Goal: Task Accomplishment & Management: Manage account settings

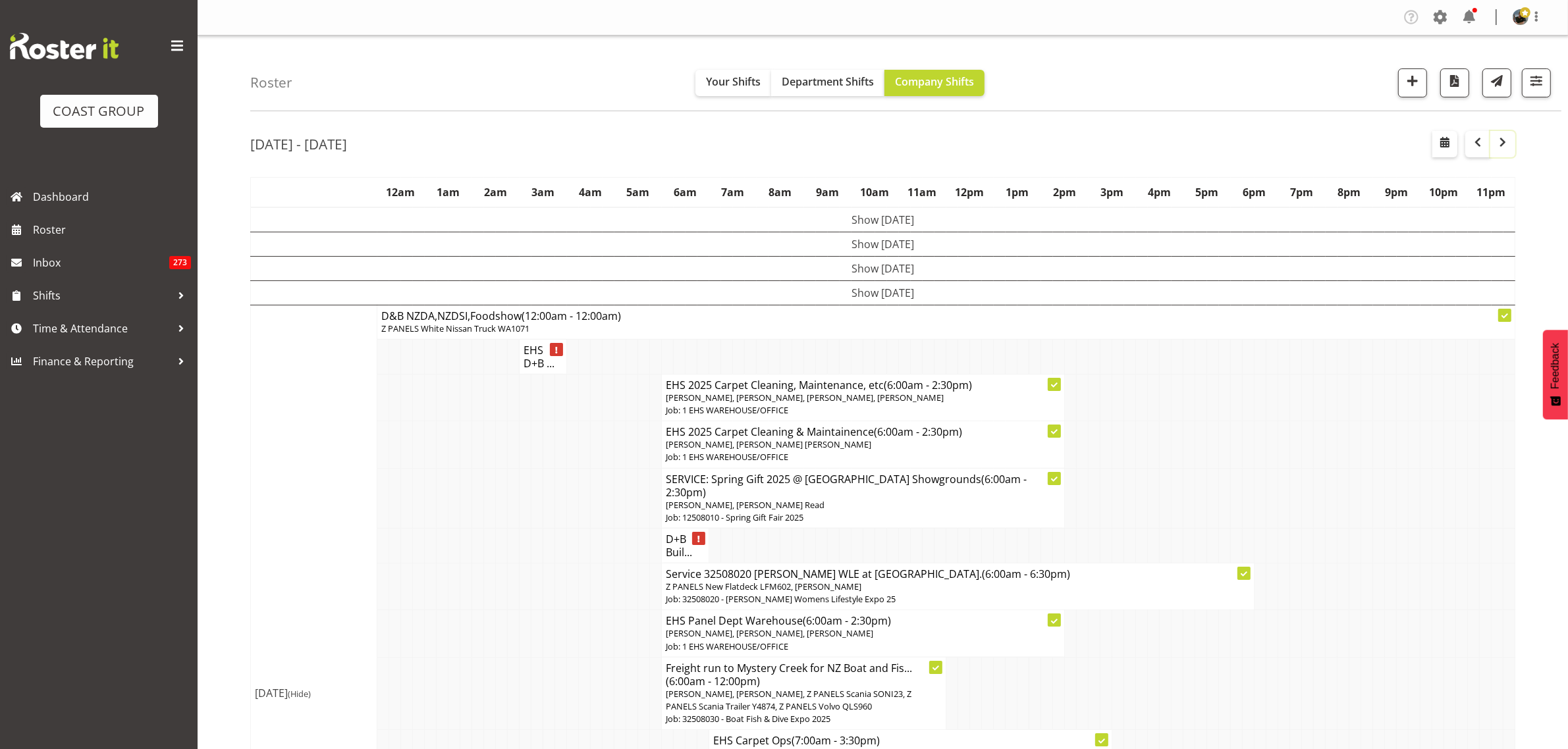
click at [1505, 145] on span "button" at bounding box center [1502, 142] width 16 height 16
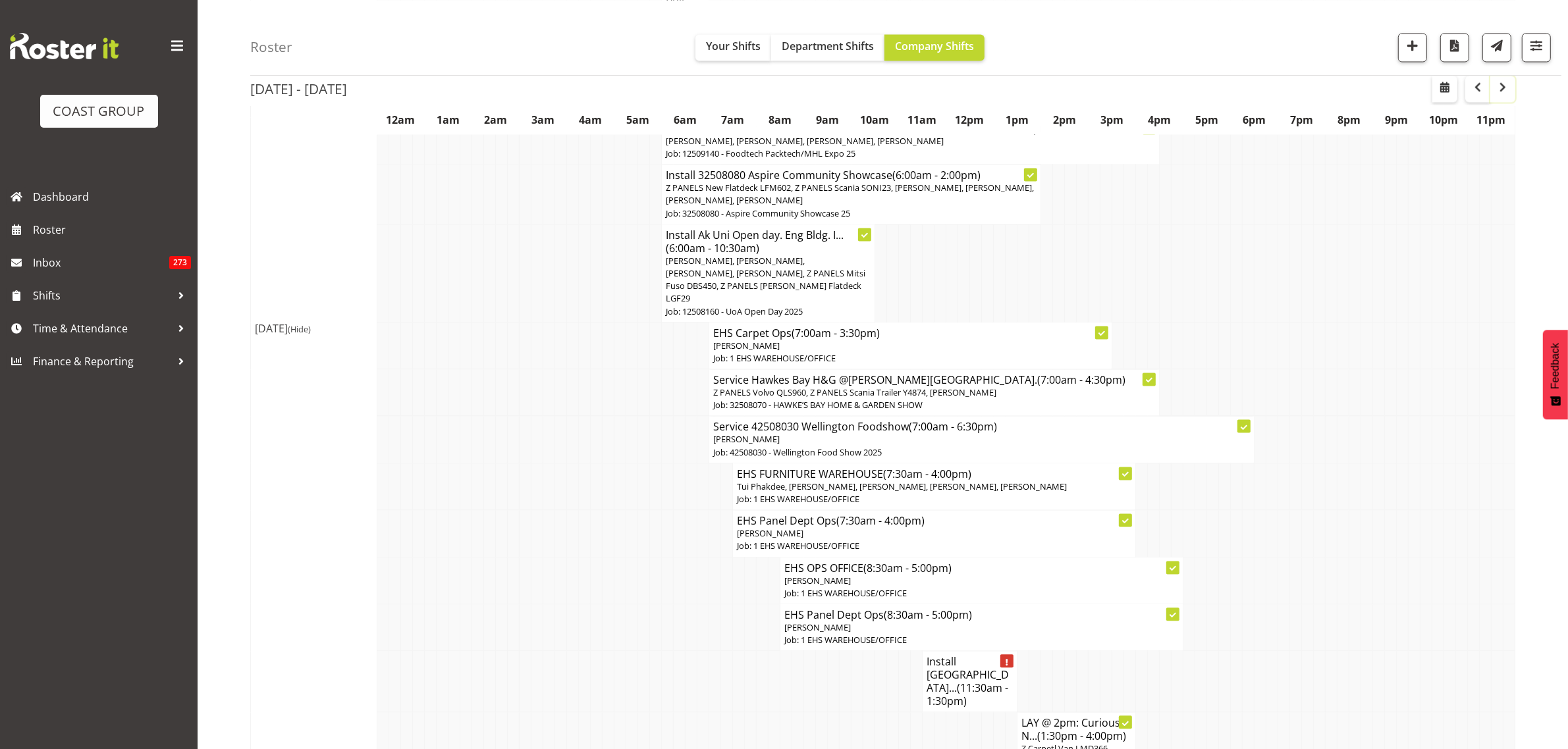
scroll to position [3455, 0]
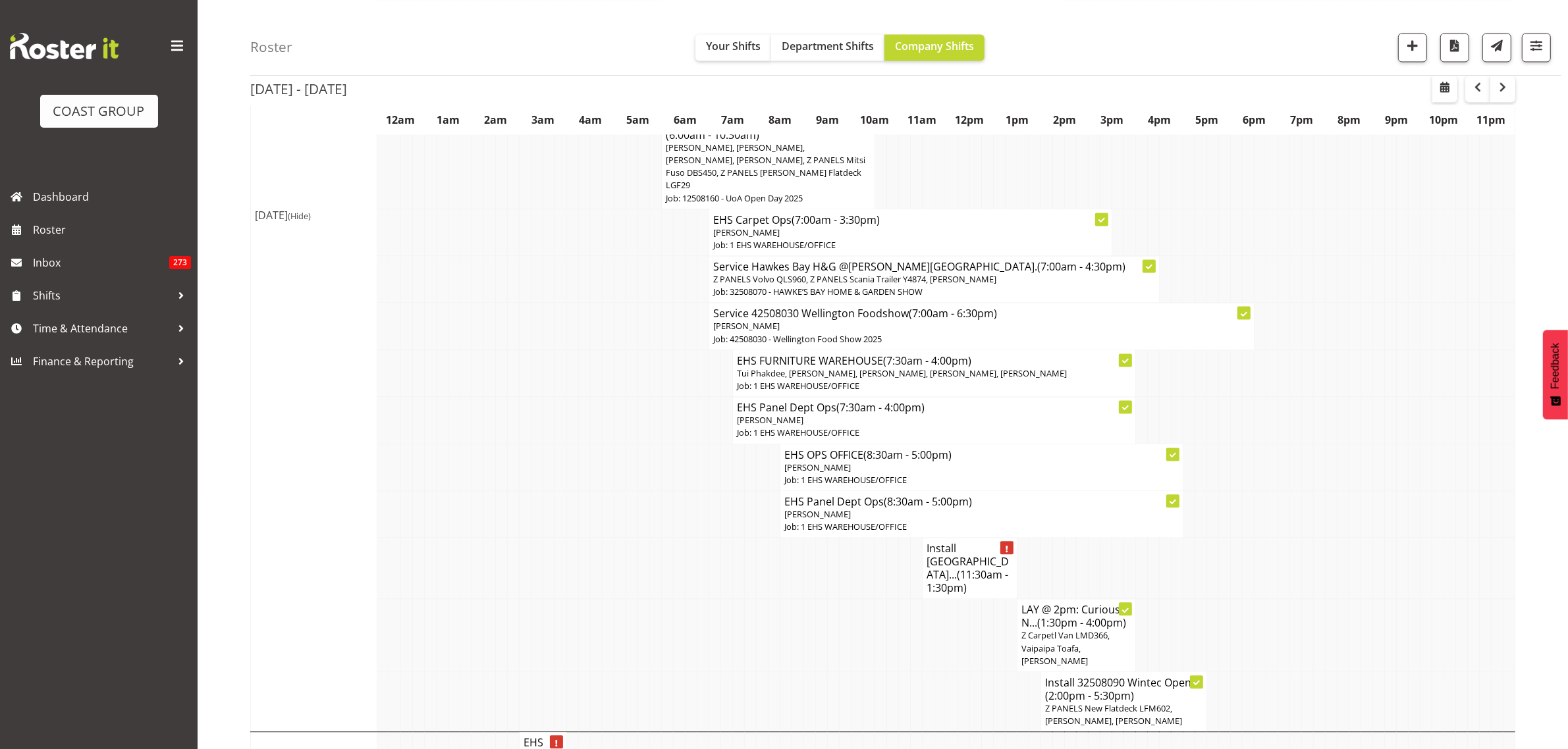
click at [948, 567] on span "(11:30am - 1:30pm)" at bounding box center [966, 581] width 82 height 27
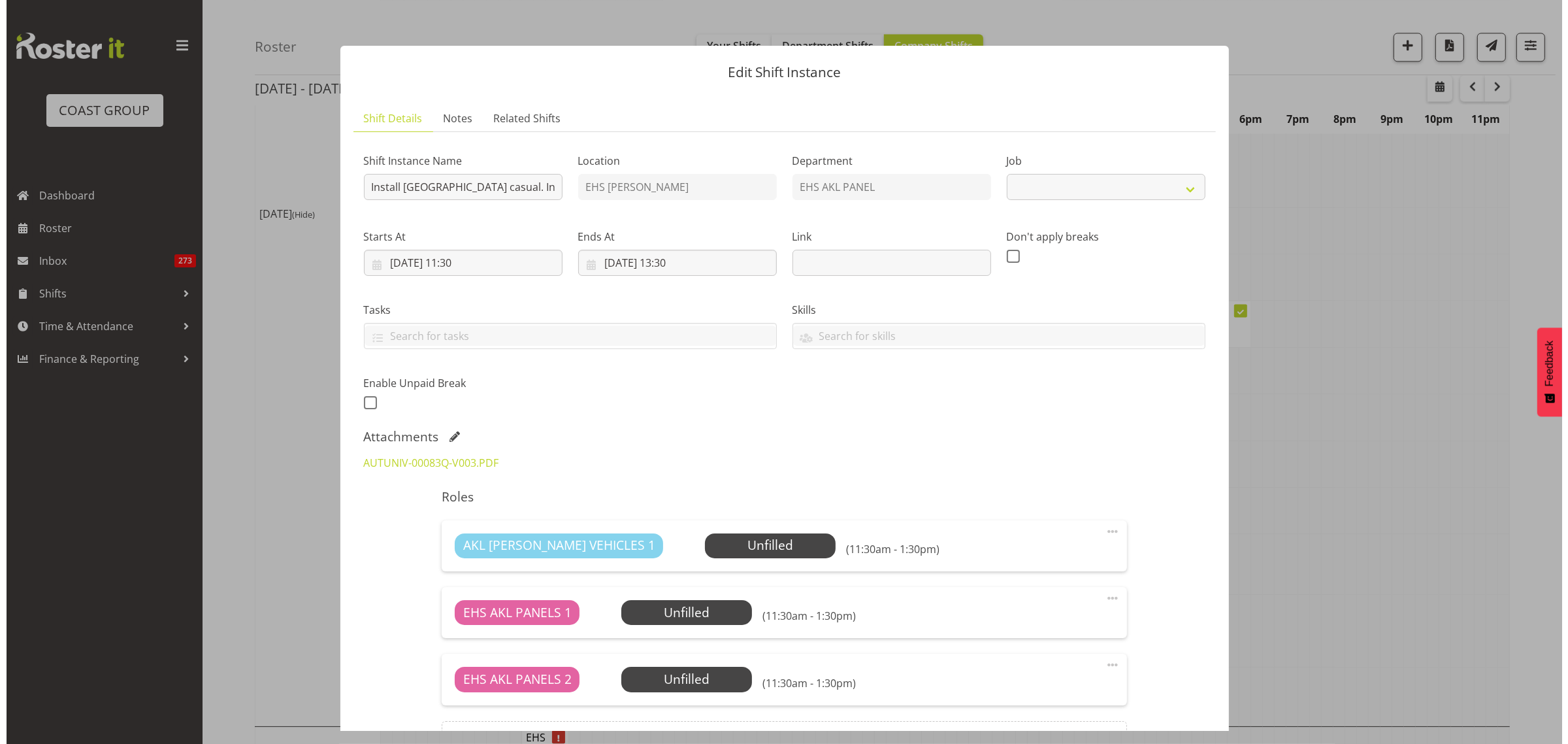
scroll to position [3439, 0]
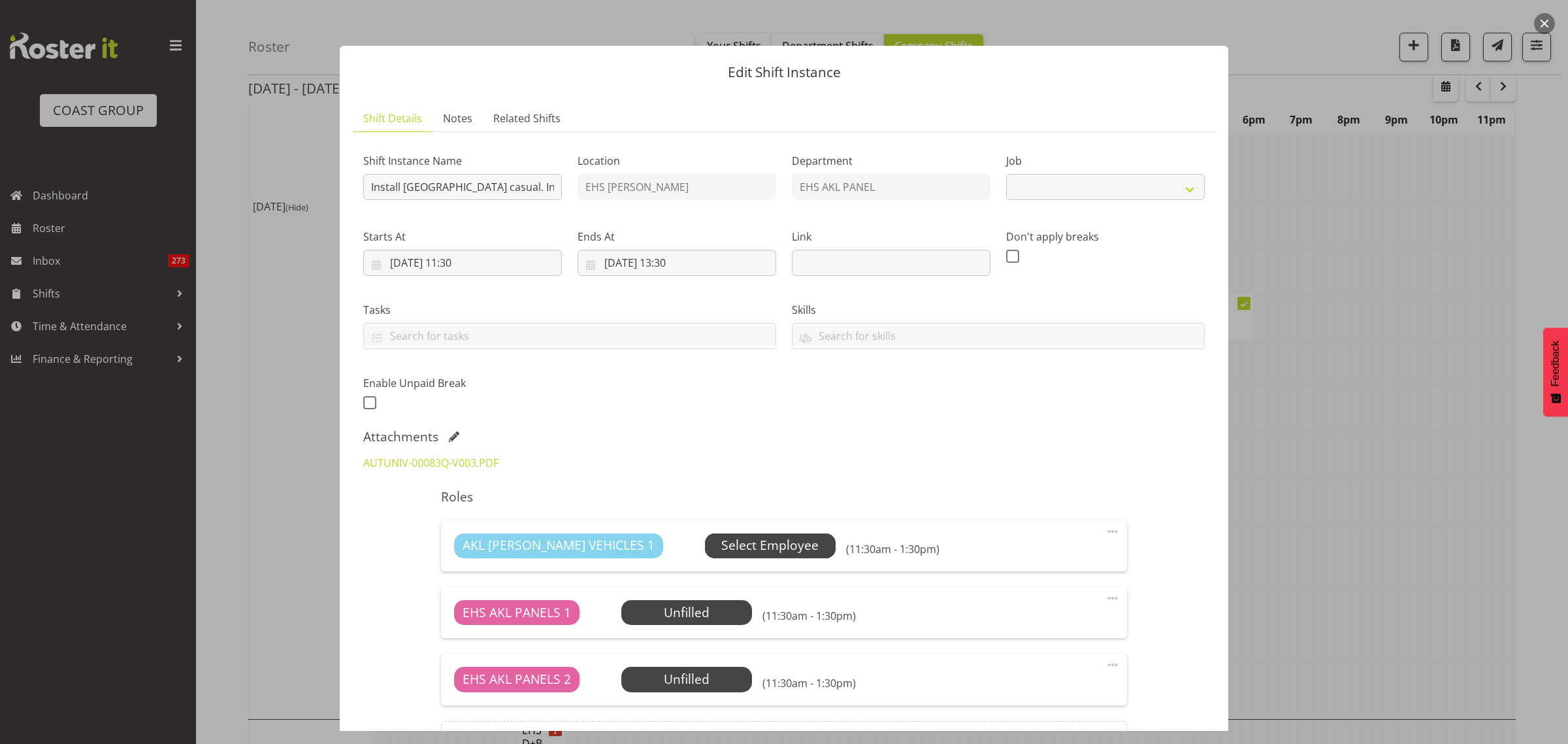
click at [743, 551] on span "Select Employee" at bounding box center [770, 546] width 97 height 19
select select "8652"
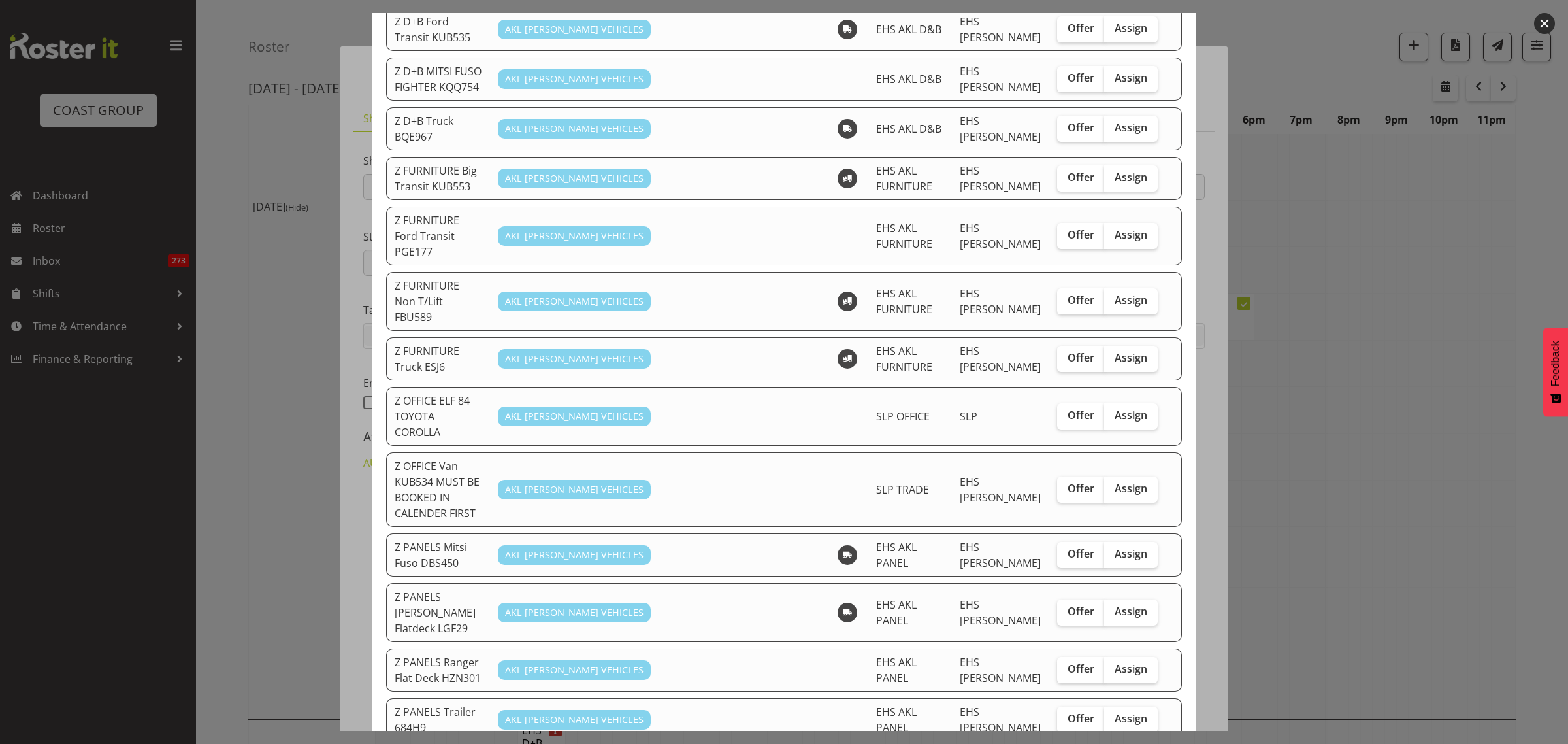
scroll to position [364, 0]
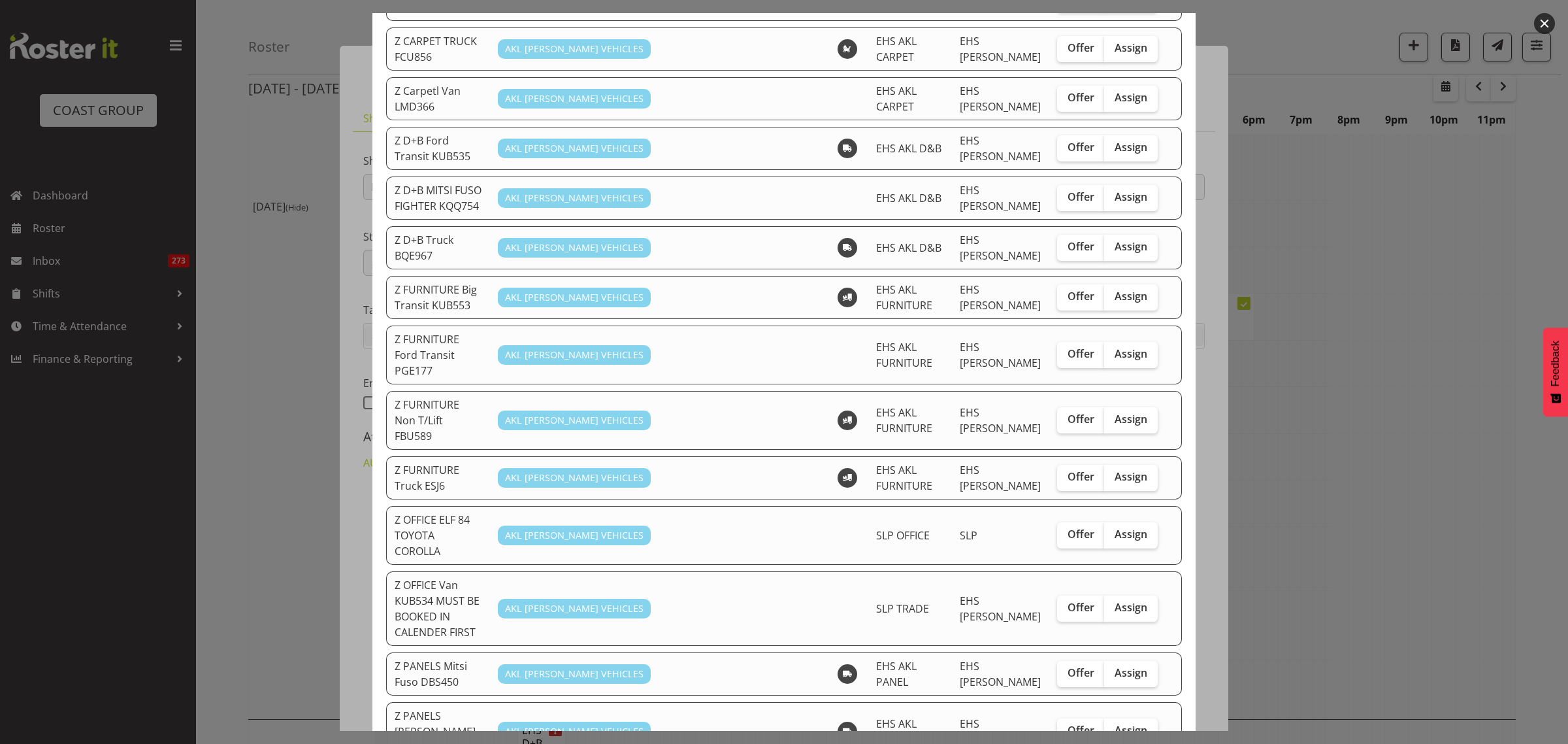
click at [1547, 17] on button "button" at bounding box center [1544, 23] width 21 height 21
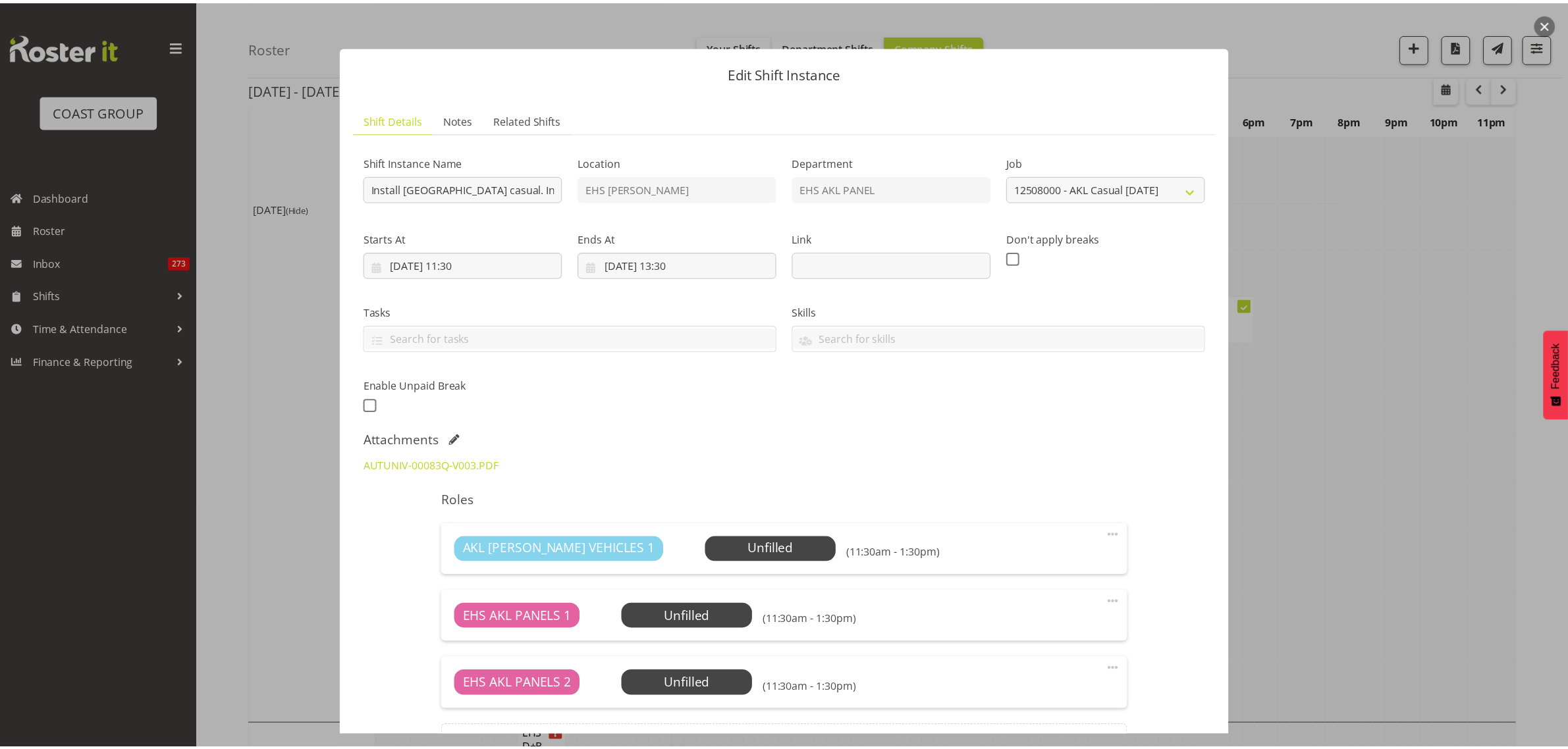
scroll to position [3455, 0]
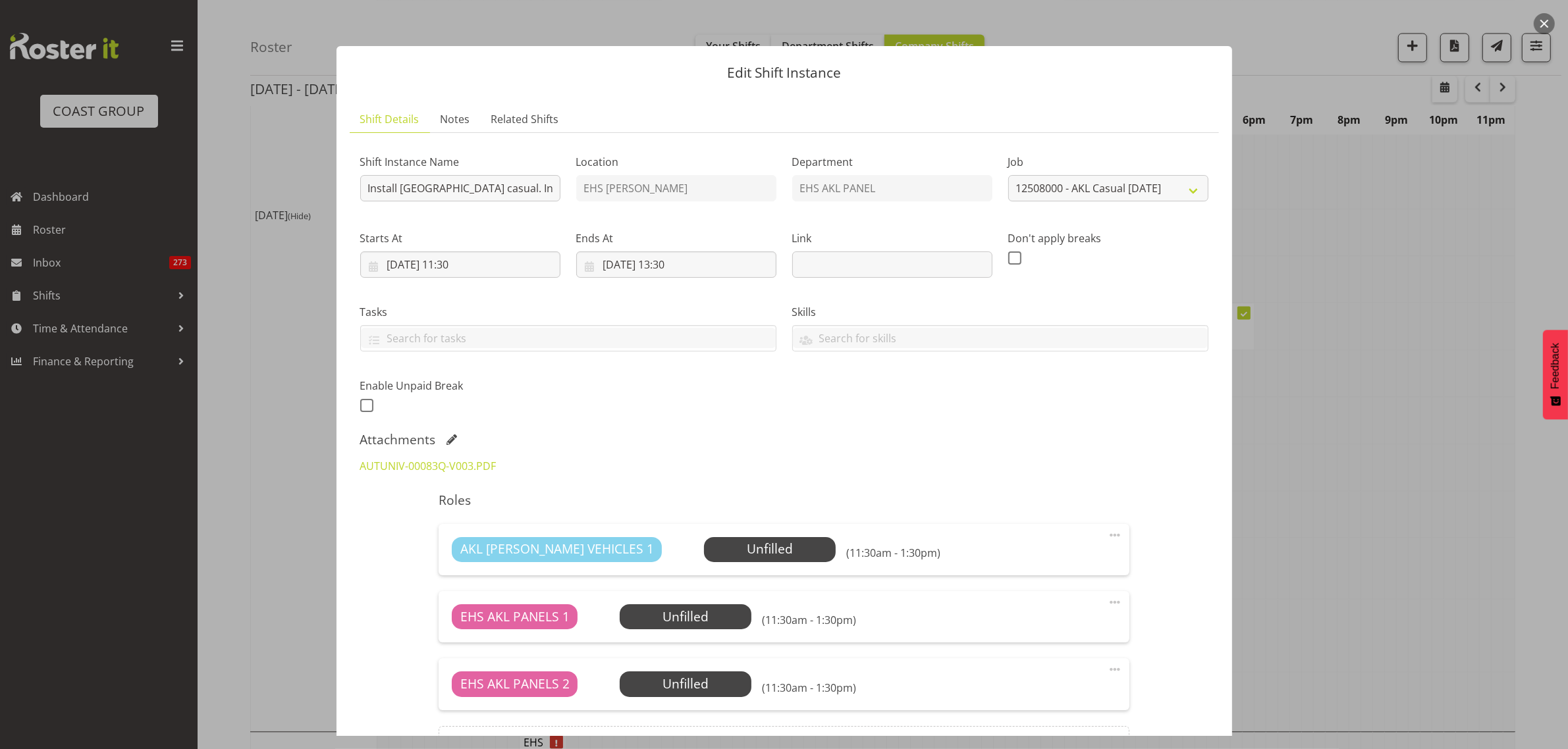
click at [1542, 25] on button "button" at bounding box center [1543, 23] width 21 height 21
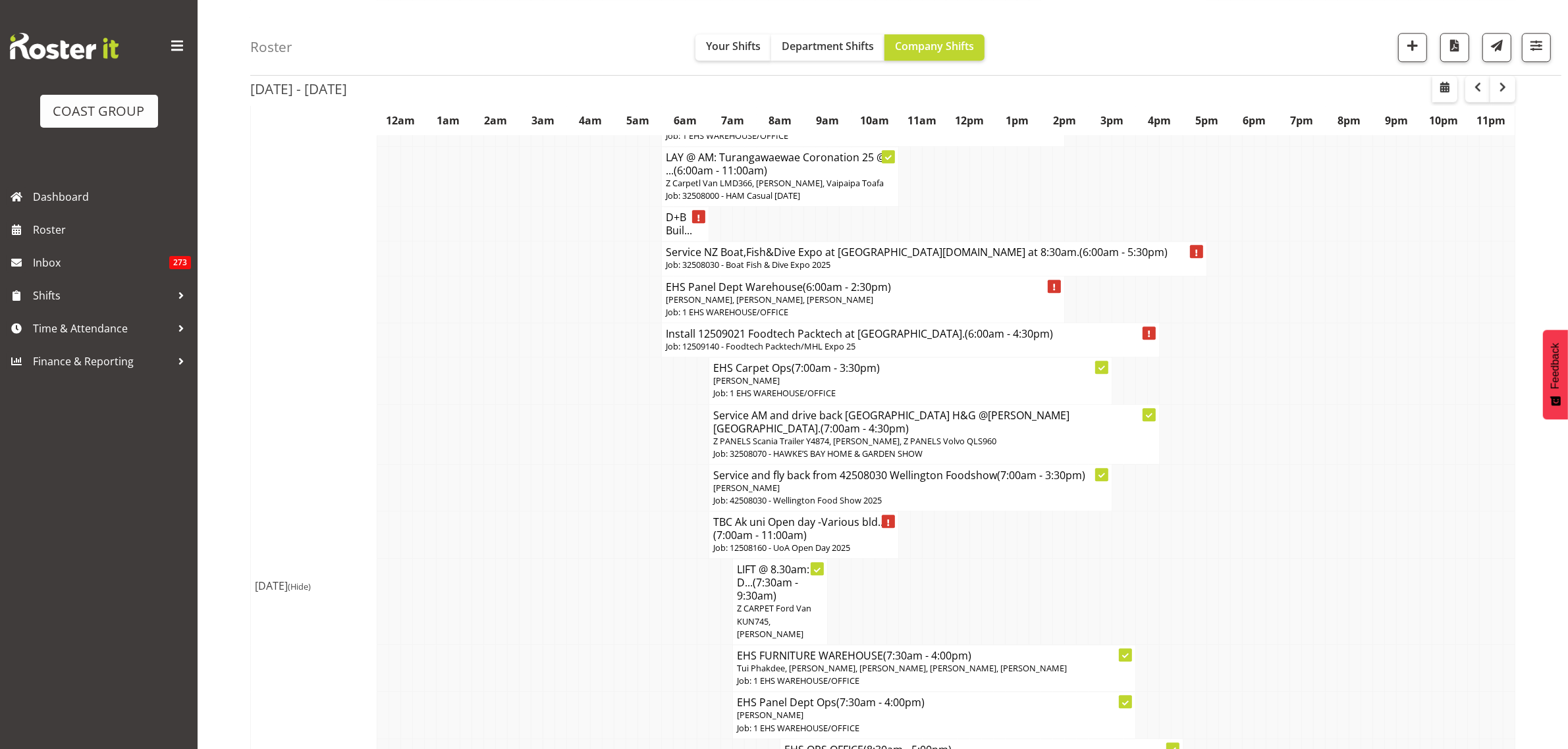
scroll to position [4196, 0]
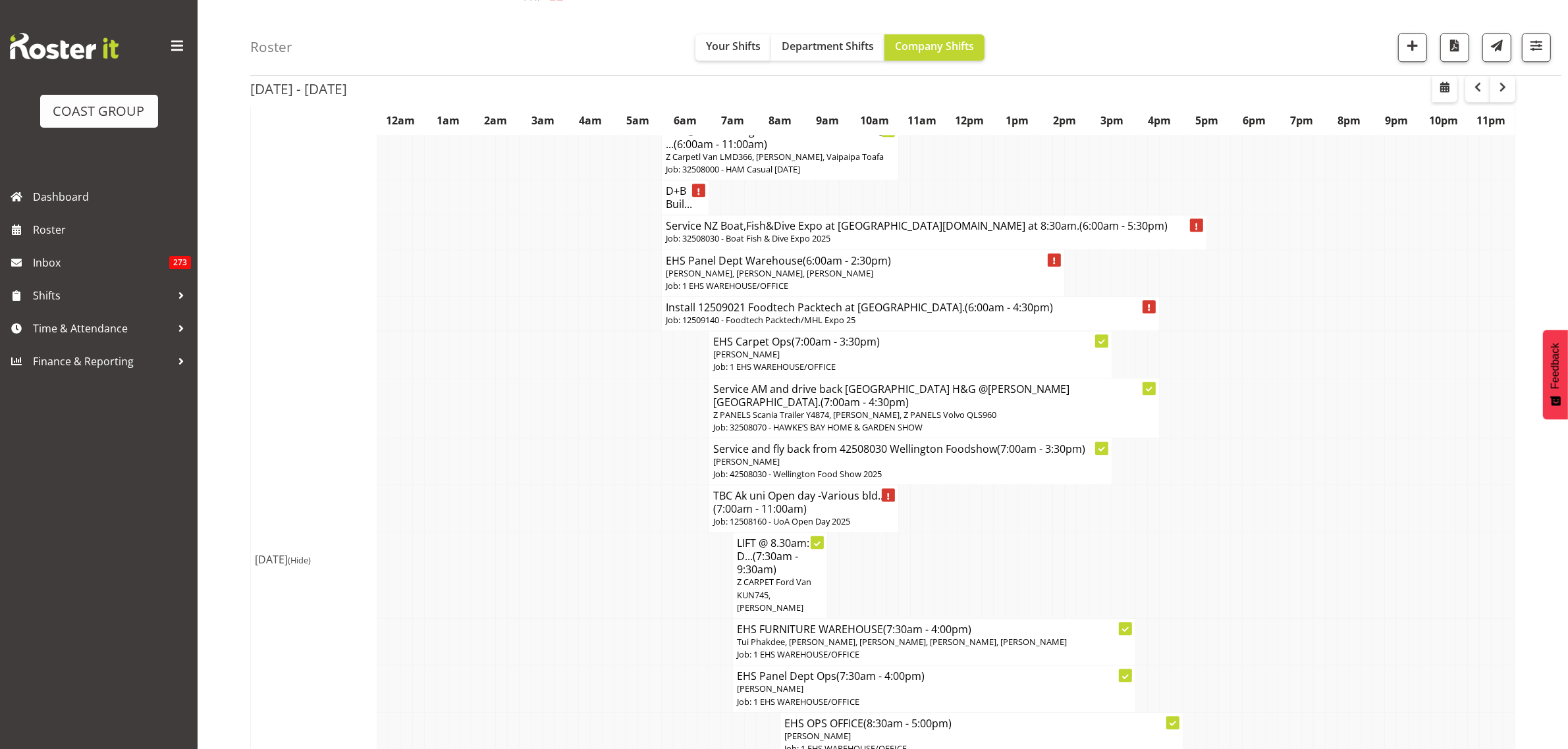
drag, startPoint x: 1344, startPoint y: 595, endPoint x: 1027, endPoint y: 430, distance: 357.4
click at [1026, 533] on td at bounding box center [1023, 576] width 12 height 87
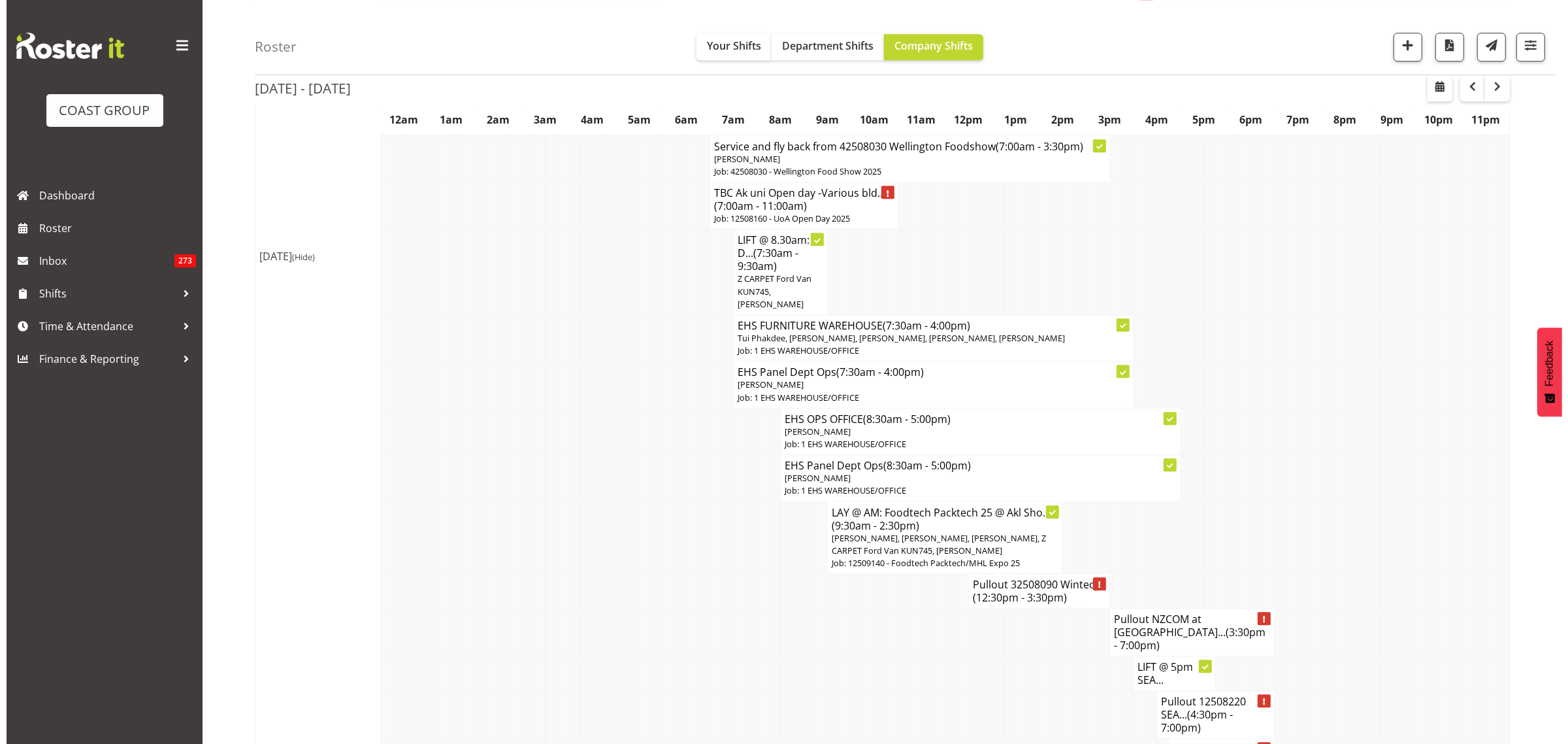
scroll to position [4494, 0]
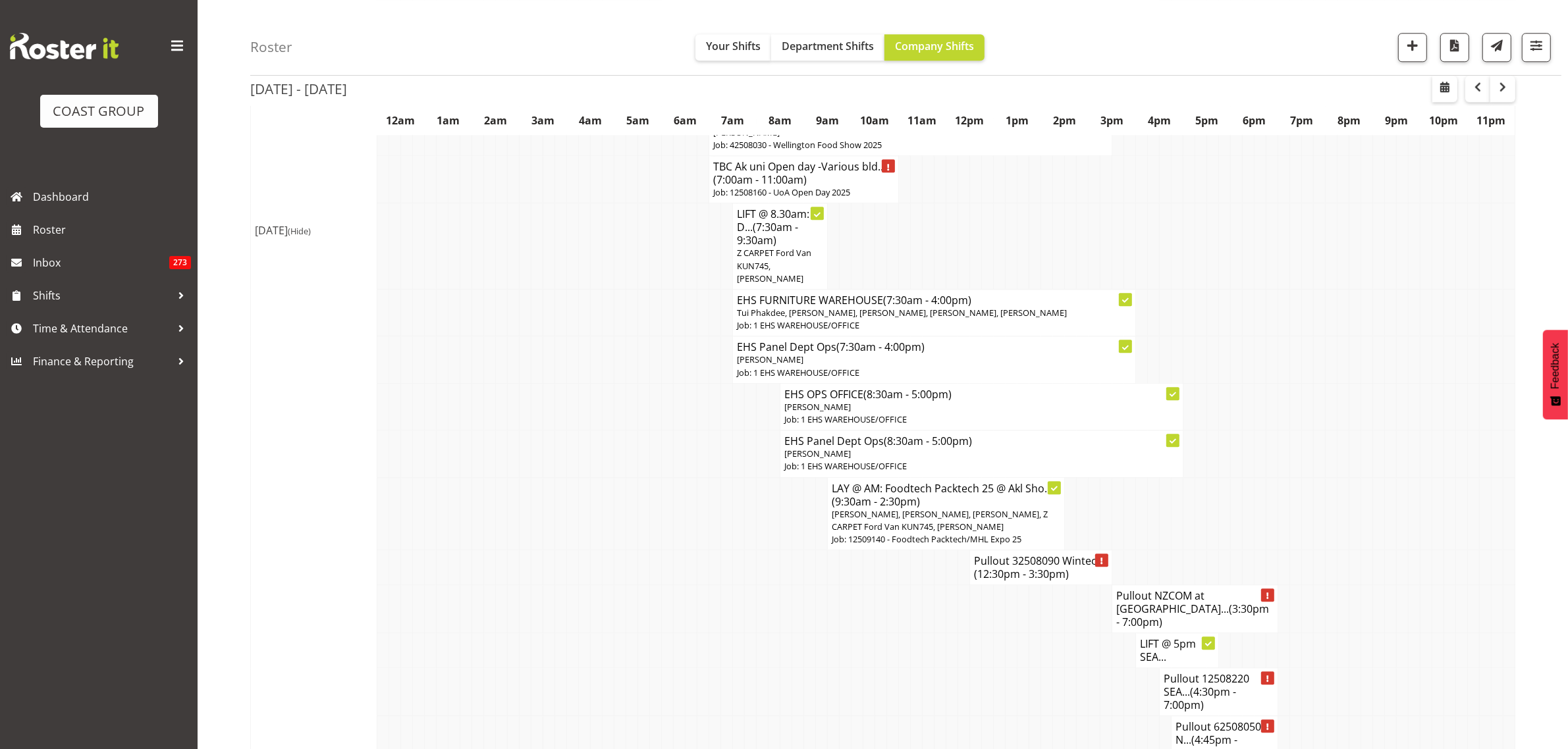
click at [1202, 732] on span "(4:45pm - 7:00pm)" at bounding box center [1206, 746] width 62 height 27
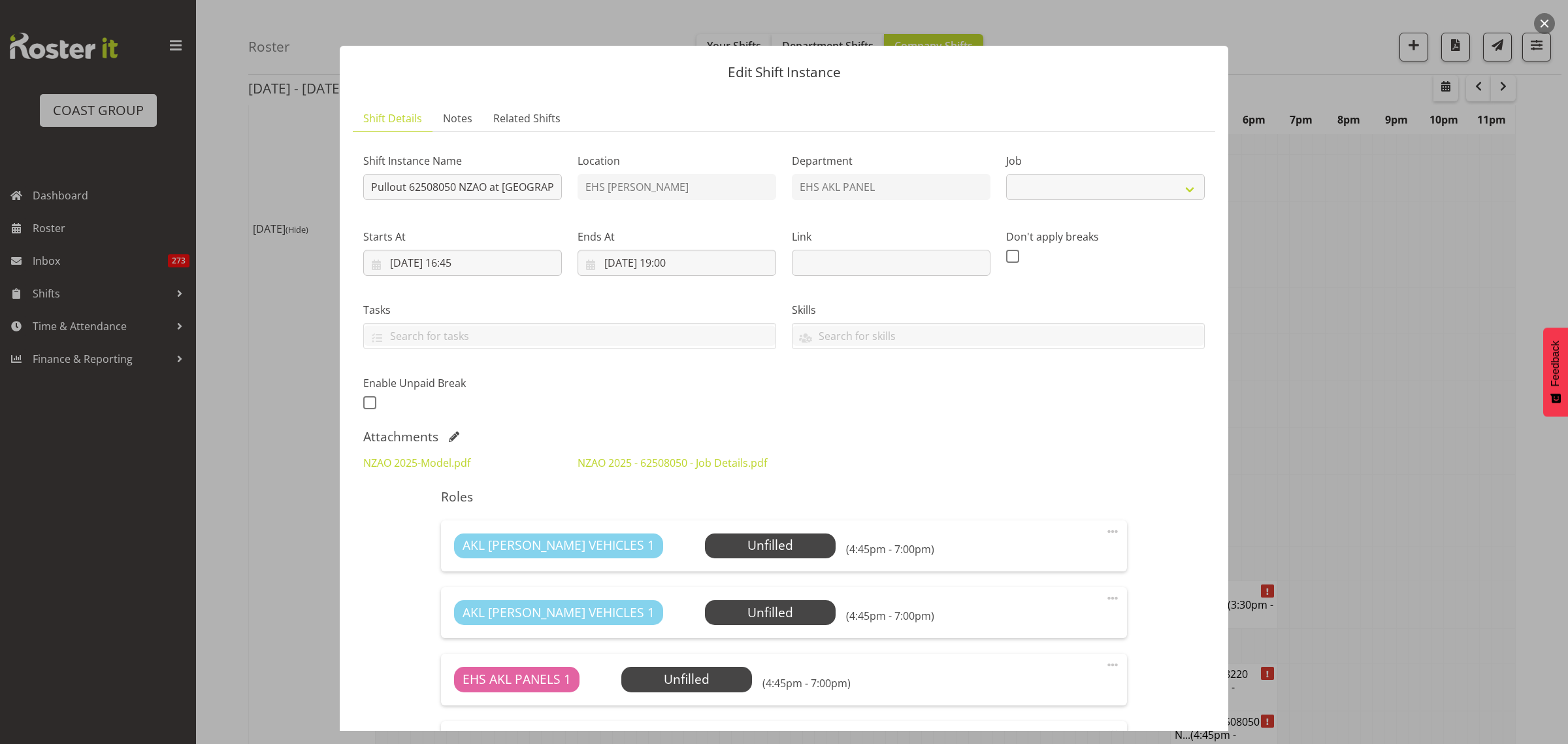
select select "9198"
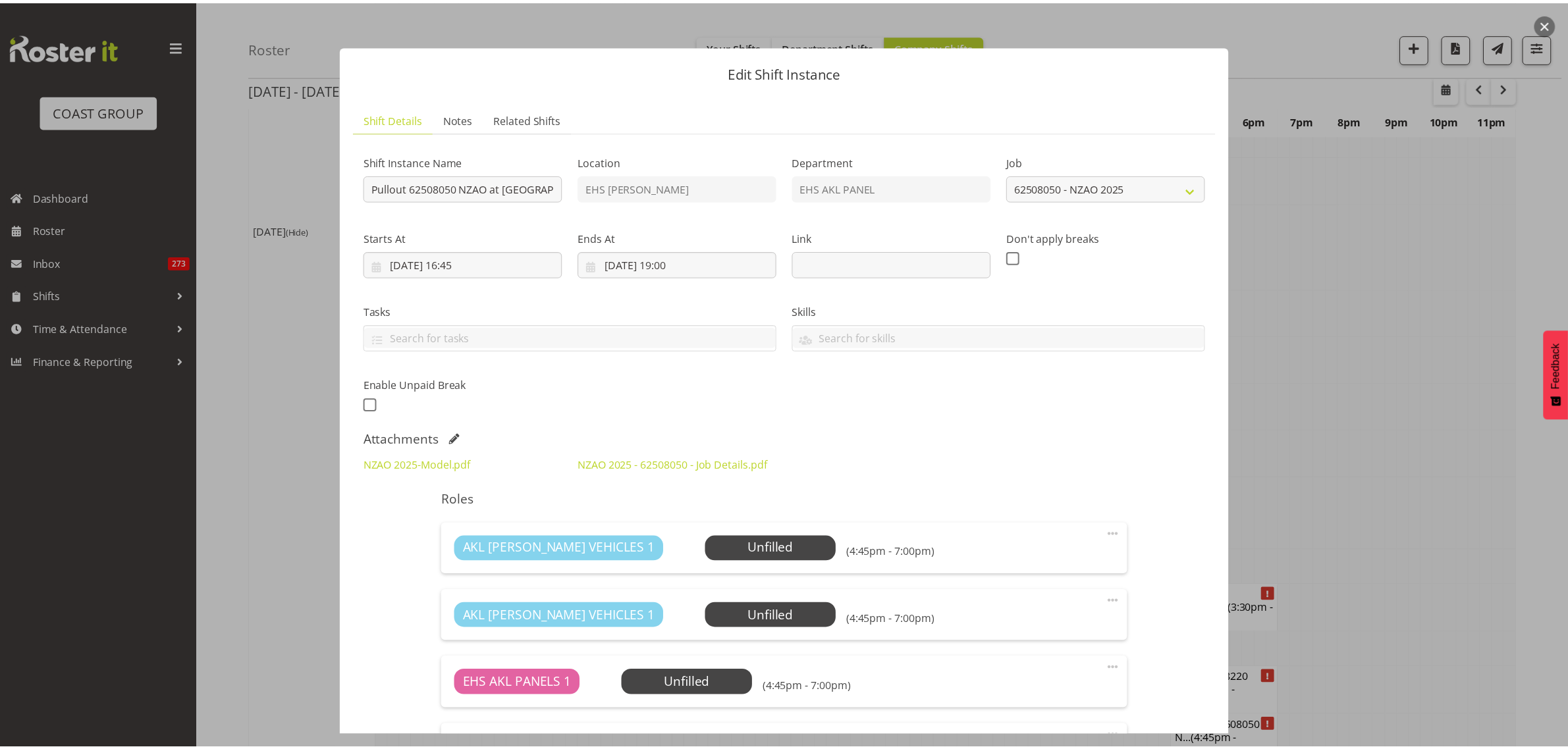
scroll to position [0, 0]
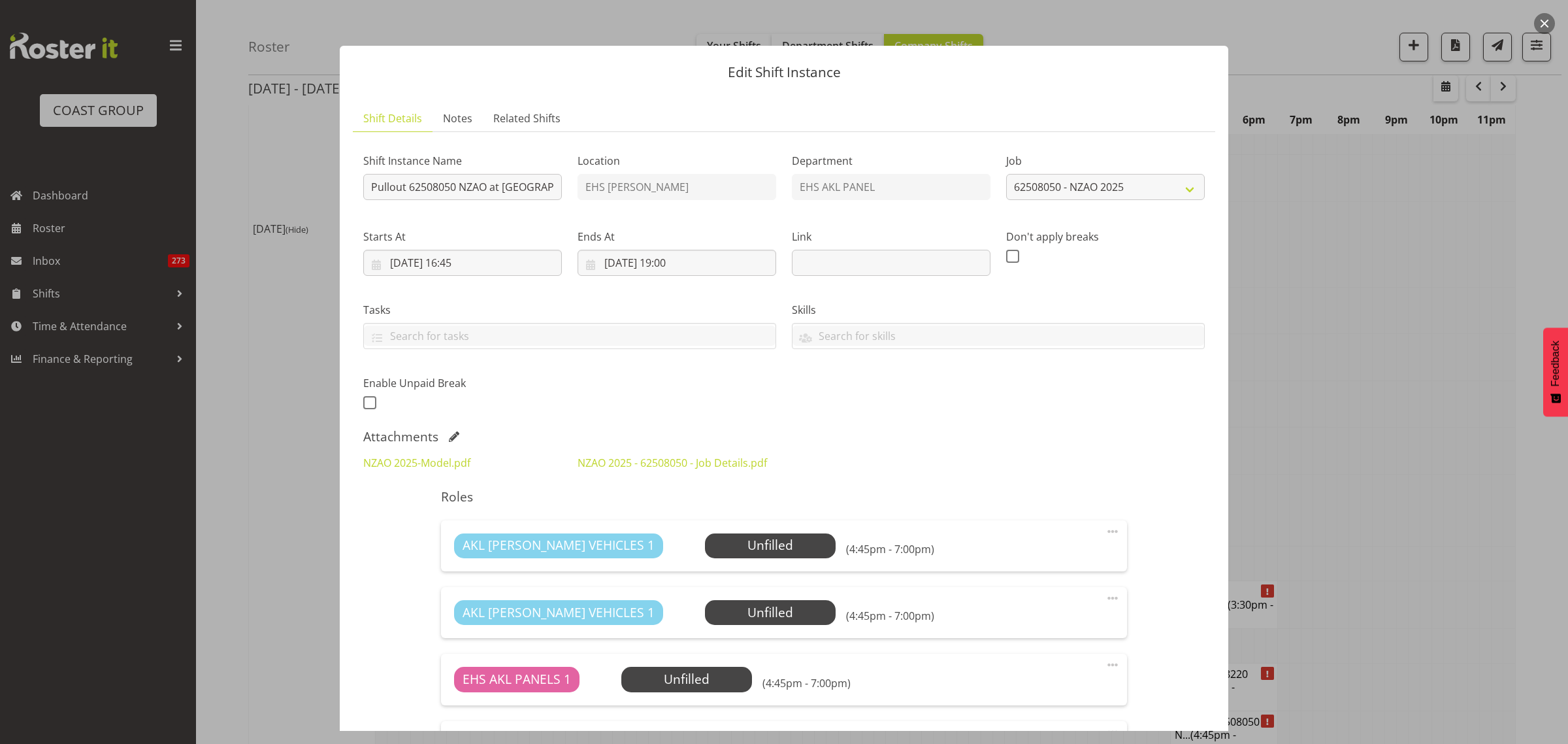
click at [1546, 24] on button "button" at bounding box center [1544, 23] width 21 height 21
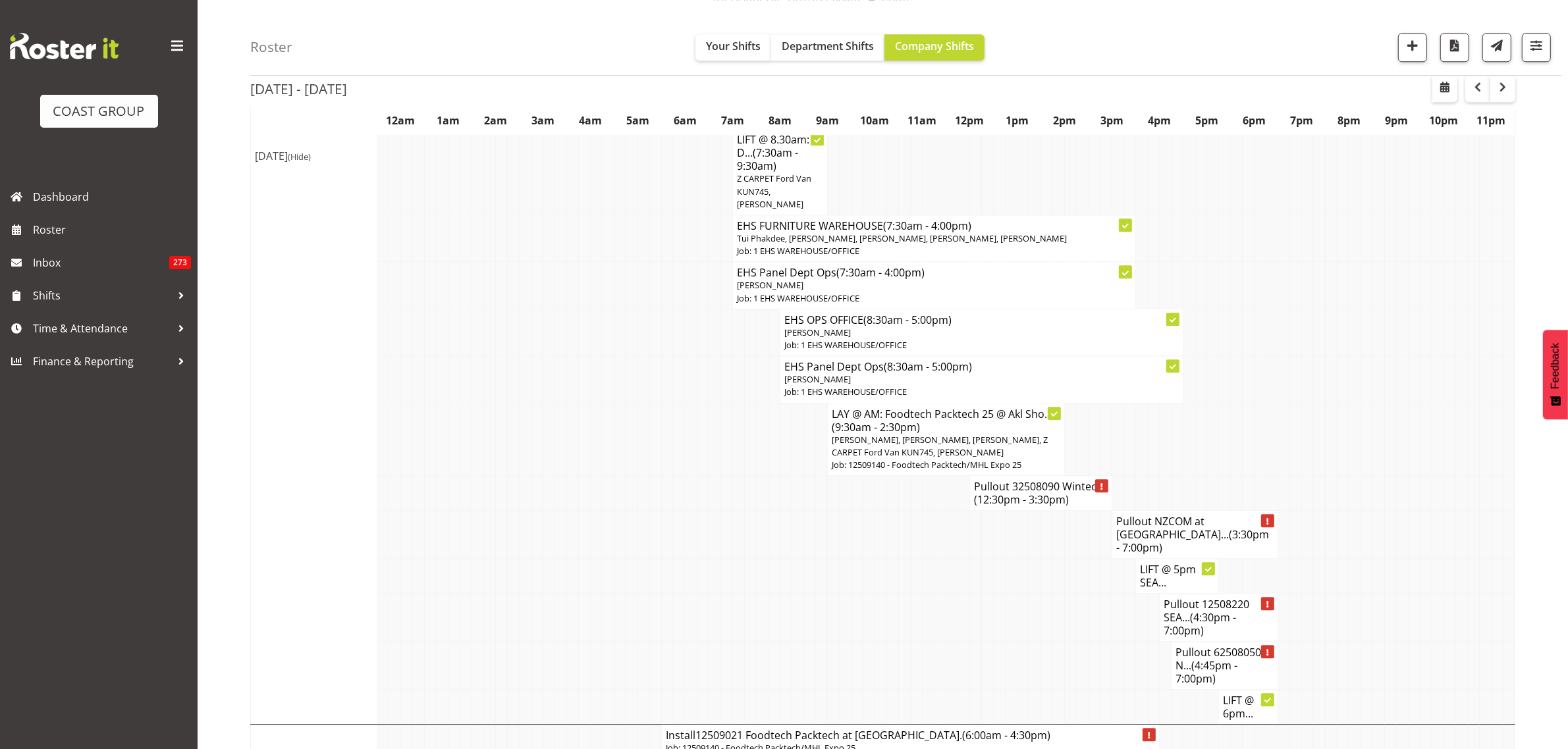
scroll to position [4606, 0]
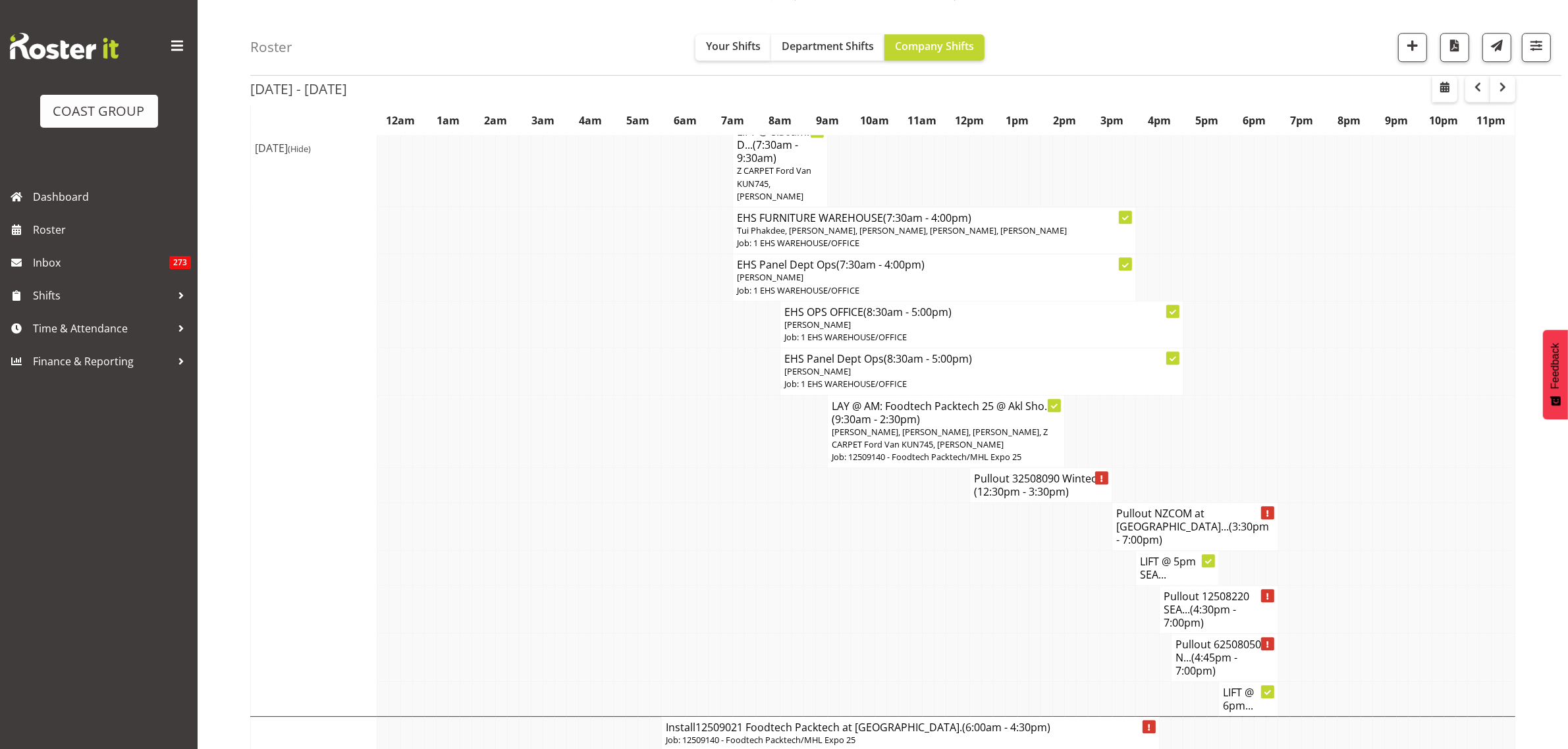
click at [1213, 650] on span "(4:45pm - 7:00pm)" at bounding box center [1206, 664] width 62 height 27
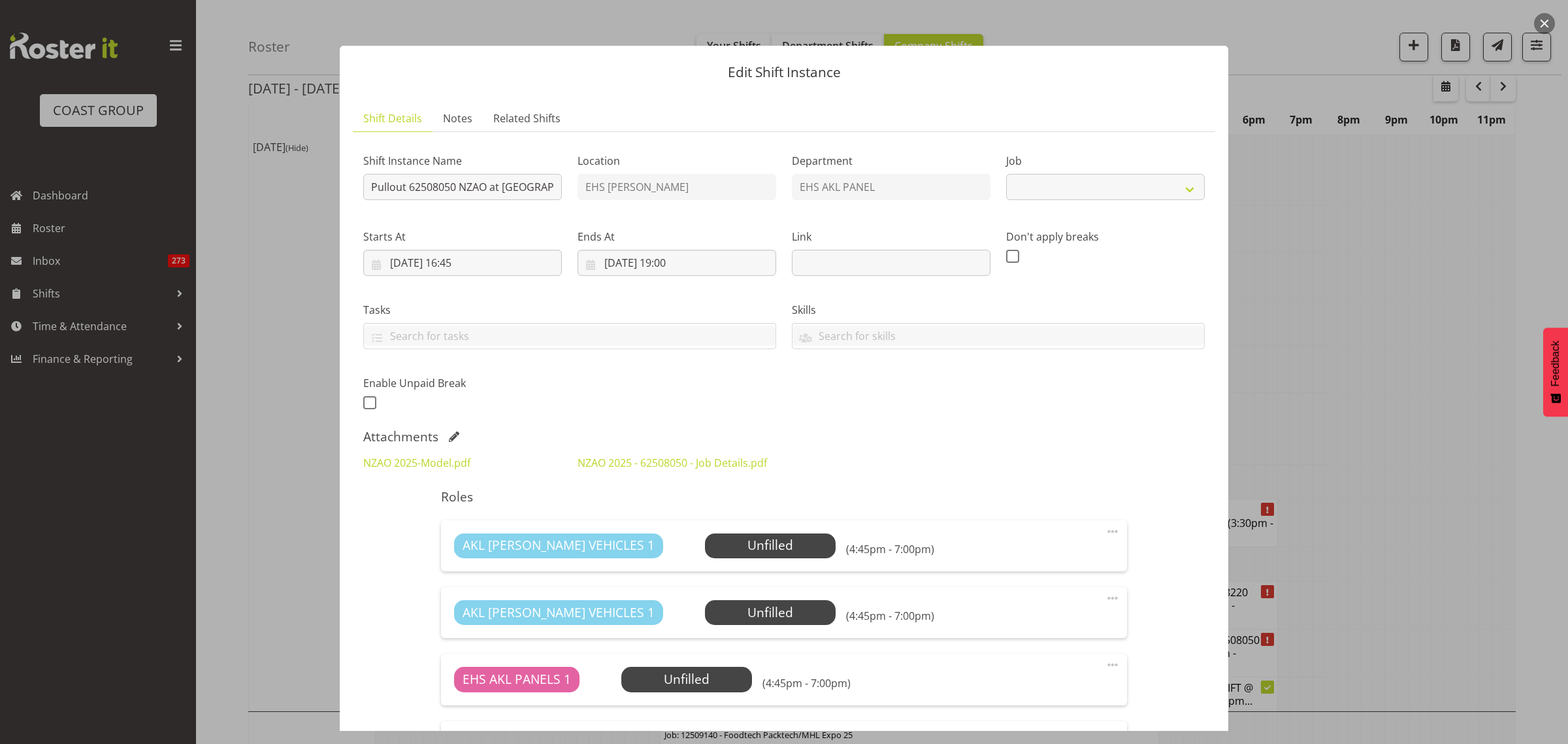
select select "9198"
click at [1541, 24] on button "button" at bounding box center [1544, 23] width 21 height 21
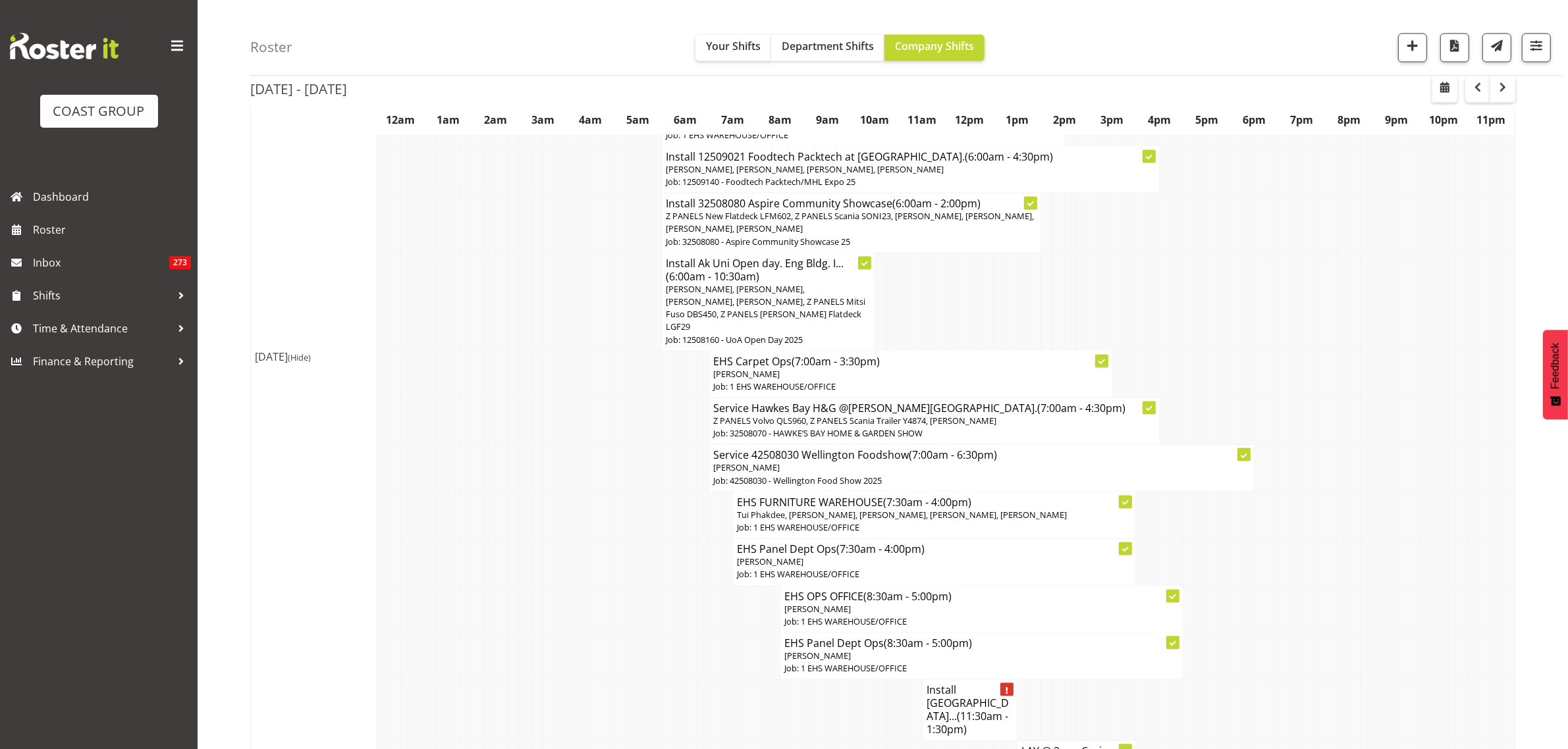
scroll to position [3245, 0]
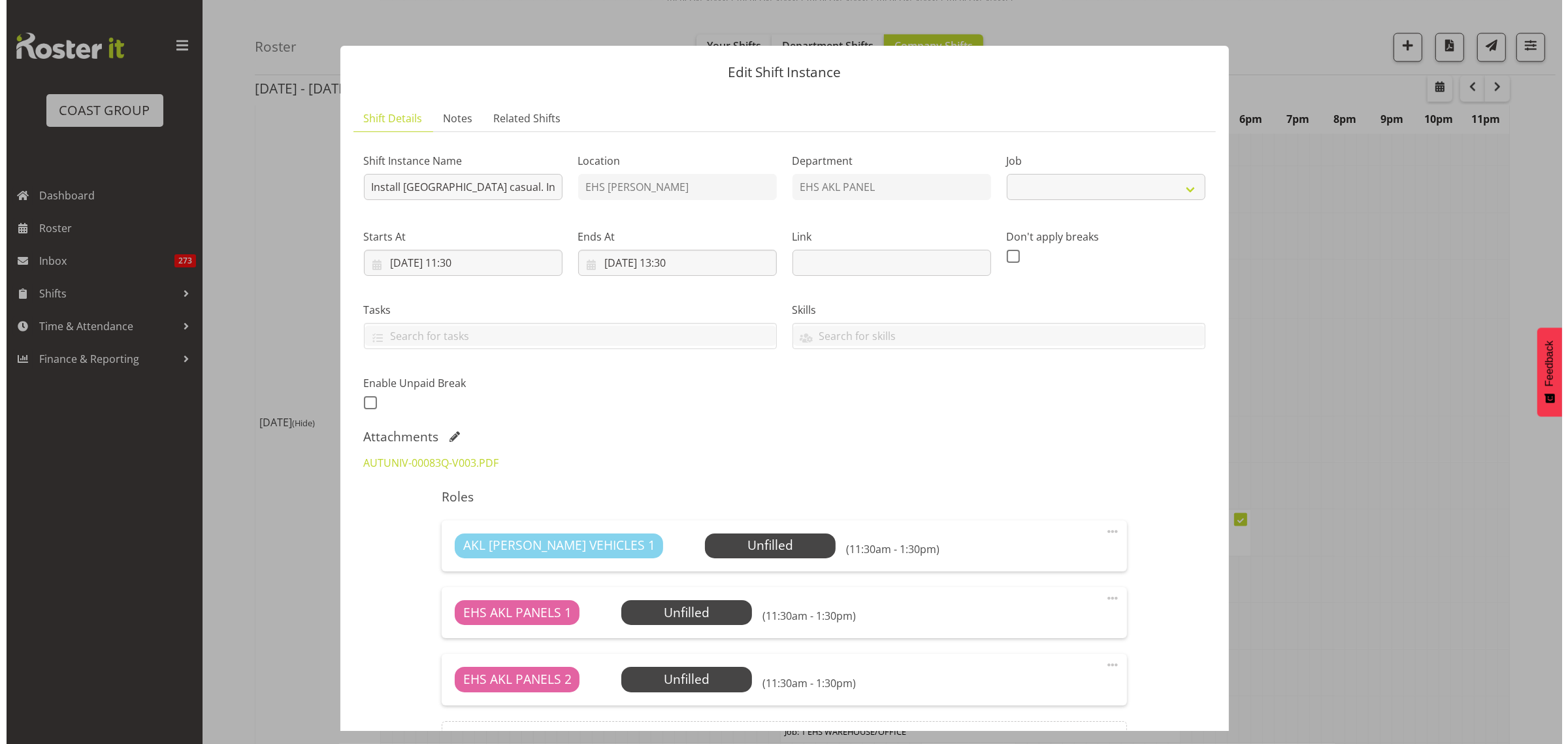
scroll to position [3230, 0]
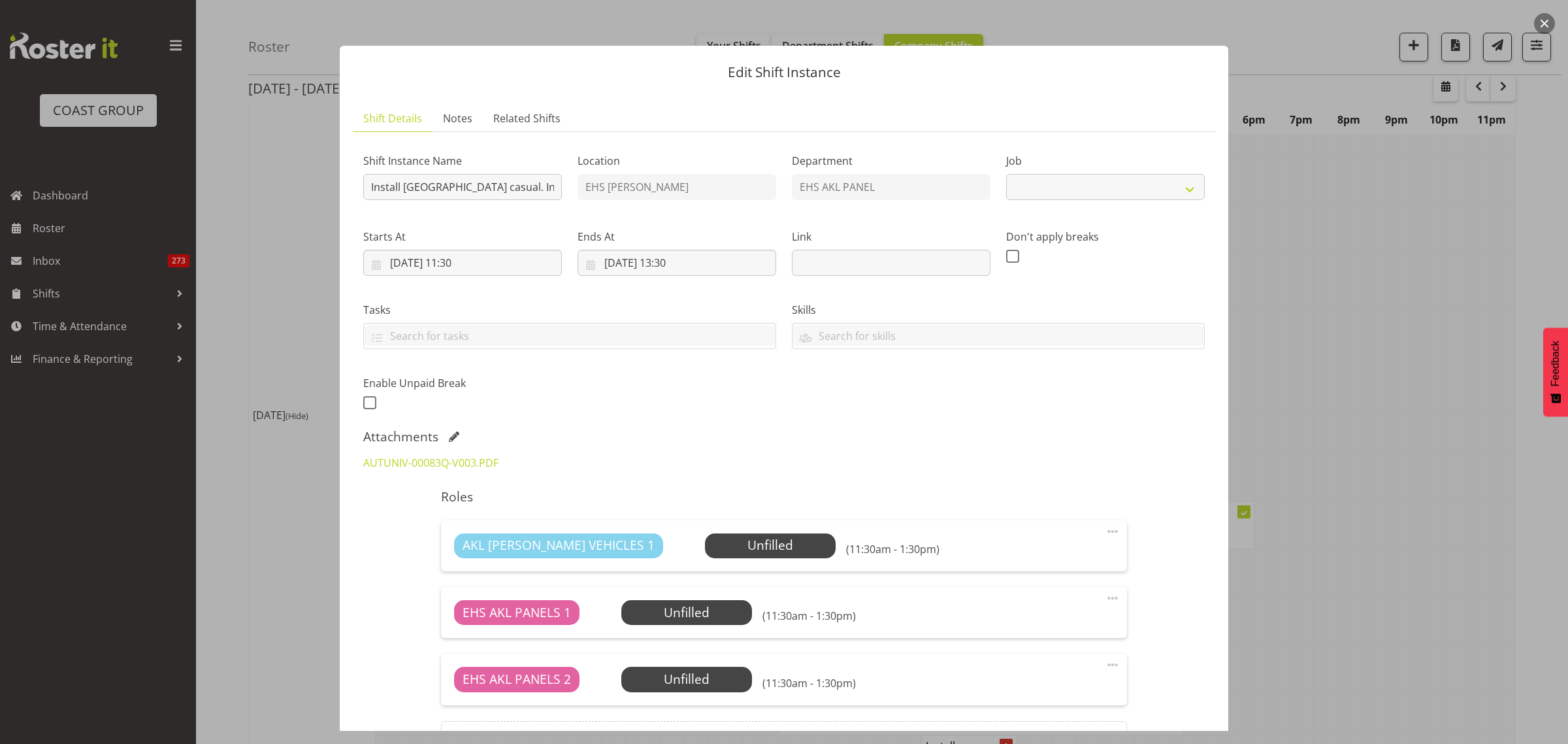
select select "8652"
click at [462, 458] on link "AUTUNIV-00083Q-V003.PDF" at bounding box center [431, 463] width 135 height 14
click at [1544, 21] on button "button" at bounding box center [1544, 23] width 21 height 21
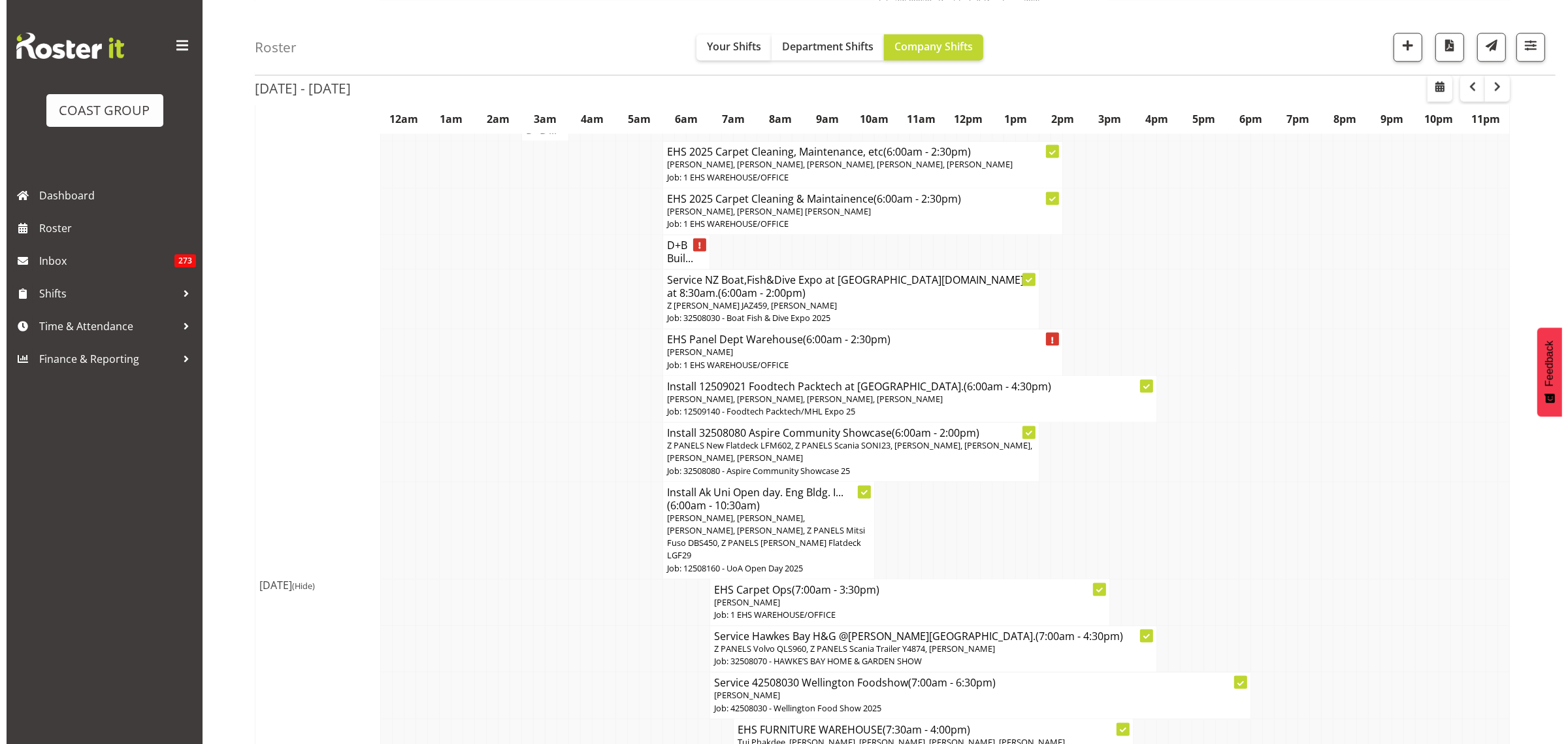
scroll to position [2978, 0]
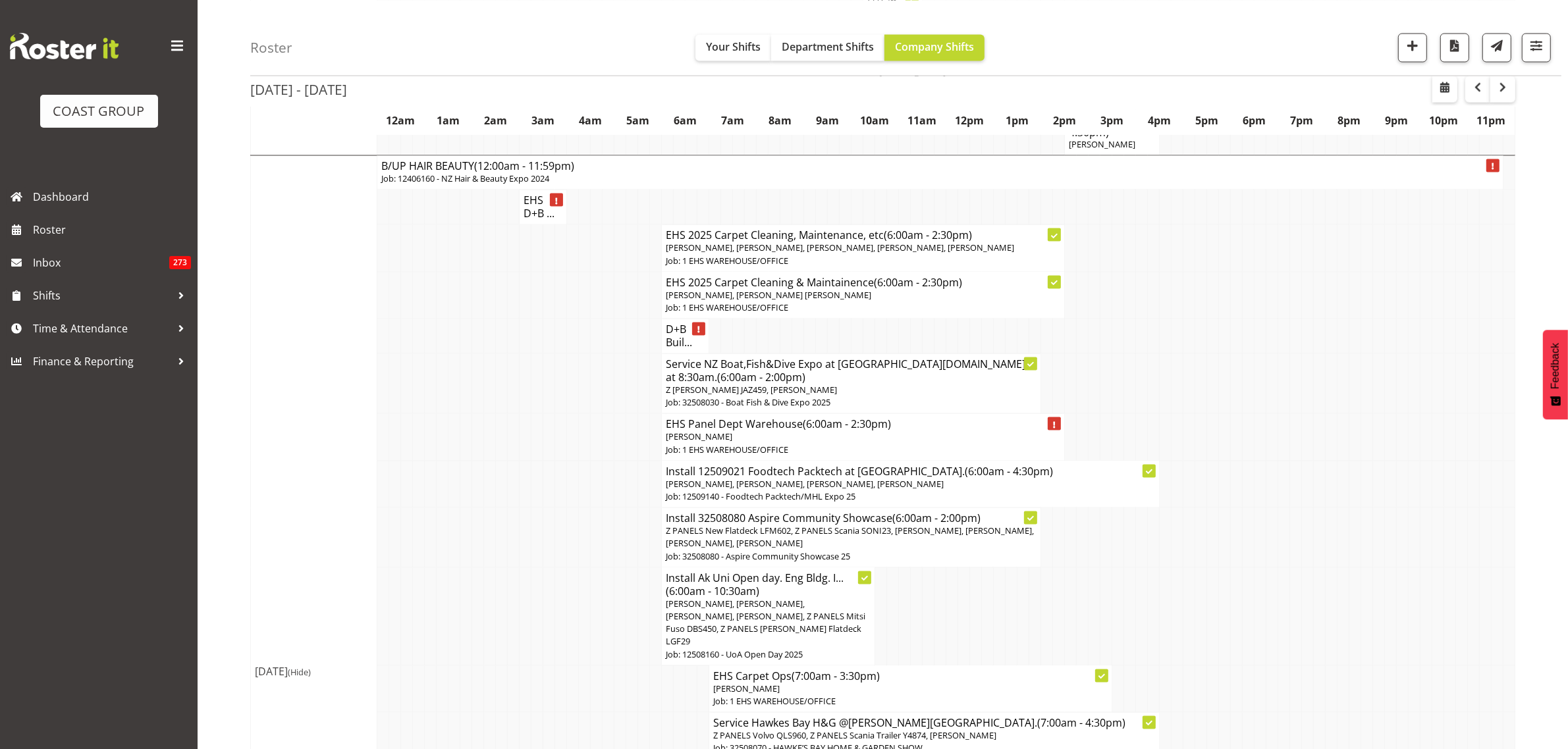
click at [901, 384] on p "Z Martys Ute JAZ459, Martin Samuel" at bounding box center [851, 390] width 371 height 12
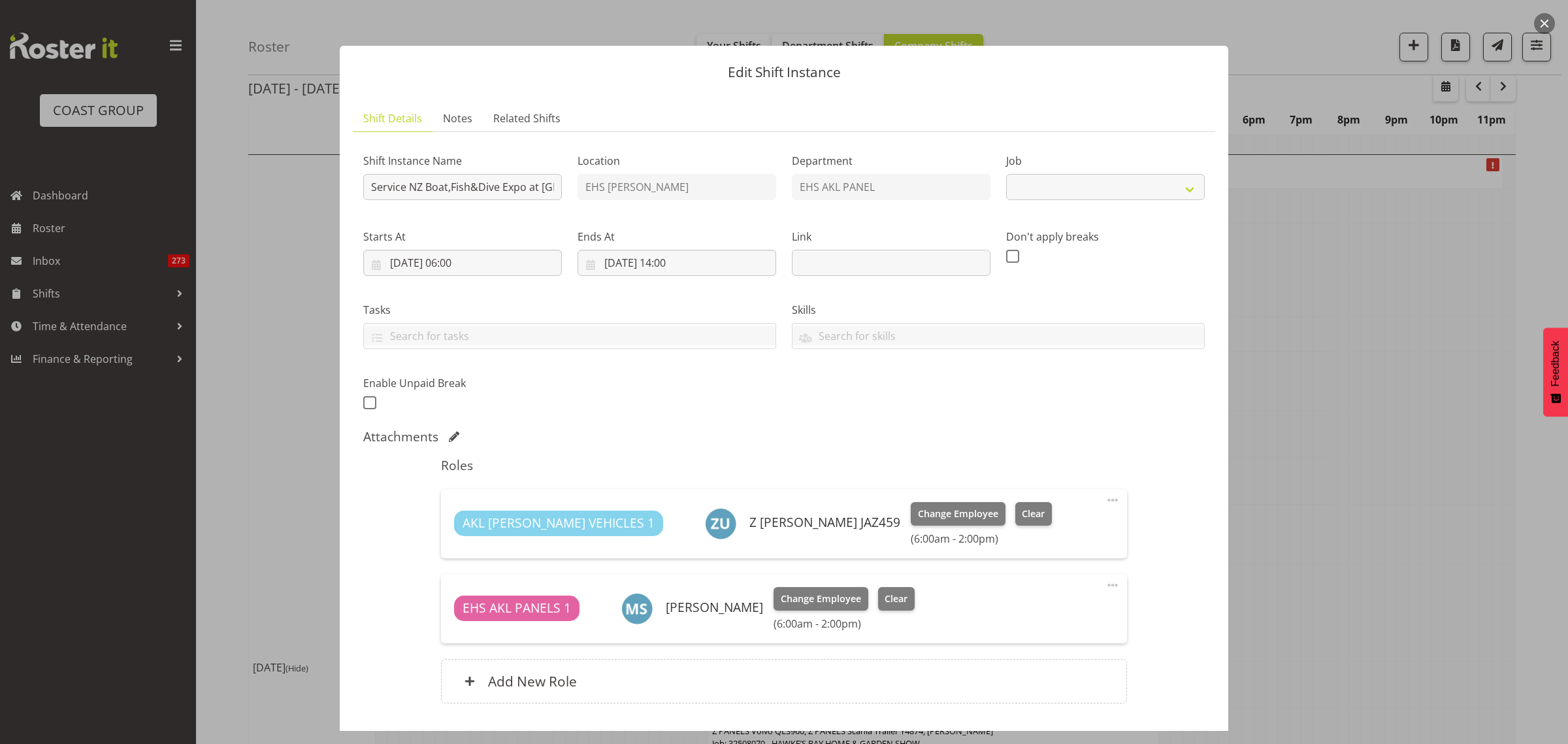
select select "9138"
click at [372, 190] on input "Service NZ Boat,Fish&Dive Expo at Mystery Creek.In at 8:30am." at bounding box center [463, 187] width 199 height 26
type input "TBC Service NZ Boat,Fish&Dive Expo at Mystery Creek.In at 8:30am."
click at [518, 266] on input "28/08/2025, 06:00" at bounding box center [463, 263] width 199 height 26
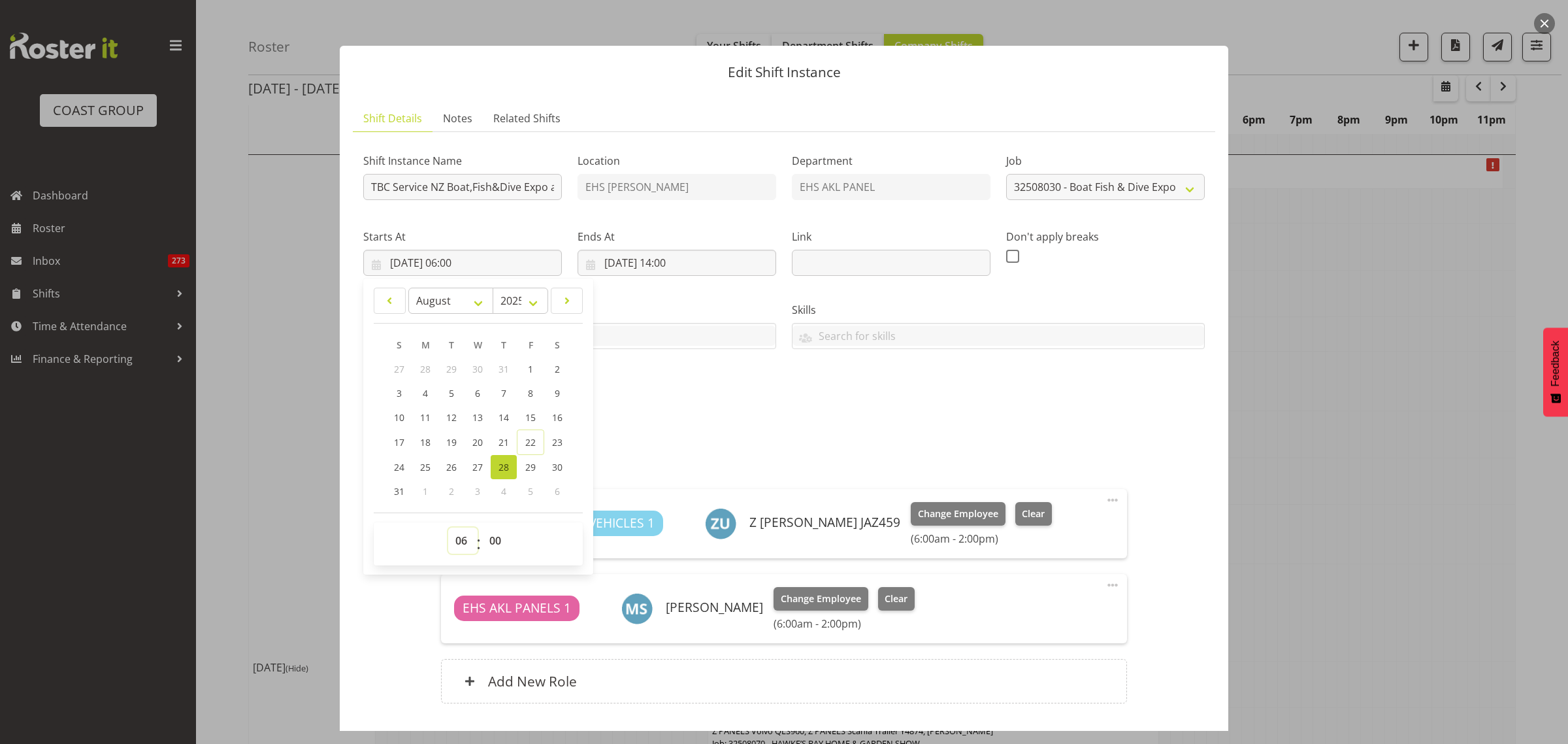
click at [461, 544] on select "00 01 02 03 04 05 06 07 08 09 10 11 12 13 14 15 16 17 18 19 20 21 22 23" at bounding box center [462, 541] width 29 height 26
select select "12"
click at [448, 528] on select "00 01 02 03 04 05 06 07 08 09 10 11 12 13 14 15 16 17 18 19 20 21 22 23" at bounding box center [462, 541] width 29 height 26
type input "28/08/2025, 12:00"
click at [734, 263] on input "28/08/2025, 14:00" at bounding box center [677, 263] width 199 height 26
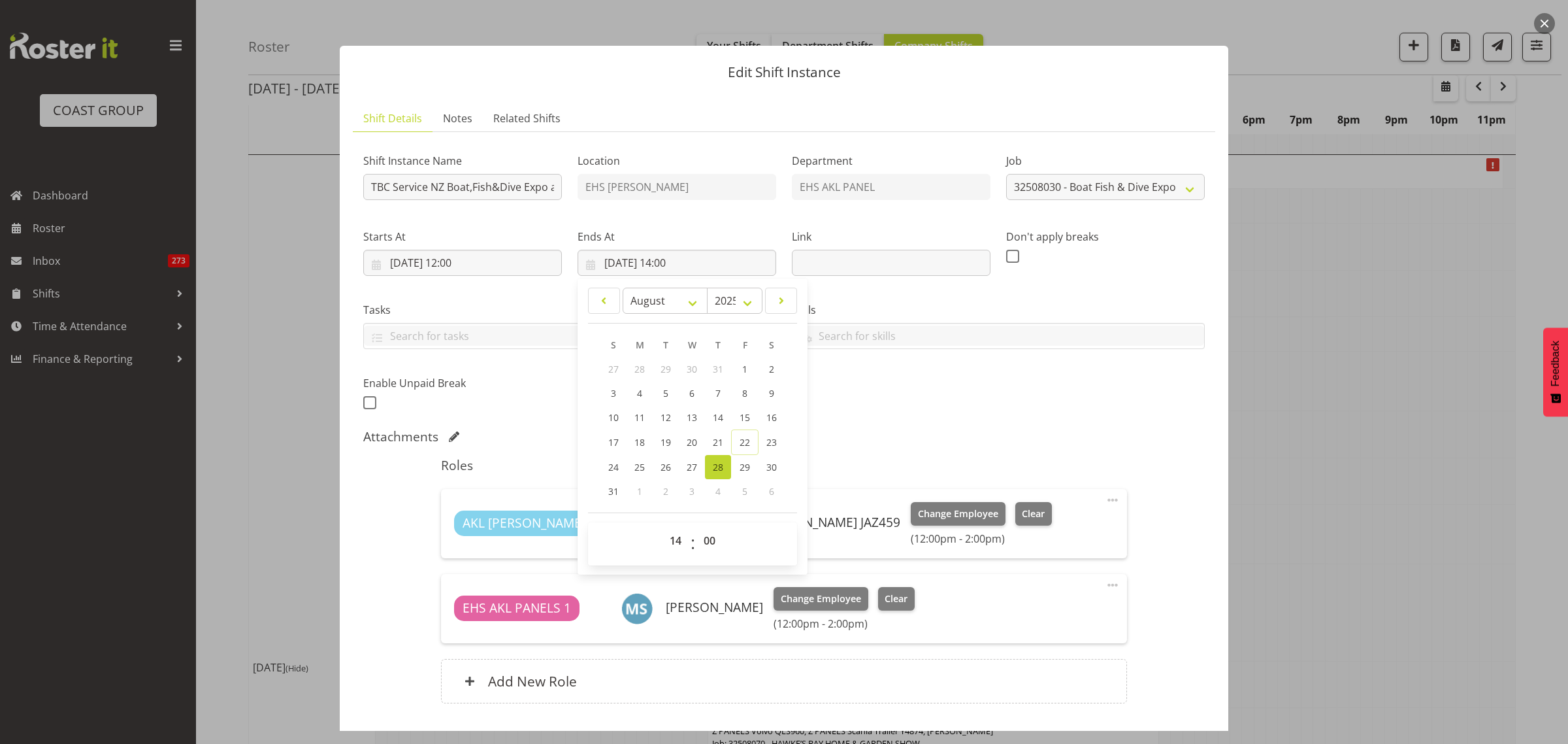
click at [998, 427] on div "Shift Instance Name TBC Service NZ Boat,Fish&Dive Expo at Mystery Creek.In at 8…" at bounding box center [784, 430] width 842 height 576
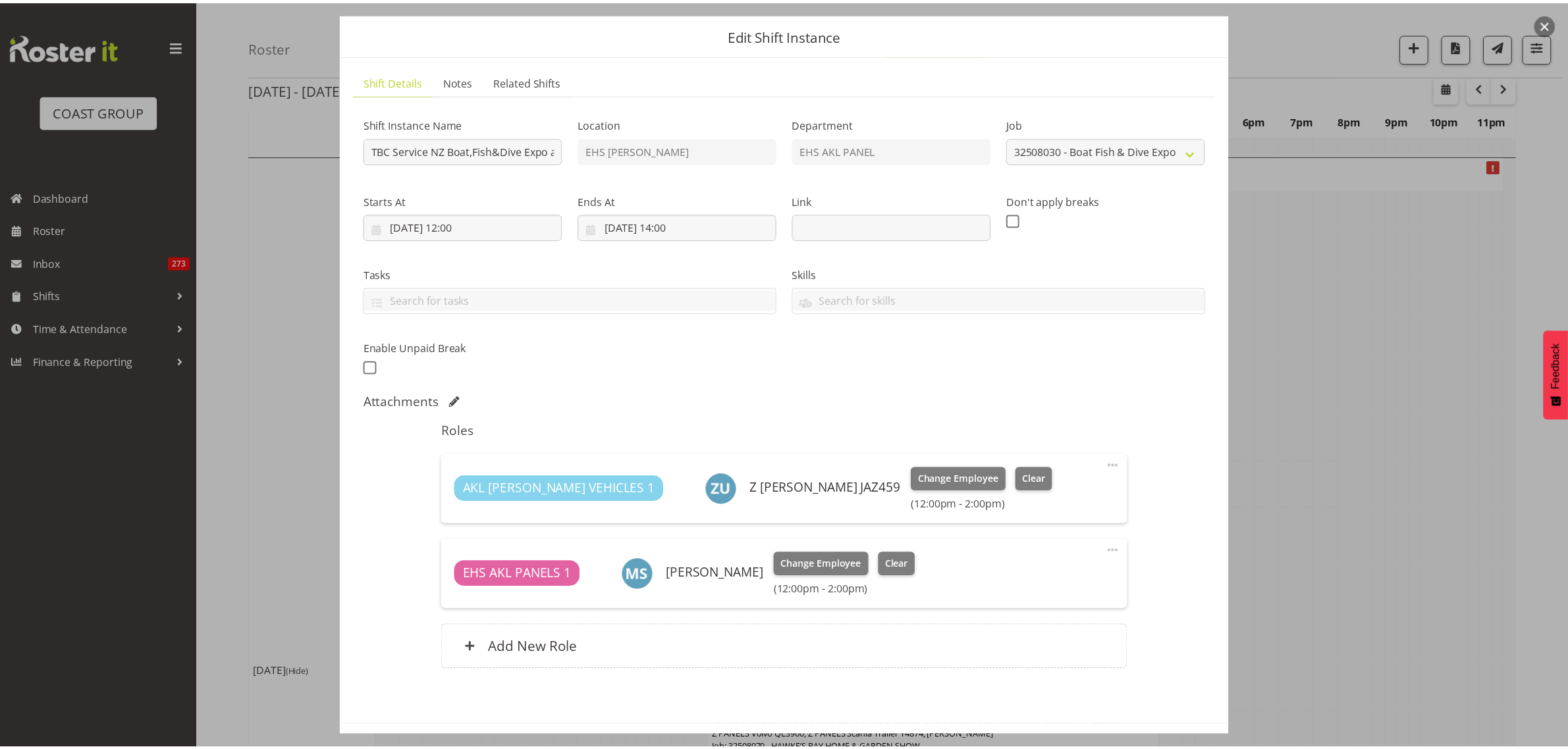
scroll to position [89, 0]
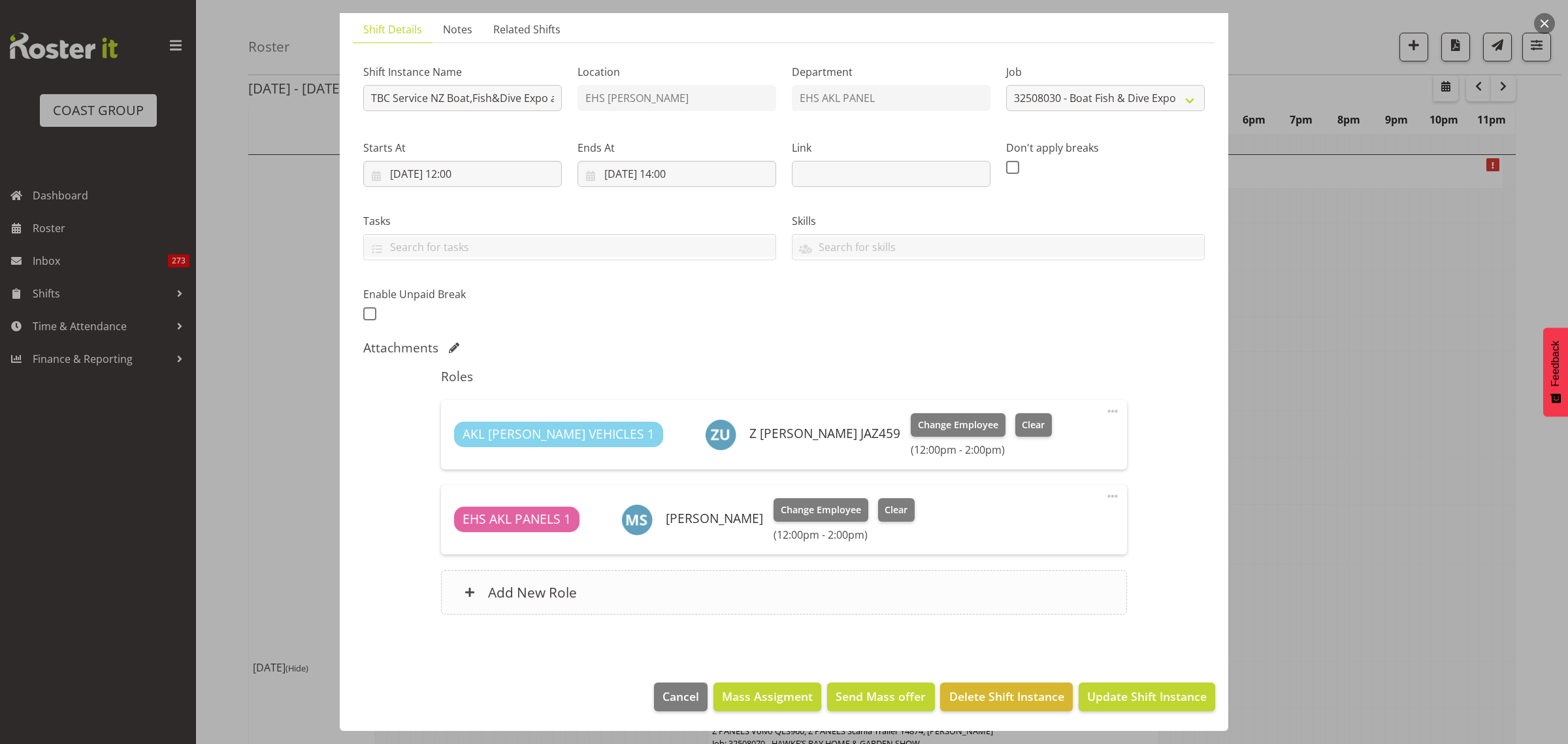
click at [761, 587] on div "Add New Role" at bounding box center [784, 592] width 686 height 44
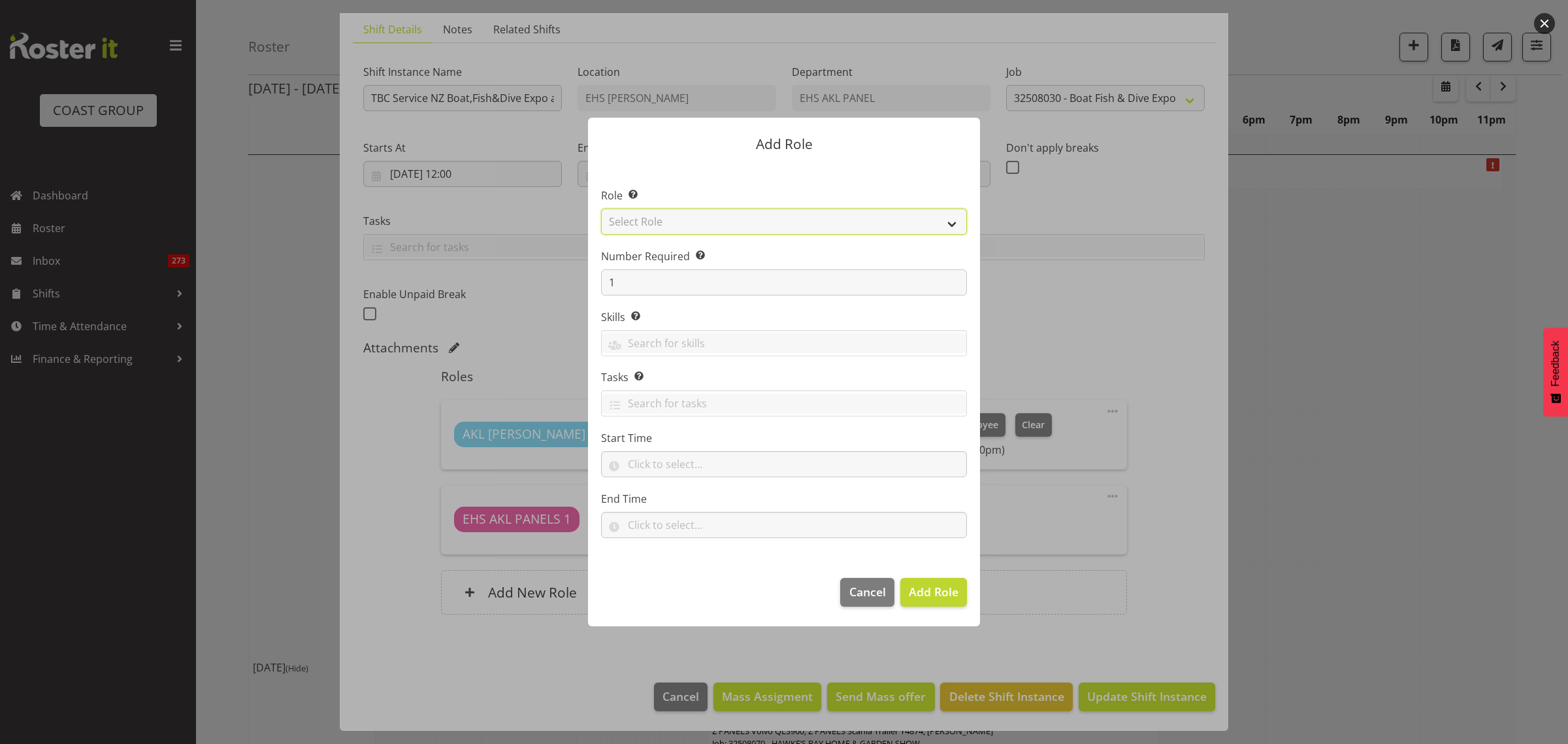
click at [954, 223] on select "Select Role ACCOUNT MANAGER ACCOUNT MANAGER DW ACCOUNTS AKL DIANNA VEHICLES AKL…" at bounding box center [784, 221] width 366 height 26
select select "188"
click at [601, 208] on select "Select Role ACCOUNT MANAGER ACCOUNT MANAGER DW ACCOUNTS AKL DIANNA VEHICLES AKL…" at bounding box center [784, 221] width 366 height 26
click at [716, 281] on input "1" at bounding box center [784, 282] width 366 height 26
type input "2"
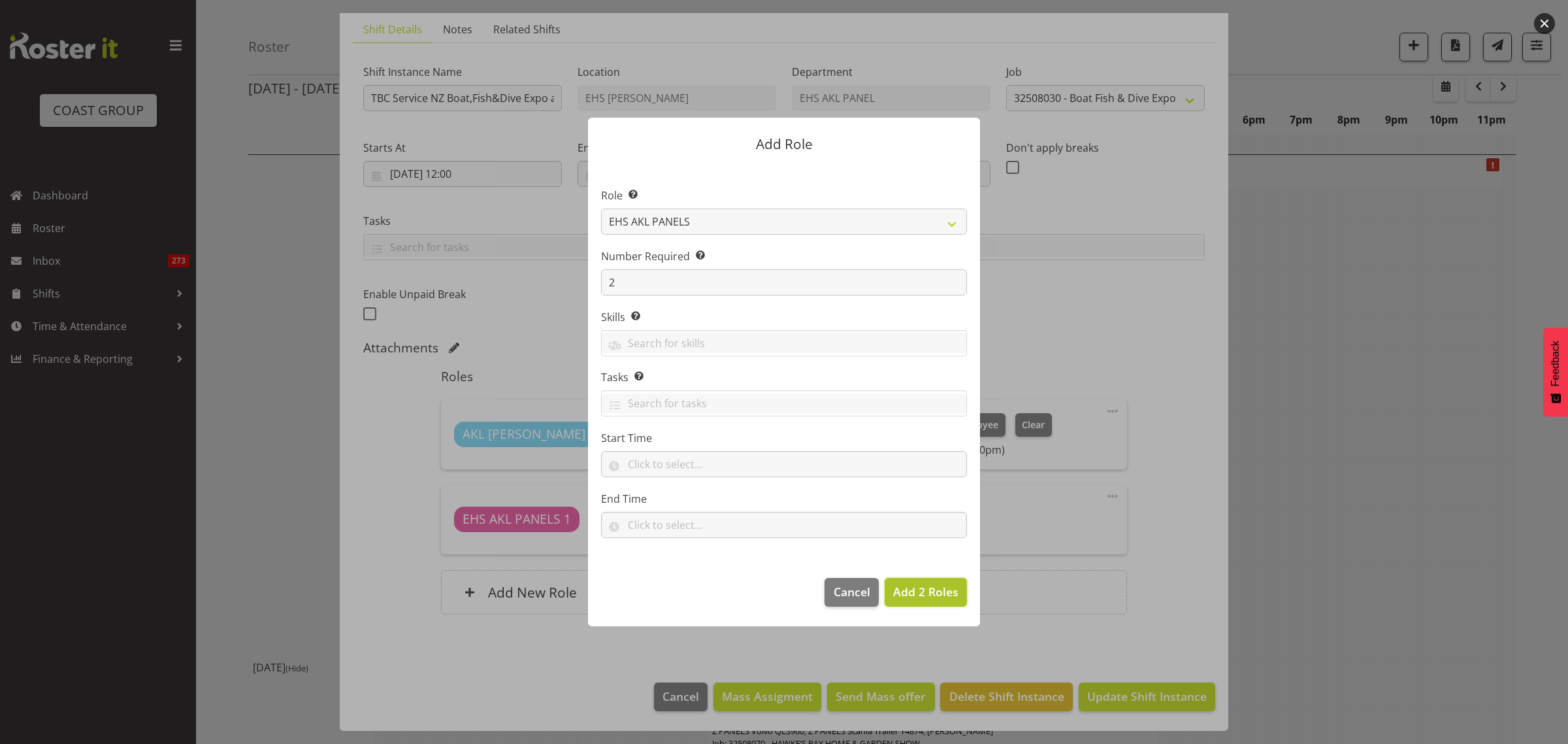
click at [930, 594] on span "Add 2 Roles" at bounding box center [925, 591] width 65 height 16
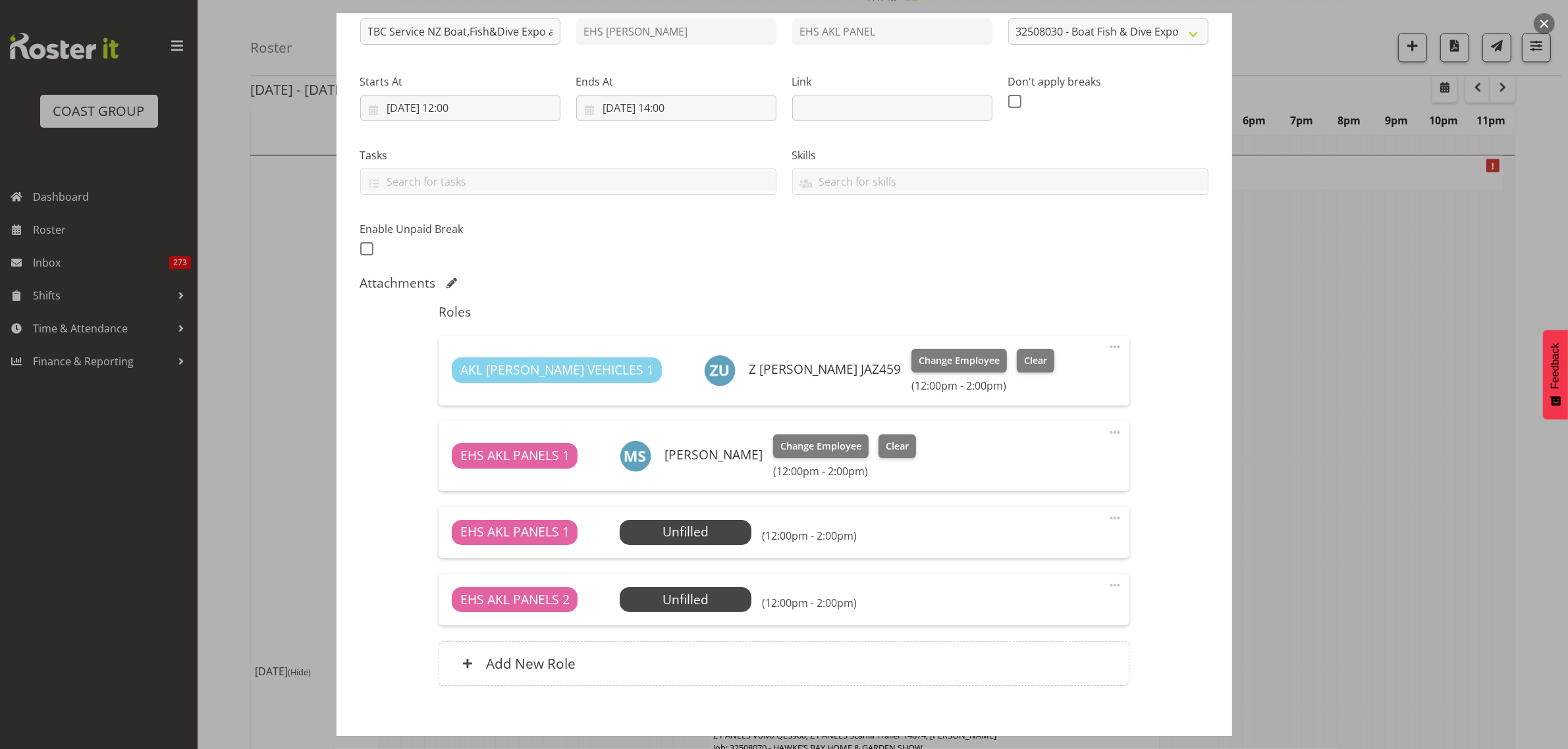
scroll to position [224, 0]
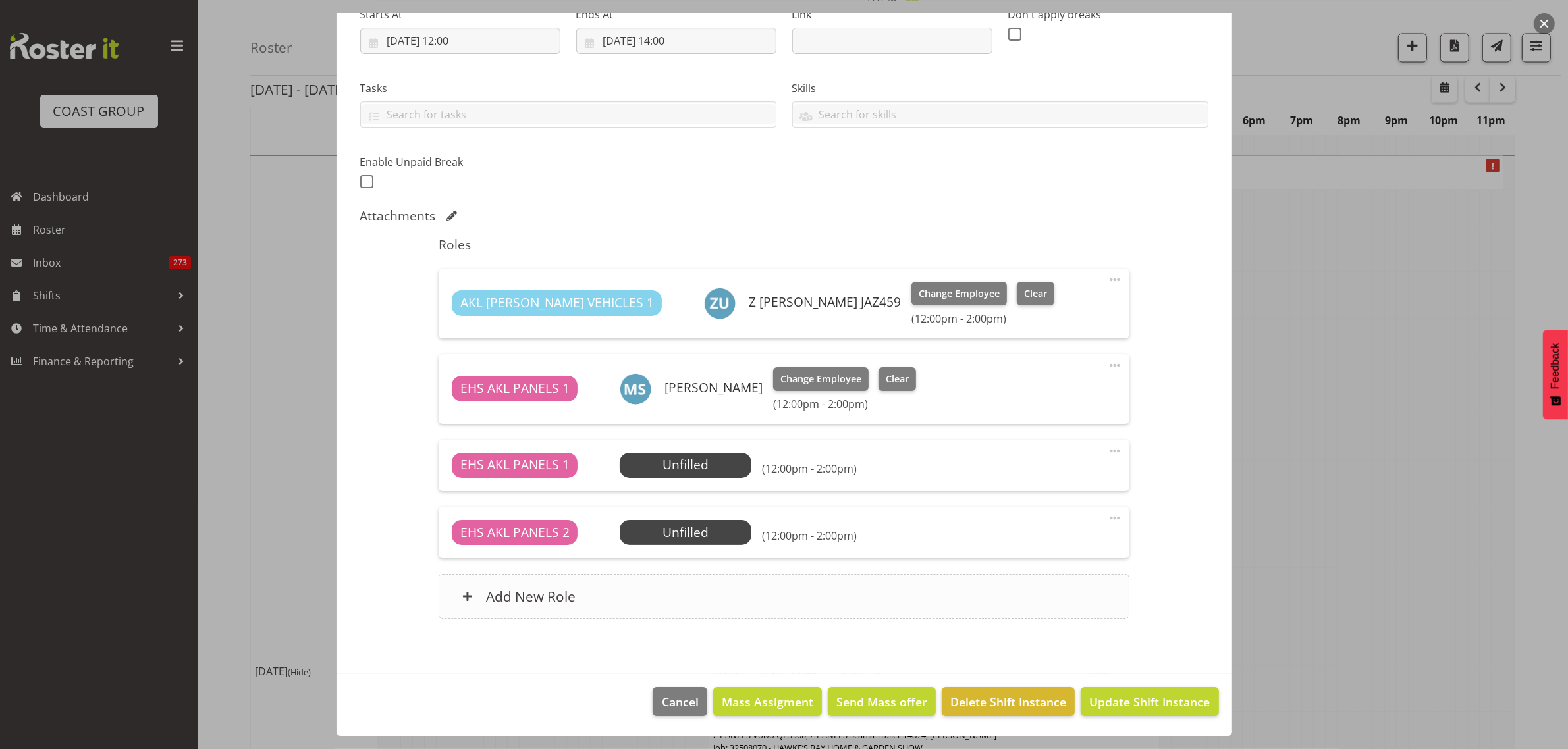
click at [887, 600] on div "Add New Role" at bounding box center [784, 596] width 691 height 45
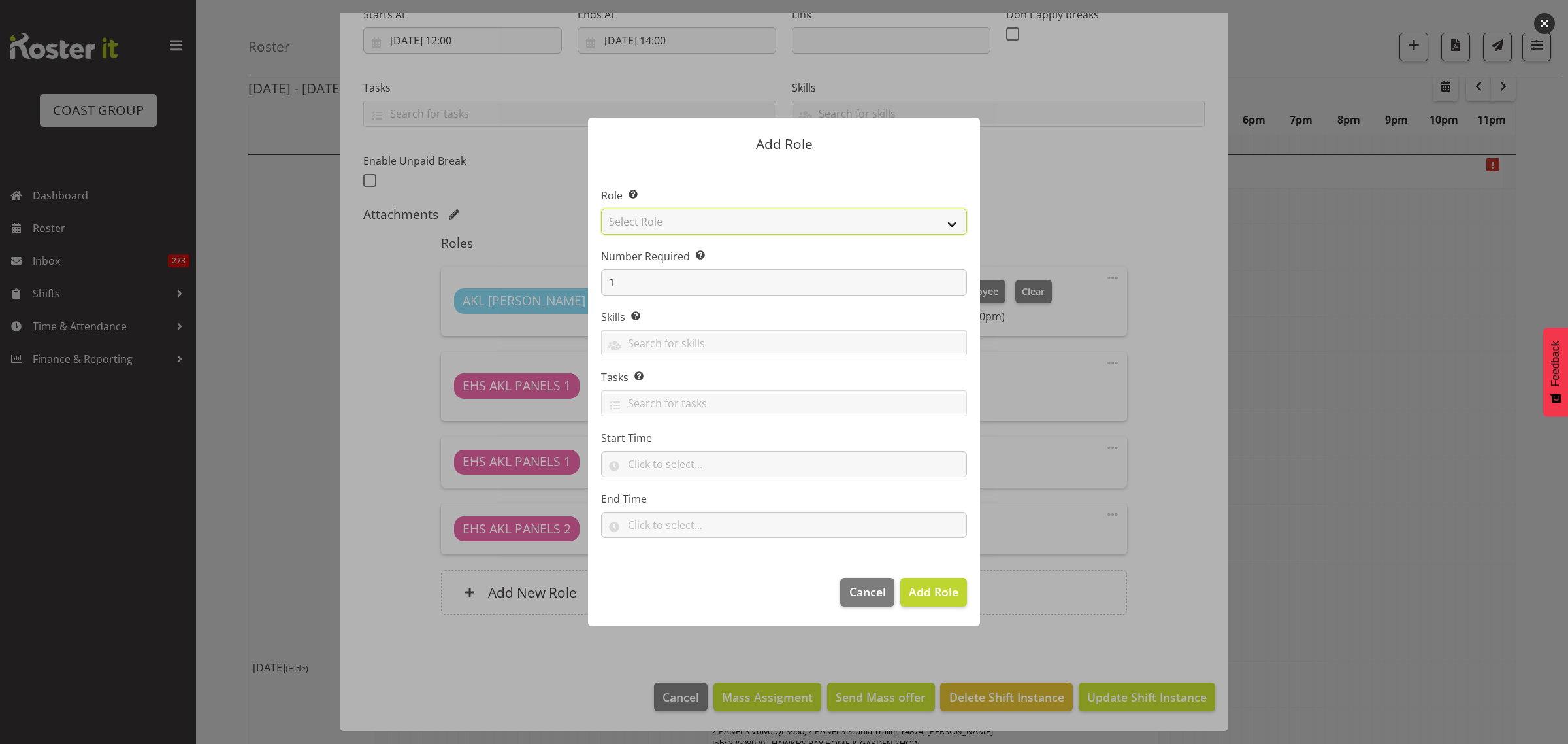
click at [952, 223] on select "Select Role ACCOUNT MANAGER ACCOUNT MANAGER DW ACCOUNTS AKL DIANNA VEHICLES AKL…" at bounding box center [784, 221] width 366 height 26
select select "81"
click at [601, 208] on select "Select Role ACCOUNT MANAGER ACCOUNT MANAGER DW ACCOUNTS AKL DIANNA VEHICLES AKL…" at bounding box center [784, 221] width 366 height 26
click at [932, 592] on span "Add Role" at bounding box center [933, 591] width 49 height 16
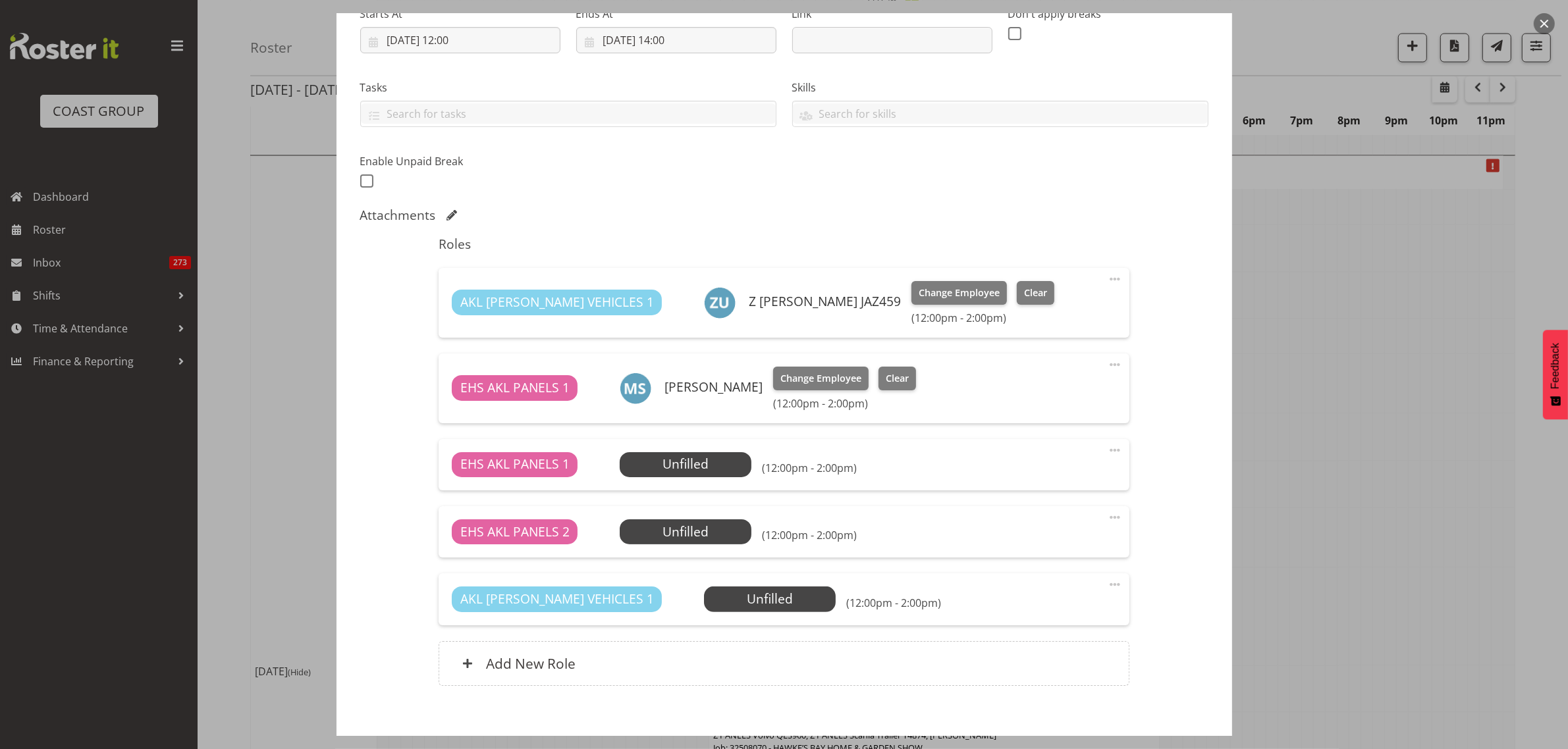
scroll to position [291, 0]
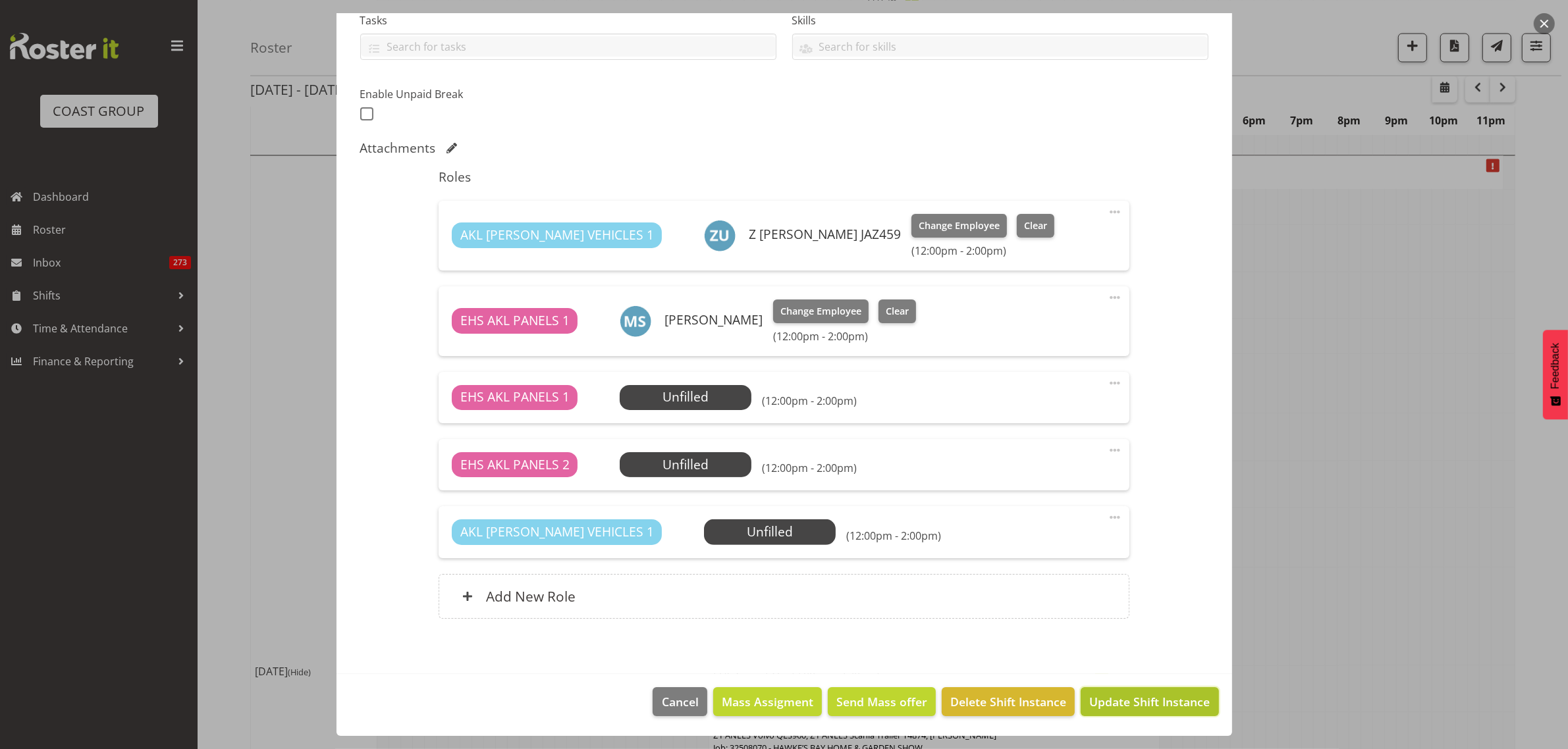
click at [1113, 705] on span "Update Shift Instance" at bounding box center [1149, 701] width 120 height 17
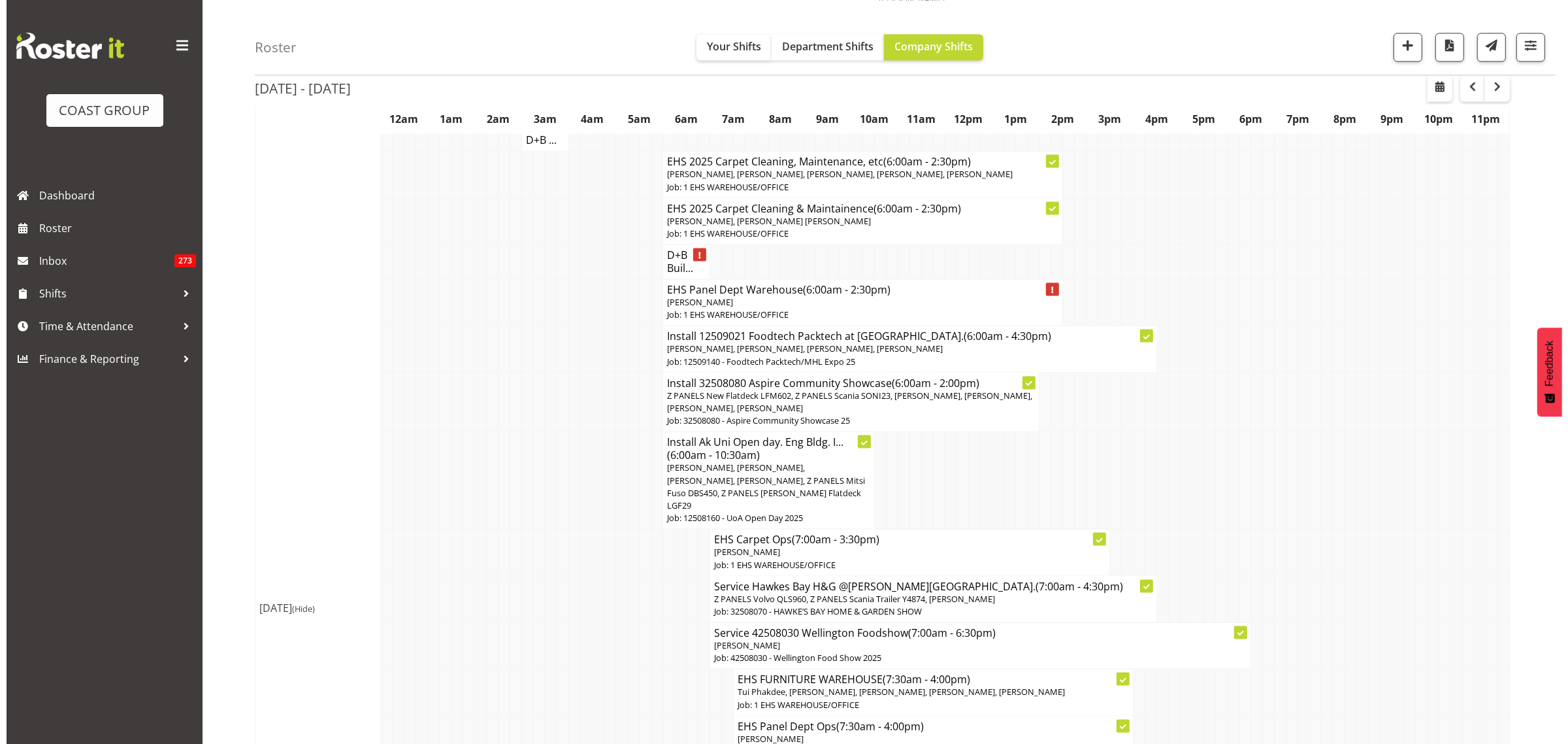
scroll to position [2942, 0]
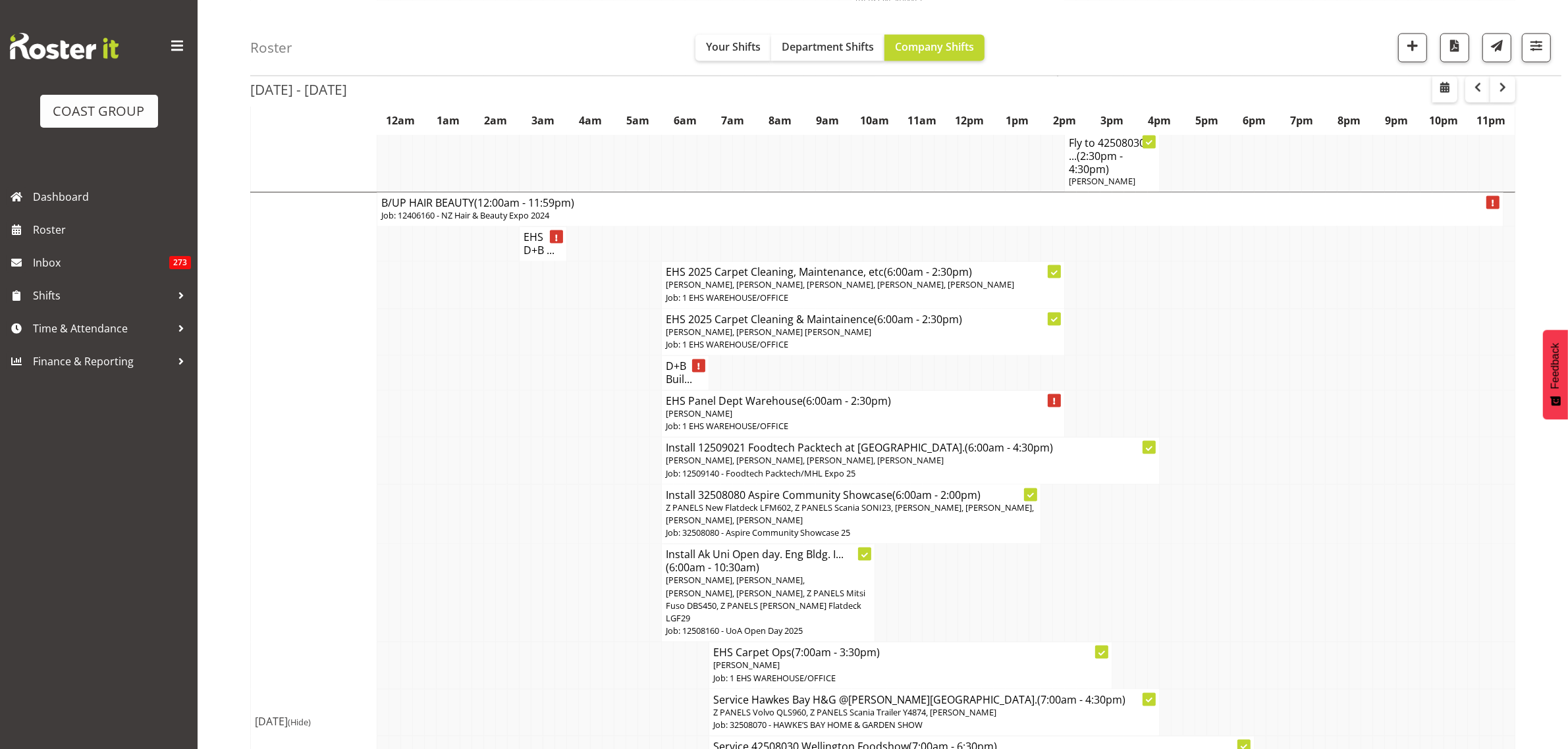
click at [903, 502] on p "Z PANELS New Flatdeck LFM602, Z PANELS Scania SONI23, Matthieu Vendrely, Takari…" at bounding box center [851, 515] width 371 height 25
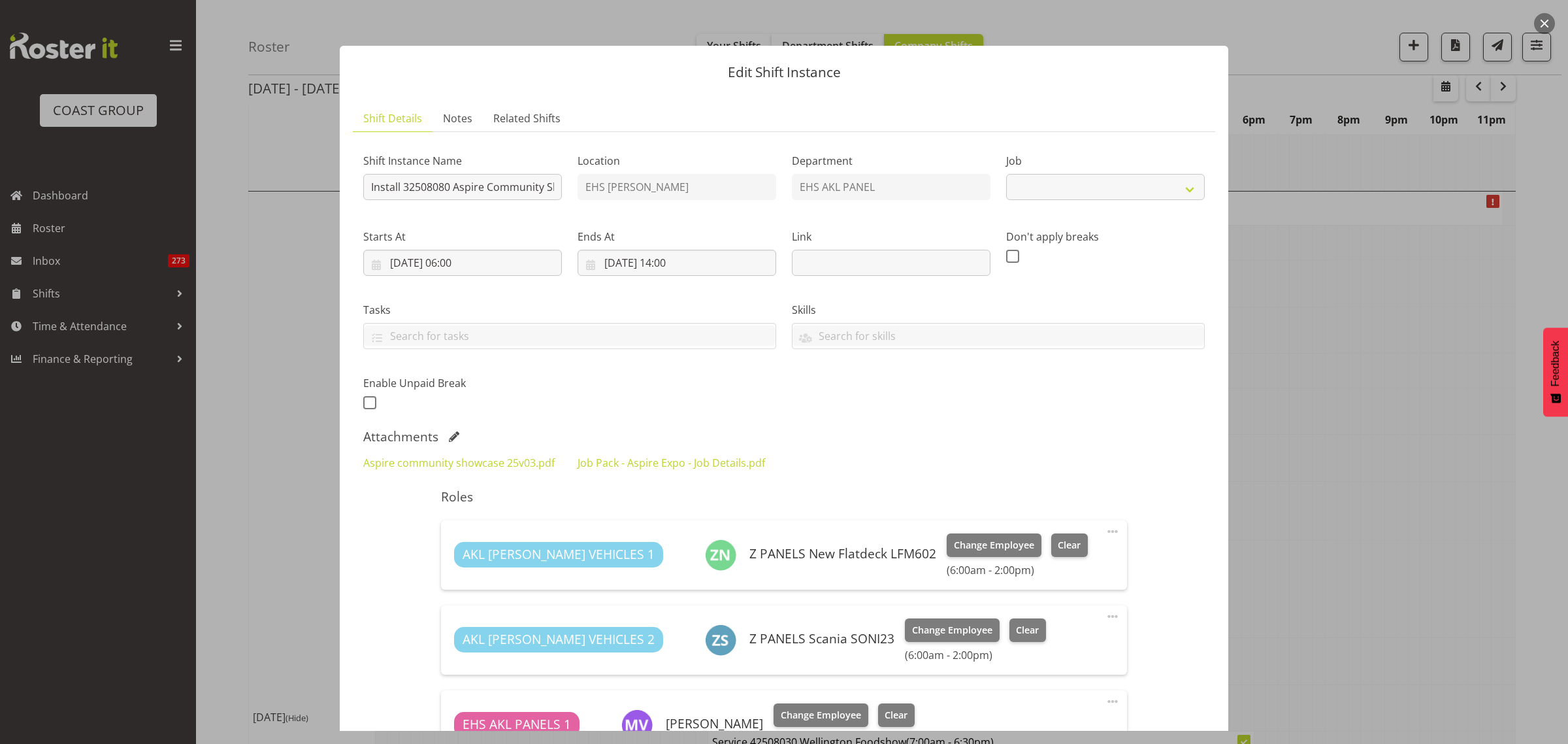
select select "9938"
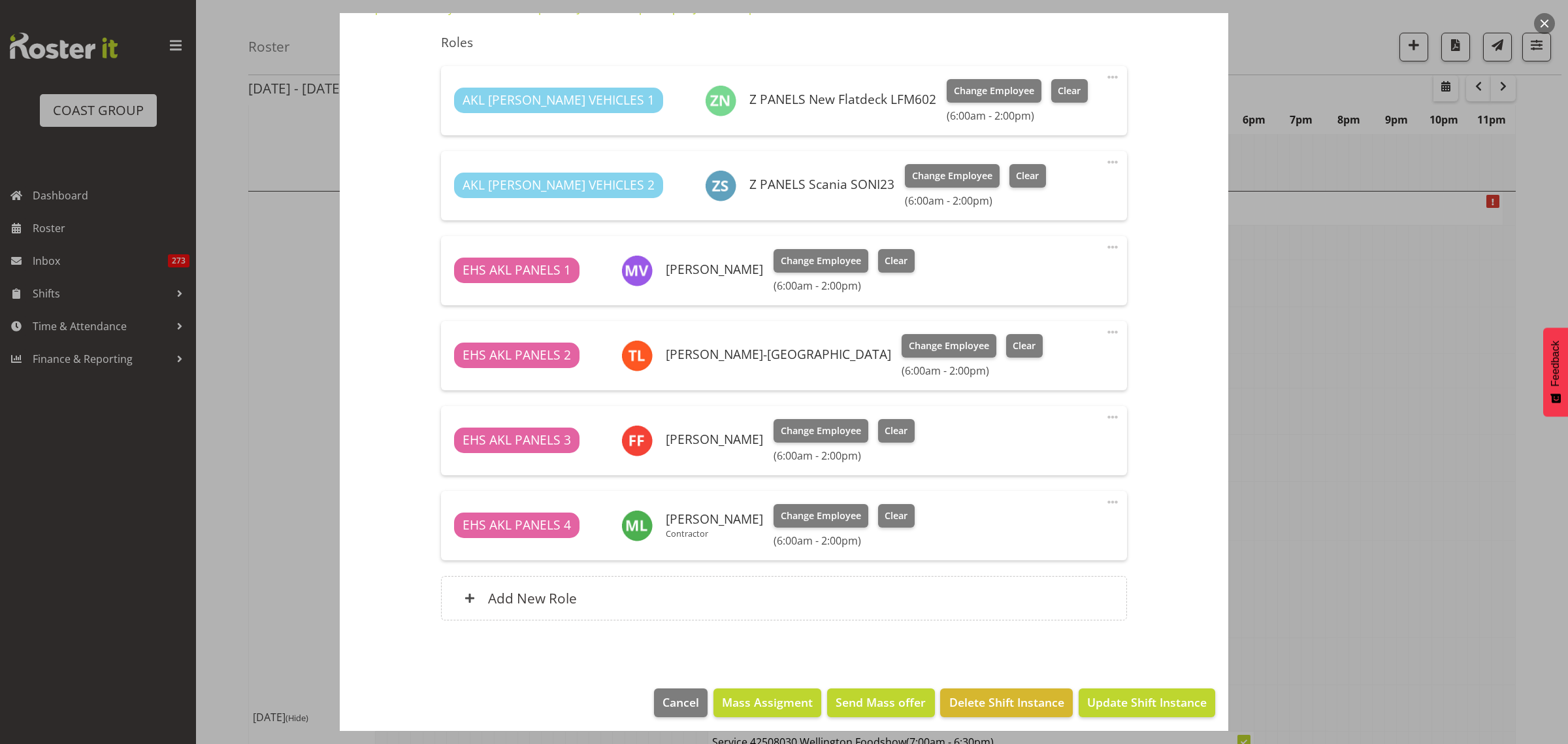
scroll to position [460, 0]
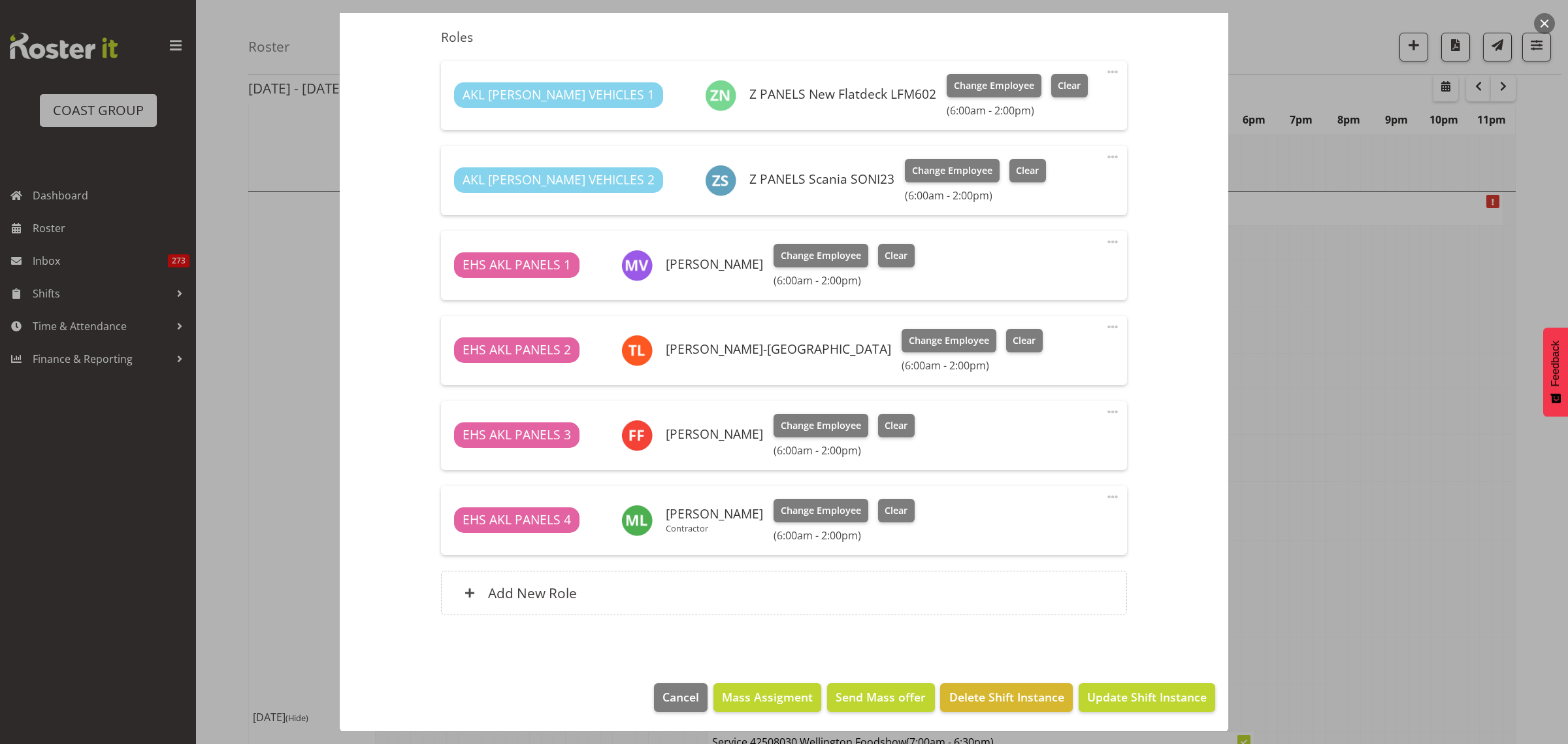
click at [1105, 242] on span at bounding box center [1113, 242] width 16 height 16
click at [1058, 275] on link "Edit" at bounding box center [1057, 271] width 125 height 24
select select "7"
select select "2025"
select select "14"
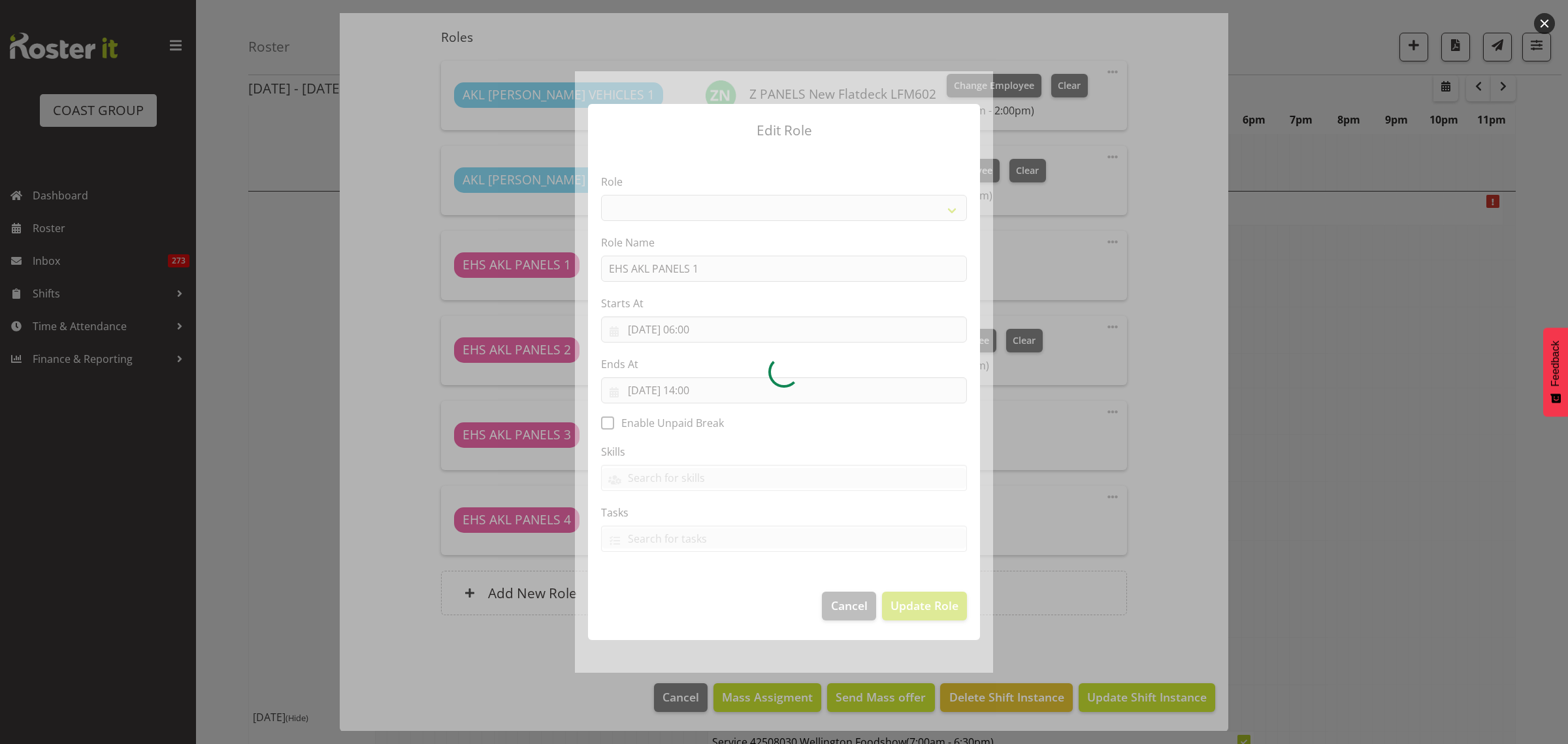
select select "188"
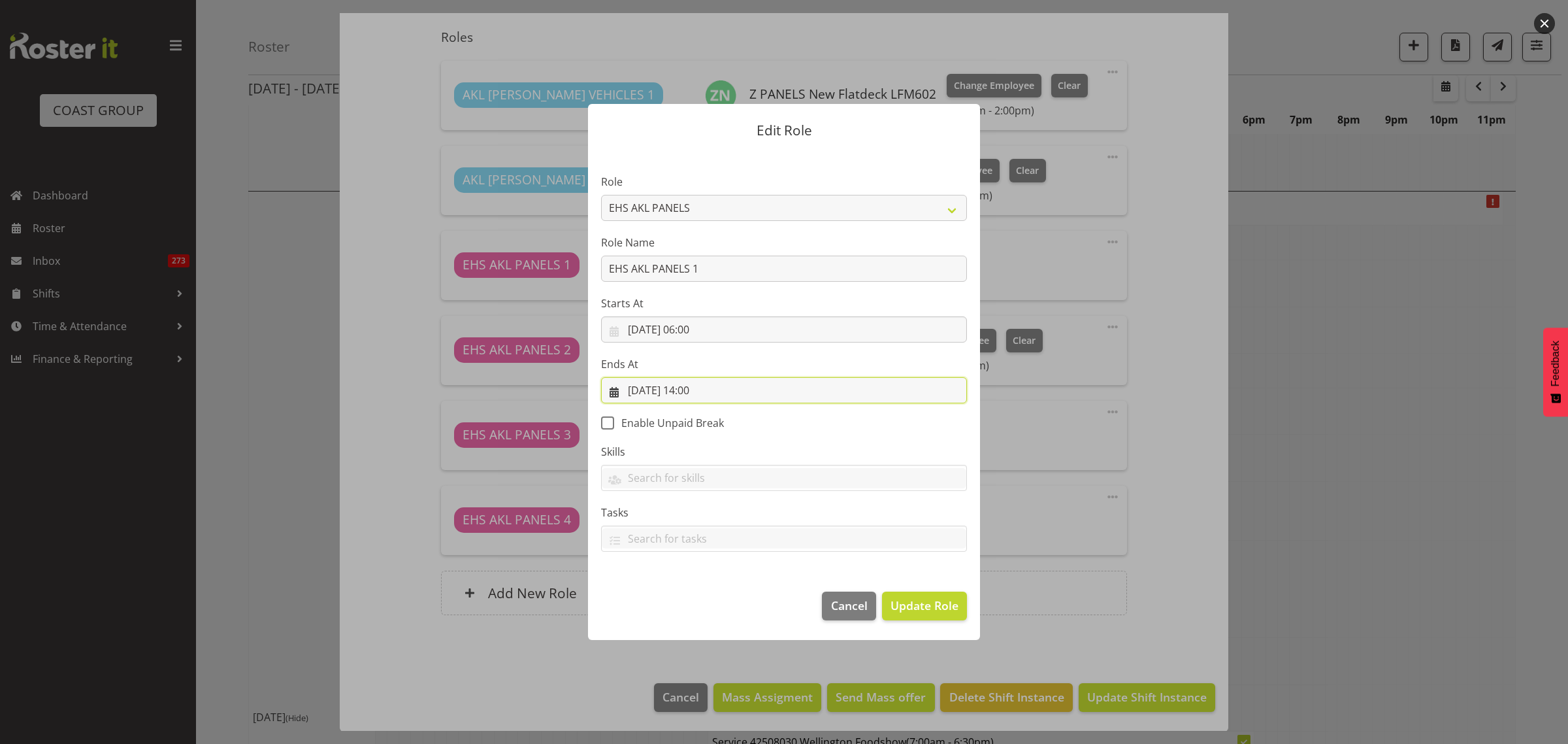
click at [753, 395] on input "28/08/2025, 14:00" at bounding box center [784, 390] width 366 height 26
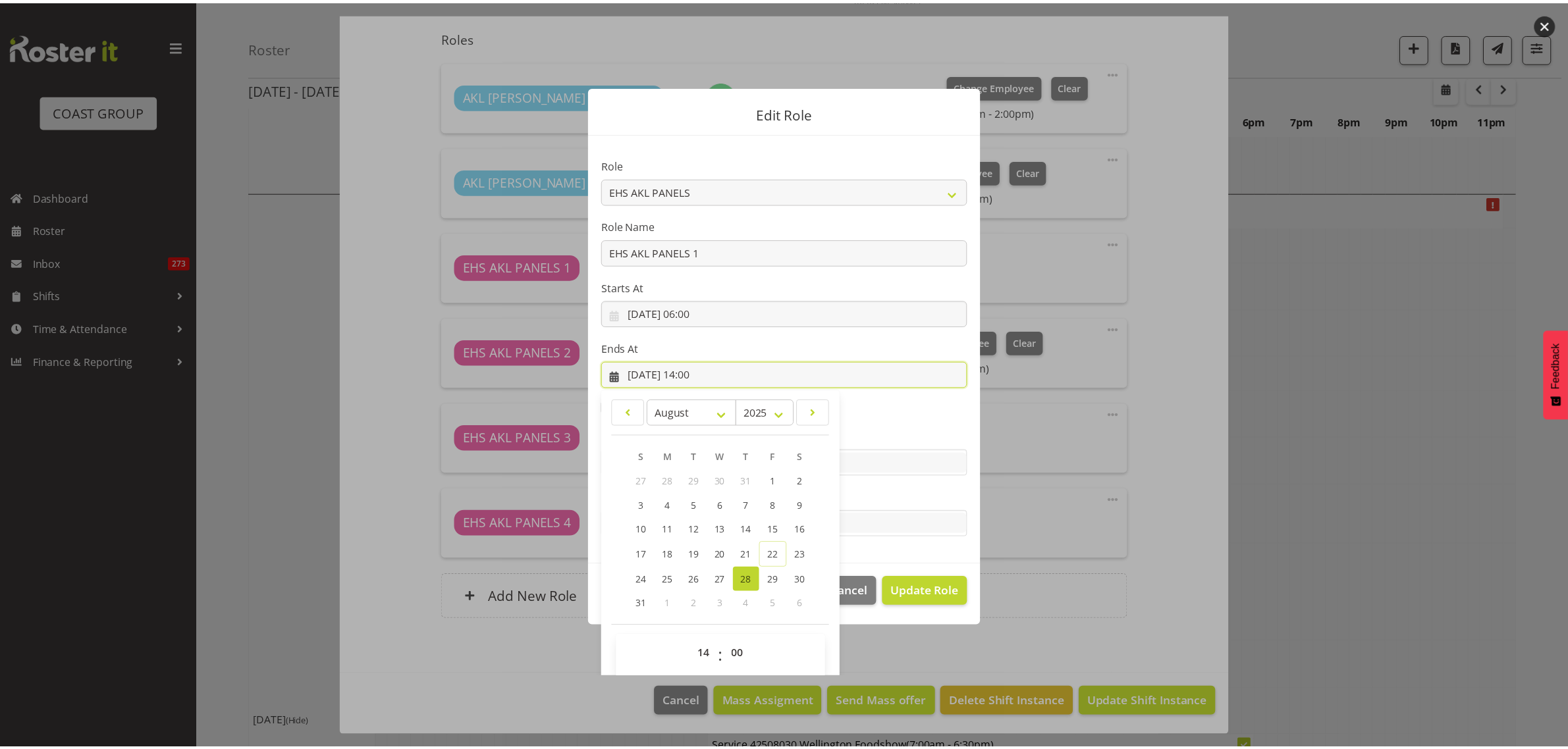
scroll to position [28, 0]
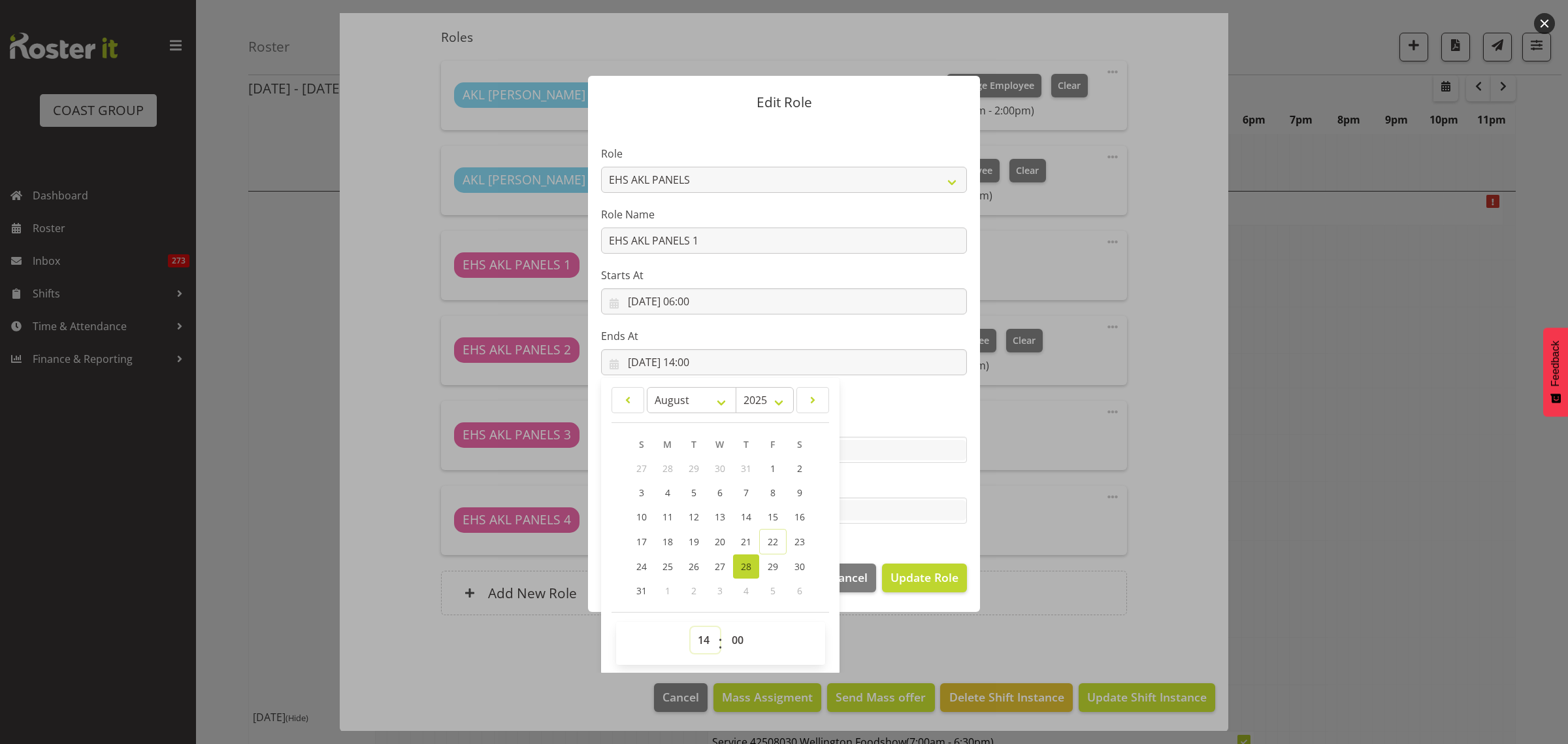
click at [696, 634] on select "00 01 02 03 04 05 06 07 08 09 10 11 12 13 14 15 16 17 18 19 20 21 22 23" at bounding box center [705, 639] width 29 height 26
select select "12"
click at [691, 627] on select "00 01 02 03 04 05 06 07 08 09 10 11 12 13 14 15 16 17 18 19 20 21 22 23" at bounding box center [705, 639] width 29 height 26
type input "28/08/2025, 12:00"
click at [909, 579] on span "Update Role" at bounding box center [924, 577] width 68 height 17
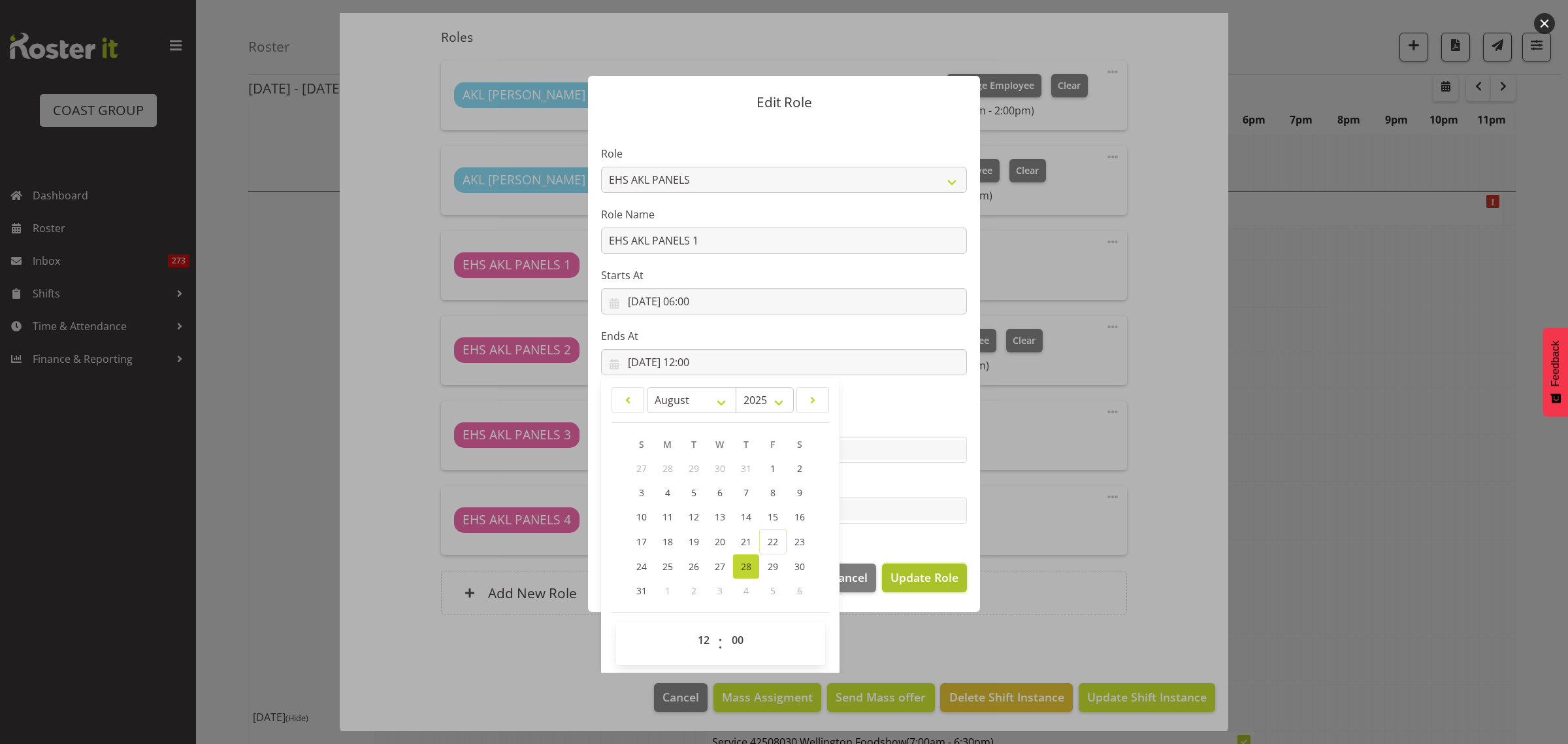
select select
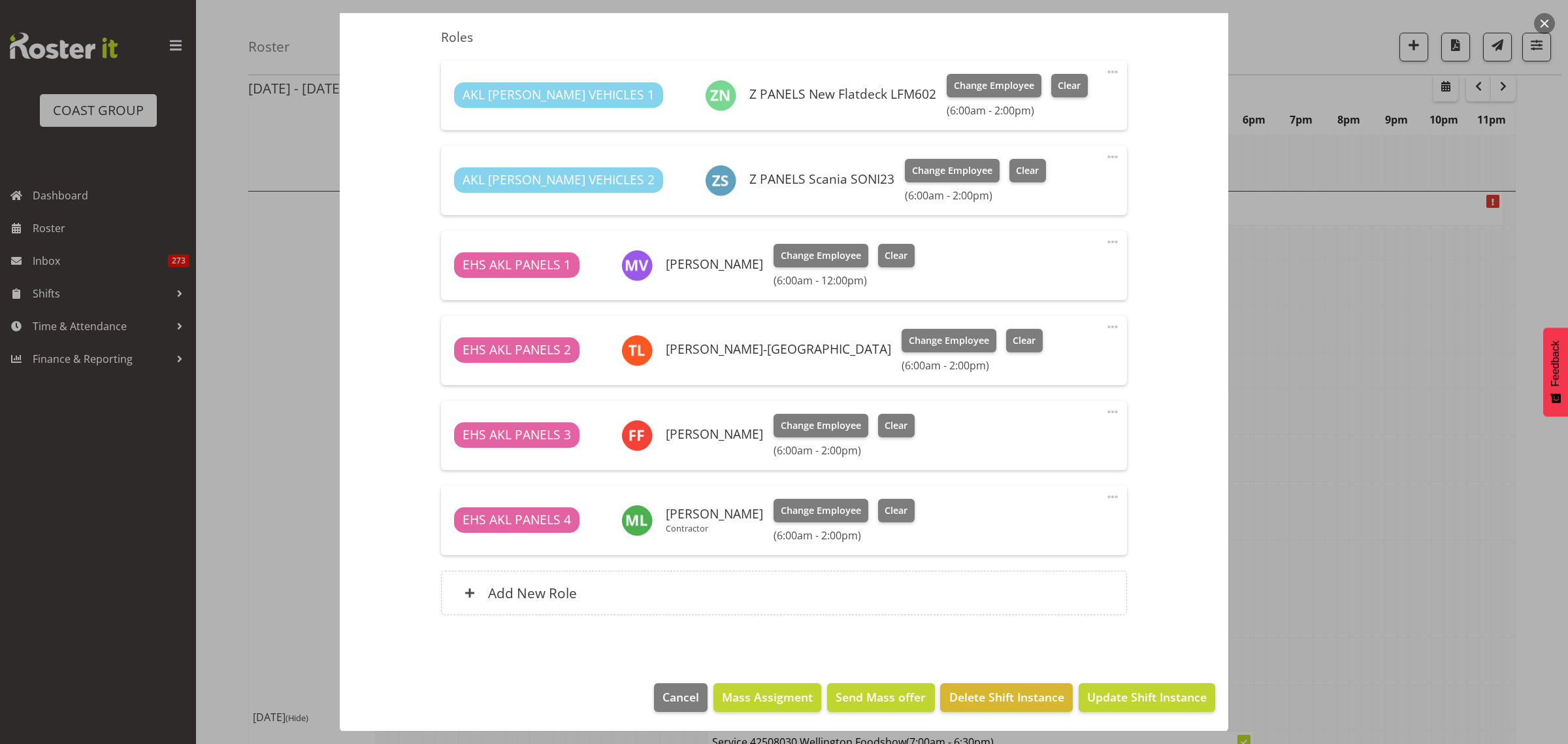
scroll to position [27, 0]
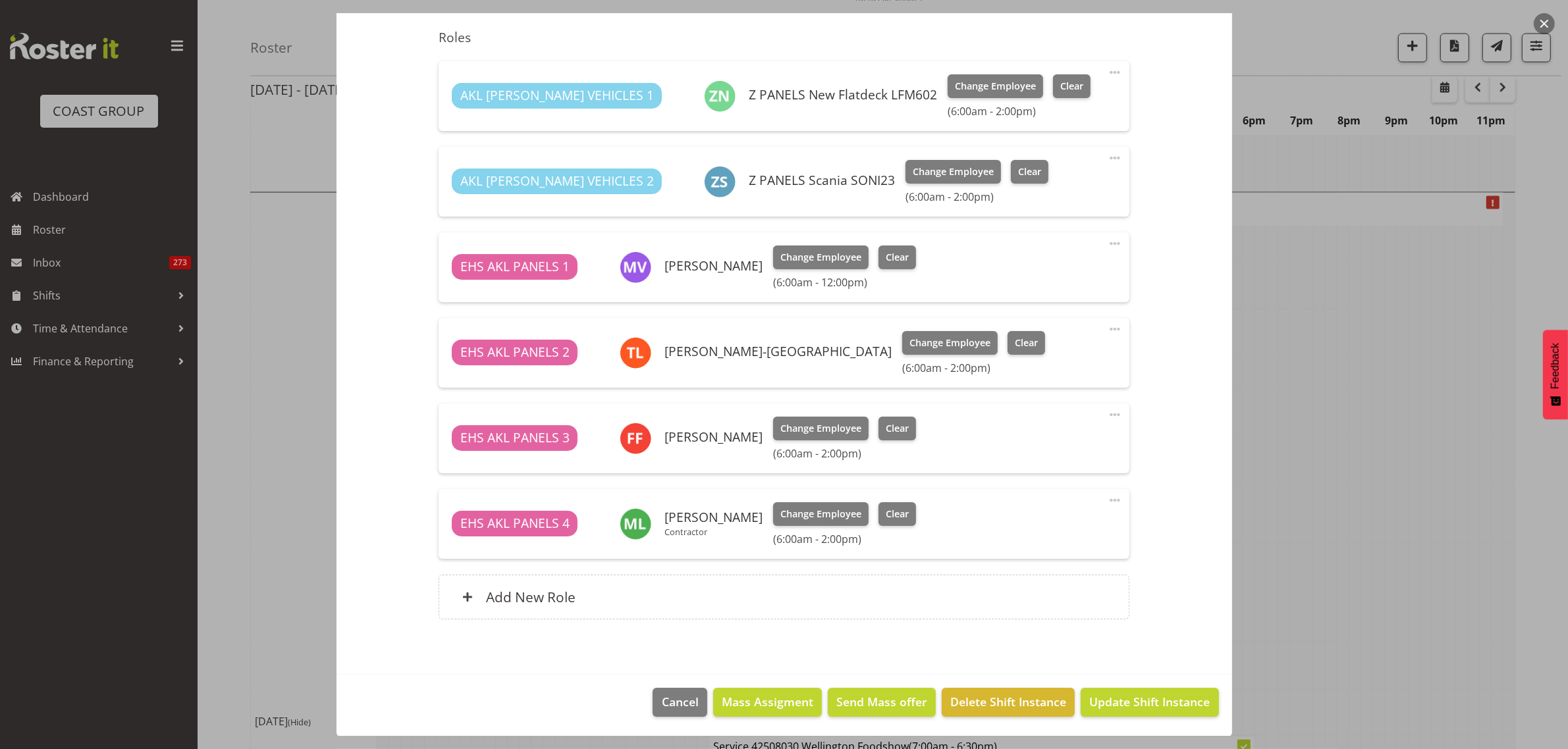
click at [1107, 500] on span at bounding box center [1115, 500] width 16 height 16
click at [1067, 527] on link "Edit" at bounding box center [1059, 529] width 126 height 24
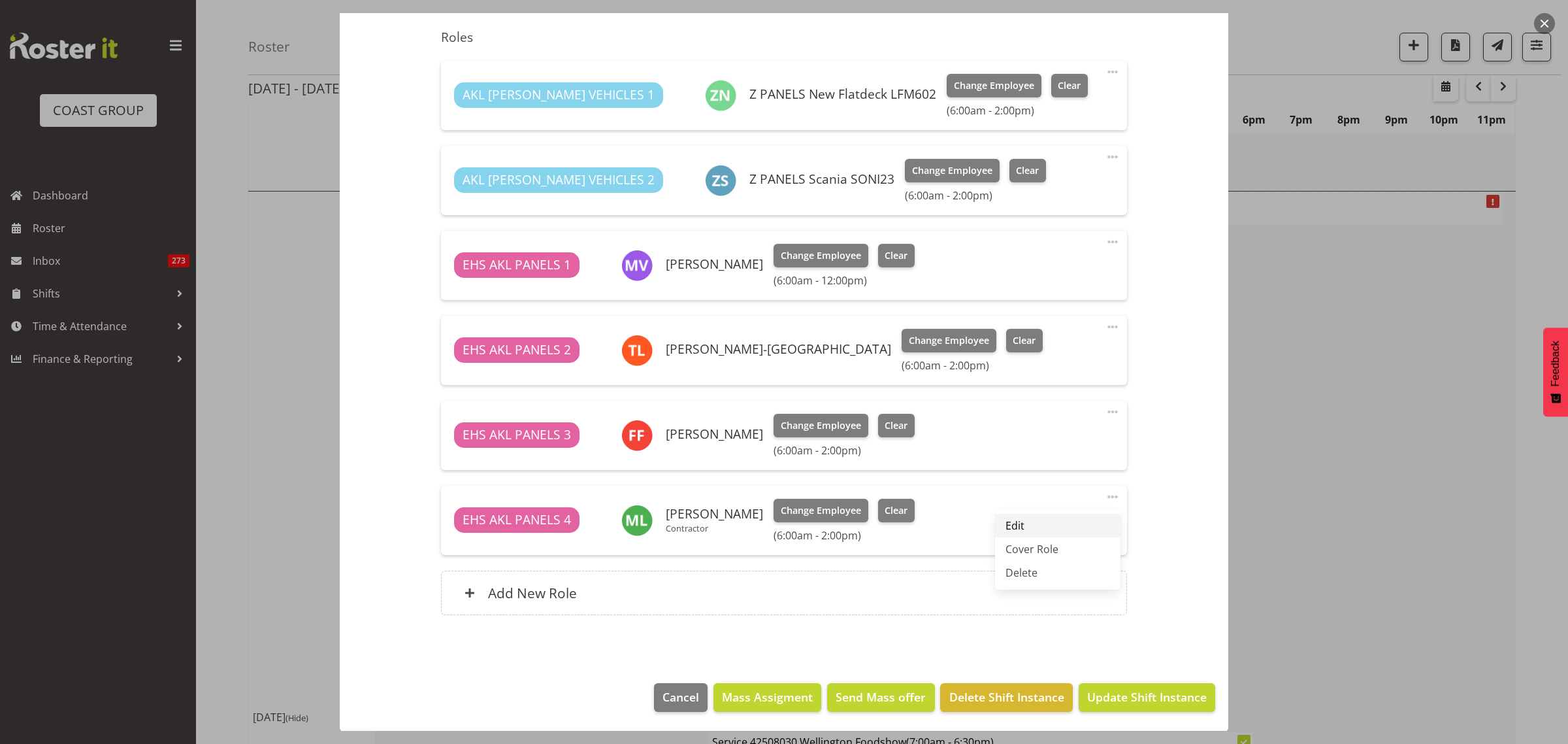
select select "7"
select select "2025"
select select "14"
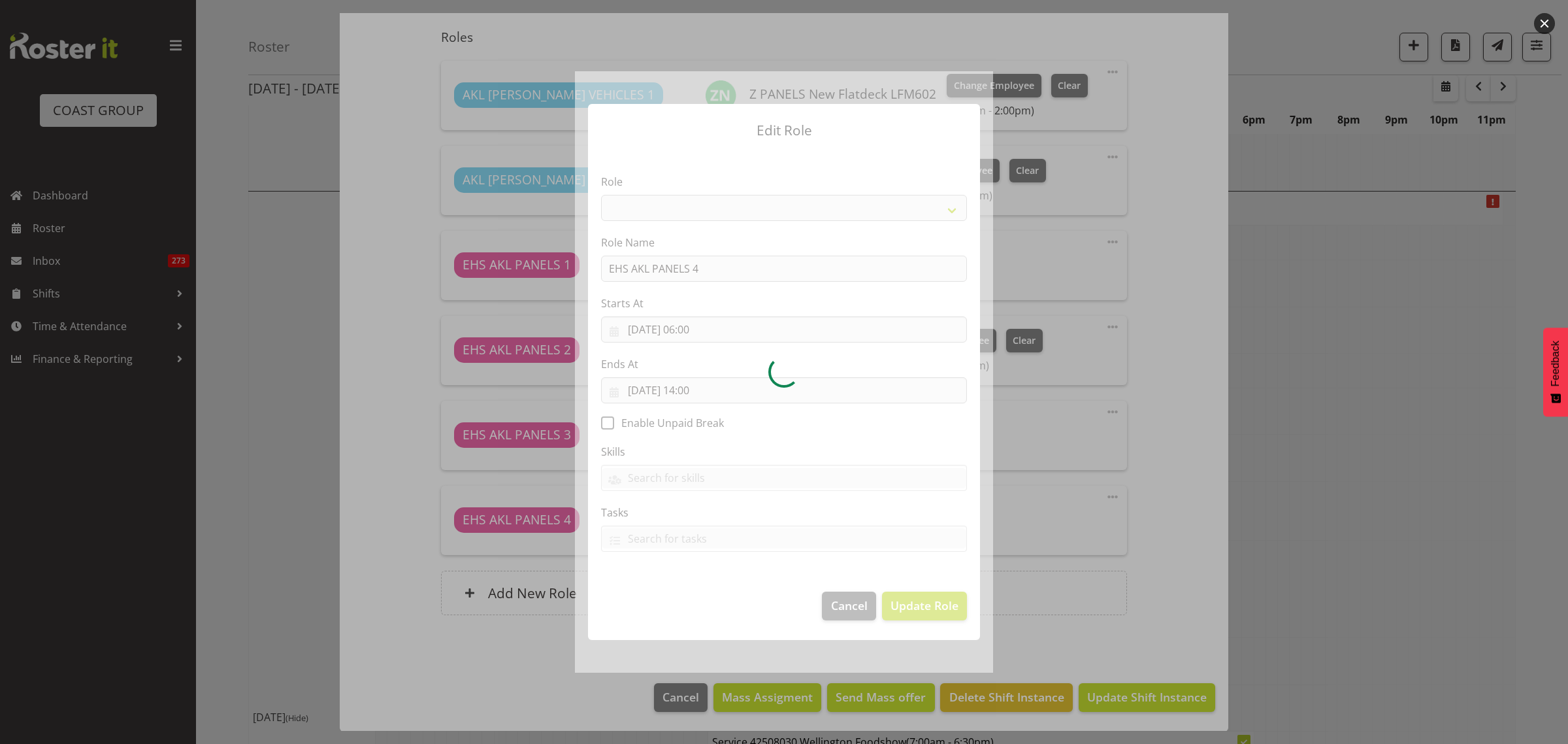
select select "188"
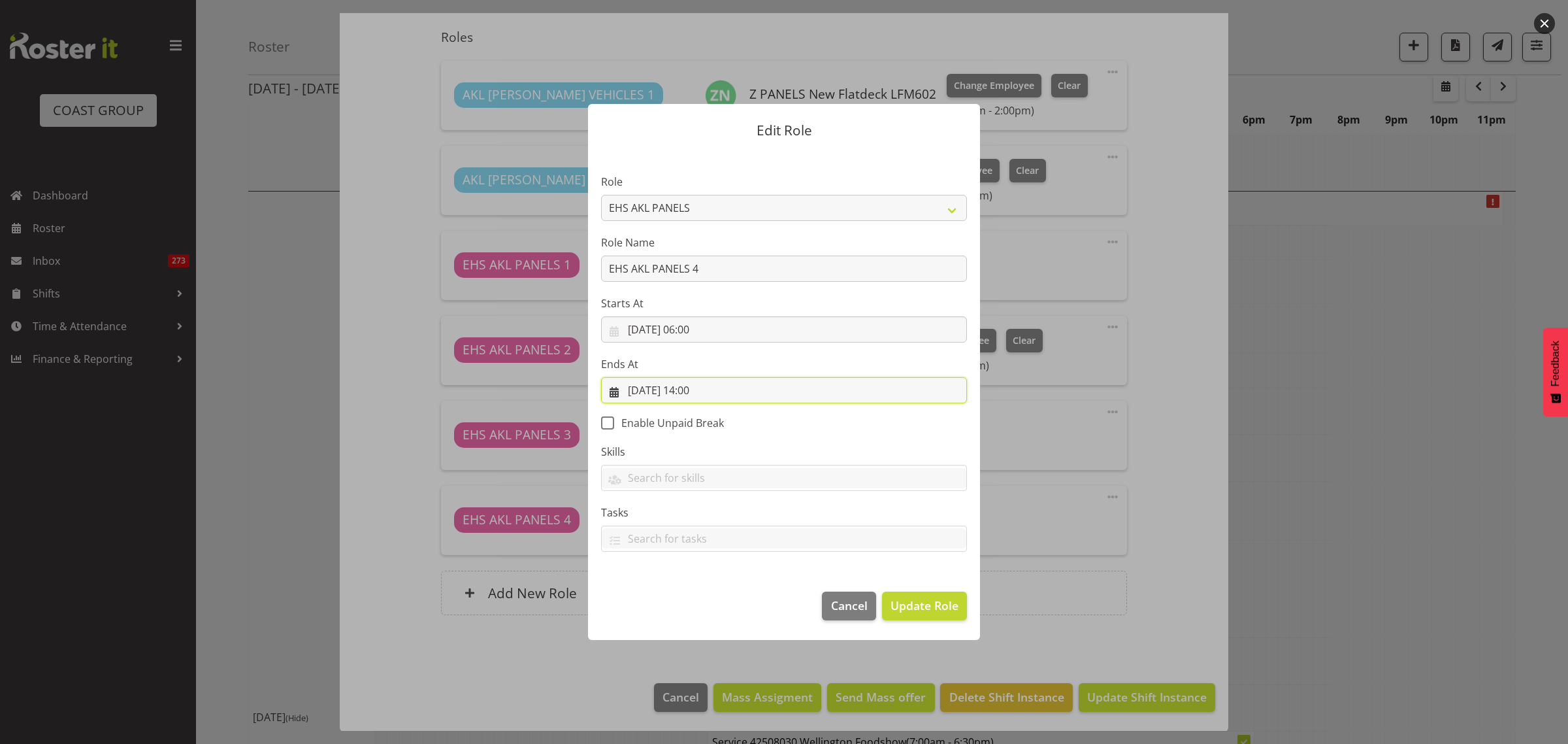
click at [772, 392] on input "28/08/2025, 14:00" at bounding box center [784, 390] width 366 height 26
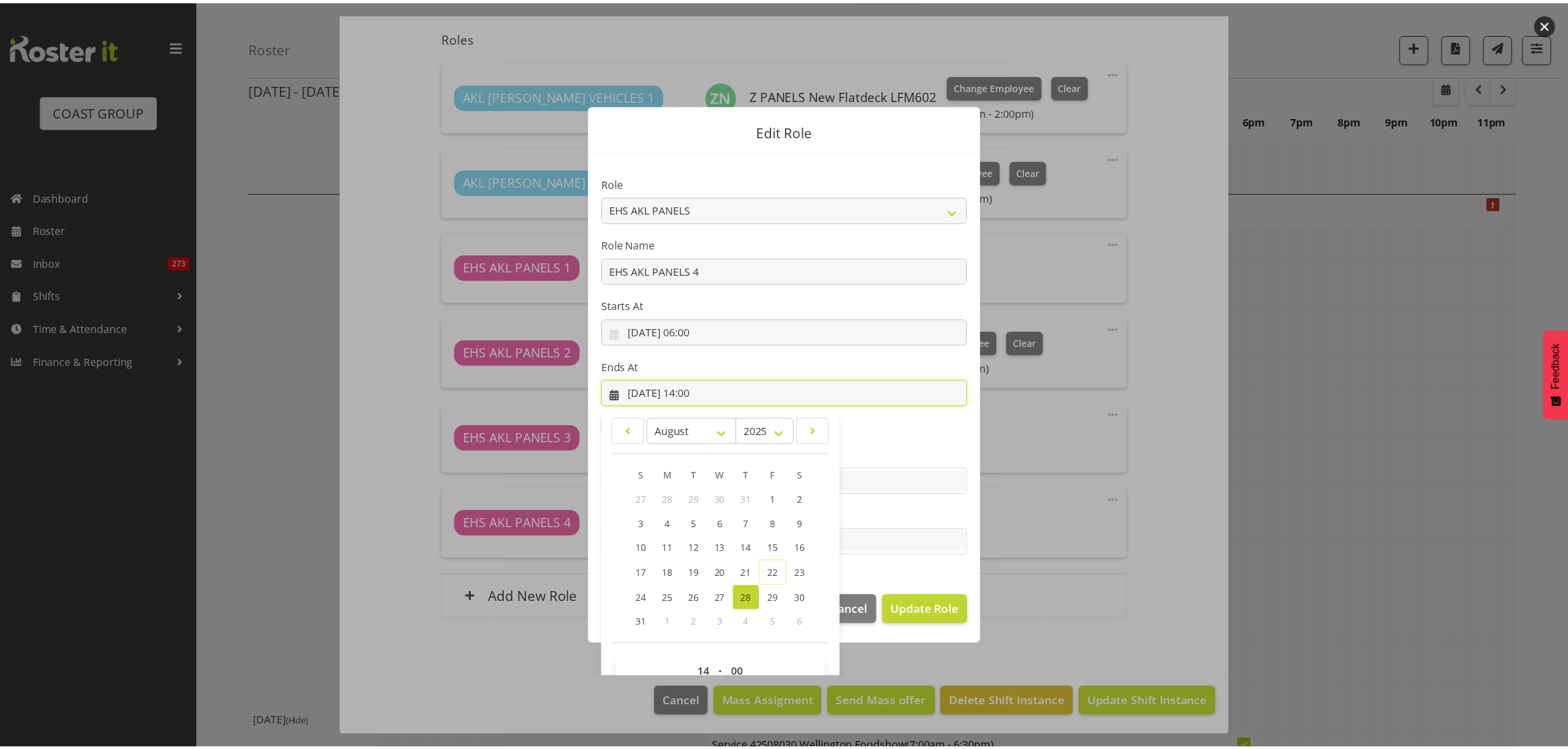
scroll to position [28, 0]
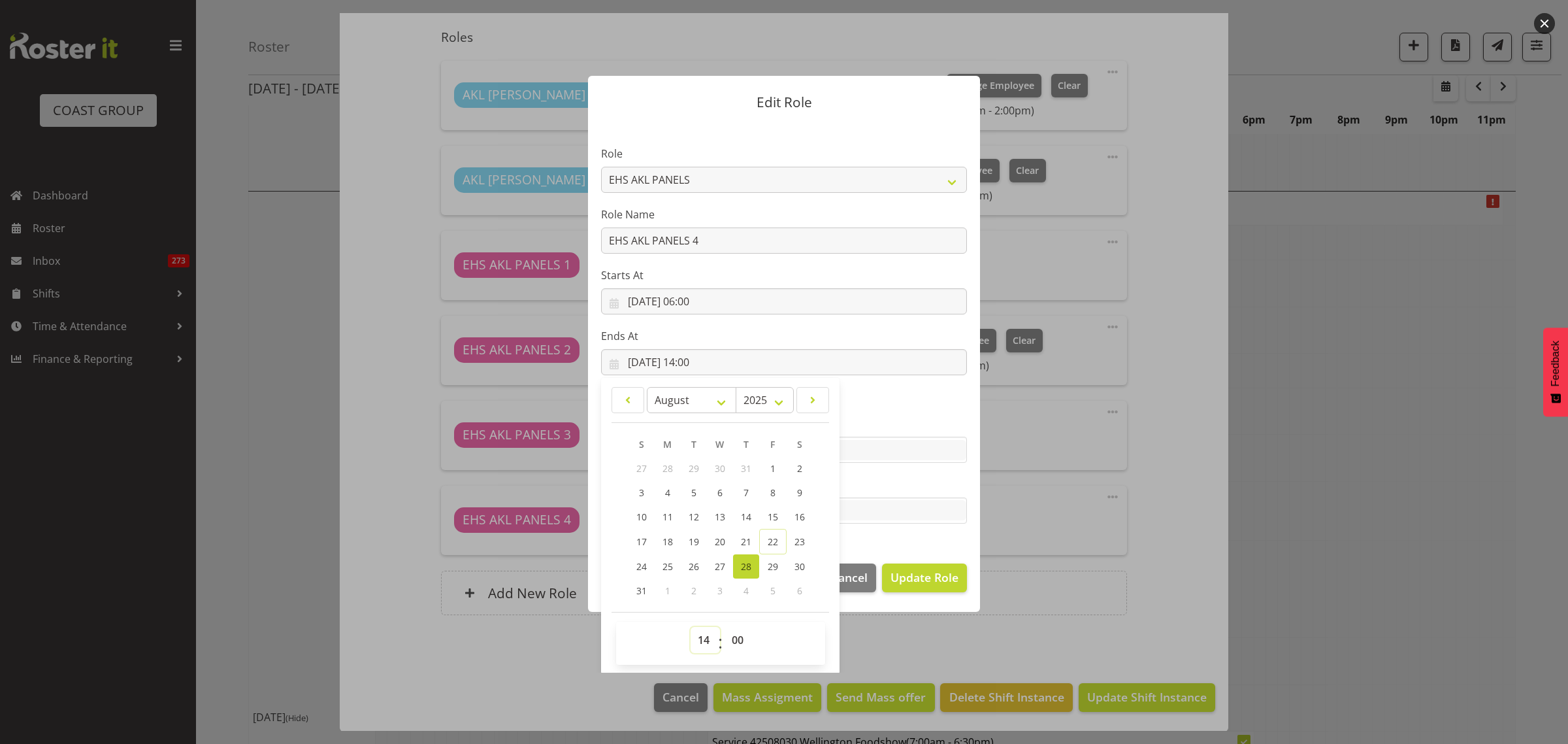
click at [700, 642] on select "00 01 02 03 04 05 06 07 08 09 10 11 12 13 14 15 16 17 18 19 20 21 22 23" at bounding box center [705, 639] width 29 height 26
select select "12"
click at [691, 627] on select "00 01 02 03 04 05 06 07 08 09 10 11 12 13 14 15 16 17 18 19 20 21 22 23" at bounding box center [705, 639] width 29 height 26
type input "28/08/2025, 12:00"
click at [904, 577] on span "Update Role" at bounding box center [924, 577] width 68 height 17
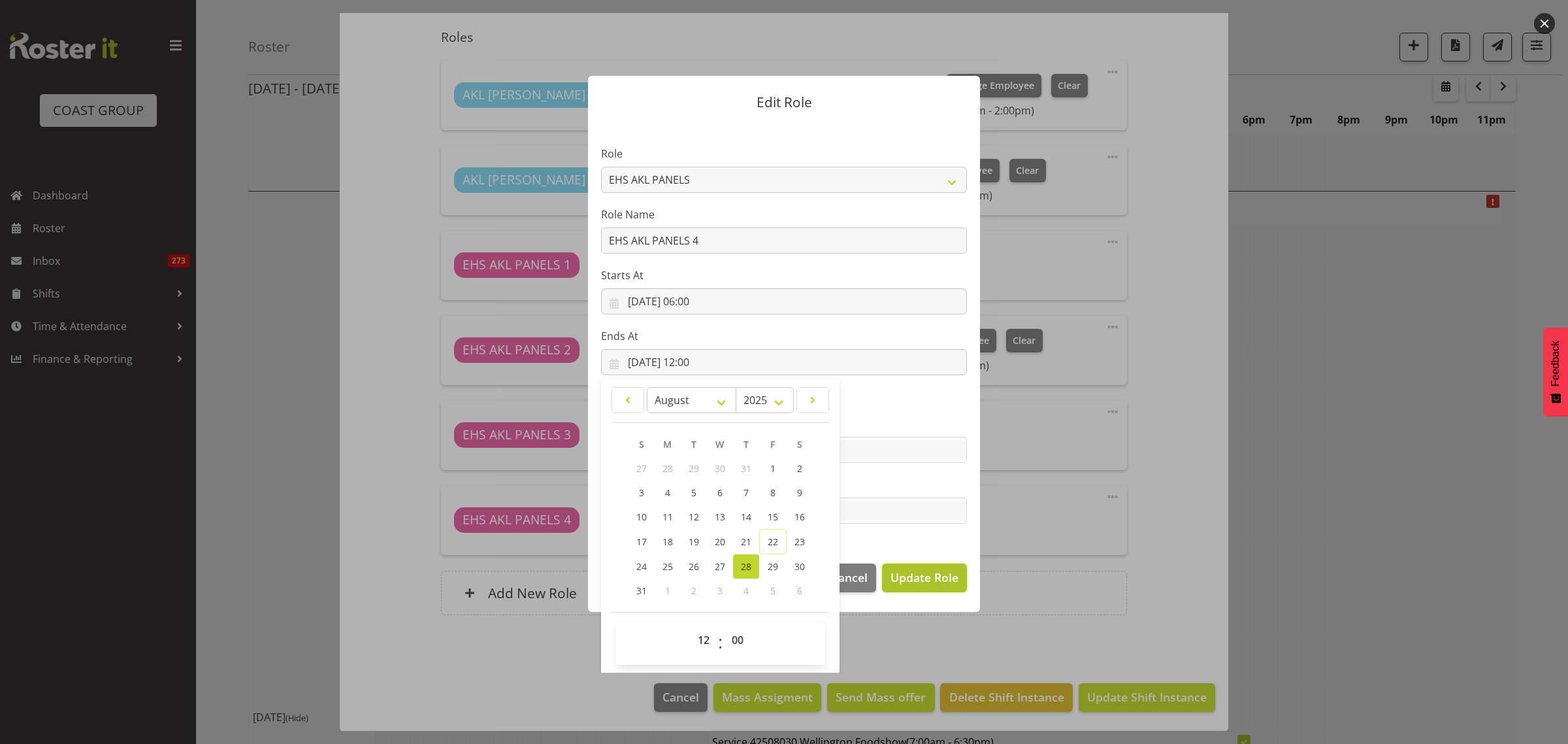
select select
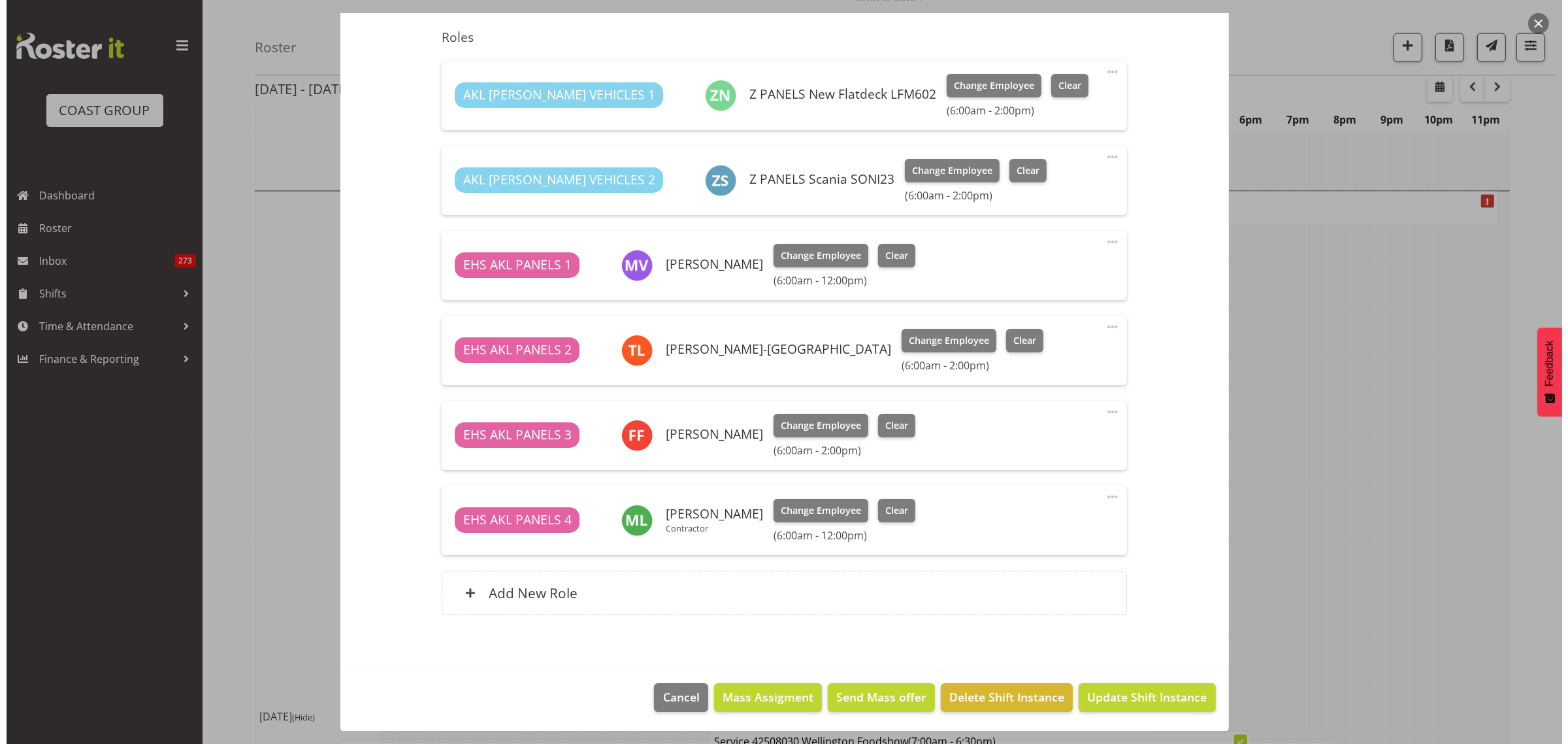
scroll to position [378, 0]
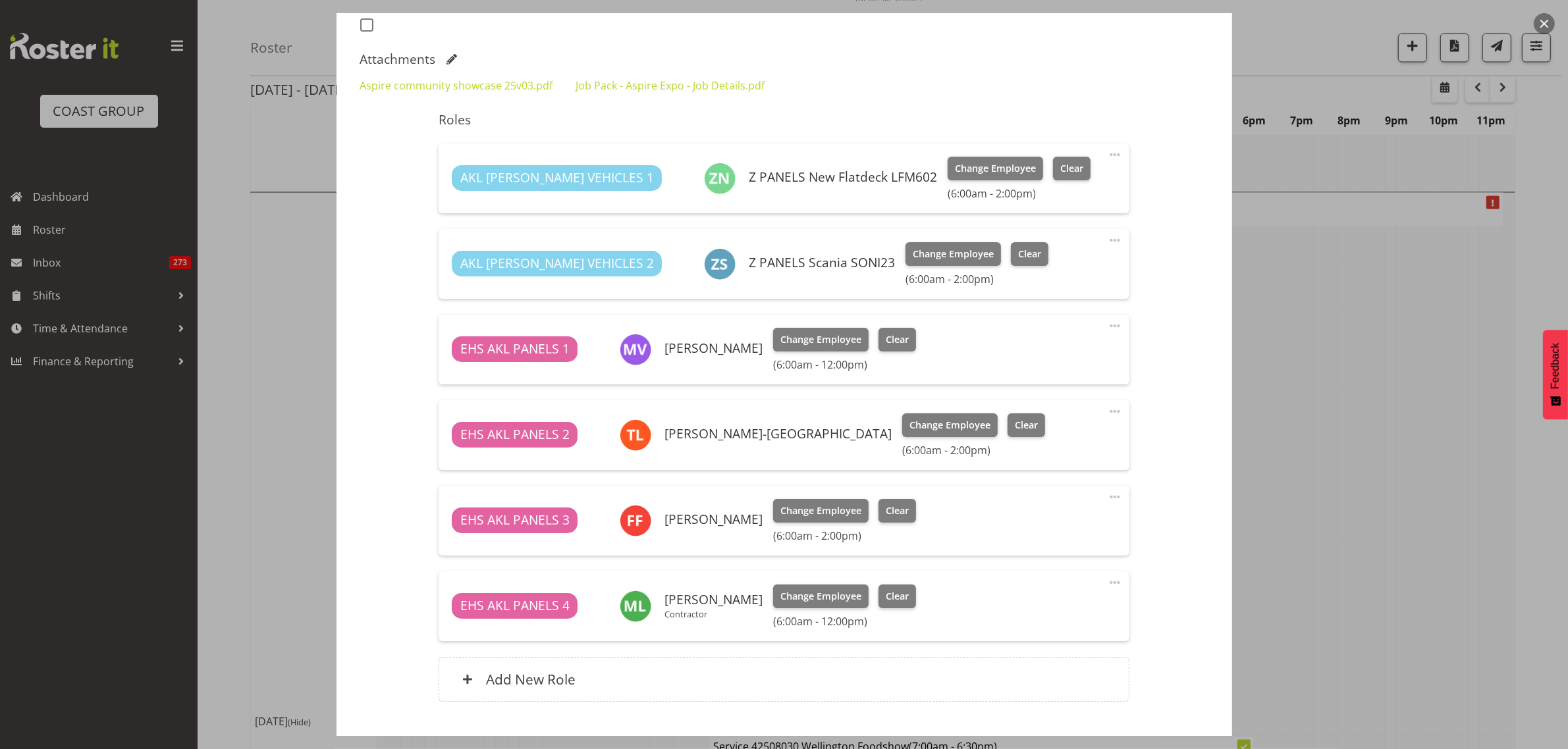
click at [1107, 154] on span at bounding box center [1115, 155] width 16 height 16
click at [1047, 185] on link "Edit" at bounding box center [1059, 183] width 126 height 24
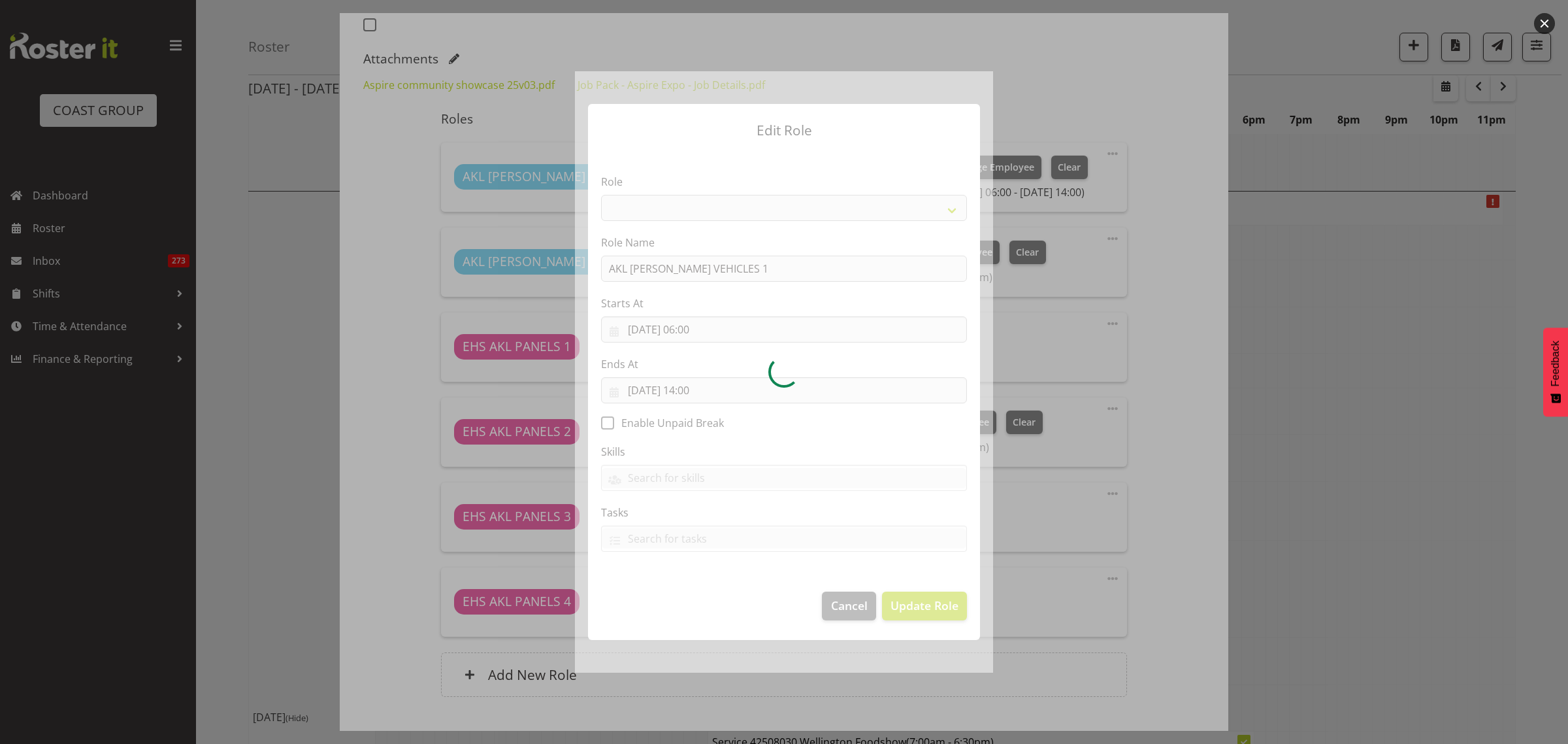
select select "81"
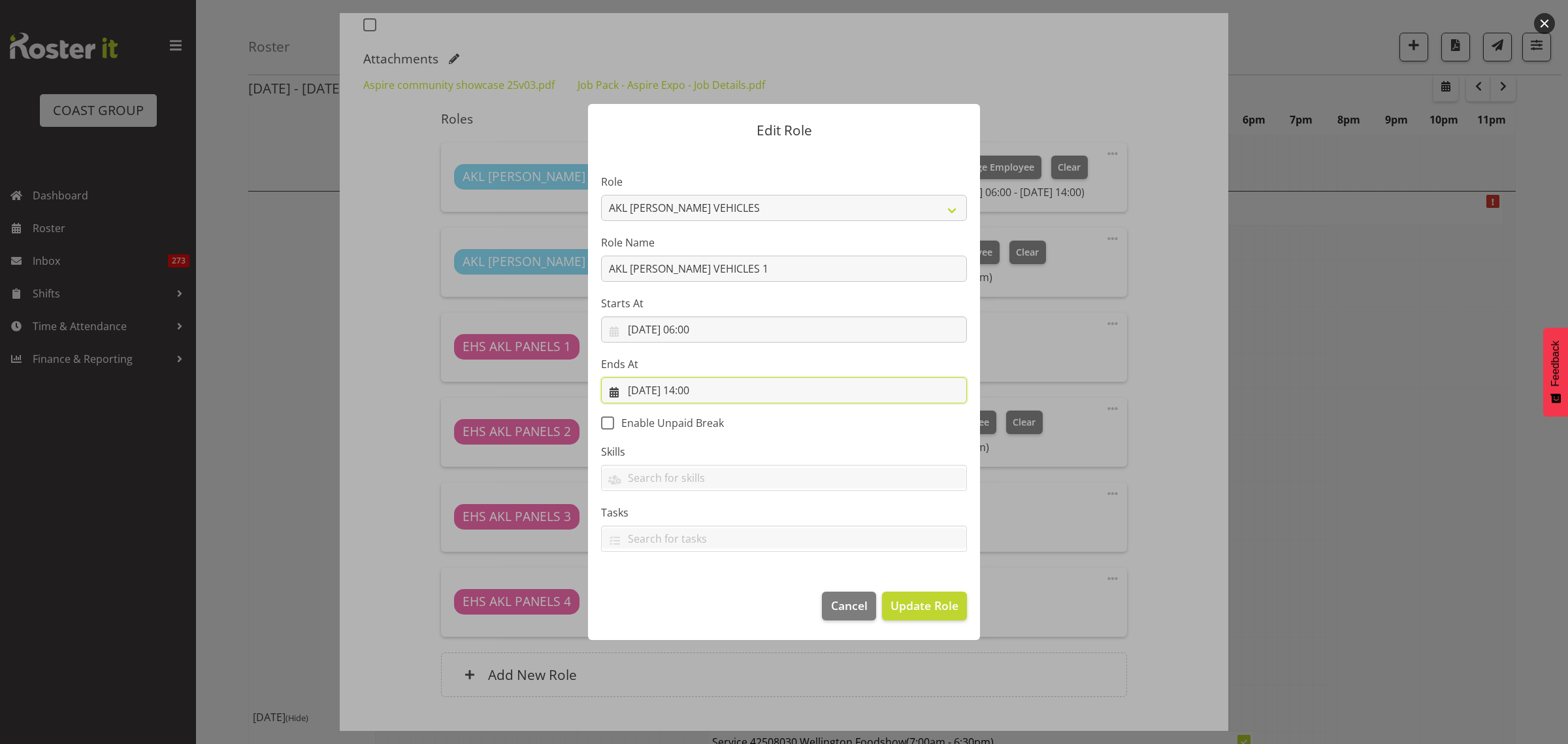
click at [776, 392] on input "28/08/2025, 14:00" at bounding box center [784, 390] width 366 height 26
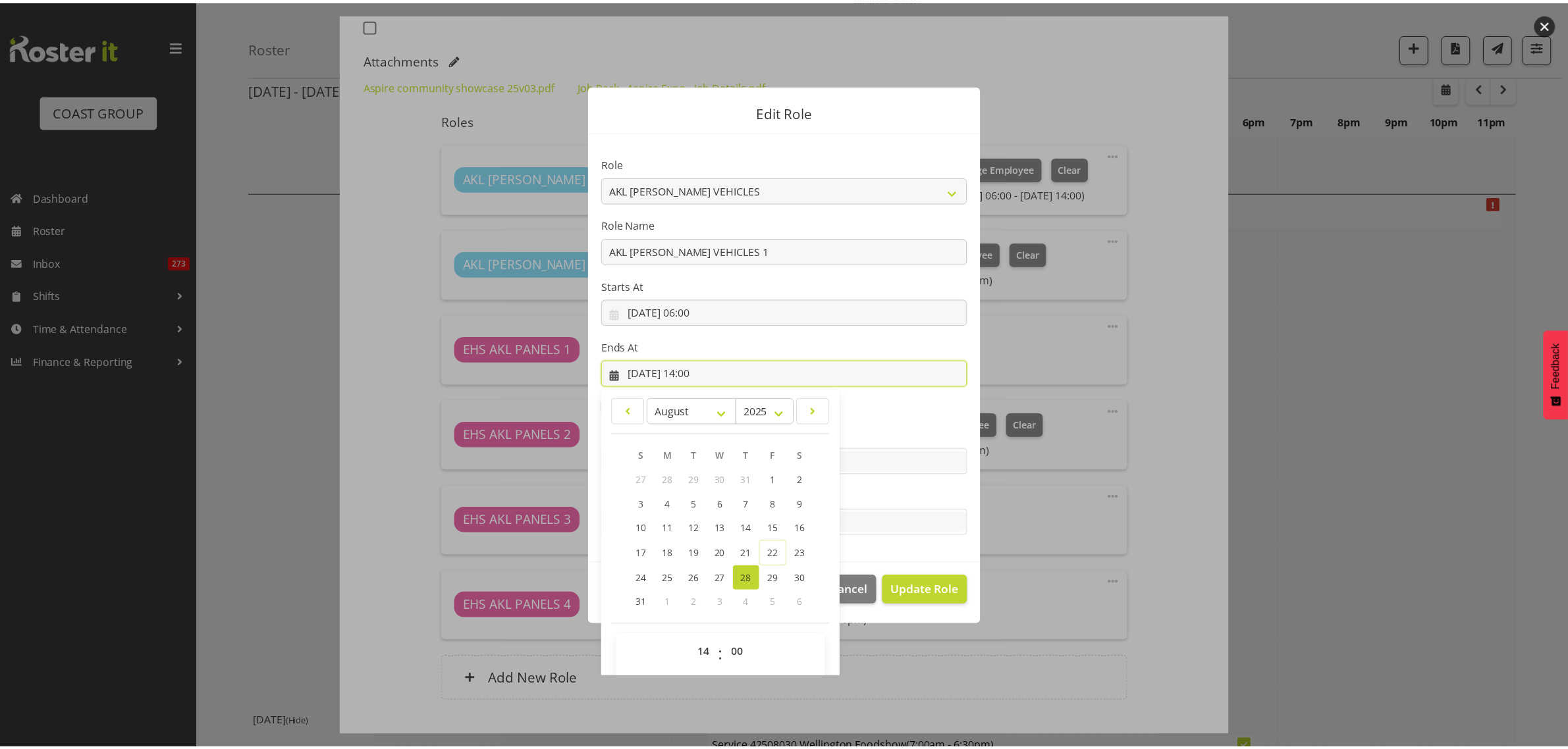
scroll to position [28, 0]
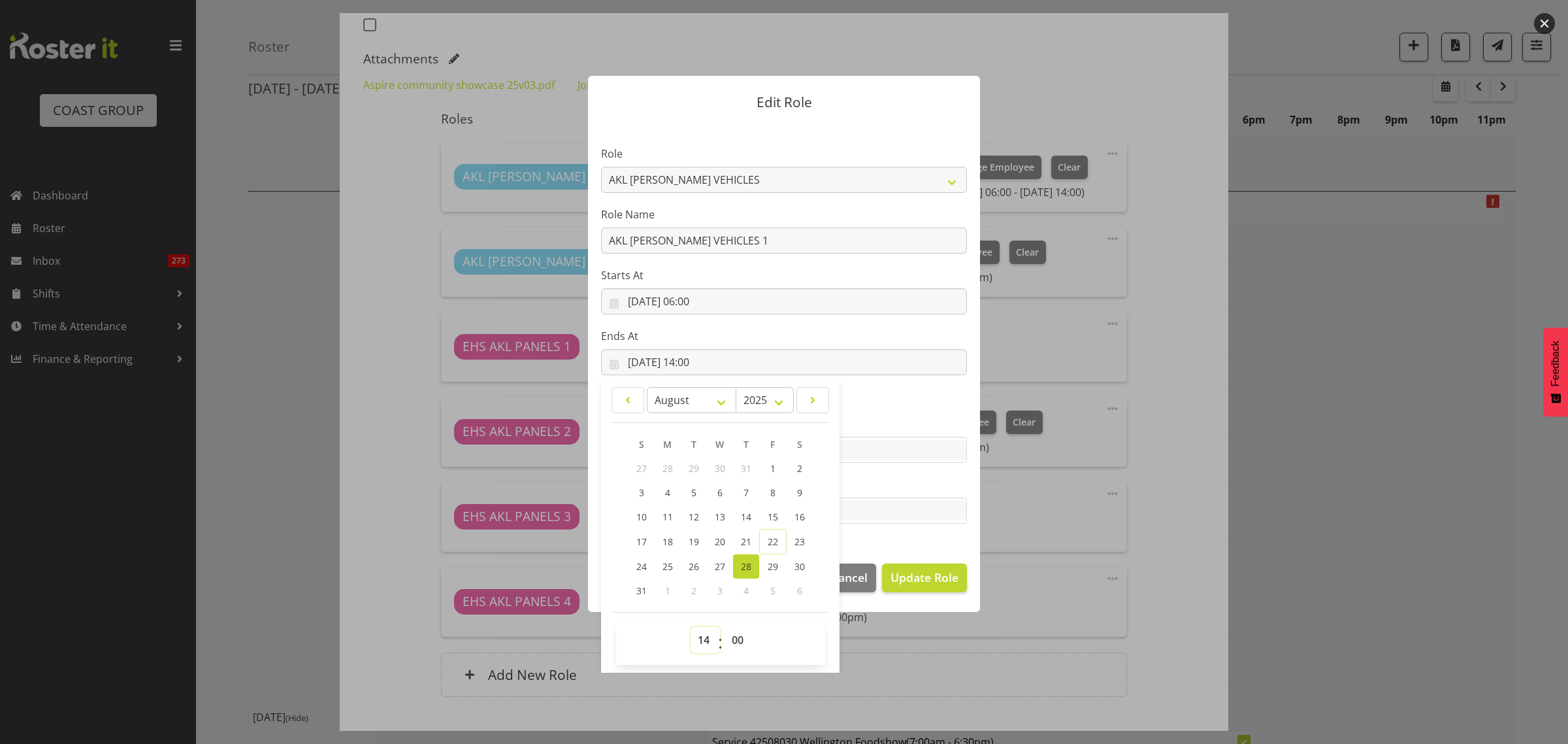
click at [697, 642] on select "00 01 02 03 04 05 06 07 08 09 10 11 12 13 14 15 16 17 18 19 20 21 22 23" at bounding box center [705, 639] width 29 height 26
select select "12"
click at [691, 627] on select "00 01 02 03 04 05 06 07 08 09 10 11 12 13 14 15 16 17 18 19 20 21 22 23" at bounding box center [705, 639] width 29 height 26
type input "28/08/2025, 12:00"
click at [907, 576] on span "Update Role" at bounding box center [924, 577] width 68 height 17
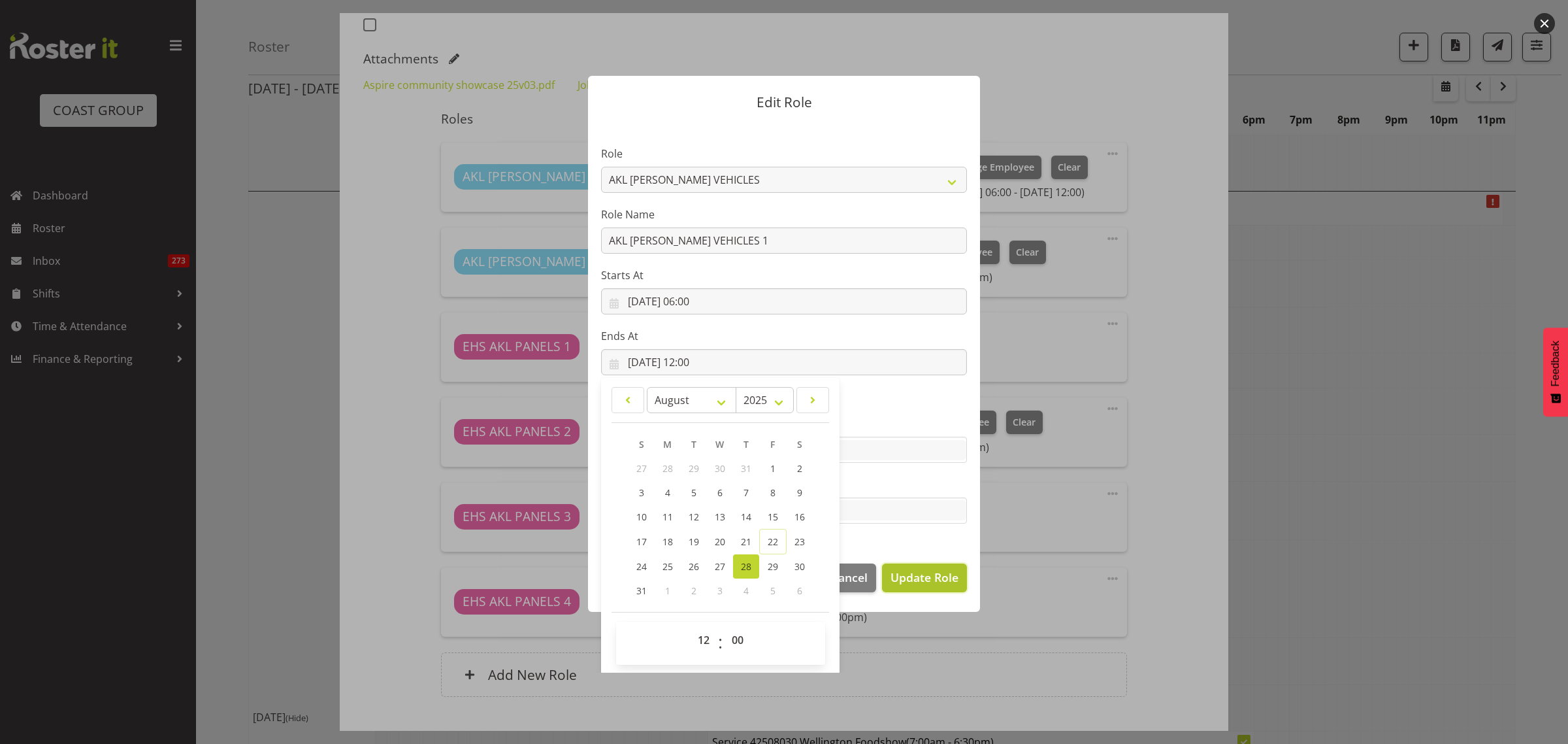
select select
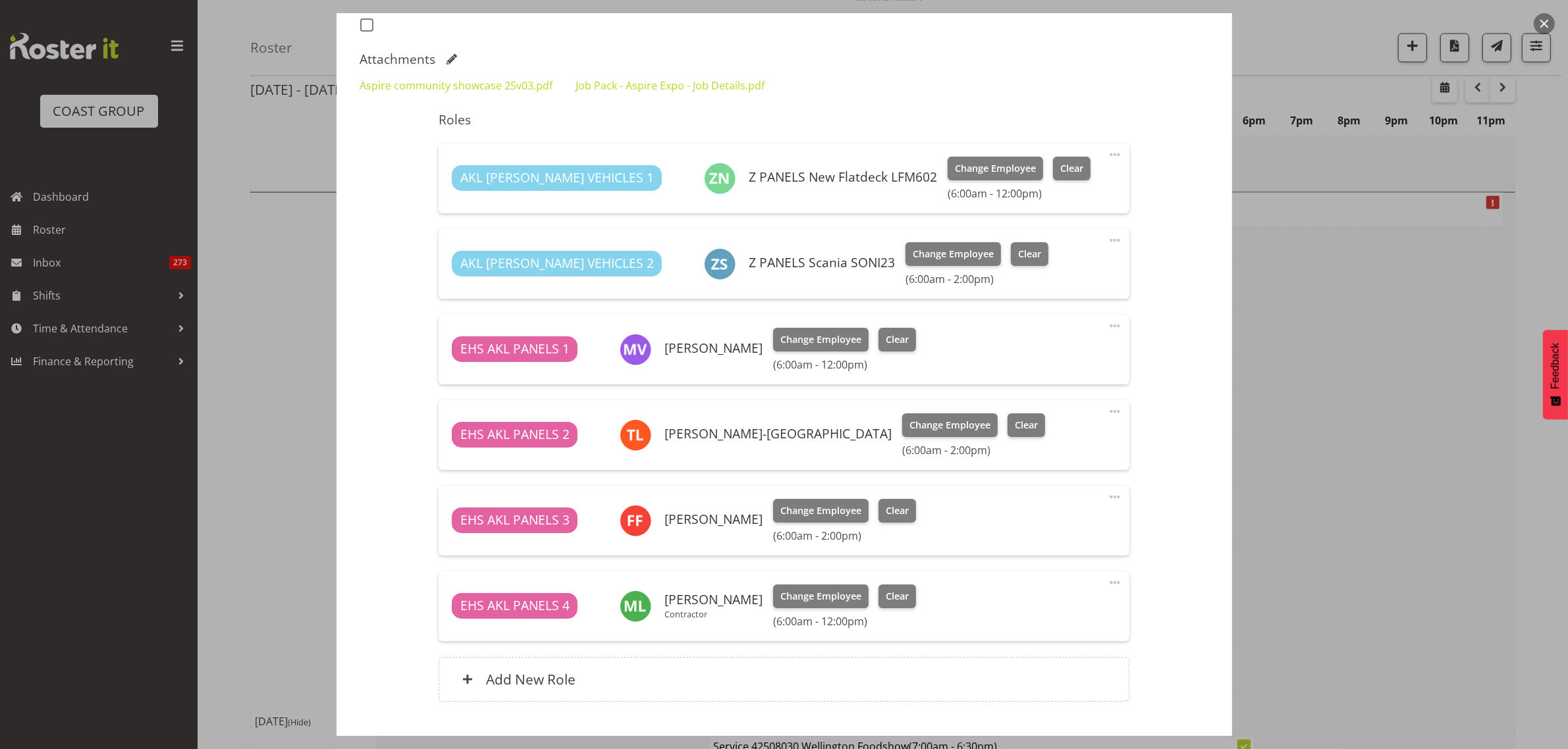
scroll to position [463, 0]
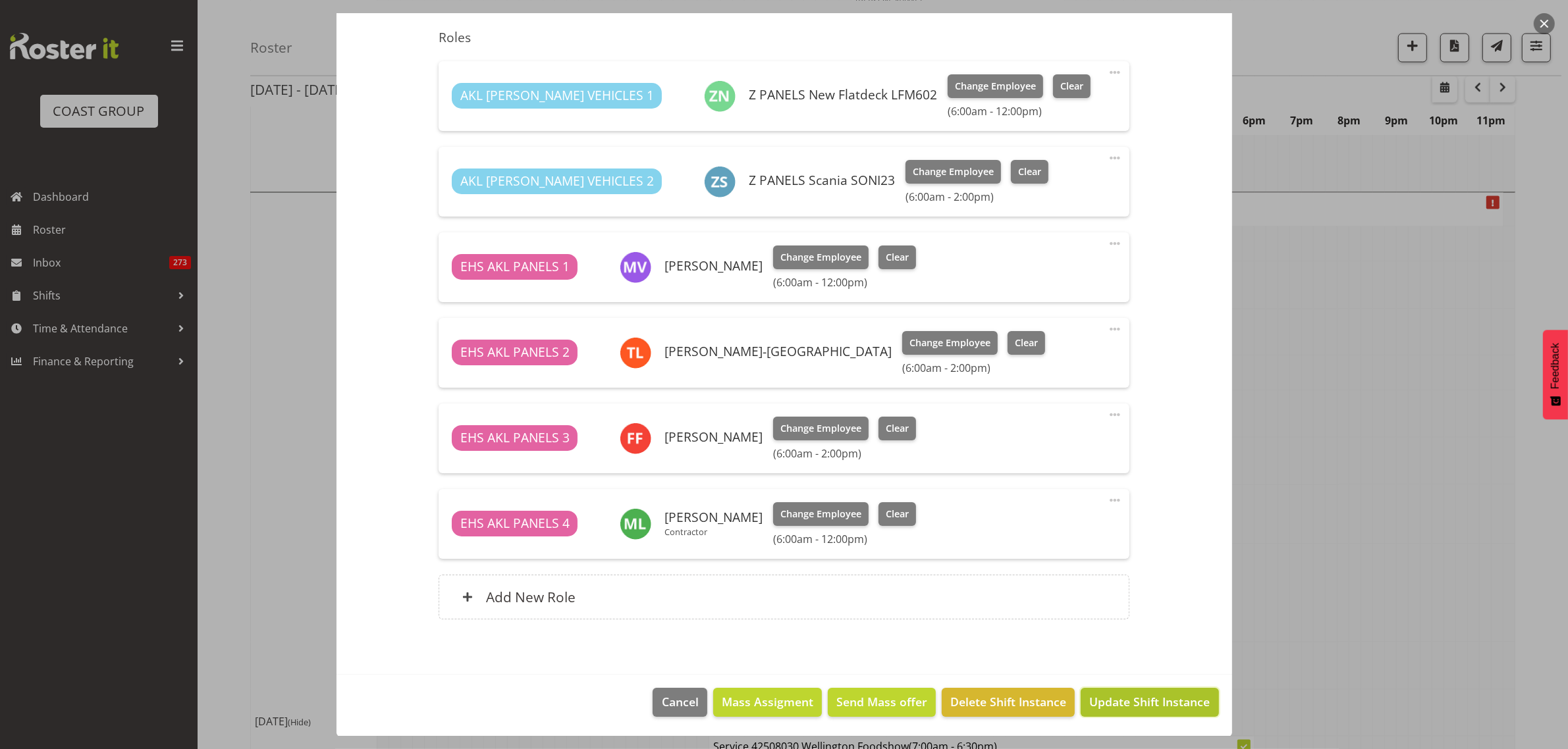
click at [1117, 707] on span "Update Shift Instance" at bounding box center [1149, 701] width 120 height 17
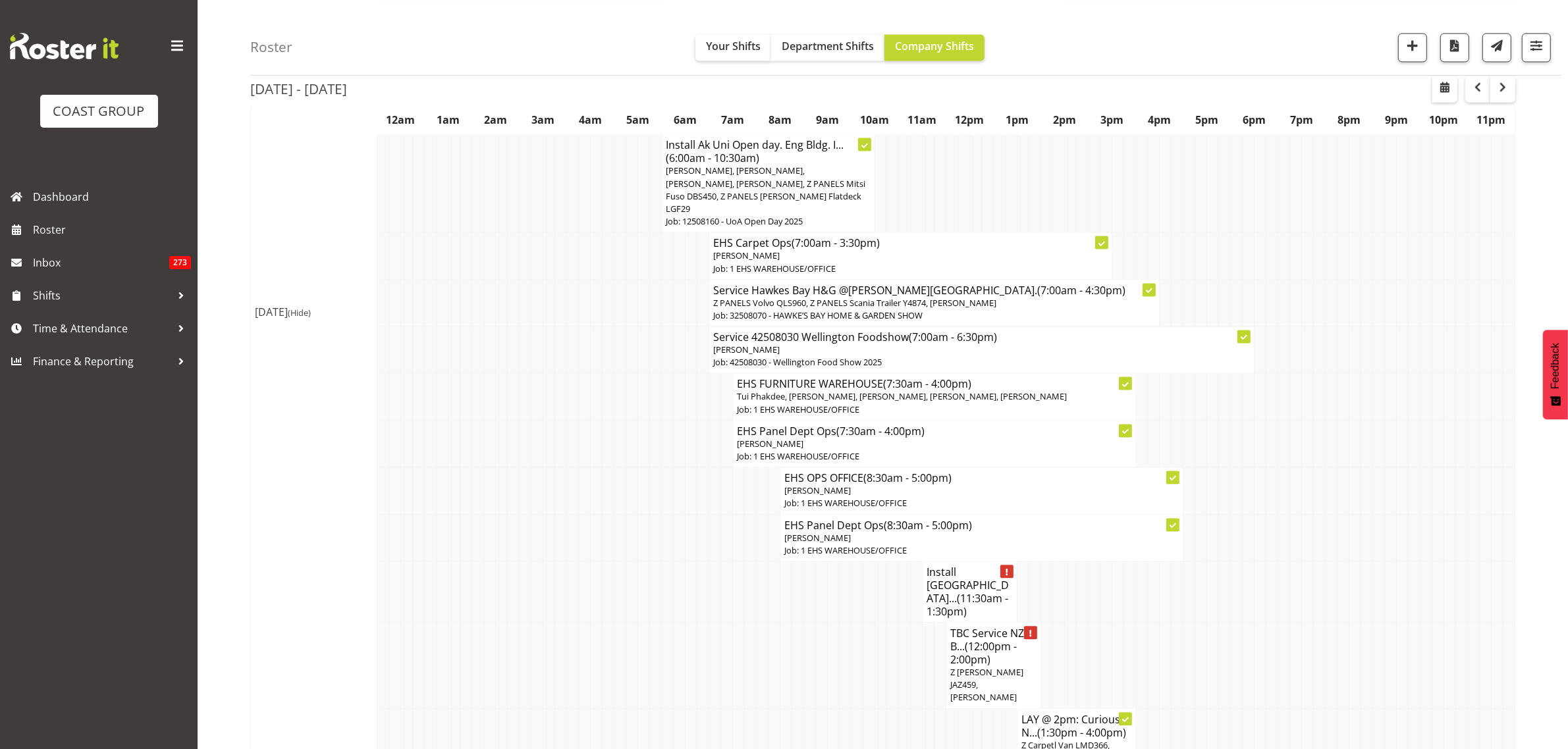
scroll to position [3373, 0]
click at [992, 665] on span "Z Martys Ute JAZ459, Martin Samuel" at bounding box center [986, 683] width 73 height 37
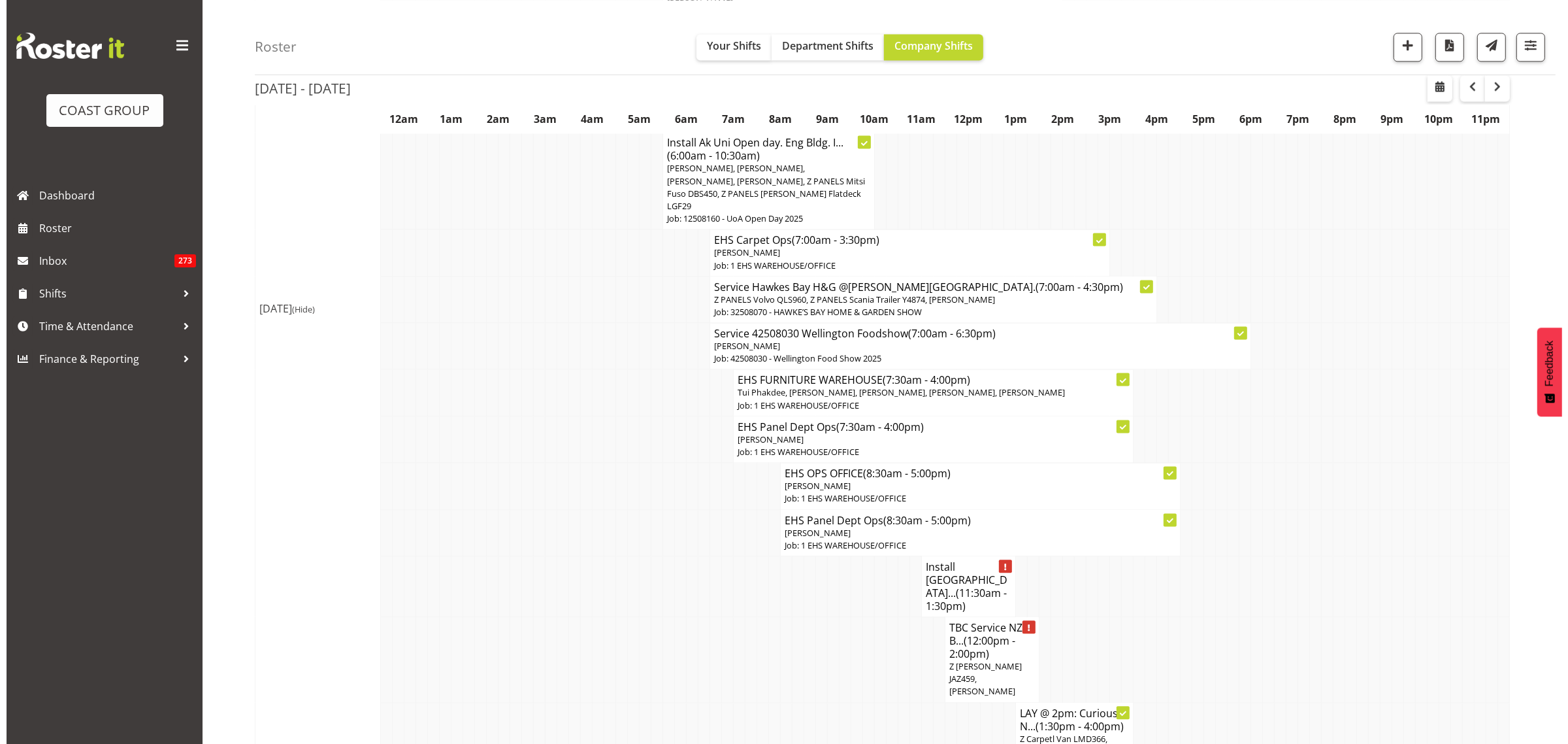
scroll to position [3358, 0]
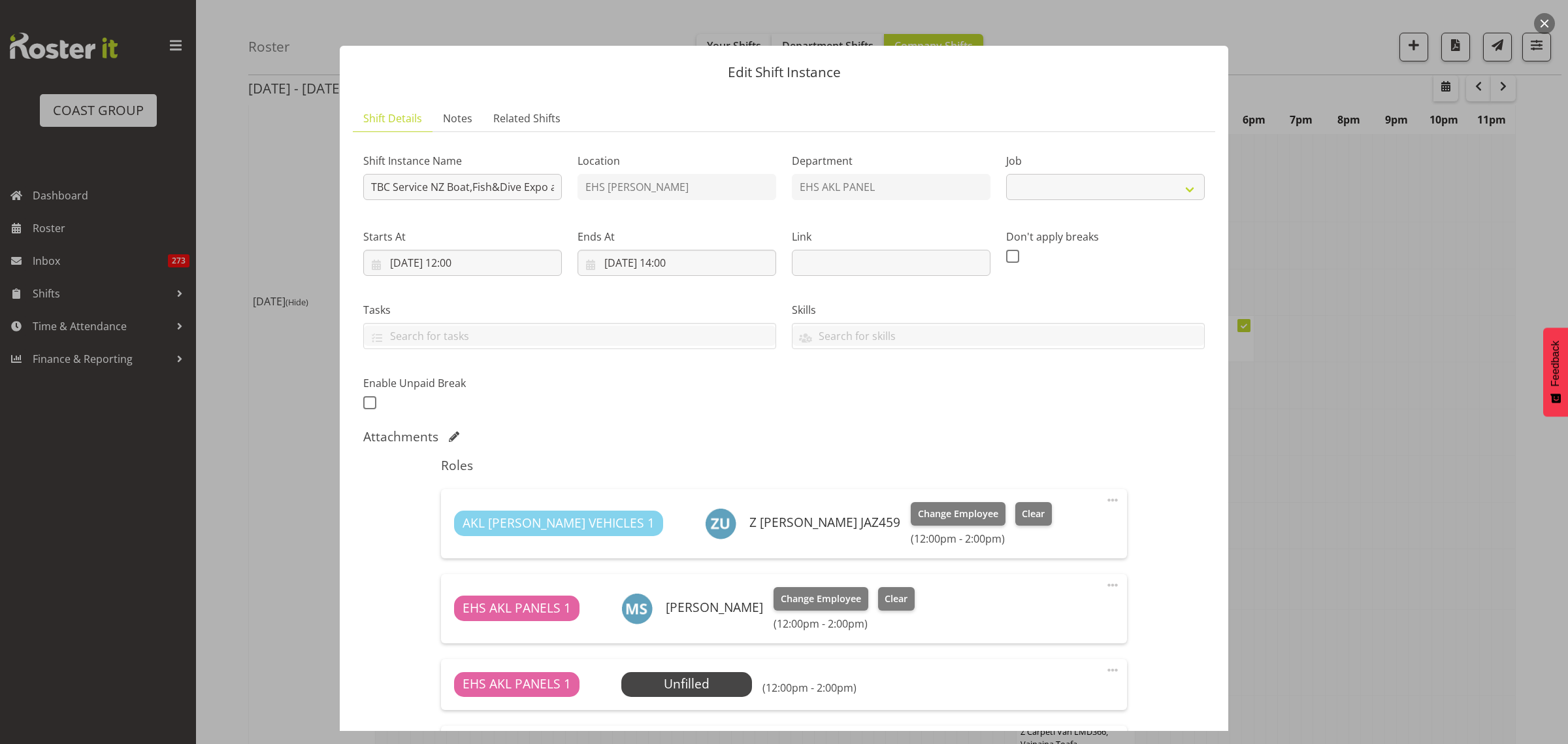
select select "9138"
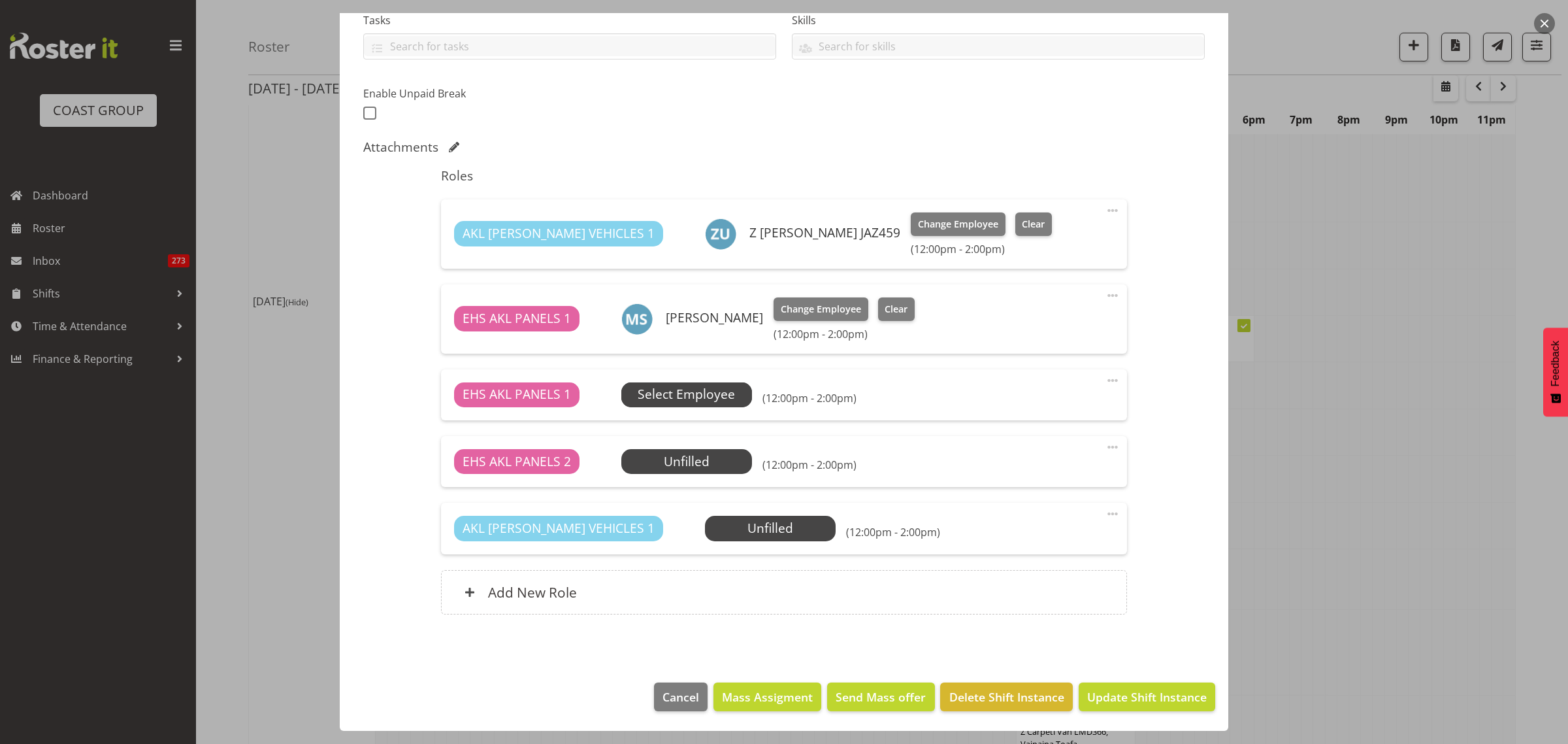
click at [703, 396] on span "Select Employee" at bounding box center [686, 395] width 97 height 19
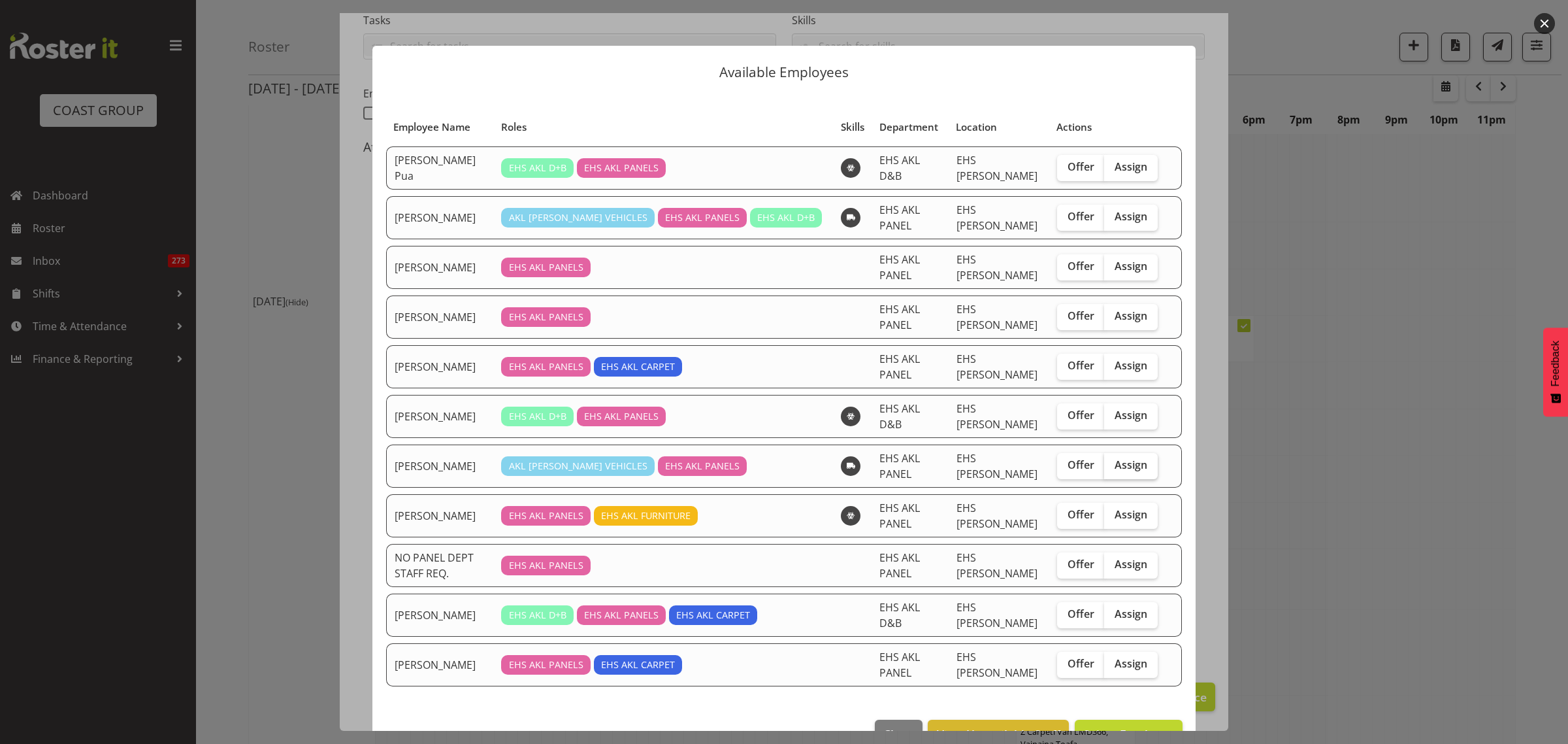
click at [1119, 458] on span "Assign" at bounding box center [1131, 465] width 33 height 13
click at [1113, 461] on input "Assign" at bounding box center [1109, 465] width 9 height 9
checkbox input "true"
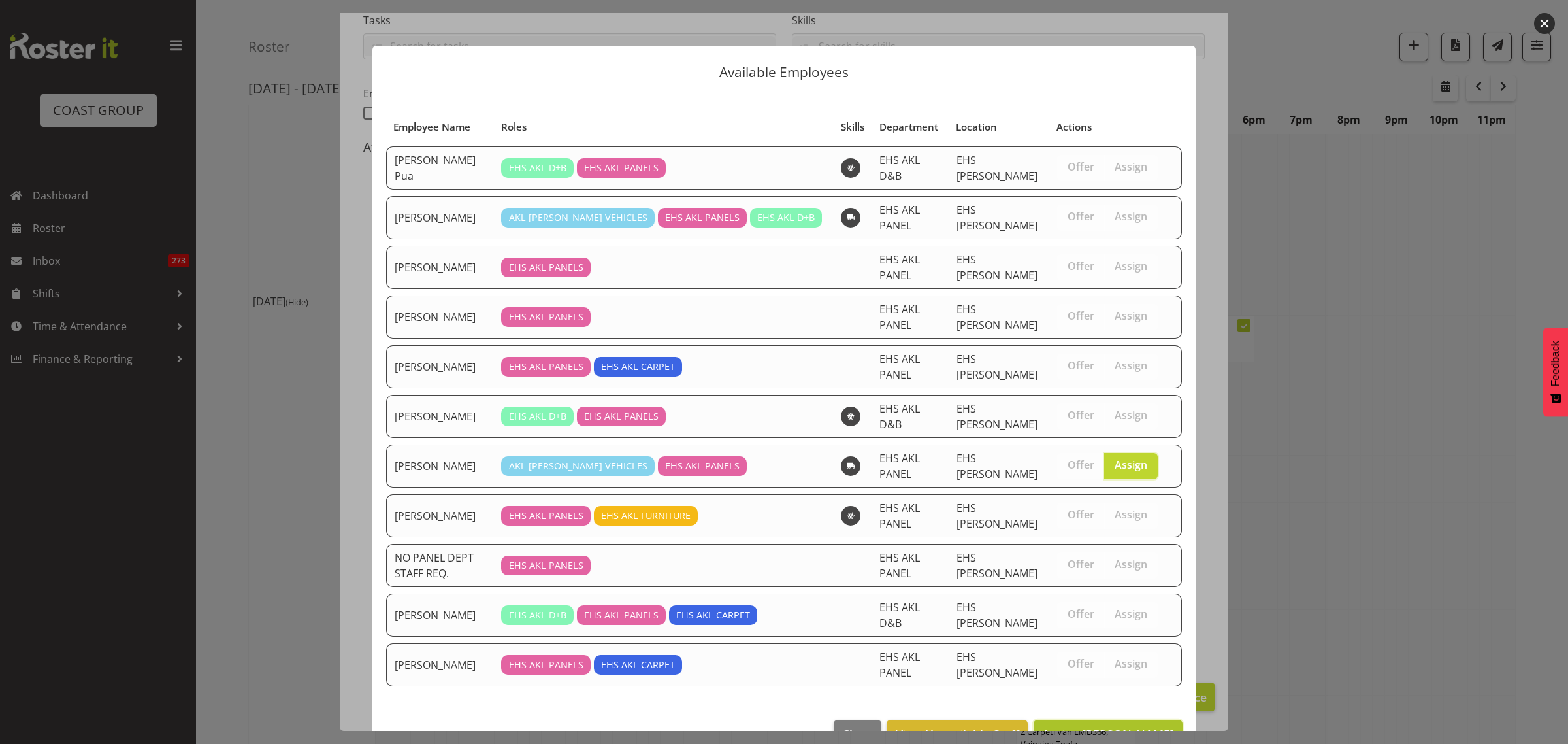
click at [1117, 726] on span "Assign Marcell Lee" at bounding box center [1108, 734] width 132 height 16
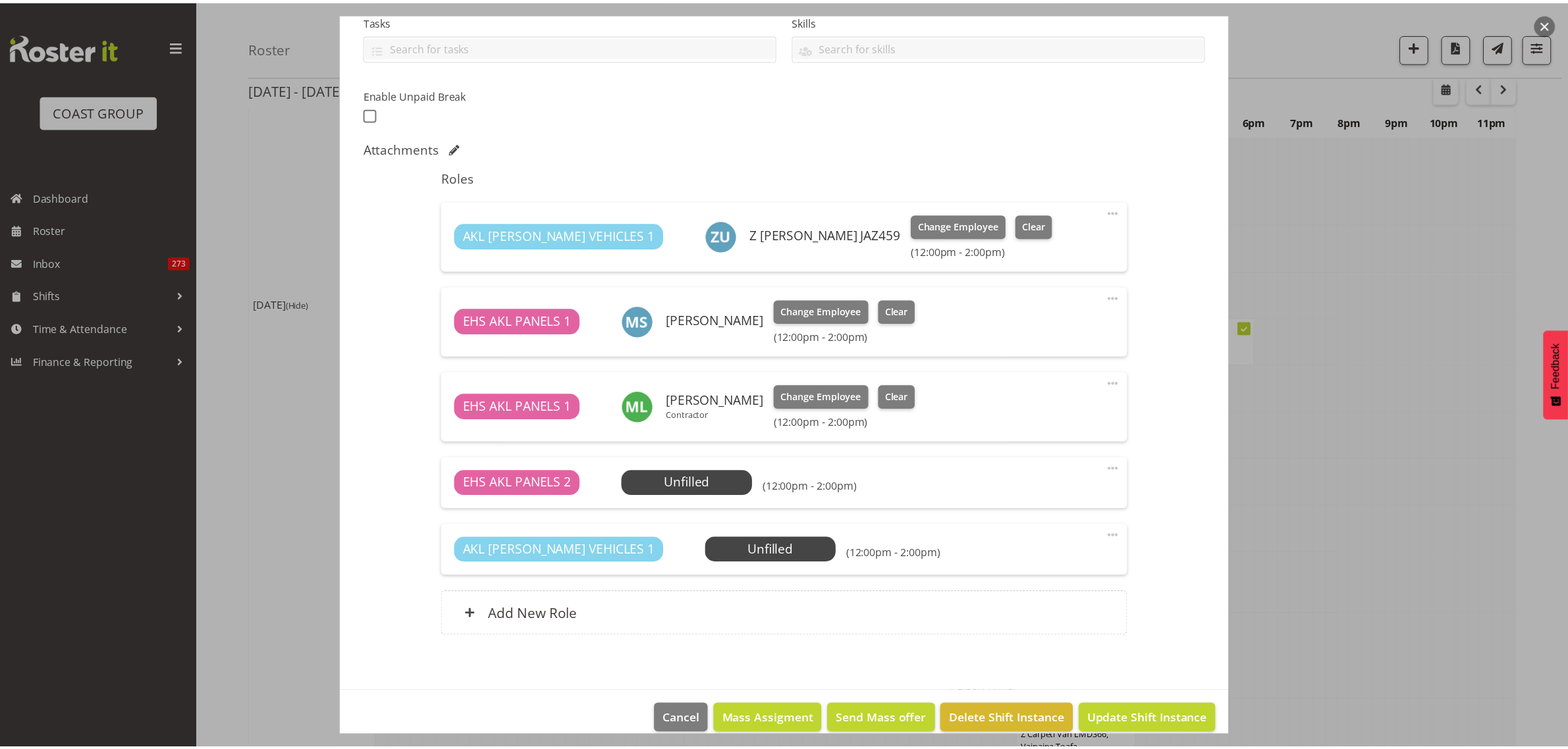
scroll to position [3373, 0]
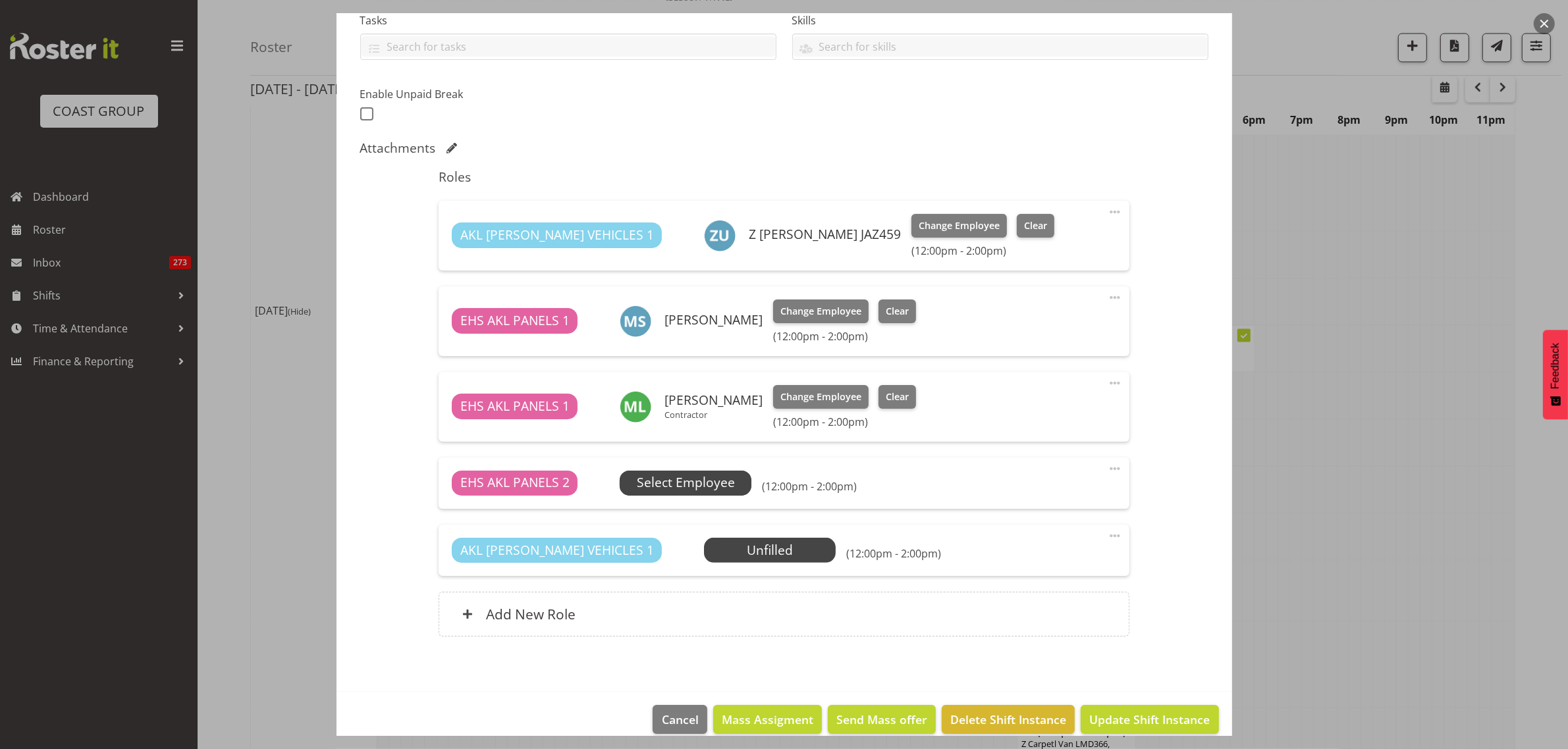
click at [729, 485] on span "Select Employee" at bounding box center [686, 482] width 98 height 19
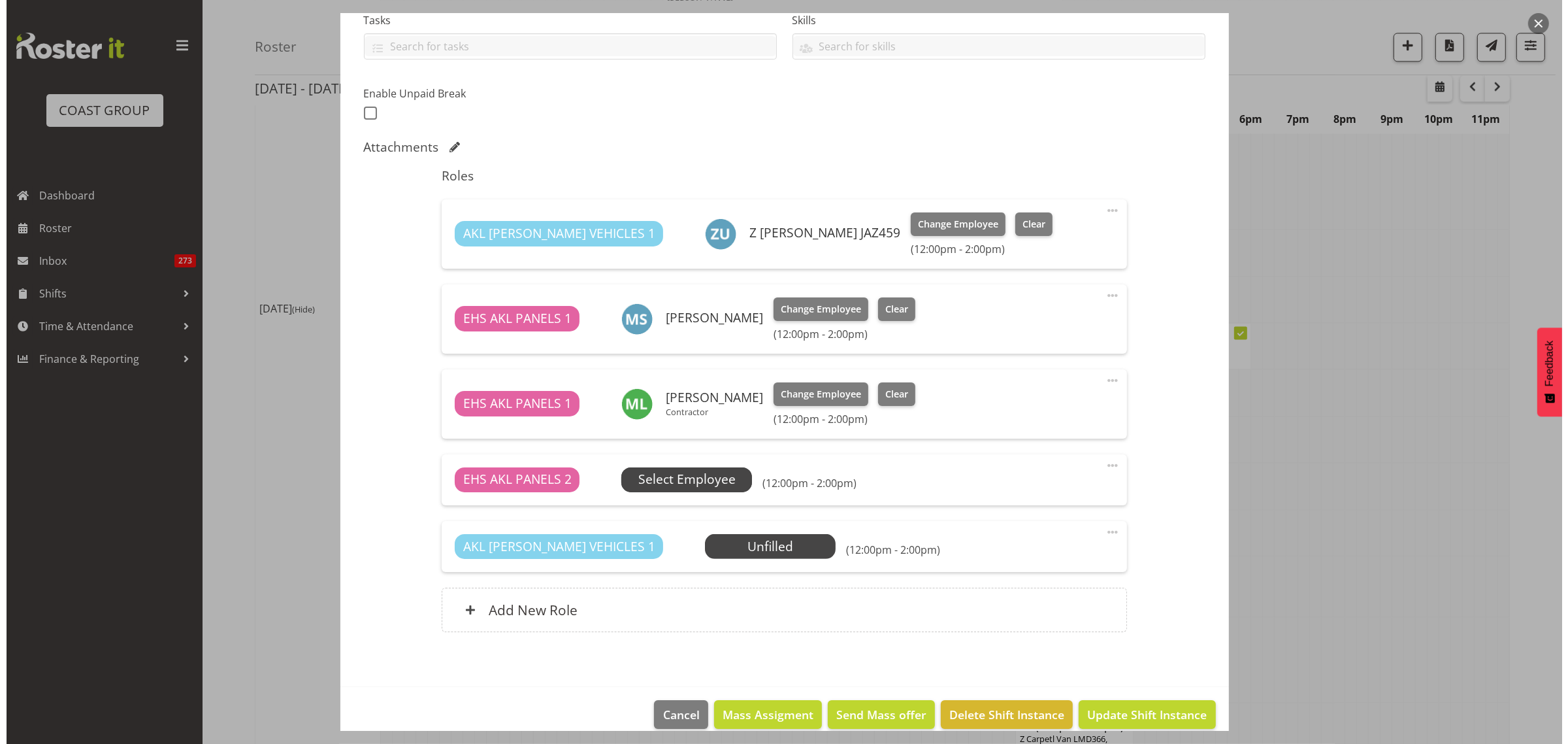
scroll to position [3358, 0]
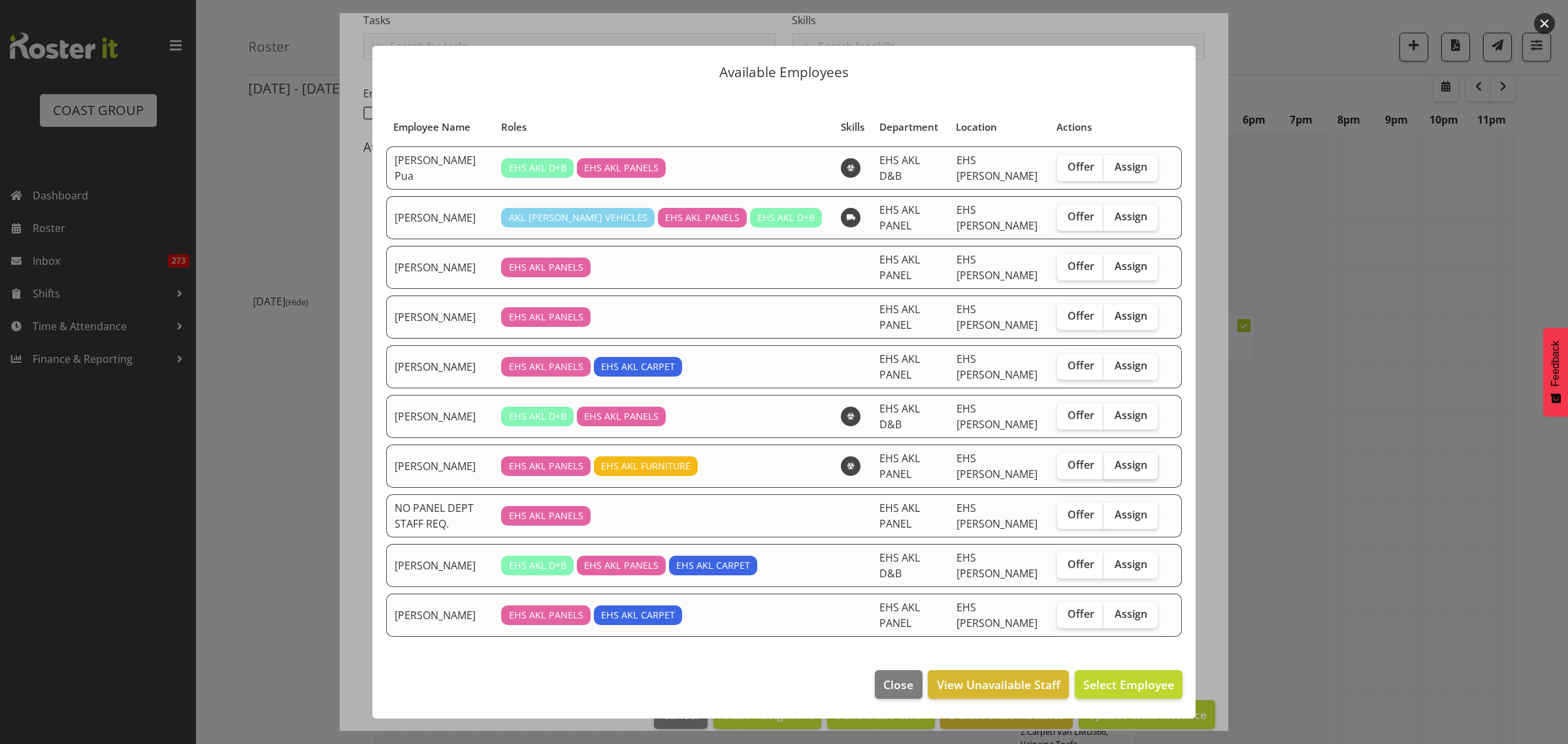
click at [1129, 458] on span "Assign" at bounding box center [1131, 465] width 33 height 13
click at [1113, 461] on input "Assign" at bounding box center [1109, 465] width 9 height 9
checkbox input "true"
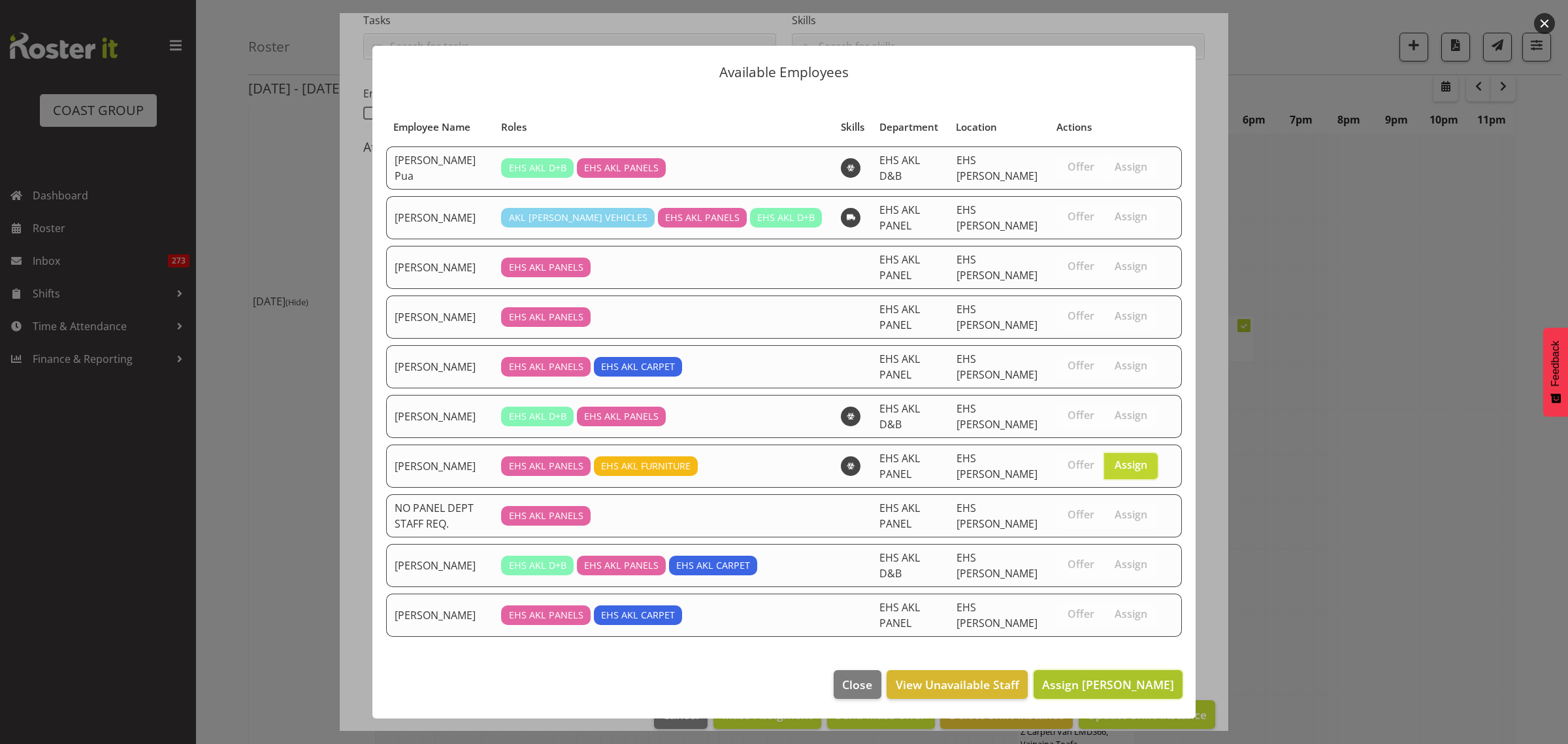
click at [1092, 677] on span "Assign Matthieu Vendrely" at bounding box center [1108, 685] width 132 height 16
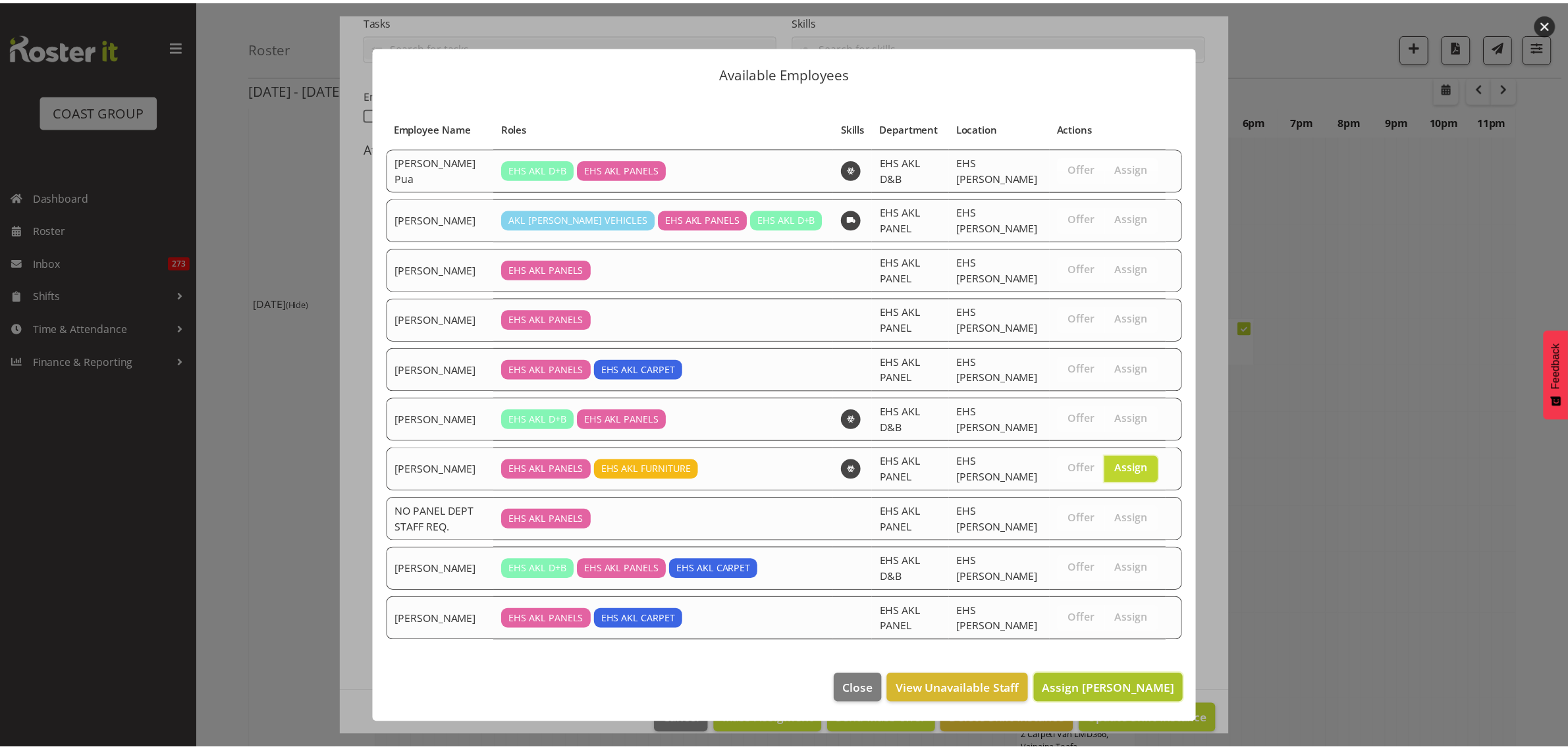
scroll to position [3373, 0]
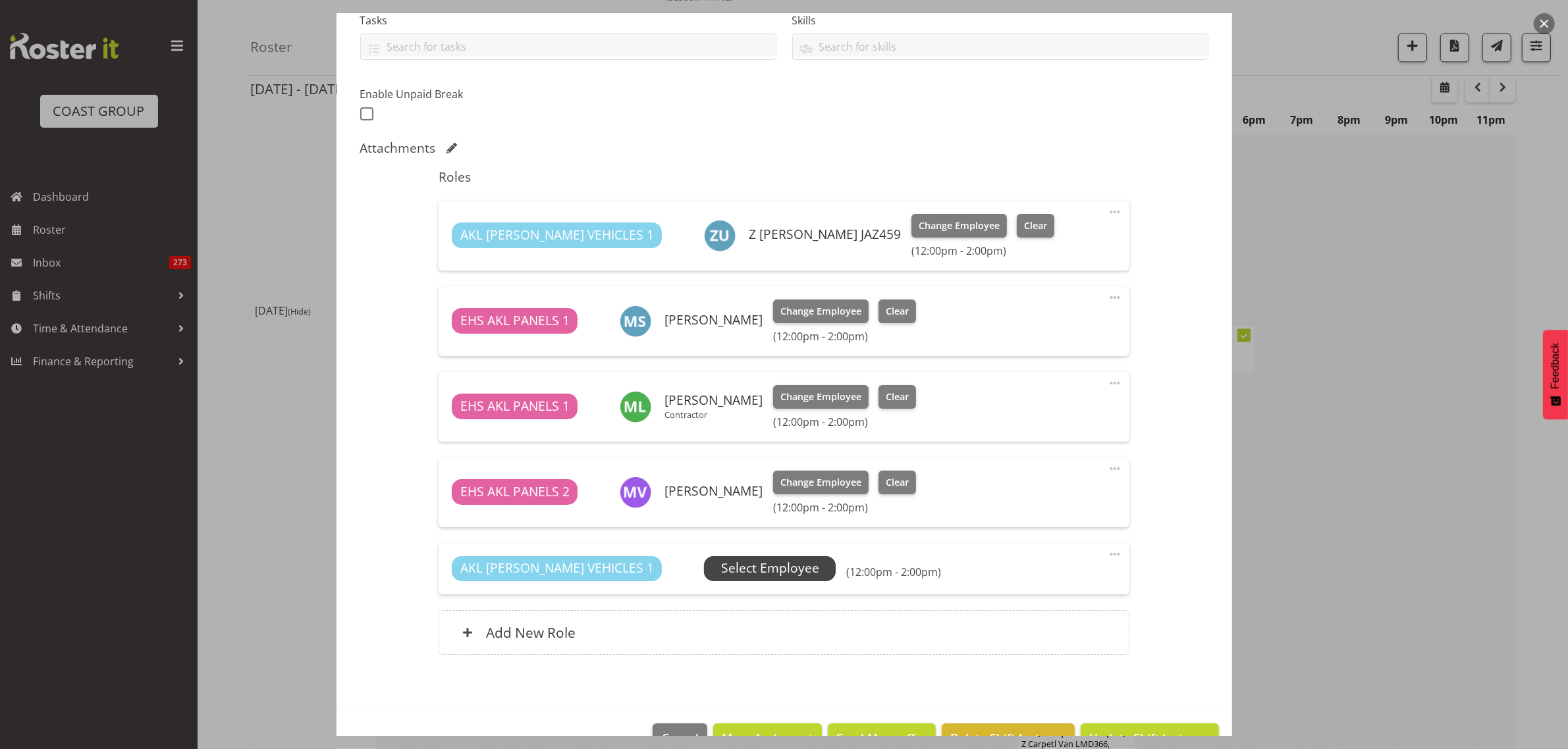
click at [736, 571] on span "Select Employee" at bounding box center [770, 568] width 98 height 19
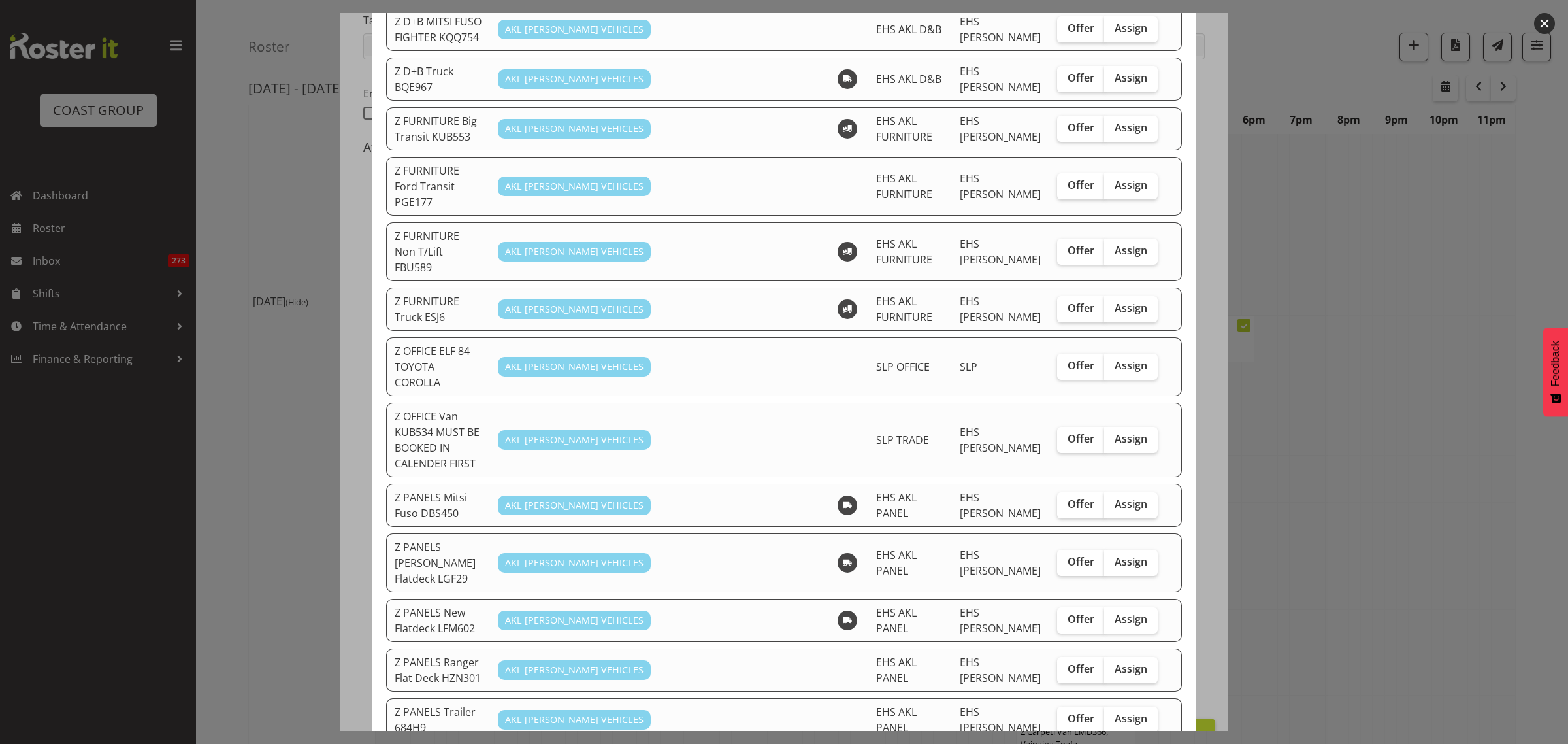
scroll to position [491, 0]
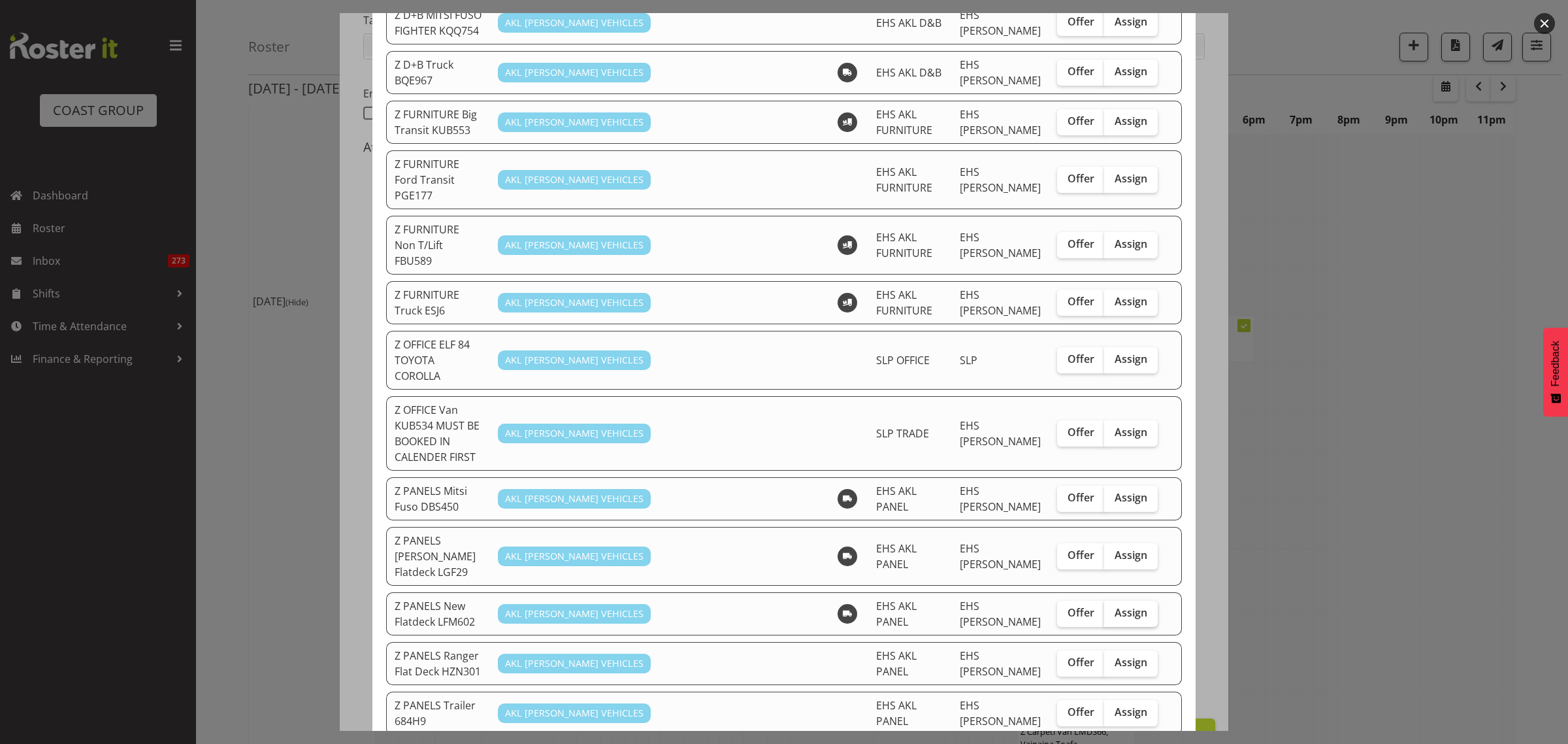
click at [1116, 606] on span "Assign" at bounding box center [1131, 612] width 33 height 13
click at [1113, 609] on input "Assign" at bounding box center [1109, 613] width 9 height 9
checkbox input "true"
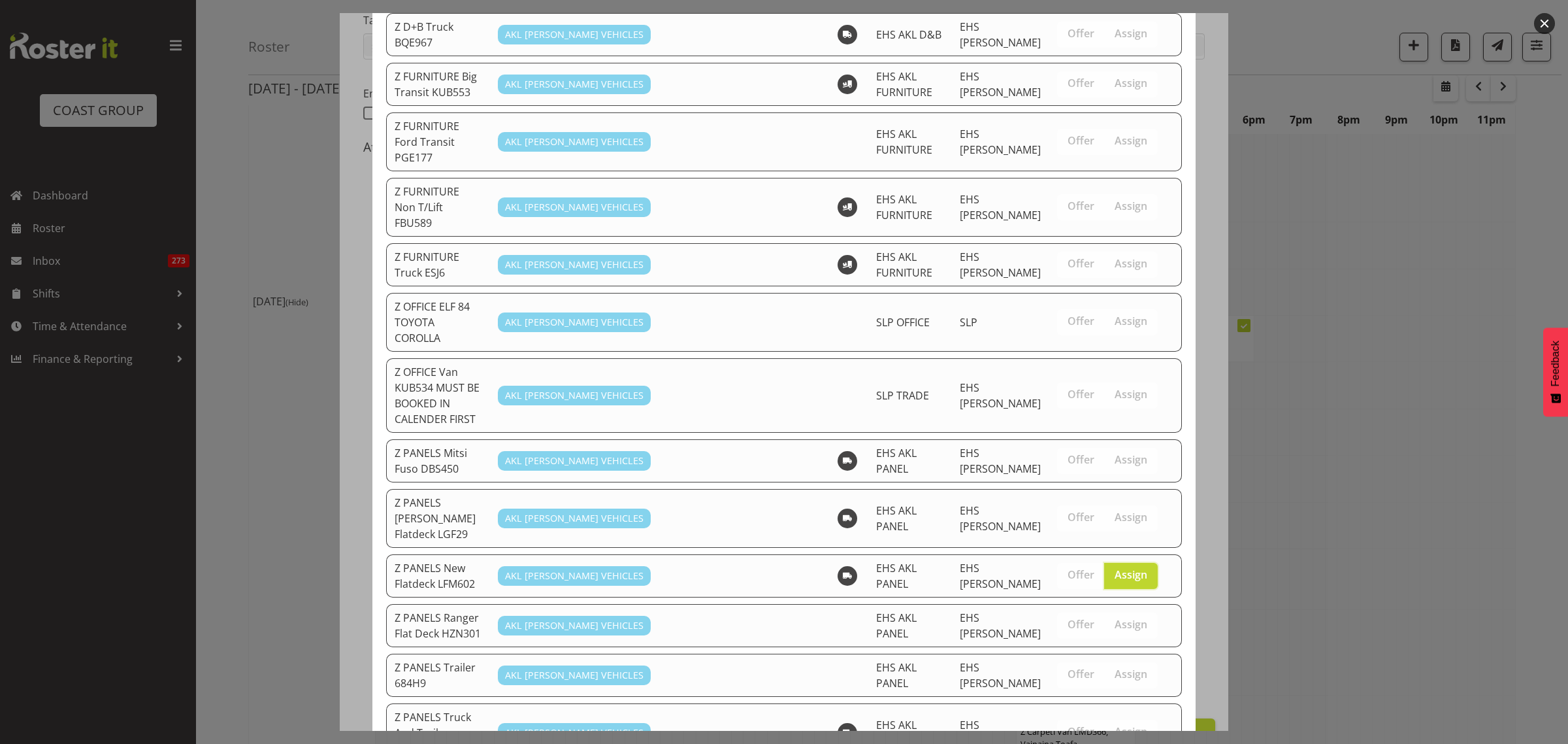
scroll to position [1018, 0]
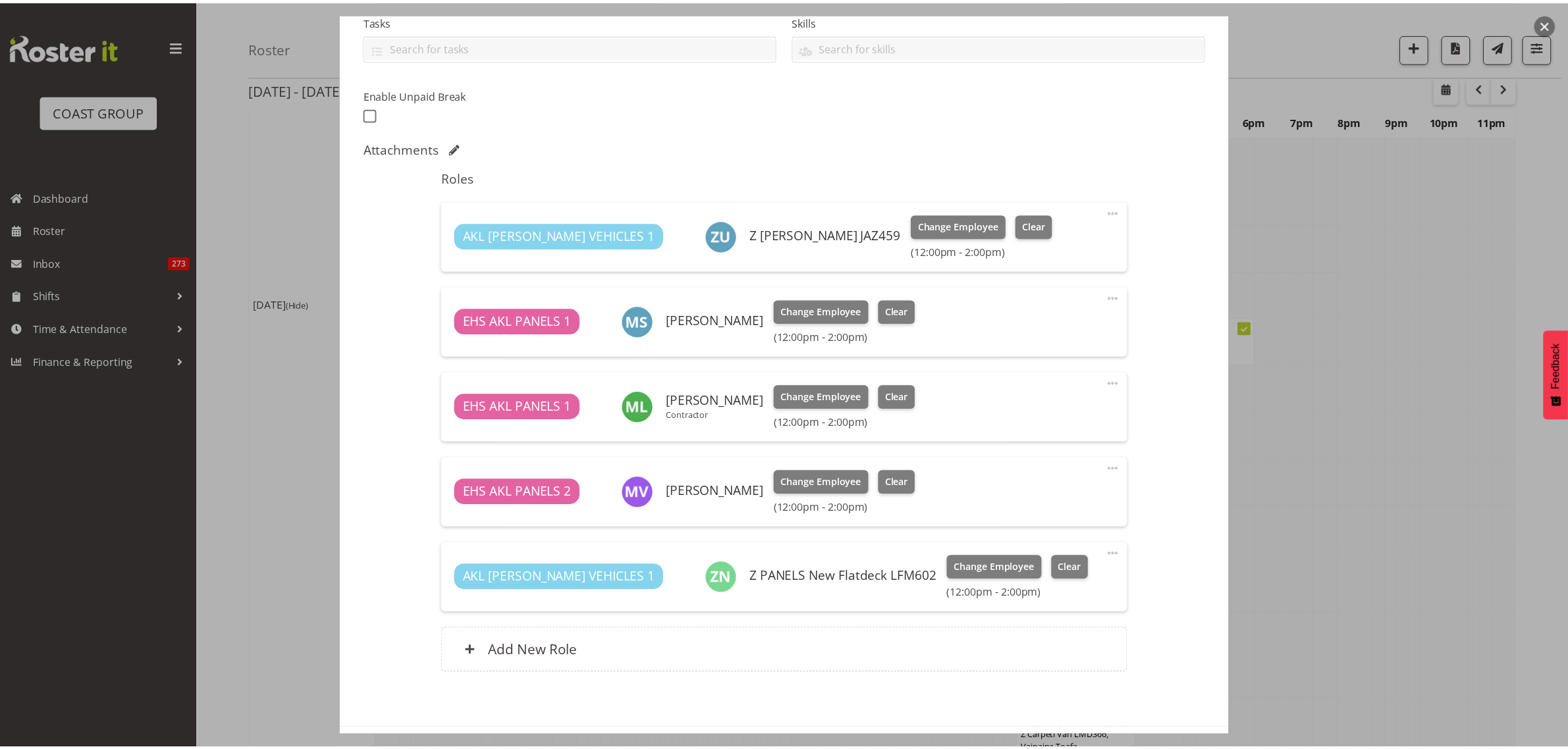
scroll to position [3373, 0]
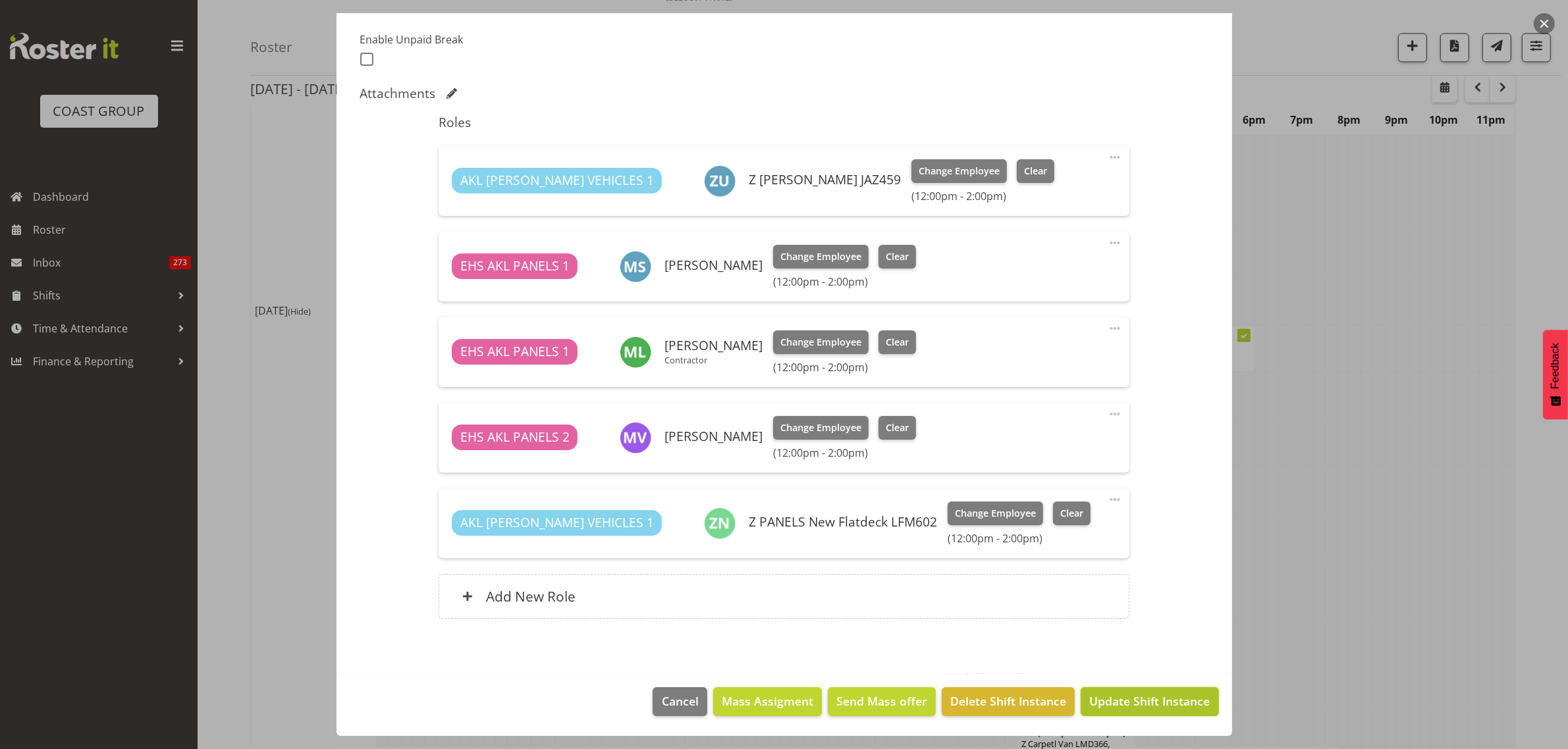
click at [1118, 699] on span "Update Shift Instance" at bounding box center [1149, 701] width 120 height 17
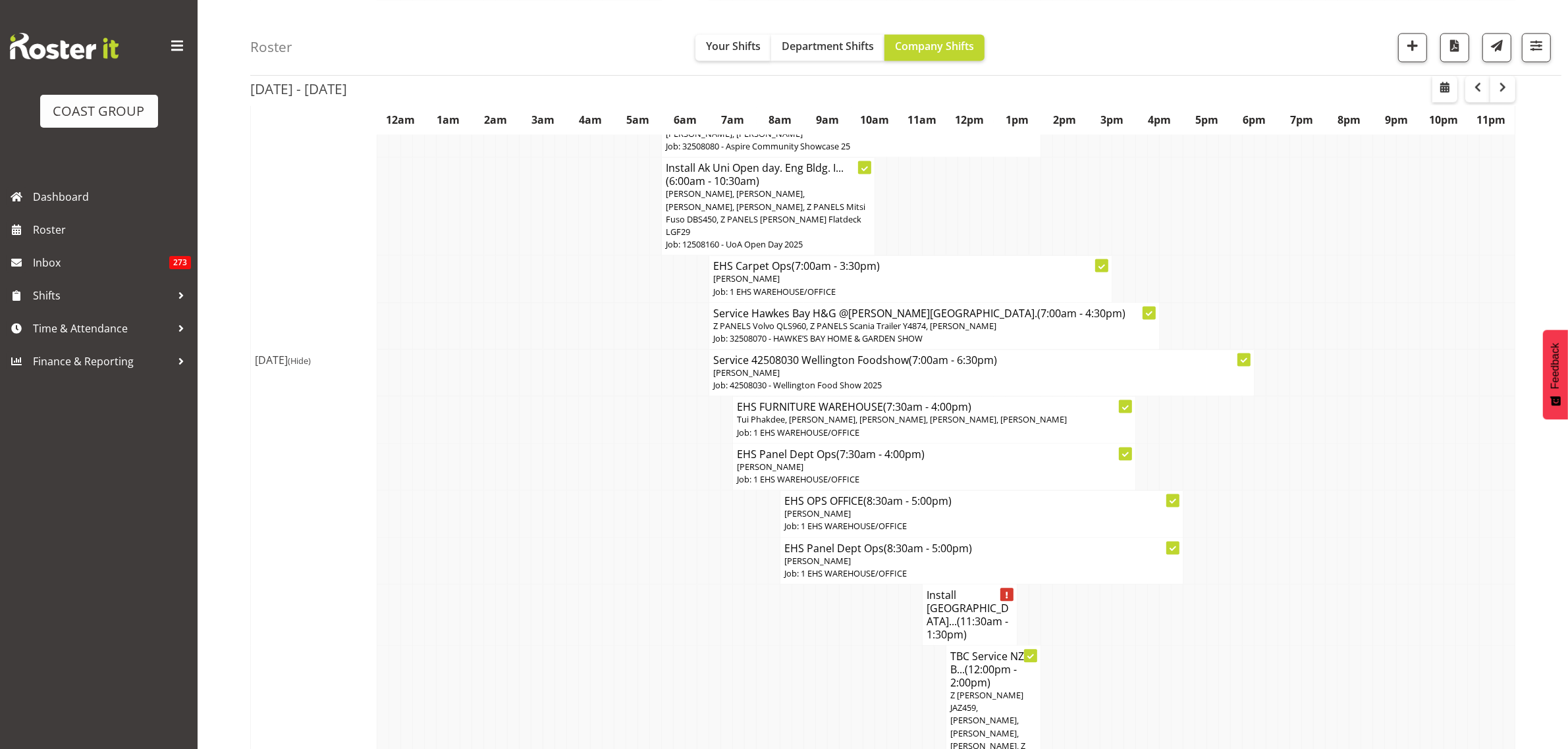
scroll to position [3537, 0]
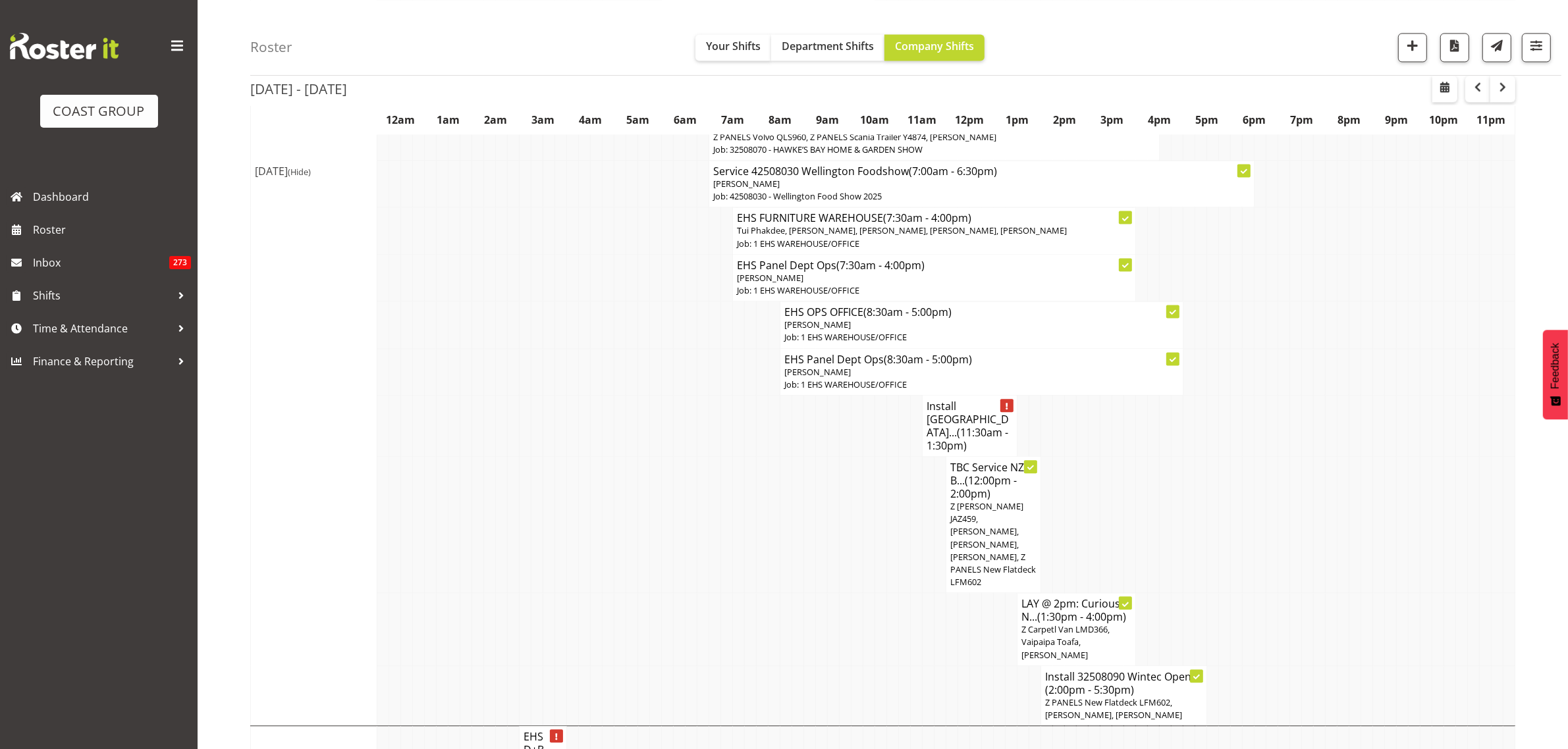
click at [1126, 683] on span "(2:00pm - 5:30pm)" at bounding box center [1089, 690] width 89 height 14
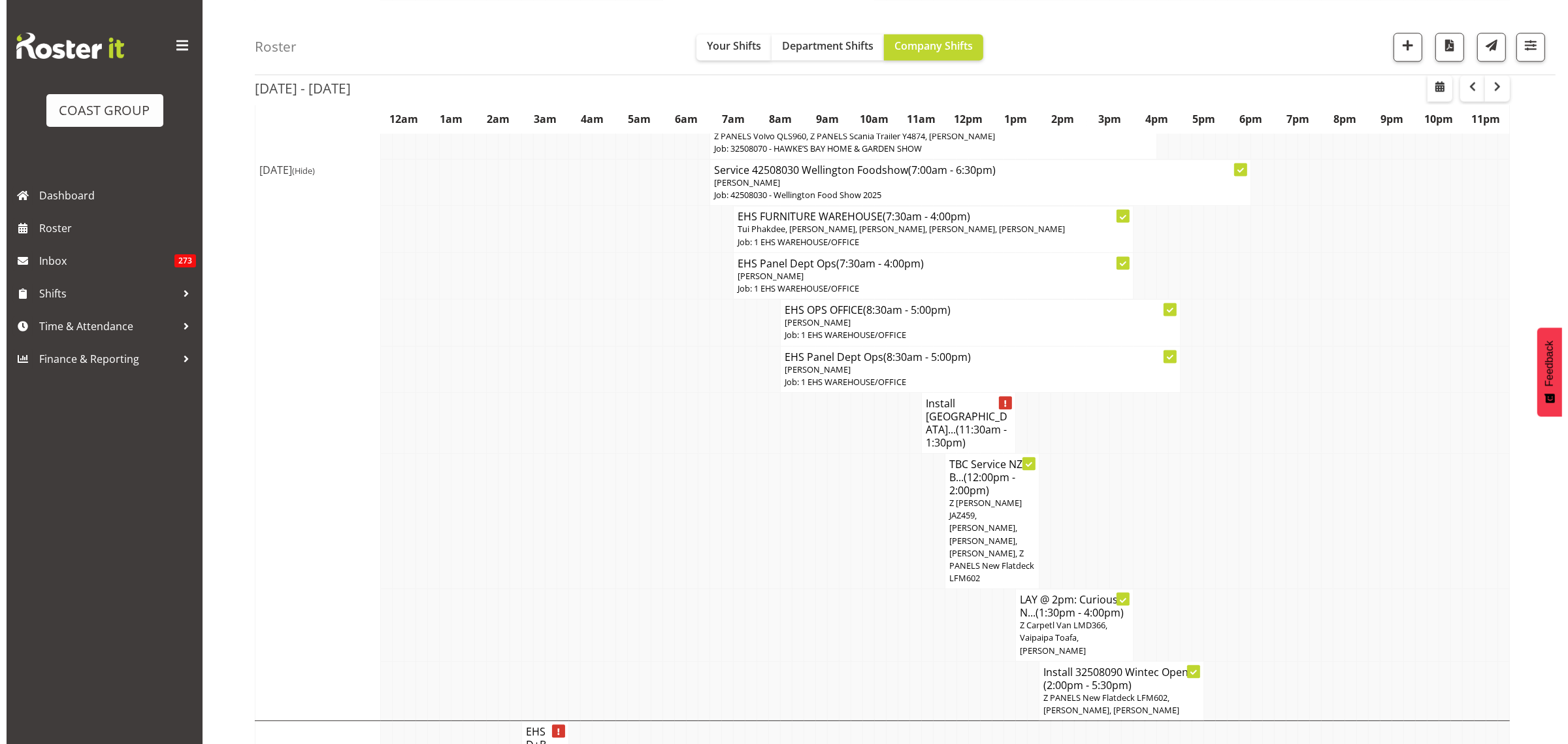
scroll to position [3521, 0]
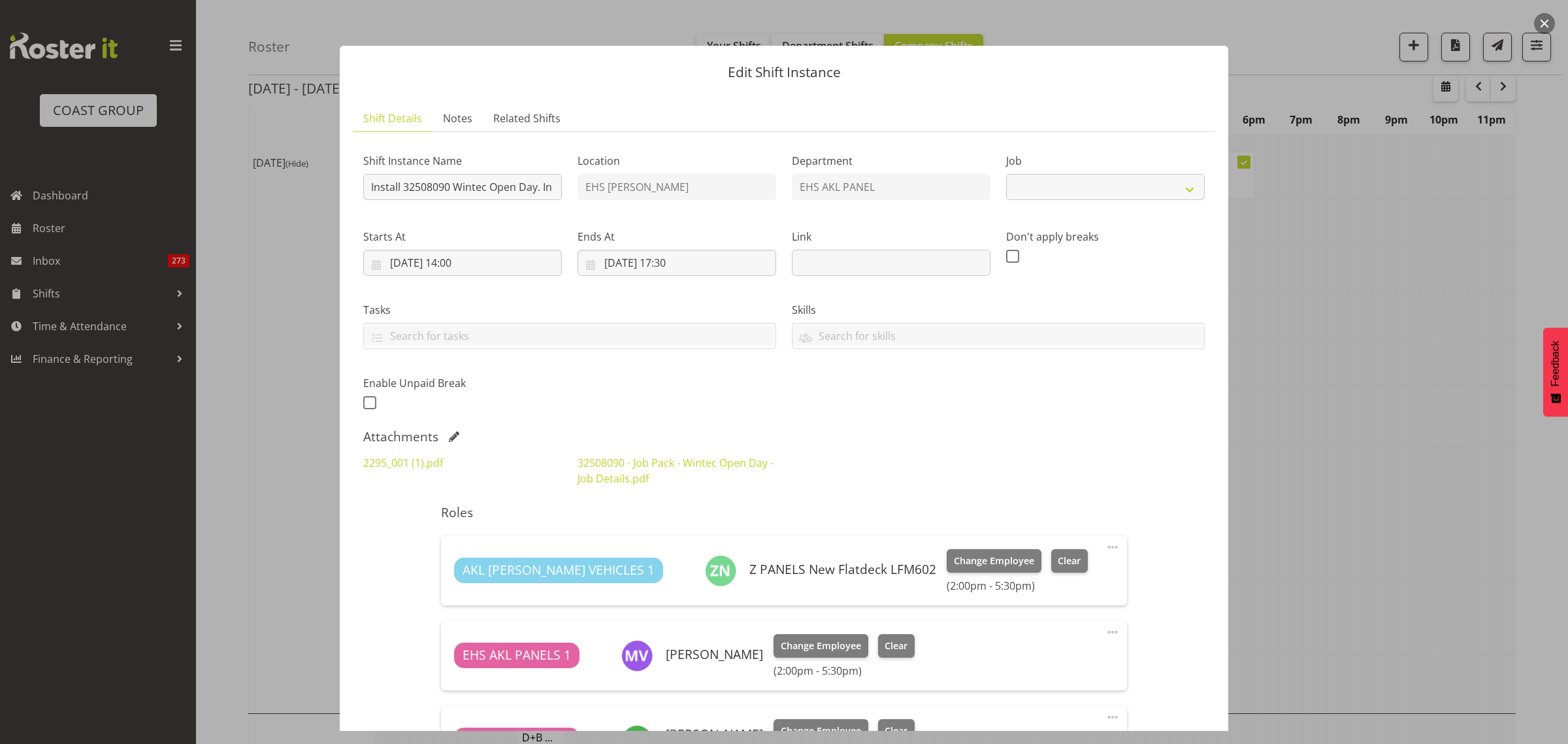
select select "10302"
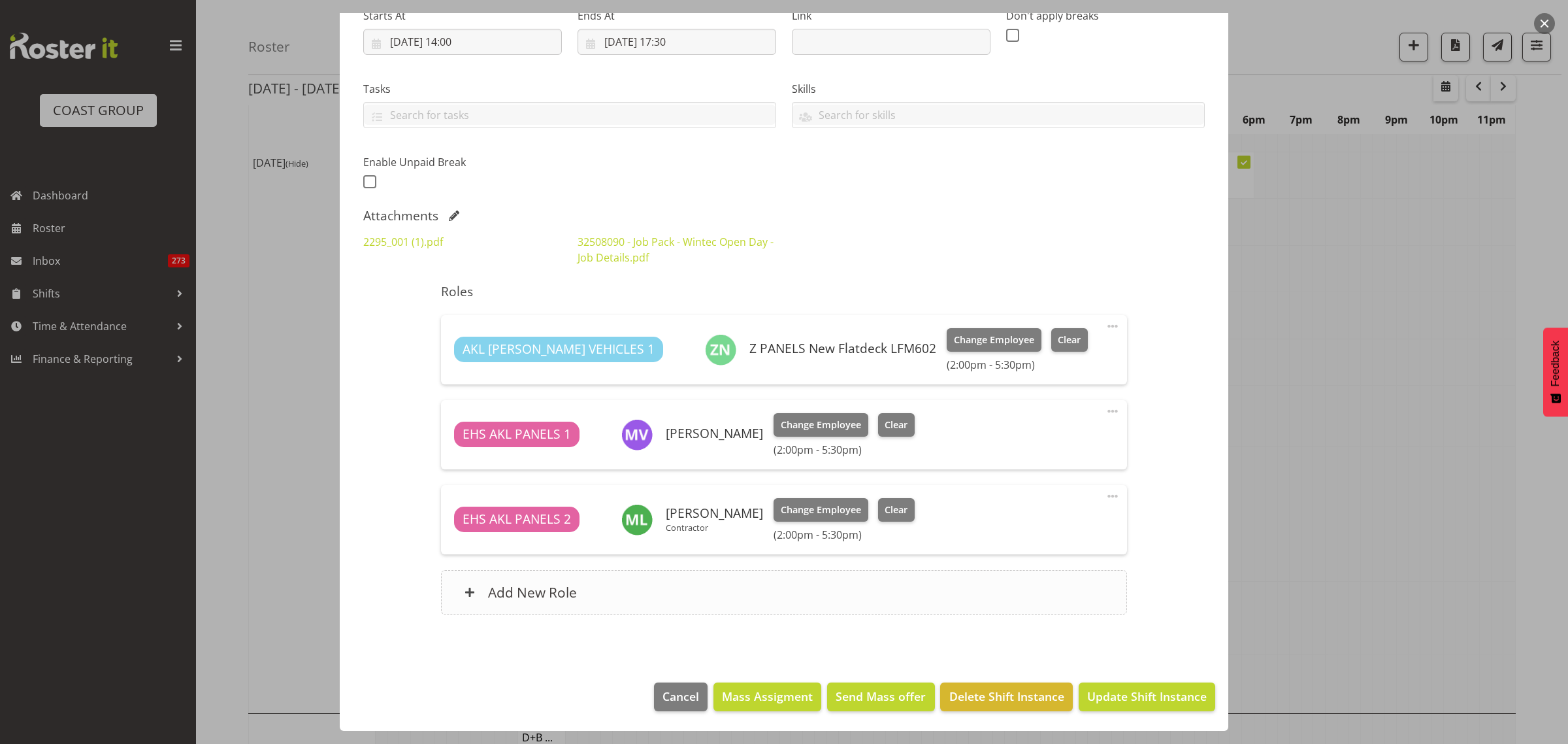
click at [702, 591] on div "Add New Role" at bounding box center [784, 592] width 686 height 44
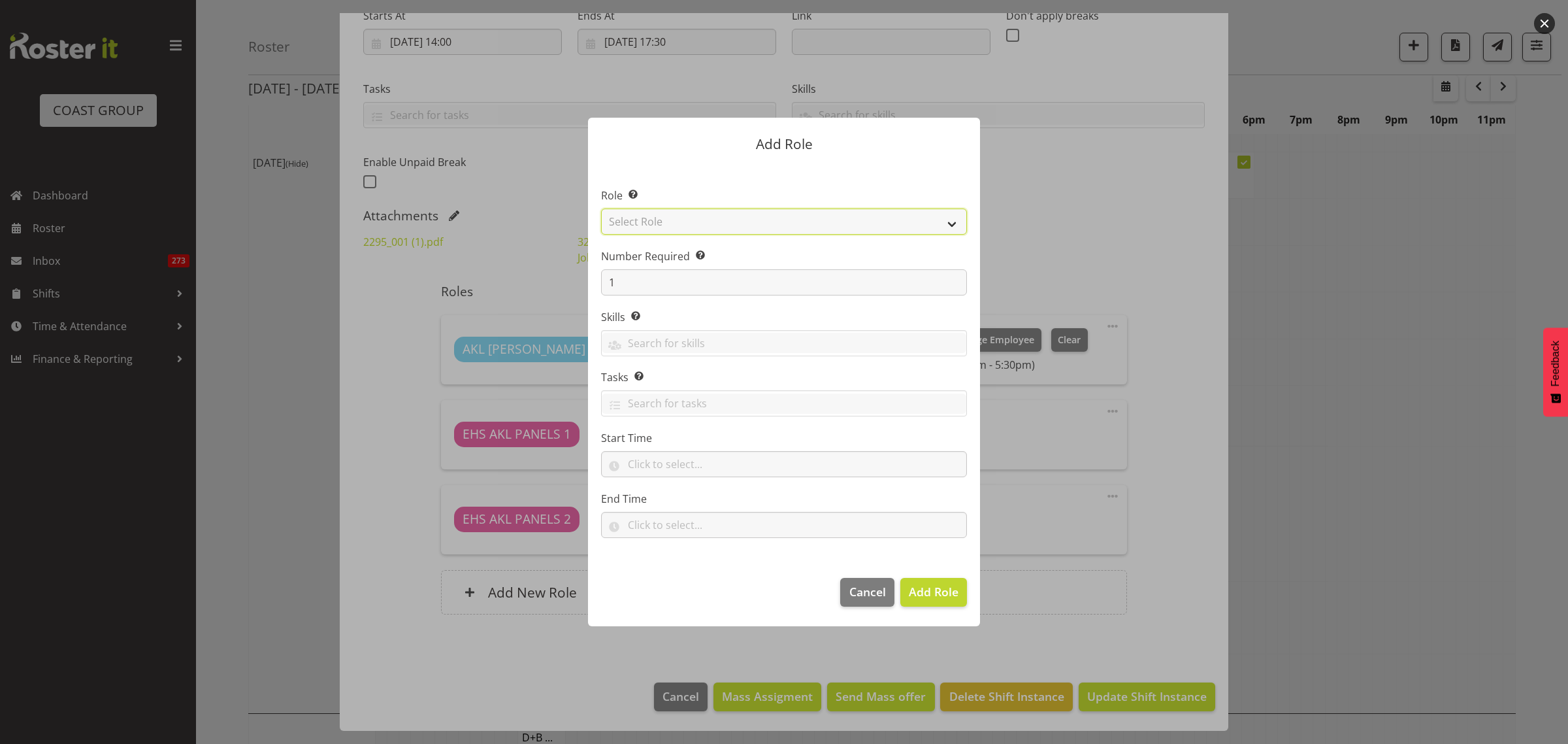
click at [953, 224] on select "Select Role ACCOUNT MANAGER ACCOUNT MANAGER DW ACCOUNTS AKL DIANNA VEHICLES AKL…" at bounding box center [784, 221] width 366 height 26
select select "188"
click at [601, 208] on select "Select Role ACCOUNT MANAGER ACCOUNT MANAGER DW ACCOUNTS AKL DIANNA VEHICLES AKL…" at bounding box center [784, 221] width 366 height 26
click at [1106, 700] on div at bounding box center [784, 372] width 1568 height 744
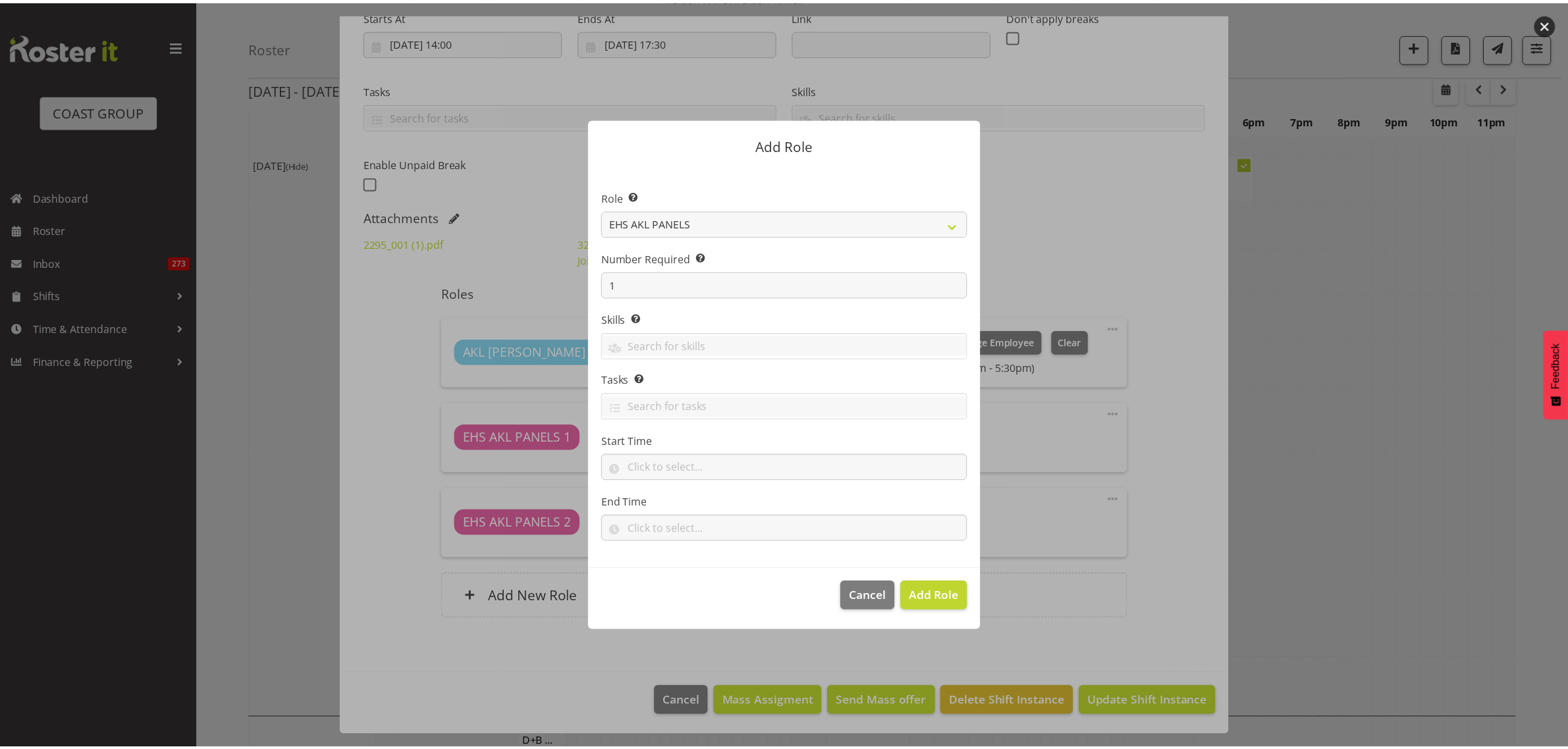
scroll to position [3537, 0]
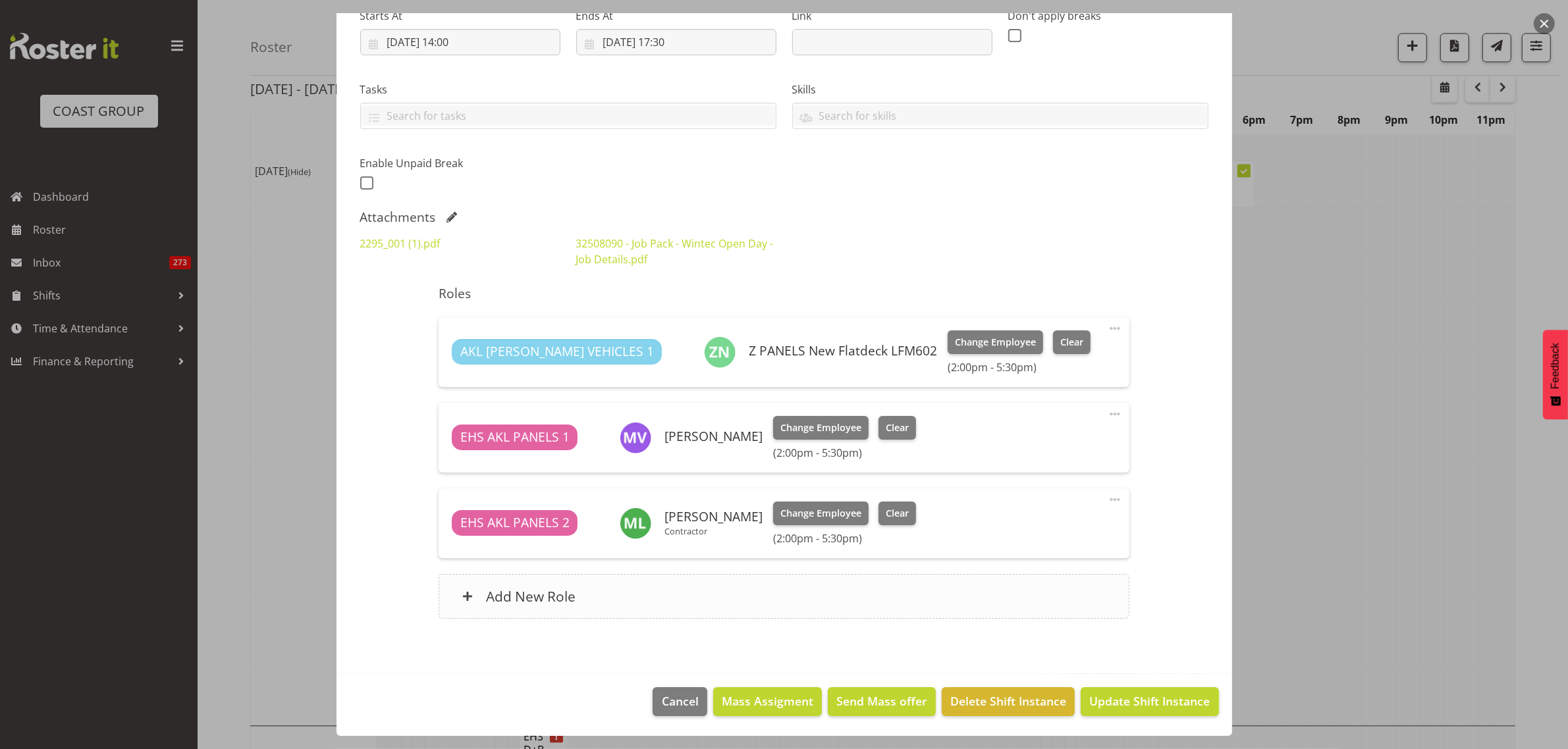
click at [749, 600] on div "Add New Role" at bounding box center [784, 596] width 691 height 45
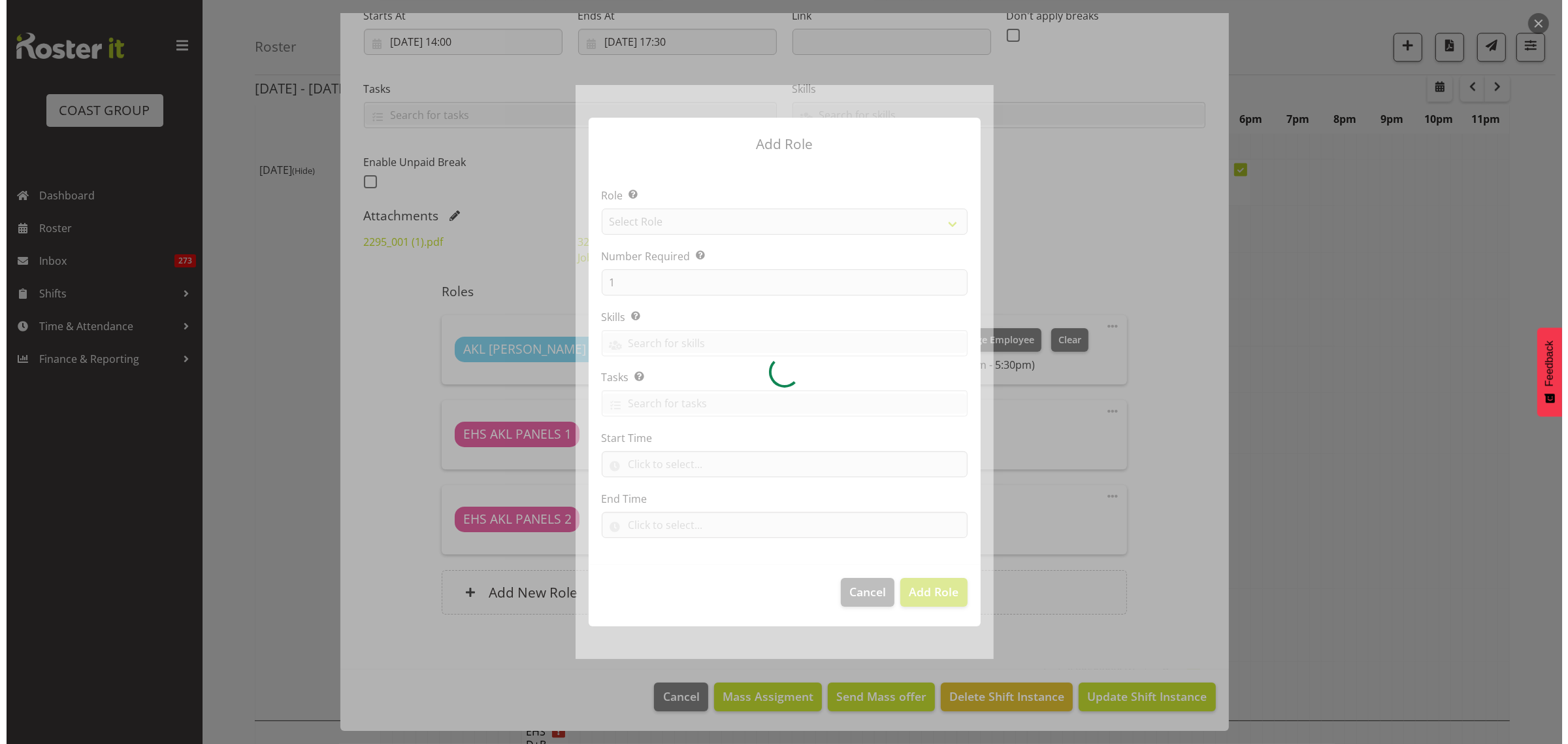
scroll to position [3521, 0]
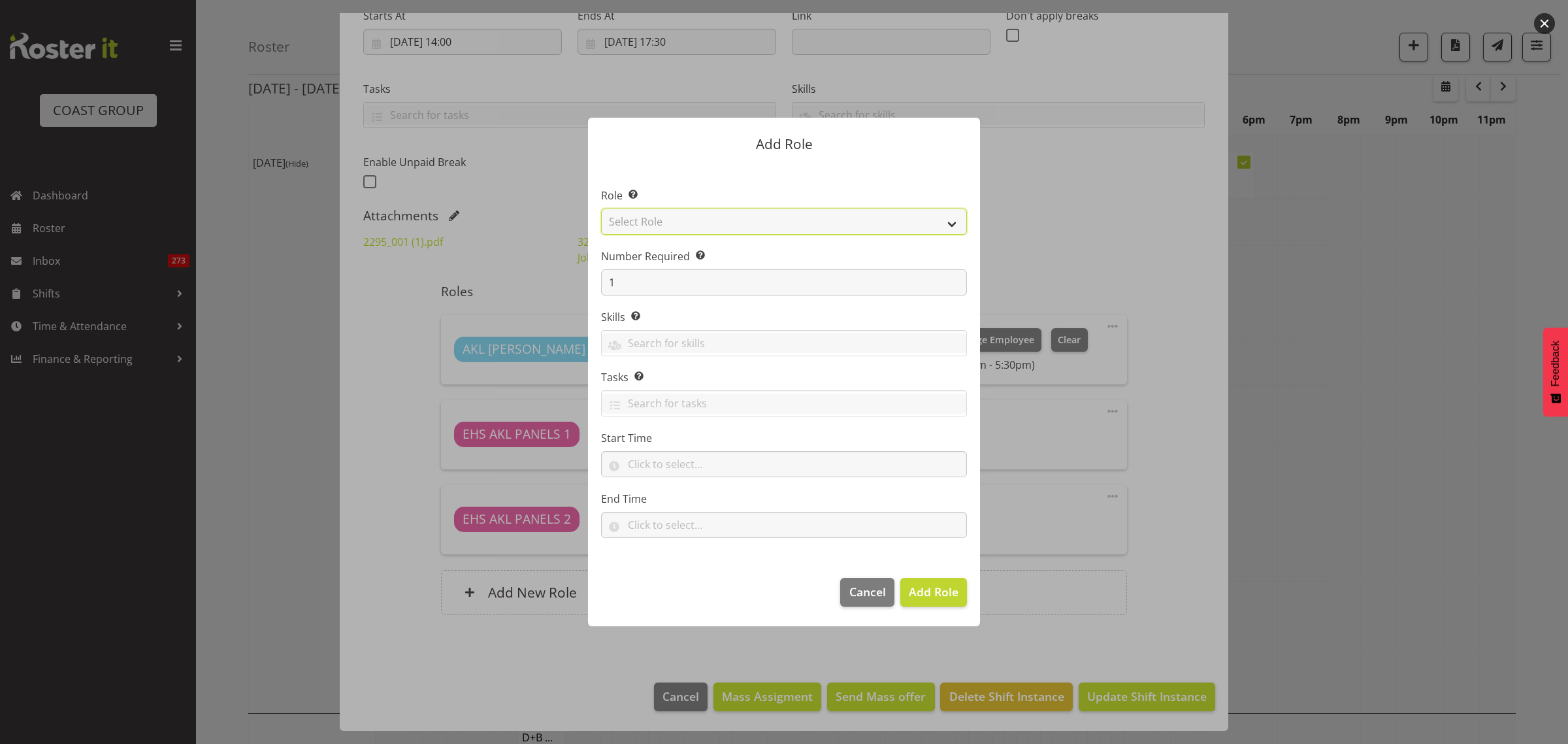
click at [956, 223] on select "Select Role ACCOUNT MANAGER ACCOUNT MANAGER DW ACCOUNTS AKL DIANNA VEHICLES AKL…" at bounding box center [784, 221] width 366 height 26
select select "188"
click at [601, 208] on select "Select Role ACCOUNT MANAGER ACCOUNT MANAGER DW ACCOUNTS AKL DIANNA VEHICLES AKL…" at bounding box center [784, 221] width 366 height 26
click at [938, 602] on button "Add Role" at bounding box center [933, 592] width 67 height 29
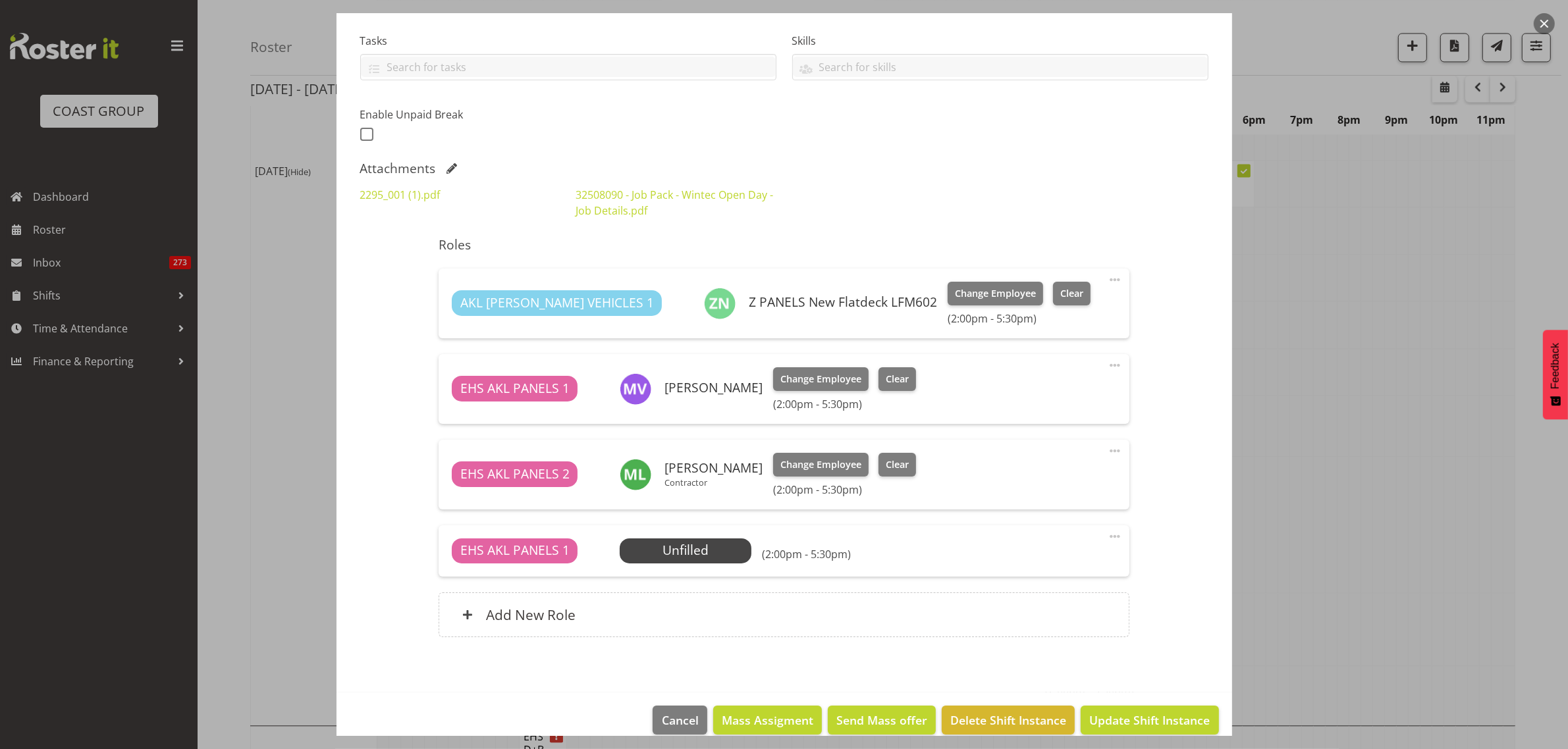
scroll to position [291, 0]
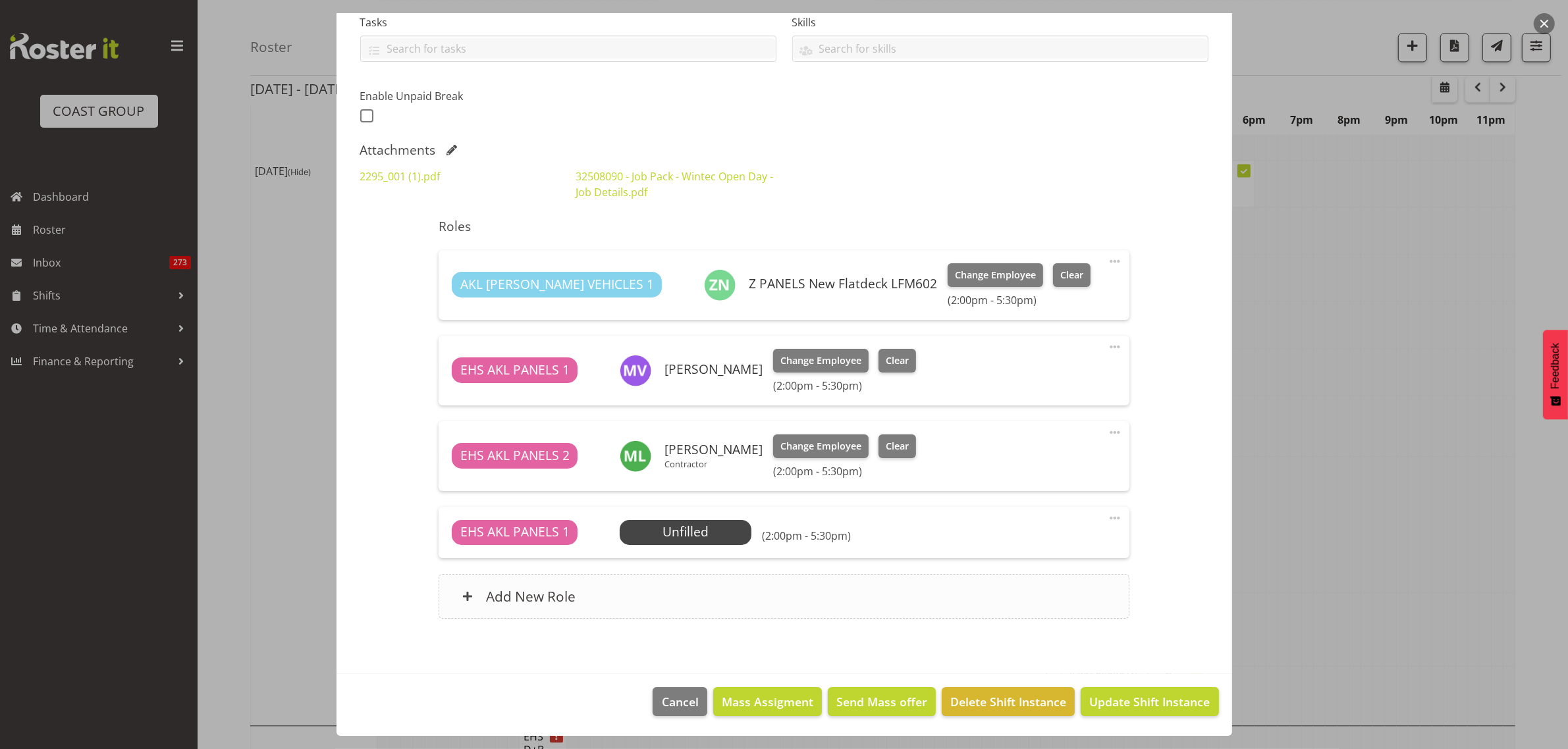
click at [827, 598] on div "Add New Role" at bounding box center [784, 596] width 691 height 45
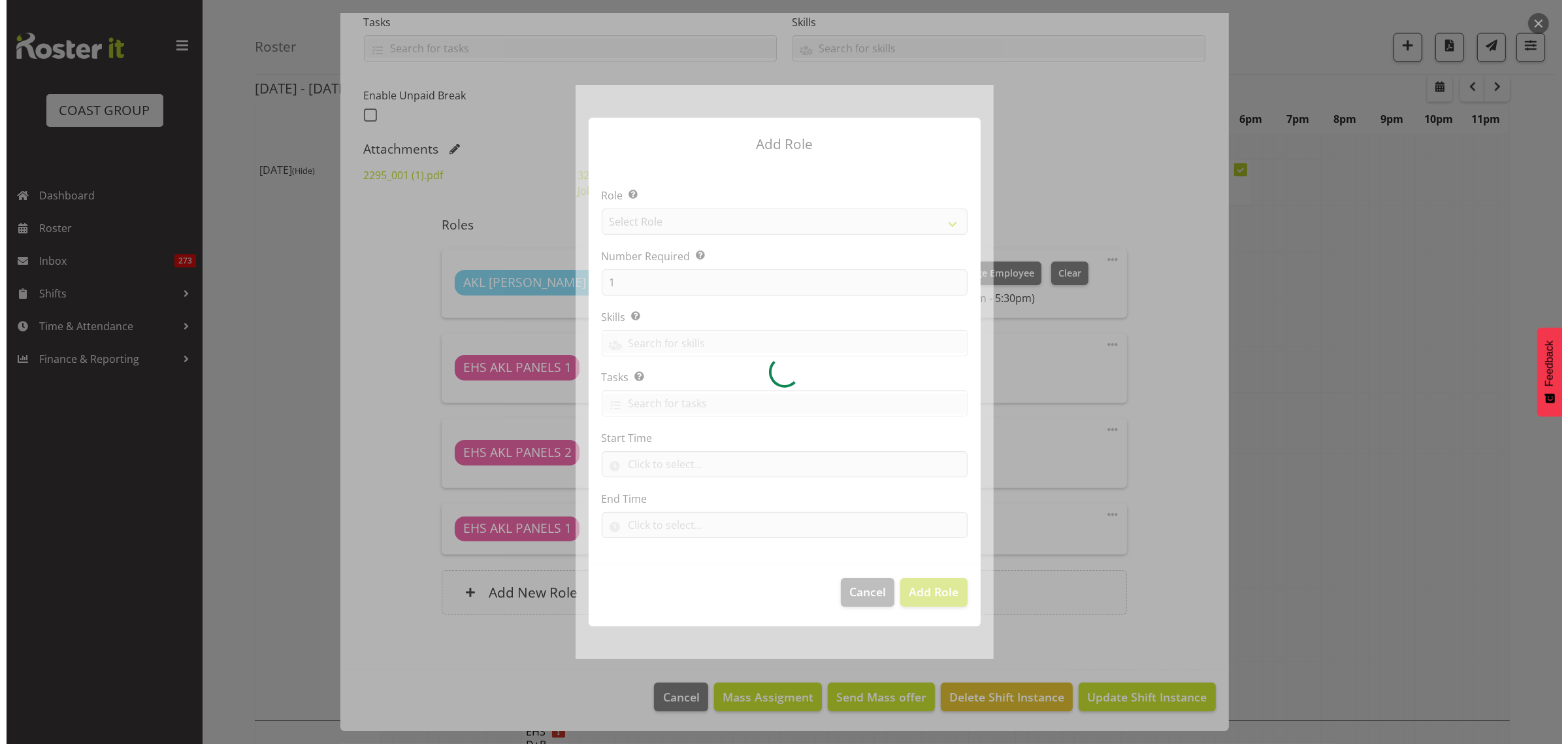
scroll to position [3521, 0]
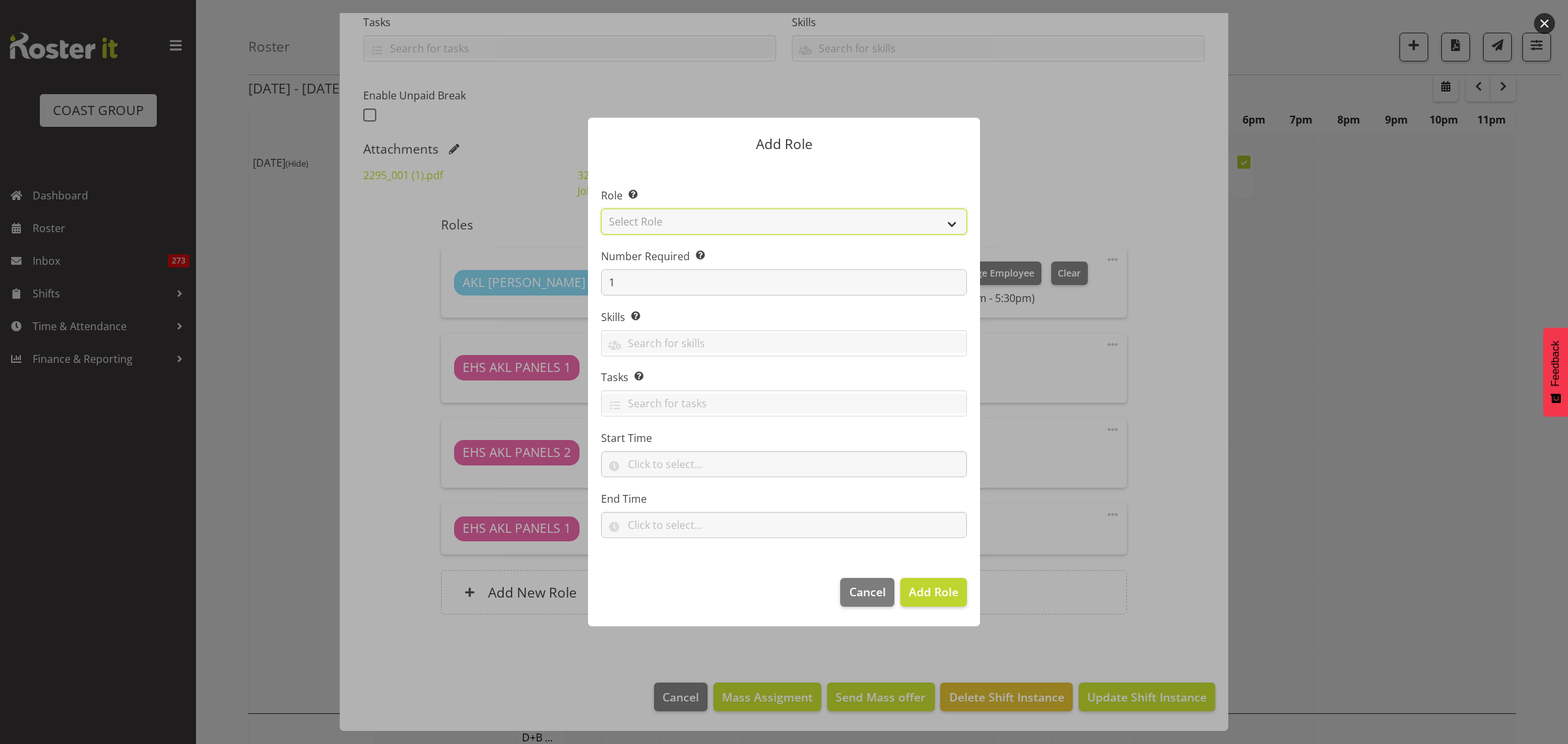
click at [953, 224] on select "Select Role ACCOUNT MANAGER ACCOUNT MANAGER DW ACCOUNTS AKL DIANNA VEHICLES AKL…" at bounding box center [784, 221] width 366 height 26
select select "81"
click at [601, 208] on select "Select Role ACCOUNT MANAGER ACCOUNT MANAGER DW ACCOUNTS AKL DIANNA VEHICLES AKL…" at bounding box center [784, 221] width 366 height 26
click at [933, 589] on span "Add Role" at bounding box center [933, 591] width 49 height 16
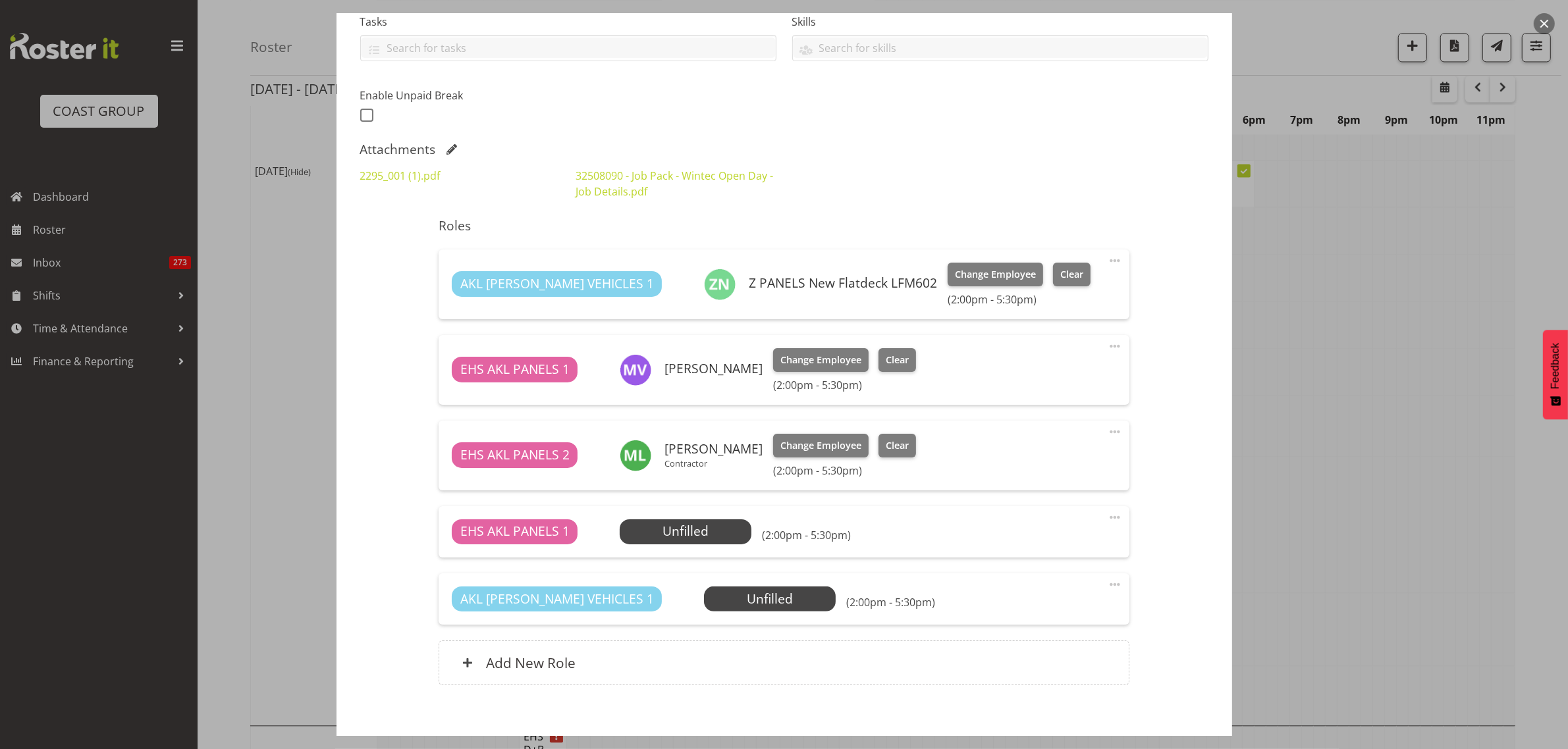
scroll to position [357, 0]
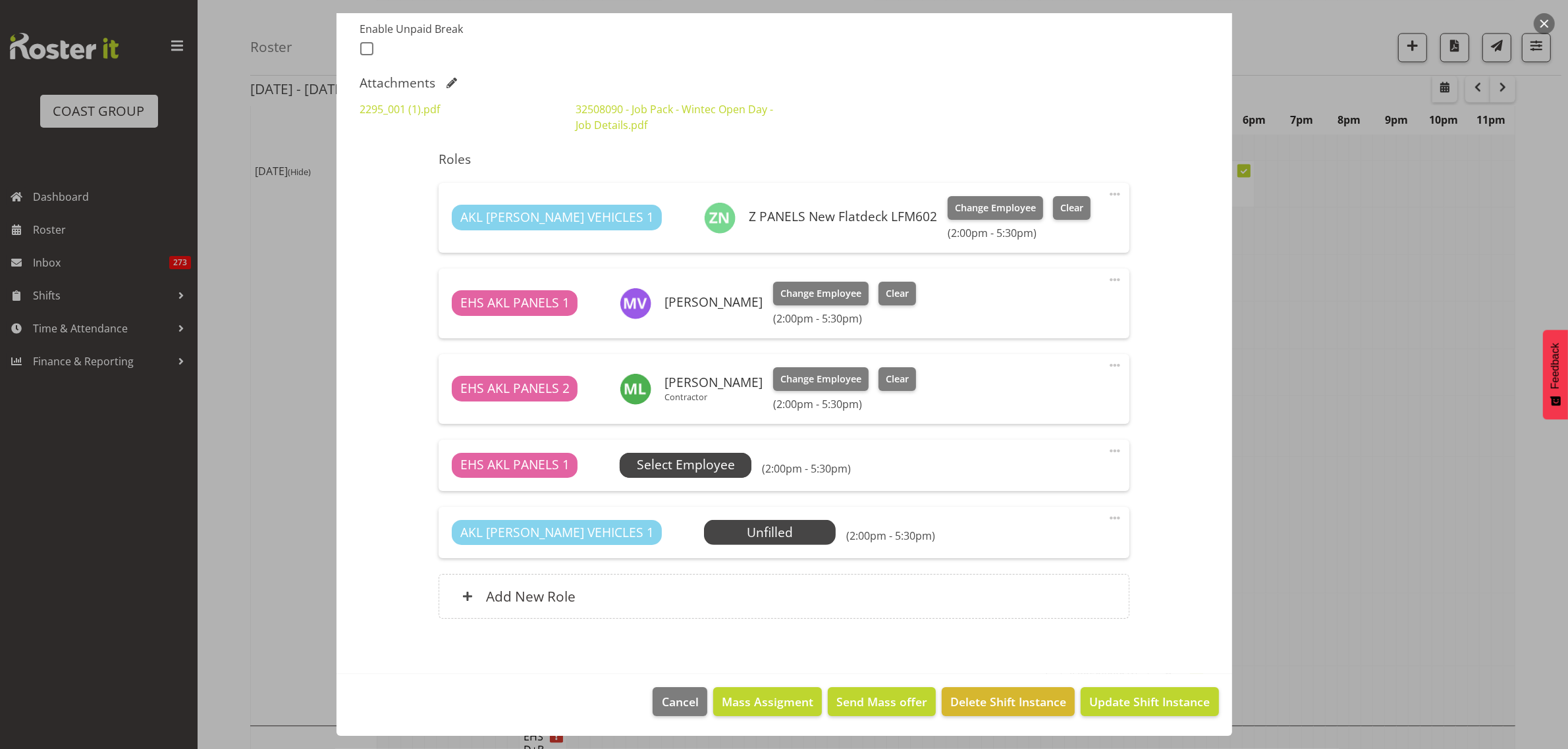
click at [708, 465] on span "Select Employee" at bounding box center [686, 465] width 98 height 19
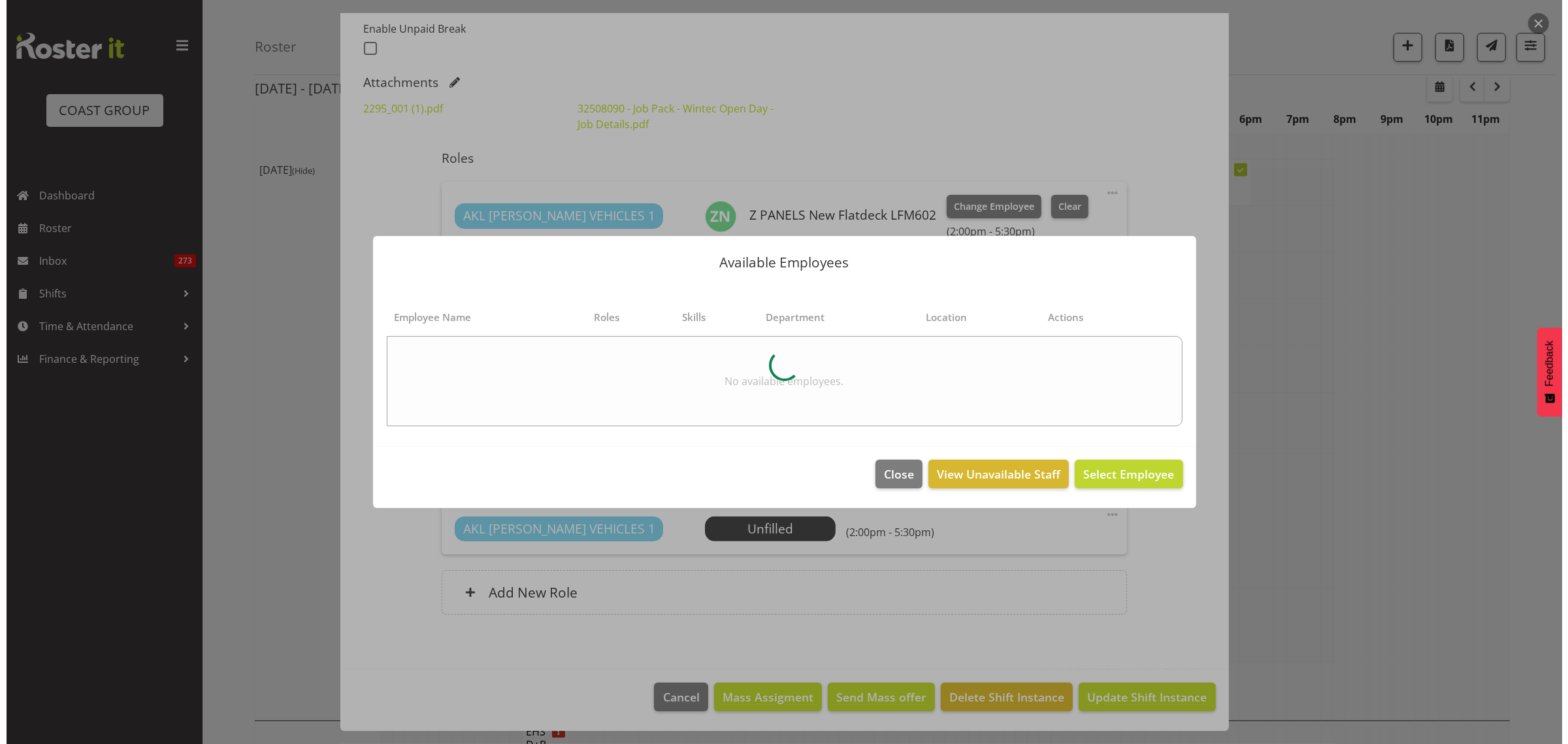
scroll to position [3521, 0]
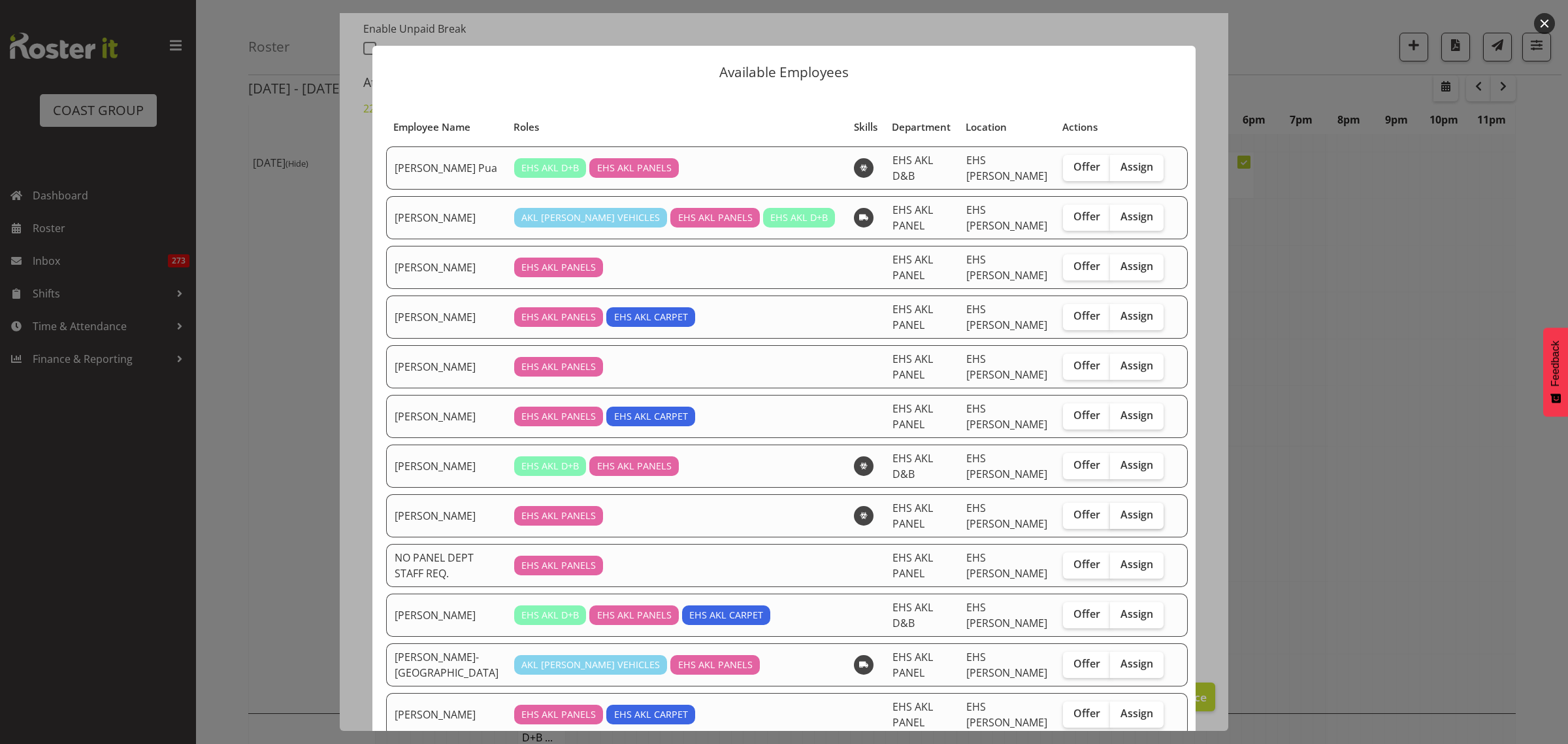
click at [1124, 508] on span "Assign" at bounding box center [1137, 514] width 33 height 13
click at [1119, 511] on input "Assign" at bounding box center [1114, 515] width 9 height 9
checkbox input "true"
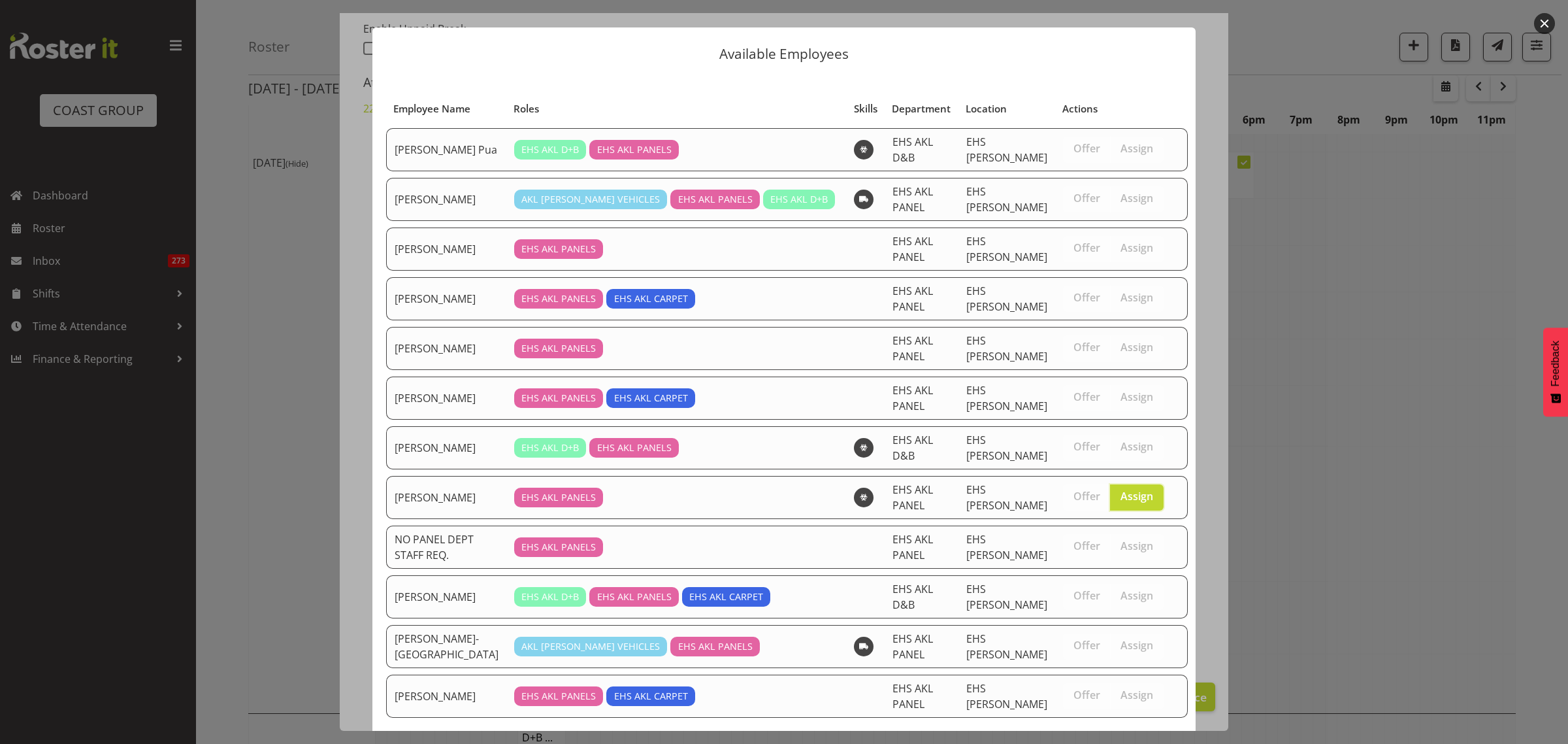
scroll to position [27, 0]
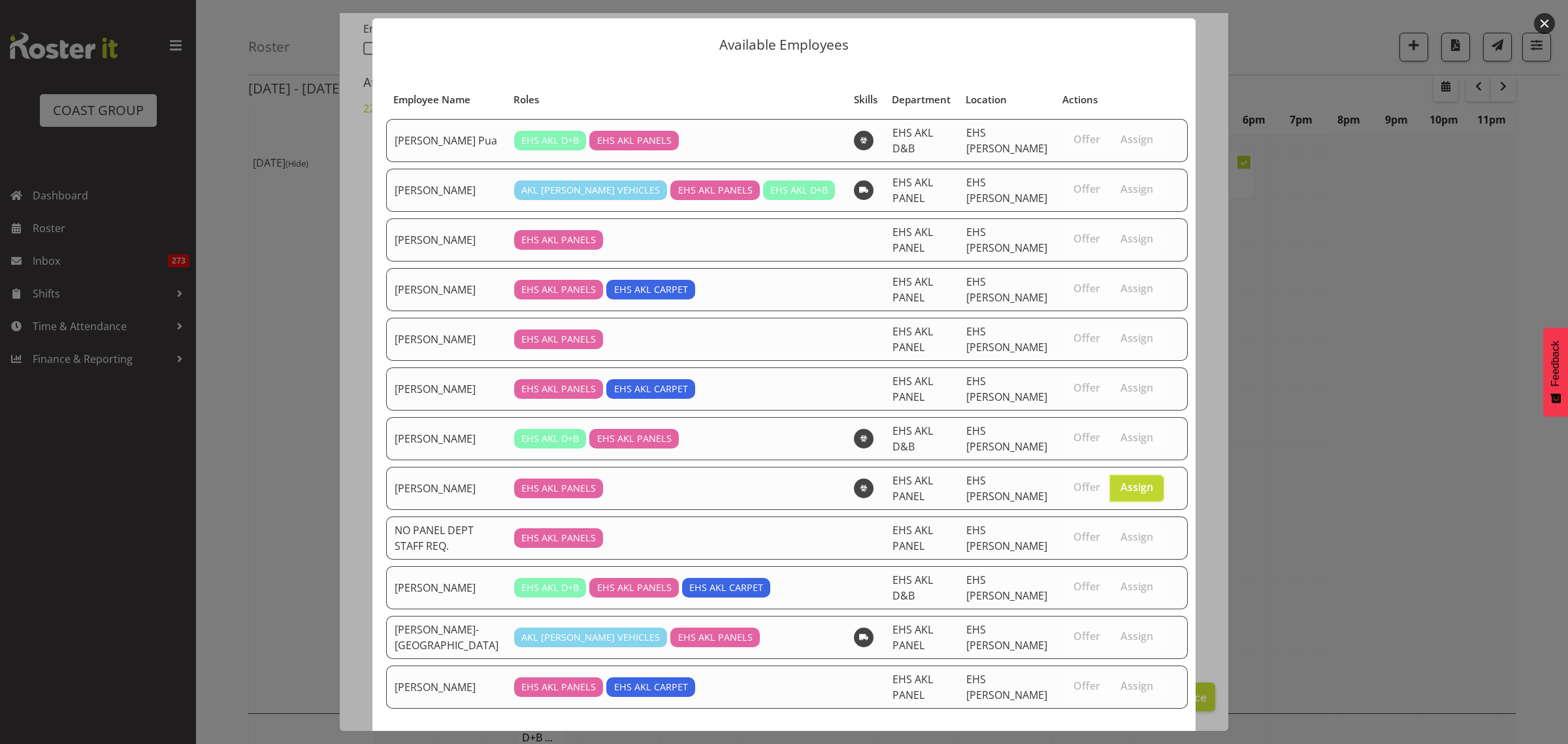
click at [1078, 743] on span "Assign Martin Samuel" at bounding box center [1108, 756] width 132 height 16
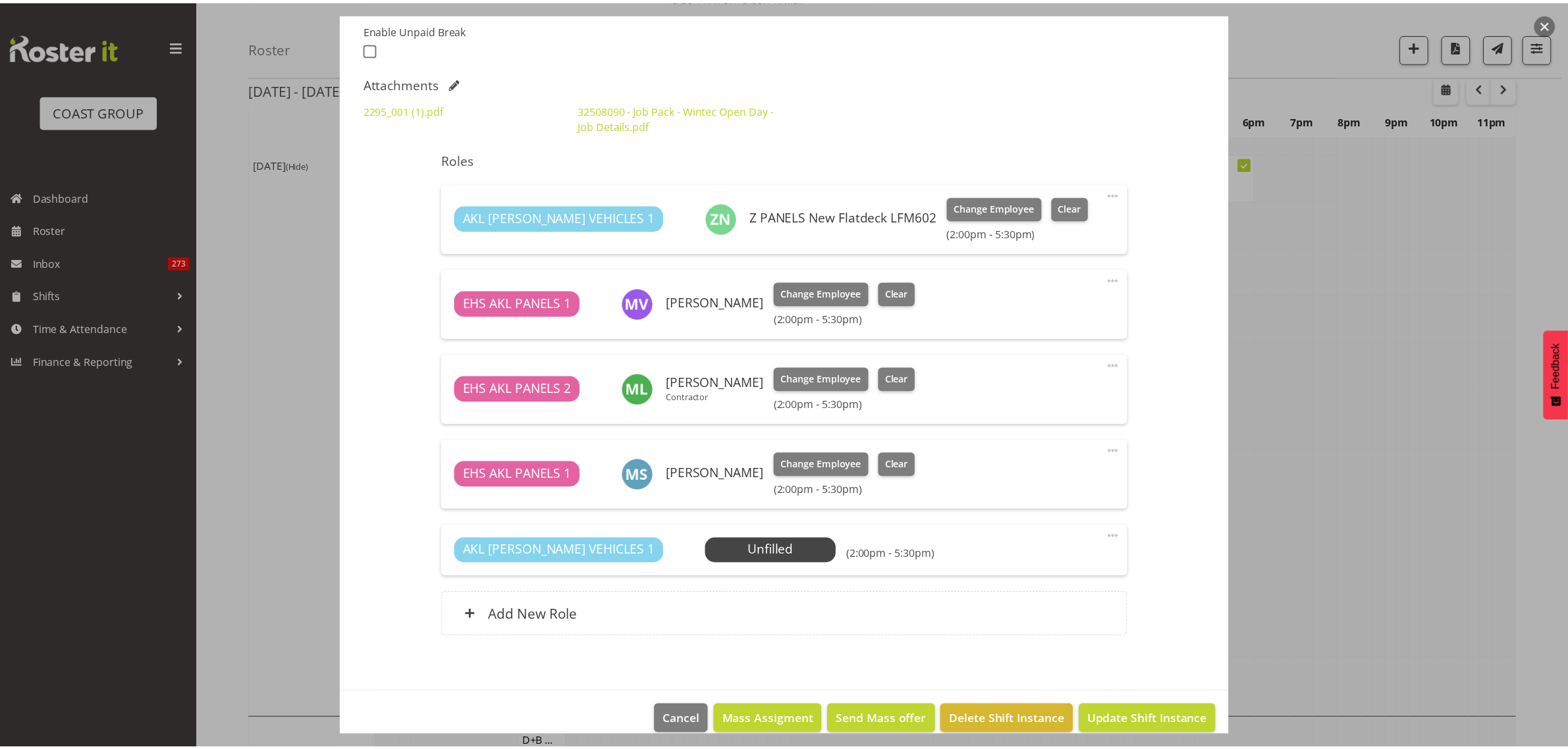
scroll to position [3537, 0]
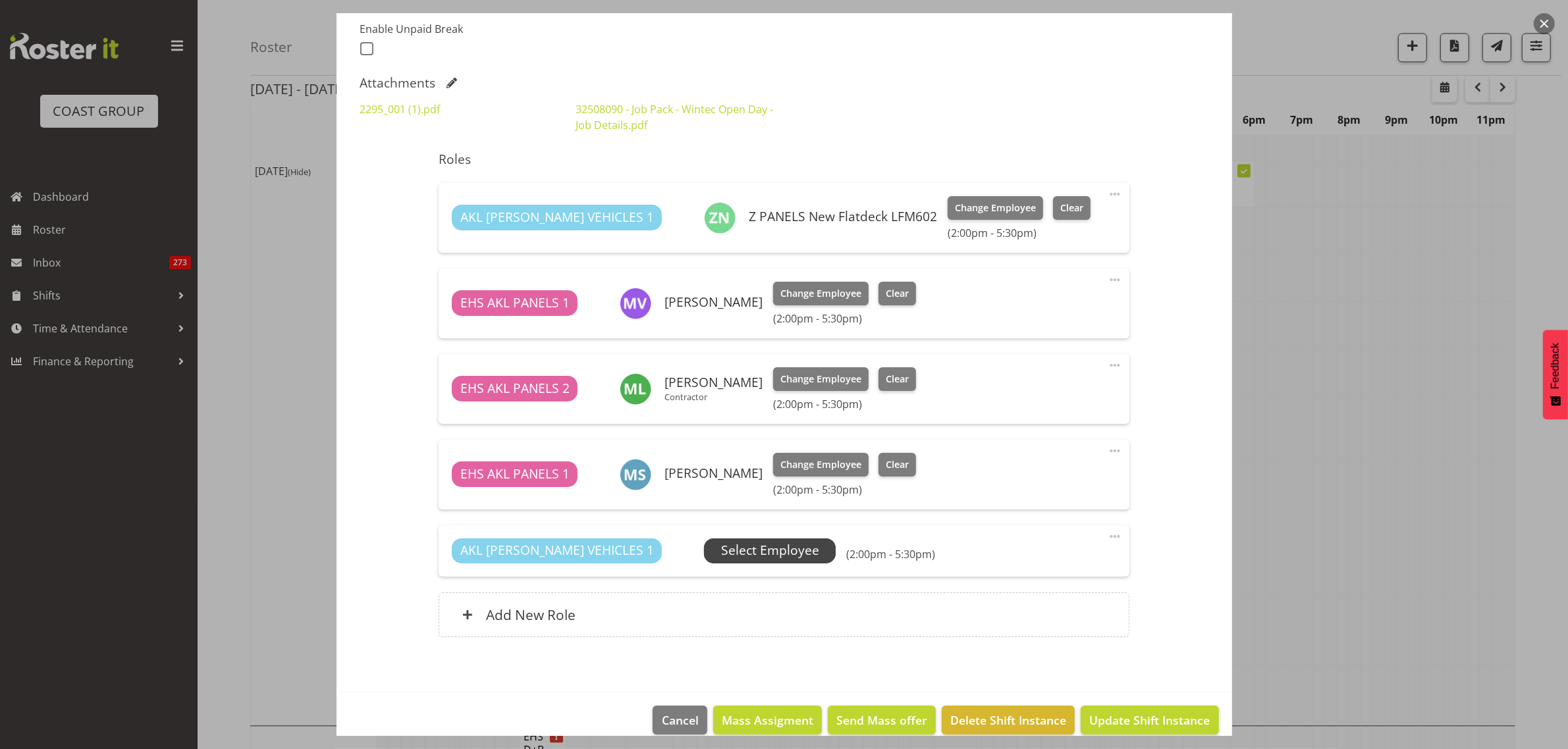
click at [728, 553] on span "Select Employee" at bounding box center [770, 550] width 98 height 19
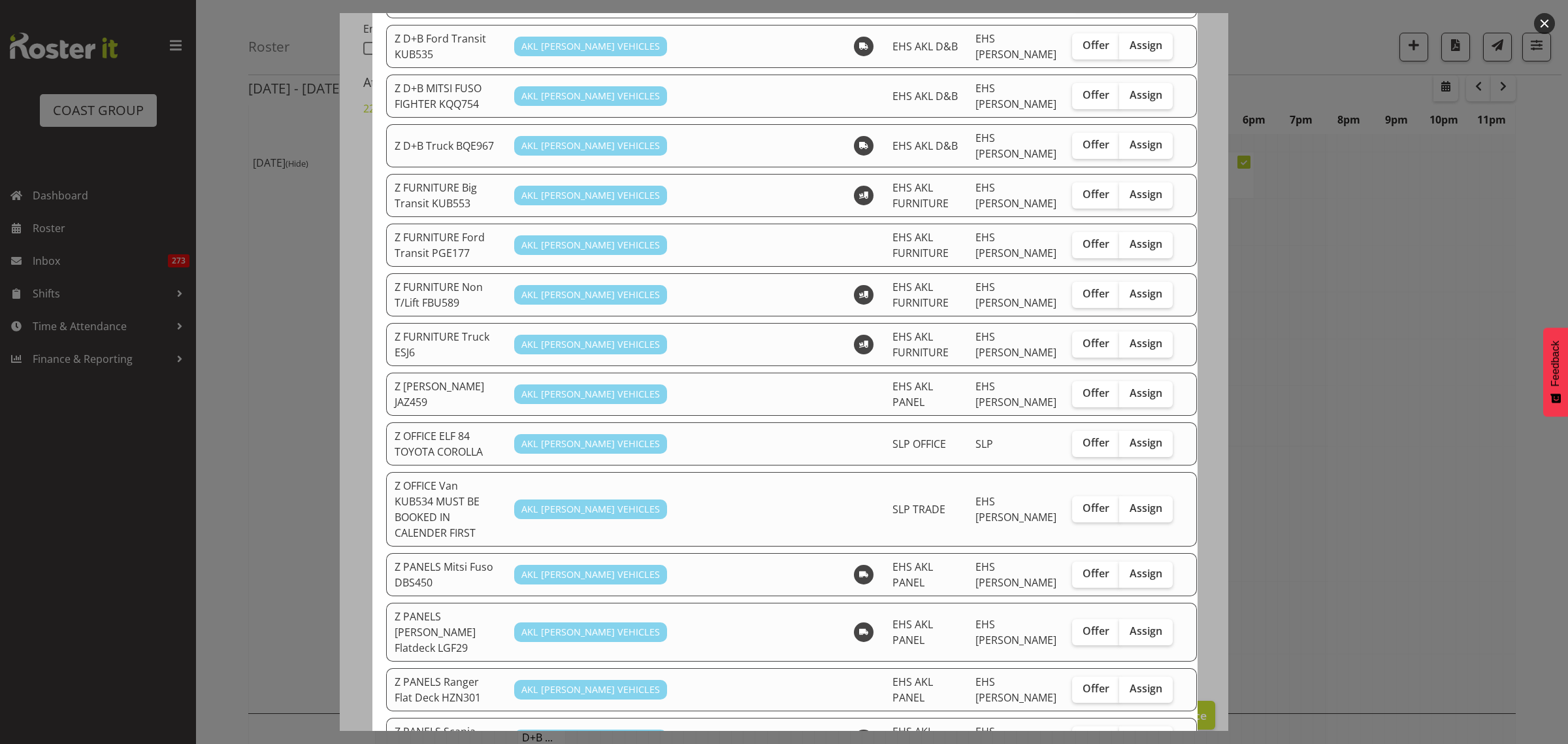
scroll to position [409, 0]
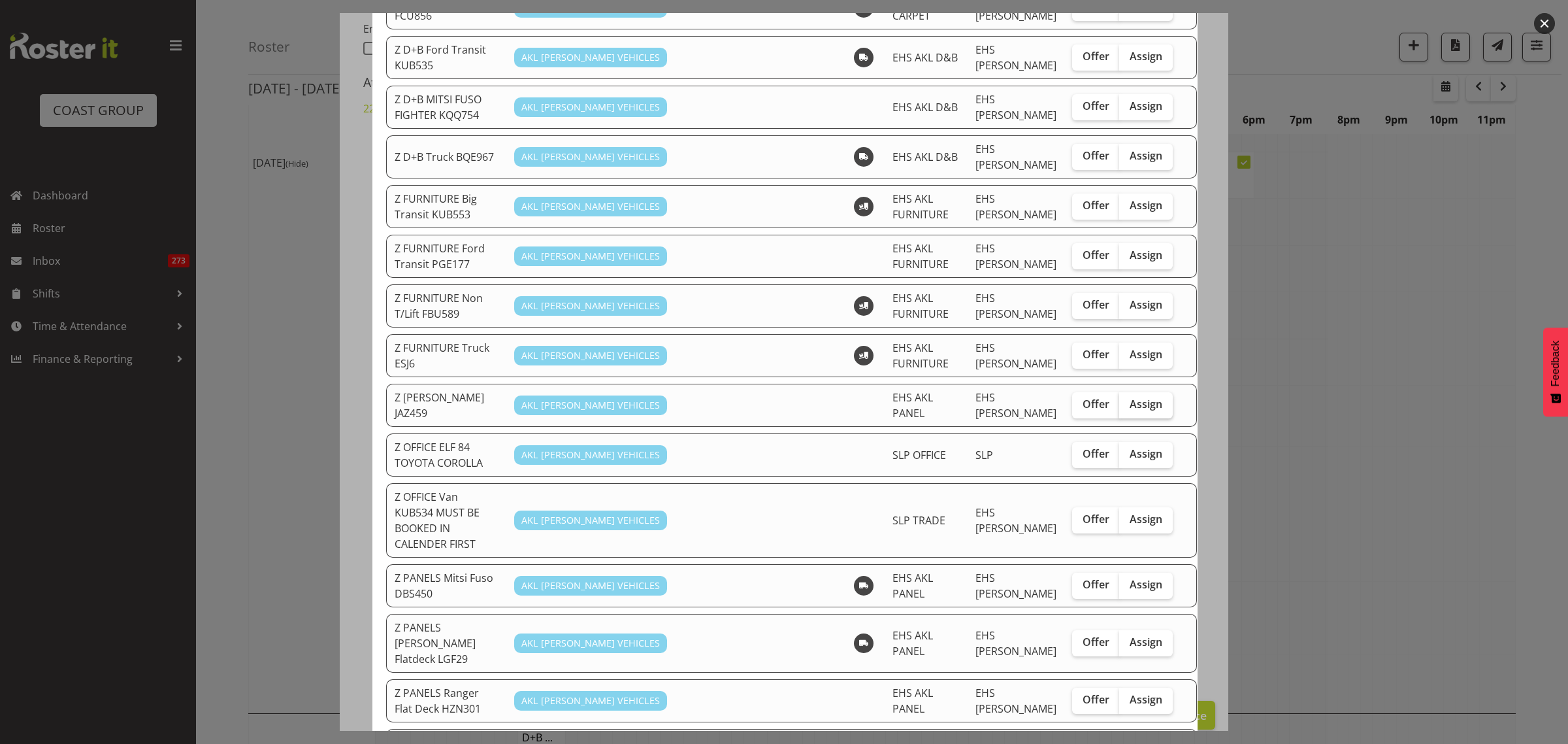
click at [1129, 397] on span "Assign" at bounding box center [1146, 404] width 33 height 13
click at [1121, 400] on input "Assign" at bounding box center [1124, 405] width 9 height 9
checkbox input "true"
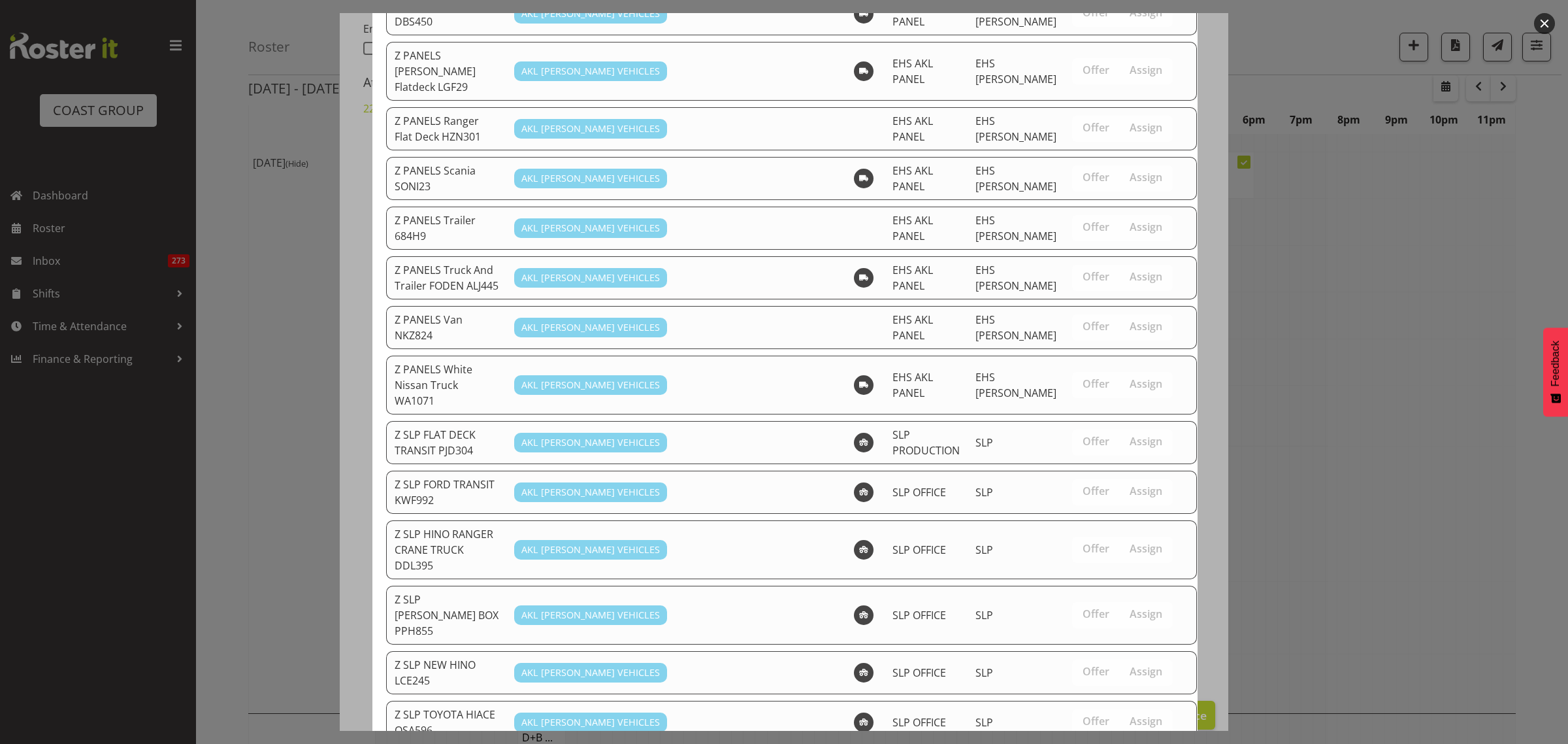
scroll to position [1103, 0]
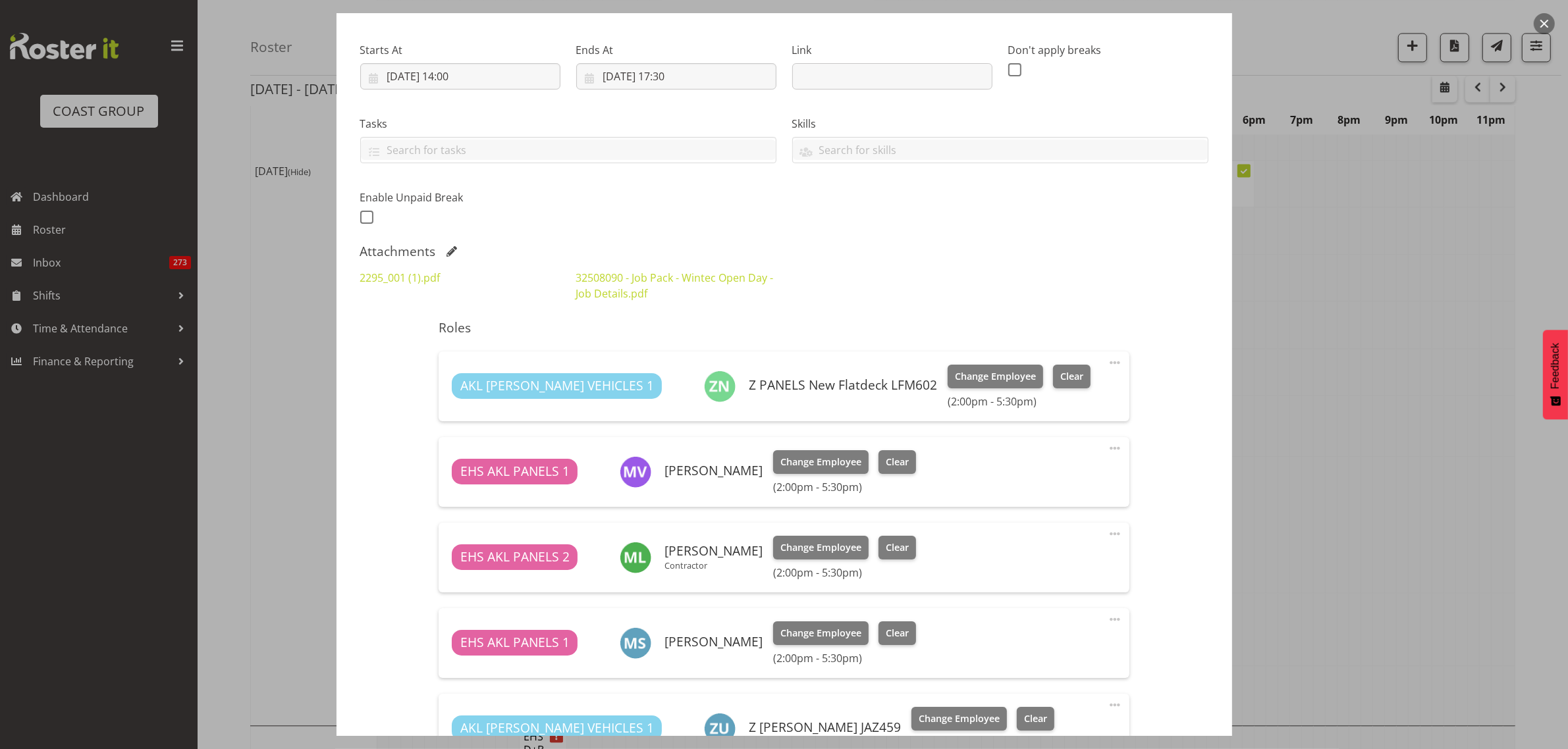
scroll to position [110, 0]
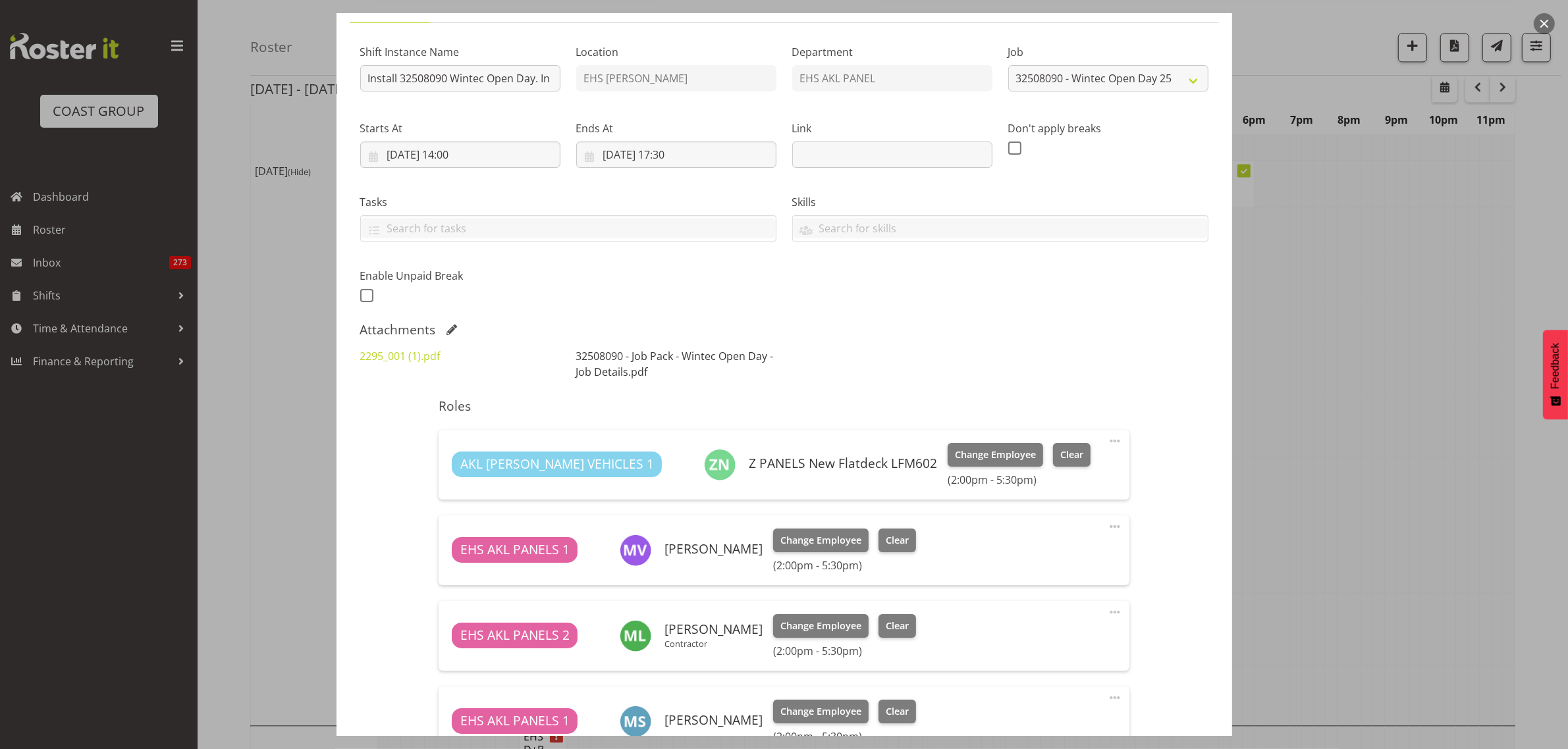
click at [623, 358] on link "32508090 - Job Pack - Wintec Open Day - Job Details.pdf" at bounding box center [675, 364] width 198 height 30
click at [521, 81] on input "Install 32508090 Wintec Open Day. In at 2pm." at bounding box center [460, 78] width 201 height 27
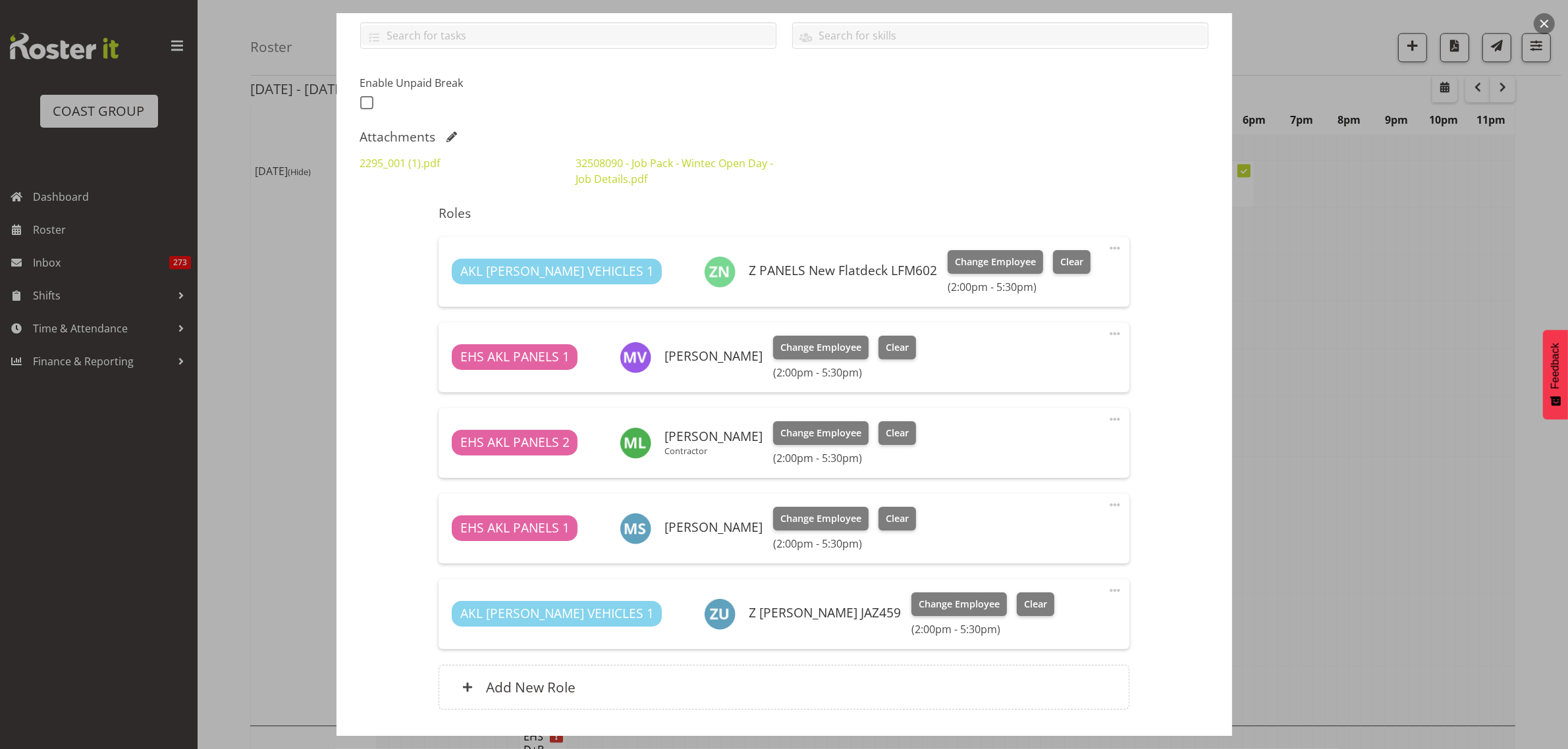
scroll to position [394, 0]
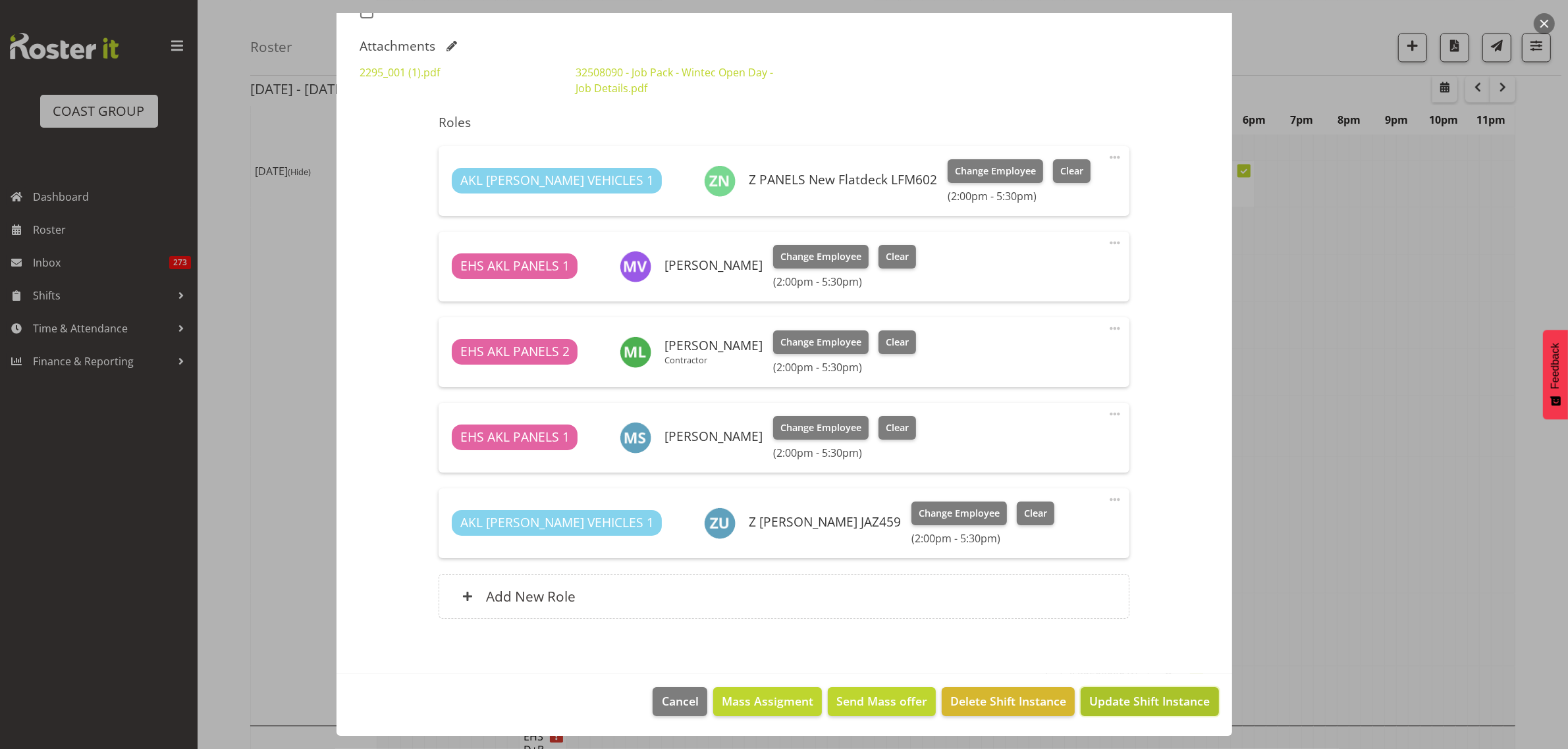
click at [1127, 702] on span "Update Shift Instance" at bounding box center [1149, 701] width 120 height 17
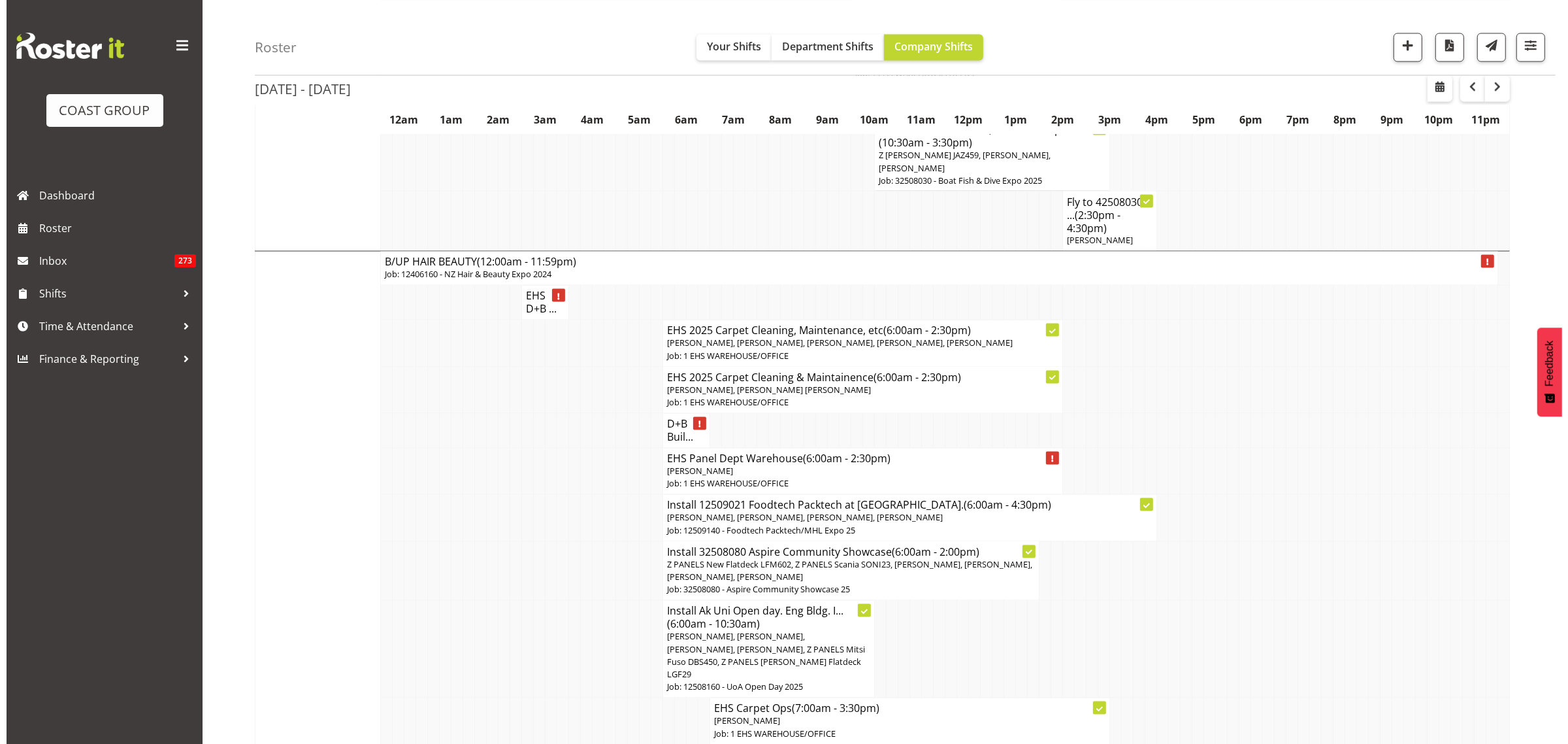
scroll to position [2860, 0]
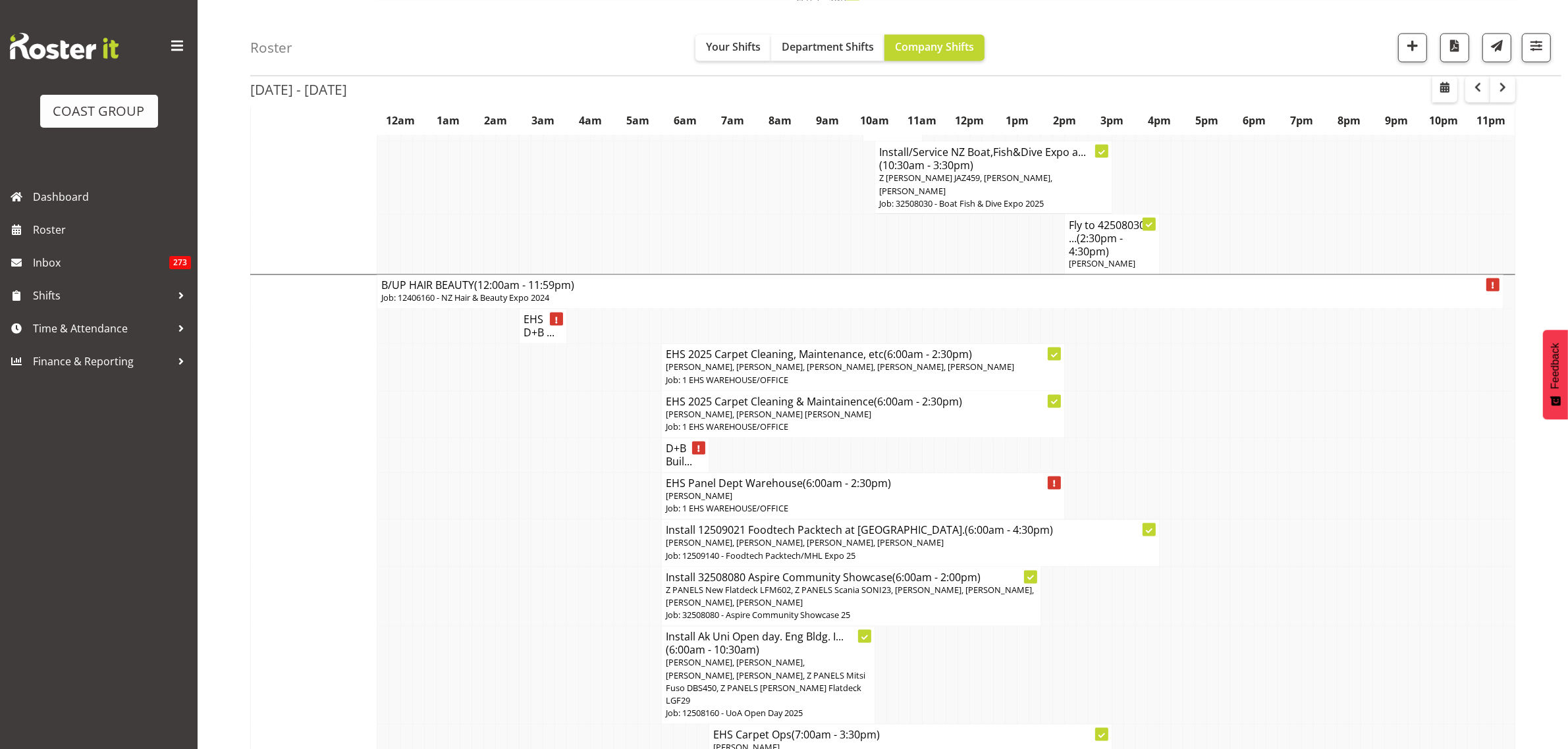
click at [951, 361] on span "[PERSON_NAME], [PERSON_NAME], [PERSON_NAME], [PERSON_NAME], [PERSON_NAME]" at bounding box center [840, 367] width 348 height 12
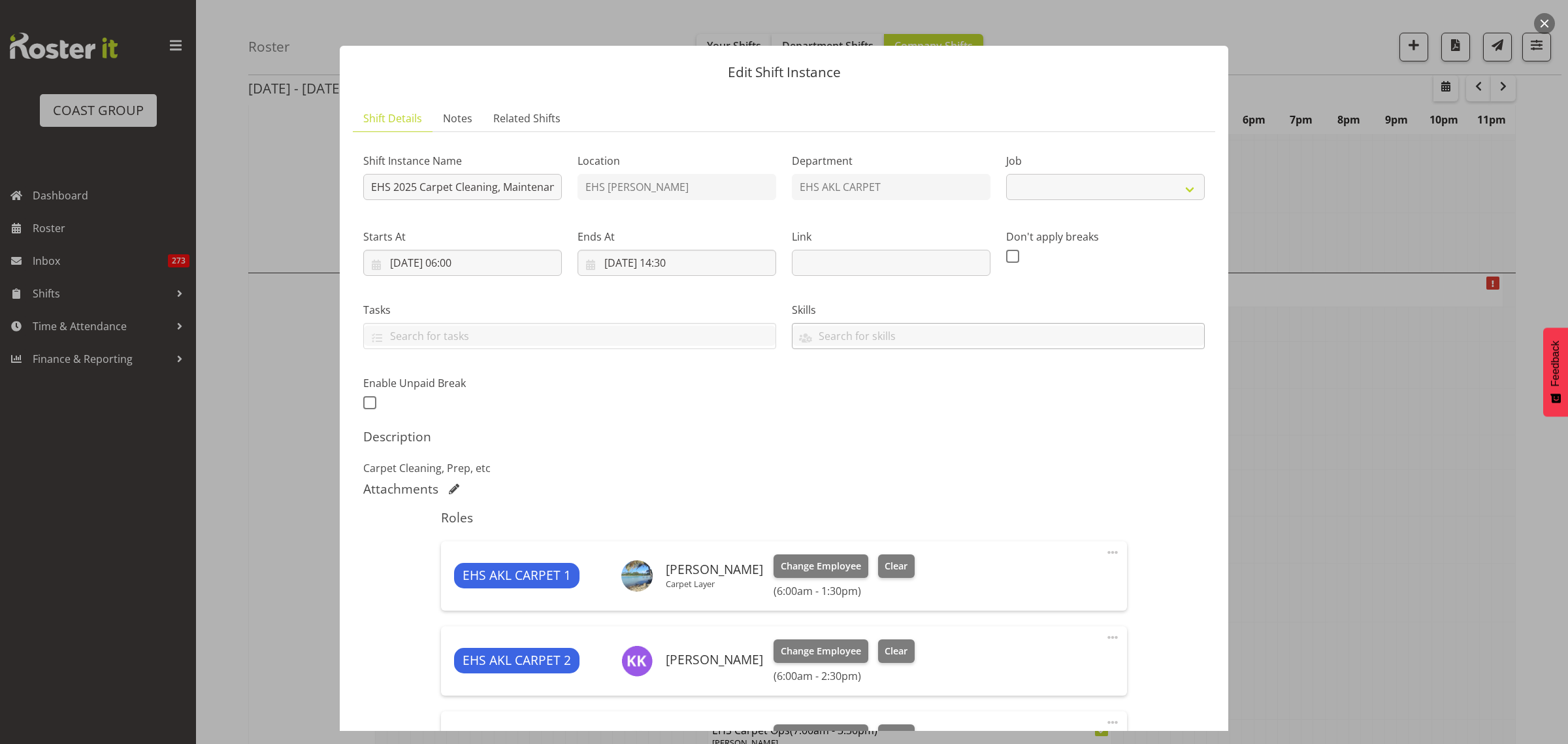
select select "69"
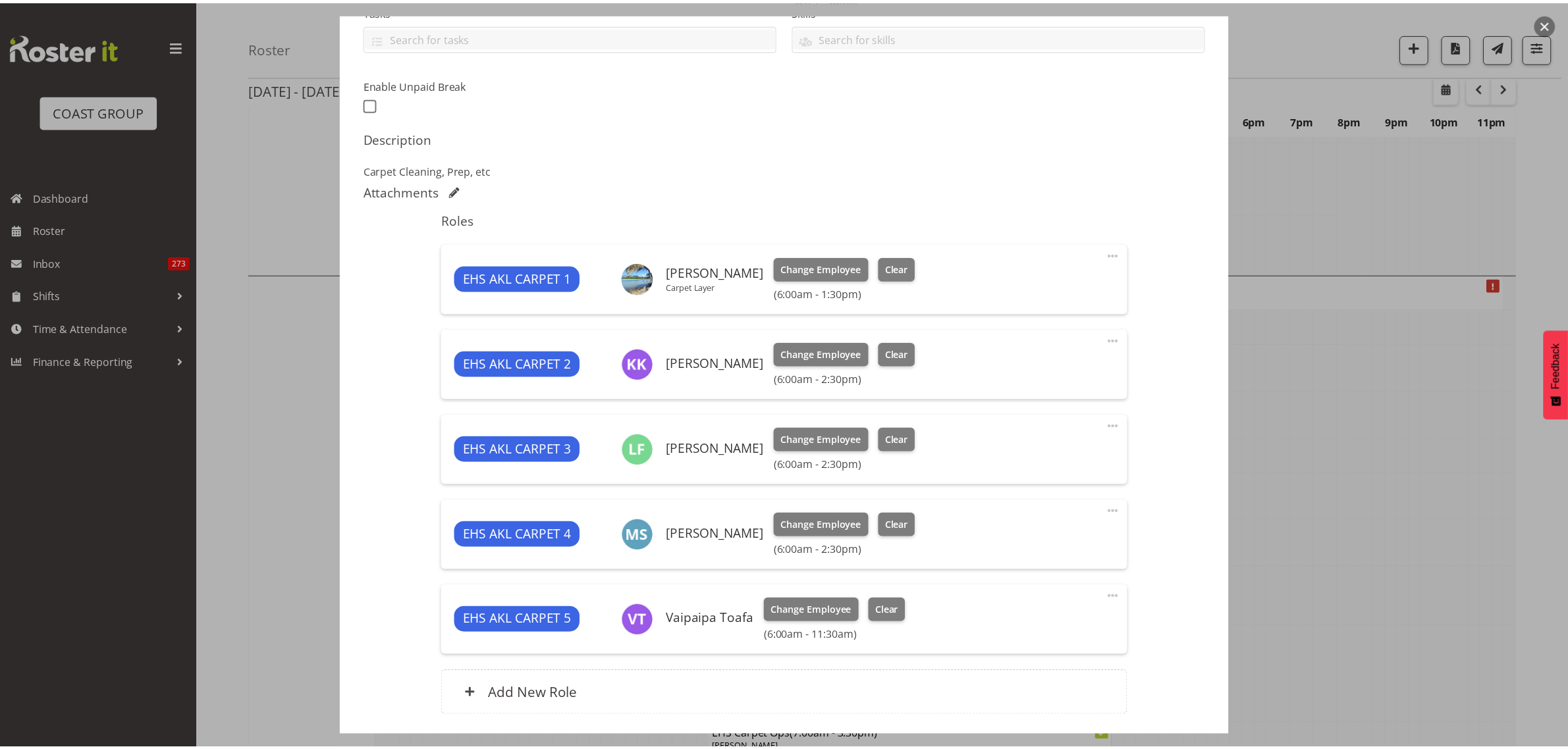
scroll to position [399, 0]
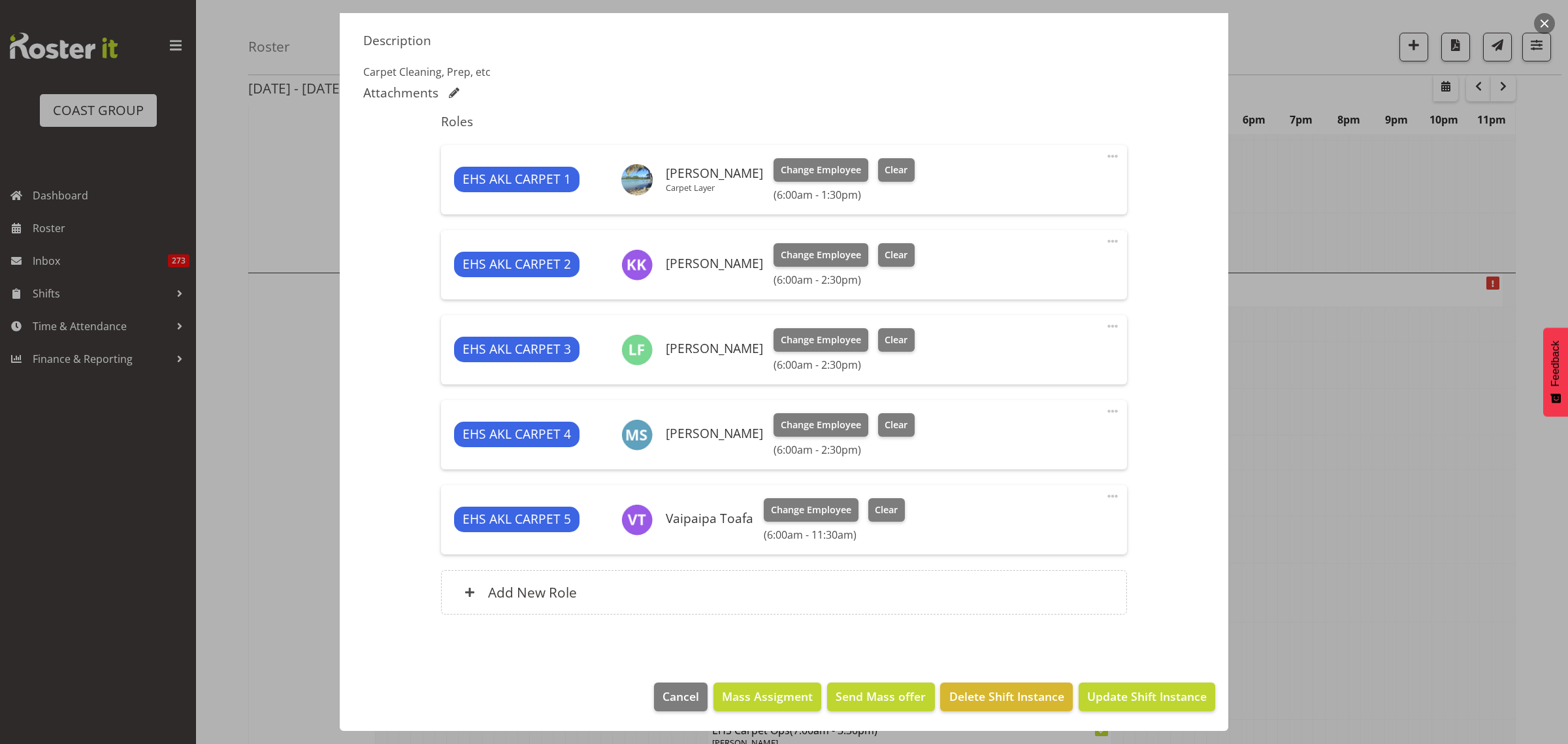
click at [1546, 20] on button "button" at bounding box center [1544, 23] width 21 height 21
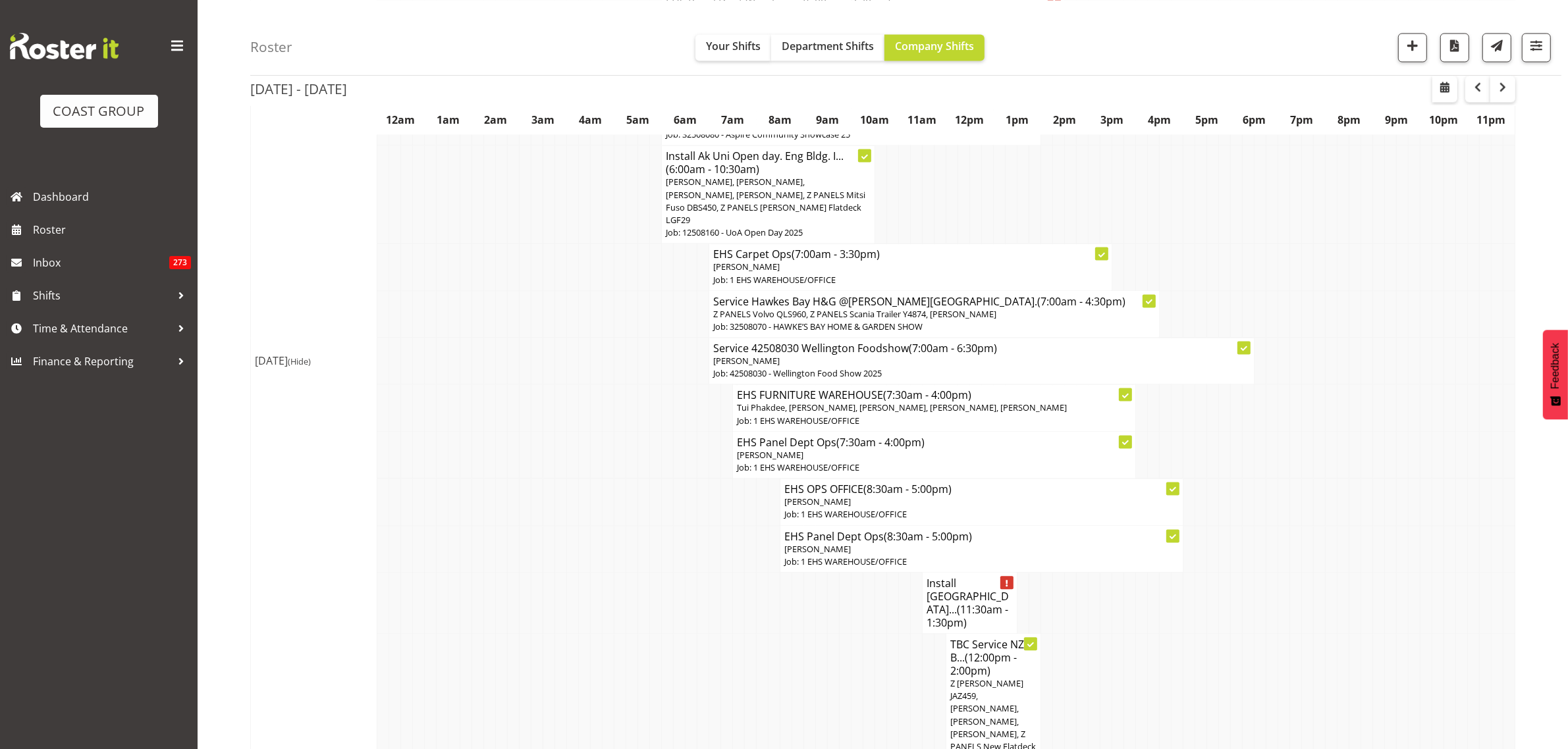
scroll to position [3373, 0]
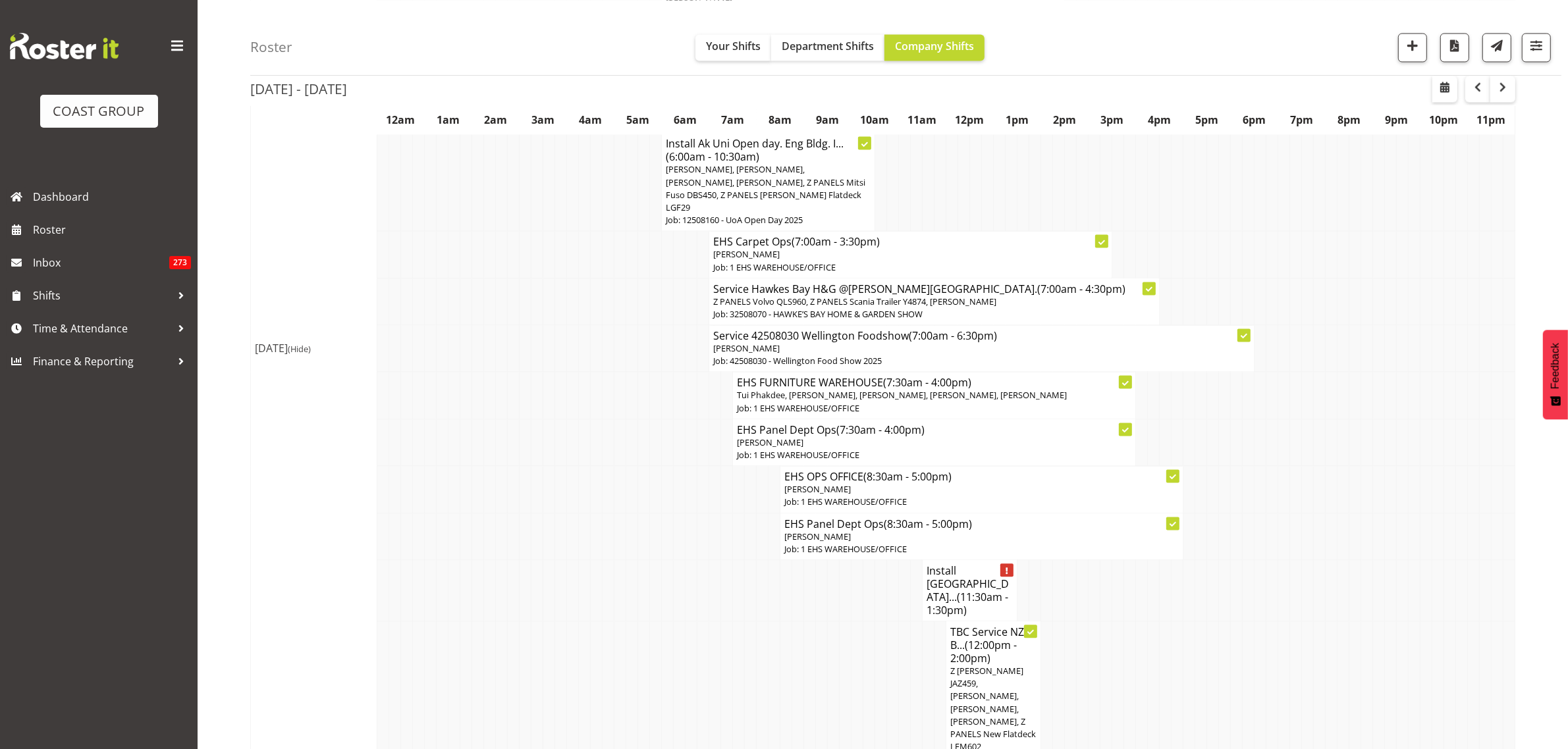
click at [972, 564] on h4 "Install AUT City... (11:30am - 1:30pm)" at bounding box center [969, 590] width 87 height 53
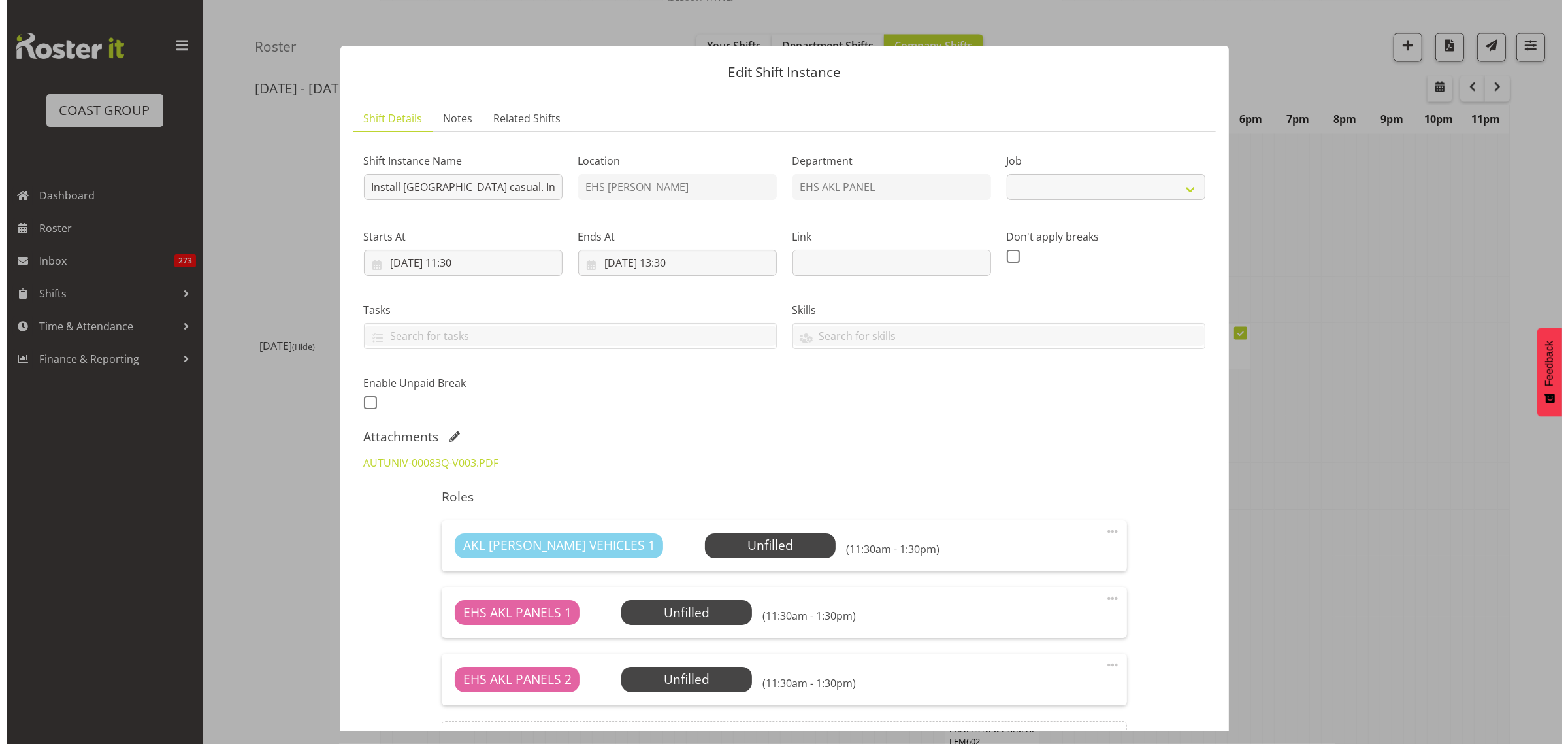
scroll to position [3358, 0]
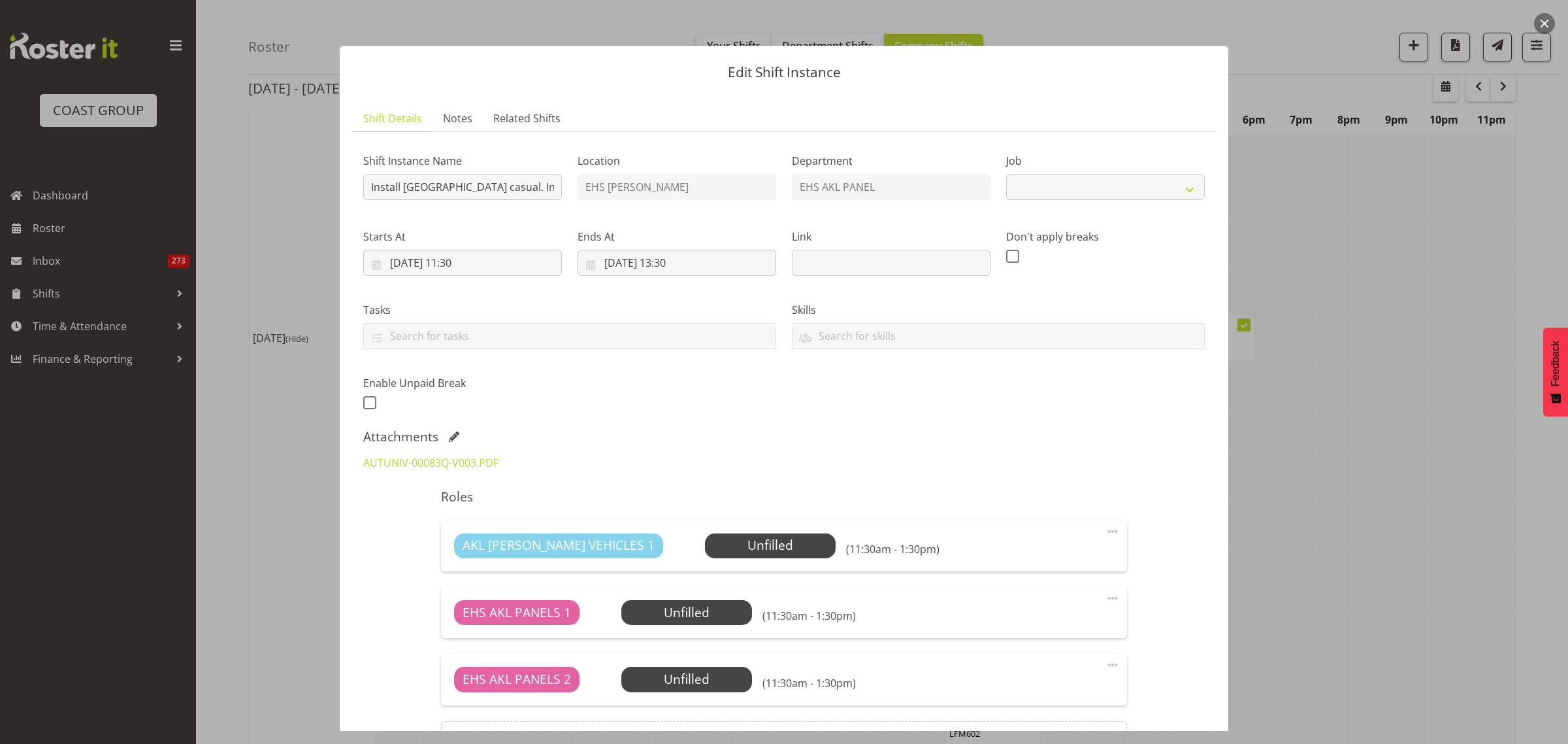
select select "8652"
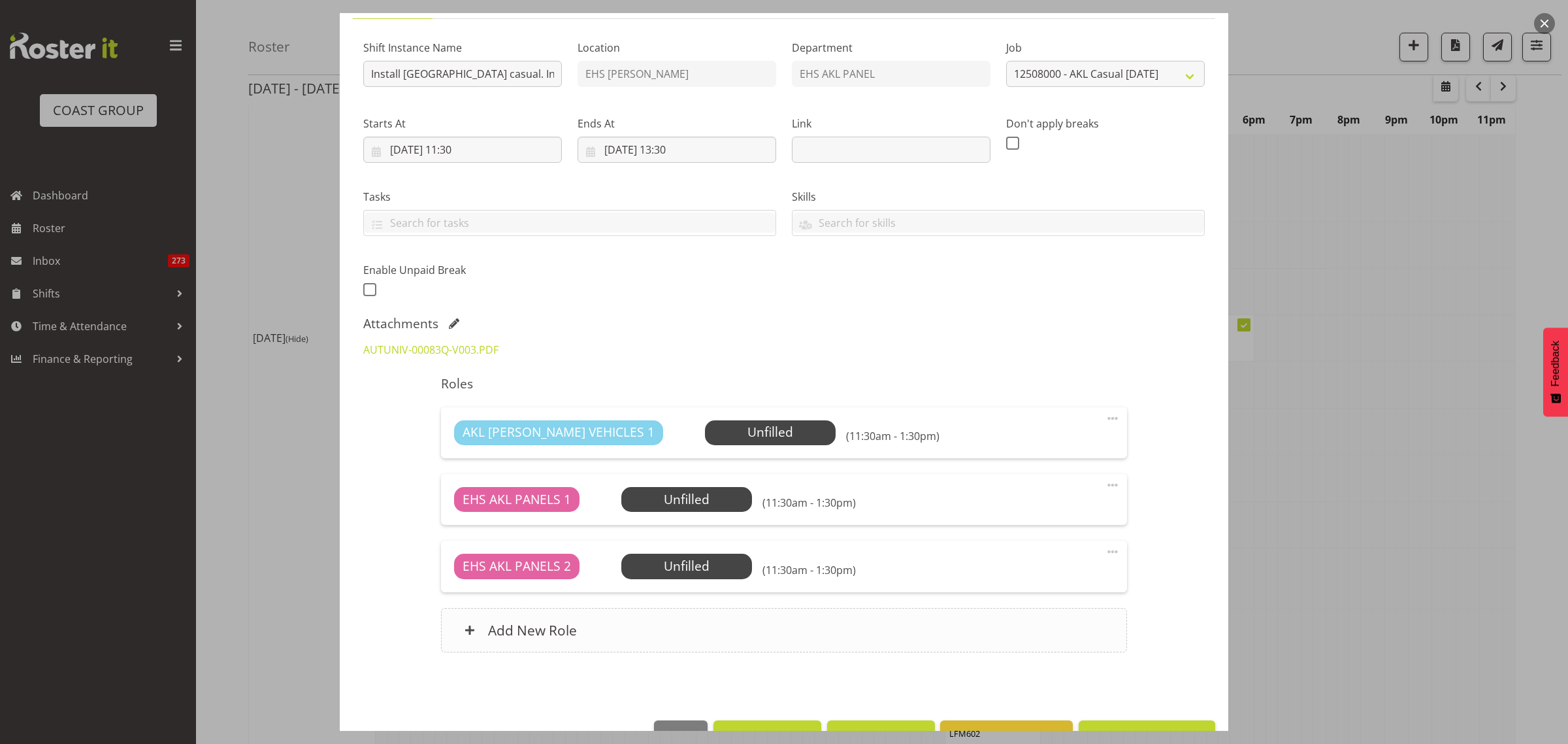
scroll to position [151, 0]
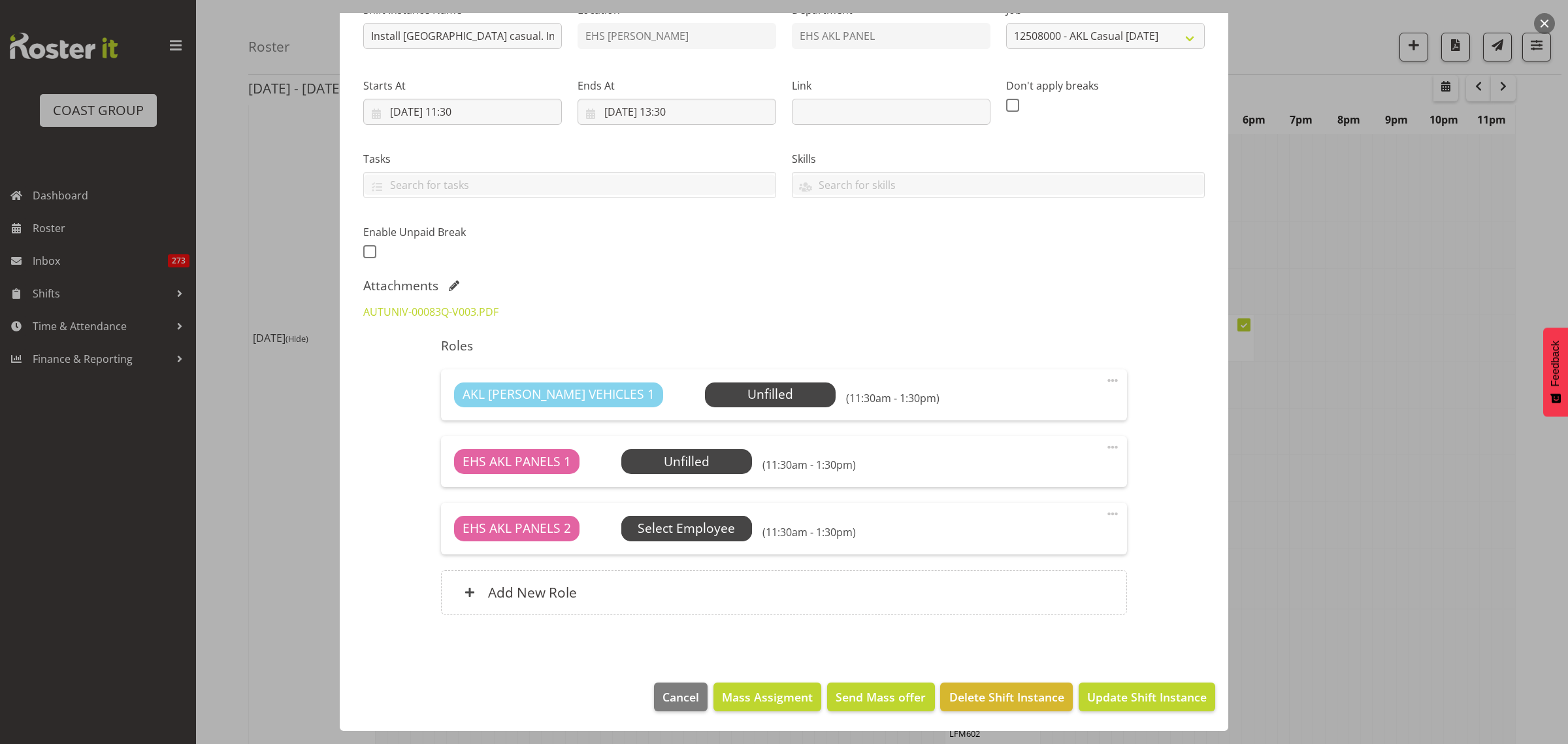
click at [0, 0] on span "Select Employee" at bounding box center [0, 0] width 0 height 0
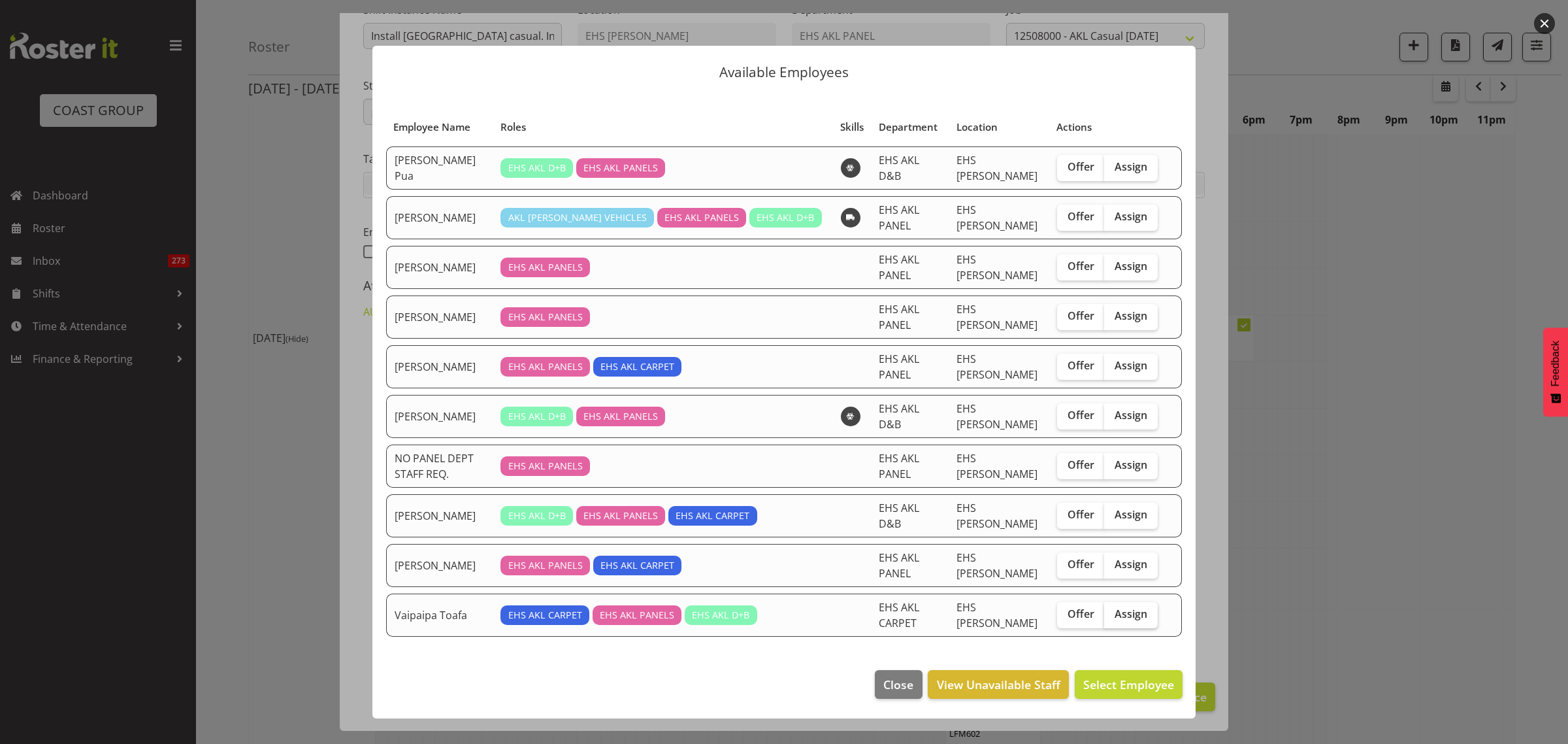
click at [1124, 607] on span "Assign" at bounding box center [1131, 614] width 33 height 13
click at [1113, 610] on input "Assign" at bounding box center [1109, 614] width 9 height 9
checkbox input "true"
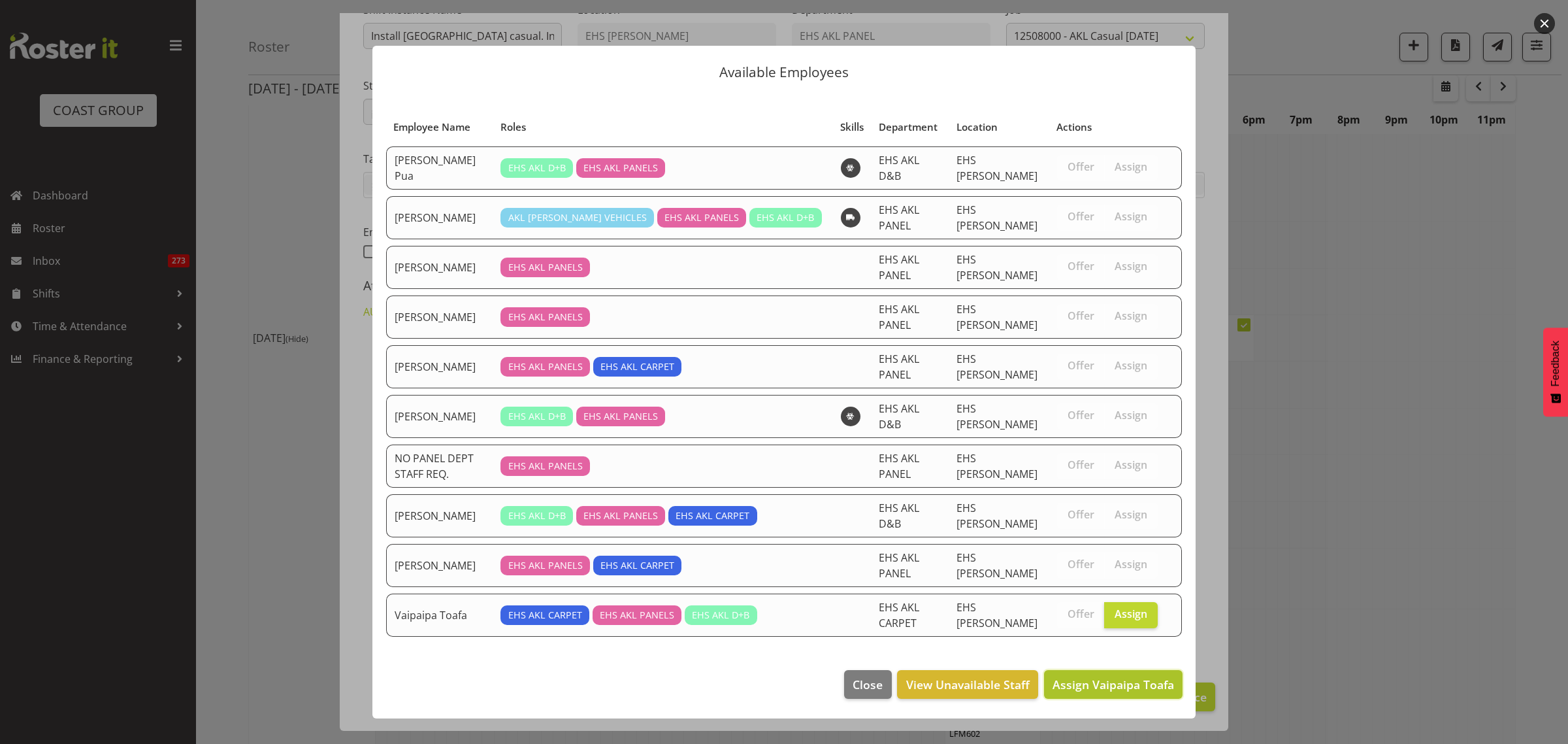
click at [1106, 677] on span "Assign Vaipaipa Toafa" at bounding box center [1114, 685] width 122 height 16
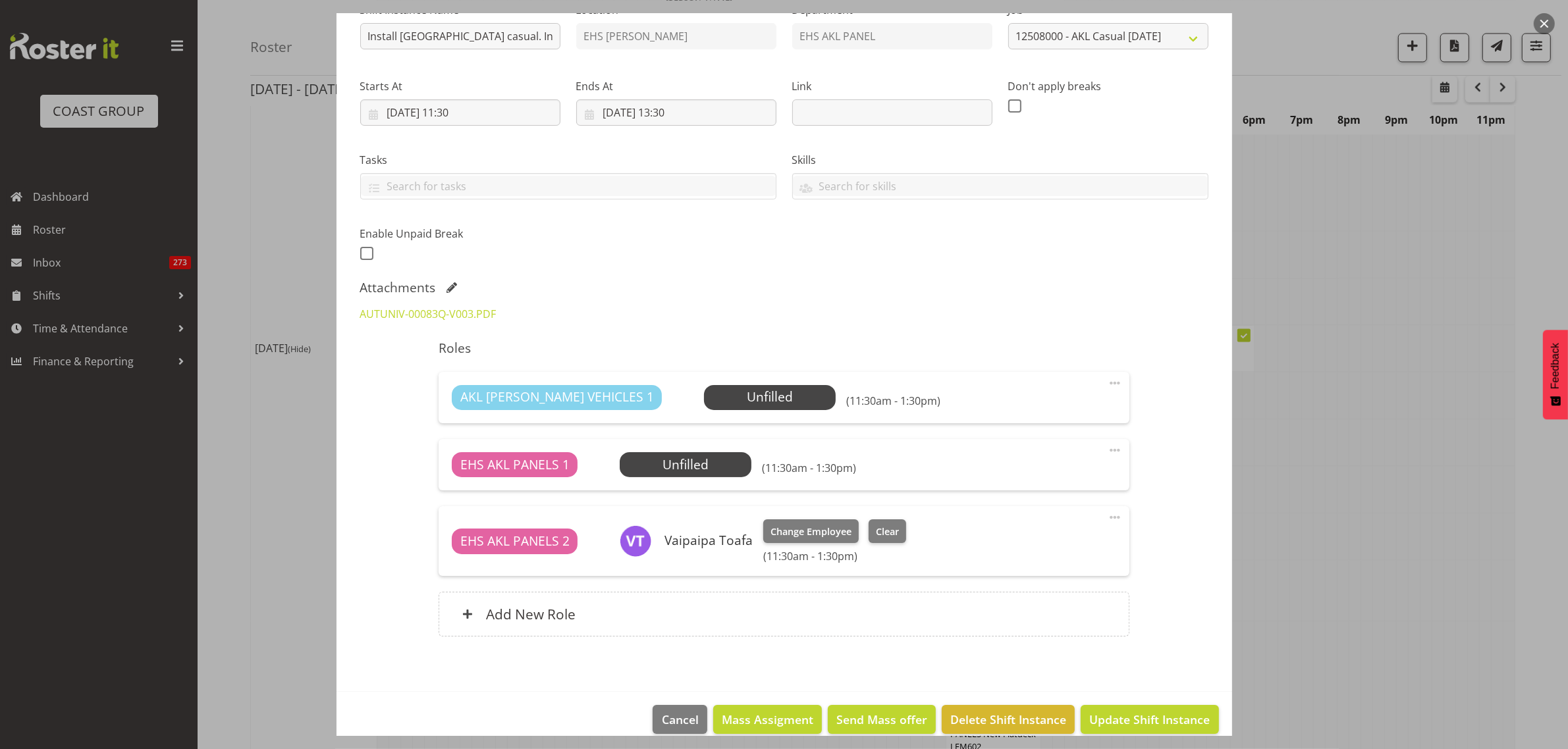
scroll to position [170, 0]
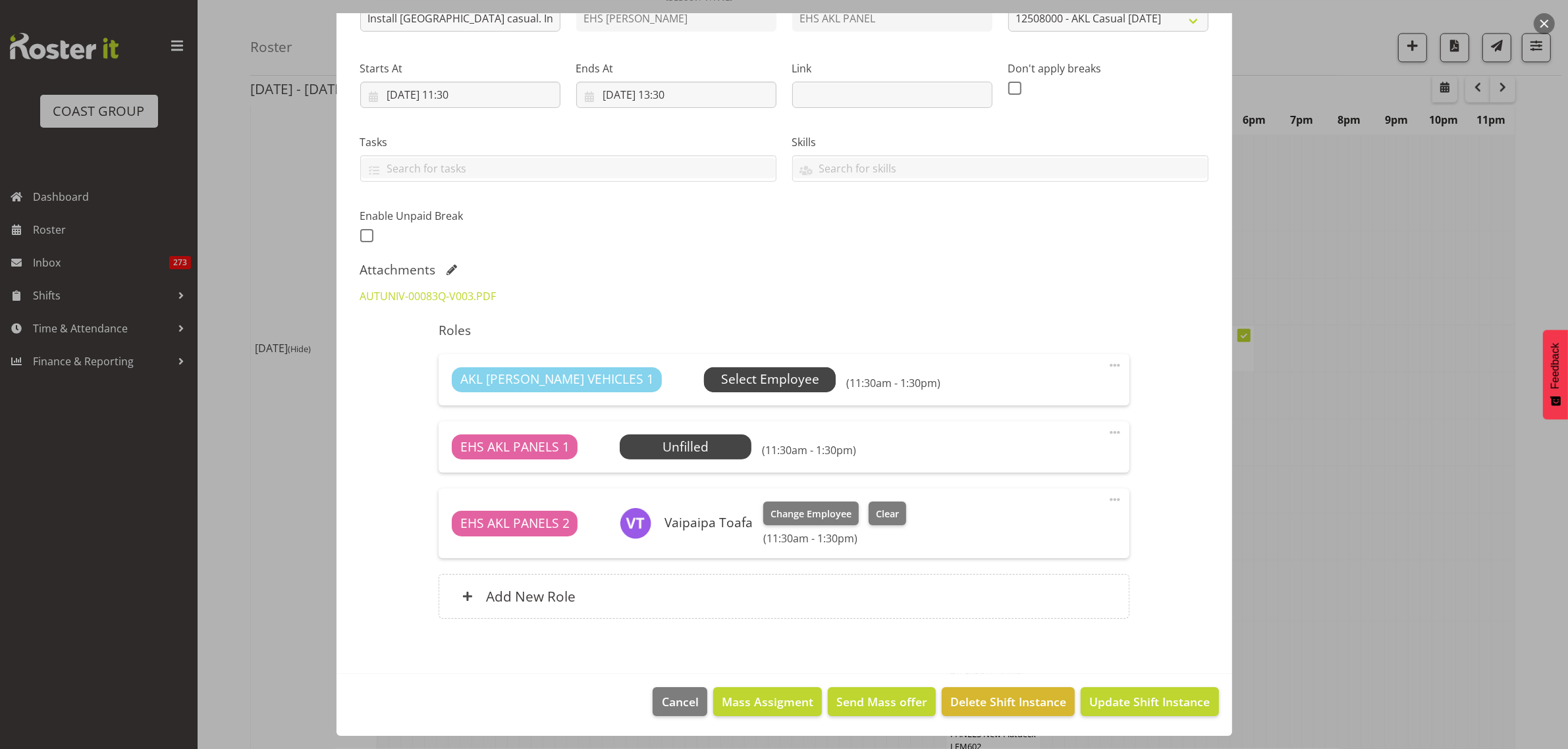
click at [721, 377] on span "Select Employee" at bounding box center [770, 379] width 98 height 19
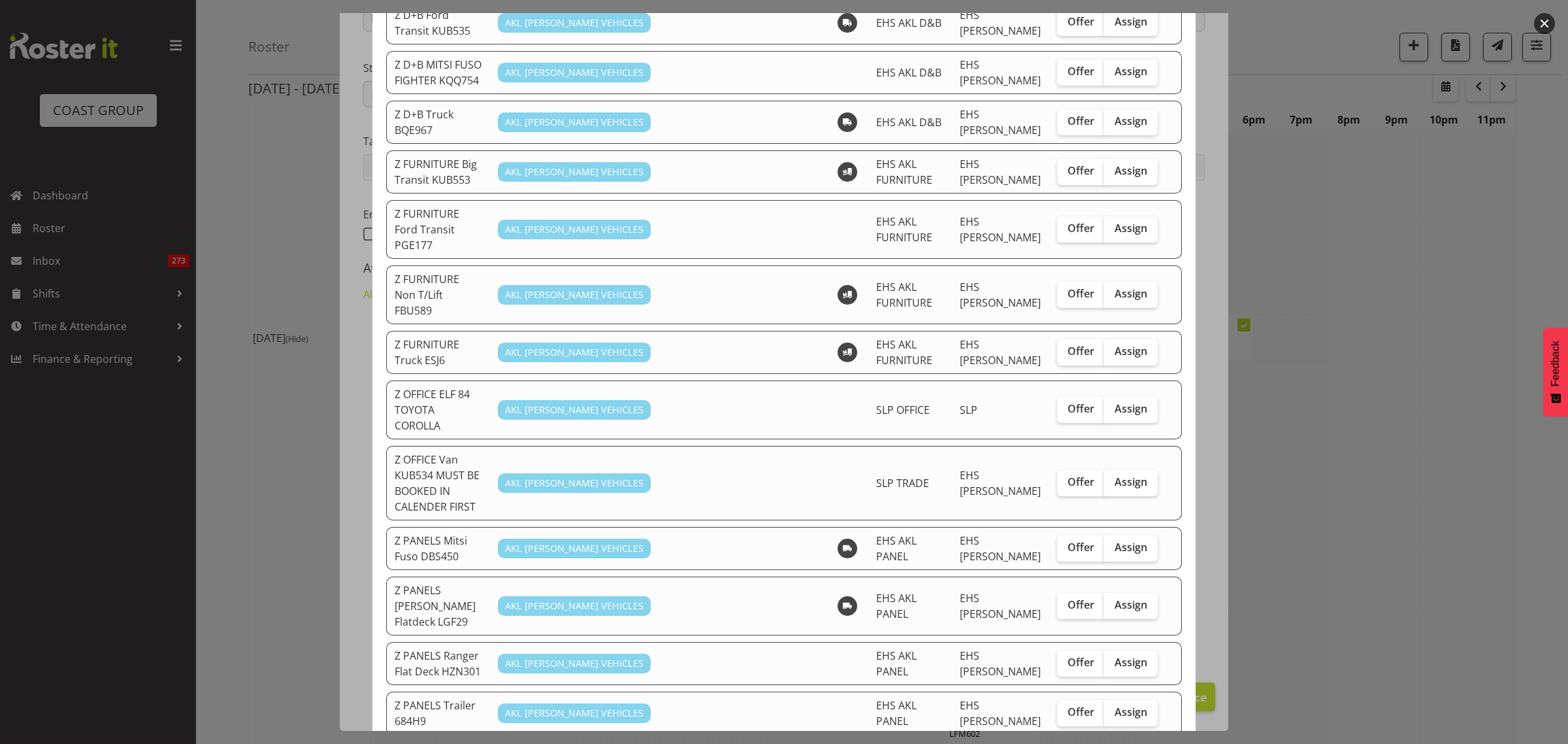
scroll to position [654, 0]
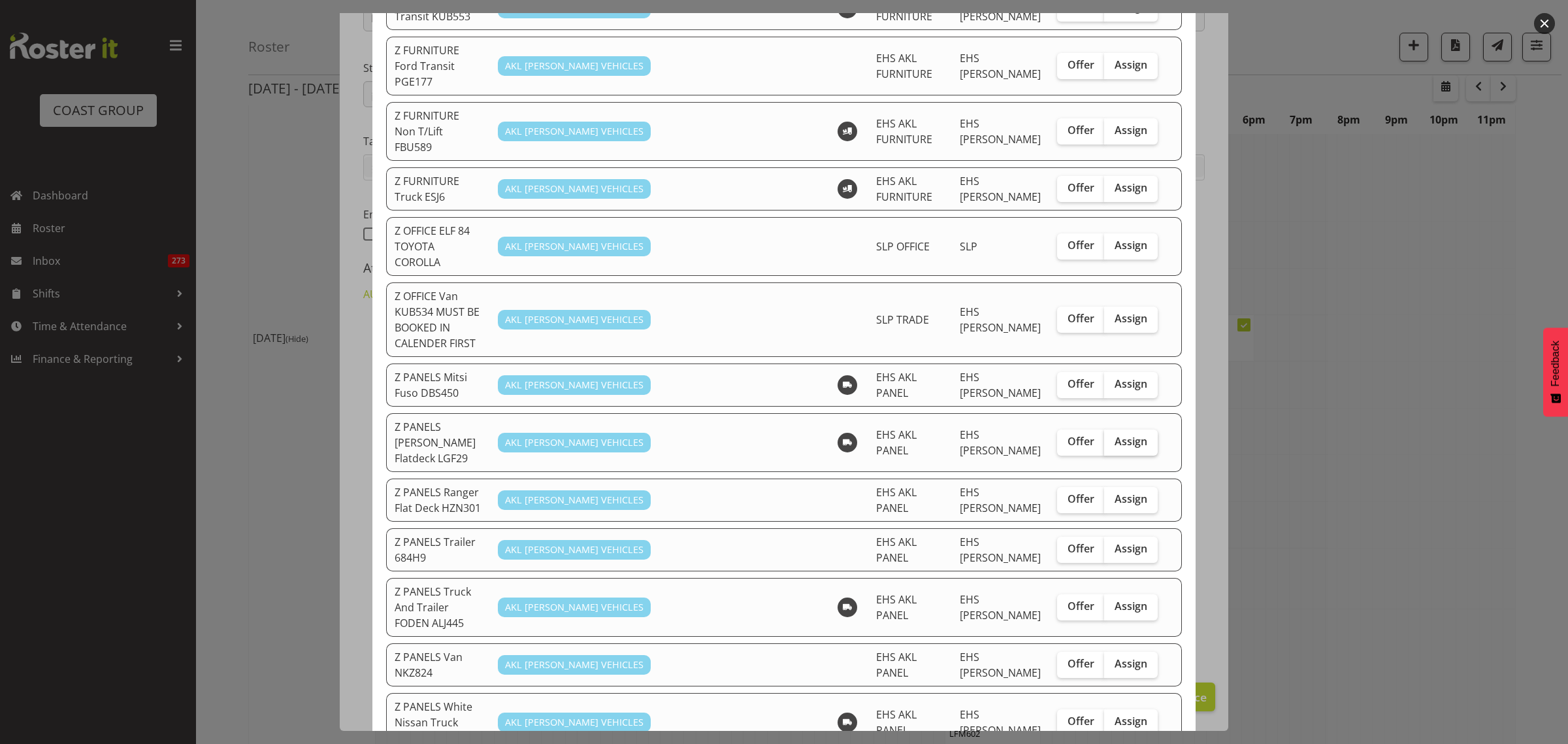
click at [1119, 435] on span "Assign" at bounding box center [1131, 441] width 33 height 13
click at [1113, 438] on input "Assign" at bounding box center [1109, 442] width 9 height 9
checkbox input "true"
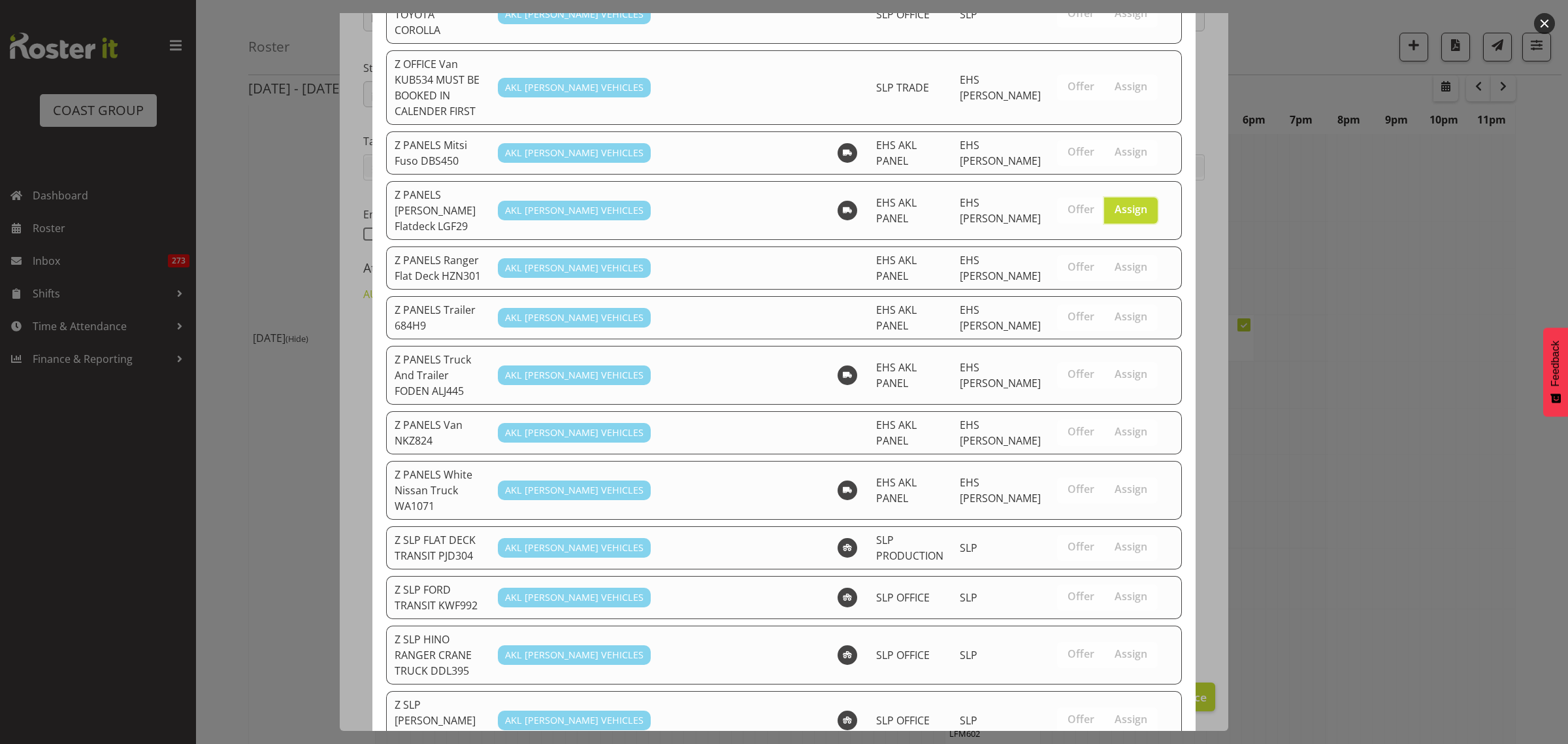
scroll to position [1018, 0]
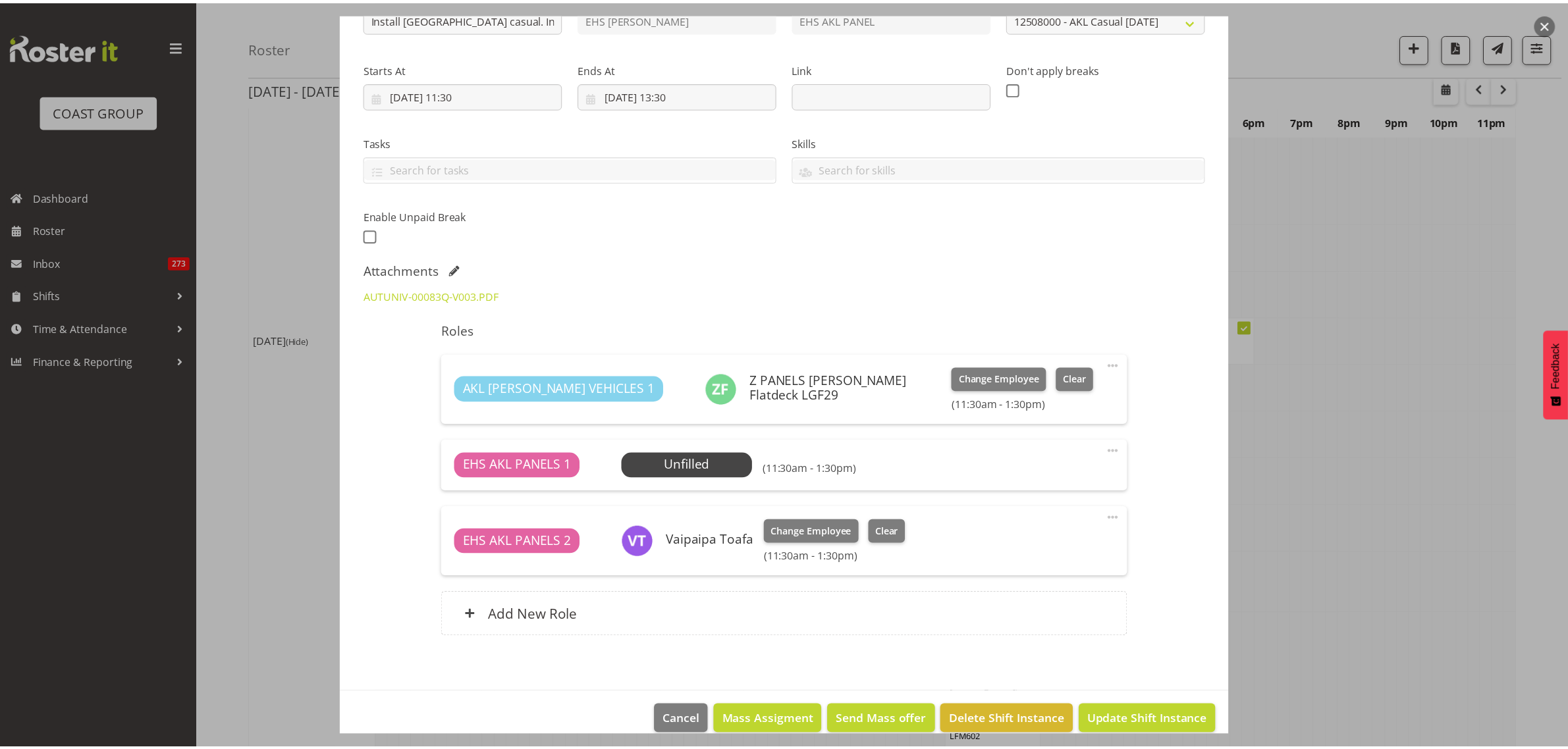
scroll to position [3373, 0]
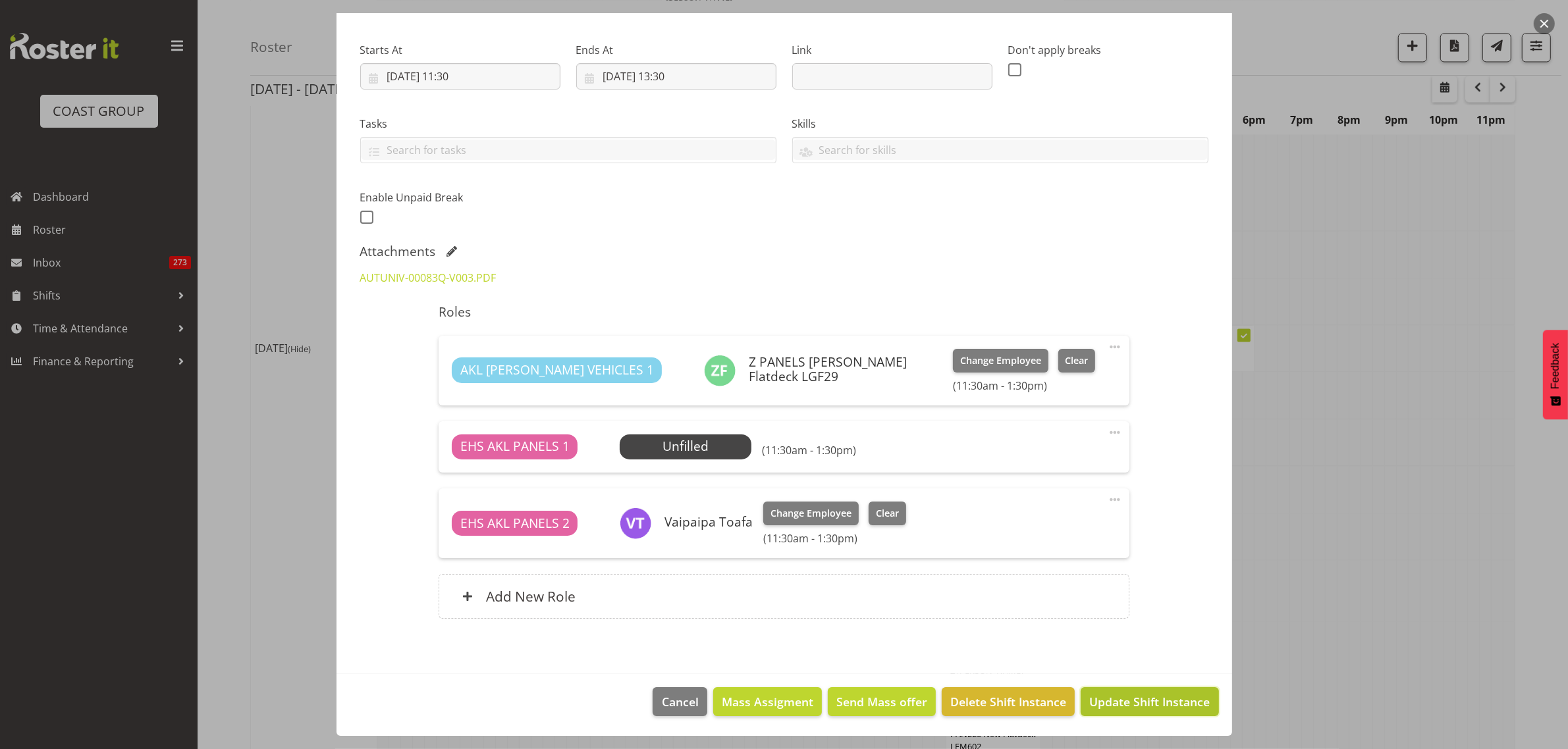
click at [1106, 712] on button "Update Shift Instance" at bounding box center [1149, 701] width 138 height 29
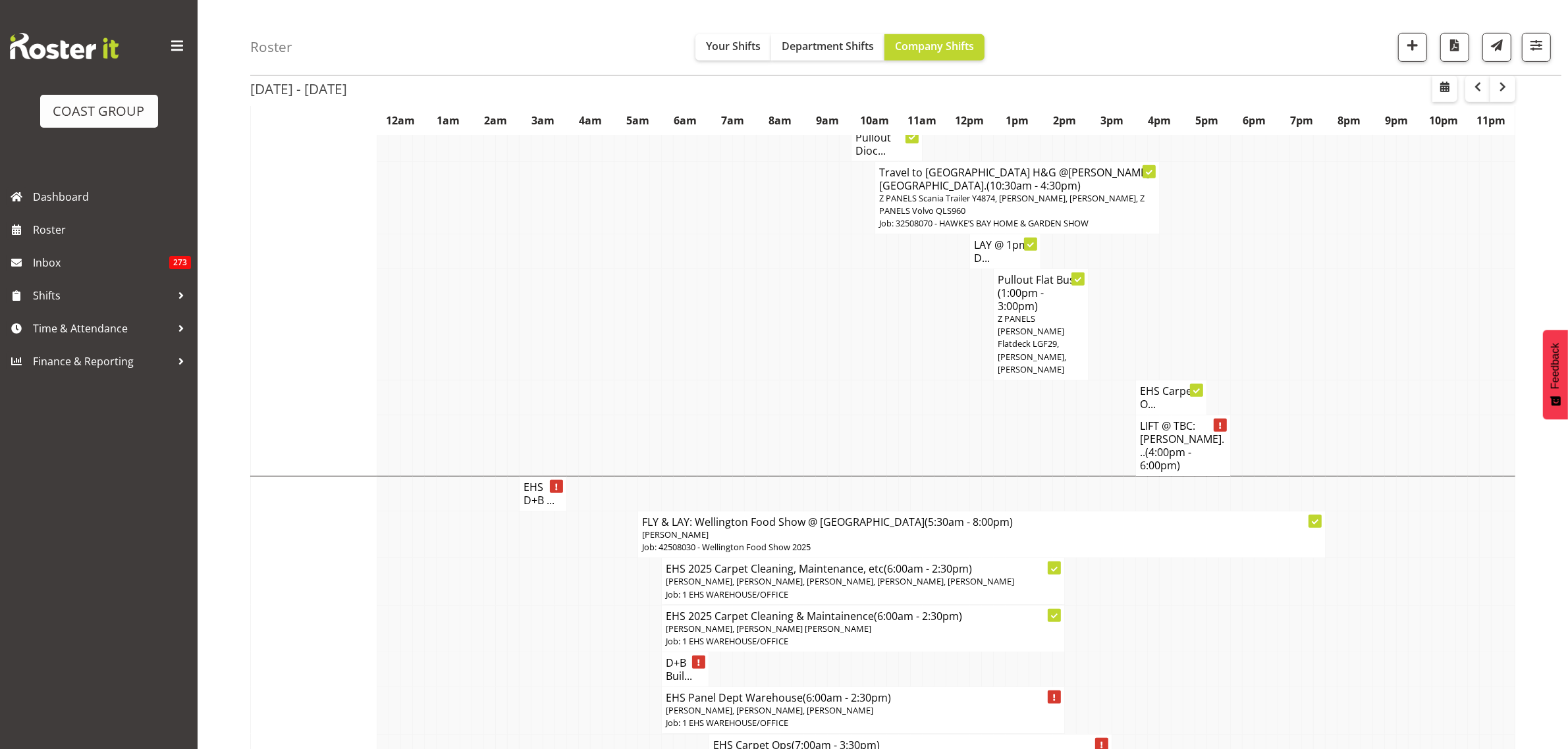
scroll to position [658, 0]
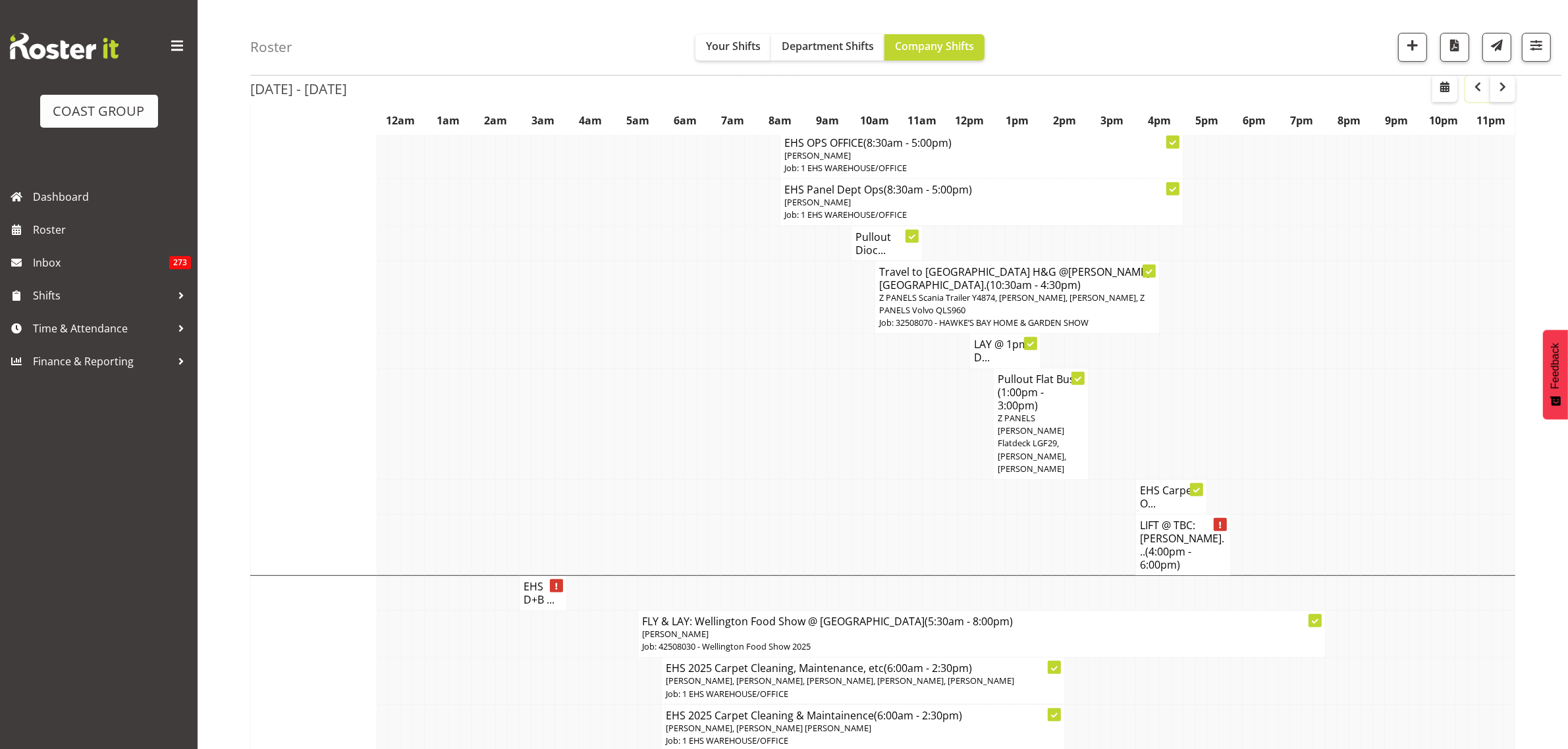
click at [1480, 90] on span "button" at bounding box center [1478, 87] width 16 height 16
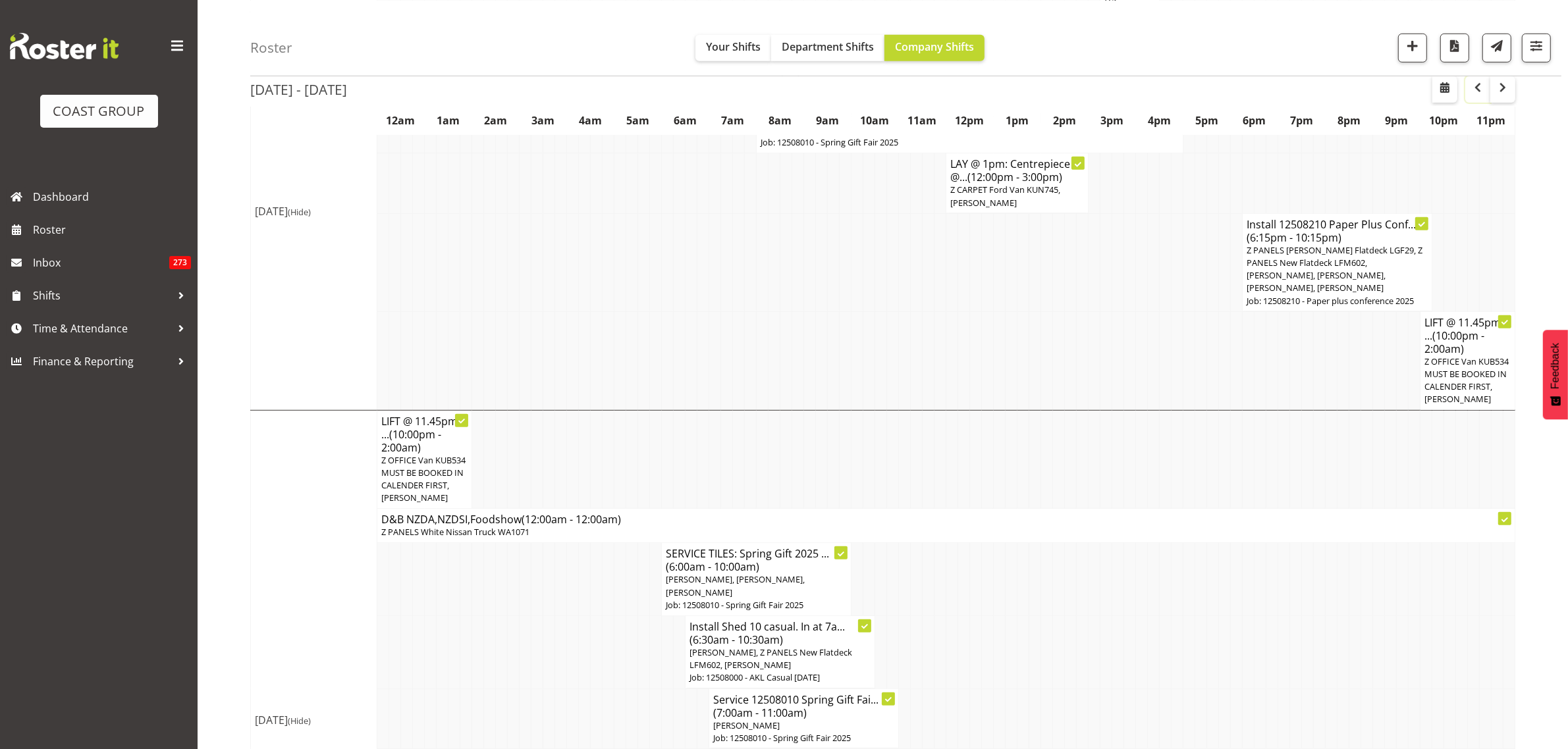
scroll to position [1339, 0]
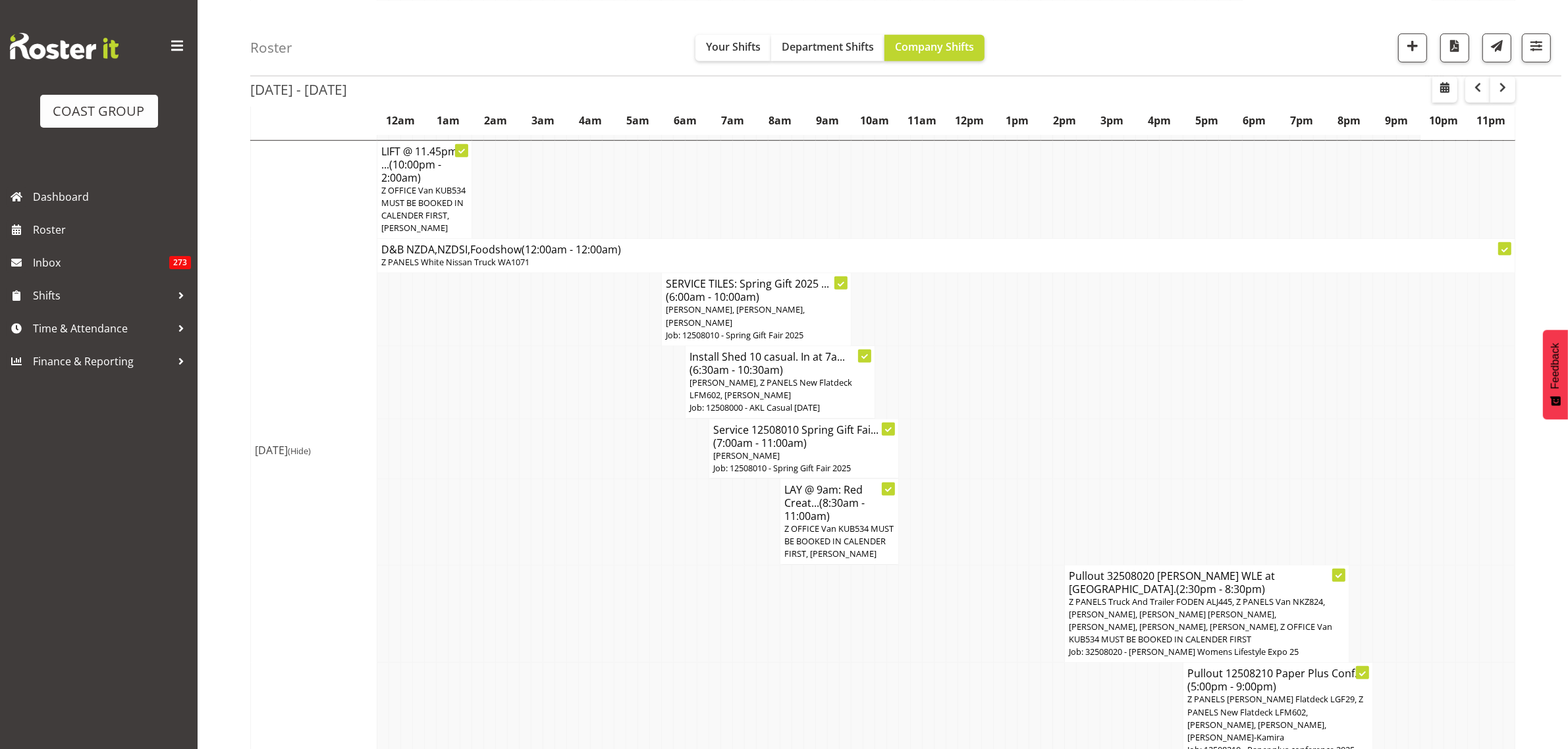
click at [806, 376] on p "Matthieu Vendrely, Z PANELS New Flatdeck LFM602, Martin Samuel" at bounding box center [780, 389] width 181 height 25
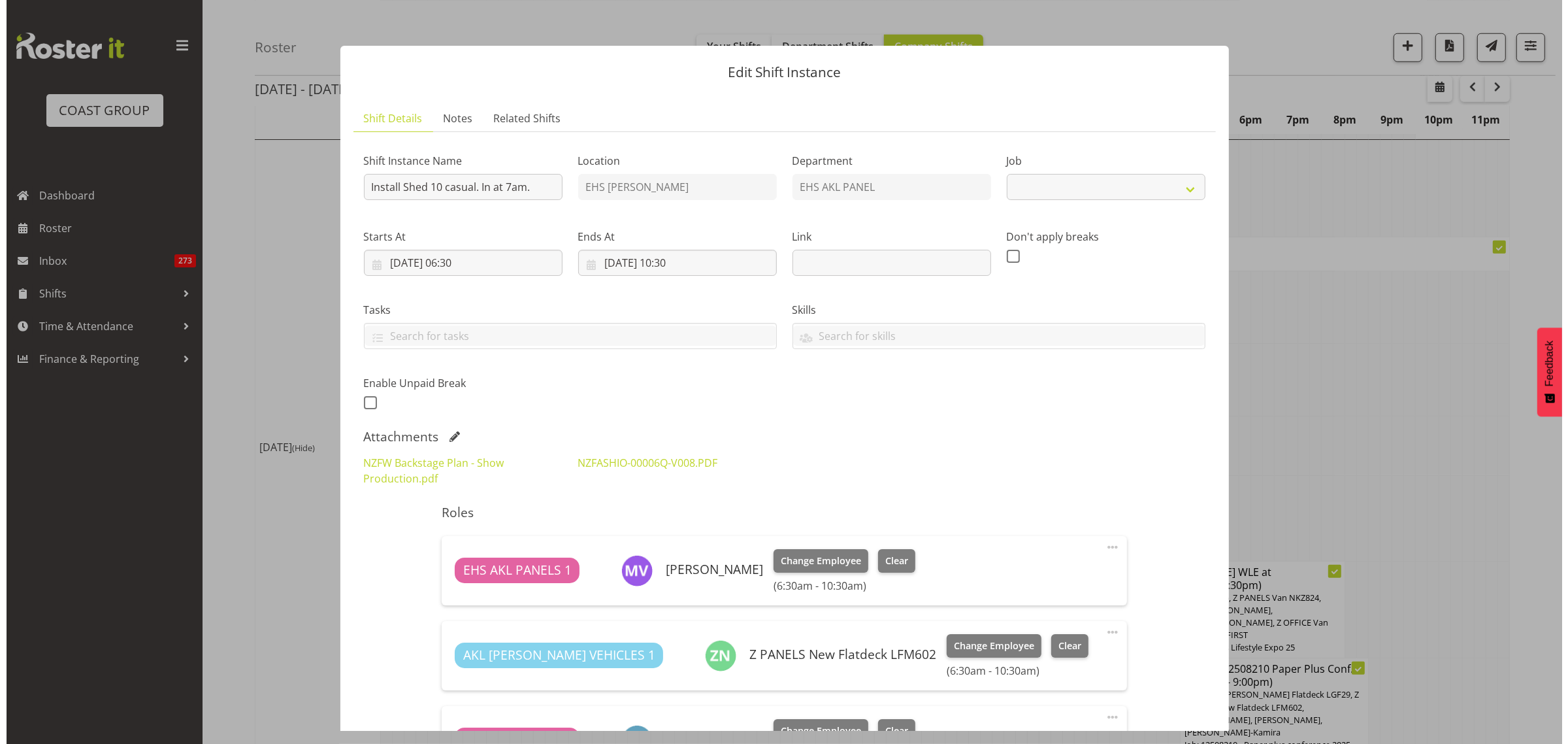
scroll to position [1318, 0]
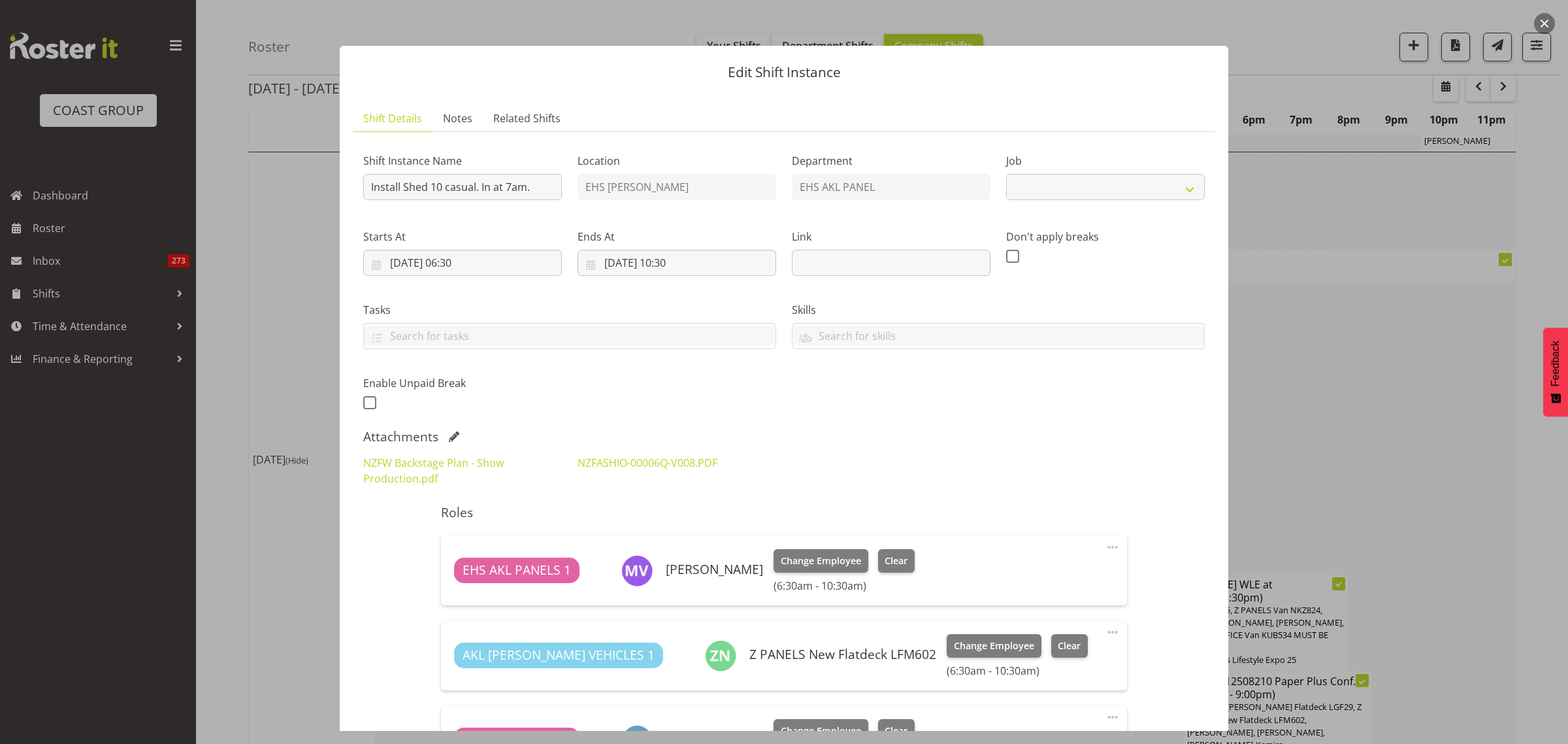
select select "8652"
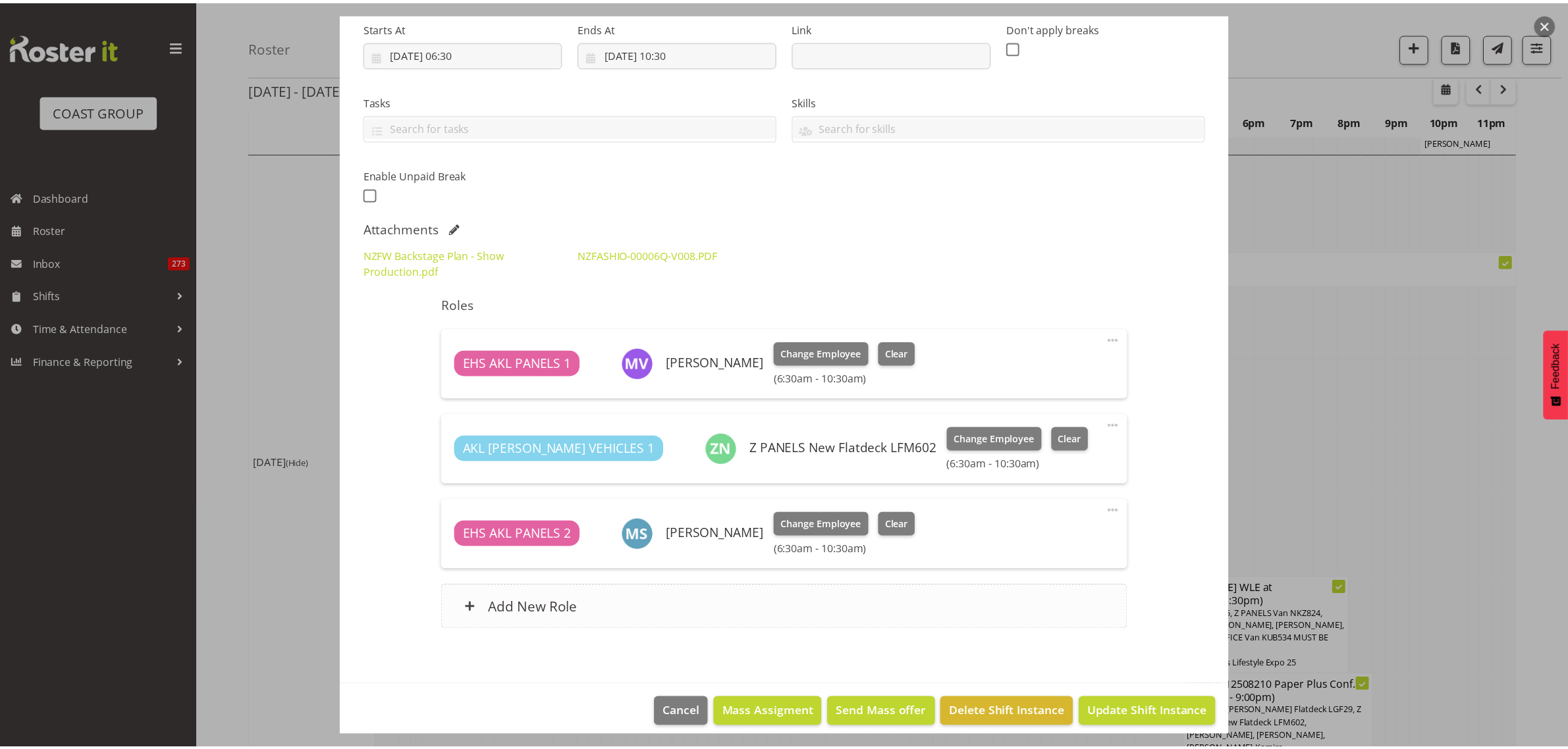
scroll to position [223, 0]
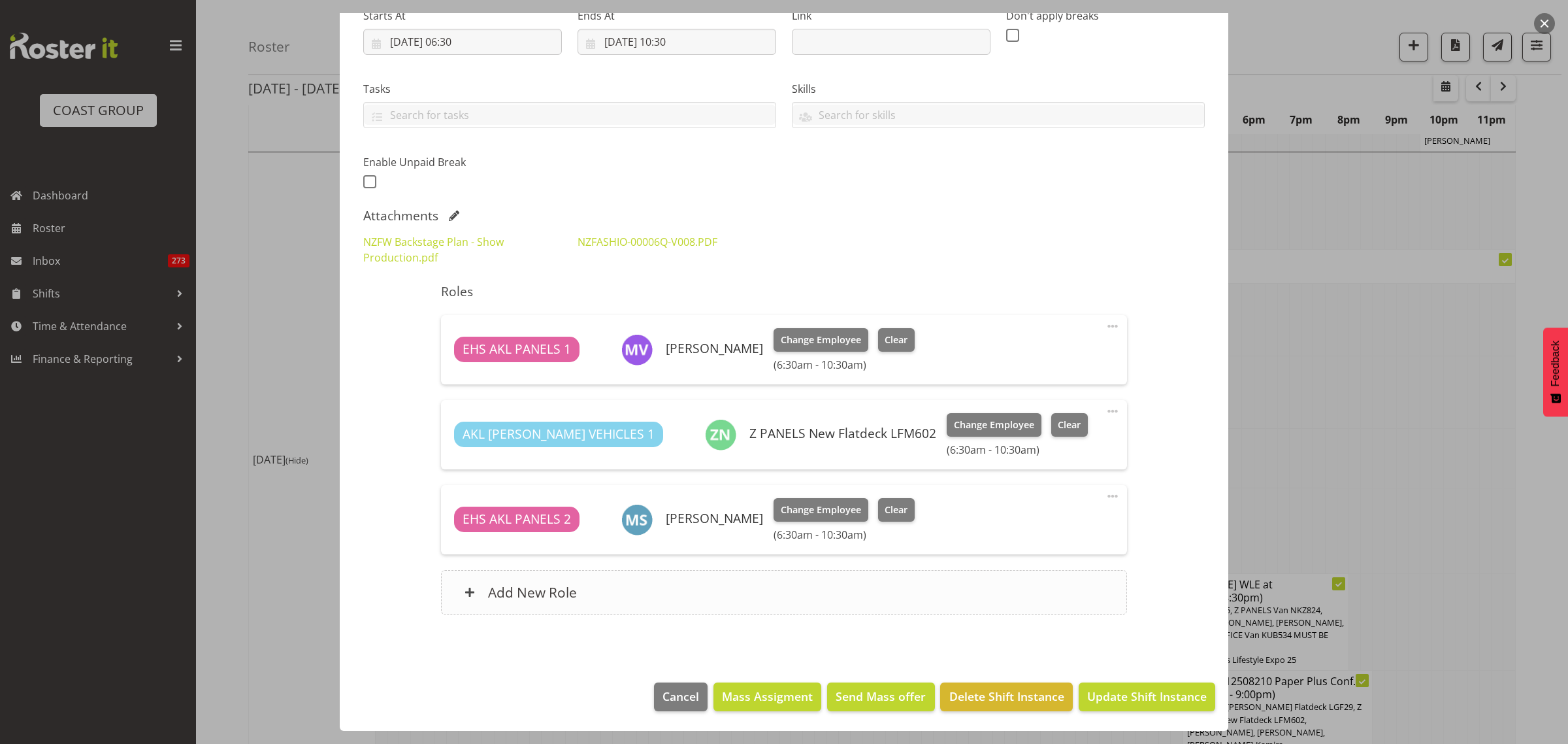
click at [827, 596] on div "Add New Role" at bounding box center [784, 592] width 686 height 44
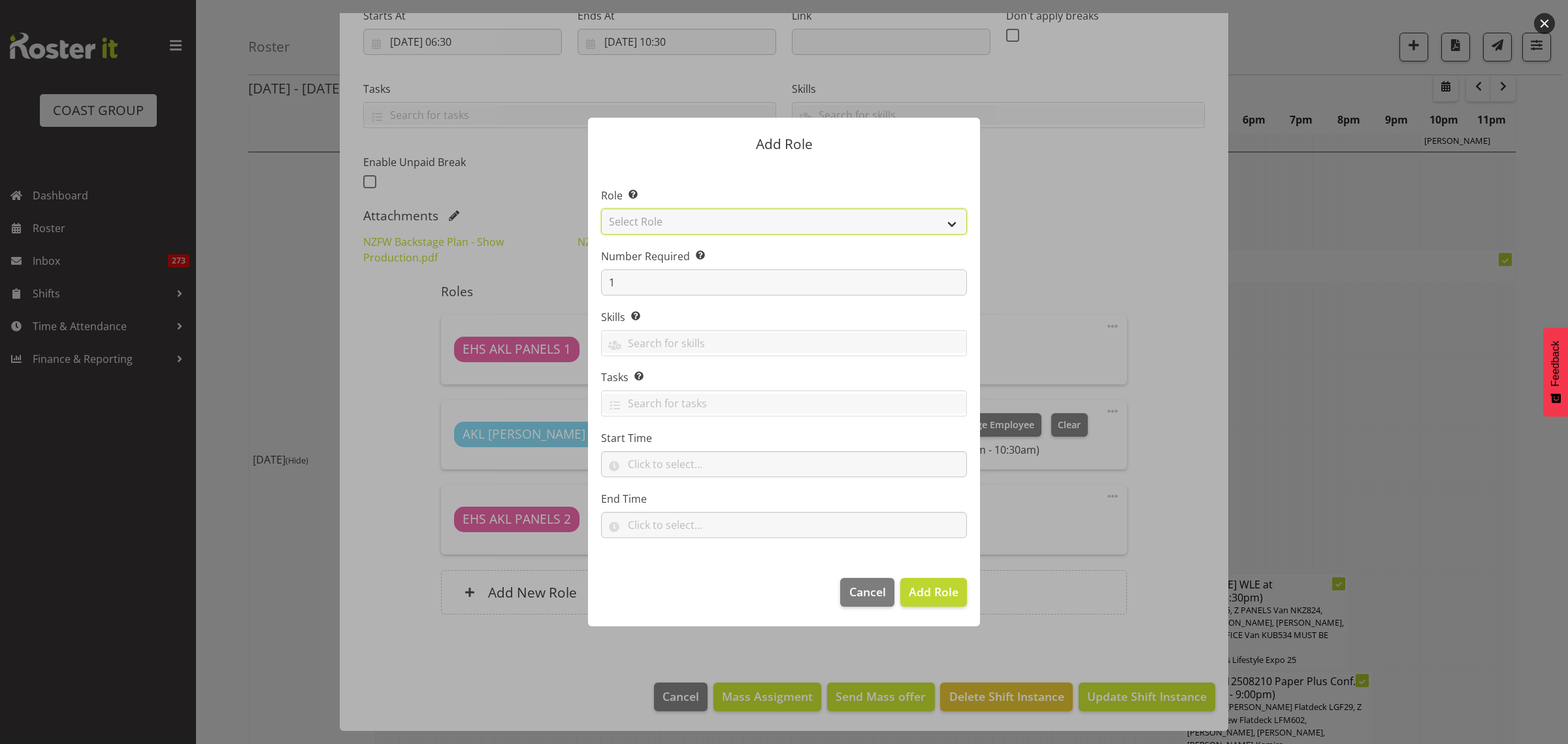
click at [954, 223] on select "Select Role ACCOUNT MANAGER ACCOUNT MANAGER DW ACCOUNTS AKL DIANNA VEHICLES AKL…" at bounding box center [784, 221] width 366 height 26
select select "81"
click at [601, 208] on select "Select Role ACCOUNT MANAGER ACCOUNT MANAGER DW ACCOUNTS AKL DIANNA VEHICLES AKL…" at bounding box center [784, 221] width 366 height 26
click at [922, 596] on span "Add Role" at bounding box center [933, 591] width 49 height 16
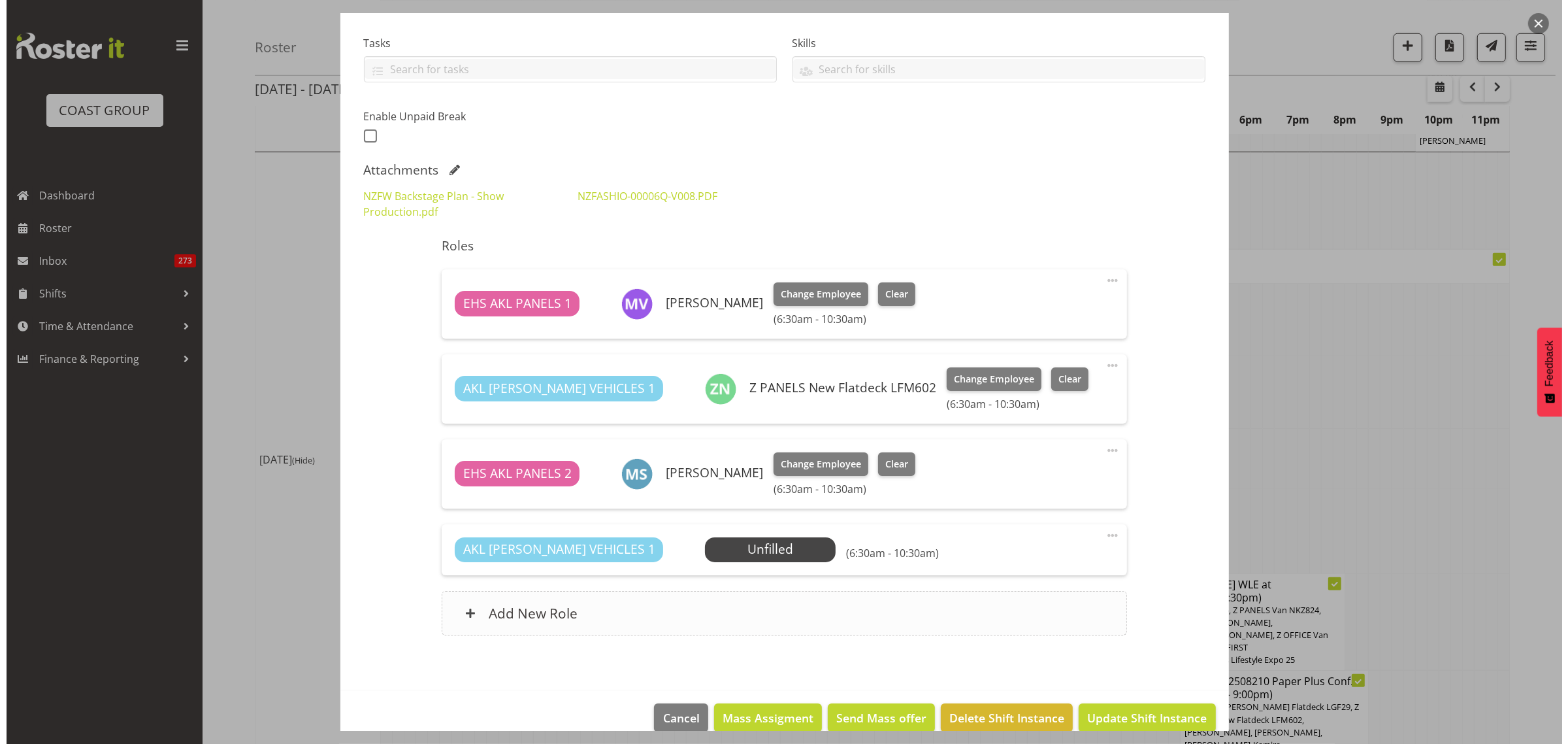
scroll to position [289, 0]
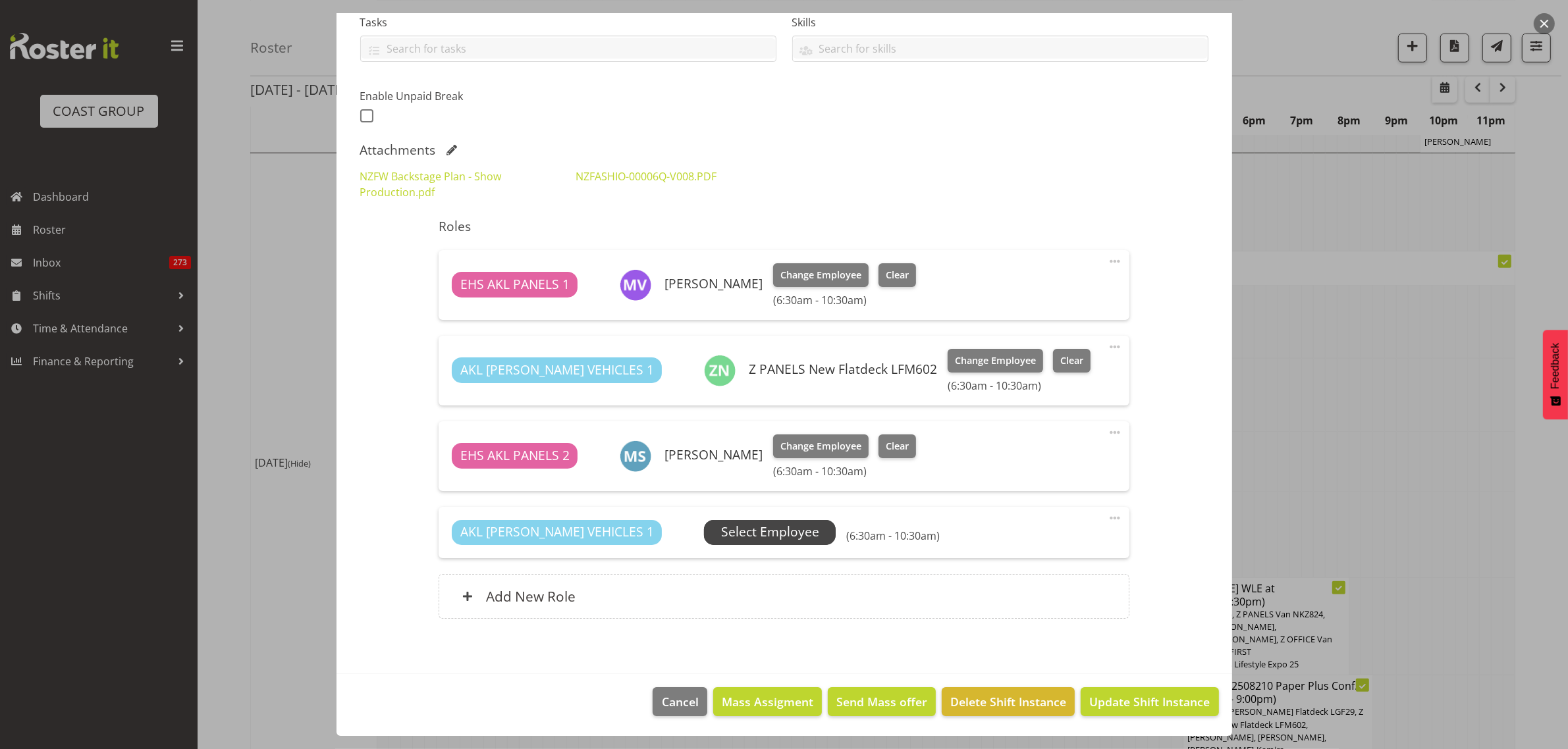
click at [731, 535] on span "Select Employee" at bounding box center [770, 532] width 98 height 19
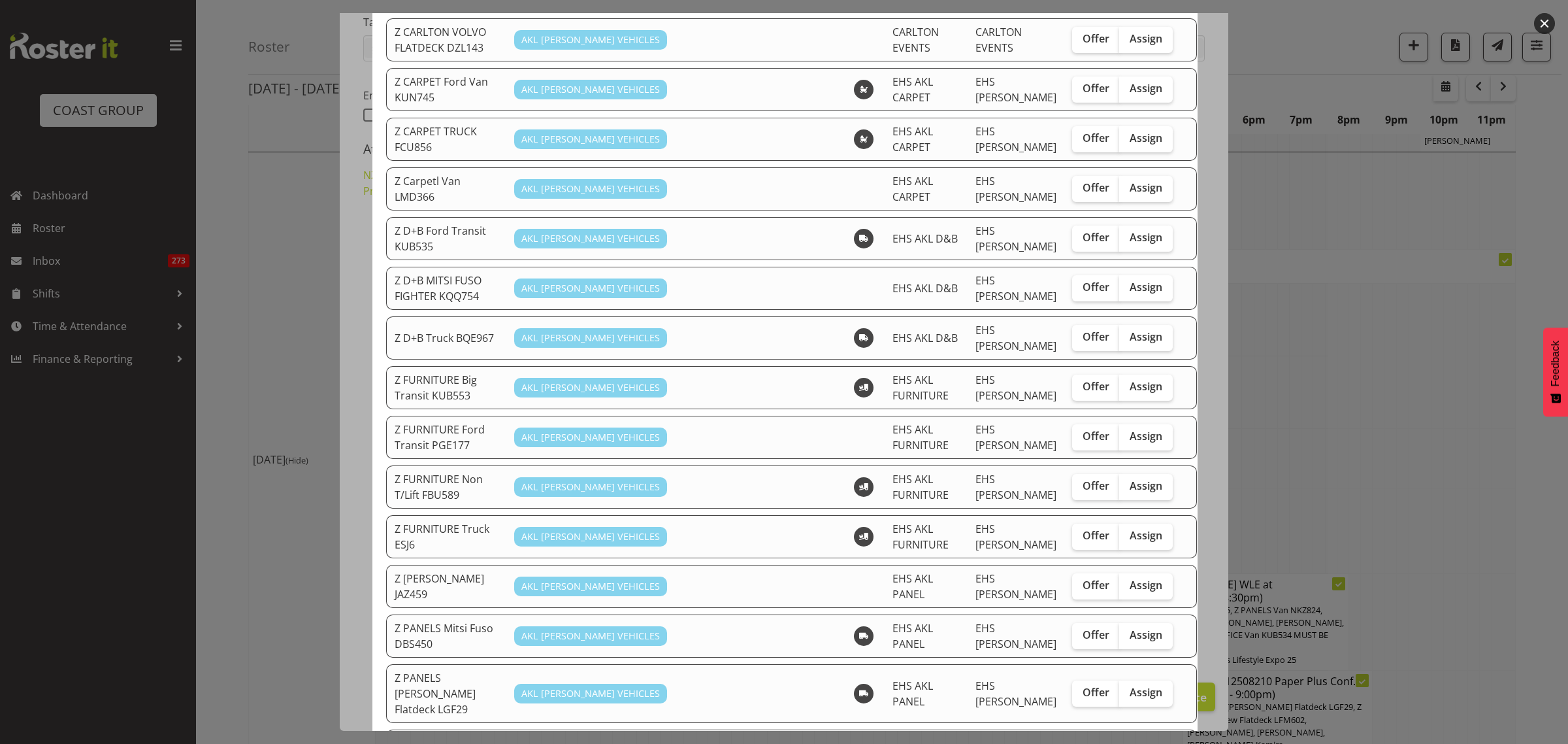
scroll to position [409, 0]
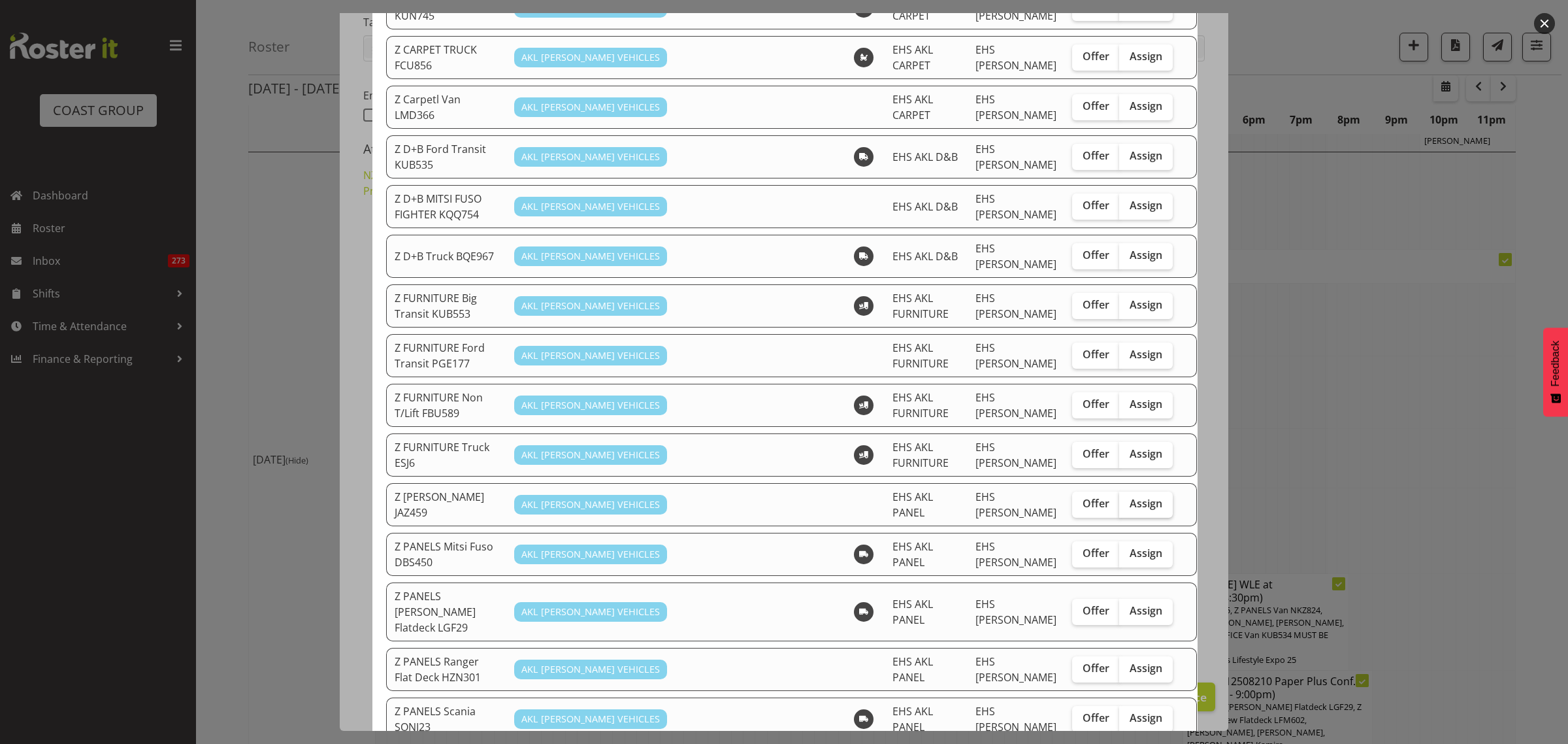
click at [1137, 491] on label "Assign" at bounding box center [1146, 504] width 54 height 26
click at [1128, 499] on input "Assign" at bounding box center [1124, 503] width 9 height 9
checkbox input "true"
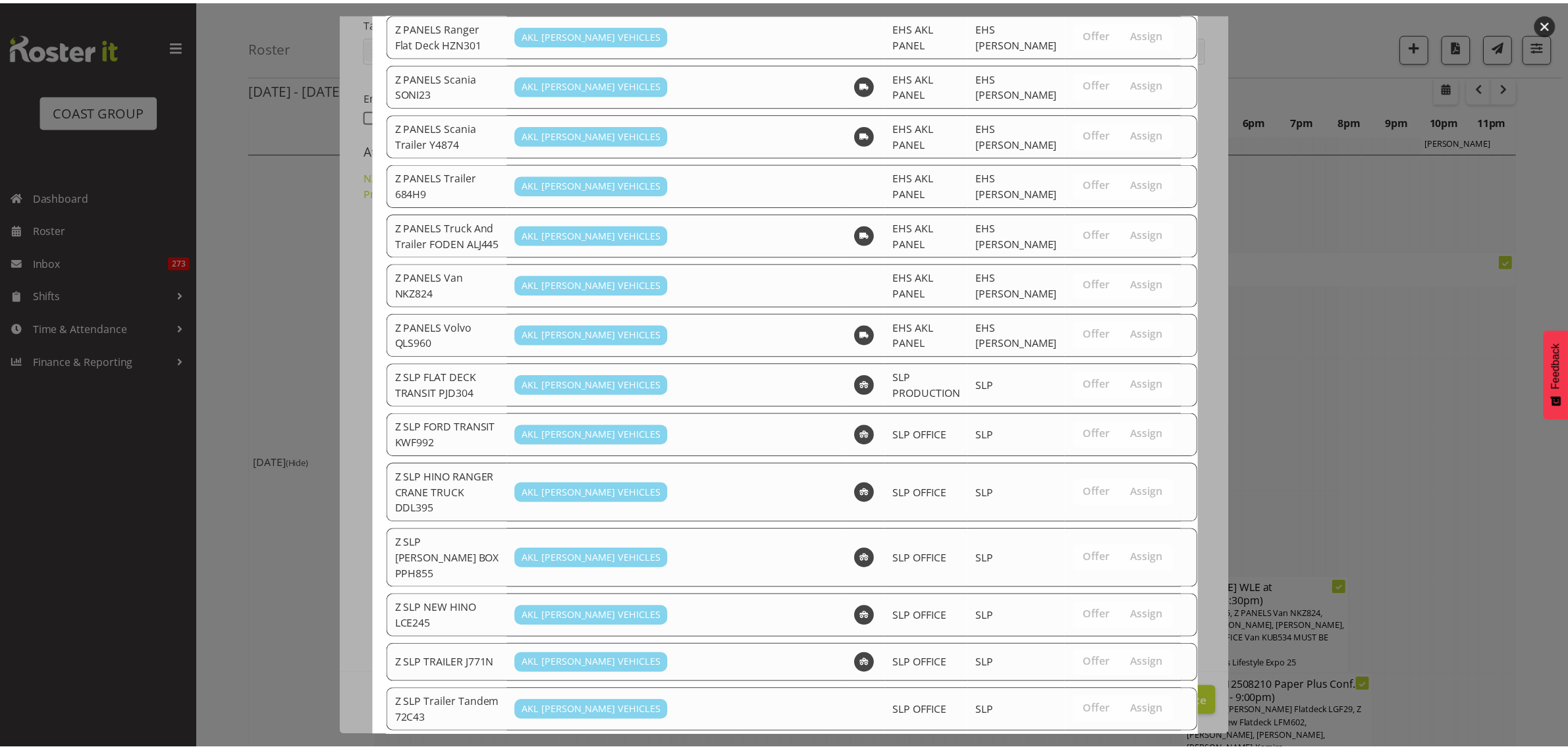
scroll to position [1079, 0]
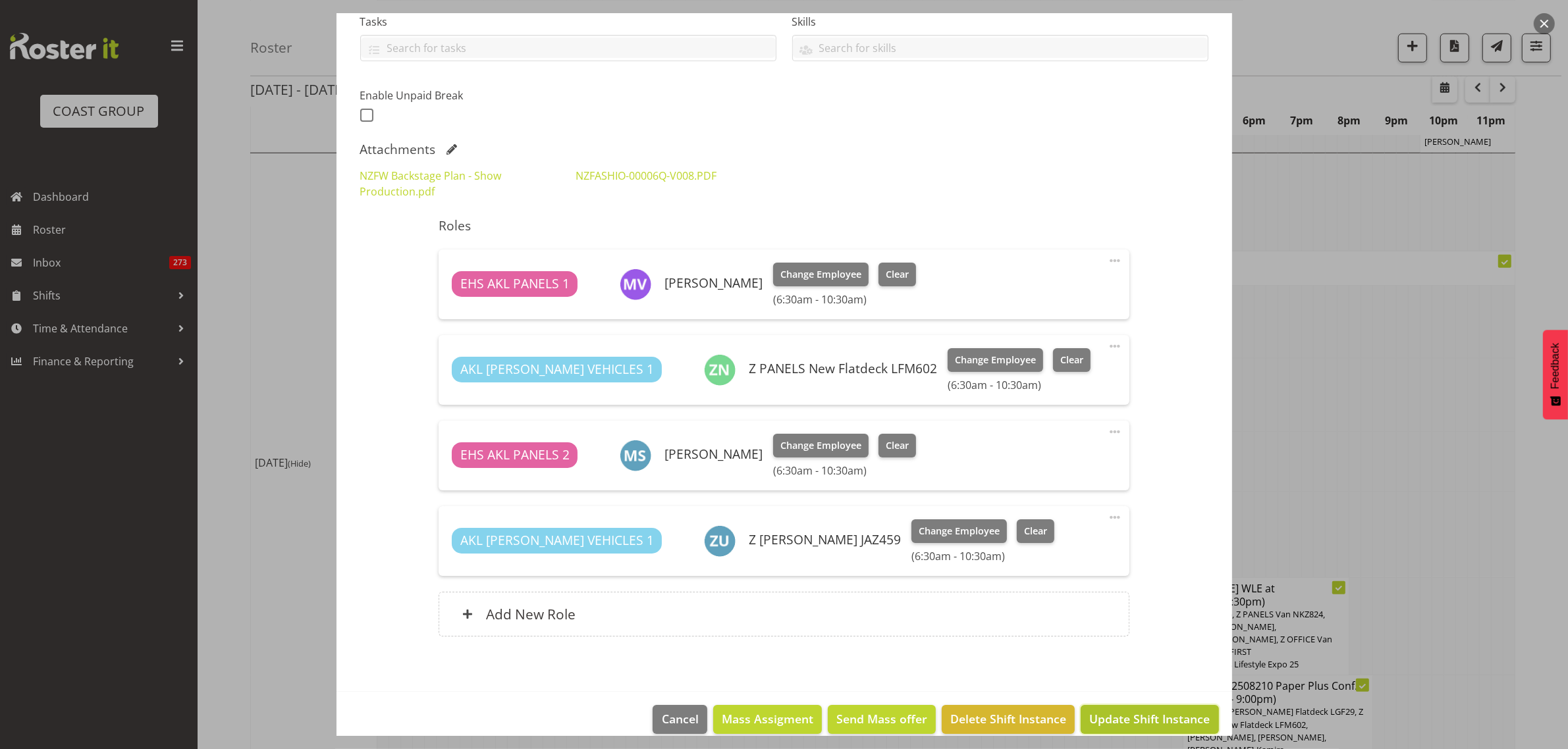
click at [1140, 724] on span "Update Shift Instance" at bounding box center [1149, 719] width 120 height 17
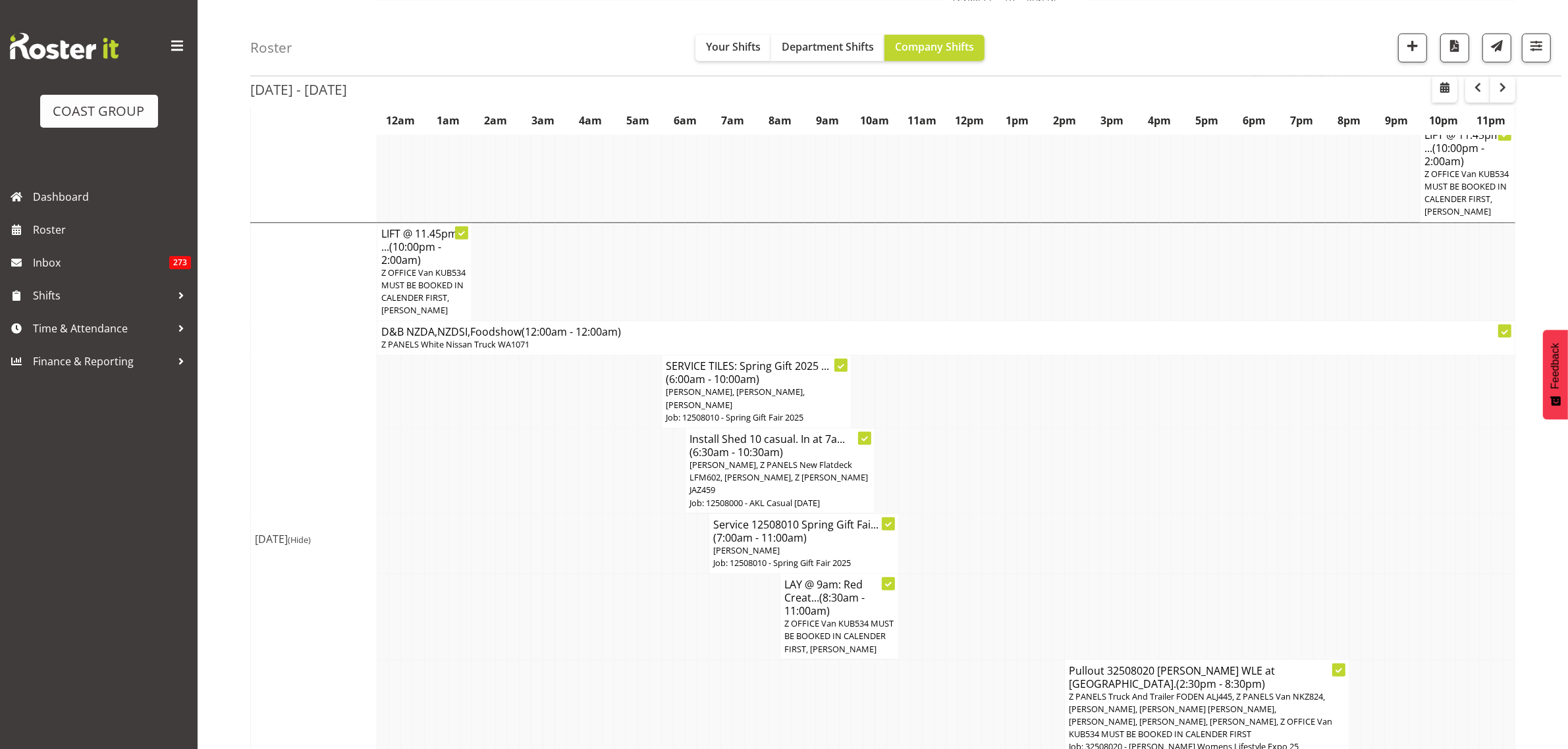
scroll to position [1339, 0]
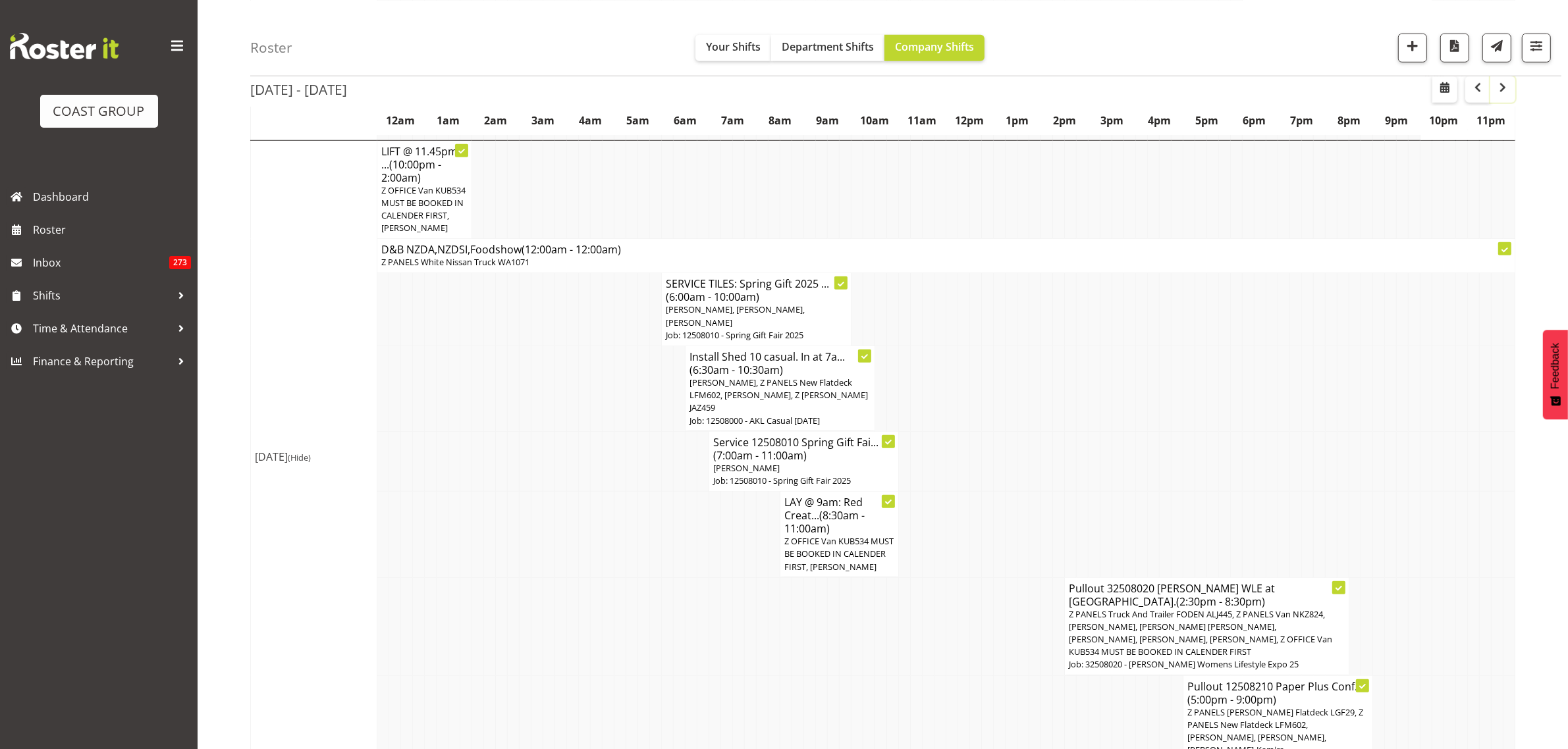
click at [1509, 87] on span "button" at bounding box center [1502, 87] width 16 height 16
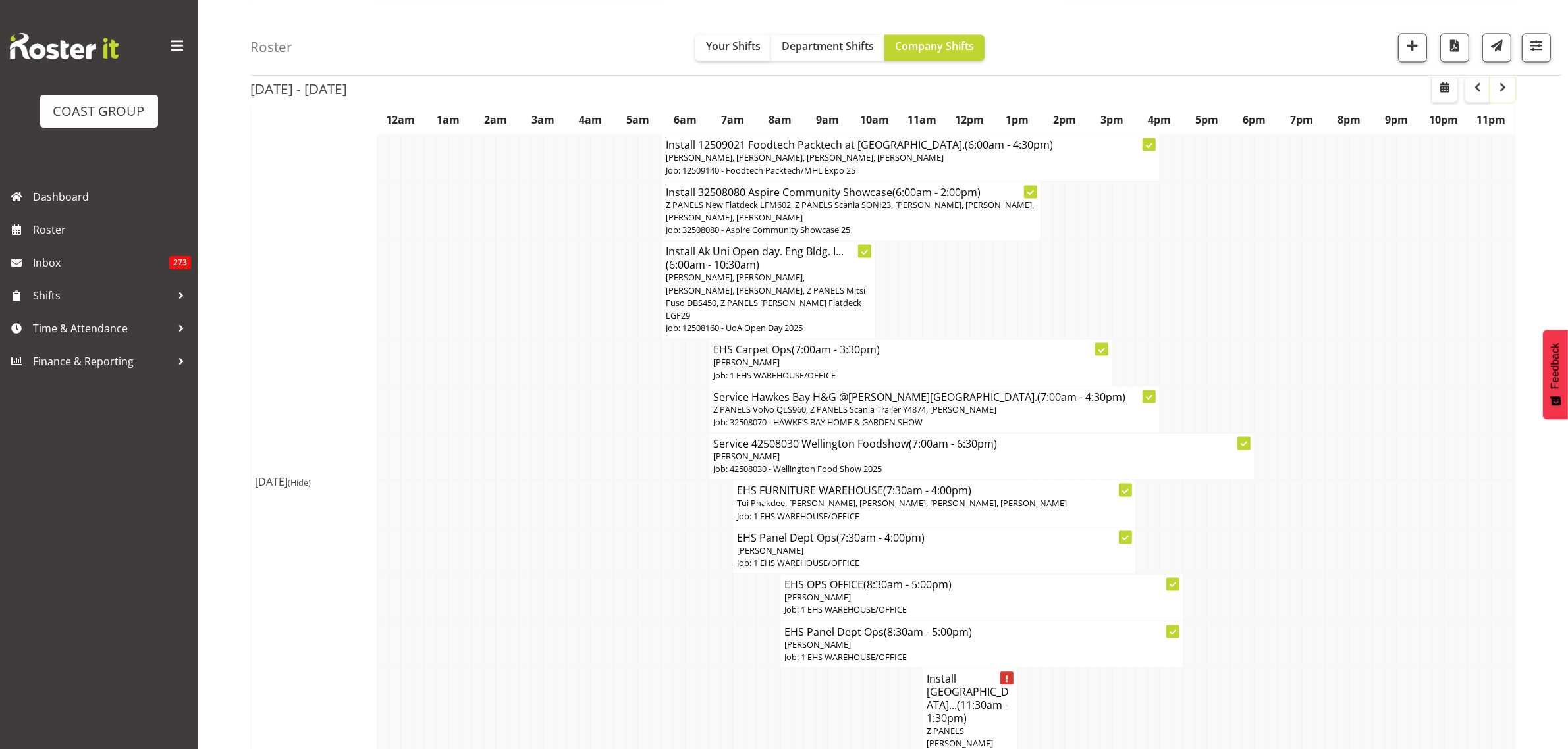
scroll to position [3290, 0]
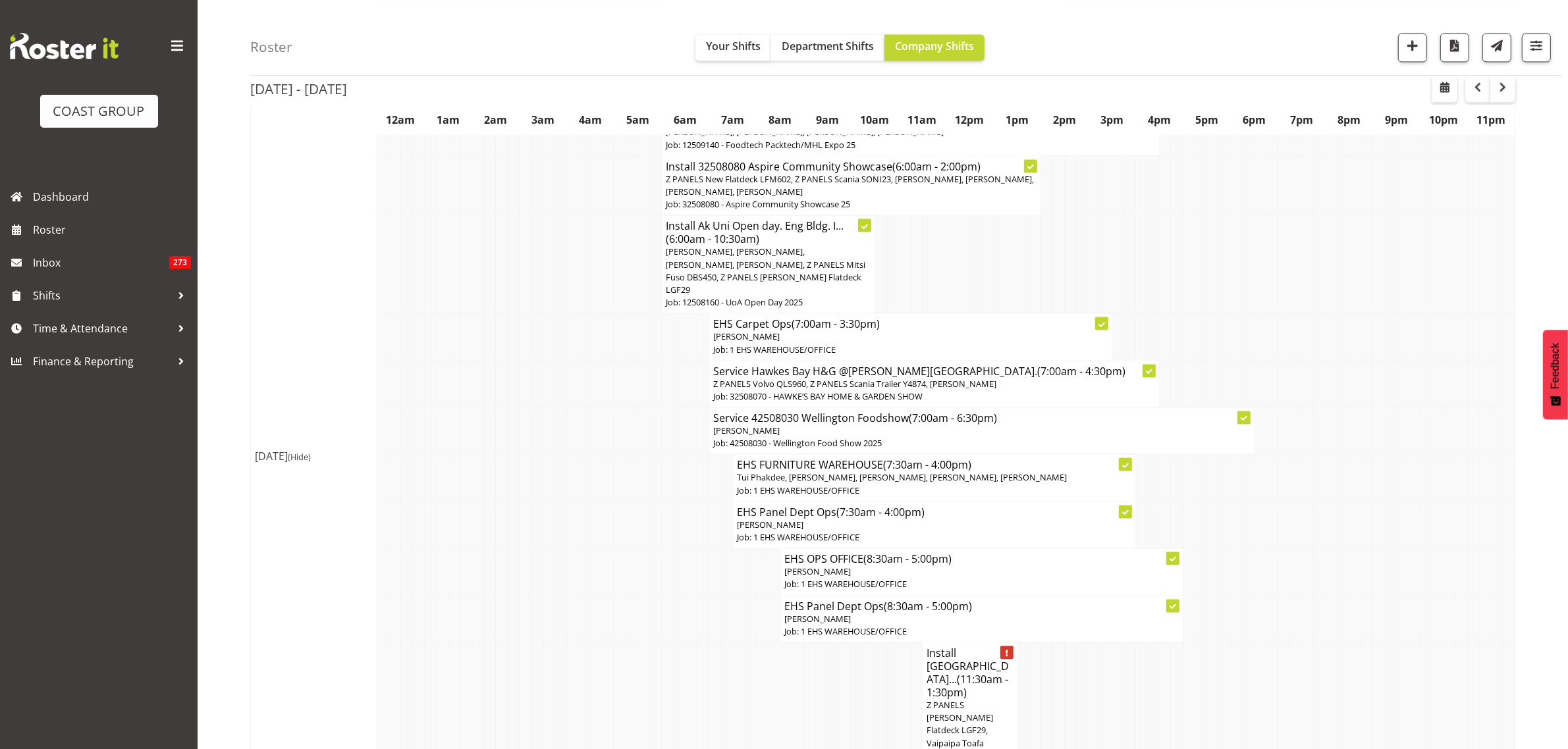
click at [1005, 518] on p "[PERSON_NAME]" at bounding box center [934, 524] width 395 height 12
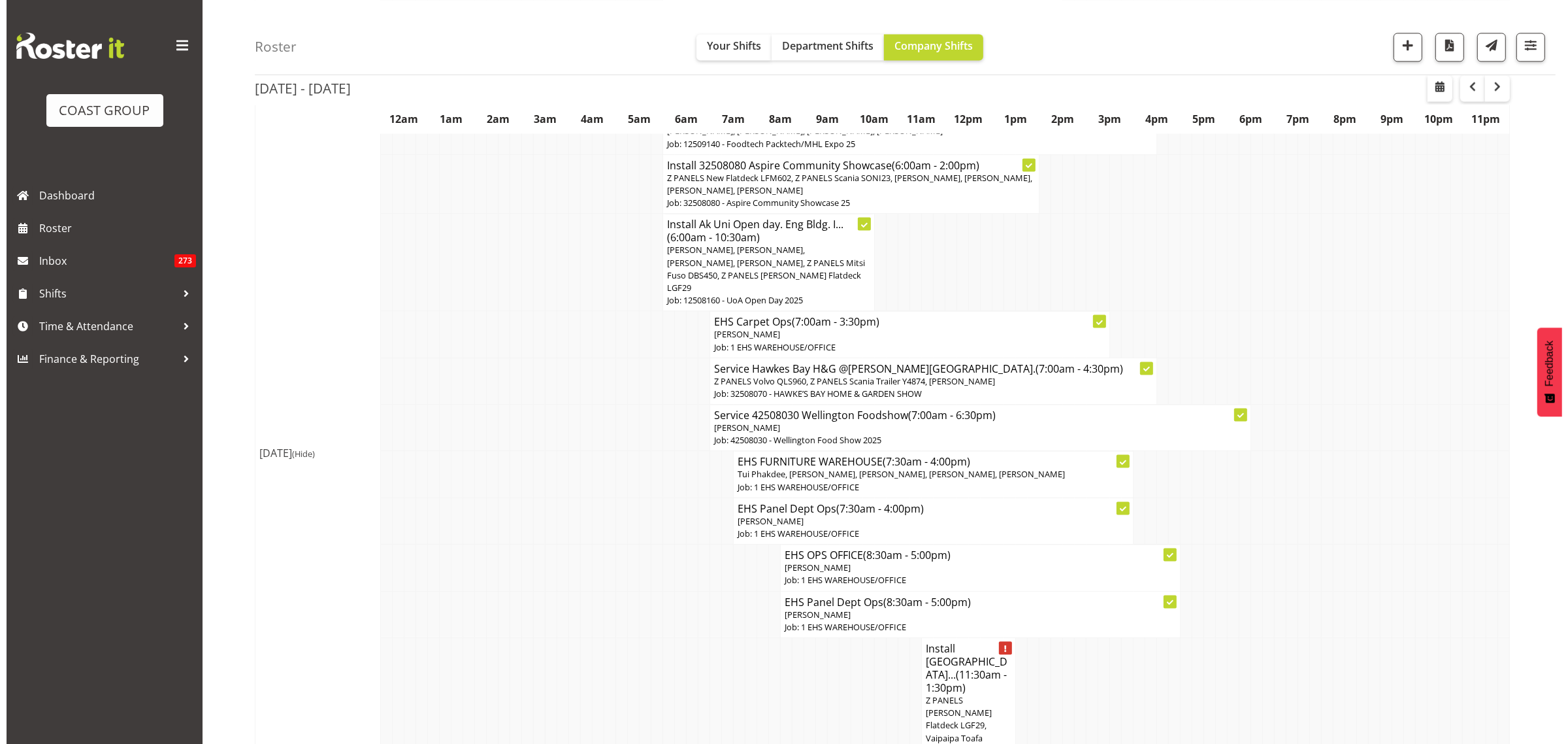
scroll to position [3276, 0]
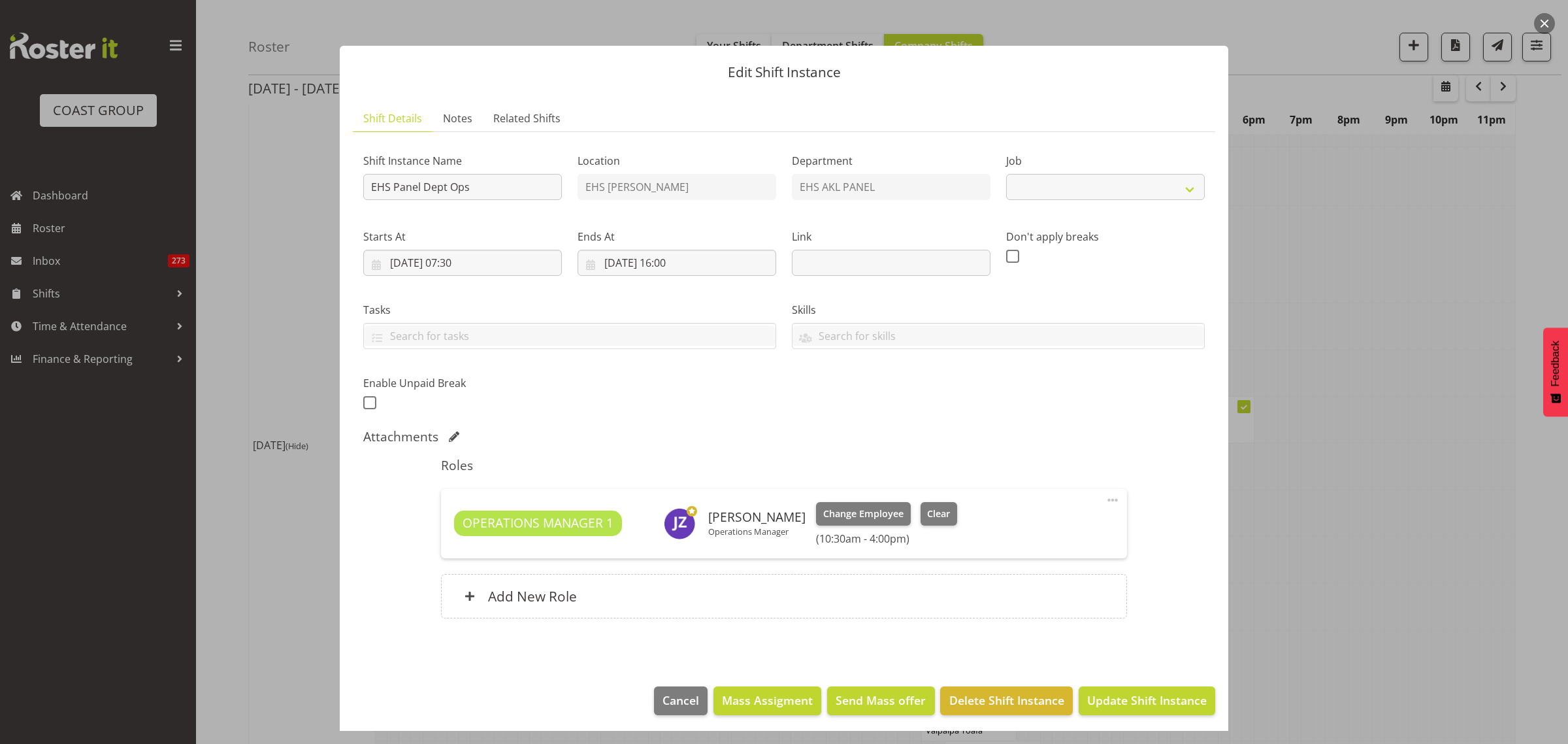
select select "69"
click at [1105, 501] on span at bounding box center [1113, 500] width 16 height 16
click at [1068, 529] on link "Edit" at bounding box center [1057, 528] width 125 height 24
select select "7"
select select "2025"
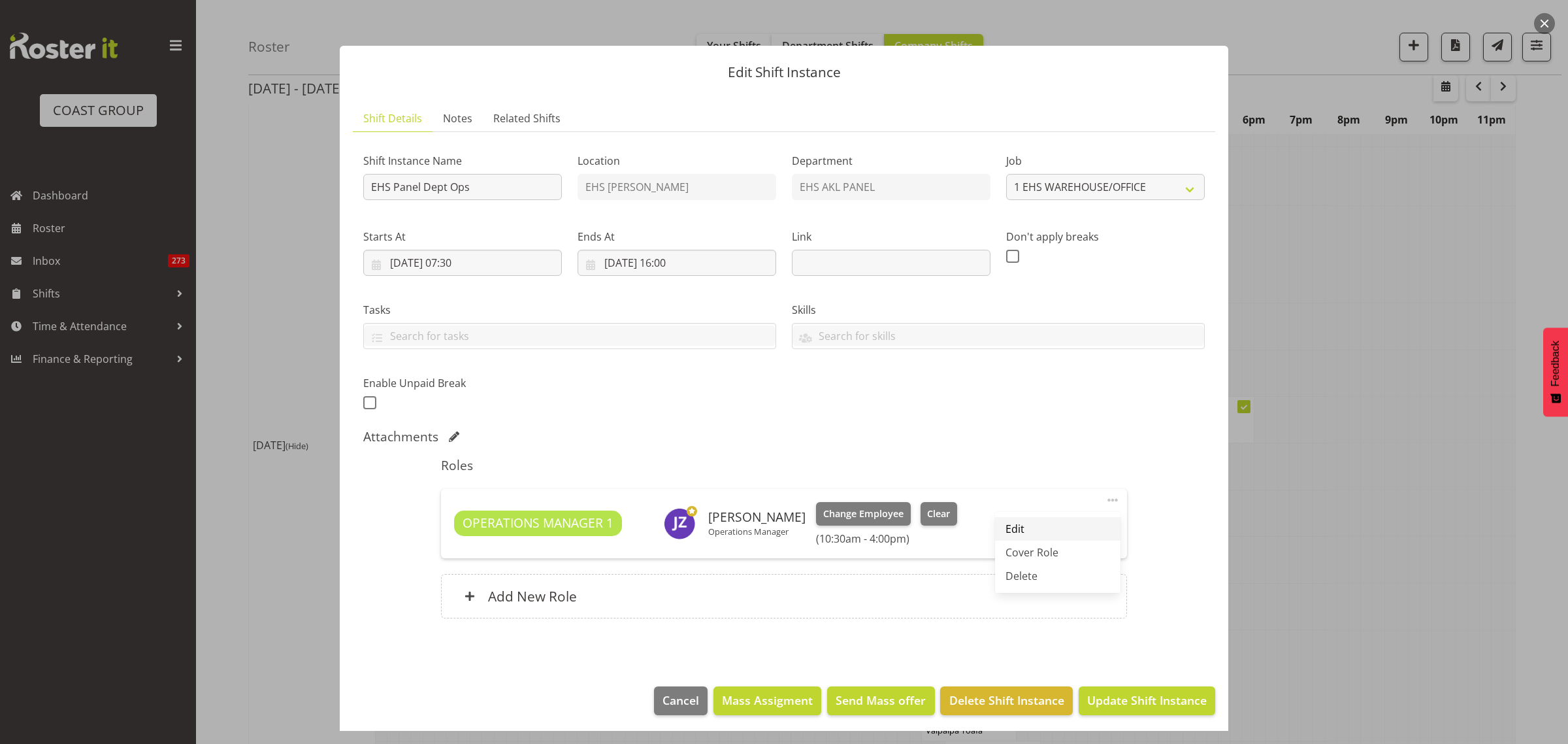
select select "10"
select select "30"
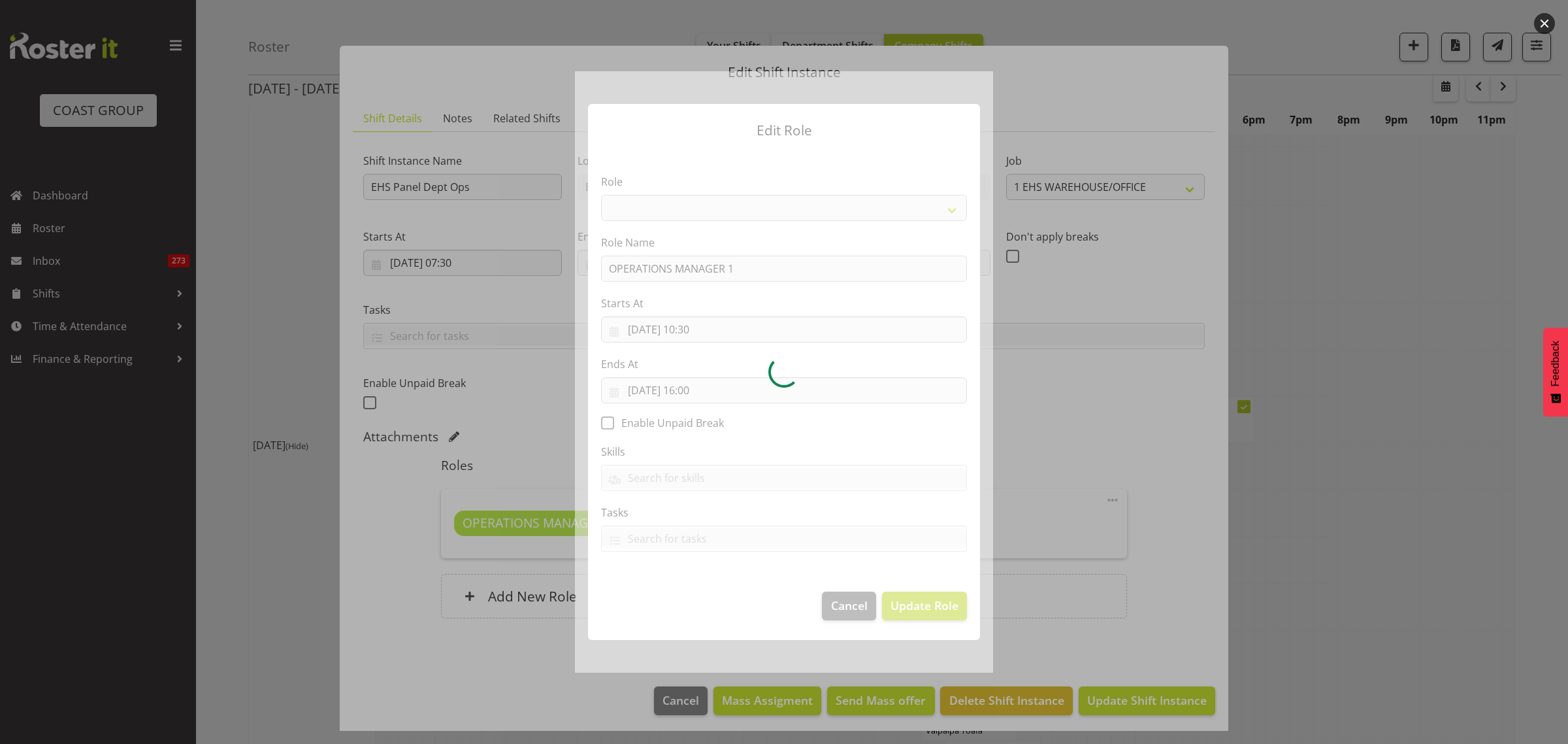
select select "198"
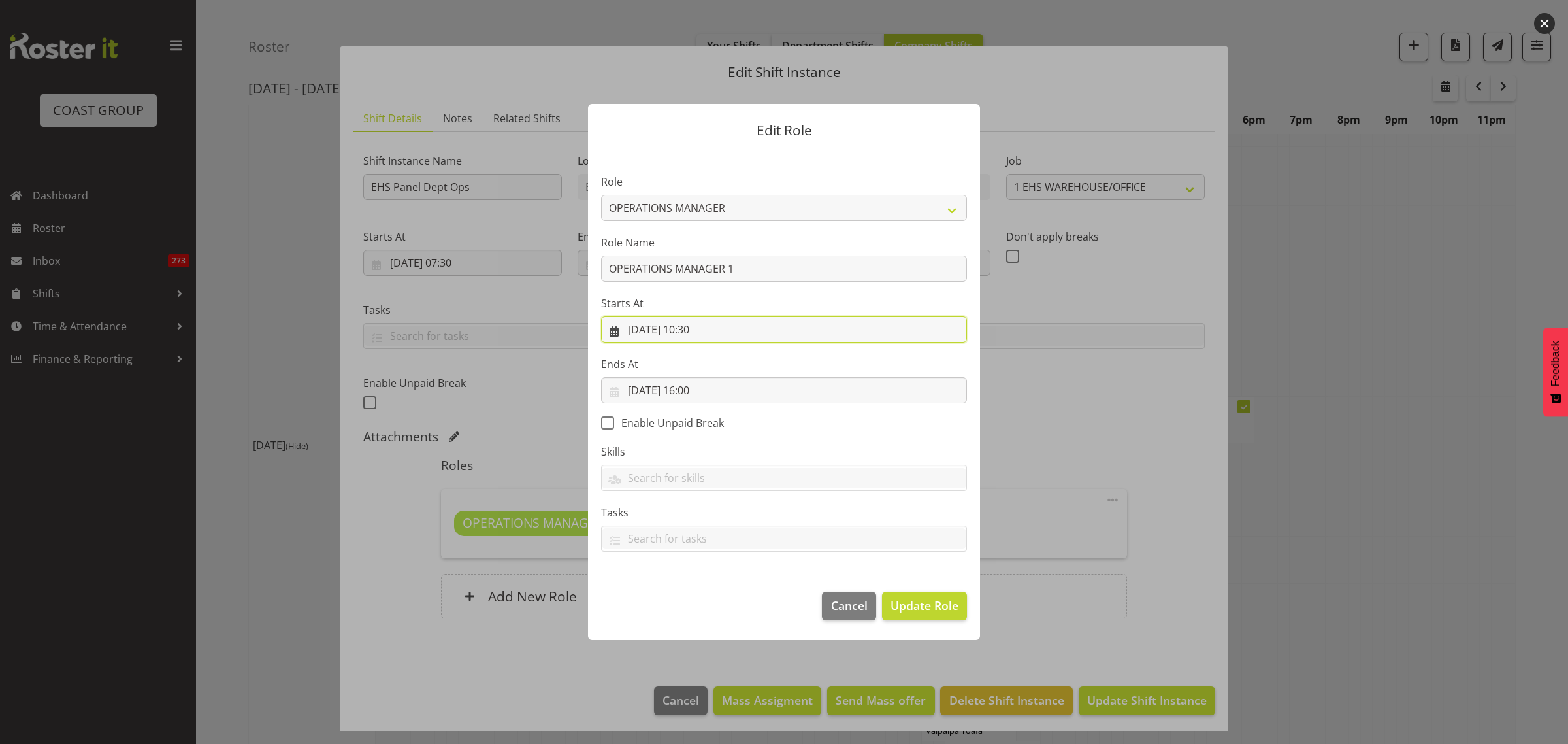
click at [776, 334] on input "28/08/2025, 10:30" at bounding box center [784, 329] width 366 height 26
click at [703, 609] on select "00 01 02 03 04 05 06 07 08 09 10 11 12 13 14 15 16 17 18 19 20 21 22 23" at bounding box center [705, 607] width 29 height 26
select select "11"
click at [691, 594] on select "00 01 02 03 04 05 06 07 08 09 10 11 12 13 14 15 16 17 18 19 20 21 22 23" at bounding box center [705, 607] width 29 height 26
type input "28/08/2025, 11:30"
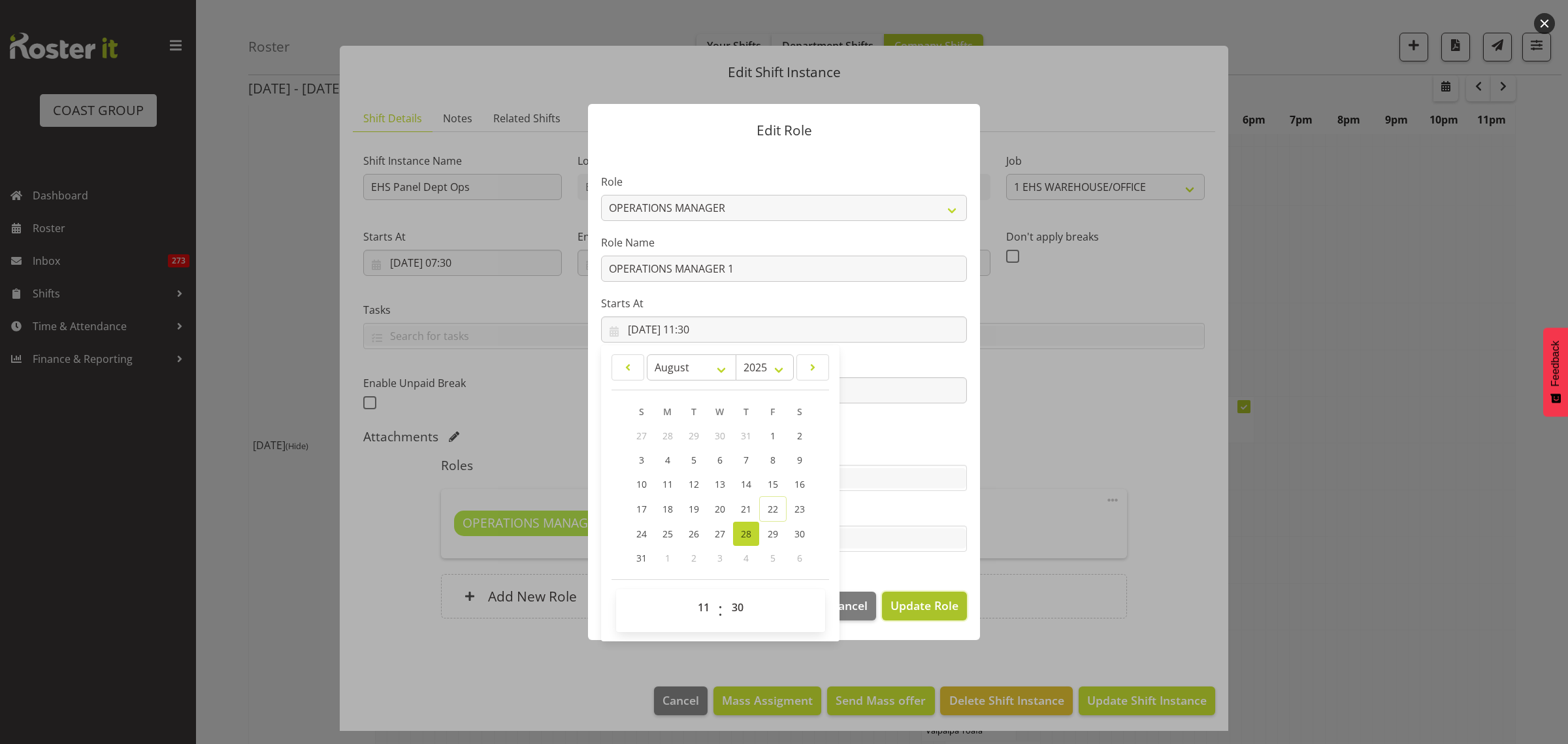
click at [910, 606] on span "Update Role" at bounding box center [924, 605] width 68 height 17
select select
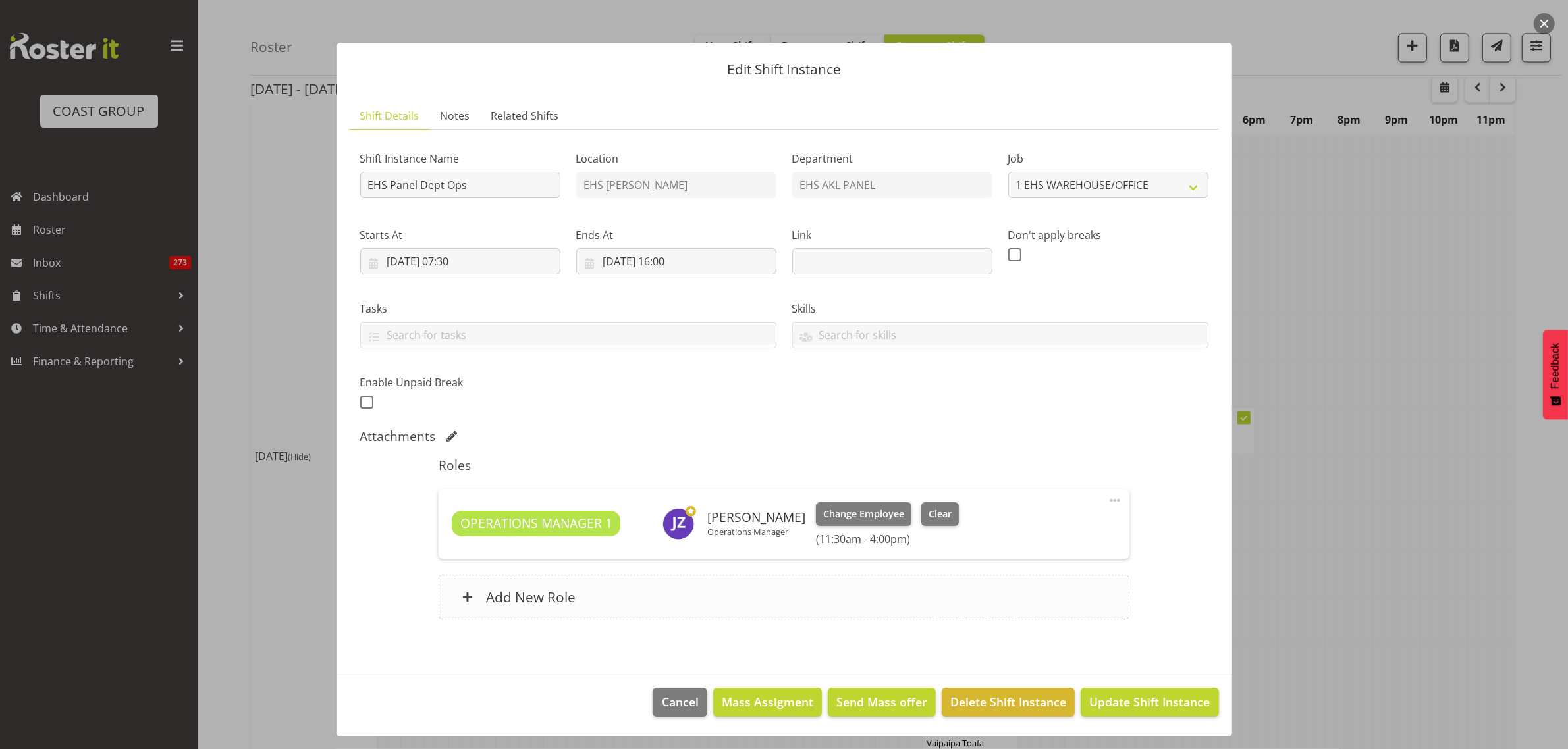
scroll to position [4, 0]
click at [1107, 499] on span at bounding box center [1115, 500] width 16 height 16
click at [1038, 526] on link "Edit" at bounding box center [1059, 528] width 126 height 24
select select "7"
select select "2025"
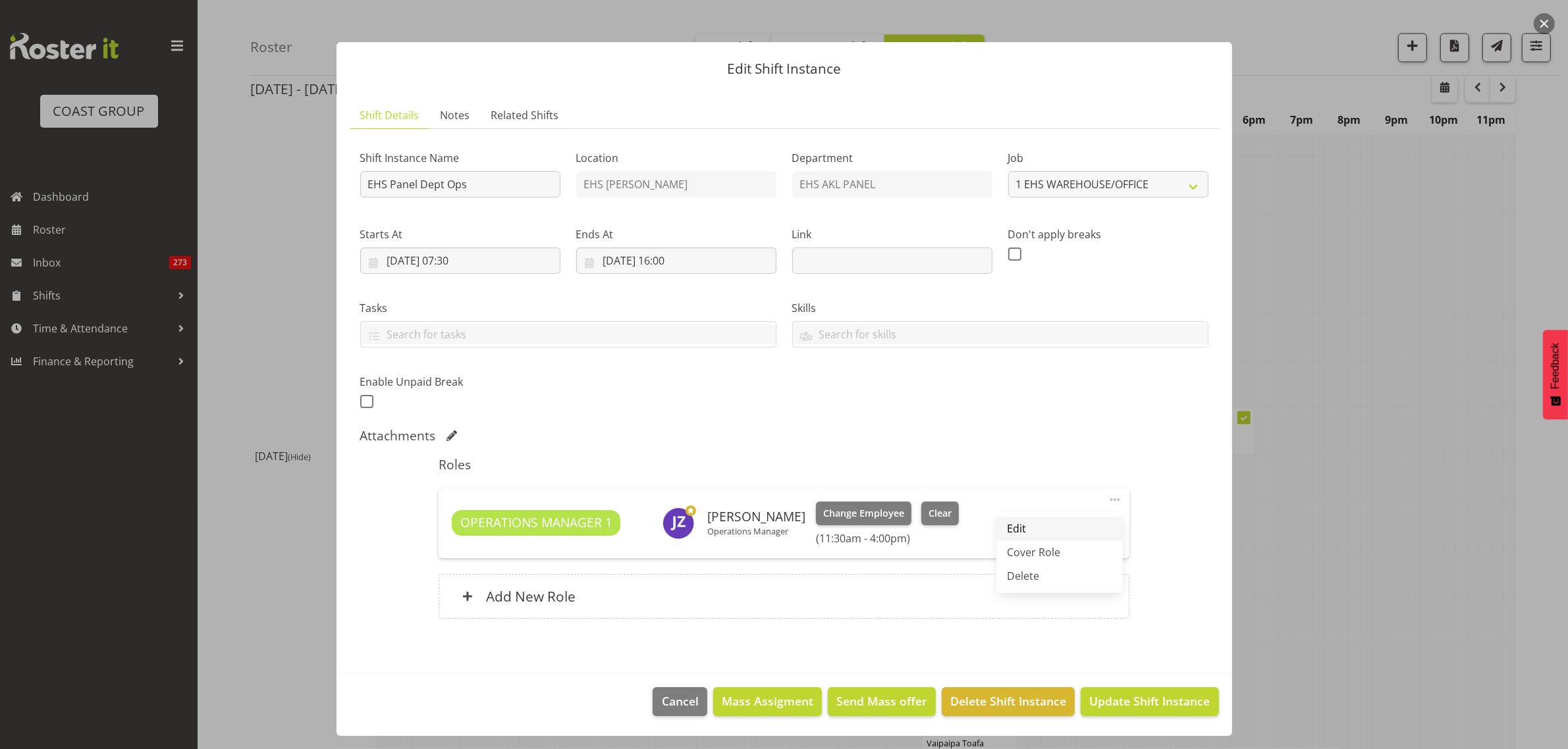
select select "11"
select select "30"
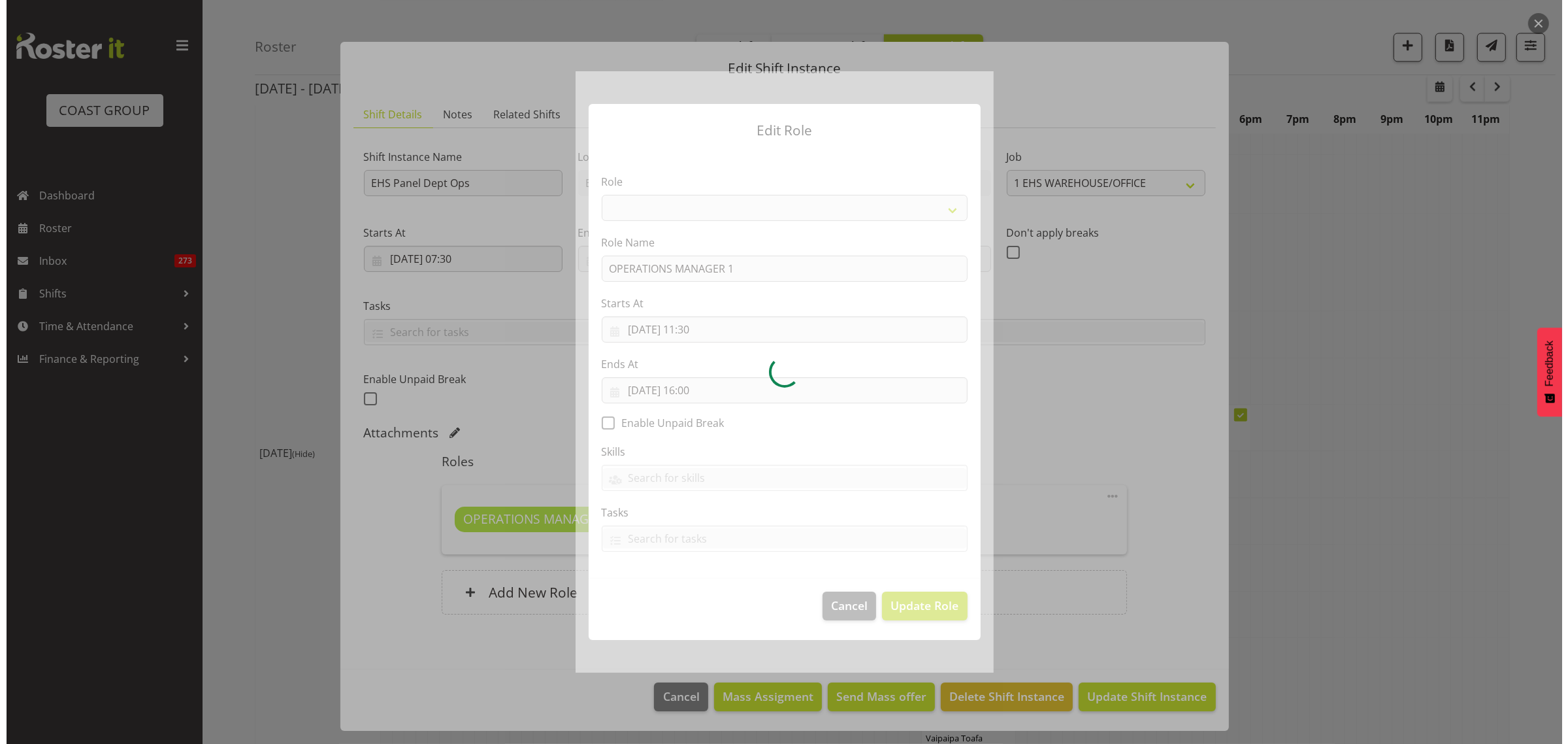
scroll to position [3276, 0]
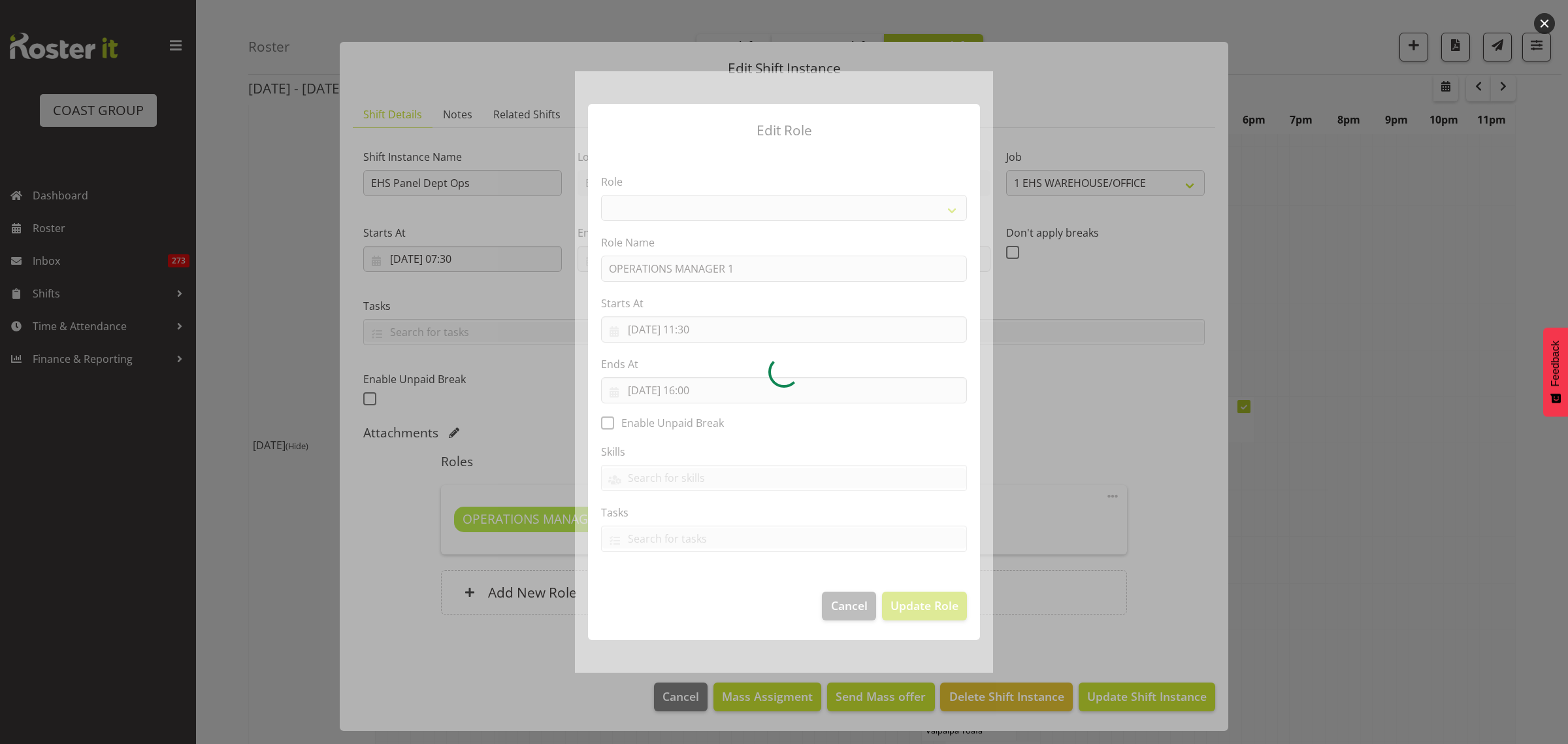
select select "198"
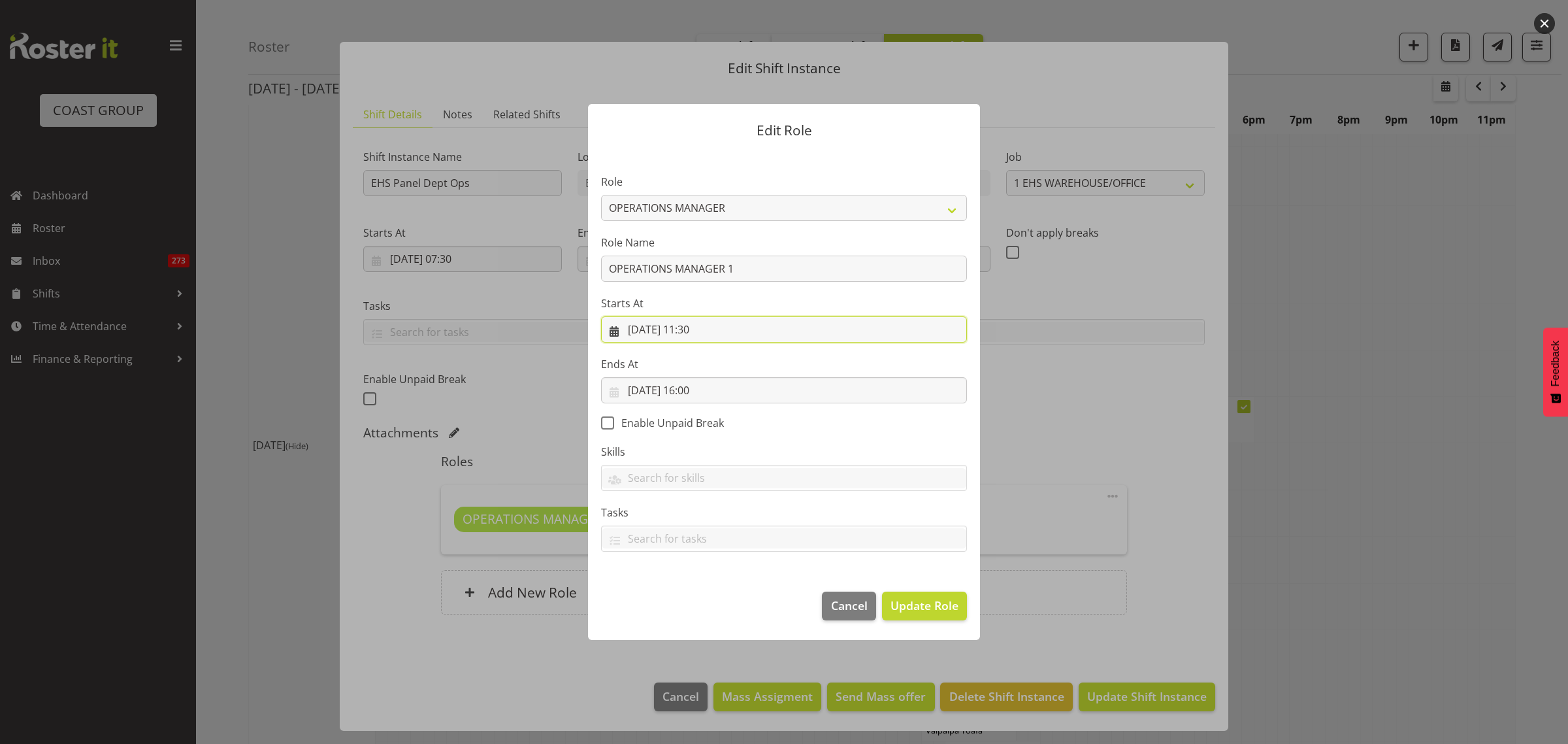
click at [740, 329] on input "28/08/2025, 11:30" at bounding box center [784, 329] width 366 height 26
click at [701, 608] on select "00 01 02 03 04 05 06 07 08 09 10 11 12 13 14 15 16 17 18 19 20 21 22 23" at bounding box center [705, 607] width 29 height 26
select select "10"
click at [691, 594] on select "00 01 02 03 04 05 06 07 08 09 10 11 12 13 14 15 16 17 18 19 20 21 22 23" at bounding box center [705, 607] width 29 height 26
type input "28/08/2025, 10:30"
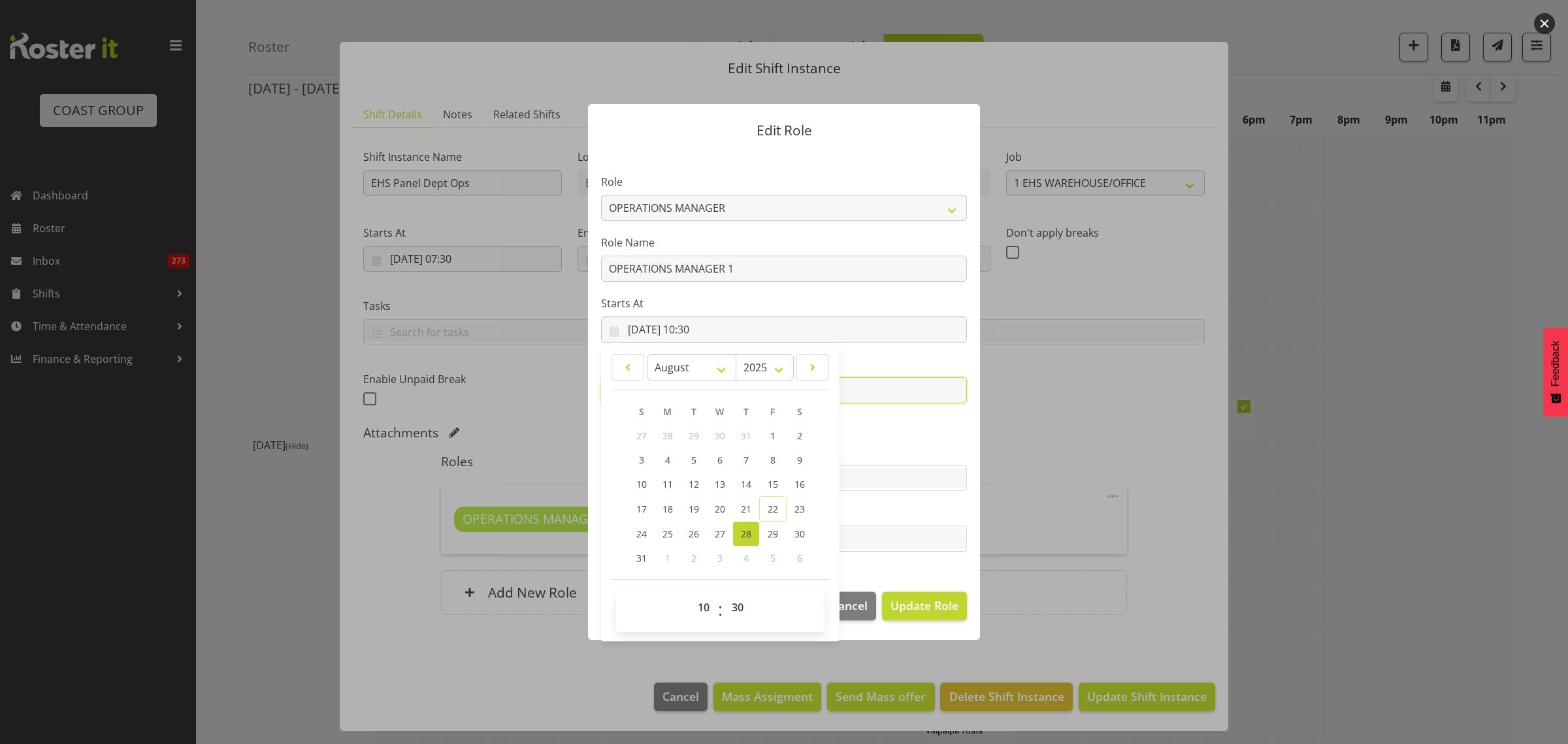
click at [871, 387] on input "28/08/2025, 16:00" at bounding box center [784, 390] width 366 height 26
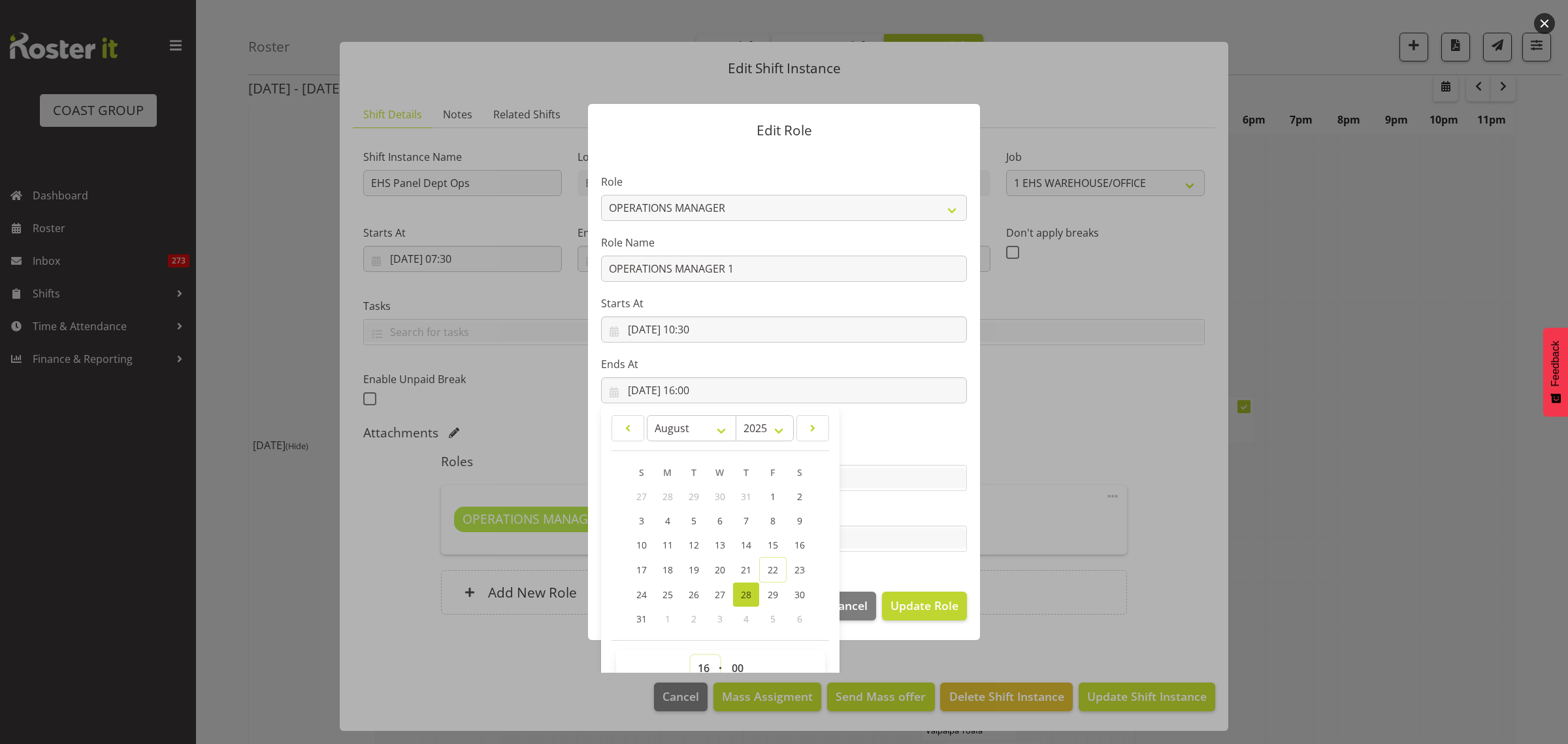
click at [697, 667] on select "00 01 02 03 04 05 06 07 08 09 10 11 12 13 14 15 16 17 18 19 20 21 22 23" at bounding box center [705, 668] width 29 height 26
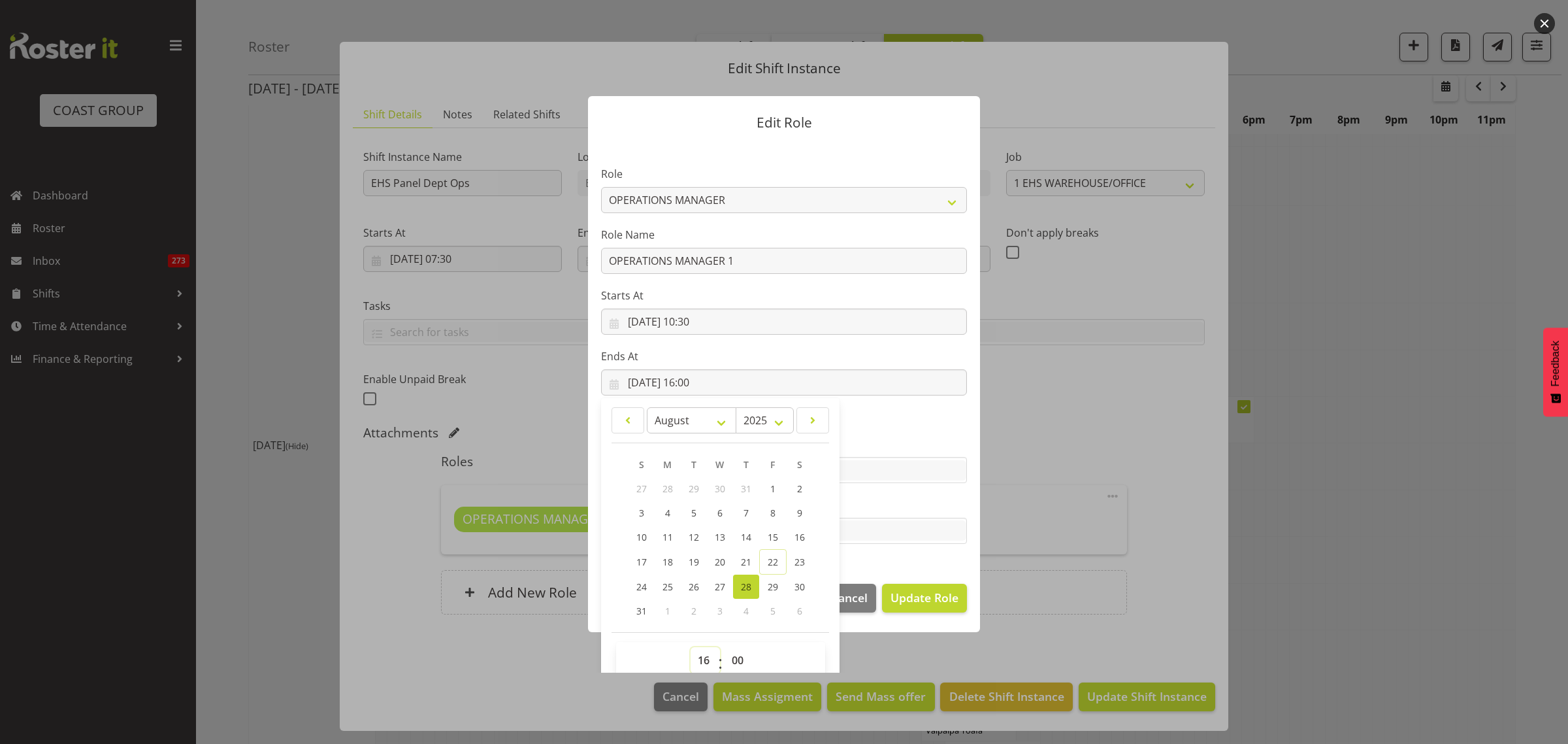
select select "11"
click at [691, 647] on select "00 01 02 03 04 05 06 07 08 09 10 11 12 13 14 15 16 17 18 19 20 21 22 23" at bounding box center [705, 660] width 29 height 26
type input "28/08/2025, 11:00"
click at [732, 658] on select "00 01 02 03 04 05 06 07 08 09 10 11 12 13 14 15 16 17 18 19 20 21 22 23 24 25 2…" at bounding box center [739, 660] width 29 height 26
select select "30"
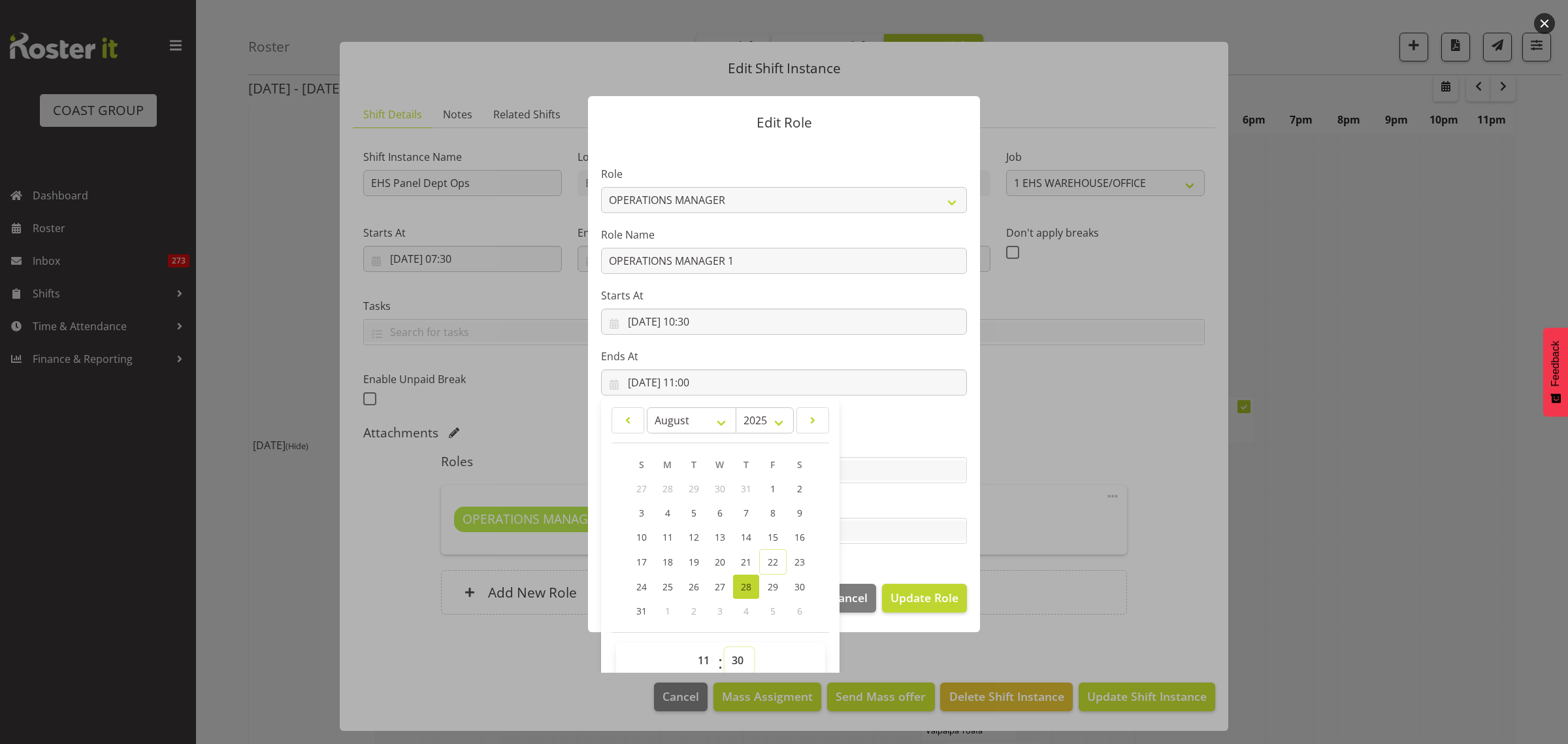
click at [724, 647] on select "00 01 02 03 04 05 06 07 08 09 10 11 12 13 14 15 16 17 18 19 20 21 22 23 24 25 2…" at bounding box center [739, 660] width 29 height 26
type input "28/08/2025, 11:30"
click at [904, 599] on span "Update Role" at bounding box center [924, 598] width 68 height 17
select select
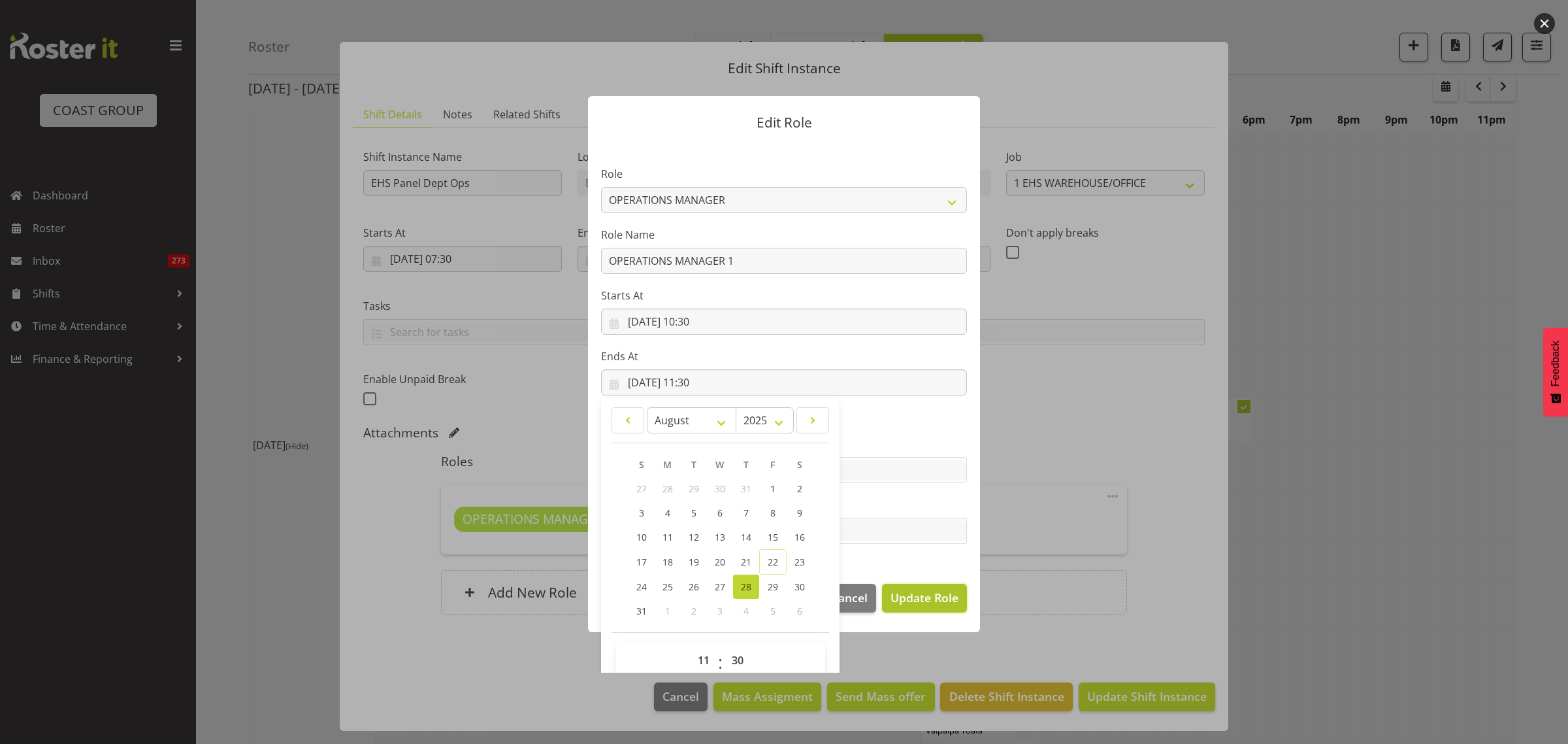
select select
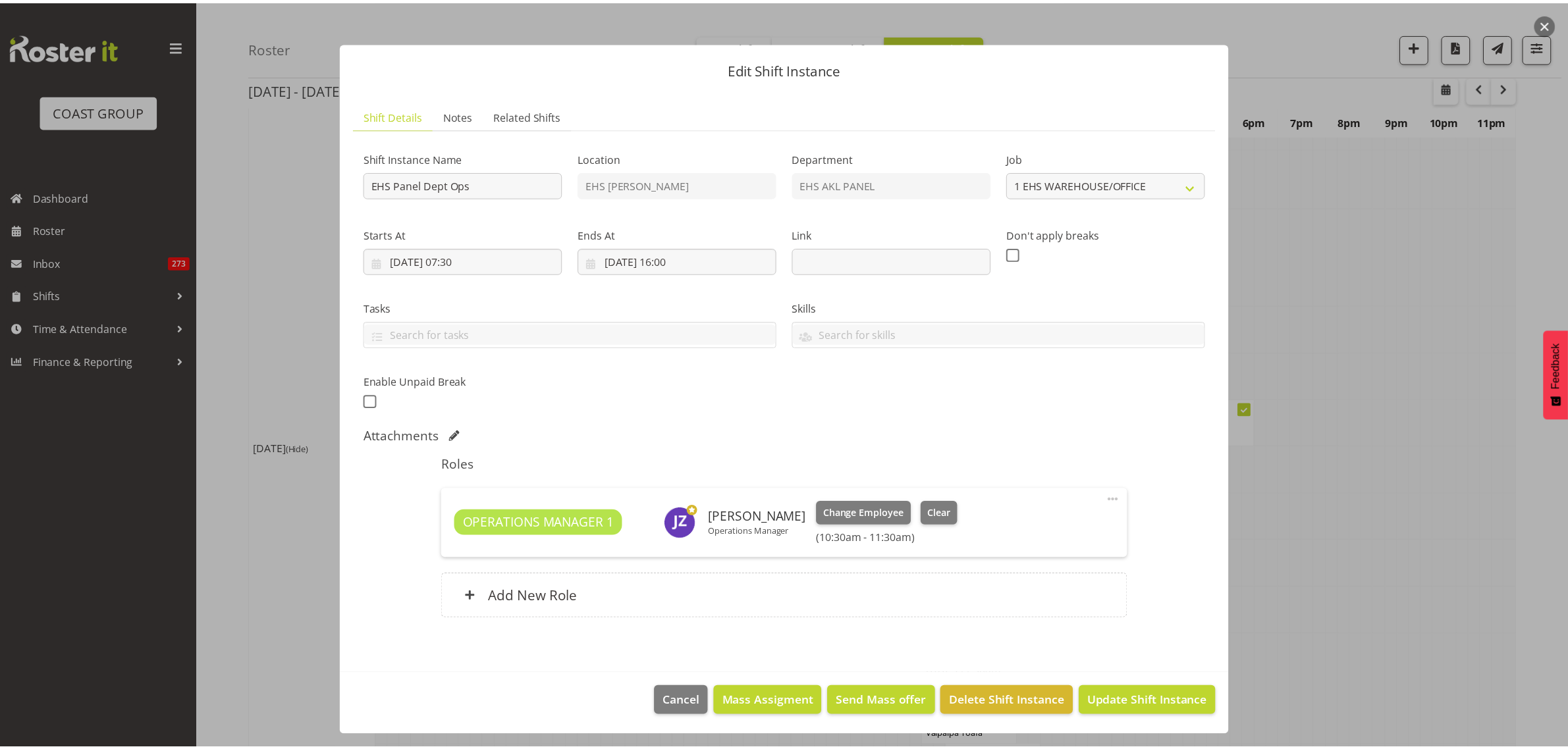
scroll to position [3290, 0]
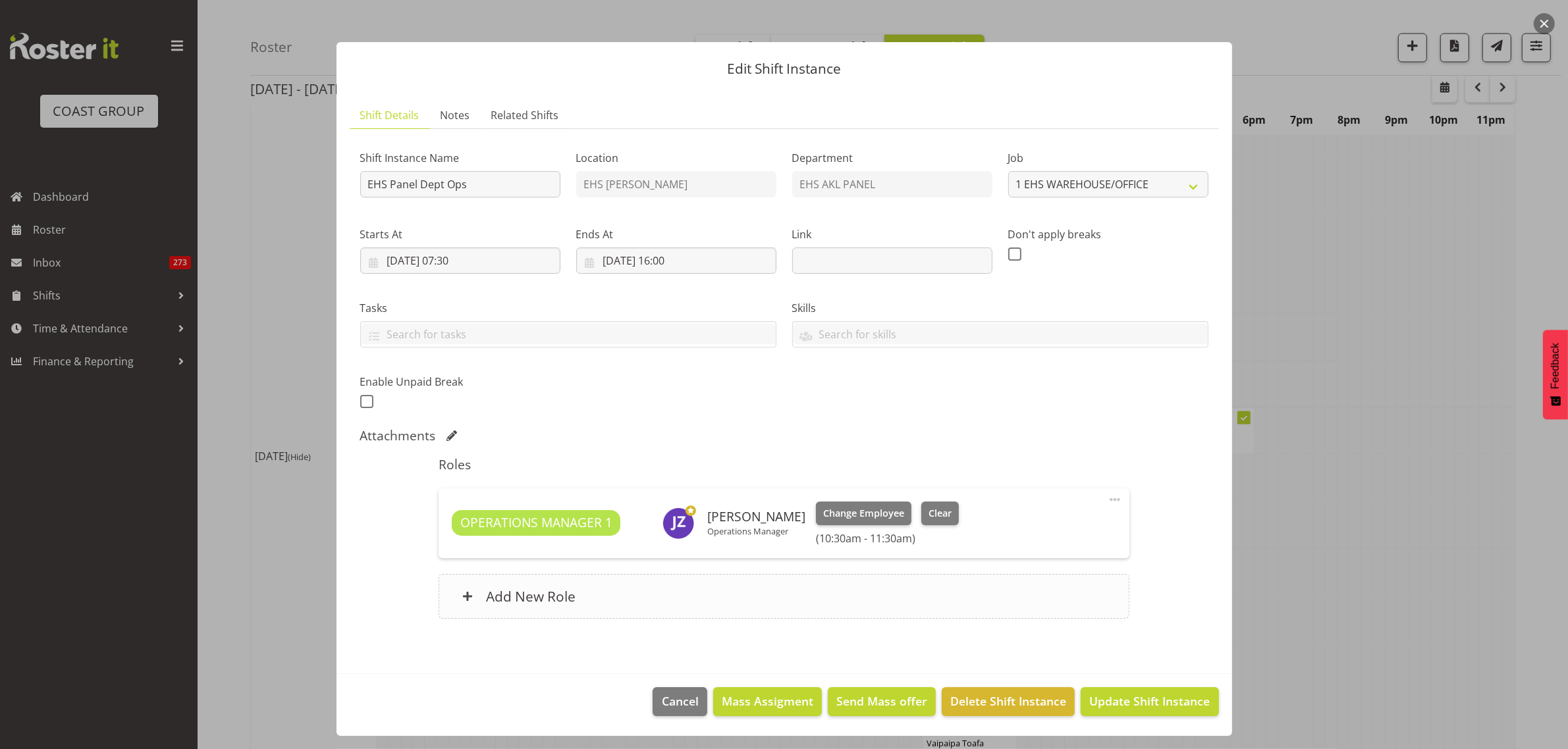
click at [789, 591] on div "Add New Role" at bounding box center [784, 596] width 691 height 45
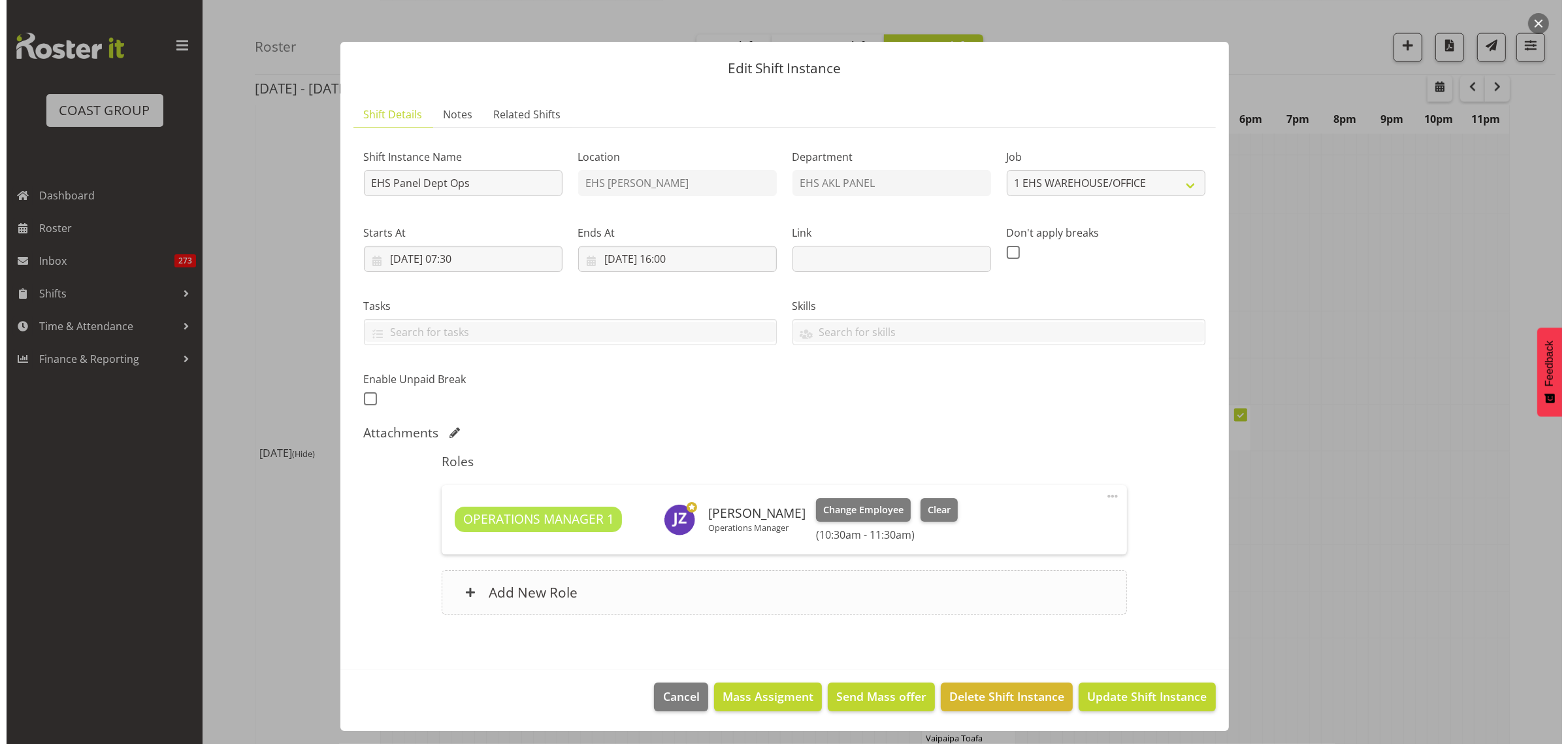
scroll to position [3276, 0]
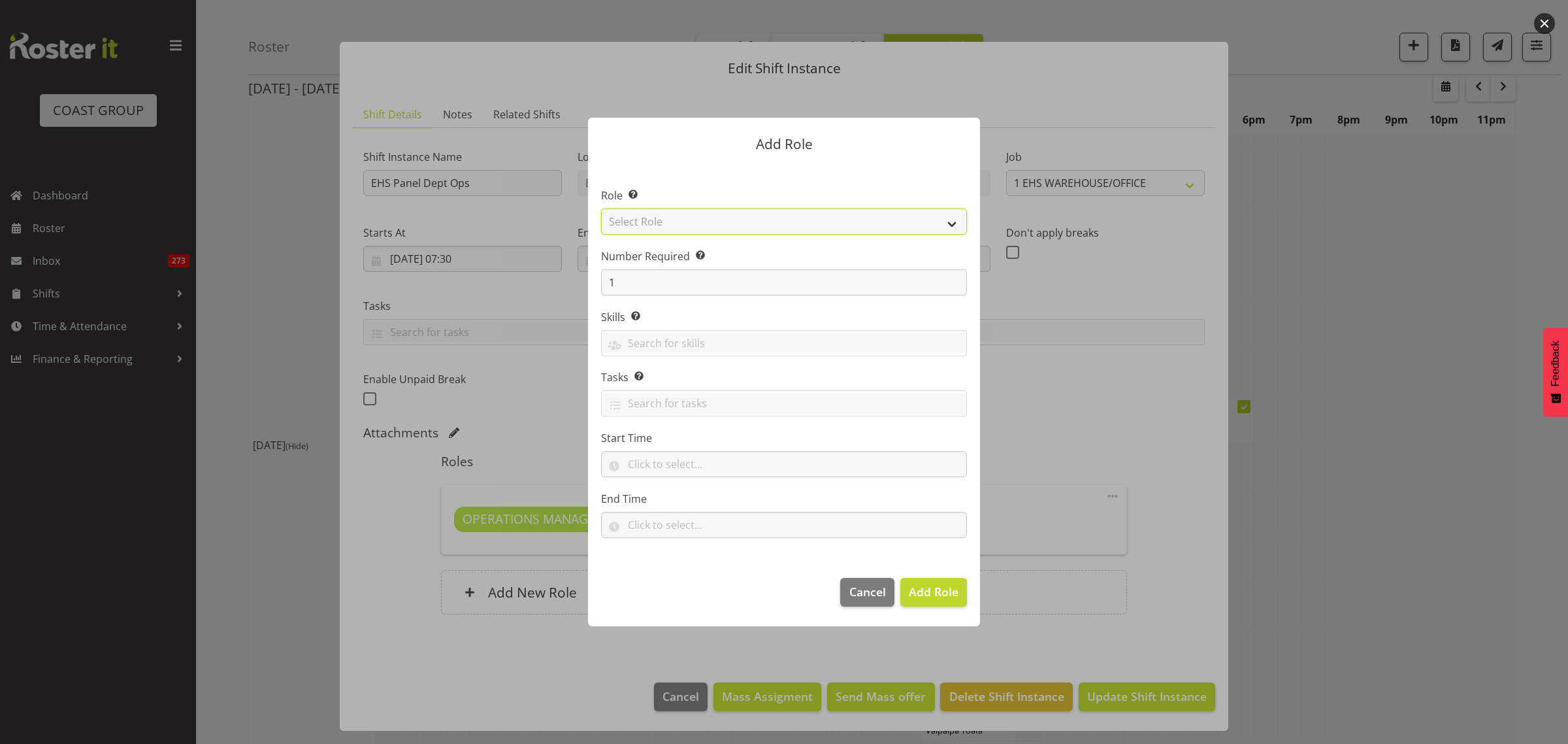
click at [950, 224] on select "Select Role ACCOUNT MANAGER ACCOUNT MANAGER DW ACCOUNTS AKL DIANNA VEHICLES AKL…" at bounding box center [784, 221] width 366 height 26
click at [601, 208] on select "Select Role ACCOUNT MANAGER ACCOUNT MANAGER DW ACCOUNTS AKL DIANNA VEHICLES AKL…" at bounding box center [784, 221] width 366 height 26
click at [958, 221] on select "ACCOUNT MANAGER ACCOUNT MANAGER DW ACCOUNTS AKL DIANNA VEHICLES AKL RYMER VEHIC…" at bounding box center [784, 221] width 366 height 26
select select "198"
click at [601, 208] on select "ACCOUNT MANAGER ACCOUNT MANAGER DW ACCOUNTS AKL DIANNA VEHICLES AKL RYMER VEHIC…" at bounding box center [784, 221] width 366 height 26
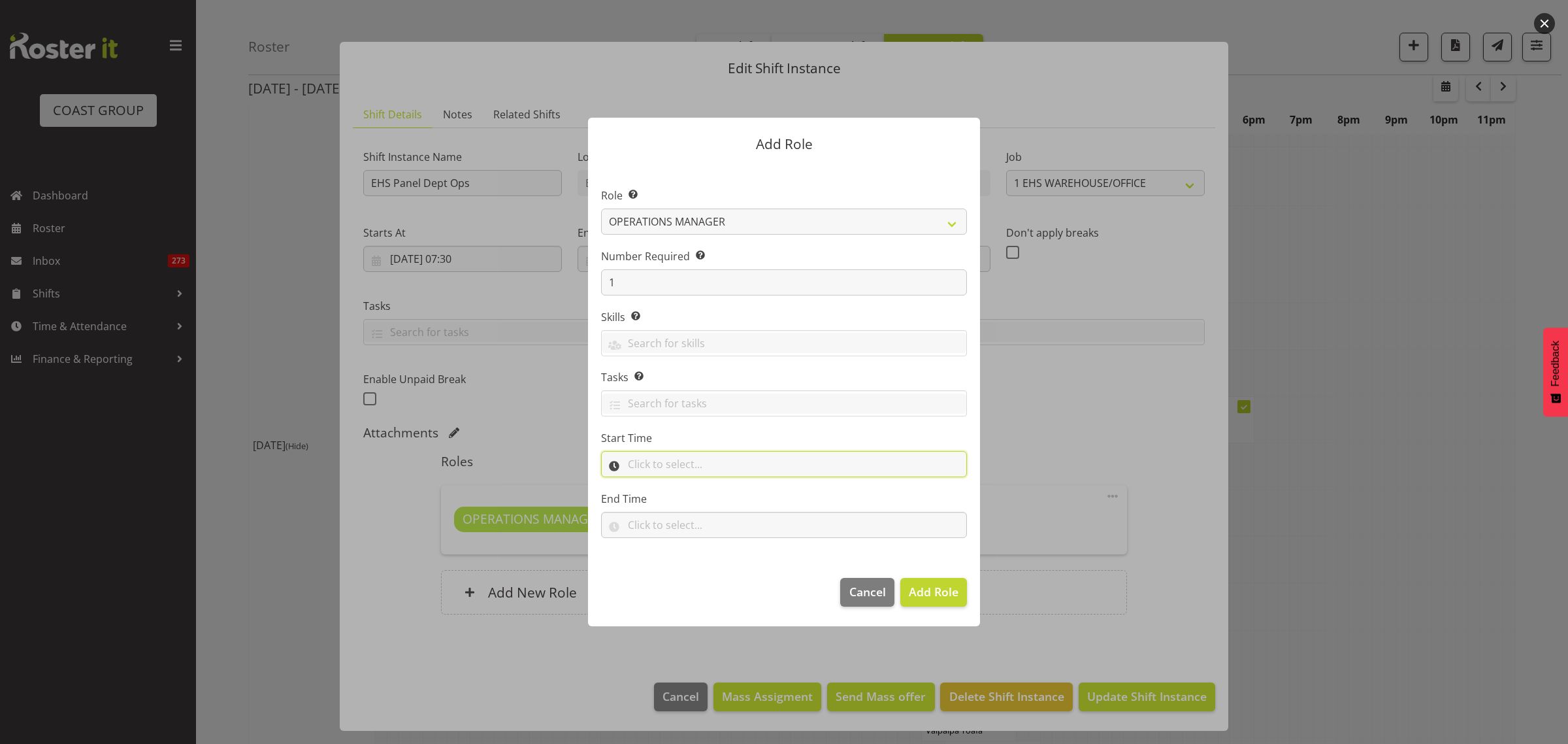
click at [779, 470] on input "text" at bounding box center [784, 464] width 366 height 26
click at [690, 499] on select "00 00 01 02 03 04 05 06 07 08 09 10 11 12 13 14 15 16 17 18 19 20 21 22 23" at bounding box center [690, 498] width 29 height 26
select select "13"
click at [676, 485] on select "00 00 01 02 03 04 05 06 07 08 09 10 11 12 13 14 15 16 17 18 19 20 21 22 23" at bounding box center [690, 498] width 29 height 26
click at [721, 498] on select "00 00 01 02 03 04 05 06 07 08 09 10 11 12 13 14 15 16 17 18 19 20 21 22 23 24 2…" at bounding box center [724, 498] width 29 height 26
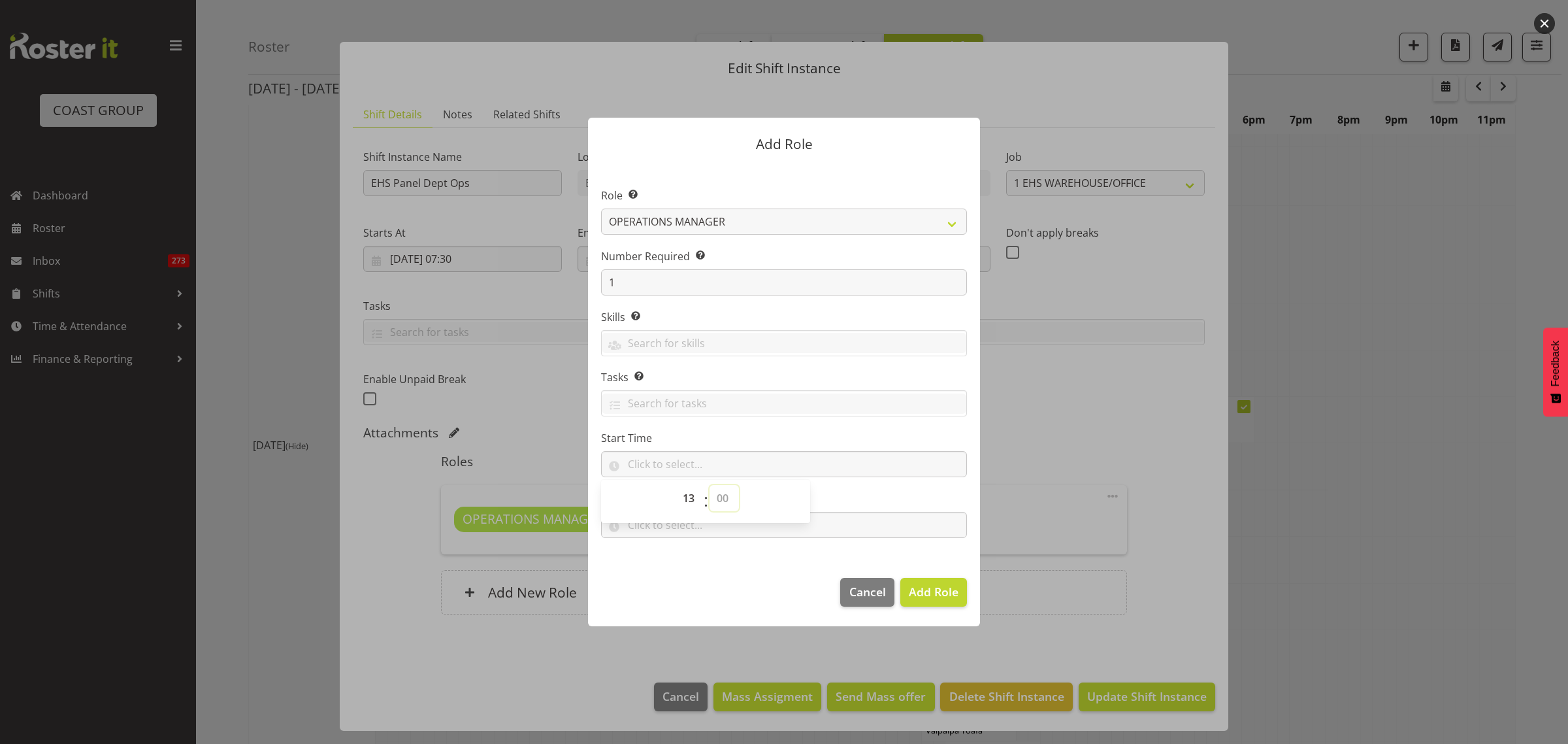
select select "30"
click at [709, 485] on select "00 00 01 02 03 04 05 06 07 08 09 10 11 12 13 14 15 16 17 18 19 20 21 22 23 24 2…" at bounding box center [724, 498] width 29 height 26
type input "13:30"
click at [854, 527] on input "text" at bounding box center [784, 525] width 366 height 26
click at [691, 559] on select "00 00 01 02 03 04 05 06 07 08 09 10 11 12 13 14 15 16 17 18 19 20 21 22 23" at bounding box center [690, 559] width 29 height 26
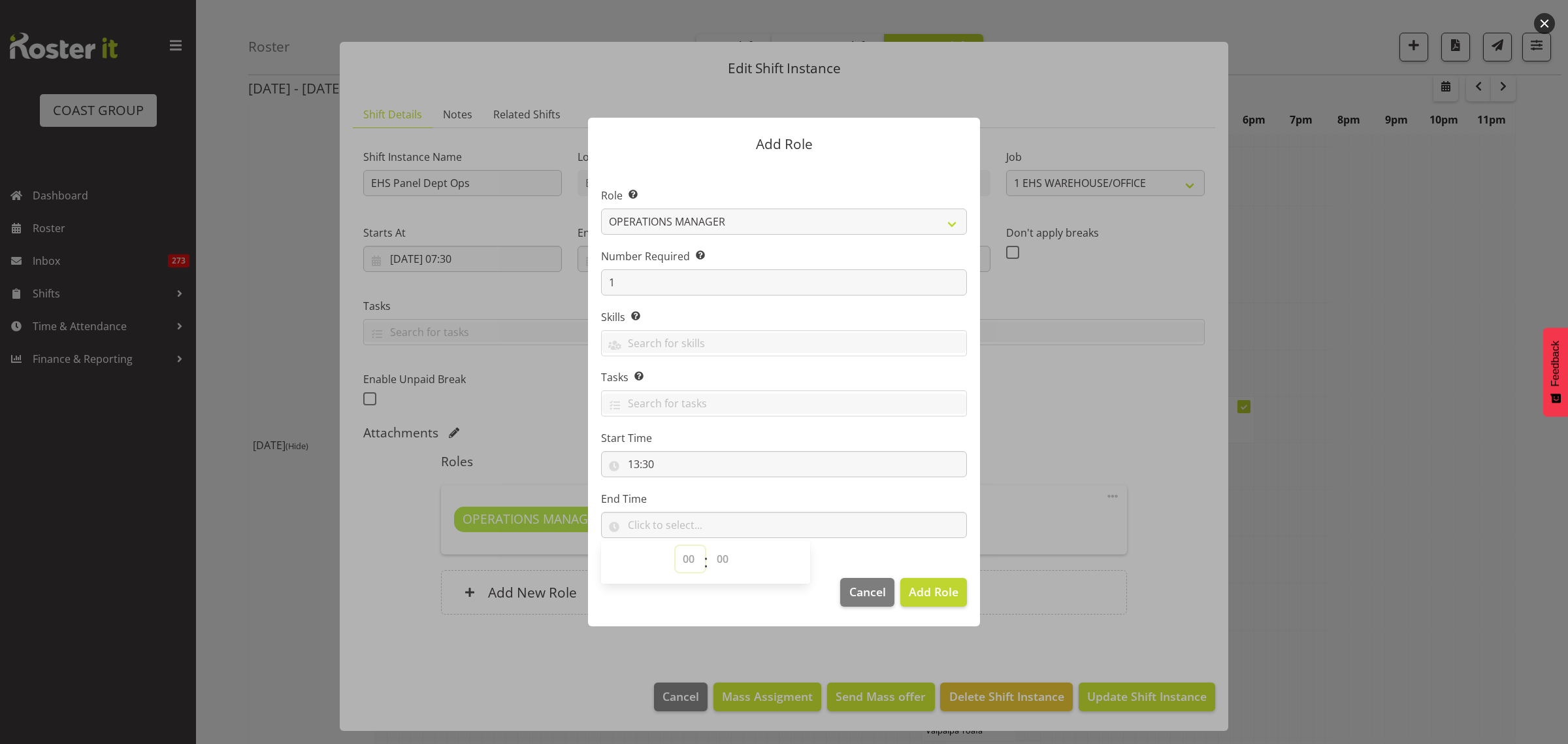
select select "16"
click at [676, 546] on select "00 00 01 02 03 04 05 06 07 08 09 10 11 12 13 14 15 16 17 18 19 20 21 22 23" at bounding box center [690, 559] width 29 height 26
click at [722, 559] on select "00 00 01 02 03 04 05 06 07 08 09 10 11 12 13 14 15 16 17 18 19 20 21 22 23 24 2…" at bounding box center [724, 559] width 29 height 26
select select "0"
click at [709, 546] on select "00 00 01 02 03 04 05 06 07 08 09 10 11 12 13 14 15 16 17 18 19 20 21 22 23 24 2…" at bounding box center [724, 559] width 29 height 26
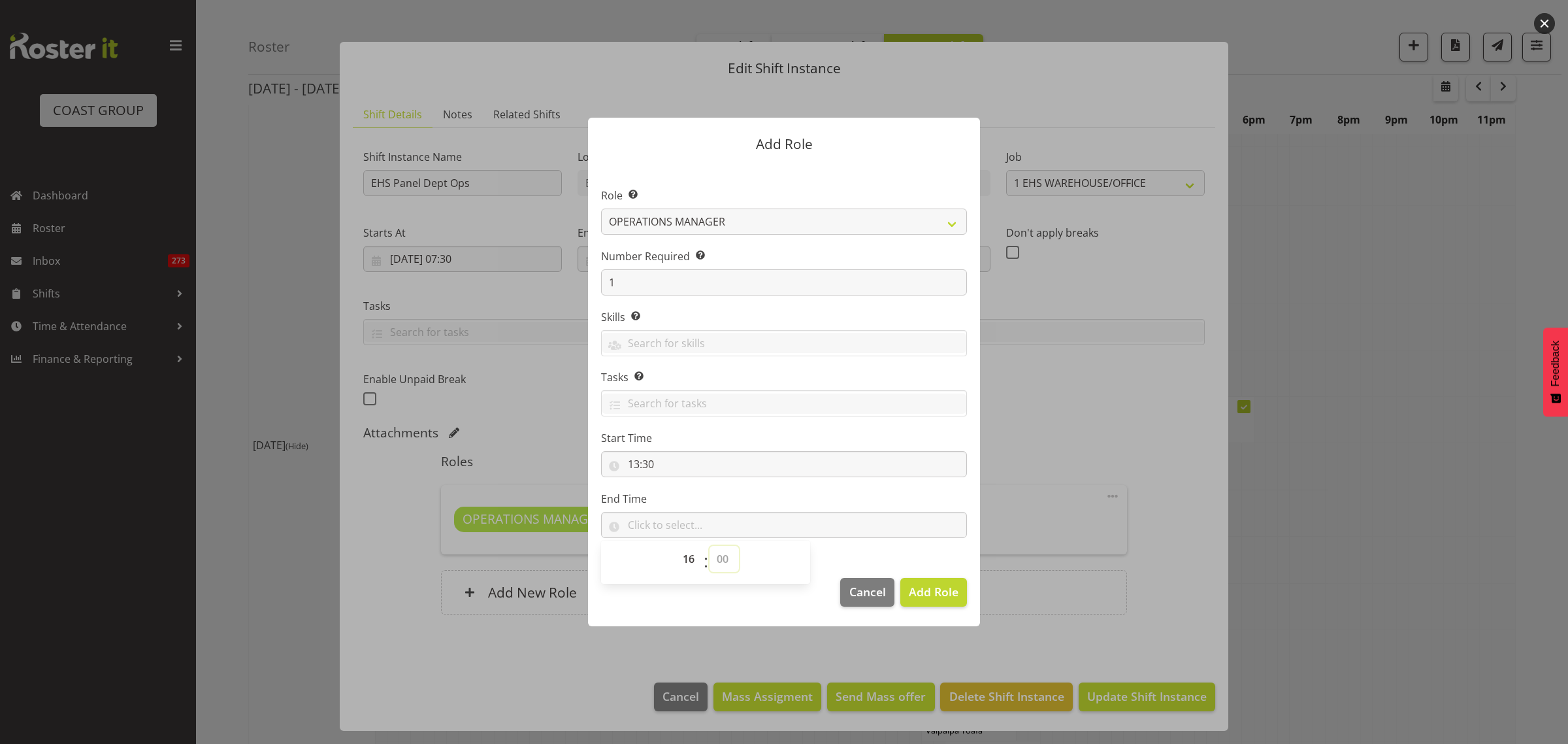
type input "16:00"
click at [938, 595] on span "Add Role" at bounding box center [933, 591] width 49 height 16
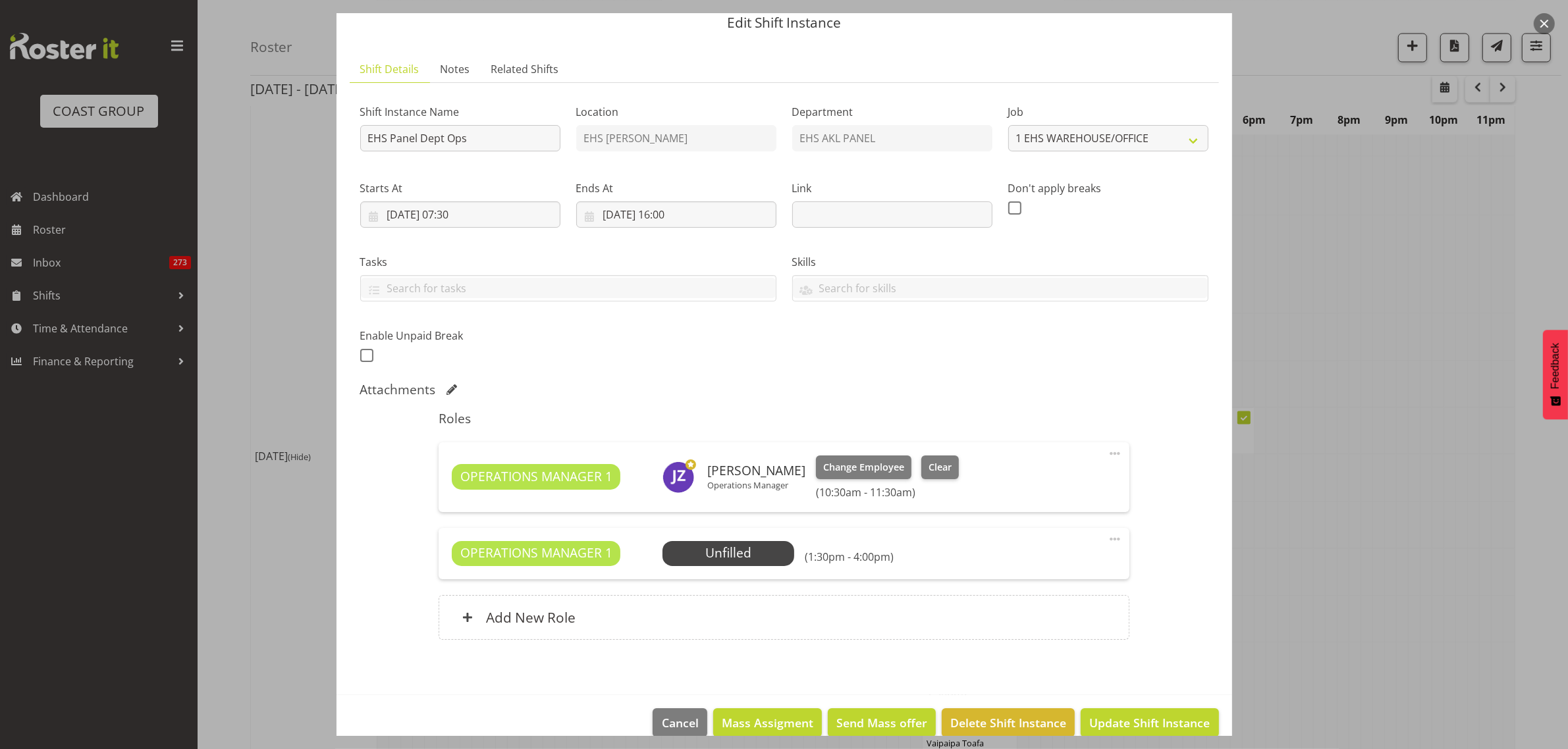
scroll to position [71, 0]
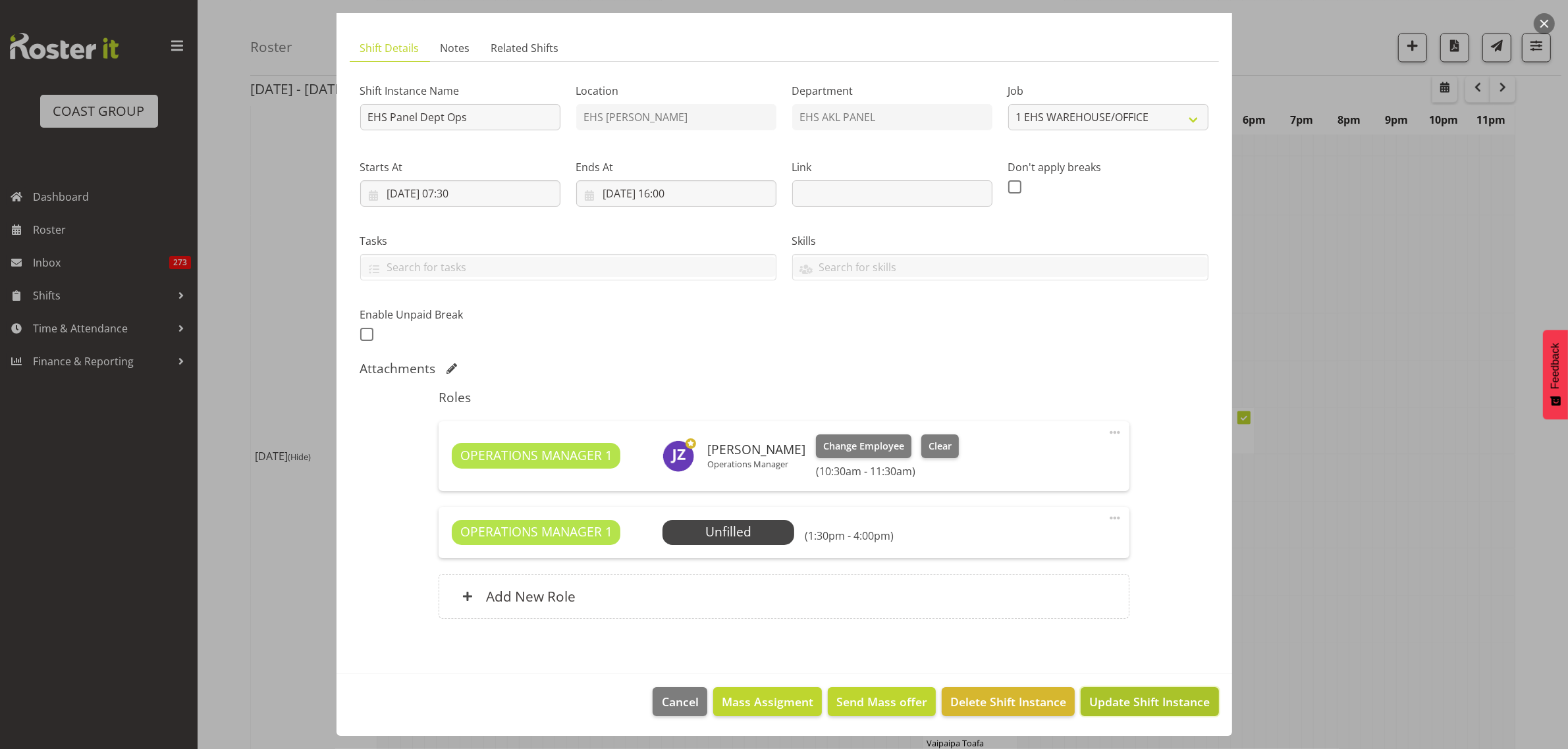
click at [1122, 705] on span "Update Shift Instance" at bounding box center [1149, 701] width 120 height 17
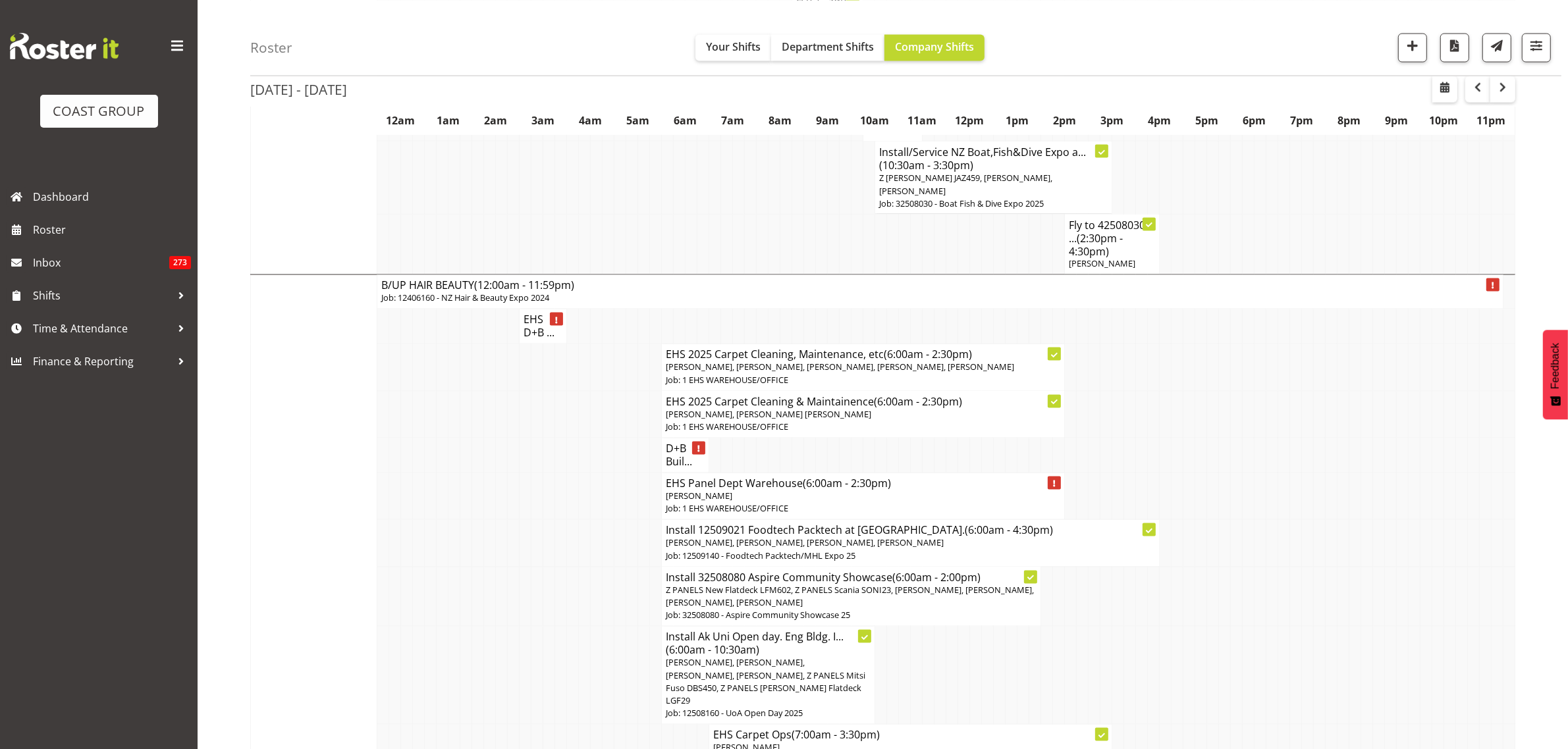
scroll to position [3290, 0]
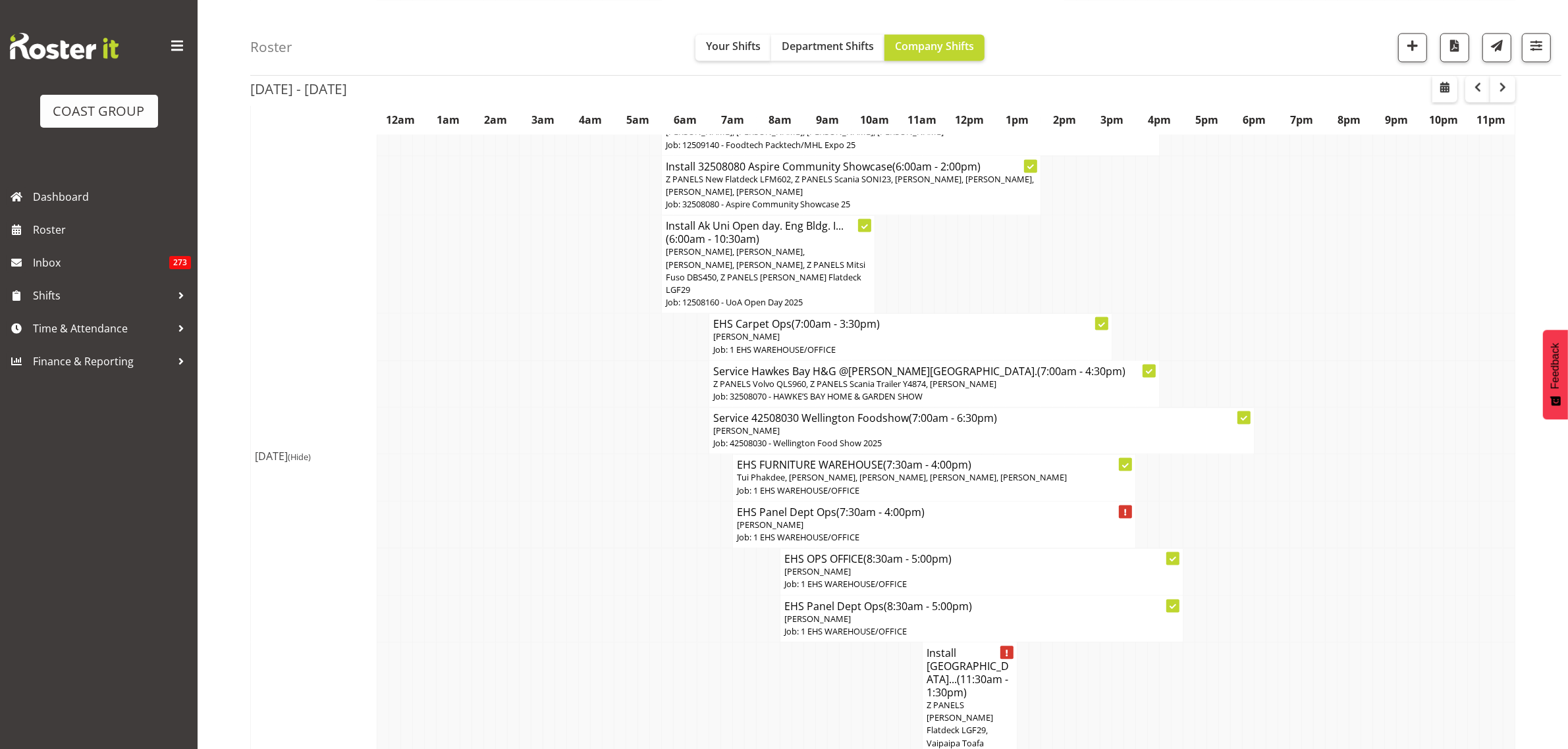
click at [969, 646] on h4 "Install AUT City... (11:30am - 1:30pm)" at bounding box center [969, 672] width 87 height 53
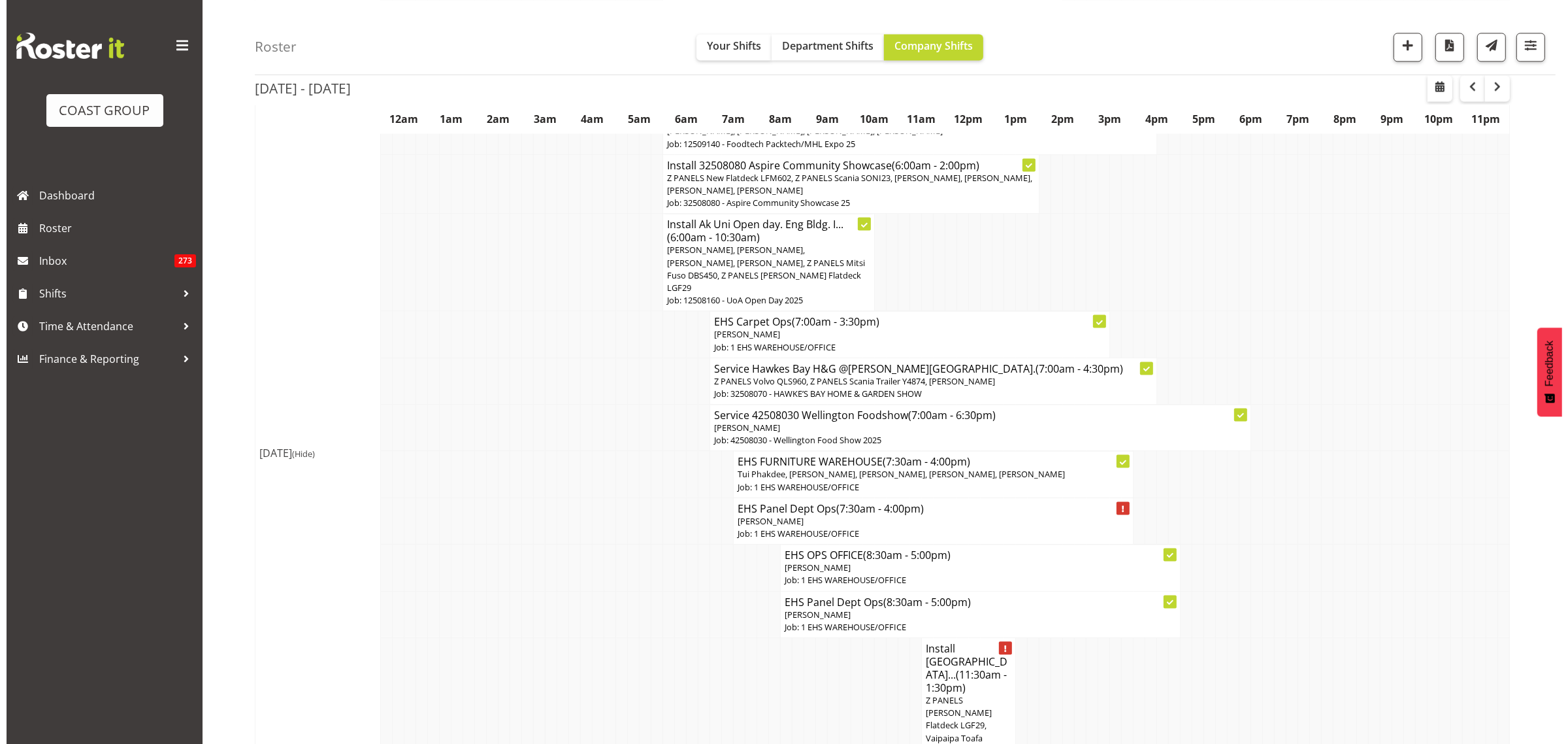
scroll to position [3276, 0]
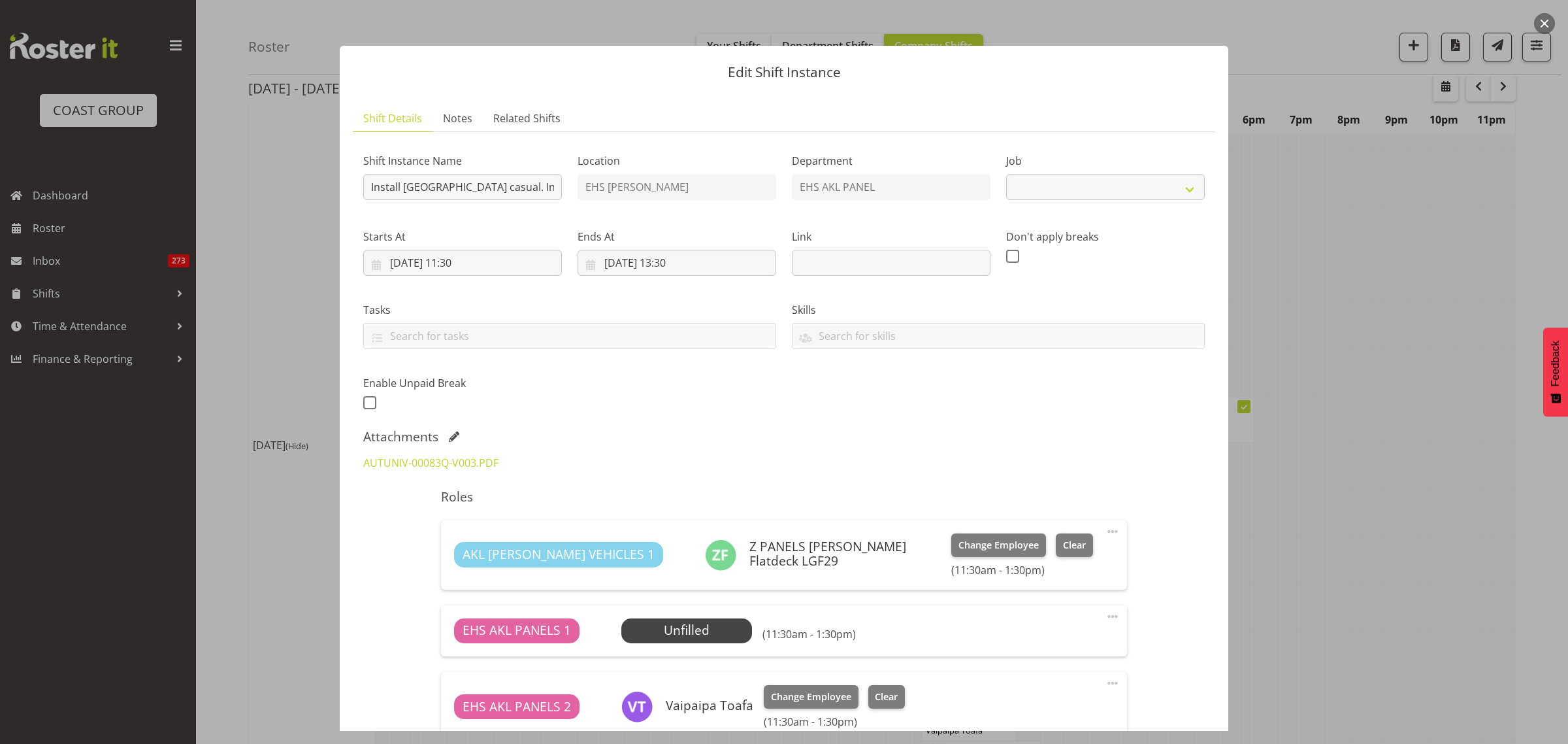
select select "8652"
click at [708, 629] on span "Select Employee" at bounding box center [686, 630] width 97 height 19
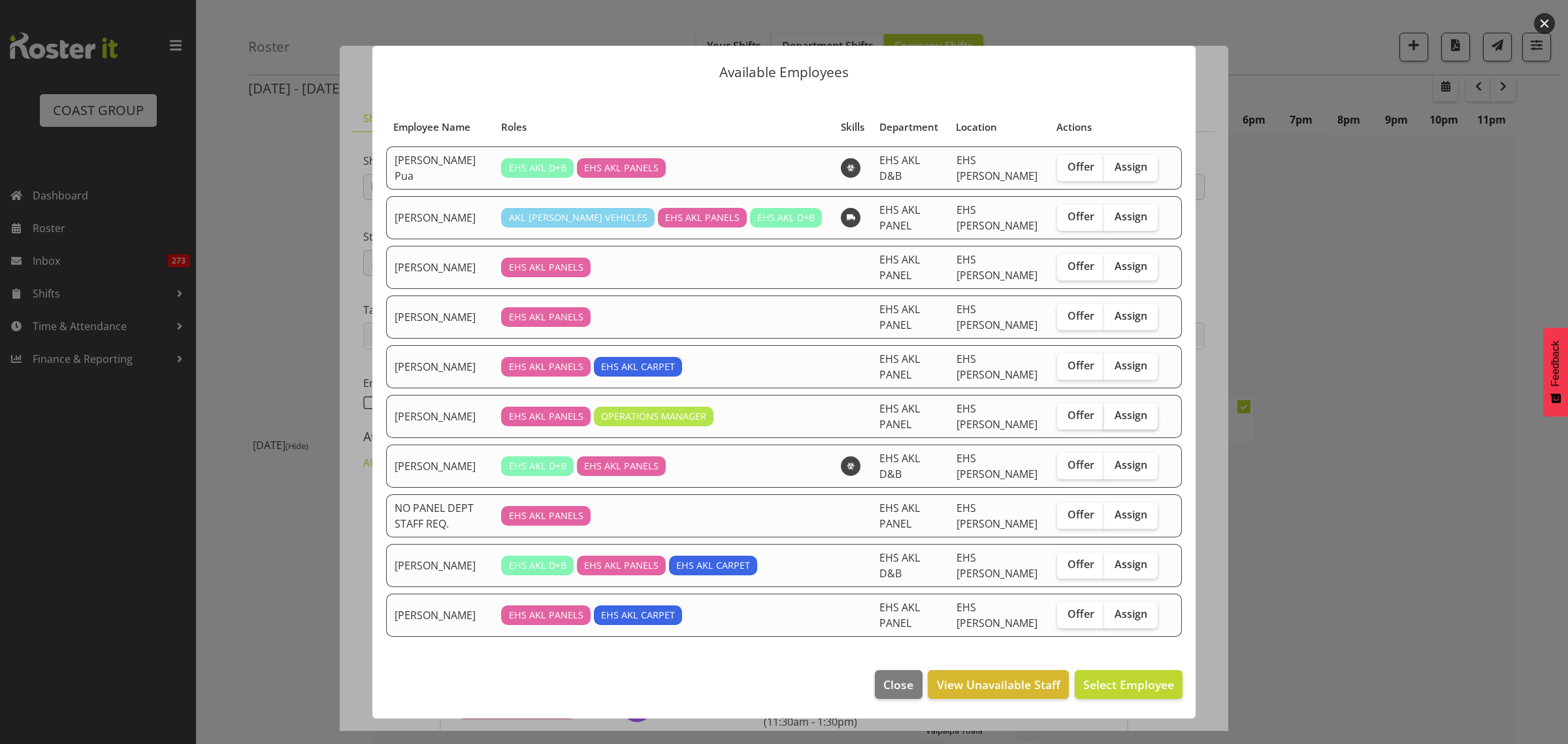
click at [1127, 409] on span "Assign" at bounding box center [1131, 415] width 33 height 13
click at [1113, 411] on input "Assign" at bounding box center [1109, 415] width 9 height 9
checkbox input "true"
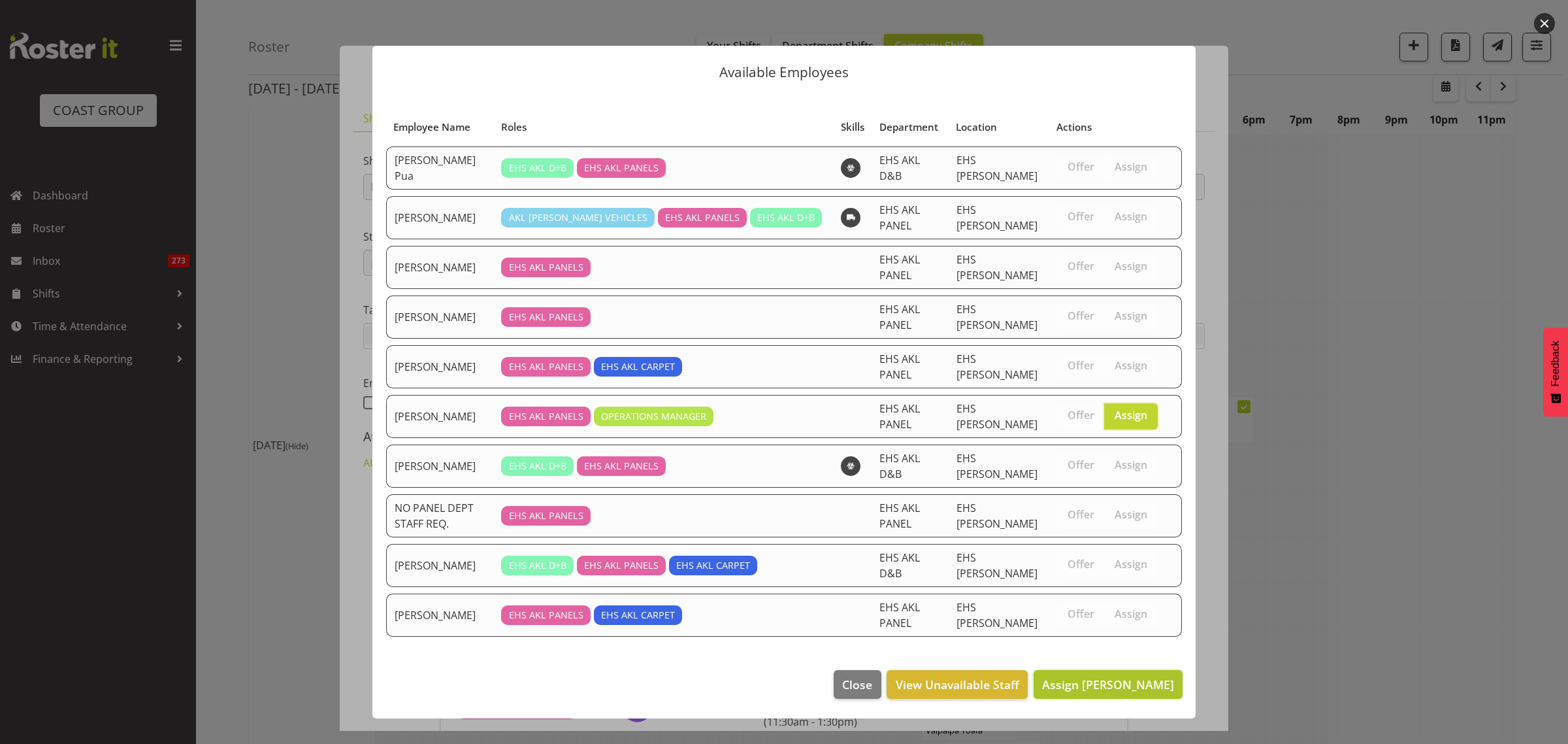
click at [1111, 677] on span "Assign Jeremy Zhu" at bounding box center [1108, 685] width 132 height 16
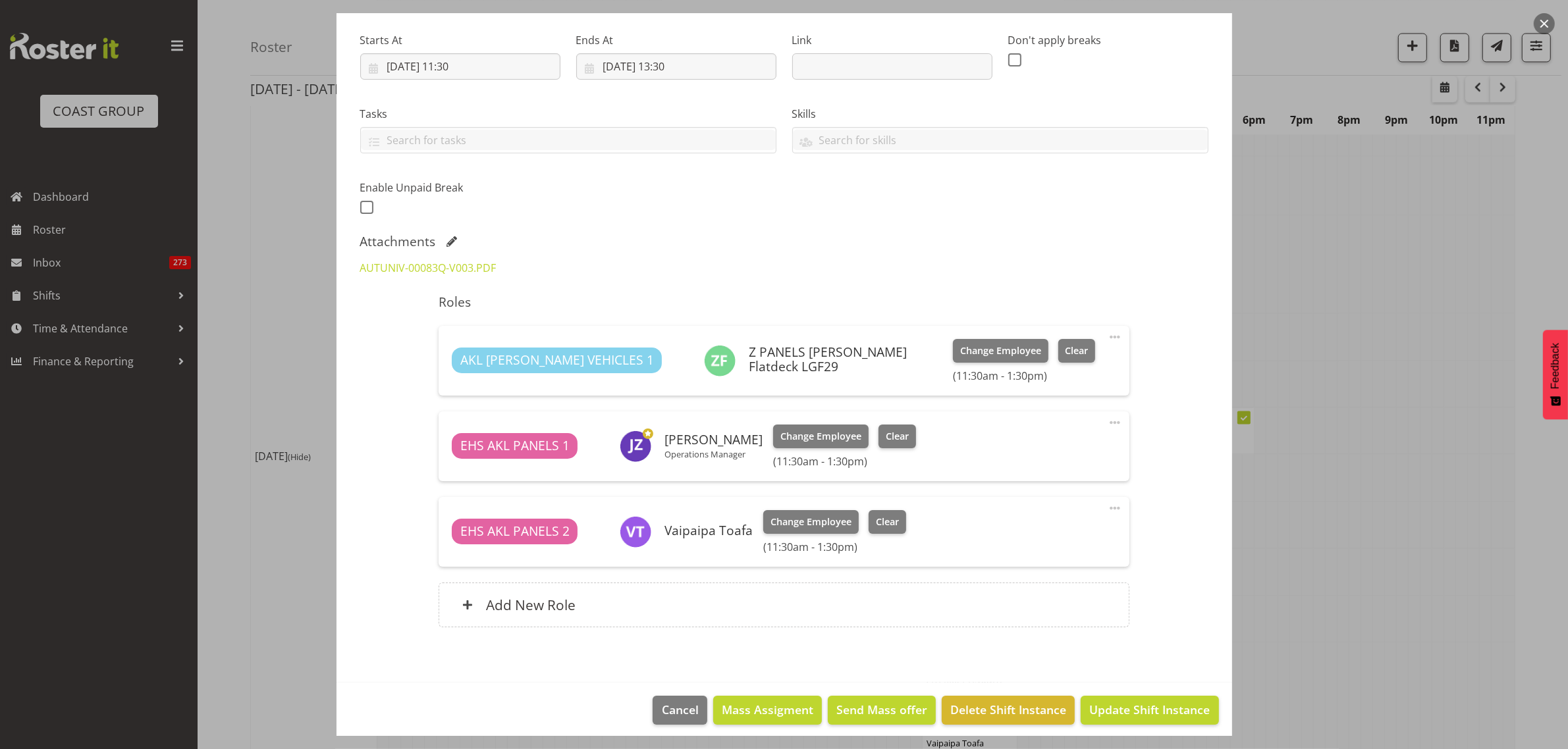
scroll to position [206, 0]
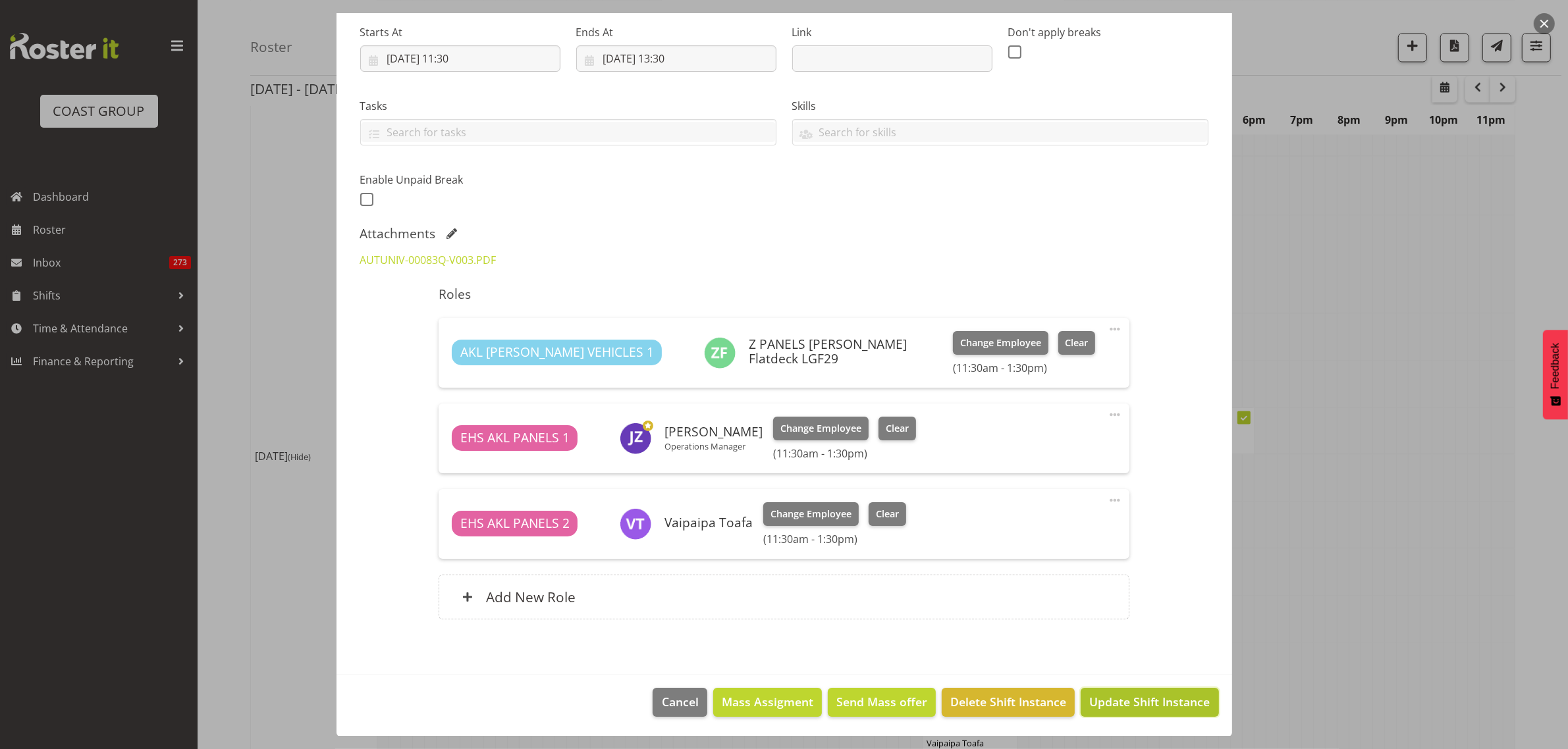
click at [1133, 702] on span "Update Shift Instance" at bounding box center [1149, 701] width 120 height 17
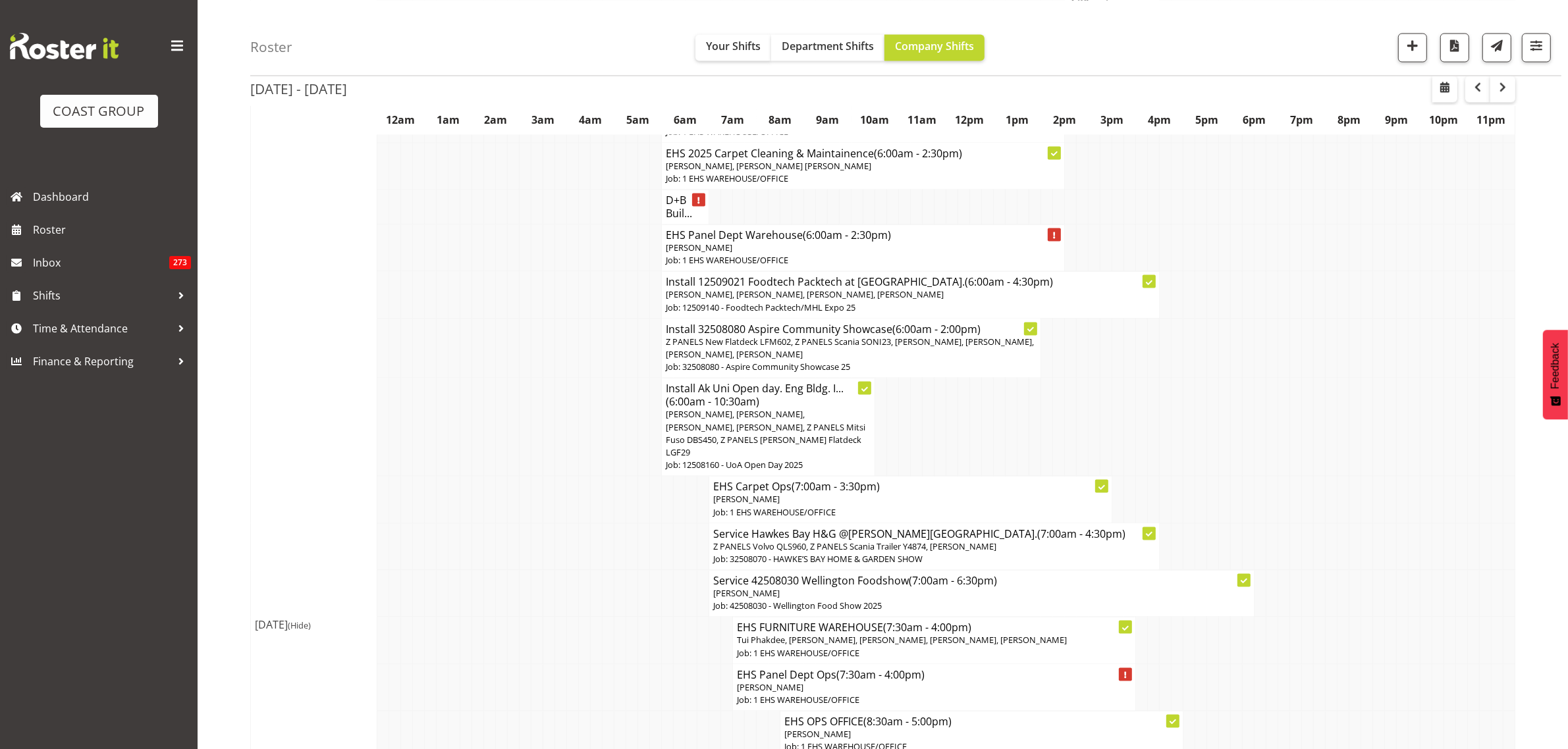
scroll to position [3126, 0]
click at [997, 683] on p "[PERSON_NAME]" at bounding box center [934, 689] width 395 height 12
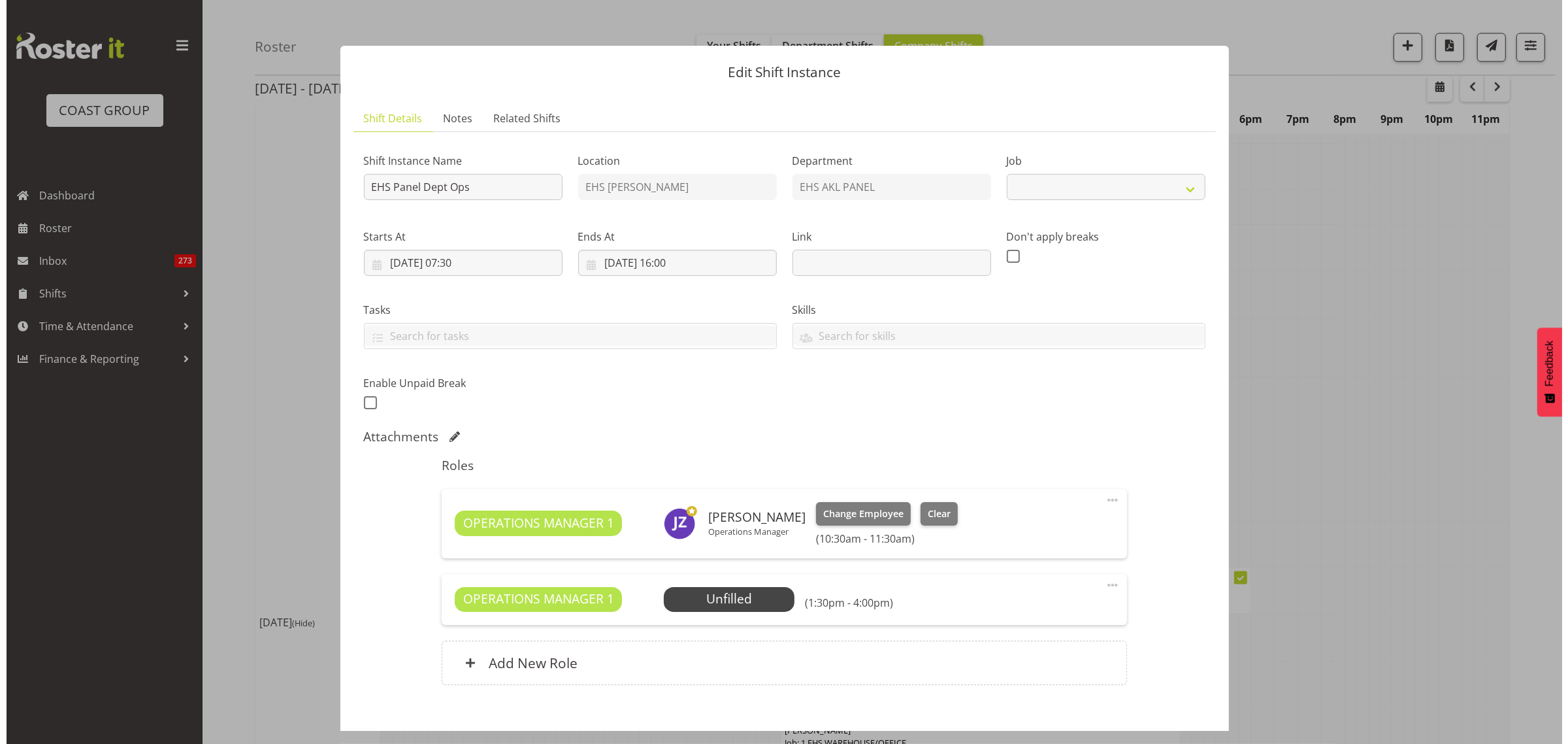
scroll to position [3112, 0]
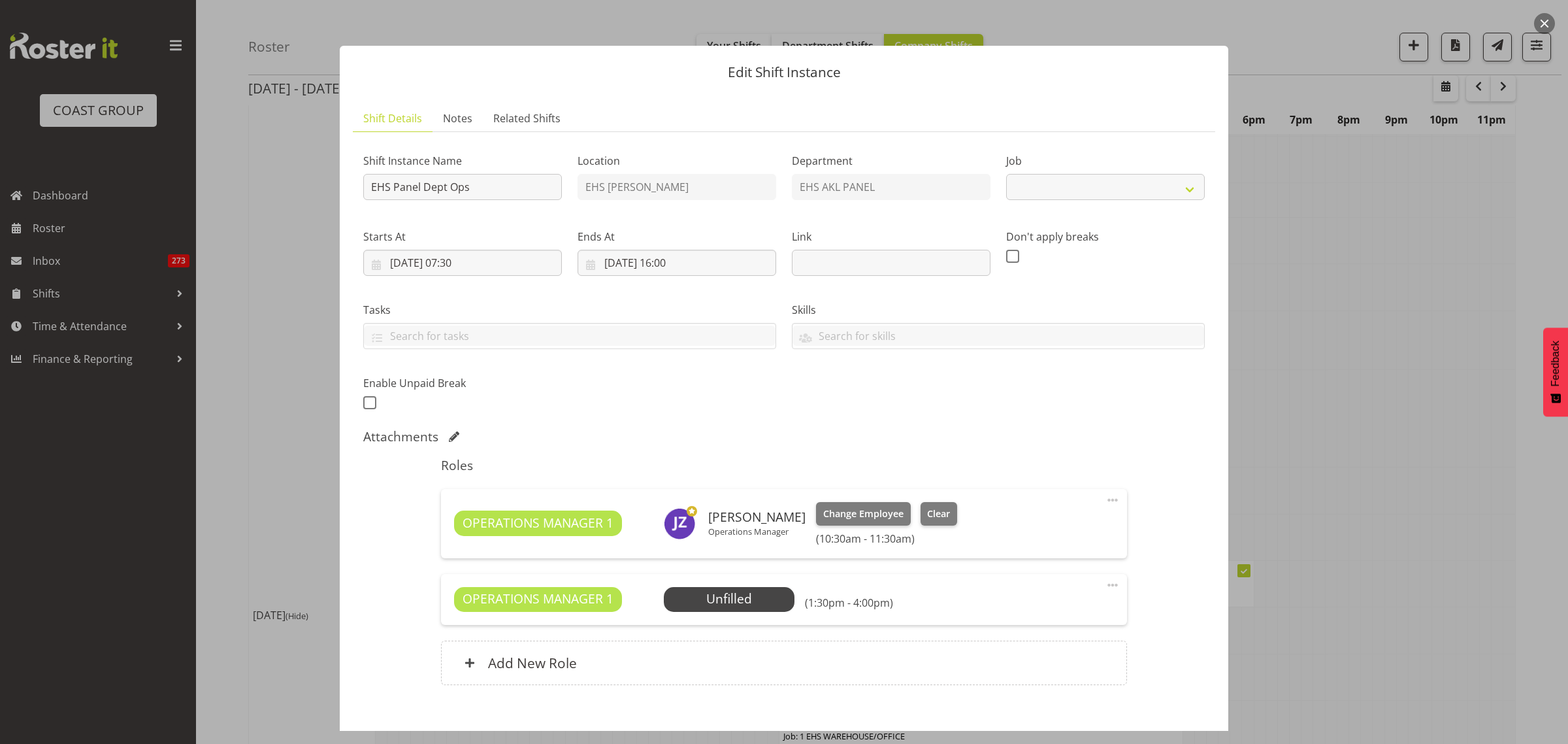
select select "69"
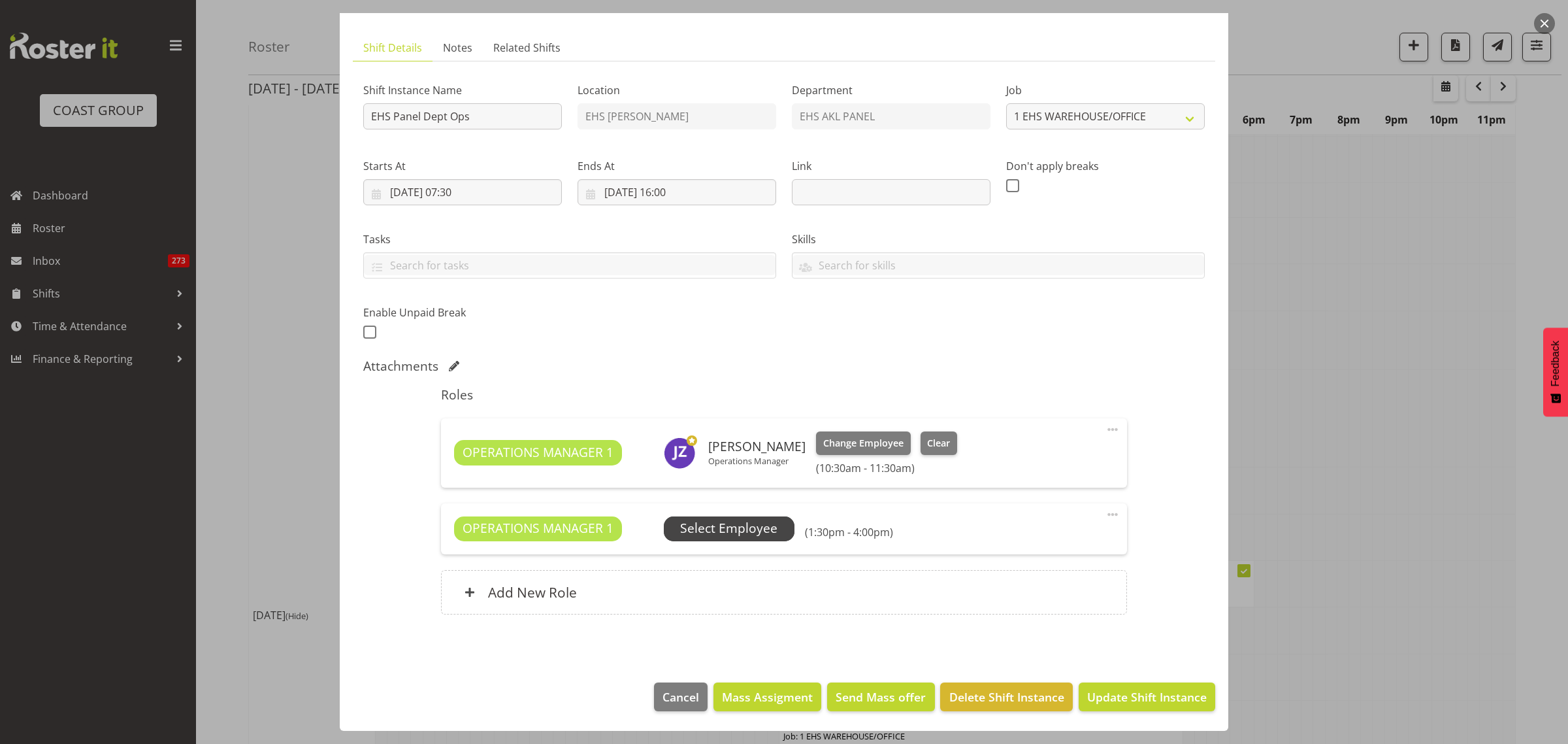
click at [726, 528] on span "Select Employee" at bounding box center [729, 528] width 97 height 19
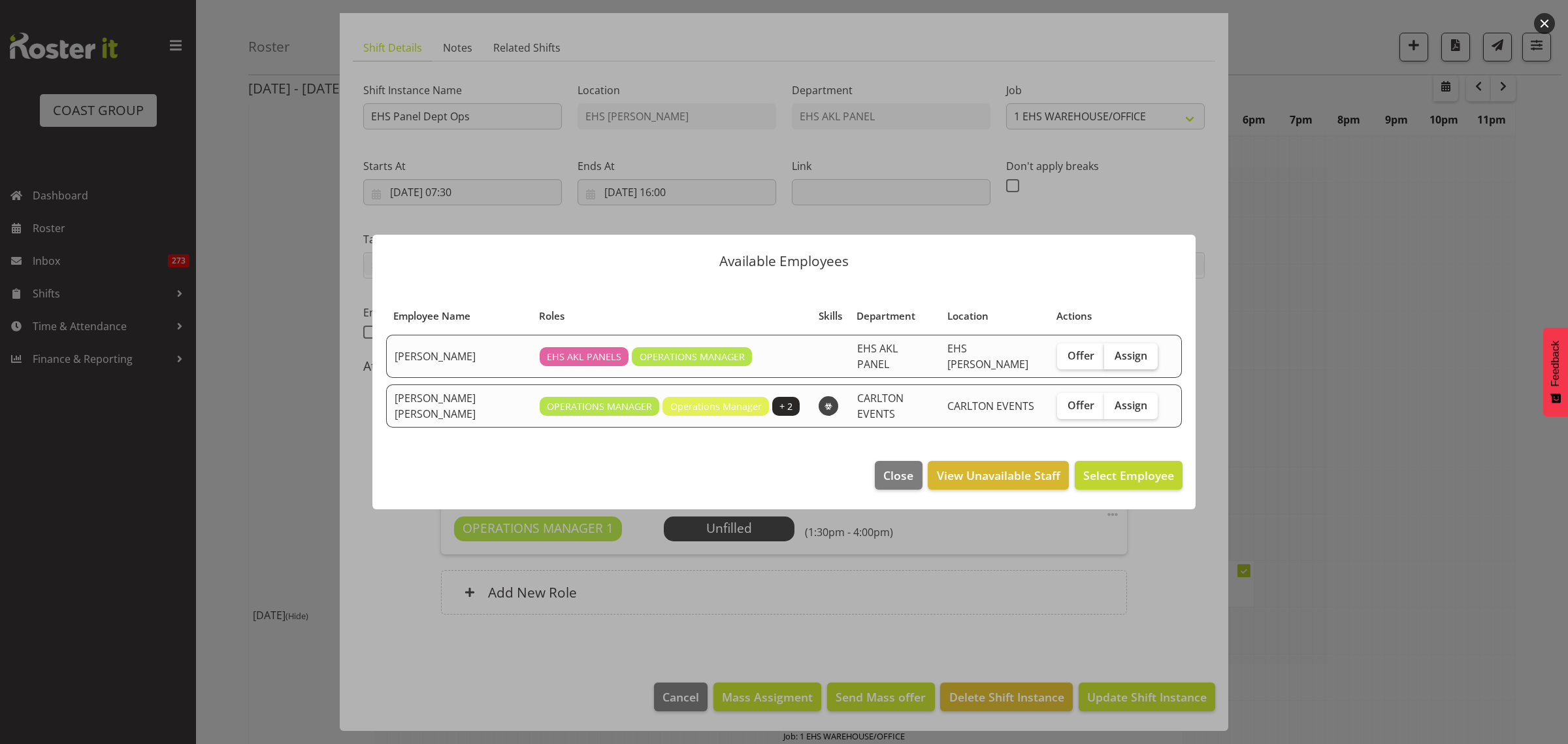
click at [1128, 361] on span "Assign" at bounding box center [1131, 355] width 33 height 13
click at [1113, 359] on input "Assign" at bounding box center [1109, 355] width 9 height 9
checkbox input "true"
click at [1122, 480] on button "Assign Jeremy Zhu" at bounding box center [1108, 475] width 149 height 29
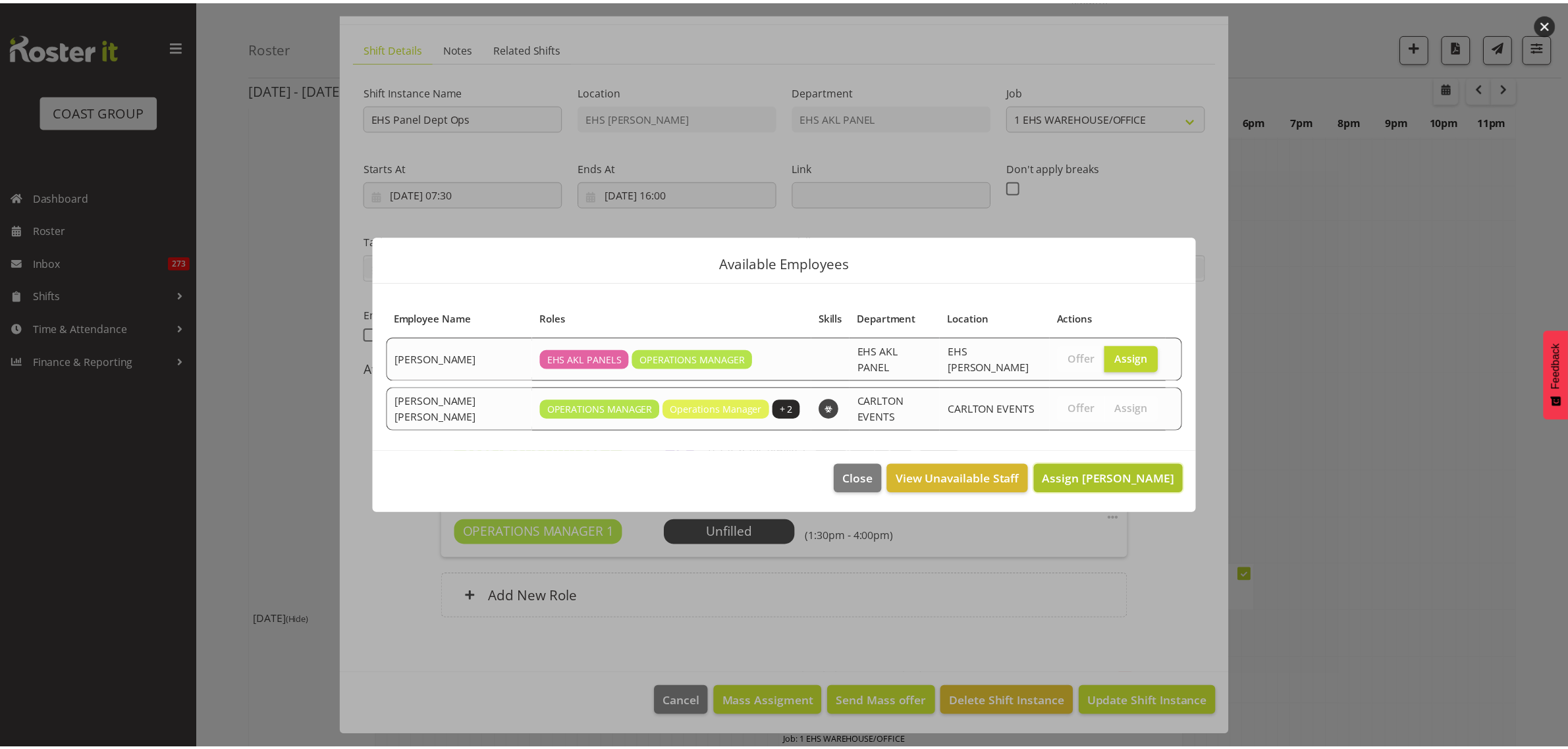
scroll to position [3126, 0]
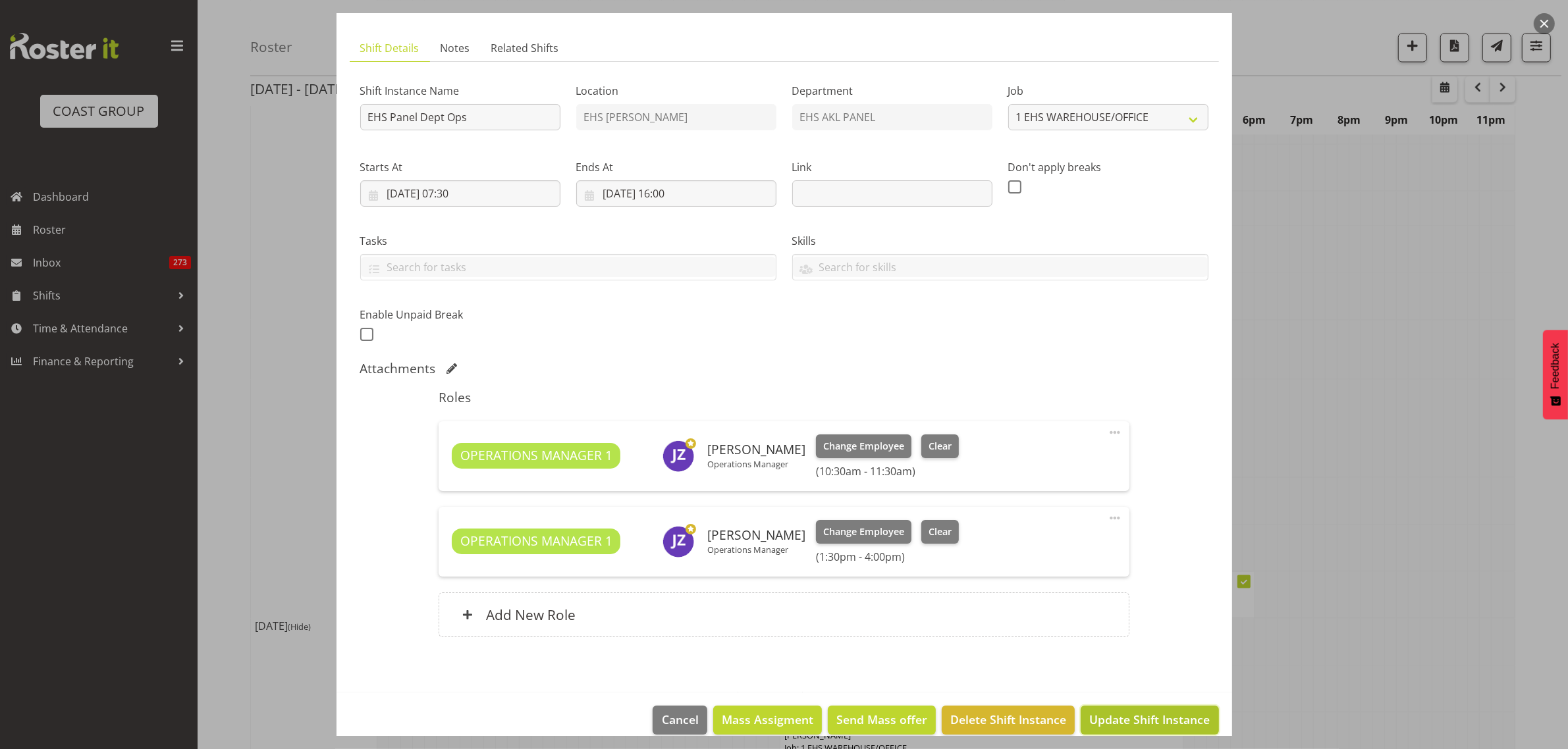
click at [1126, 722] on span "Update Shift Instance" at bounding box center [1149, 719] width 120 height 17
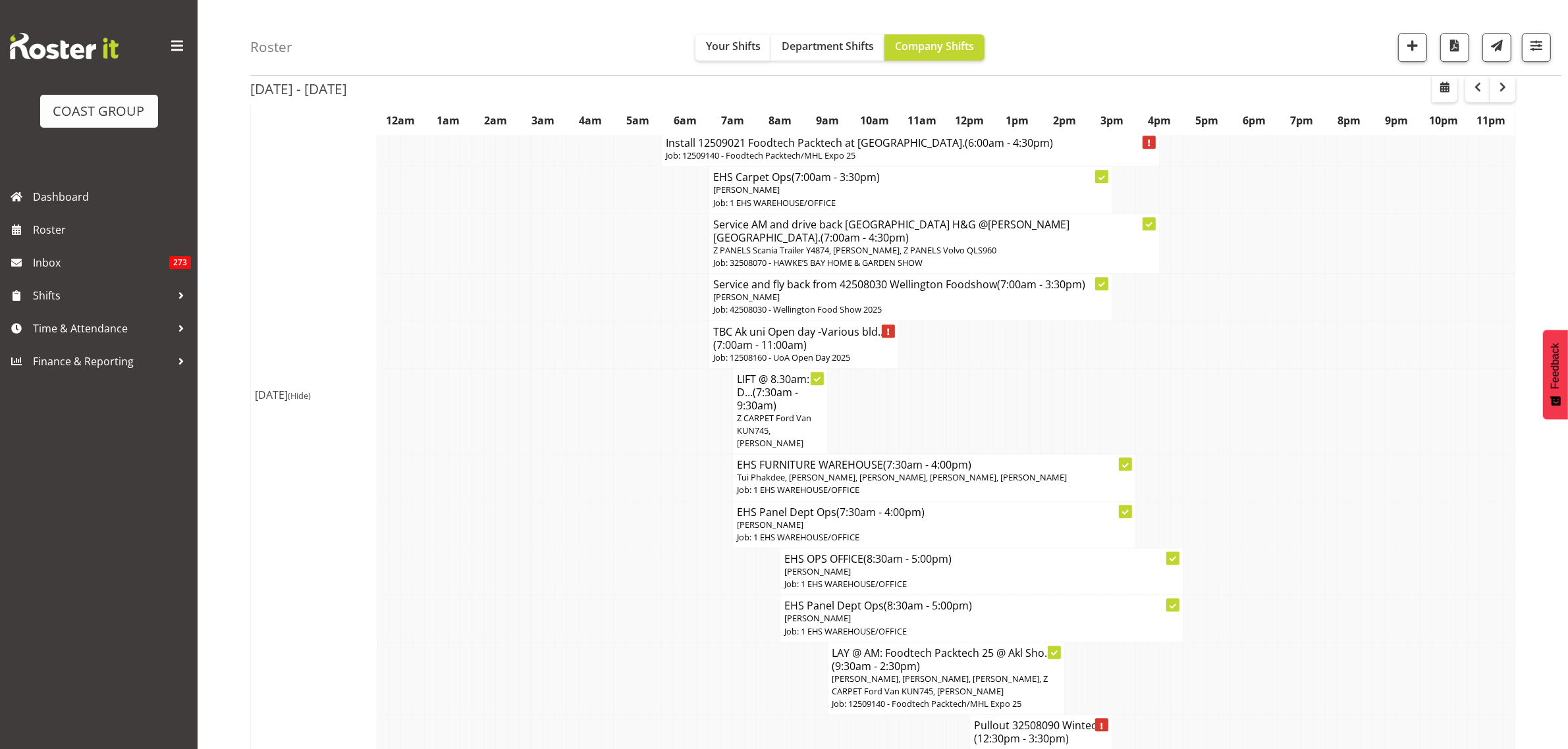
scroll to position [4511, 0]
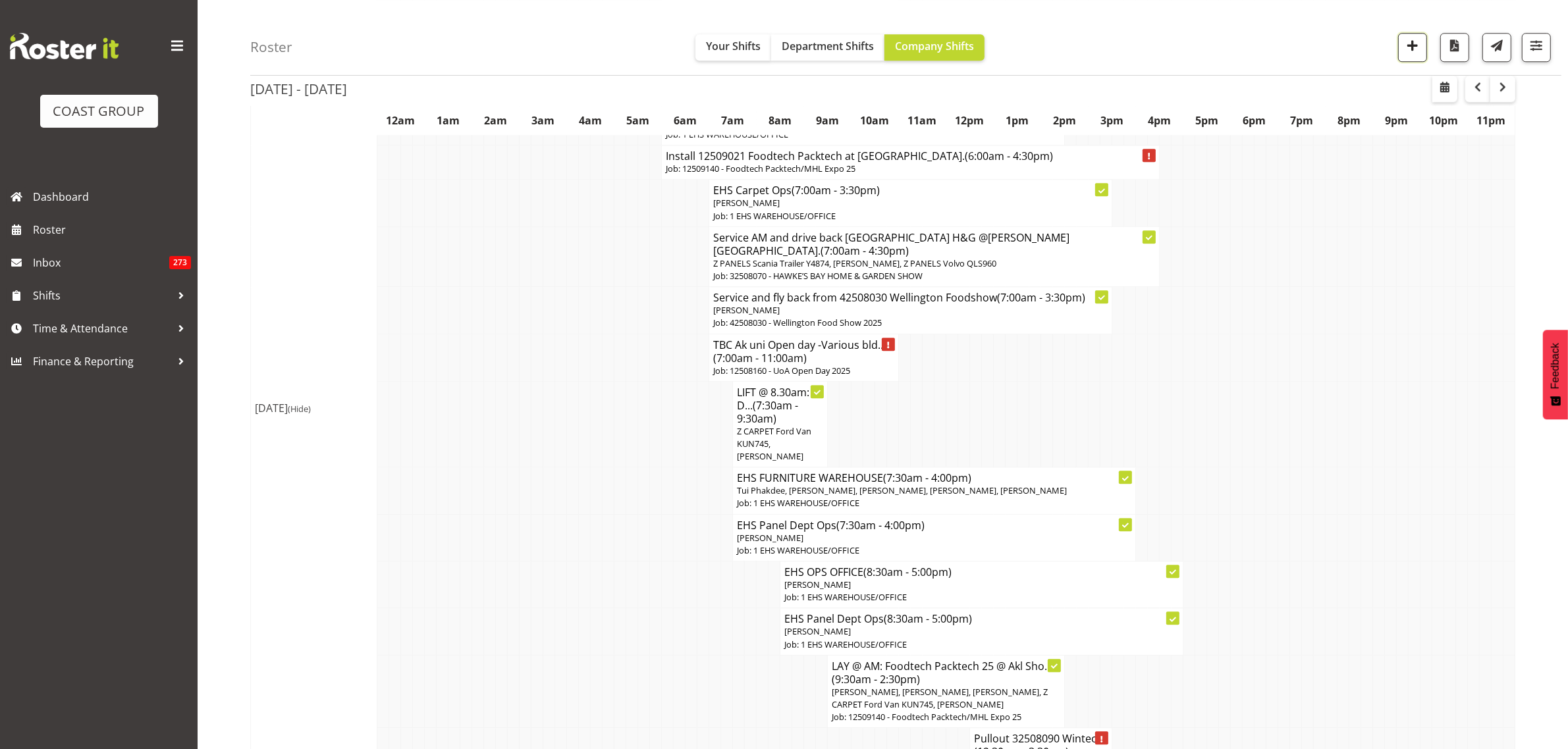
click at [1409, 44] on span "button" at bounding box center [1412, 45] width 17 height 17
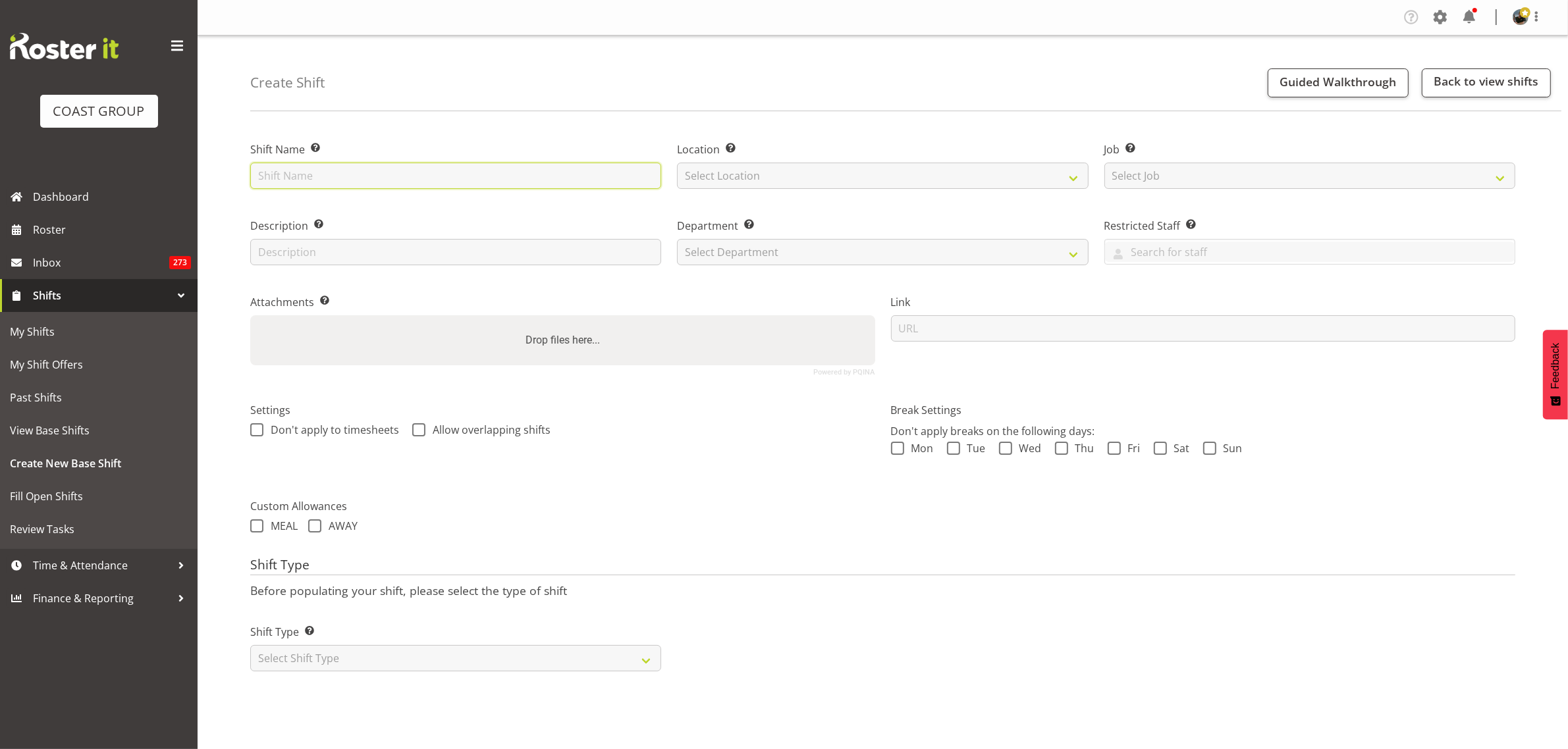
click at [385, 181] on input "text" at bounding box center [456, 175] width 411 height 27
type input "Parked up for Hawkes Bay H+G"
click at [1074, 179] on select "Select Location EHS RYMER" at bounding box center [882, 175] width 411 height 27
select select "35"
click at [677, 162] on select "Select Location EHS RYMER" at bounding box center [882, 175] width 411 height 27
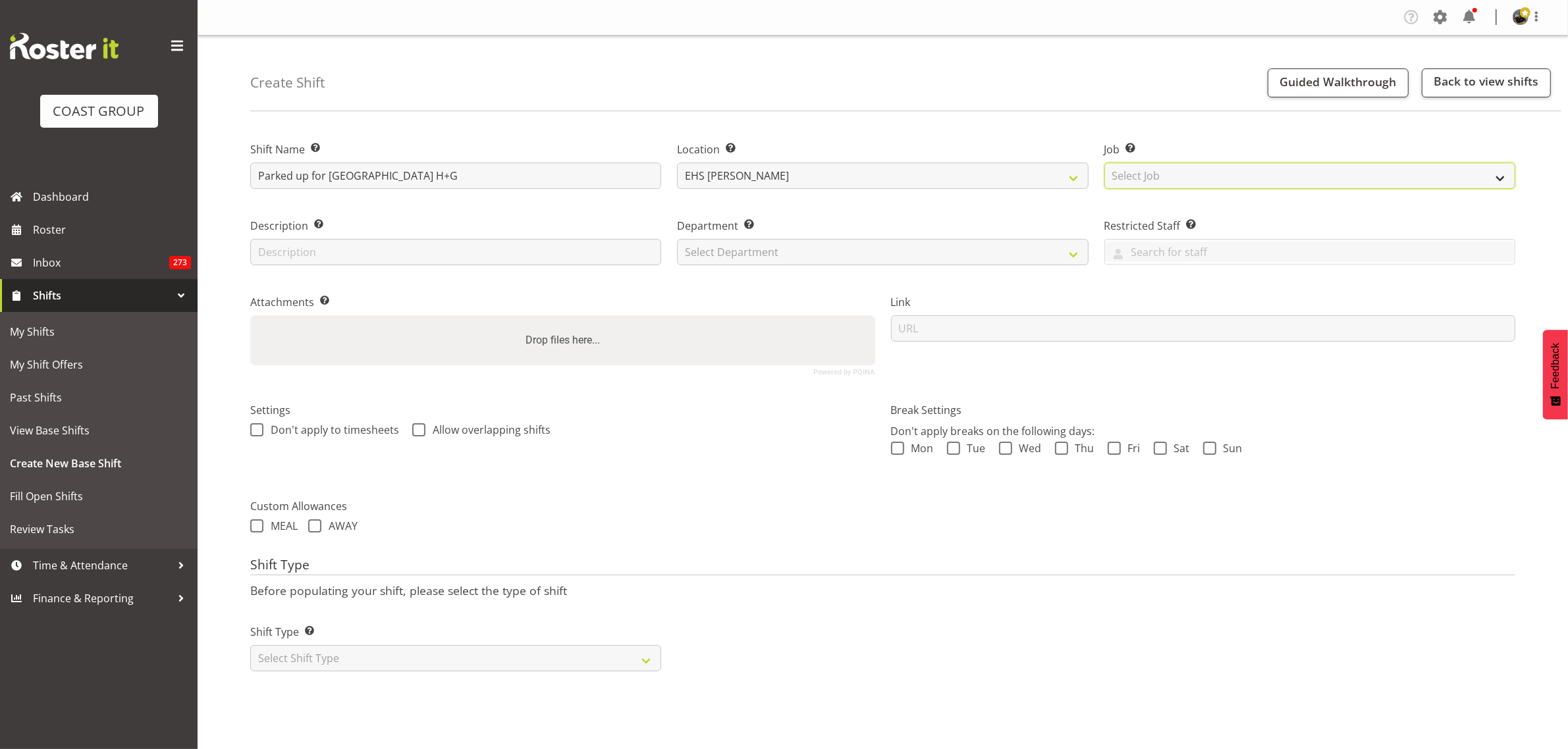
click at [1499, 181] on select "Select Job Create new job 1 Carlton Events 1 Carlton Hamilton 1 Carlton Welling…" at bounding box center [1310, 175] width 411 height 27
select select "9236"
click at [1104, 162] on select "Select Job Create new job 1 Carlton Events 1 Carlton Hamilton 1 Carlton Welling…" at bounding box center [1310, 175] width 411 height 27
click at [1071, 254] on select "Select Department EHS AKL PANEL EHS AKL CARPET" at bounding box center [882, 252] width 411 height 27
select select "39"
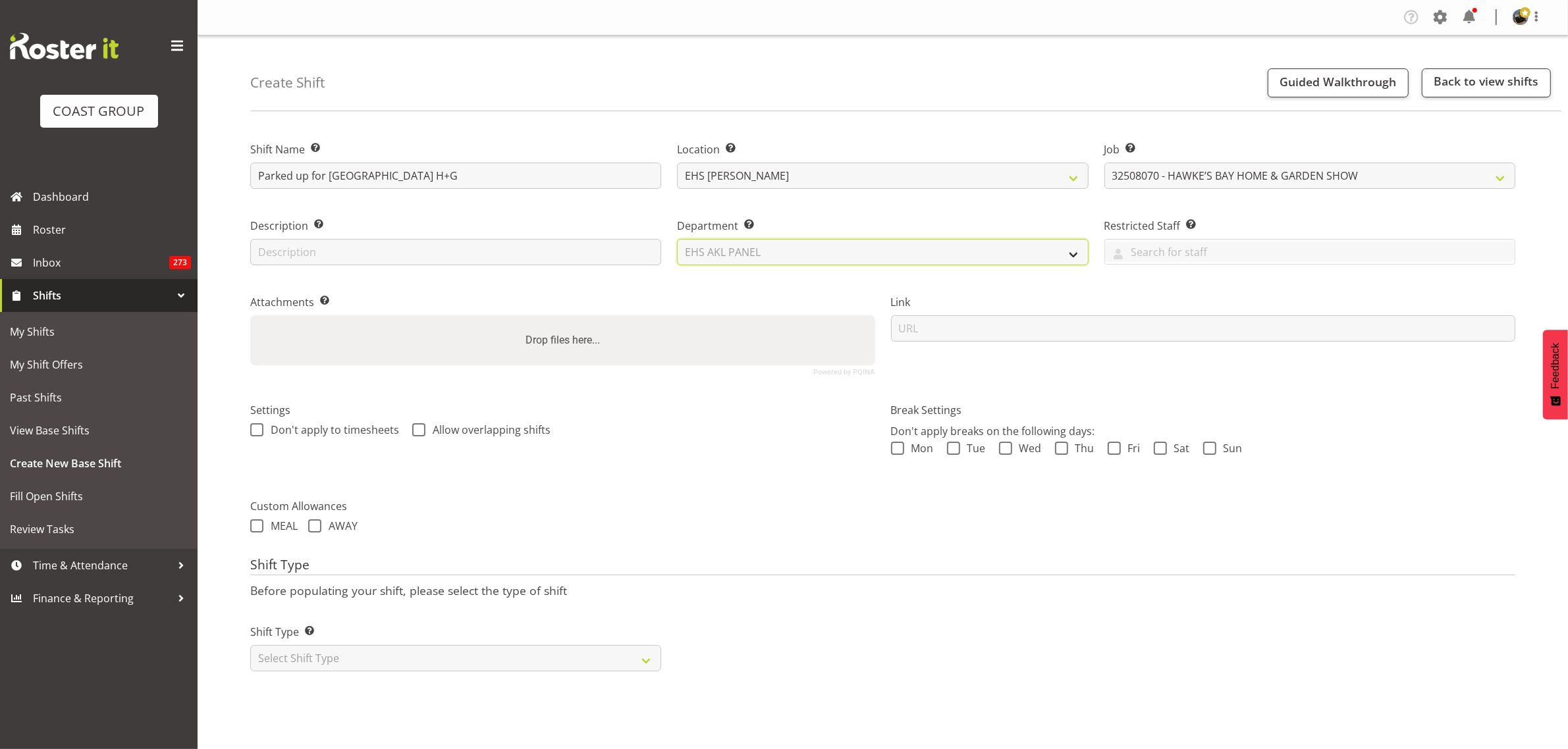
click at [677, 239] on select "Select Department EHS AKL PANEL EHS AKL CARPET" at bounding box center [882, 252] width 411 height 27
click at [646, 662] on select "Select Shift Type One Off Shift Recurring Shift Rotating Shift" at bounding box center [456, 658] width 411 height 27
select select "recurring"
click at [250, 646] on select "Select Shift Type One Off Shift Recurring Shift Rotating Shift" at bounding box center [456, 658] width 411 height 27
select select "7"
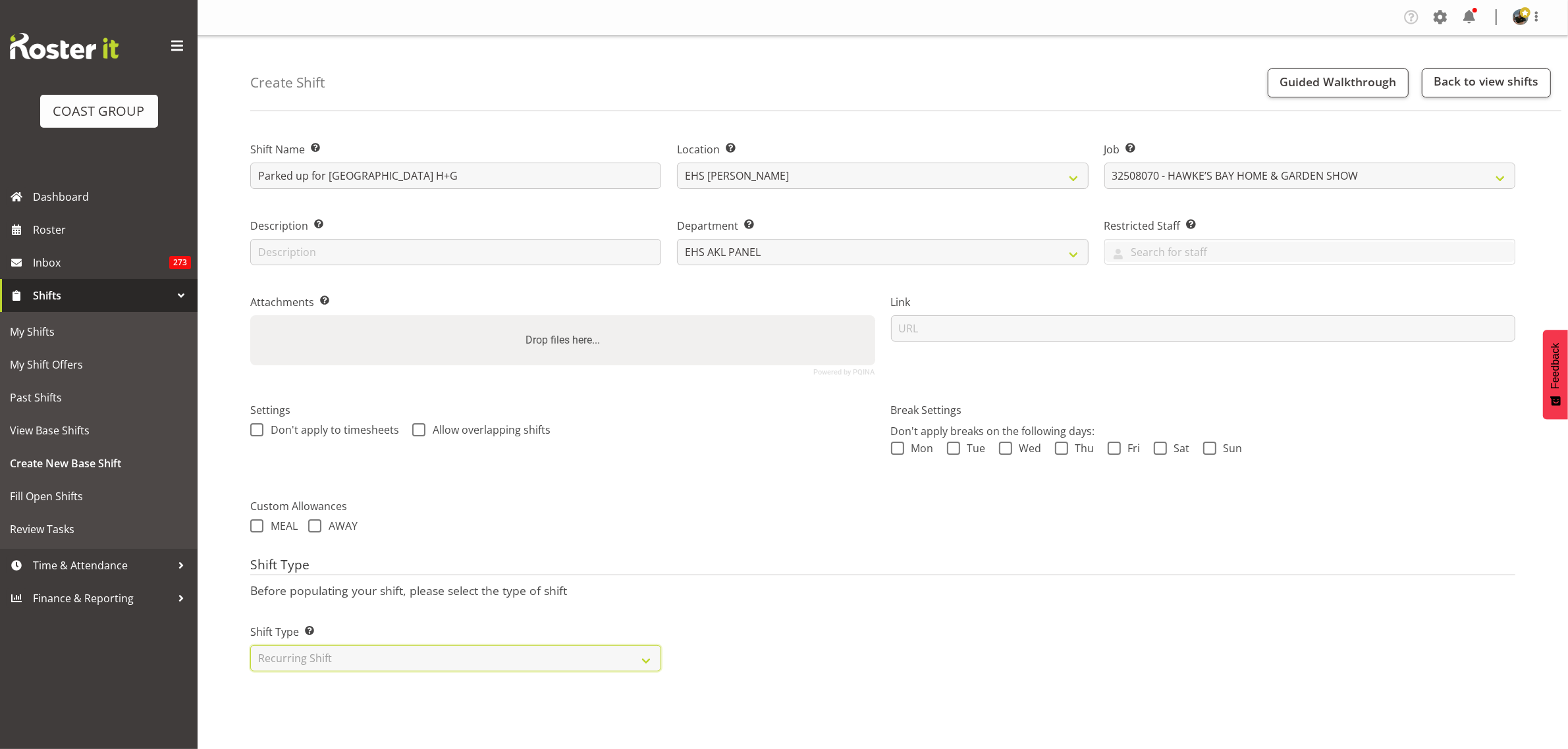
select select "2025"
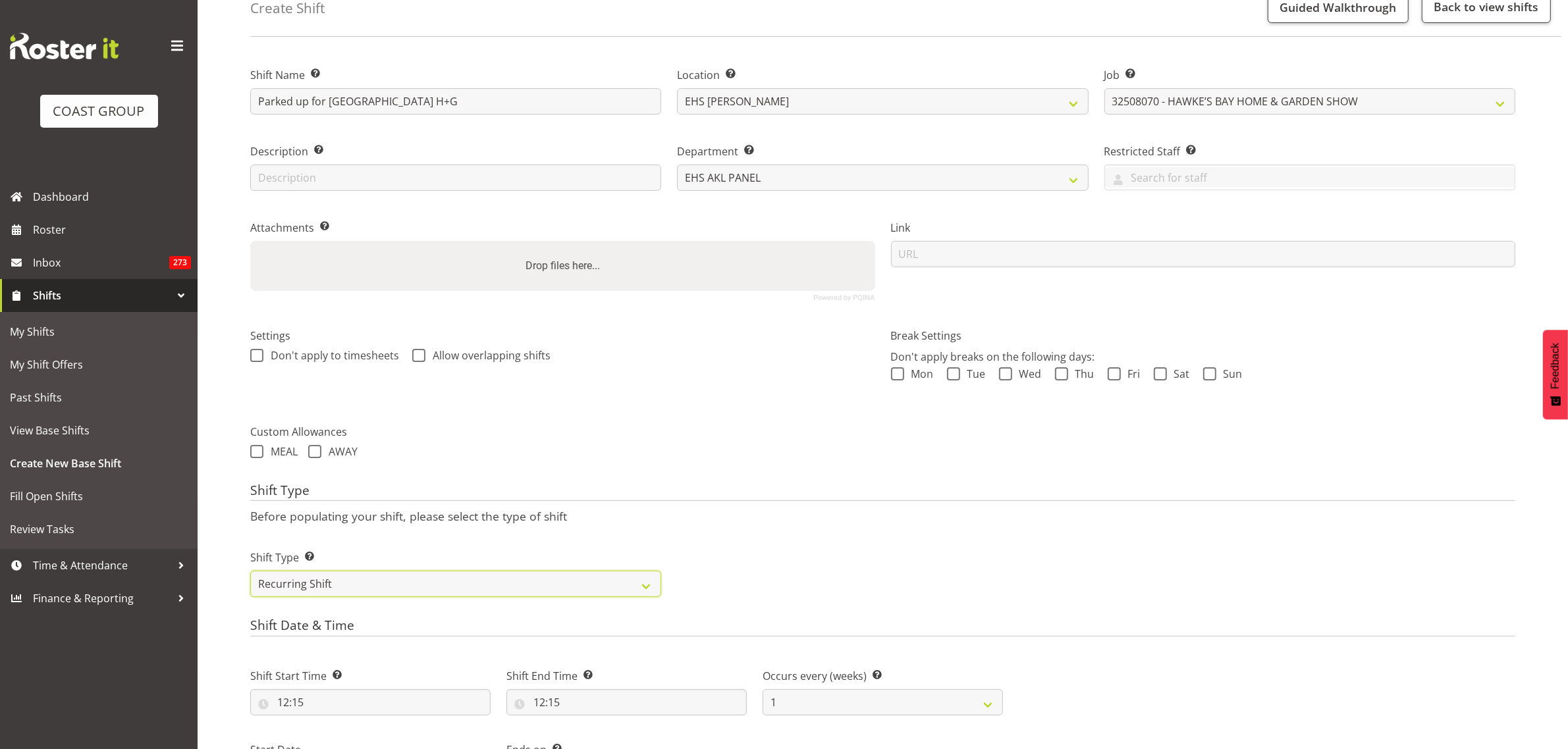
scroll to position [247, 0]
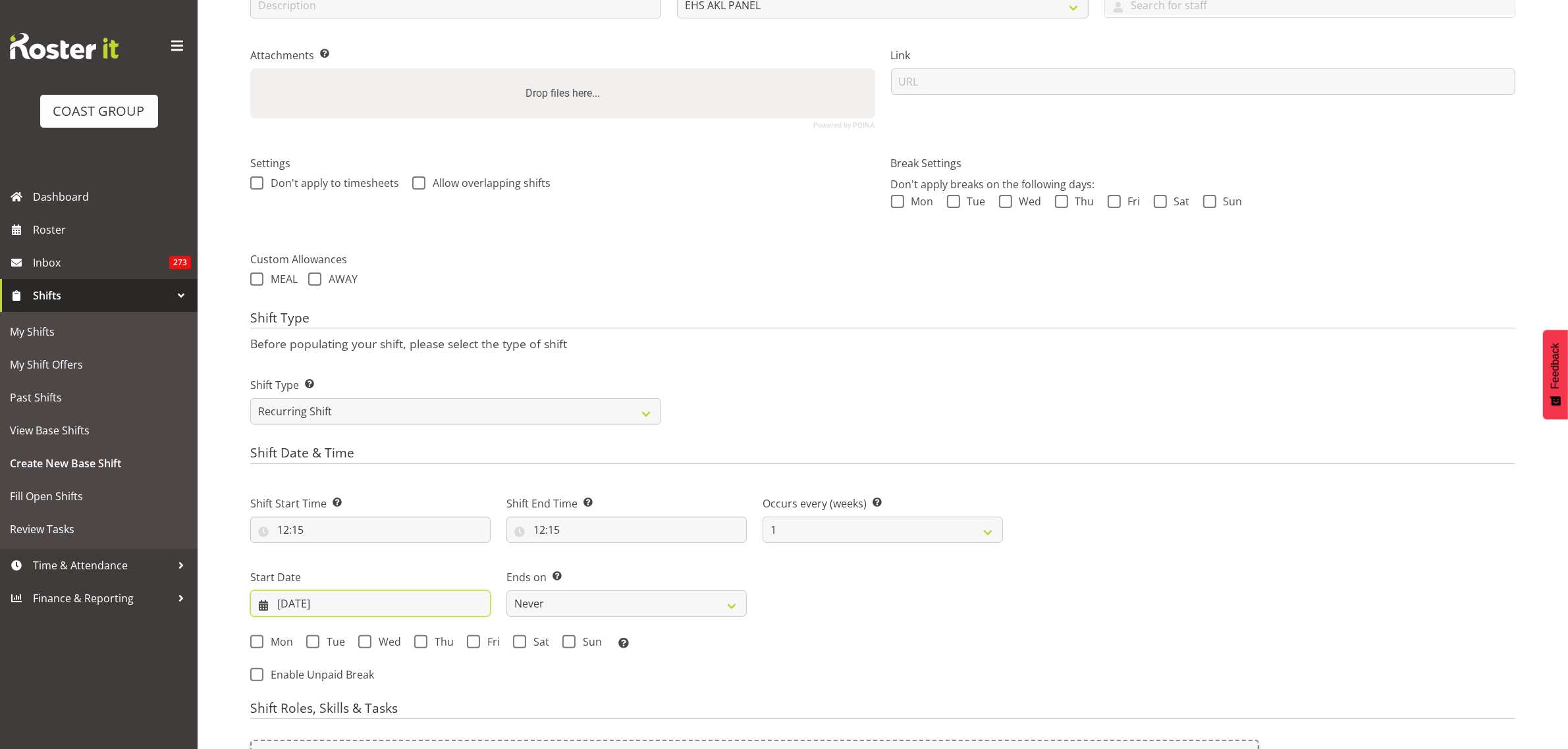
click at [405, 602] on input "22/08/2025" at bounding box center [370, 603] width 240 height 27
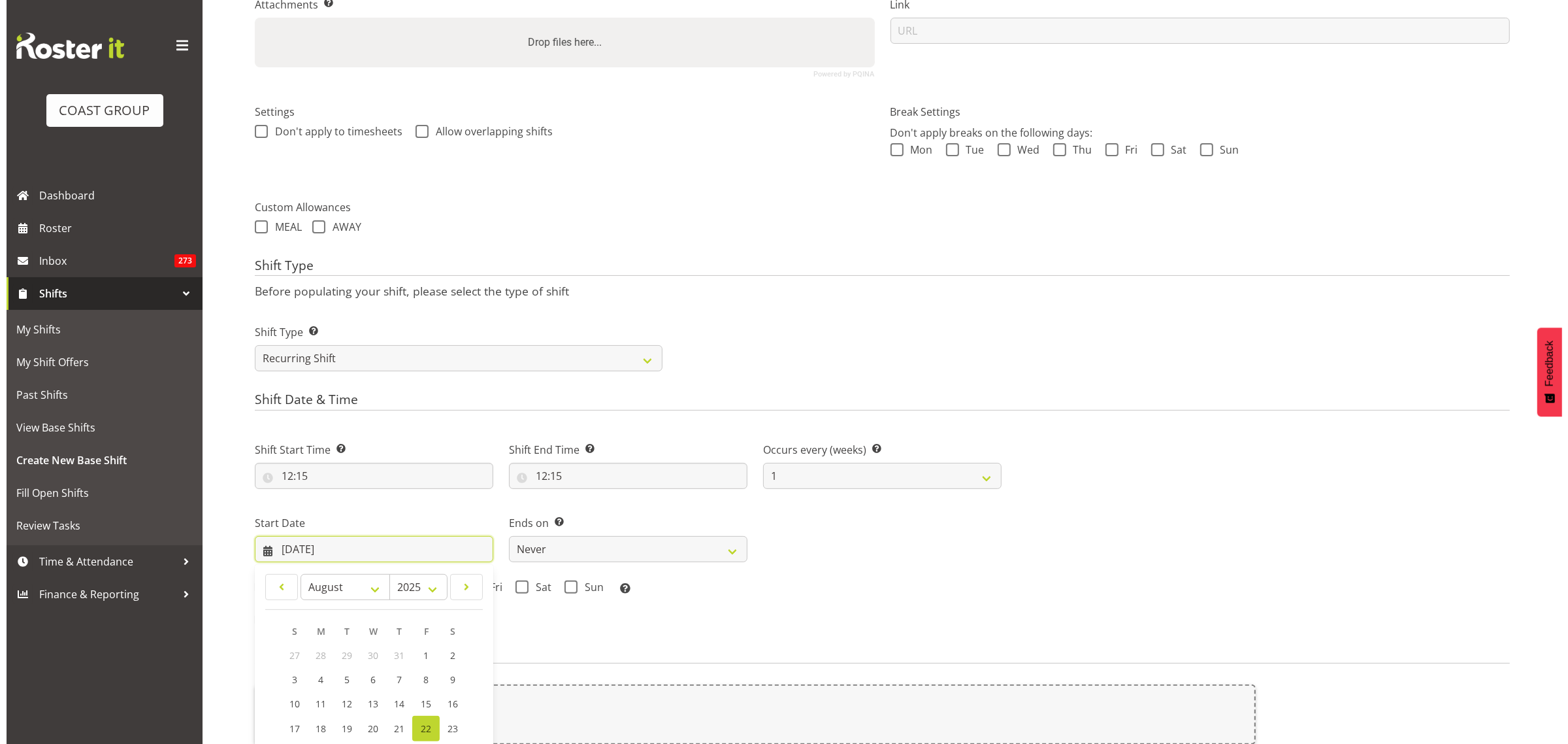
scroll to position [491, 0]
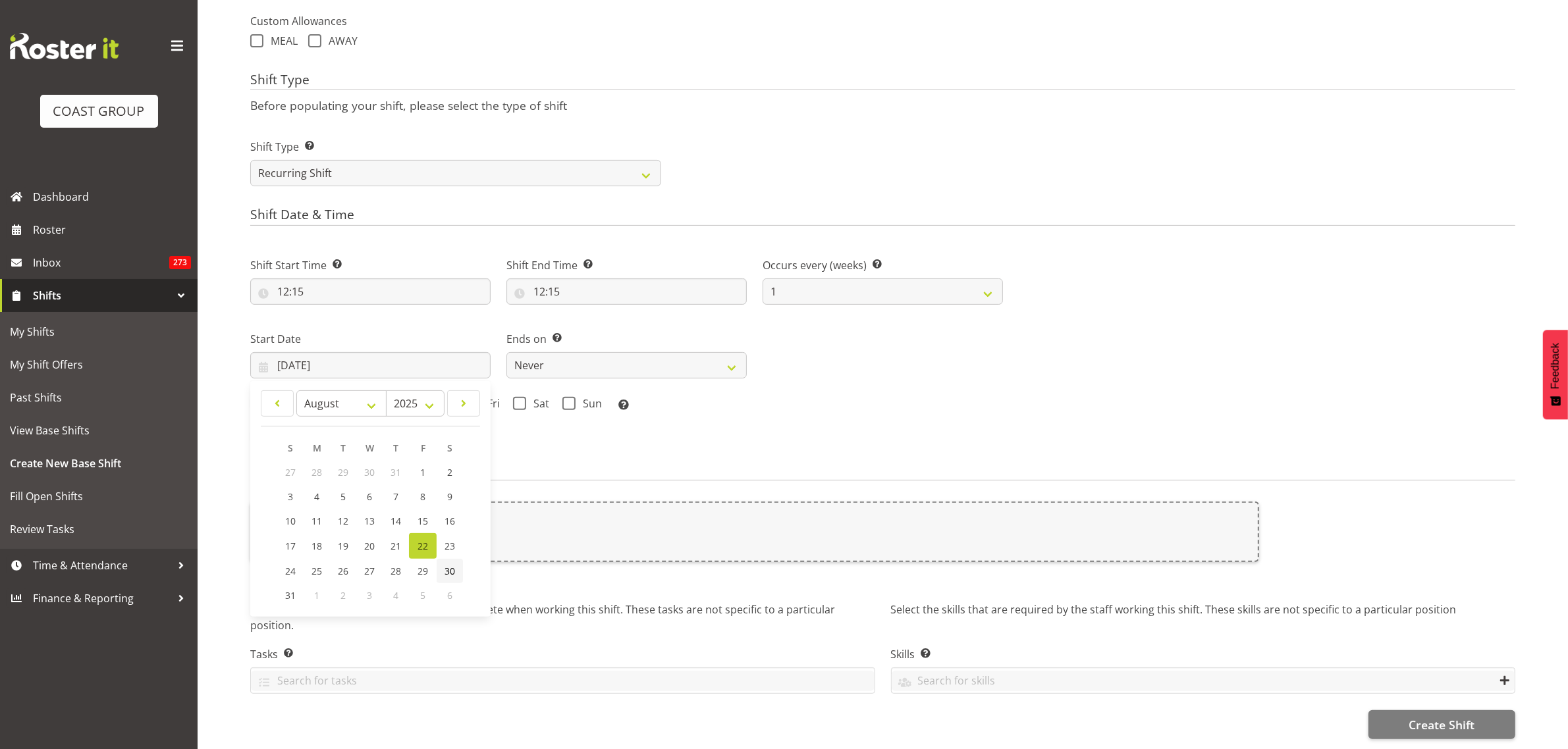
click at [448, 564] on span "30" at bounding box center [449, 570] width 11 height 12
type input "30/08/2025"
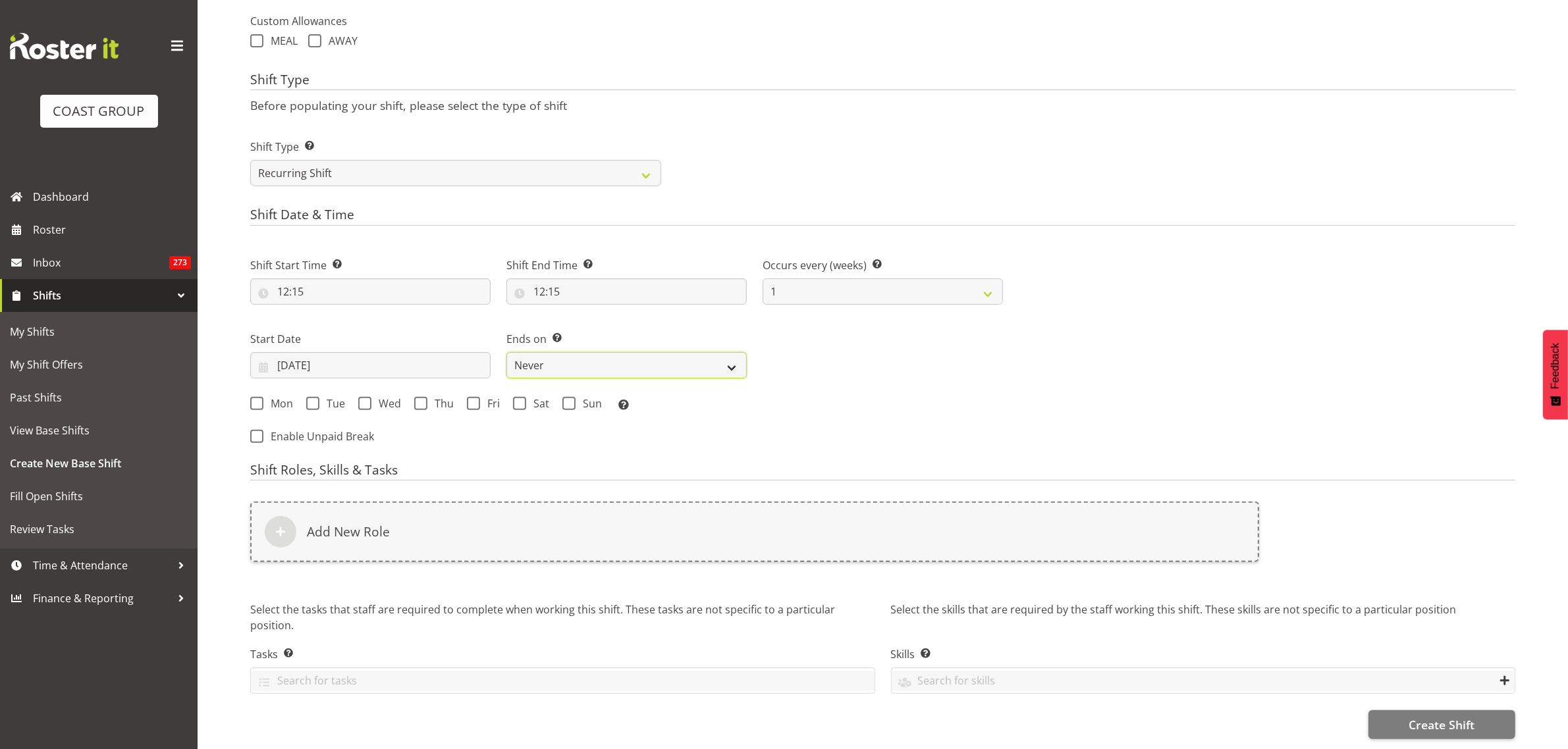
click at [736, 359] on select "Never On Date" at bounding box center [626, 365] width 240 height 27
select select "date"
click at [506, 352] on select "Never On Date" at bounding box center [626, 365] width 240 height 27
select select "7"
select select "2025"
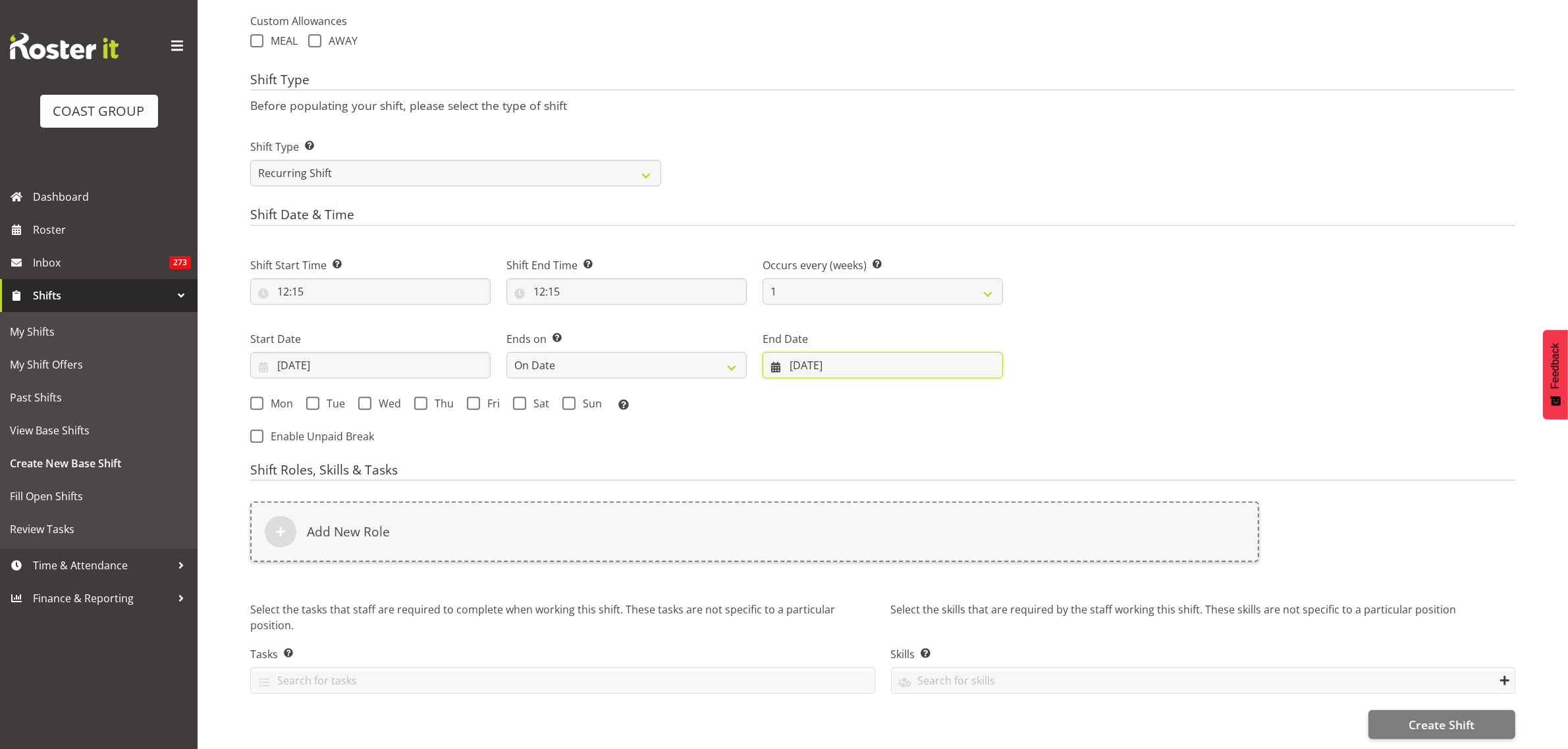
click at [905, 355] on input "22/08/2025" at bounding box center [882, 365] width 240 height 27
click at [795, 590] on link "31" at bounding box center [803, 595] width 27 height 25
type input "31/08/2025"
click at [366, 280] on input "12:15" at bounding box center [370, 291] width 240 height 27
click at [339, 319] on select "00 01 02 03 04 05 06 07 08 09 10 11 12 13 14 15 16 17 18 19 20 21 22 23" at bounding box center [340, 326] width 30 height 27
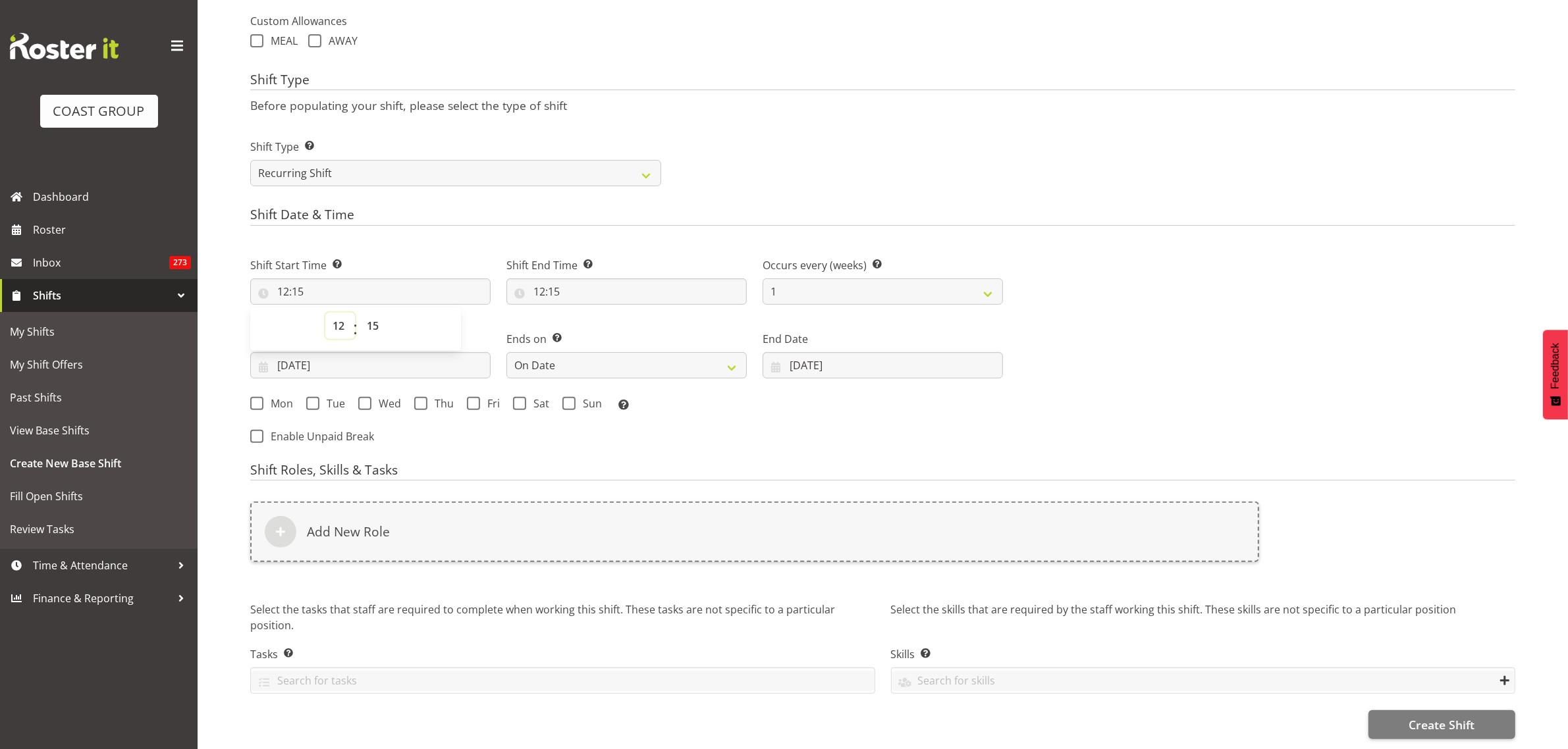
select select "0"
click at [325, 313] on select "00 01 02 03 04 05 06 07 08 09 10 11 12 13 14 15 16 17 18 19 20 21 22 23" at bounding box center [340, 326] width 30 height 27
type input "00:15"
click at [376, 314] on select "00 01 02 03 04 05 06 07 08 09 10 11 12 13 14 15 16 17 18 19 20 21 22 23 24 25 2…" at bounding box center [374, 326] width 30 height 27
select select "30"
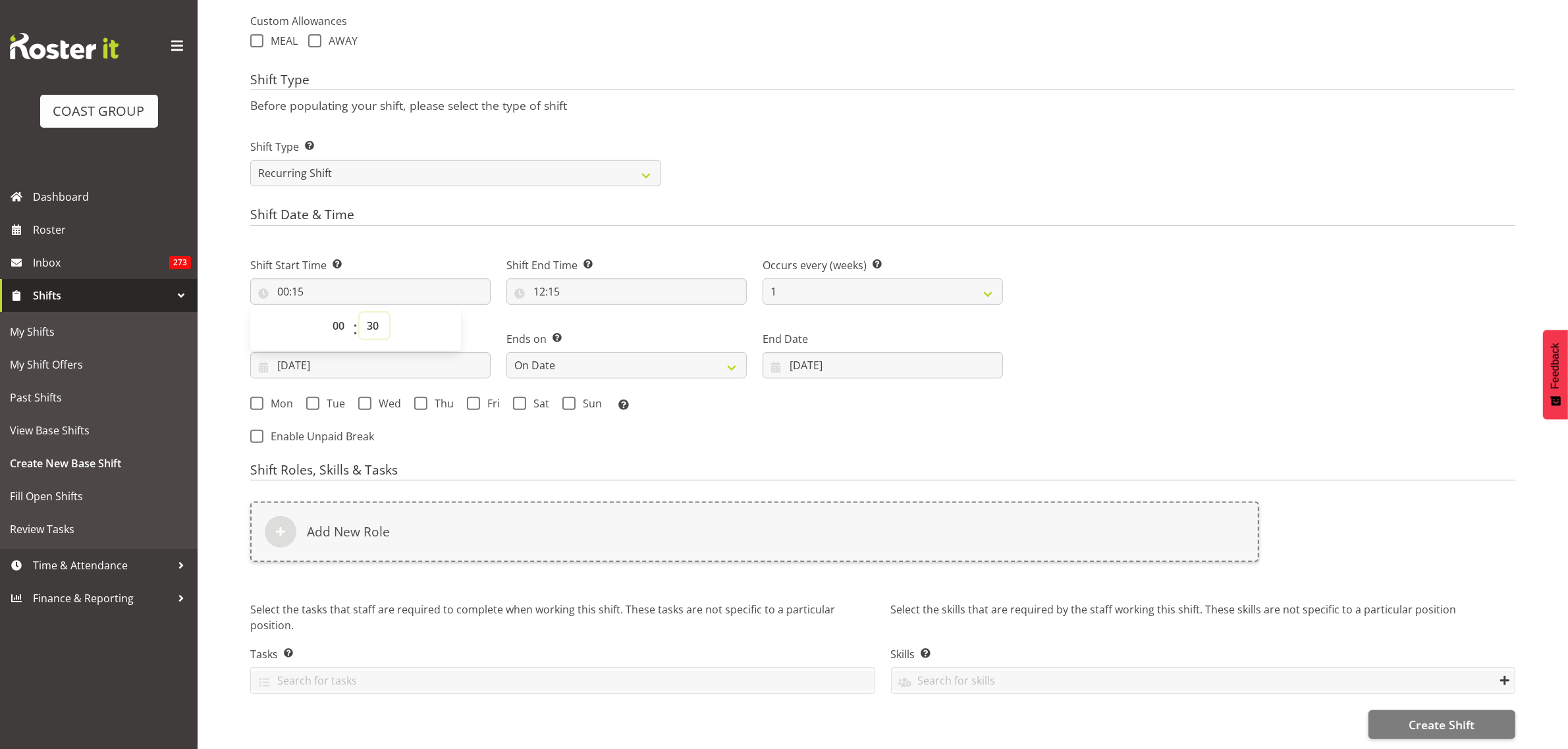
click at [359, 313] on select "00 01 02 03 04 05 06 07 08 09 10 11 12 13 14 15 16 17 18 19 20 21 22 23 24 25 2…" at bounding box center [374, 326] width 30 height 27
type input "00:30"
click at [674, 288] on input "12:15" at bounding box center [626, 291] width 240 height 27
click at [594, 318] on select "00 01 02 03 04 05 06 07 08 09 10 11 12 13 14 15 16 17 18 19 20 21 22 23" at bounding box center [596, 326] width 30 height 27
select select "23"
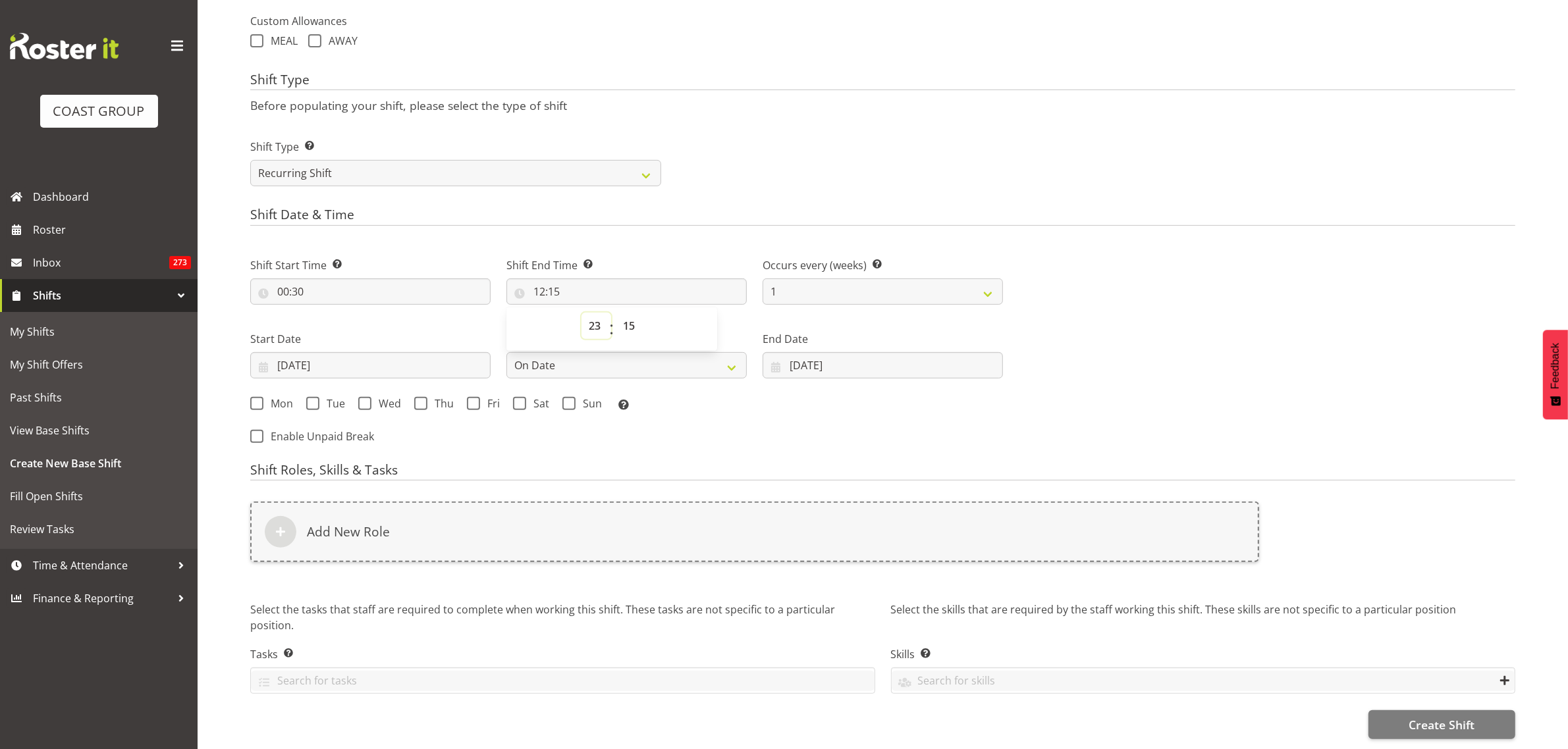
click at [581, 313] on select "00 01 02 03 04 05 06 07 08 09 10 11 12 13 14 15 16 17 18 19 20 21 22 23" at bounding box center [596, 326] width 30 height 27
type input "23:15"
click at [630, 318] on select "00 01 02 03 04 05 06 07 08 09 10 11 12 13 14 15 16 17 18 19 20 21 22 23 24 25 2…" at bounding box center [630, 326] width 30 height 27
select select "30"
click at [616, 313] on select "00 01 02 03 04 05 06 07 08 09 10 11 12 13 14 15 16 17 18 19 20 21 22 23 24 25 2…" at bounding box center [630, 326] width 30 height 27
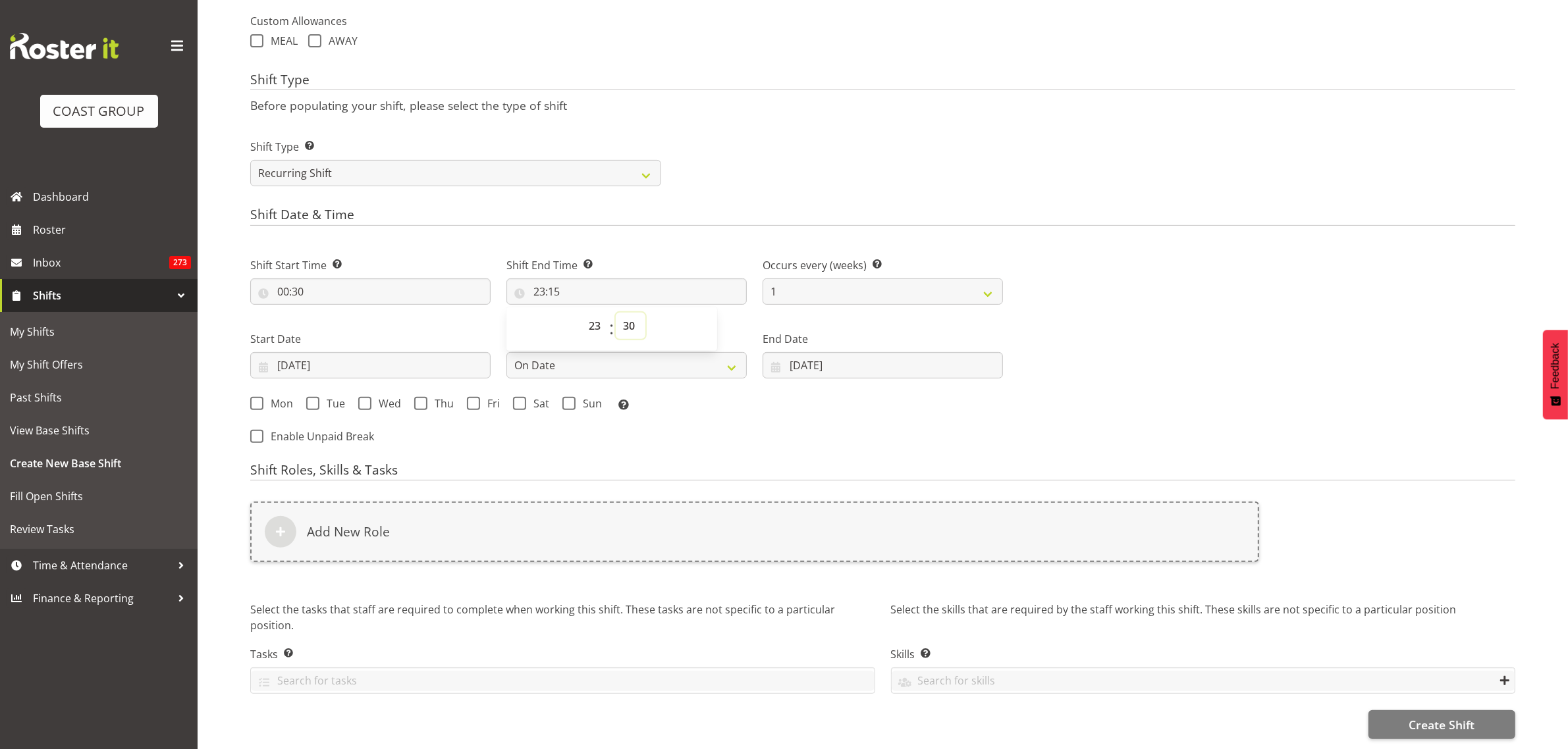
type input "23:30"
click at [519, 396] on span at bounding box center [519, 403] width 13 height 13
click at [519, 399] on input "Sat" at bounding box center [517, 403] width 9 height 9
checkbox input "true"
click at [570, 396] on span at bounding box center [569, 403] width 13 height 13
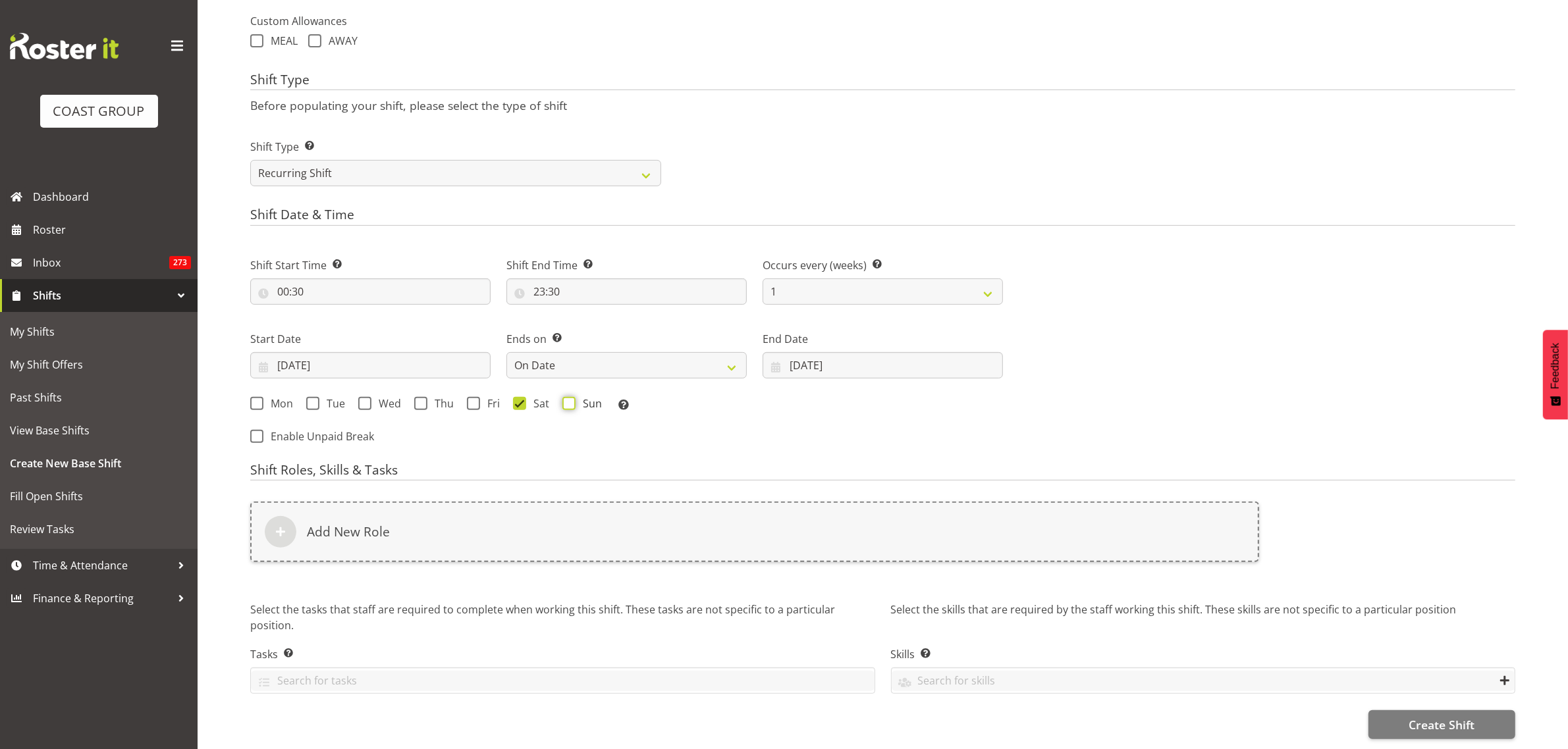
click at [570, 399] on input "Sun" at bounding box center [567, 403] width 9 height 9
checkbox input "true"
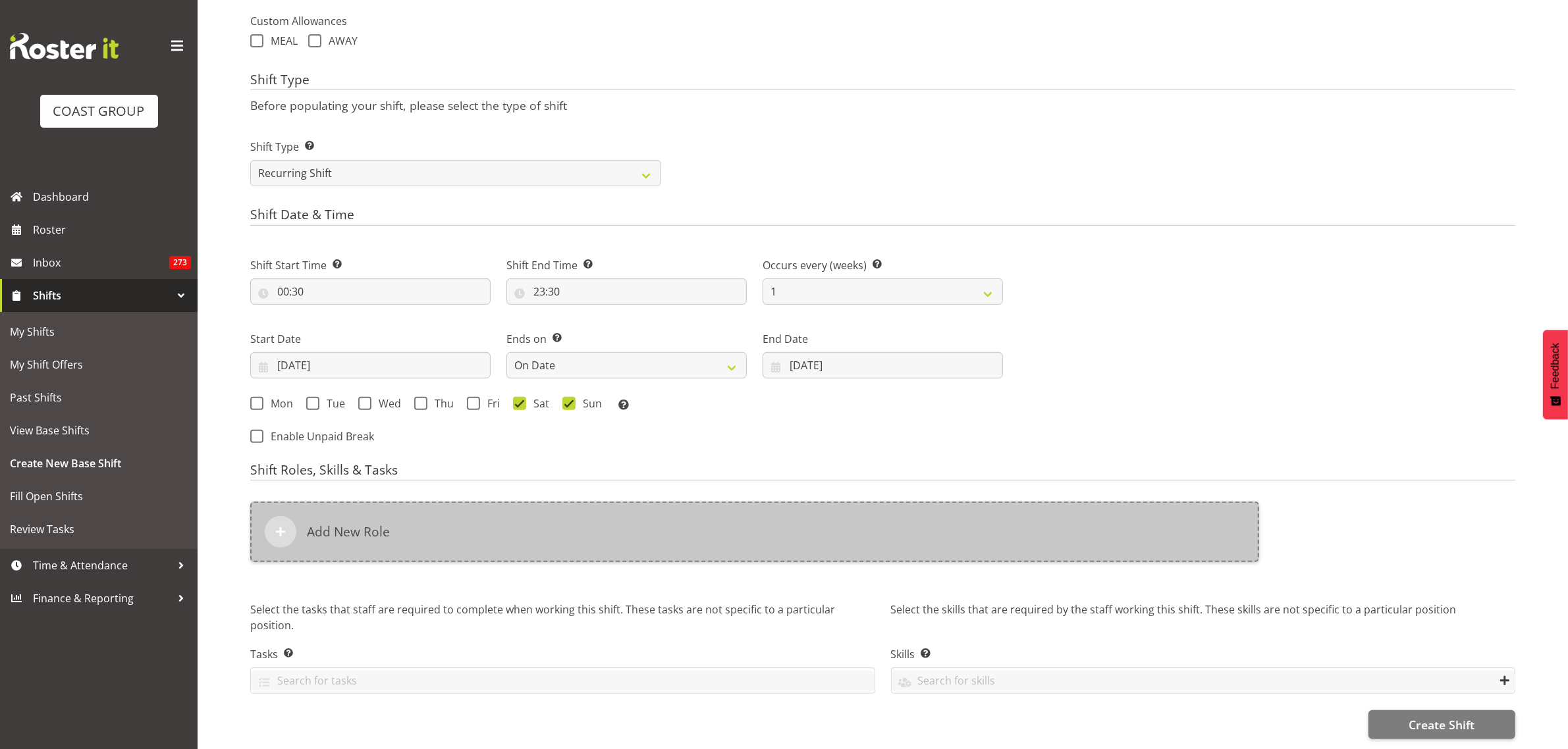
click at [634, 512] on div "Add New Role" at bounding box center [754, 532] width 1009 height 61
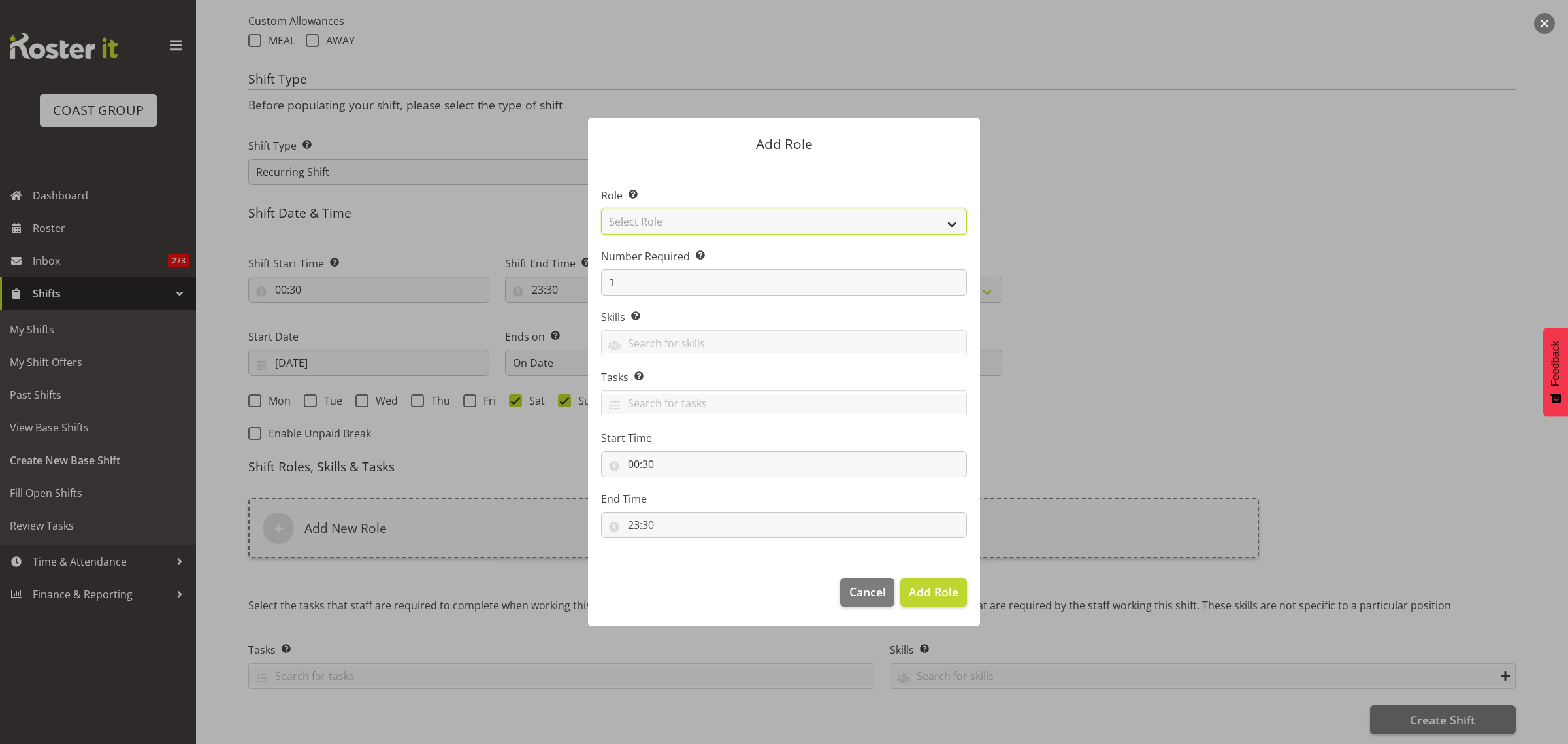
click at [953, 226] on select "Select Role ACCOUNT MANAGER ACCOUNT MANAGER DW ACCOUNTS [PERSON_NAME] VEHICLES …" at bounding box center [784, 221] width 366 height 26
select select "81"
click at [601, 208] on select "Select Role ACCOUNT MANAGER ACCOUNT MANAGER DW ACCOUNTS [PERSON_NAME] VEHICLES …" at bounding box center [784, 221] width 366 height 26
click at [676, 289] on input "1" at bounding box center [784, 282] width 366 height 26
type input "2"
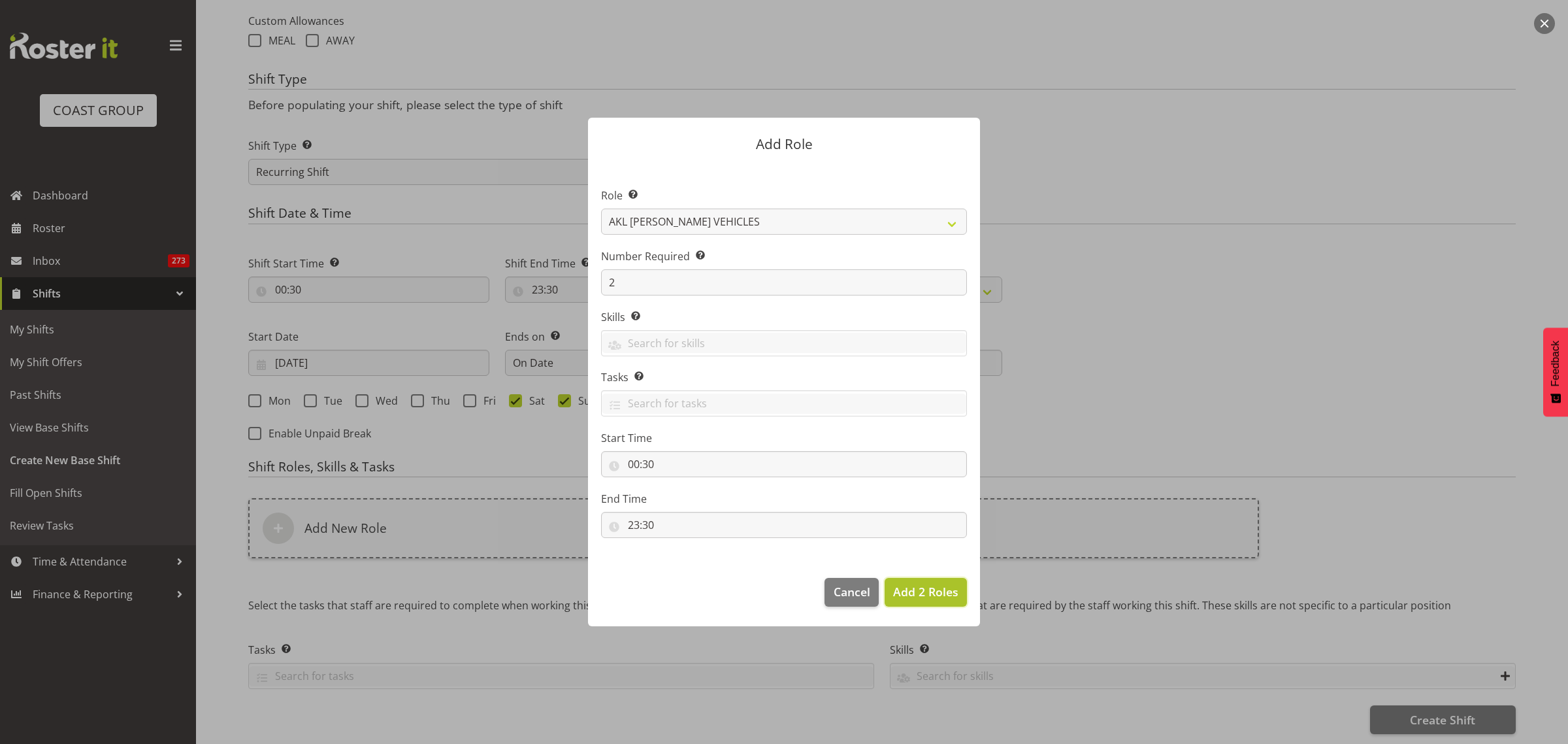
click at [912, 593] on span "Add 2 Roles" at bounding box center [925, 591] width 65 height 16
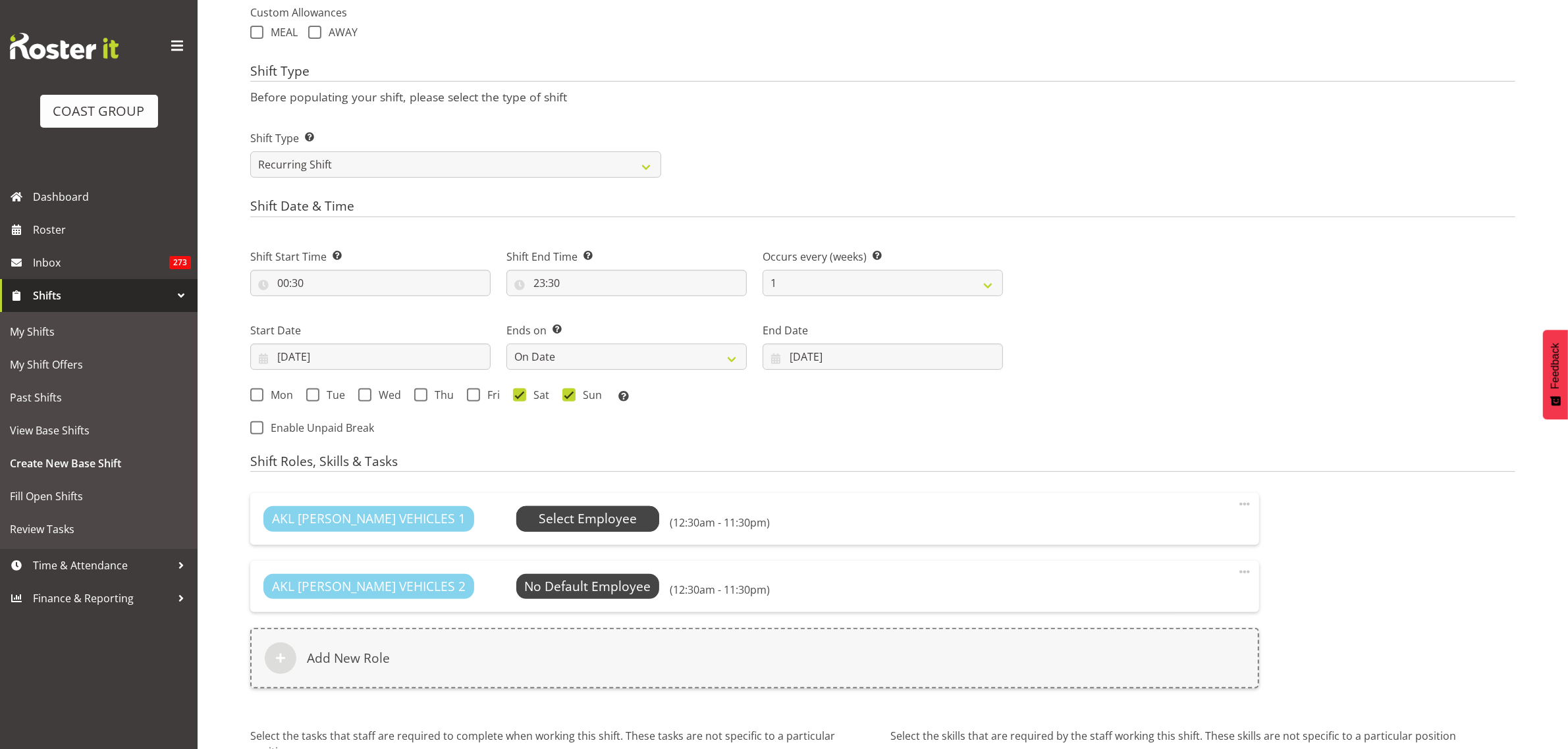
click at [539, 524] on span "Select Employee" at bounding box center [588, 519] width 98 height 19
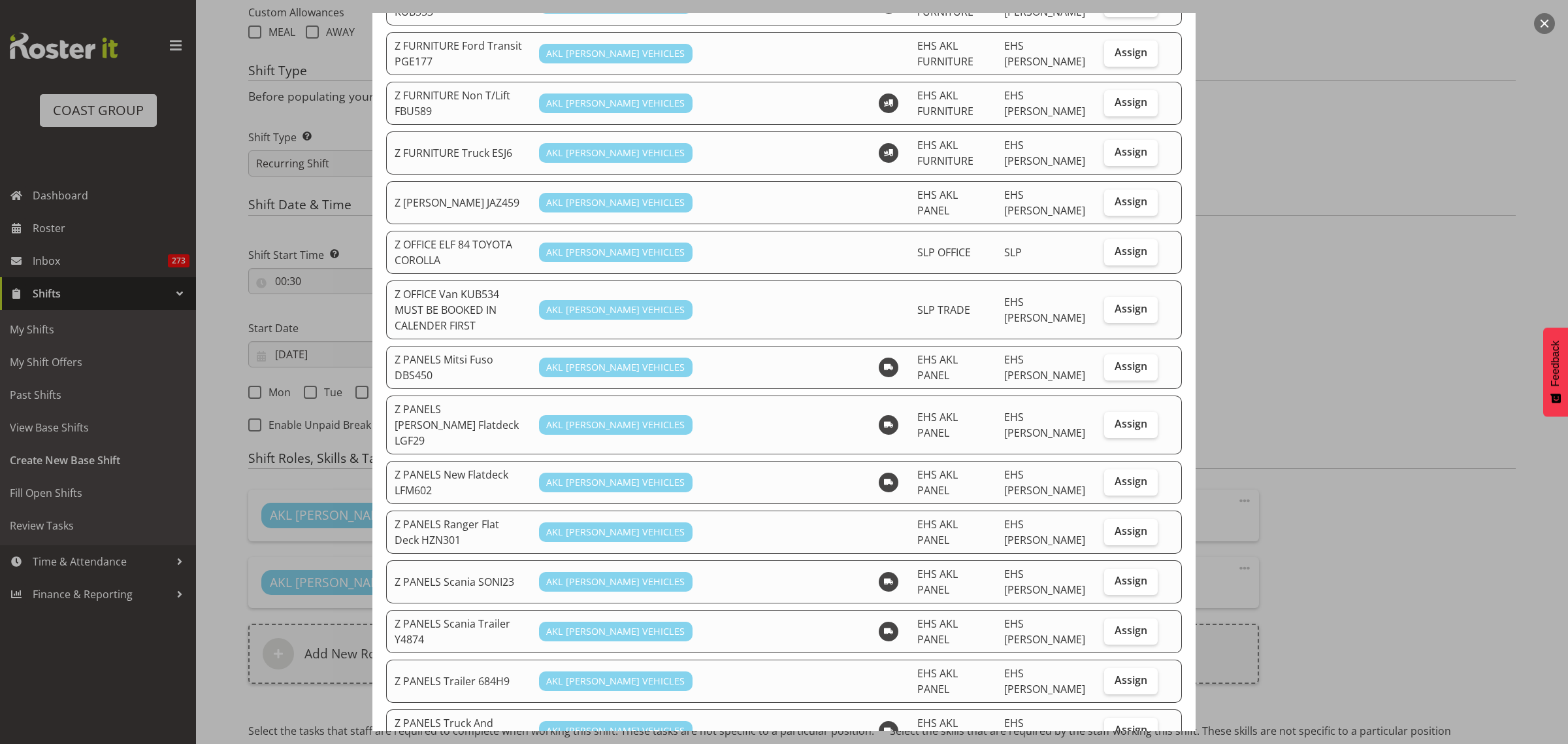
scroll to position [735, 0]
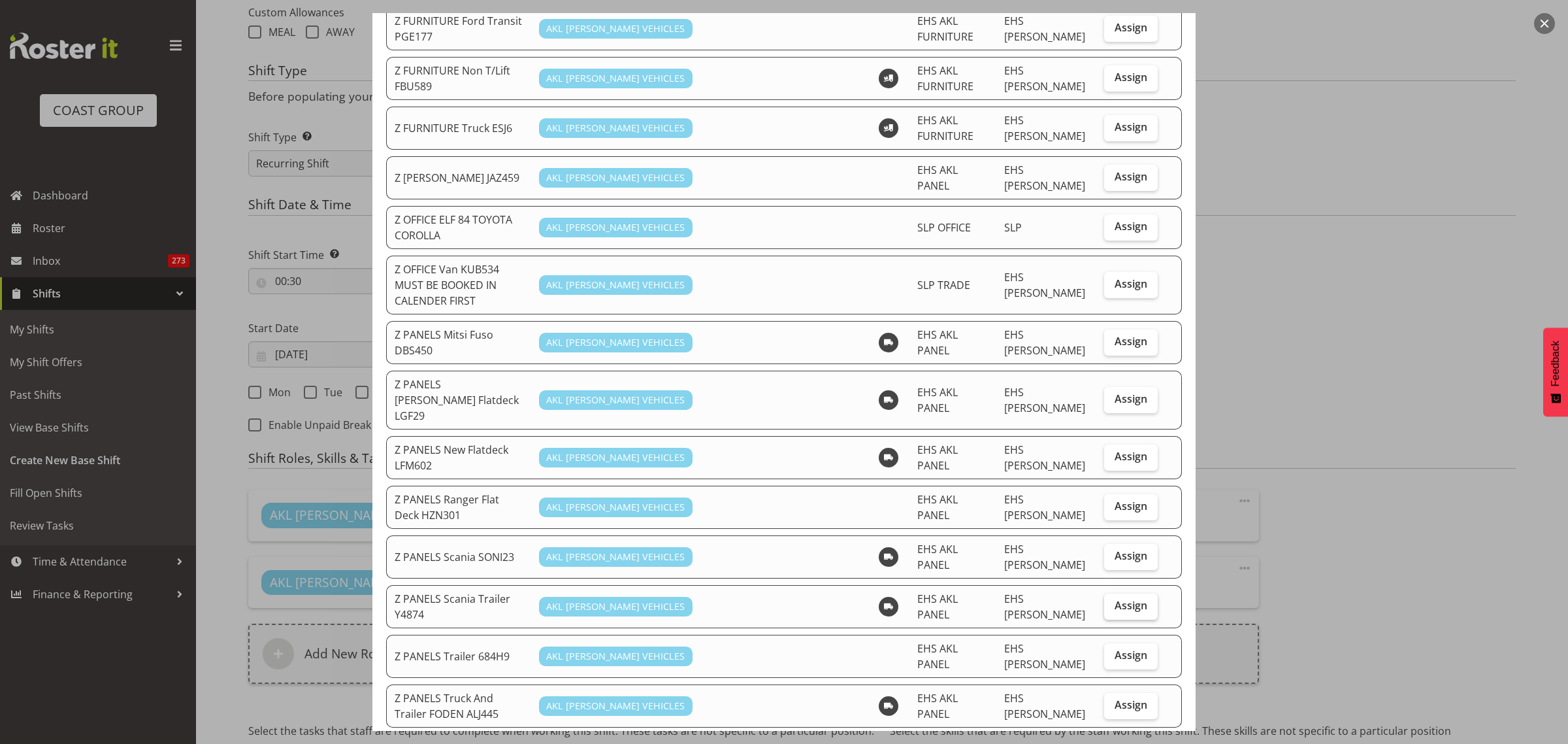
click at [1129, 599] on span "Assign" at bounding box center [1131, 605] width 33 height 13
click at [1113, 602] on input "Assign" at bounding box center [1109, 606] width 9 height 9
checkbox input "true"
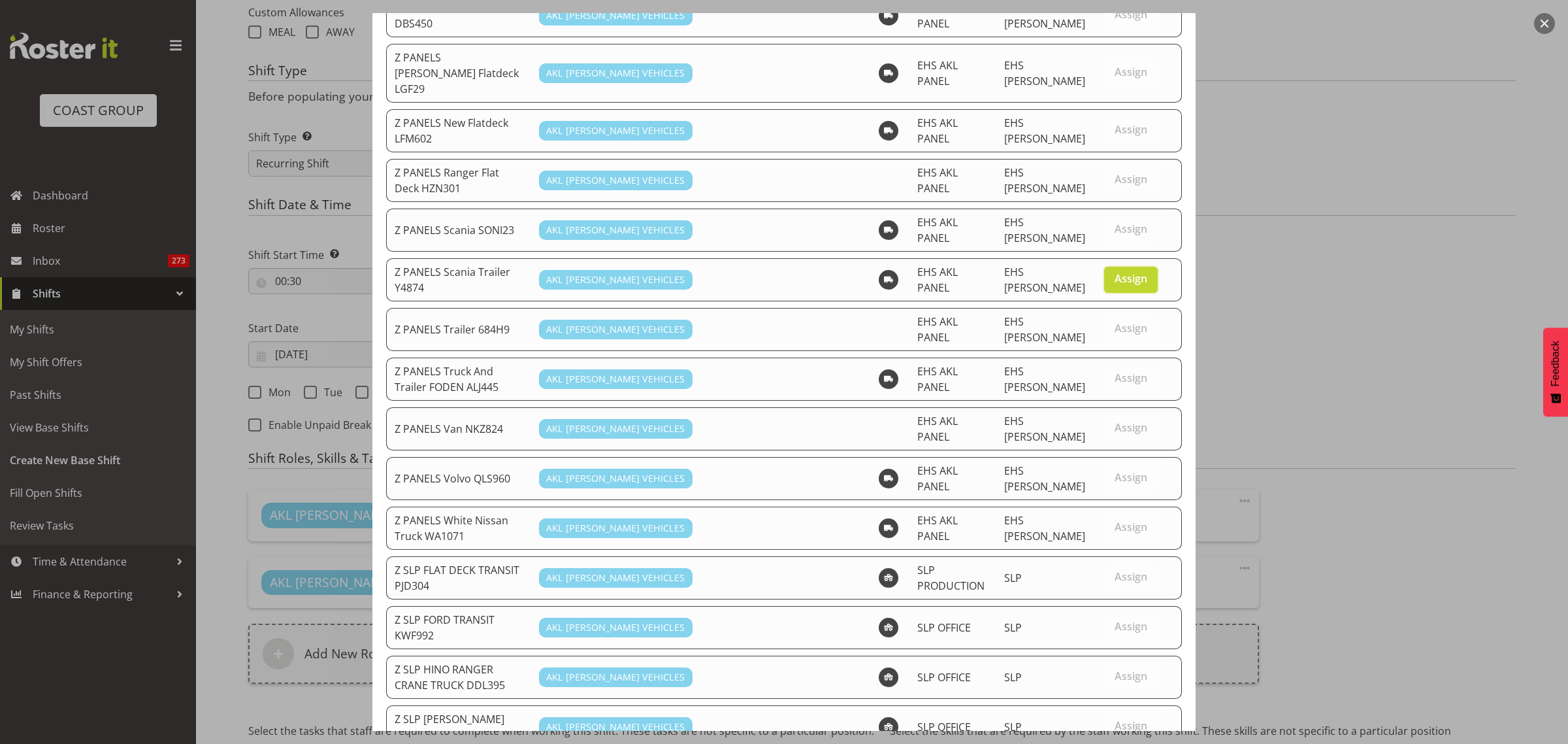
scroll to position [1259, 0]
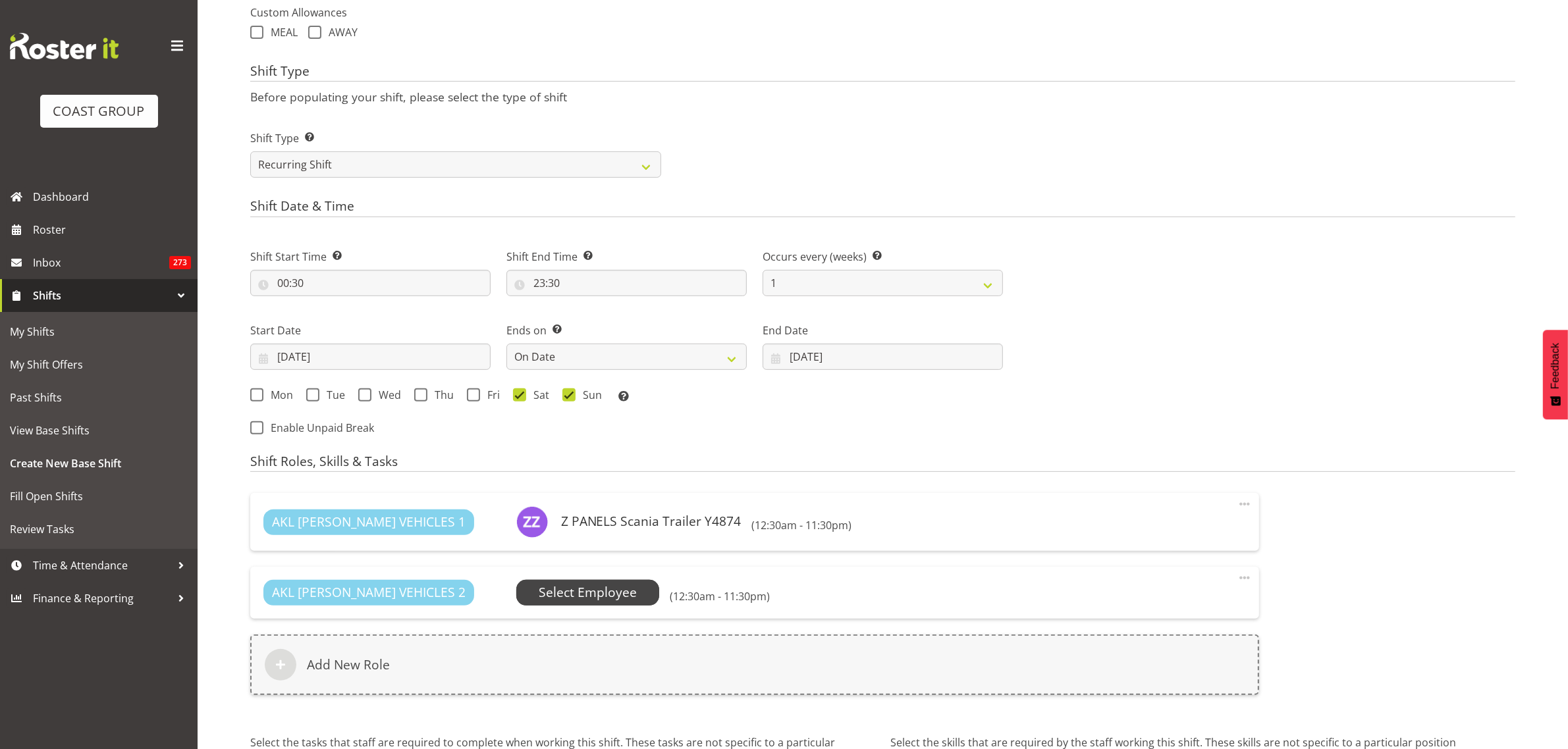
click at [545, 595] on span "Select Employee" at bounding box center [588, 593] width 98 height 19
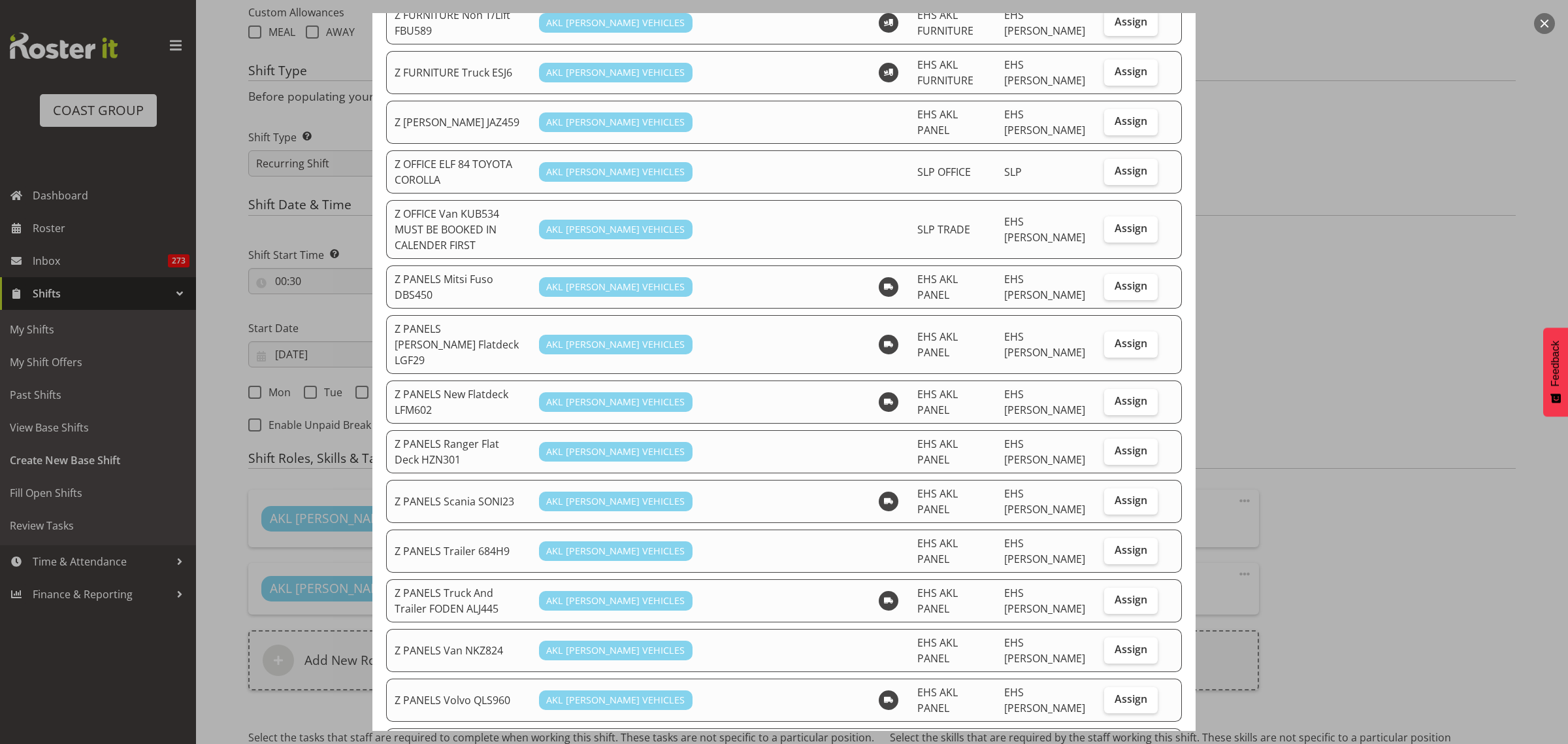
scroll to position [817, 0]
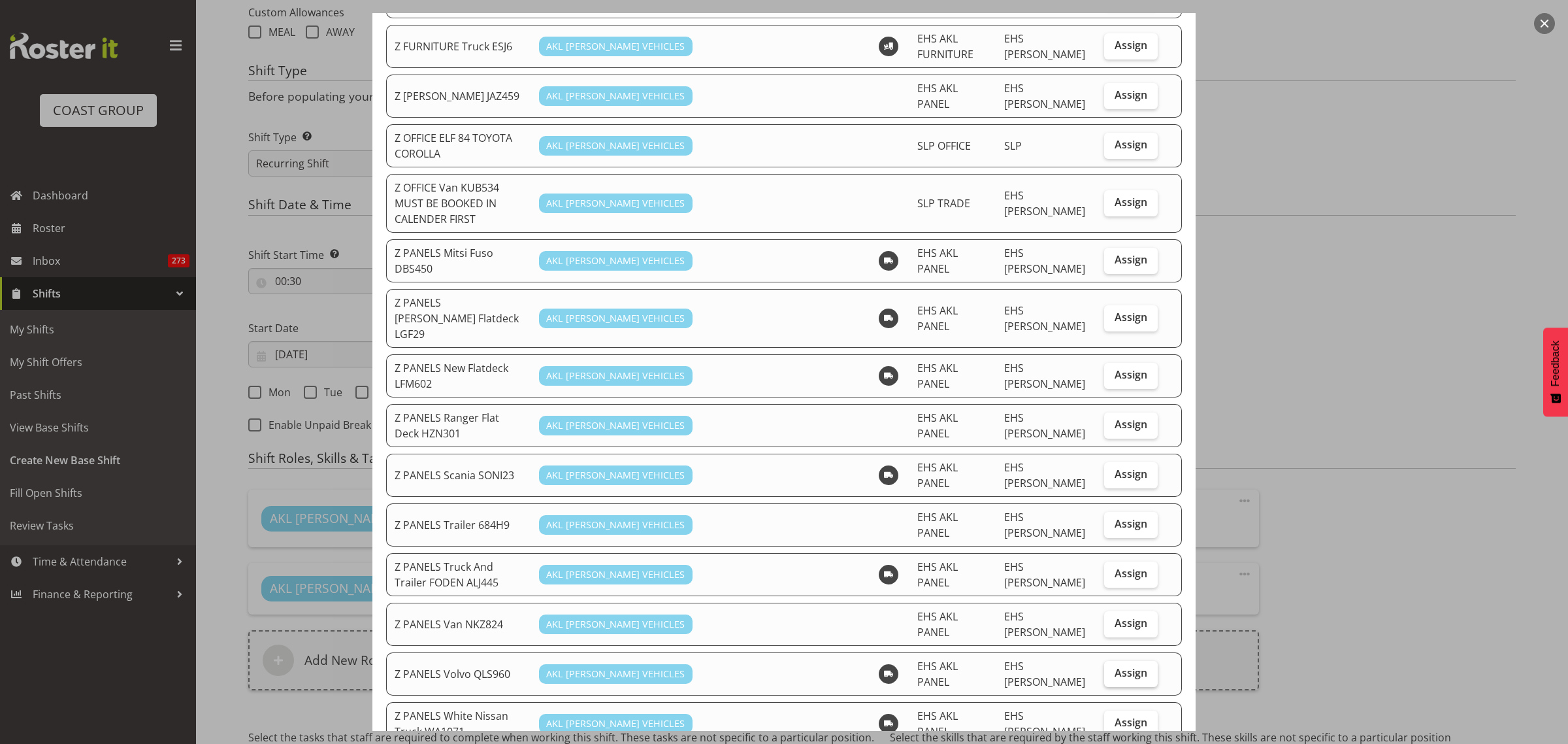
click at [1124, 661] on label "Assign" at bounding box center [1131, 674] width 54 height 26
click at [1113, 669] on input "Assign" at bounding box center [1109, 673] width 9 height 9
checkbox input "true"
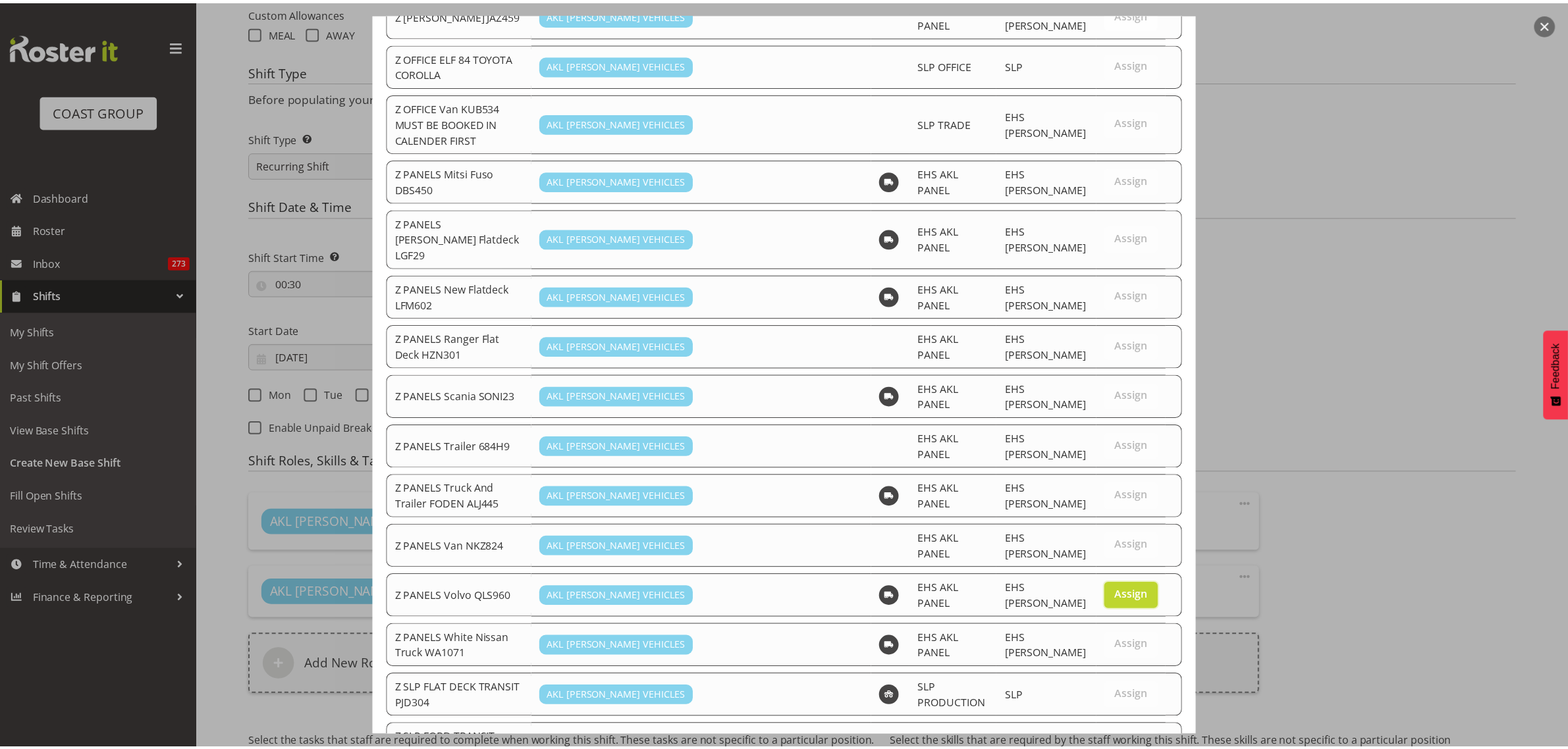
scroll to position [1222, 0]
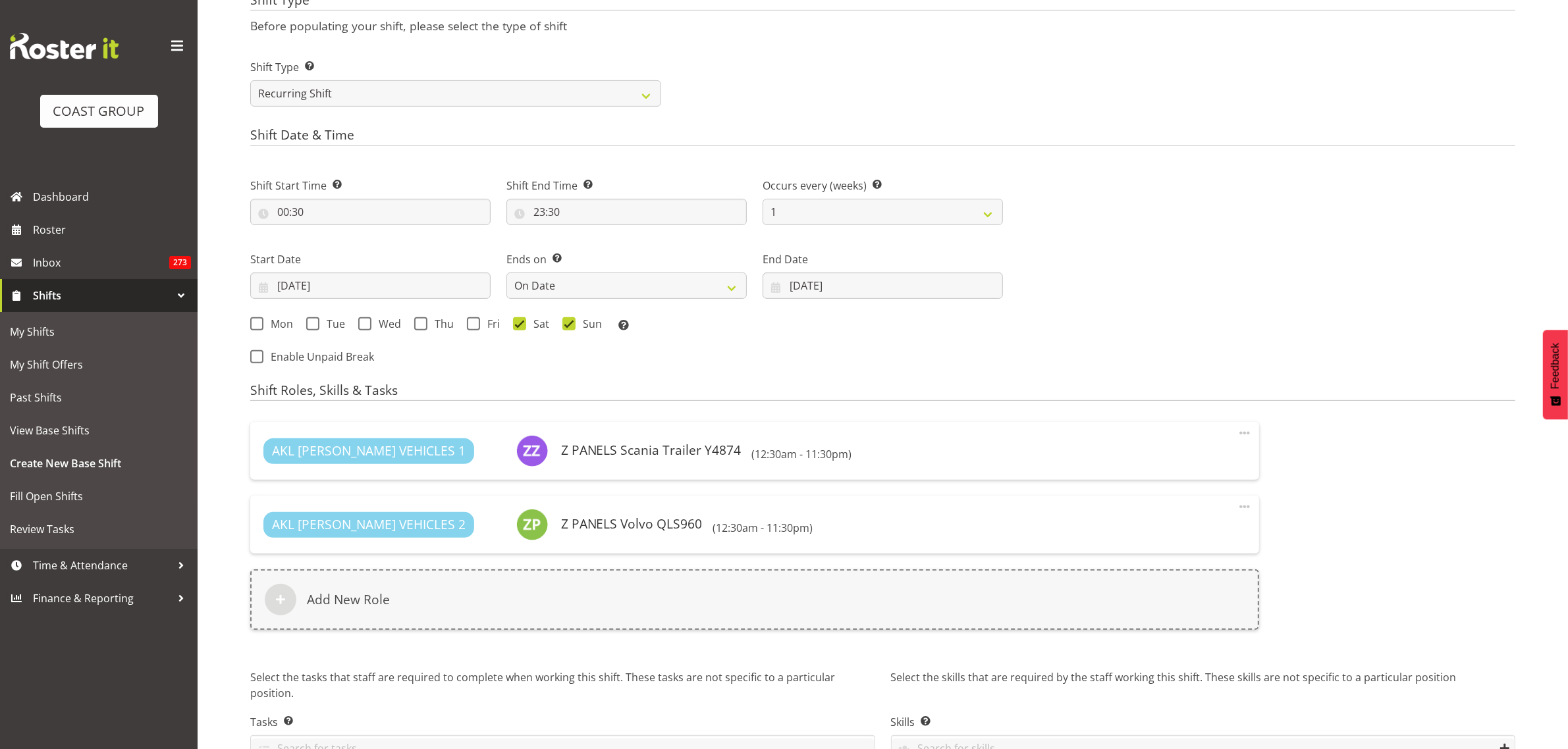
scroll to position [646, 0]
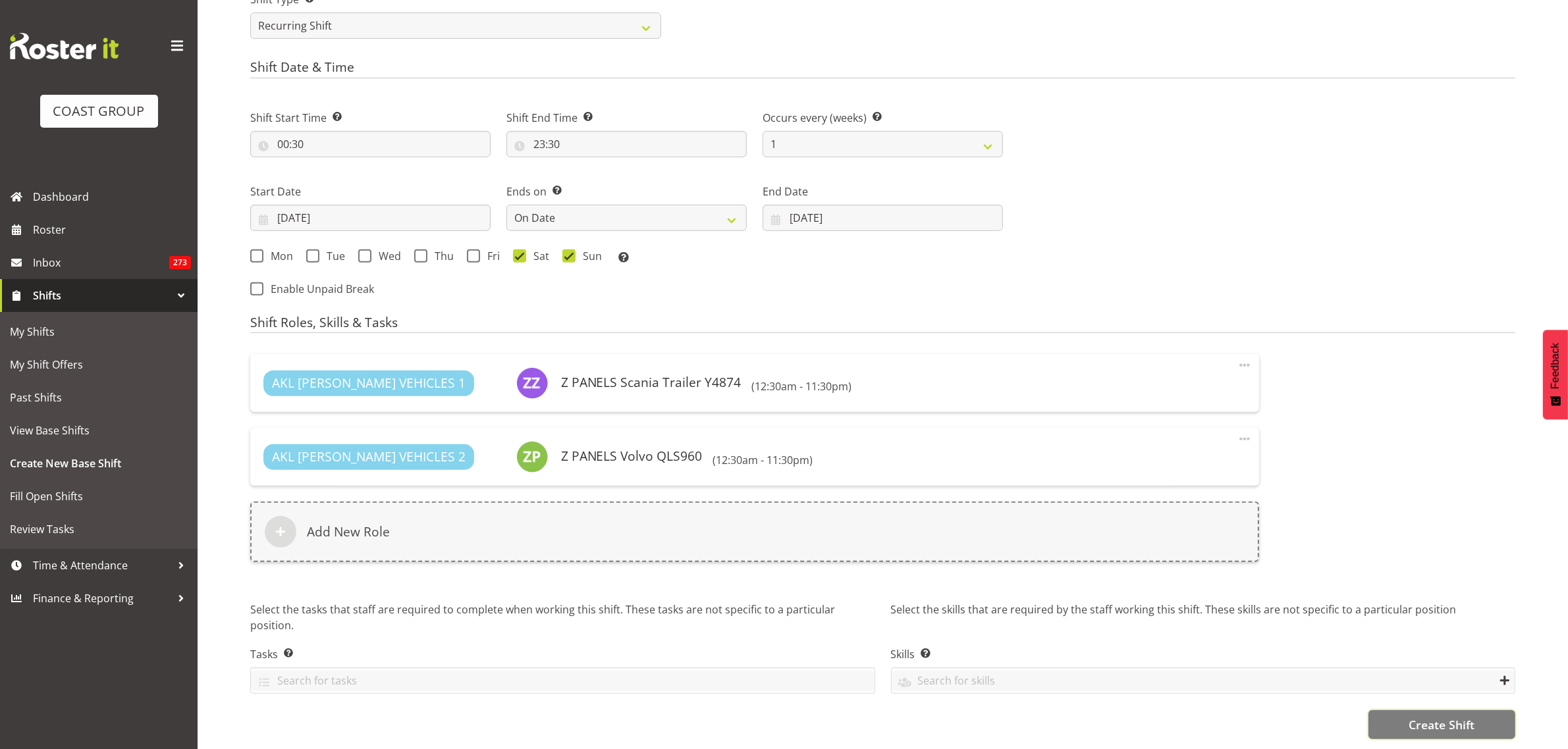
click at [1430, 716] on span "Create Shift" at bounding box center [1441, 724] width 66 height 17
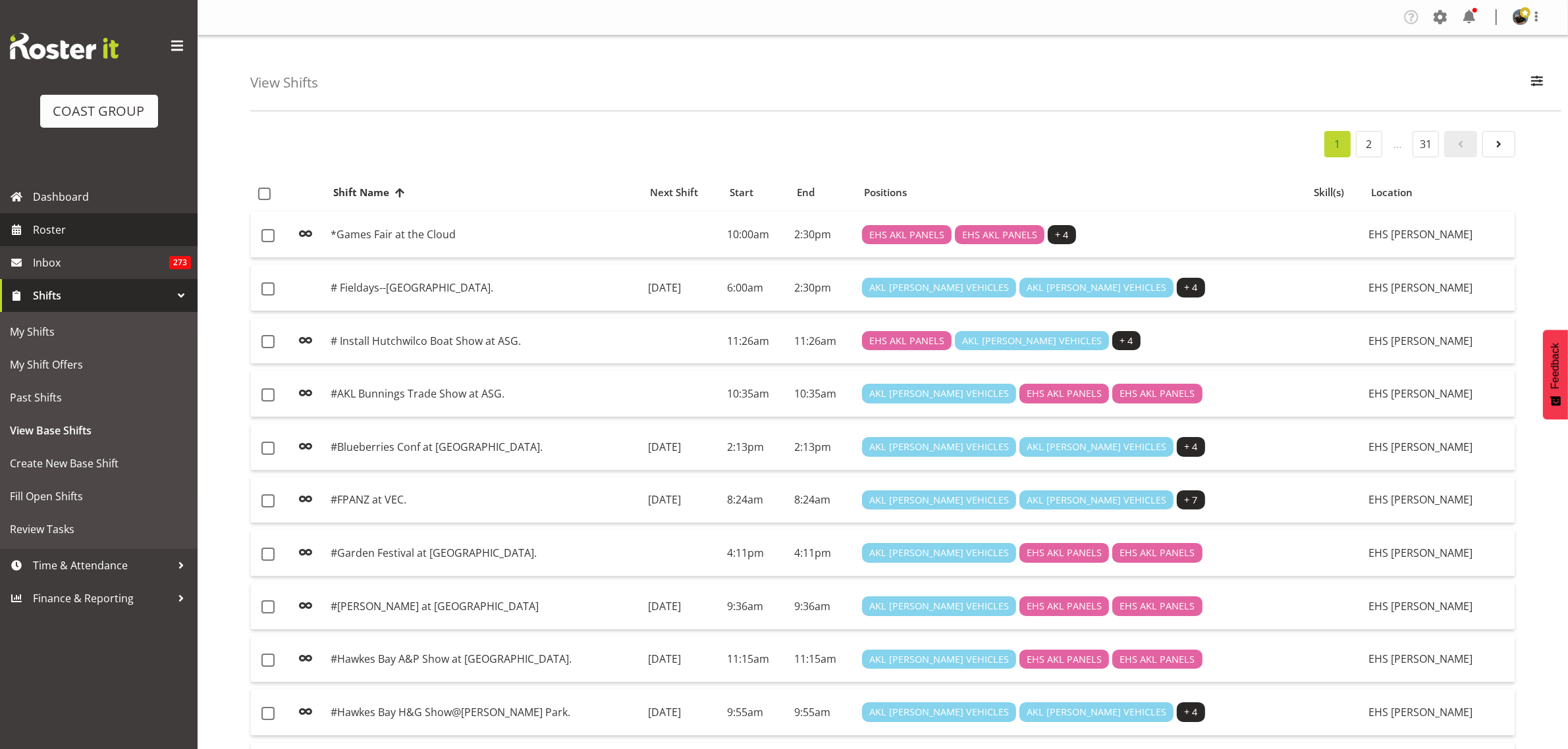
click at [89, 224] on span "Roster" at bounding box center [112, 229] width 158 height 19
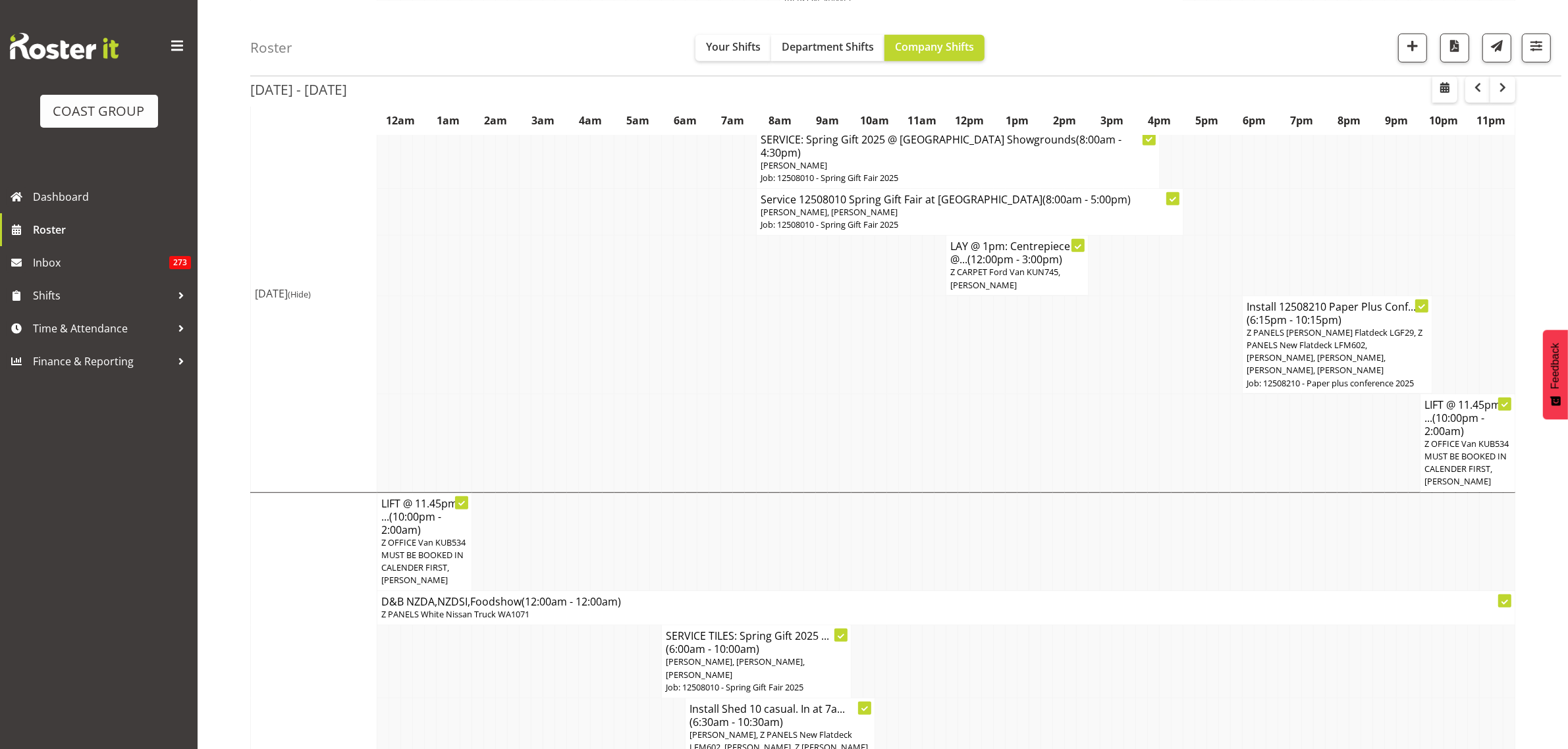
scroll to position [1339, 0]
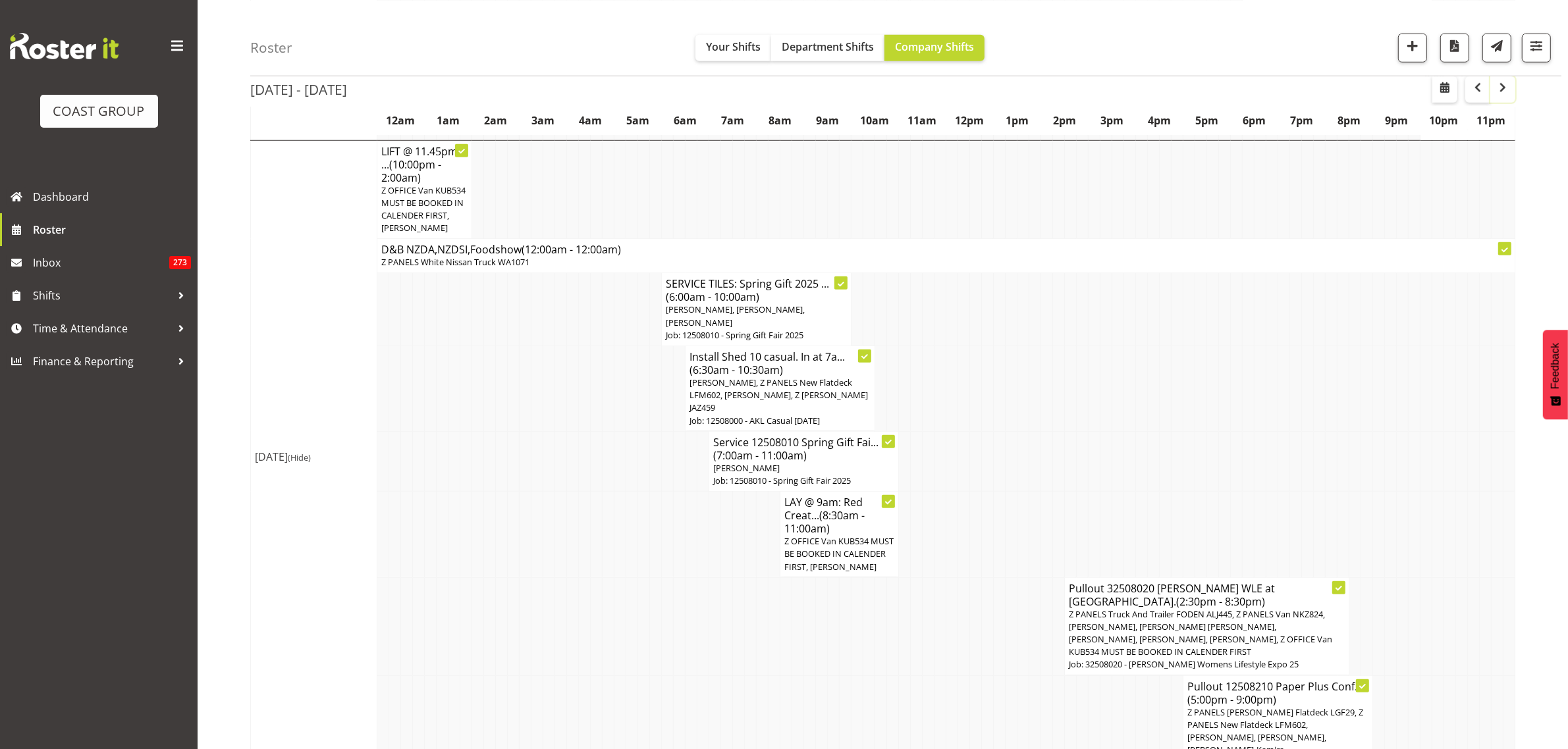
click at [1500, 89] on span "button" at bounding box center [1502, 87] width 16 height 16
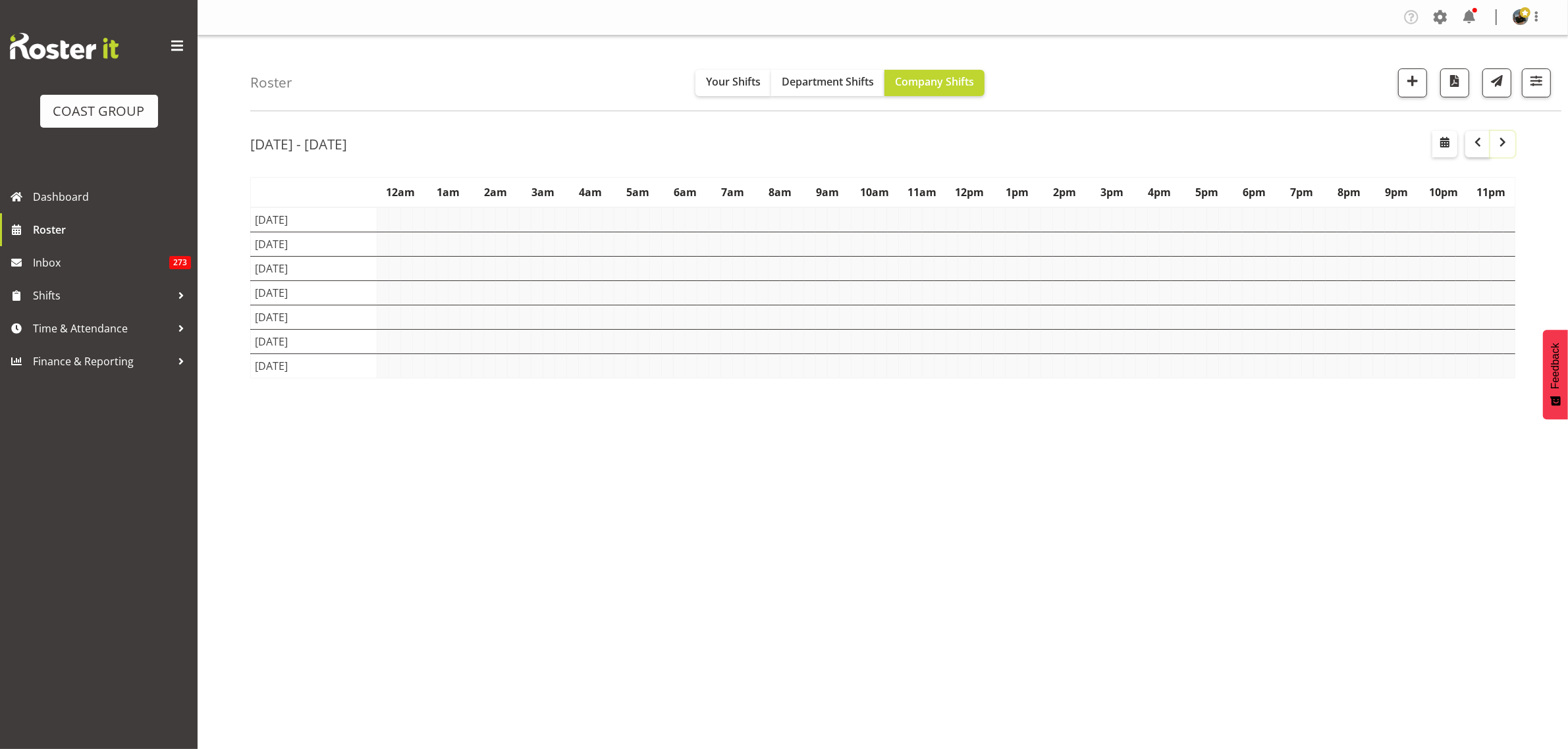
scroll to position [0, 0]
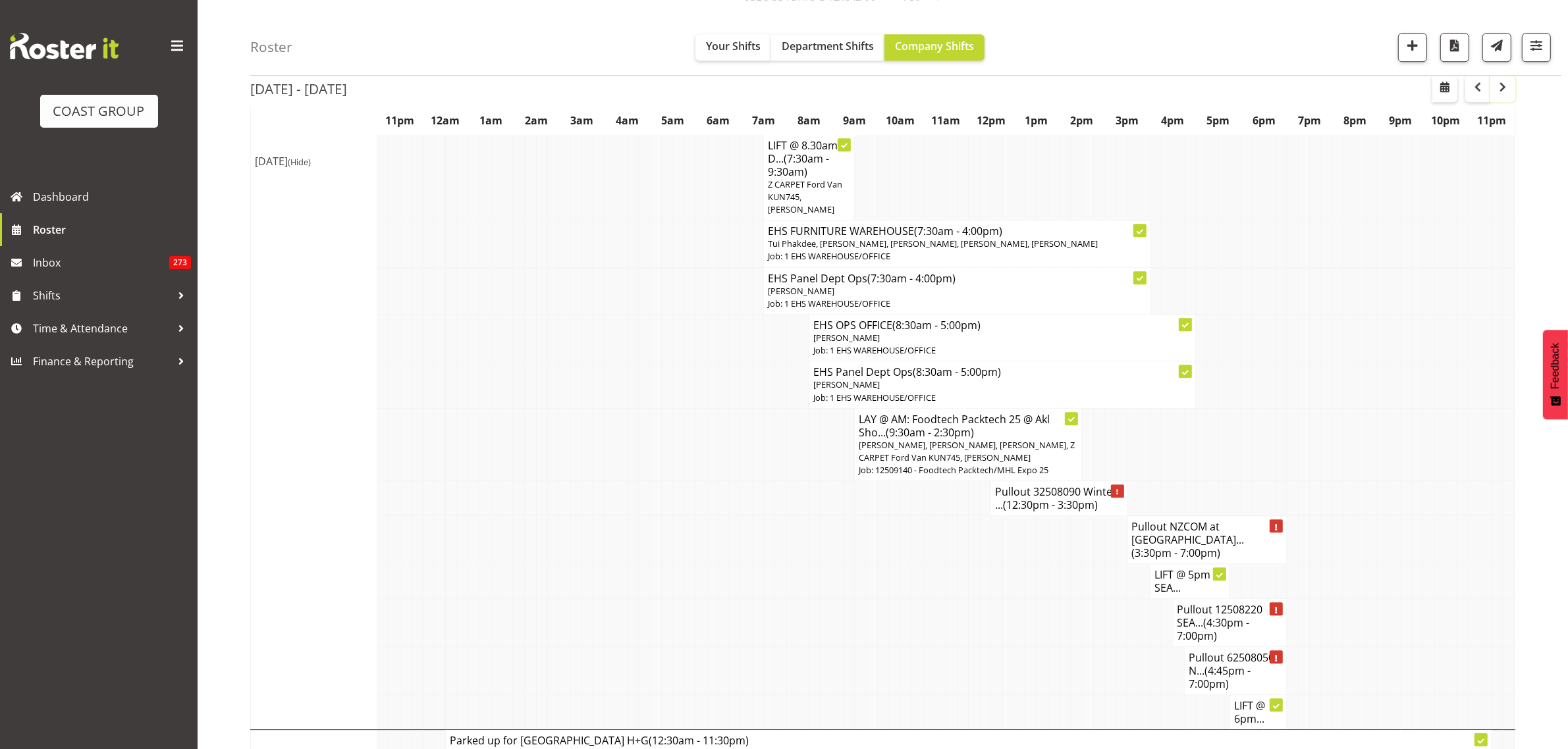
scroll to position [5245, 0]
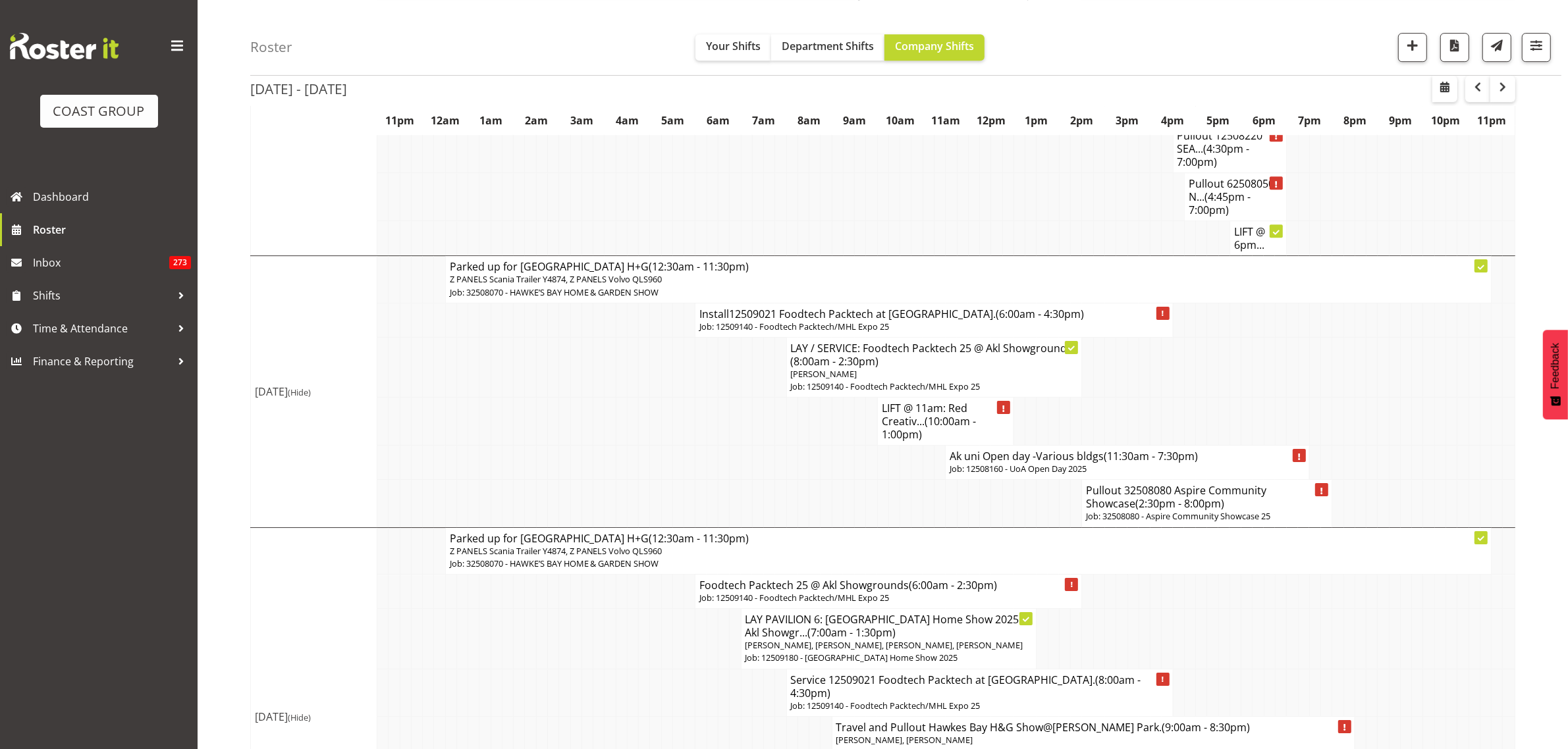
click at [1226, 545] on p "Z PANELS Scania Trailer Y4874, Z PANELS Volvo QLS960" at bounding box center [968, 551] width 1037 height 12
select select
select select "7"
select select "2025"
select select "23"
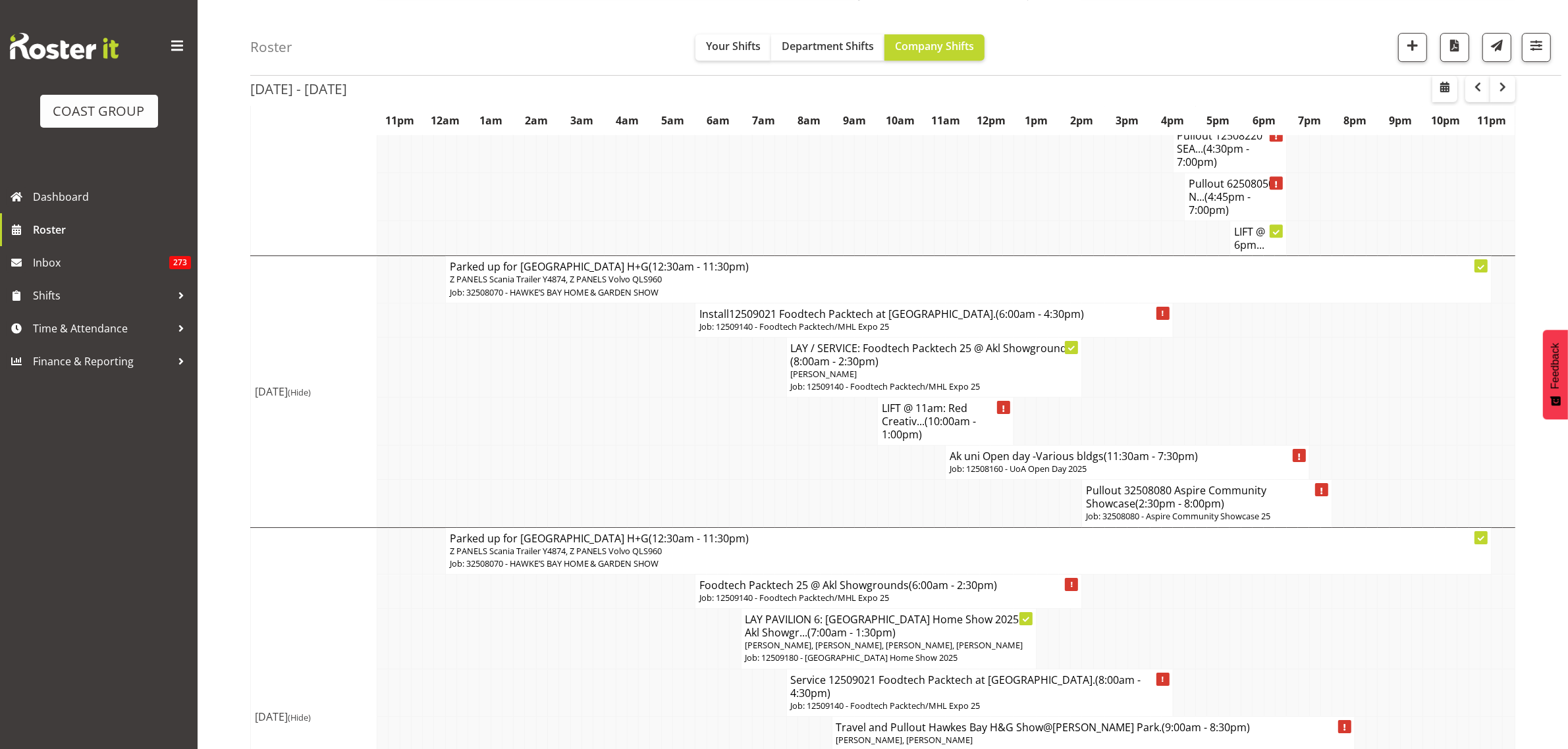
select select "30"
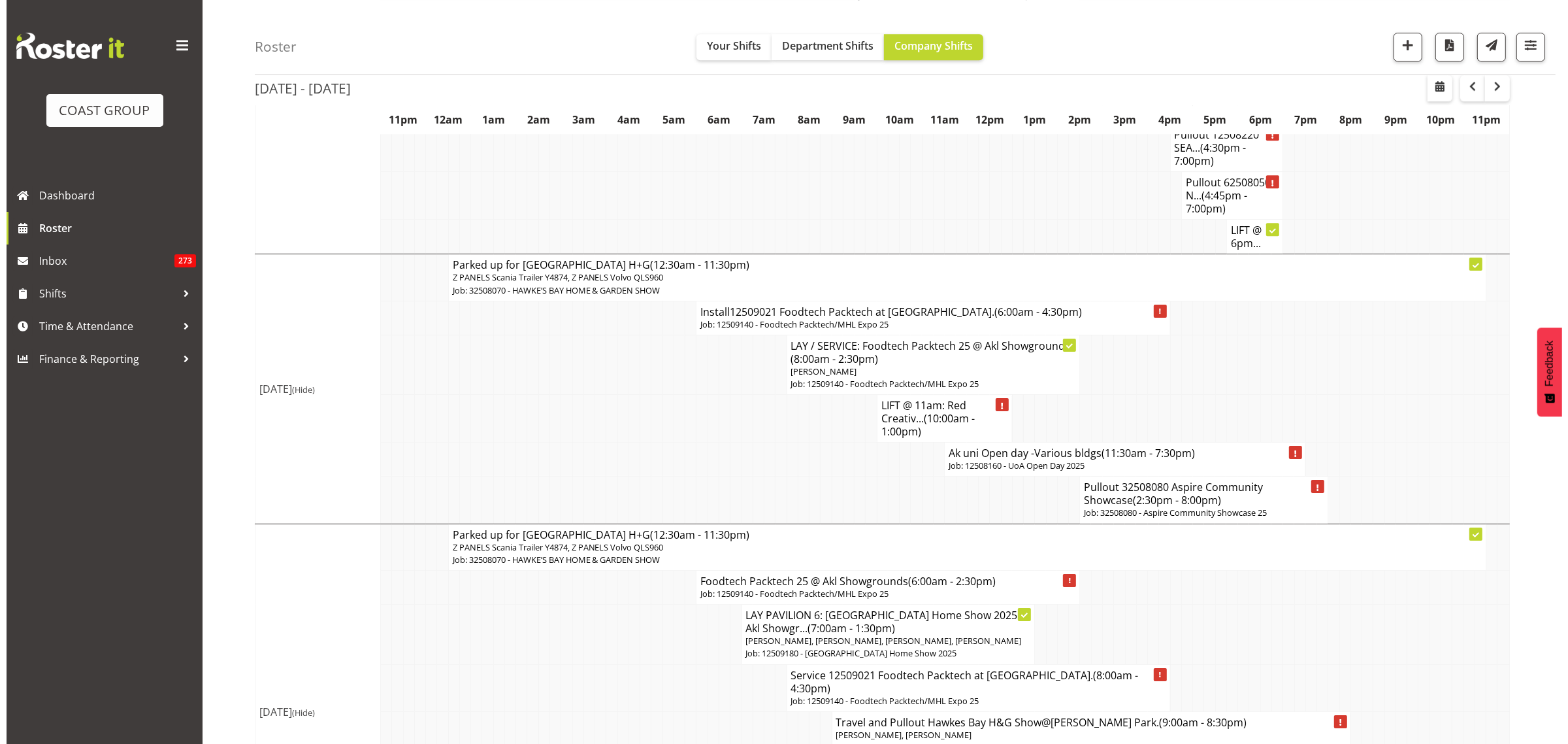
scroll to position [5197, 0]
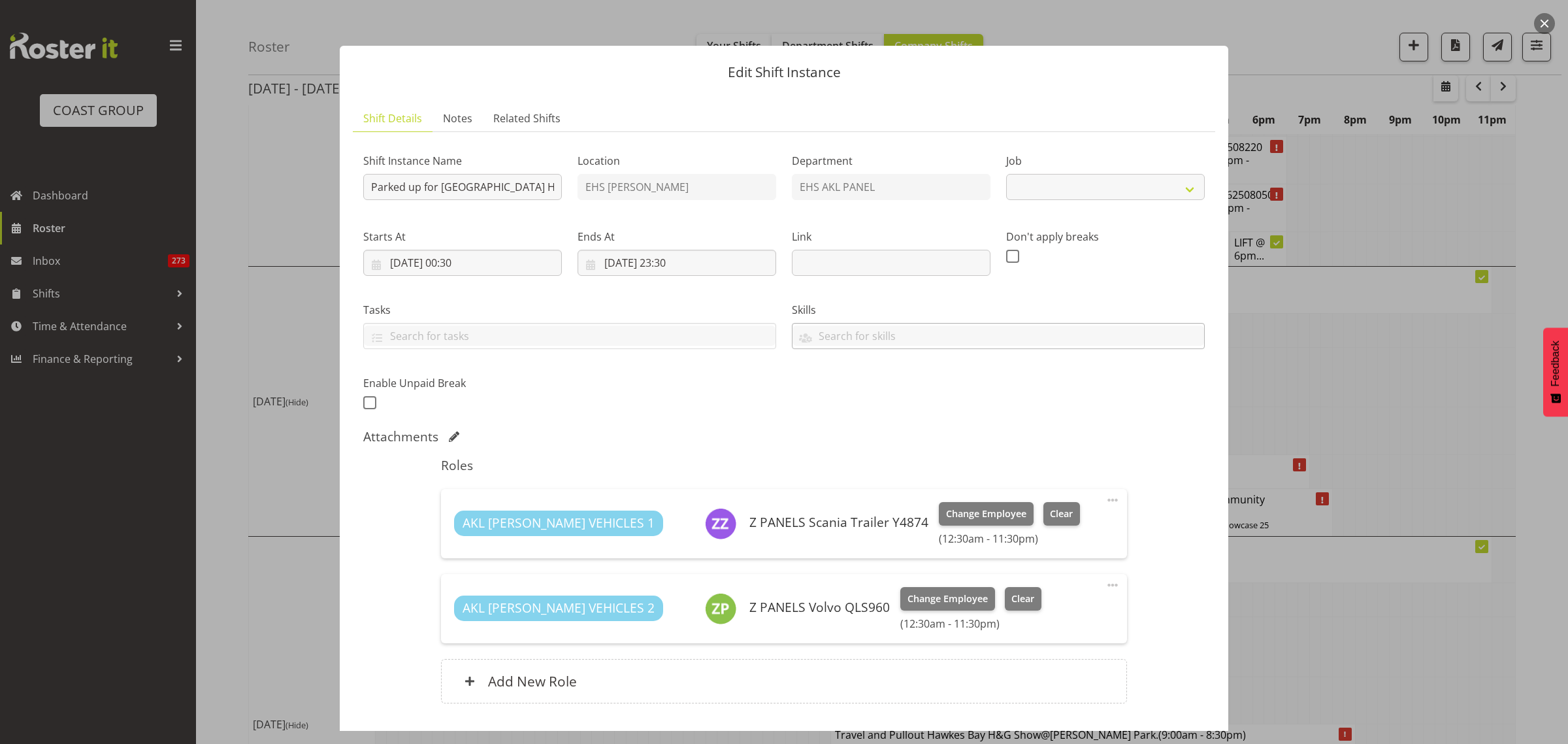
select select "9236"
click at [740, 266] on input "31/08/2025, 23:30" at bounding box center [677, 263] width 199 height 26
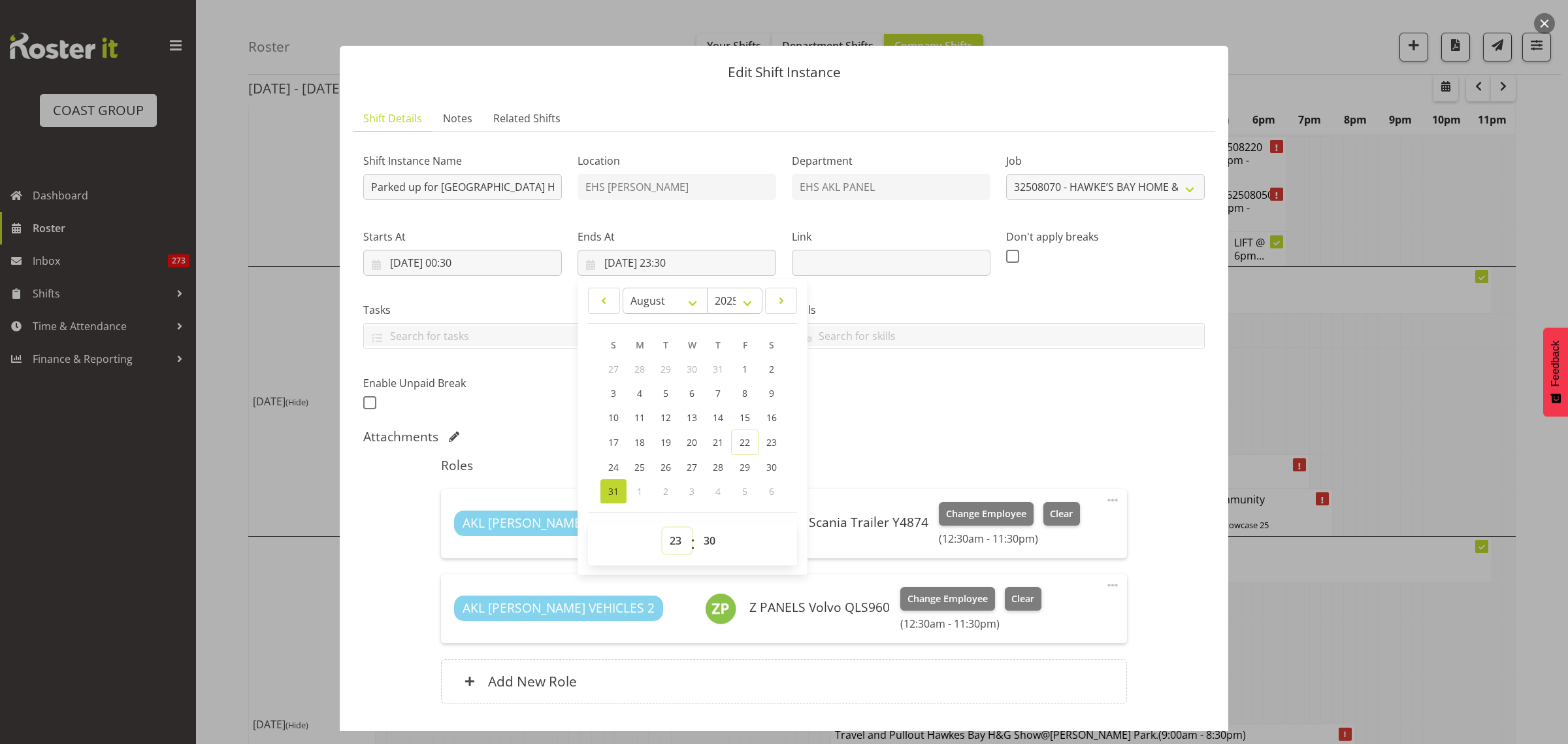
click at [673, 541] on select "00 01 02 03 04 05 06 07 08 09 10 11 12 13 14 15 16 17 18 19 20 21 22 23" at bounding box center [677, 541] width 29 height 26
select select "9"
click at [663, 528] on select "00 01 02 03 04 05 06 07 08 09 10 11 12 13 14 15 16 17 18 19 20 21 22 23" at bounding box center [677, 541] width 29 height 26
type input "31/08/2025, 09:30"
click at [706, 541] on select "00 01 02 03 04 05 06 07 08 09 10 11 12 13 14 15 16 17 18 19 20 21 22 23 24 25 2…" at bounding box center [711, 541] width 29 height 26
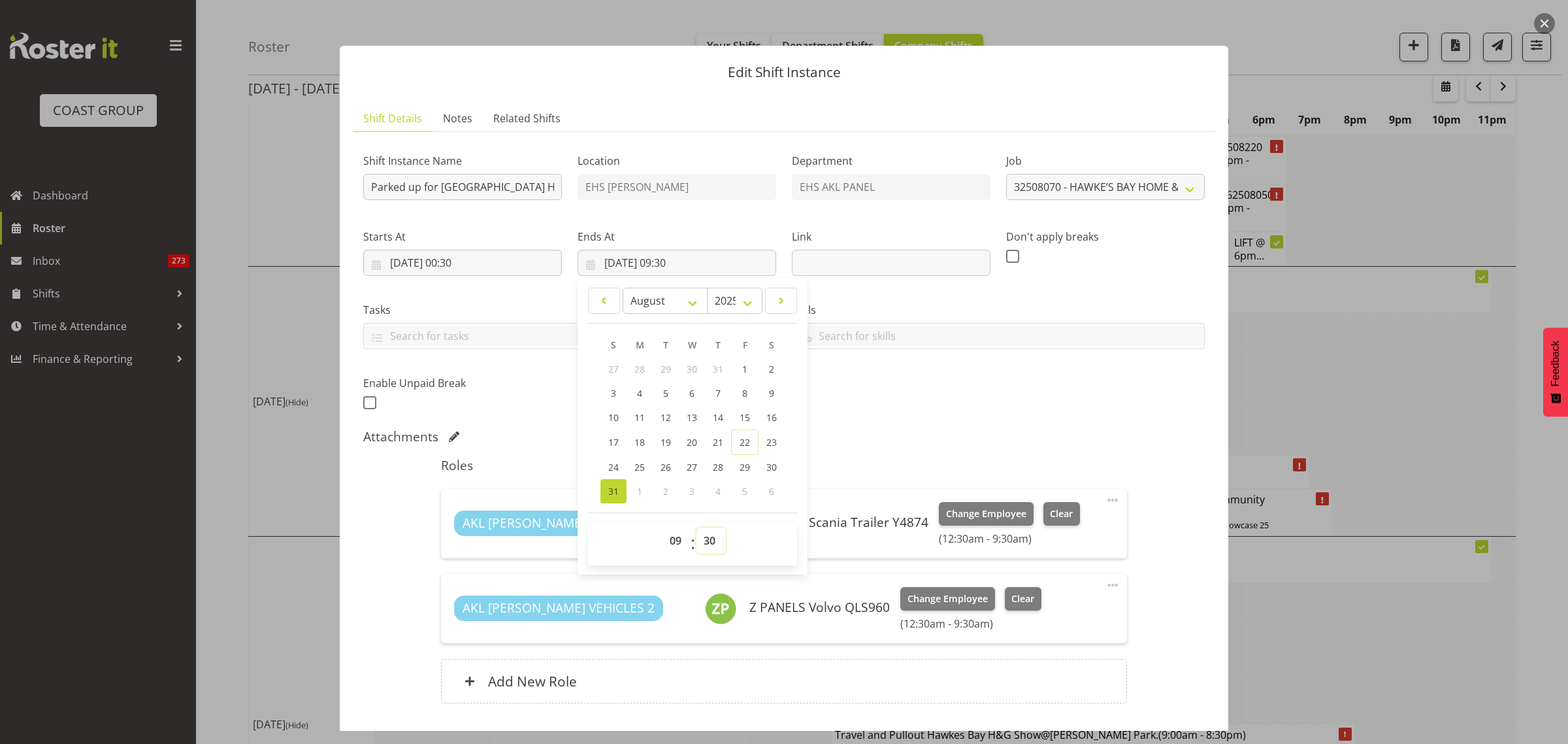
select select "0"
click at [696, 528] on select "00 01 02 03 04 05 06 07 08 09 10 11 12 13 14 15 16 17 18 19 20 21 22 23 24 25 2…" at bounding box center [711, 541] width 29 height 26
type input "31/08/2025, 09:00"
click at [1094, 430] on div "Attachments" at bounding box center [784, 437] width 842 height 16
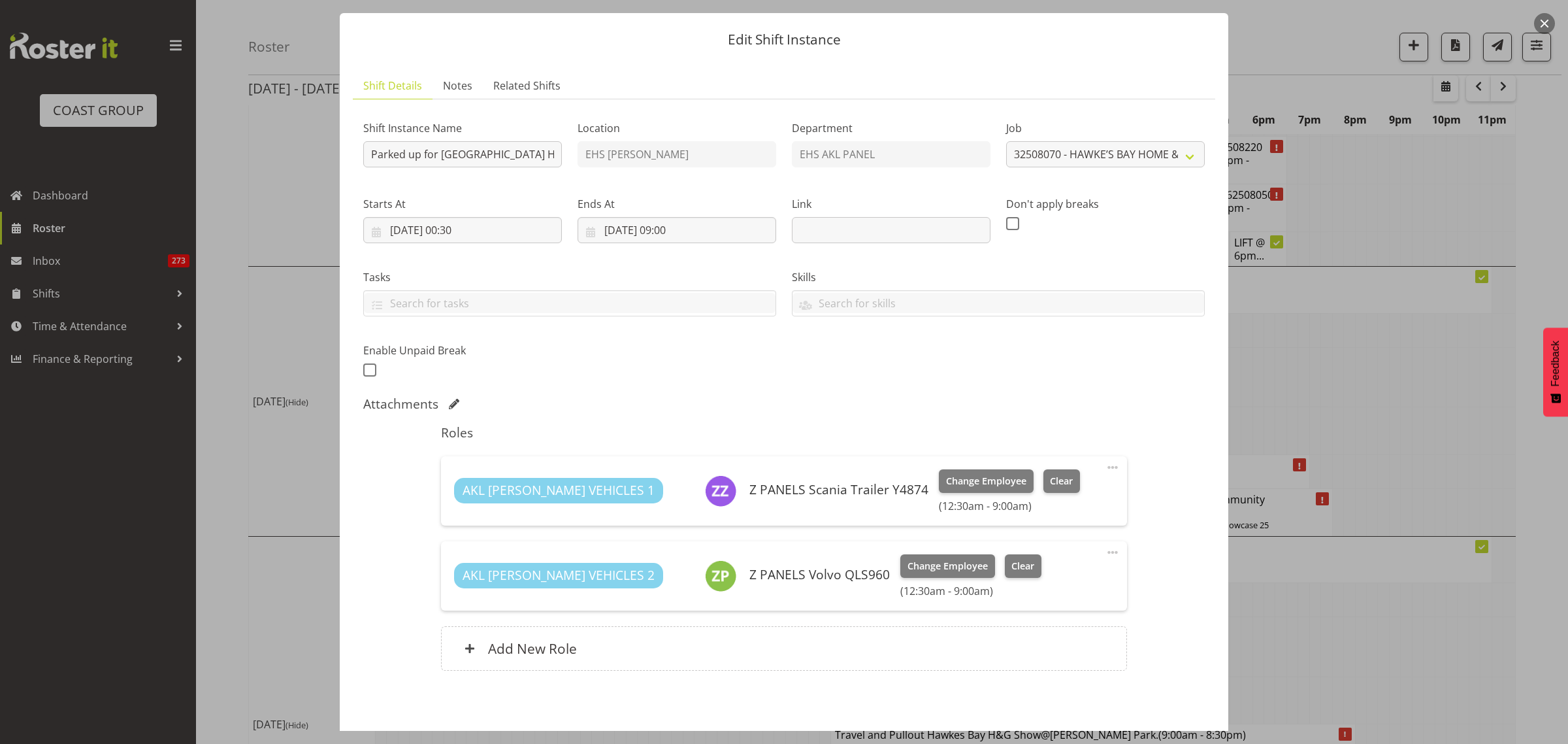
scroll to position [89, 0]
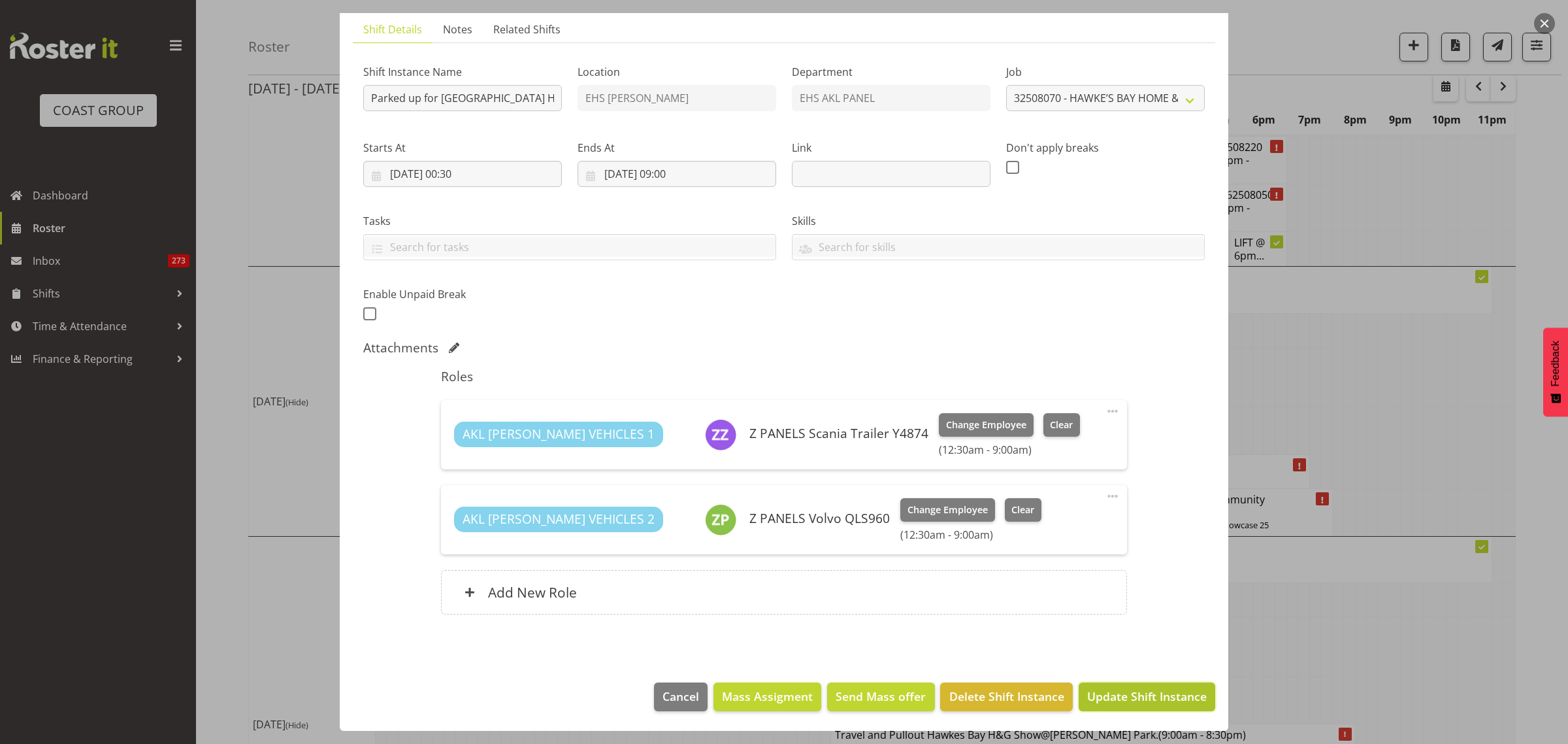
click at [1114, 697] on span "Update Shift Instance" at bounding box center [1146, 696] width 120 height 17
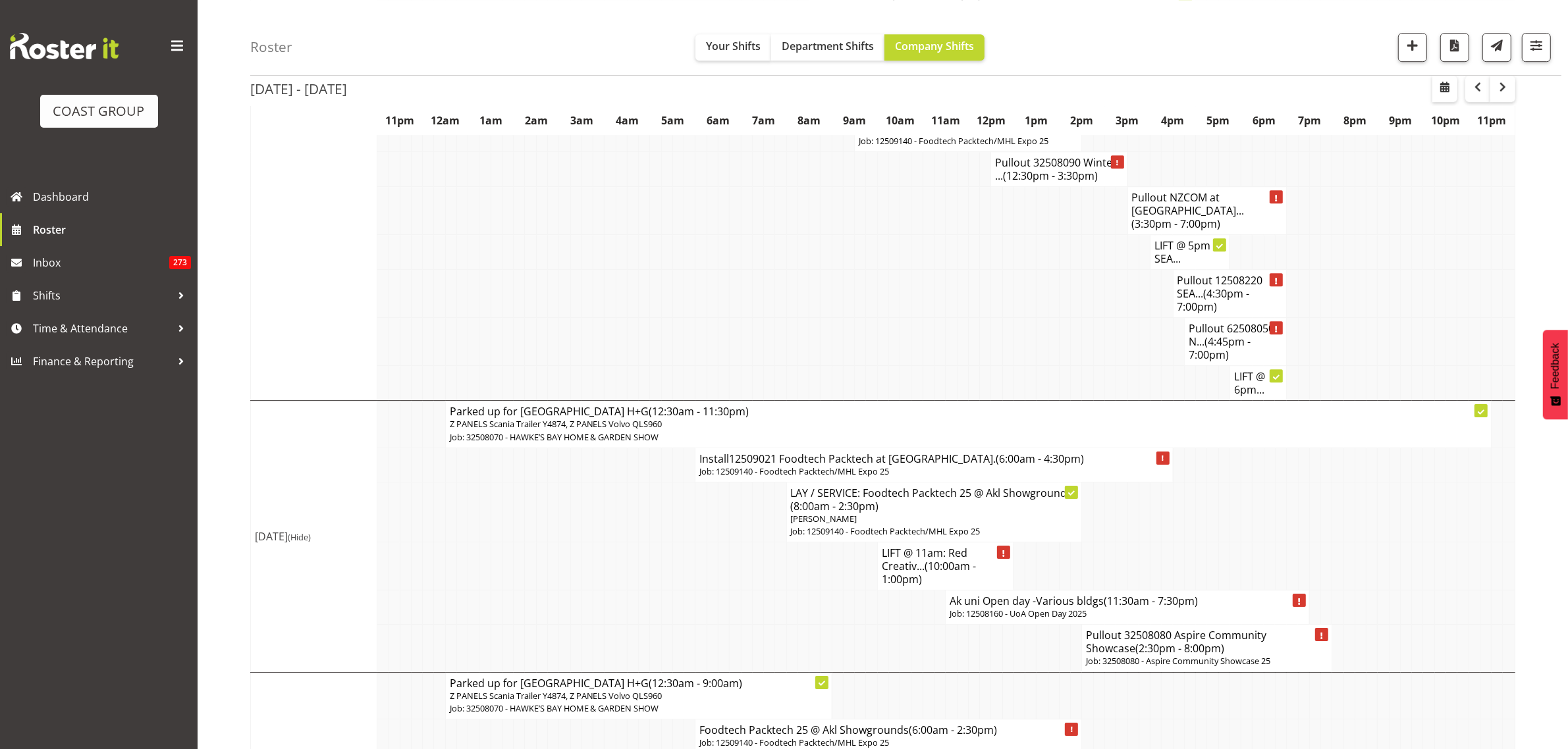
scroll to position [5245, 0]
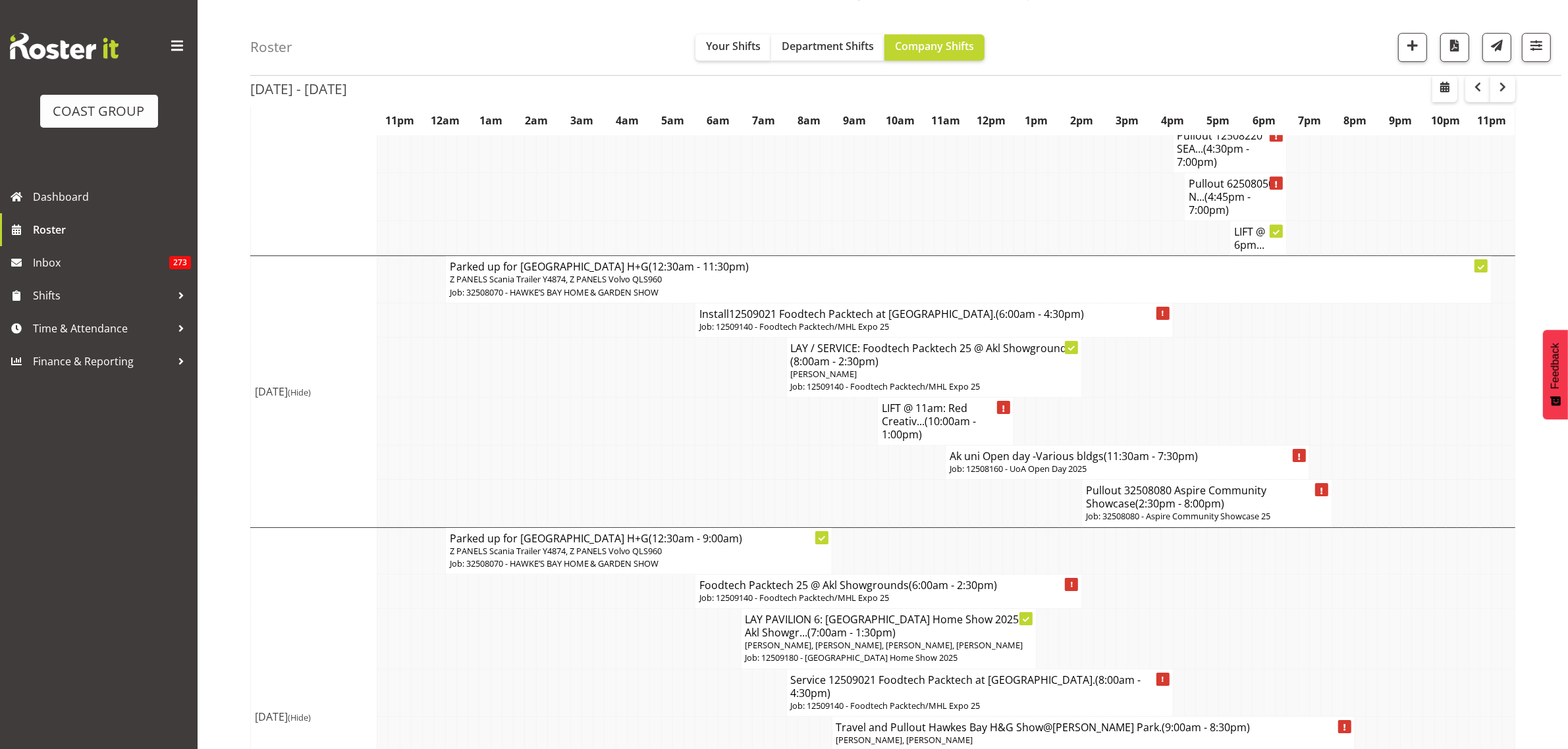
click at [994, 734] on p "Jonathan Elder, Hemi Tomlinson" at bounding box center [1093, 740] width 514 height 12
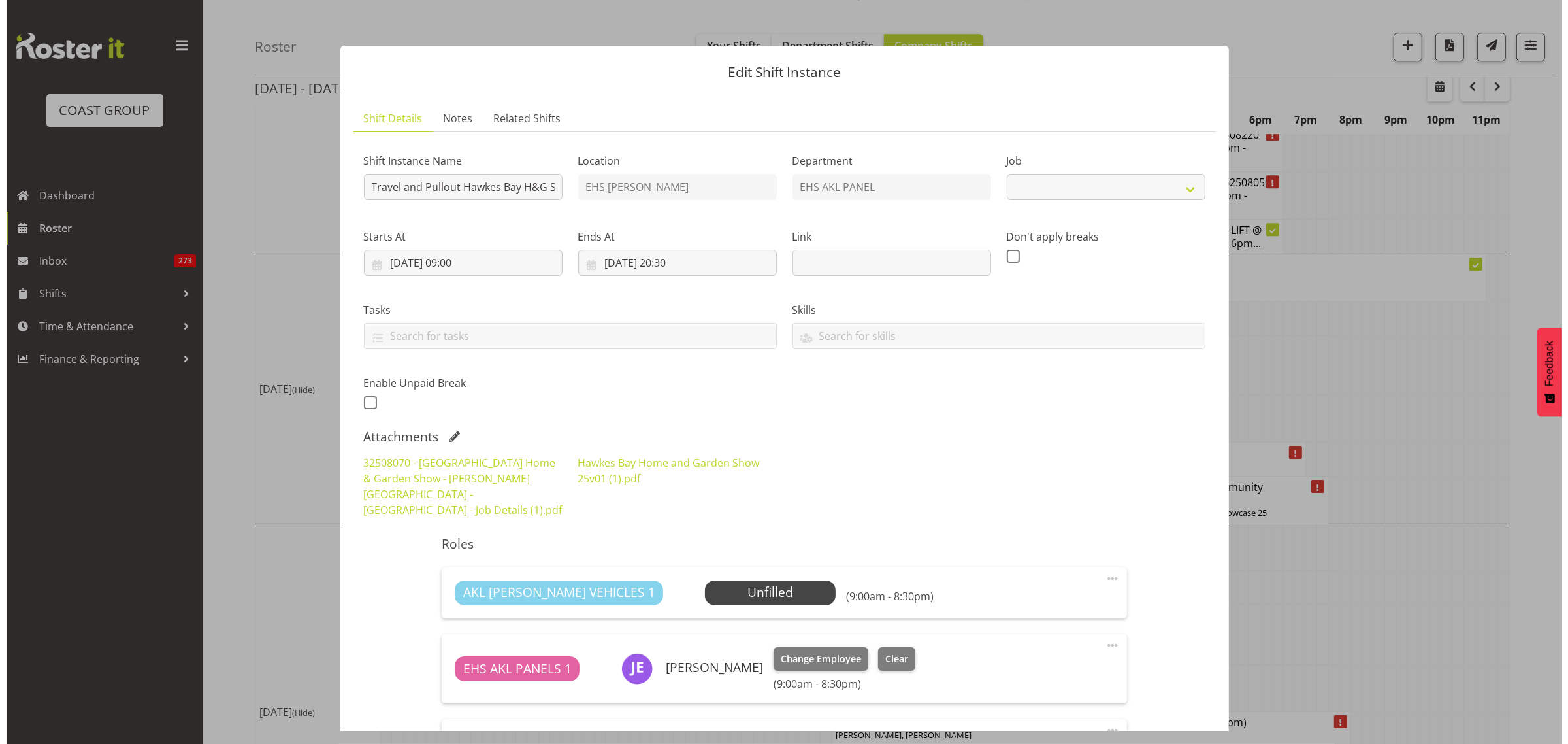
scroll to position [5197, 0]
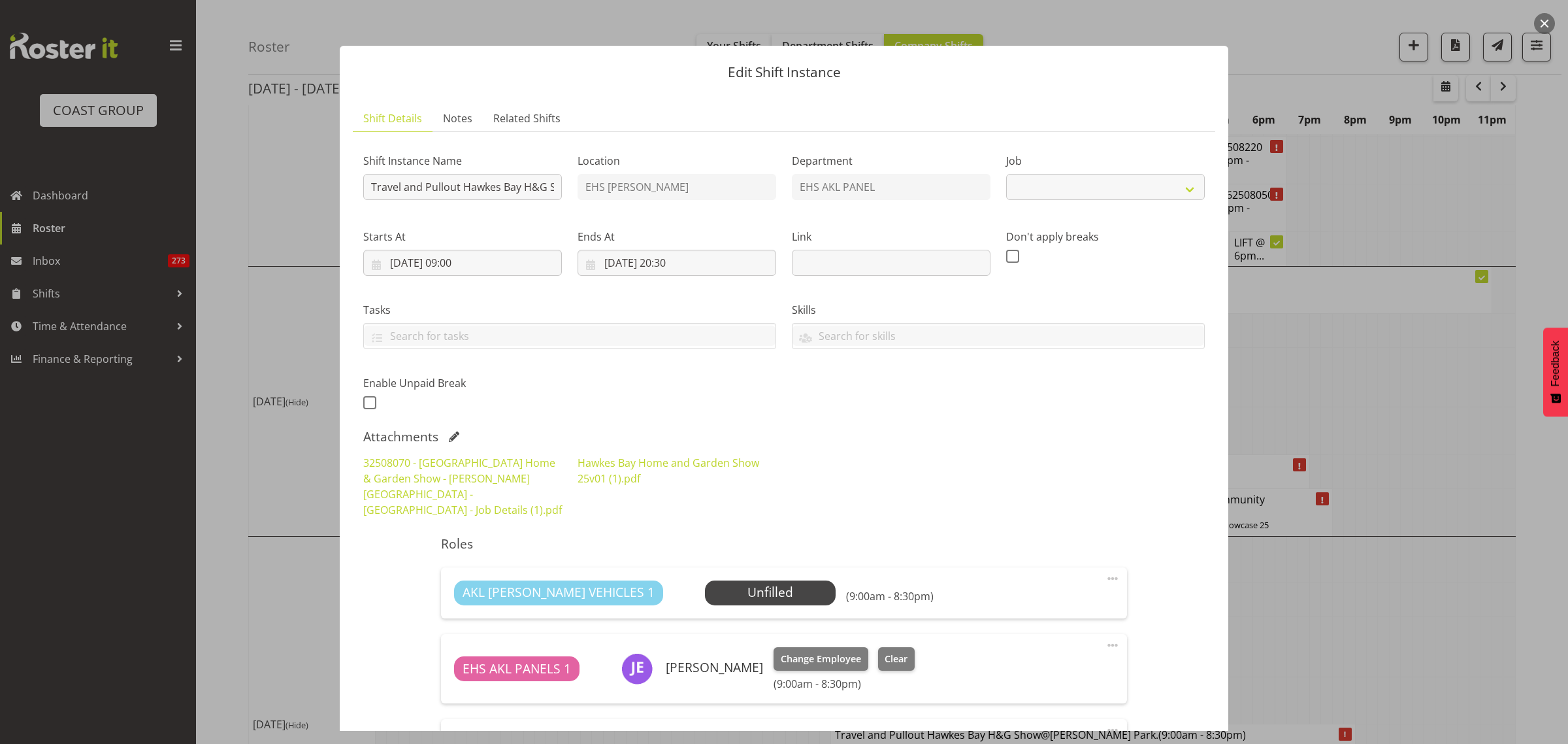
select select "9236"
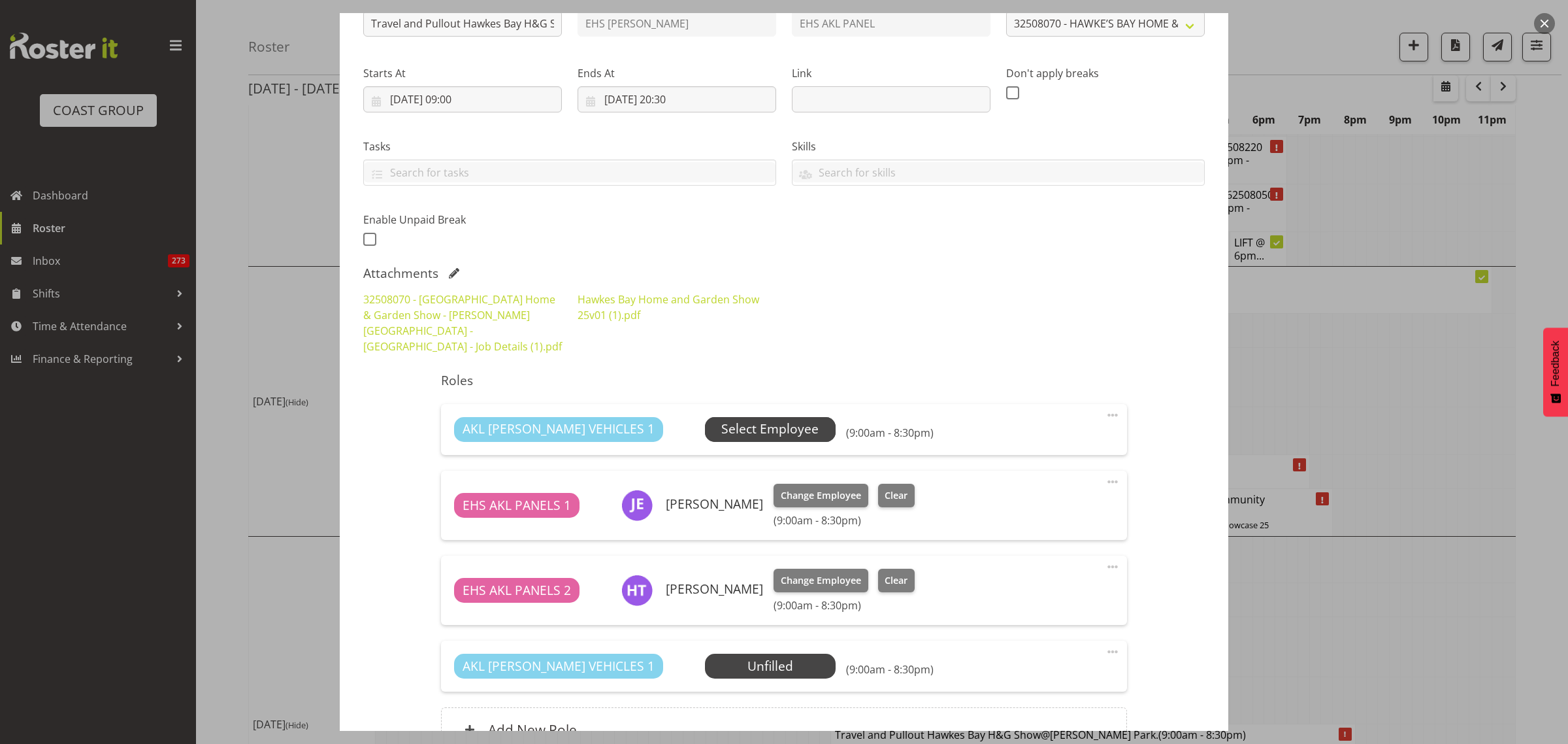
click at [737, 420] on span "Select Employee" at bounding box center [770, 429] width 97 height 19
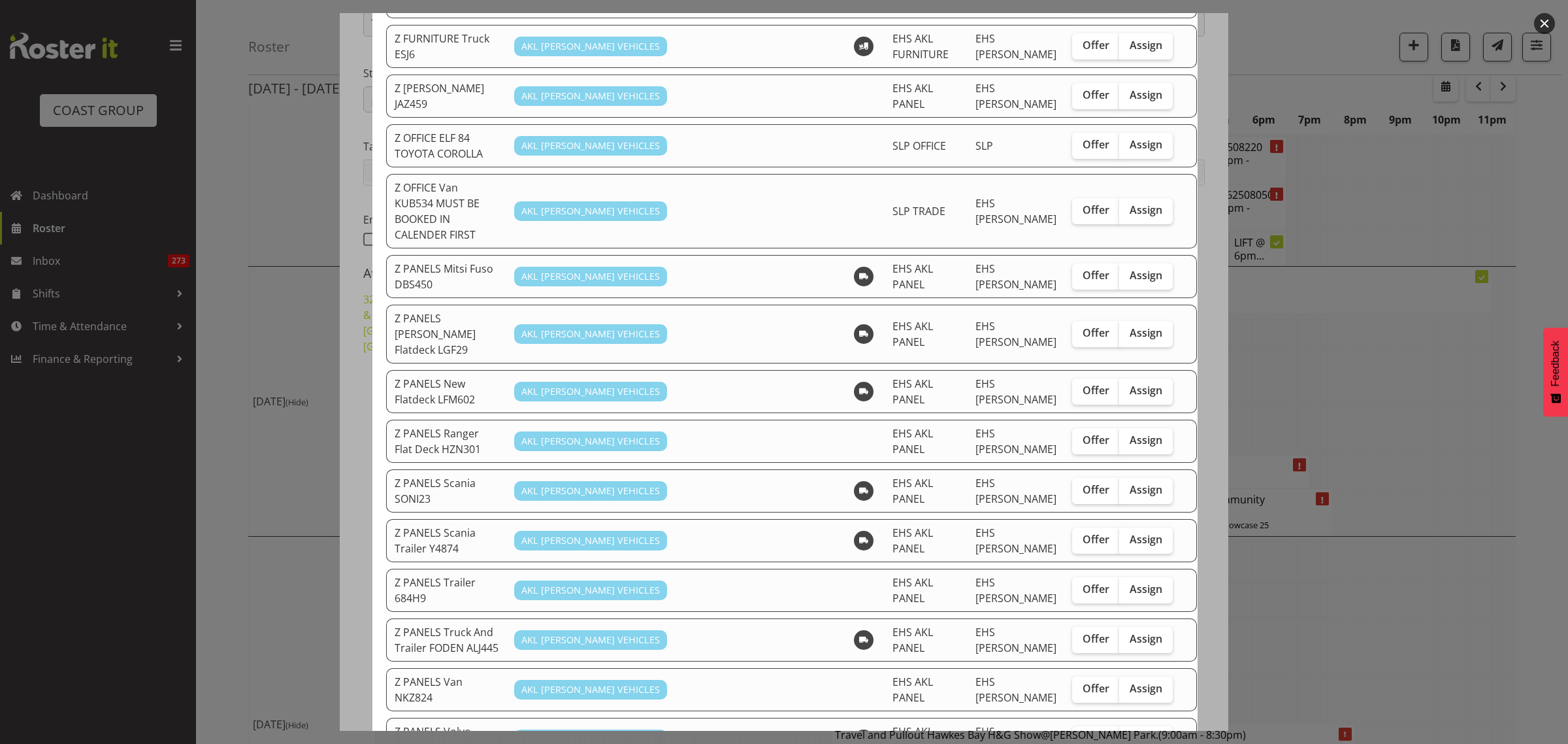
scroll to position [899, 0]
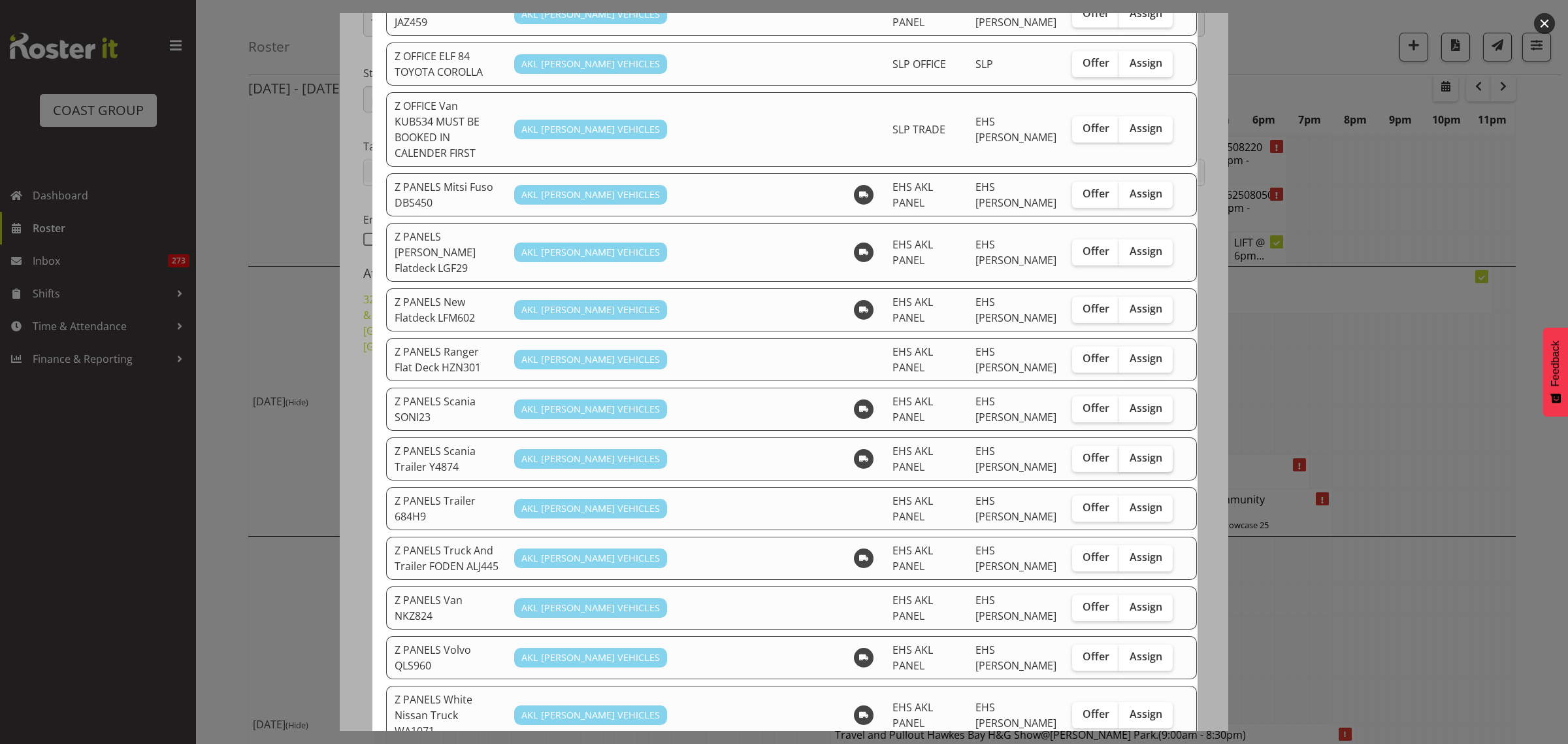
click at [1129, 451] on span "Assign" at bounding box center [1146, 458] width 33 height 13
click at [1119, 454] on input "Assign" at bounding box center [1124, 458] width 9 height 9
checkbox input "true"
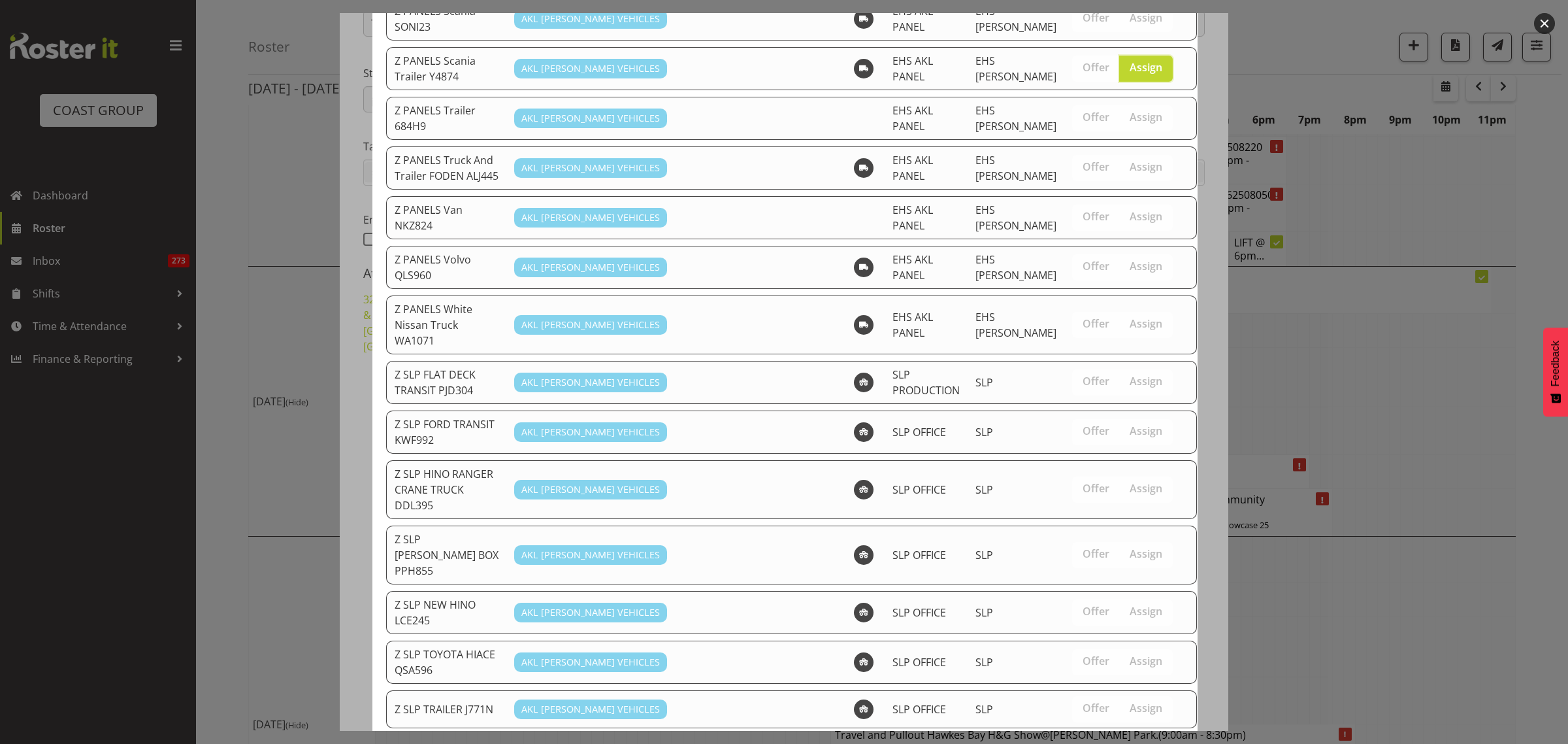
scroll to position [1342, 0]
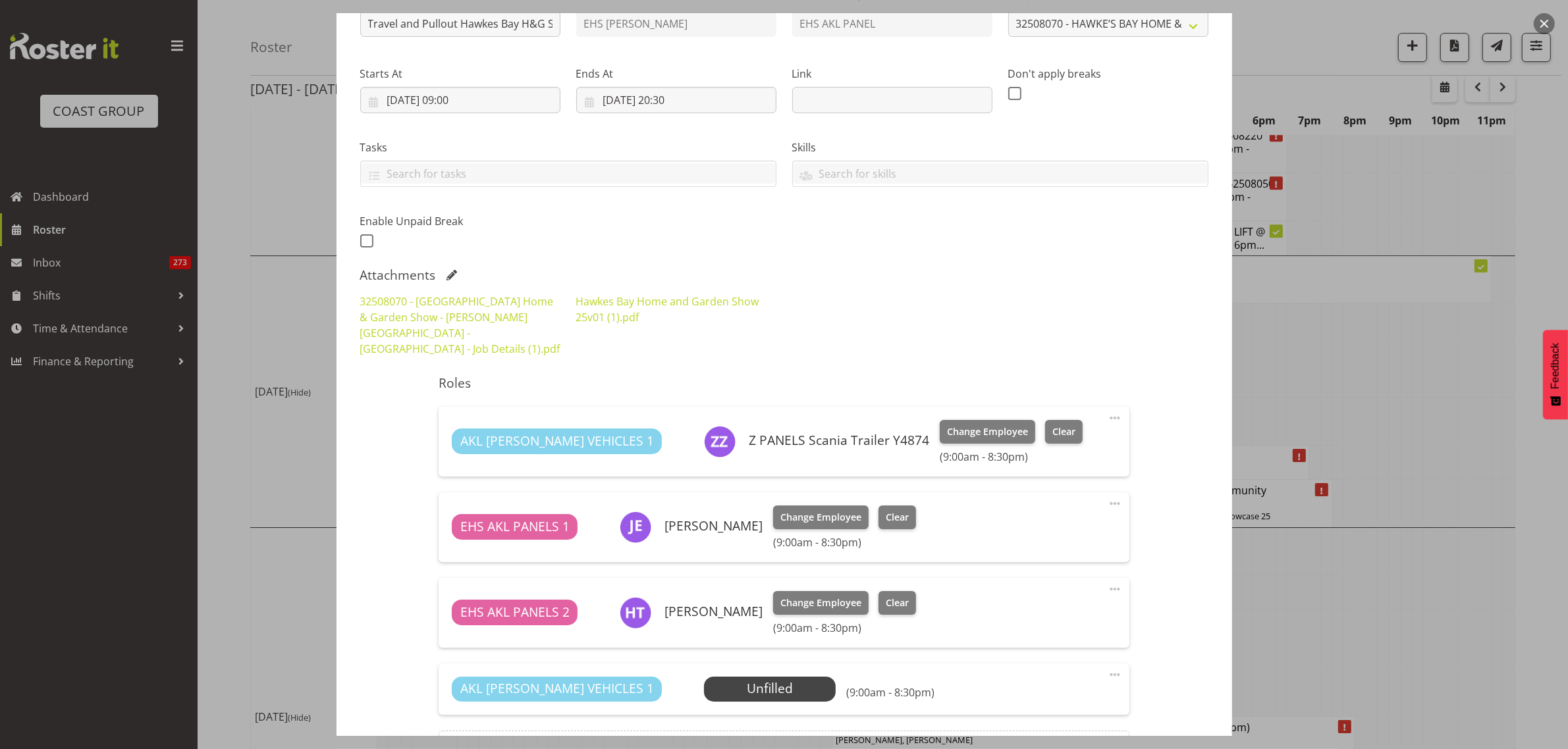
scroll to position [306, 0]
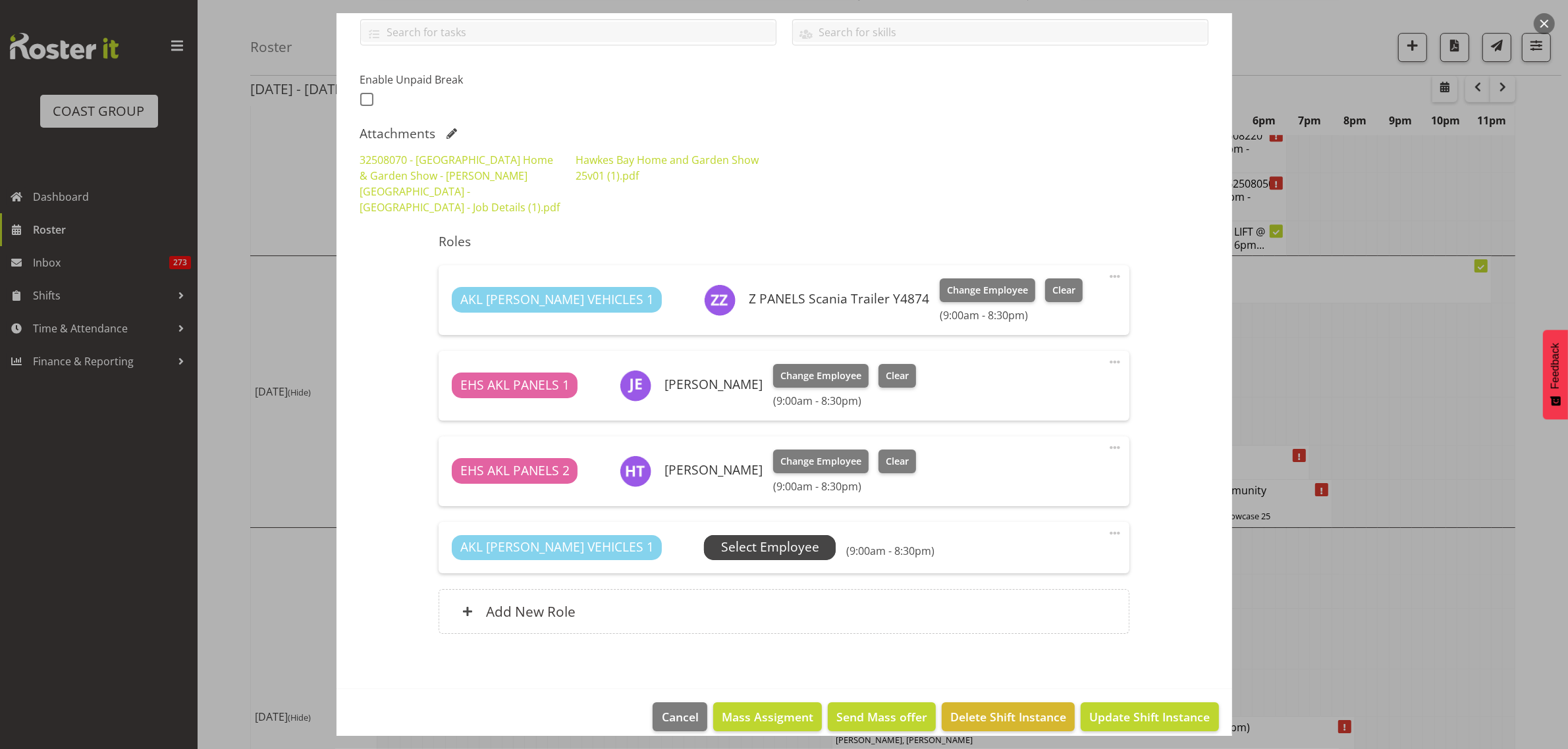
click at [721, 538] on span "Select Employee" at bounding box center [770, 547] width 98 height 19
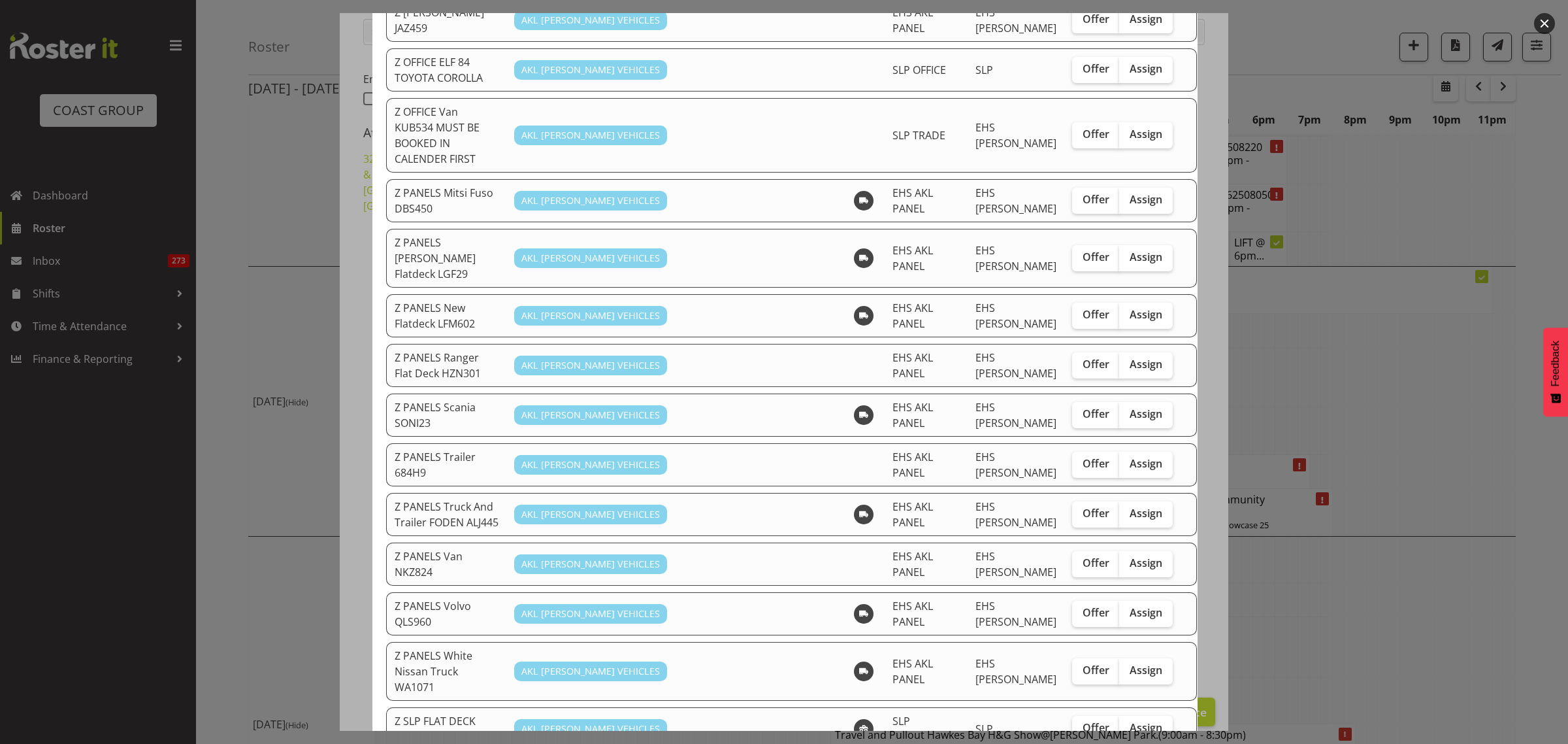
scroll to position [899, 0]
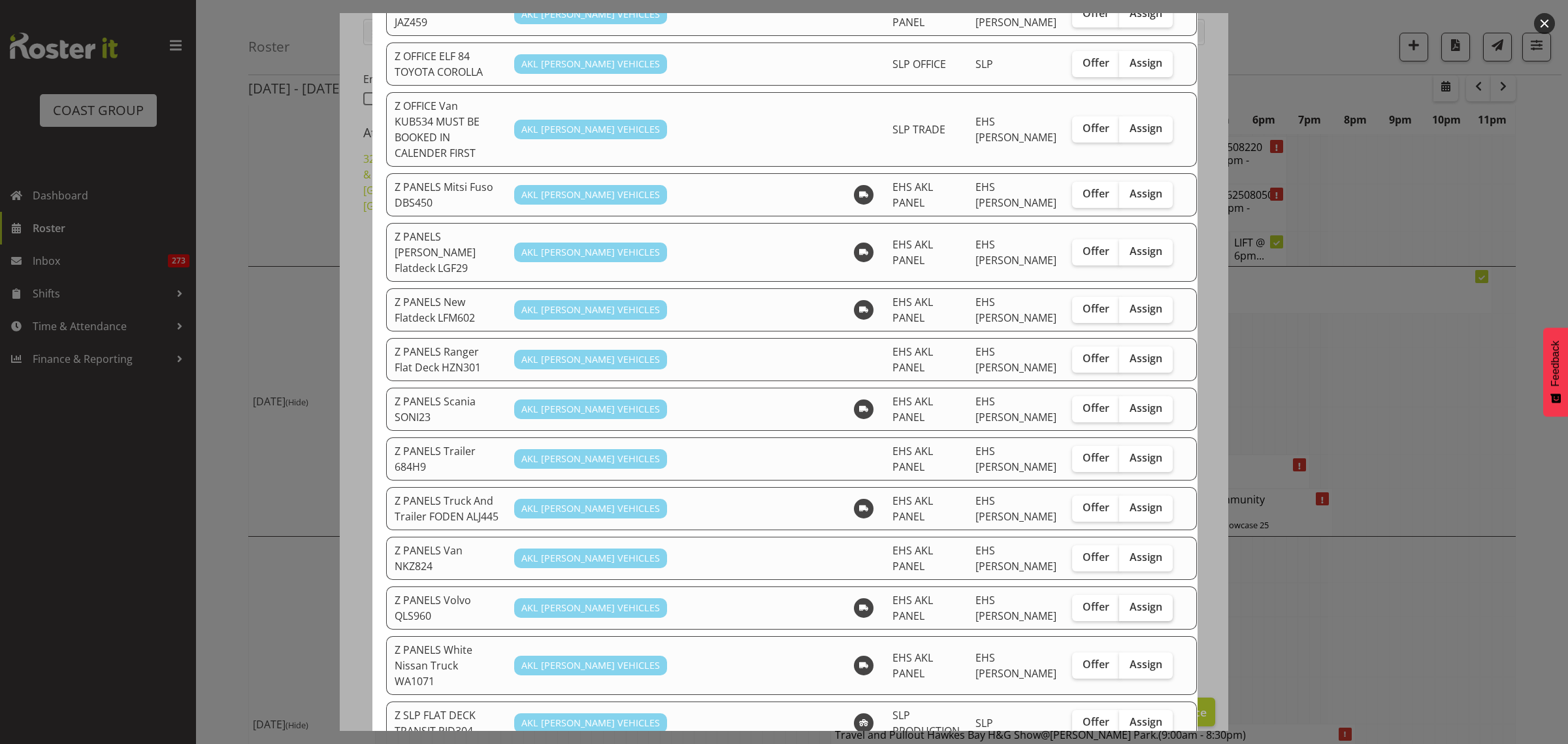
click at [1129, 600] on span "Assign" at bounding box center [1146, 607] width 33 height 13
click at [1119, 603] on input "Assign" at bounding box center [1124, 607] width 9 height 9
checkbox input "true"
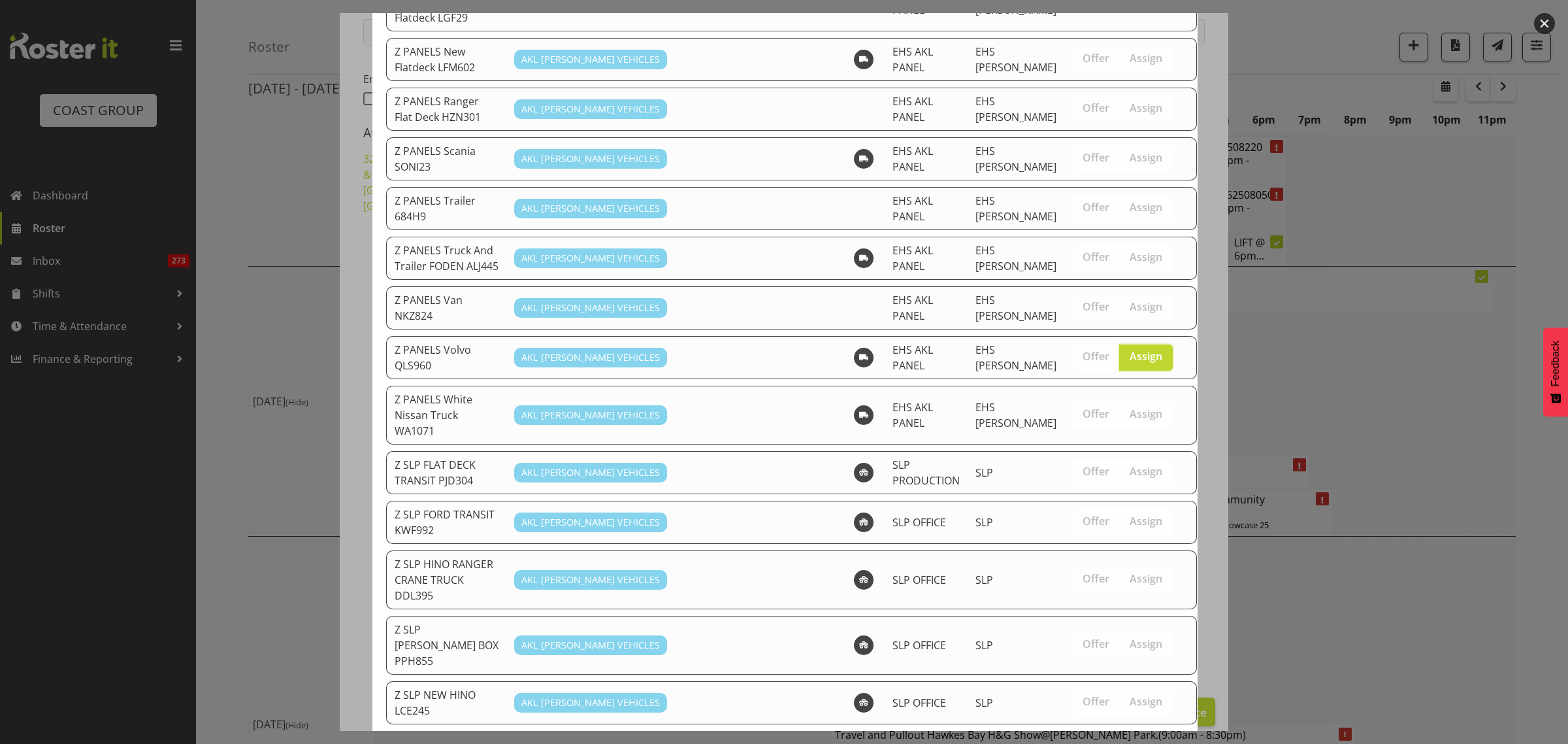
scroll to position [1293, 0]
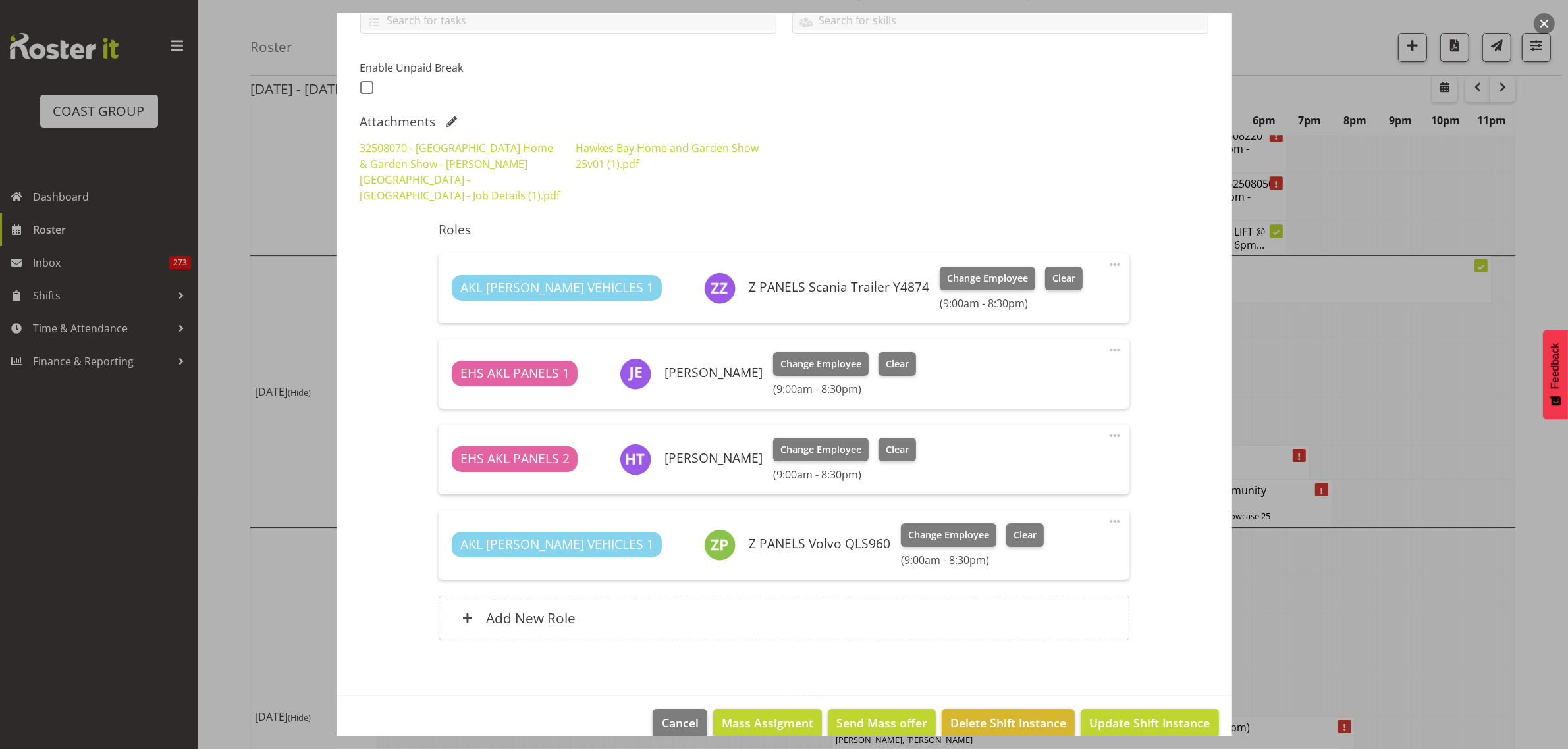
scroll to position [324, 0]
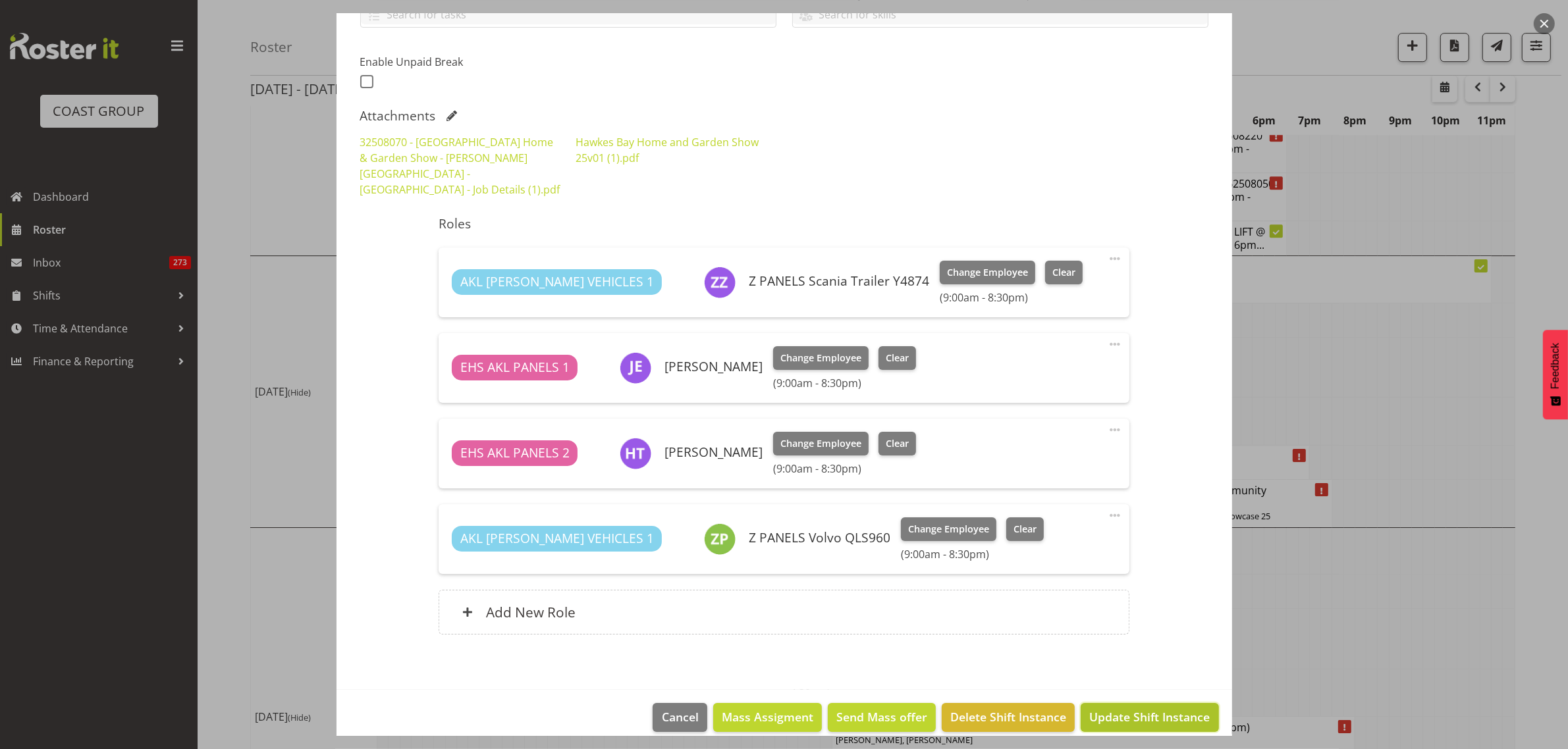
click at [1128, 708] on span "Update Shift Instance" at bounding box center [1149, 717] width 120 height 17
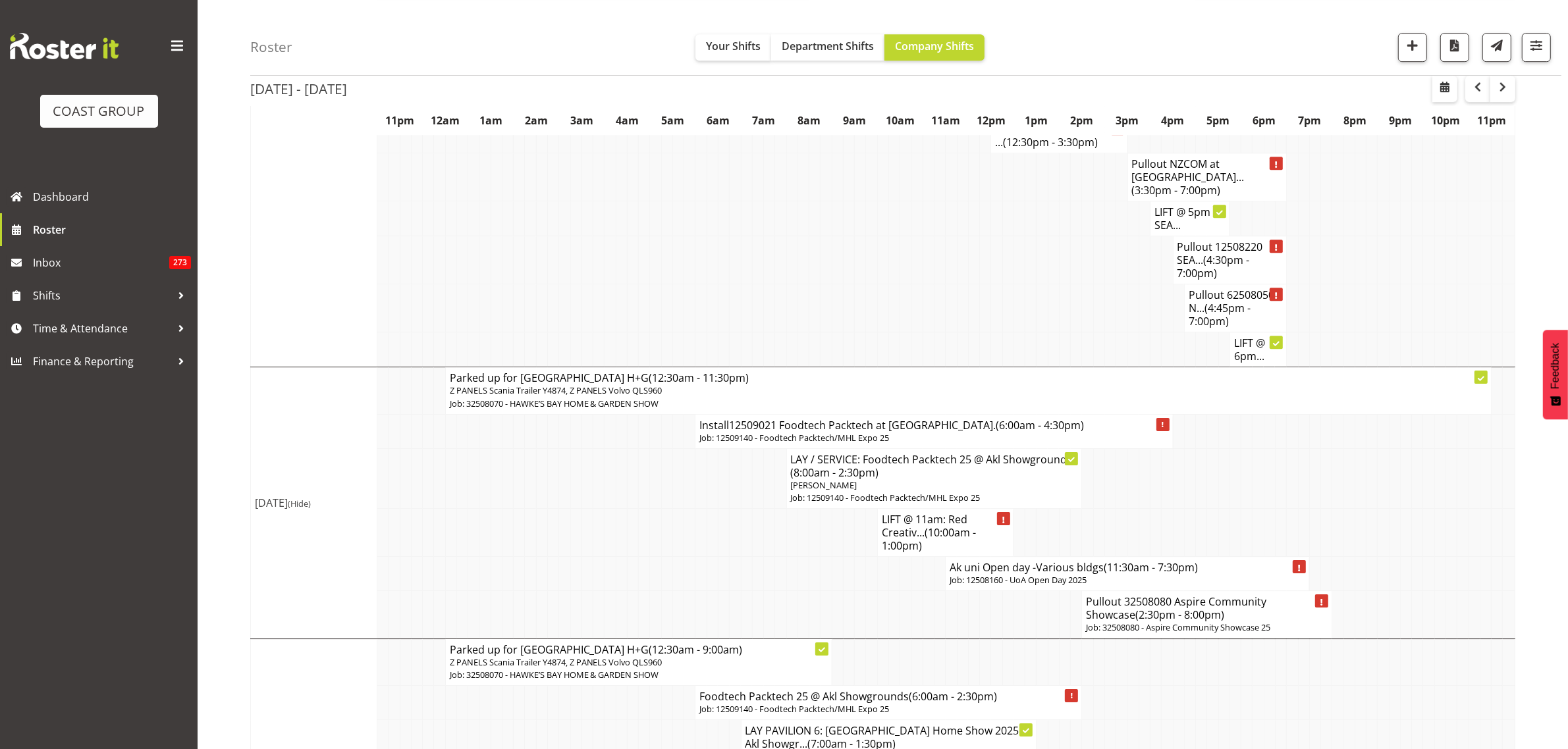
scroll to position [5163, 0]
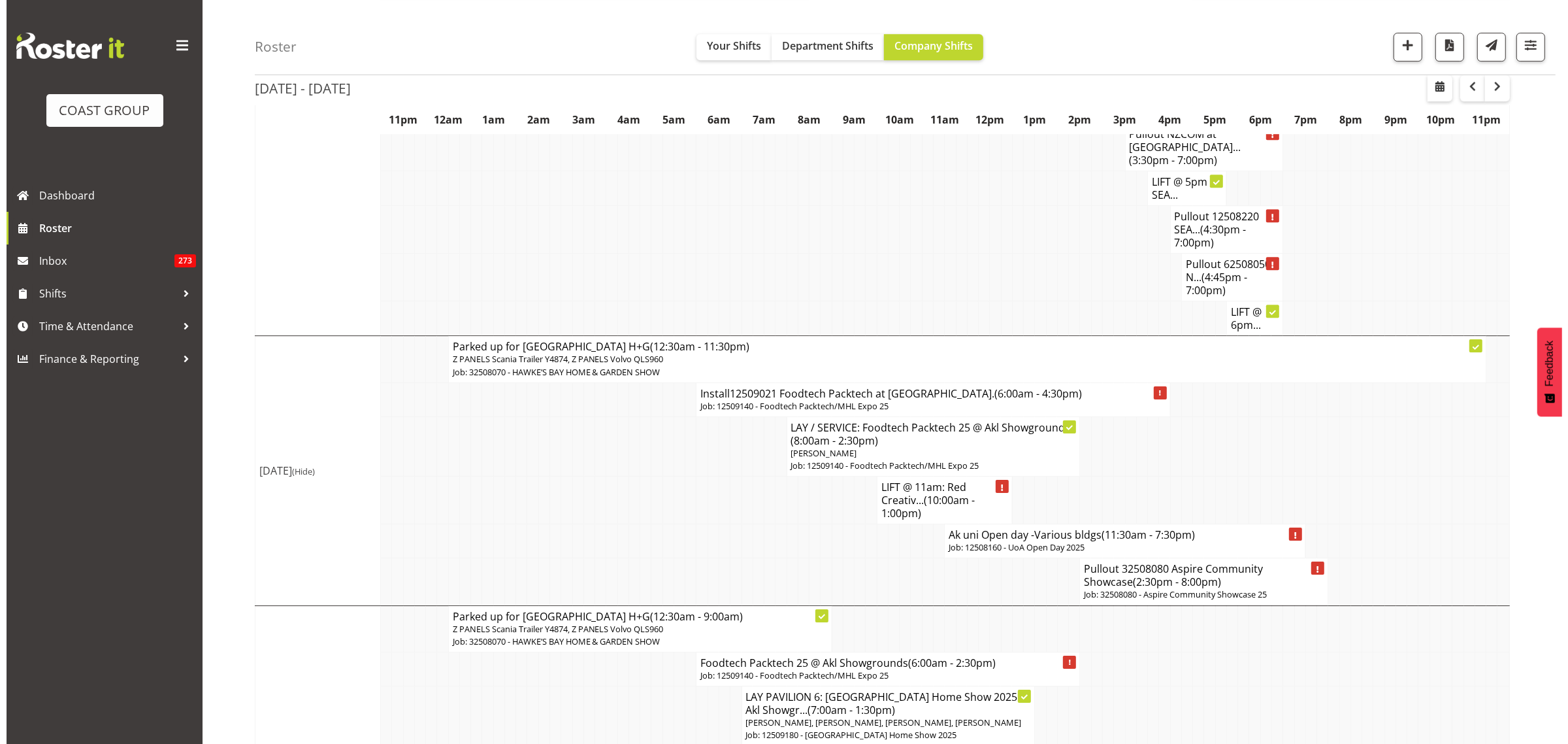
scroll to position [5116, 0]
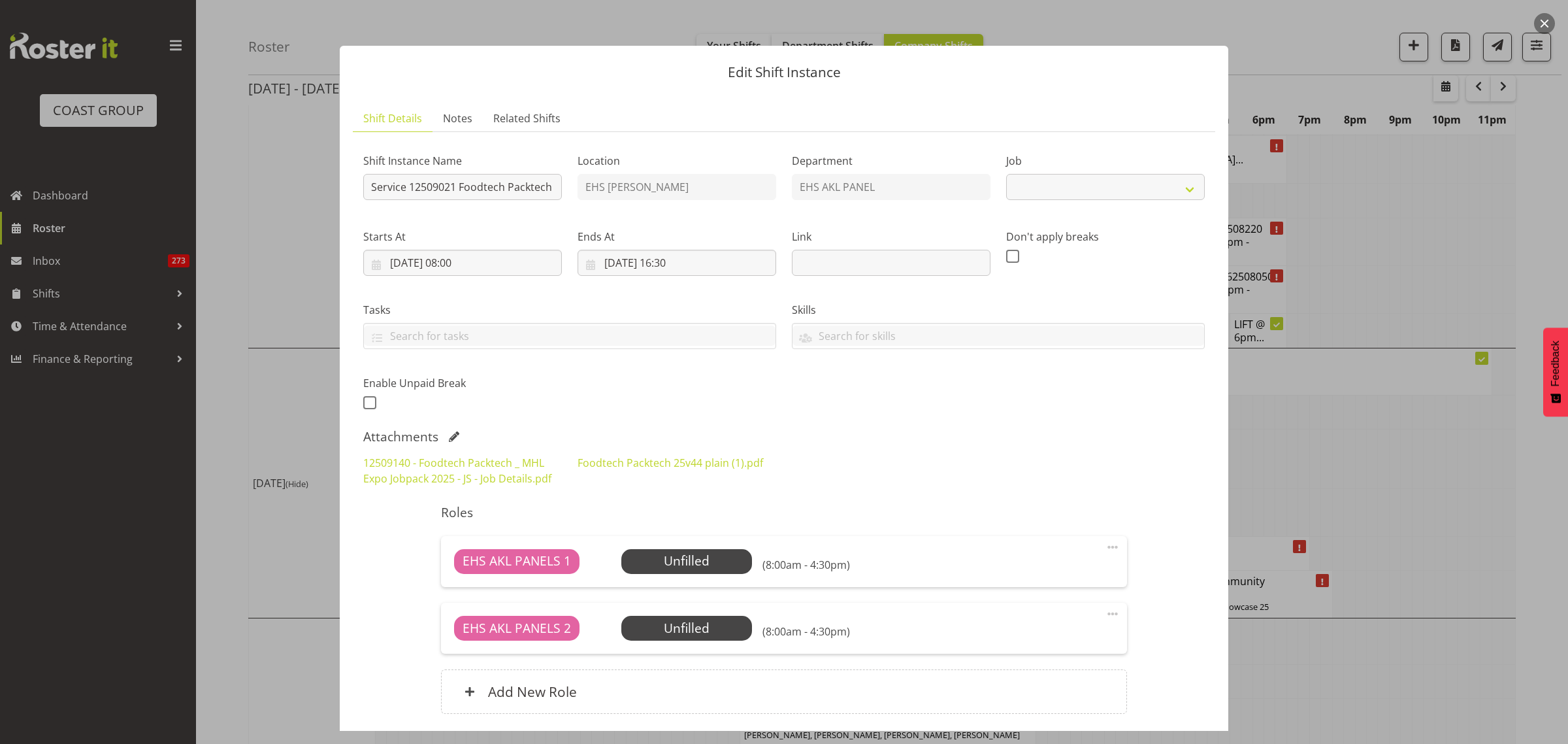
select select "9630"
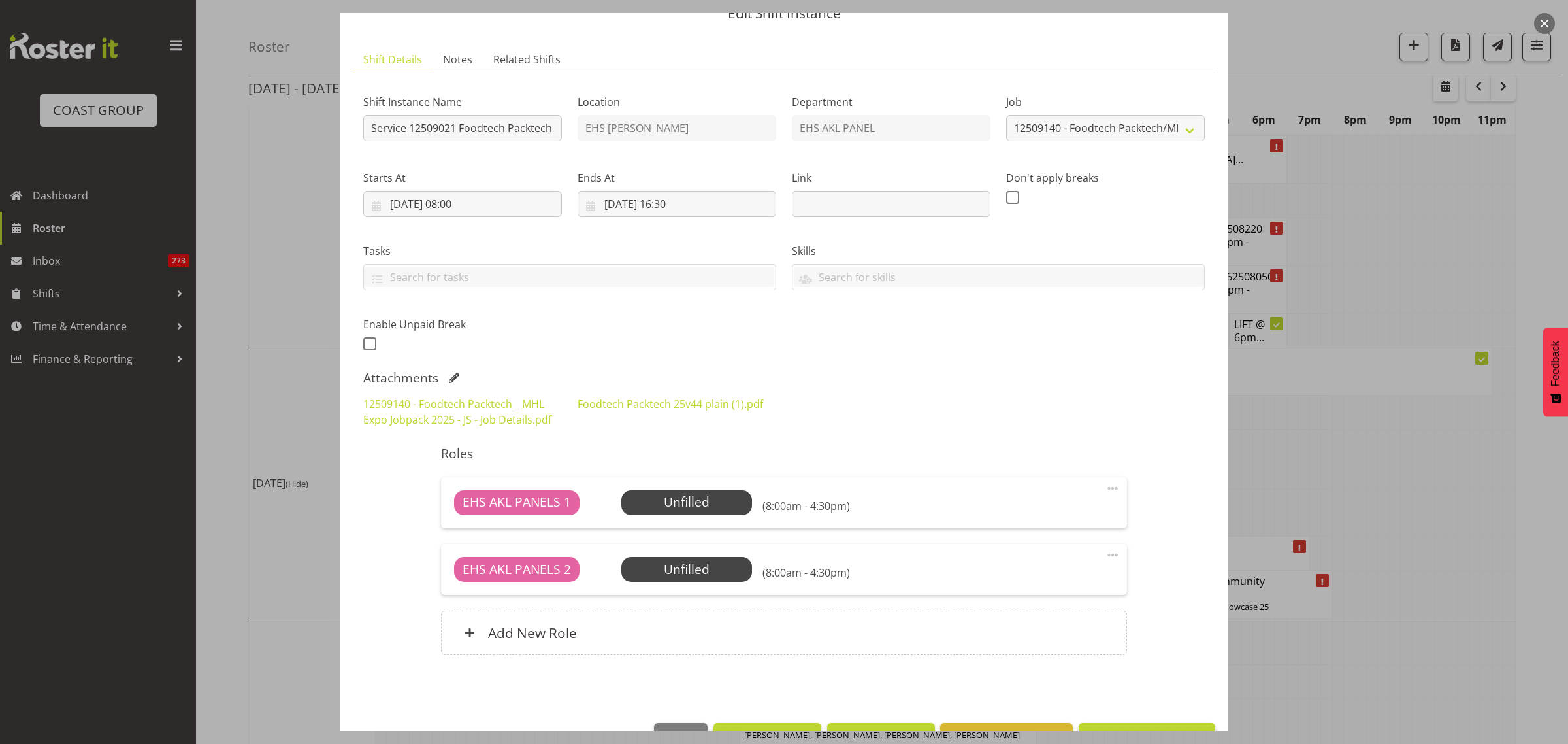
scroll to position [82, 0]
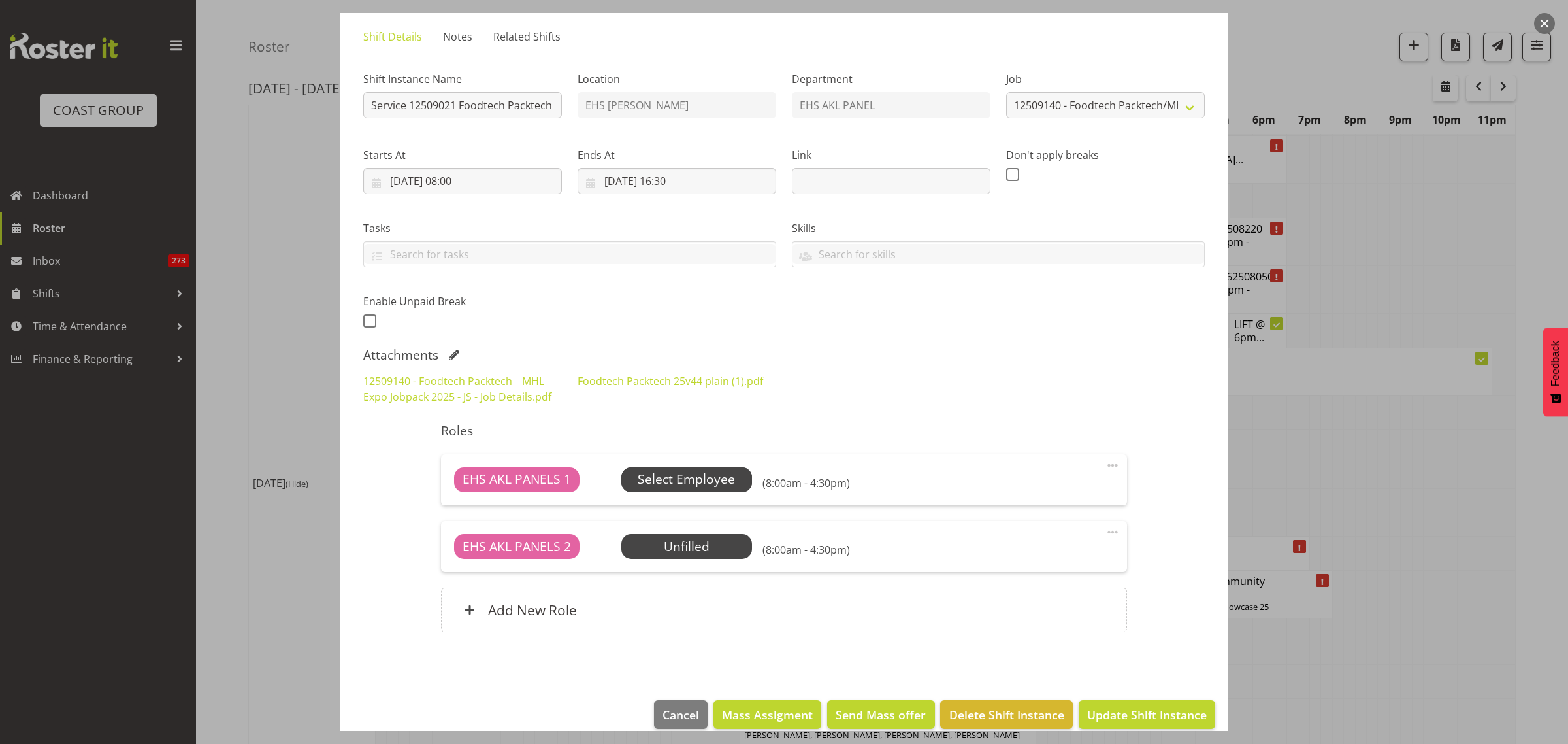
click at [685, 484] on span "Select Employee" at bounding box center [686, 479] width 97 height 19
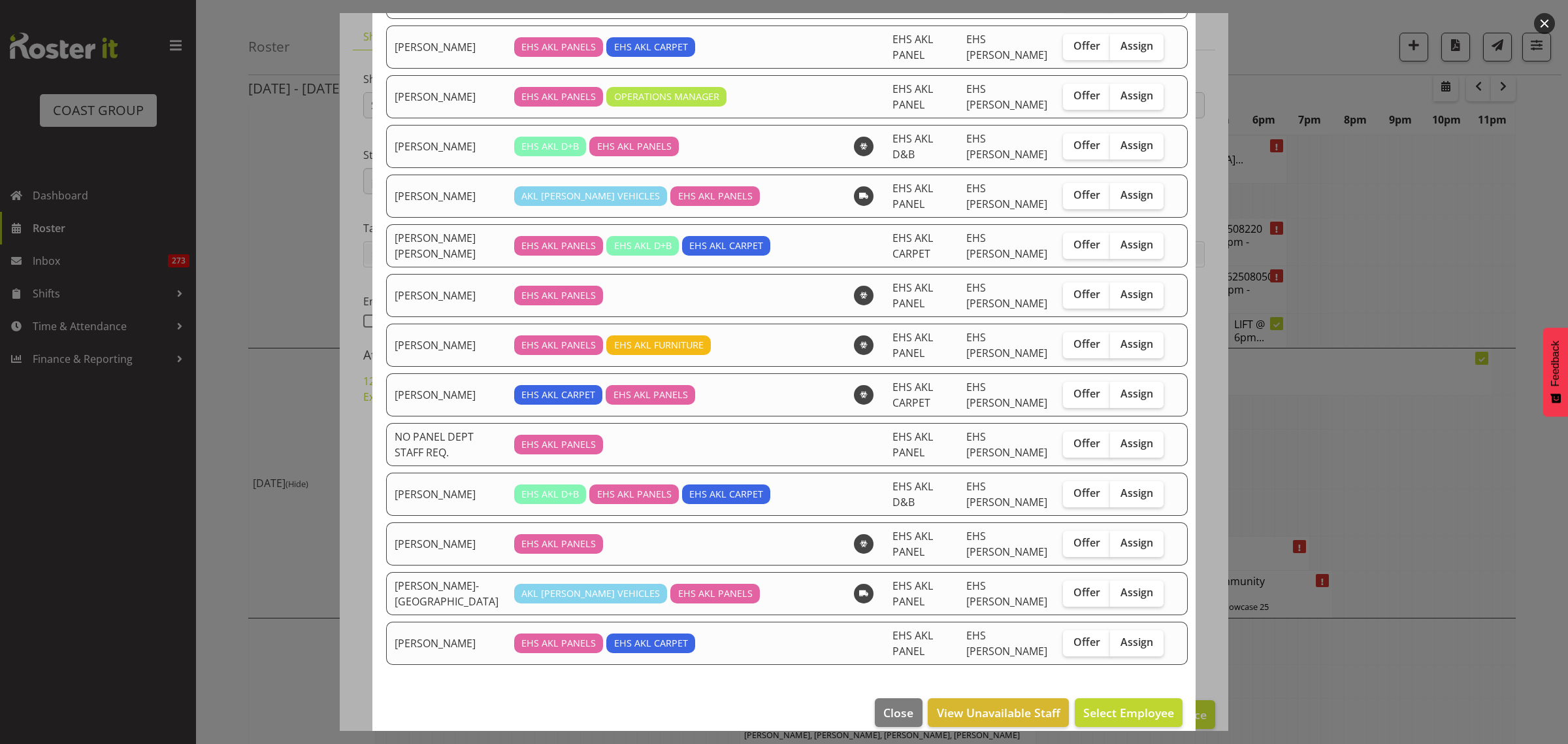
scroll to position [690, 0]
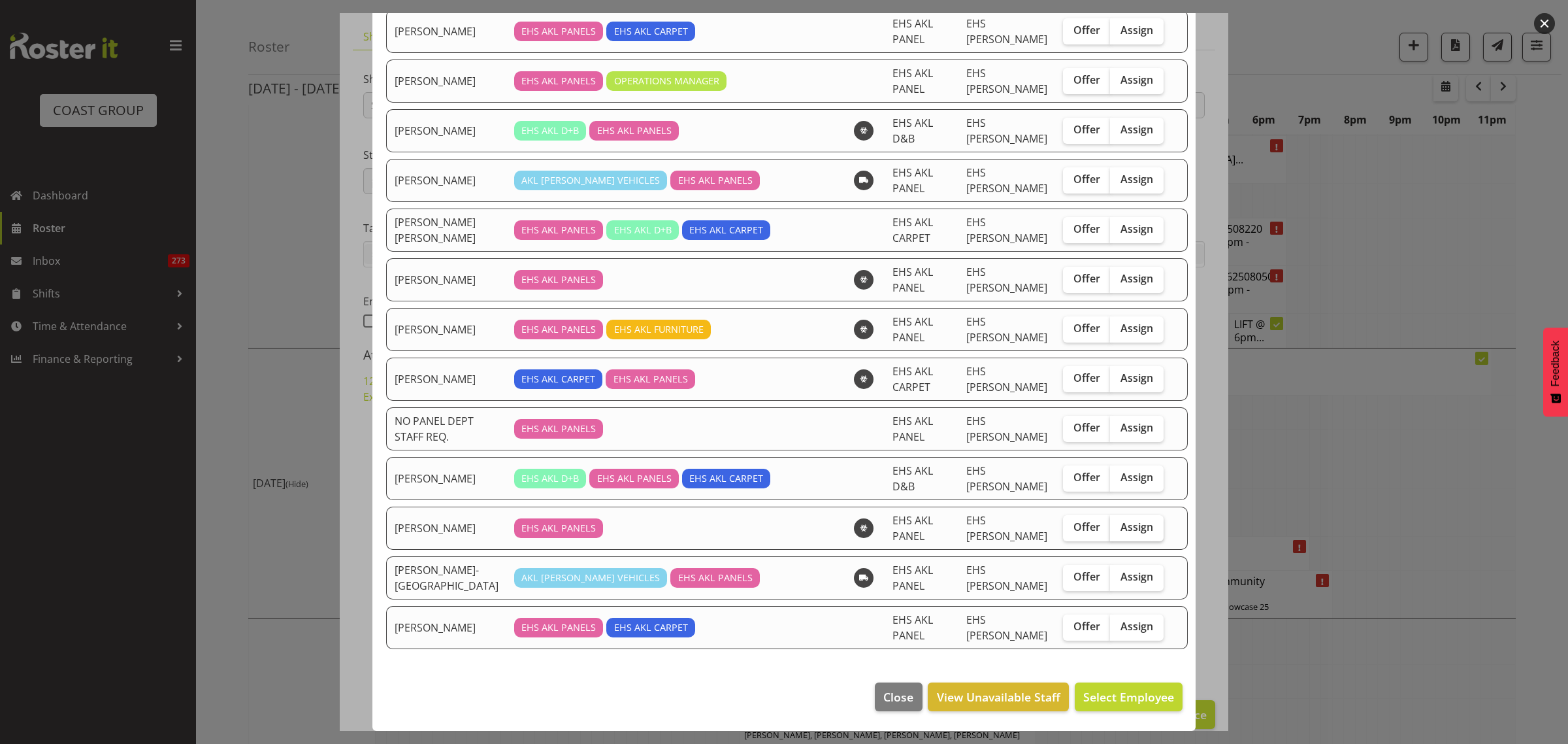
click at [1121, 531] on span "Assign" at bounding box center [1137, 527] width 33 height 13
click at [1119, 531] on input "Assign" at bounding box center [1114, 527] width 9 height 9
checkbox input "true"
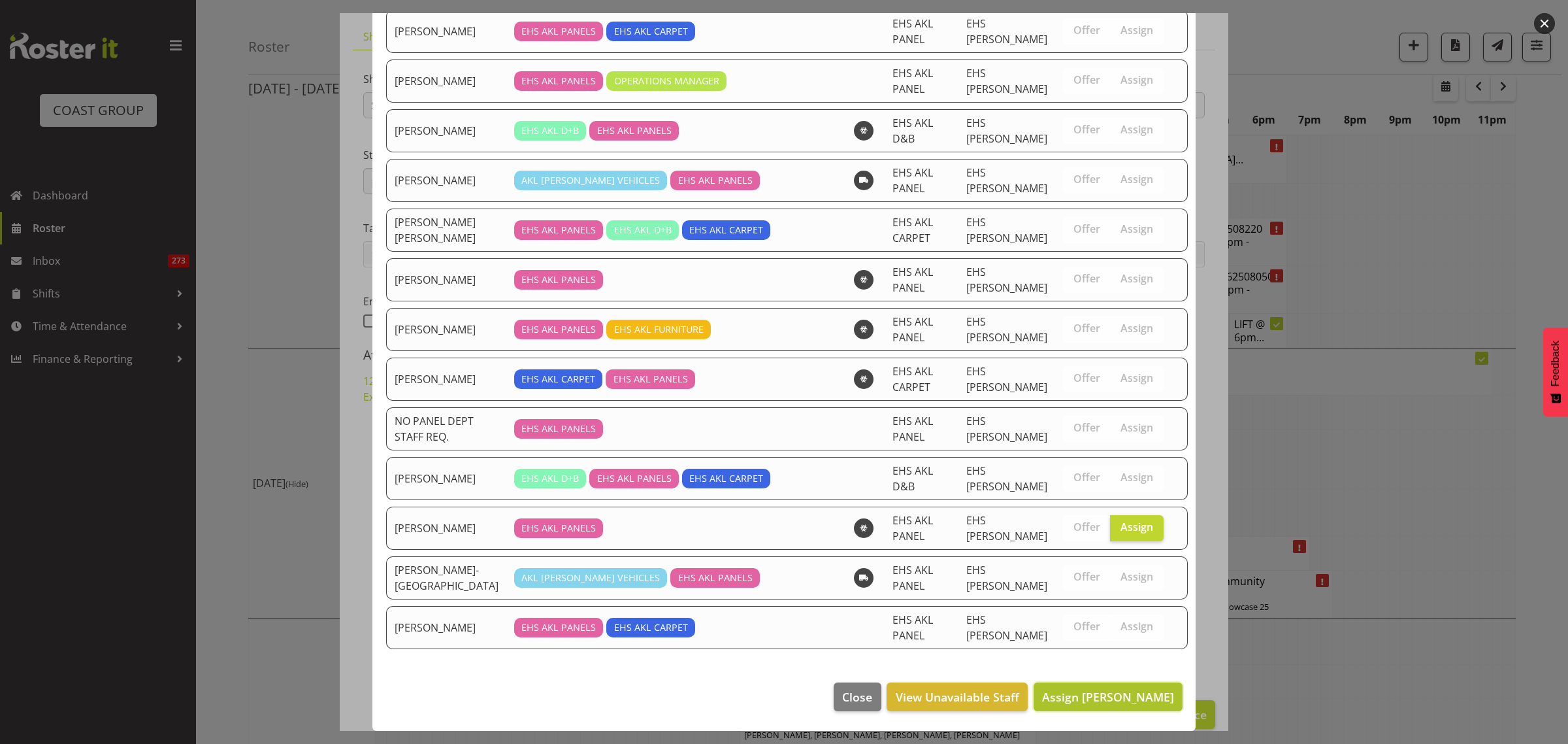
click at [1073, 694] on span "Assign Shaun Keutenius" at bounding box center [1108, 697] width 132 height 16
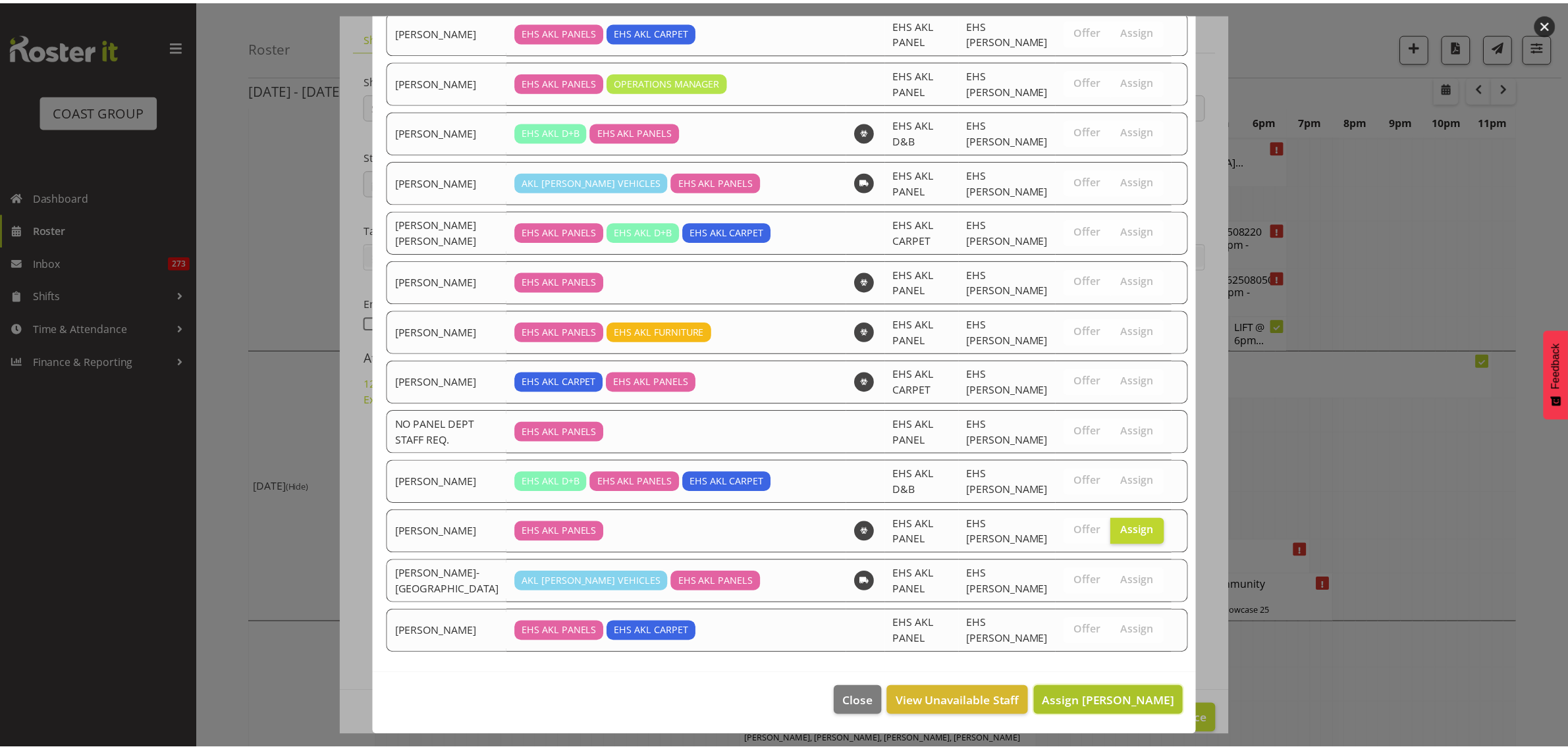
scroll to position [5163, 0]
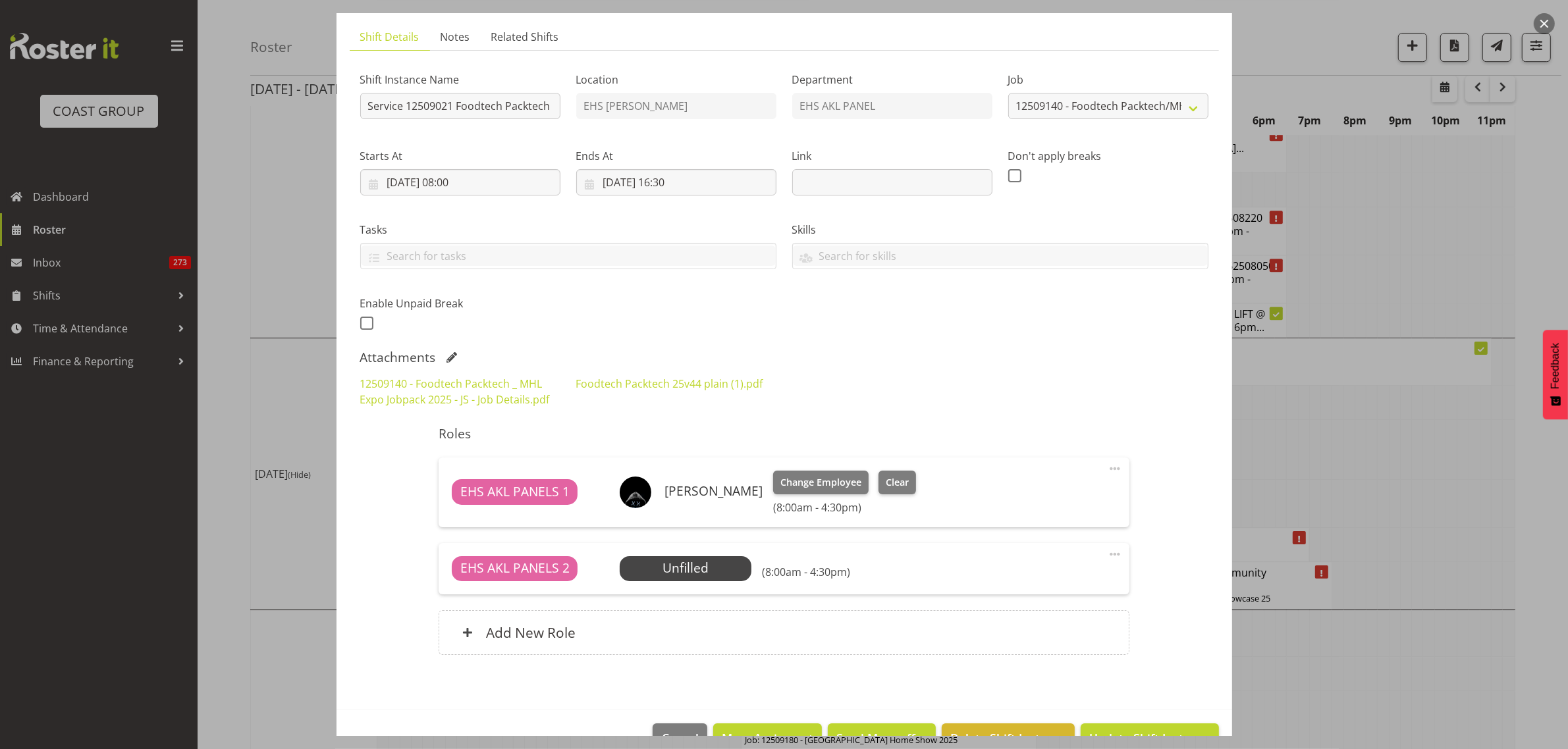
click at [1107, 556] on span at bounding box center [1115, 554] width 16 height 16
click at [1063, 623] on link "Delete" at bounding box center [1059, 630] width 126 height 24
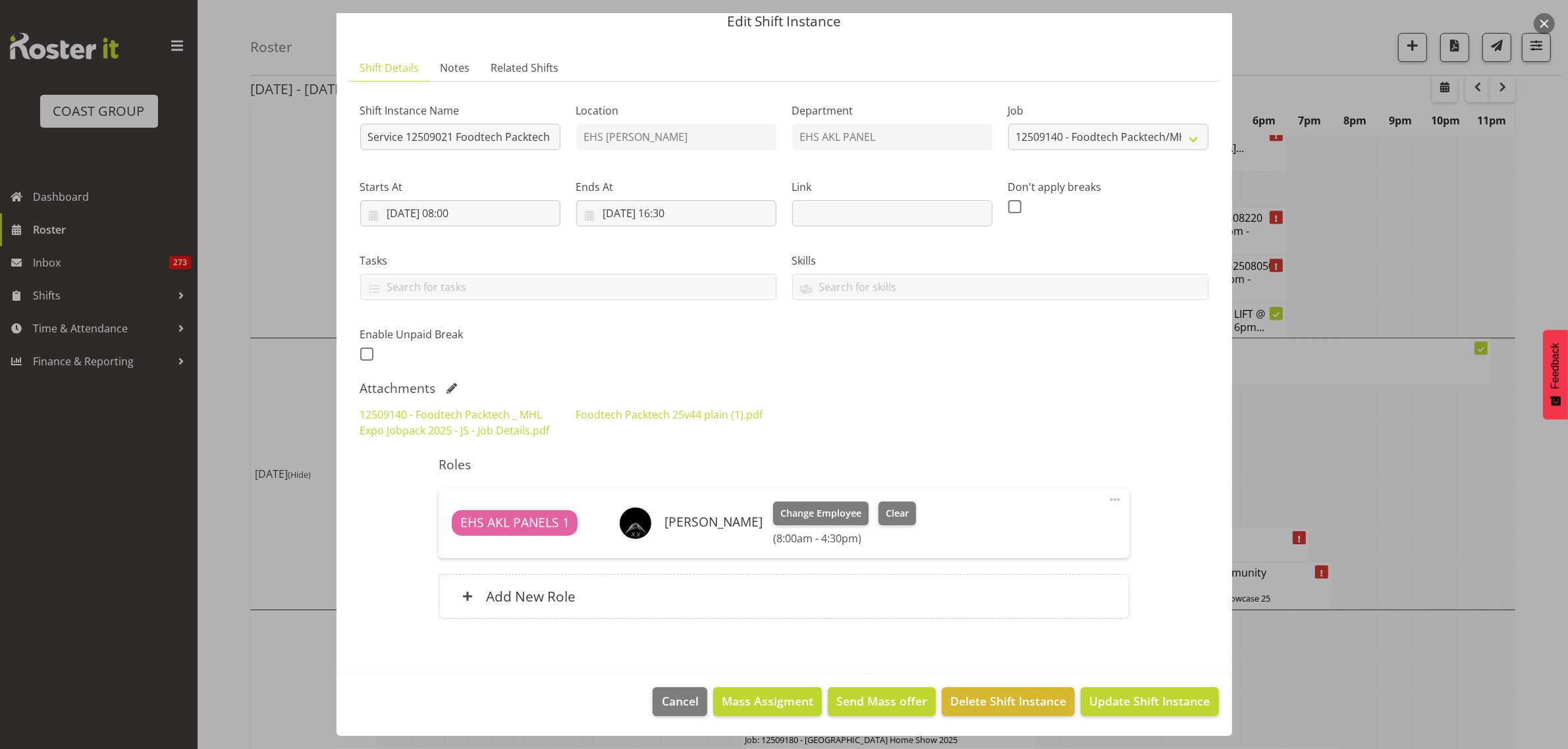
scroll to position [51, 0]
click at [731, 211] on input "31/08/2025, 16:30" at bounding box center [677, 213] width 201 height 27
click at [707, 495] on select "00 01 02 03 04 05 06 07 08 09 10 11 12 13 14 15 16 17 18 19 20 21 22 23 24 25 2…" at bounding box center [710, 492] width 30 height 27
select select "0"
click at [696, 479] on select "00 01 02 03 04 05 06 07 08 09 10 11 12 13 14 15 16 17 18 19 20 21 22 23 24 25 2…" at bounding box center [710, 492] width 30 height 27
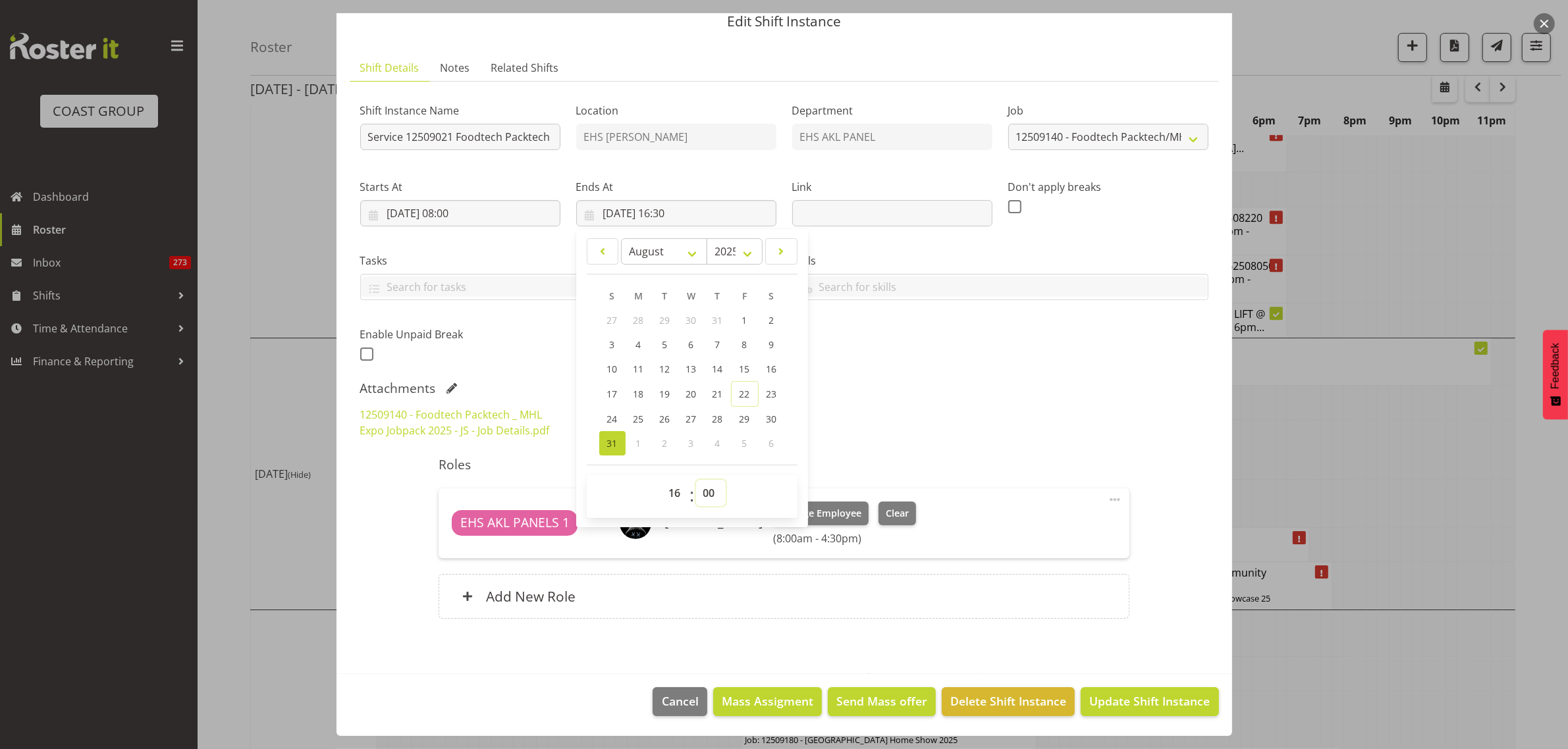
type input "31/08/2025, 16:00"
click at [1035, 381] on div "Attachments" at bounding box center [784, 389] width 848 height 16
click at [1008, 208] on span at bounding box center [1015, 207] width 13 height 13
click at [1008, 208] on input "checkbox" at bounding box center [1013, 206] width 9 height 9
checkbox input "true"
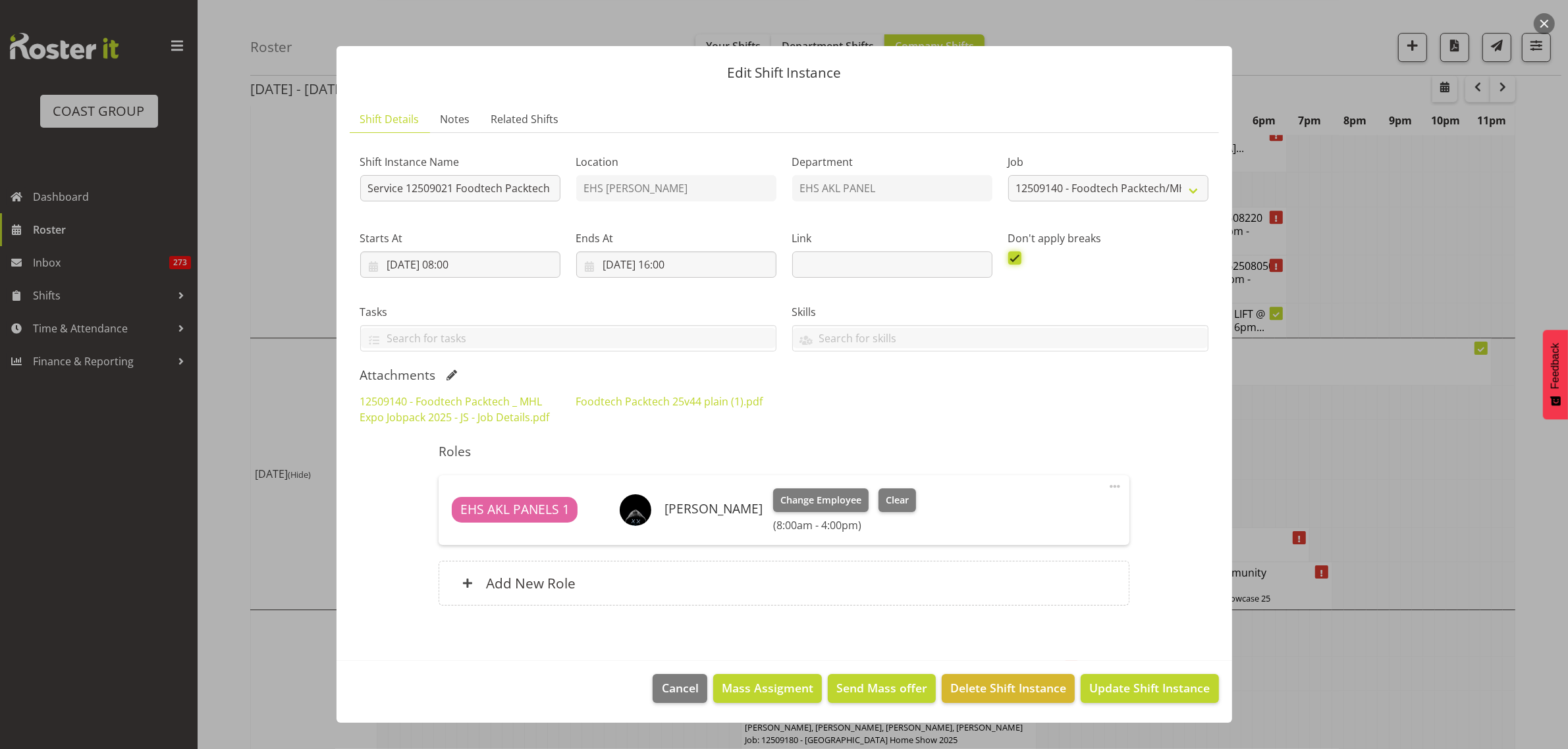
scroll to position [0, 0]
click at [1128, 691] on span "Update Shift Instance" at bounding box center [1149, 688] width 120 height 17
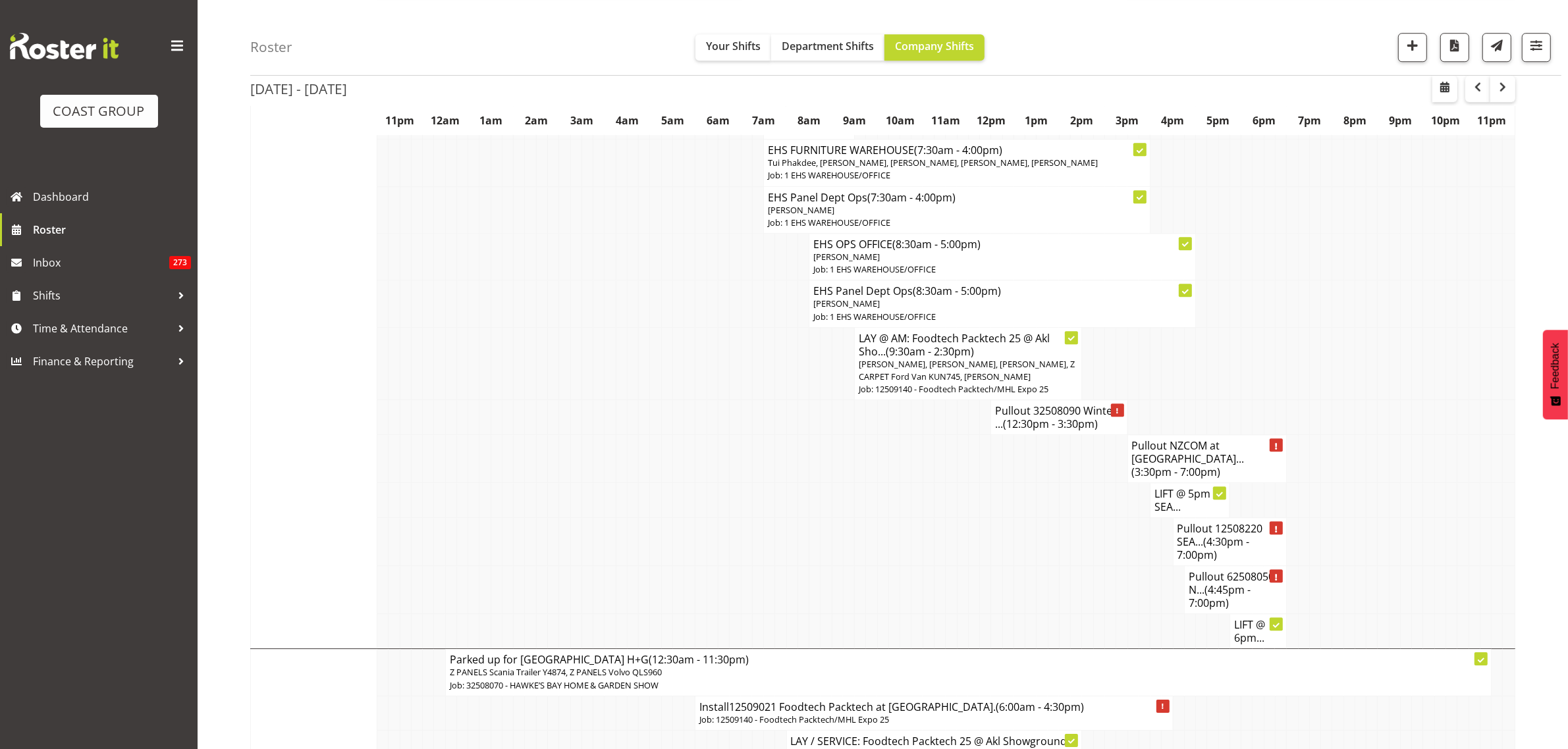
scroll to position [5018, 0]
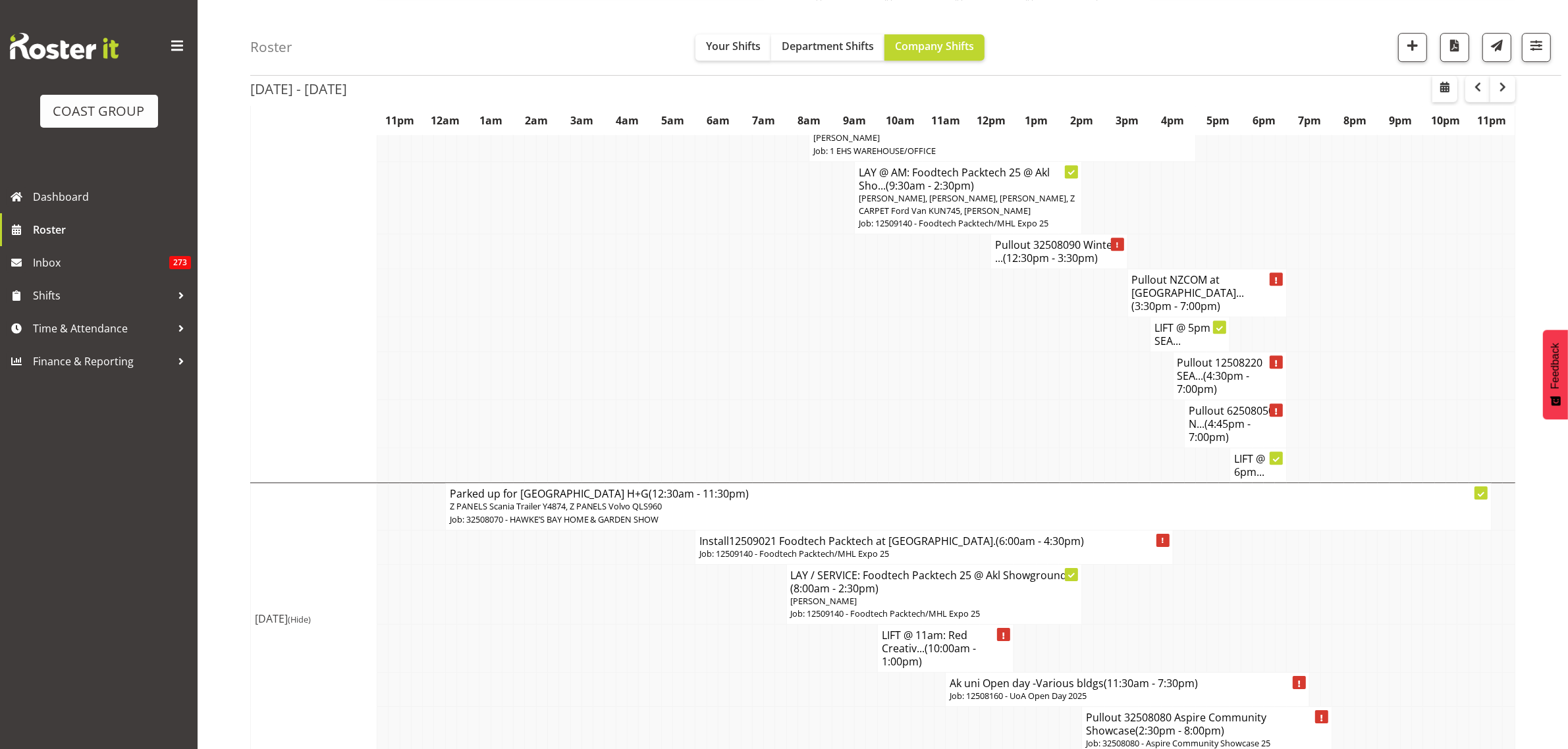
click at [1057, 534] on h4 "Install12509021 Foodtech Packtech at ASG. (6:00am - 4:30pm)" at bounding box center [933, 541] width 469 height 13
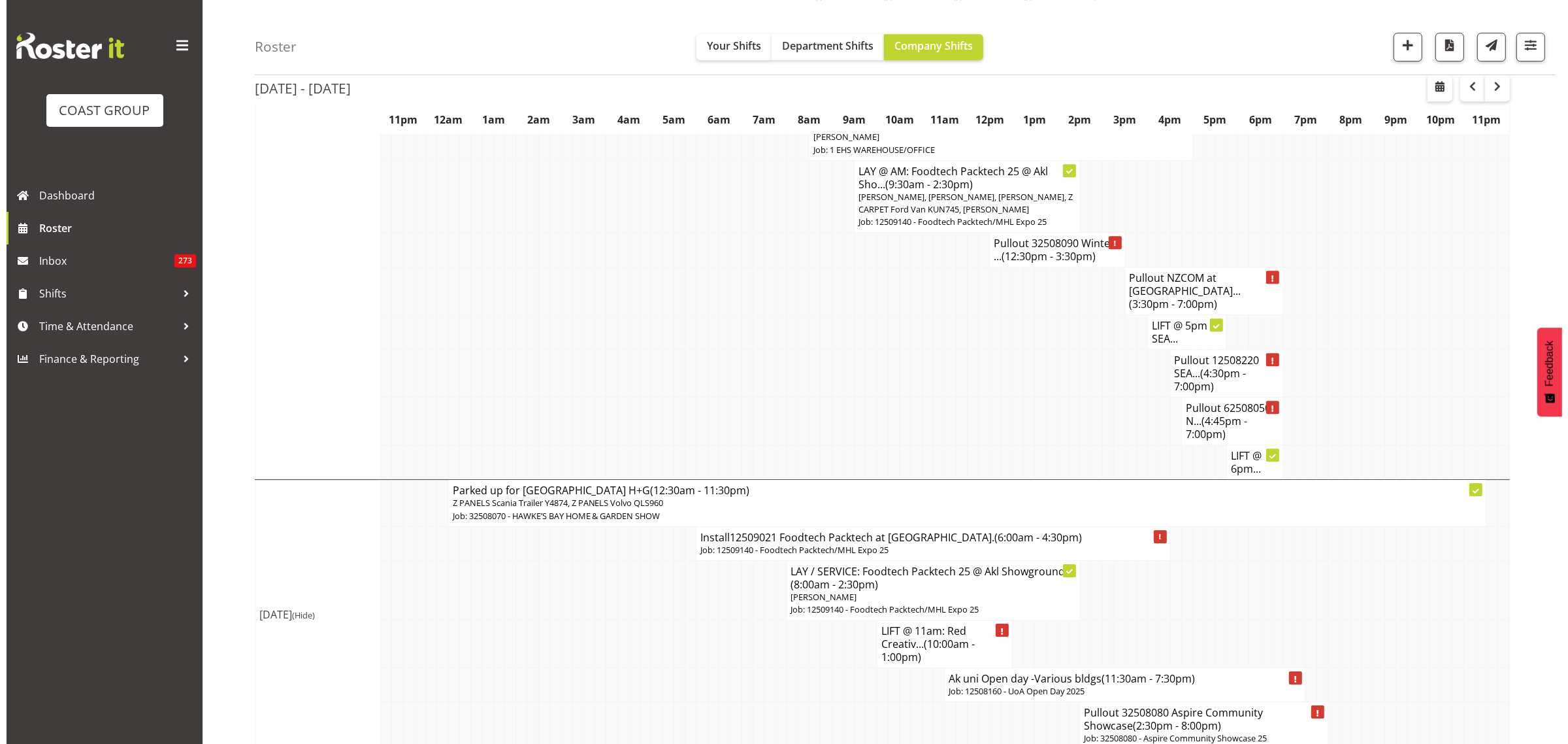
scroll to position [4972, 0]
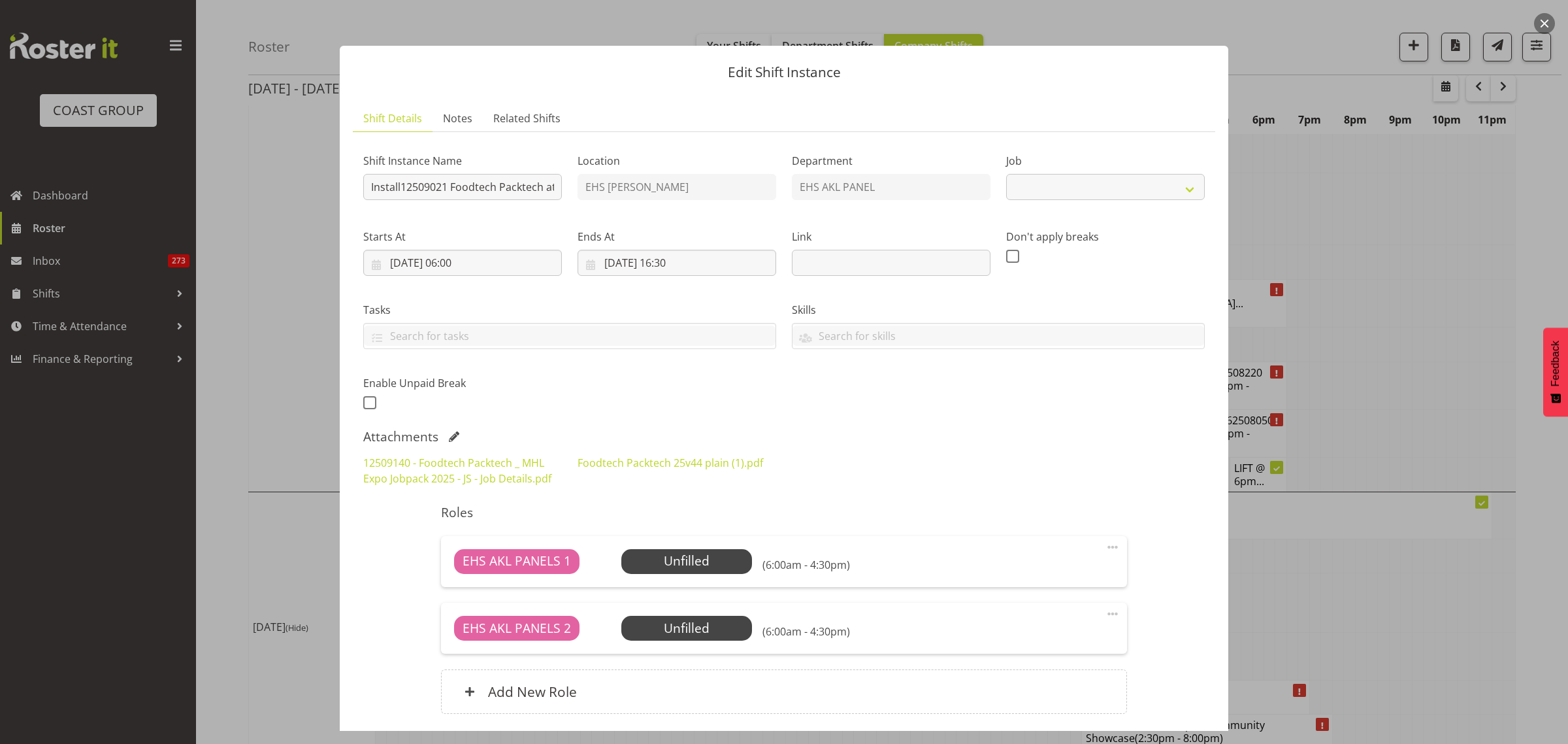
select select "9630"
click at [681, 560] on span "Select Employee" at bounding box center [686, 561] width 97 height 19
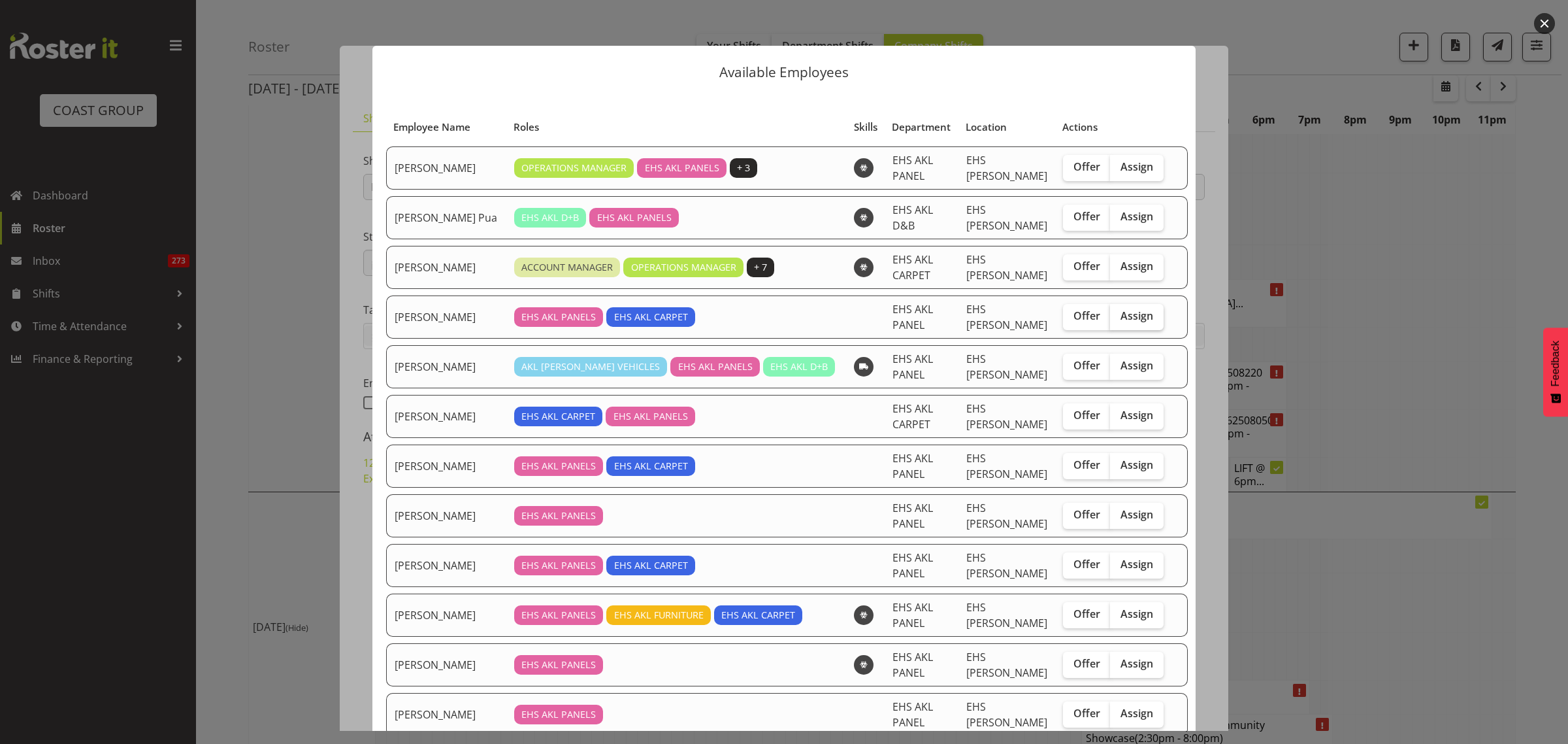
click at [1124, 322] on span "Assign" at bounding box center [1137, 316] width 33 height 13
click at [1119, 320] on input "Assign" at bounding box center [1114, 316] width 9 height 9
checkbox input "true"
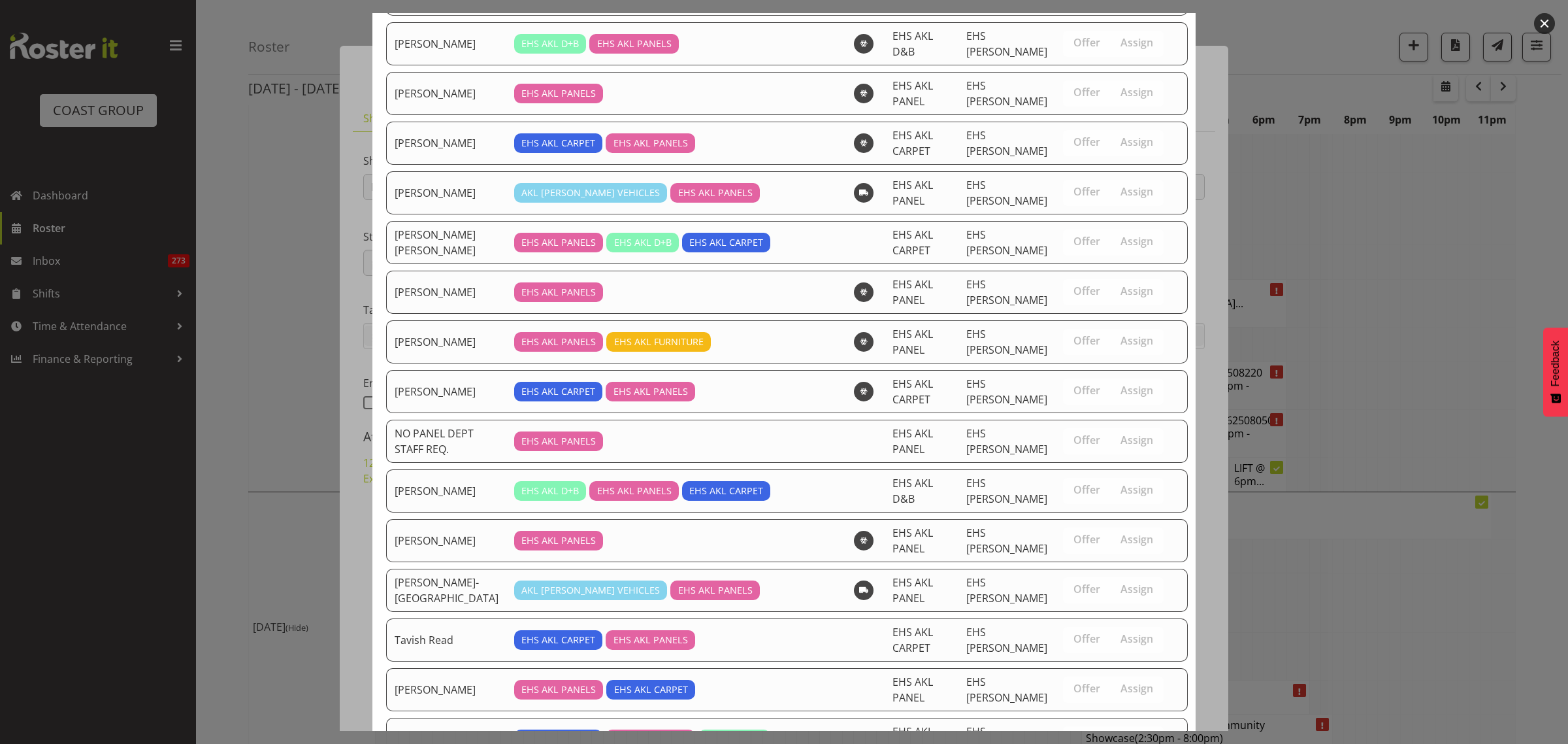
scroll to position [989, 0]
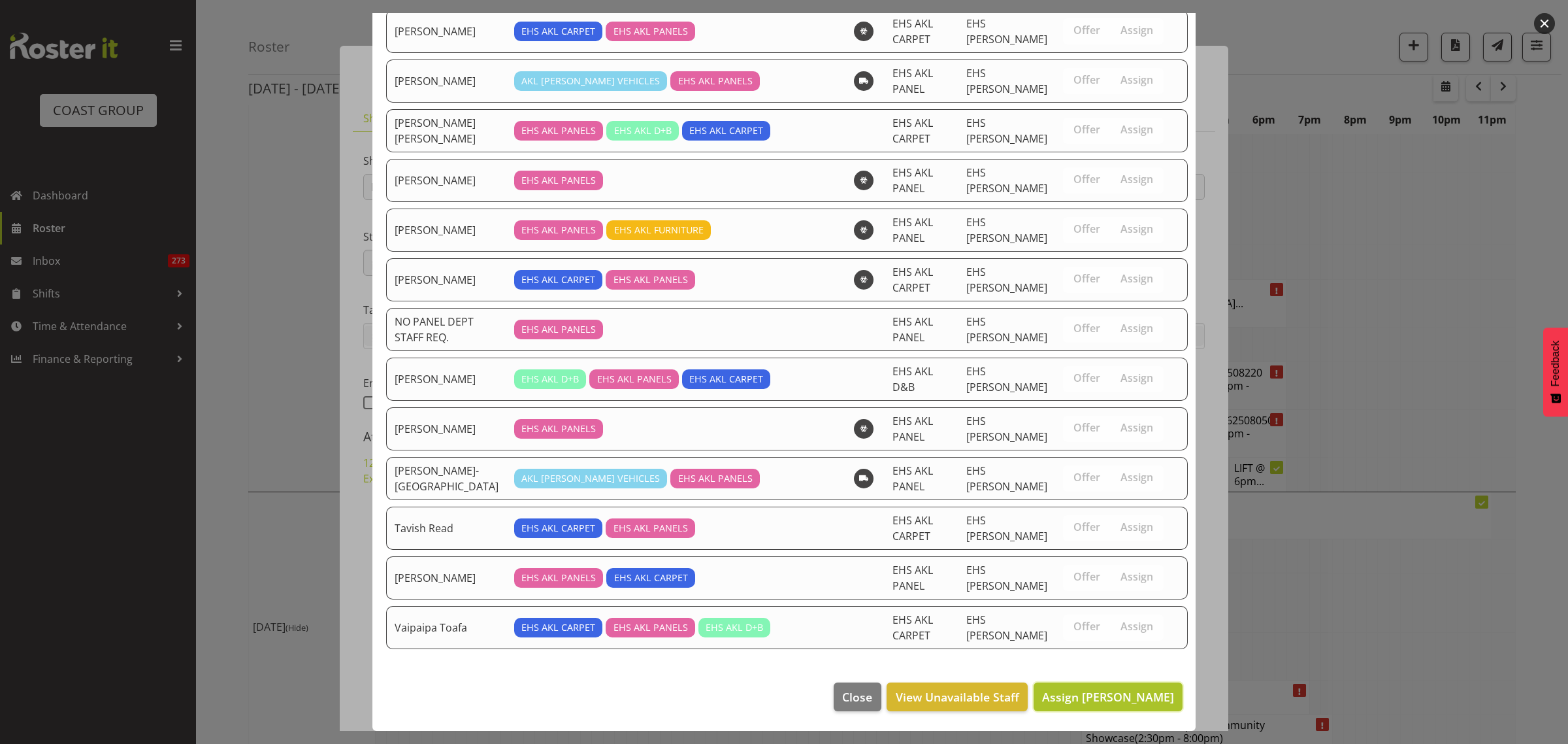
click at [1076, 696] on span "Assign Cameron Phillips" at bounding box center [1108, 697] width 132 height 16
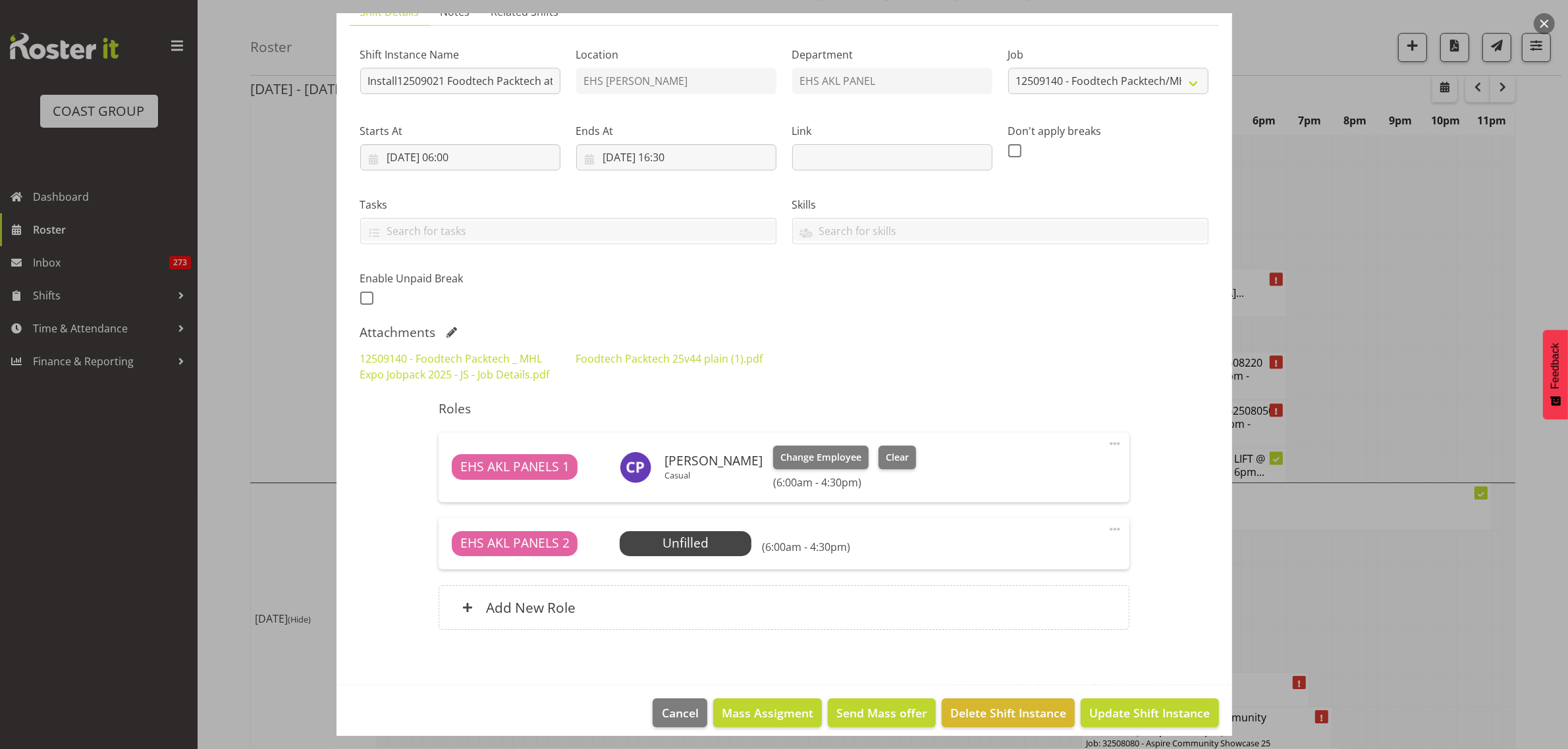
scroll to position [119, 0]
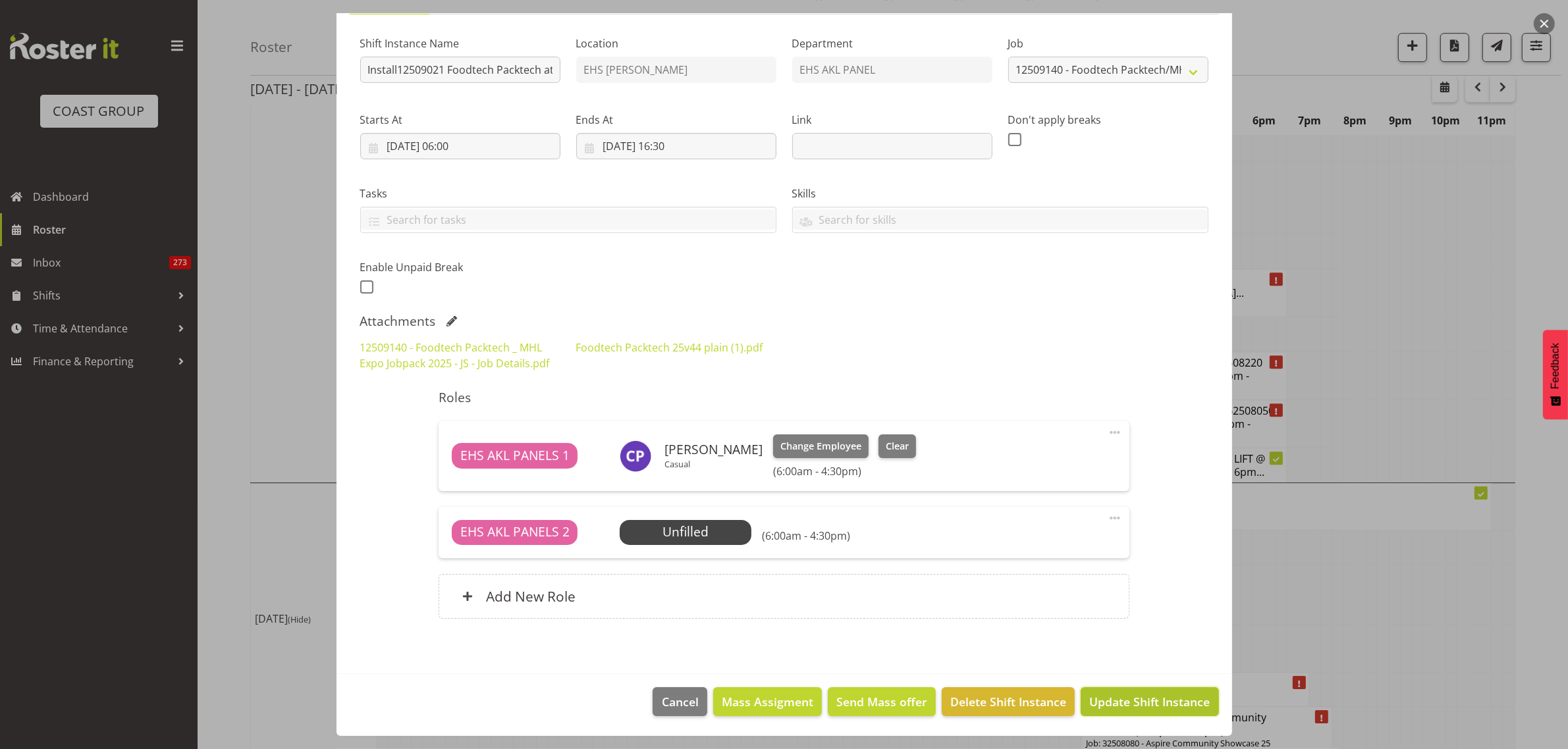
click at [1120, 704] on span "Update Shift Instance" at bounding box center [1149, 701] width 120 height 17
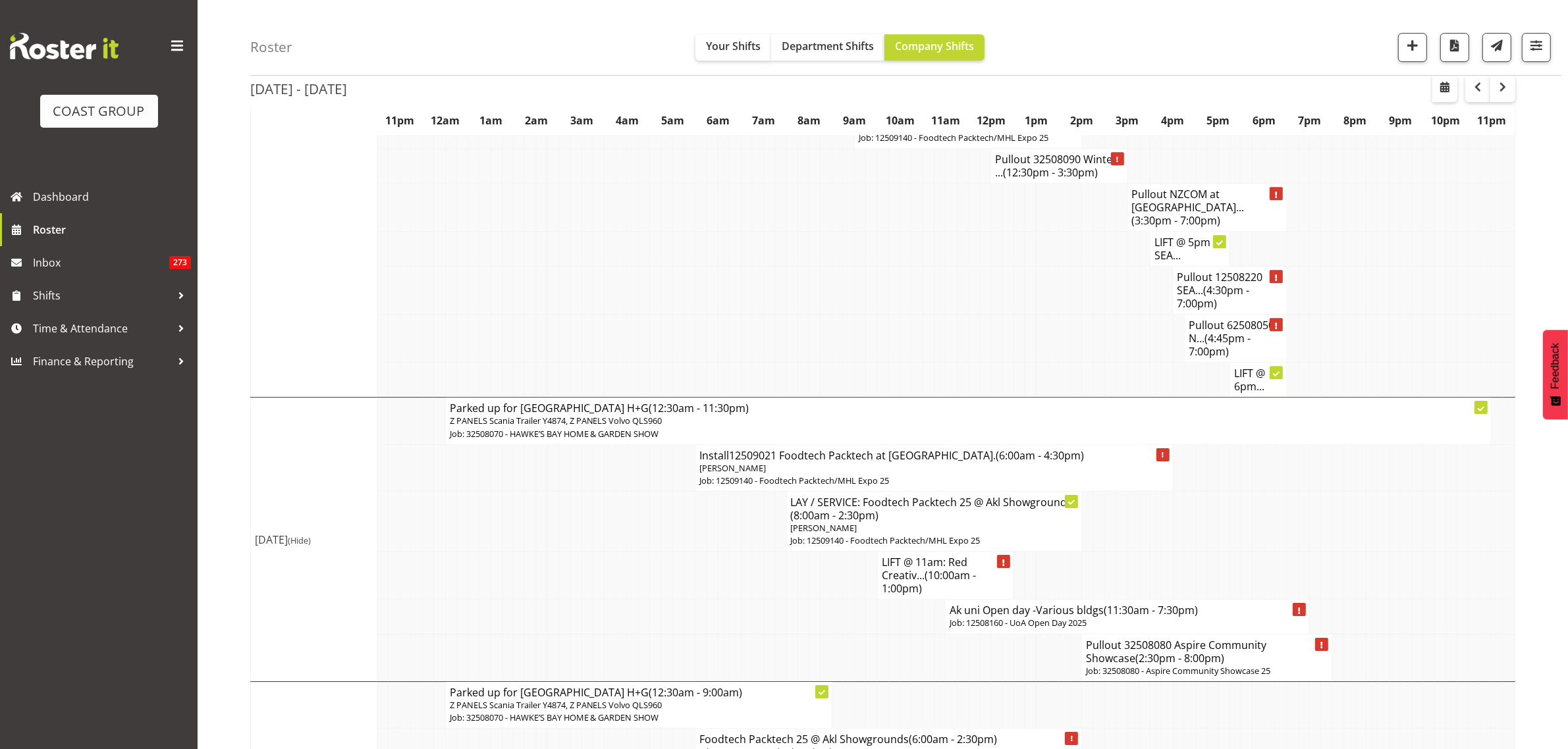
scroll to position [5100, 0]
click at [929, 465] on p "[PERSON_NAME]" at bounding box center [933, 471] width 469 height 12
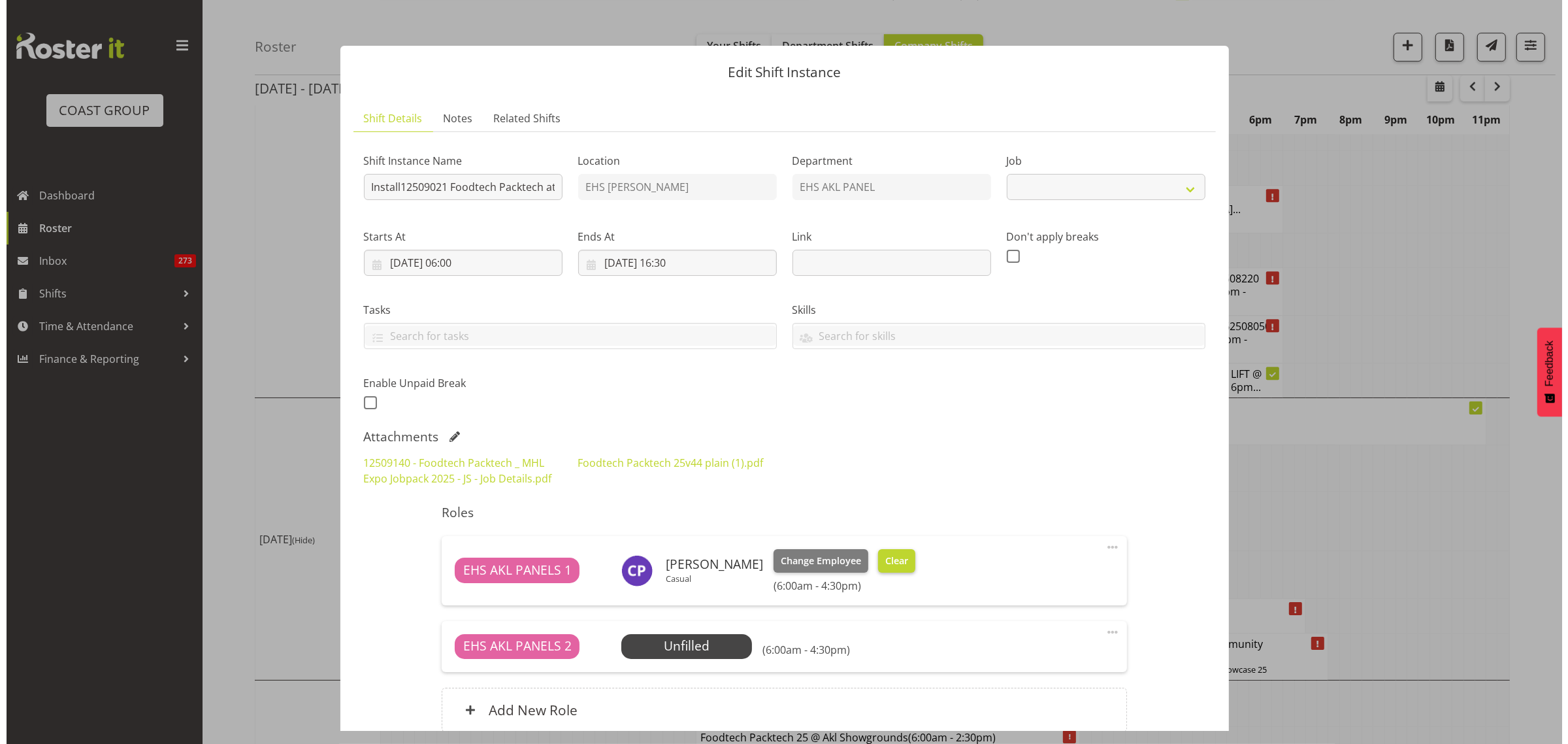
scroll to position [5053, 0]
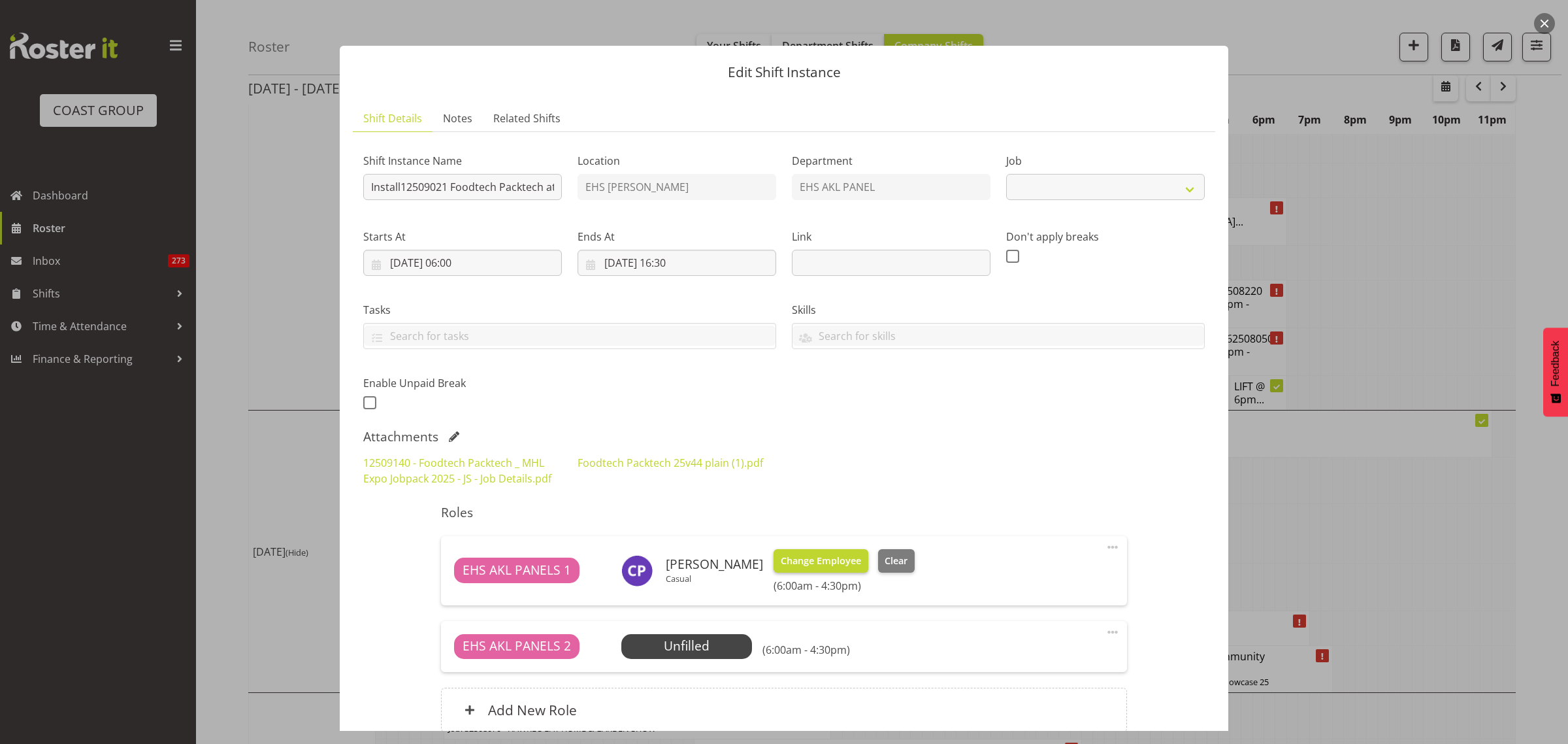
select select "9630"
click at [896, 566] on span "Clear" at bounding box center [896, 561] width 23 height 14
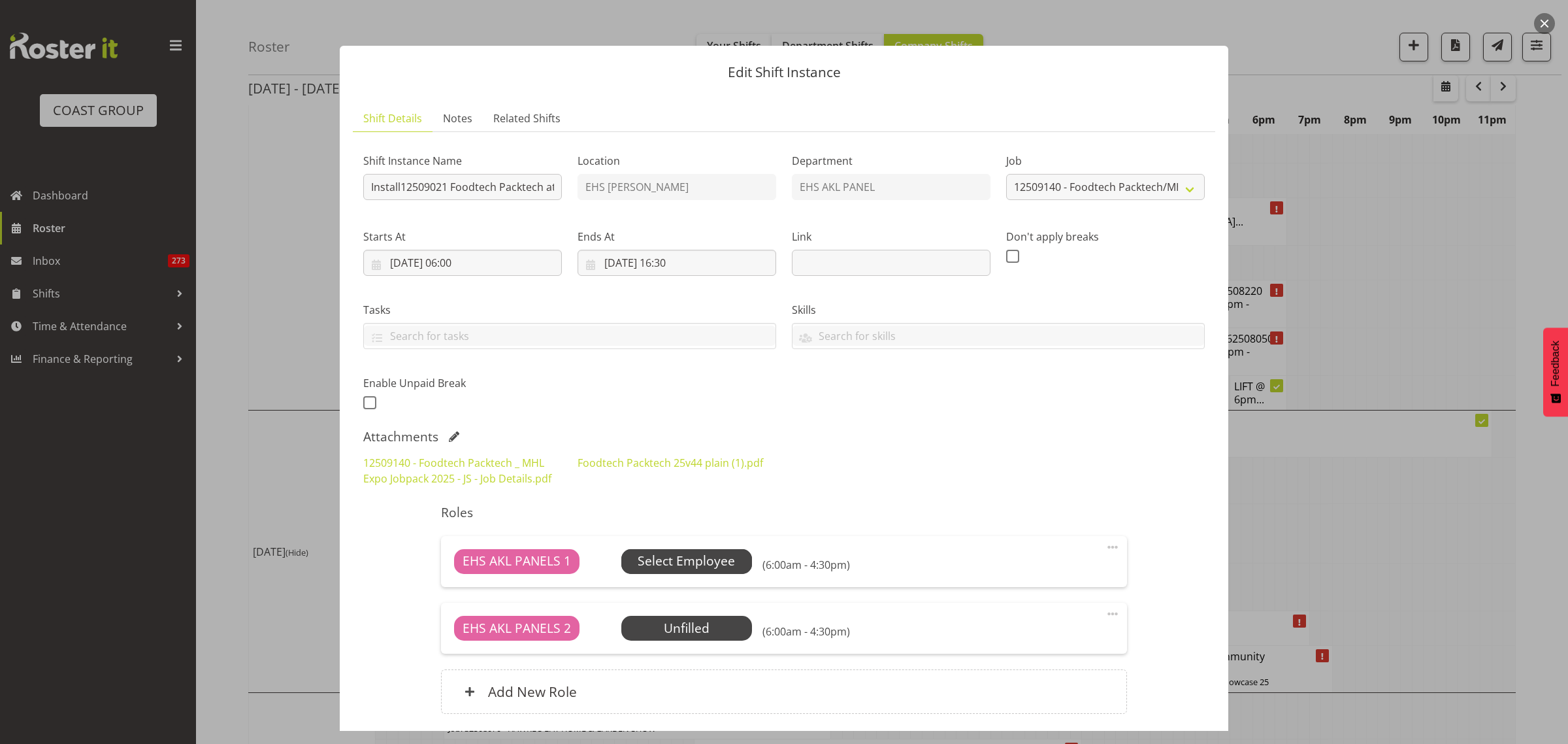
click at [703, 561] on span "Select Employee" at bounding box center [686, 561] width 97 height 19
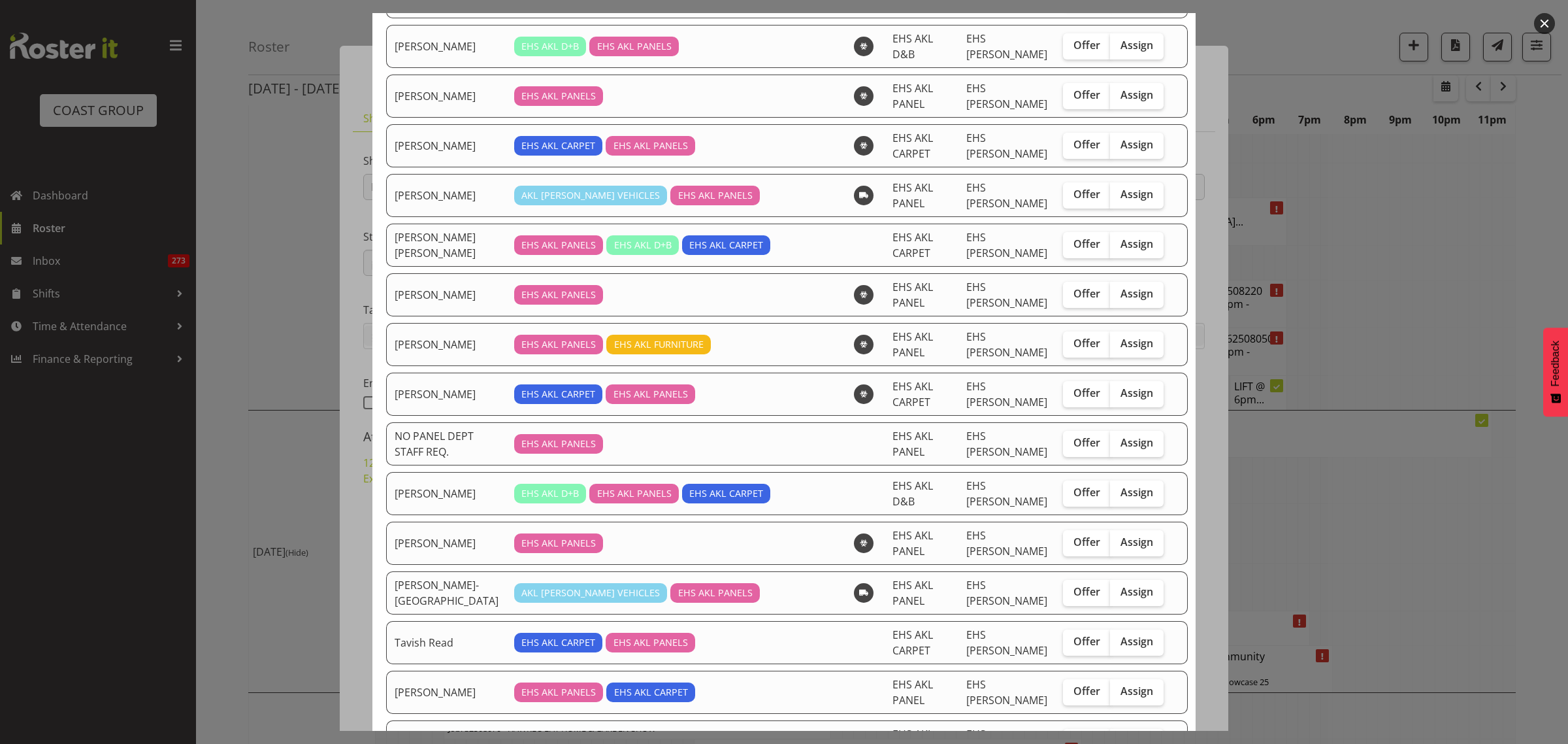
scroll to position [899, 0]
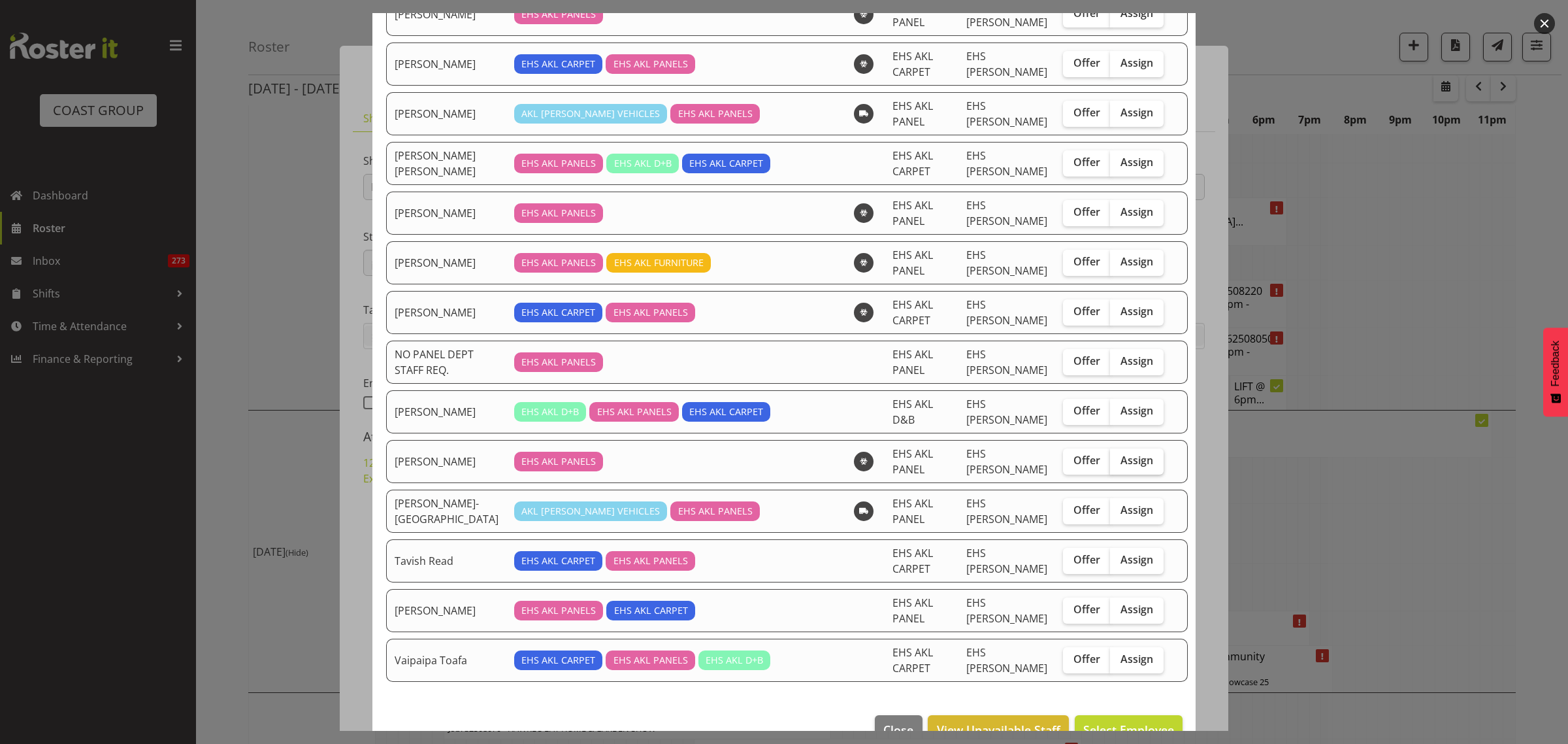
click at [1121, 467] on span "Assign" at bounding box center [1137, 460] width 33 height 13
click at [1119, 465] on input "Assign" at bounding box center [1114, 460] width 9 height 9
checkbox input "true"
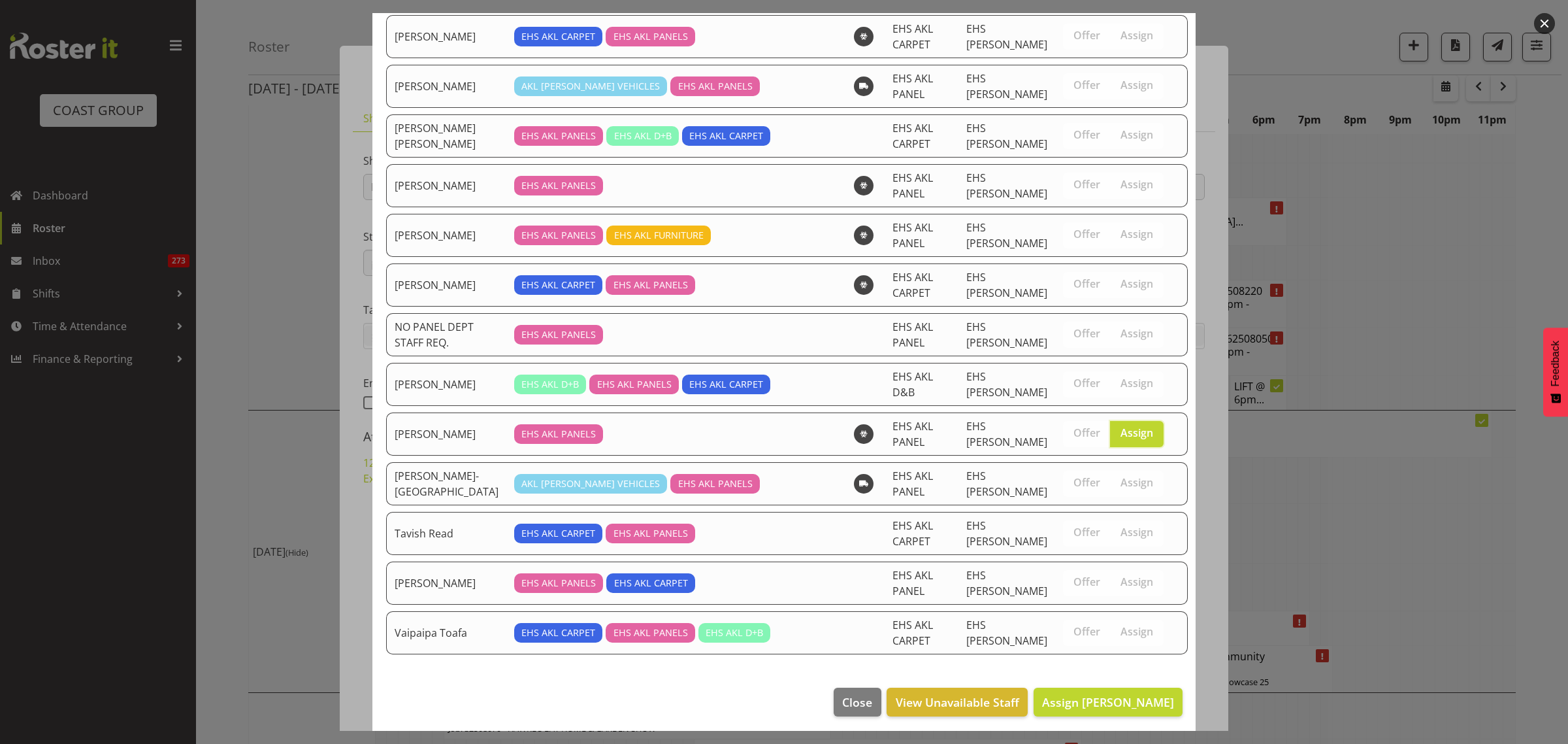
scroll to position [939, 0]
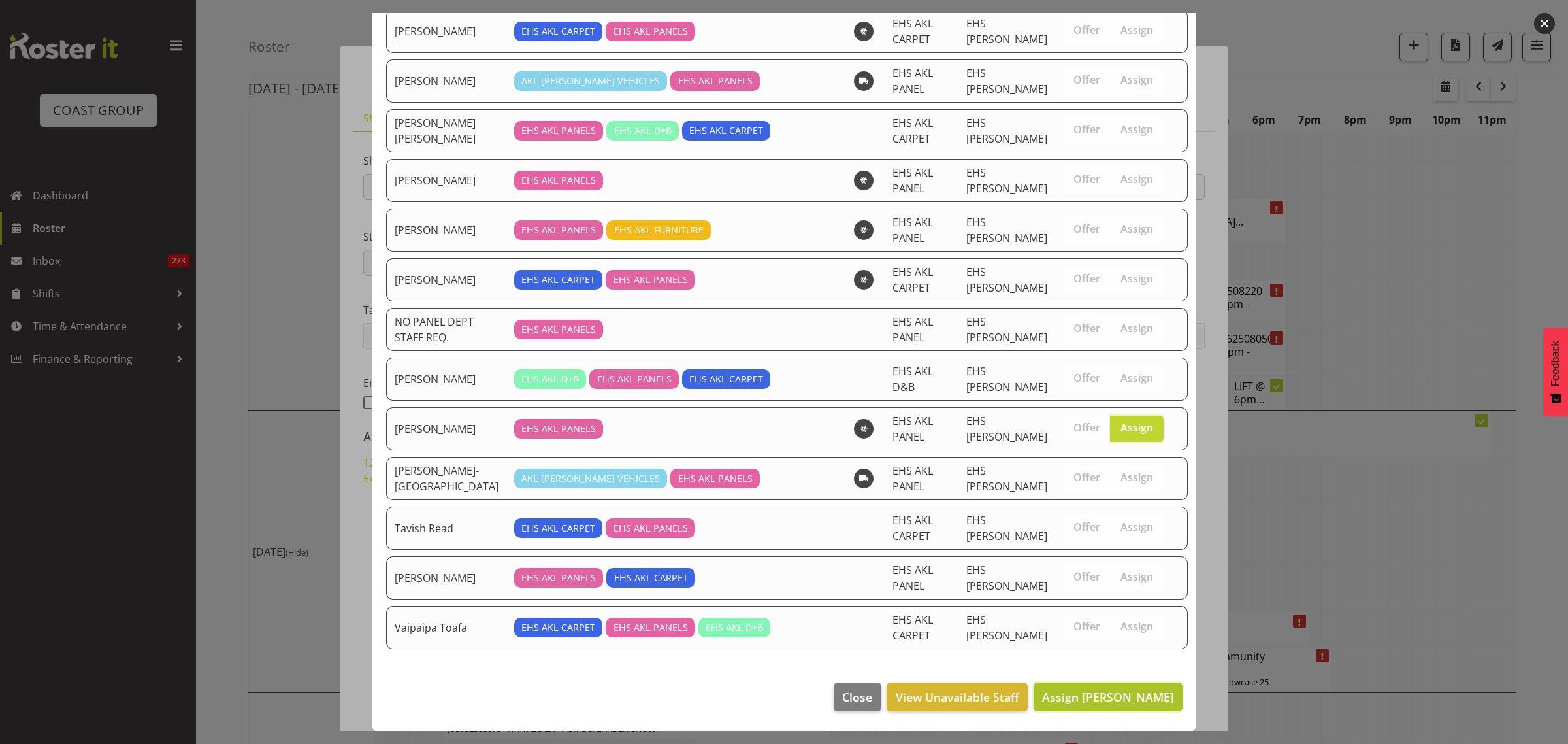
click at [1073, 702] on span "Assign Shaun Keutenius" at bounding box center [1108, 697] width 132 height 16
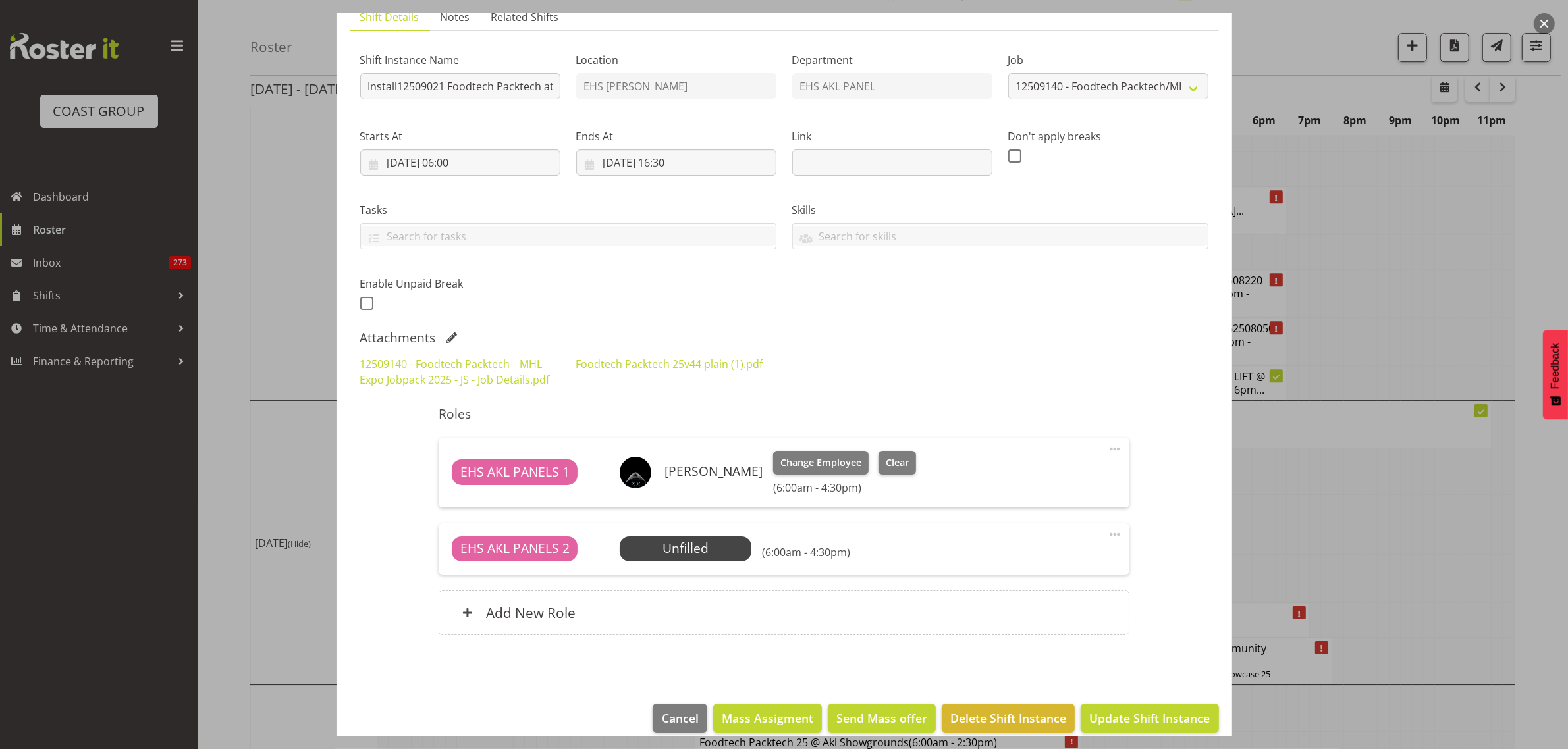
scroll to position [119, 0]
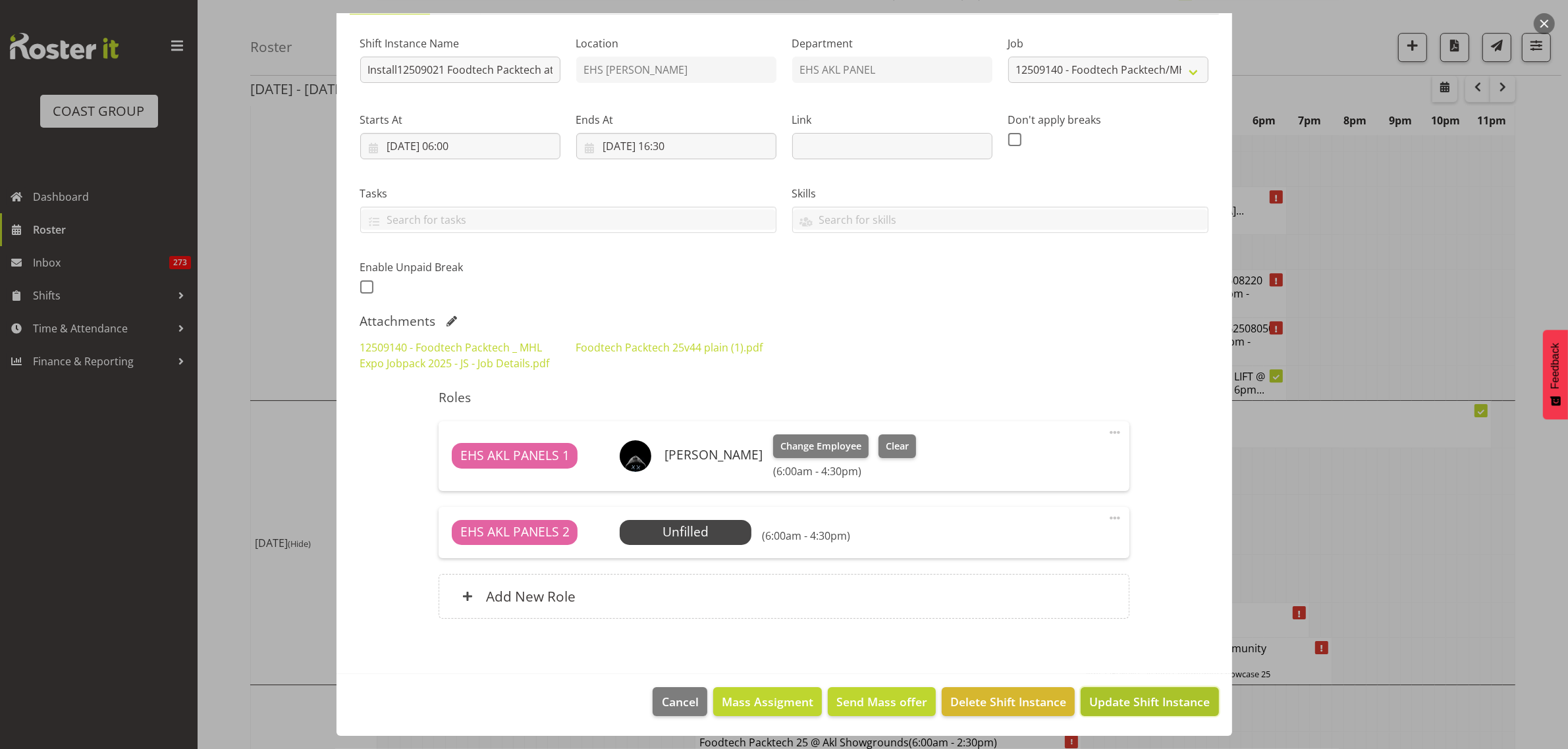
click at [1113, 705] on span "Update Shift Instance" at bounding box center [1149, 701] width 120 height 17
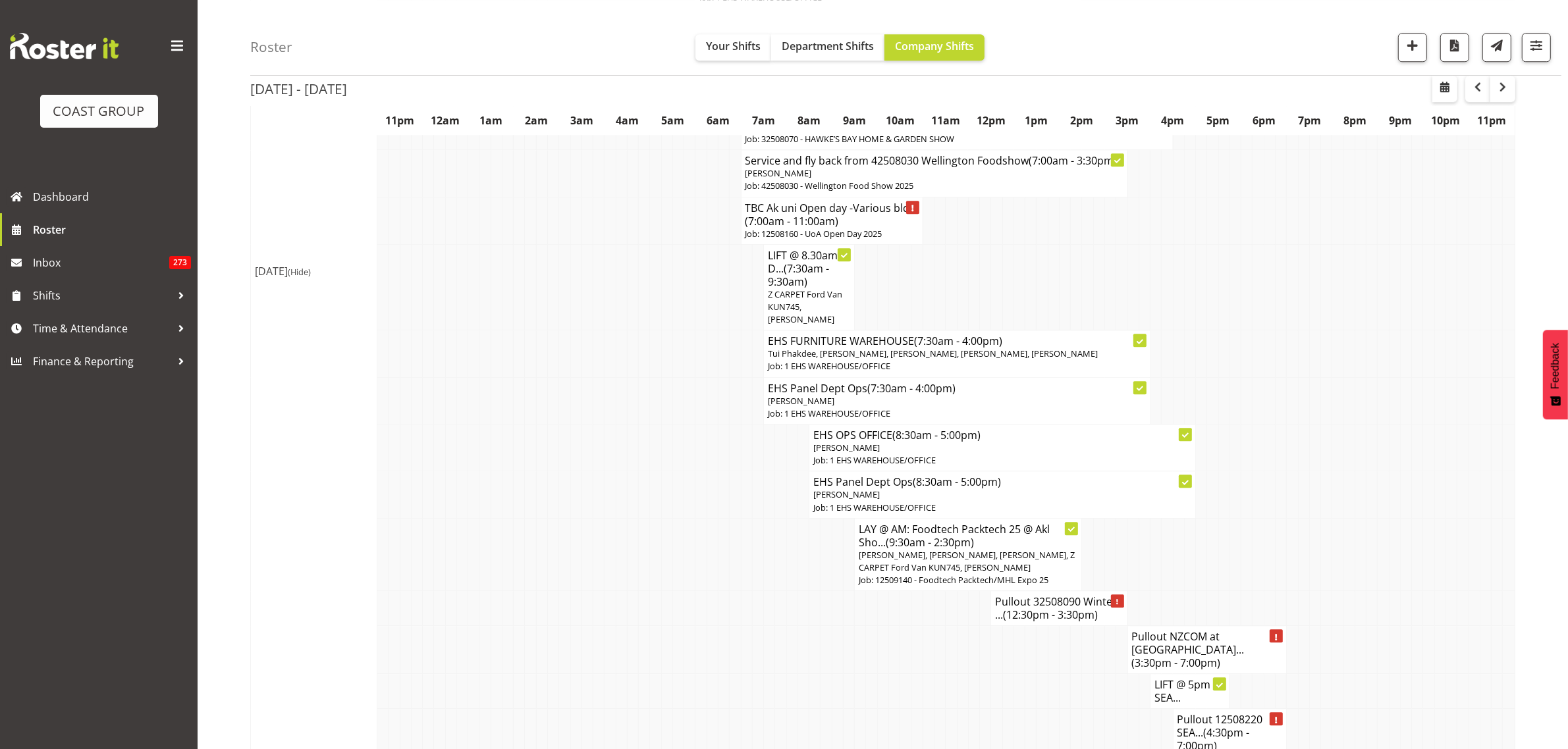
scroll to position [4689, 0]
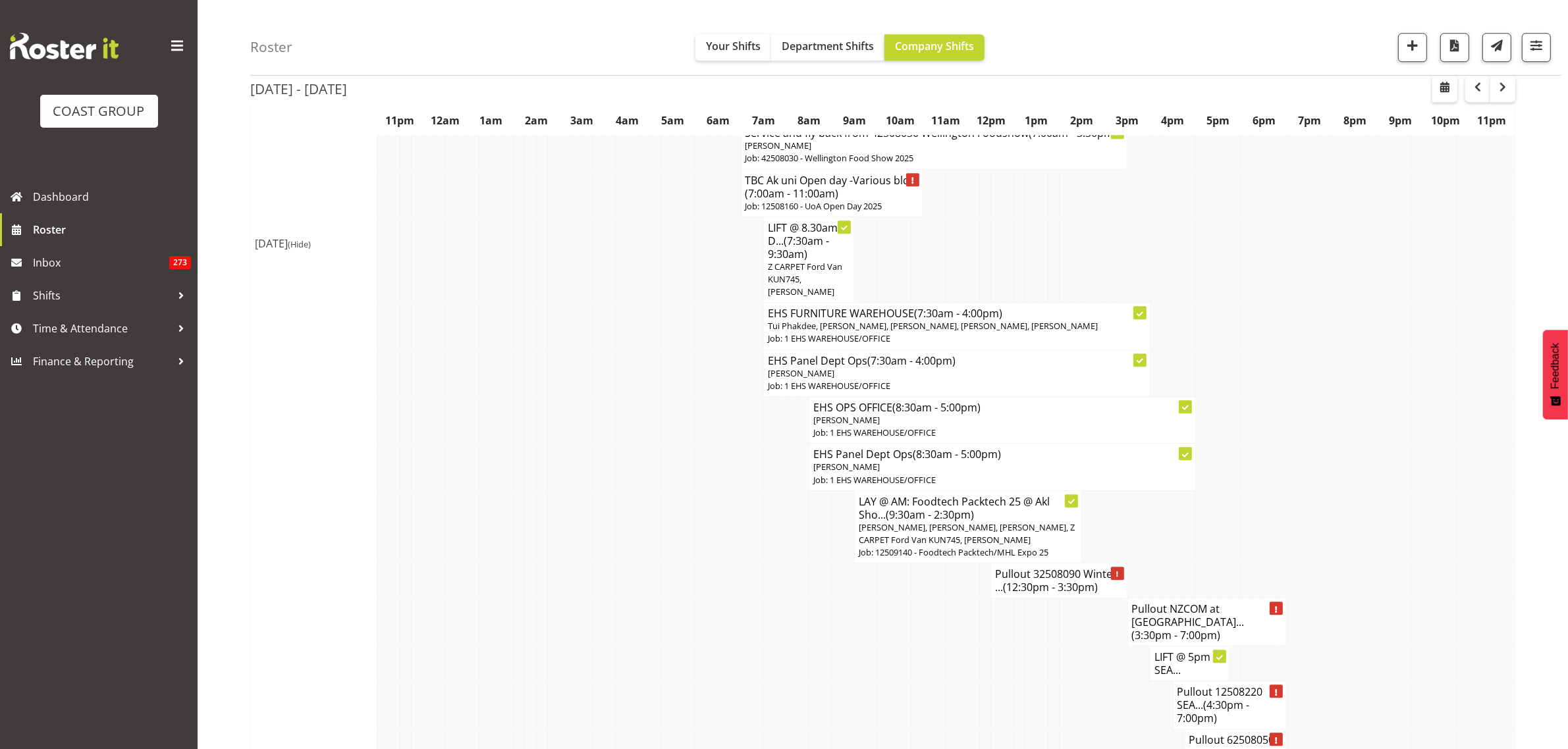
click at [1218, 698] on span "(4:30pm - 7:00pm)" at bounding box center [1213, 712] width 72 height 27
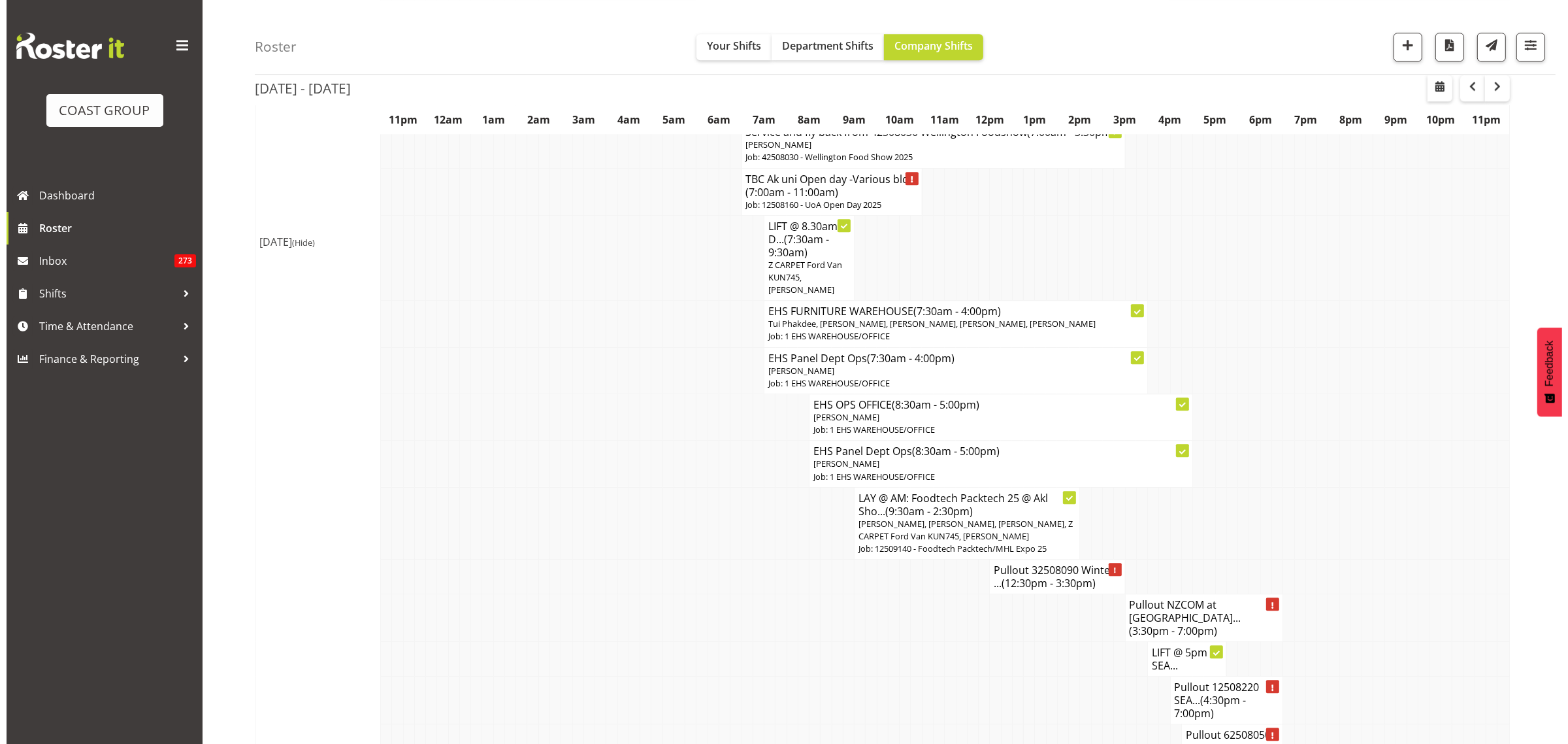
scroll to position [4644, 0]
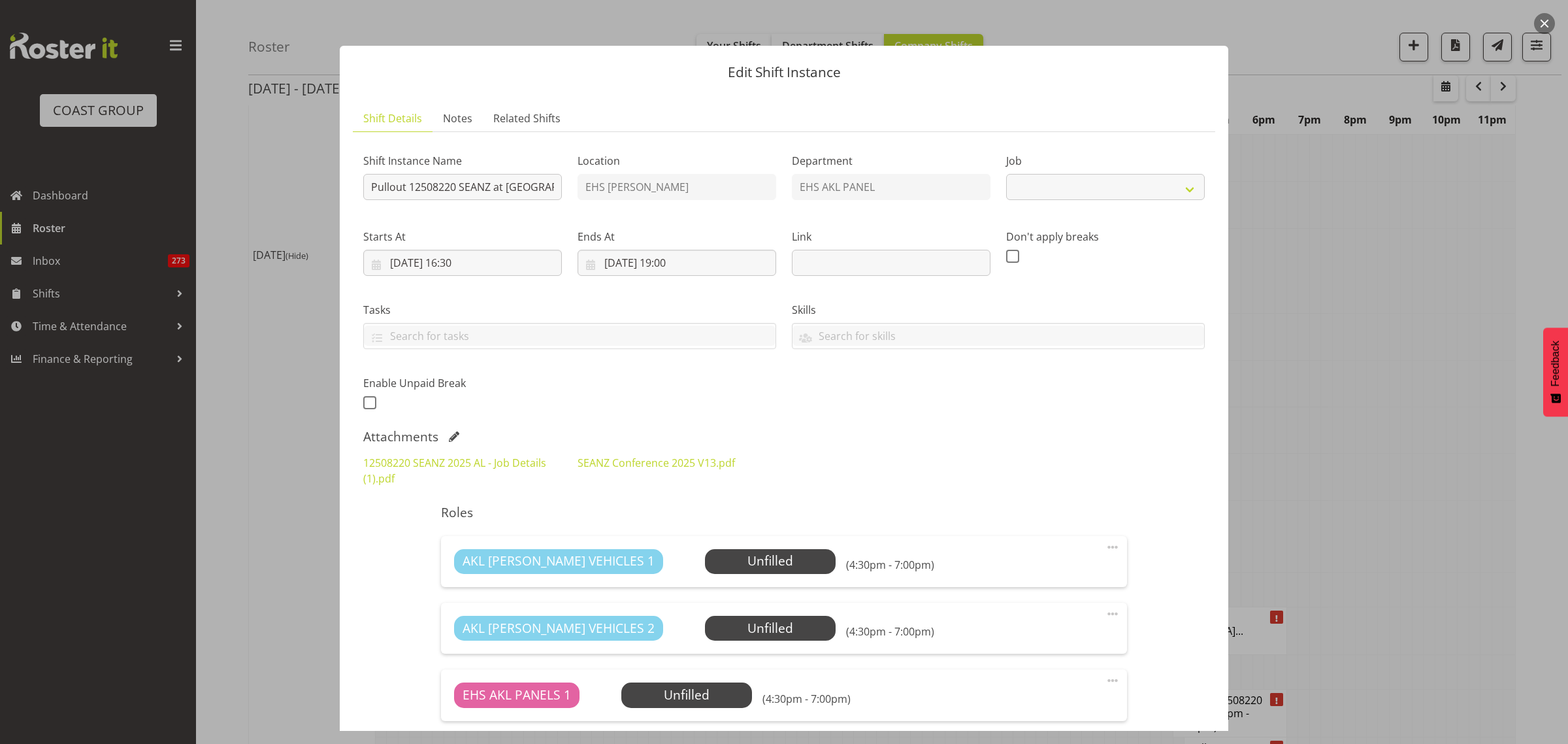
select select "10251"
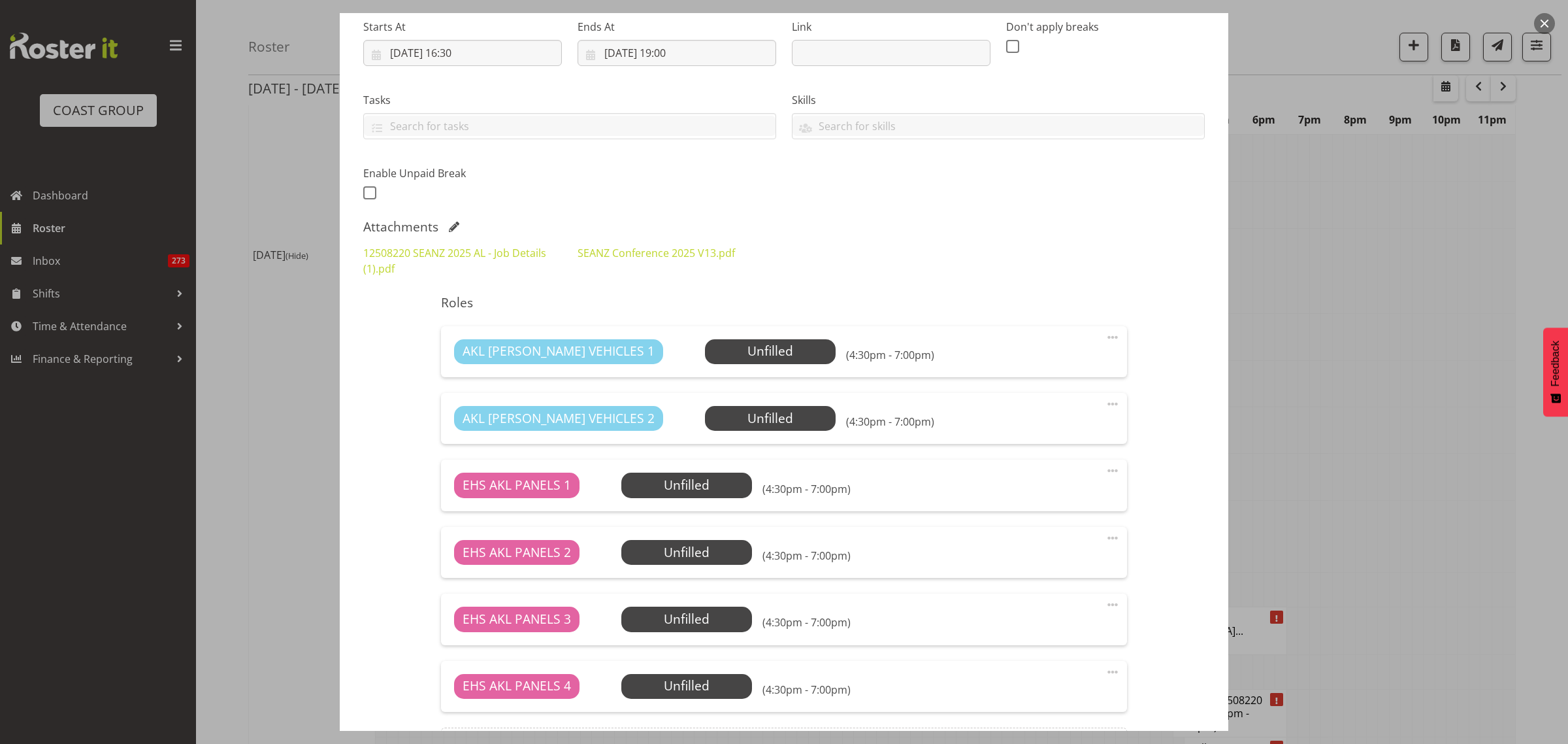
scroll to position [245, 0]
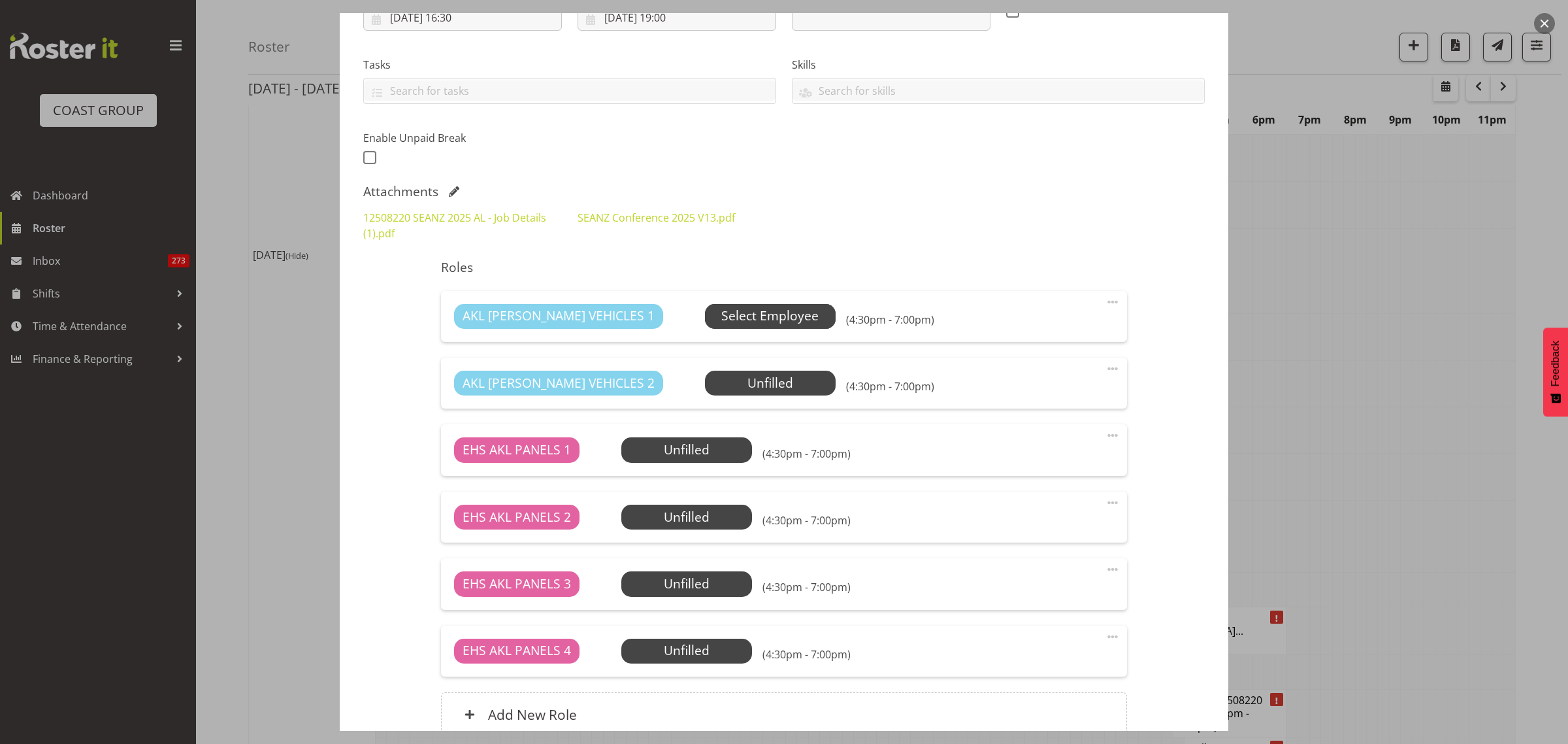
click at [721, 318] on span "Select Employee" at bounding box center [770, 316] width 97 height 19
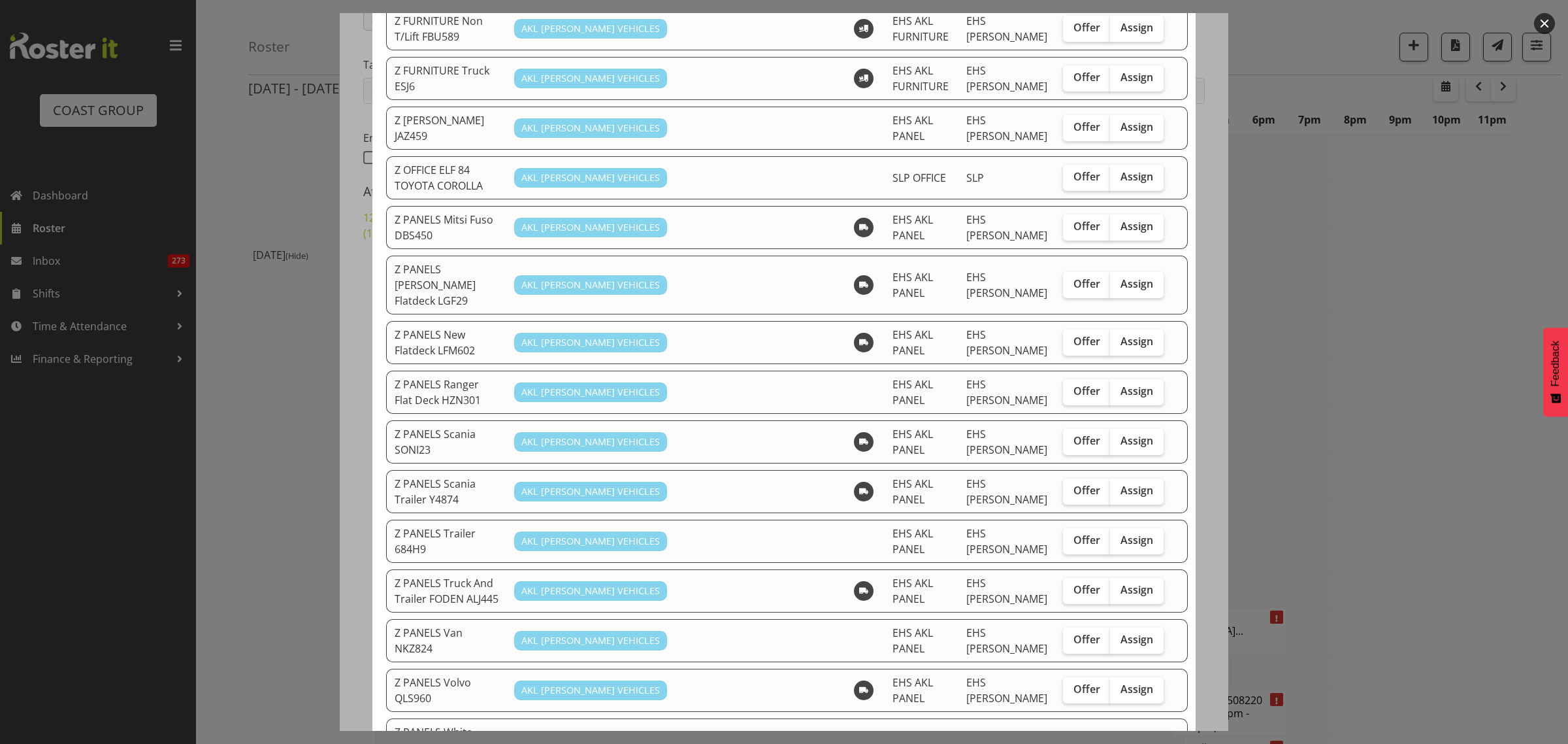
scroll to position [817, 0]
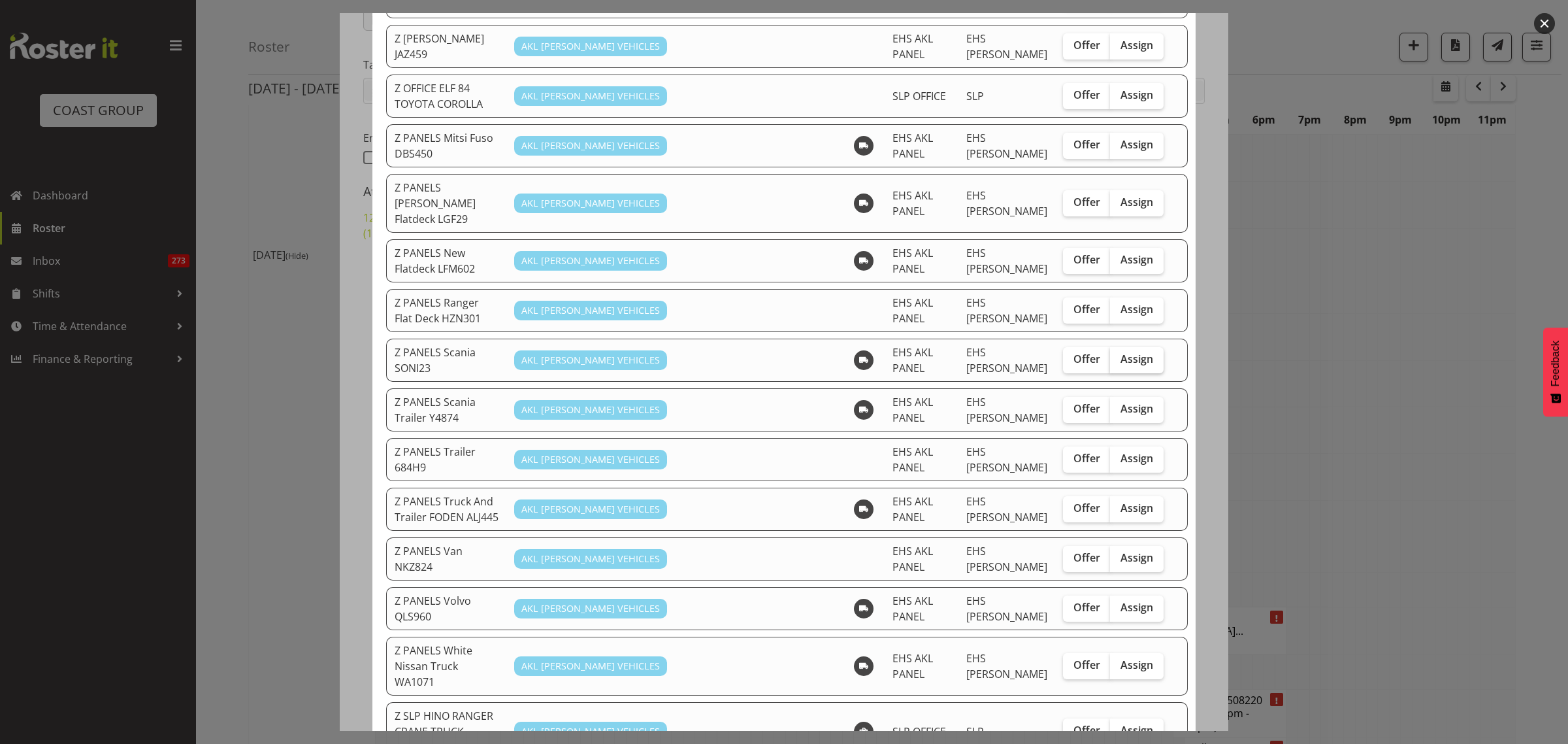
click at [1121, 352] on span "Assign" at bounding box center [1137, 359] width 33 height 13
click at [1117, 355] on input "Assign" at bounding box center [1114, 359] width 9 height 9
checkbox input "true"
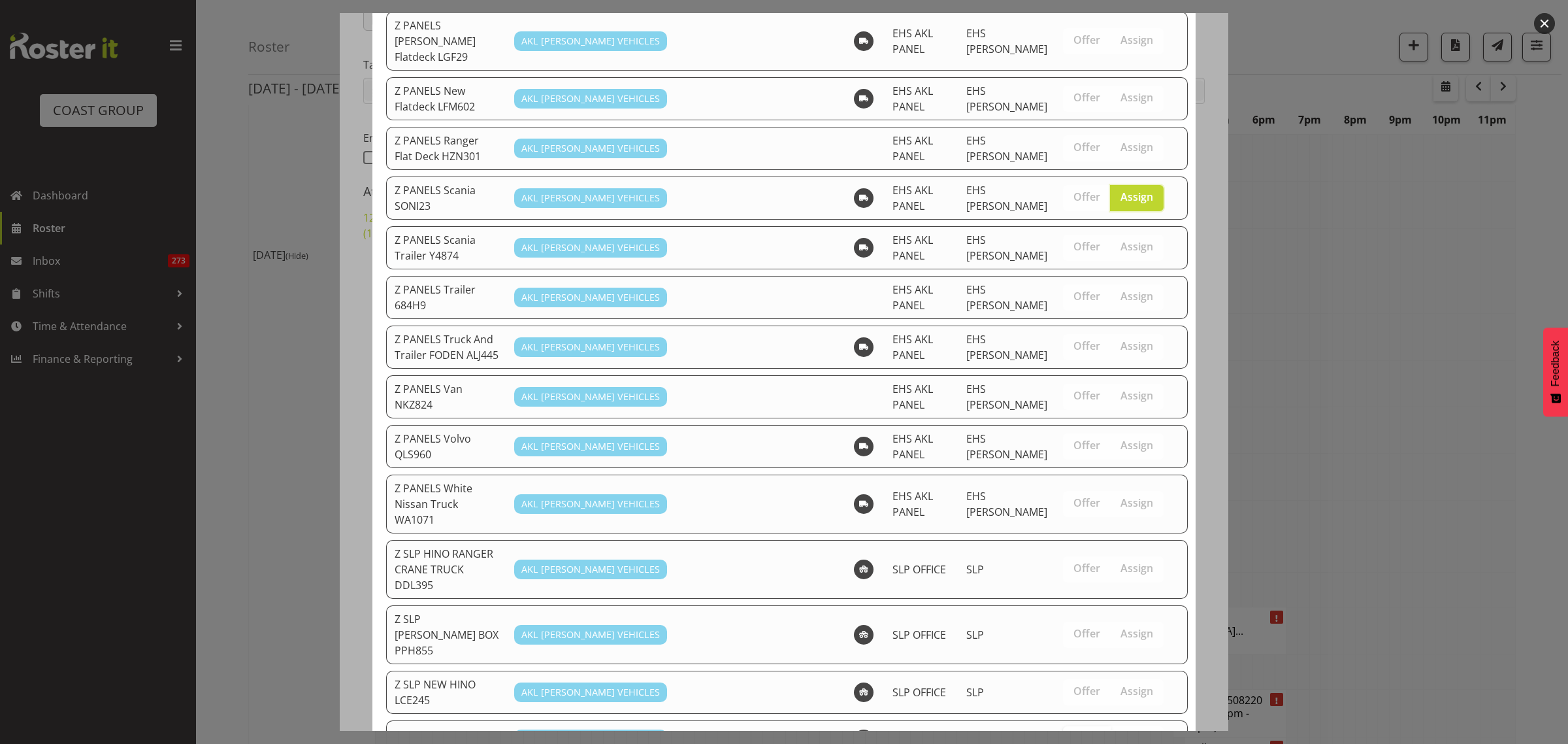
scroll to position [1082, 0]
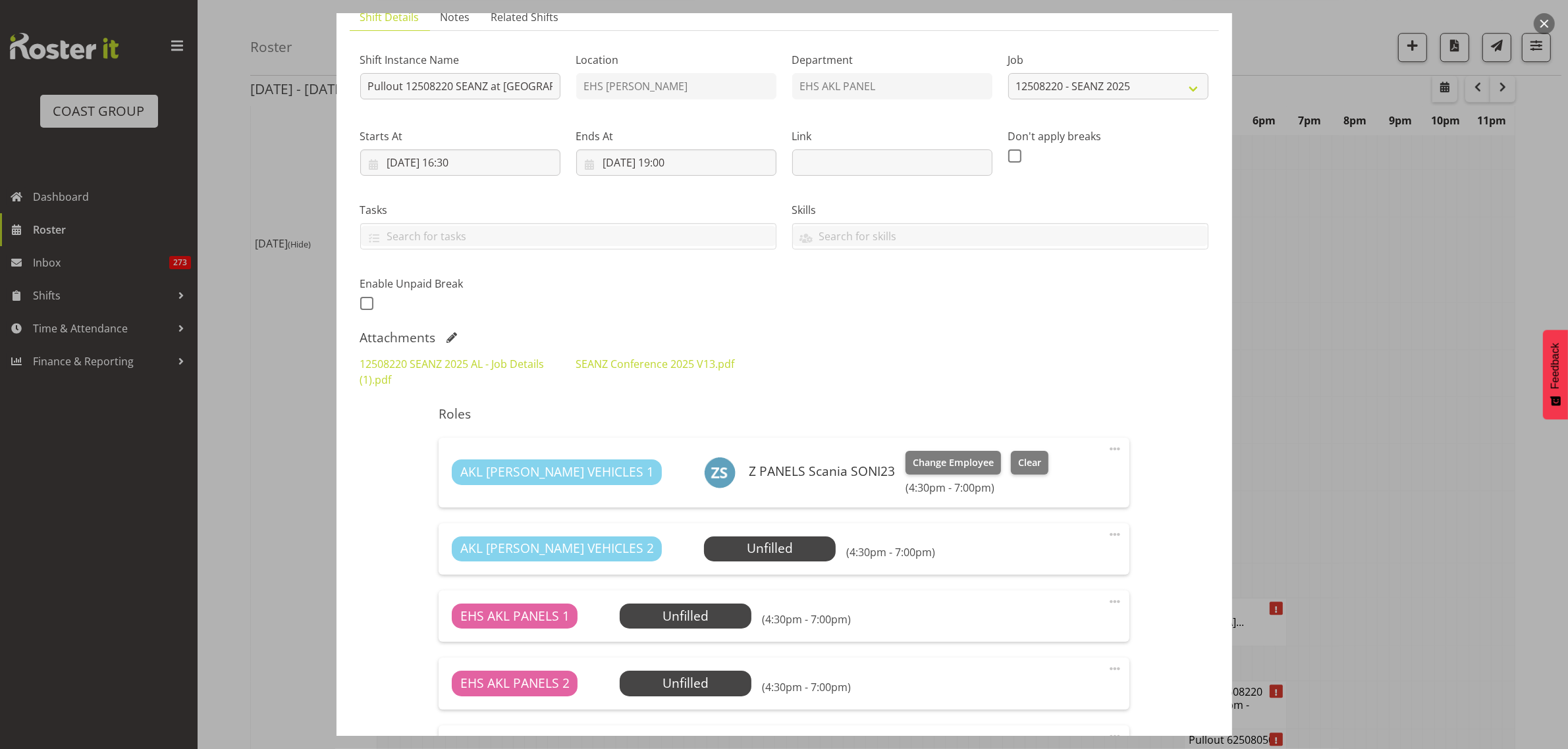
scroll to position [0, 0]
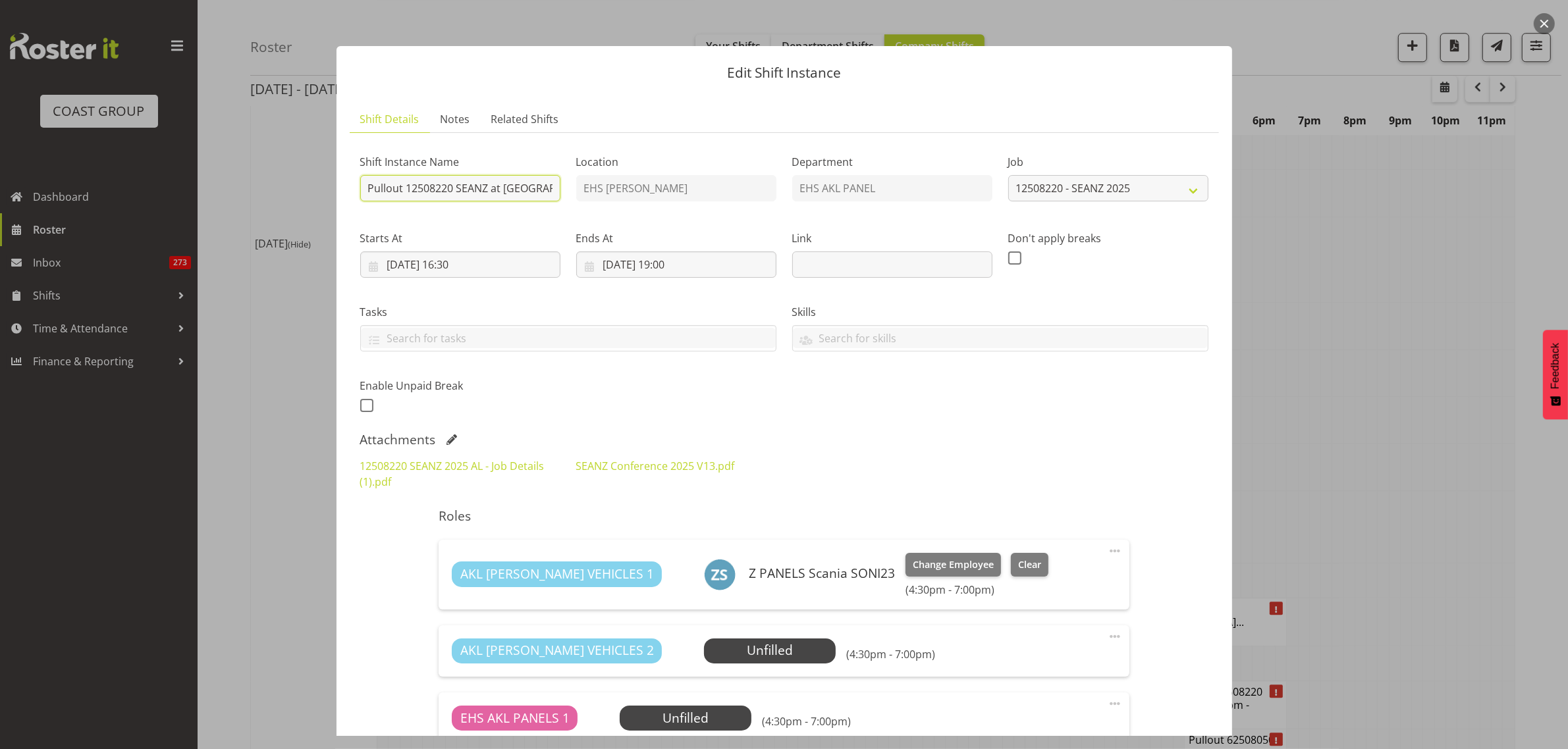
click at [501, 191] on input "Pullout 12508220 SEANZ at Pullman. Out at 5pm." at bounding box center [460, 188] width 201 height 27
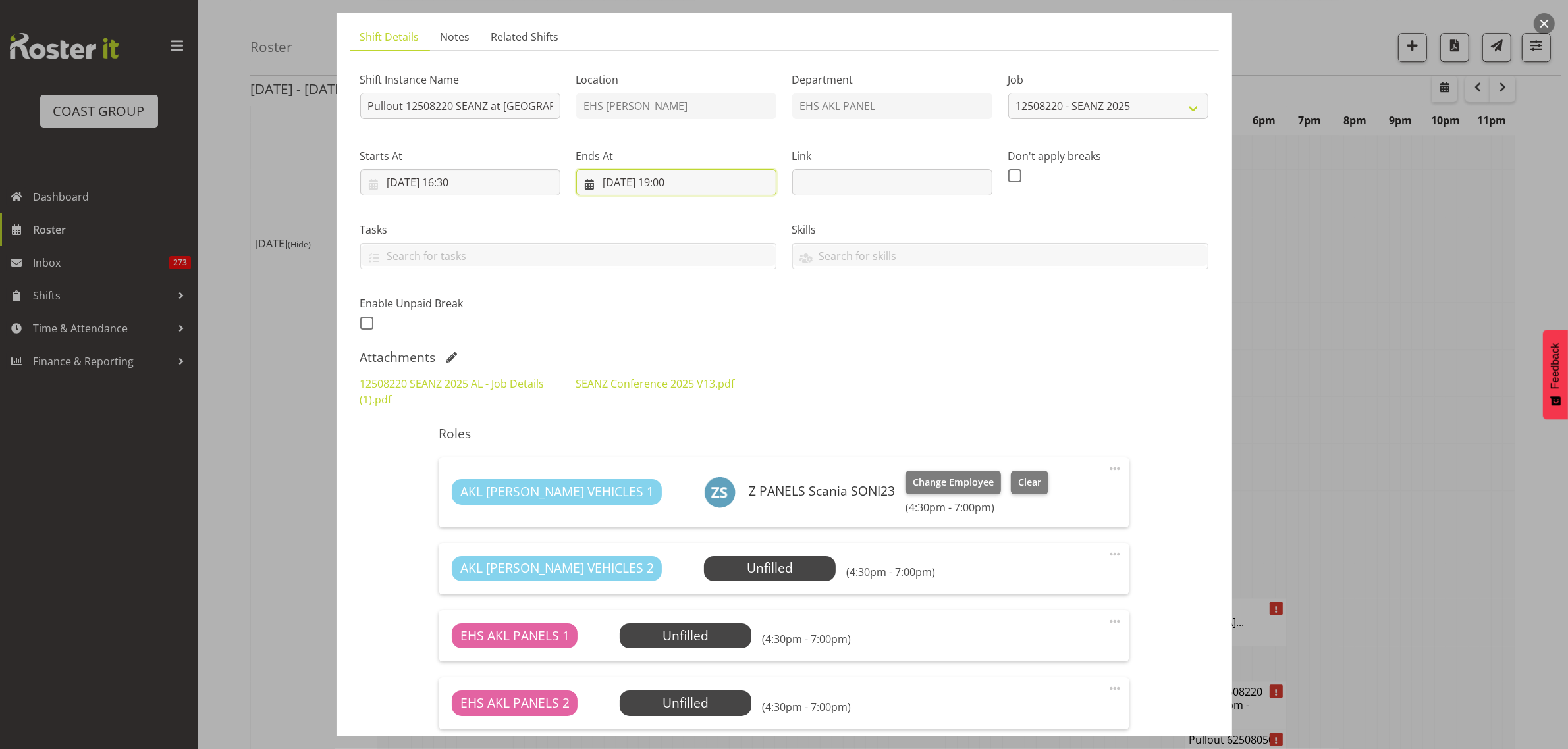
click at [718, 180] on input "29/08/2025, 19:00" at bounding box center [677, 182] width 201 height 27
click at [705, 464] on select "00 01 02 03 04 05 06 07 08 09 10 11 12 13 14 15 16 17 18 19 20 21 22 23 24 25 2…" at bounding box center [710, 462] width 30 height 27
select select "30"
click at [696, 449] on select "00 01 02 03 04 05 06 07 08 09 10 11 12 13 14 15 16 17 18 19 20 21 22 23 24 25 2…" at bounding box center [710, 462] width 30 height 27
type input "29/08/2025, 19:30"
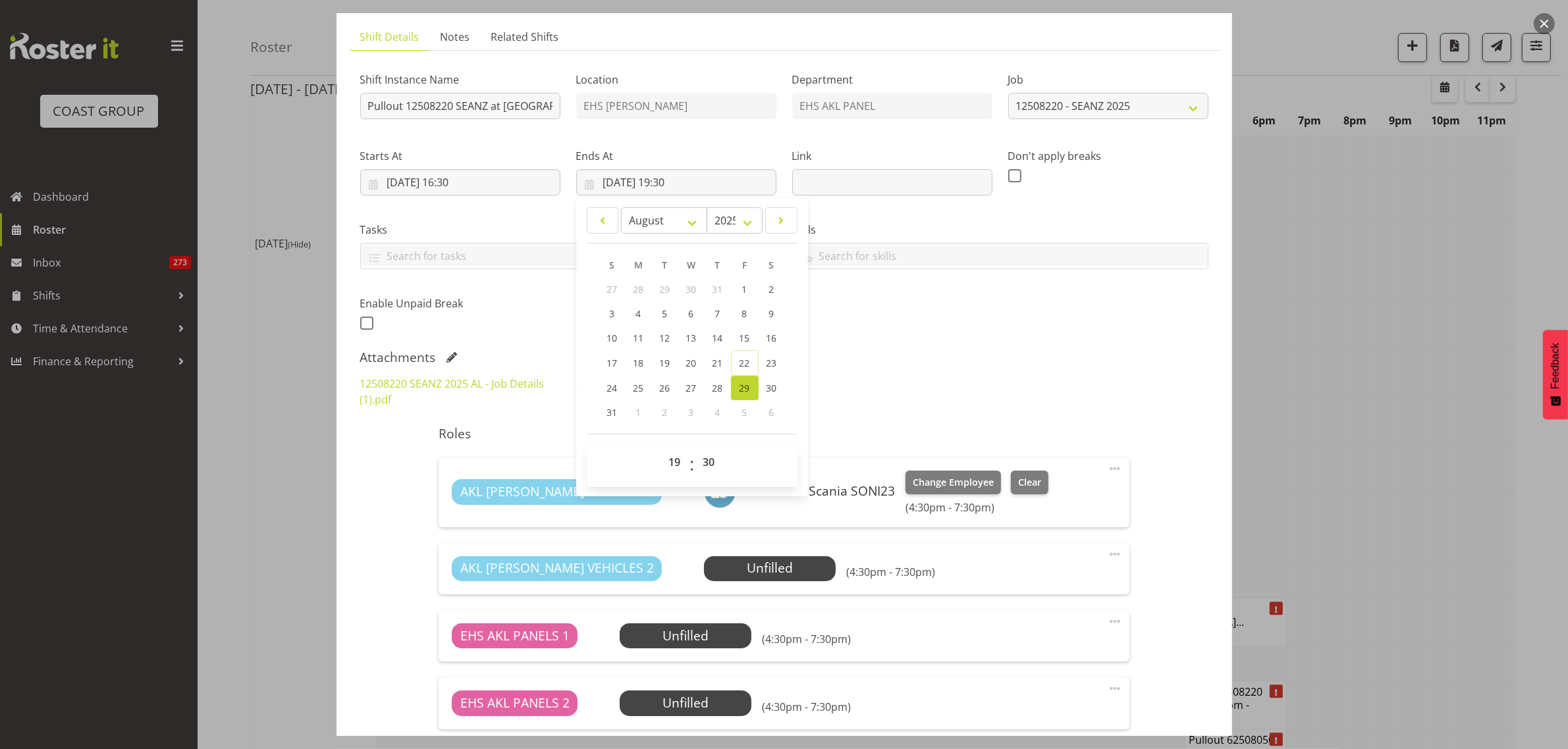
drag, startPoint x: 953, startPoint y: 344, endPoint x: 974, endPoint y: 356, distance: 24.2
click at [955, 344] on div "Shift Instance Name Pullout 12508220 SEANZ at Pullman. Out at 5pm. Location EHS…" at bounding box center [784, 501] width 848 height 879
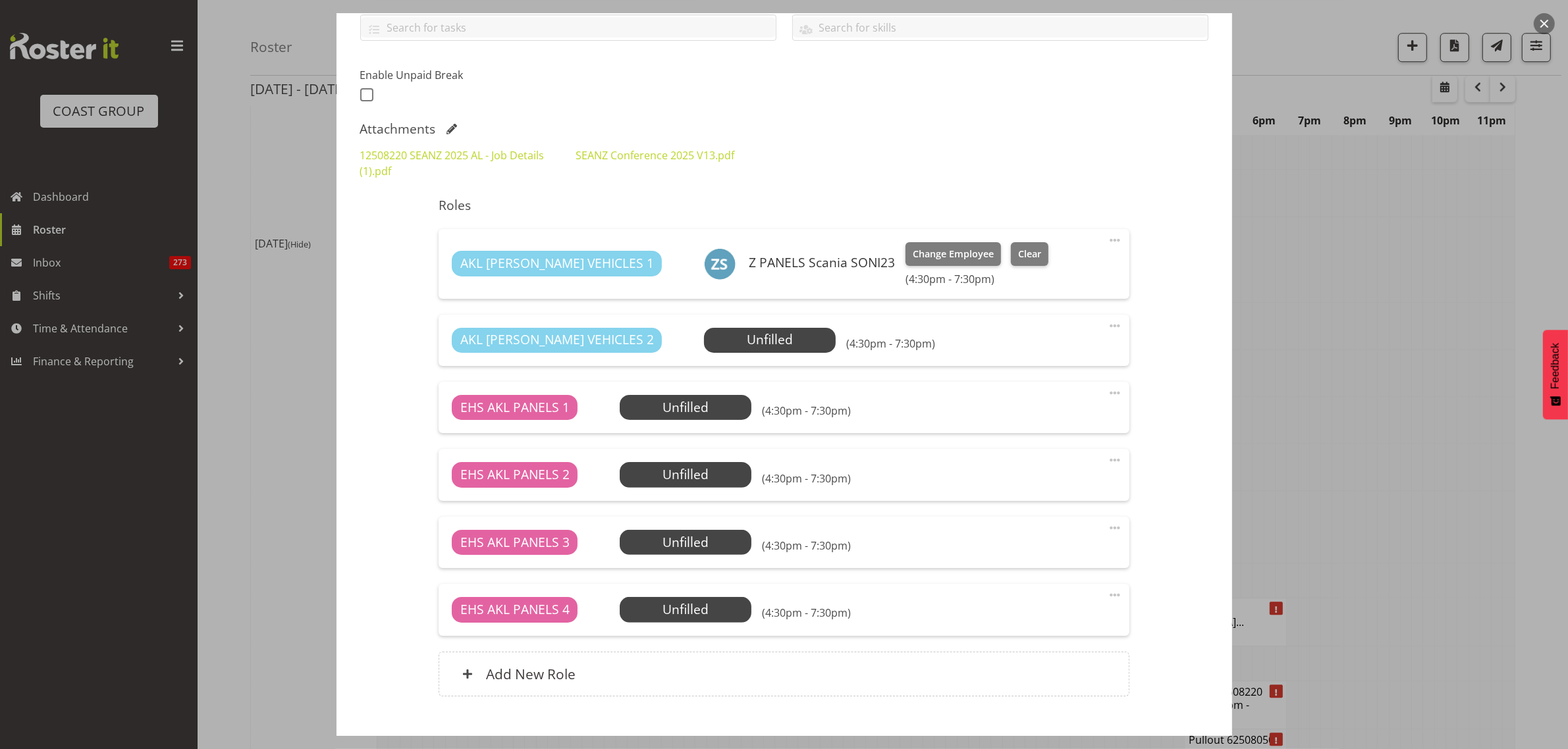
scroll to position [389, 0]
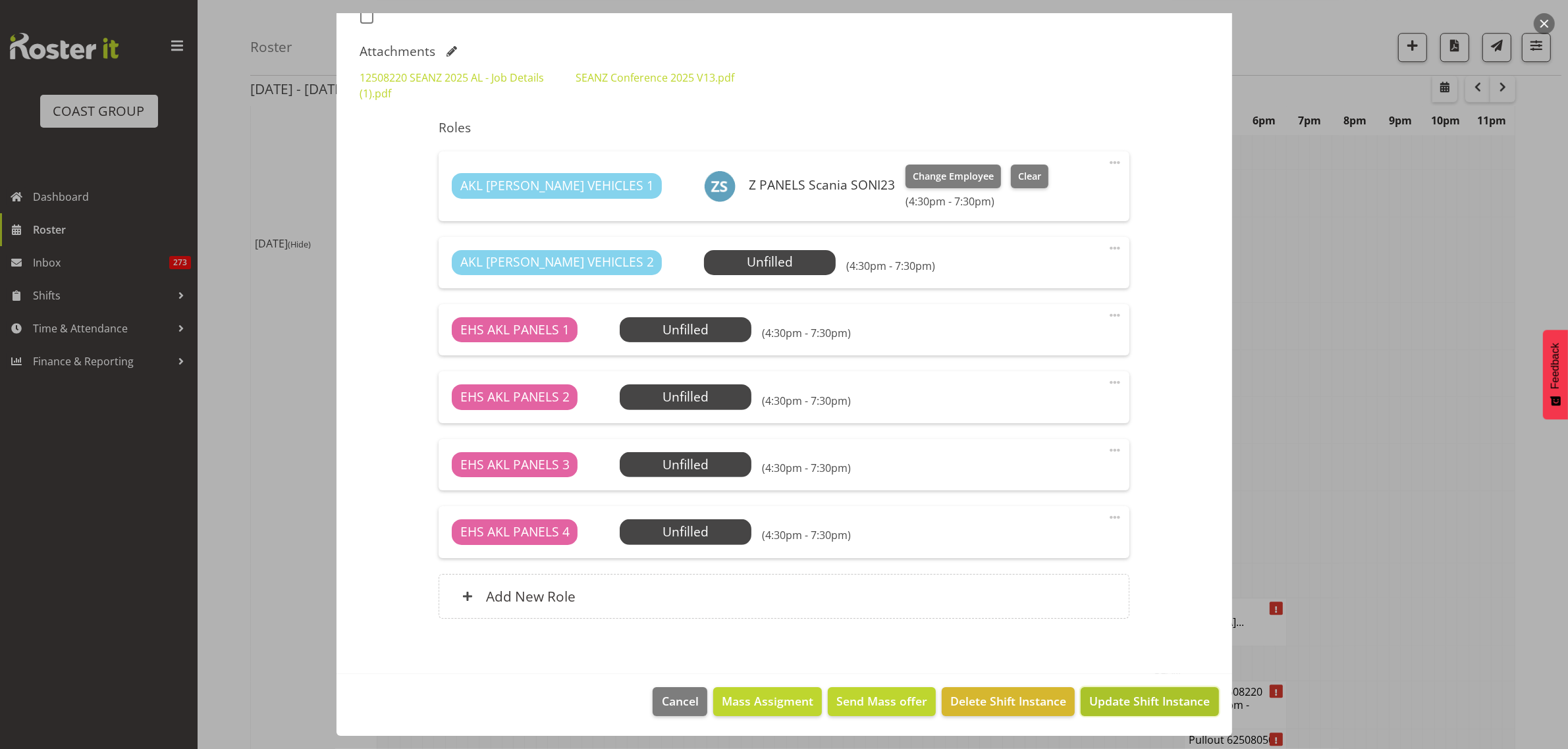
click at [1119, 702] on span "Update Shift Instance" at bounding box center [1149, 701] width 120 height 17
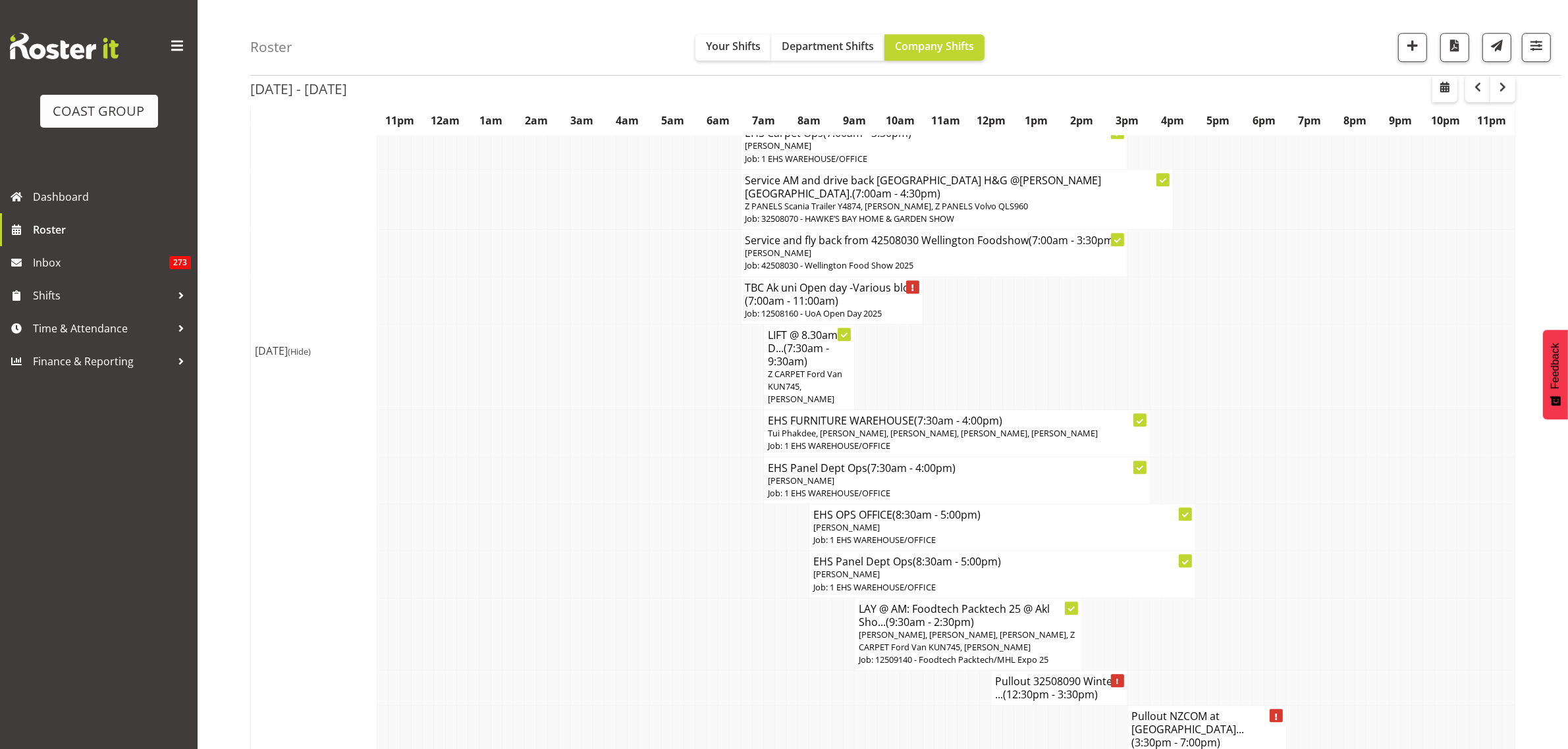
scroll to position [4612, 0]
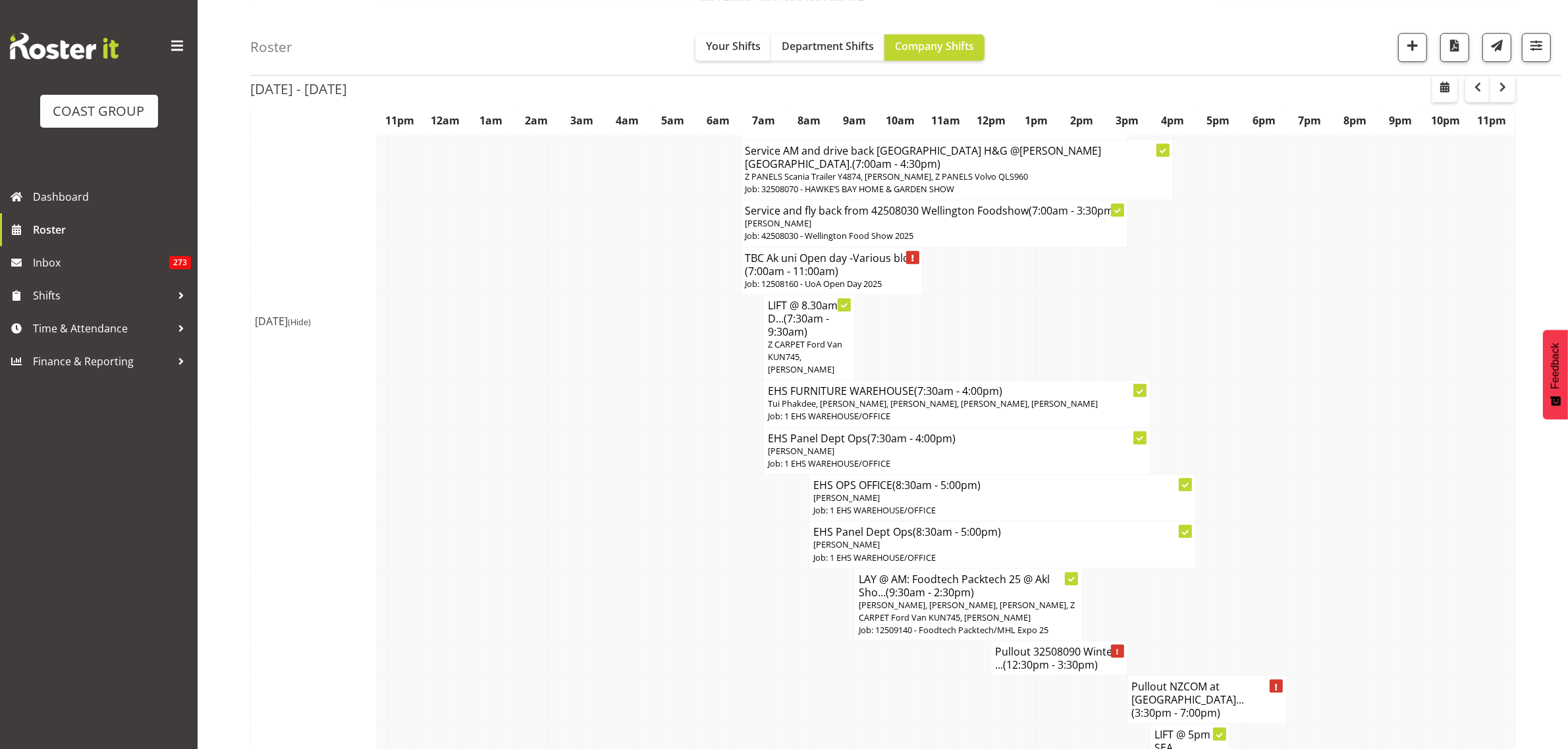
click at [1173, 680] on h4 "Pullout NZCOM at Claudelands... (3:30pm - 7:00pm)" at bounding box center [1207, 699] width 151 height 40
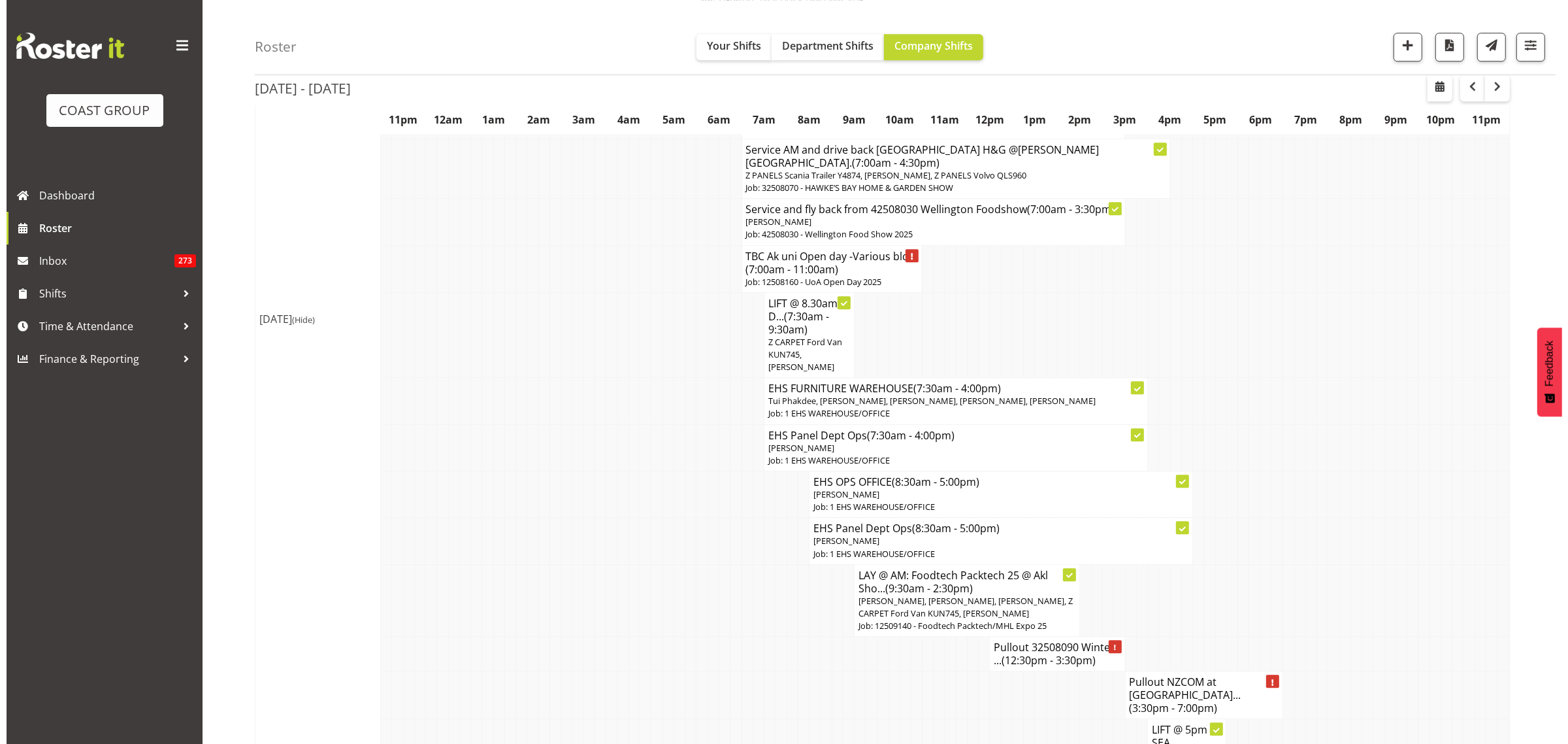
scroll to position [4568, 0]
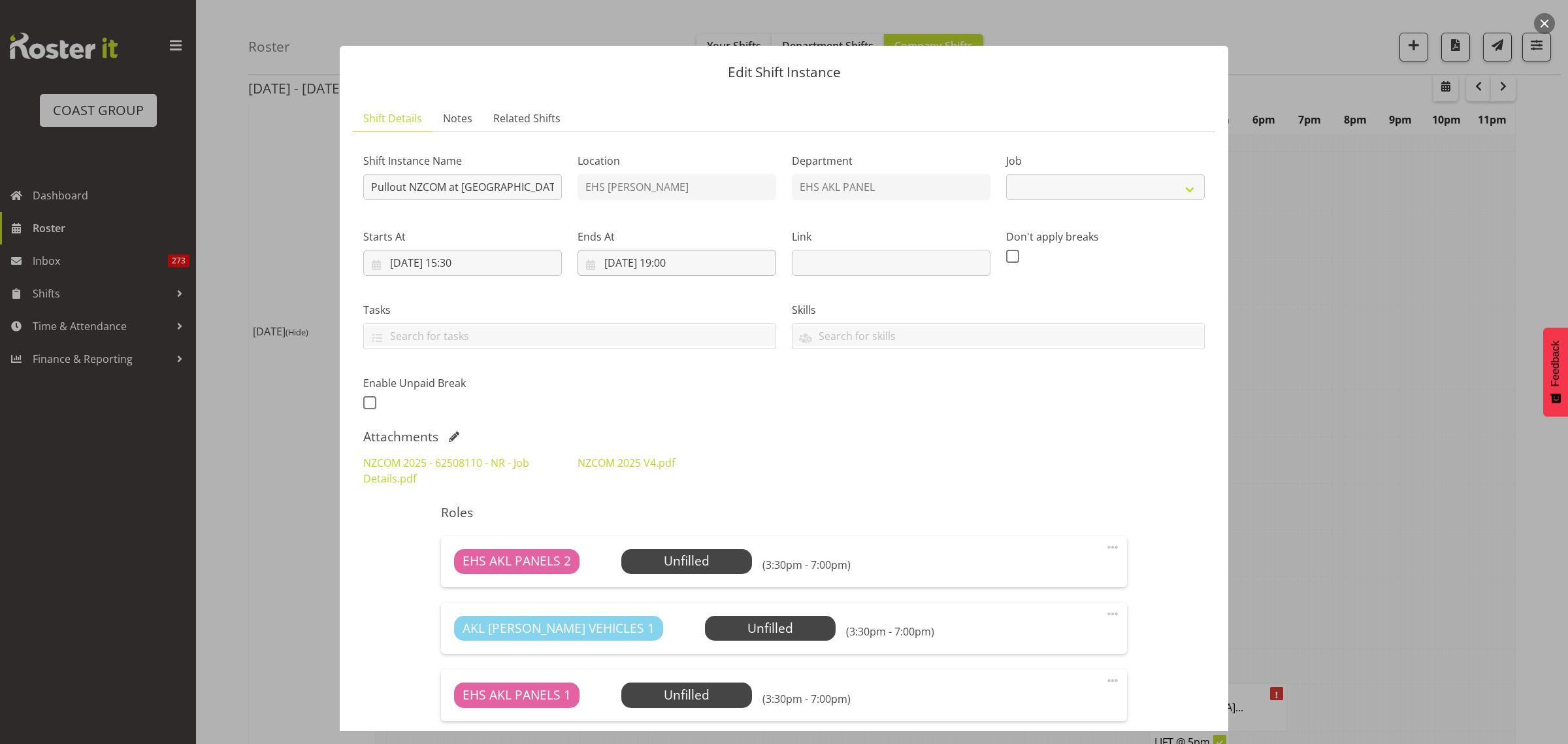
select select "9601"
click at [521, 191] on input "Pullout NZCOM at Claudelands. Out at 4pm." at bounding box center [463, 187] width 199 height 26
click at [829, 433] on div "Attachments" at bounding box center [784, 437] width 842 height 16
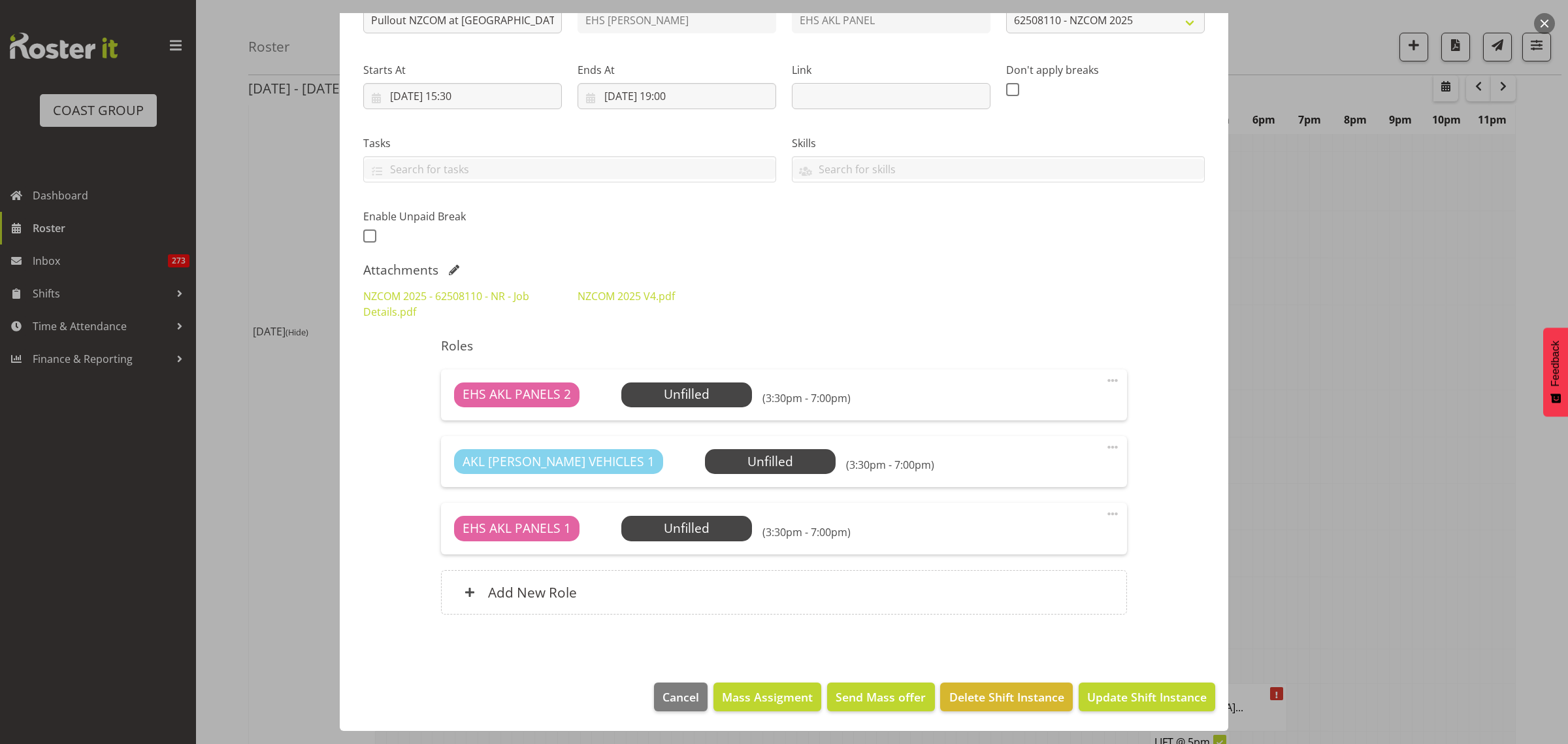
click at [1542, 26] on button "button" at bounding box center [1544, 23] width 21 height 21
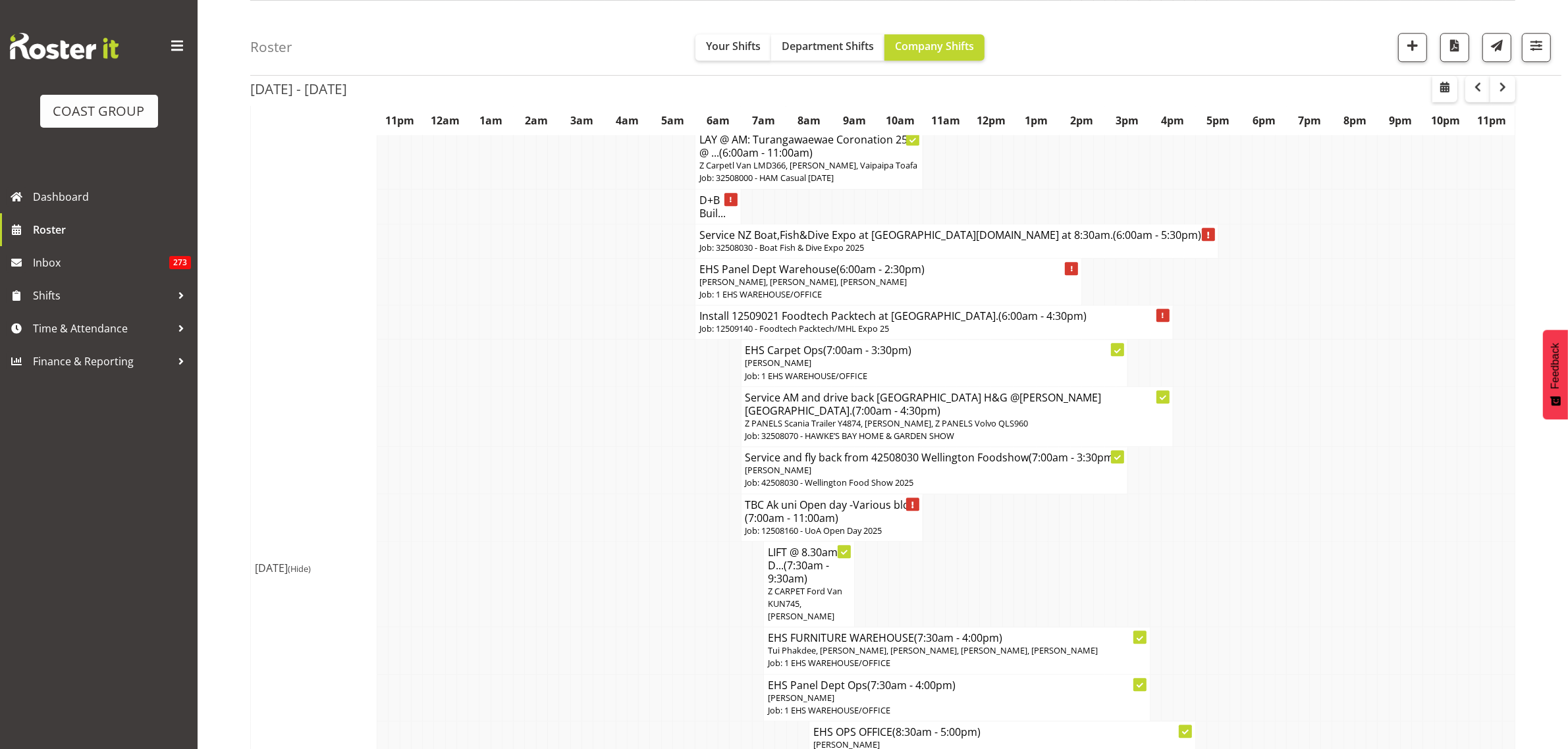
scroll to position [4282, 0]
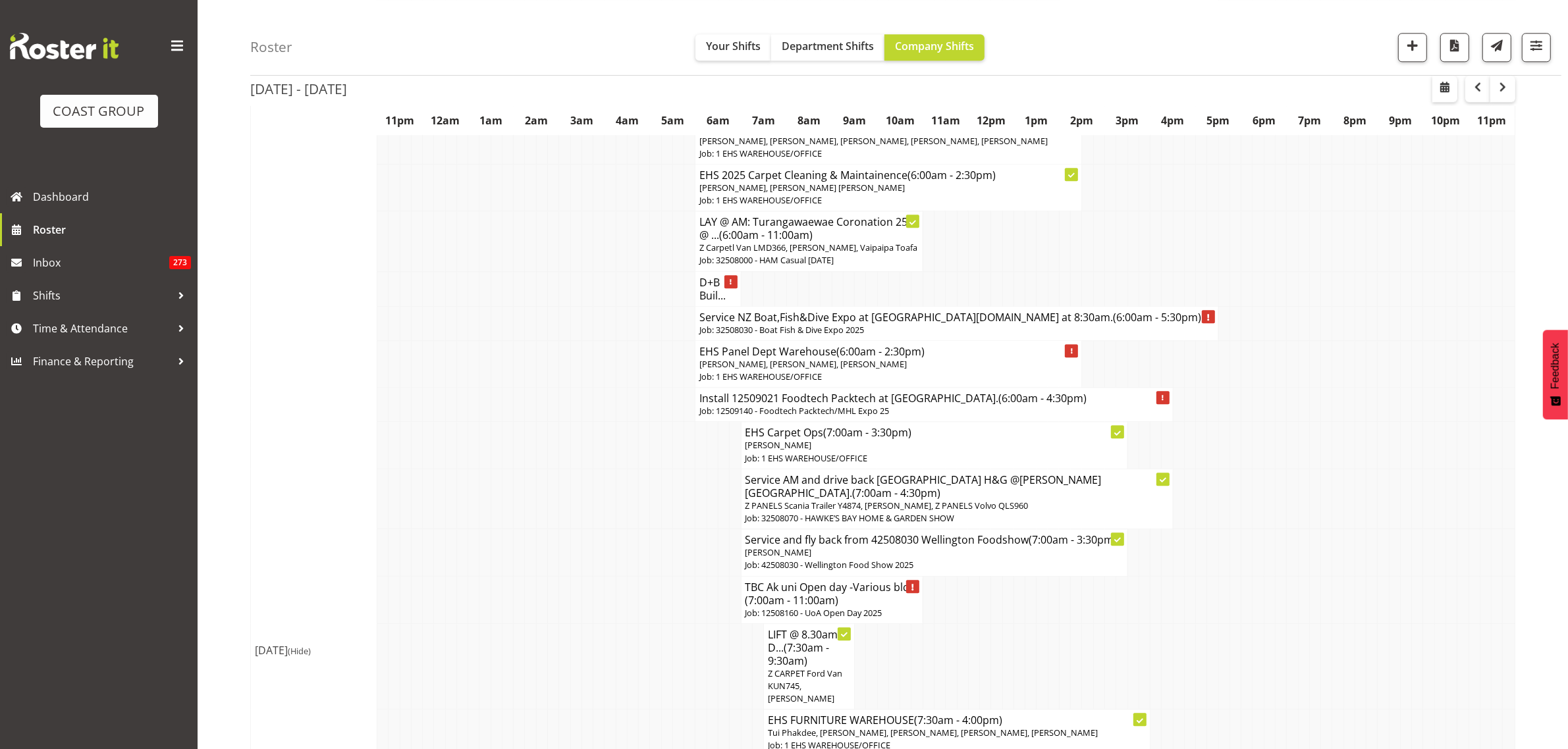
click at [1145, 311] on h4 "Service NZ Boat,Fish&Dive Expo at Mystery Creek.In at 8:30am. (6:00am - 5:30pm)" at bounding box center [956, 317] width 514 height 13
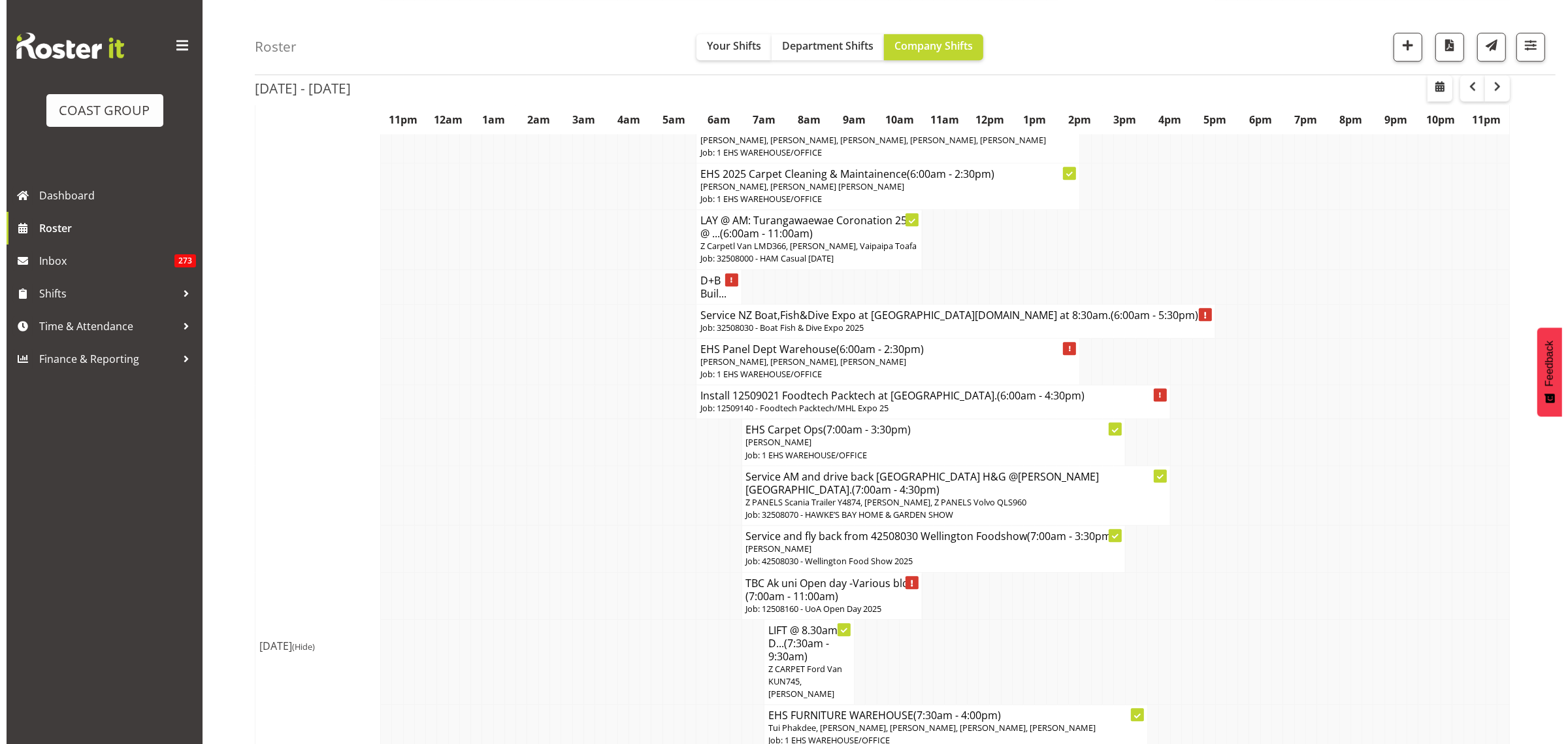
scroll to position [4241, 0]
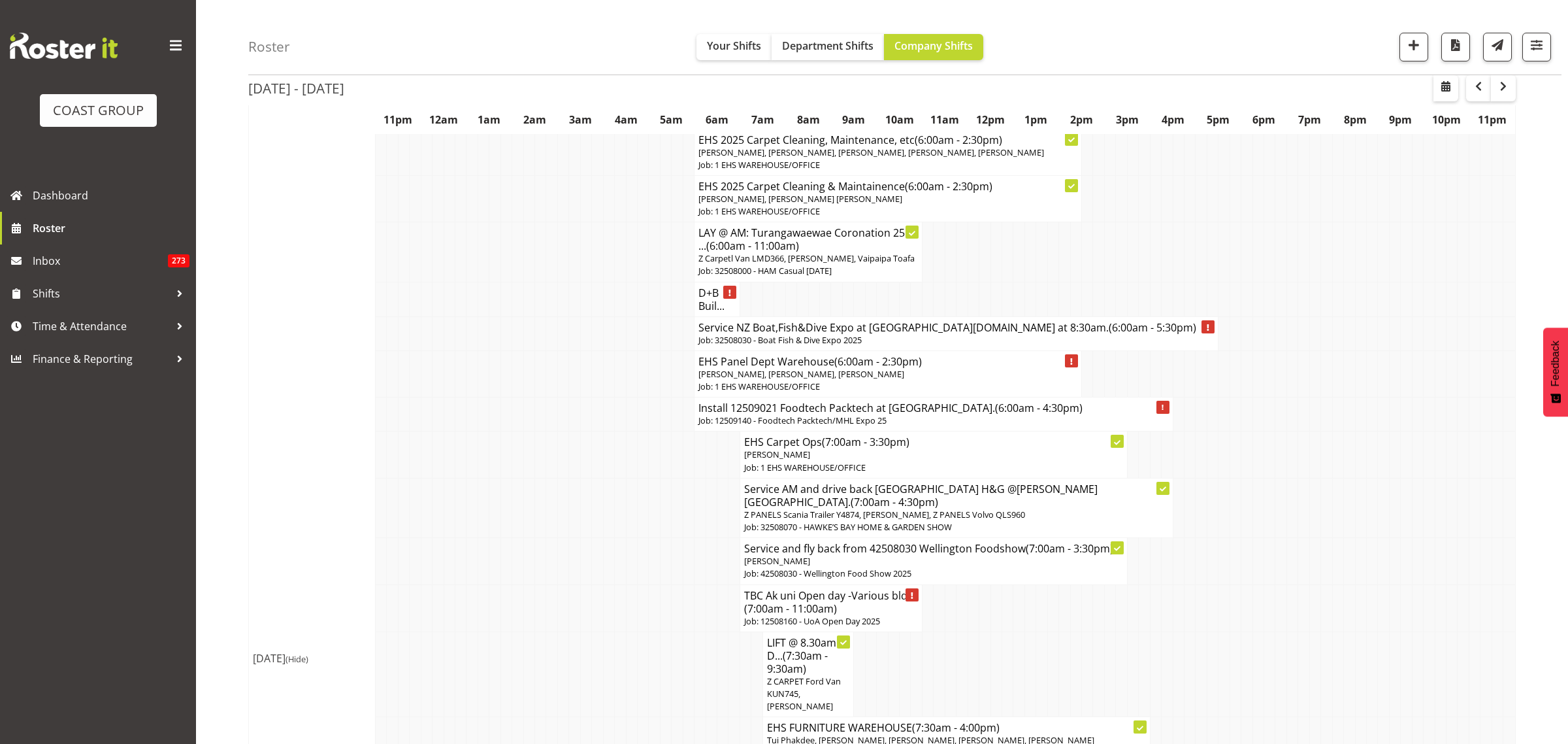
select select
select select "7"
select select "2025"
select select "17"
select select "30"
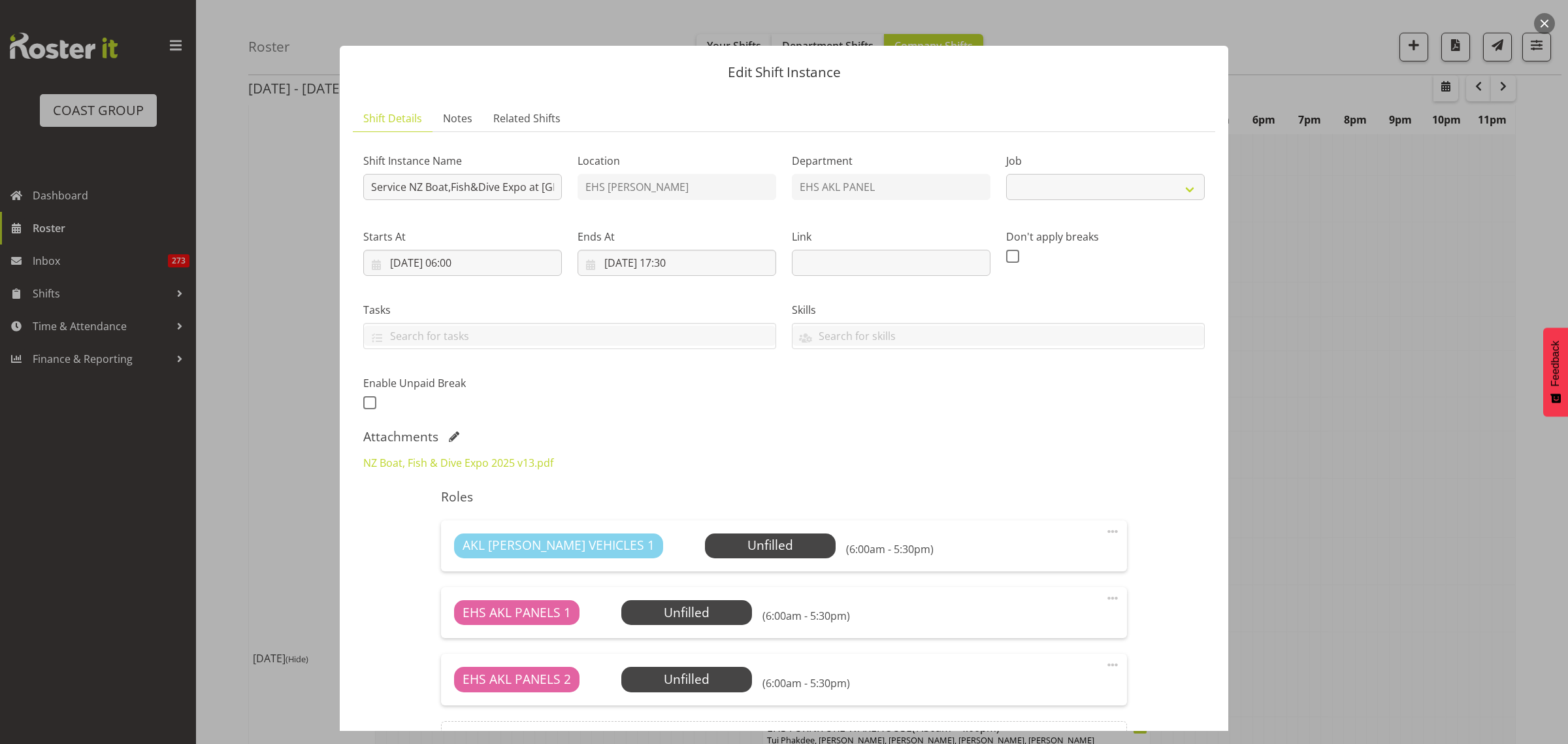
select select "9138"
click at [727, 266] on input "29/08/2025, 17:30" at bounding box center [677, 263] width 199 height 26
click at [671, 541] on select "00 01 02 03 04 05 06 07 08 09 10 11 12 13 14 15 16 17 18 19 20 21 22 23" at bounding box center [677, 541] width 29 height 26
select select "13"
click at [663, 528] on select "00 01 02 03 04 05 06 07 08 09 10 11 12 13 14 15 16 17 18 19 20 21 22 23" at bounding box center [677, 541] width 29 height 26
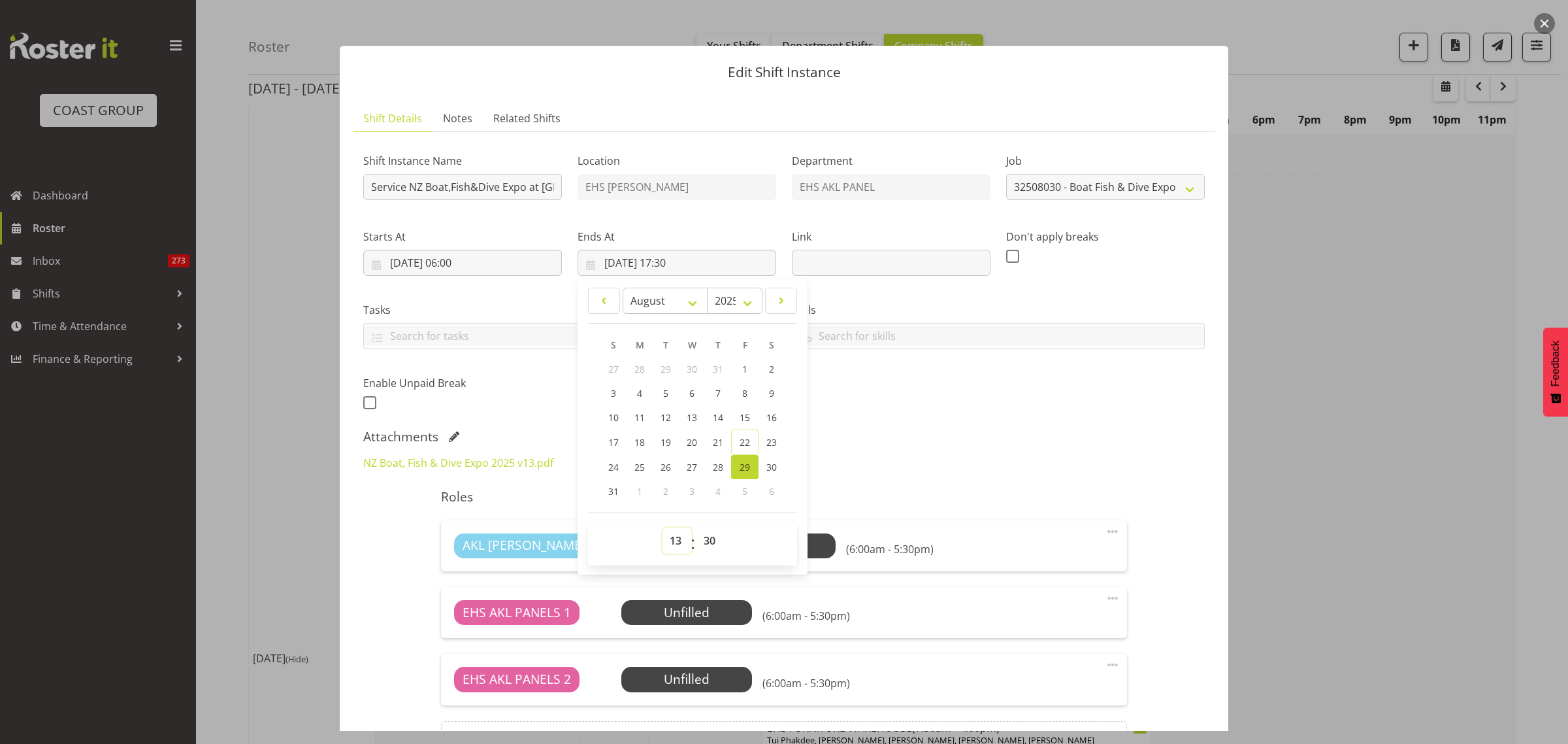
type input "29/08/2025, 13:30"
click at [923, 441] on div "Attachments" at bounding box center [784, 437] width 842 height 16
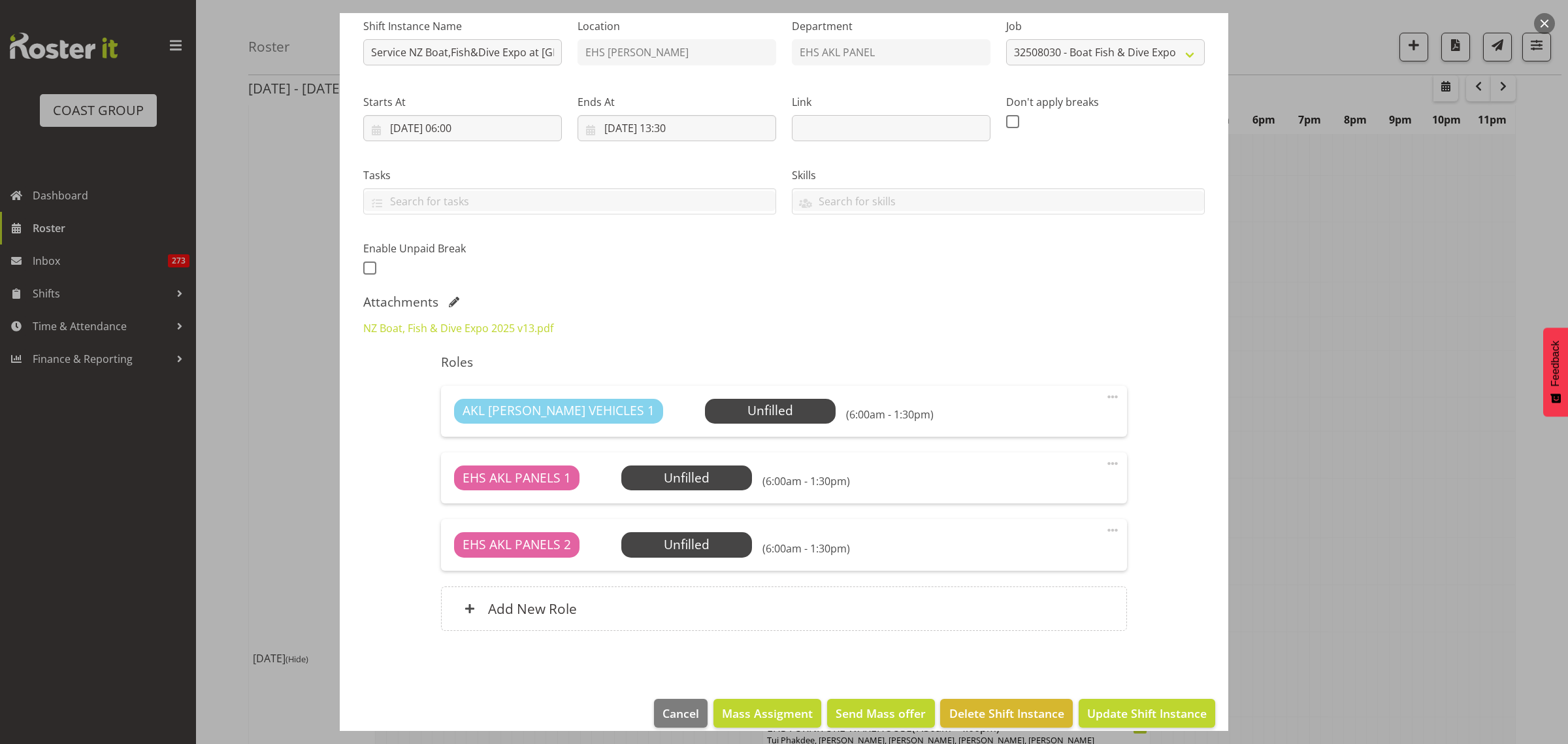
scroll to position [151, 0]
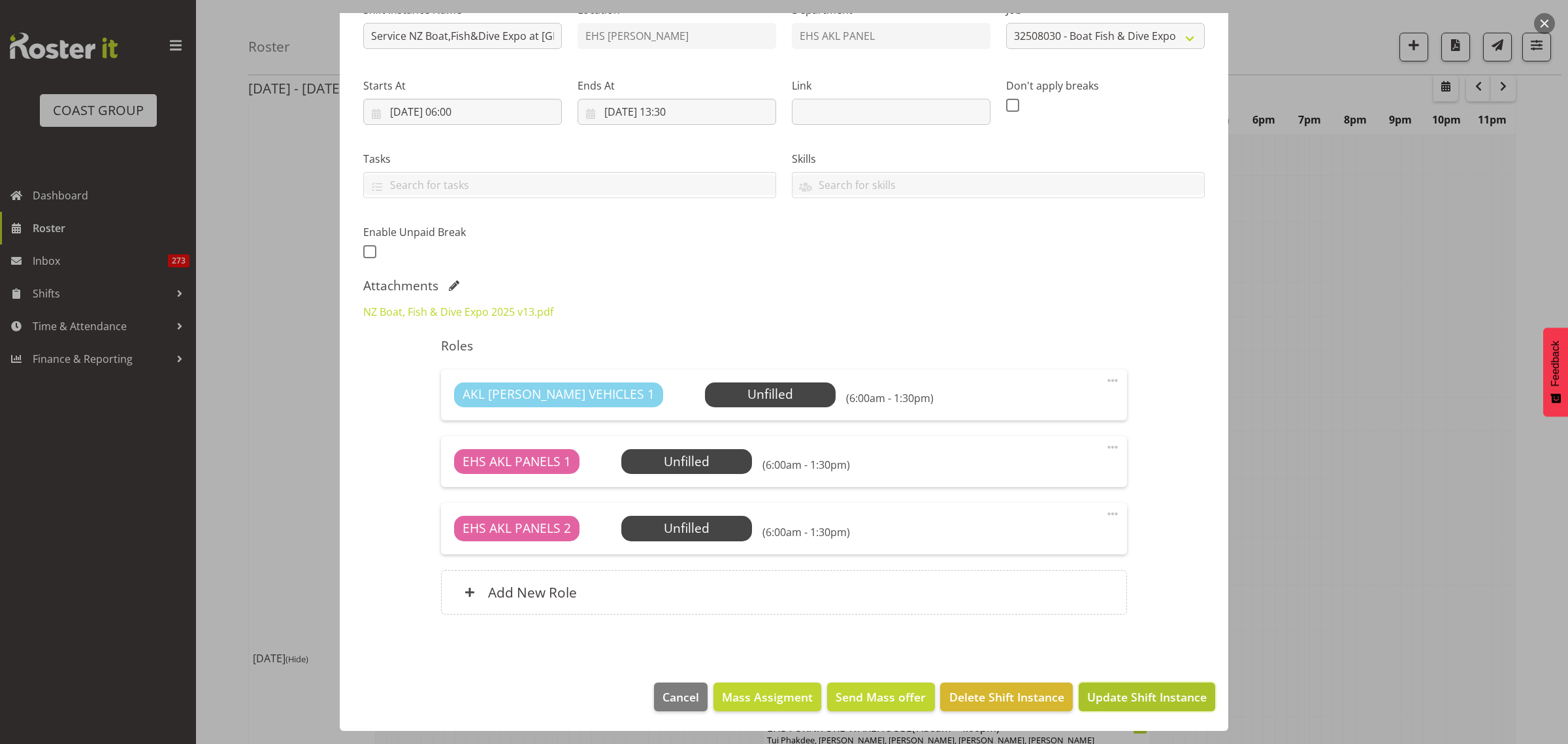
click at [1124, 697] on span "Update Shift Instance" at bounding box center [1146, 697] width 120 height 17
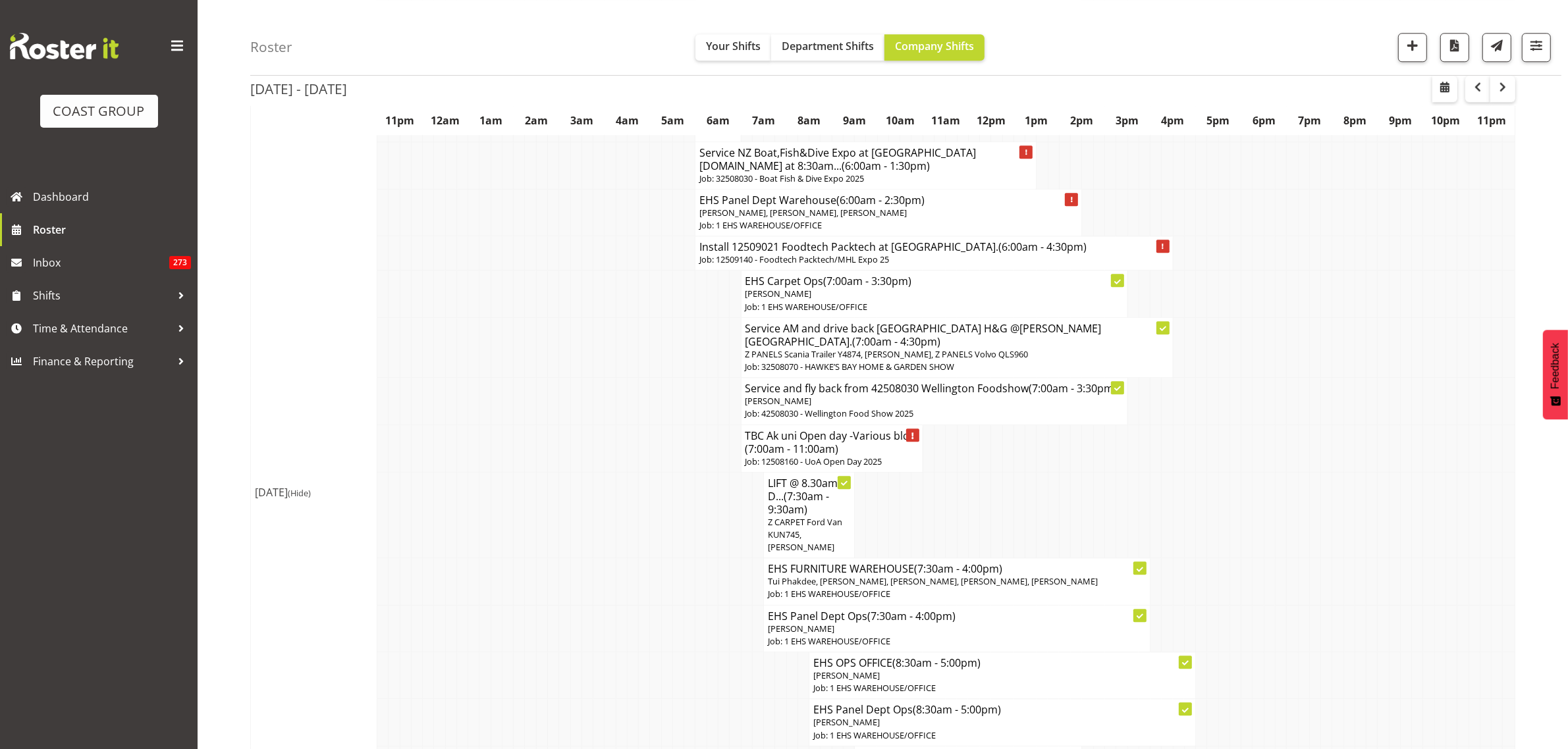
scroll to position [4606, 0]
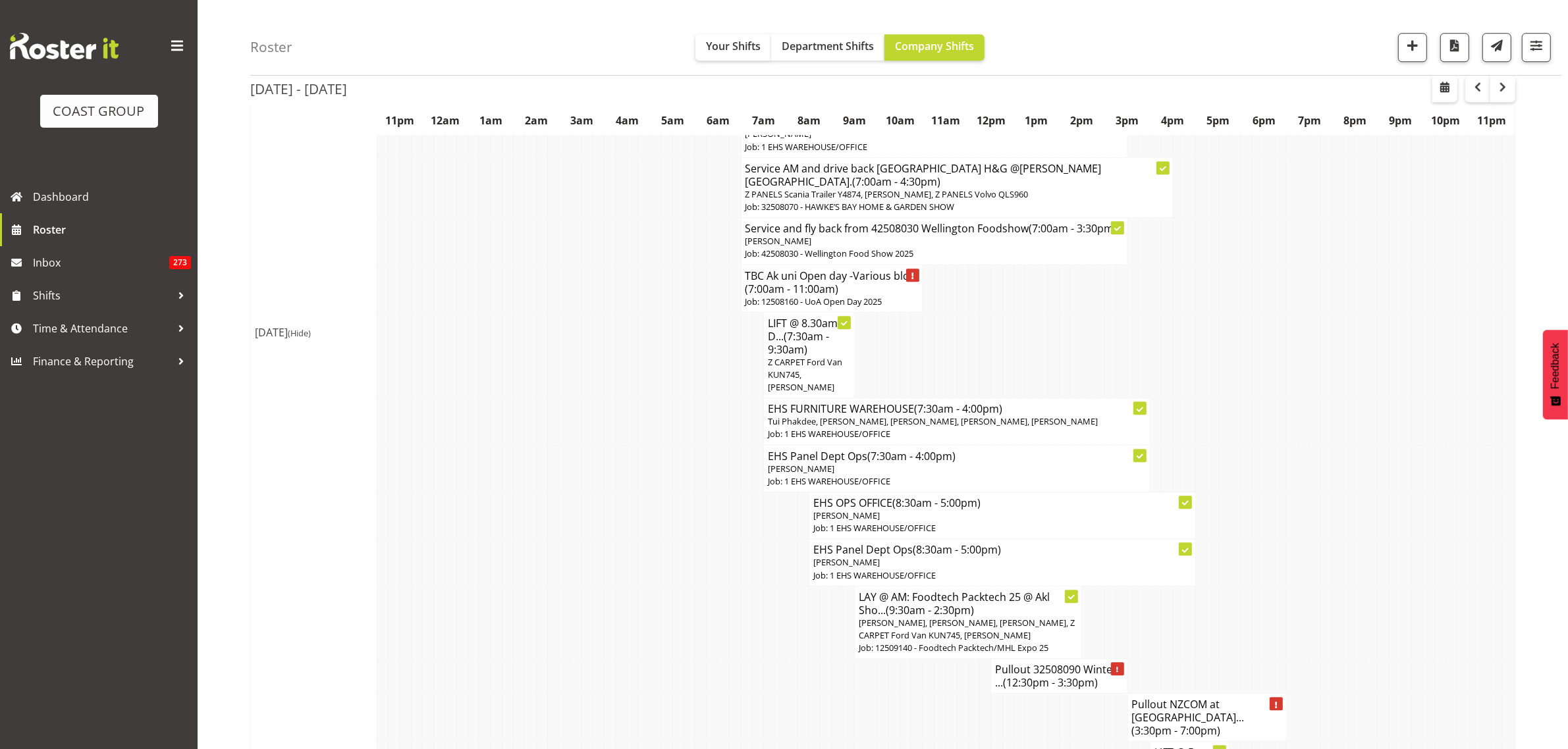
click at [1046, 675] on span "(12:30pm - 3:30pm)" at bounding box center [1049, 683] width 94 height 14
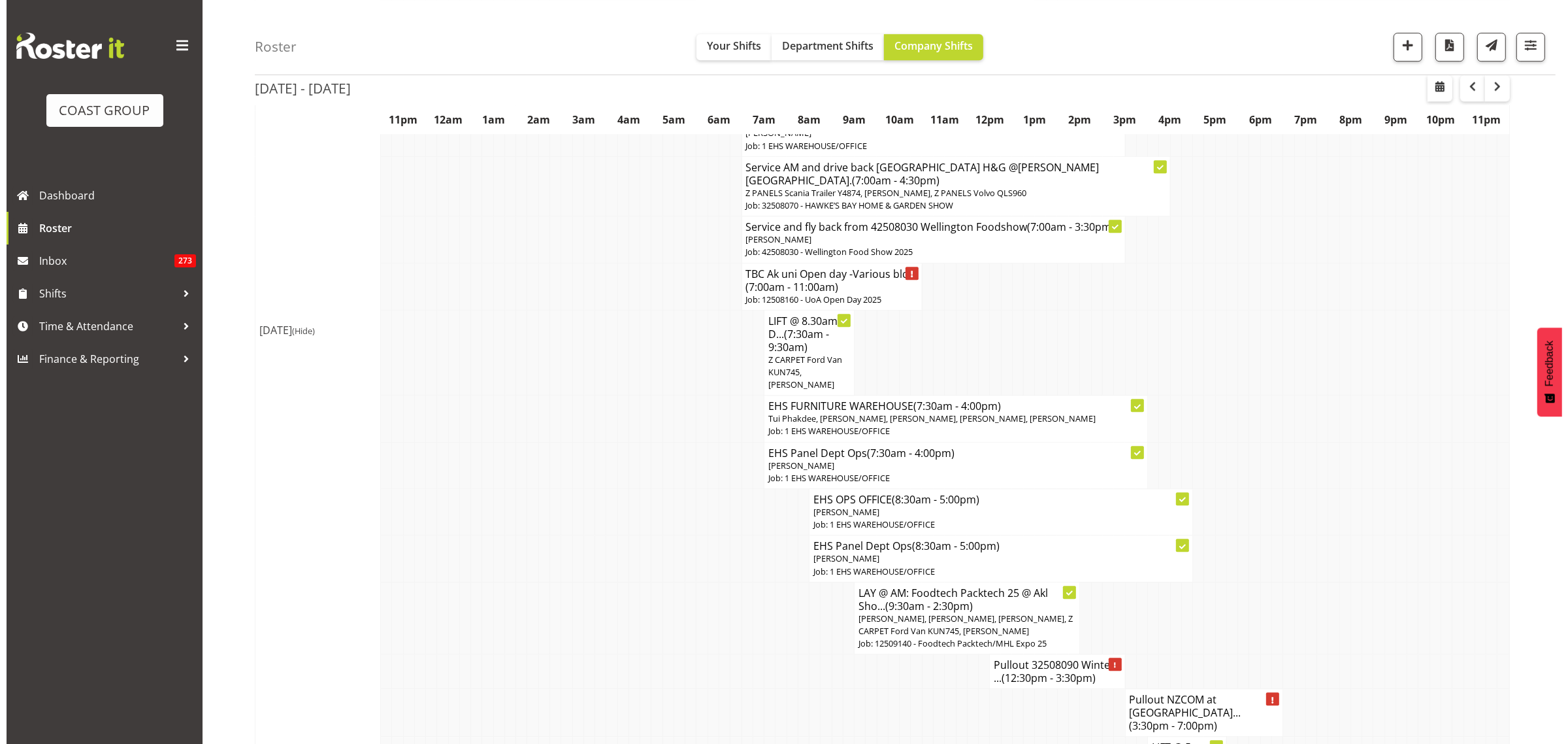
scroll to position [4564, 0]
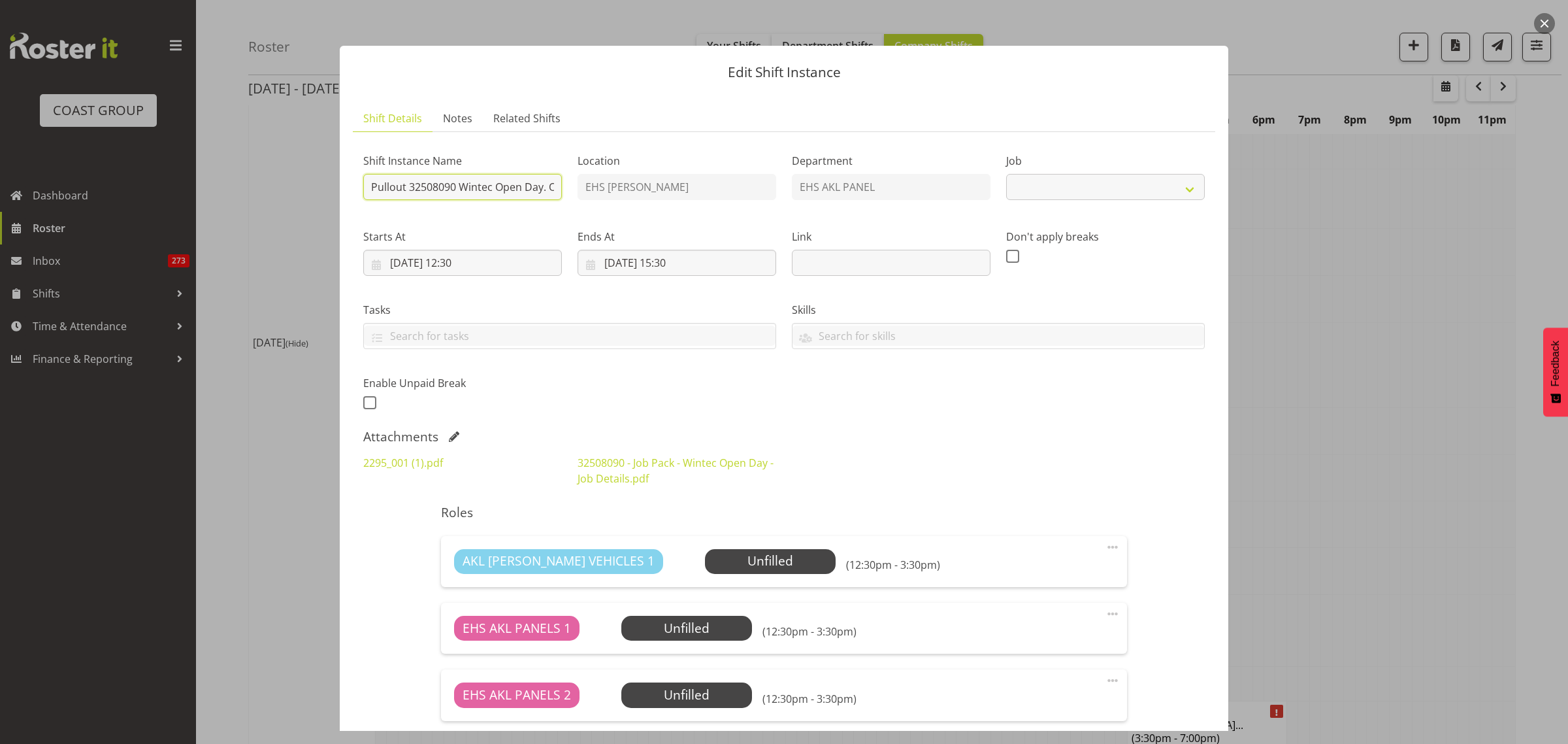
click at [508, 187] on input "Pullout 32508090 Wintec Open Day. Out at 2pm." at bounding box center [463, 187] width 199 height 26
select select "10302"
click at [506, 259] on input "29/08/2025, 12:30" at bounding box center [463, 263] width 199 height 26
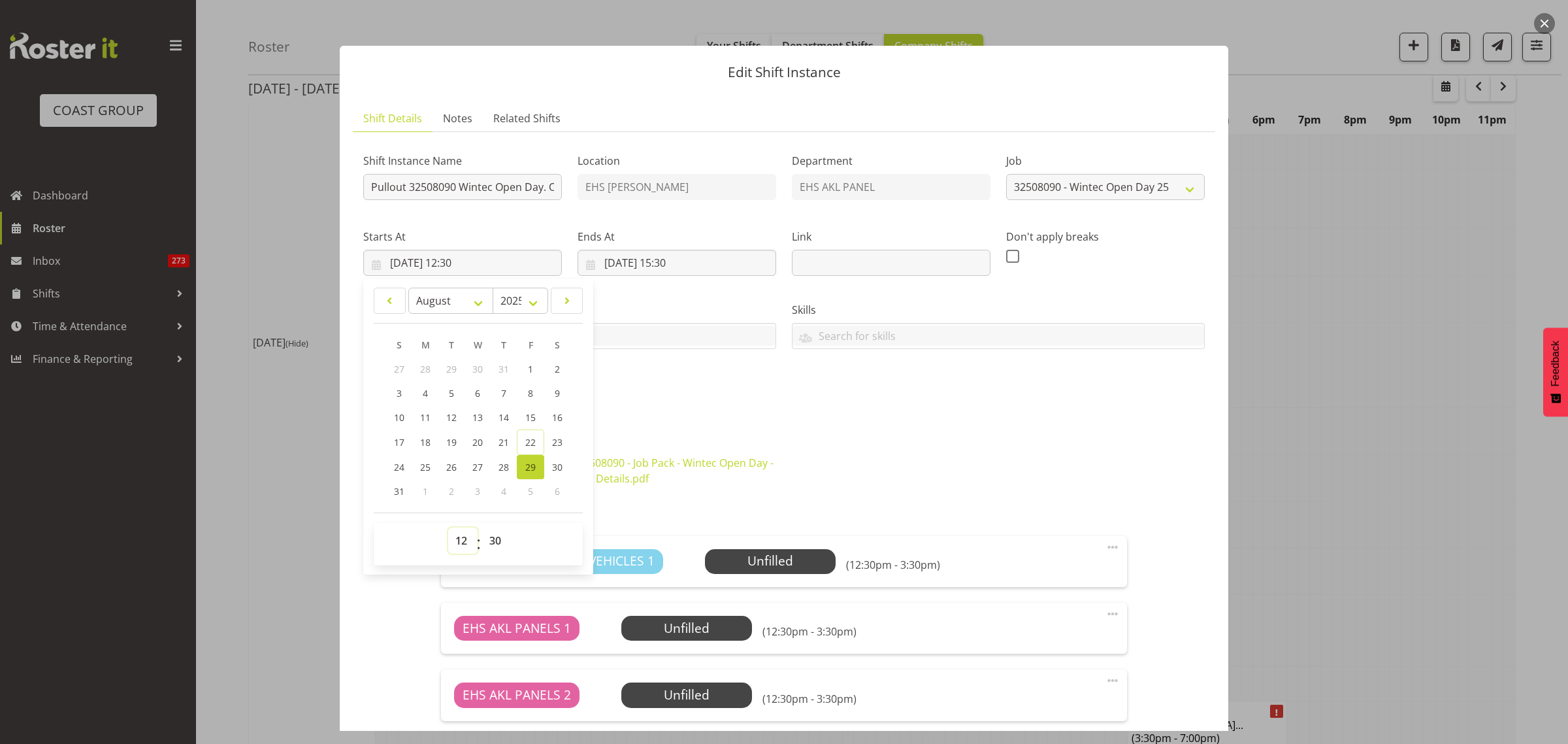
click at [461, 541] on select "00 01 02 03 04 05 06 07 08 09 10 11 12 13 14 15 16 17 18 19 20 21 22 23" at bounding box center [462, 541] width 29 height 26
select select "13"
click at [448, 528] on select "00 01 02 03 04 05 06 07 08 09 10 11 12 13 14 15 16 17 18 19 20 21 22 23" at bounding box center [462, 541] width 29 height 26
type input "29/08/2025, 13:30"
click at [863, 425] on div "Shift Instance Name Pullout 32508090 Wintec Open Day. Out at 2pm. Location EHS …" at bounding box center [784, 470] width 842 height 654
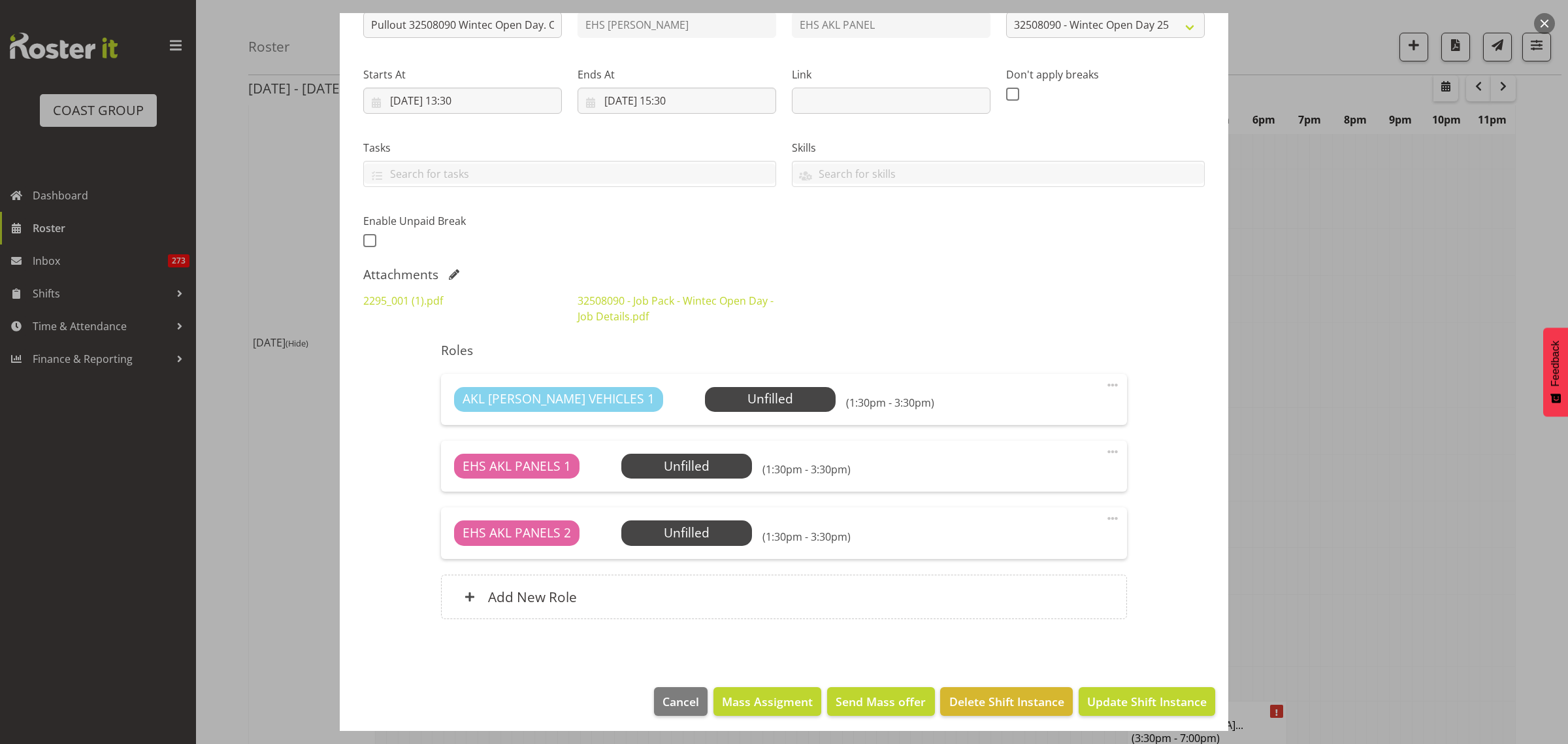
scroll to position [167, 0]
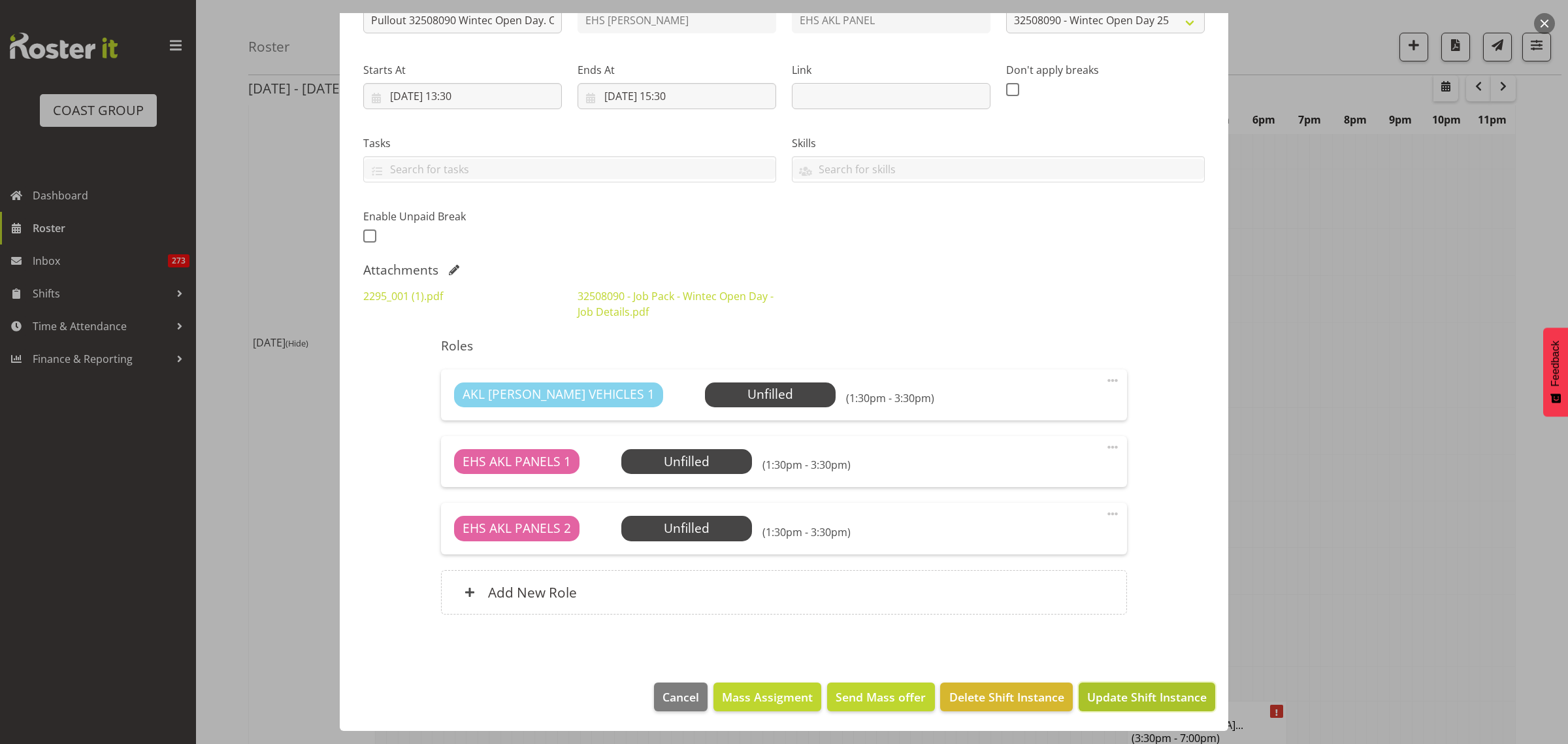
click at [1113, 698] on span "Update Shift Instance" at bounding box center [1146, 697] width 120 height 17
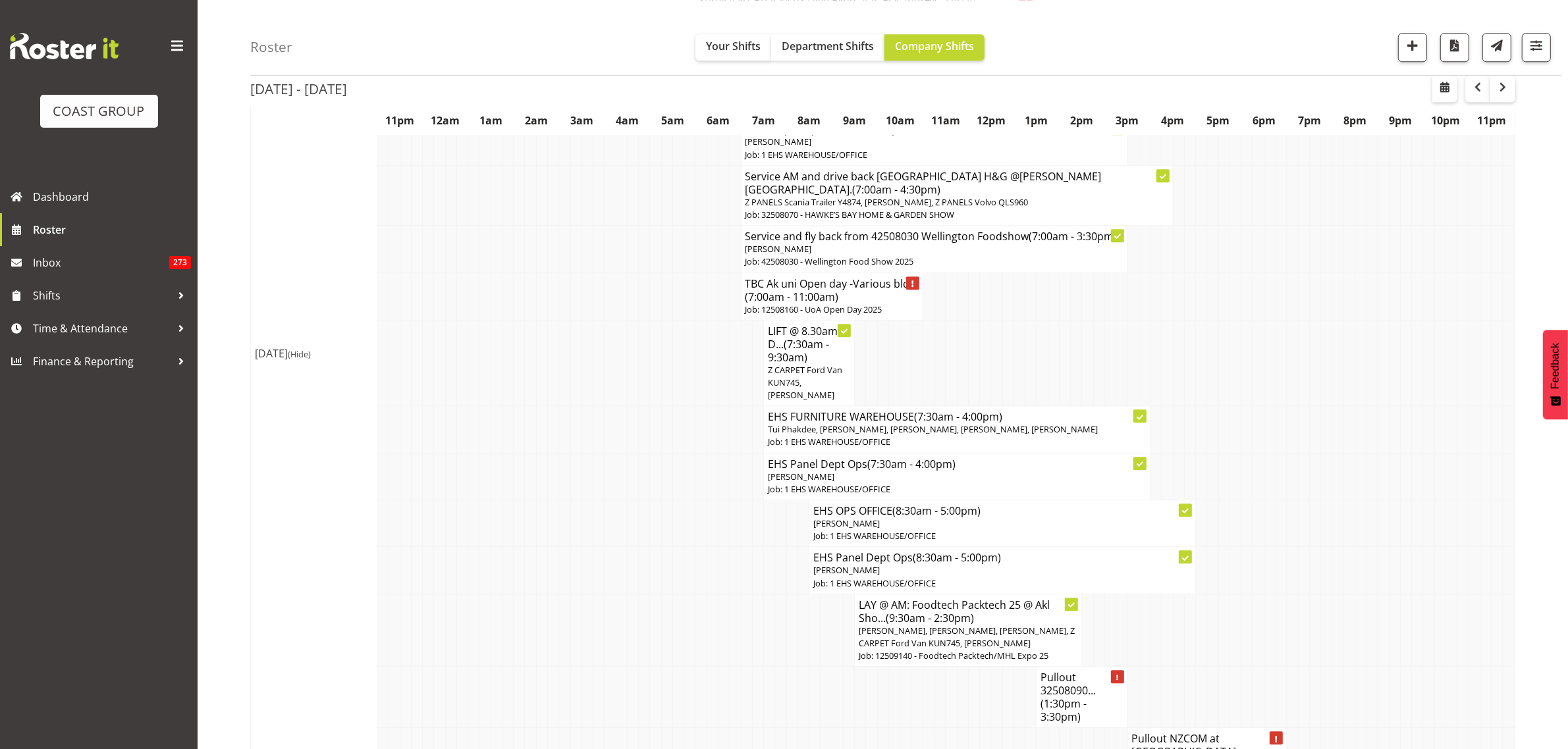
scroll to position [4606, 0]
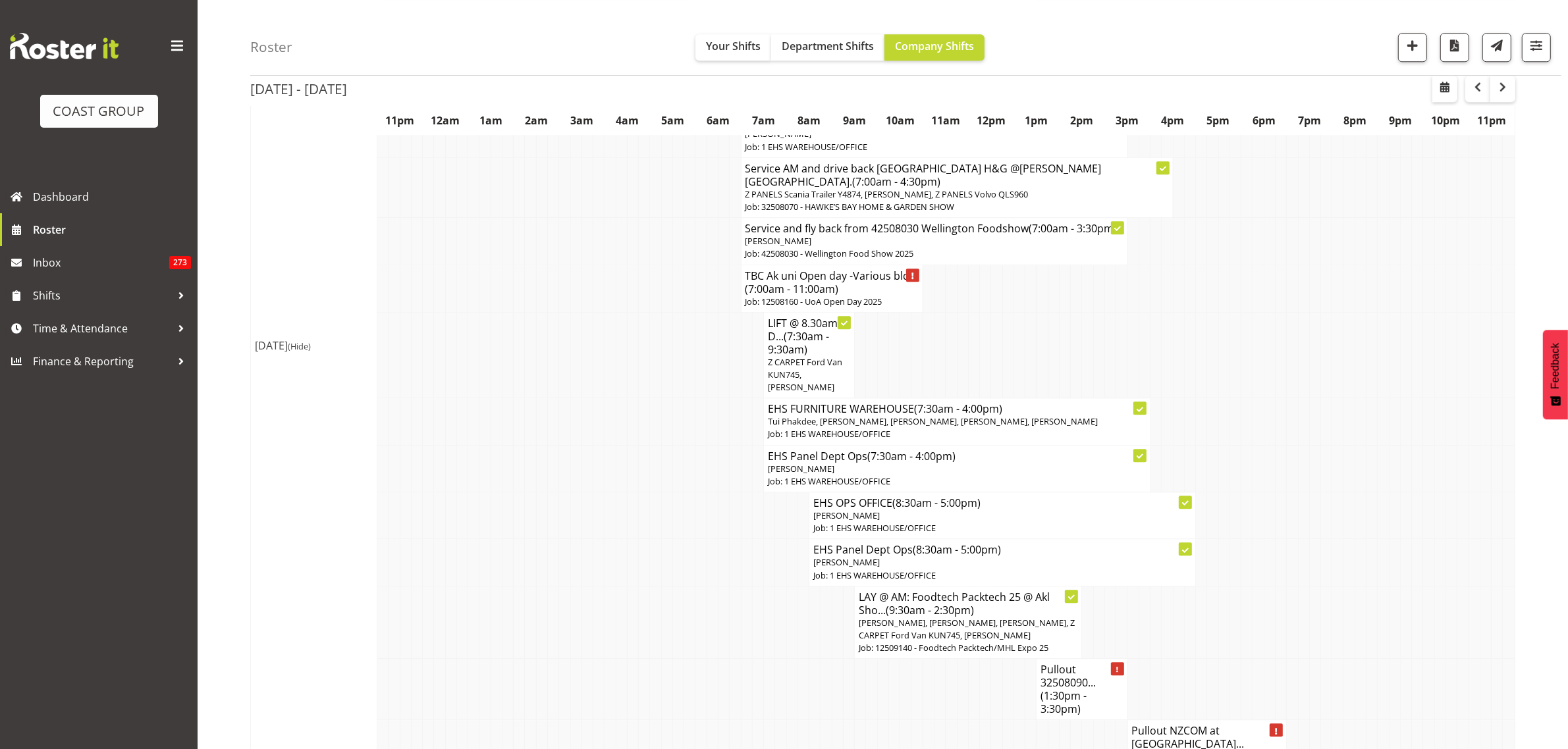
click at [1184, 724] on h4 "Pullout NZCOM at Claudelands... (3:30pm - 7:00pm)" at bounding box center [1207, 743] width 151 height 40
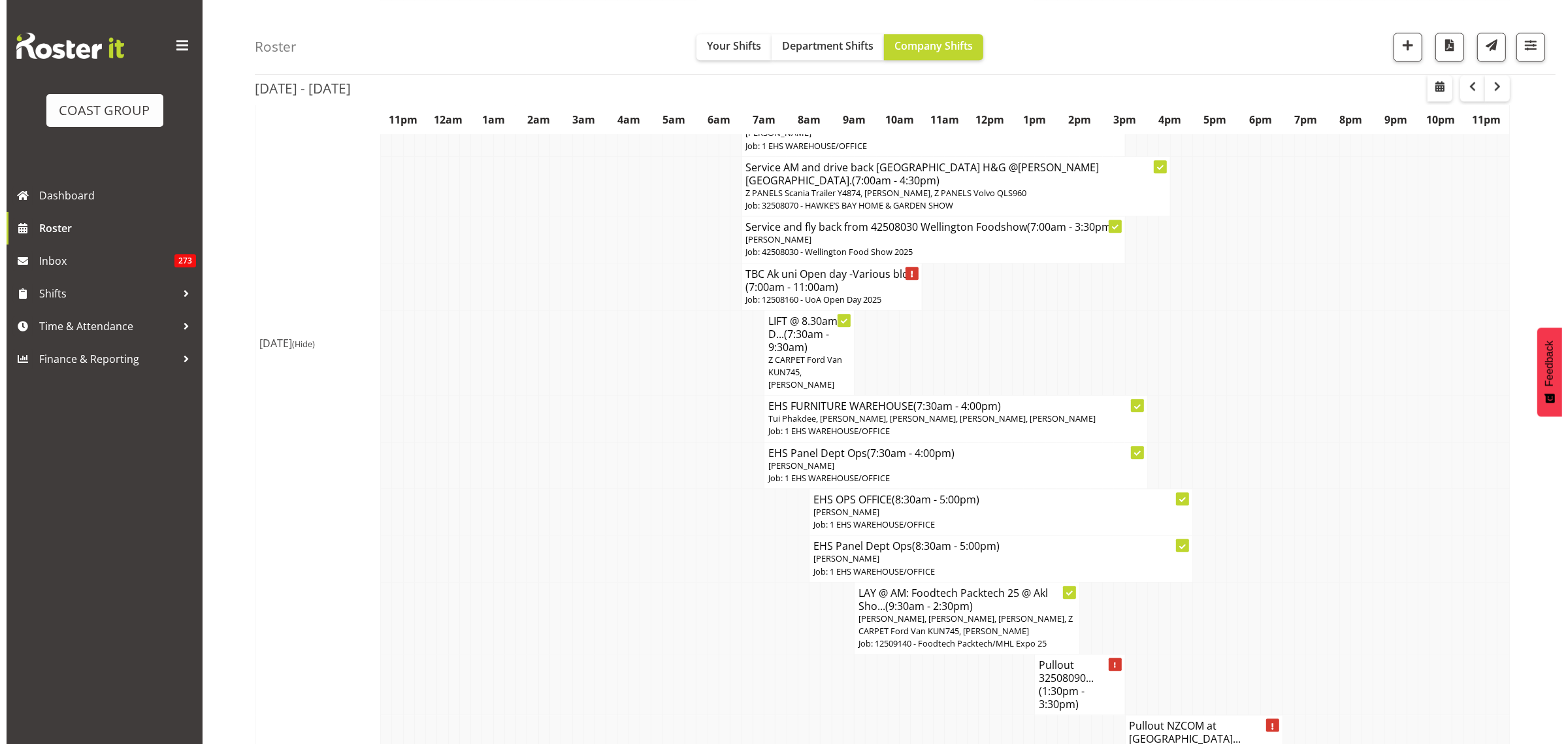
scroll to position [4564, 0]
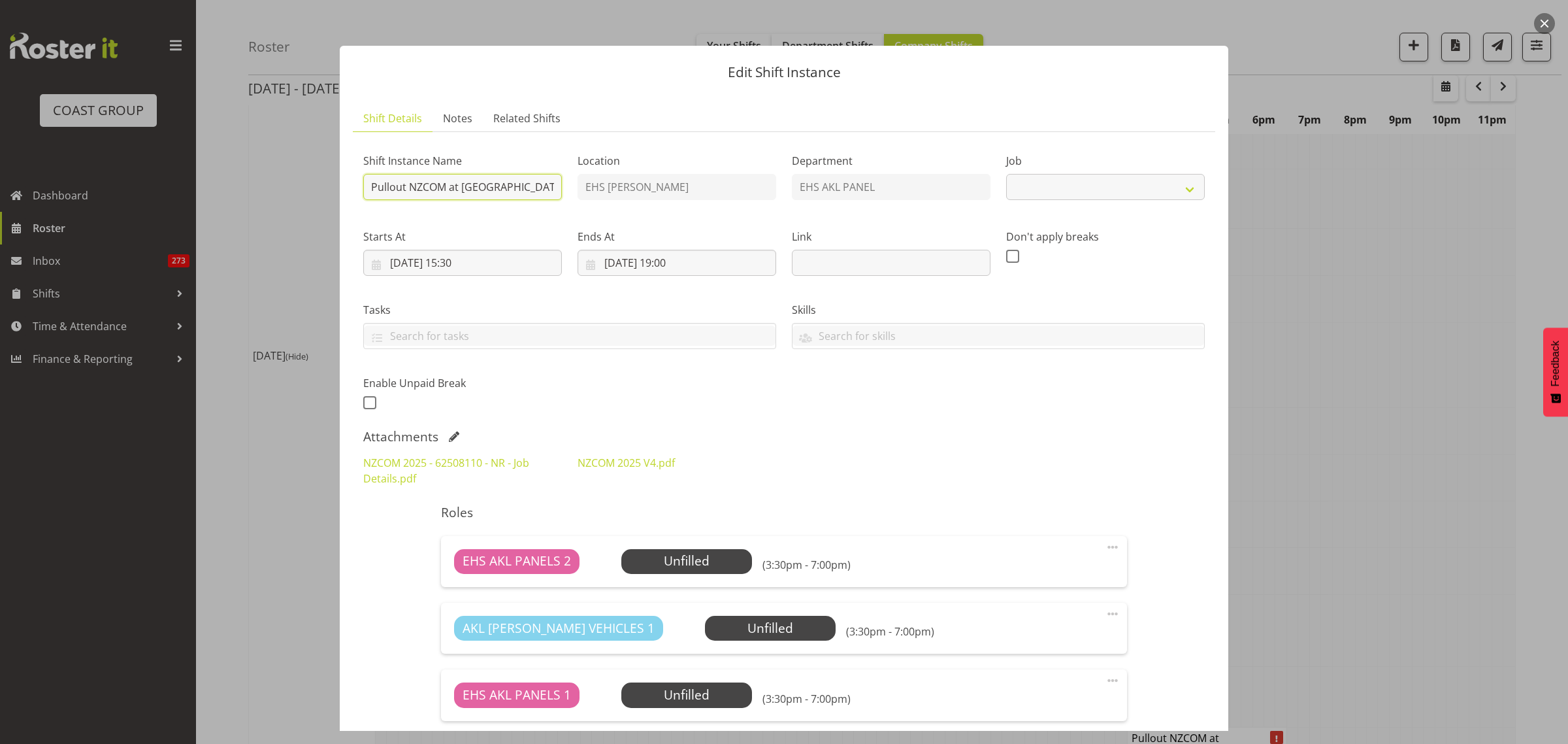
select select "9601"
click at [497, 182] on input "Pullout NZCOM at Claudelands. Out at 4pm." at bounding box center [463, 187] width 199 height 26
click at [1547, 26] on button "button" at bounding box center [1544, 23] width 21 height 21
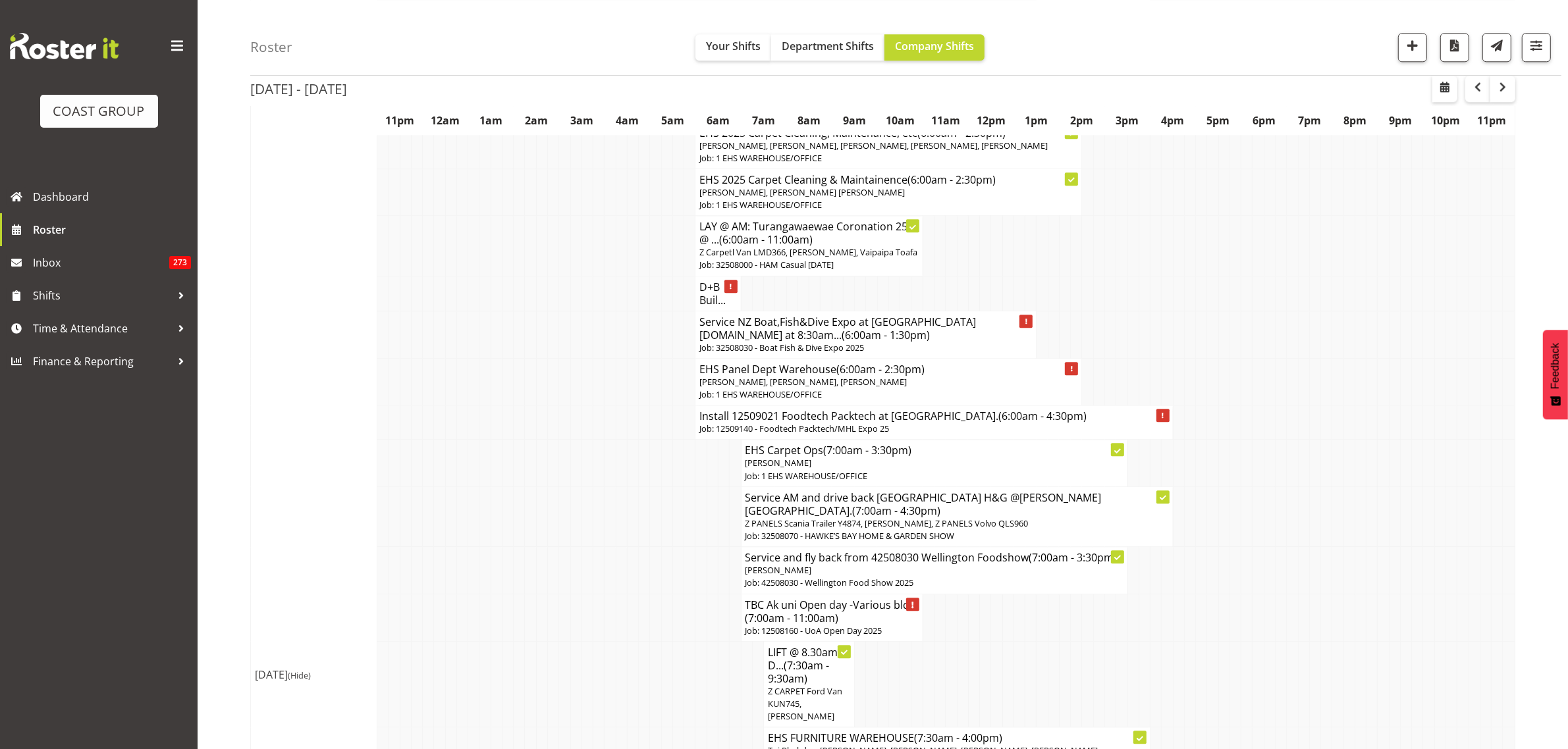
scroll to position [4196, 0]
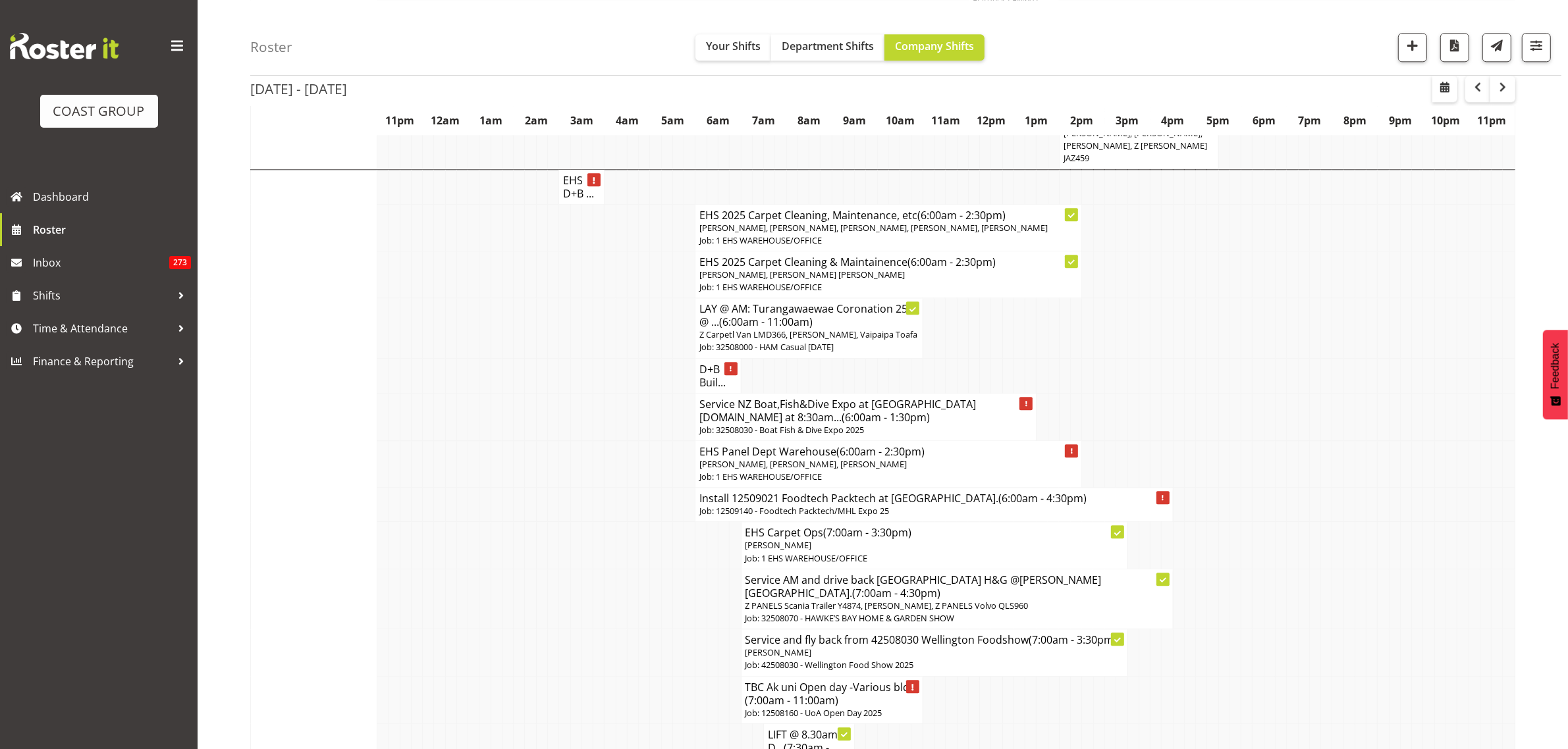
click at [907, 458] on span "Freddieric Fiel, Grace Kaiuha, Martin Samuel, Matthieu Vendrely" at bounding box center [803, 464] width 208 height 12
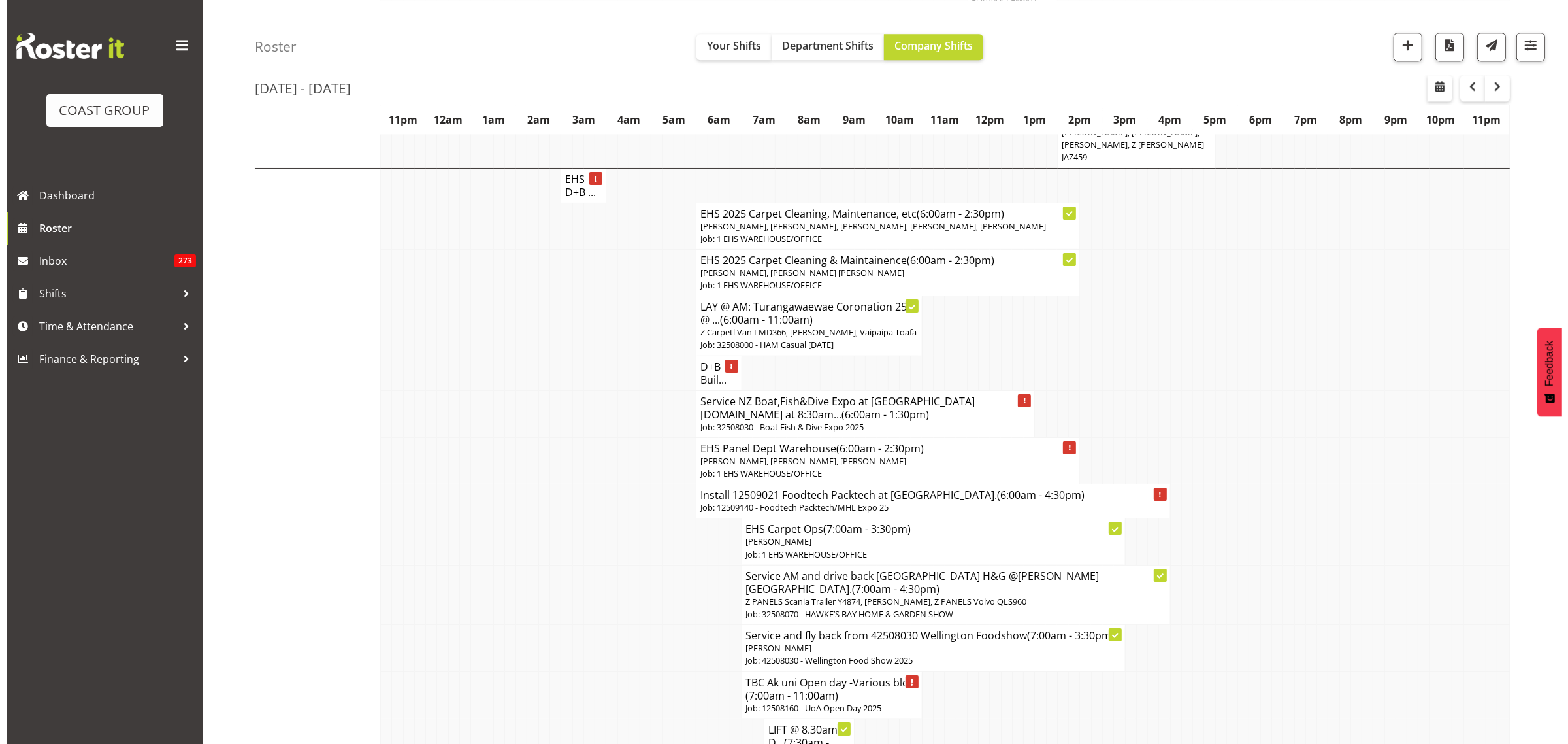
scroll to position [4154, 0]
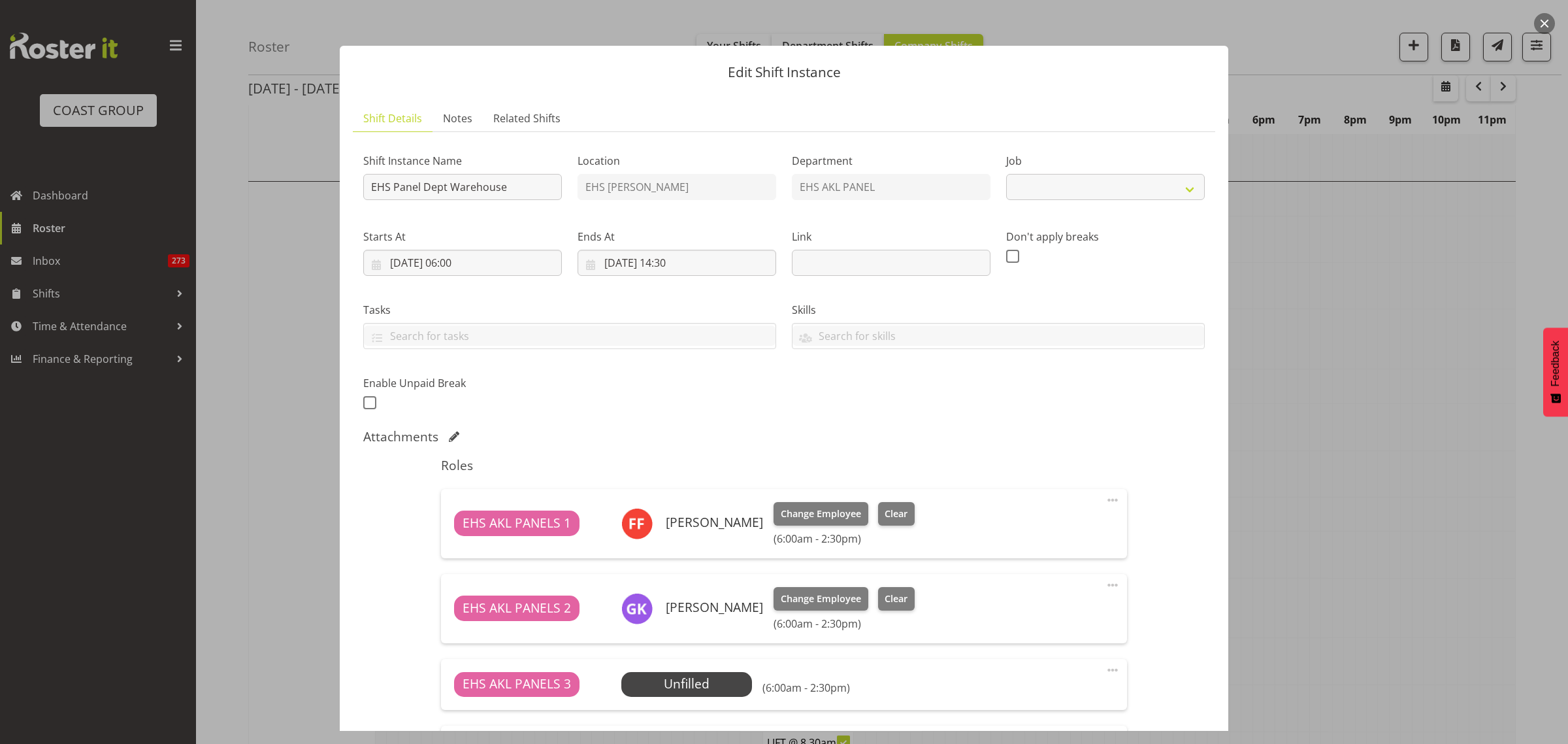
select select "69"
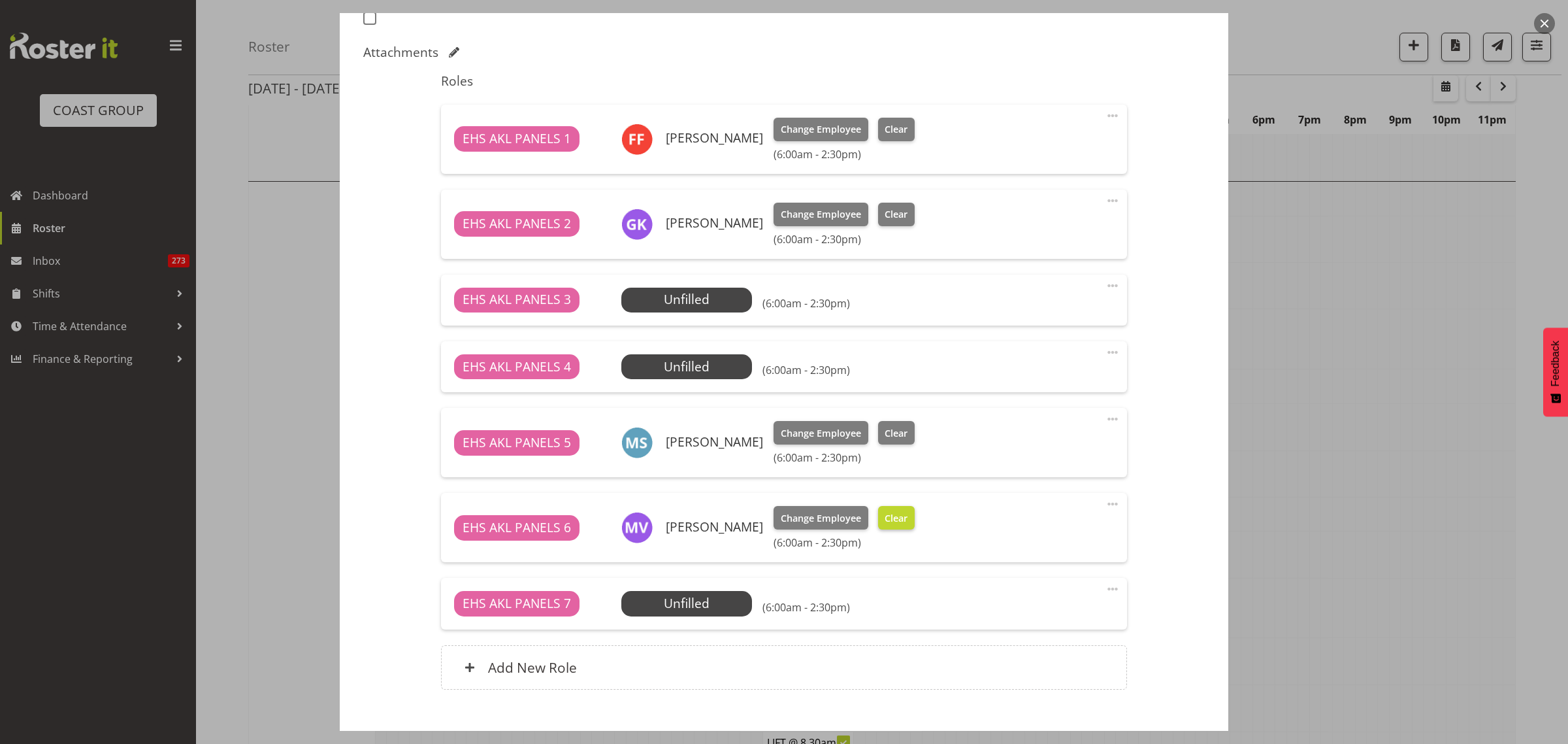
scroll to position [409, 0]
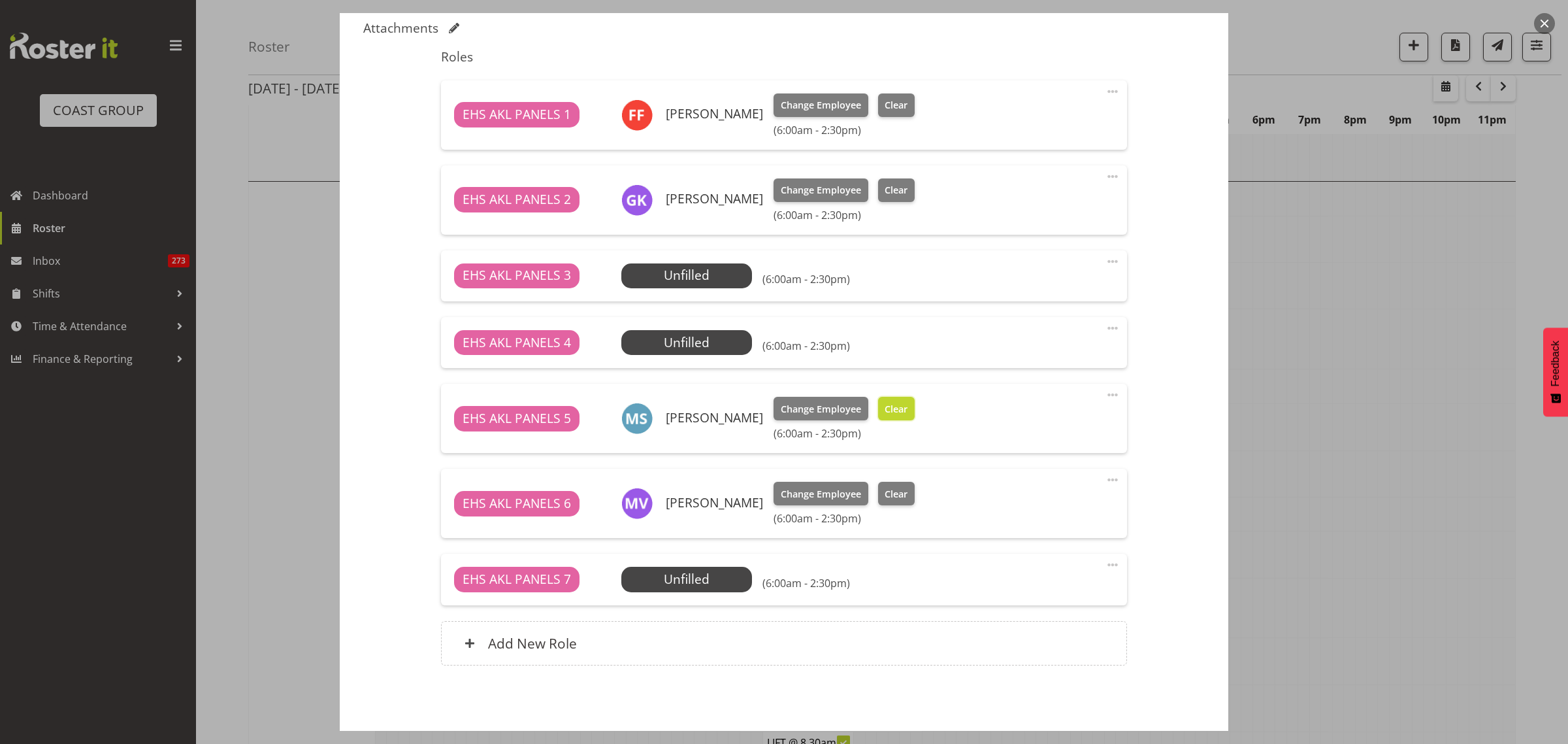
click at [894, 412] on span "Clear" at bounding box center [896, 409] width 23 height 14
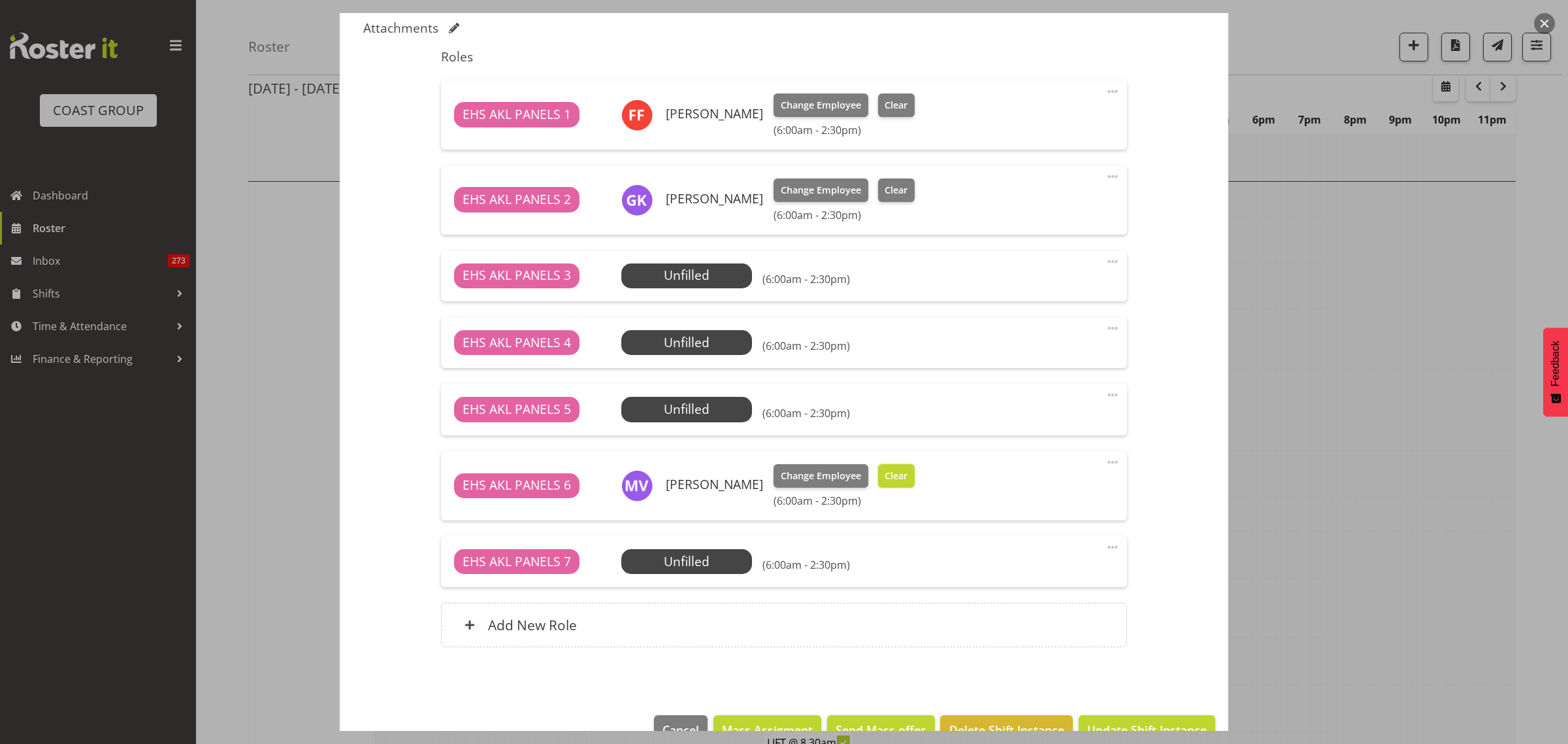
click at [909, 484] on button "Clear" at bounding box center [897, 475] width 37 height 24
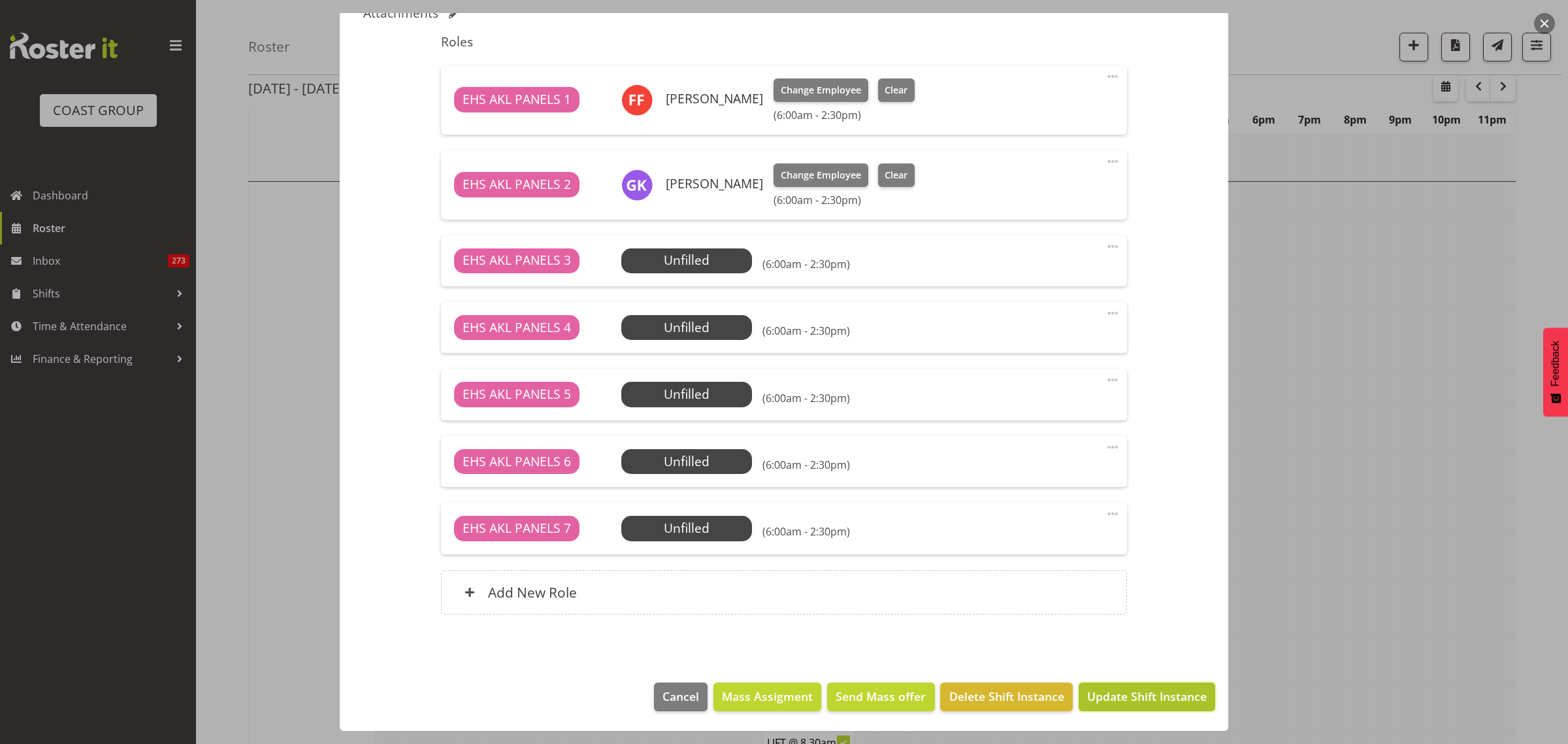
click at [1117, 697] on span "Update Shift Instance" at bounding box center [1146, 696] width 120 height 17
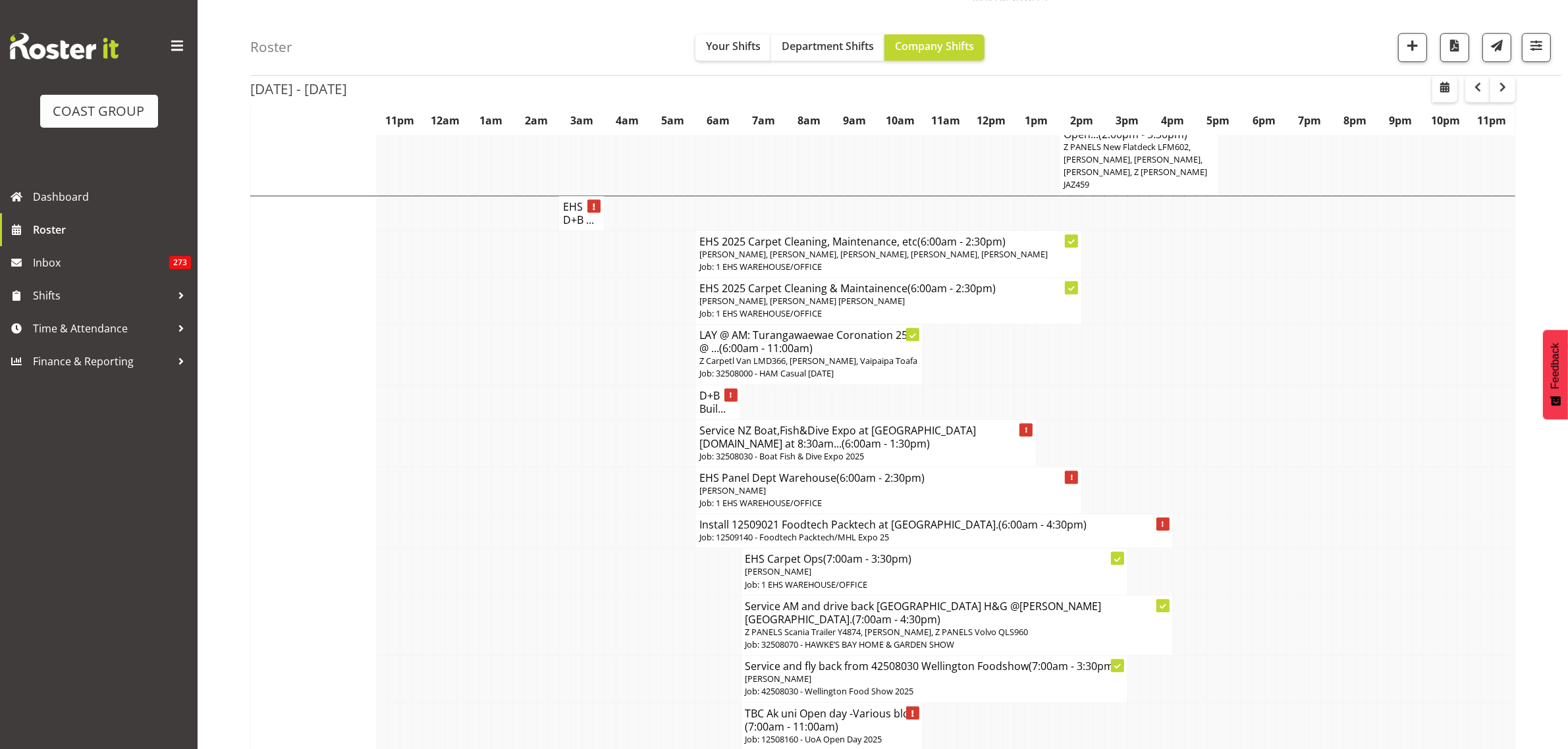
scroll to position [4196, 0]
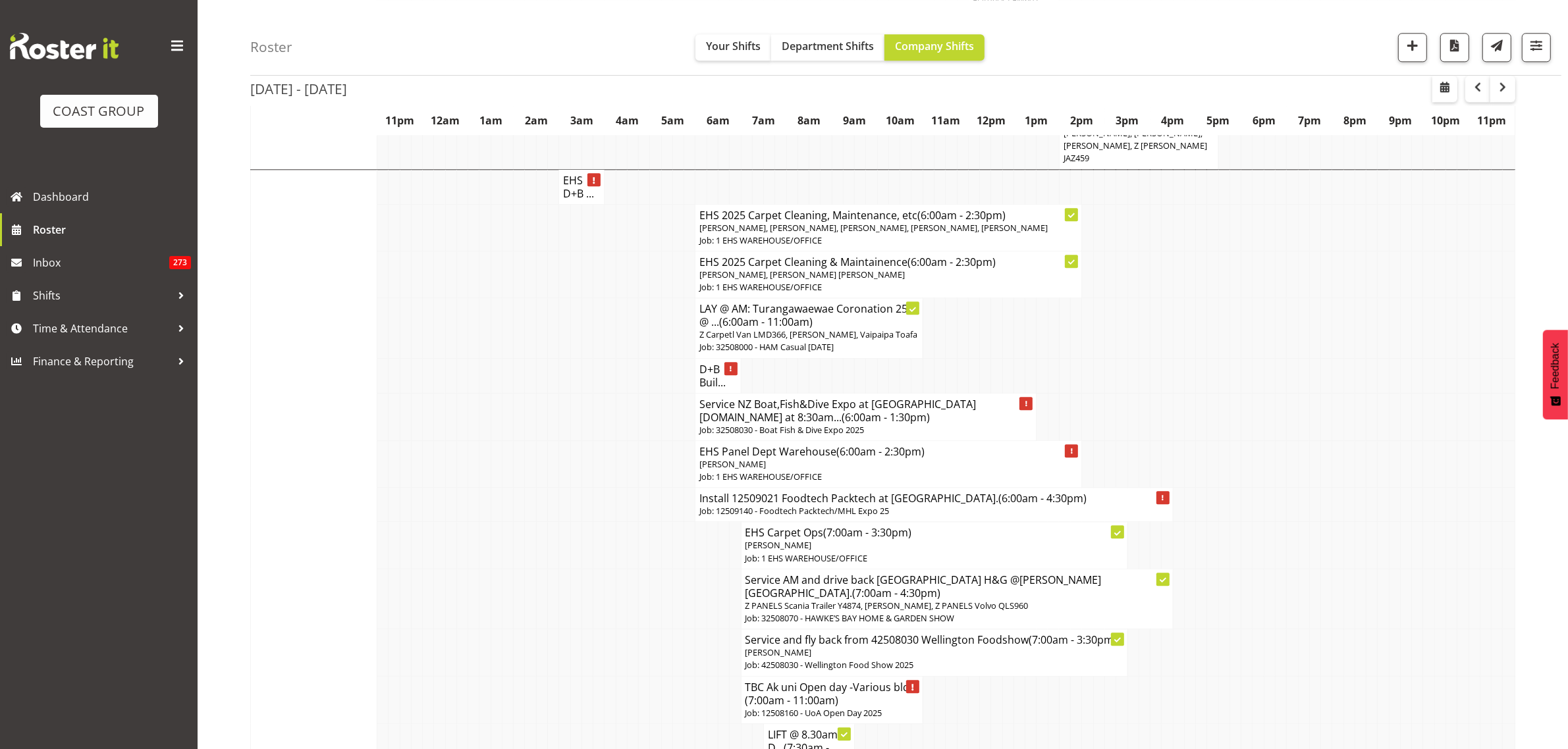
click at [998, 491] on span "(6:00am - 4:30pm)" at bounding box center [1042, 498] width 88 height 14
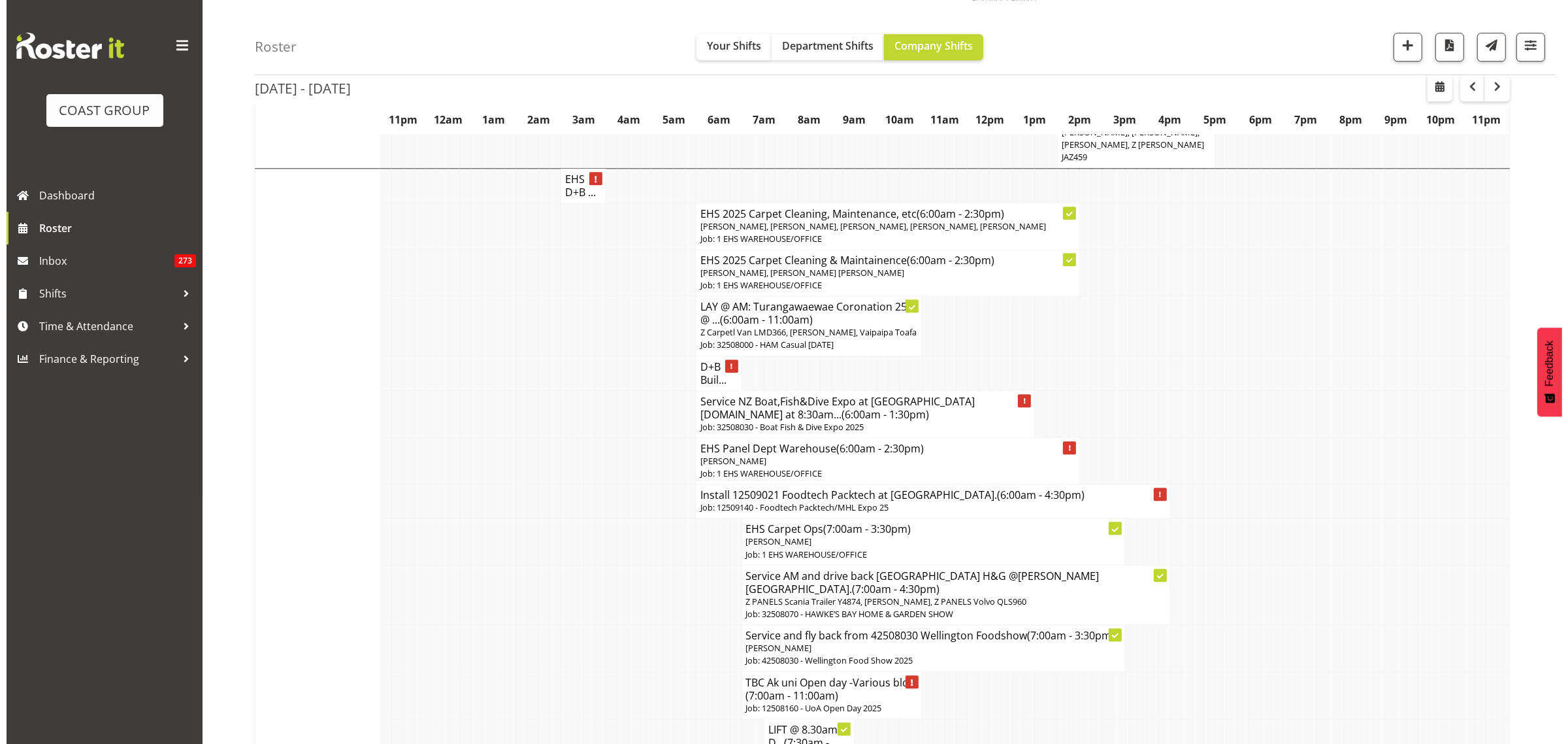
scroll to position [4154, 0]
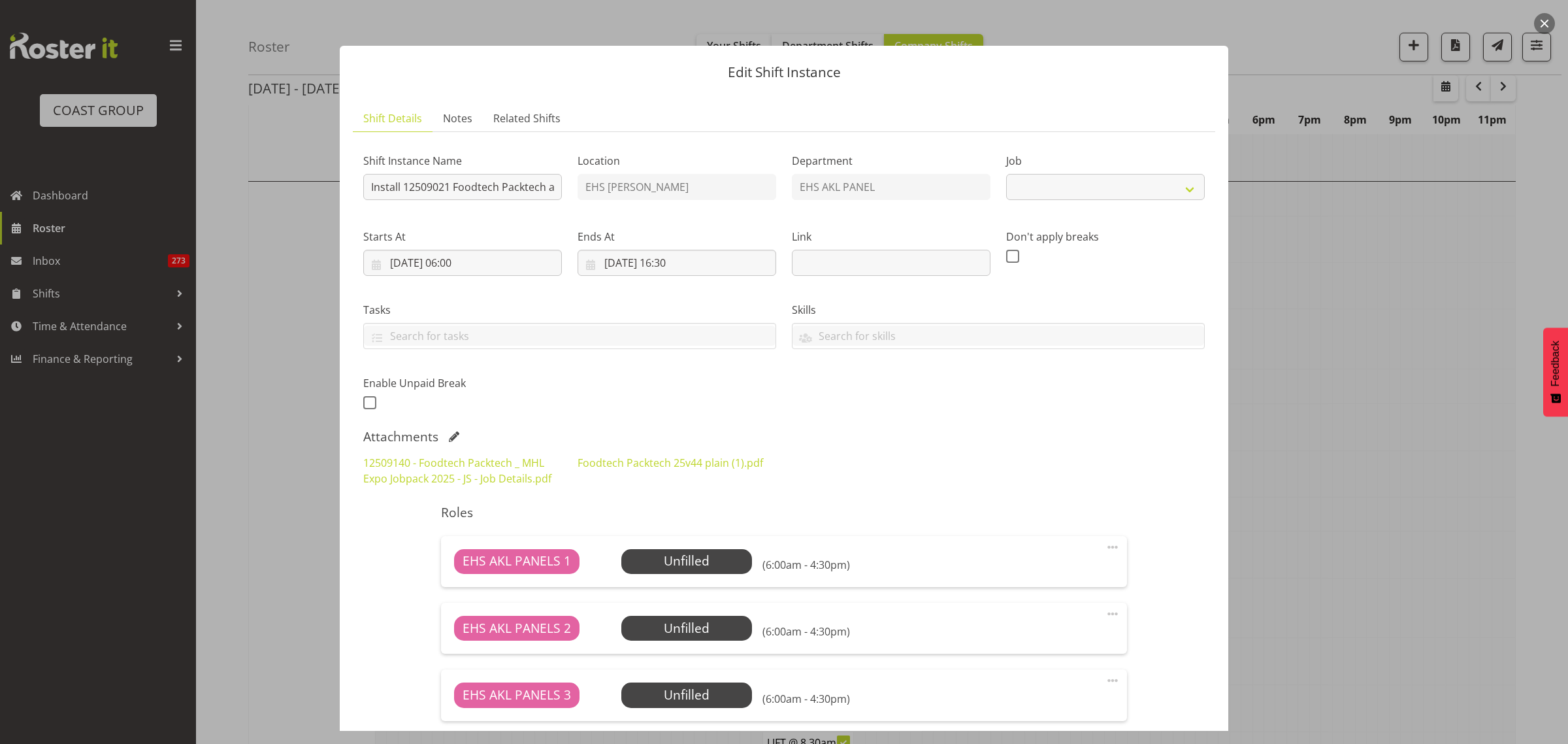
select select "9630"
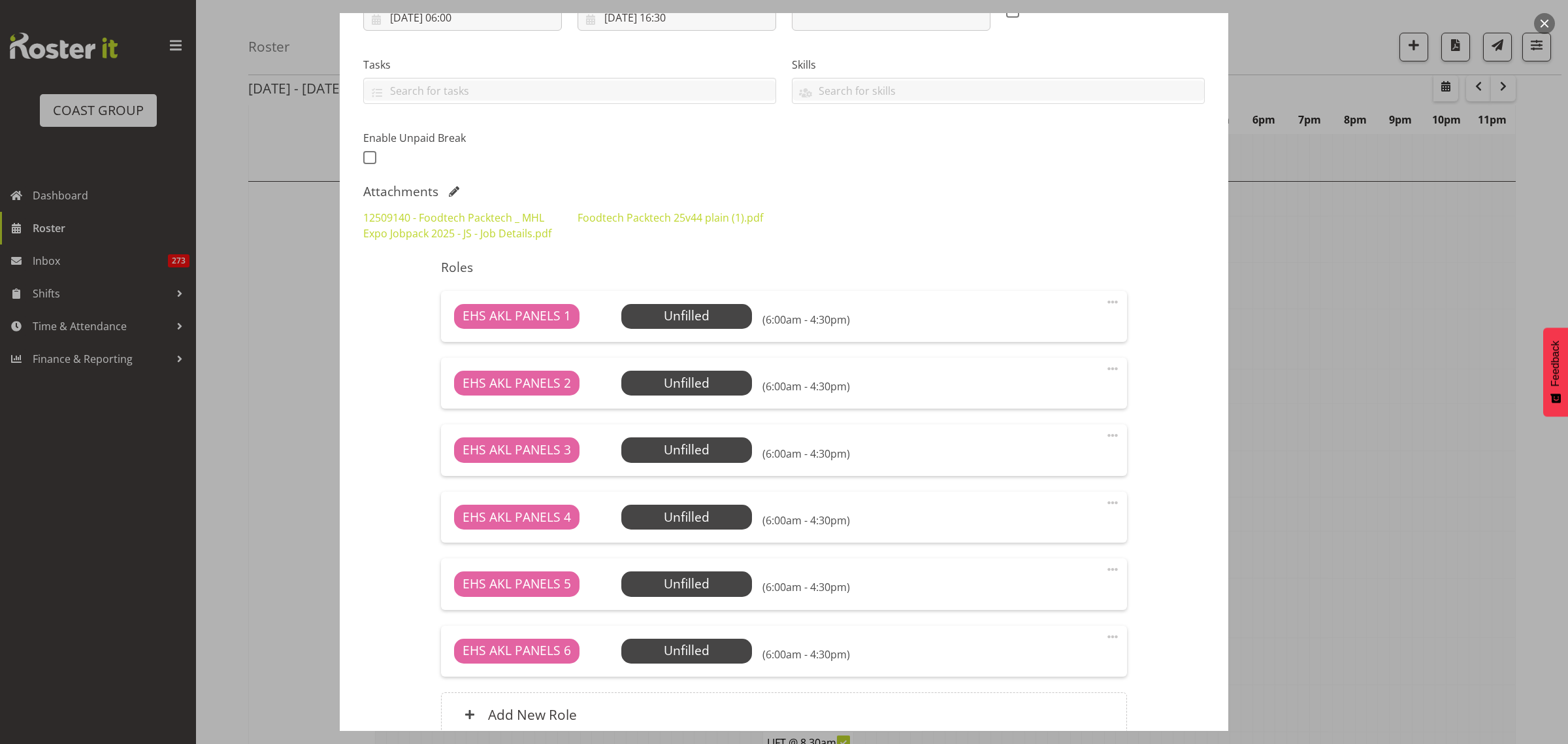
click at [1105, 301] on span at bounding box center [1113, 302] width 16 height 16
click at [1048, 329] on link "Edit" at bounding box center [1057, 330] width 125 height 24
select select "7"
select select "2025"
select select "16"
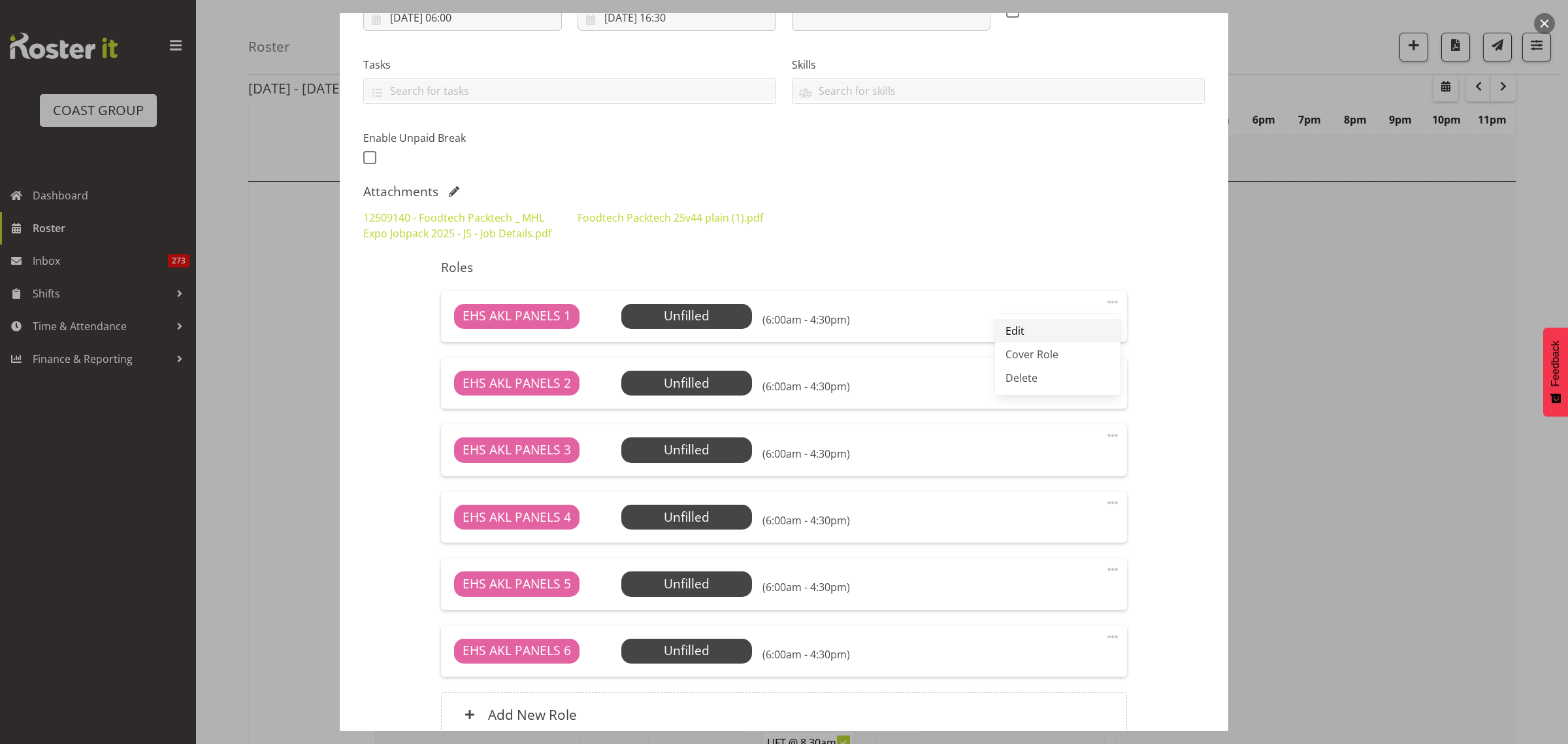
select select "30"
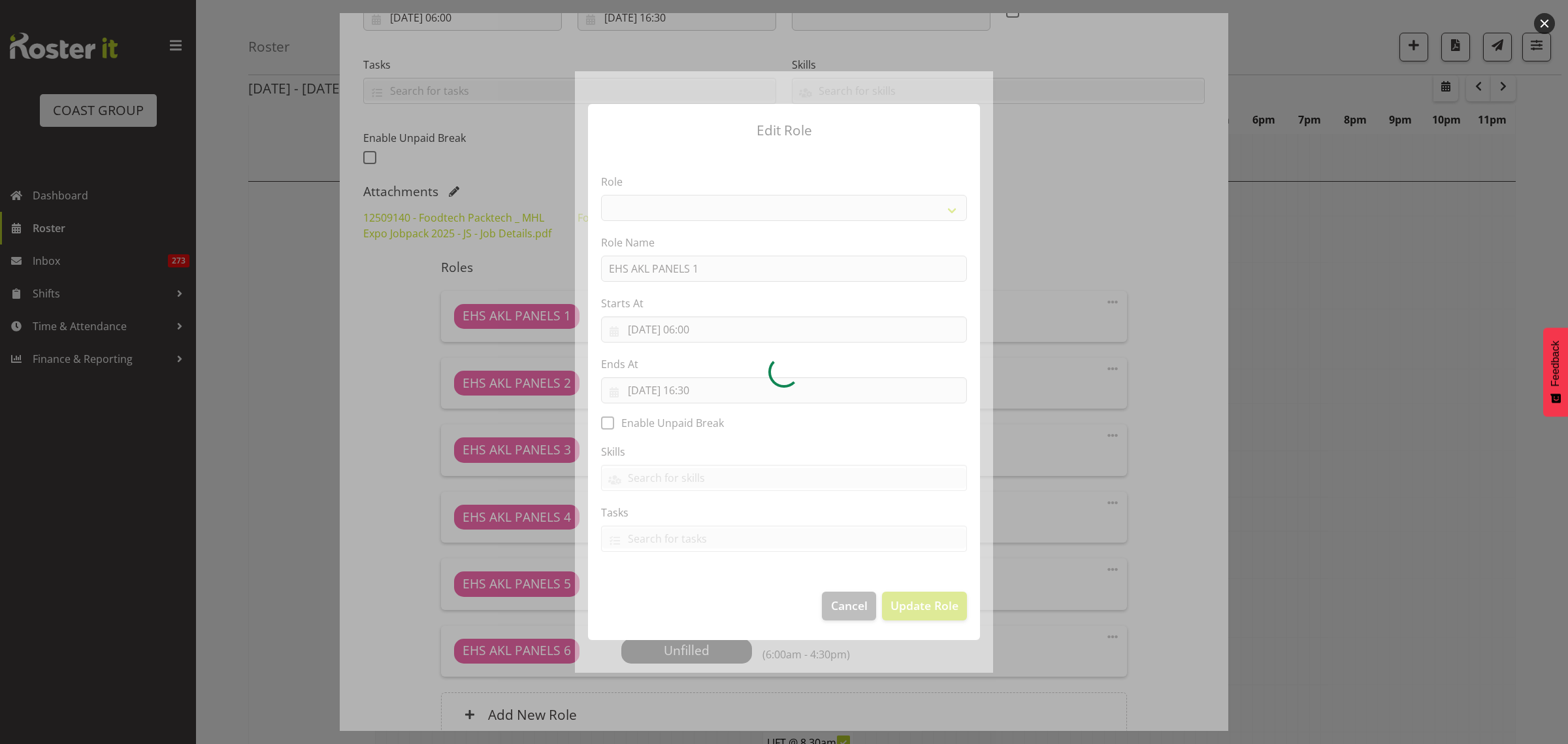
select select "188"
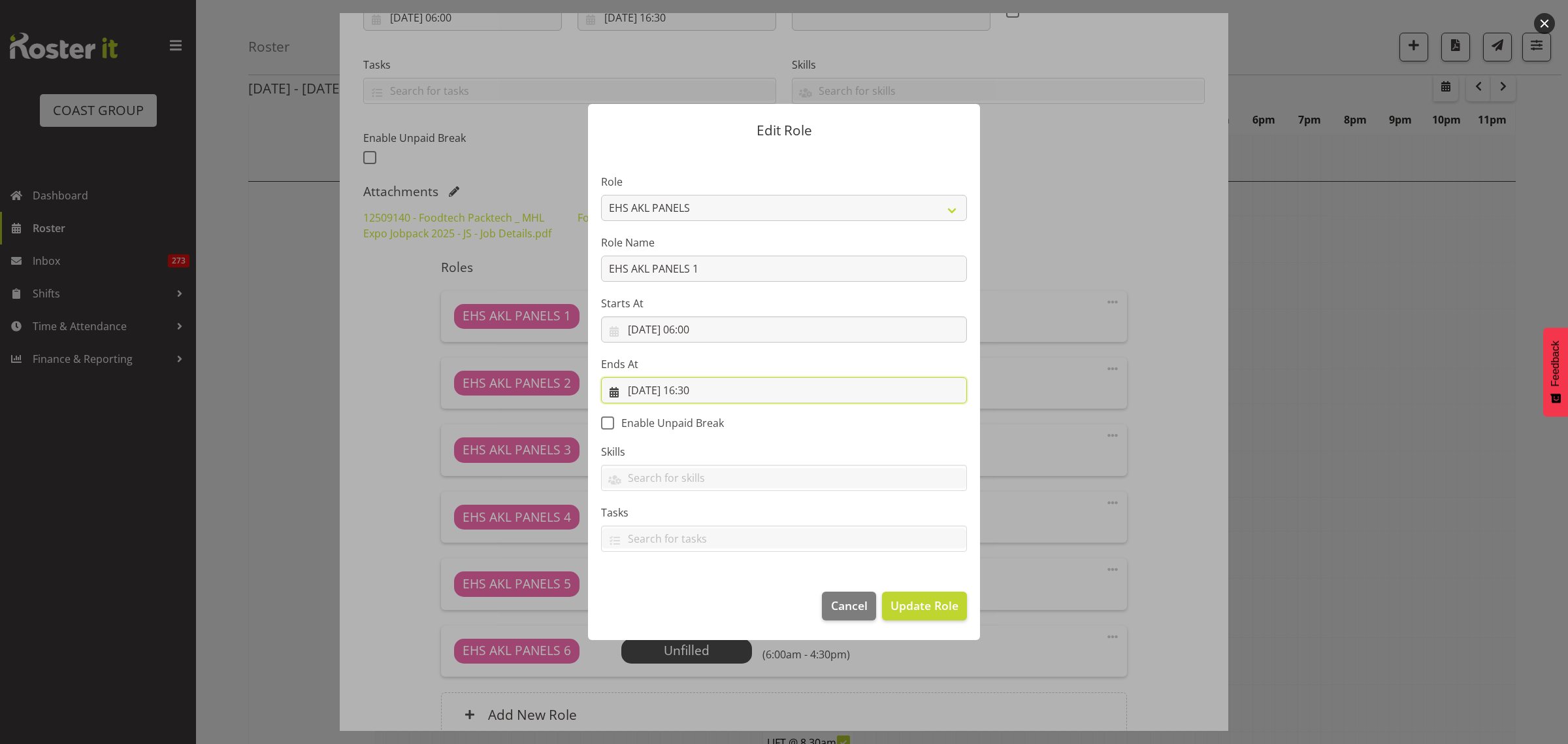
click at [761, 390] on input "29/08/2025, 16:30" at bounding box center [784, 390] width 366 height 26
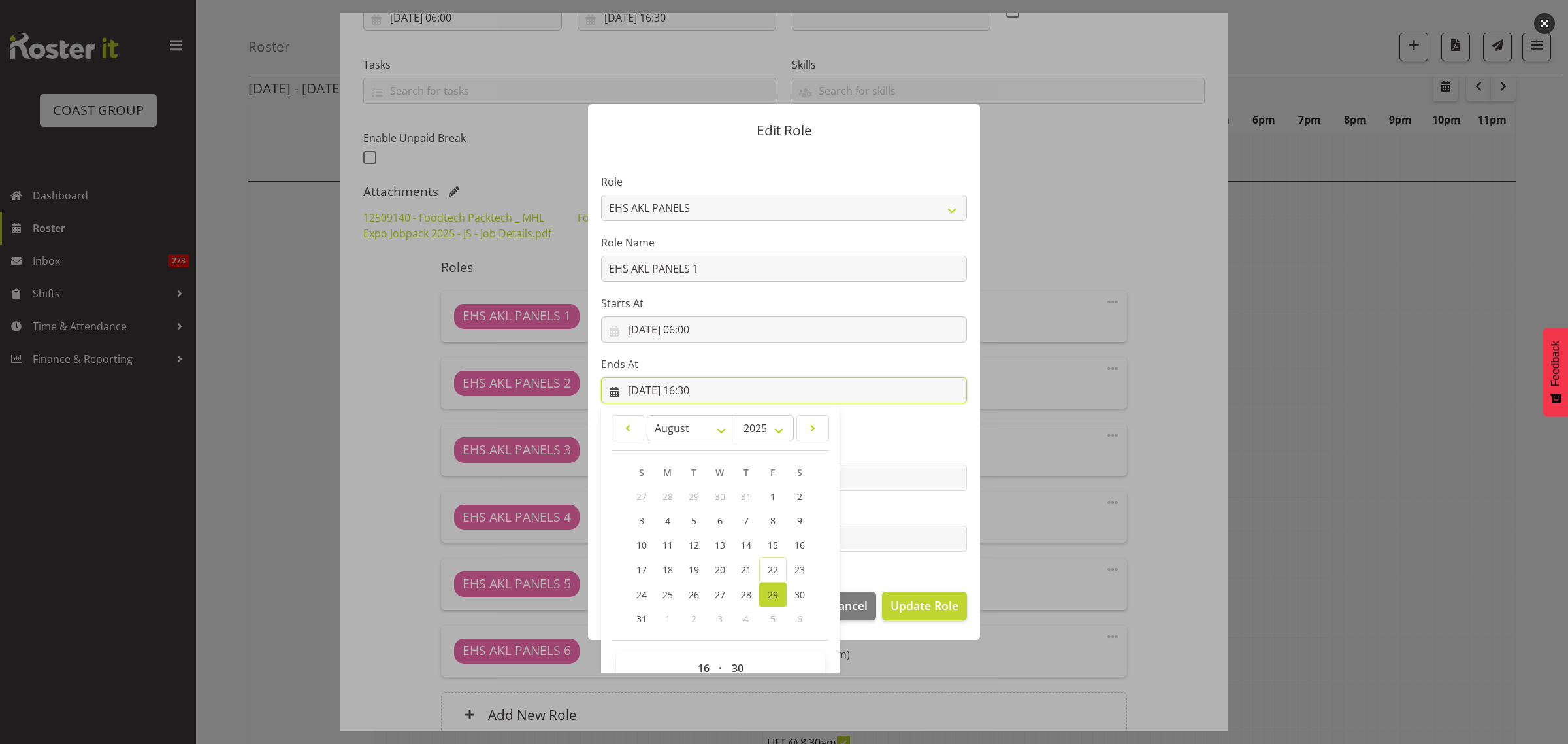
scroll to position [28, 0]
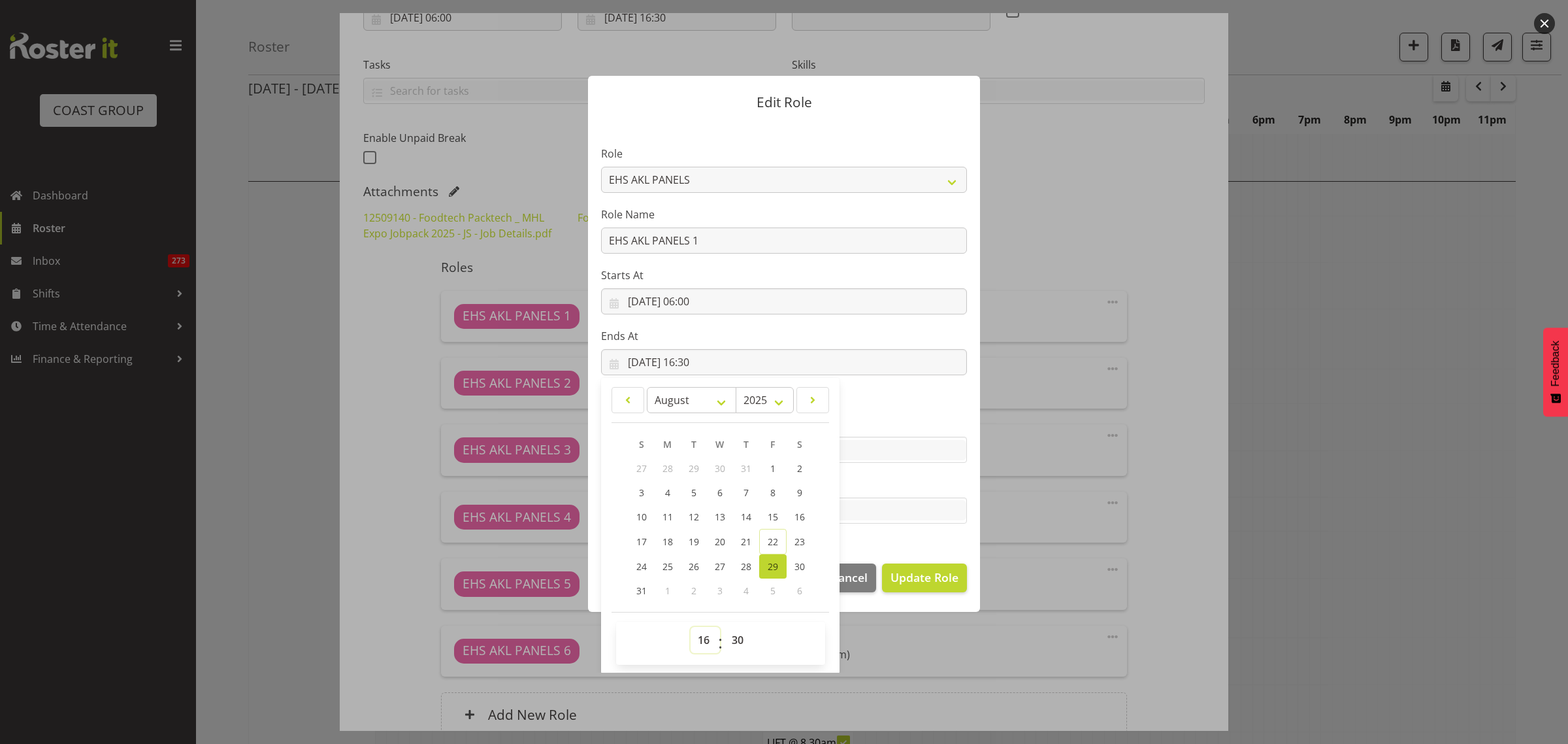
click at [696, 641] on select "00 01 02 03 04 05 06 07 08 09 10 11 12 13 14 15 16 17 18 19 20 21 22 23" at bounding box center [705, 639] width 29 height 26
select select "14"
click at [691, 627] on select "00 01 02 03 04 05 06 07 08 09 10 11 12 13 14 15 16 17 18 19 20 21 22 23" at bounding box center [705, 639] width 29 height 26
type input "29/08/2025, 14:30"
click at [900, 581] on span "Update Role" at bounding box center [924, 577] width 68 height 17
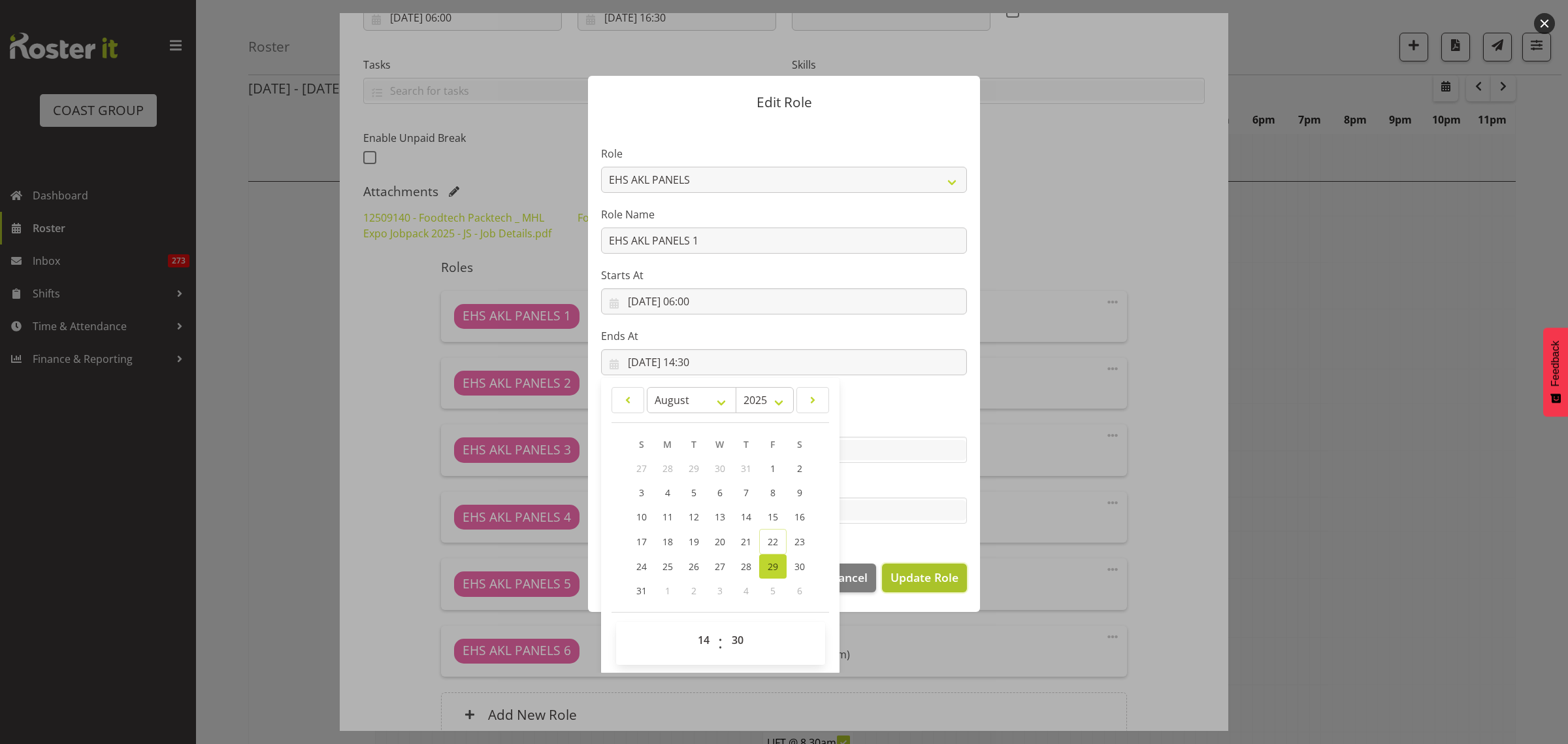
select select
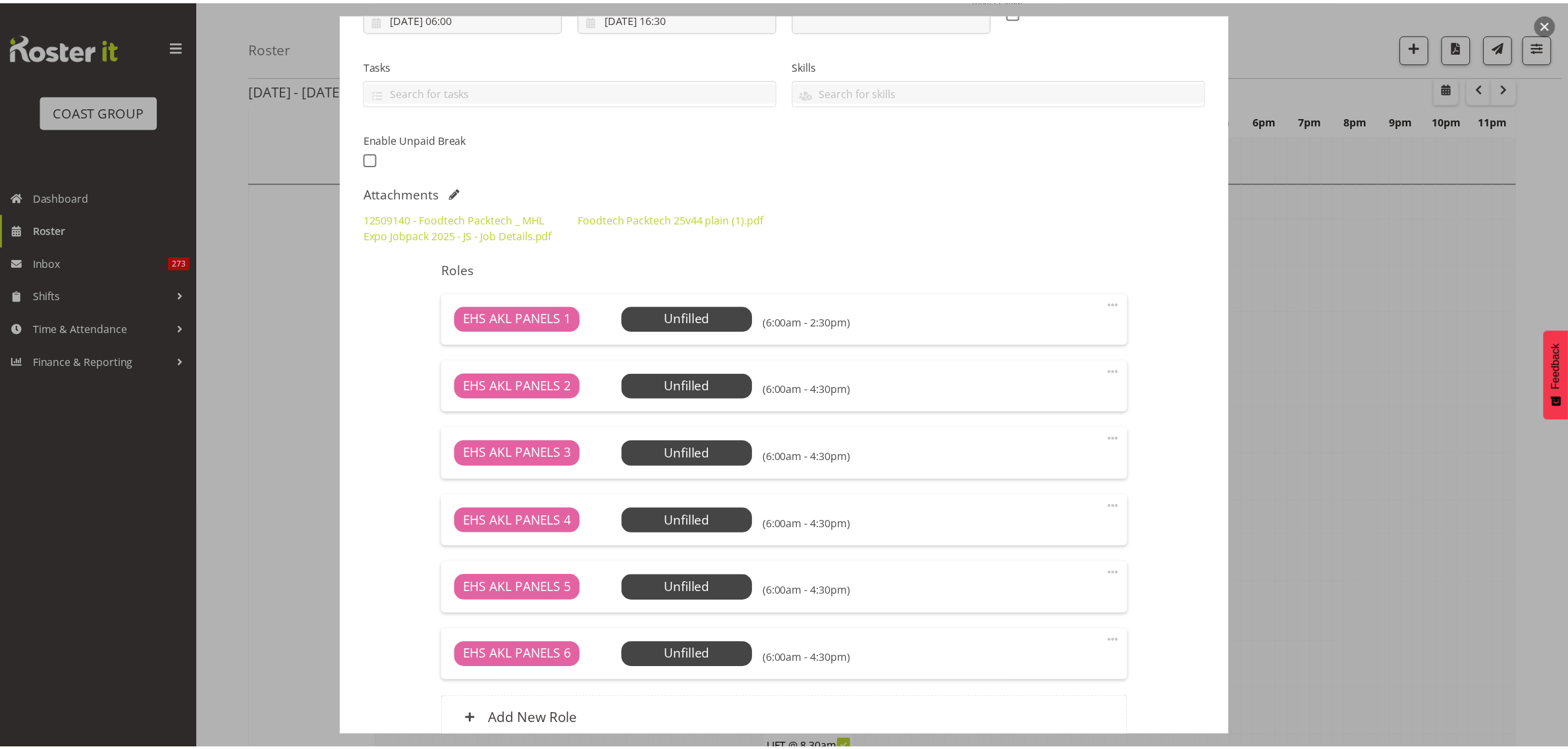
scroll to position [27, 0]
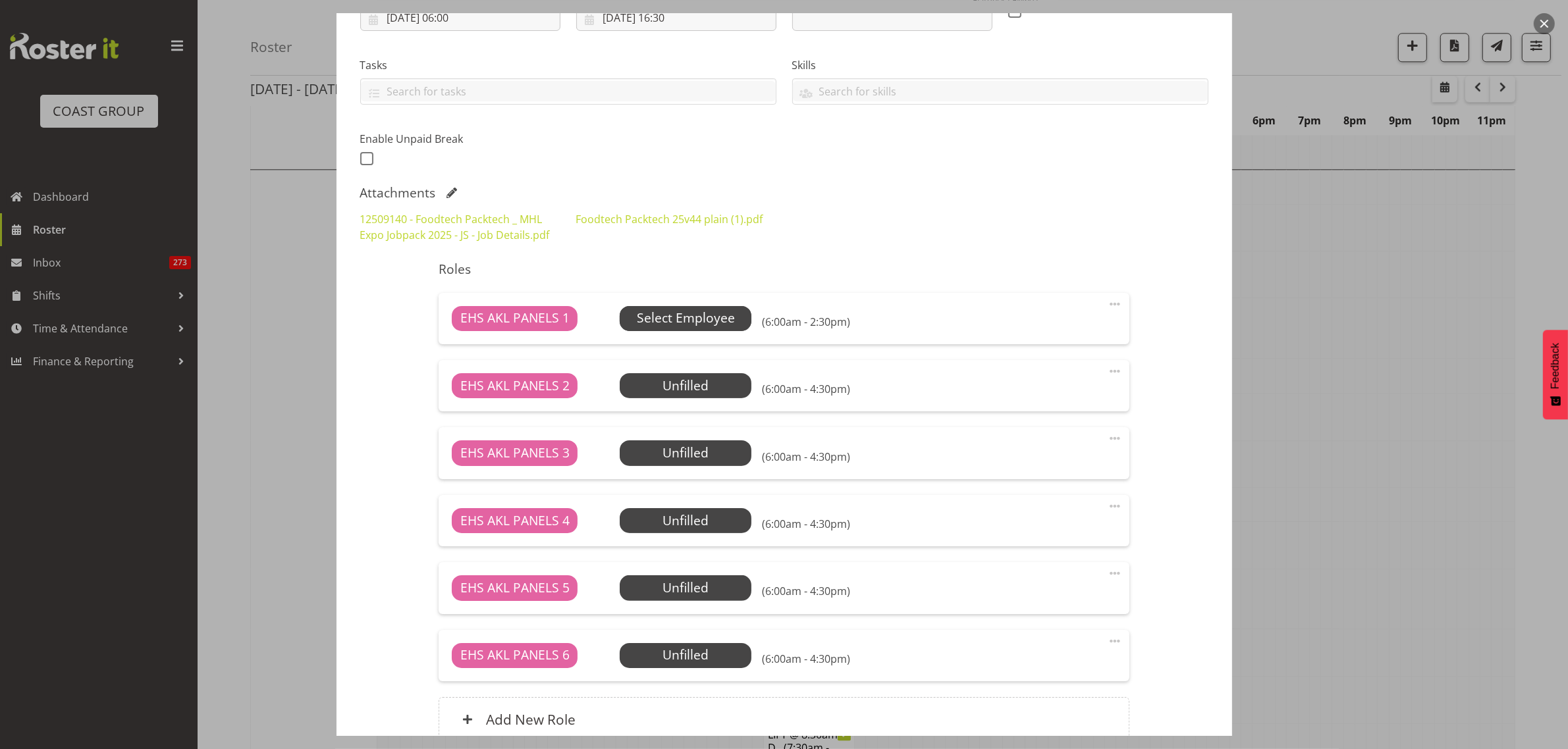
click at [705, 327] on span "Select Employee" at bounding box center [686, 318] width 98 height 19
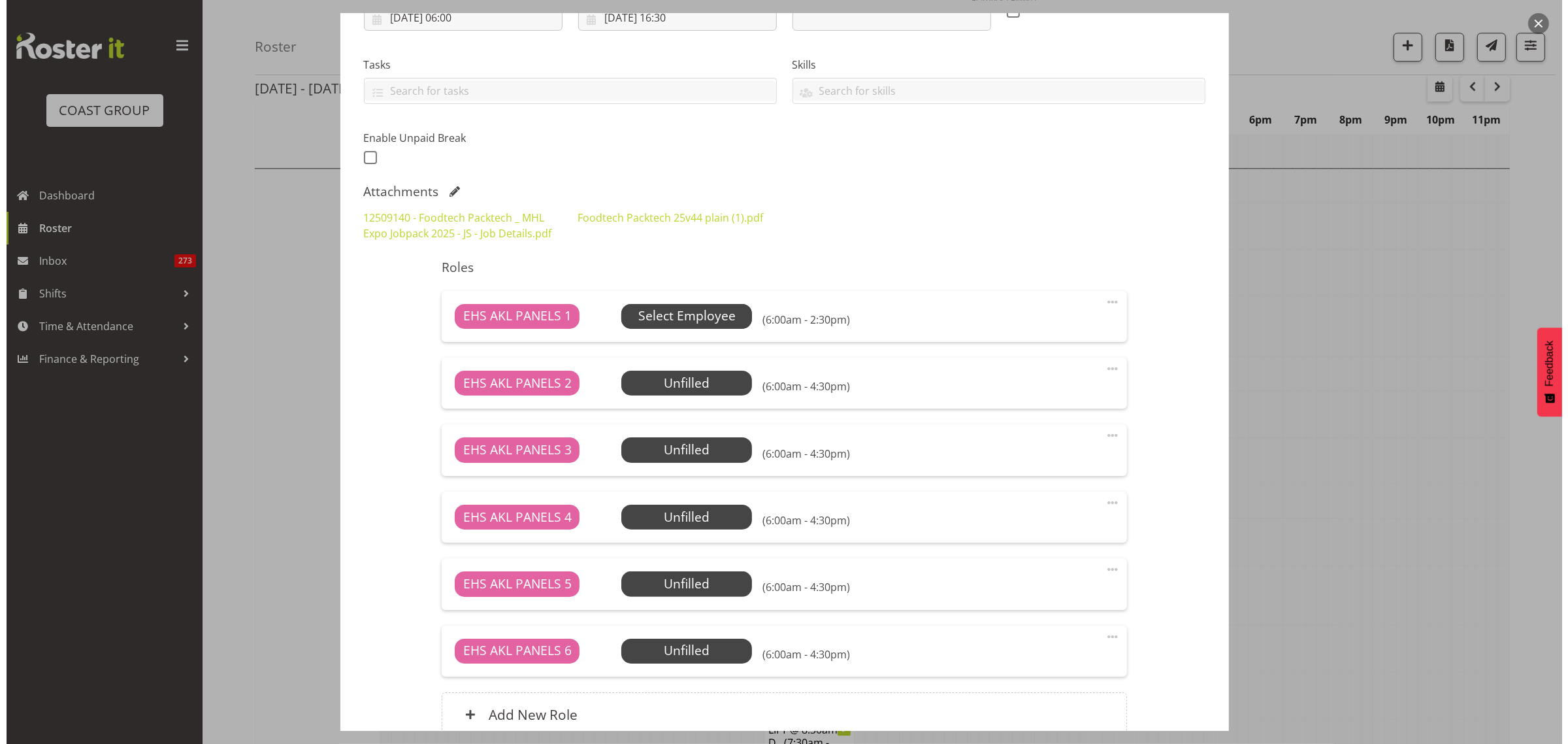
scroll to position [4154, 0]
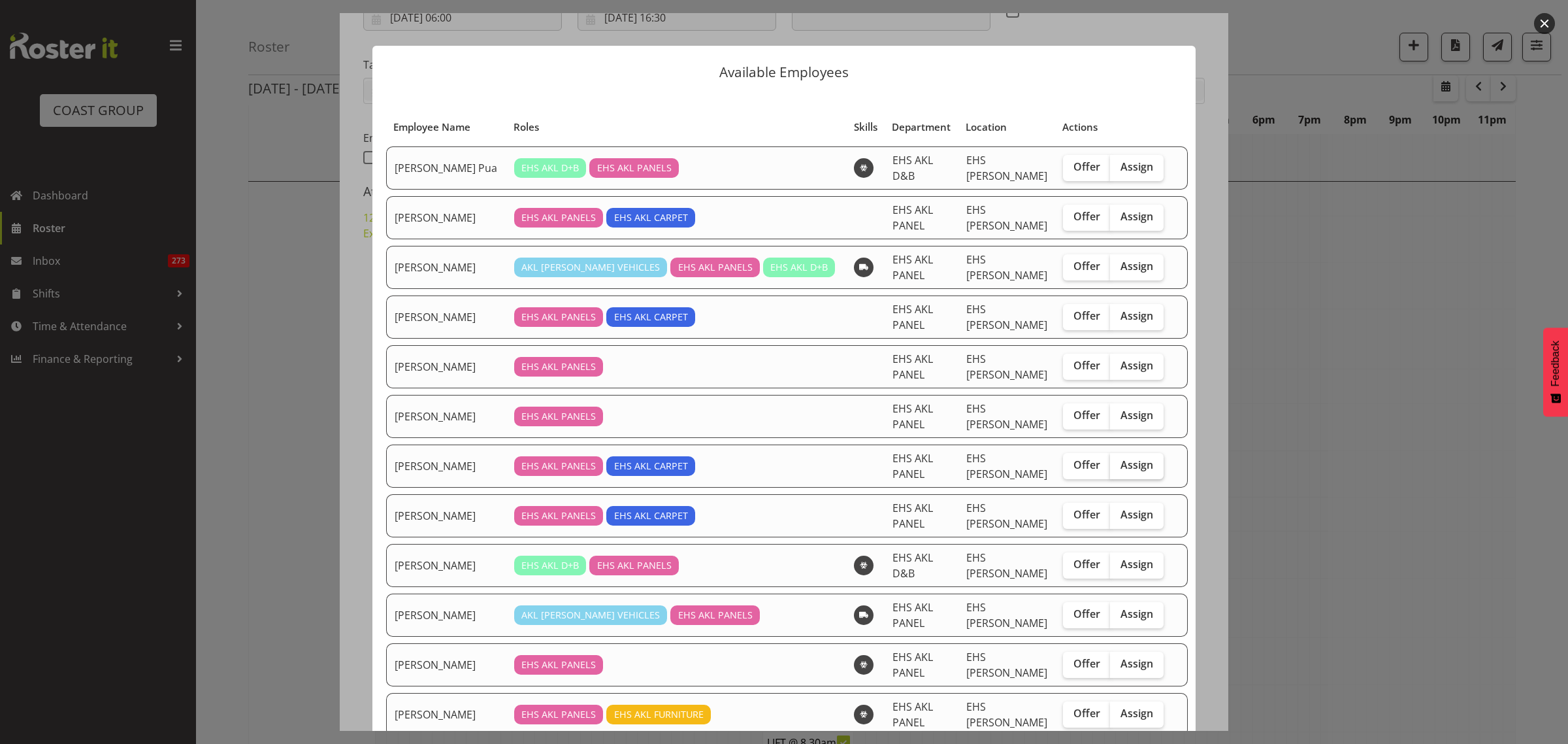
click at [1121, 458] on span "Assign" at bounding box center [1137, 465] width 33 height 13
click at [1119, 461] on input "Assign" at bounding box center [1114, 465] width 9 height 9
checkbox input "true"
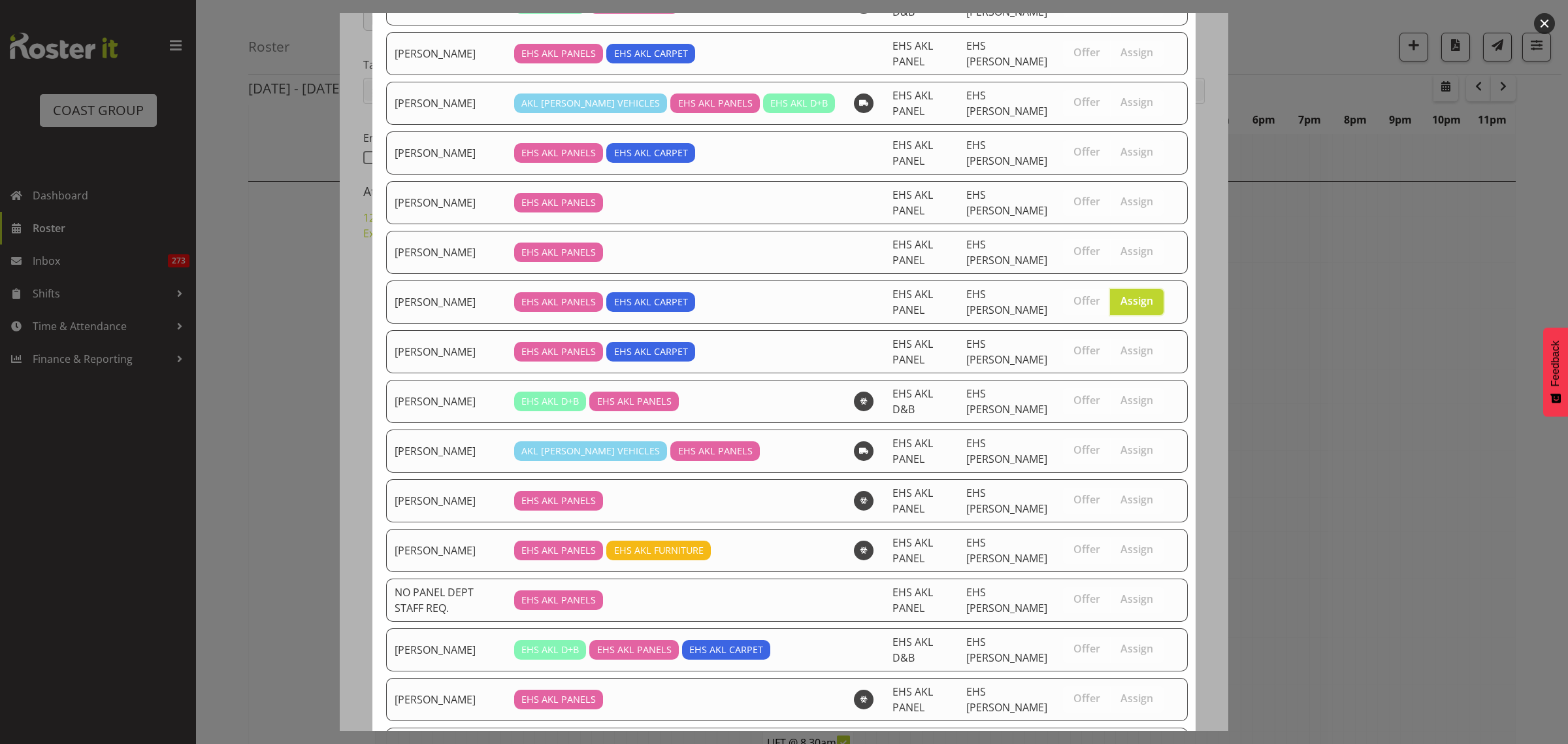
scroll to position [251, 0]
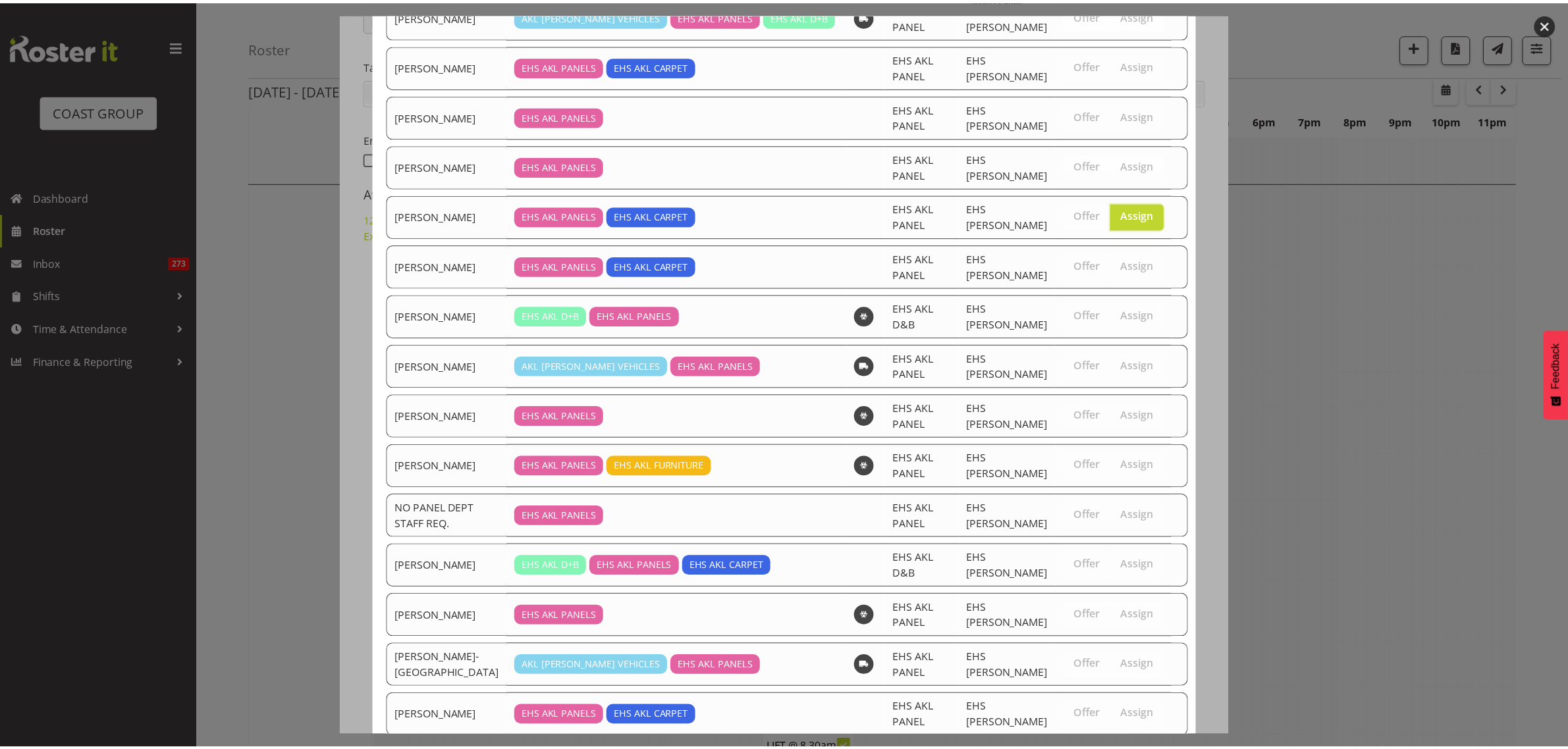
scroll to position [4196, 0]
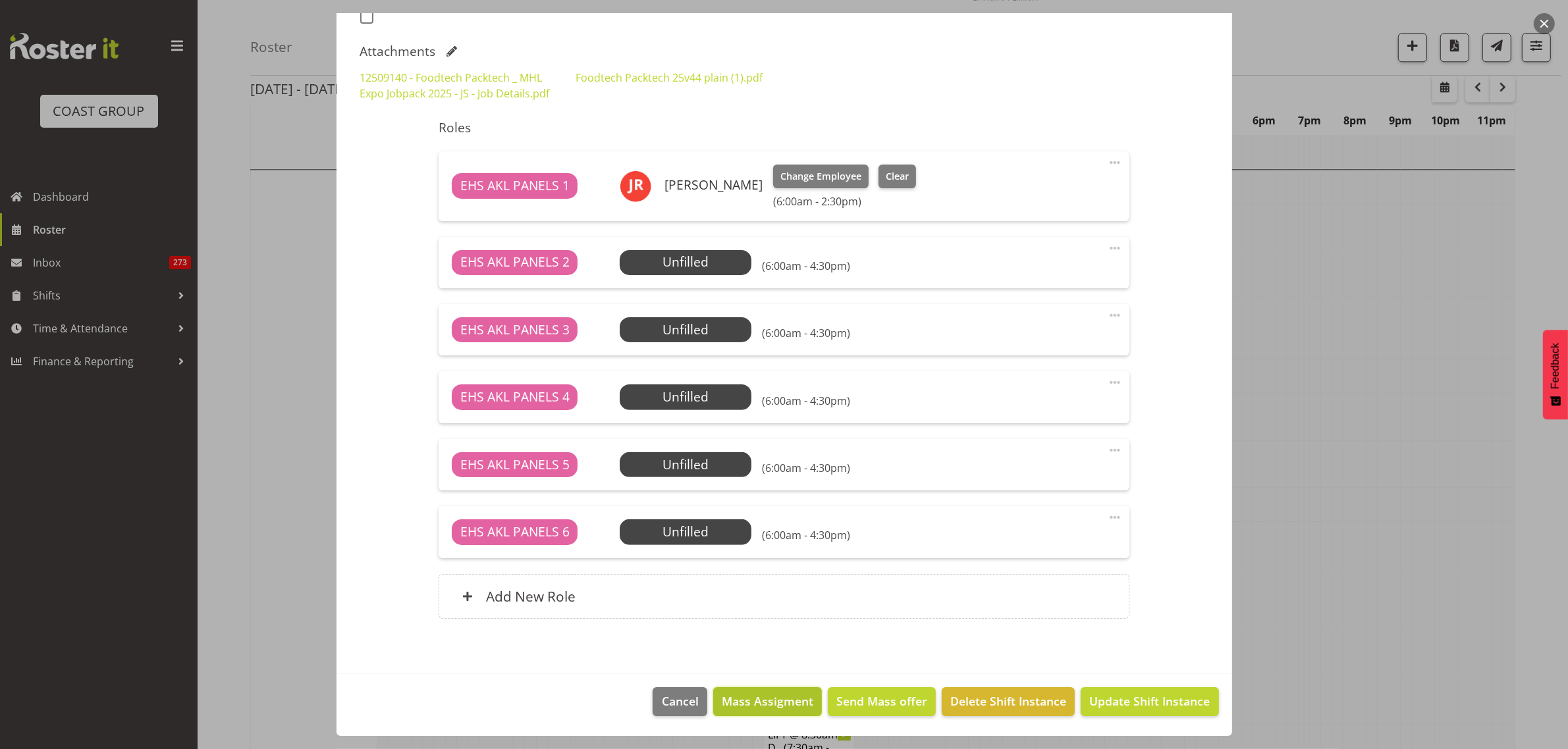
click at [781, 701] on span "Mass Assigment" at bounding box center [767, 701] width 92 height 17
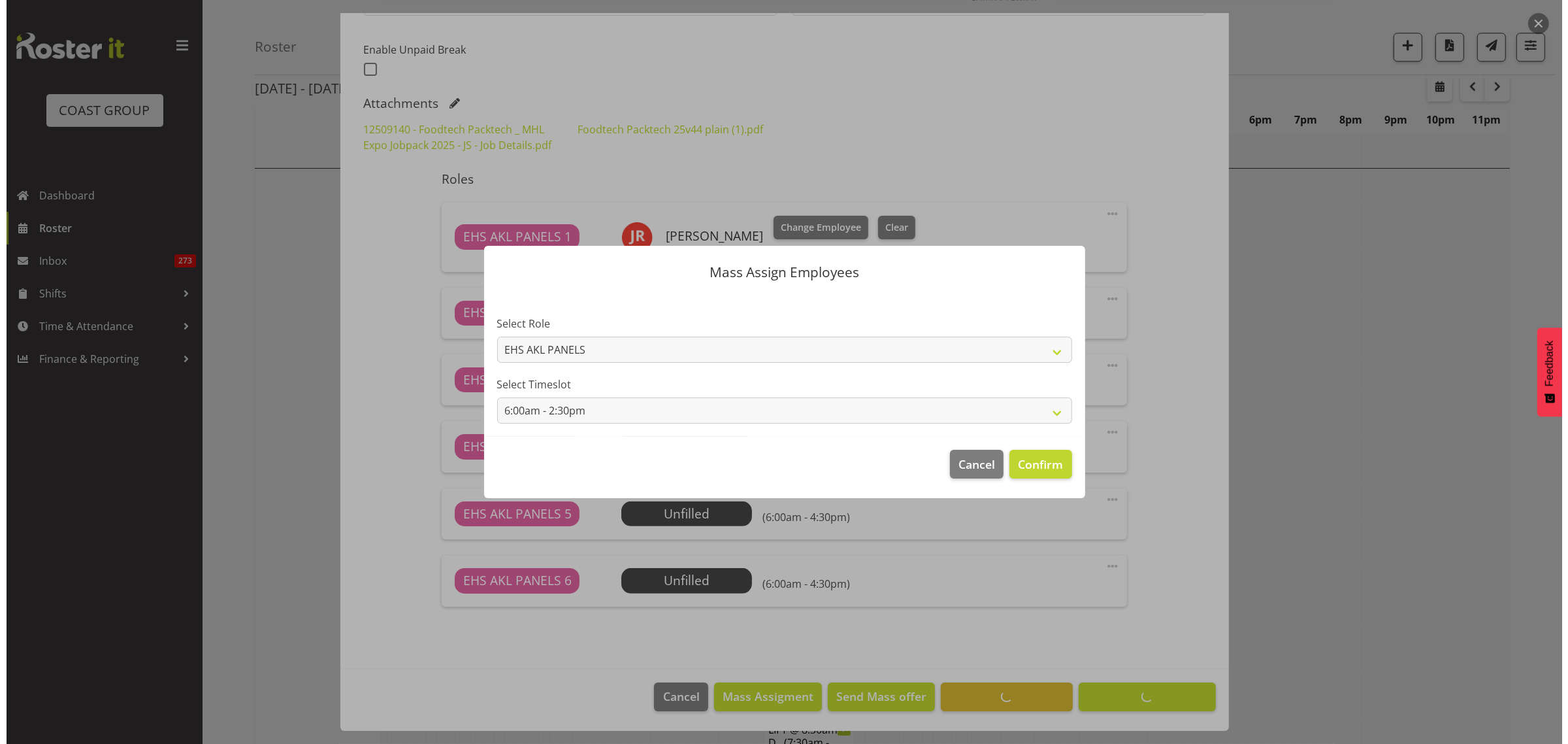
scroll to position [4154, 0]
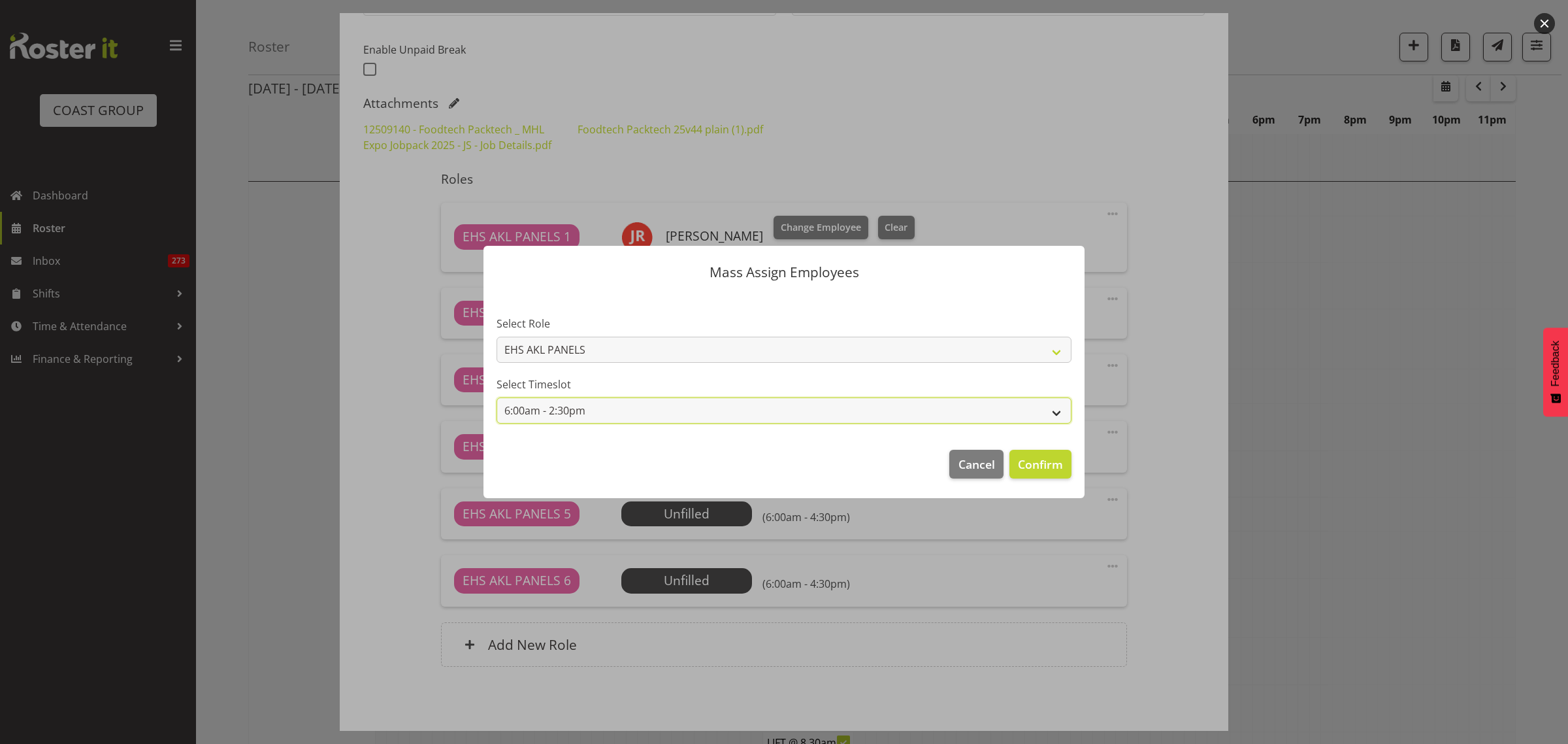
click at [1057, 412] on select "6:00am - 2:30pm 6:00am - 4:30pm" at bounding box center [784, 410] width 575 height 26
select select "6:00am - 4:30pm"
click at [497, 397] on select "6:00am - 2:30pm 6:00am - 4:30pm" at bounding box center [784, 410] width 575 height 26
click at [1038, 461] on span "Confirm" at bounding box center [1040, 464] width 45 height 17
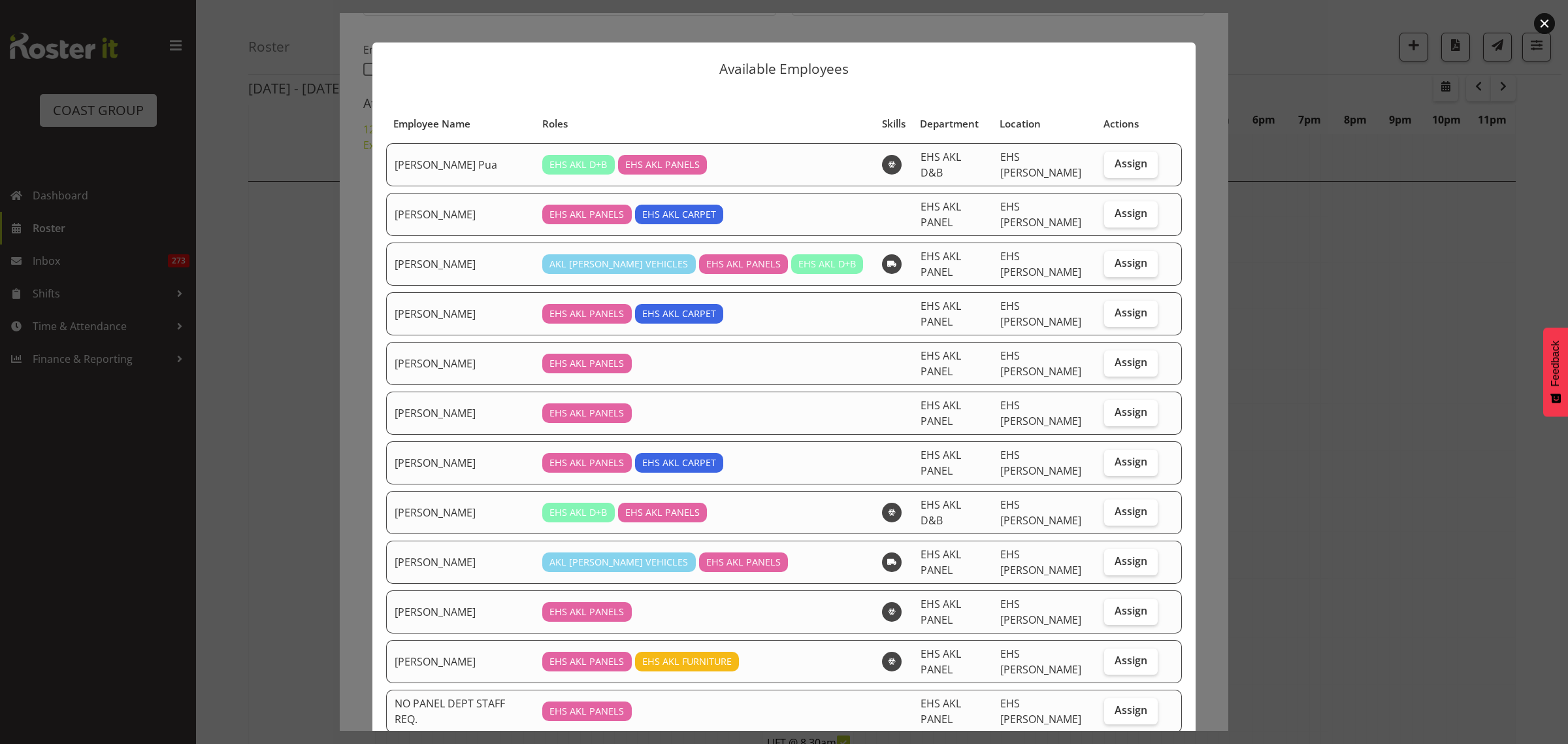
scroll to position [0, 0]
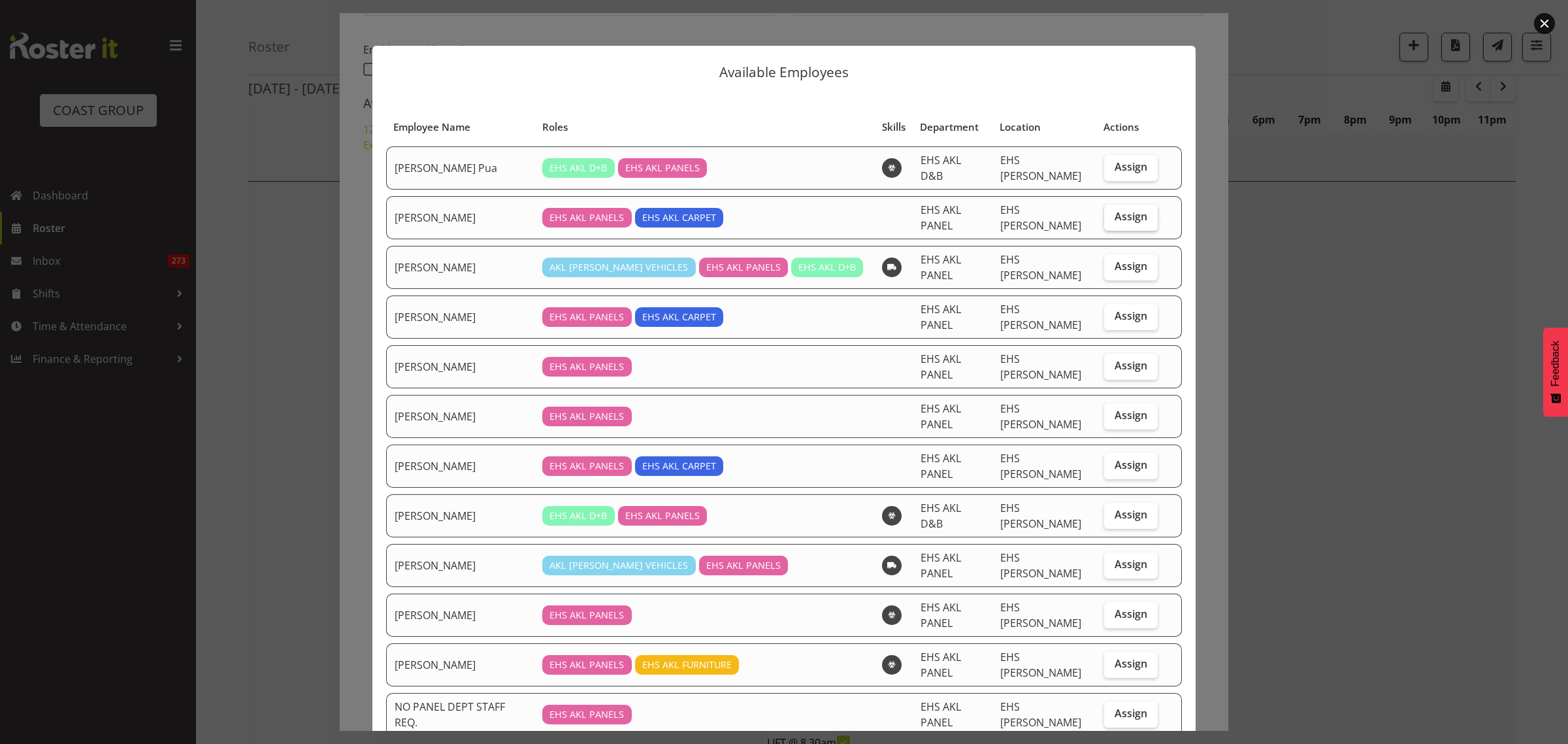
click at [1121, 210] on span "Assign" at bounding box center [1131, 216] width 33 height 13
click at [1113, 213] on input "Assign" at bounding box center [1109, 217] width 9 height 9
checkbox input "true"
click at [1114, 309] on span "Assign" at bounding box center [1131, 316] width 33 height 13
click at [1109, 311] on input "Assign" at bounding box center [1109, 316] width 9 height 9
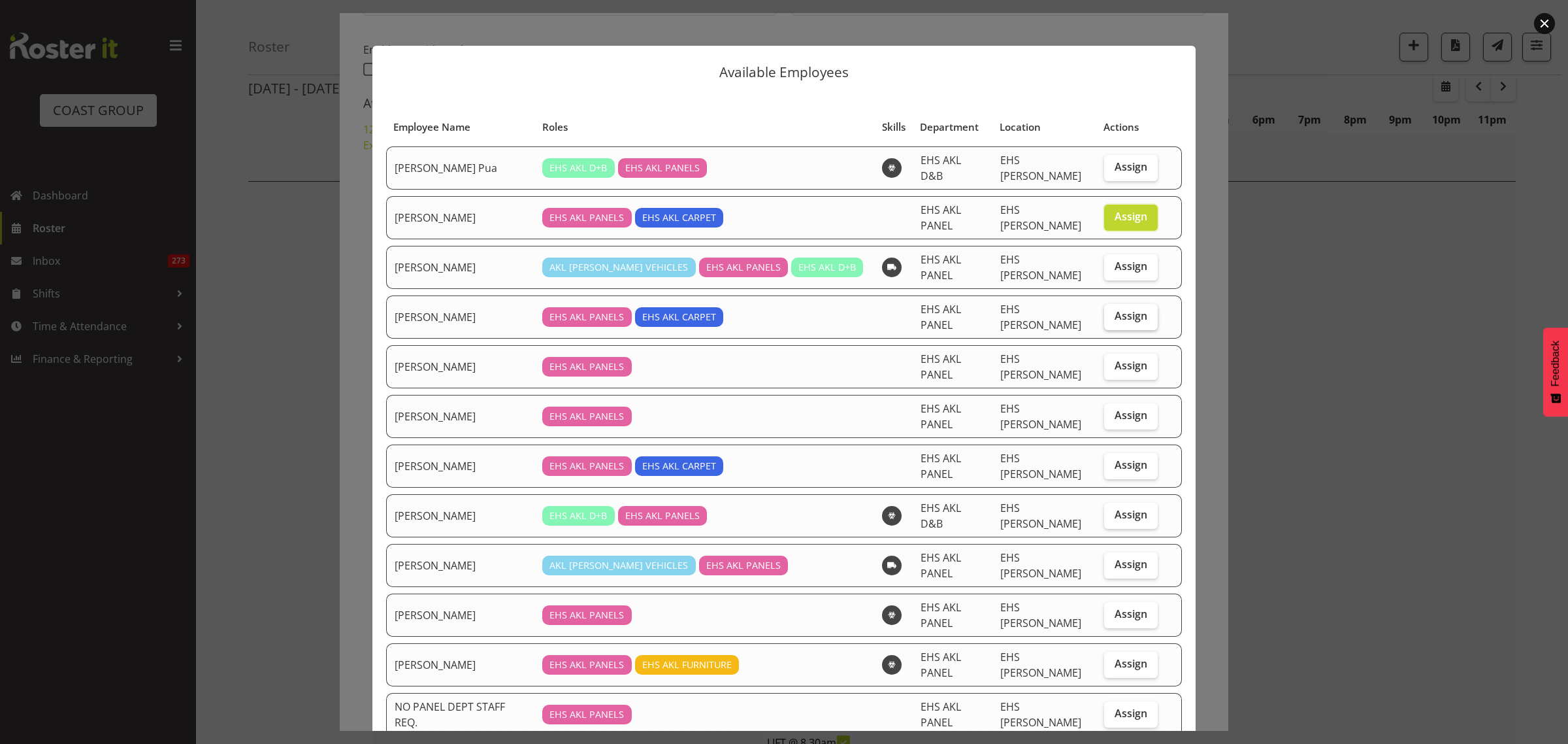
checkbox input "true"
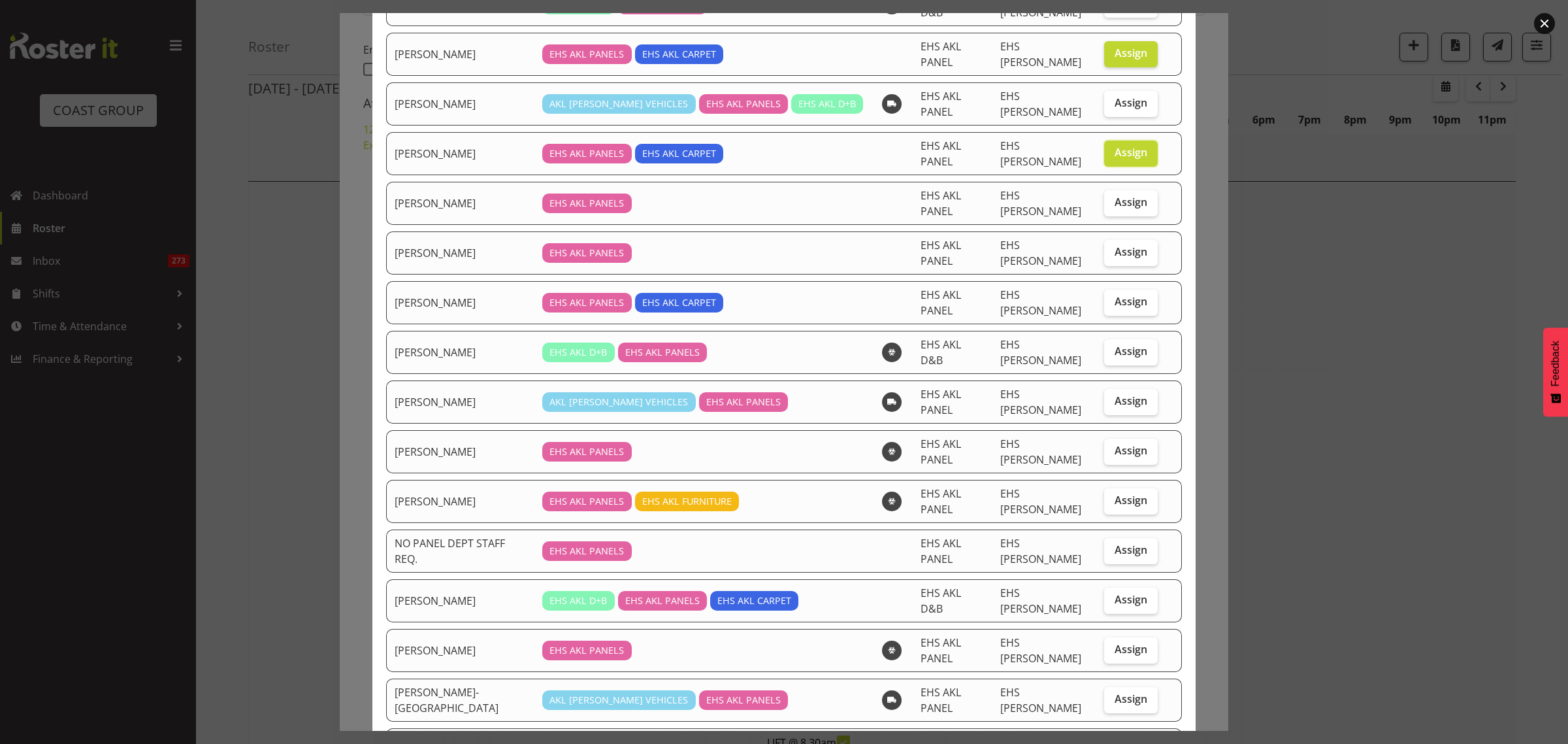
scroll to position [206, 0]
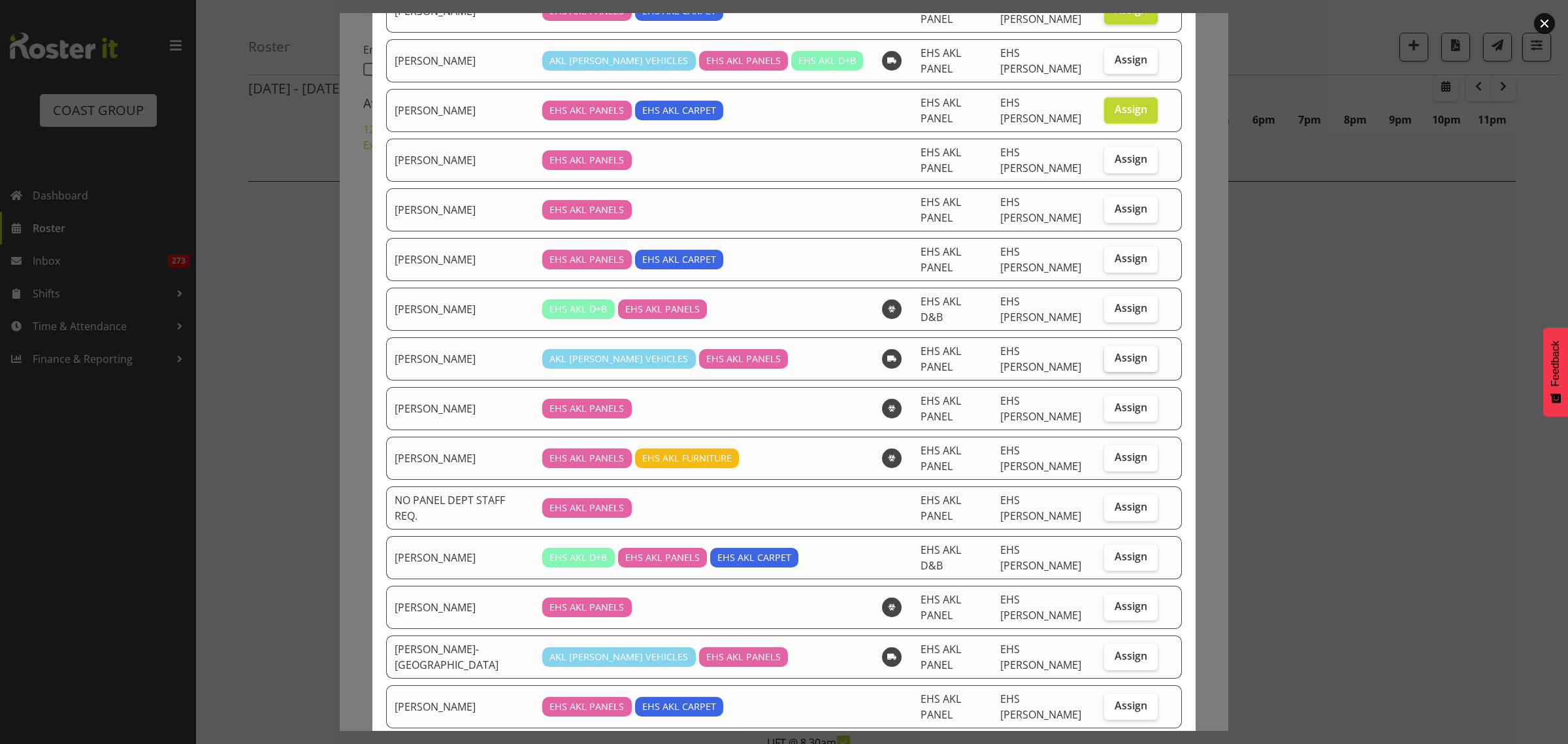
click at [1117, 351] on span "Assign" at bounding box center [1131, 357] width 33 height 13
click at [1113, 354] on input "Assign" at bounding box center [1109, 358] width 9 height 9
checkbox input "true"
drag, startPoint x: 1129, startPoint y: 538, endPoint x: 1127, endPoint y: 546, distance: 8.2
click at [1129, 599] on span "Assign" at bounding box center [1131, 606] width 33 height 13
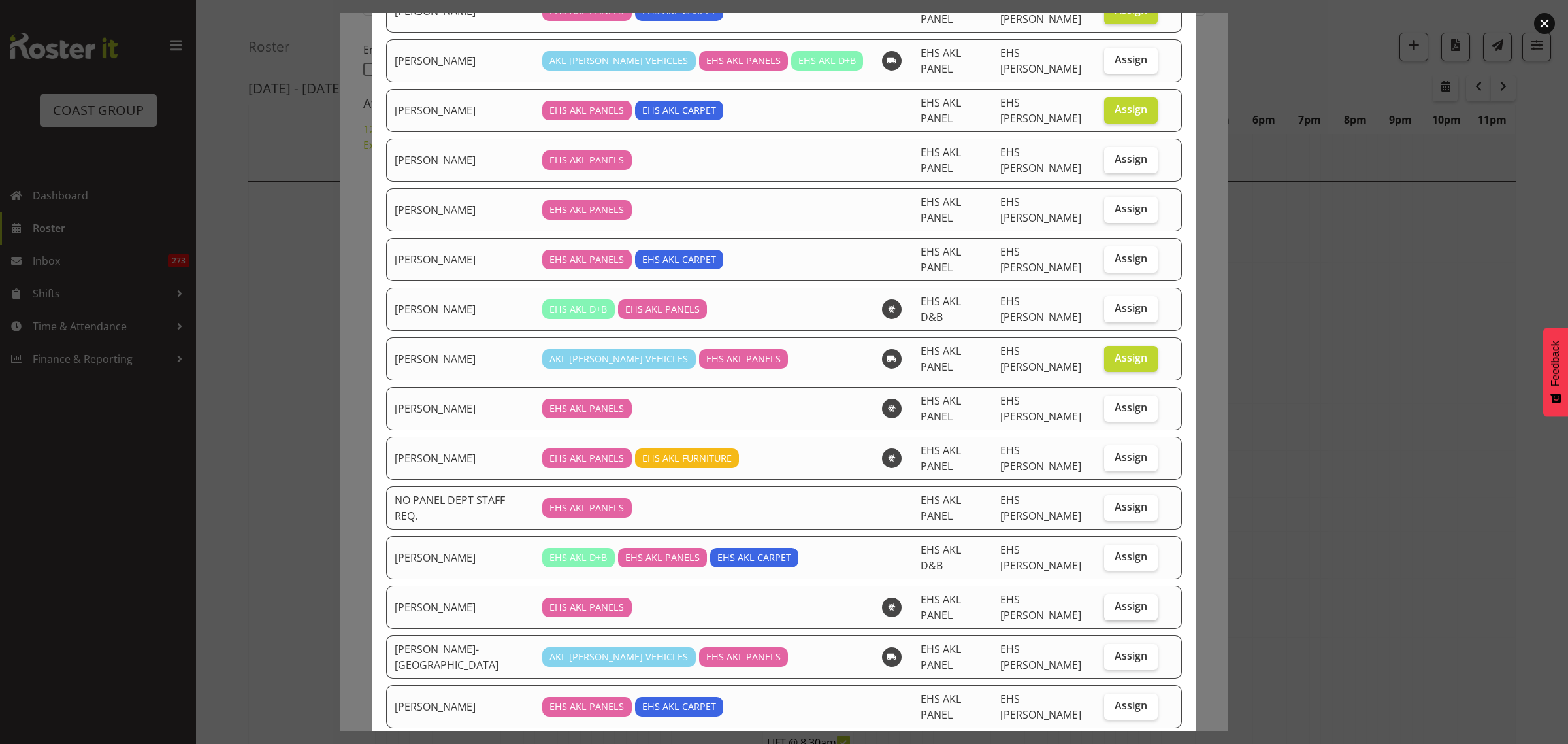
click at [1113, 602] on input "Assign" at bounding box center [1109, 607] width 9 height 9
checkbox input "true"
click at [1114, 649] on span "Assign" at bounding box center [1131, 655] width 33 height 13
click at [1112, 652] on input "Assign" at bounding box center [1109, 656] width 9 height 9
checkbox input "true"
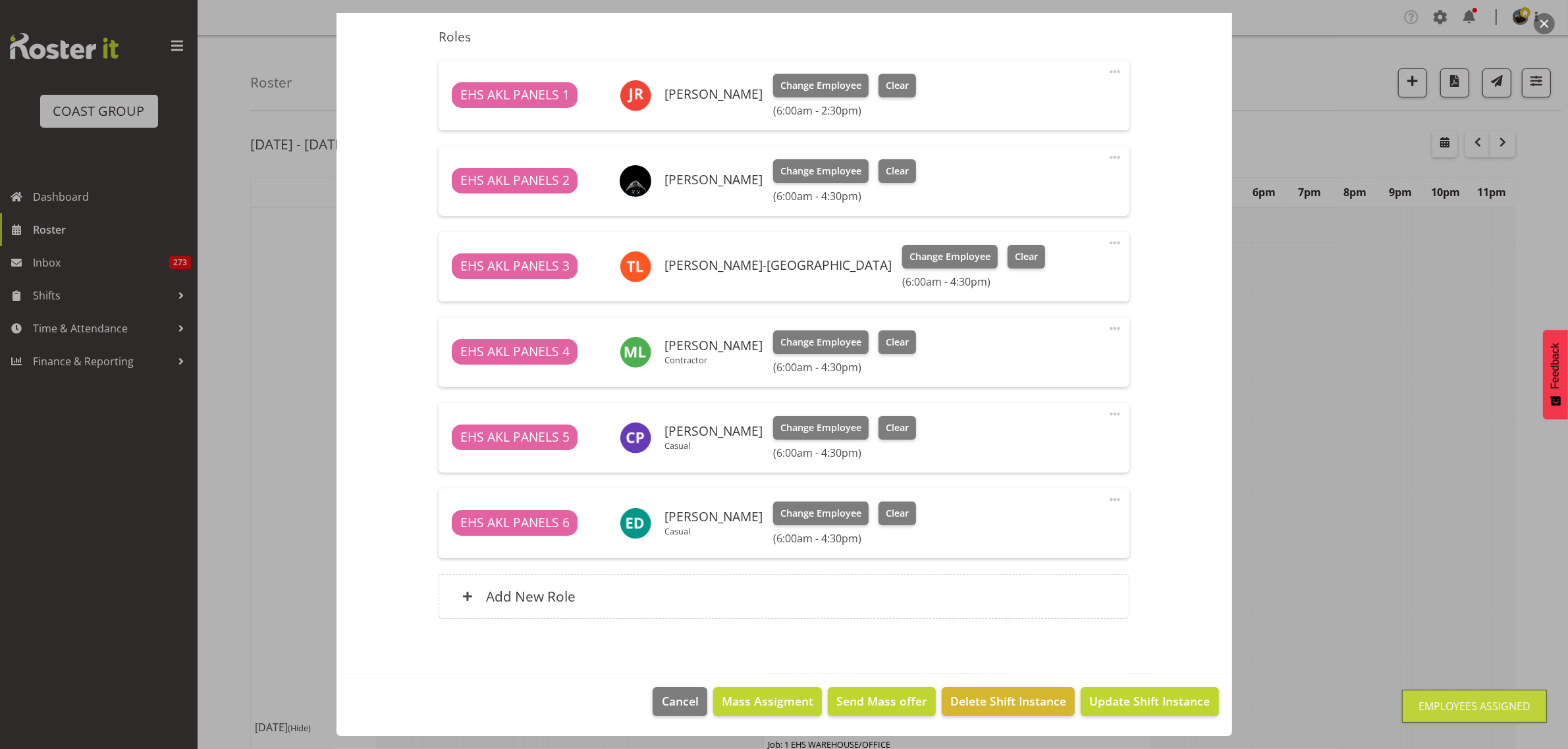
scroll to position [82, 0]
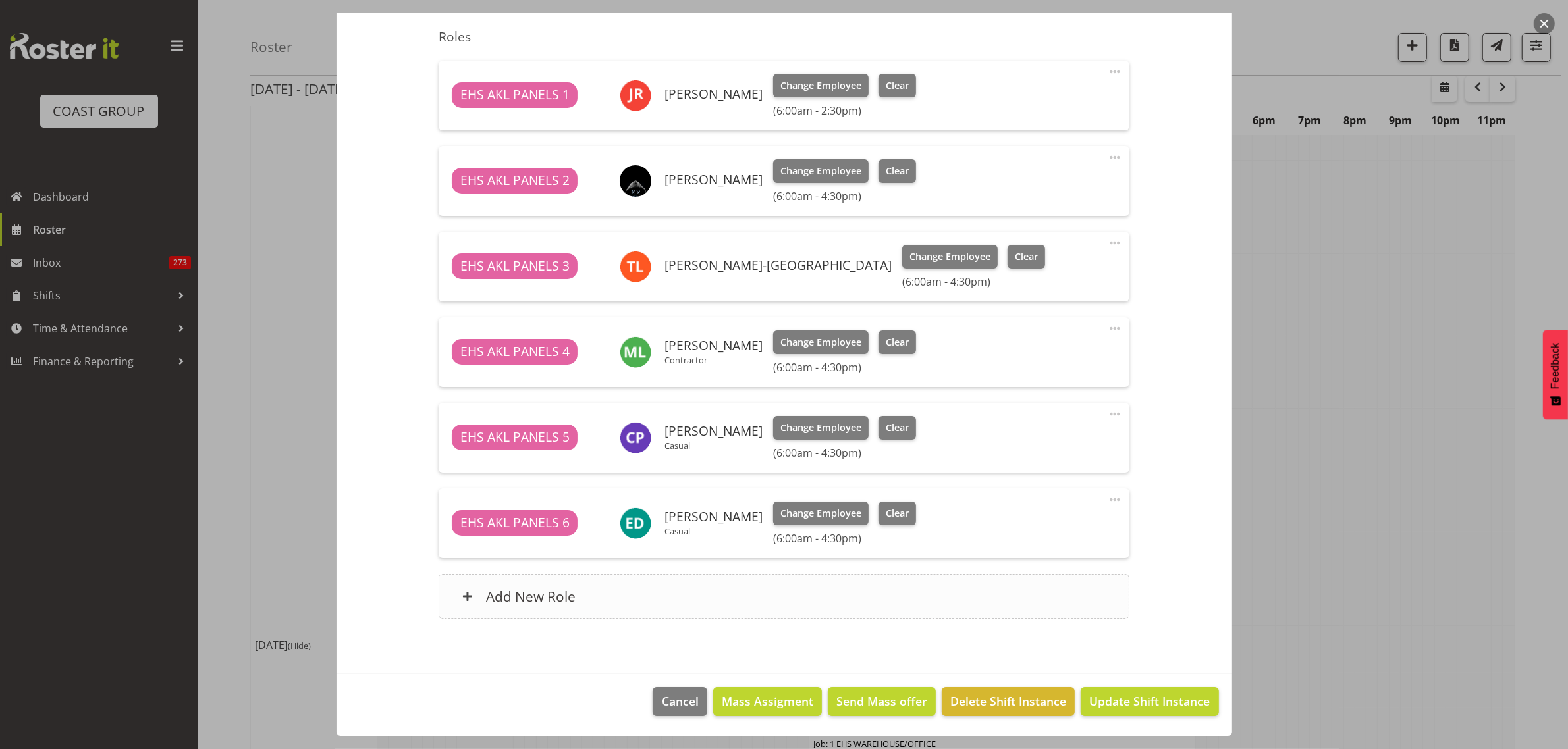
click at [822, 593] on div "Add New Role" at bounding box center [784, 596] width 691 height 45
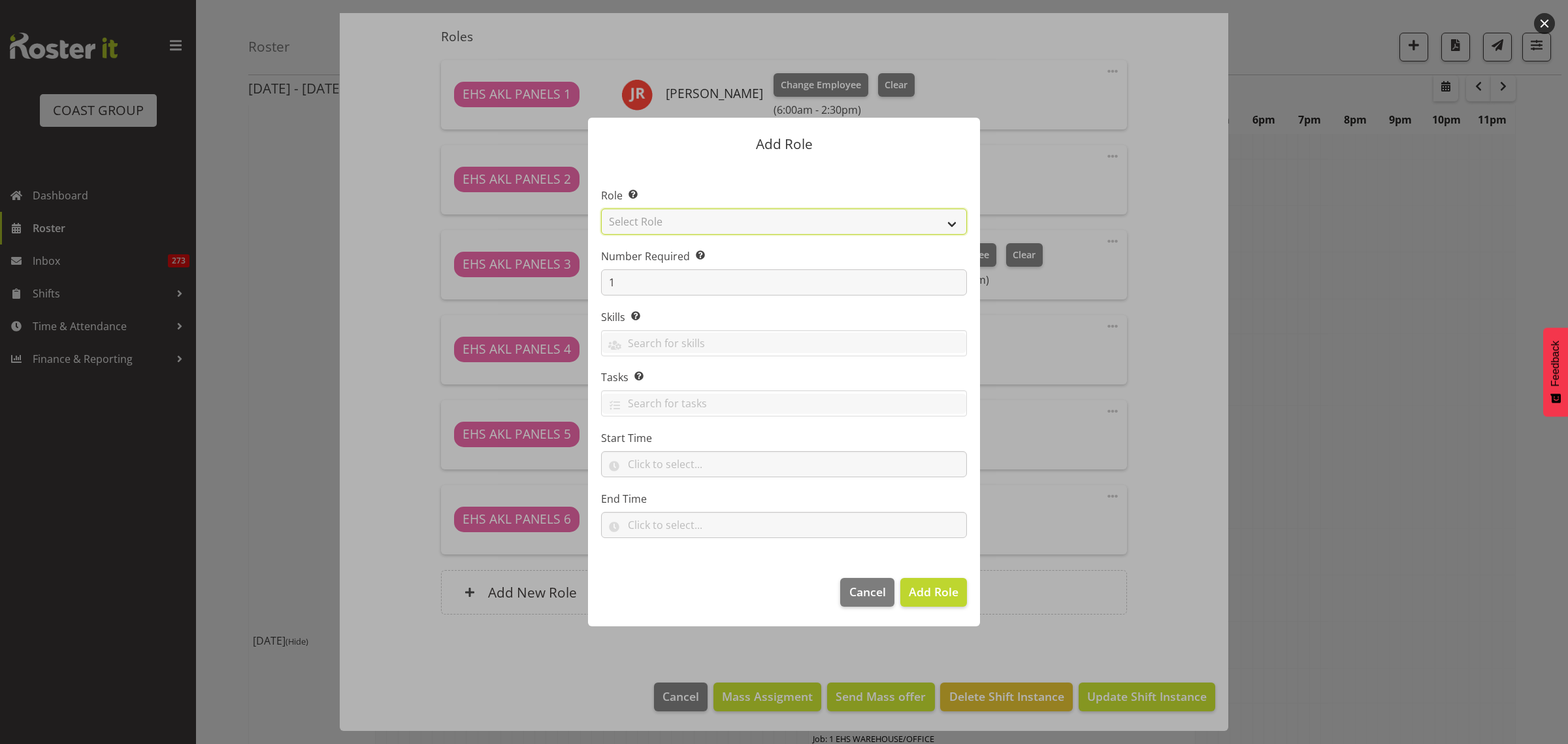
click at [954, 226] on select "Select Role ACCOUNT MANAGER ACCOUNT MANAGER DW ACCOUNTS AKL DIANNA VEHICLES AKL…" at bounding box center [784, 221] width 366 height 26
select select "188"
click at [601, 208] on select "Select Role ACCOUNT MANAGER ACCOUNT MANAGER DW ACCOUNTS AKL DIANNA VEHICLES AKL…" at bounding box center [784, 221] width 366 height 26
click at [929, 599] on span "Add Role" at bounding box center [933, 591] width 49 height 16
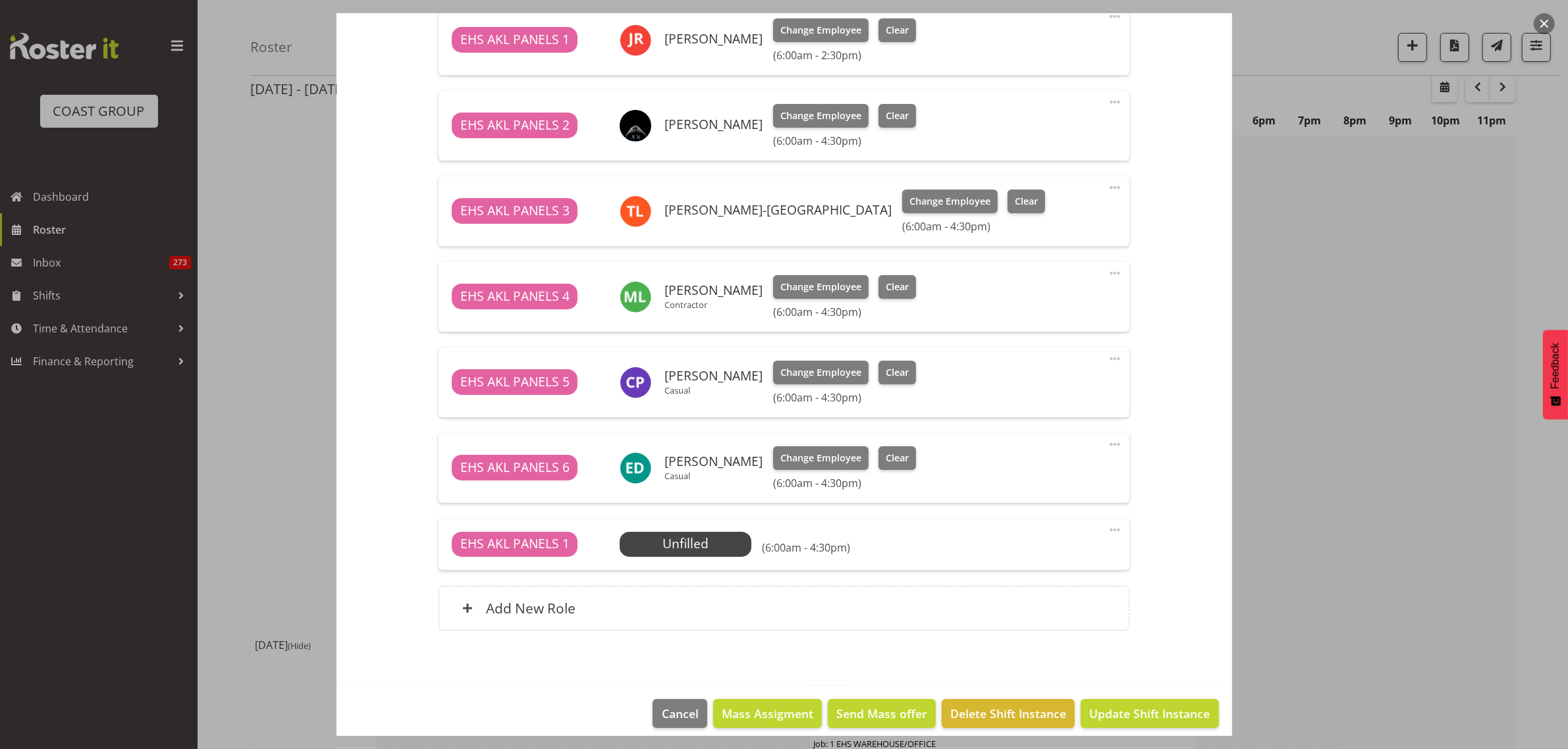
scroll to position [546, 0]
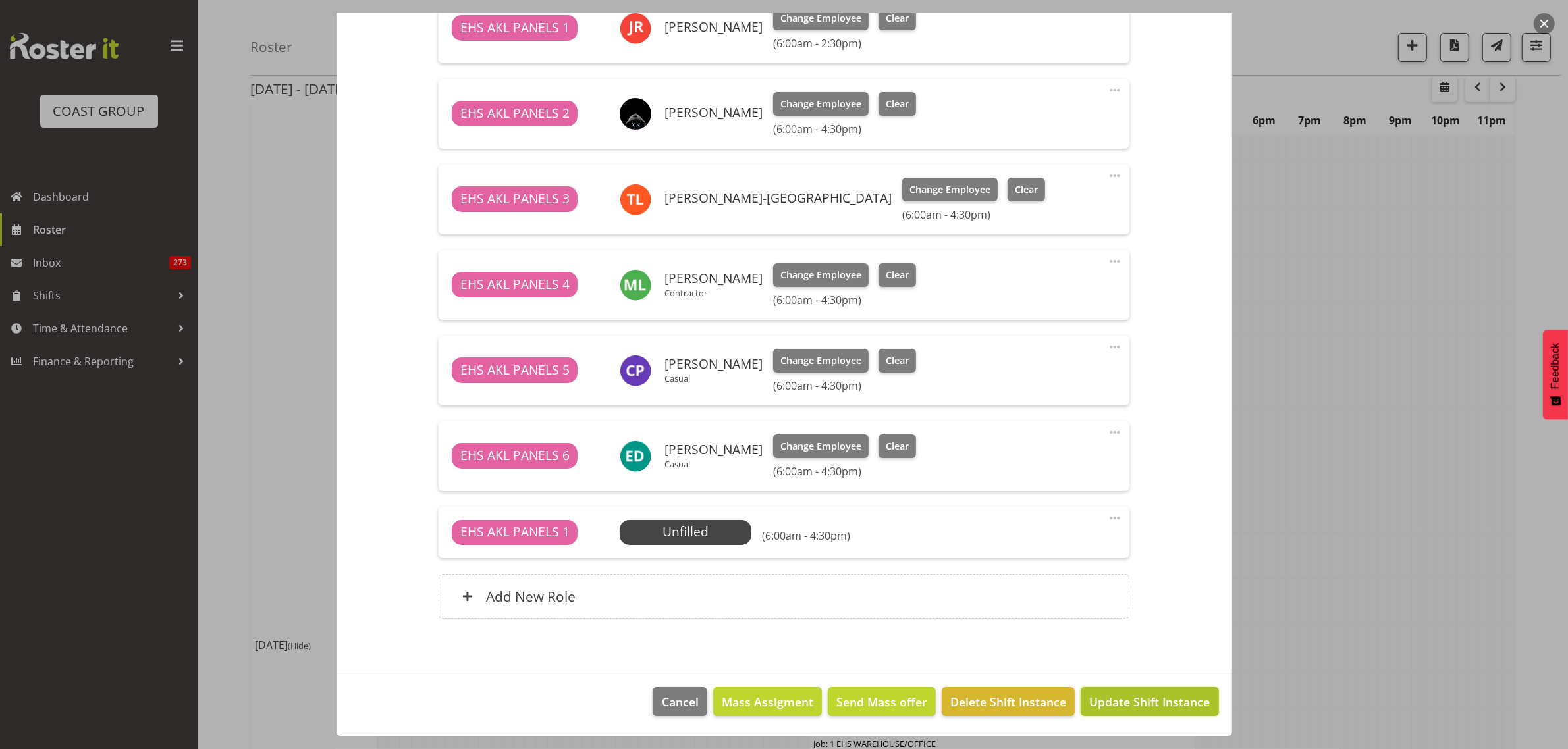
click at [1116, 707] on span "Update Shift Instance" at bounding box center [1149, 701] width 120 height 17
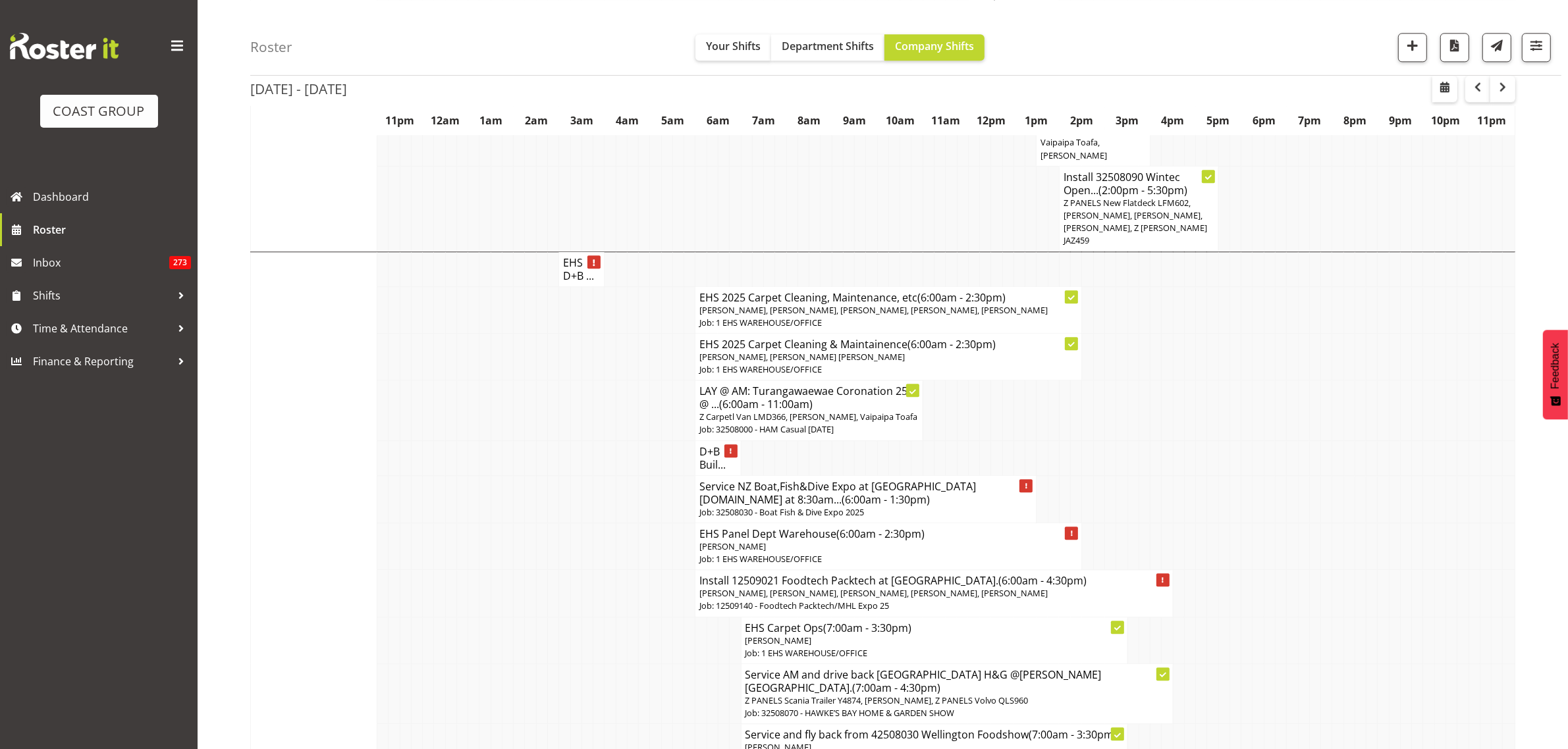
scroll to position [4196, 0]
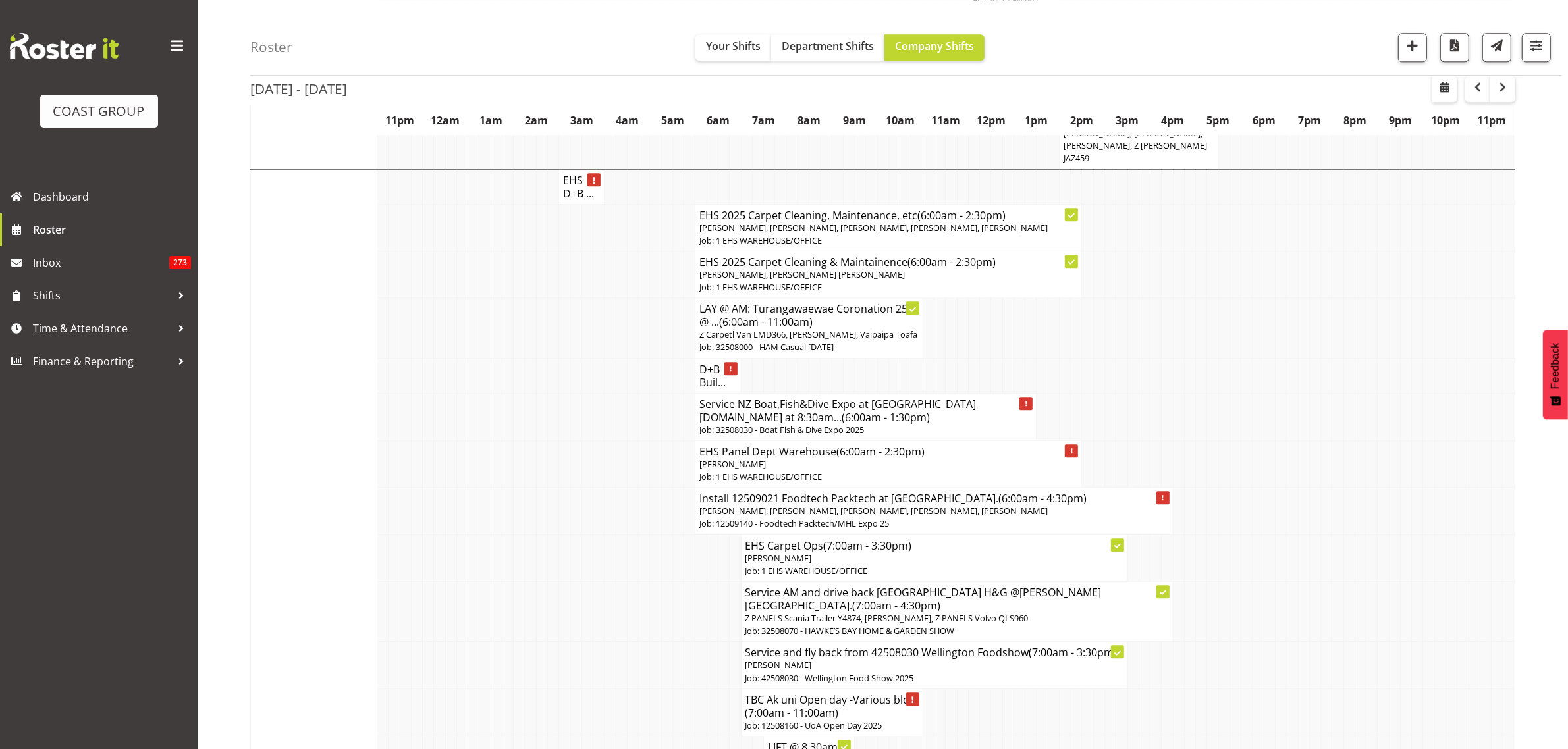
click at [933, 424] on p "Job: 32508030 - Boat Fish & Dive Expo 2025" at bounding box center [865, 430] width 332 height 12
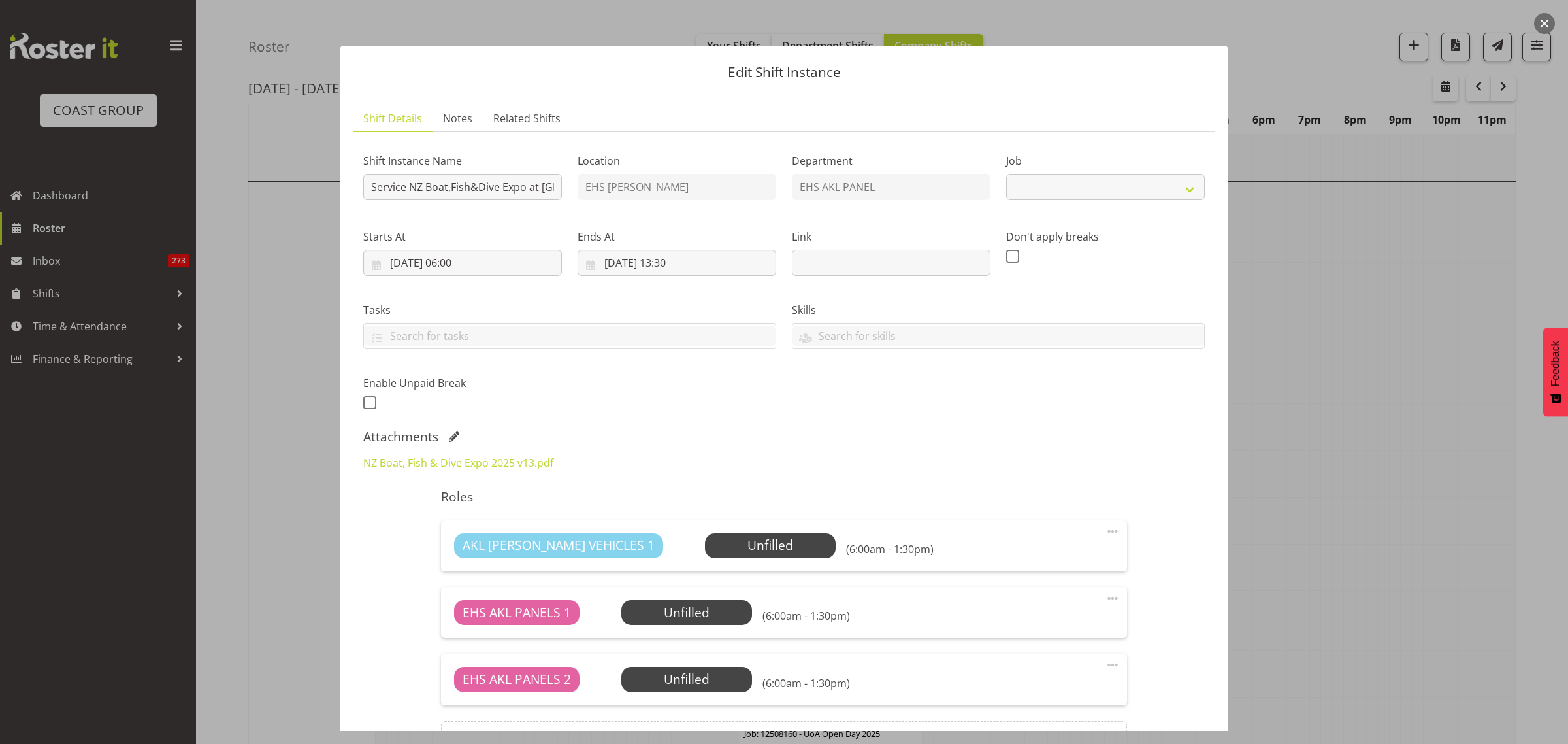
scroll to position [82, 0]
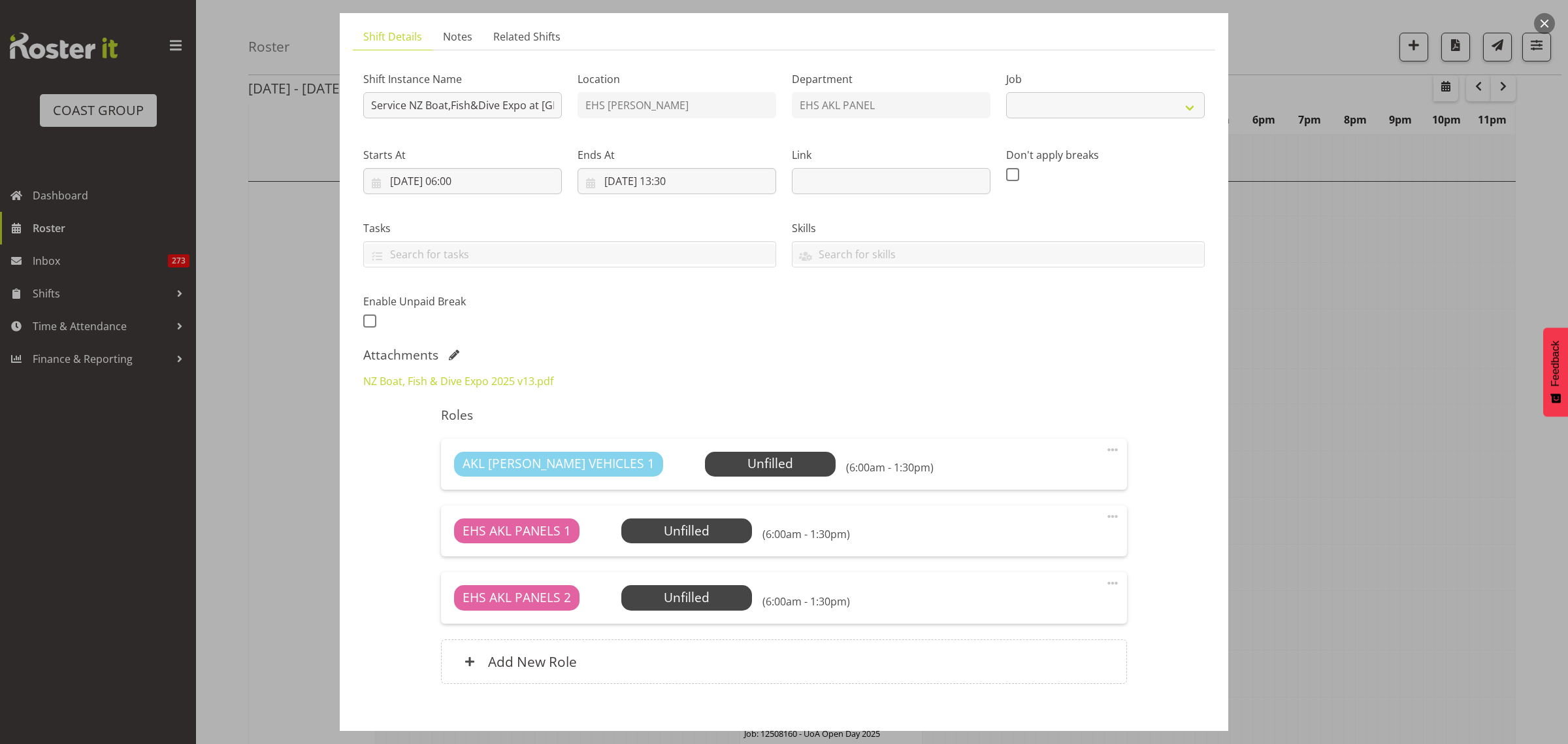
select select "9138"
click at [754, 661] on div "Add New Role" at bounding box center [784, 662] width 686 height 44
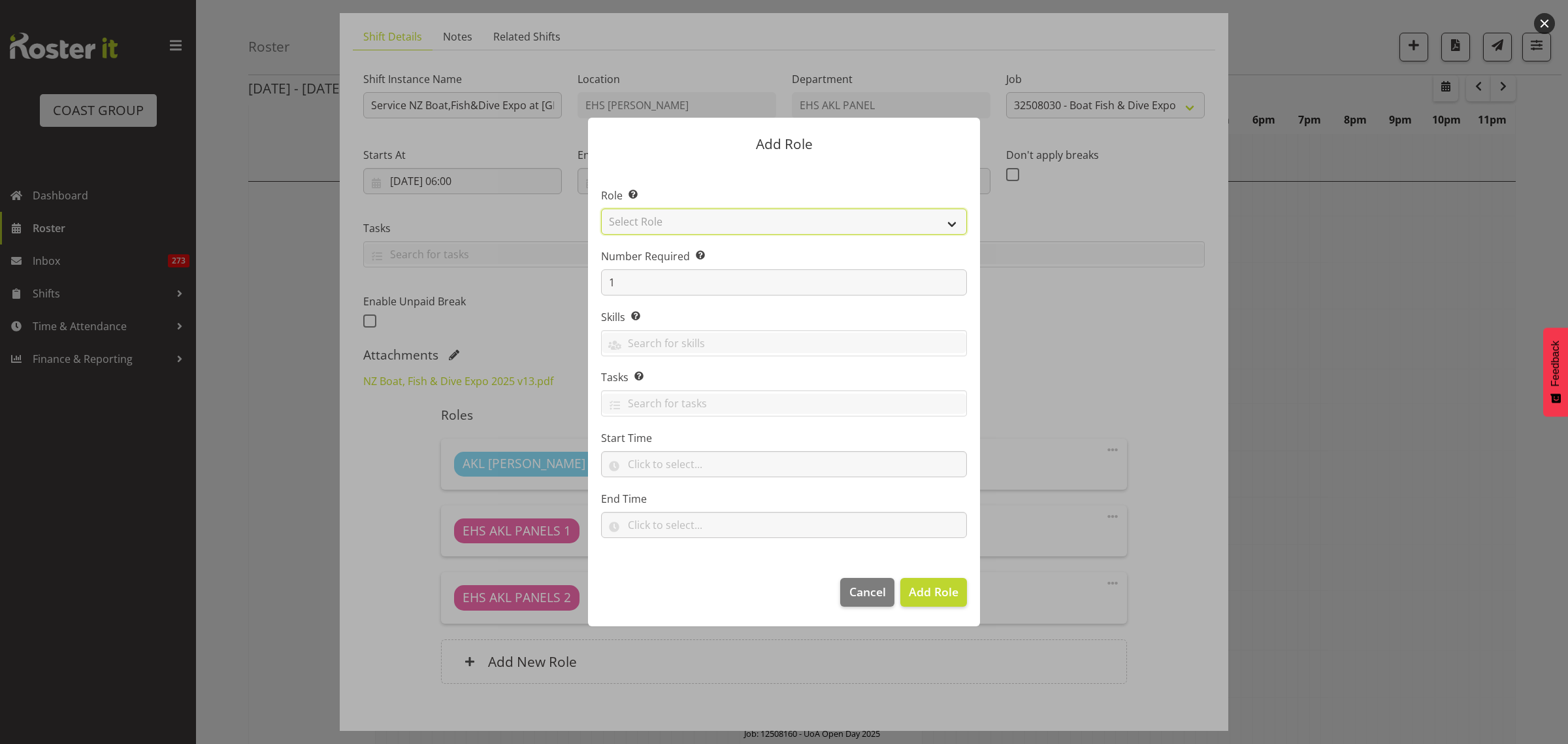
click at [955, 224] on select "Select Role ACCOUNT MANAGER ACCOUNT MANAGER DW ACCOUNTS AKL DIANNA VEHICLES AKL…" at bounding box center [784, 221] width 366 height 26
select select "81"
click at [601, 208] on select "Select Role ACCOUNT MANAGER ACCOUNT MANAGER DW ACCOUNTS AKL DIANNA VEHICLES AKL…" at bounding box center [784, 221] width 366 height 26
click at [927, 598] on span "Add Role" at bounding box center [933, 591] width 49 height 16
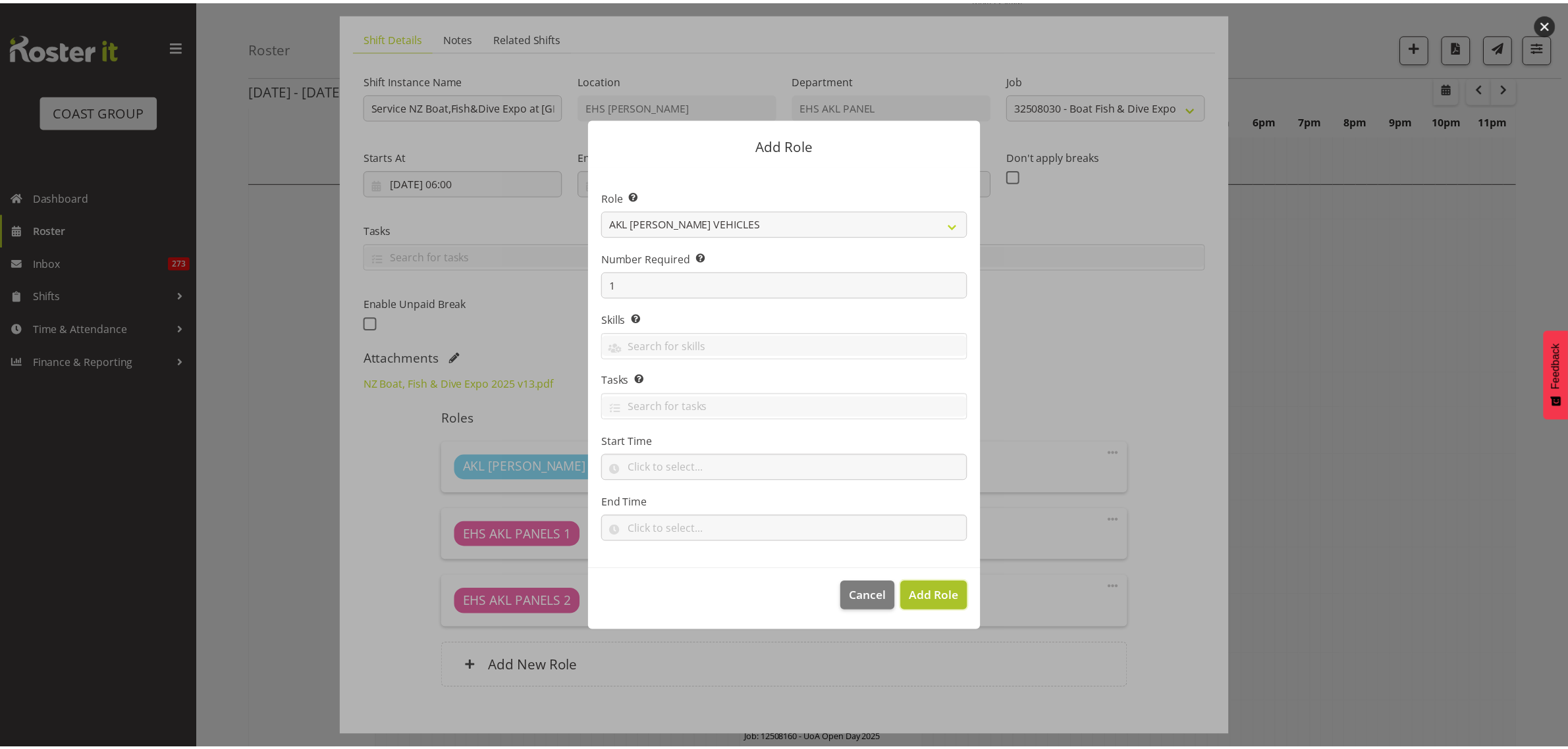
scroll to position [4196, 0]
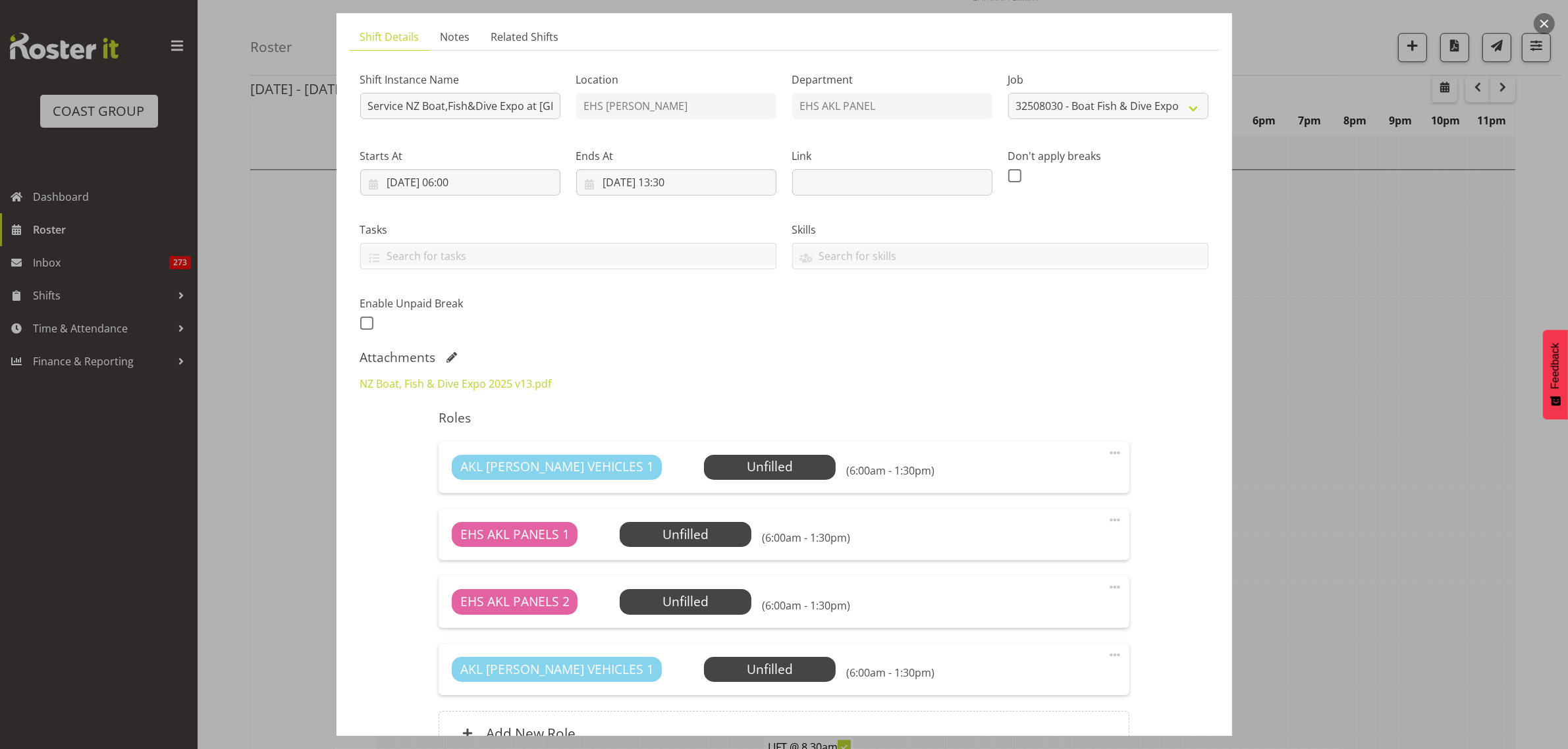
click at [1107, 455] on span at bounding box center [1115, 453] width 16 height 16
click at [1054, 528] on link "Delete" at bounding box center [1059, 529] width 126 height 24
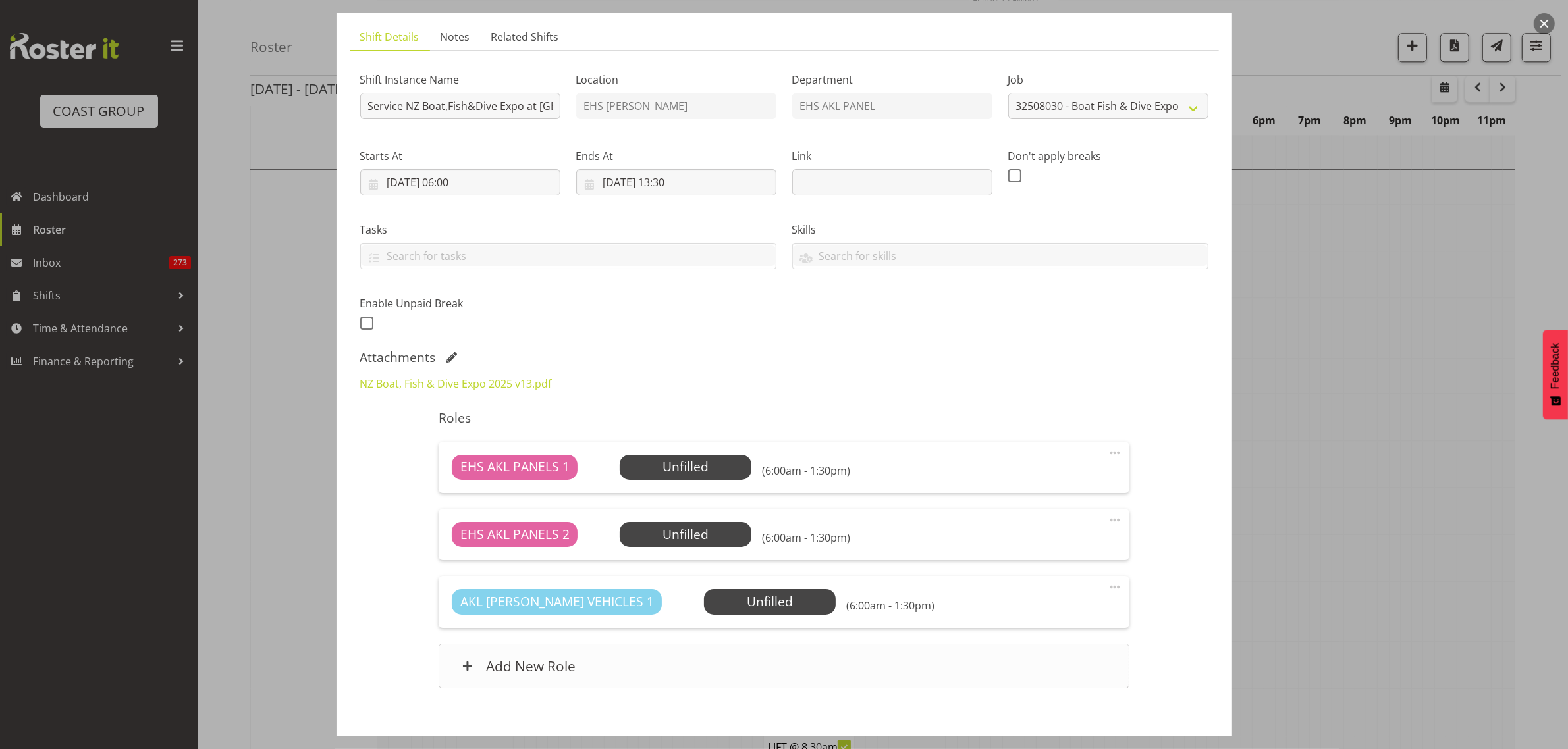
click at [747, 662] on div "Add New Role" at bounding box center [784, 666] width 691 height 45
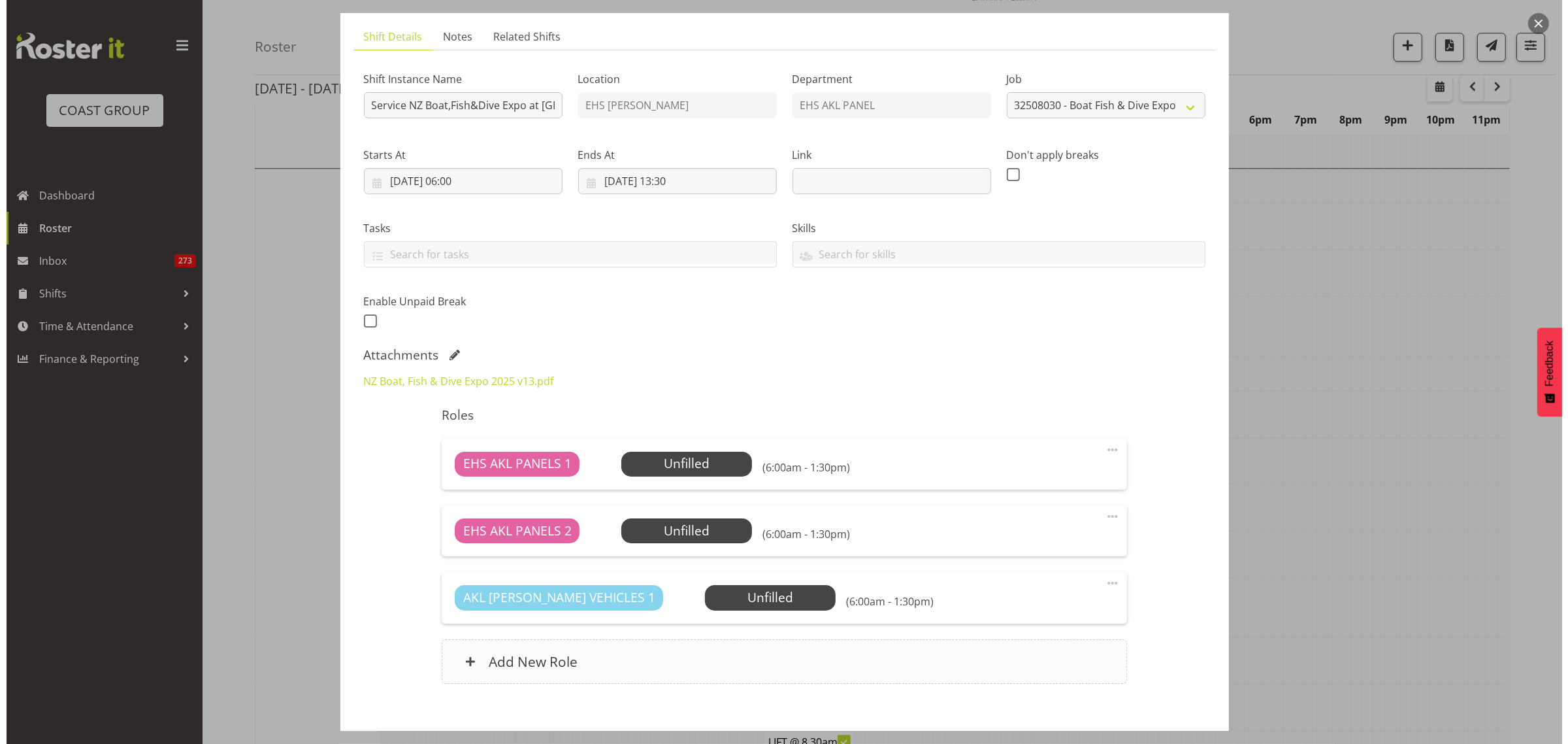
scroll to position [4154, 0]
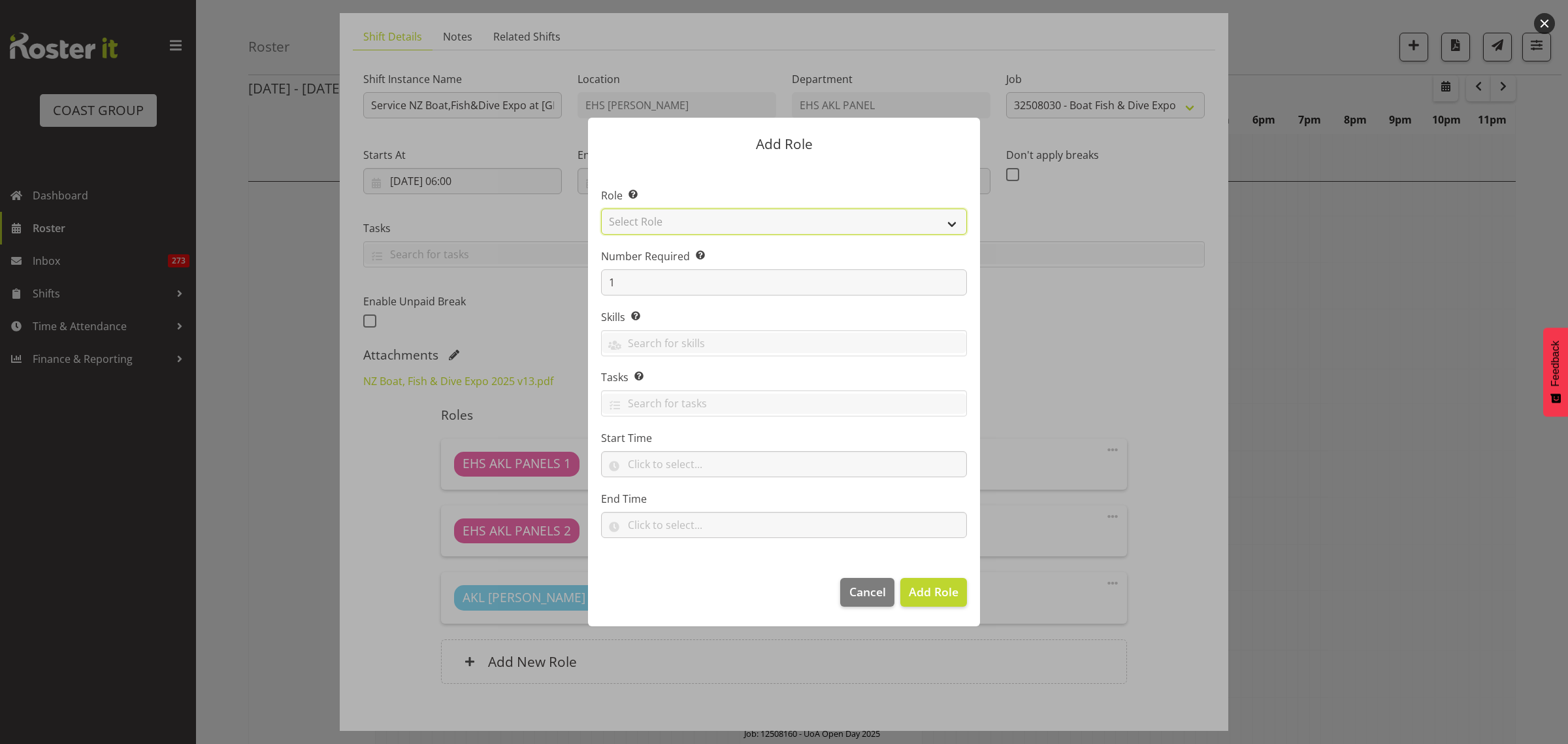
click at [954, 226] on select "Select Role ACCOUNT MANAGER ACCOUNT MANAGER DW ACCOUNTS AKL DIANNA VEHICLES AKL…" at bounding box center [784, 221] width 366 height 26
select select "81"
click at [601, 208] on select "Select Role ACCOUNT MANAGER ACCOUNT MANAGER DW ACCOUNTS AKL DIANNA VEHICLES AKL…" at bounding box center [784, 221] width 366 height 26
click at [938, 599] on span "Add Role" at bounding box center [933, 591] width 49 height 16
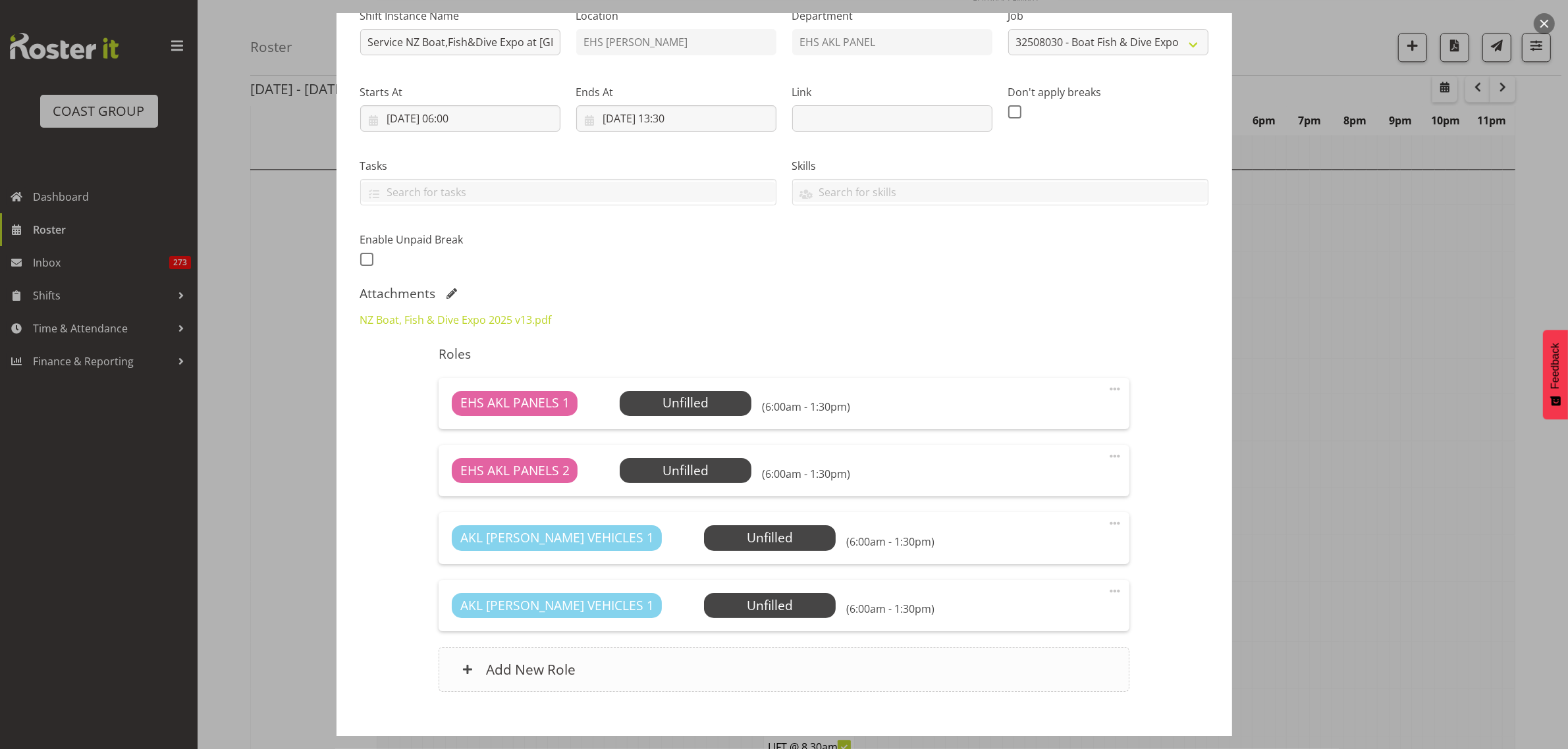
scroll to position [219, 0]
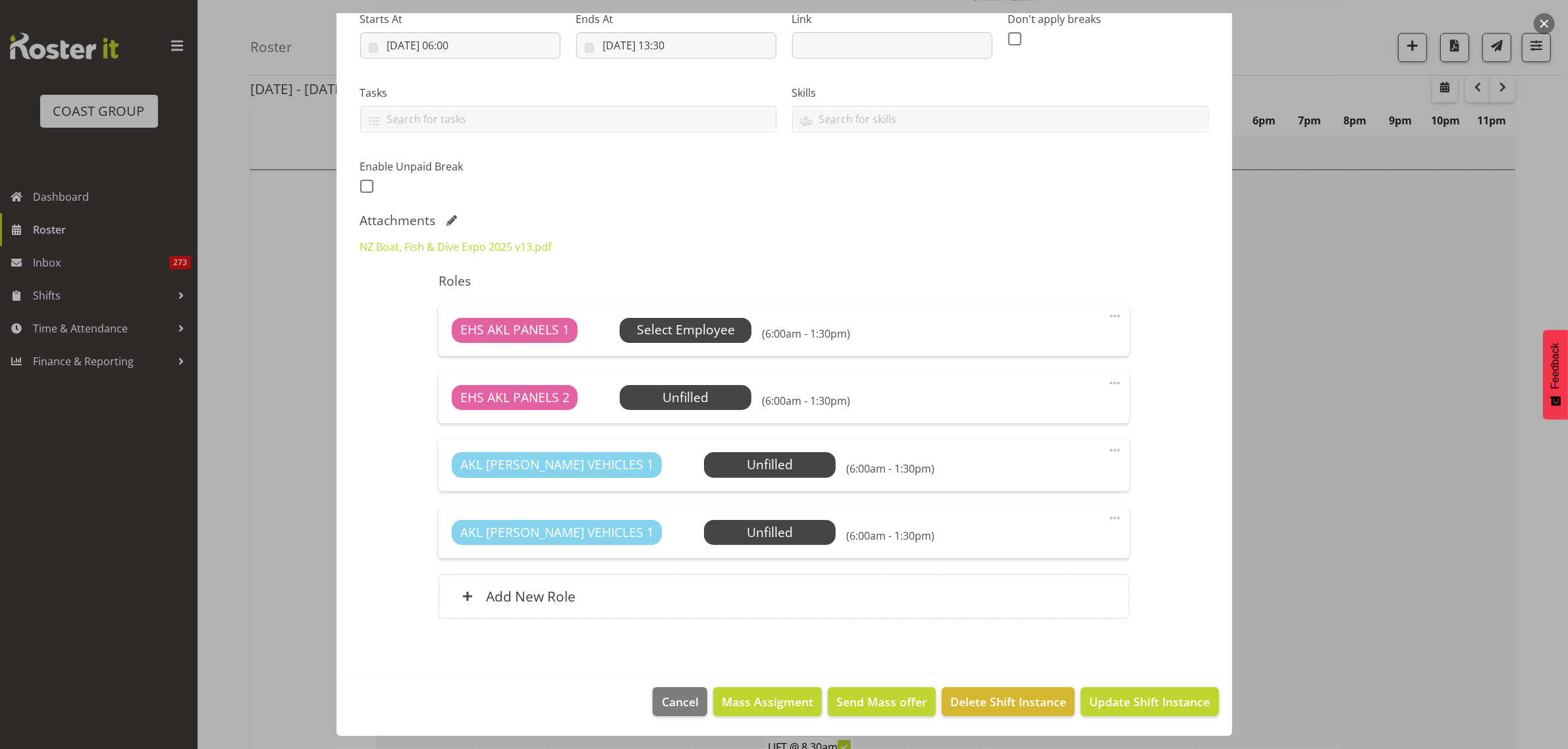
click at [697, 333] on span "Select Employee" at bounding box center [686, 330] width 98 height 19
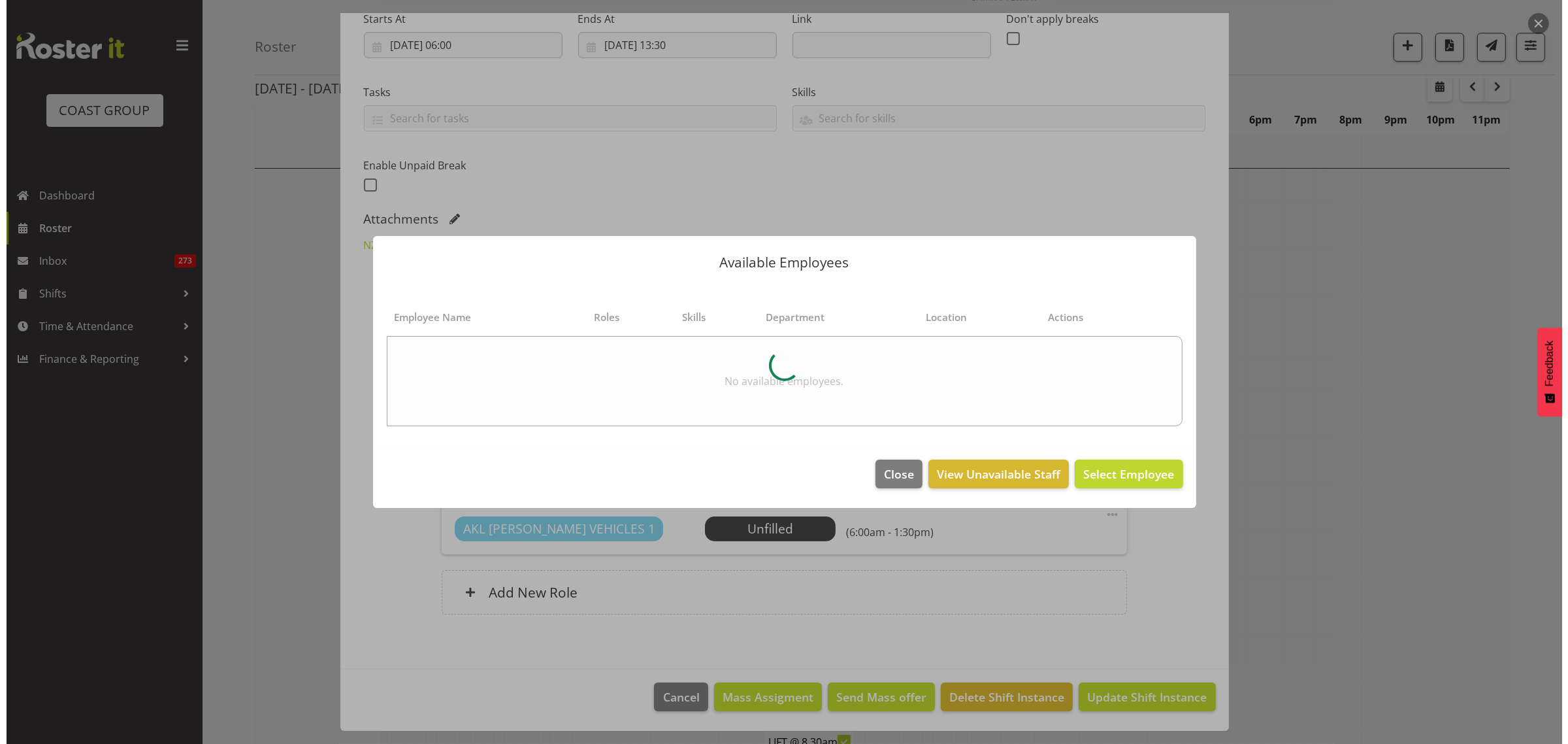
scroll to position [4154, 0]
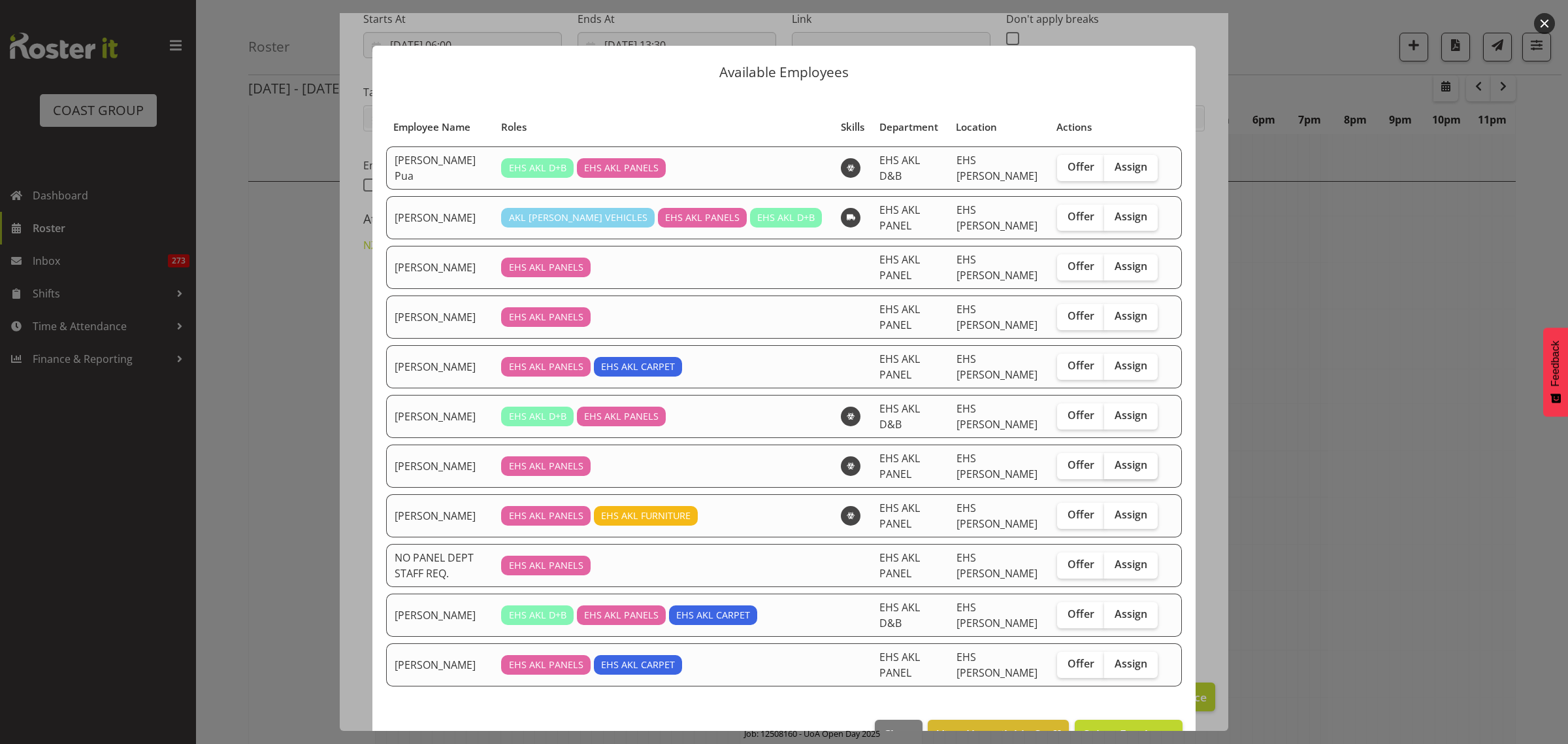
click at [1119, 458] on span "Assign" at bounding box center [1131, 465] width 33 height 13
click at [1113, 461] on input "Assign" at bounding box center [1109, 465] width 9 height 9
checkbox input "true"
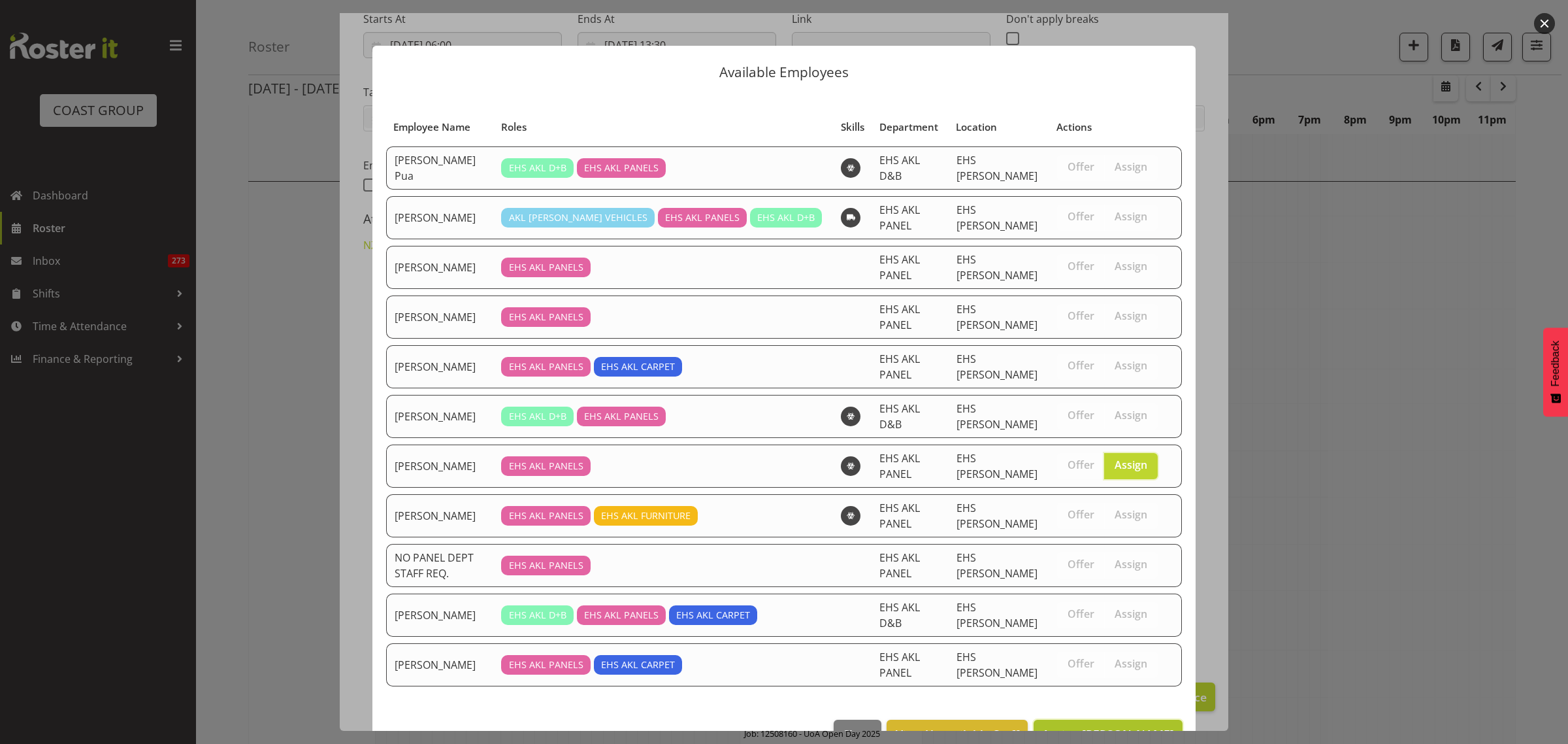
click at [1090, 726] on span "Assign Martin Samuel" at bounding box center [1108, 734] width 132 height 16
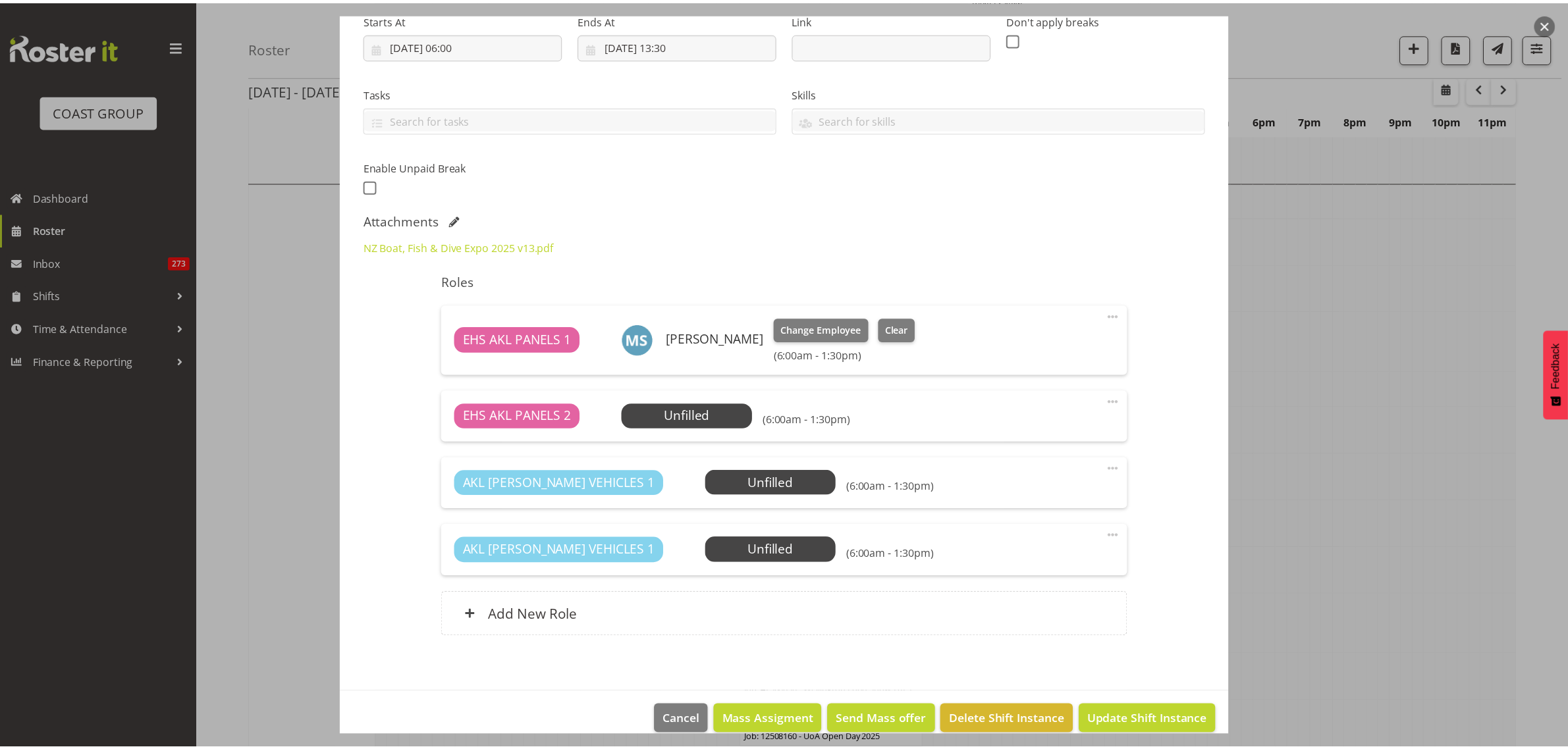
scroll to position [4196, 0]
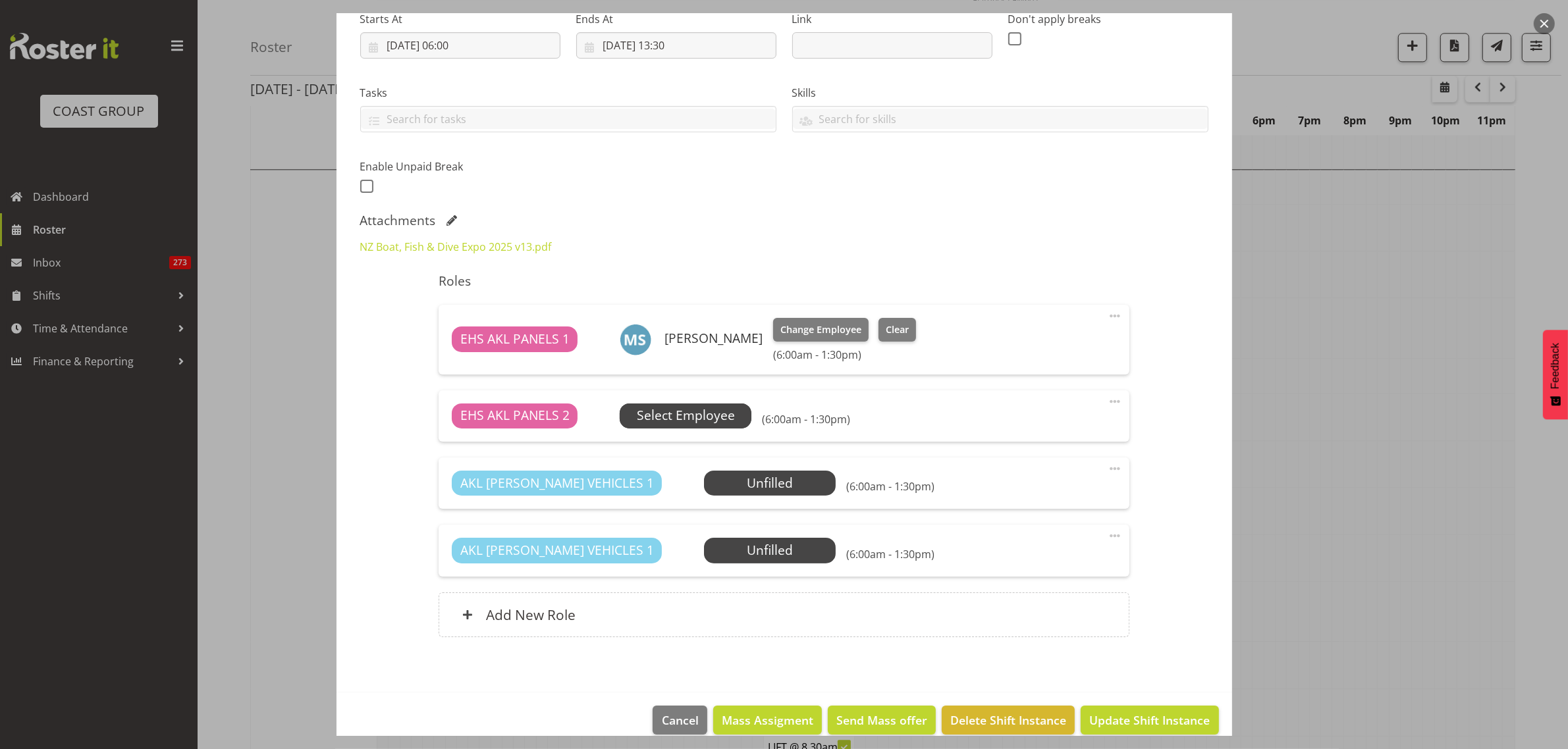
click at [712, 412] on span "Select Employee" at bounding box center [686, 415] width 98 height 19
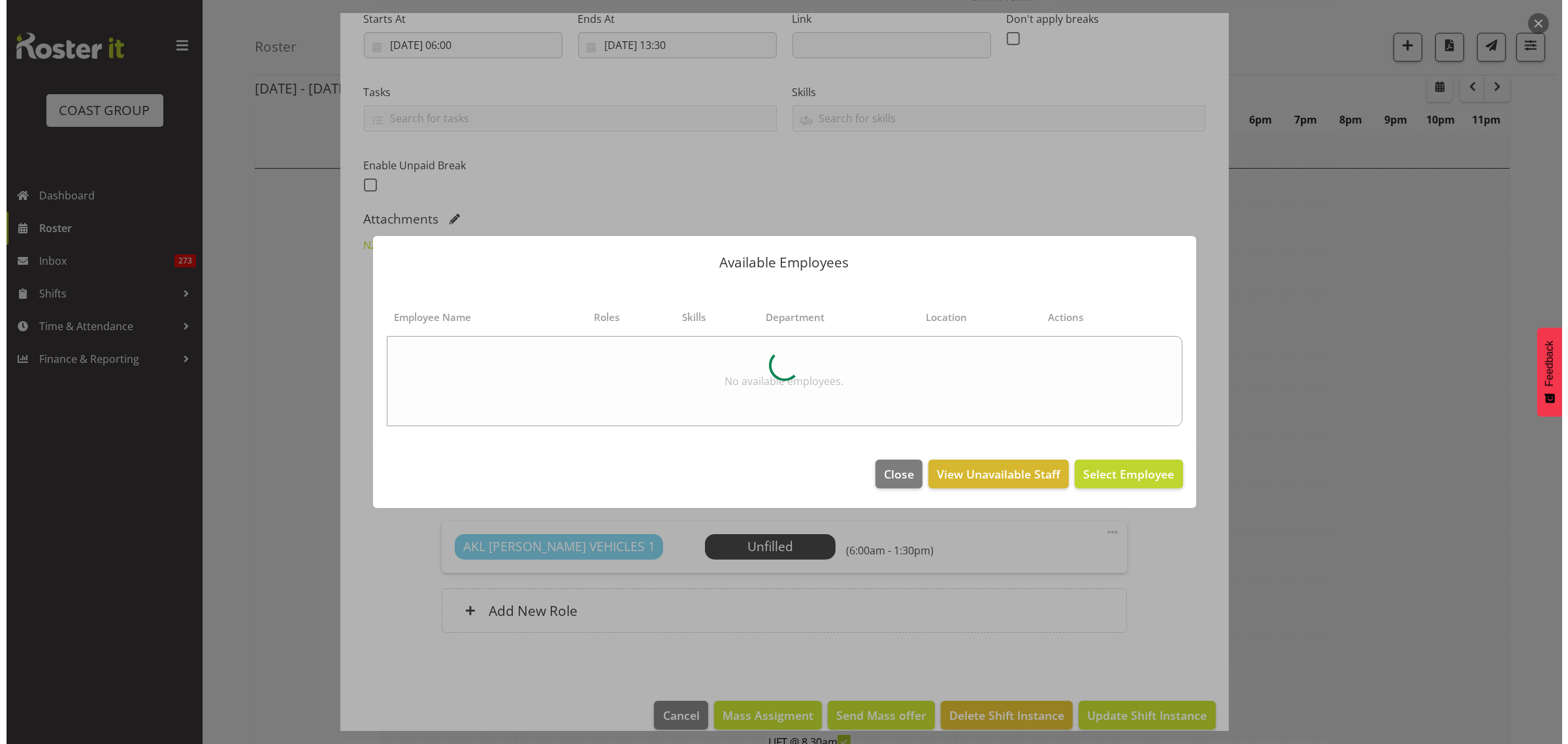
scroll to position [4154, 0]
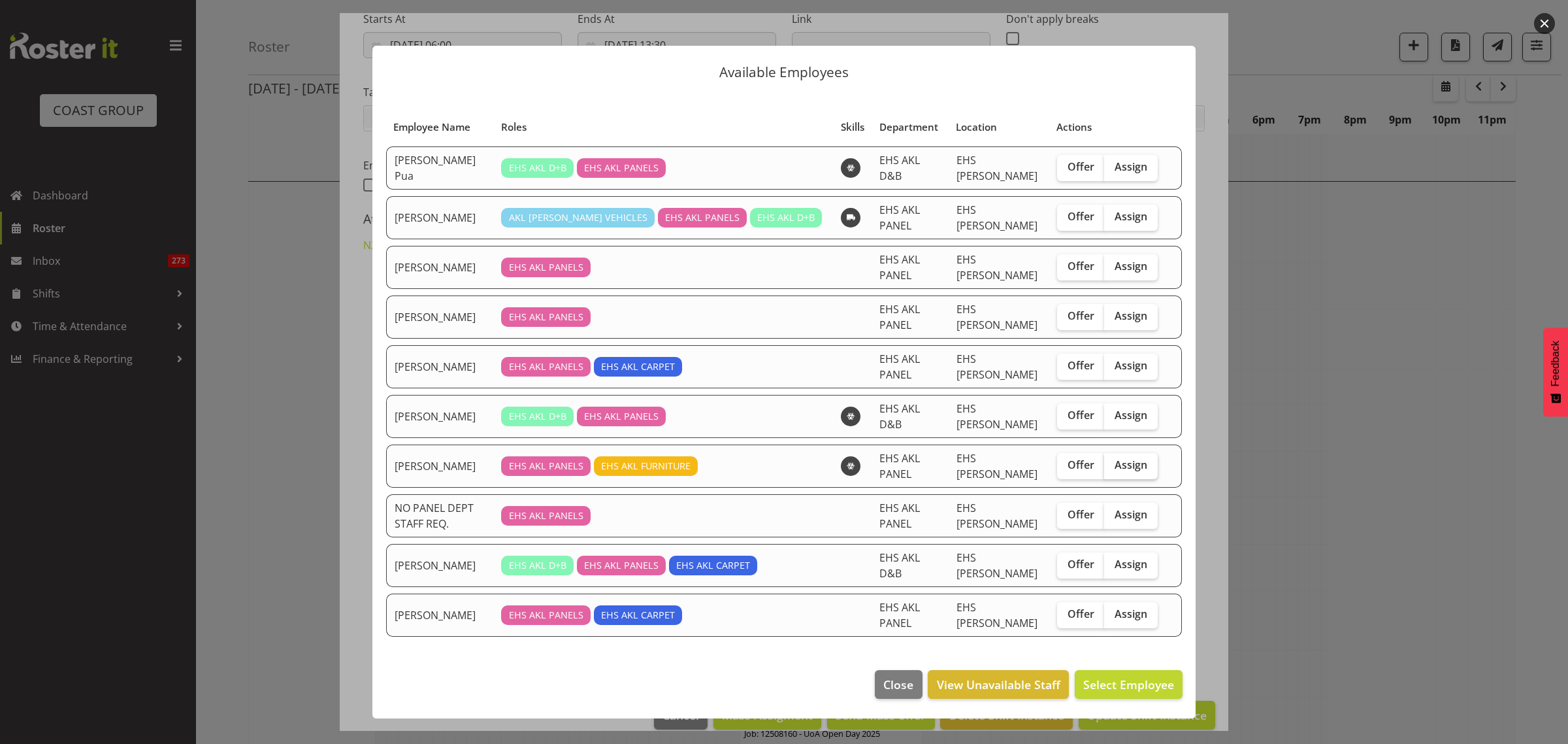
click at [1131, 458] on span "Assign" at bounding box center [1131, 465] width 33 height 13
click at [1113, 461] on input "Assign" at bounding box center [1109, 465] width 9 height 9
checkbox input "true"
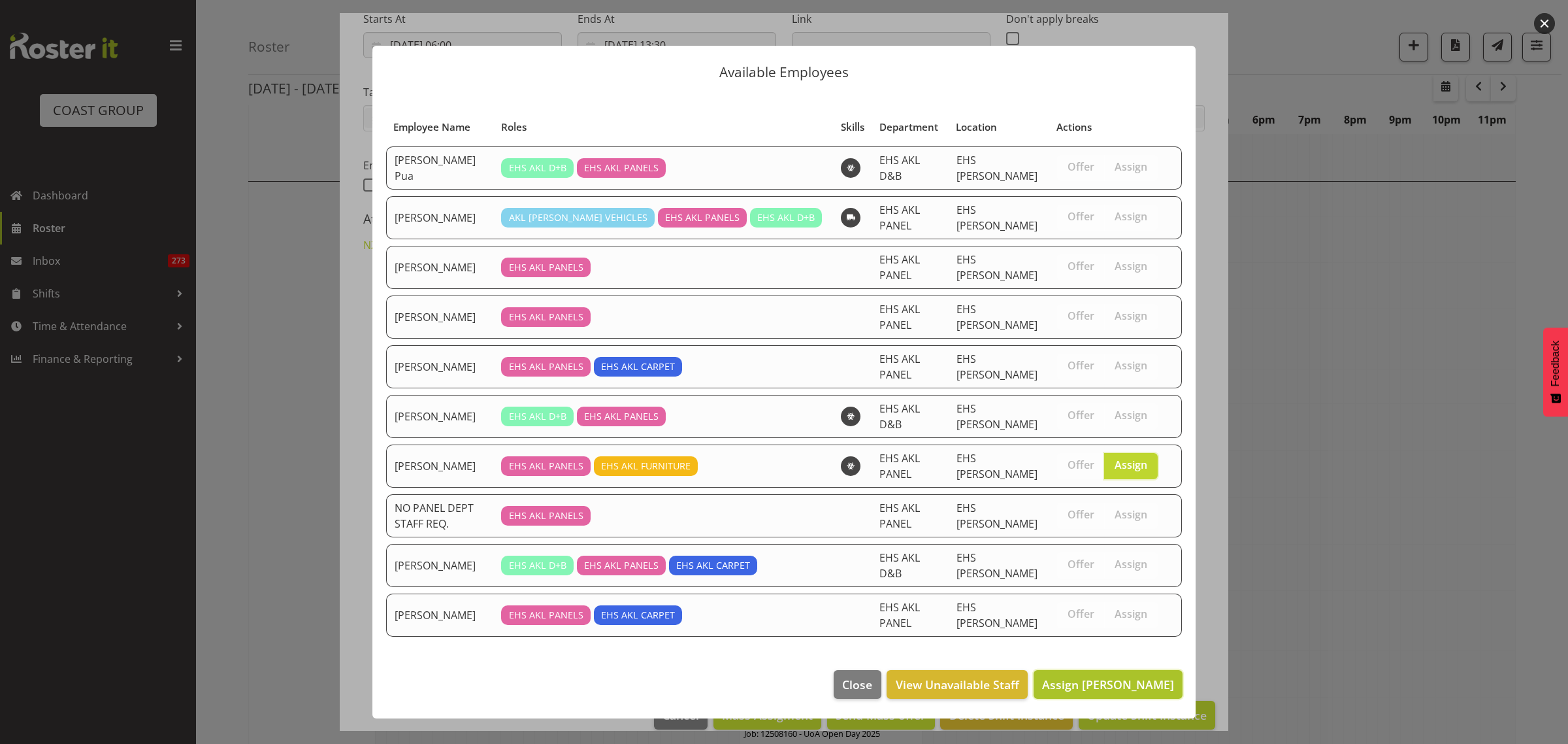
click at [1089, 677] on span "Assign Matthieu Vendrely" at bounding box center [1108, 685] width 132 height 16
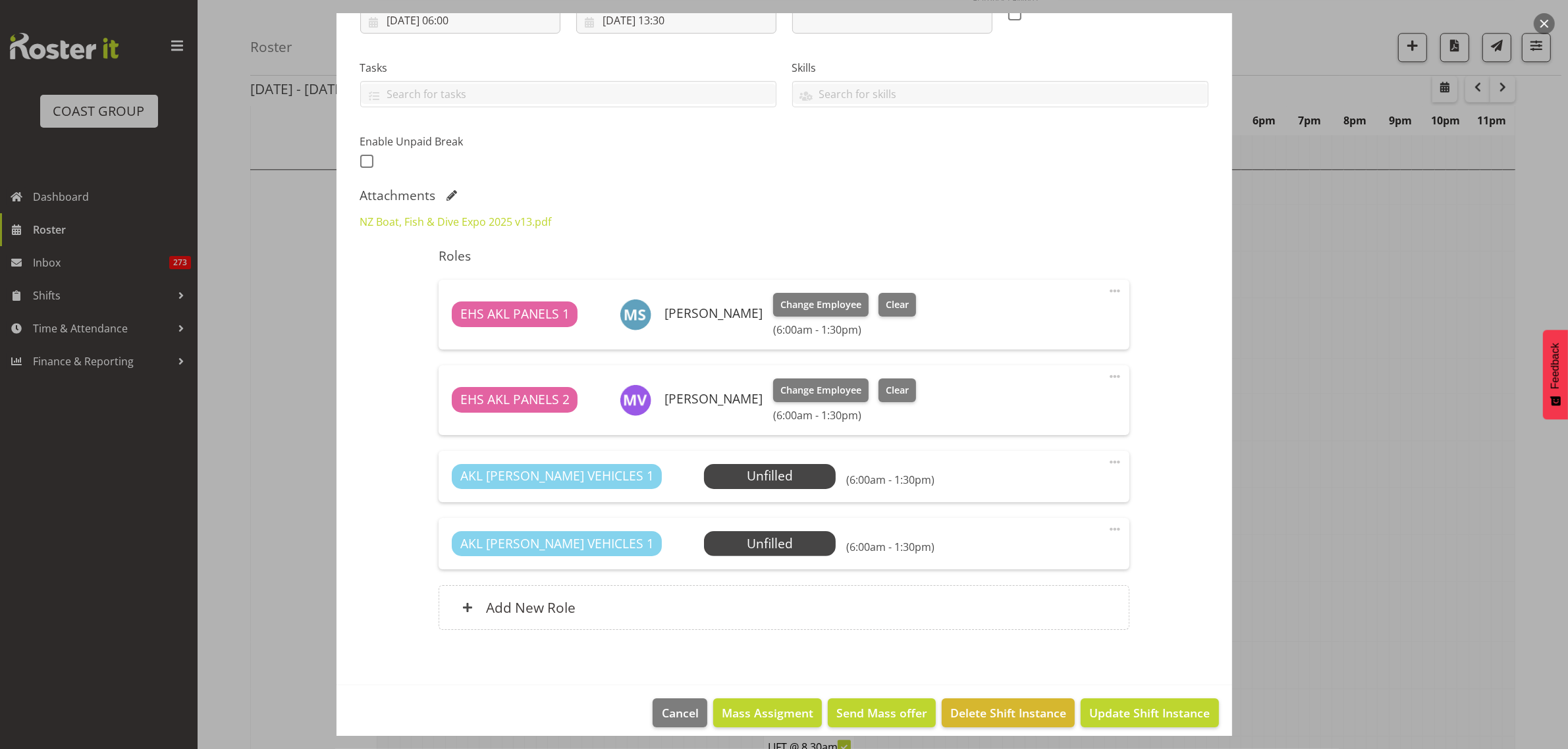
scroll to position [255, 0]
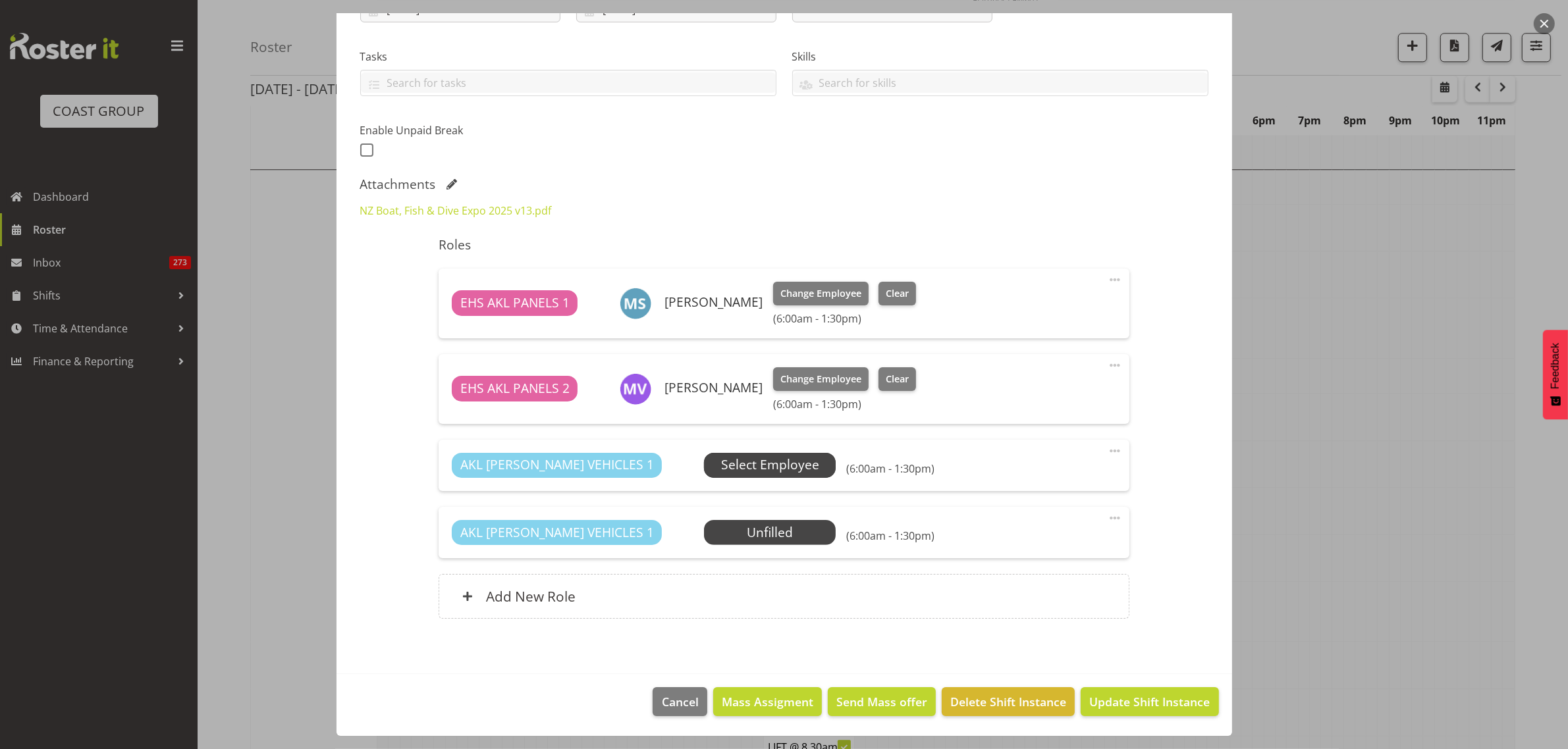
click at [733, 464] on span "Select Employee" at bounding box center [770, 465] width 98 height 19
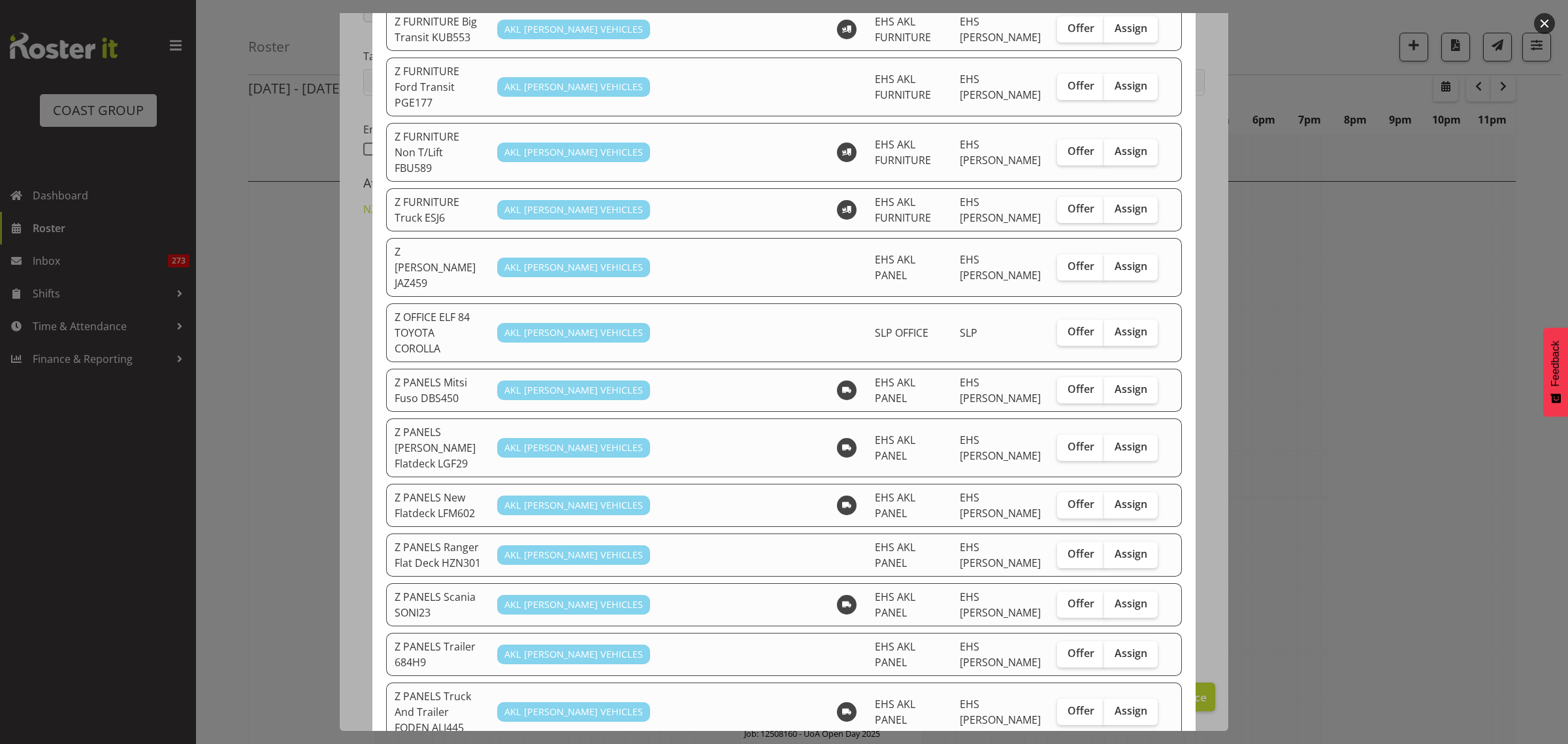
scroll to position [572, 0]
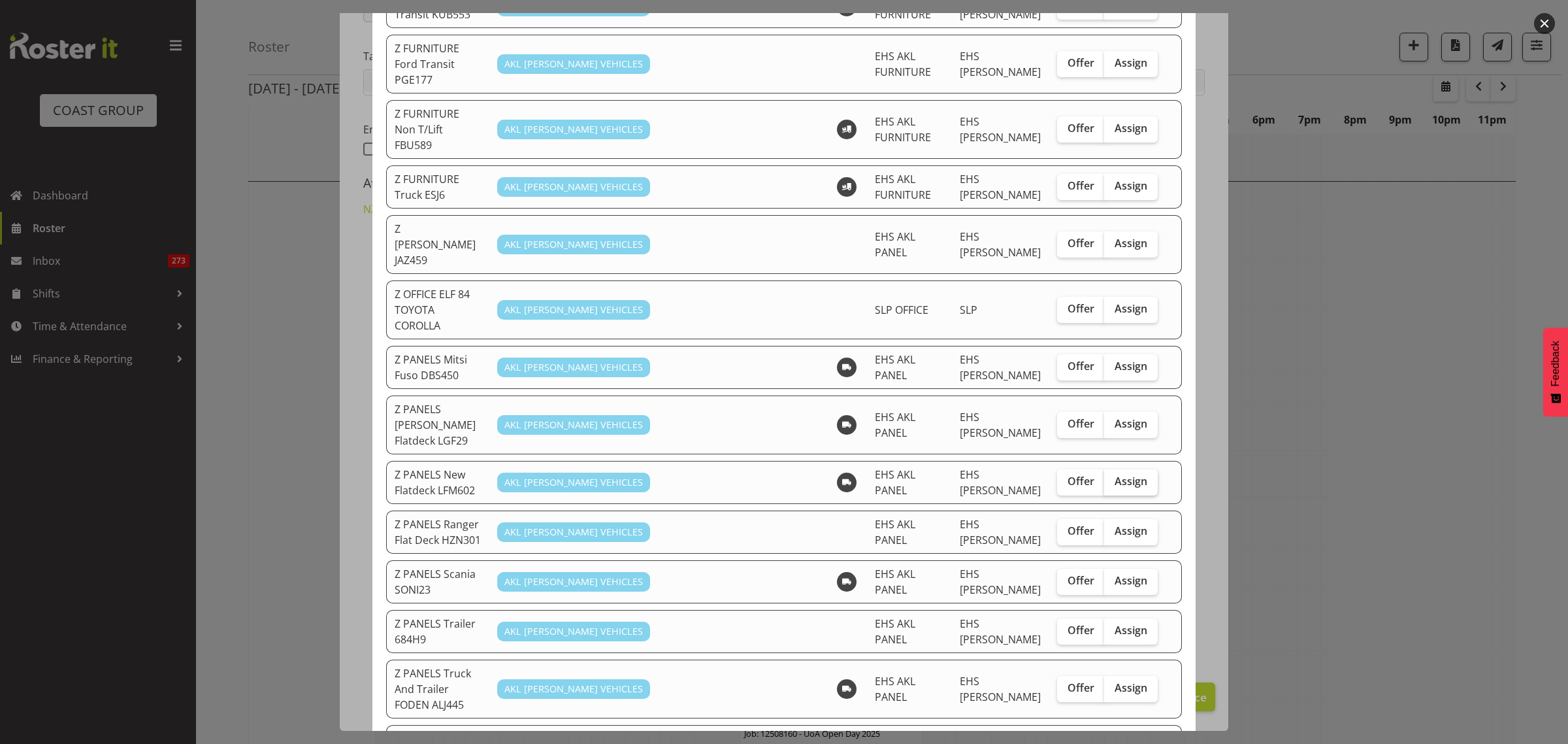
click at [1124, 475] on span "Assign" at bounding box center [1131, 481] width 33 height 13
click at [1113, 477] on input "Assign" at bounding box center [1109, 481] width 9 height 9
checkbox input "true"
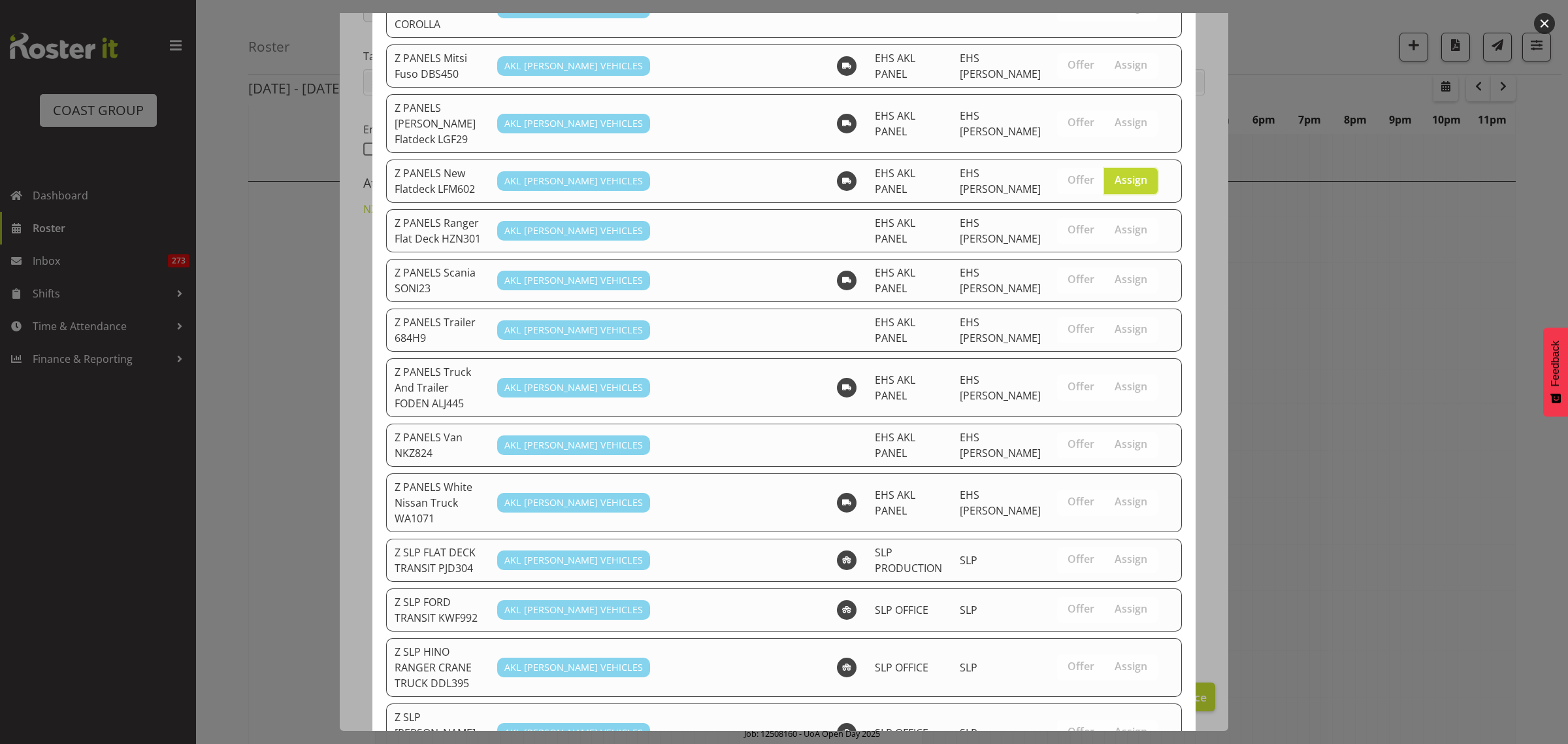
scroll to position [942, 0]
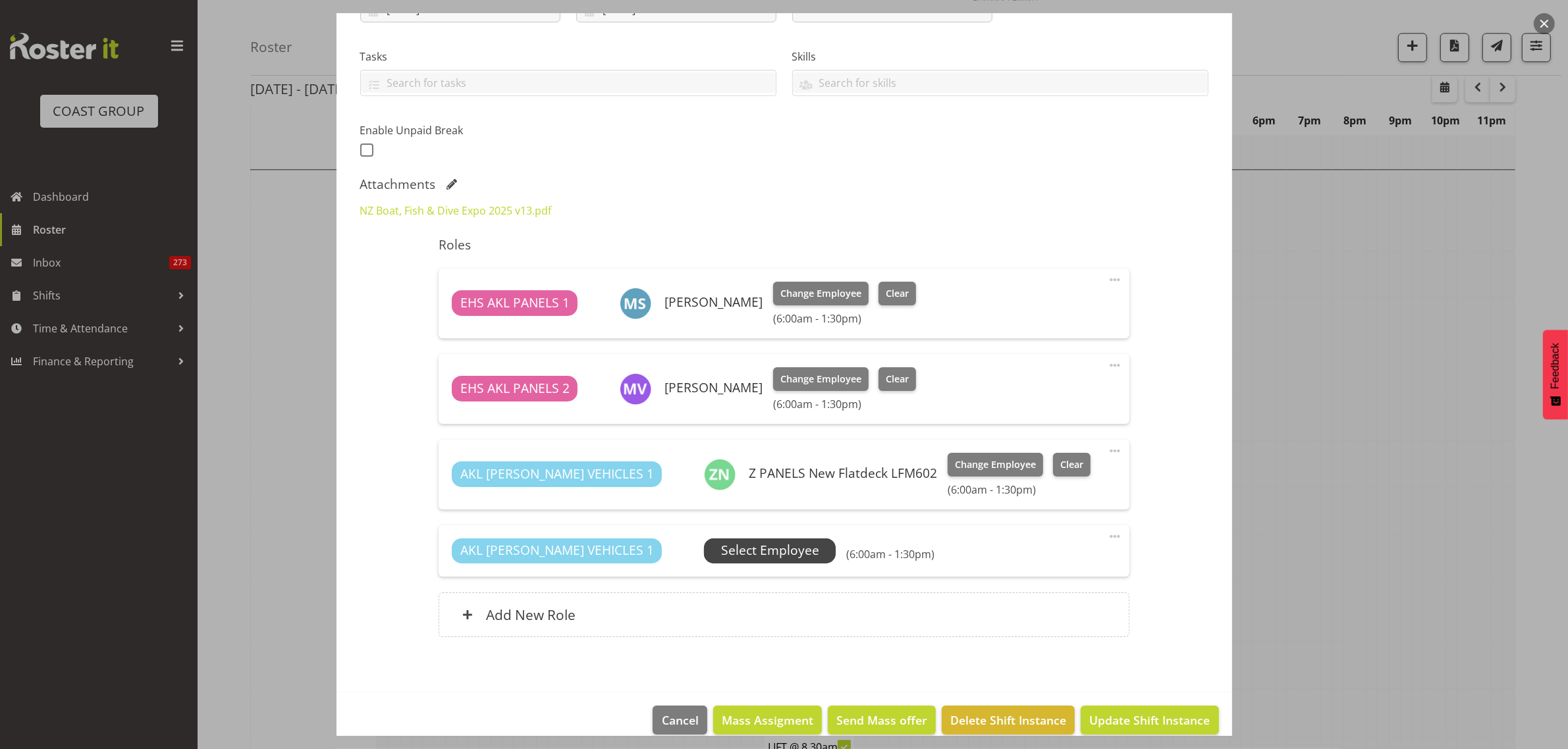
click at [762, 548] on span "Select Employee" at bounding box center [770, 551] width 132 height 25
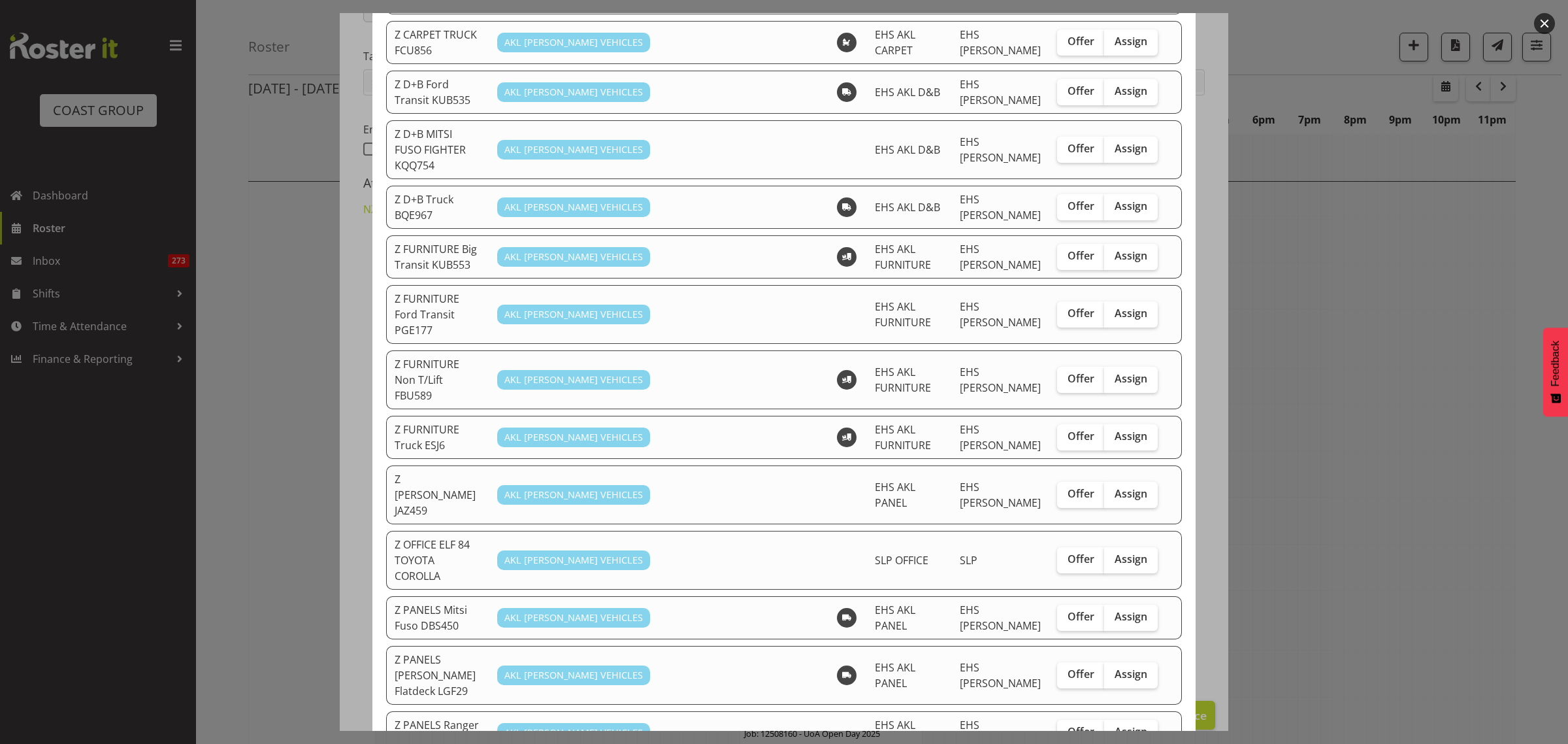
scroll to position [327, 0]
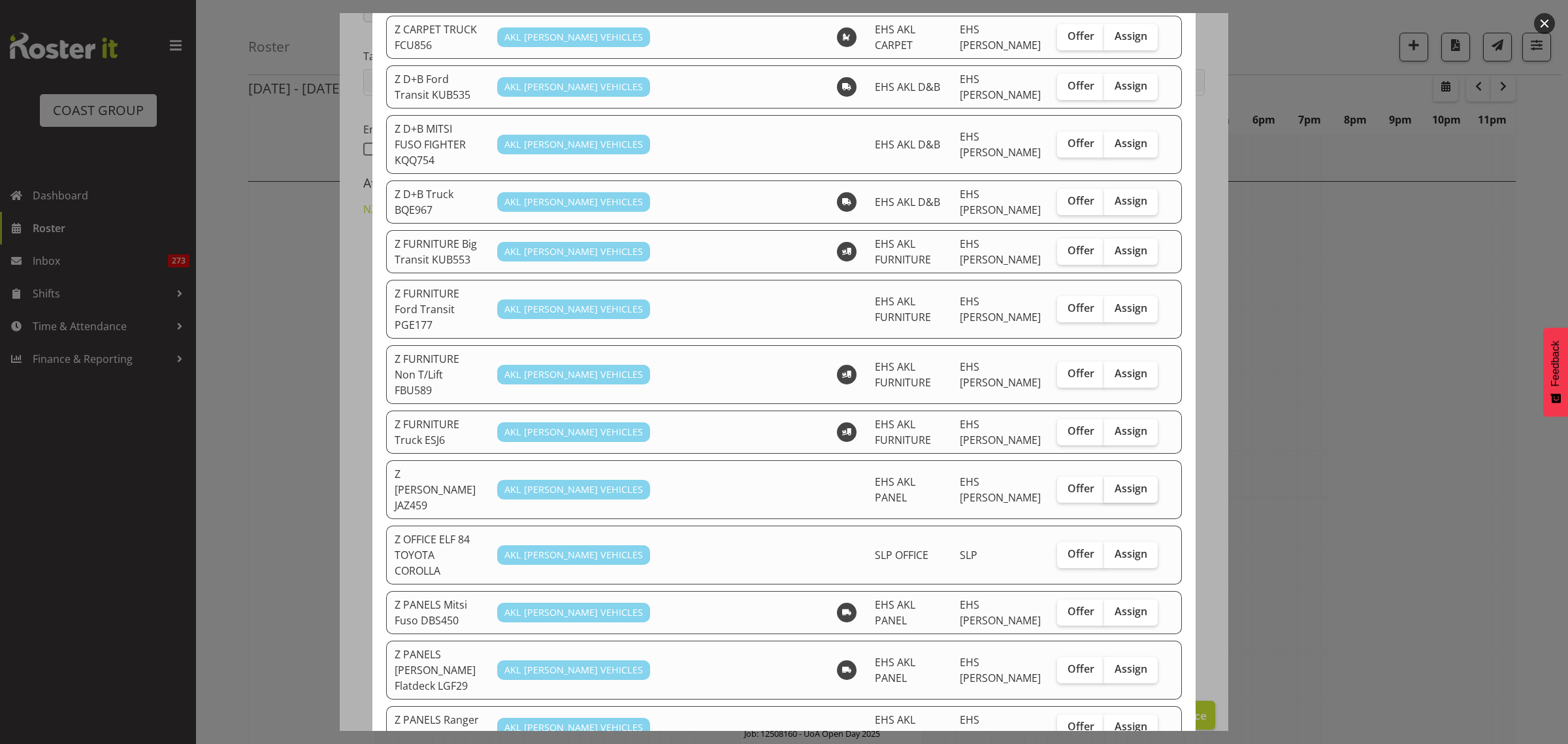
click at [1114, 482] on span "Assign" at bounding box center [1131, 488] width 33 height 13
click at [1113, 484] on input "Assign" at bounding box center [1109, 488] width 9 height 9
checkbox input "true"
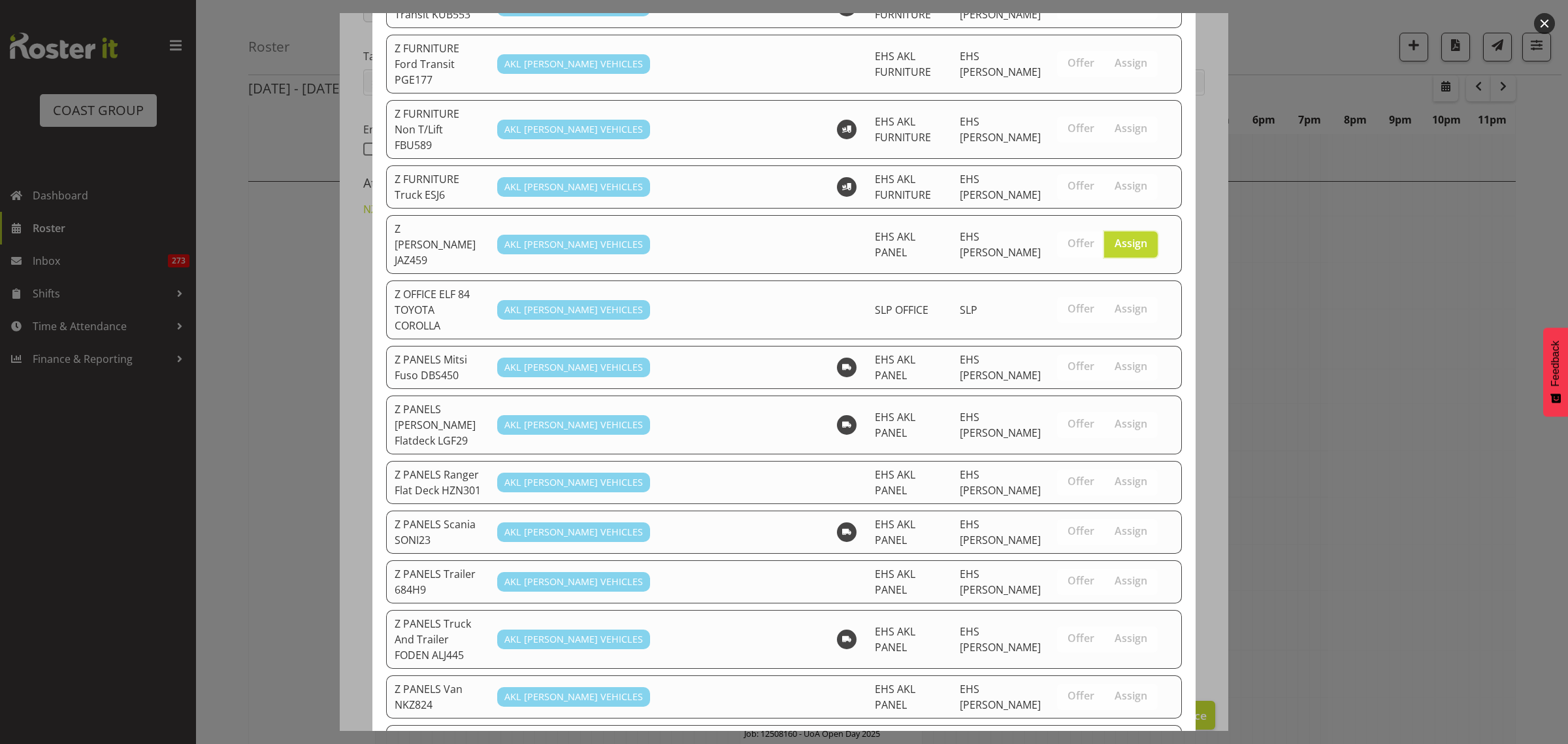
scroll to position [893, 0]
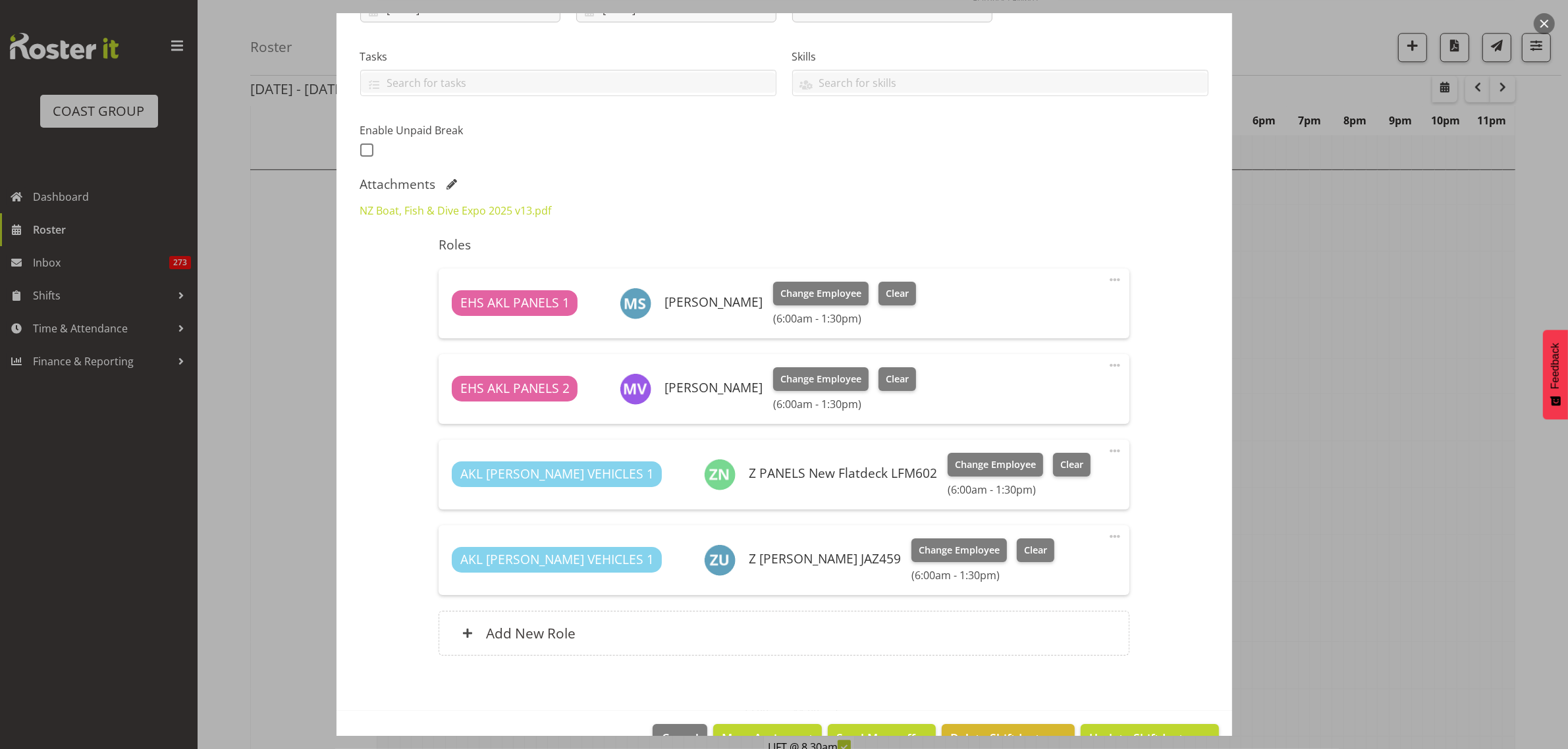
scroll to position [291, 0]
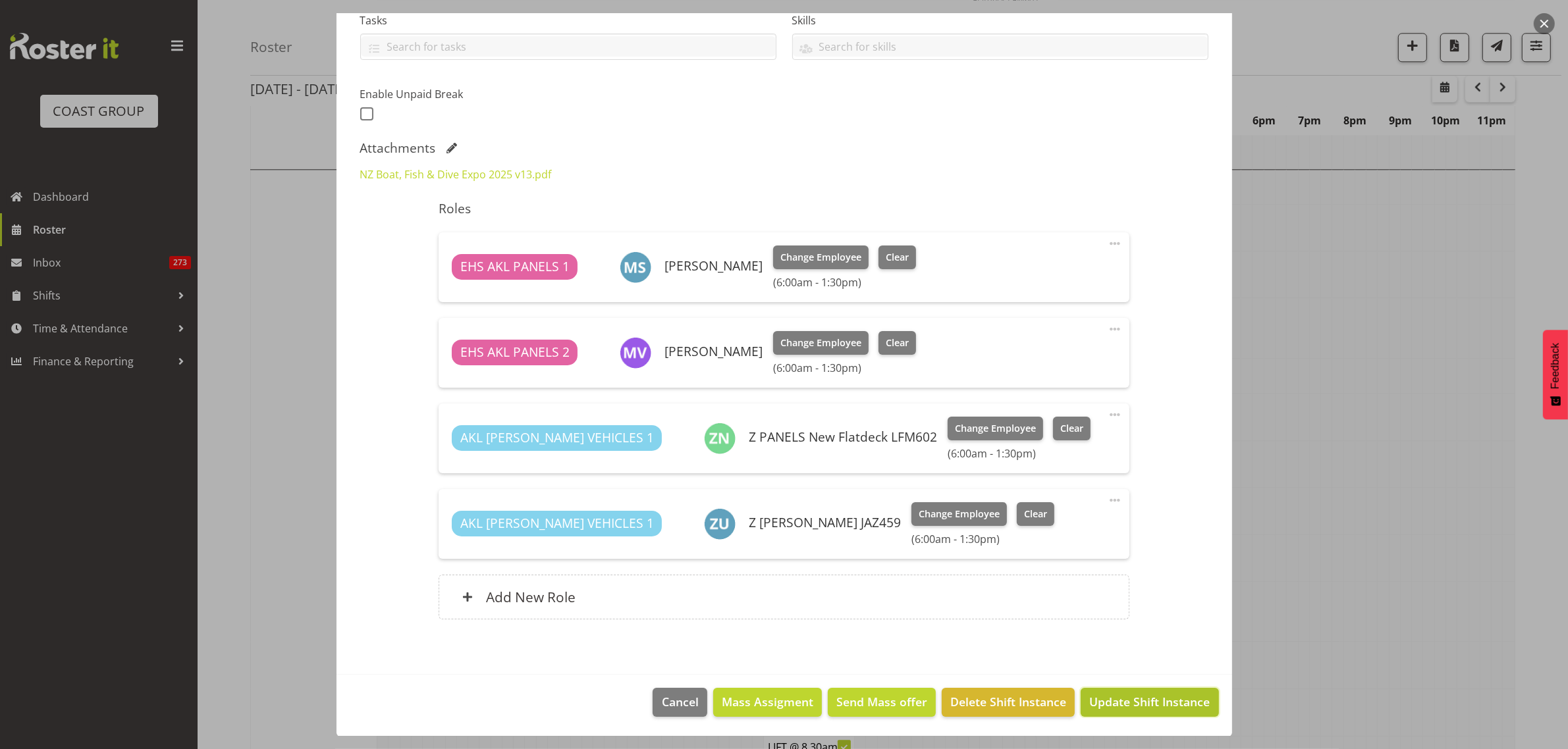
click at [1111, 707] on span "Update Shift Instance" at bounding box center [1149, 701] width 120 height 17
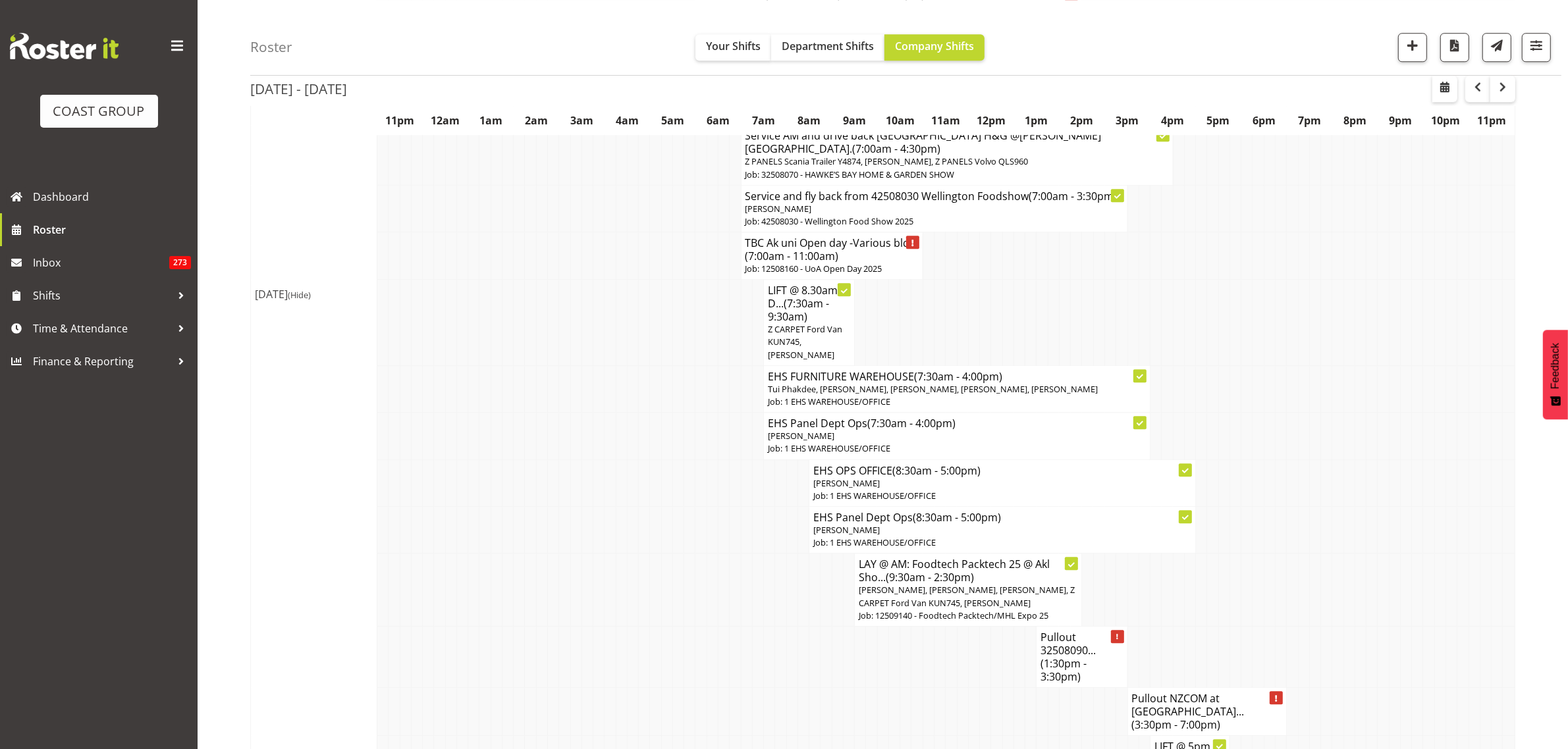
scroll to position [4771, 0]
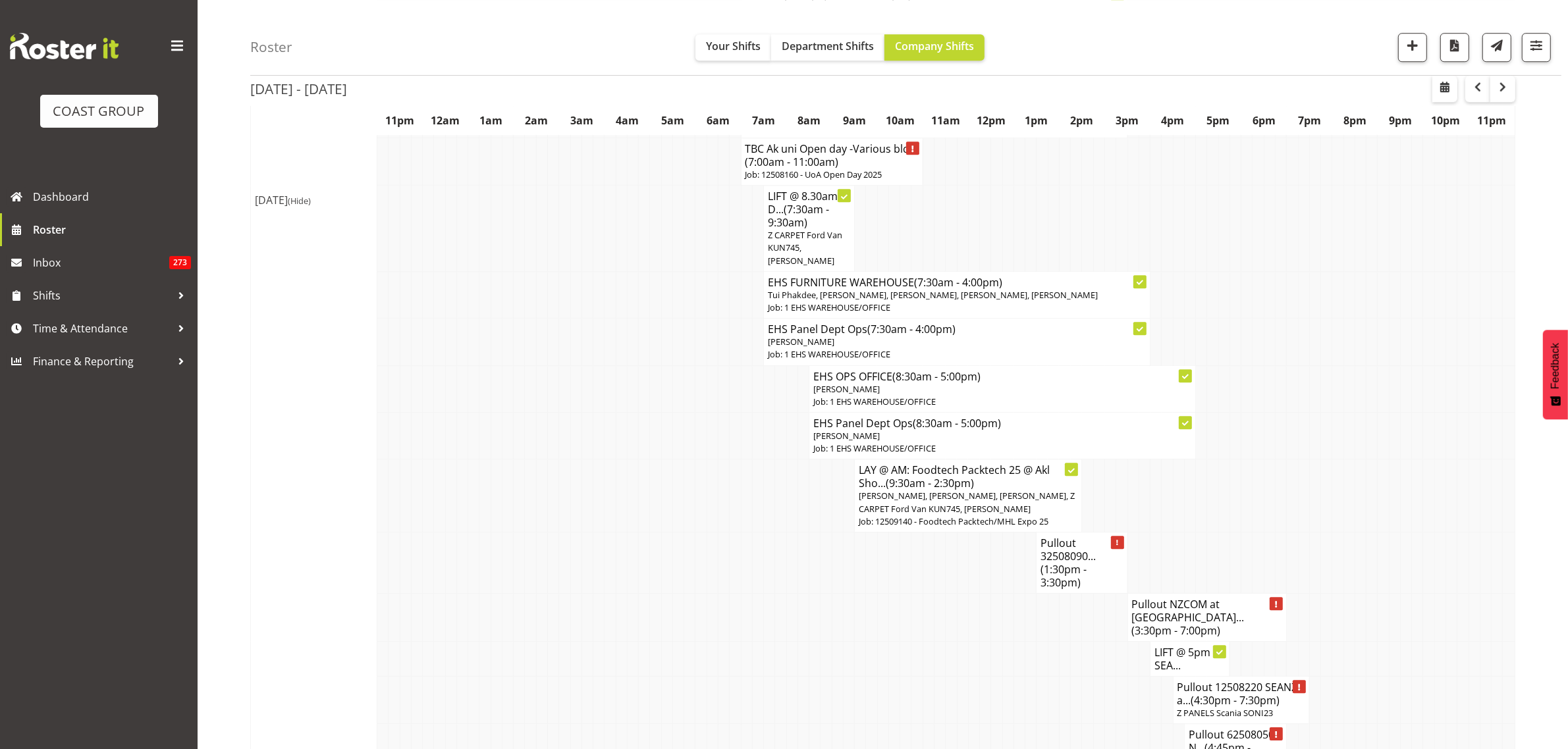
click at [1077, 562] on span "(1:30pm - 3:30pm)" at bounding box center [1063, 576] width 46 height 27
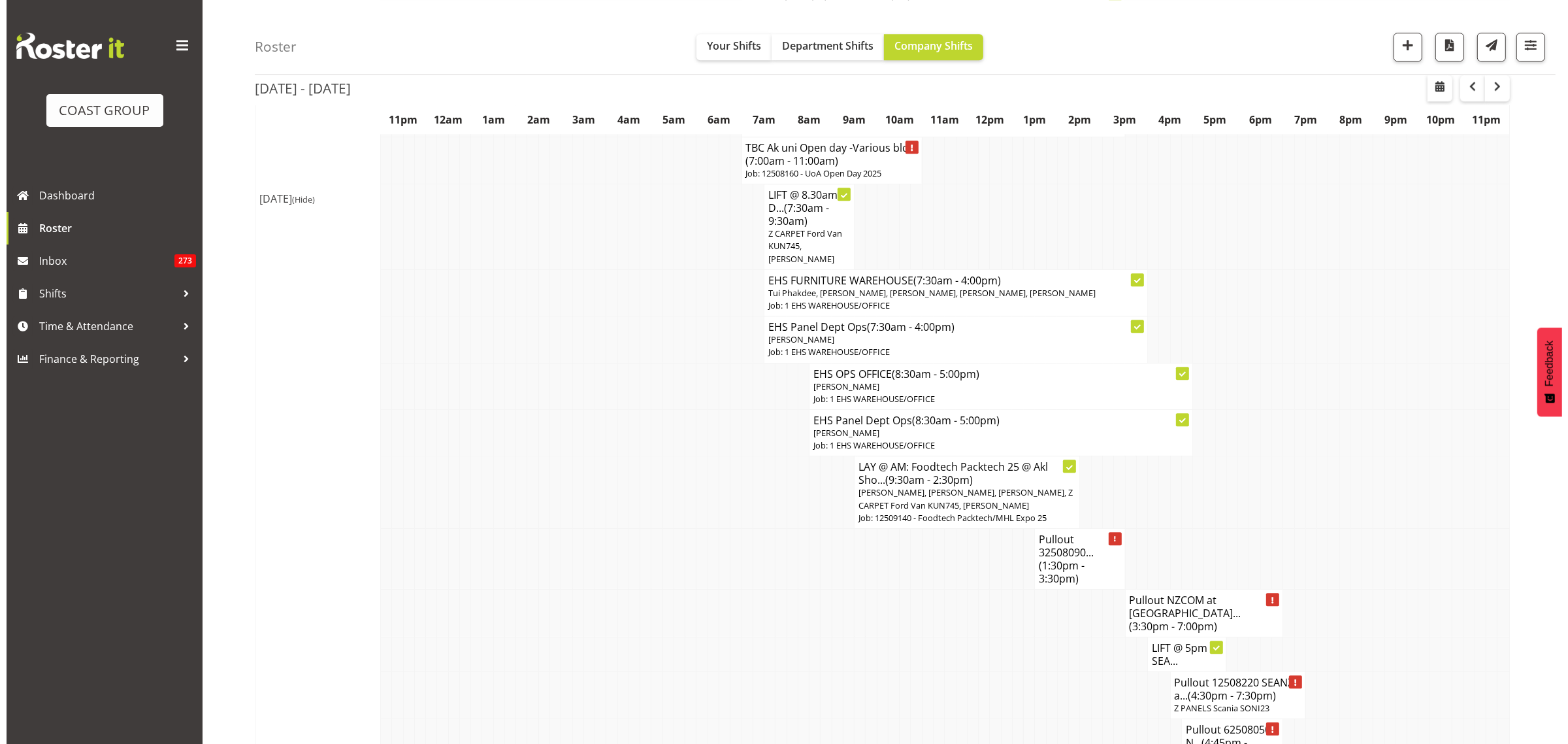
scroll to position [4727, 0]
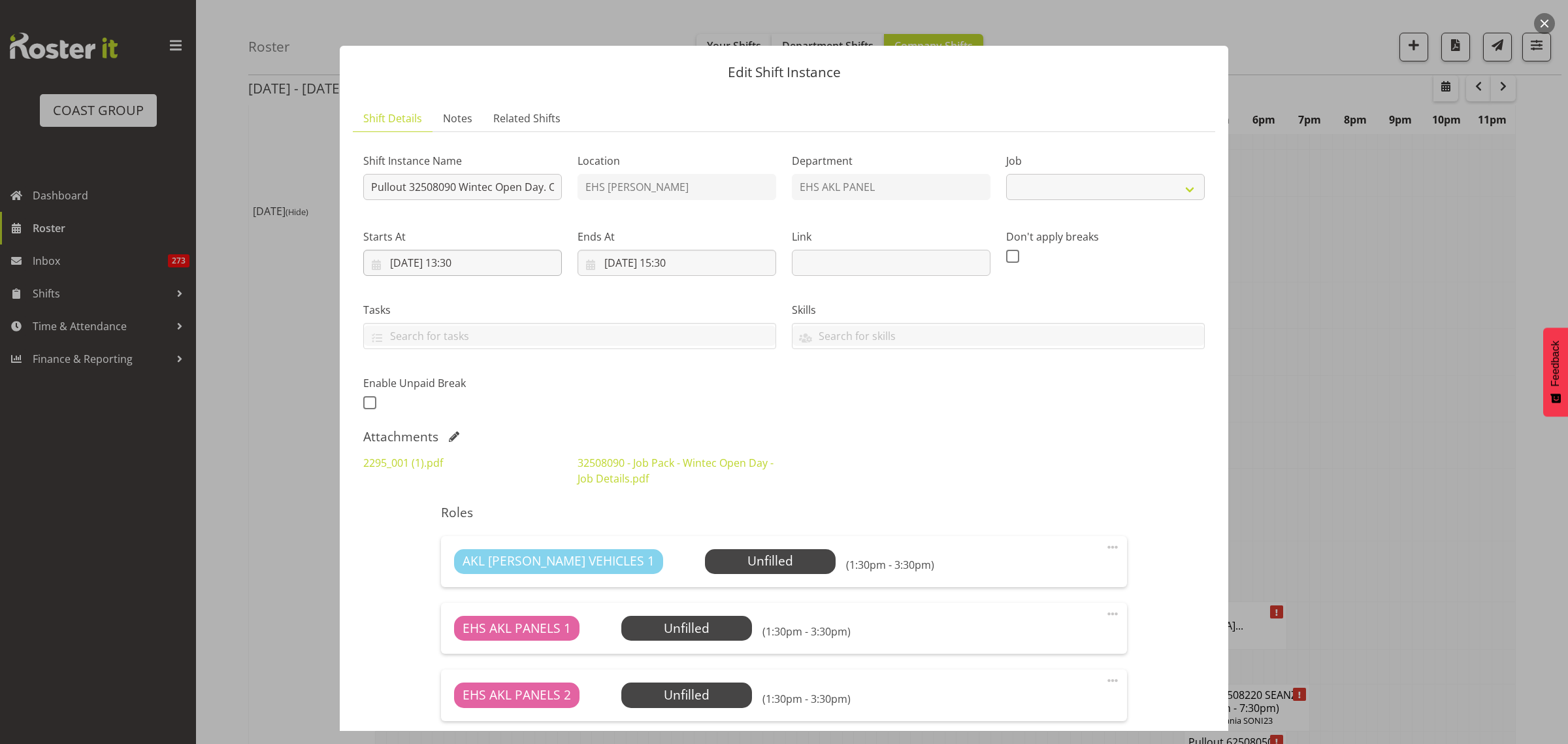
select select "10302"
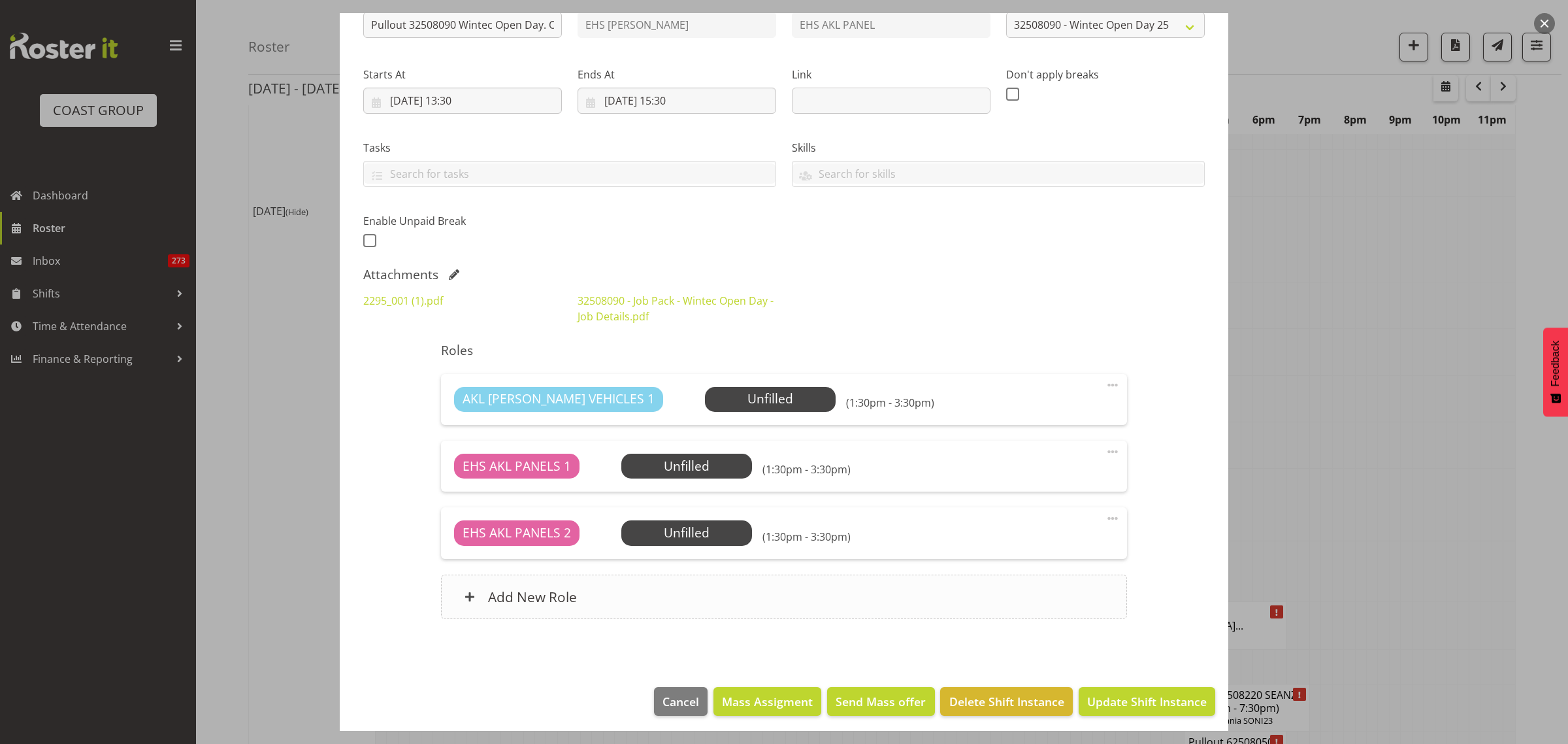
scroll to position [167, 0]
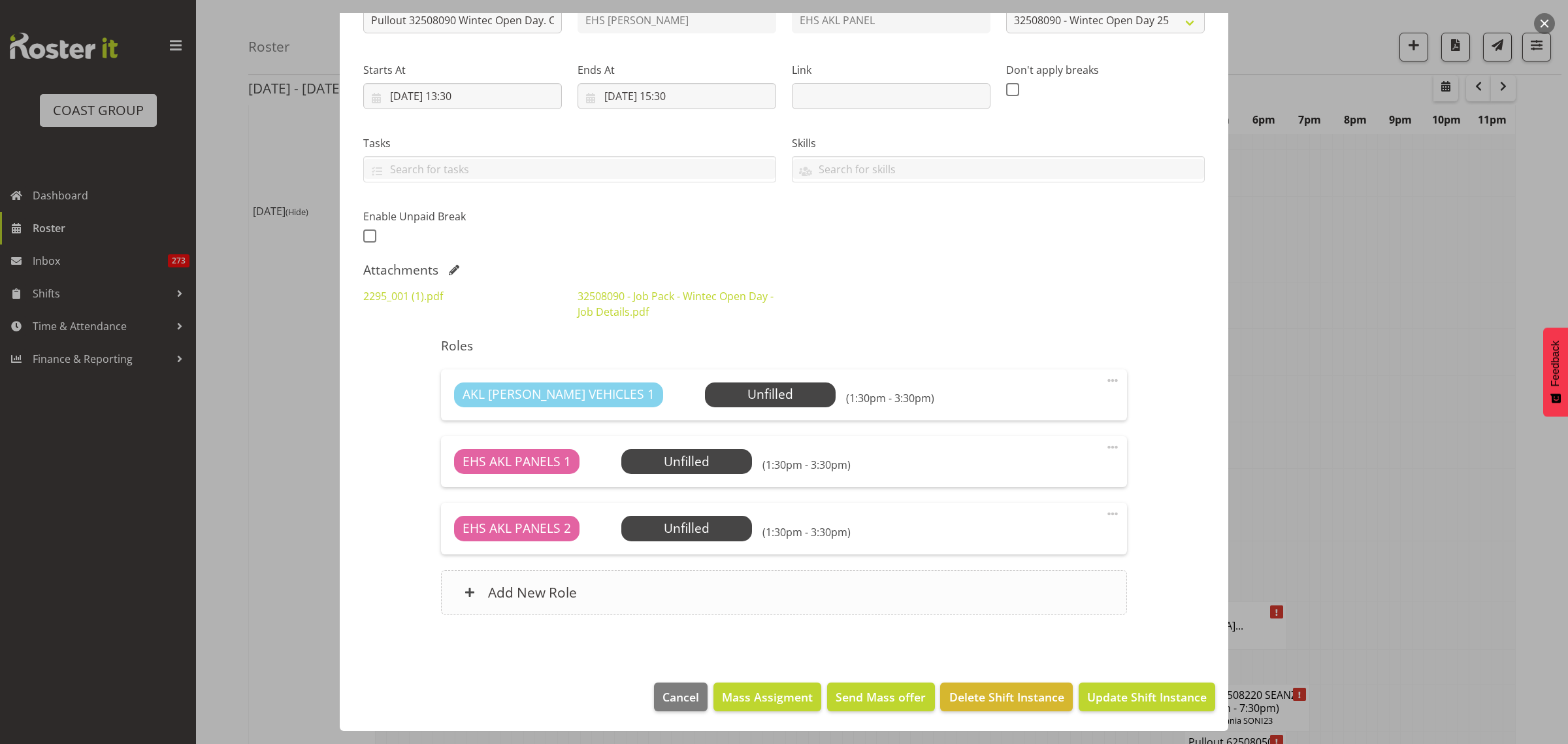
click at [791, 589] on div "Add New Role" at bounding box center [784, 592] width 686 height 44
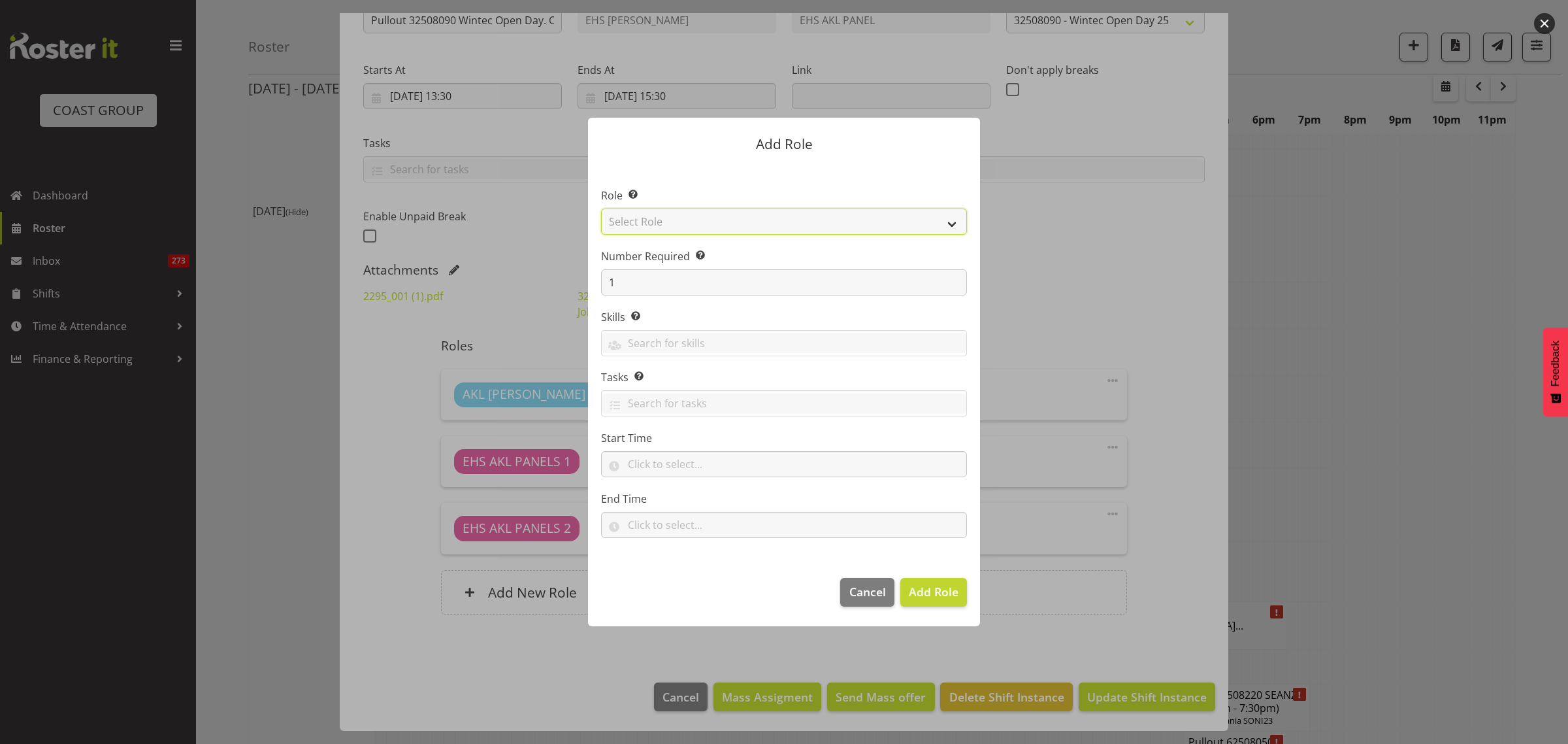
click at [955, 226] on select "Select Role ACCOUNT MANAGER ACCOUNT MANAGER DW ACCOUNTS AKL DIANNA VEHICLES AKL…" at bounding box center [784, 221] width 366 height 26
select select "81"
click at [601, 208] on select "Select Role ACCOUNT MANAGER ACCOUNT MANAGER DW ACCOUNTS AKL DIANNA VEHICLES AKL…" at bounding box center [784, 221] width 366 height 26
click at [933, 592] on span "Add Role" at bounding box center [933, 591] width 49 height 16
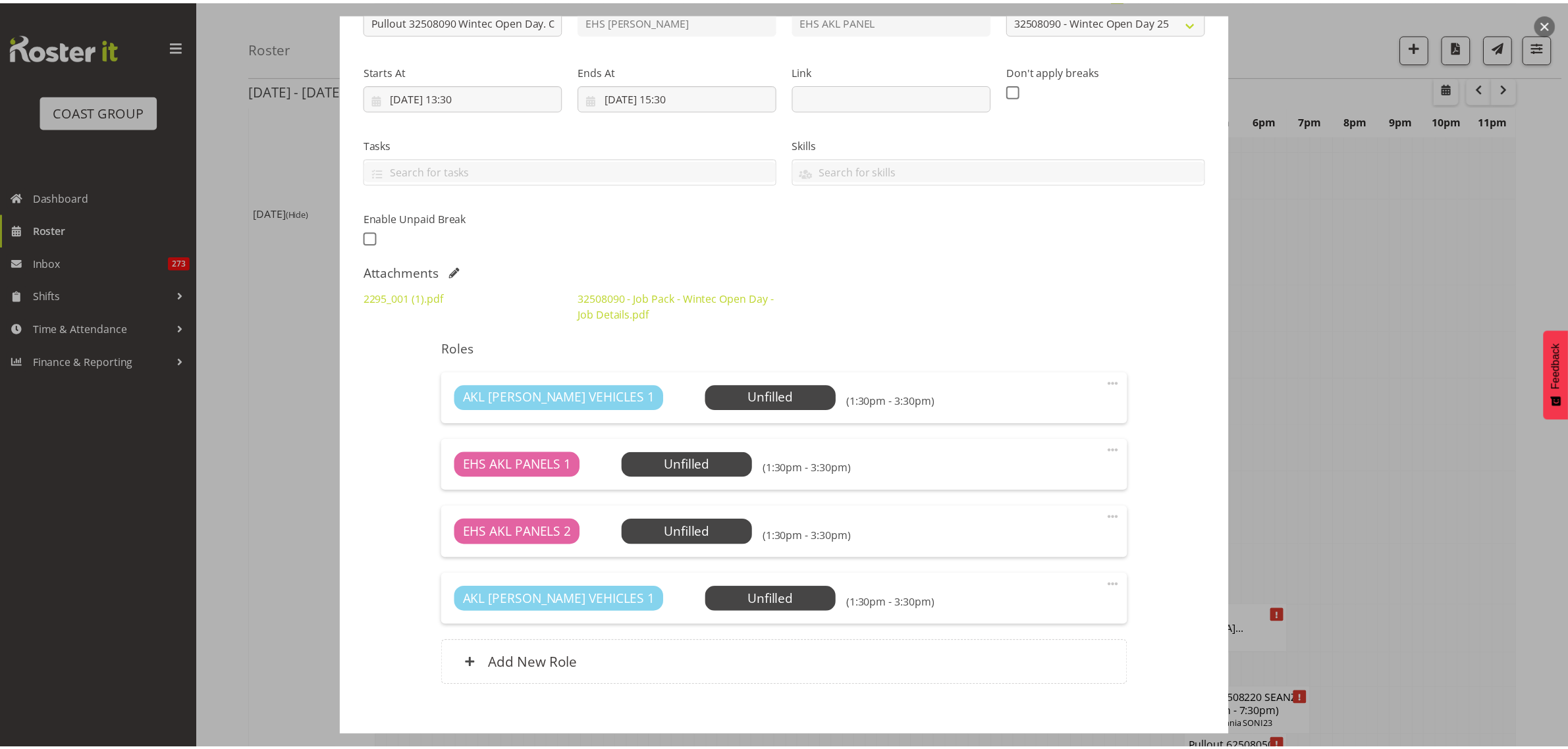
scroll to position [4771, 0]
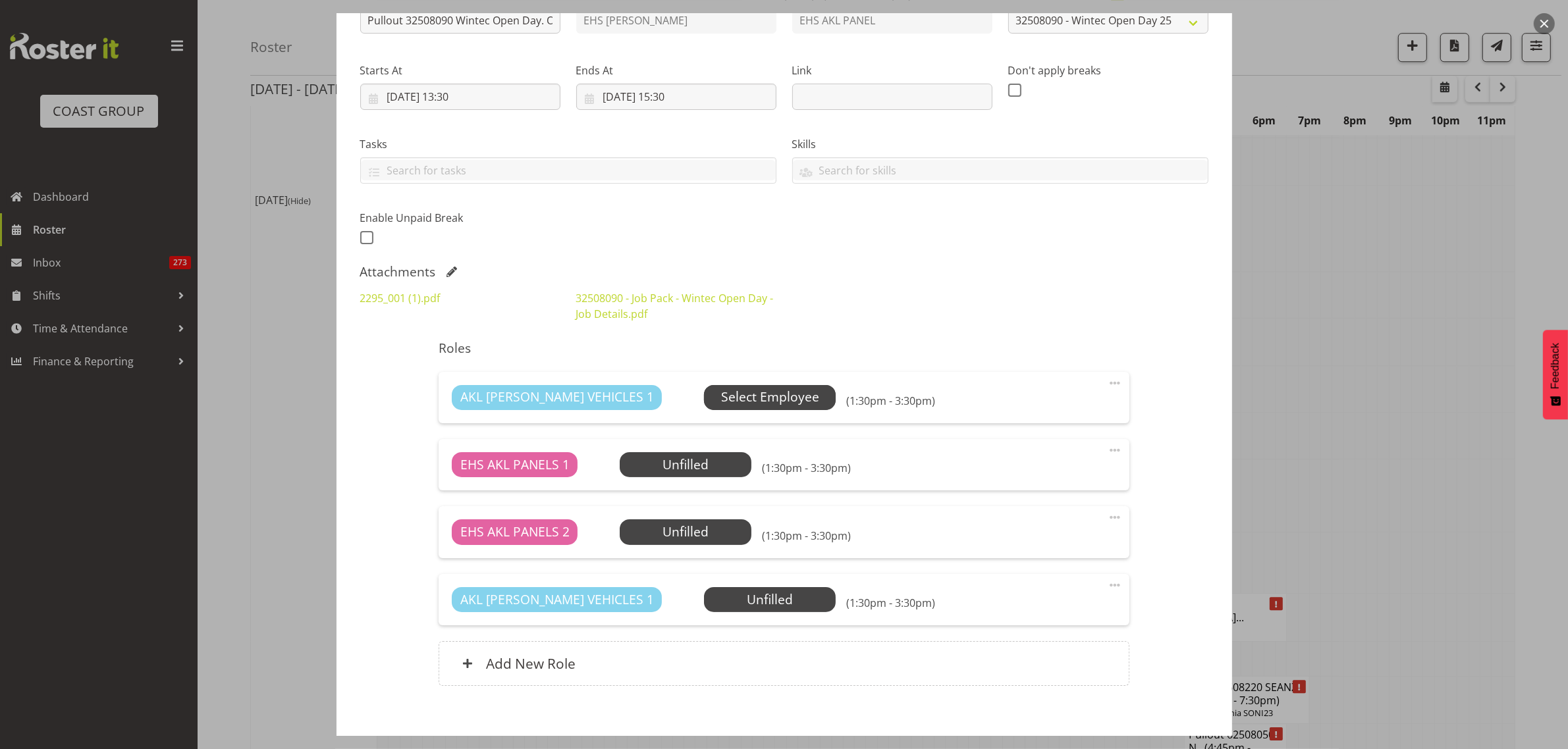
click at [752, 402] on span "Select Employee" at bounding box center [770, 397] width 98 height 19
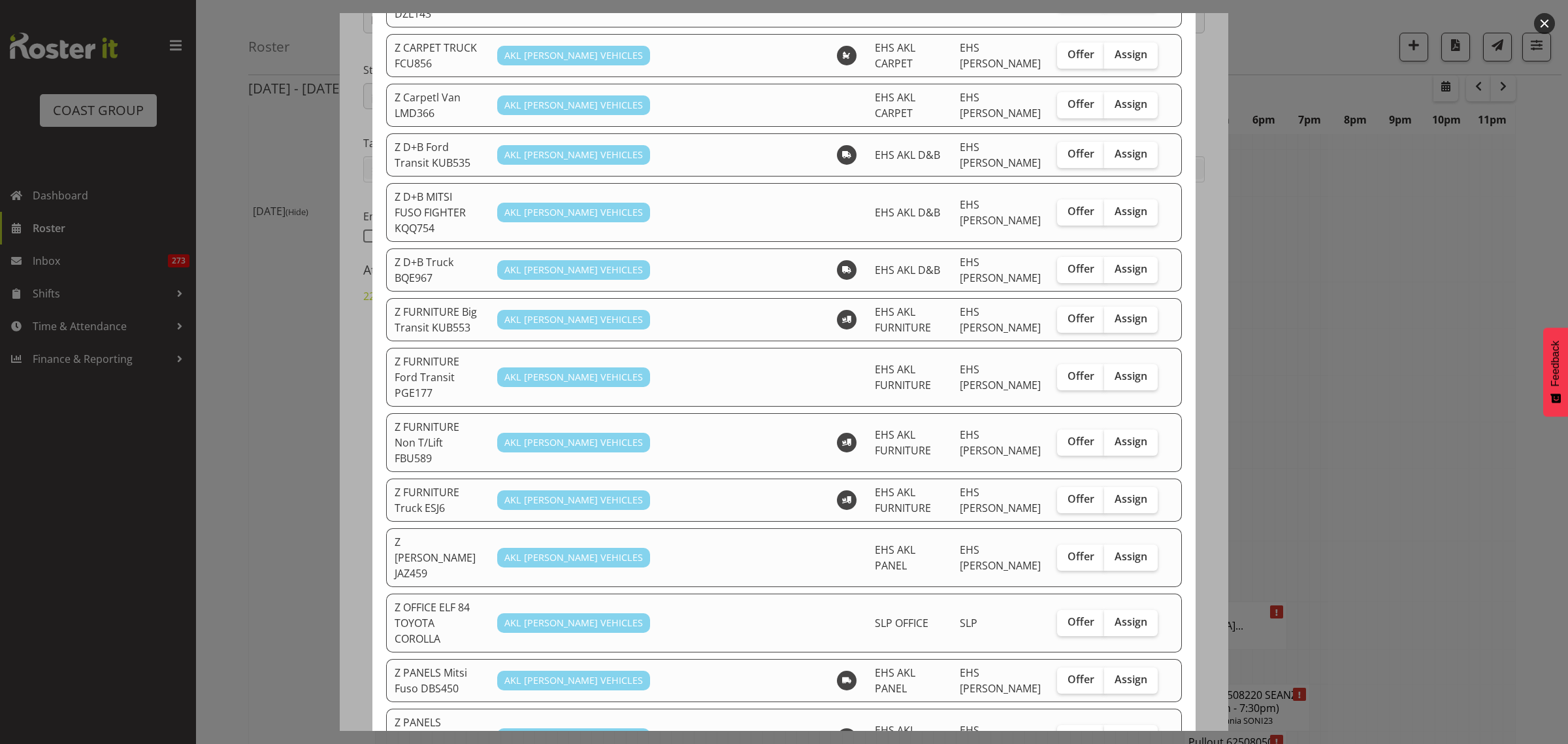
scroll to position [327, 0]
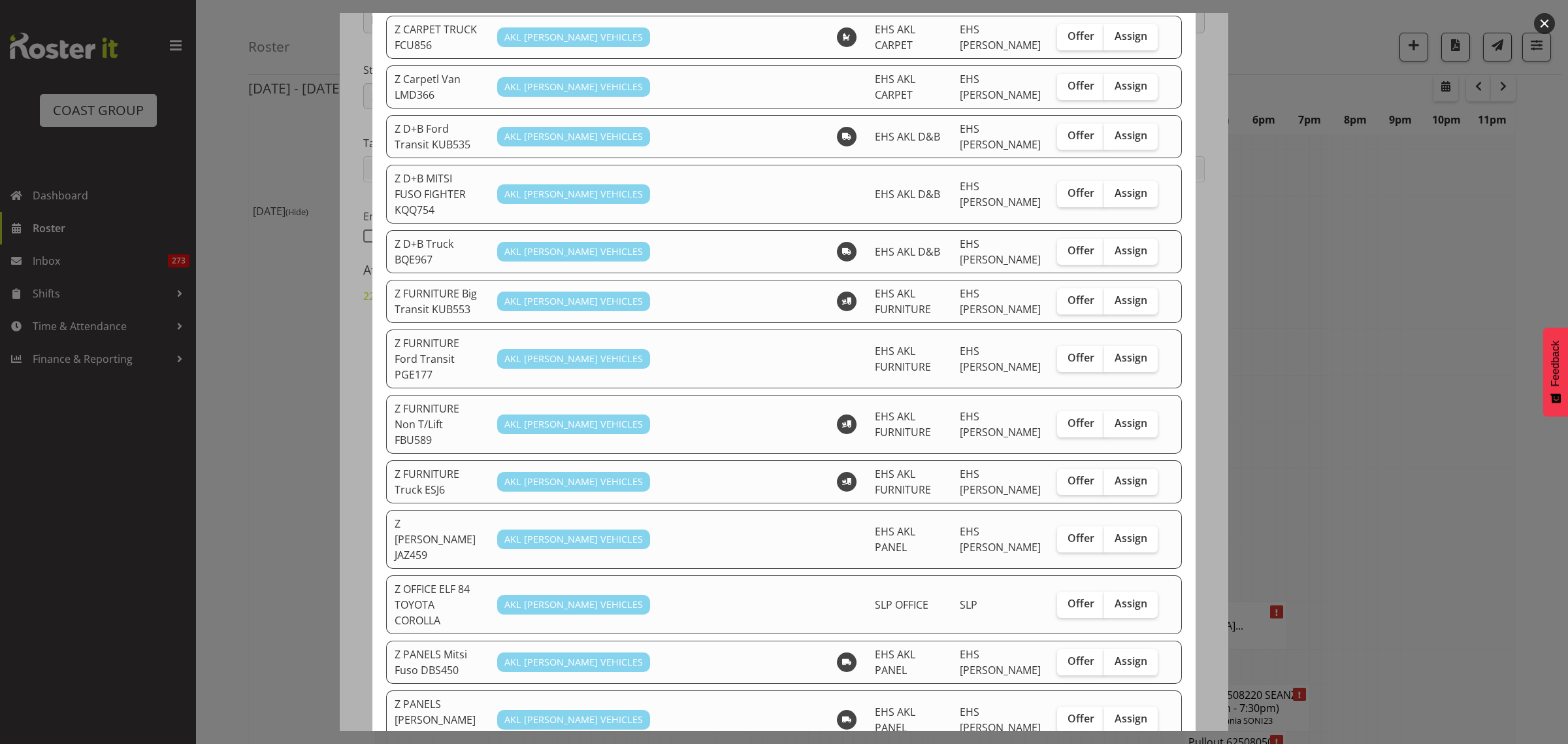
drag, startPoint x: 1114, startPoint y: 420, endPoint x: 1105, endPoint y: 433, distance: 15.8
click at [1114, 531] on span "Assign" at bounding box center [1131, 538] width 33 height 13
click at [1113, 534] on input "Assign" at bounding box center [1109, 538] width 9 height 9
checkbox input "true"
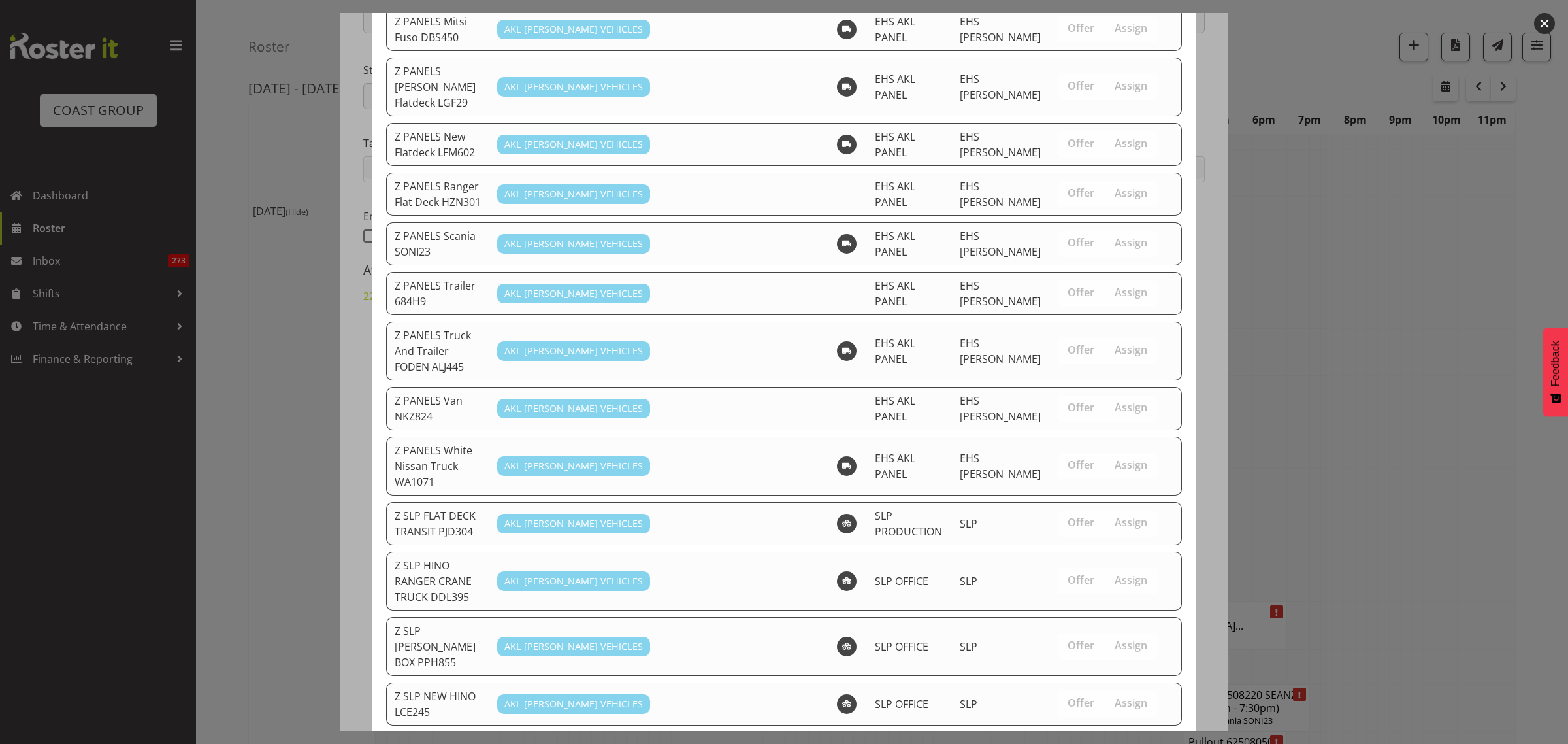
scroll to position [987, 0]
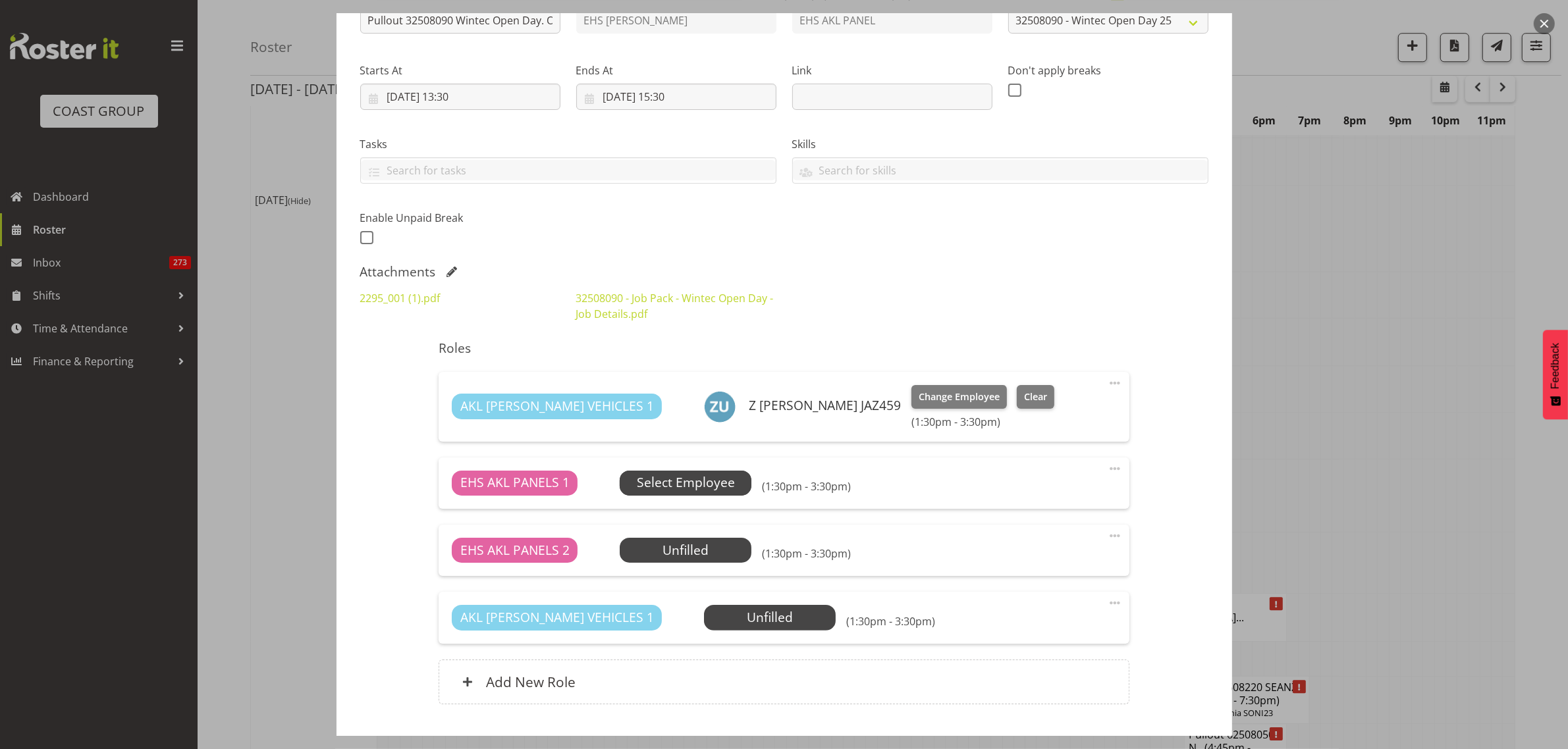
click at [698, 472] on span "Select Employee" at bounding box center [685, 483] width 132 height 25
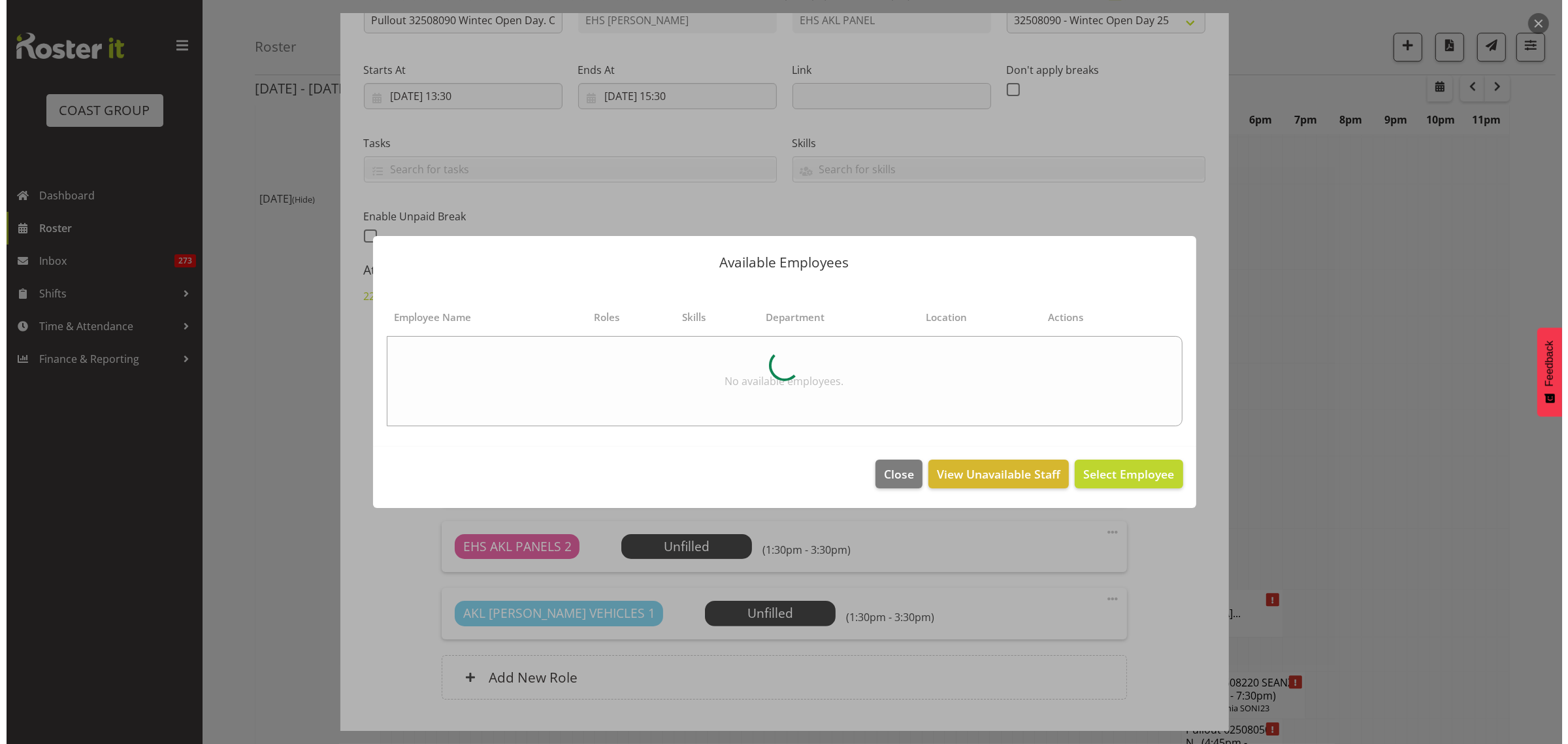
scroll to position [4727, 0]
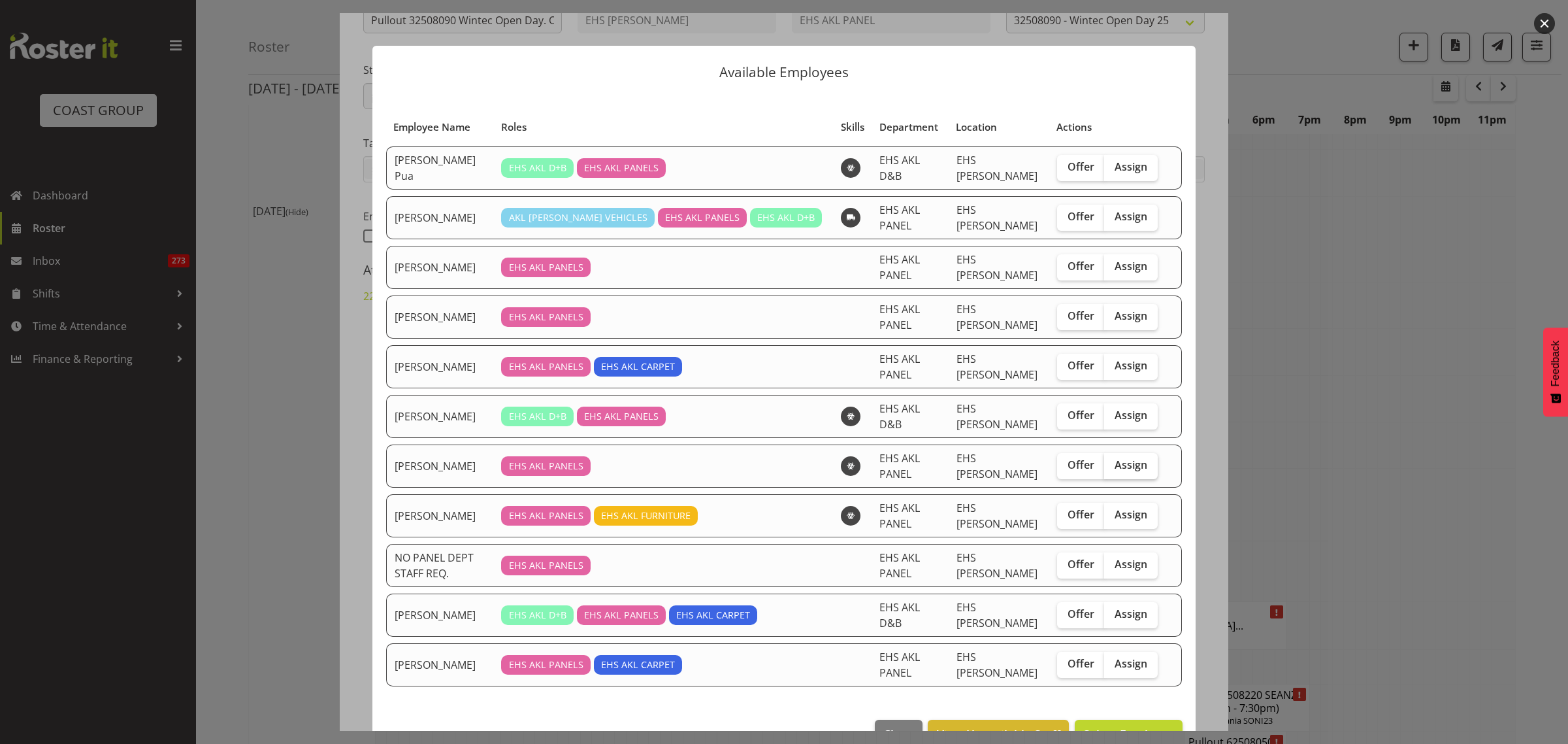
click at [1125, 458] on span "Assign" at bounding box center [1131, 465] width 33 height 13
click at [1113, 461] on input "Assign" at bounding box center [1109, 465] width 9 height 9
checkbox input "true"
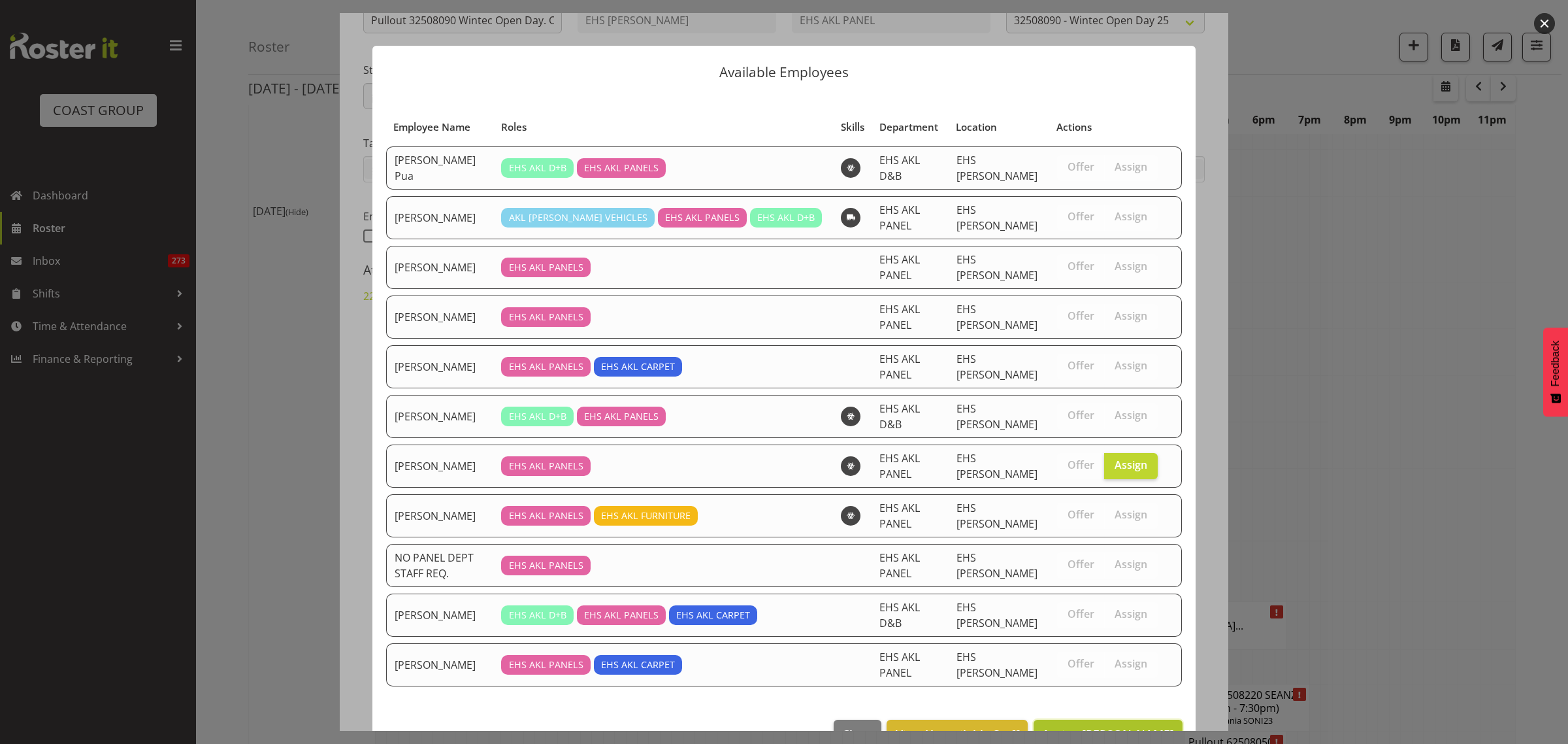
click at [1125, 726] on span "Assign Martin Samuel" at bounding box center [1108, 734] width 132 height 16
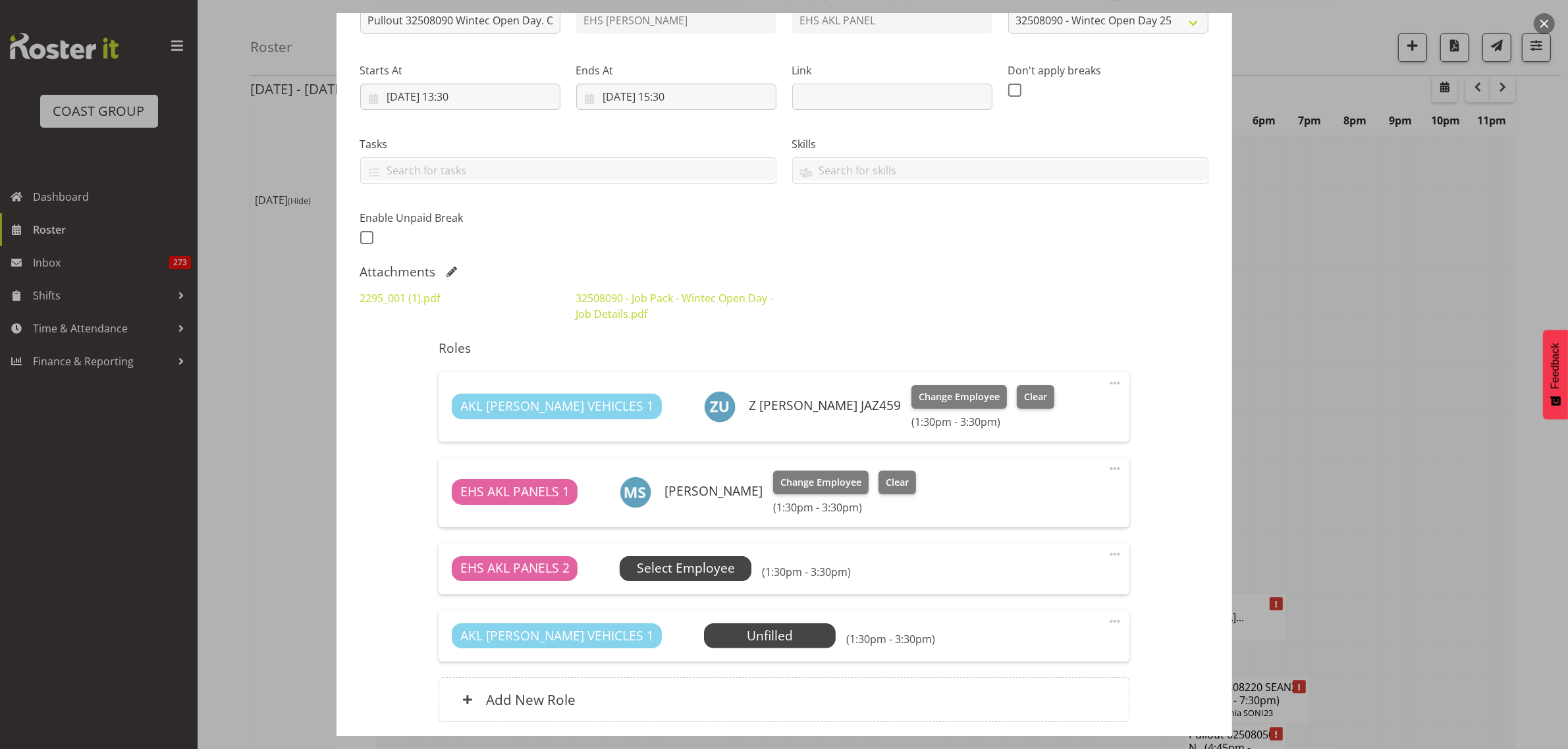
click at [718, 573] on span "Select Employee" at bounding box center [686, 568] width 98 height 19
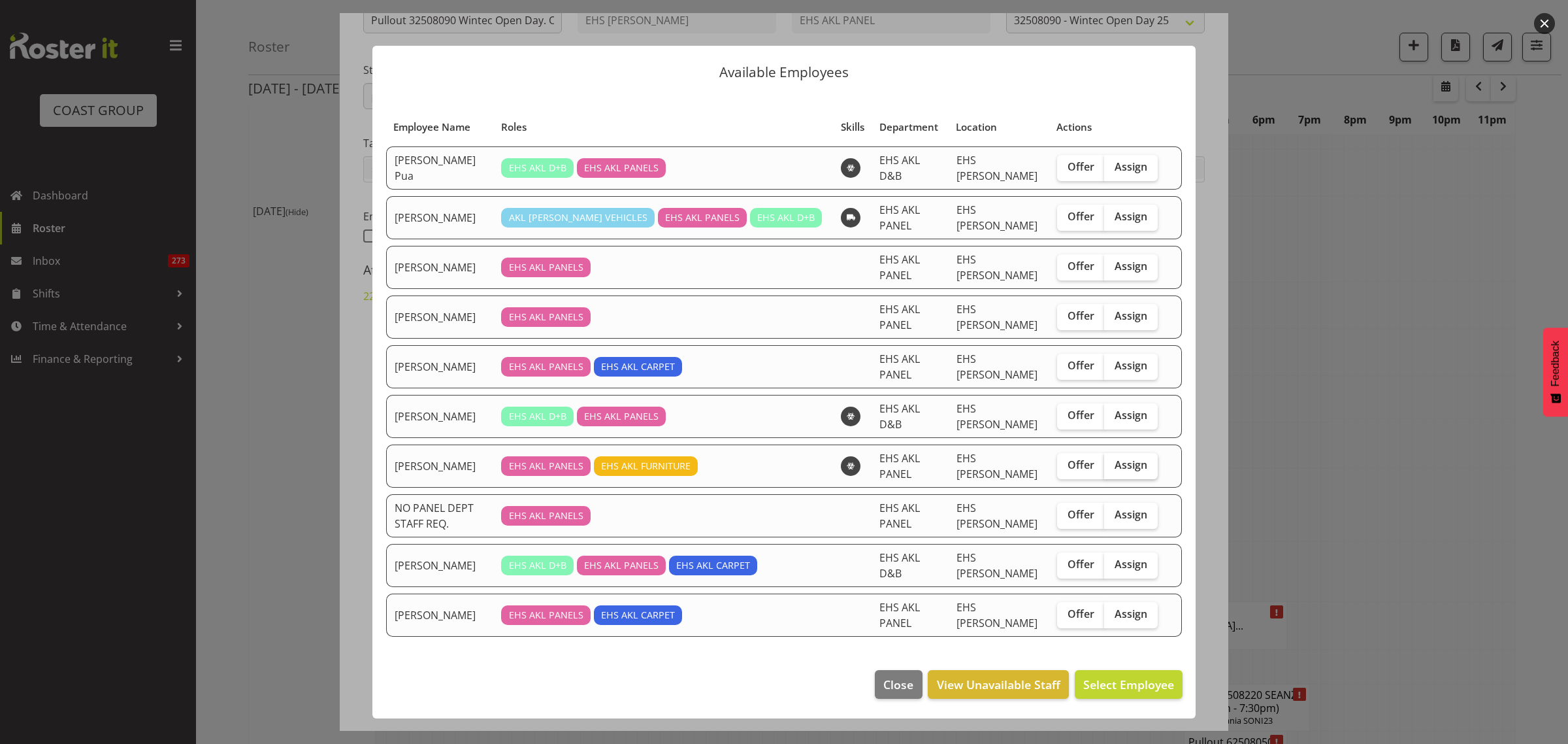
click at [1130, 456] on label "Assign" at bounding box center [1131, 466] width 54 height 26
click at [1113, 461] on input "Assign" at bounding box center [1109, 465] width 9 height 9
checkbox input "true"
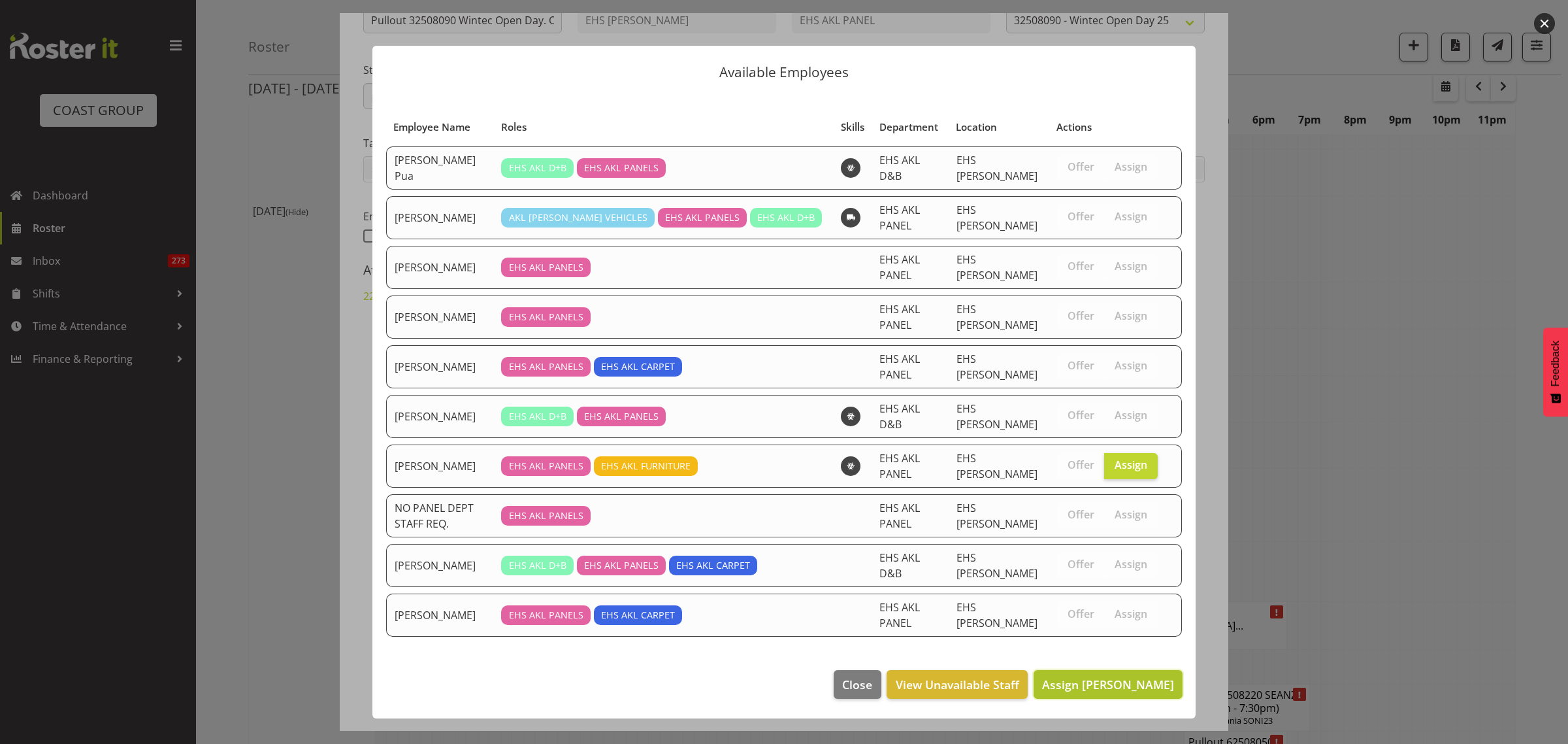
click at [1099, 677] on span "Assign Matthieu Vendrely" at bounding box center [1108, 685] width 132 height 16
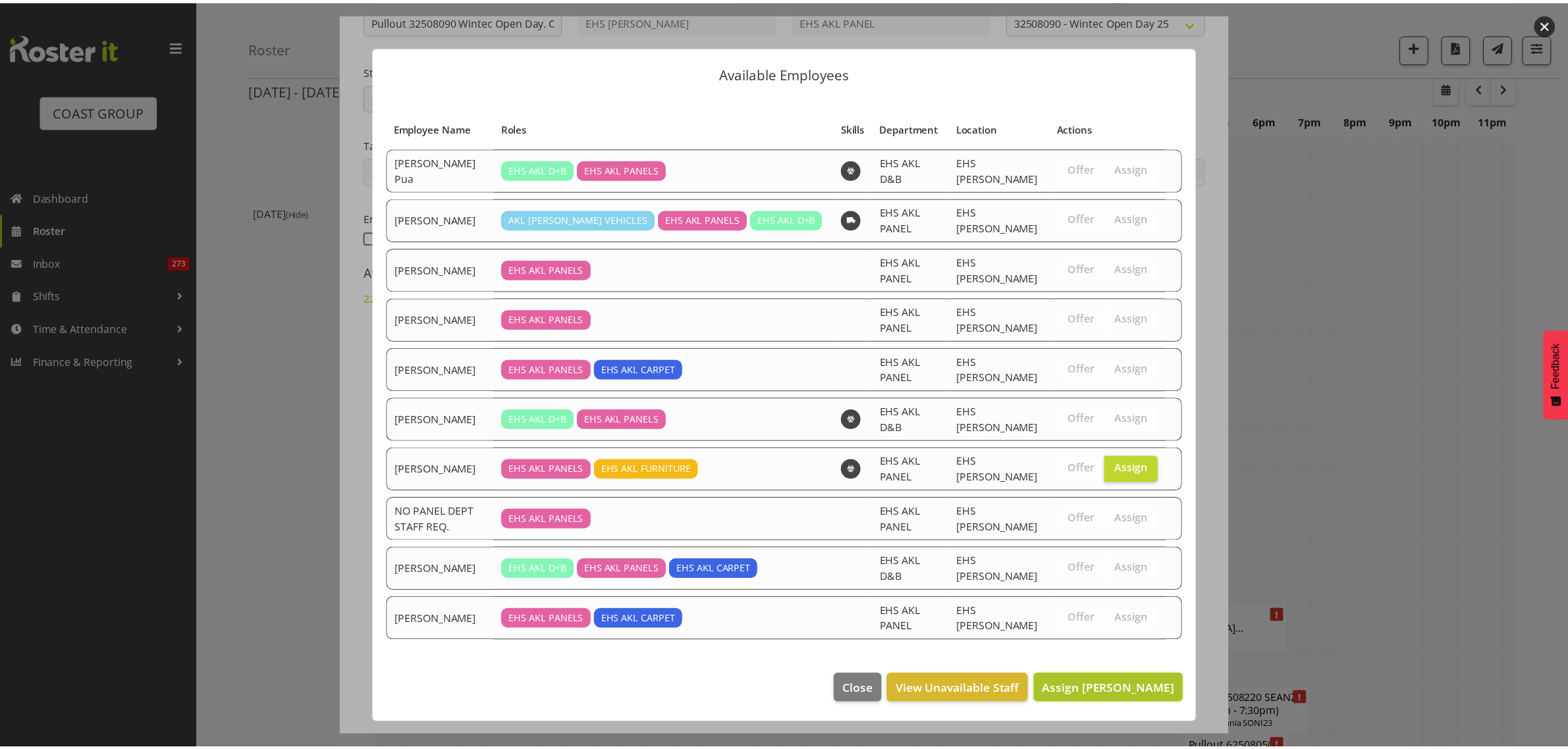
scroll to position [4771, 0]
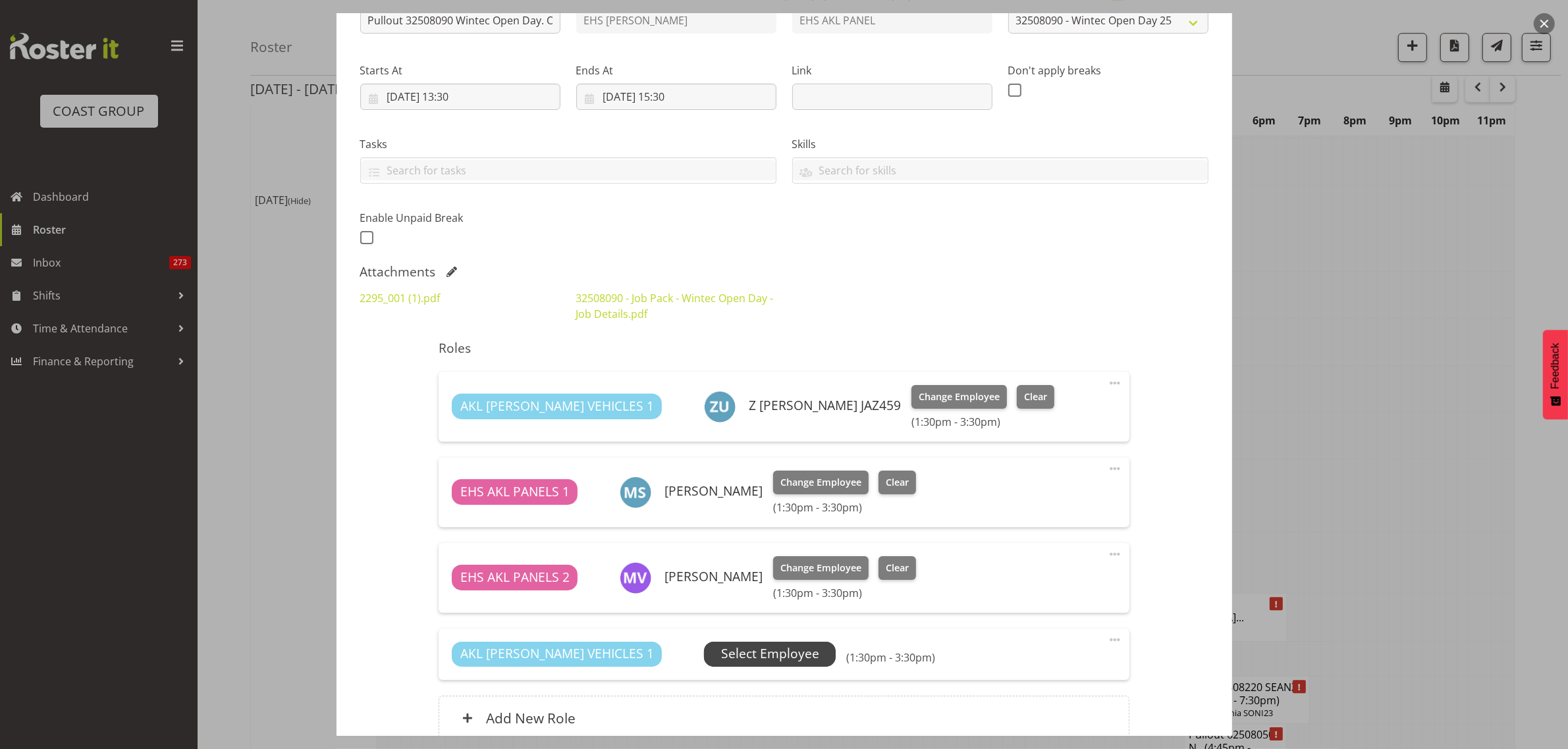
click at [736, 660] on span "Select Employee" at bounding box center [770, 654] width 98 height 19
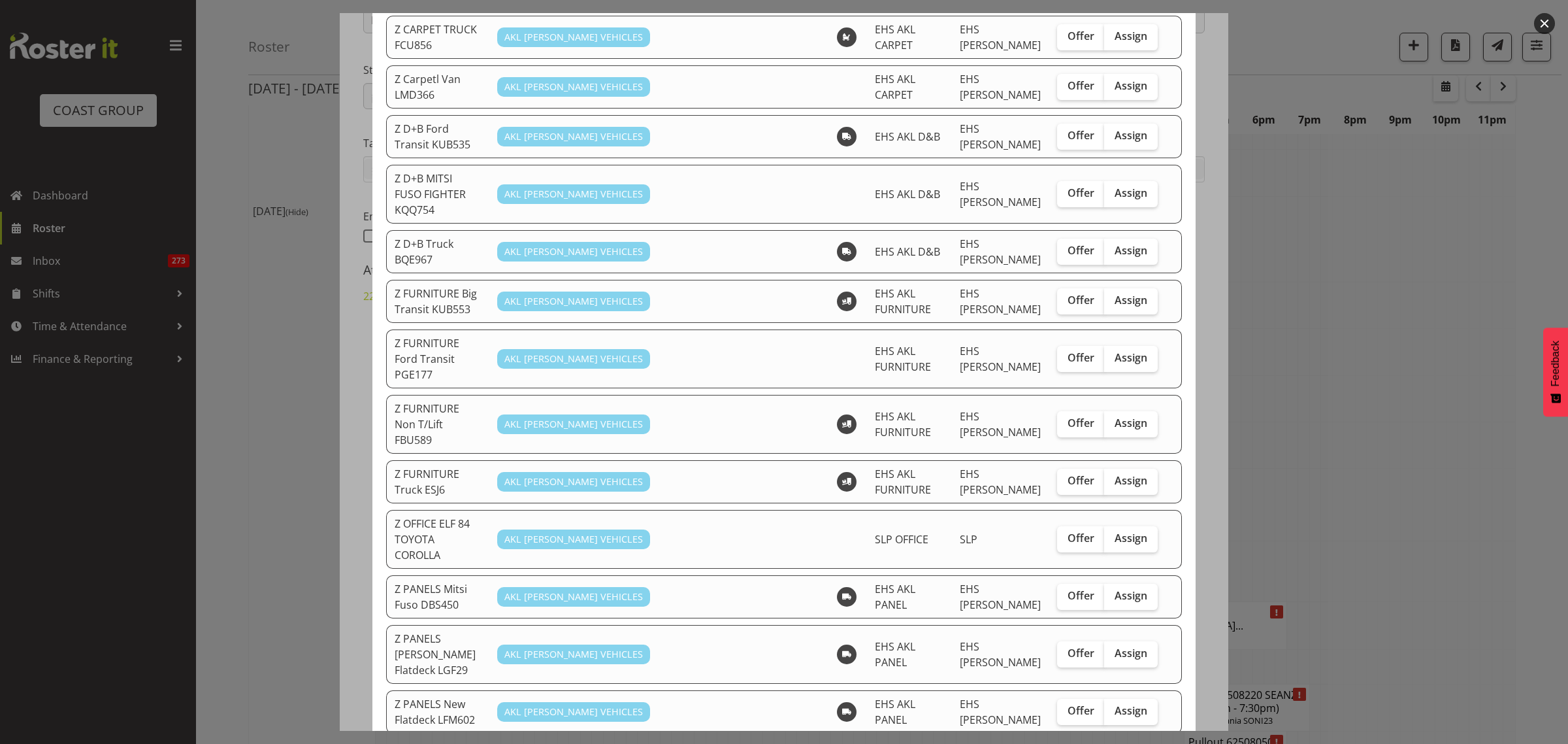
scroll to position [409, 0]
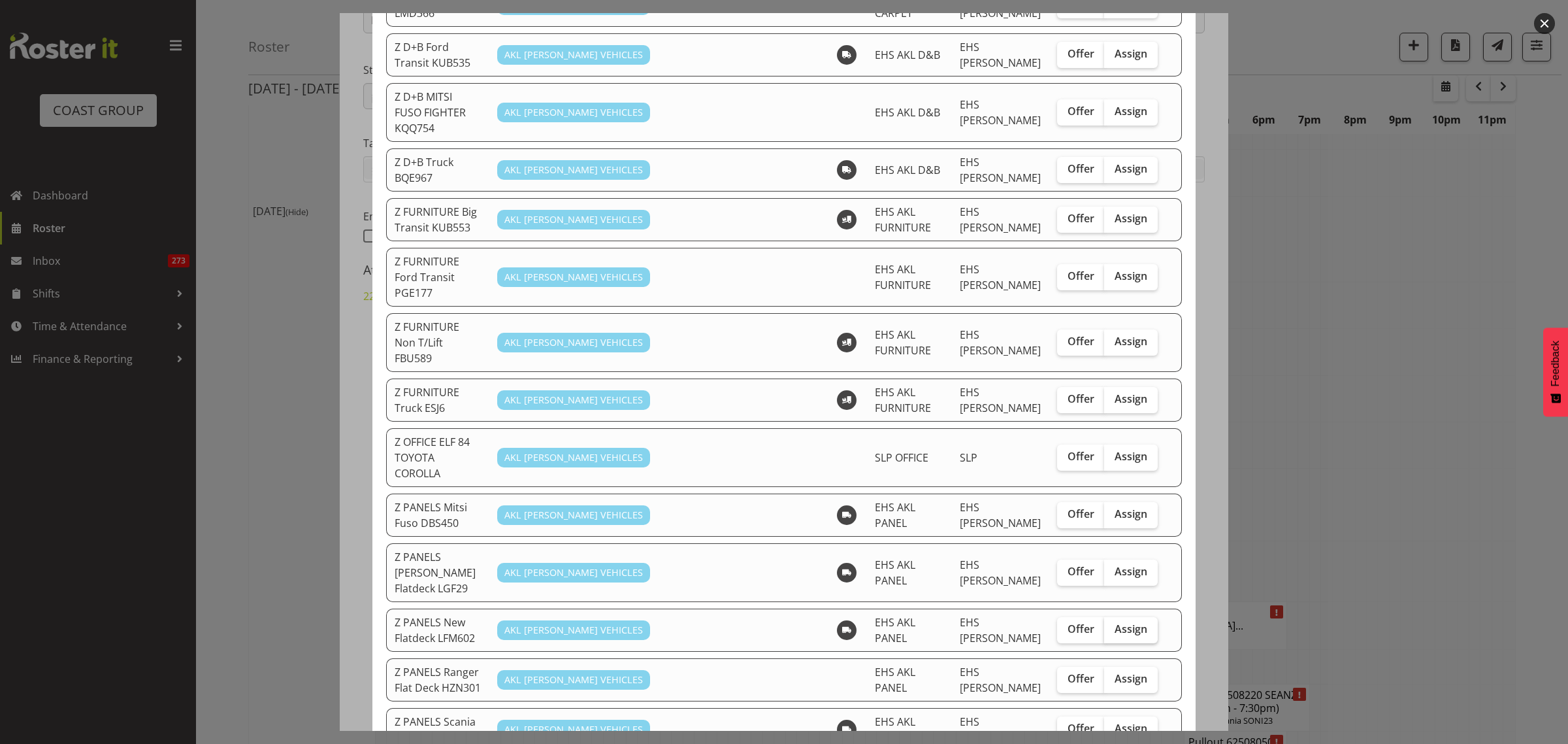
click at [1121, 622] on span "Assign" at bounding box center [1131, 629] width 33 height 13
click at [1113, 625] on input "Assign" at bounding box center [1109, 629] width 9 height 9
checkbox input "true"
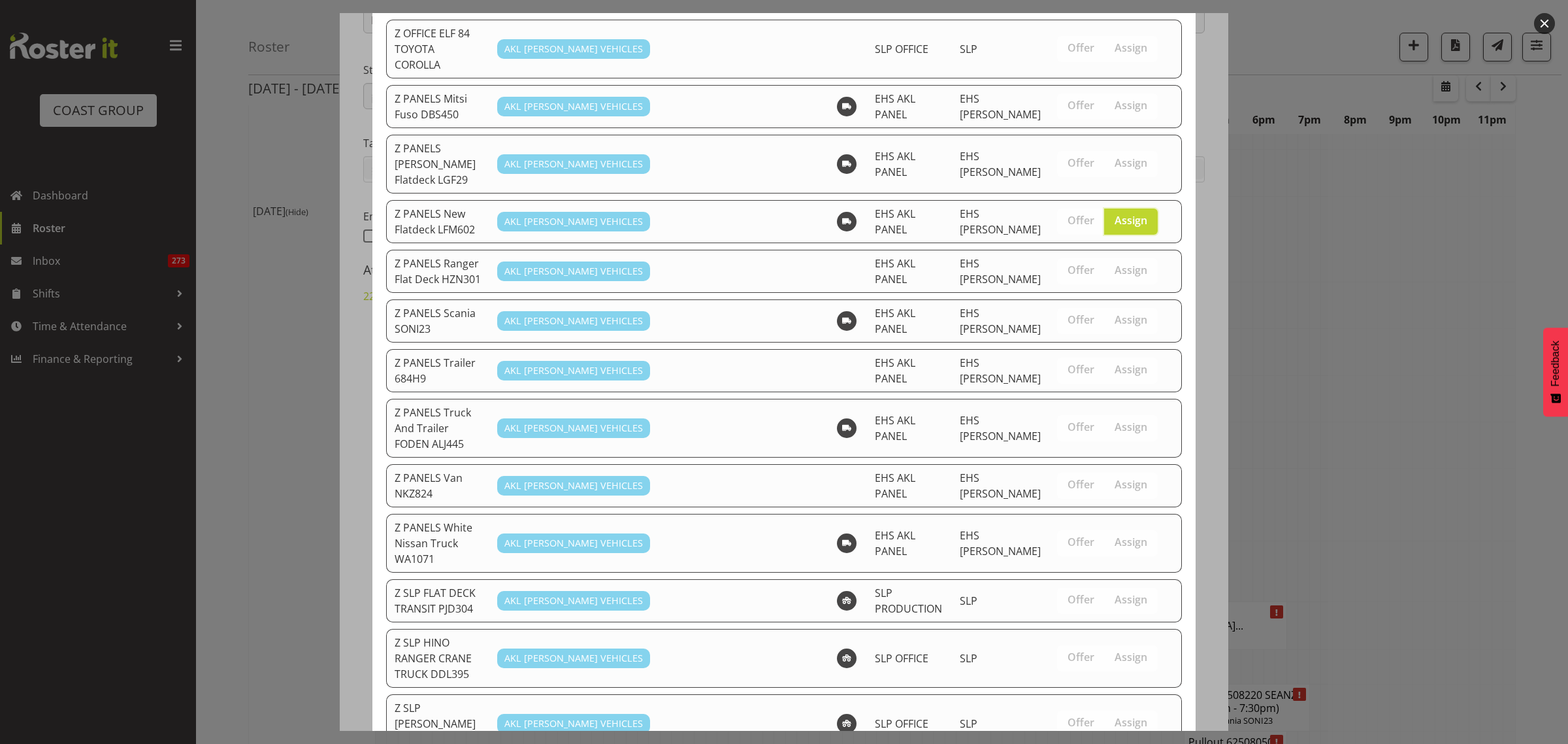
scroll to position [942, 0]
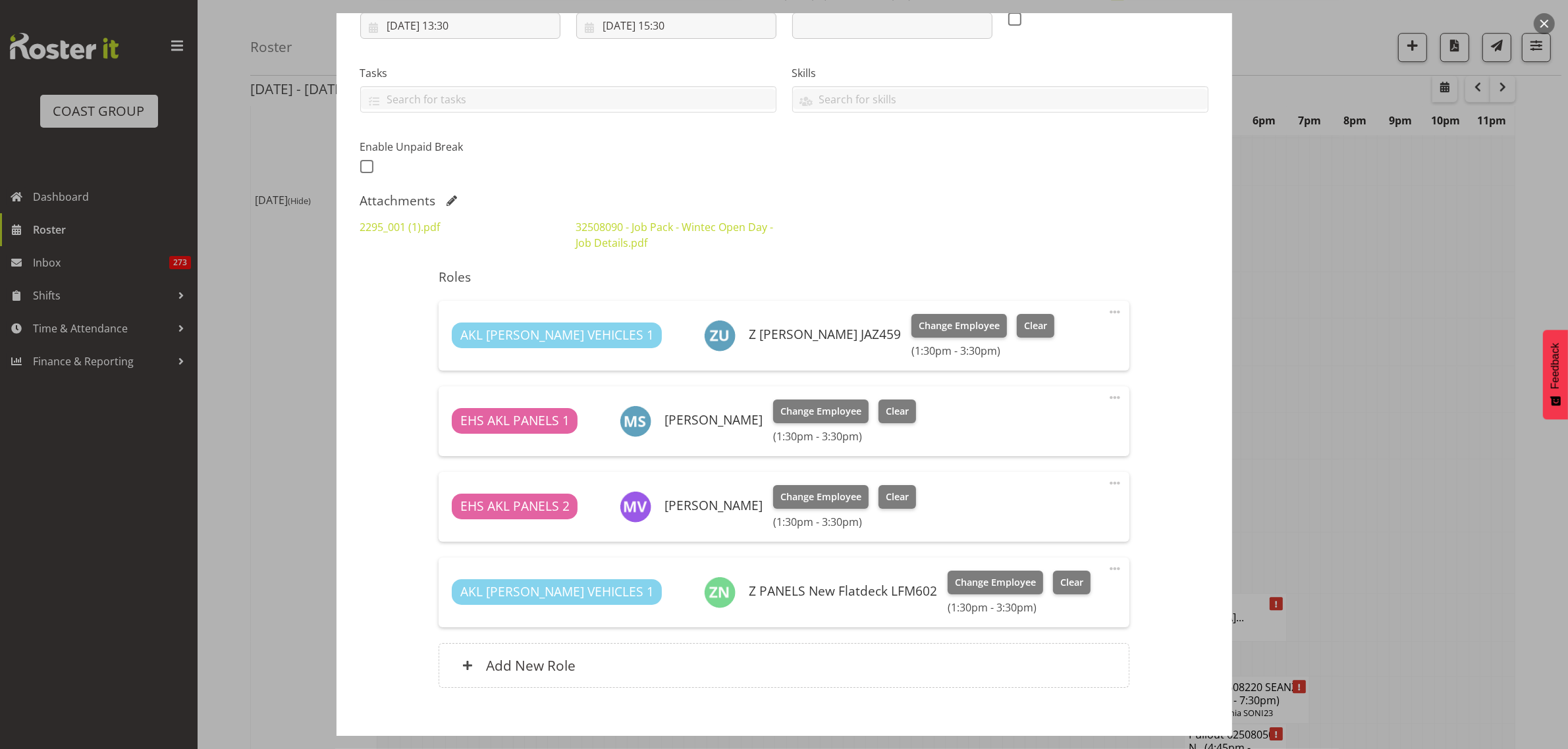
scroll to position [308, 0]
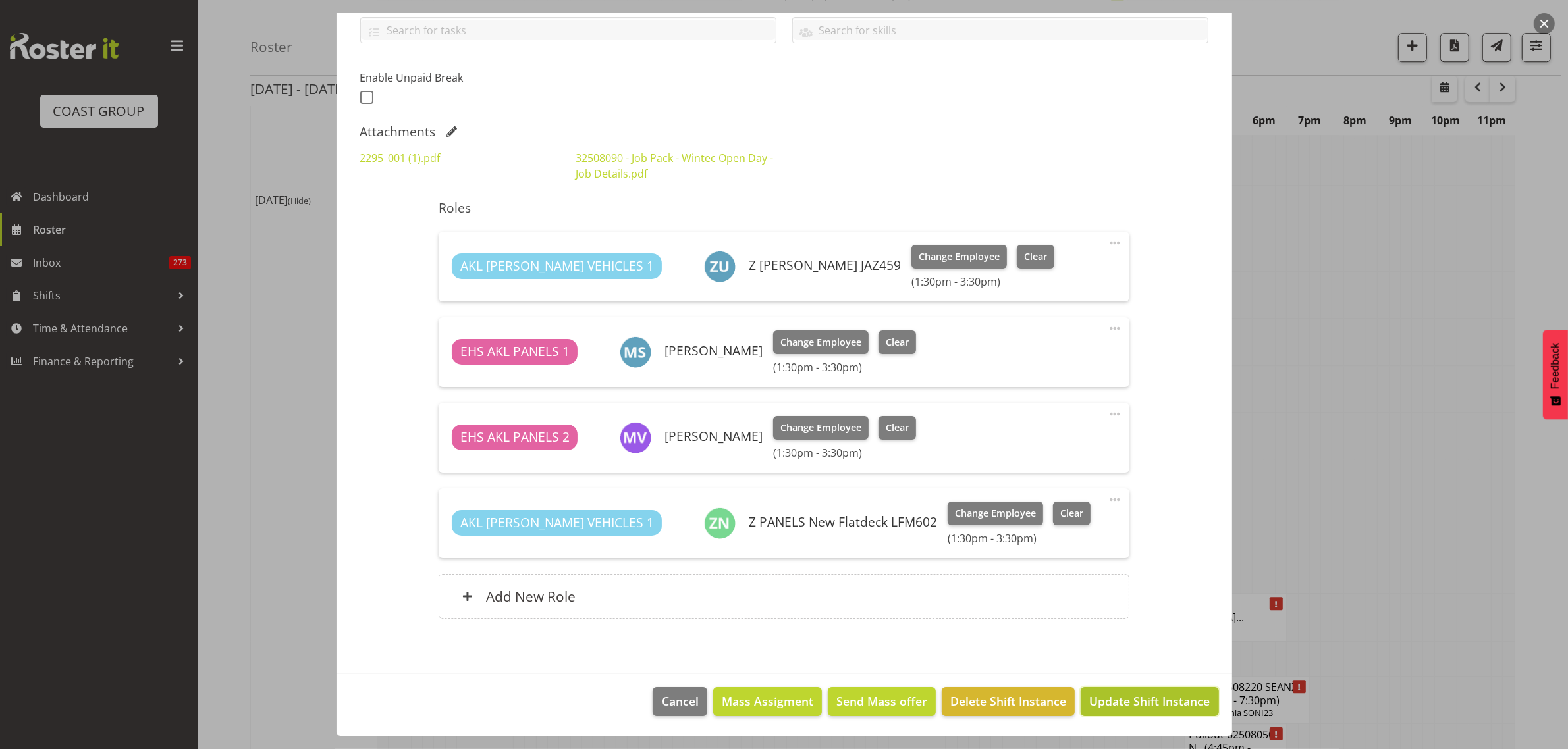
click at [1137, 702] on span "Update Shift Instance" at bounding box center [1149, 701] width 120 height 17
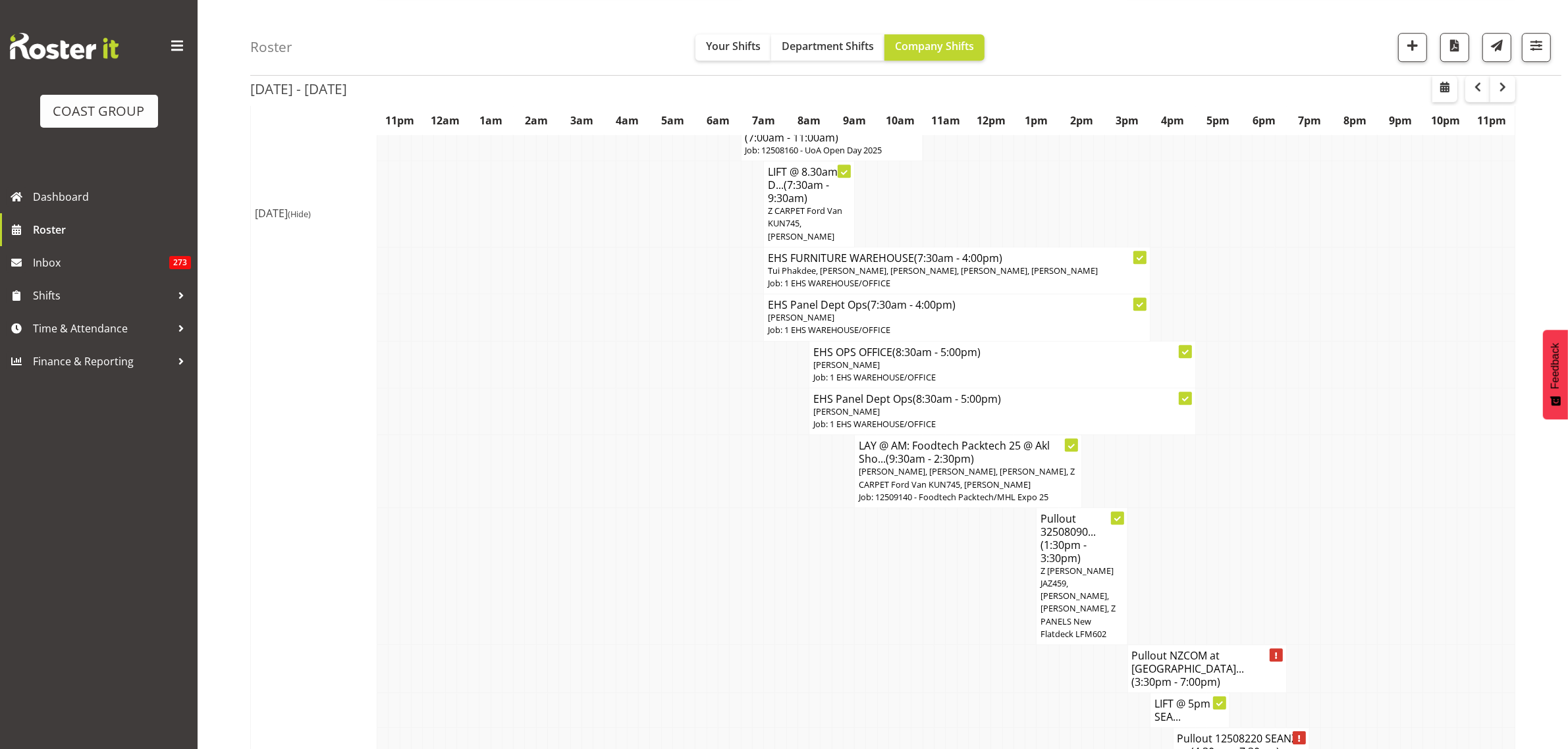
scroll to position [4771, 0]
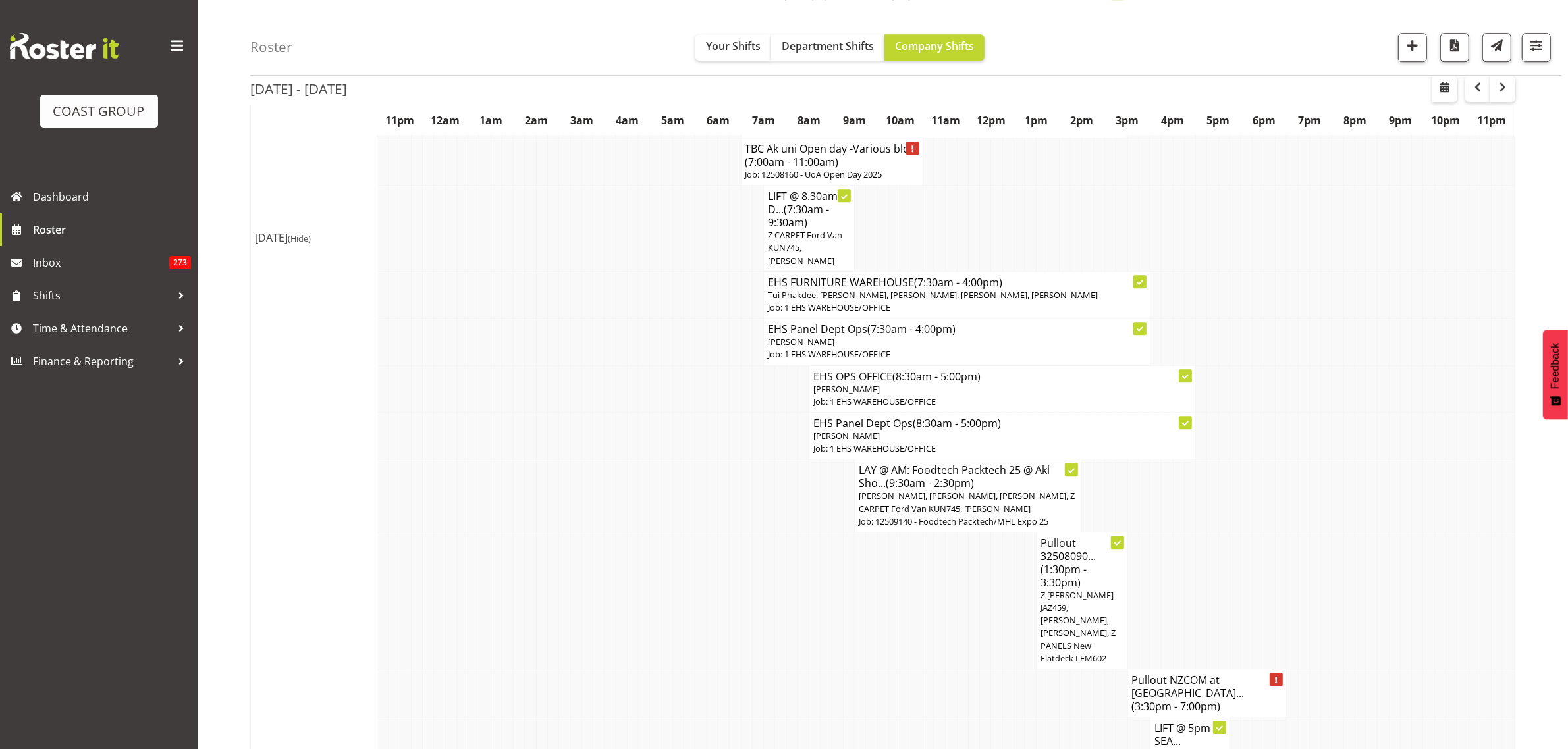
click at [1173, 673] on h4 "Pullout NZCOM at Claudelands... (3:30pm - 7:00pm)" at bounding box center [1207, 693] width 151 height 40
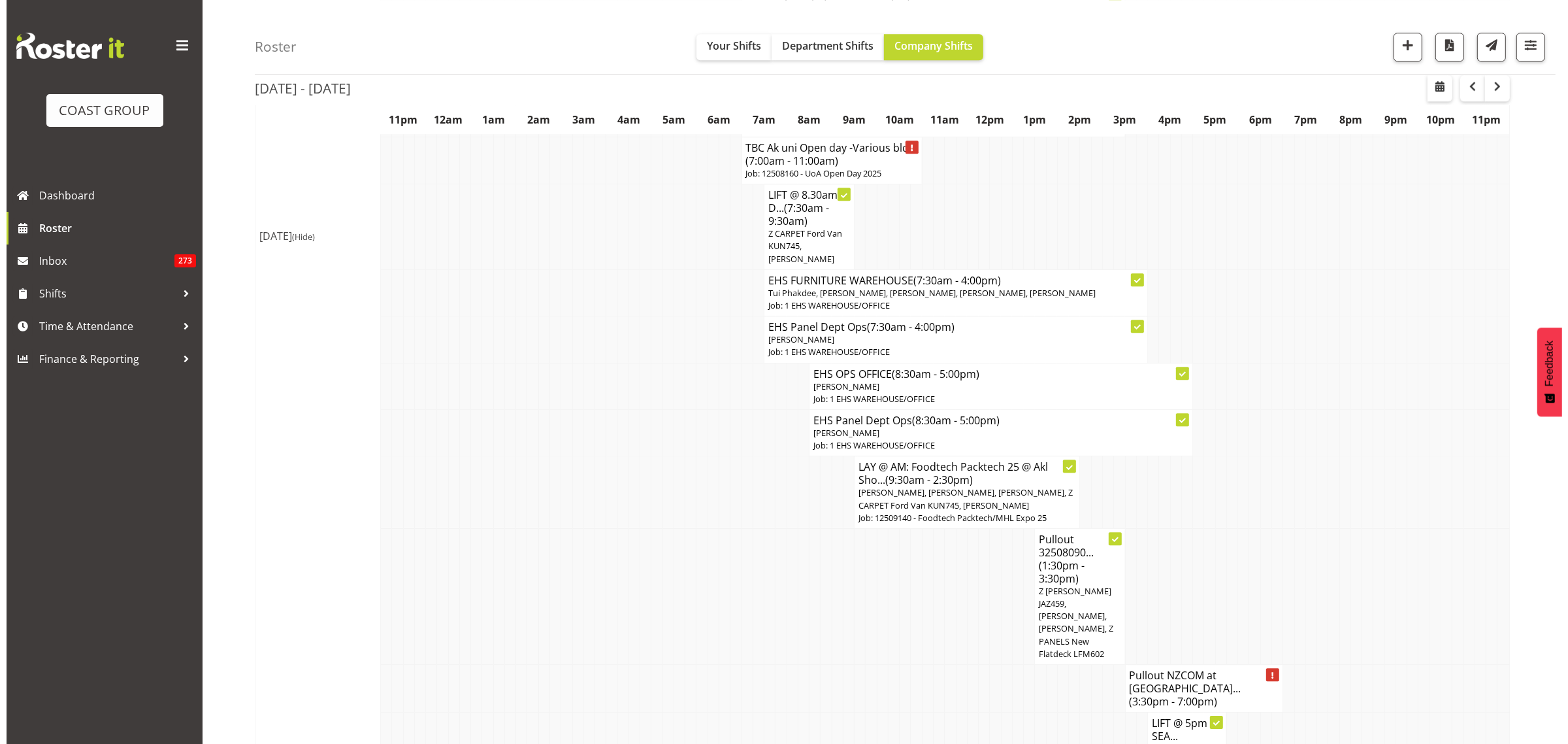
scroll to position [4726, 0]
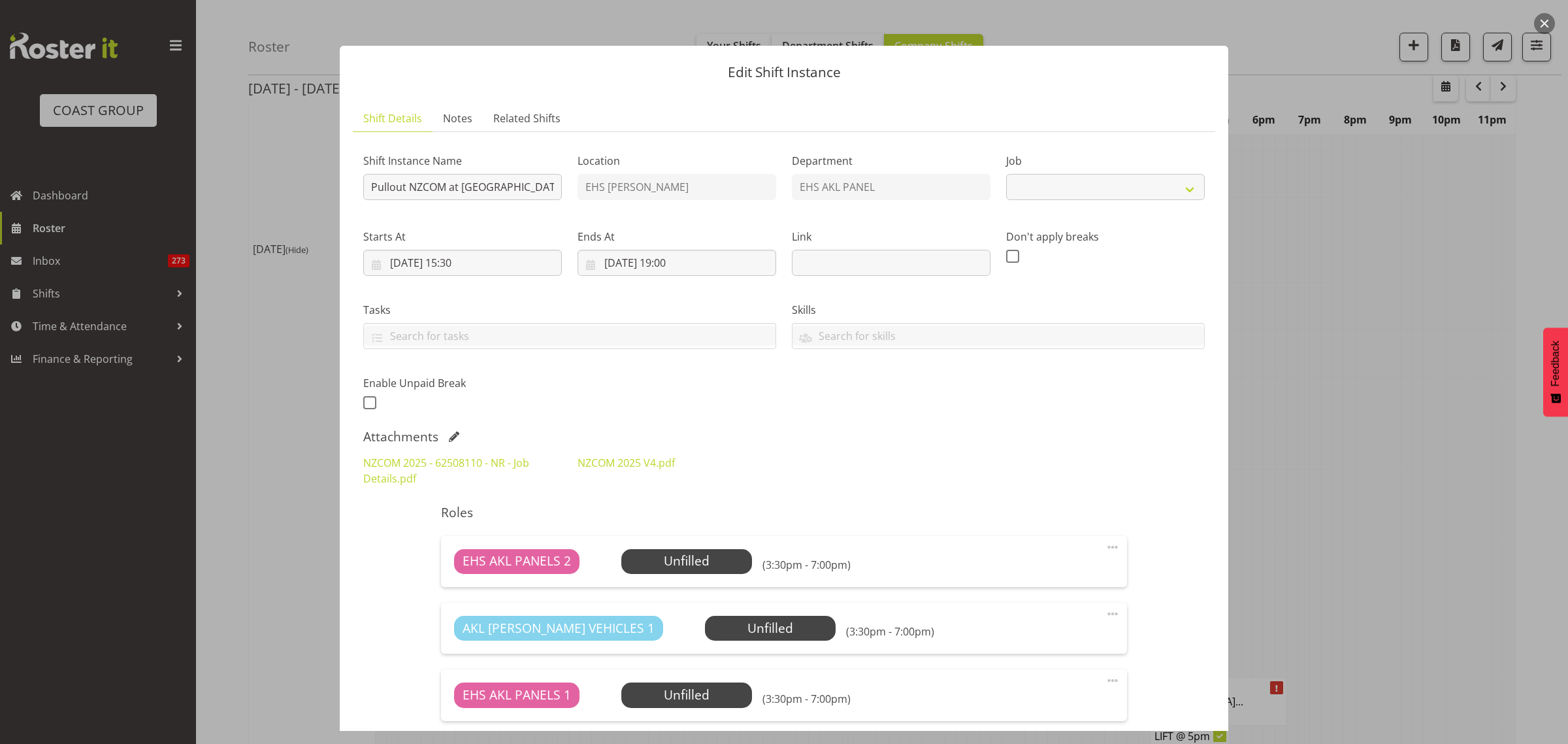
select select "9601"
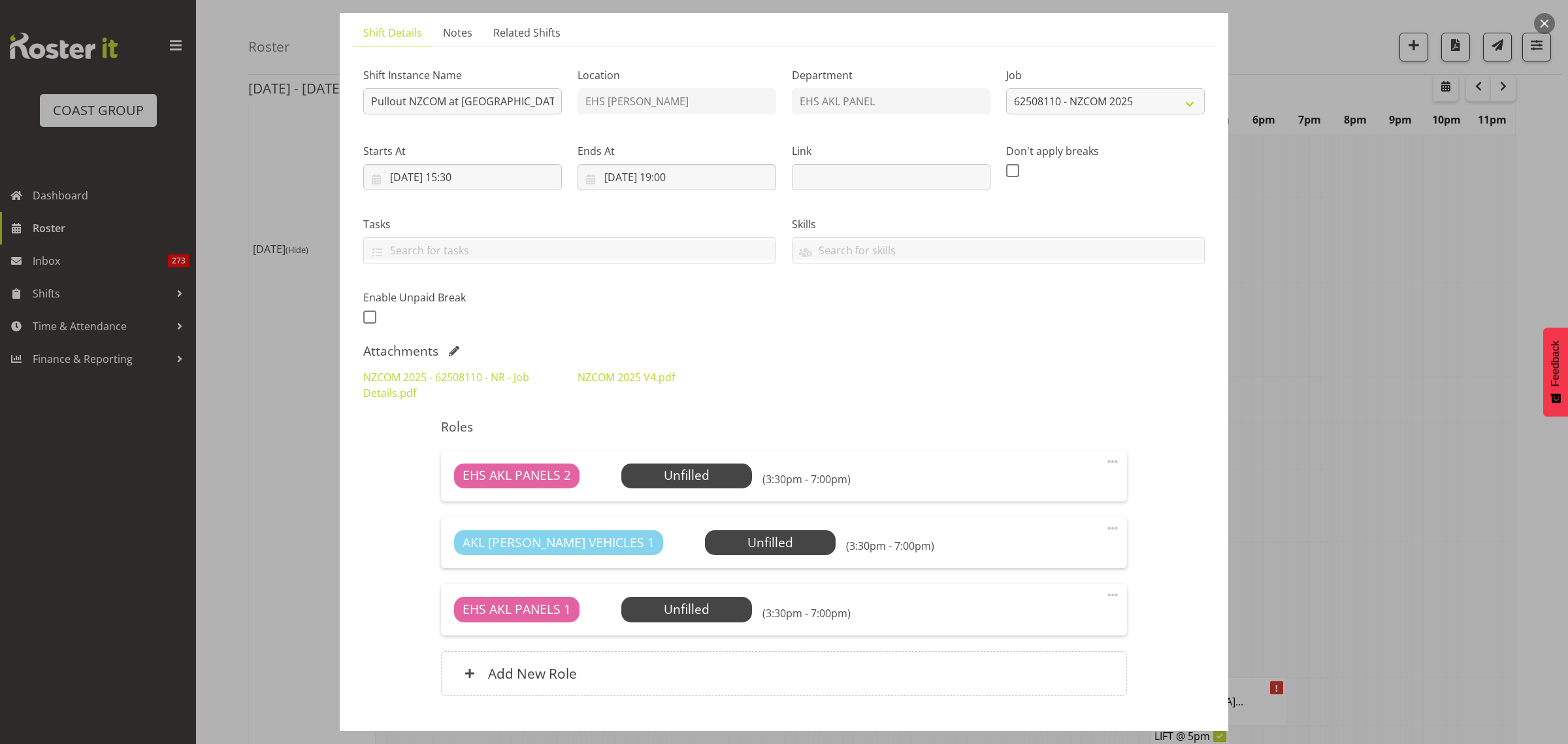
scroll to position [163, 0]
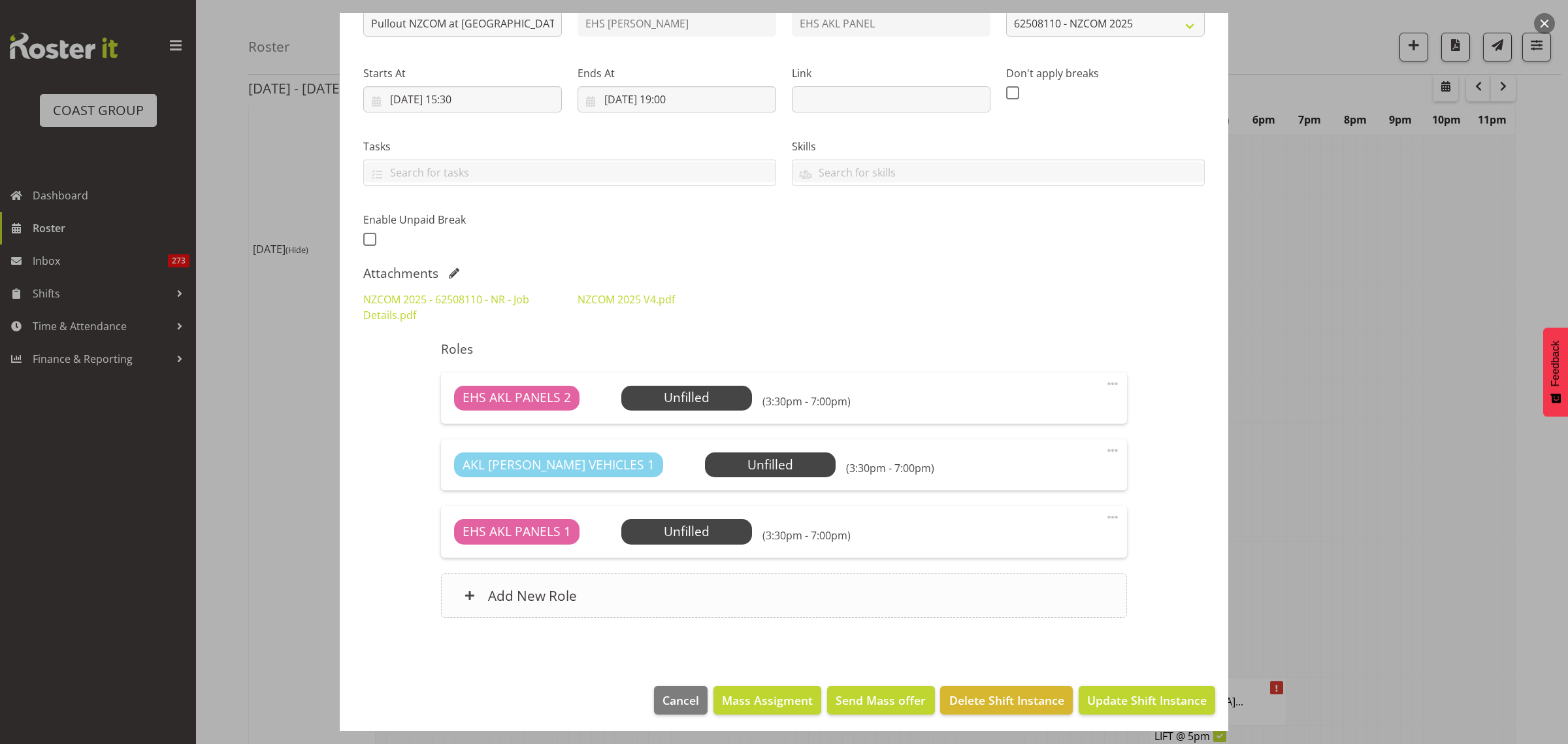
click at [751, 586] on div "Add New Role" at bounding box center [784, 596] width 686 height 44
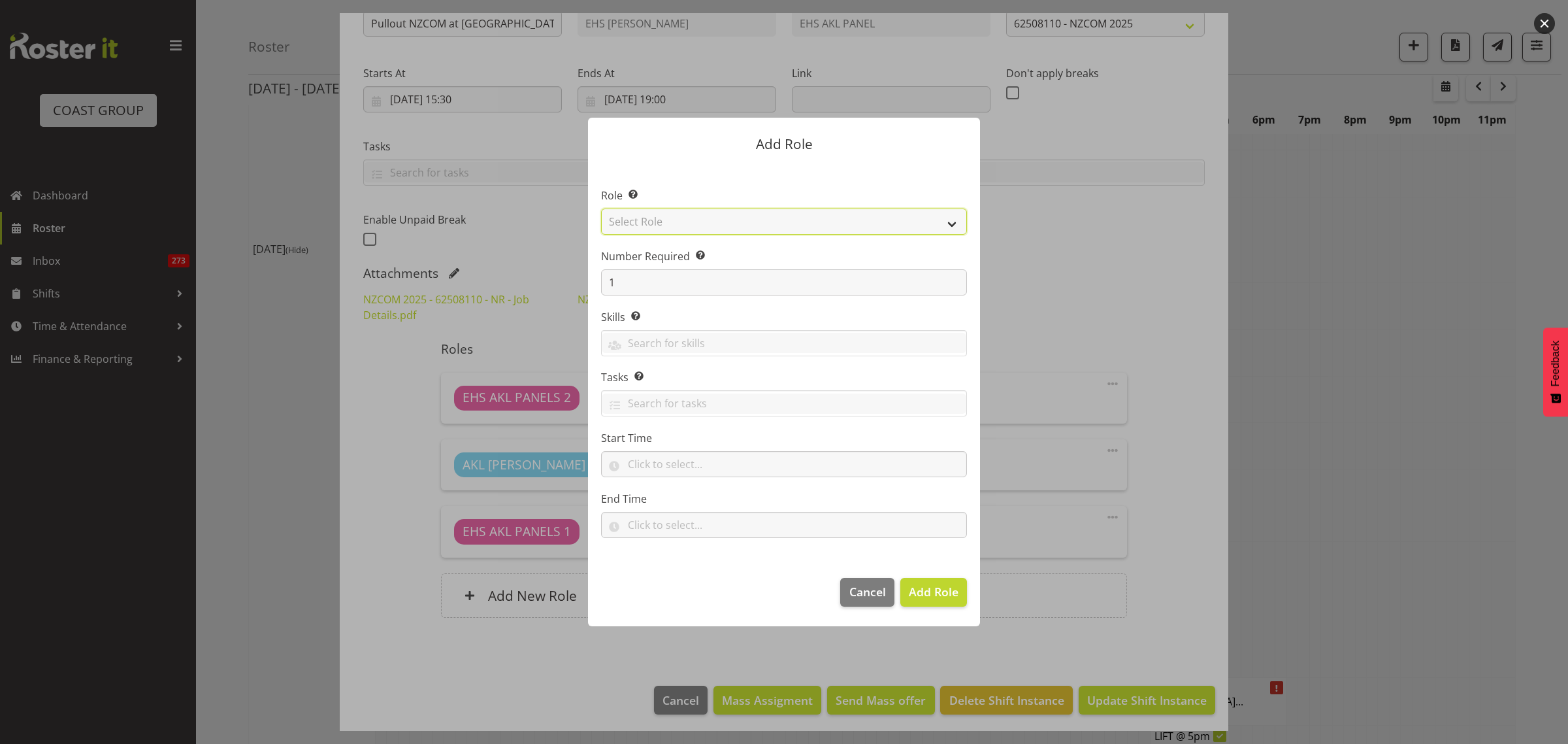
click at [952, 223] on select "Select Role ACCOUNT MANAGER ACCOUNT MANAGER DW ACCOUNTS AKL DIANNA VEHICLES AKL…" at bounding box center [784, 221] width 366 height 26
select select "81"
click at [601, 208] on select "Select Role ACCOUNT MANAGER ACCOUNT MANAGER DW ACCOUNTS AKL DIANNA VEHICLES AKL…" at bounding box center [784, 221] width 366 height 26
click at [929, 592] on span "Add Role" at bounding box center [933, 591] width 49 height 16
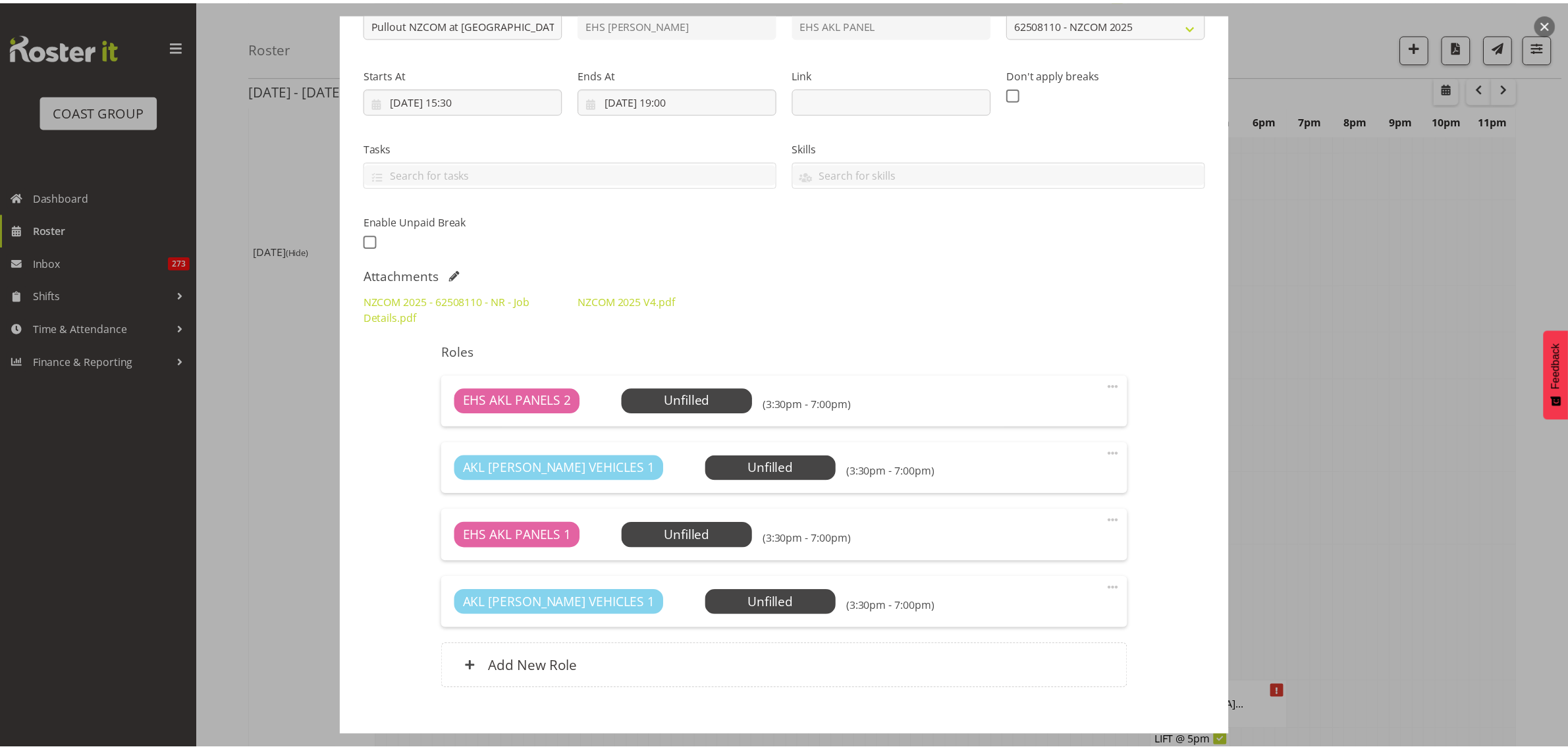
scroll to position [4771, 0]
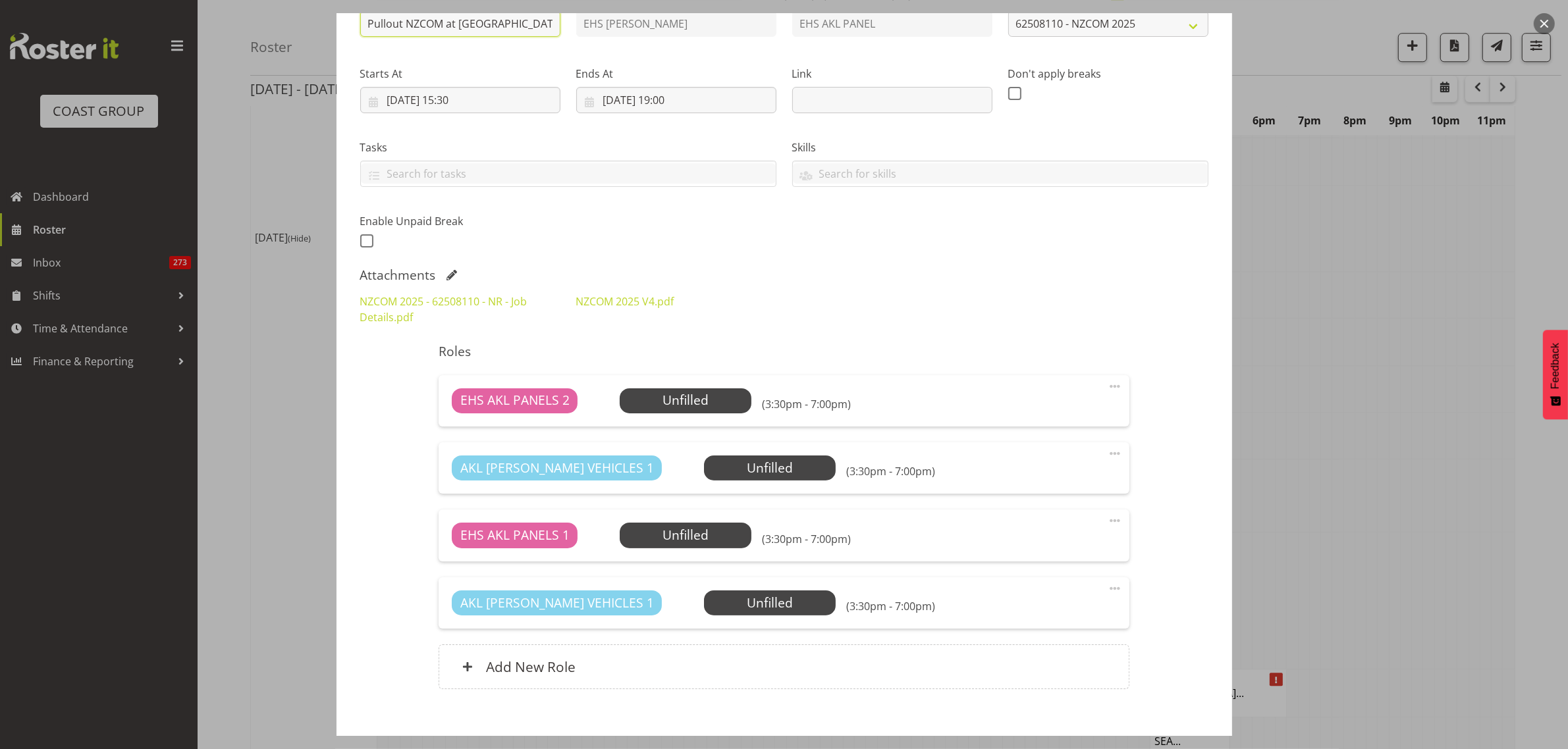
click at [512, 30] on input "Pullout NZCOM at Claudelands. Out at 4pm." at bounding box center [460, 24] width 201 height 27
click at [729, 100] on input "29/08/2025, 19:00" at bounding box center [677, 100] width 201 height 27
click at [669, 385] on select "00 01 02 03 04 05 06 07 08 09 10 11 12 13 14 15 16 17 18 19 20 21 22 23" at bounding box center [676, 379] width 30 height 27
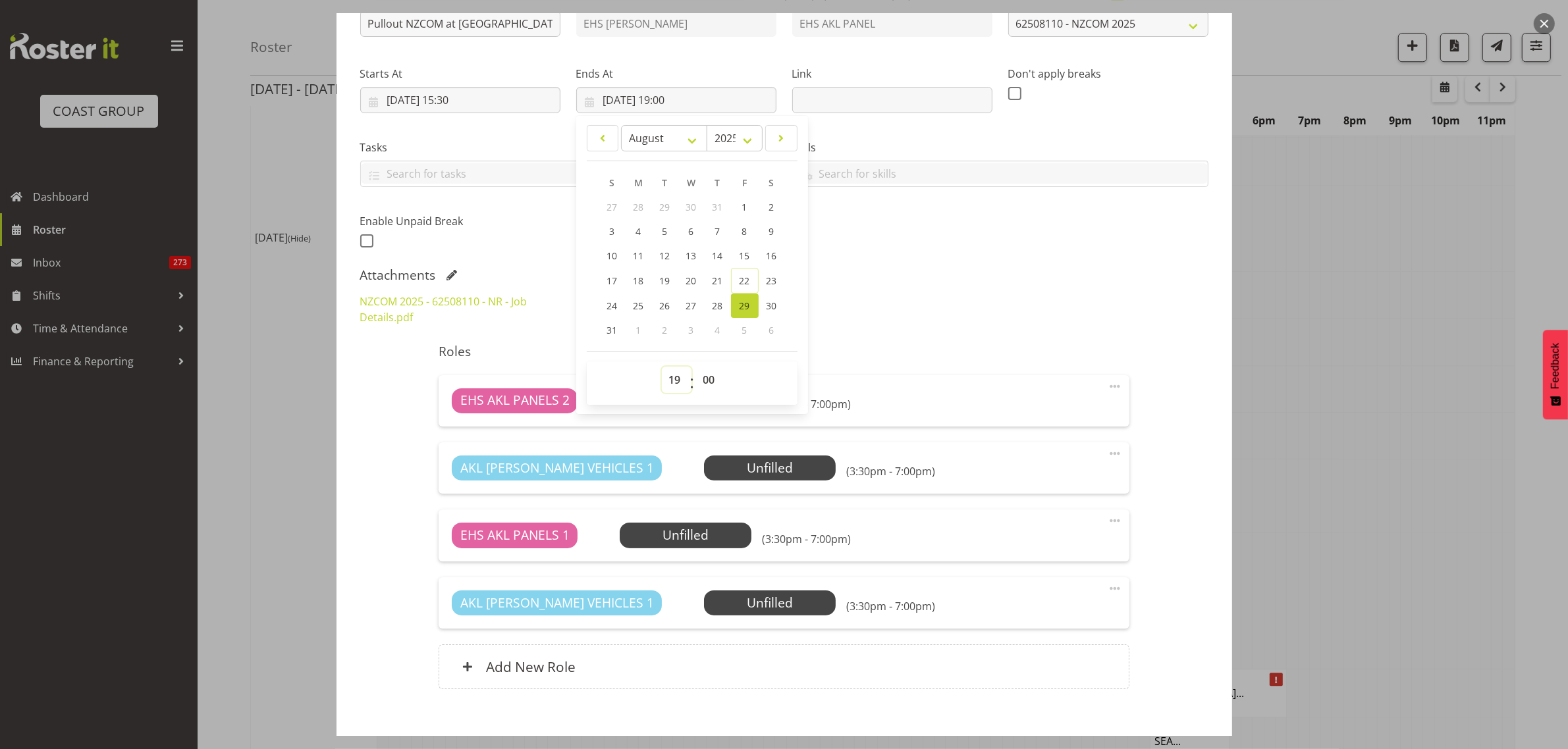
select select "18"
click at [661, 366] on select "00 01 02 03 04 05 06 07 08 09 10 11 12 13 14 15 16 17 18 19 20 21 22 23" at bounding box center [676, 379] width 30 height 27
type input "29/08/2025, 18:00"
drag, startPoint x: 707, startPoint y: 384, endPoint x: 708, endPoint y: 377, distance: 7.1
click at [707, 384] on select "00 01 02 03 04 05 06 07 08 09 10 11 12 13 14 15 16 17 18 19 20 21 22 23 24 25 2…" at bounding box center [710, 379] width 30 height 27
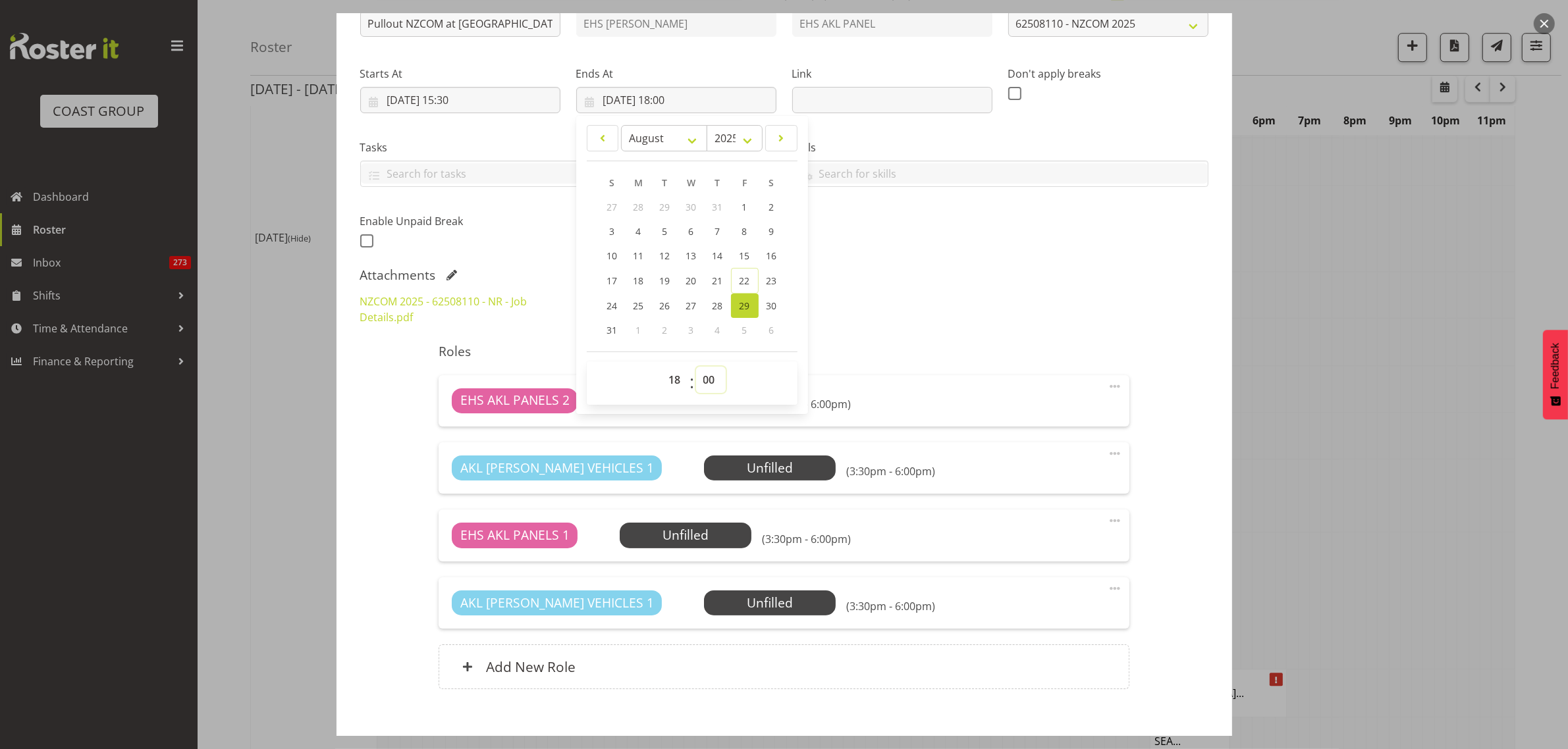
select select "30"
click at [696, 366] on select "00 01 02 03 04 05 06 07 08 09 10 11 12 13 14 15 16 17 18 19 20 21 22 23 24 25 2…" at bounding box center [710, 379] width 30 height 27
type input "29/08/2025, 18:30"
click at [986, 247] on div "Shift Instance Name Pullout NZCOM at Claudelands. Out at 4pm. Location EHS RYME…" at bounding box center [784, 115] width 864 height 288
click at [713, 400] on span "Select Employee" at bounding box center [686, 400] width 98 height 19
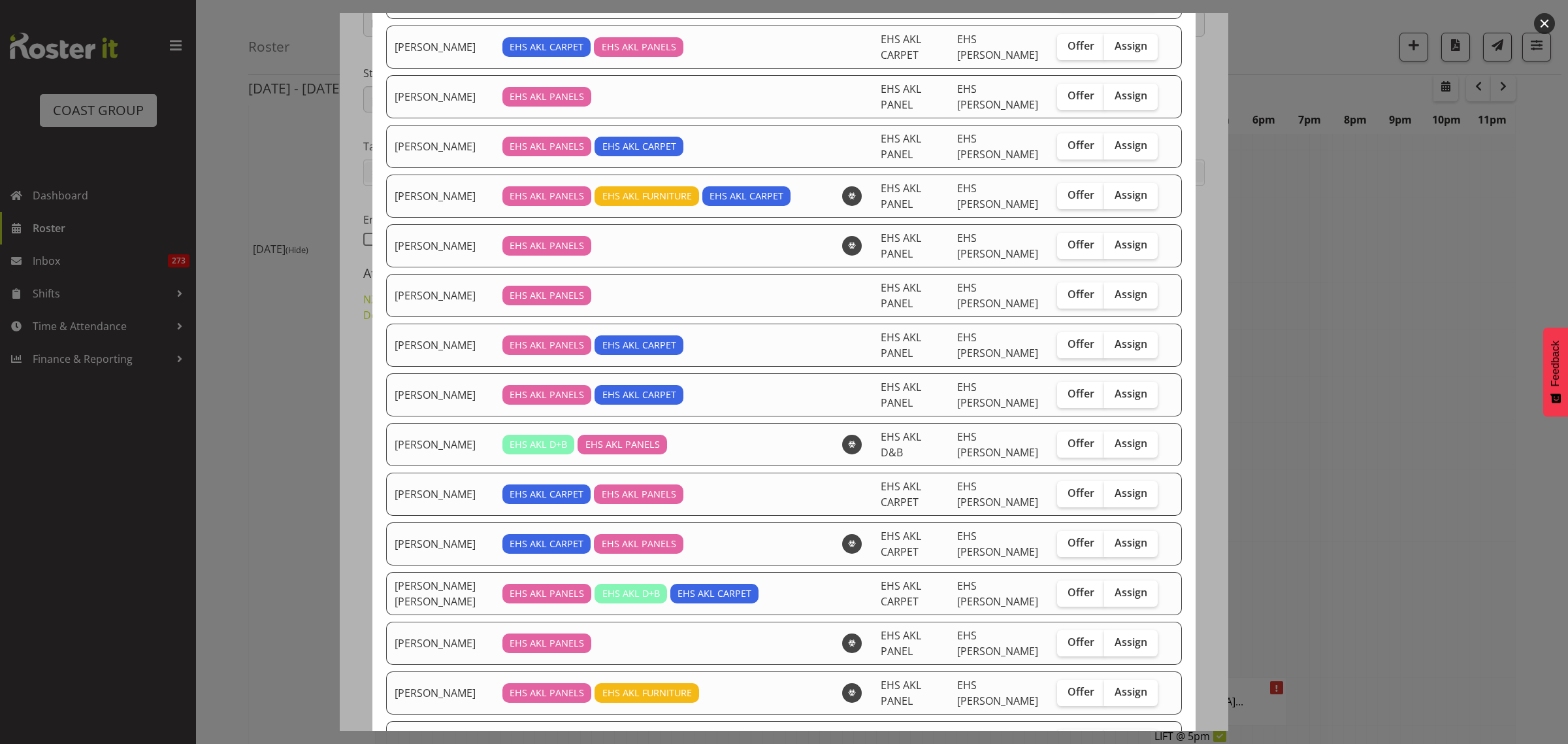
scroll to position [245, 0]
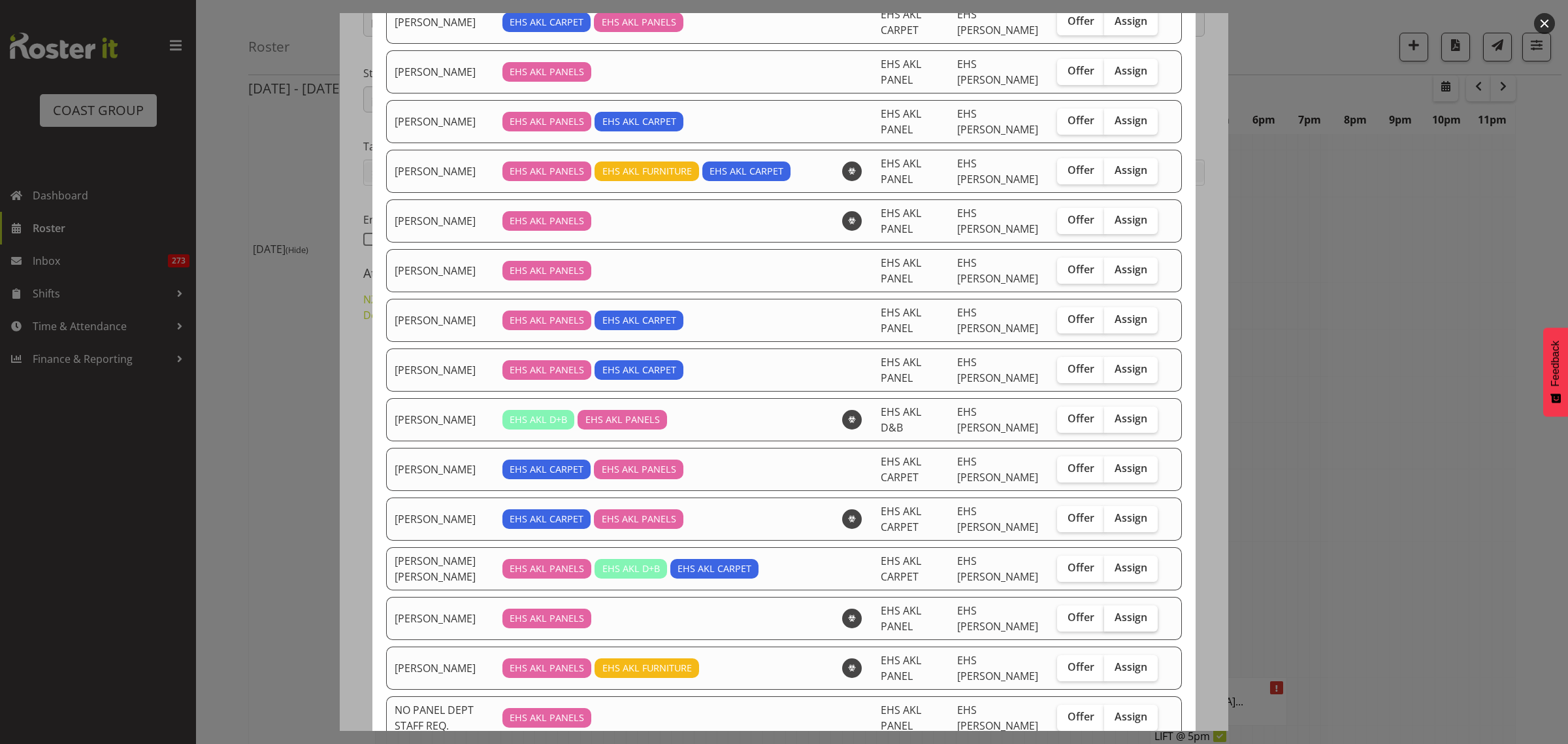
click at [1122, 631] on label "Assign" at bounding box center [1131, 618] width 54 height 26
click at [1113, 622] on input "Assign" at bounding box center [1109, 617] width 9 height 9
checkbox input "true"
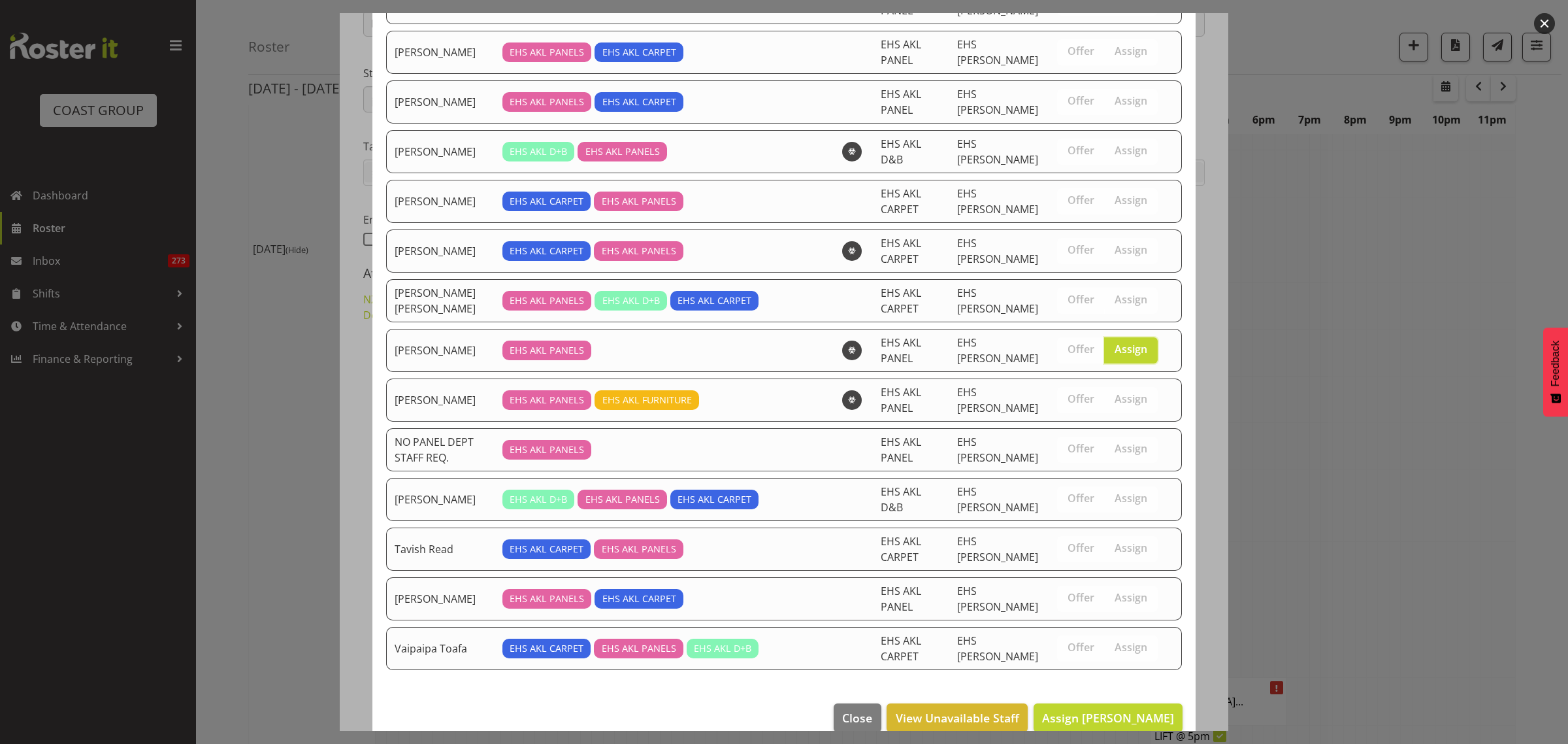
scroll to position [540, 0]
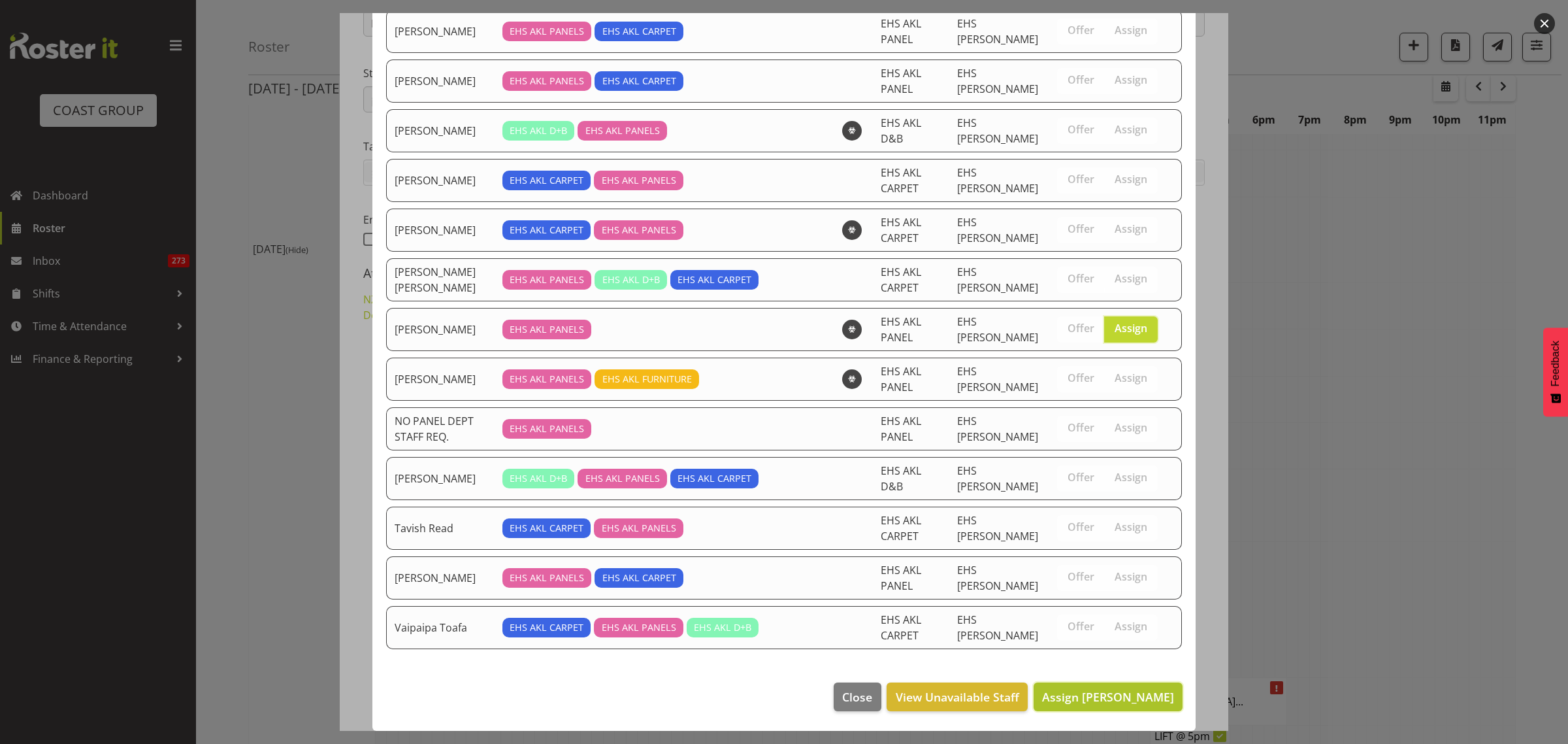
click at [1082, 691] on span "Assign Martin Samuel" at bounding box center [1108, 697] width 132 height 16
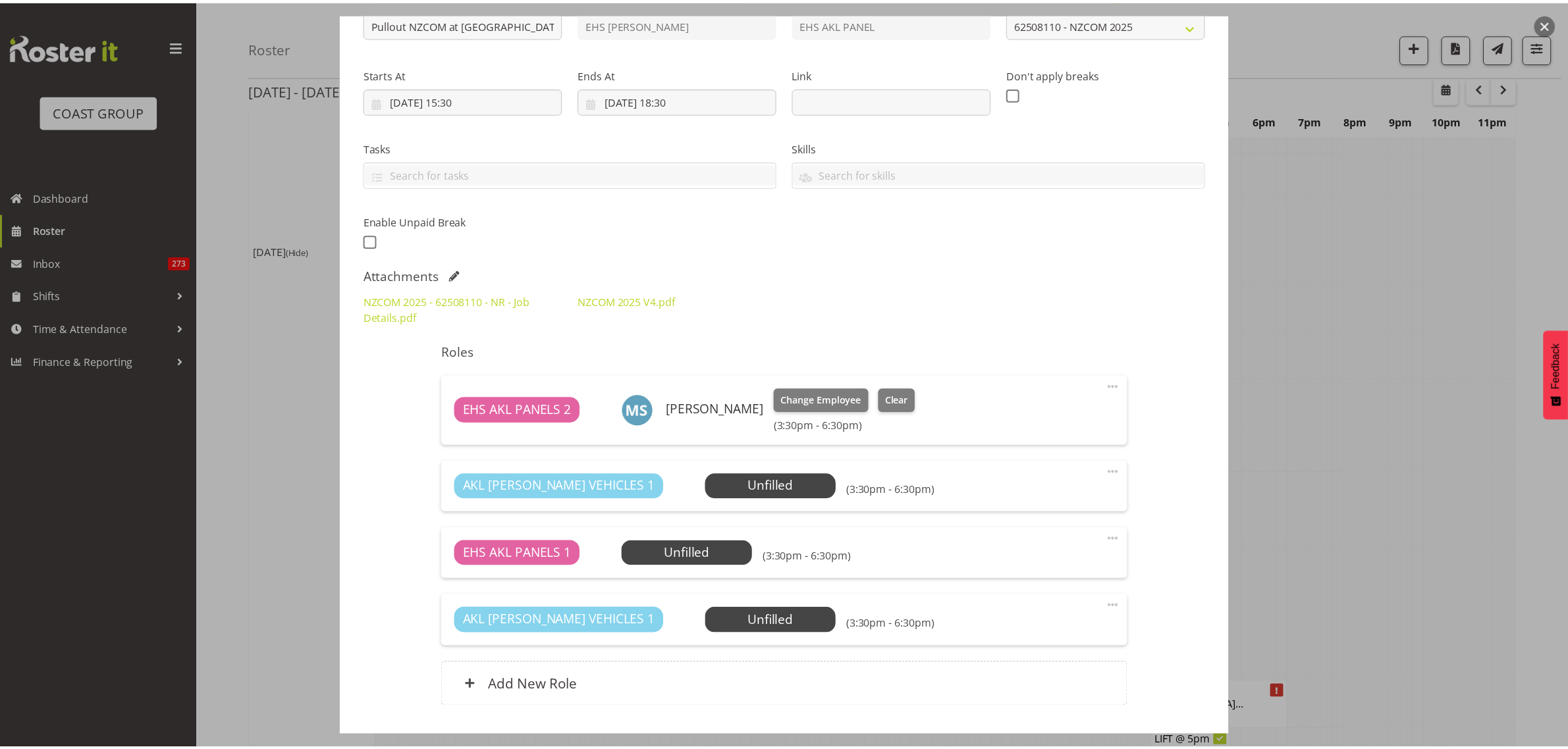
scroll to position [4771, 0]
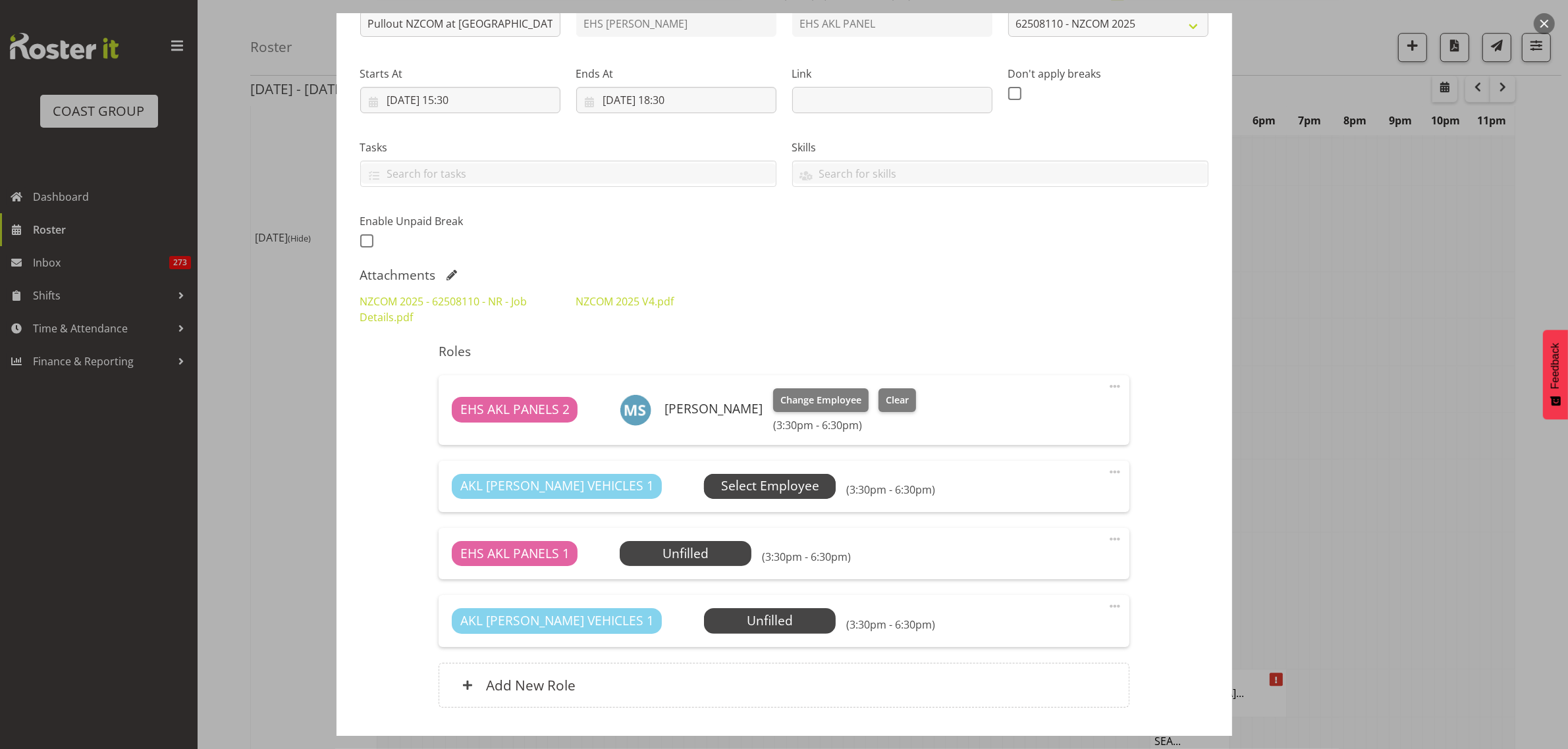
click at [742, 492] on span "Select Employee" at bounding box center [770, 486] width 98 height 19
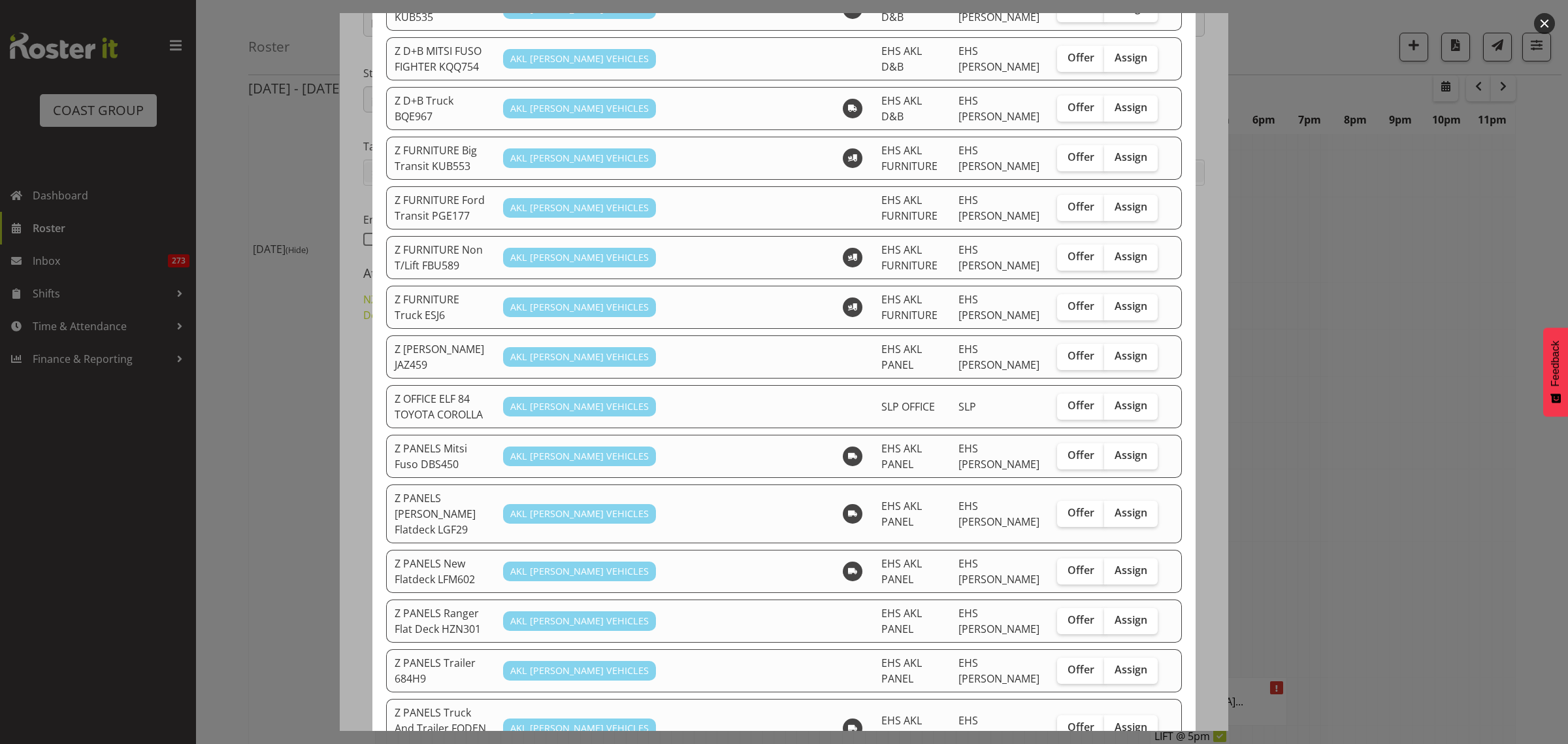
scroll to position [409, 0]
click at [1117, 348] on span "Assign" at bounding box center [1131, 354] width 33 height 13
click at [1113, 350] on input "Assign" at bounding box center [1109, 354] width 9 height 9
checkbox input "true"
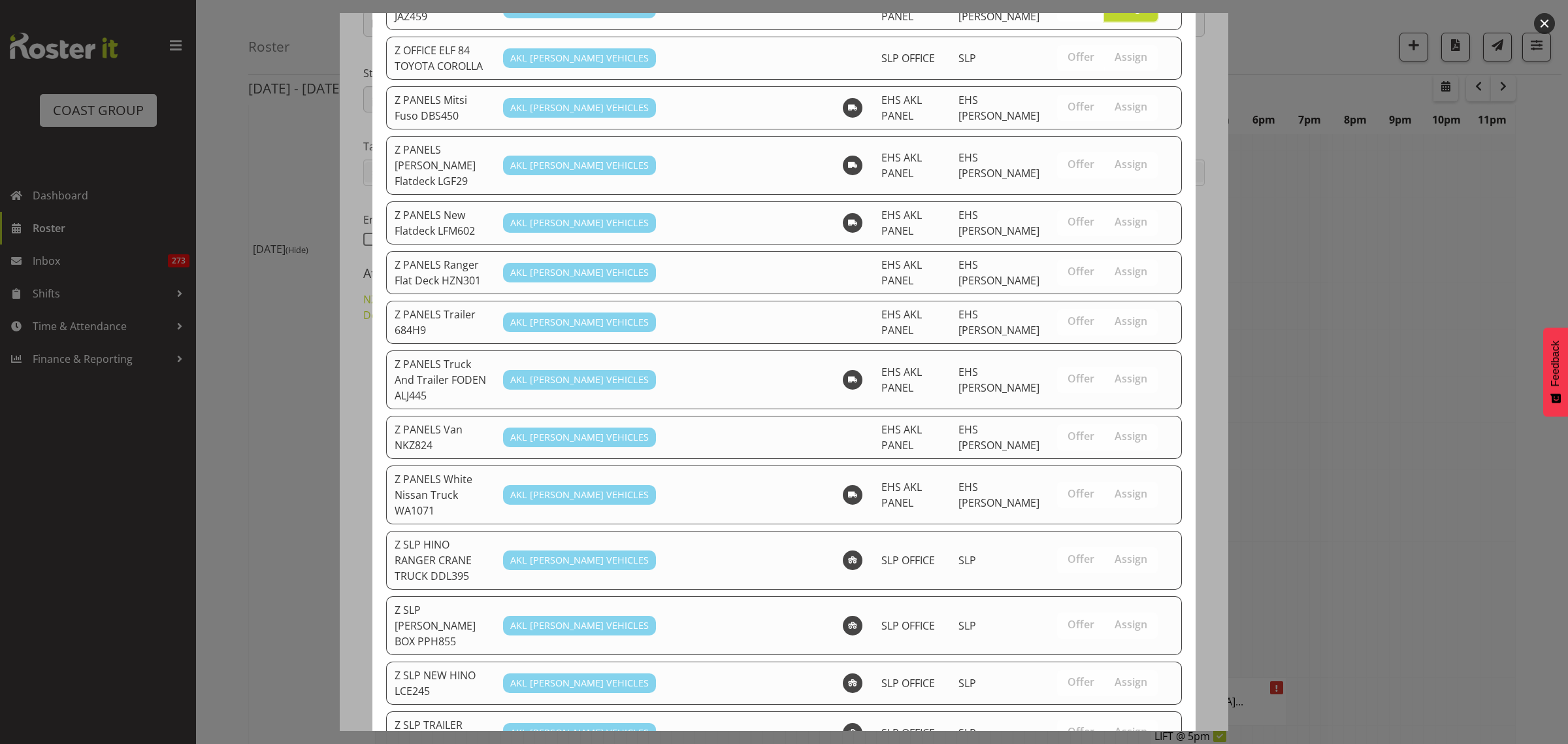
scroll to position [853, 0]
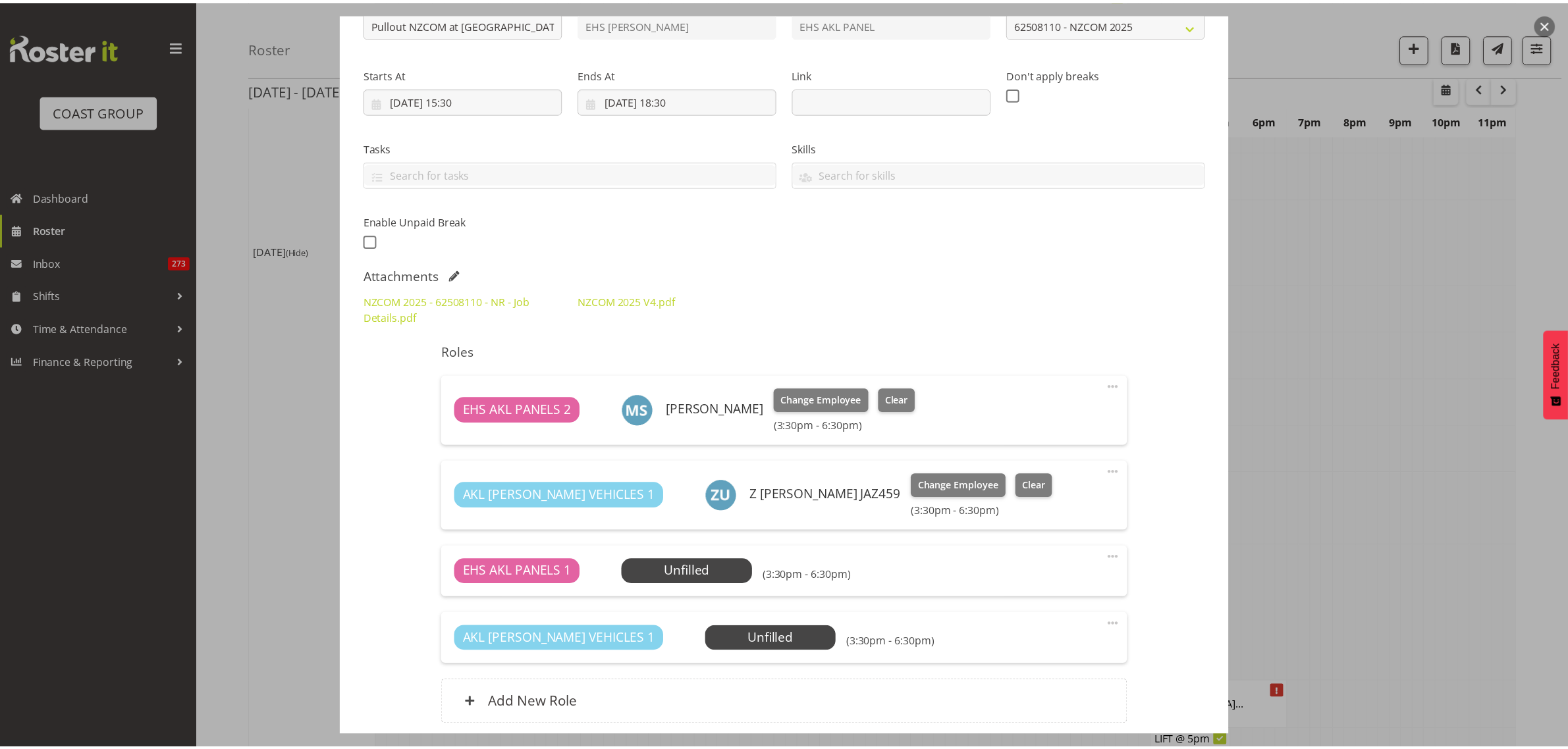
scroll to position [4771, 0]
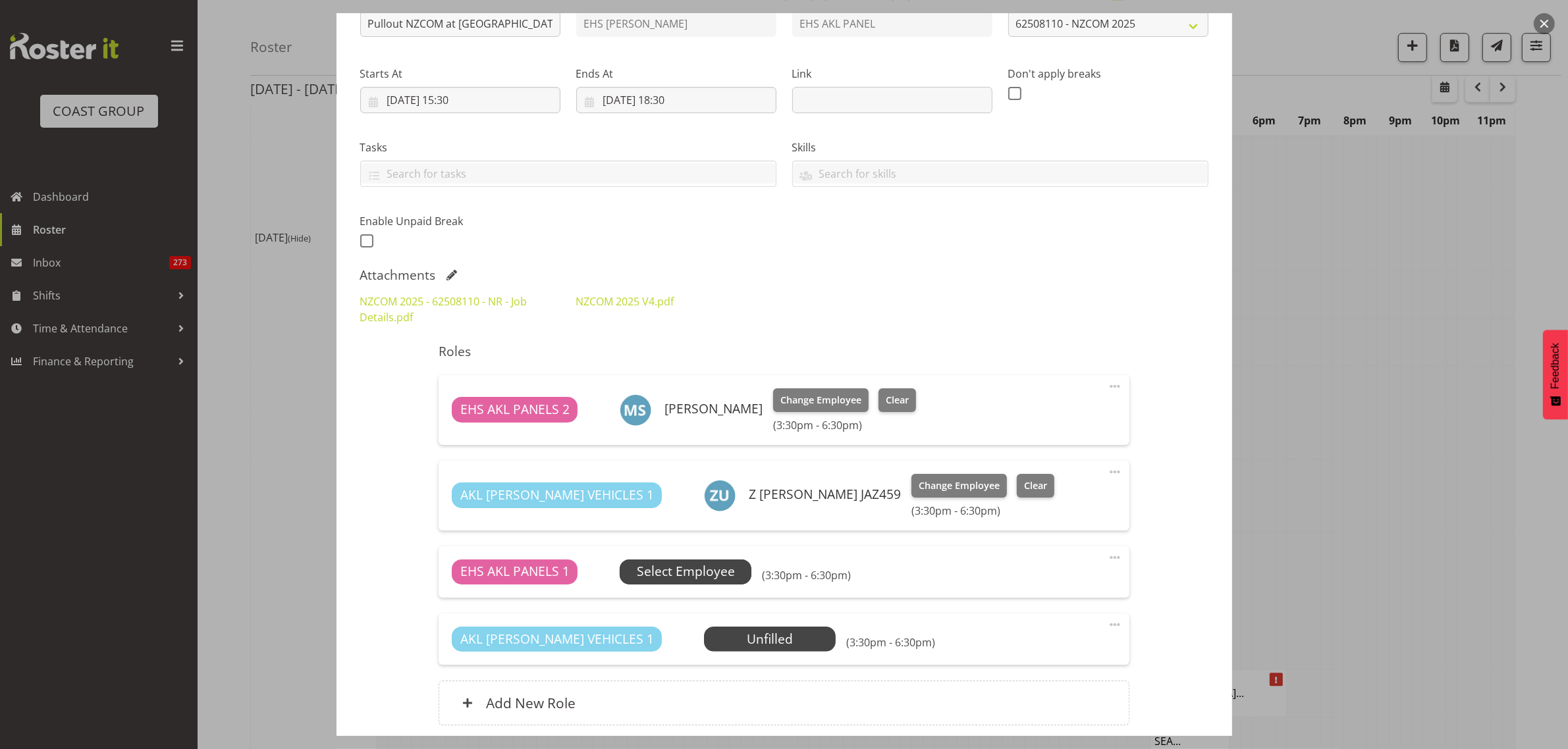
click at [705, 572] on span "Select Employee" at bounding box center [686, 572] width 98 height 19
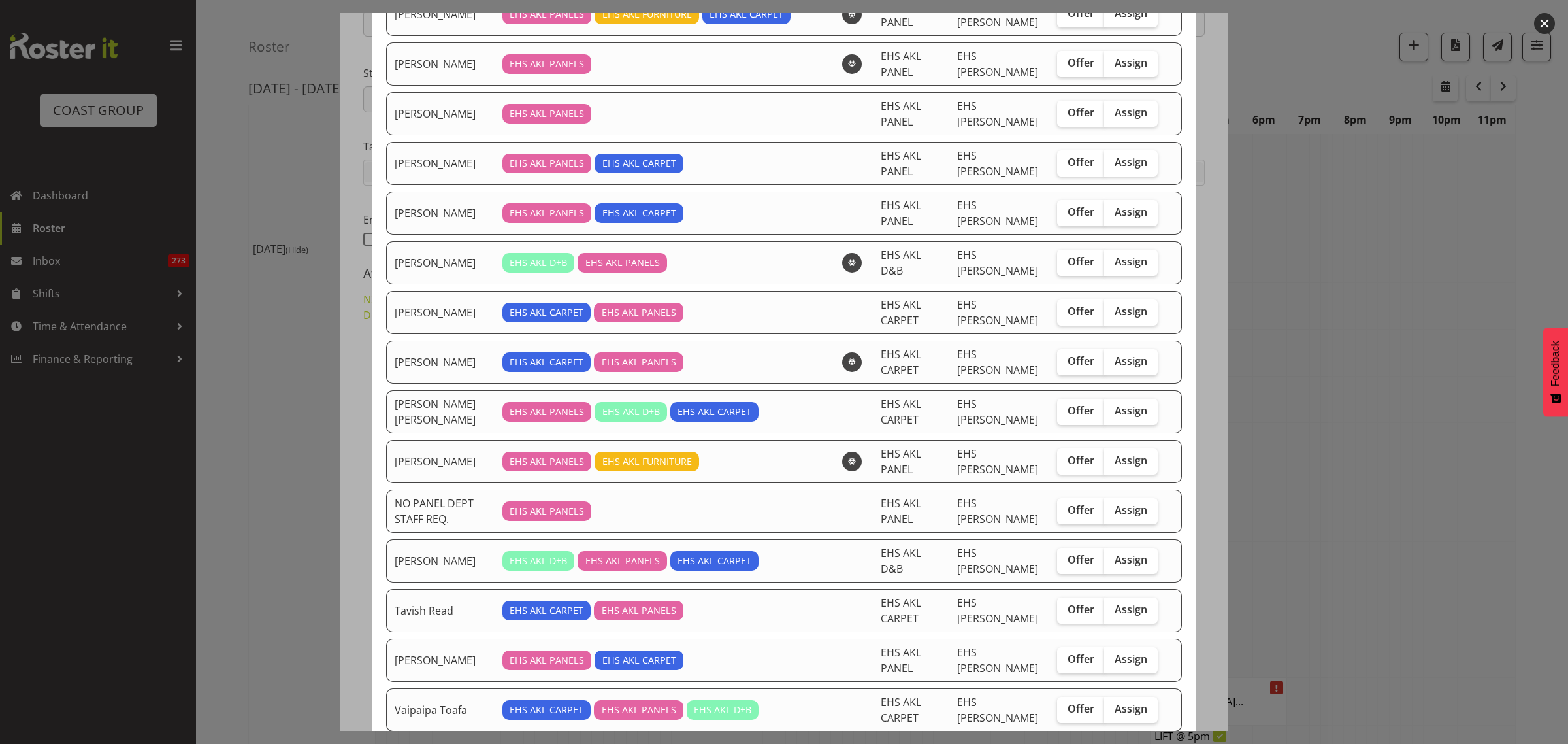
scroll to position [409, 0]
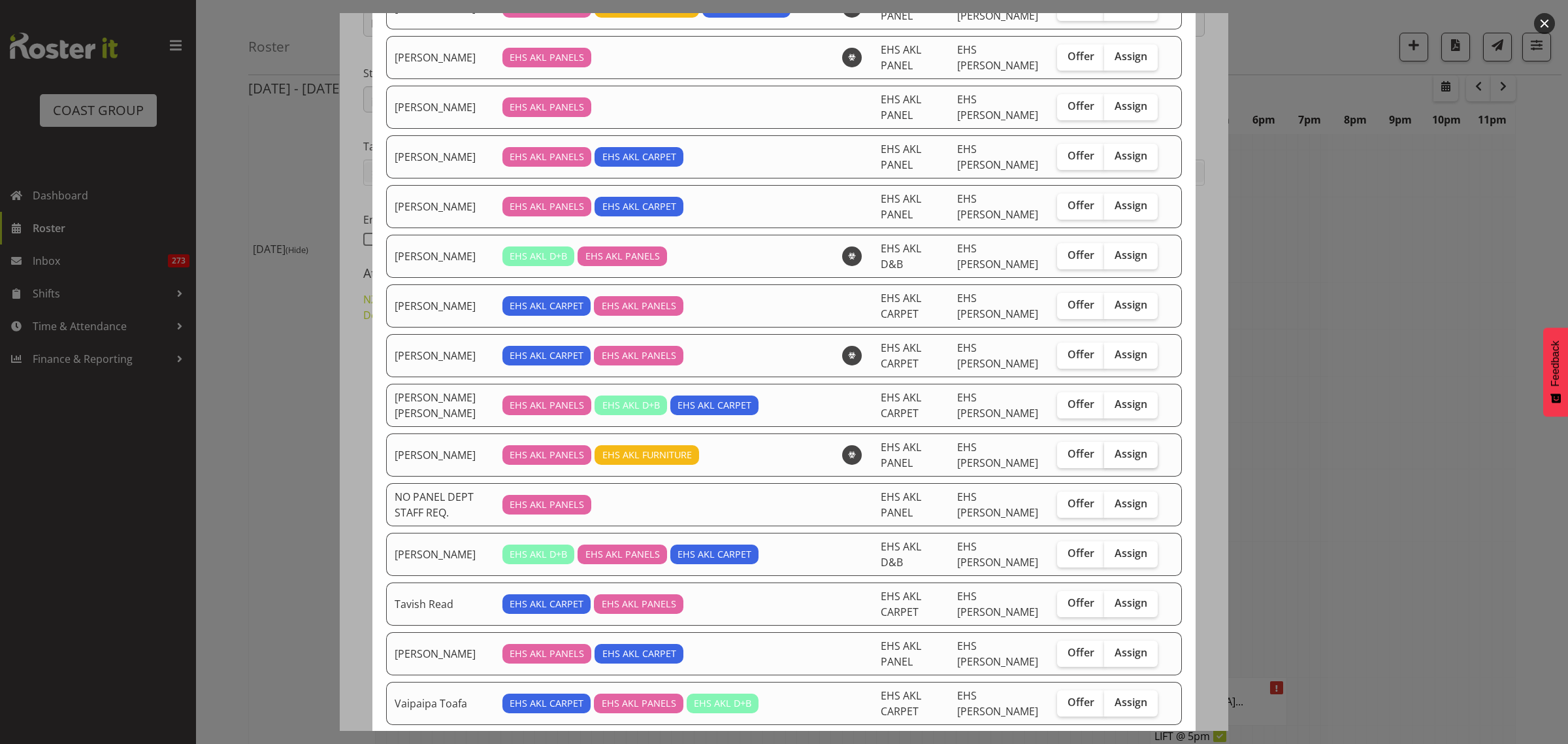
click at [1119, 458] on span "Assign" at bounding box center [1131, 453] width 33 height 13
click at [1113, 458] on input "Assign" at bounding box center [1109, 454] width 9 height 9
checkbox input "true"
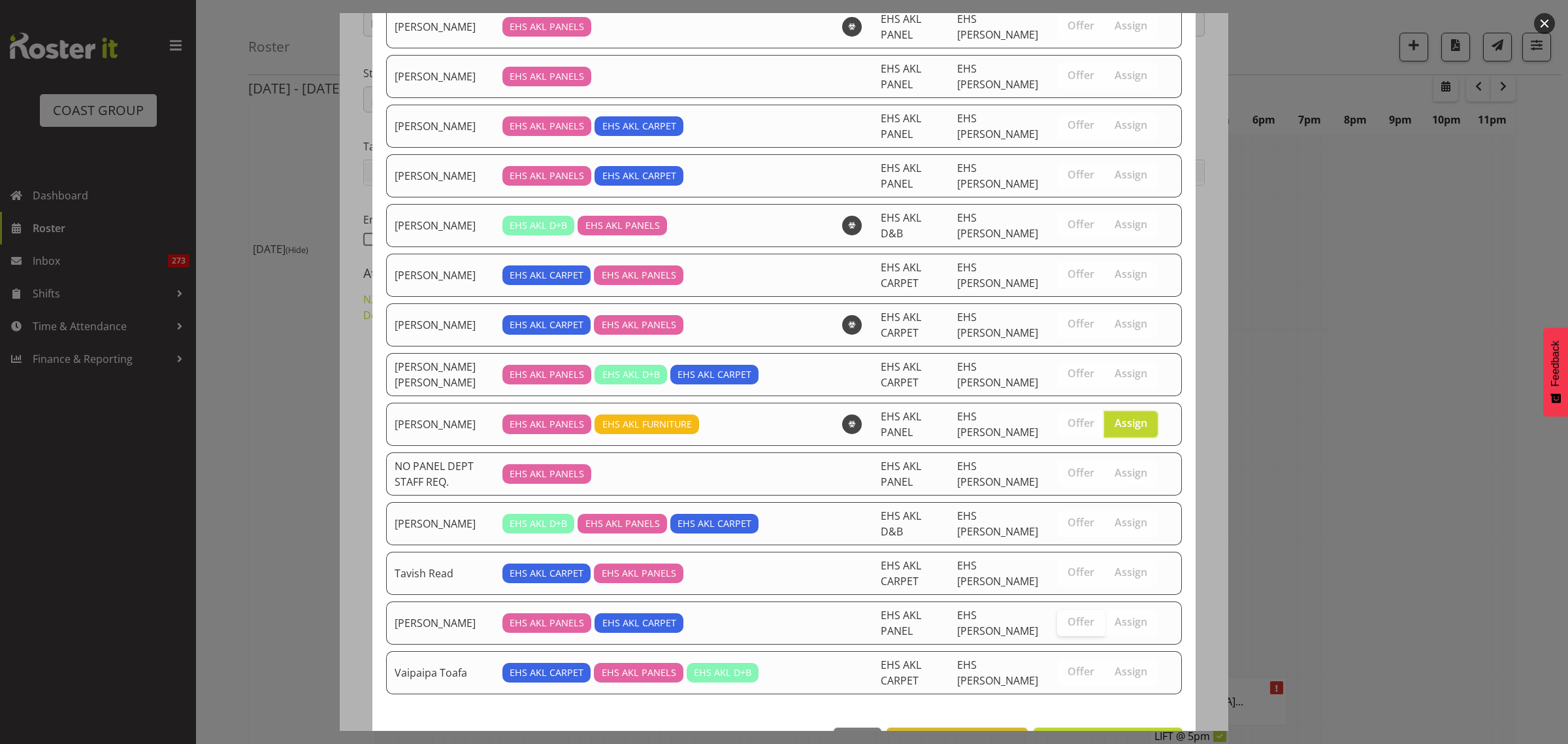
scroll to position [491, 0]
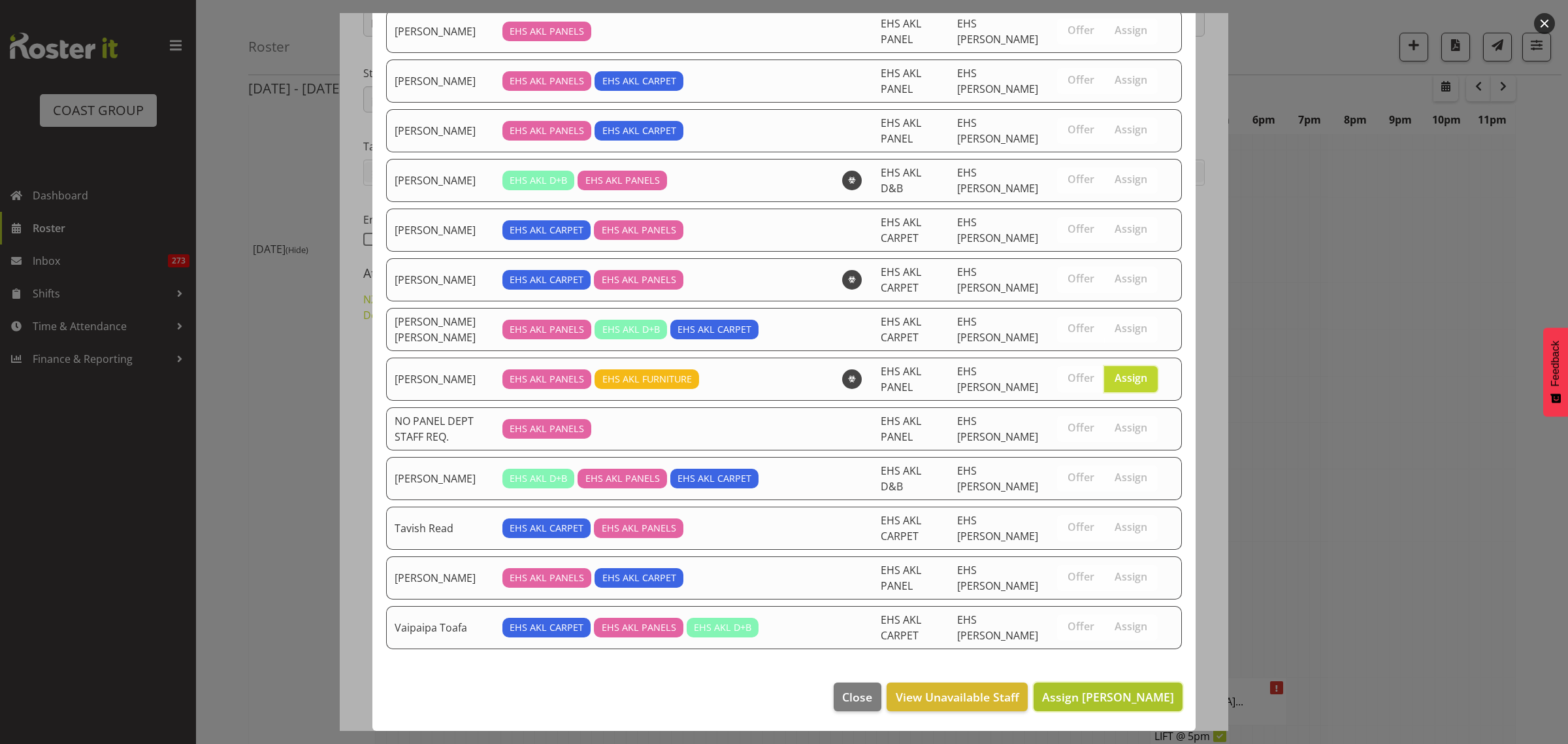
click at [1070, 700] on span "Assign Matthieu Vendrely" at bounding box center [1108, 697] width 132 height 16
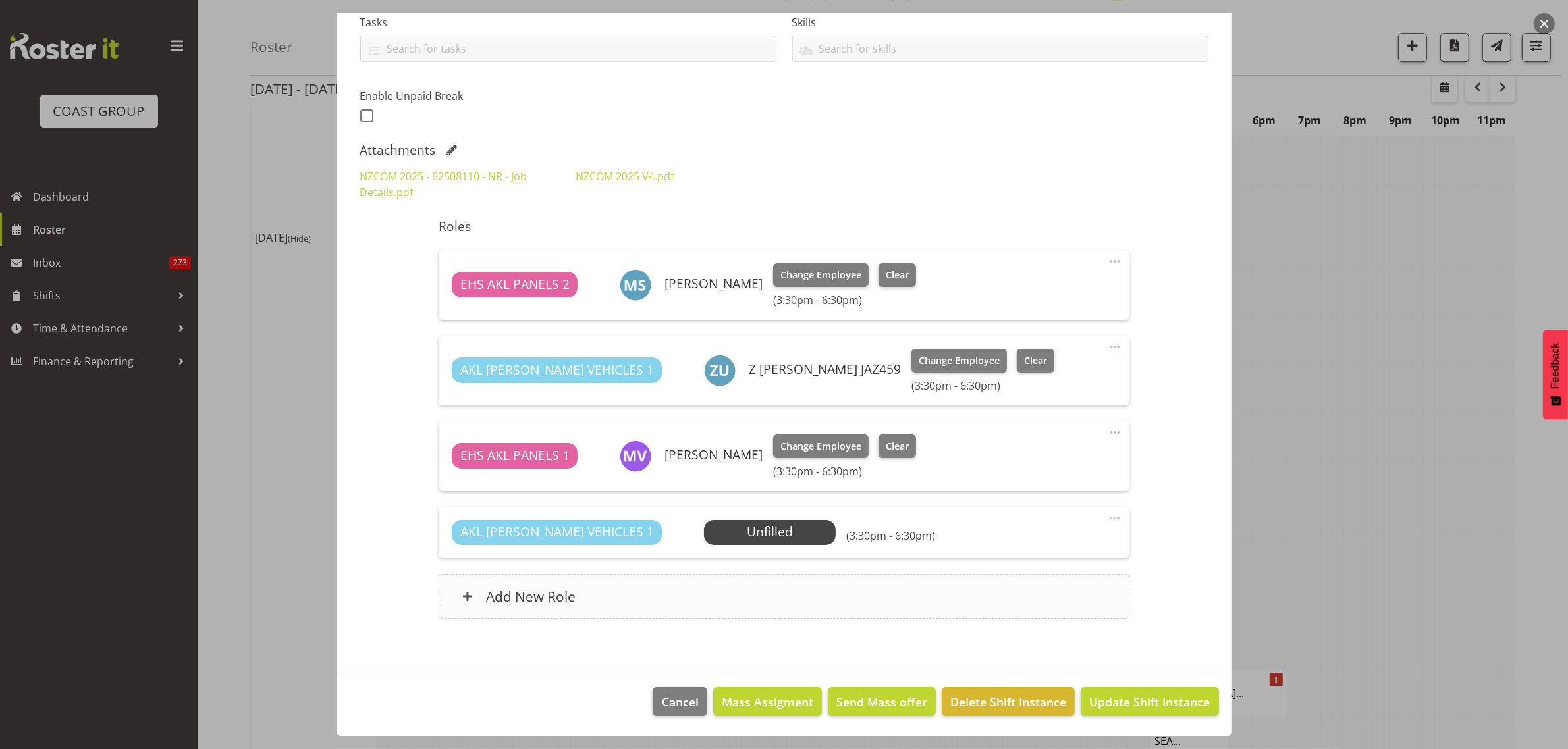
scroll to position [291, 0]
click at [724, 536] on span "Select Employee" at bounding box center [770, 532] width 98 height 19
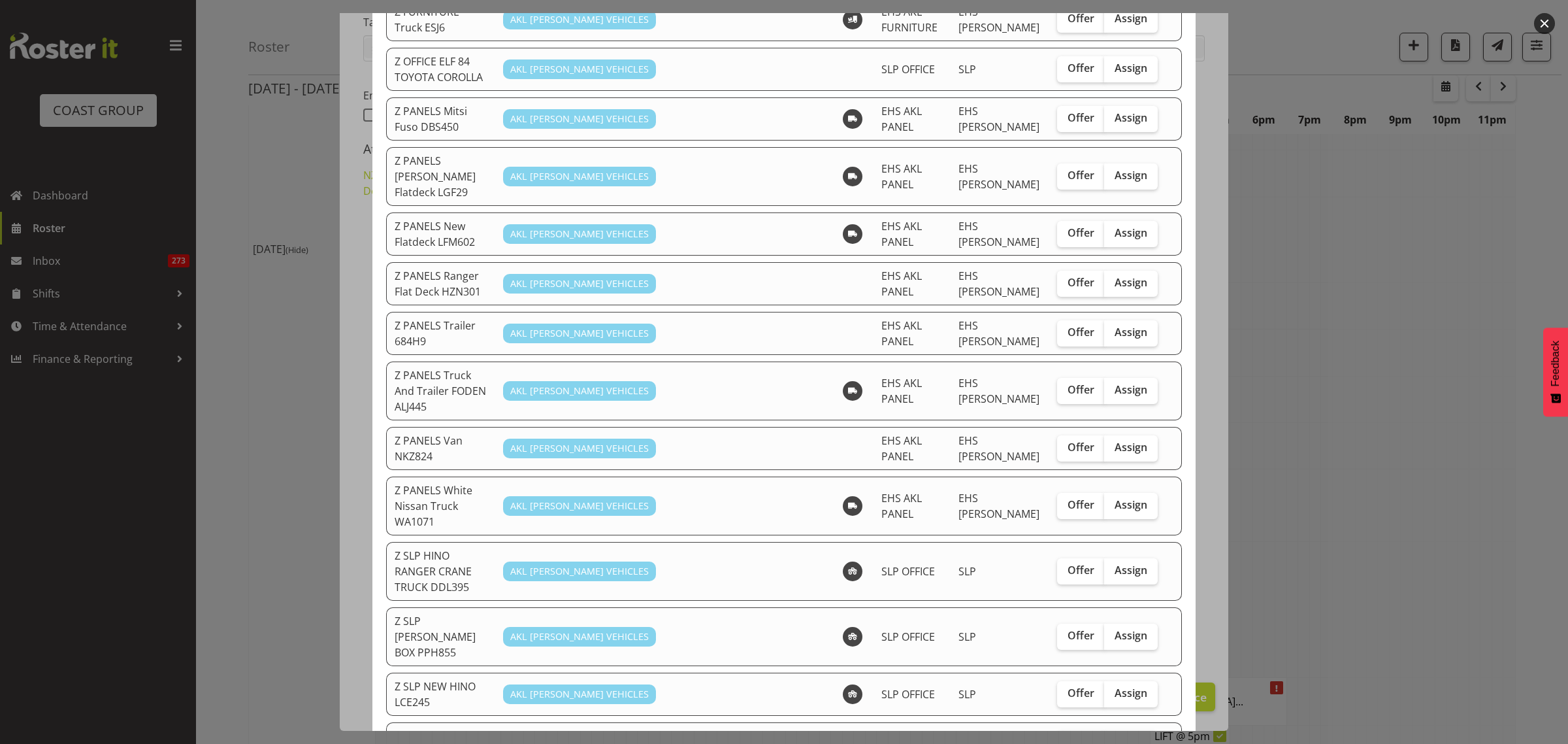
scroll to position [644, 0]
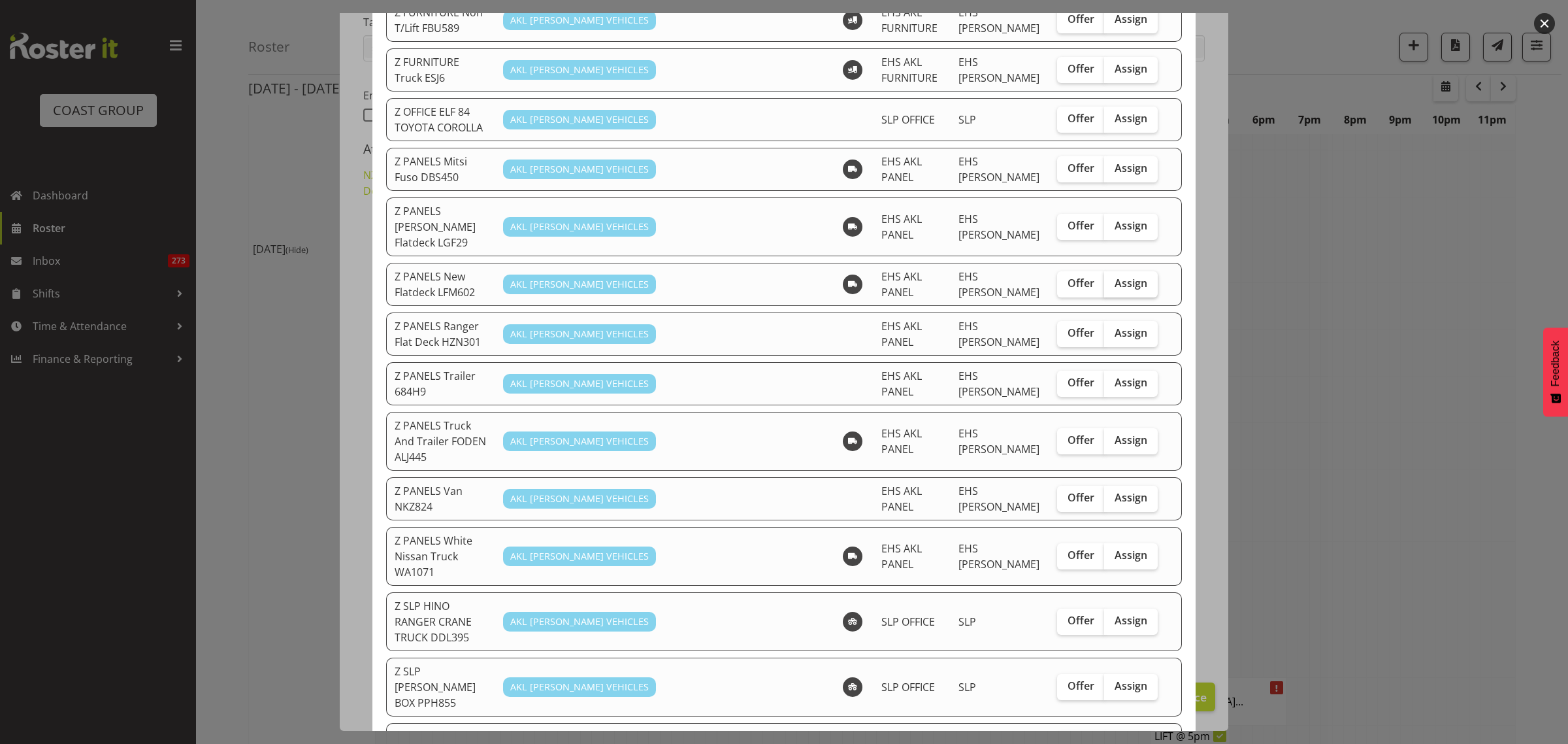
click at [1126, 276] on span "Assign" at bounding box center [1131, 283] width 33 height 13
click at [1113, 279] on input "Assign" at bounding box center [1109, 284] width 9 height 9
checkbox input "true"
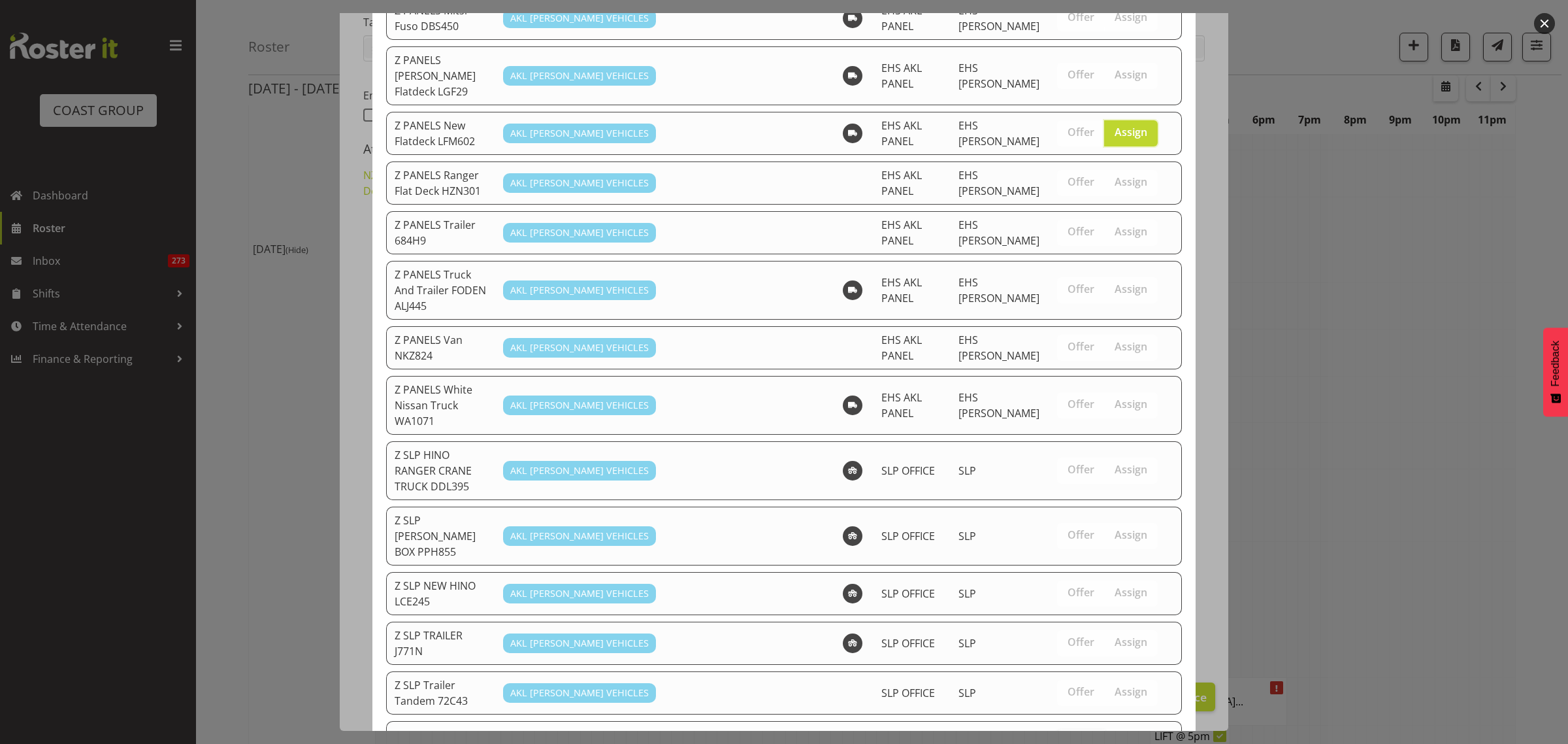
scroll to position [808, 0]
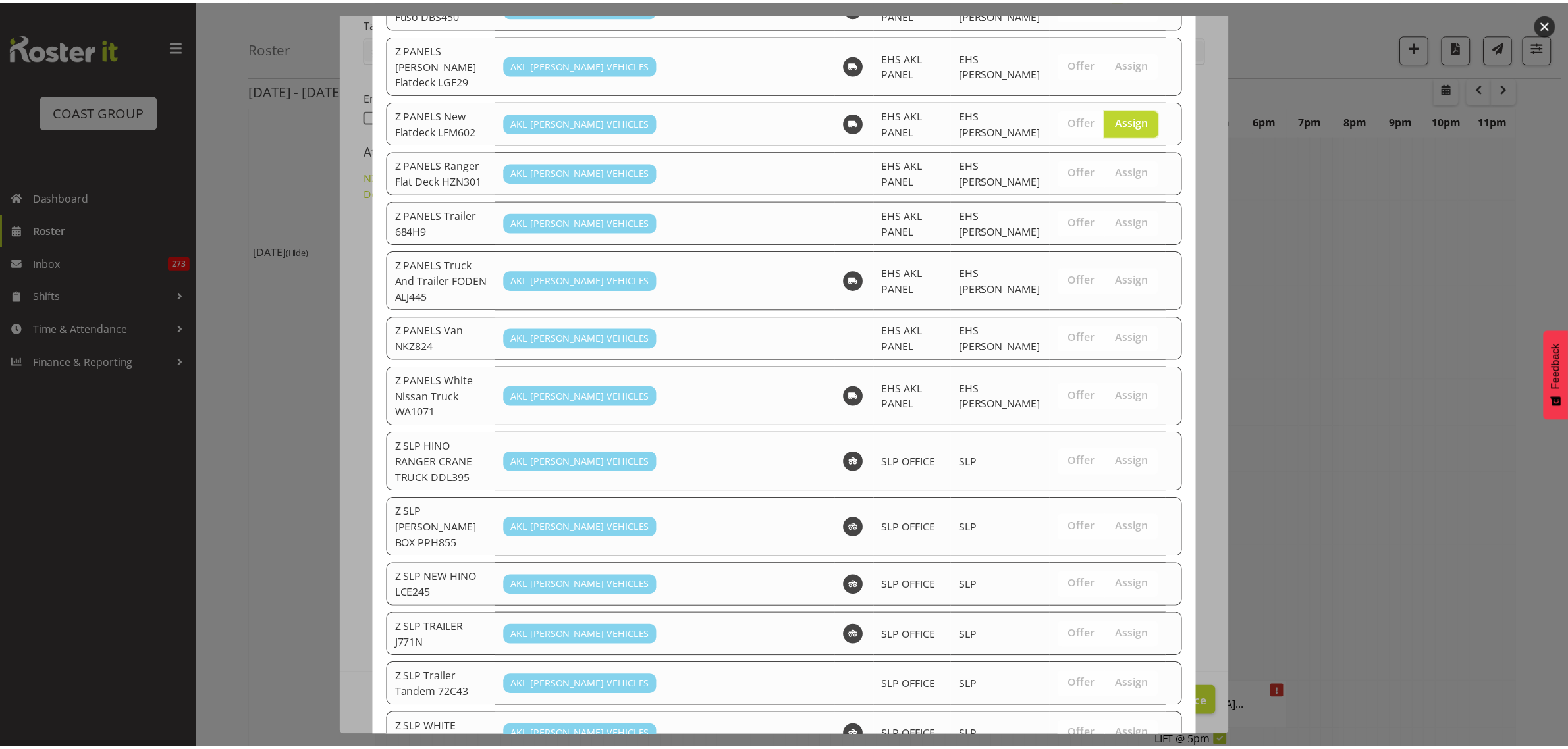
scroll to position [4771, 0]
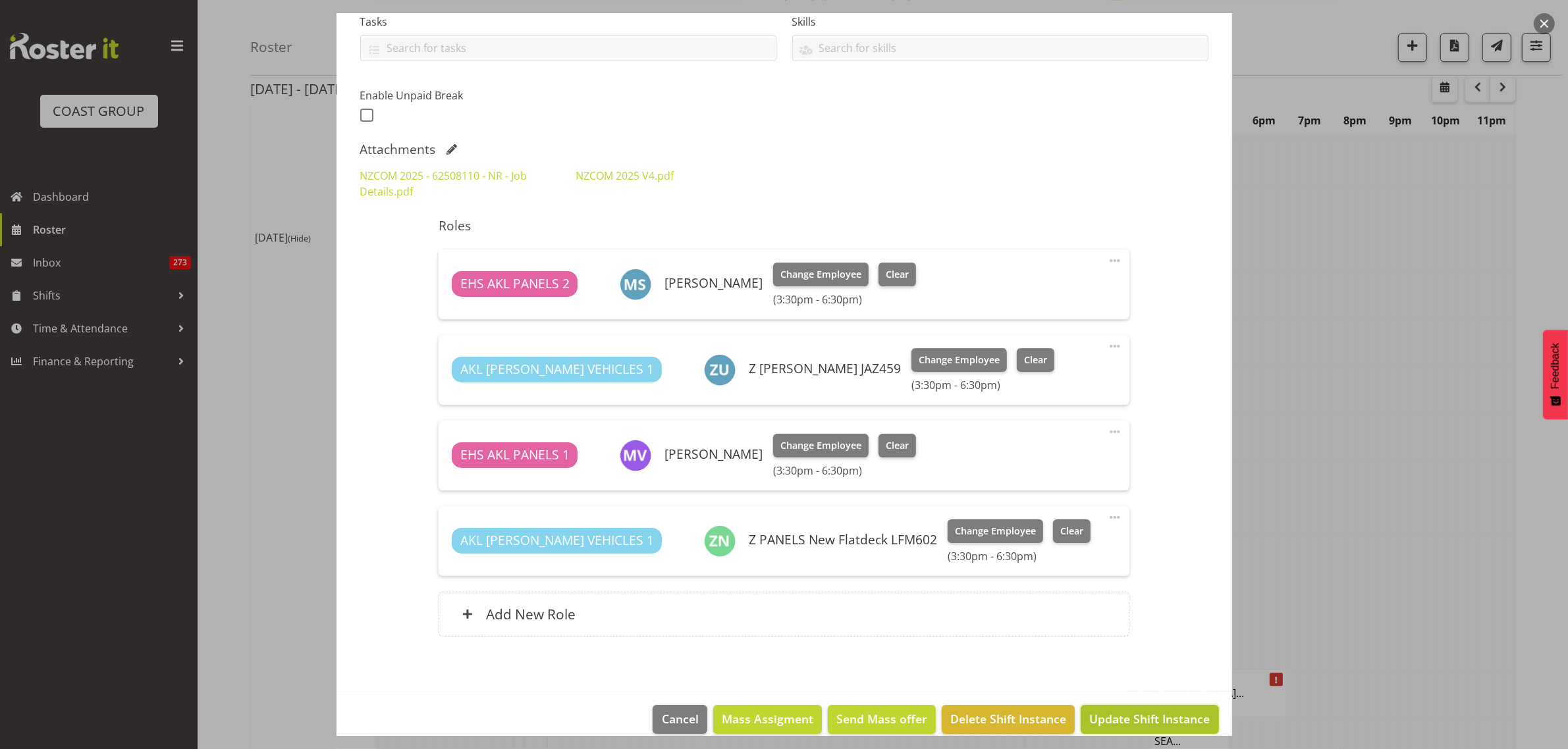
click at [1120, 716] on span "Update Shift Instance" at bounding box center [1149, 719] width 120 height 17
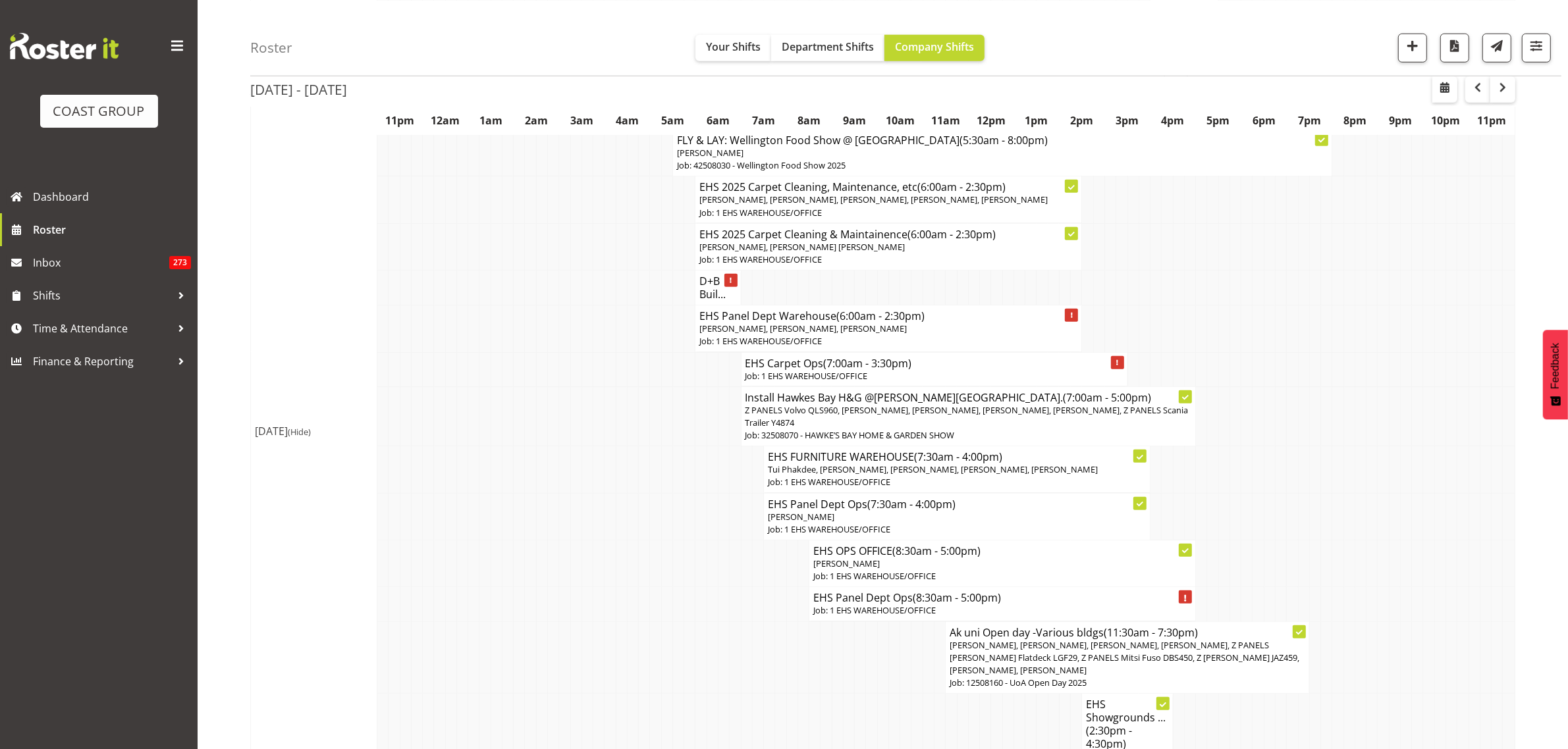
scroll to position [1152, 0]
click at [1040, 639] on span "Jeremy Zhu, Freddieric Fiel, Takaria Leleimua-Kamira, Martin Samuel, Z PANELS M…" at bounding box center [1124, 657] width 350 height 37
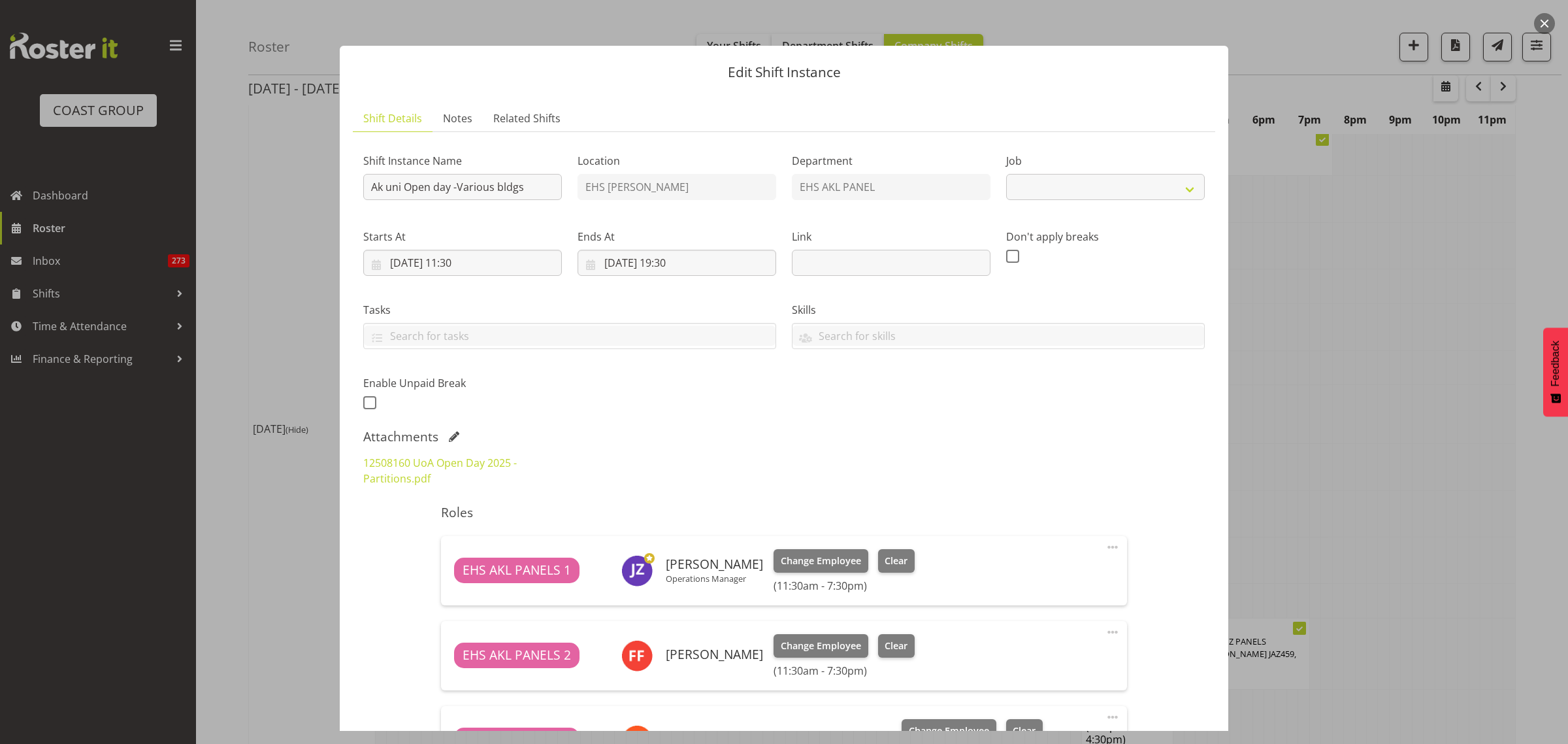
select select "9993"
click at [1542, 24] on button "button" at bounding box center [1544, 23] width 21 height 21
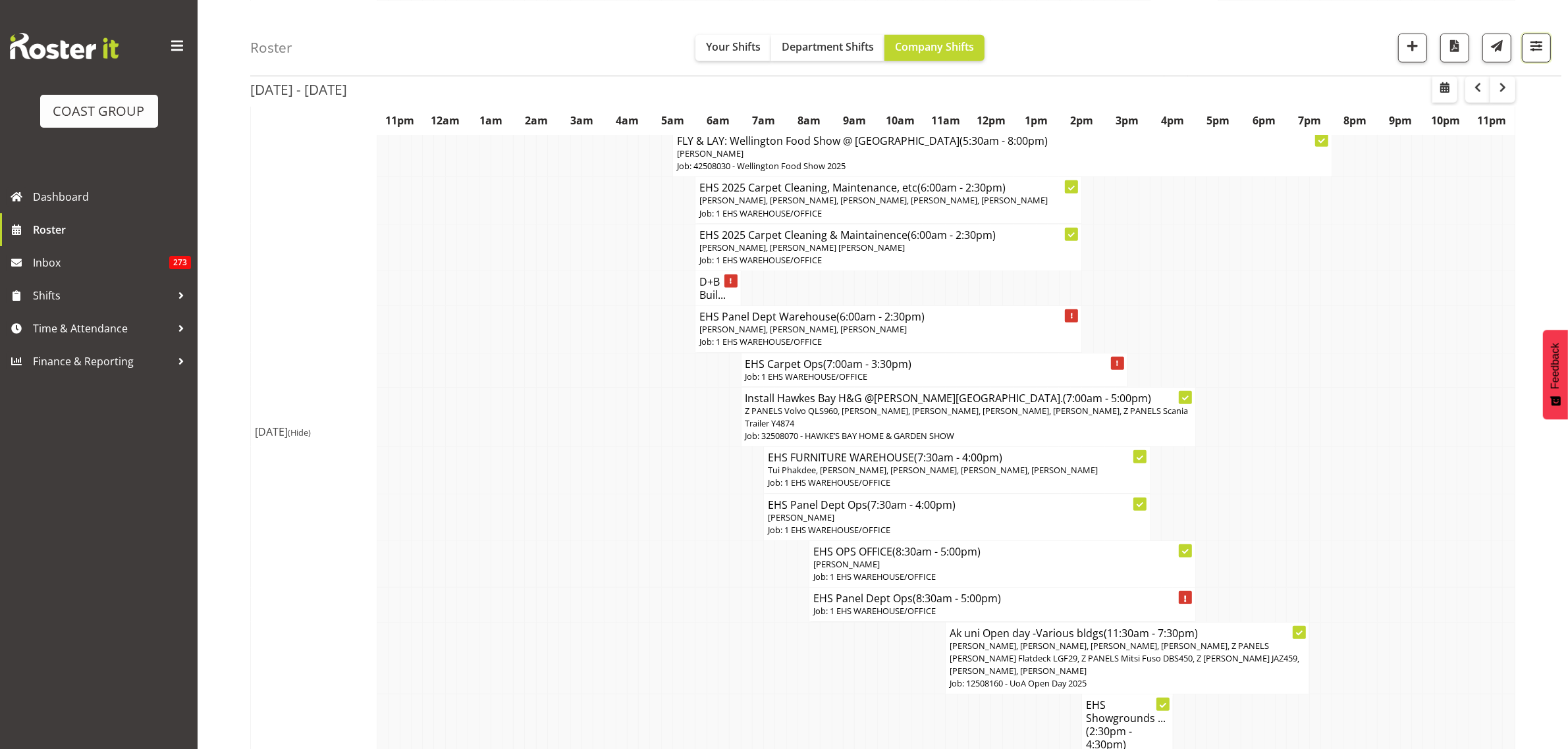
click at [1536, 51] on span "button" at bounding box center [1536, 45] width 17 height 17
click at [1524, 287] on select "Staff Role Shift - Horizontal Shift - Vertical Staff - Location" at bounding box center [1456, 288] width 167 height 27
click at [1373, 301] on select "Staff Role Shift - Horizontal Shift - Vertical Staff - Location" at bounding box center [1456, 288] width 167 height 27
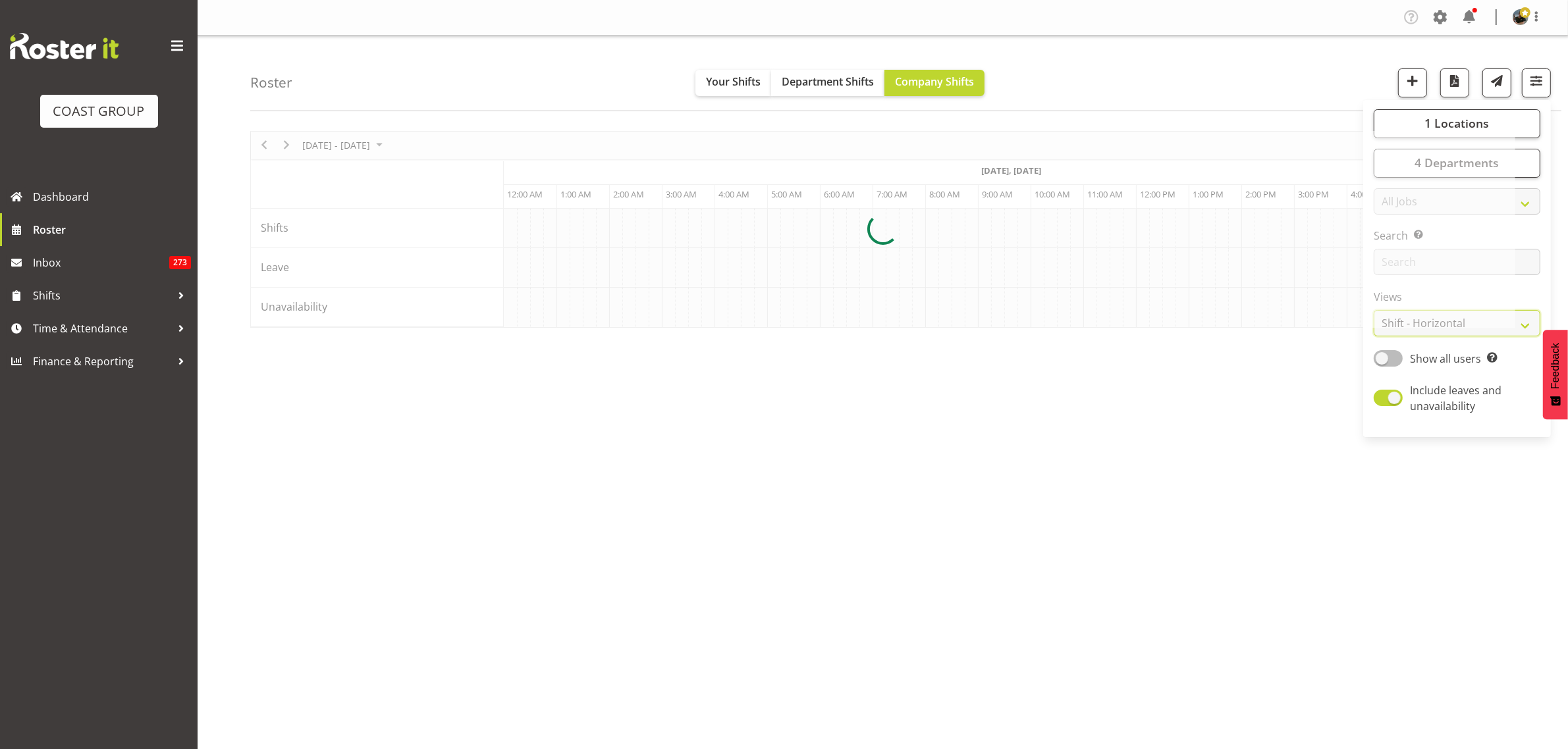
scroll to position [0, 474]
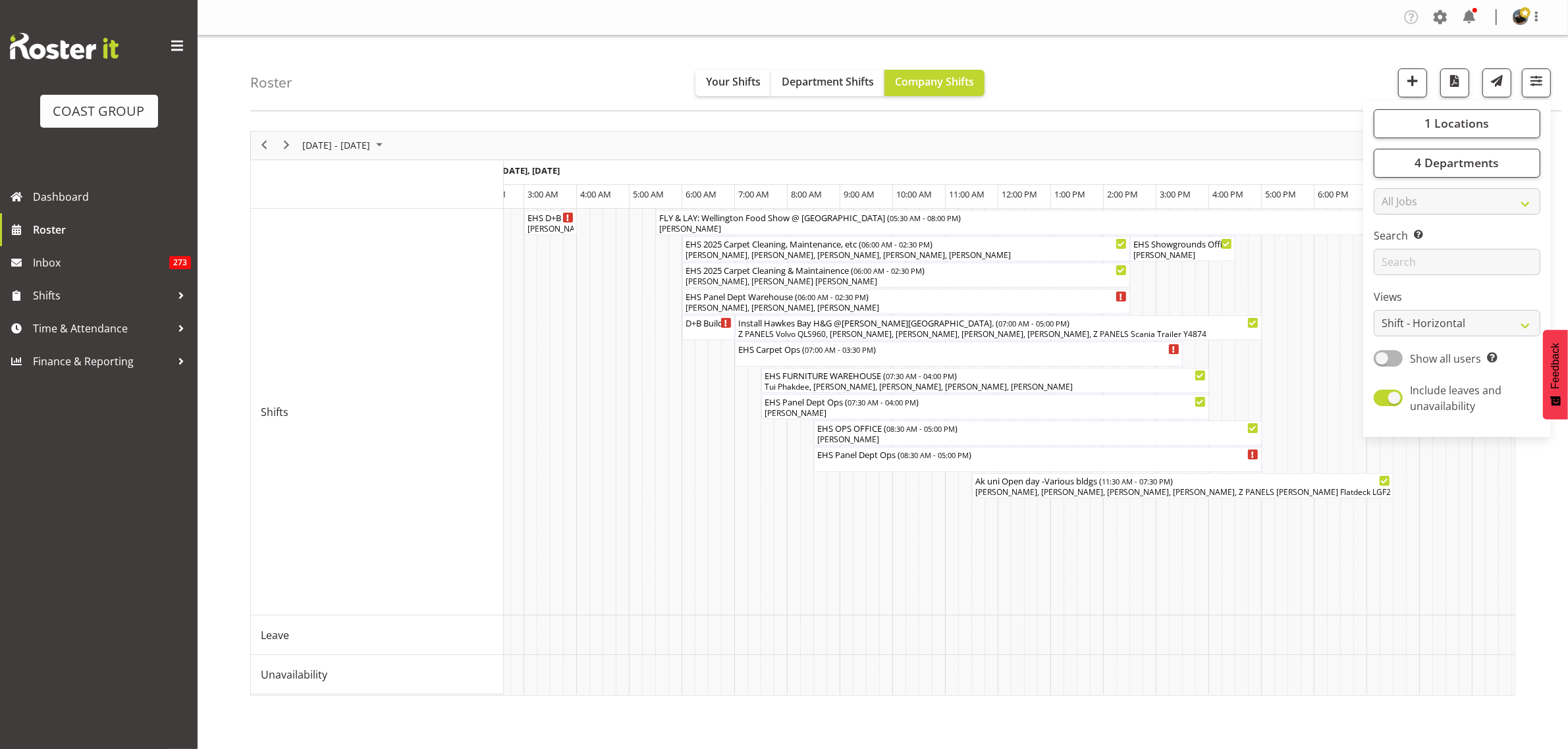
scroll to position [0, 1417]
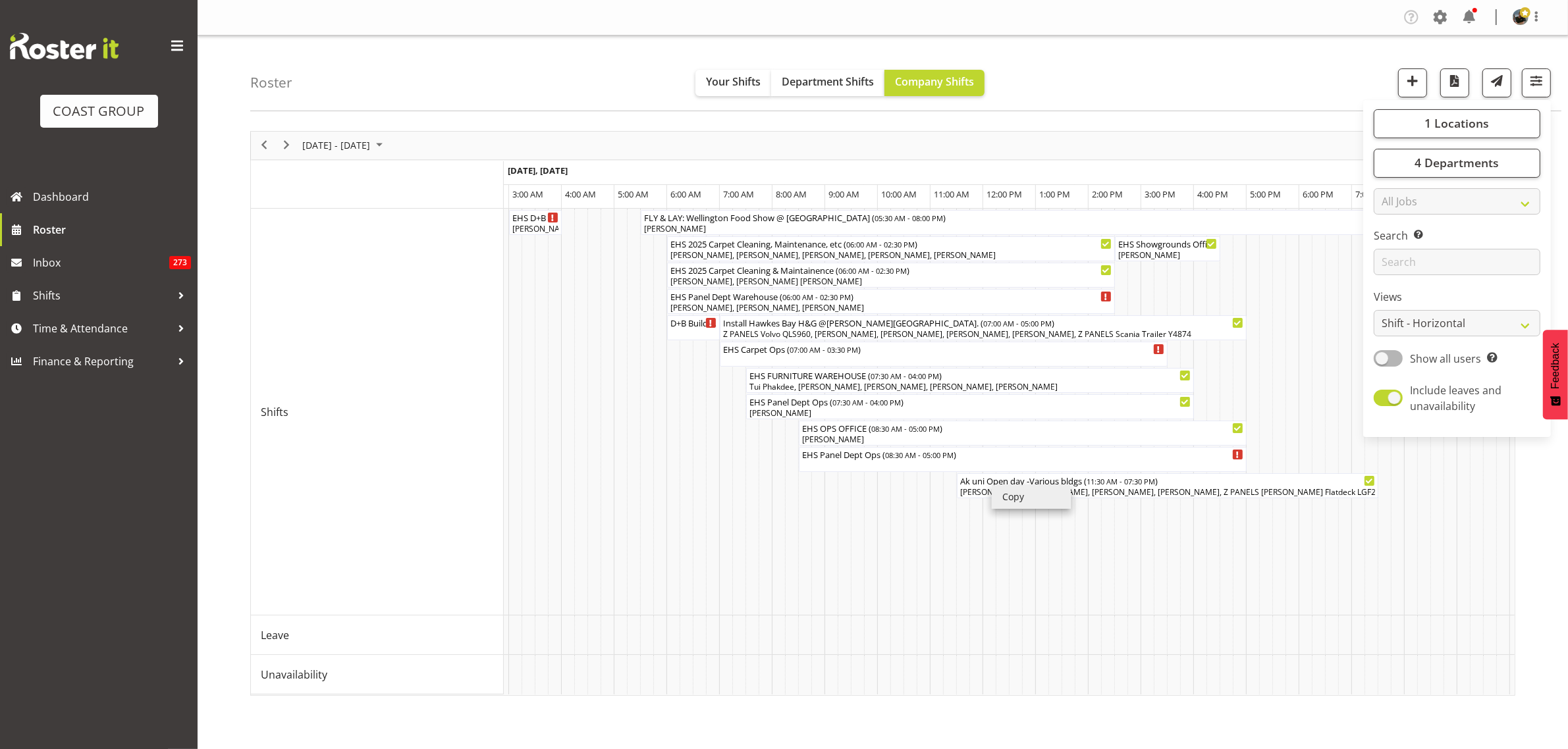
click at [1024, 497] on li "Copy" at bounding box center [1031, 497] width 79 height 24
click at [962, 533] on td "Timeline Week of August 25, 2025" at bounding box center [963, 412] width 13 height 407
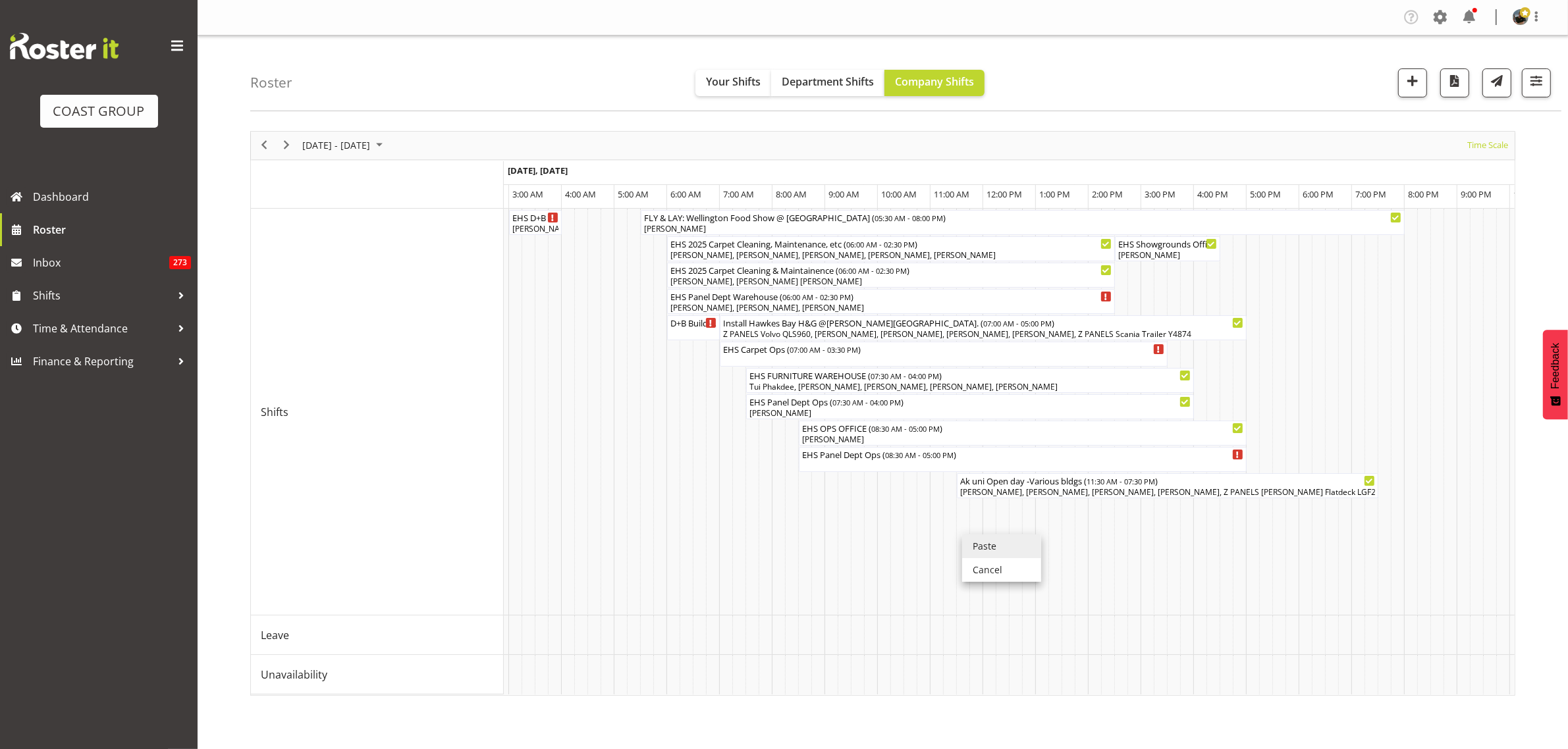
click at [987, 551] on li "Paste" at bounding box center [1002, 546] width 79 height 24
click at [1014, 502] on li "Copy" at bounding box center [1042, 503] width 79 height 24
click at [981, 562] on li "Paste" at bounding box center [1000, 562] width 79 height 24
click at [1546, 89] on button "button" at bounding box center [1536, 83] width 29 height 29
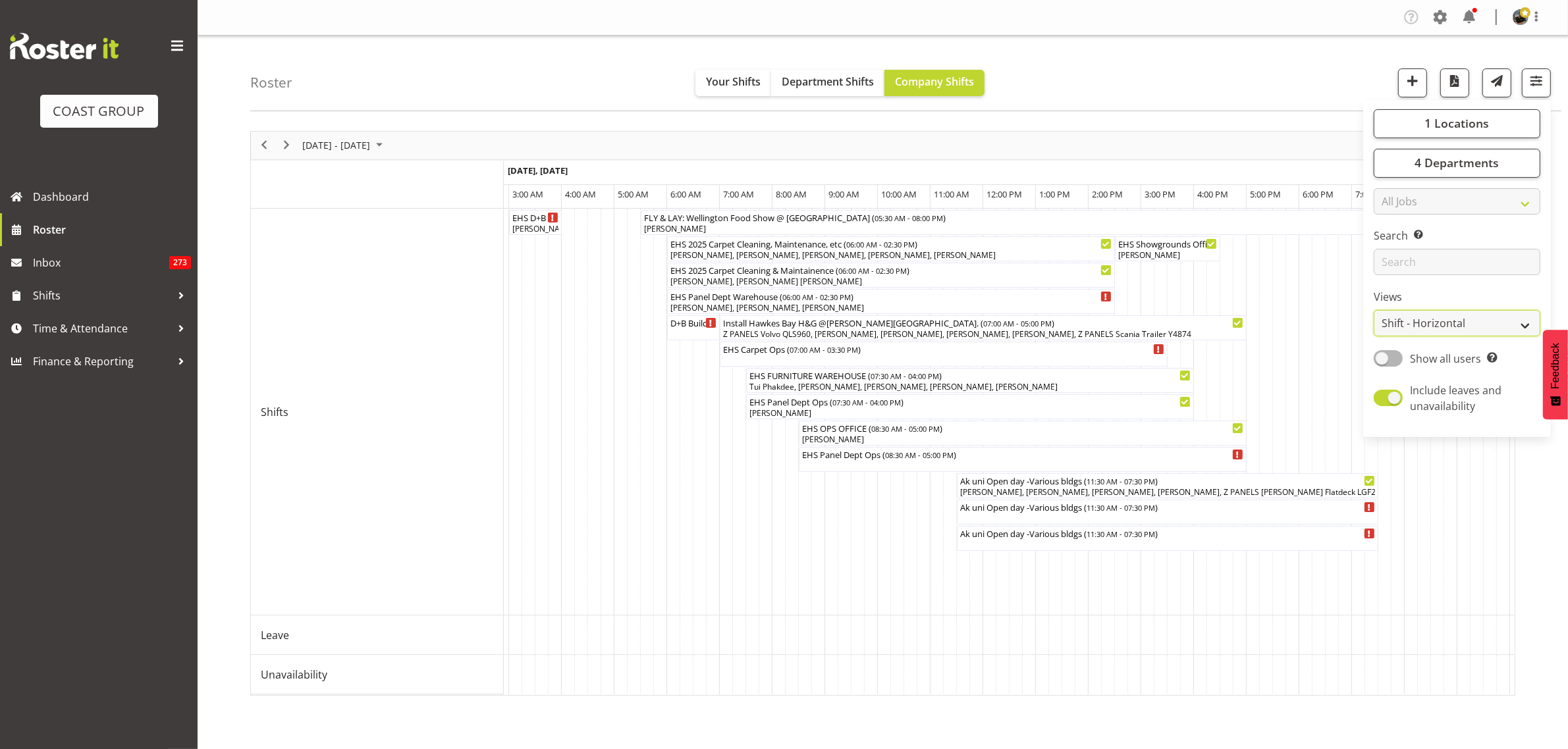
click at [1525, 327] on select "Staff Role Shift - Horizontal Shift - Vertical Staff - Location" at bounding box center [1456, 323] width 167 height 27
select select "shift"
click at [1373, 310] on select "Staff Role Shift - Horizontal Shift - Vertical Staff - Location" at bounding box center [1456, 323] width 167 height 27
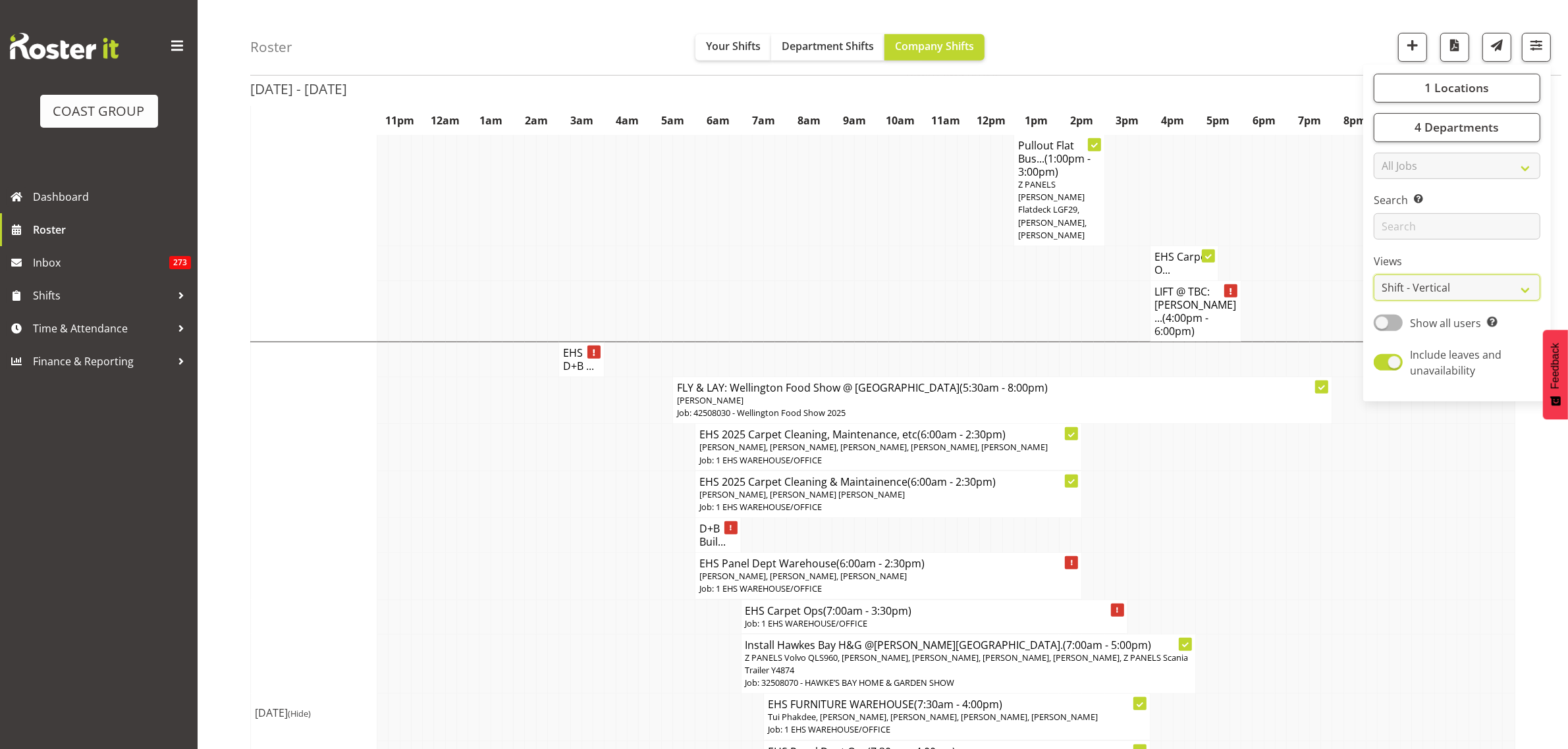
scroll to position [1152, 0]
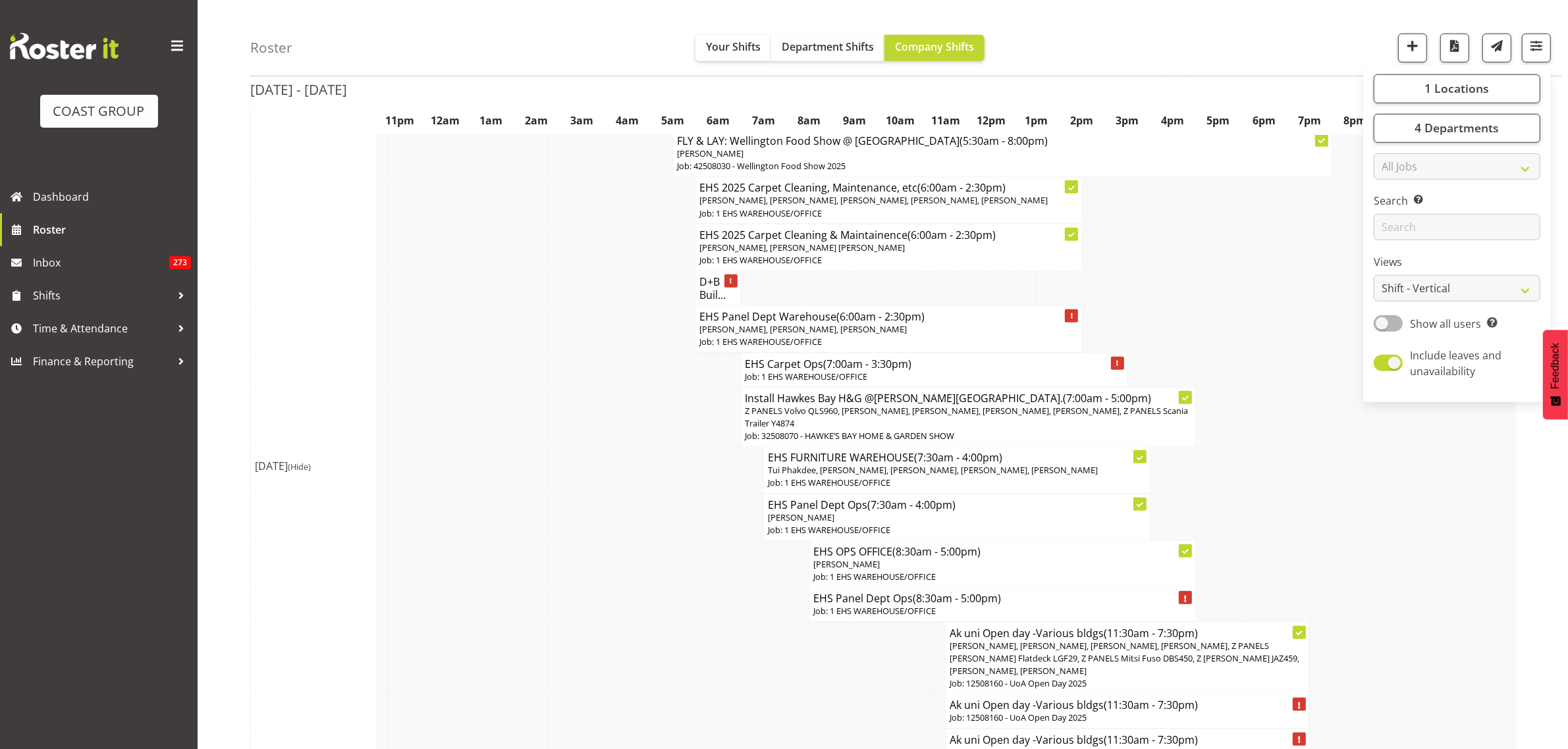
click at [1336, 541] on td at bounding box center [1338, 564] width 12 height 47
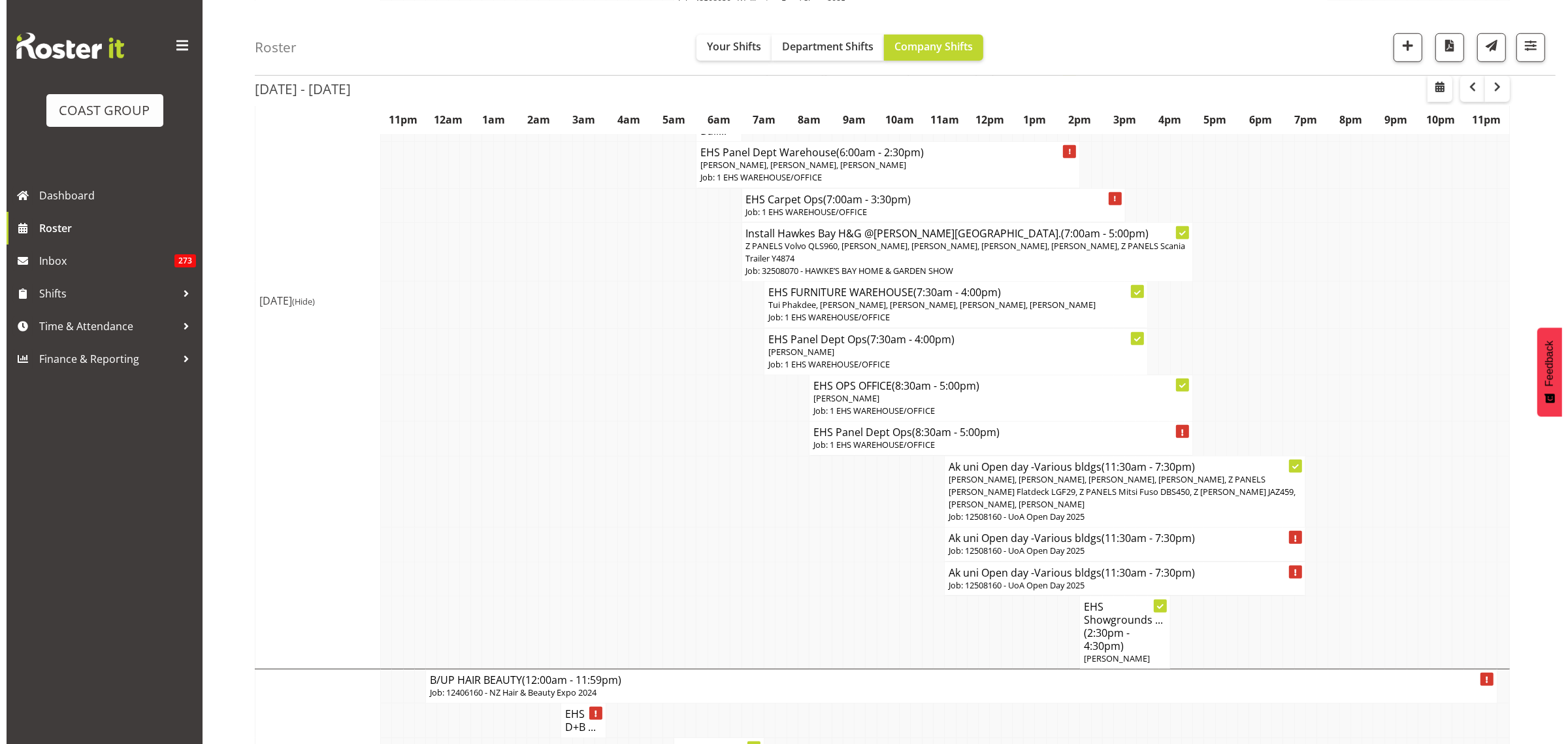
scroll to position [1308, 0]
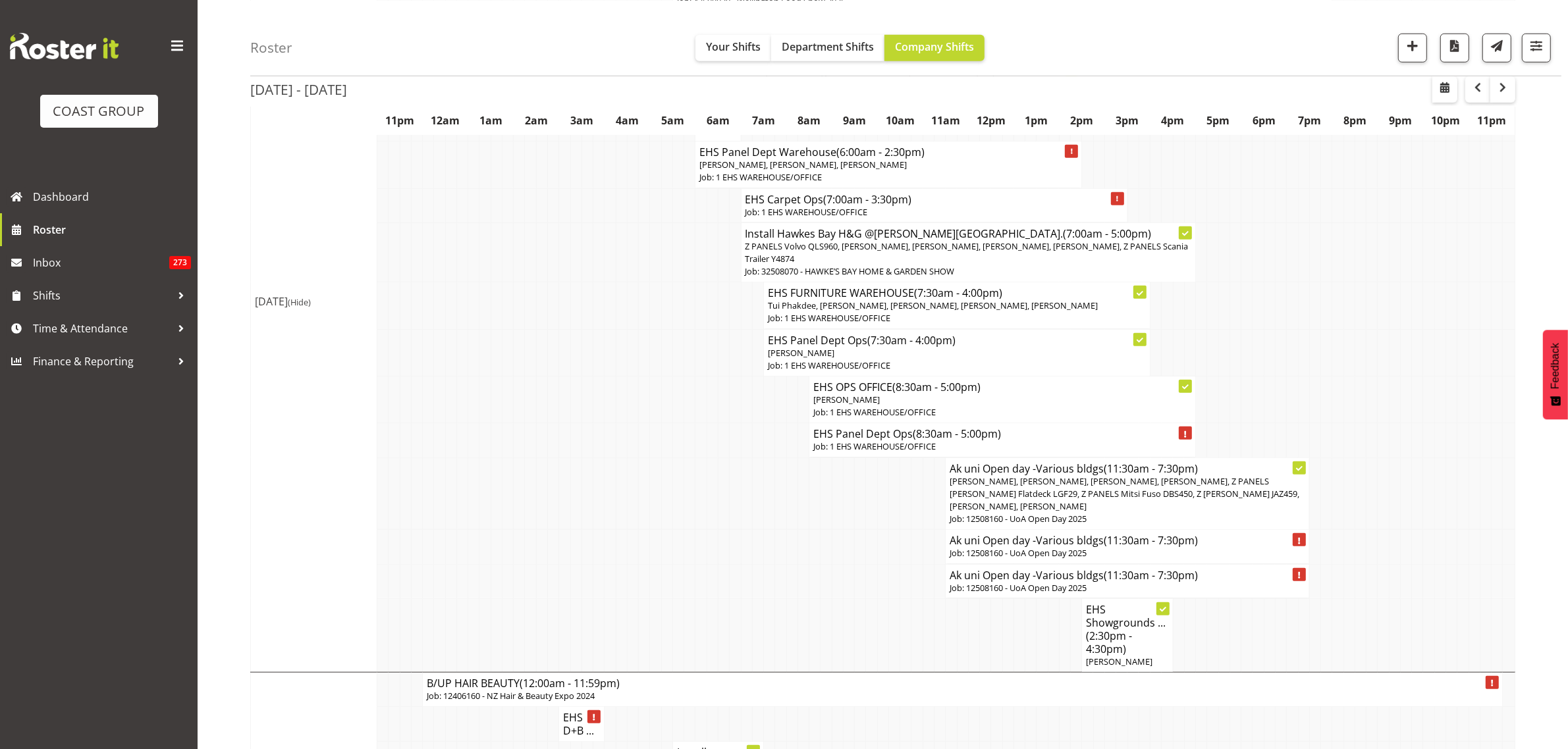
click at [1130, 475] on span "Jeremy Zhu, Freddieric Fiel, Takaria Leleimua-Kamira, Martin Samuel, Z PANELS M…" at bounding box center [1124, 493] width 350 height 37
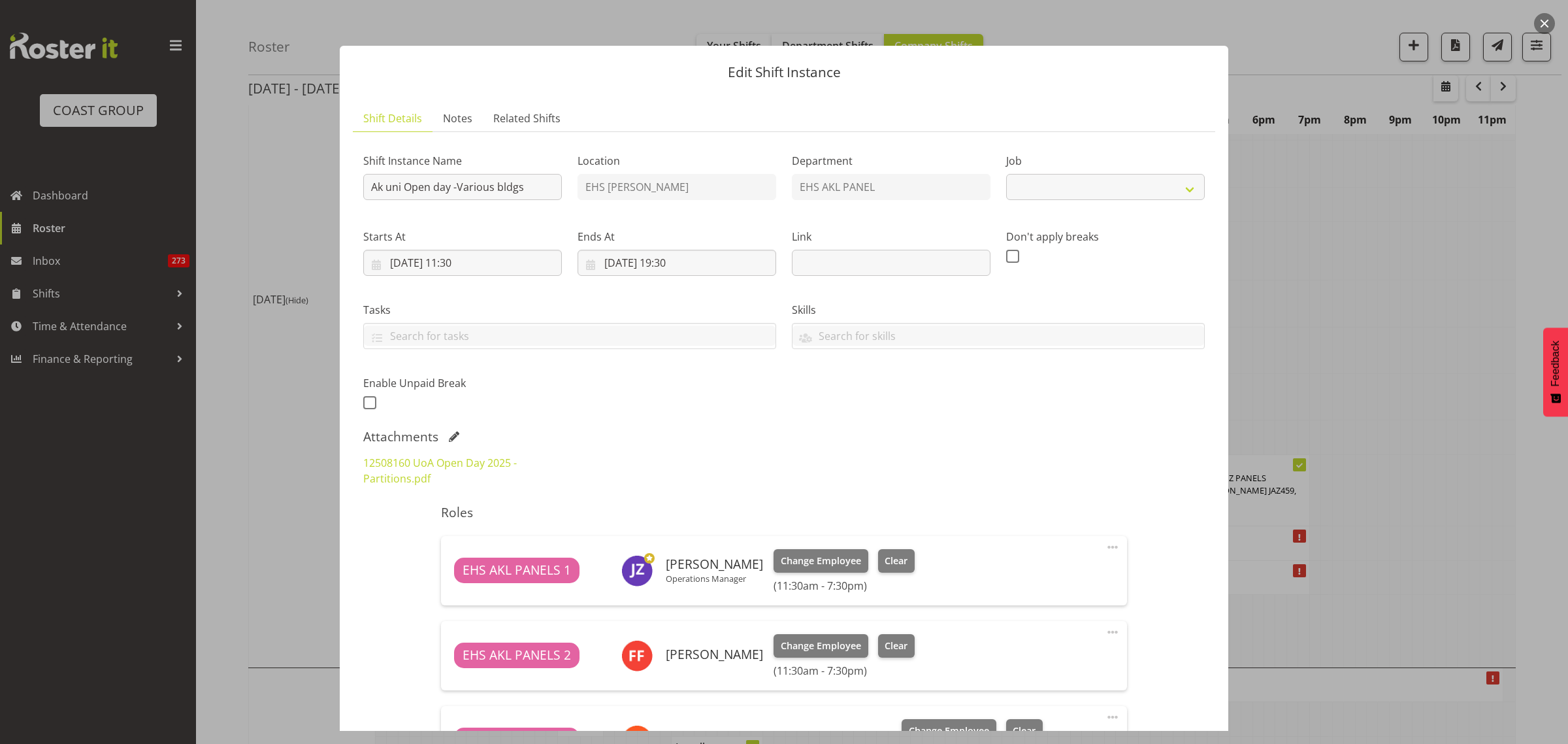
select select "9993"
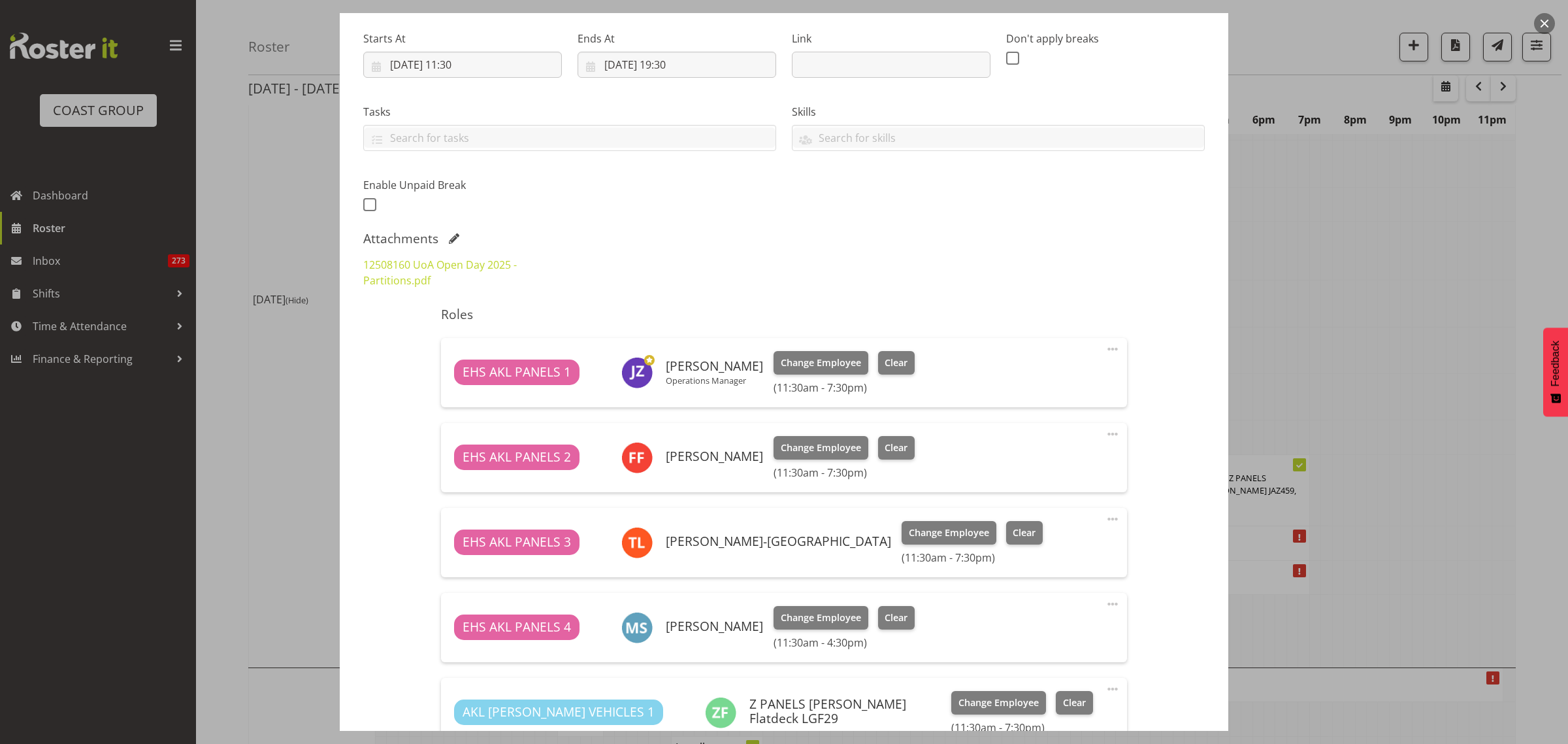
scroll to position [82, 0]
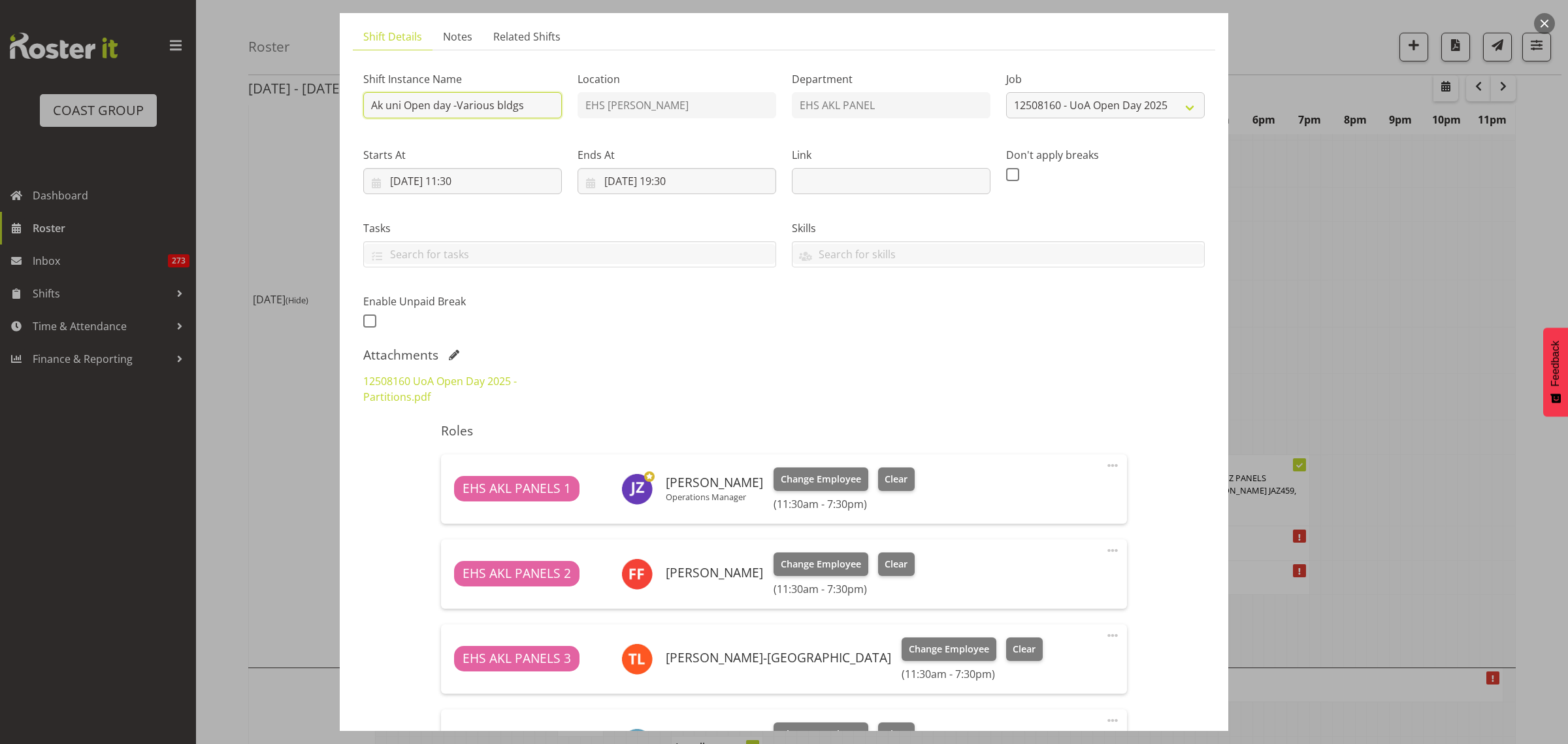
click at [526, 105] on input "Ak uni Open day -Various bldgs" at bounding box center [463, 105] width 199 height 26
type input "A"
type input "Install Ak Uni Open Day -BB201, in at 6pm"
click at [510, 183] on input "26/08/2025, 11:30" at bounding box center [463, 181] width 199 height 26
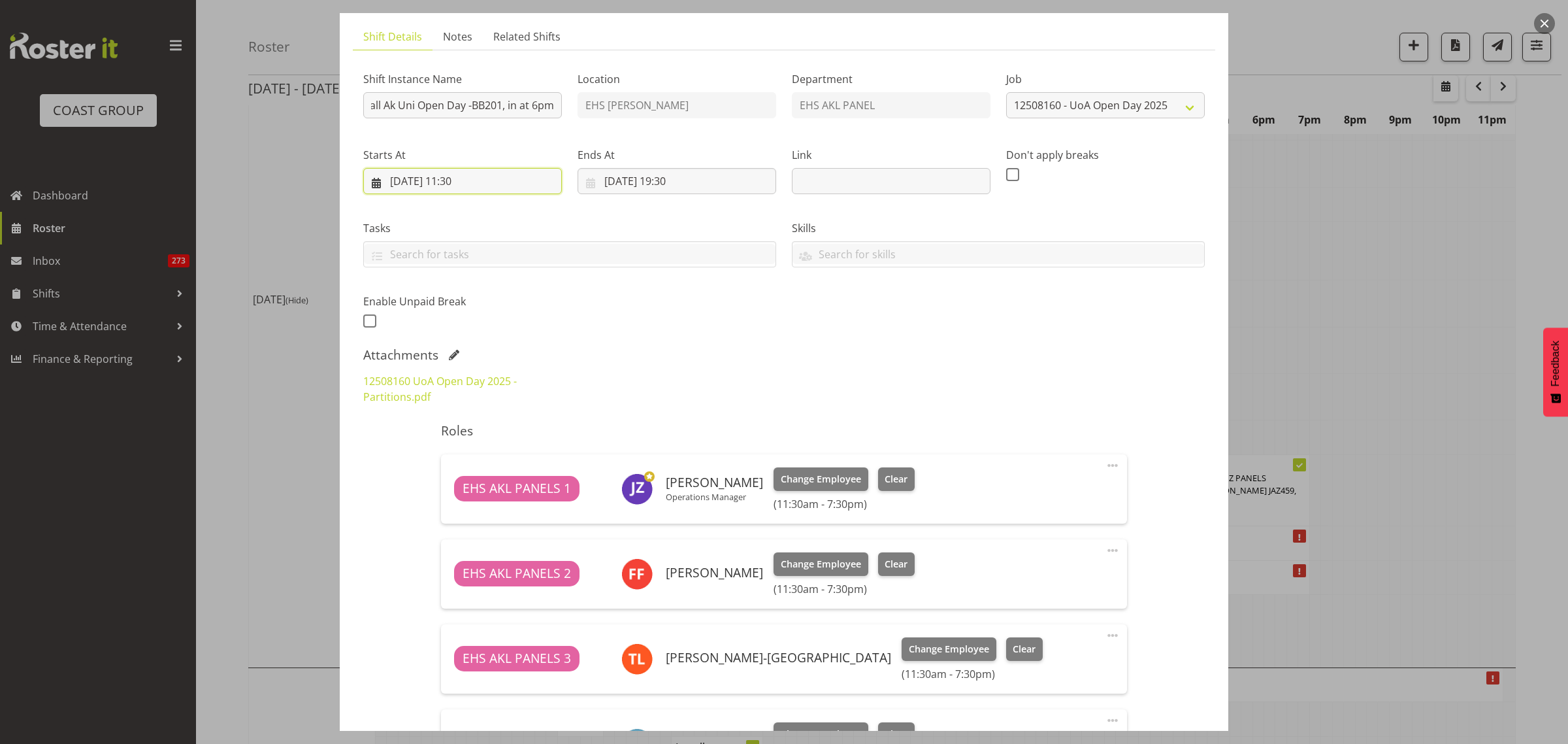
scroll to position [0, 0]
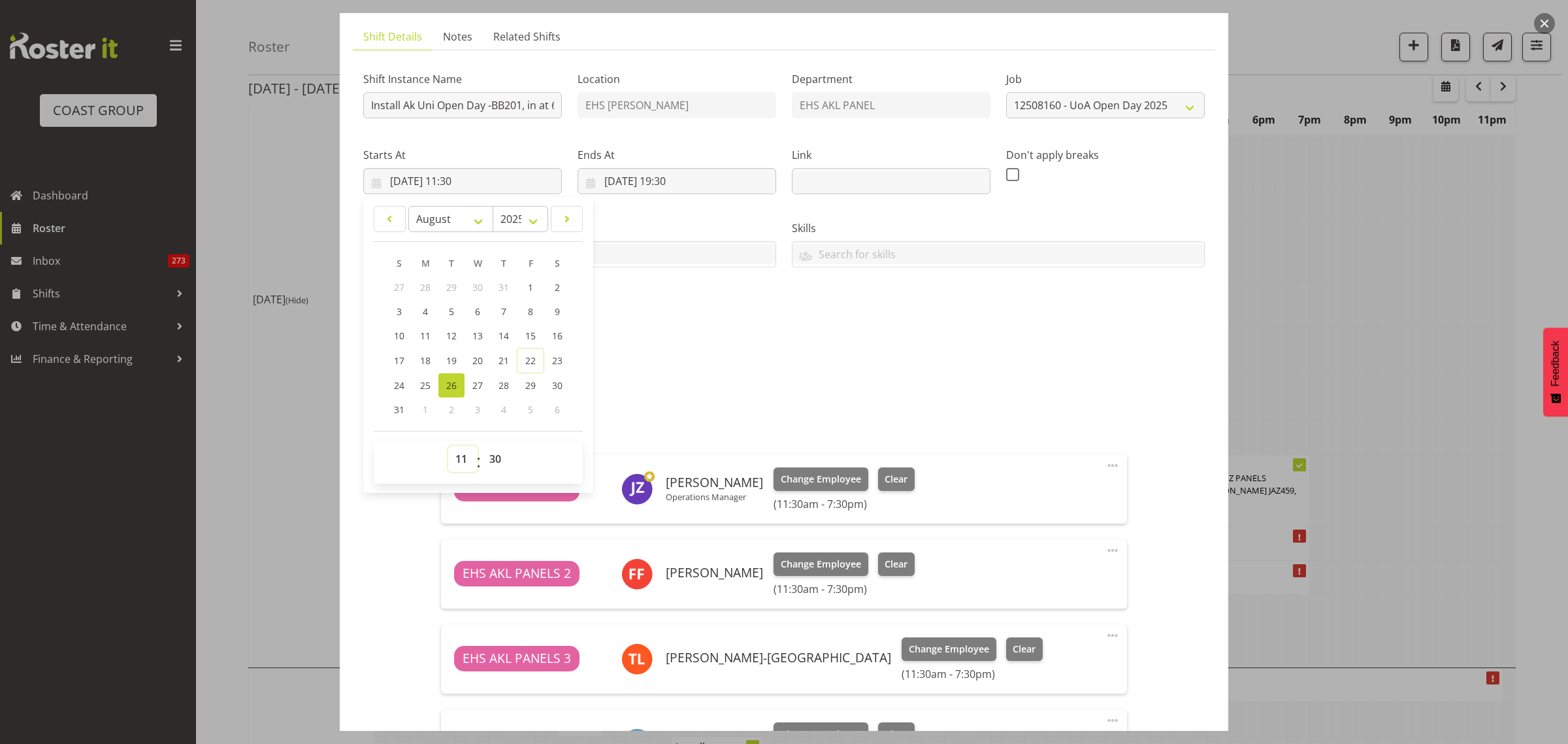
click at [464, 459] on select "00 01 02 03 04 05 06 07 08 09 10 11 12 13 14 15 16 17 18 19 20 21 22 23" at bounding box center [462, 459] width 29 height 26
select select "17"
click at [448, 446] on select "00 01 02 03 04 05 06 07 08 09 10 11 12 13 14 15 16 17 18 19 20 21 22 23" at bounding box center [462, 459] width 29 height 26
type input "26/08/2025, 17:30"
click at [734, 181] on input "26/08/2025, 19:30" at bounding box center [677, 181] width 199 height 26
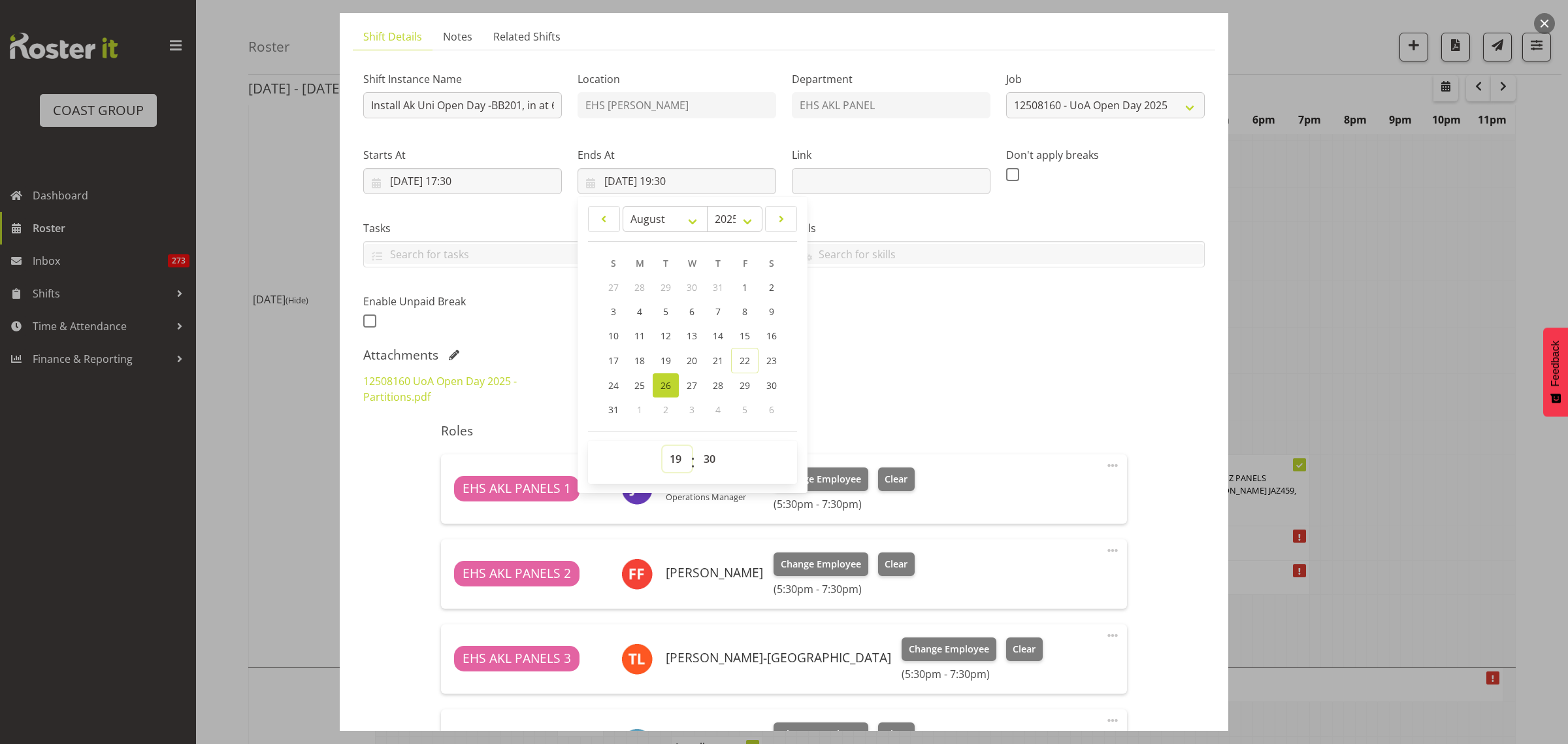
click at [674, 461] on select "00 01 02 03 04 05 06 07 08 09 10 11 12 13 14 15 16 17 18 19 20 21 22 23" at bounding box center [677, 459] width 29 height 26
select select "20"
click at [663, 446] on select "00 01 02 03 04 05 06 07 08 09 10 11 12 13 14 15 16 17 18 19 20 21 22 23" at bounding box center [677, 459] width 29 height 26
type input "26/08/2025, 20:30"
click at [980, 349] on div "Attachments" at bounding box center [784, 355] width 842 height 16
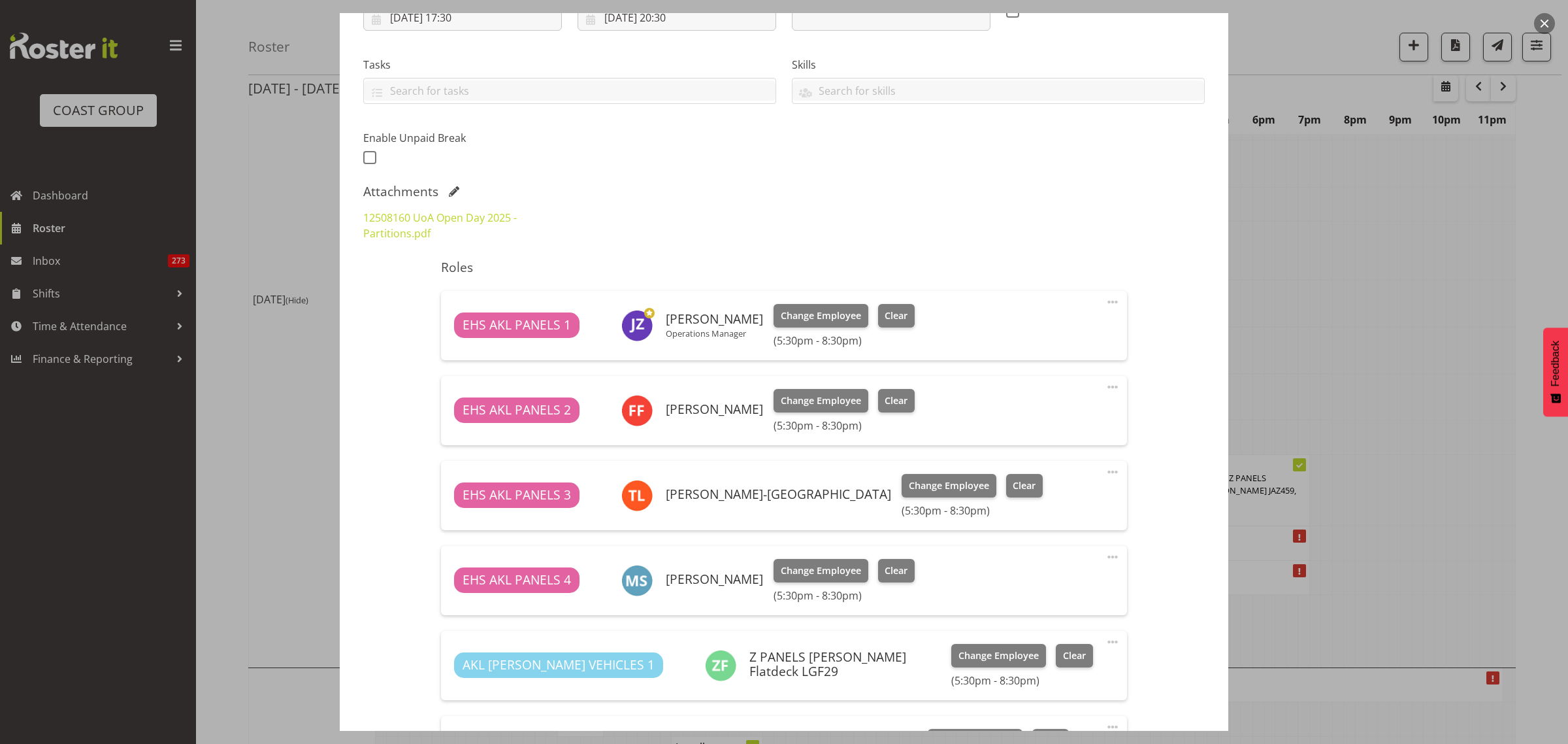
scroll to position [409, 0]
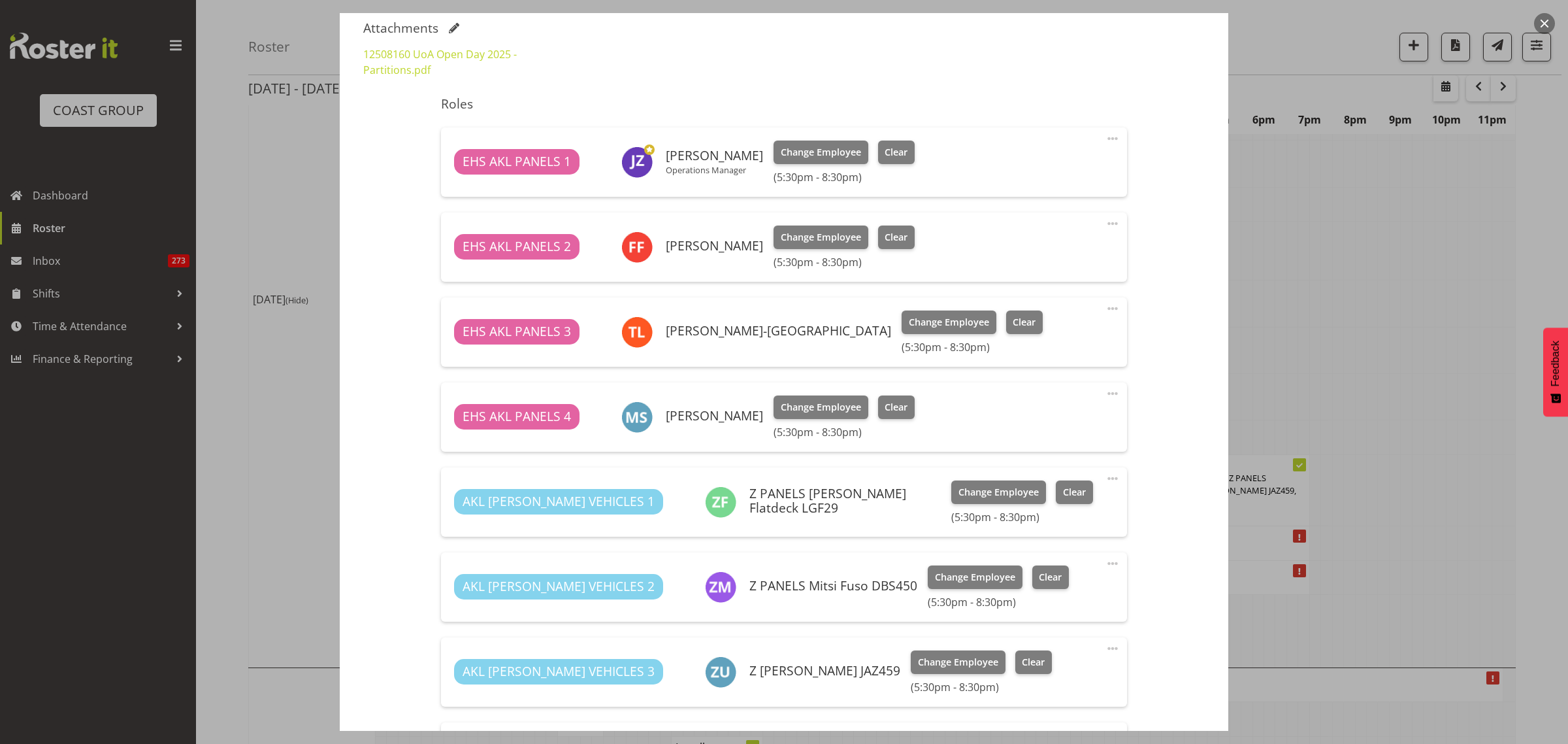
click at [1105, 394] on span at bounding box center [1113, 394] width 16 height 16
click at [1047, 471] on link "Delete" at bounding box center [1057, 469] width 125 height 24
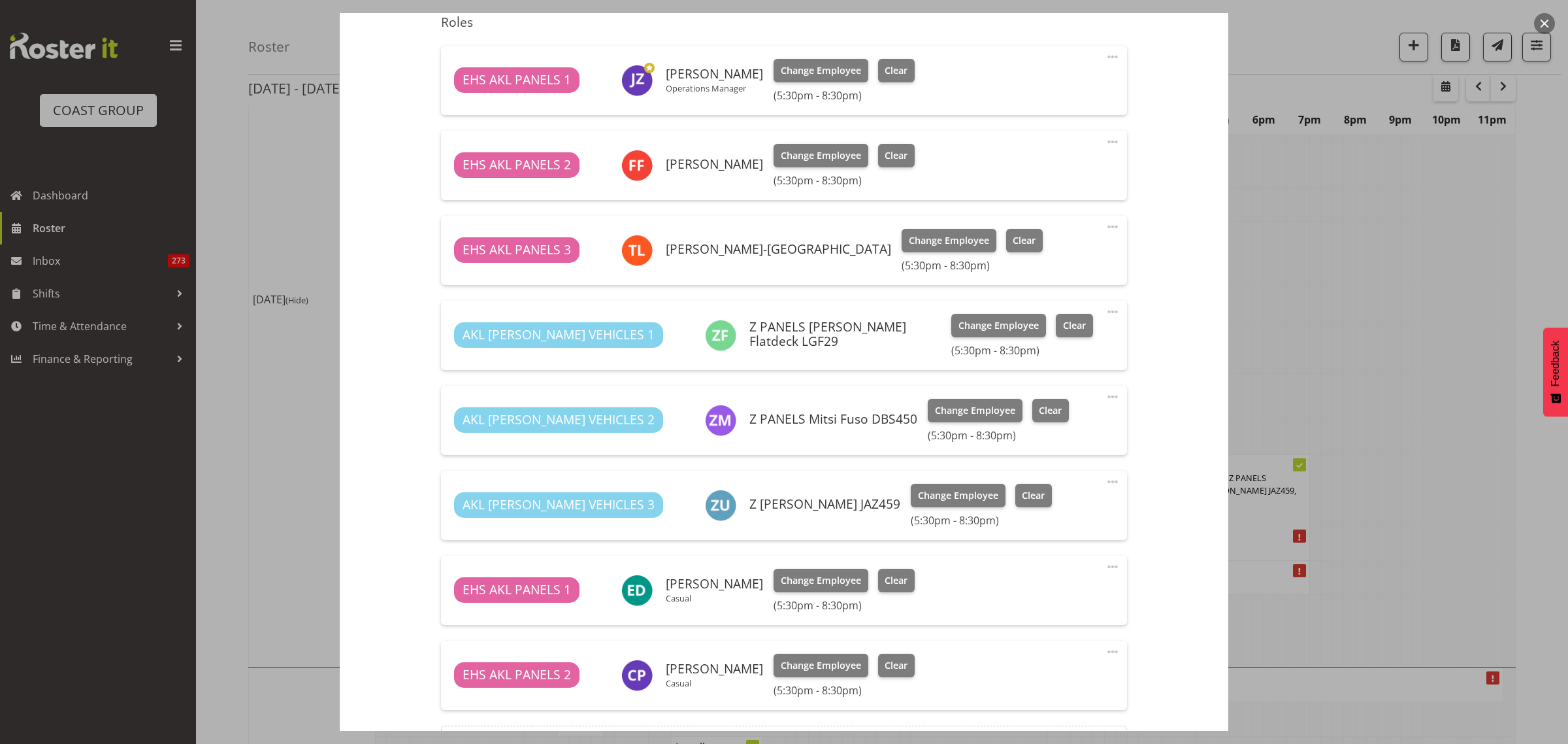
scroll to position [572, 0]
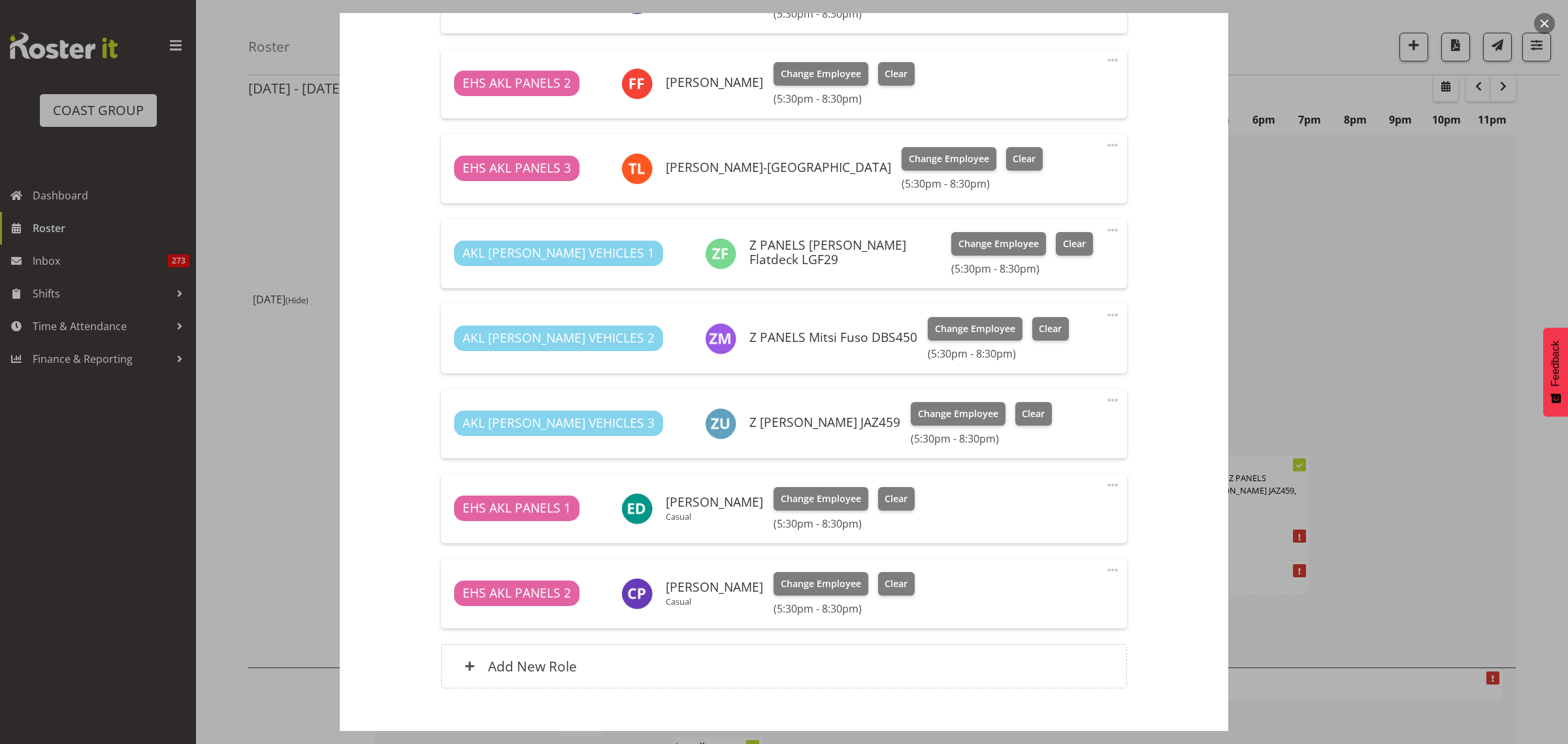
click at [1105, 400] on span at bounding box center [1113, 400] width 16 height 16
click at [1036, 473] on link "Delete" at bounding box center [1057, 475] width 125 height 24
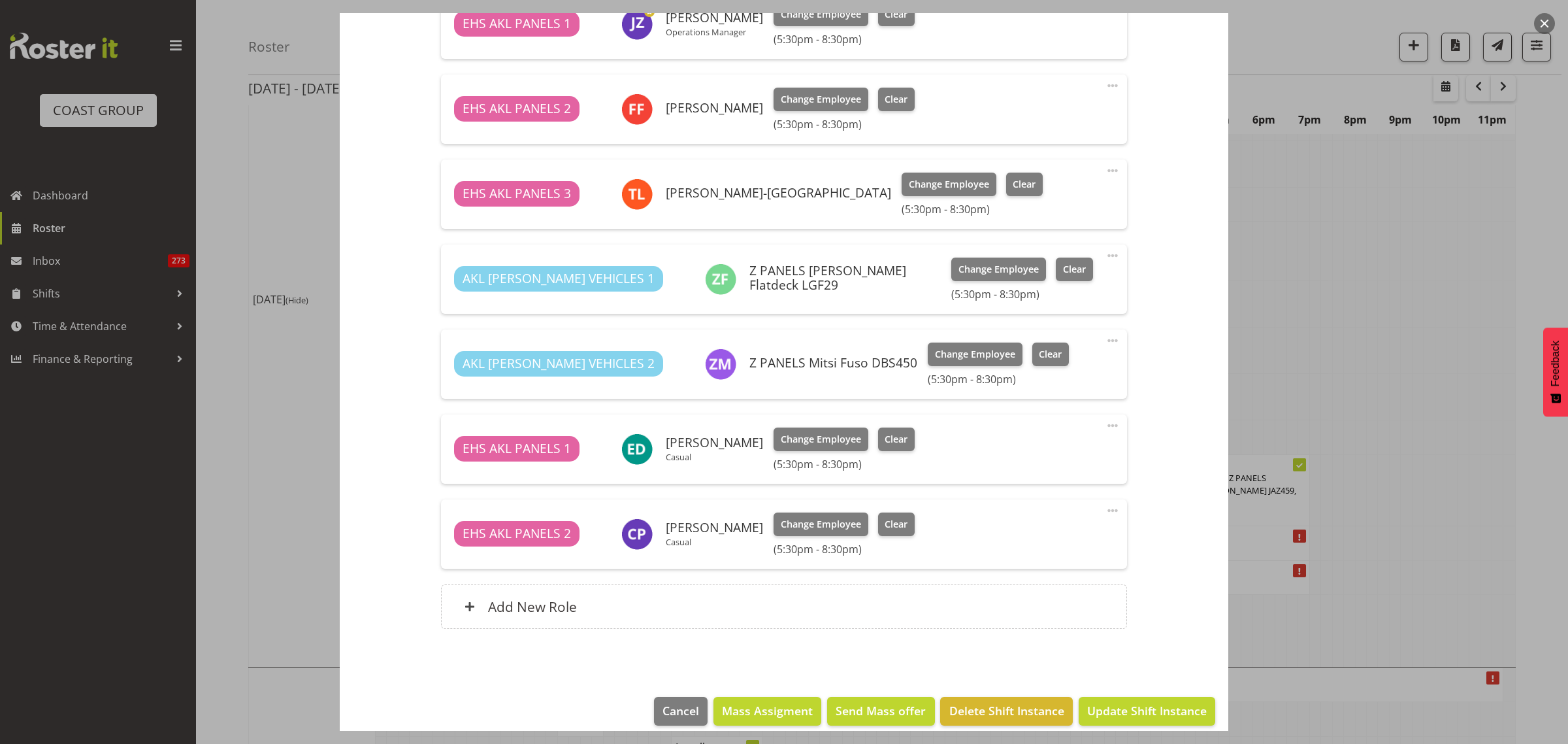
scroll to position [561, 0]
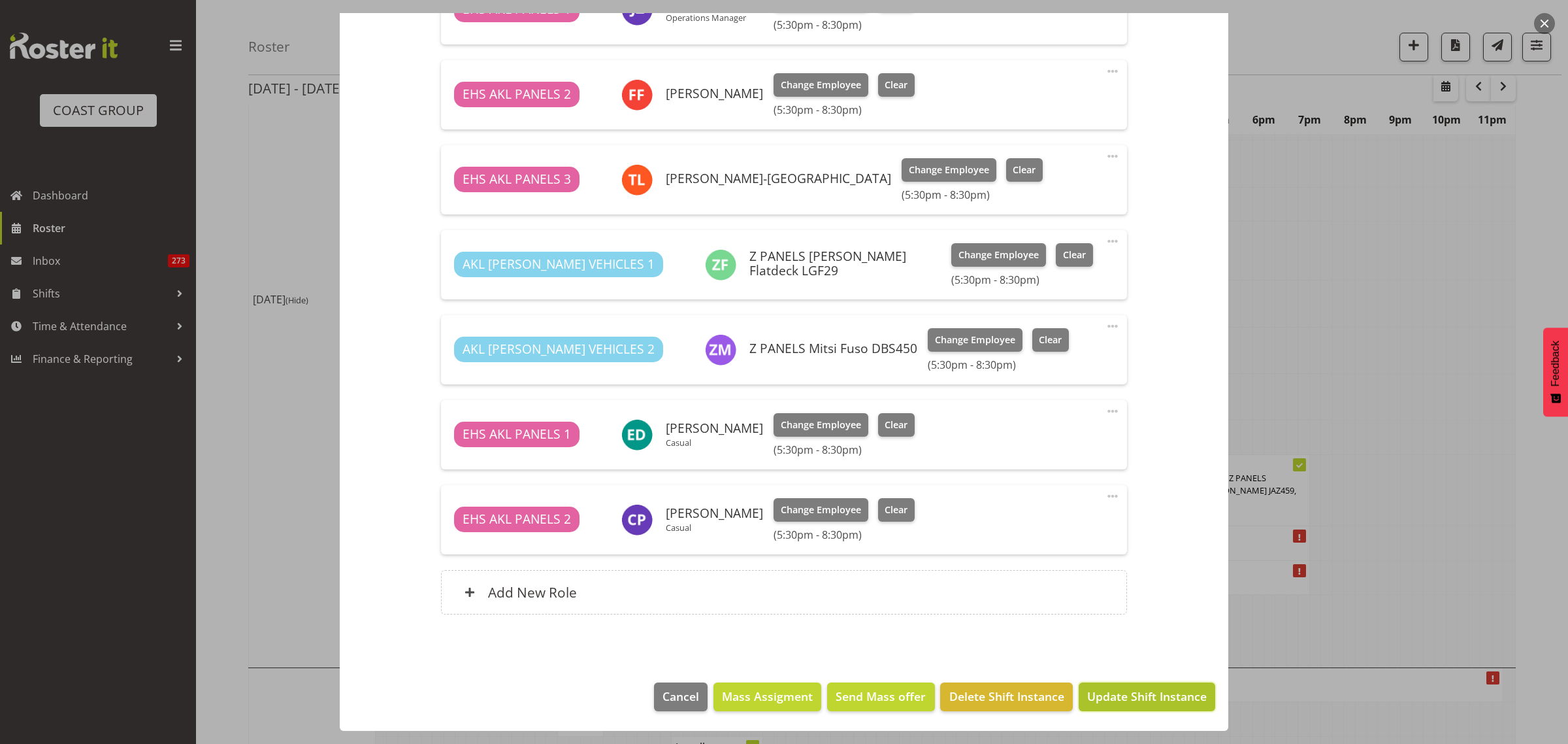
click at [1121, 698] on span "Update Shift Instance" at bounding box center [1146, 696] width 120 height 17
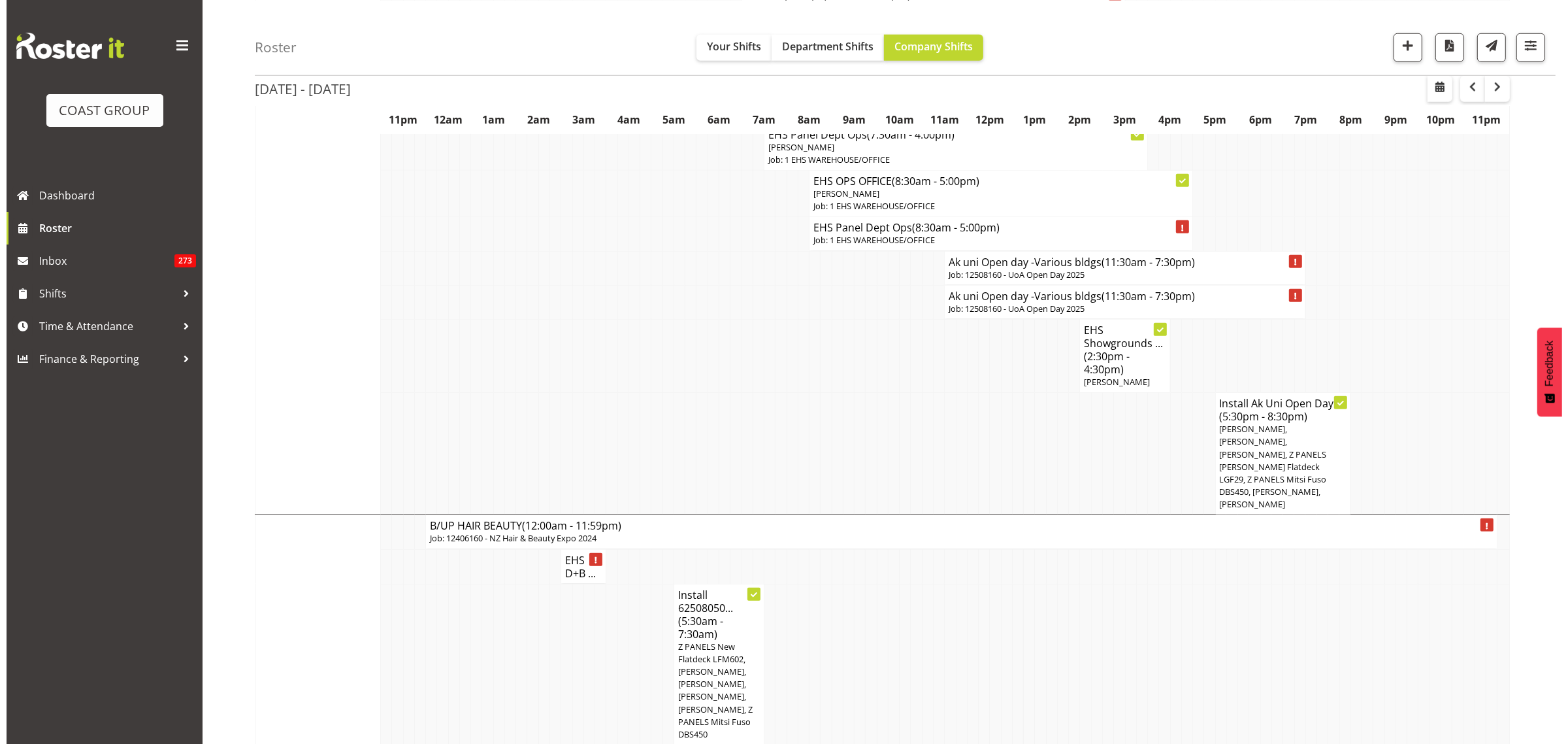
scroll to position [1389, 0]
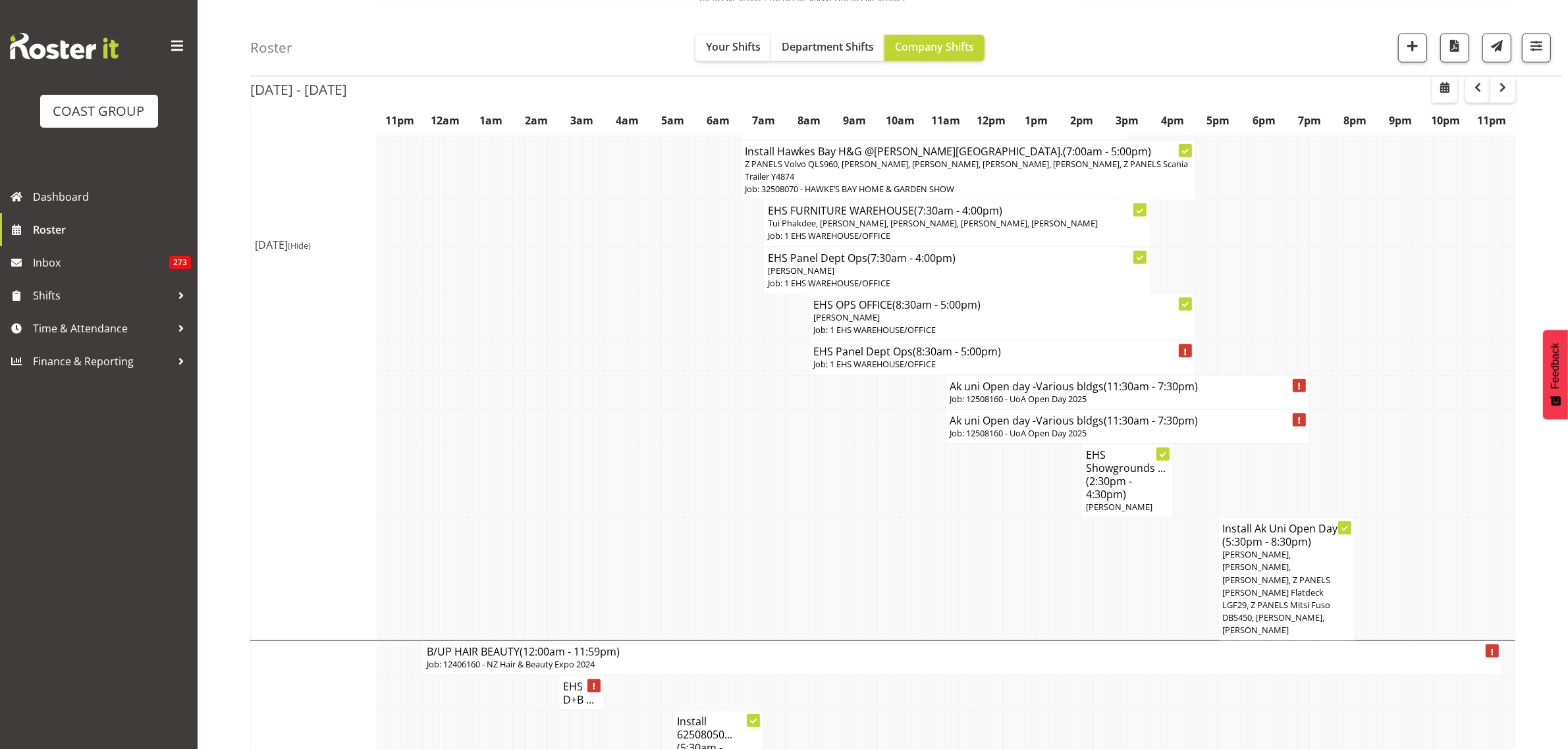
click at [1018, 414] on h4 "Ak uni Open day -Various bldgs (11:30am - 7:30pm)" at bounding box center [1127, 420] width 356 height 13
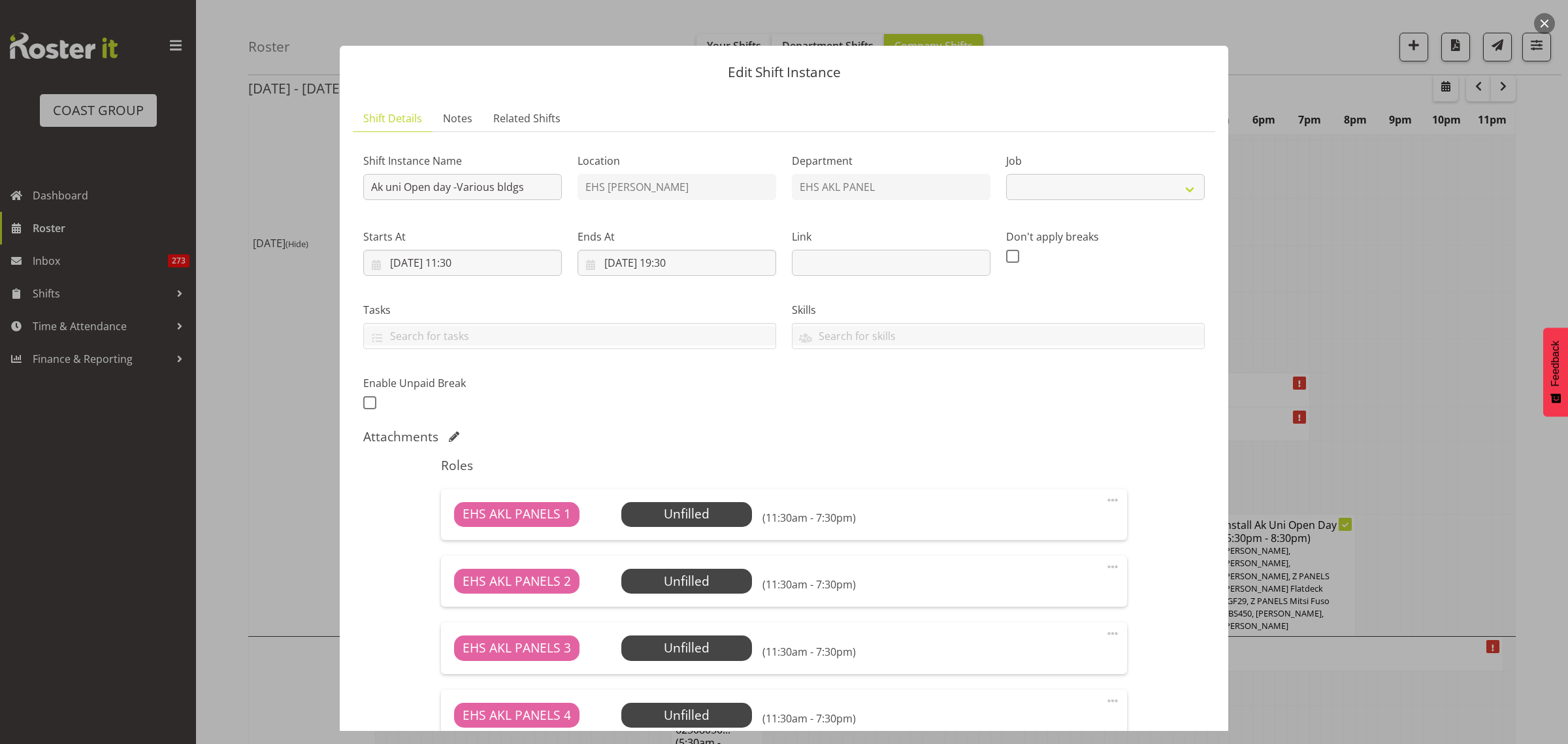
select select "9993"
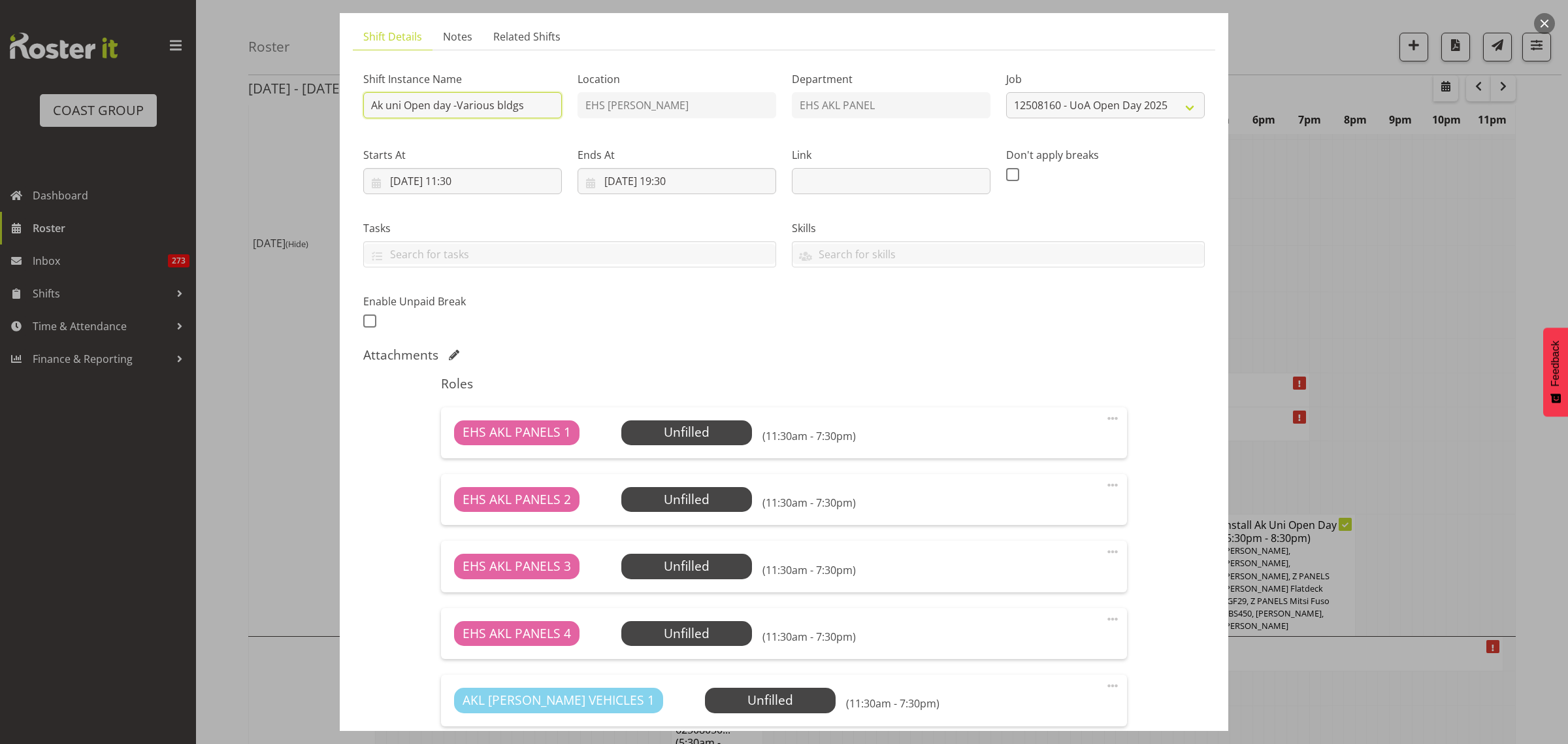
click at [529, 106] on input "Ak uni Open day -Various bldgs" at bounding box center [463, 105] width 199 height 26
click at [495, 110] on input "Ak uni Open day -Science Bldg. in at midday" at bounding box center [463, 105] width 199 height 26
click at [523, 108] on input "Ak uni Open day -Science Bldg. In at midday" at bounding box center [463, 105] width 199 height 26
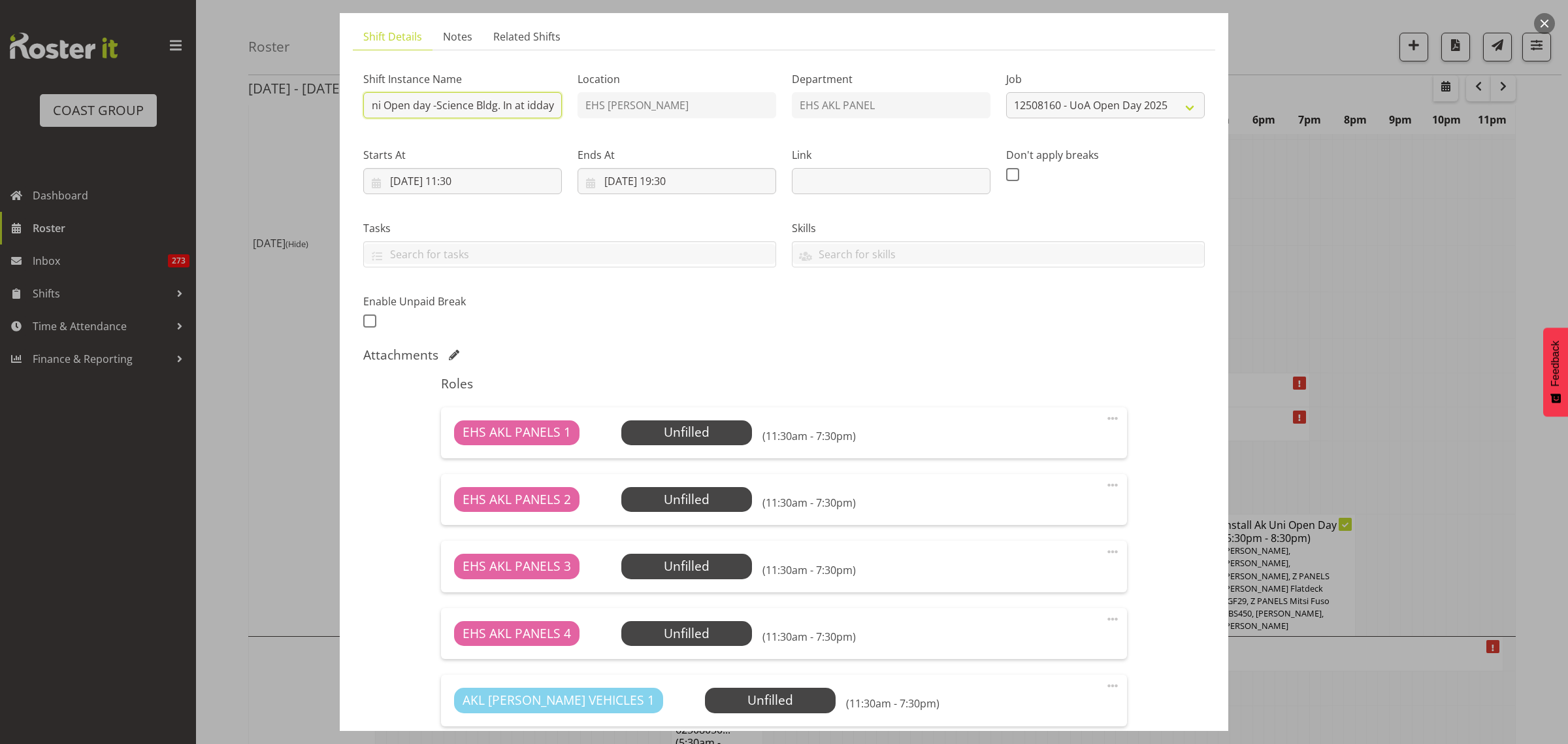
scroll to position [0, 24]
type input "Ak uni Open day -Science Bldg. In at Midday"
click at [505, 180] on input "26/08/2025, 11:30" at bounding box center [463, 181] width 199 height 26
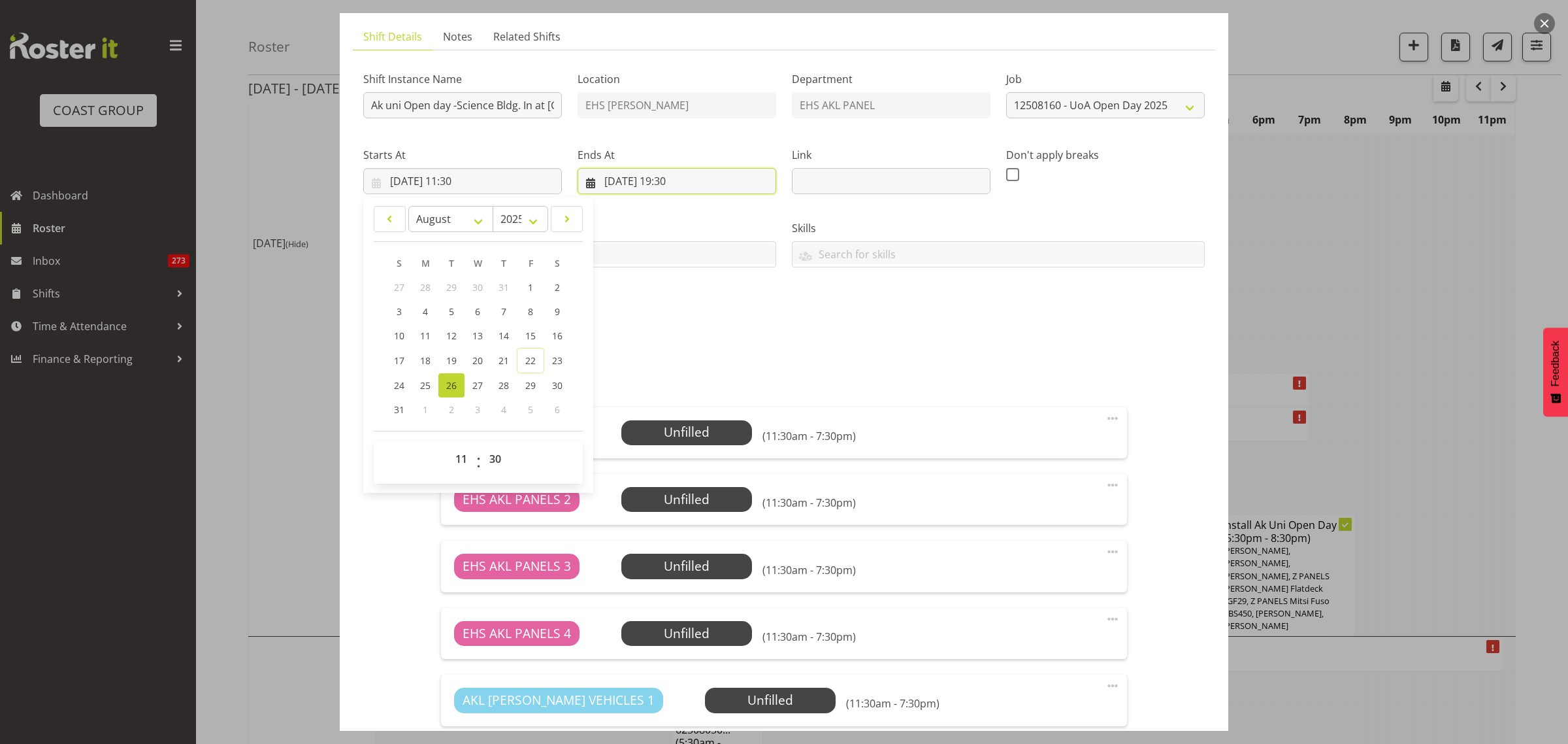
click at [735, 178] on input "26/08/2025, 19:30" at bounding box center [677, 181] width 199 height 26
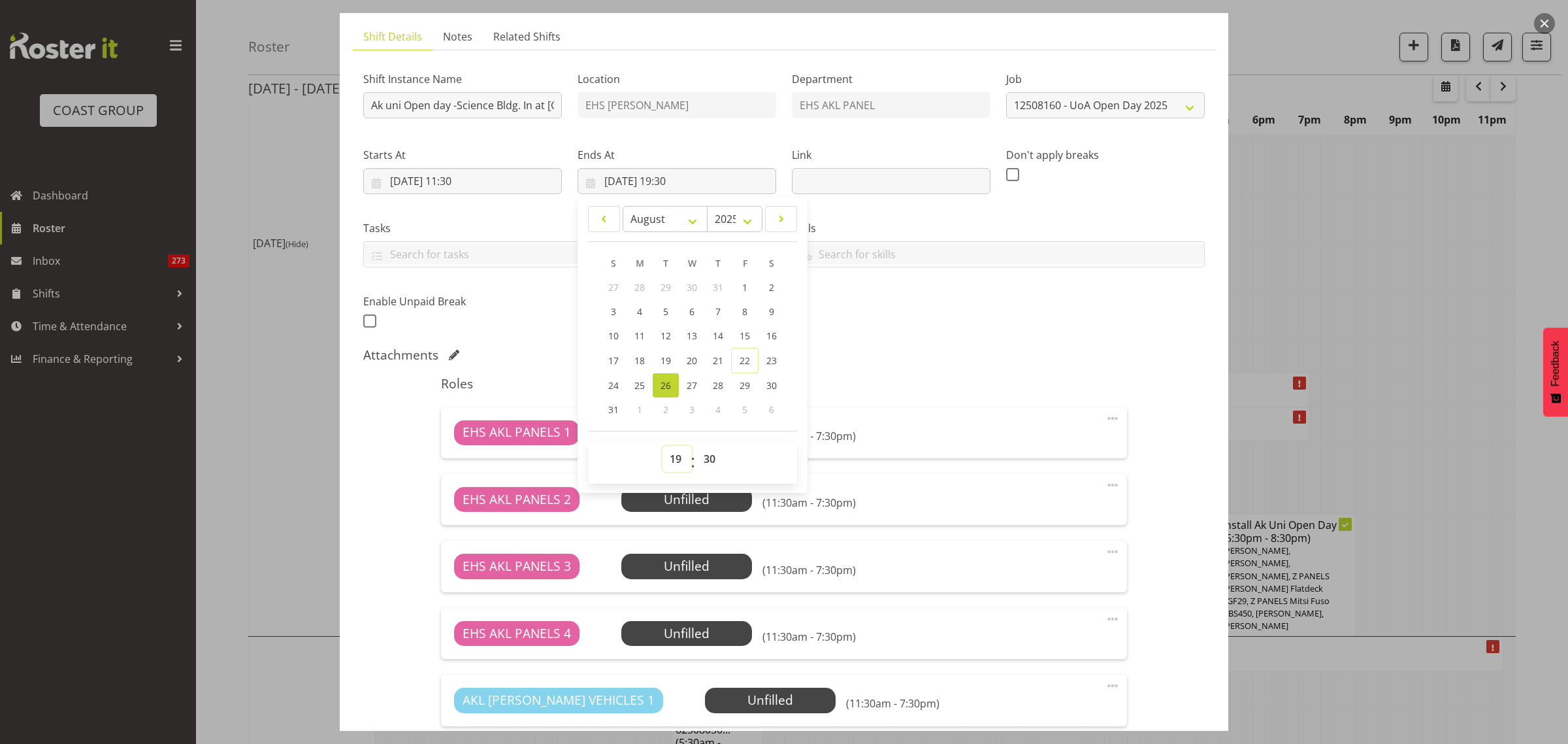
click at [671, 461] on select "00 01 02 03 04 05 06 07 08 09 10 11 12 13 14 15 16 17 18 19 20 21 22 23" at bounding box center [677, 459] width 29 height 26
select select "13"
click at [663, 446] on select "00 01 02 03 04 05 06 07 08 09 10 11 12 13 14 15 16 17 18 19 20 21 22 23" at bounding box center [677, 459] width 29 height 26
type input "26/08/2025, 13:30"
click at [951, 326] on div "Shift Instance Name Ak uni Open day -Science Bldg. In at Midday Location EHS RY…" at bounding box center [784, 196] width 857 height 286
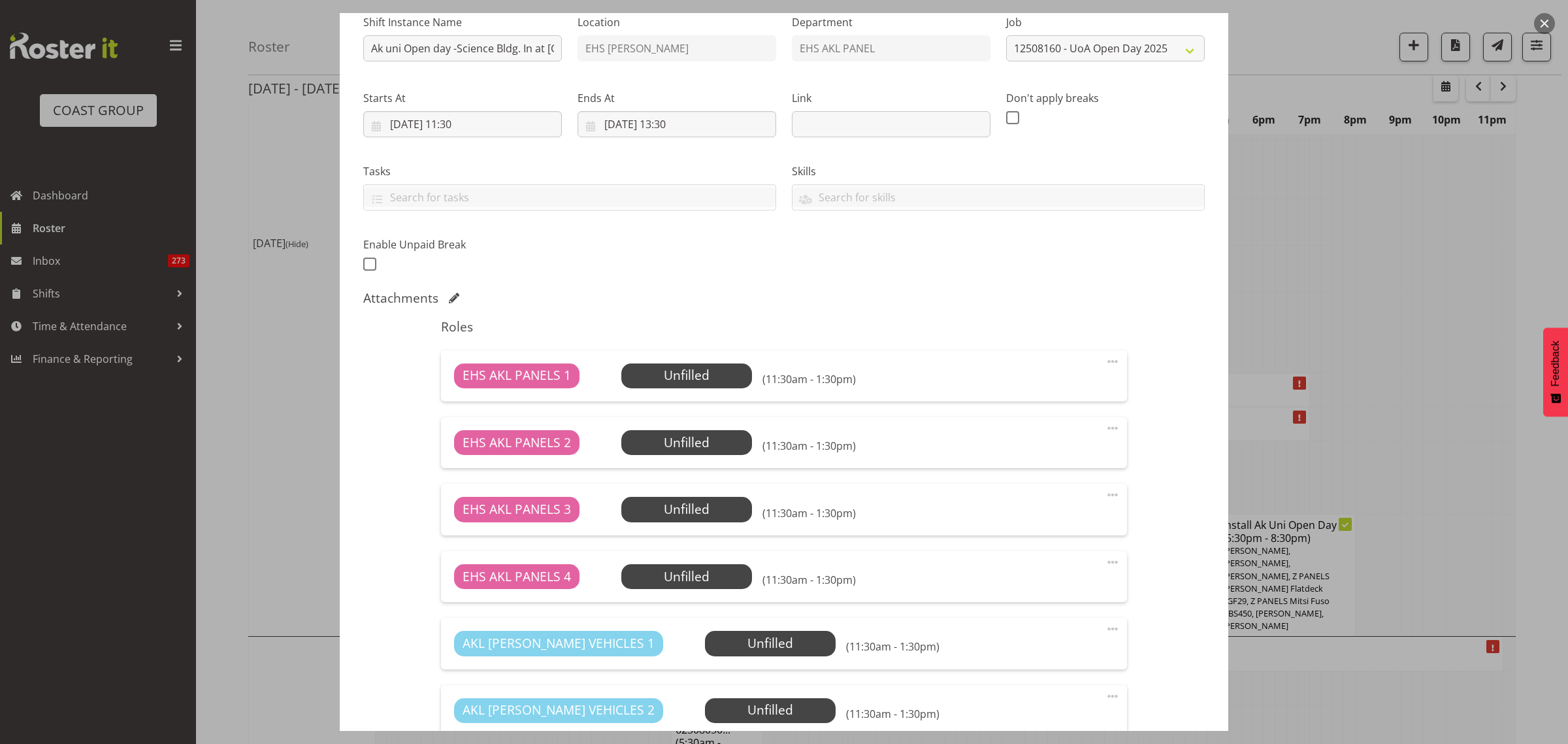
scroll to position [163, 0]
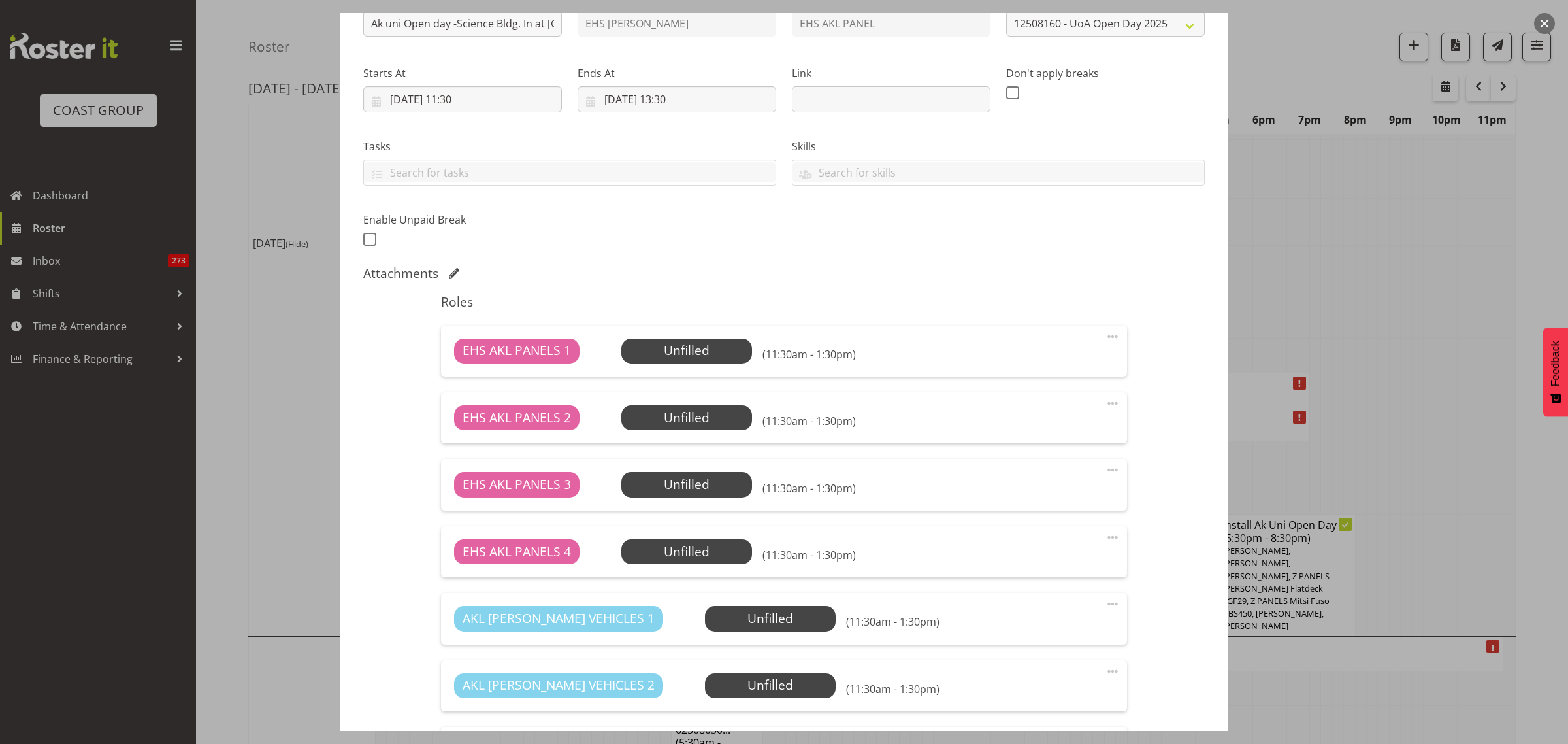
click at [1105, 470] on span at bounding box center [1113, 470] width 16 height 16
click at [1066, 543] on link "Delete" at bounding box center [1057, 546] width 125 height 24
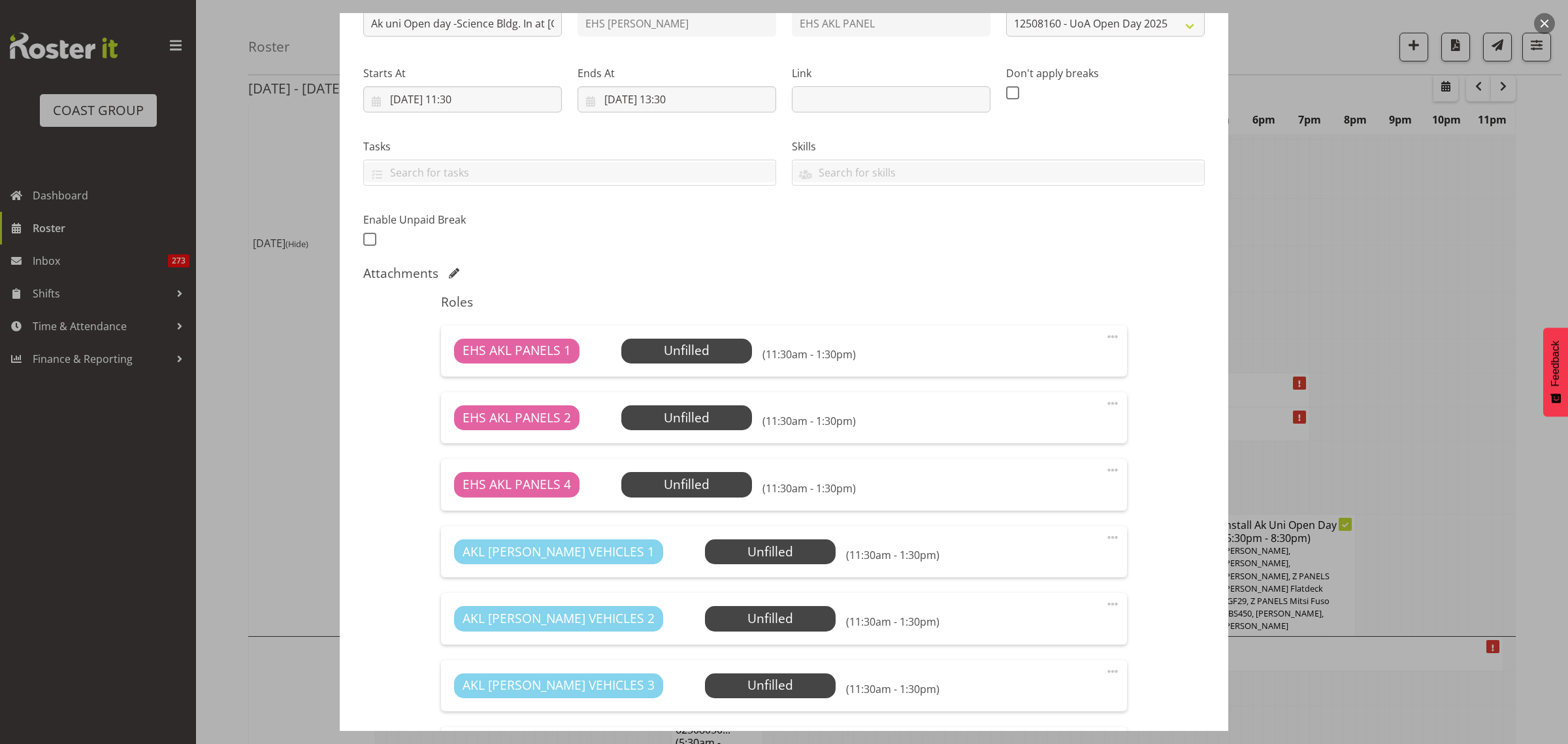
click at [1105, 468] on span at bounding box center [1113, 470] width 16 height 16
click at [1057, 537] on link "Delete" at bounding box center [1057, 546] width 125 height 24
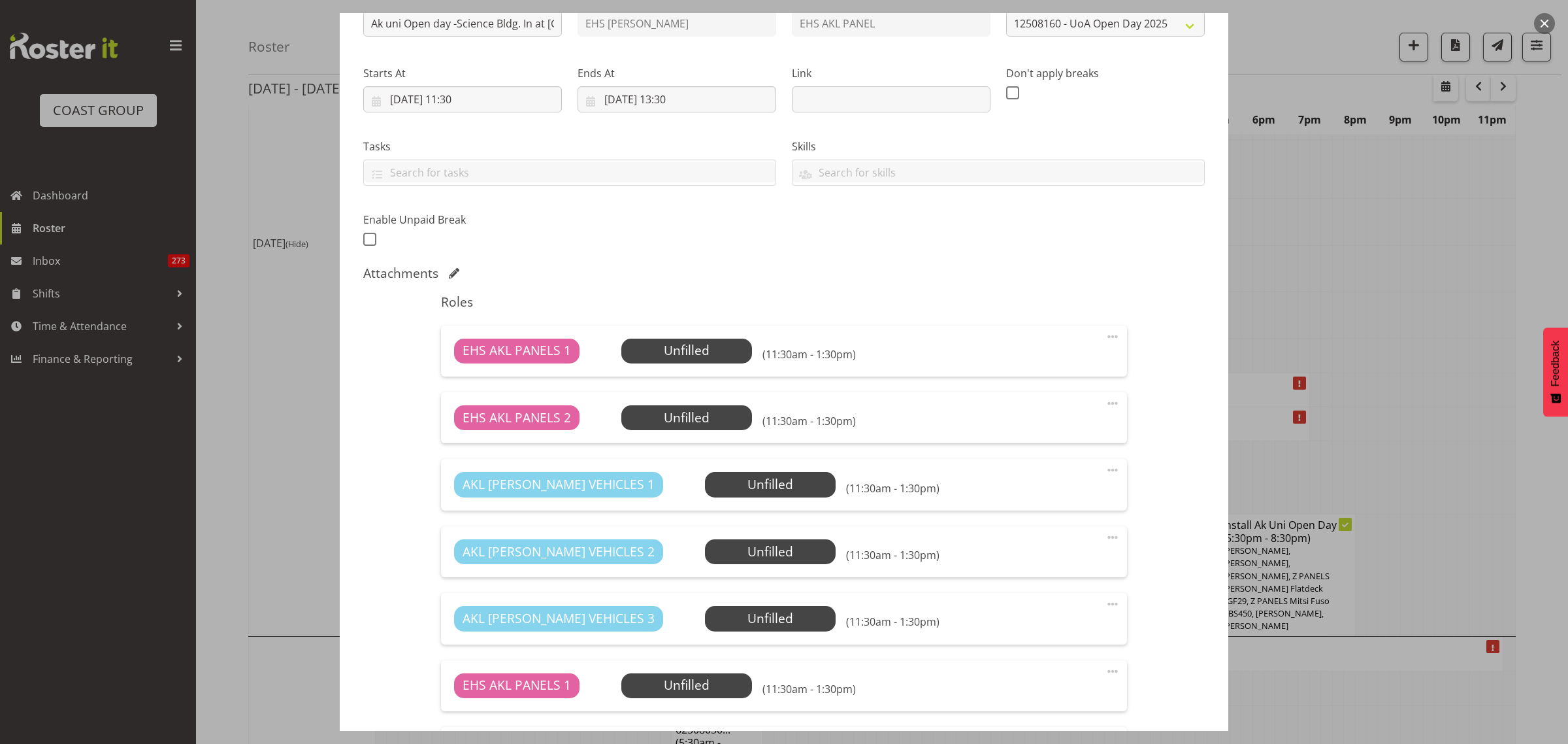
click at [1105, 469] on span at bounding box center [1113, 470] width 16 height 16
click at [1078, 540] on link "Delete" at bounding box center [1057, 546] width 125 height 24
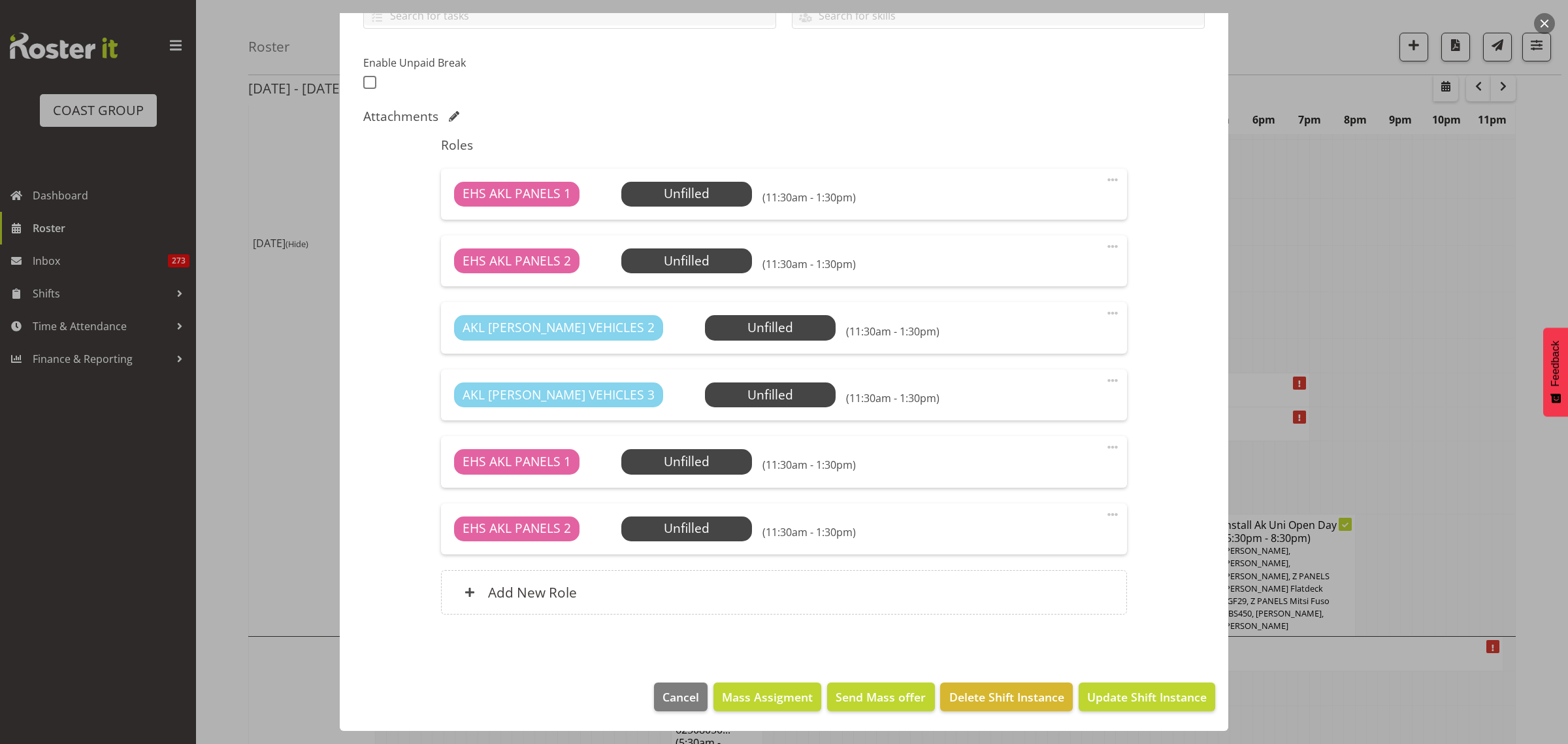
scroll to position [321, 0]
click at [1105, 382] on span at bounding box center [1113, 380] width 16 height 16
click at [1066, 448] on link "Delete" at bounding box center [1057, 456] width 125 height 24
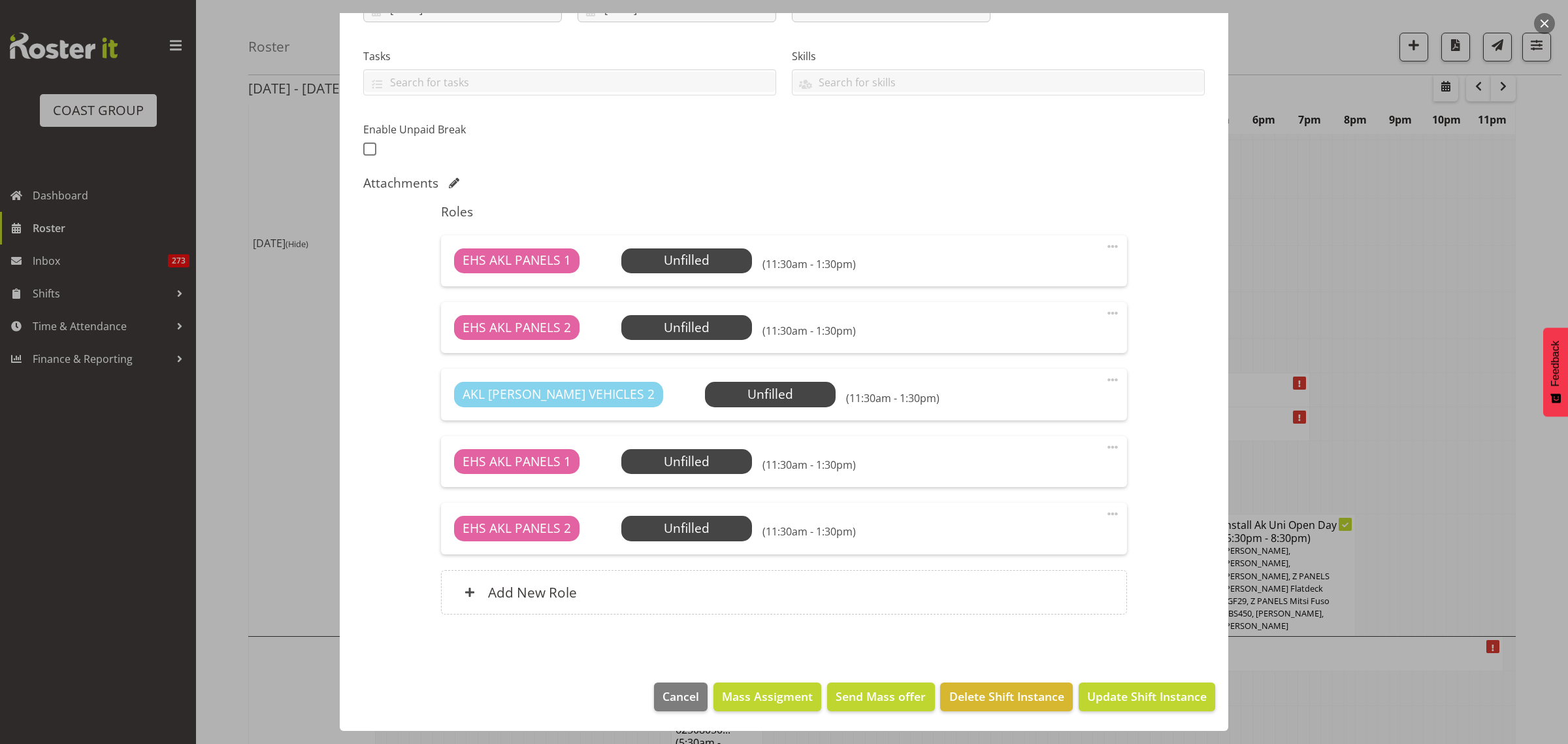
click at [1105, 446] on span at bounding box center [1113, 447] width 16 height 16
click at [1071, 514] on link "Delete" at bounding box center [1057, 523] width 125 height 24
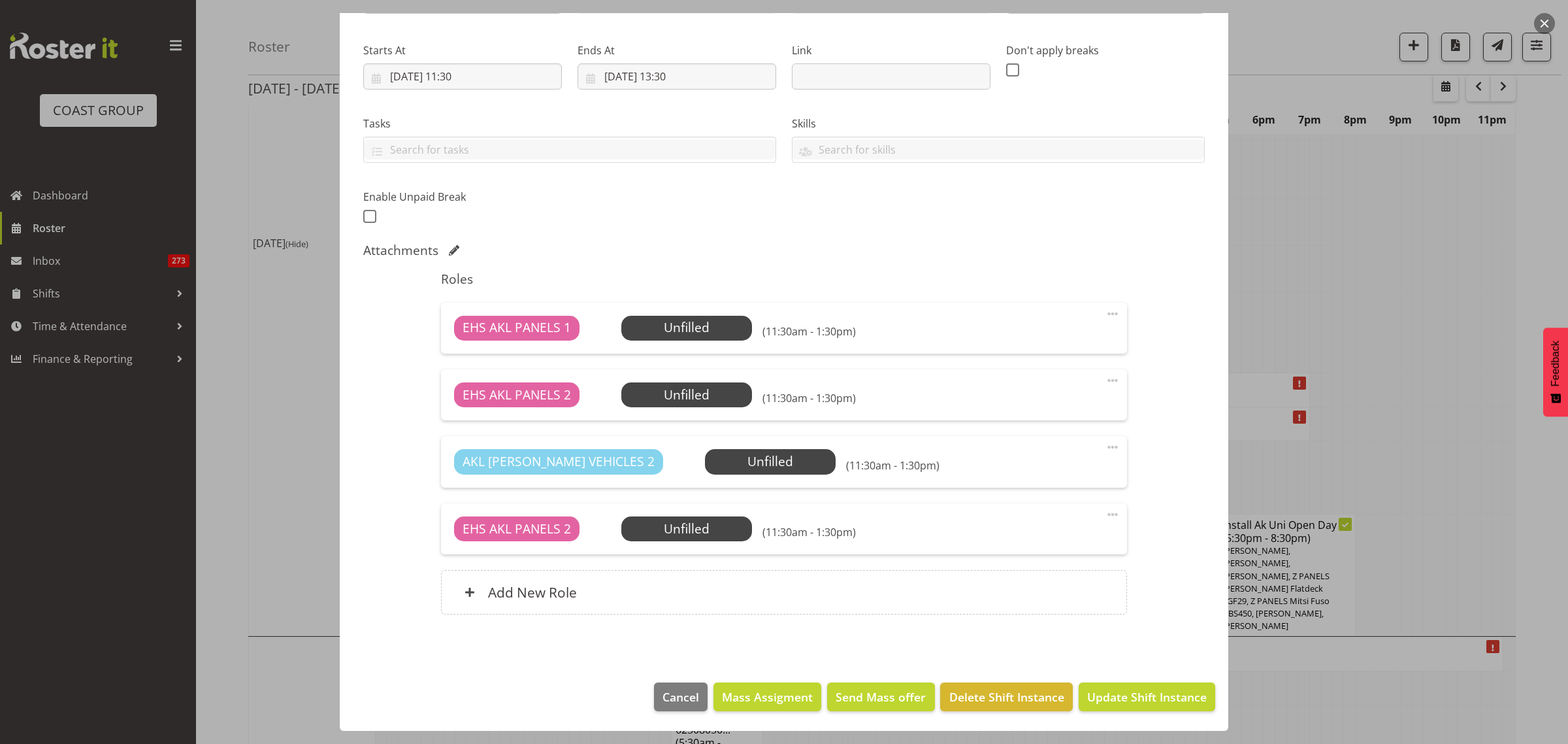
scroll to position [187, 0]
click at [1105, 516] on span at bounding box center [1113, 514] width 16 height 16
click at [1069, 584] on link "Delete" at bounding box center [1057, 590] width 125 height 24
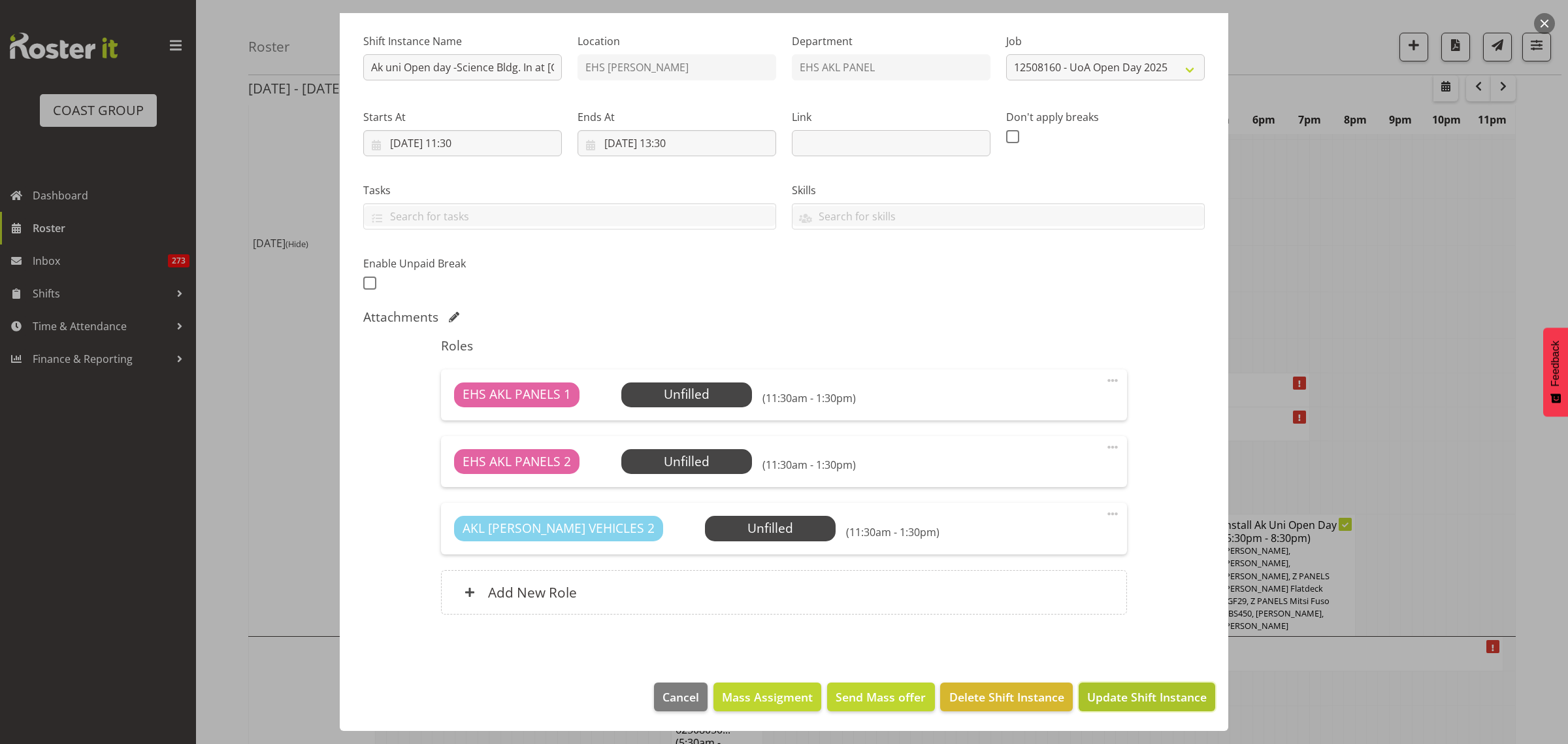
click at [1131, 698] on span "Update Shift Instance" at bounding box center [1146, 697] width 120 height 17
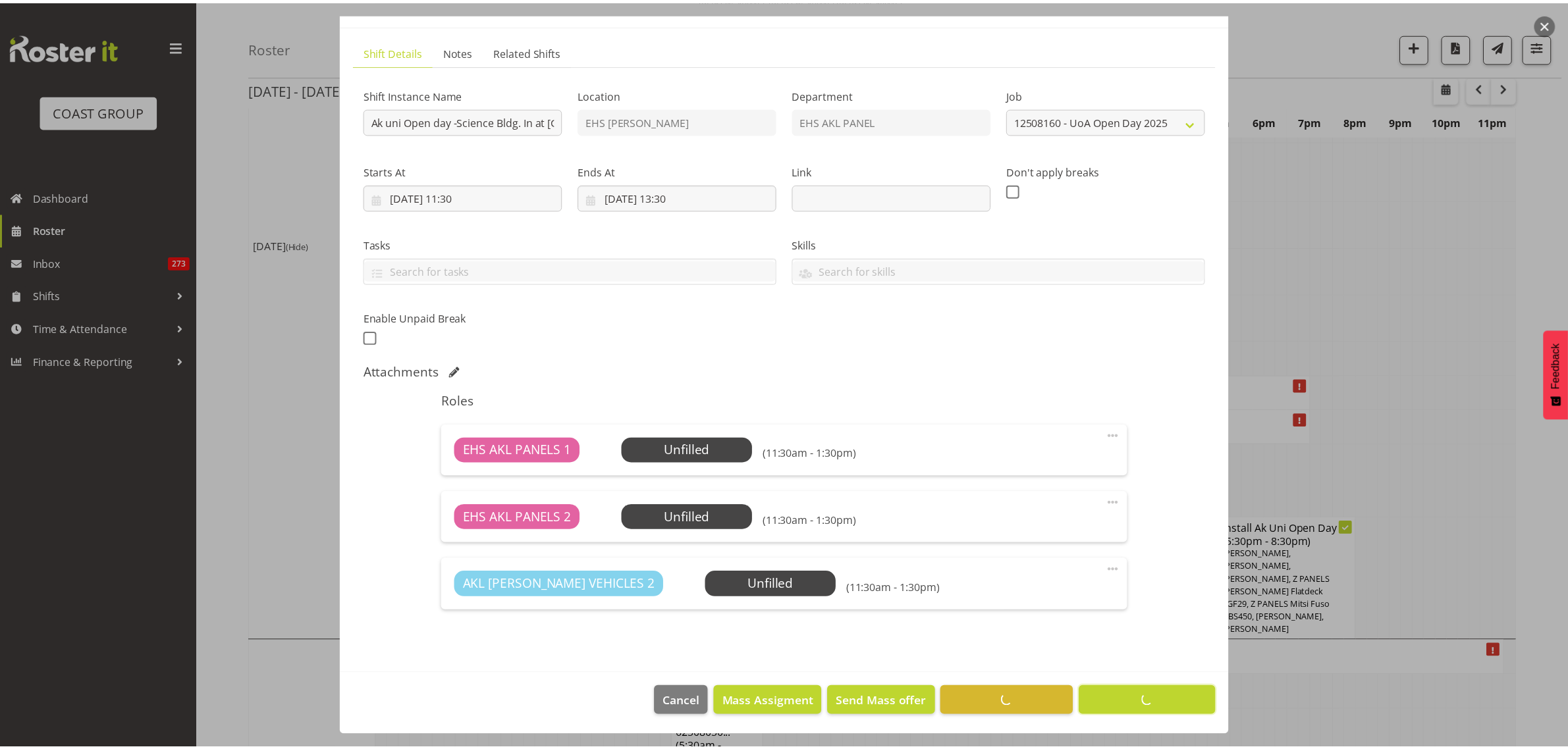
scroll to position [0, 0]
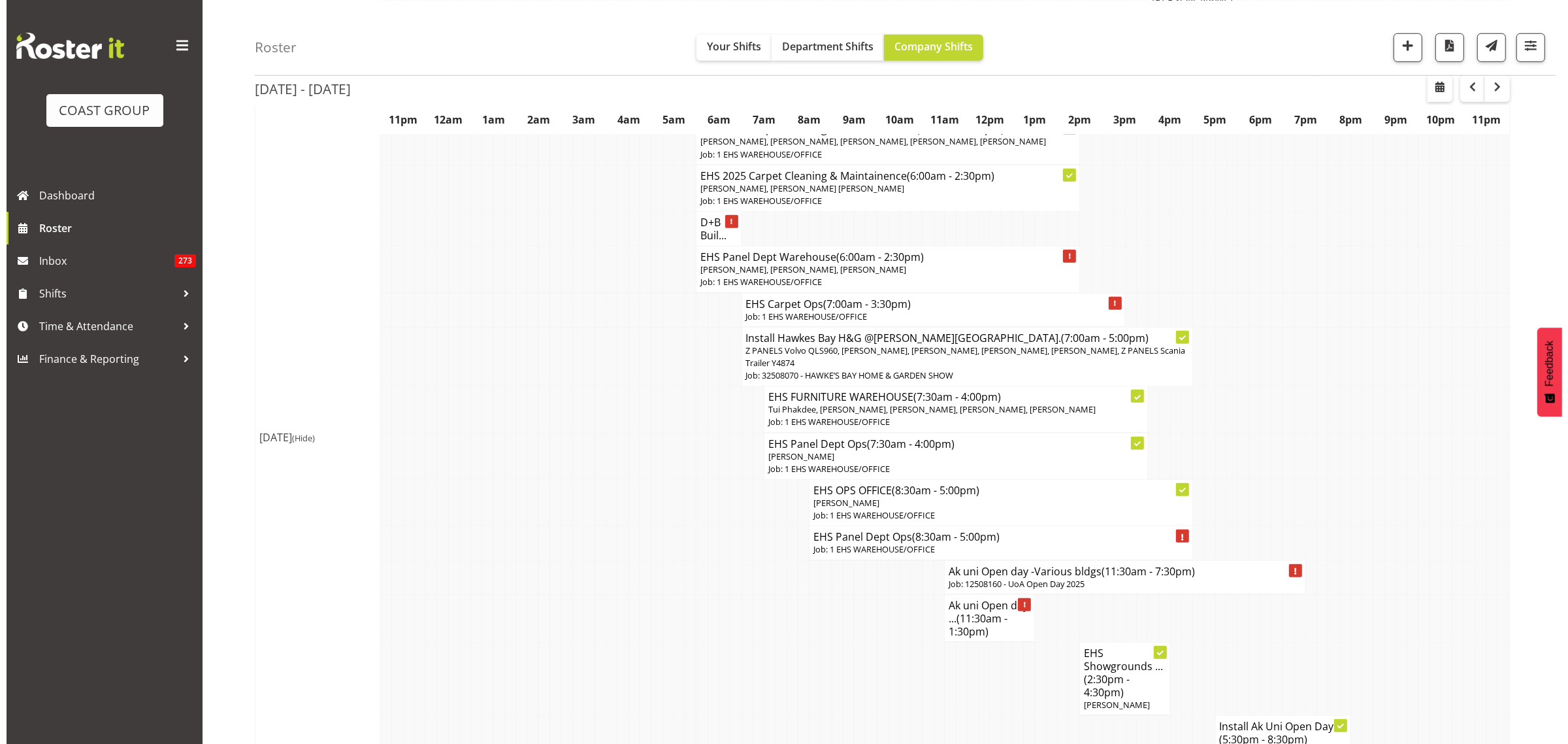
scroll to position [1226, 0]
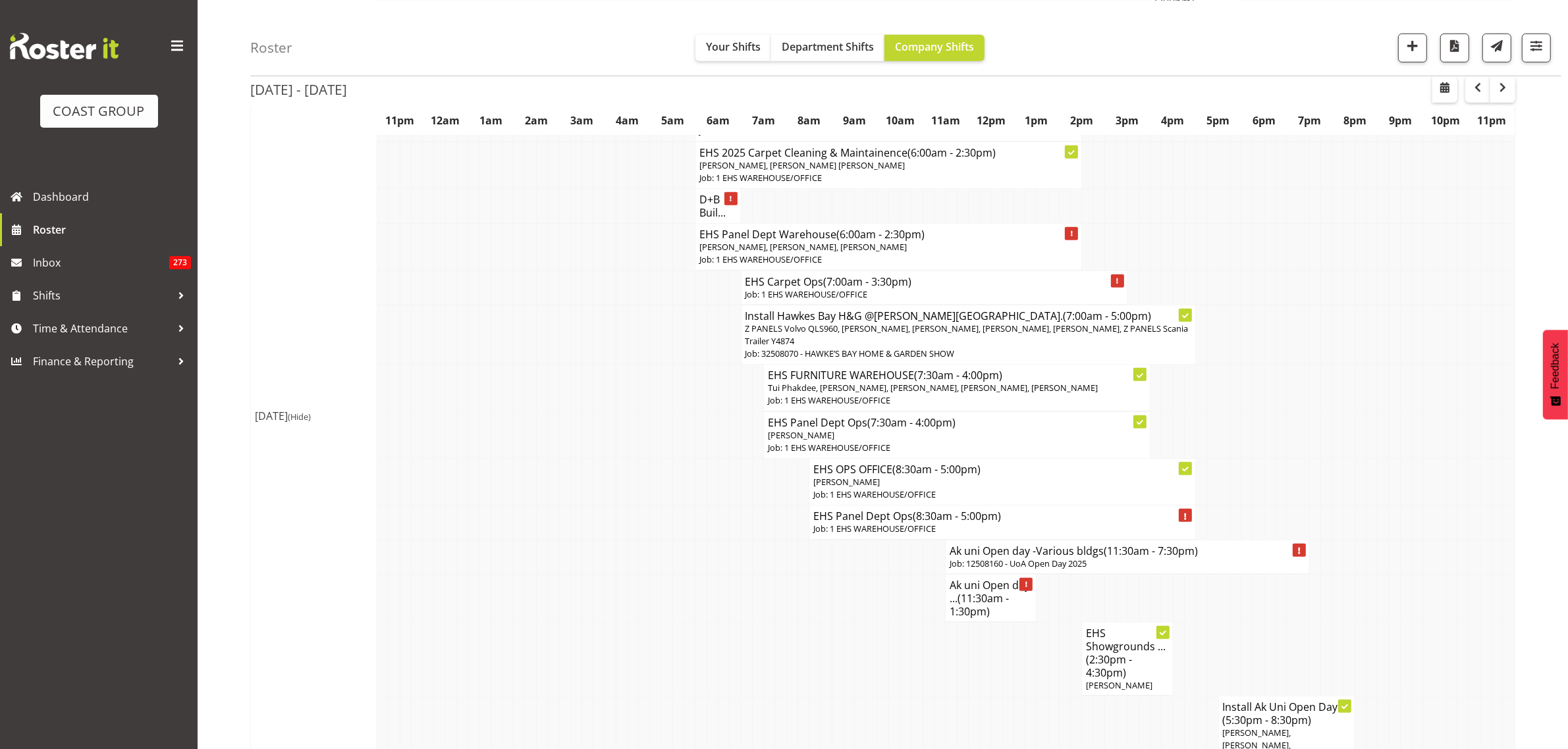
click at [979, 591] on span "(11:30am - 1:30pm)" at bounding box center [979, 605] width 59 height 27
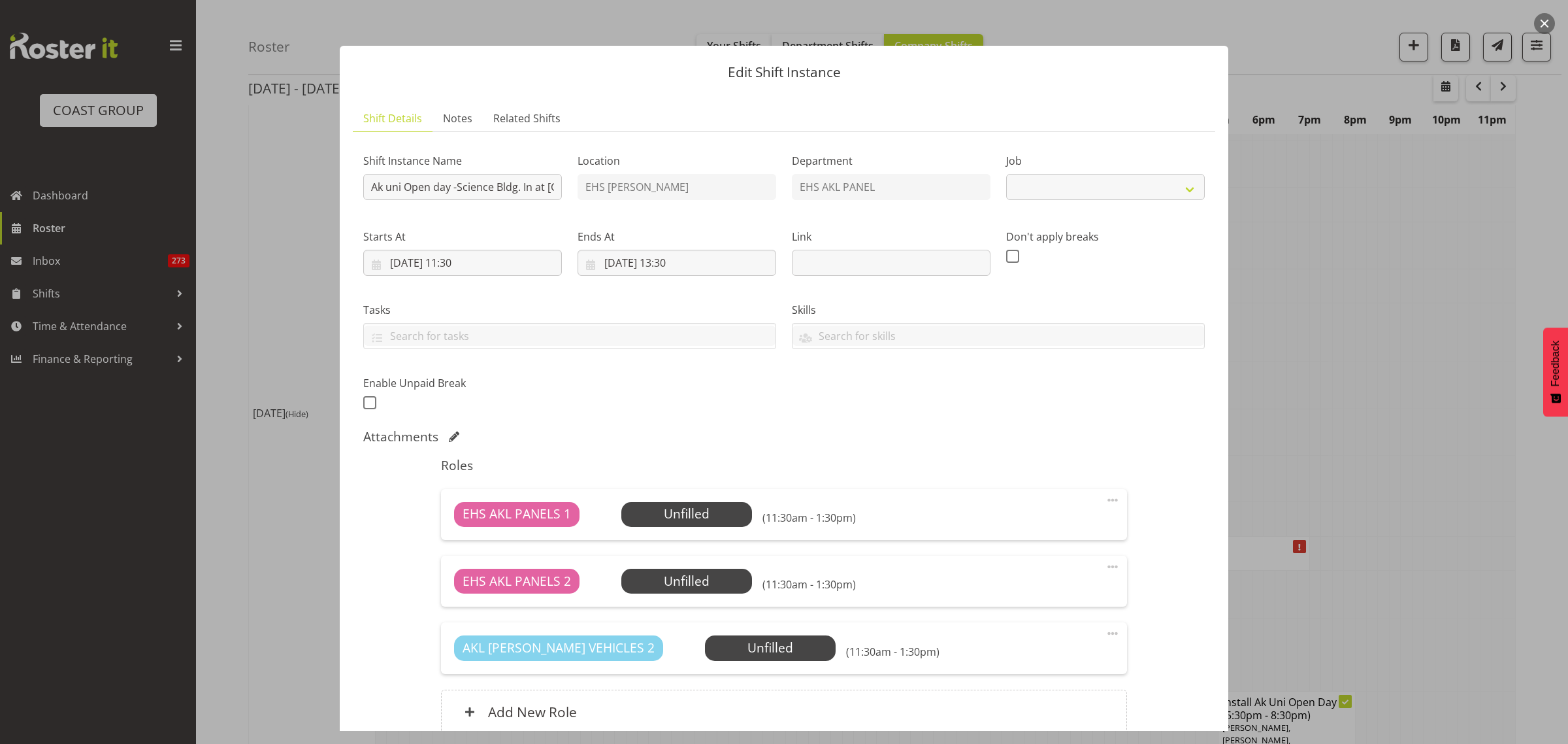
select select "9993"
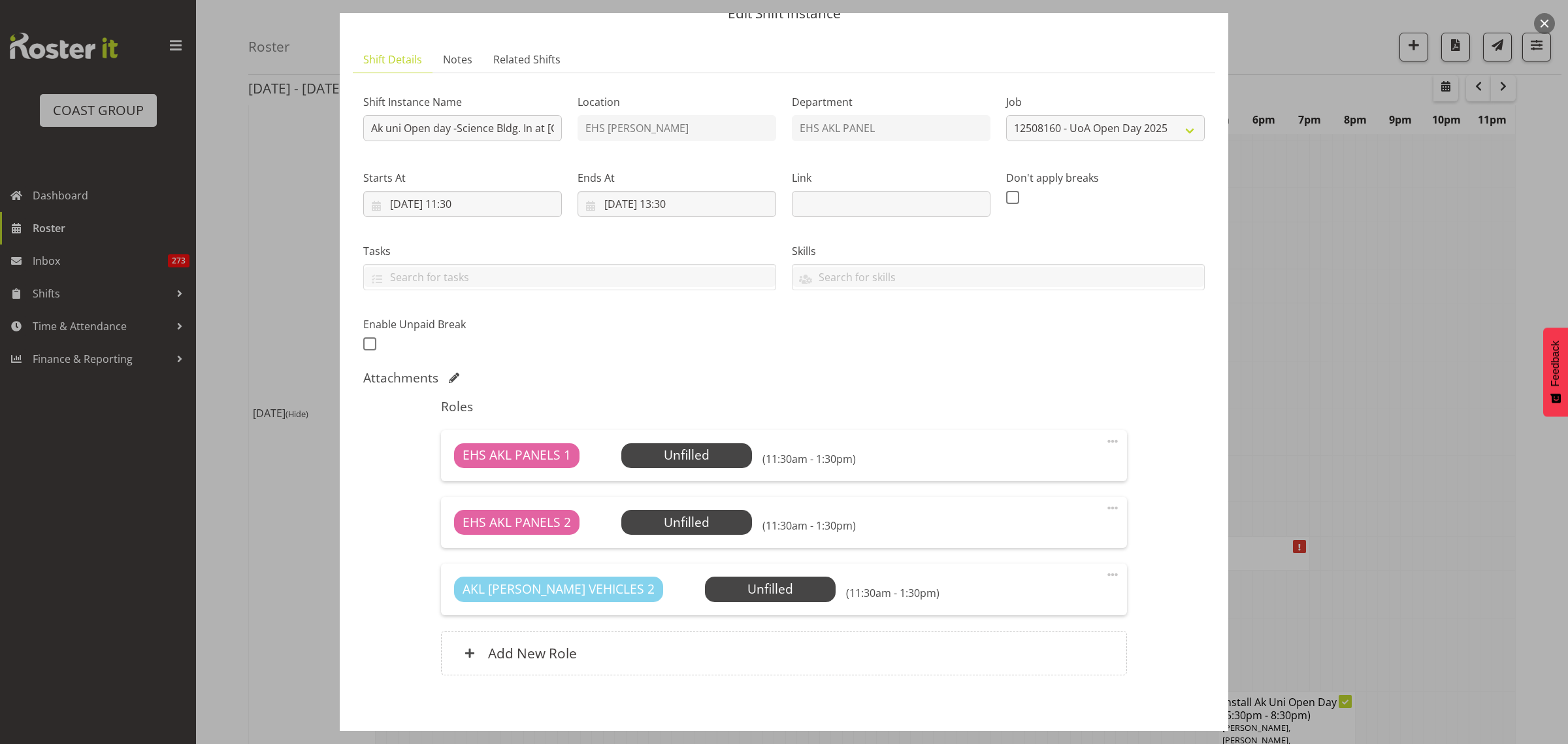
scroll to position [82, 0]
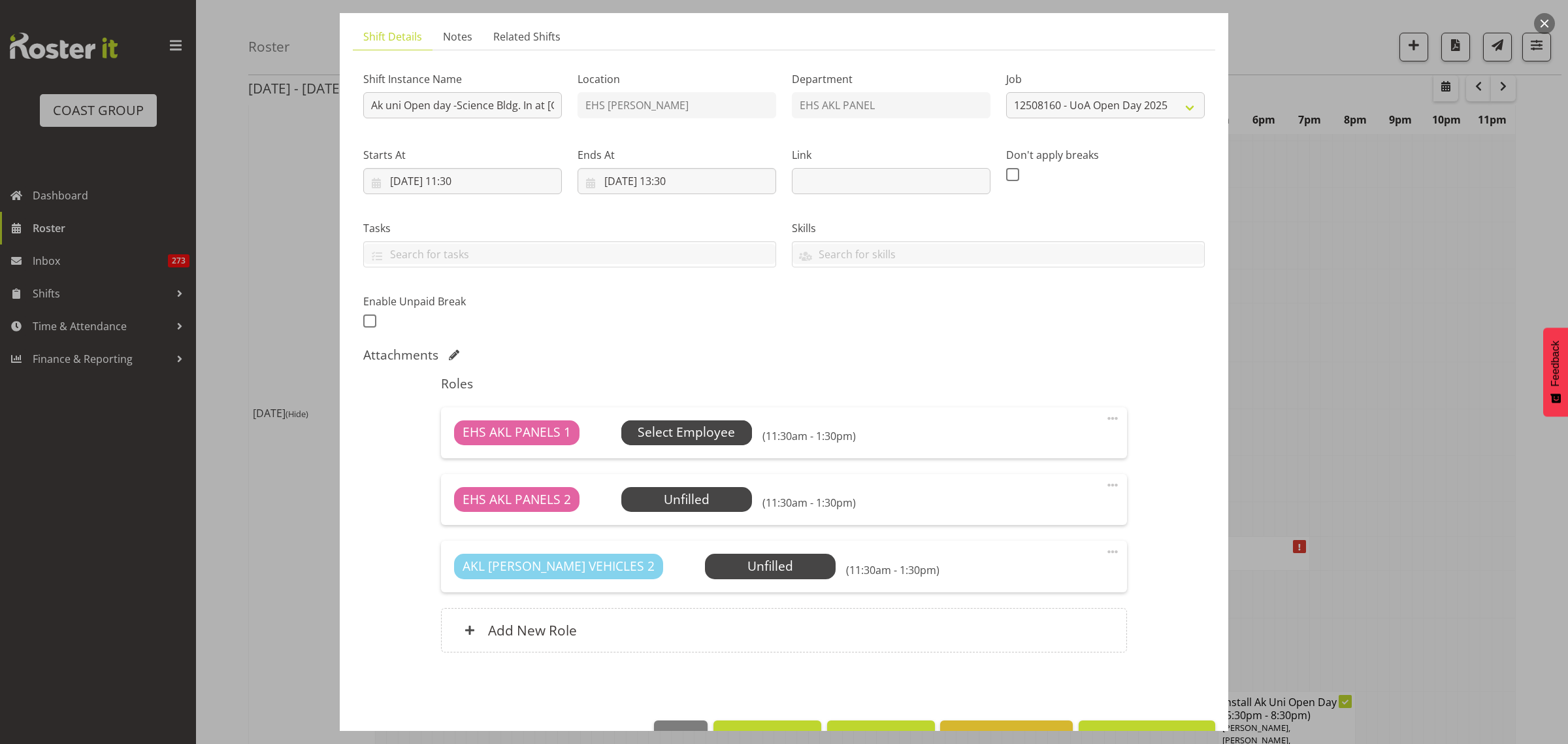
click at [703, 438] on span "Select Employee" at bounding box center [686, 433] width 97 height 19
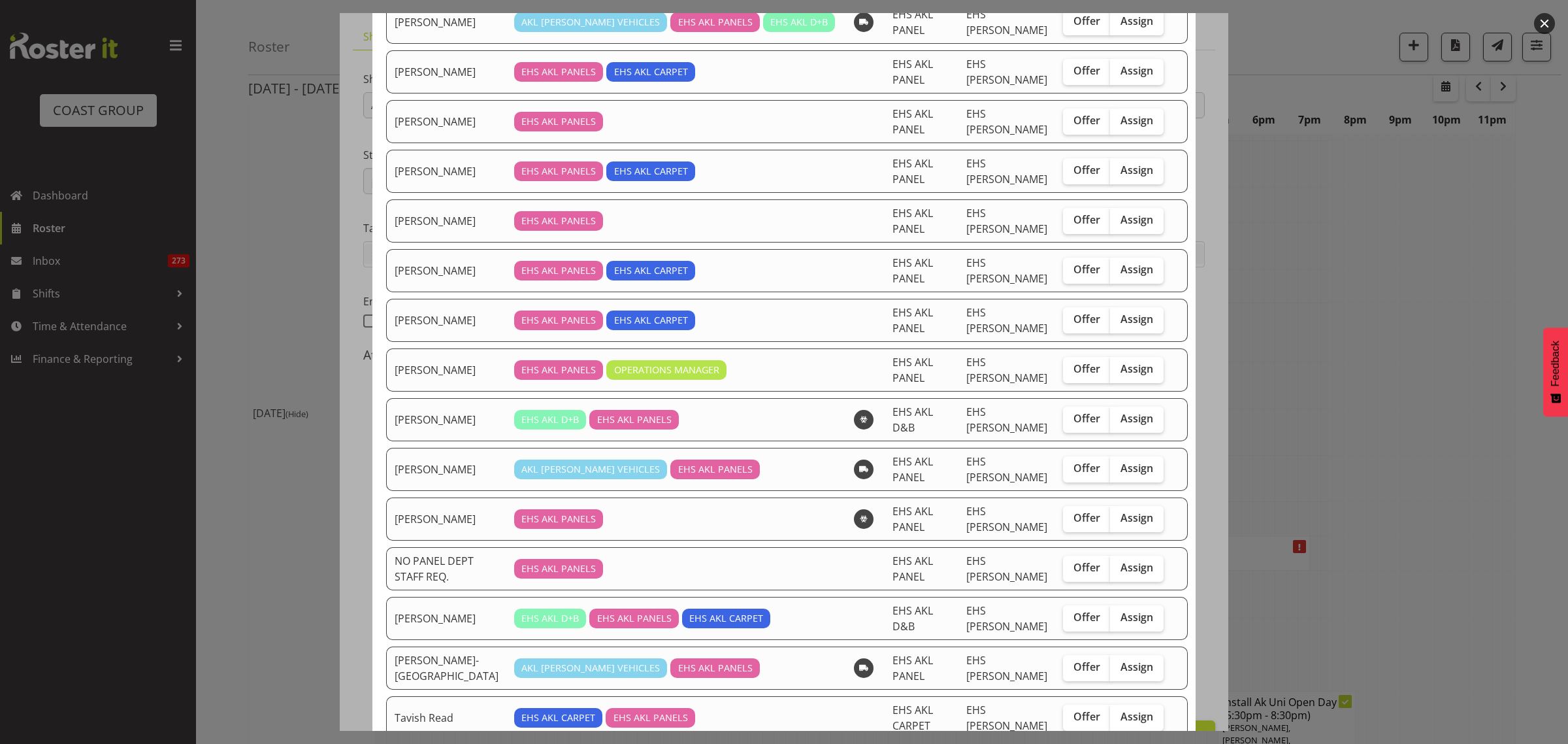
scroll to position [327, 0]
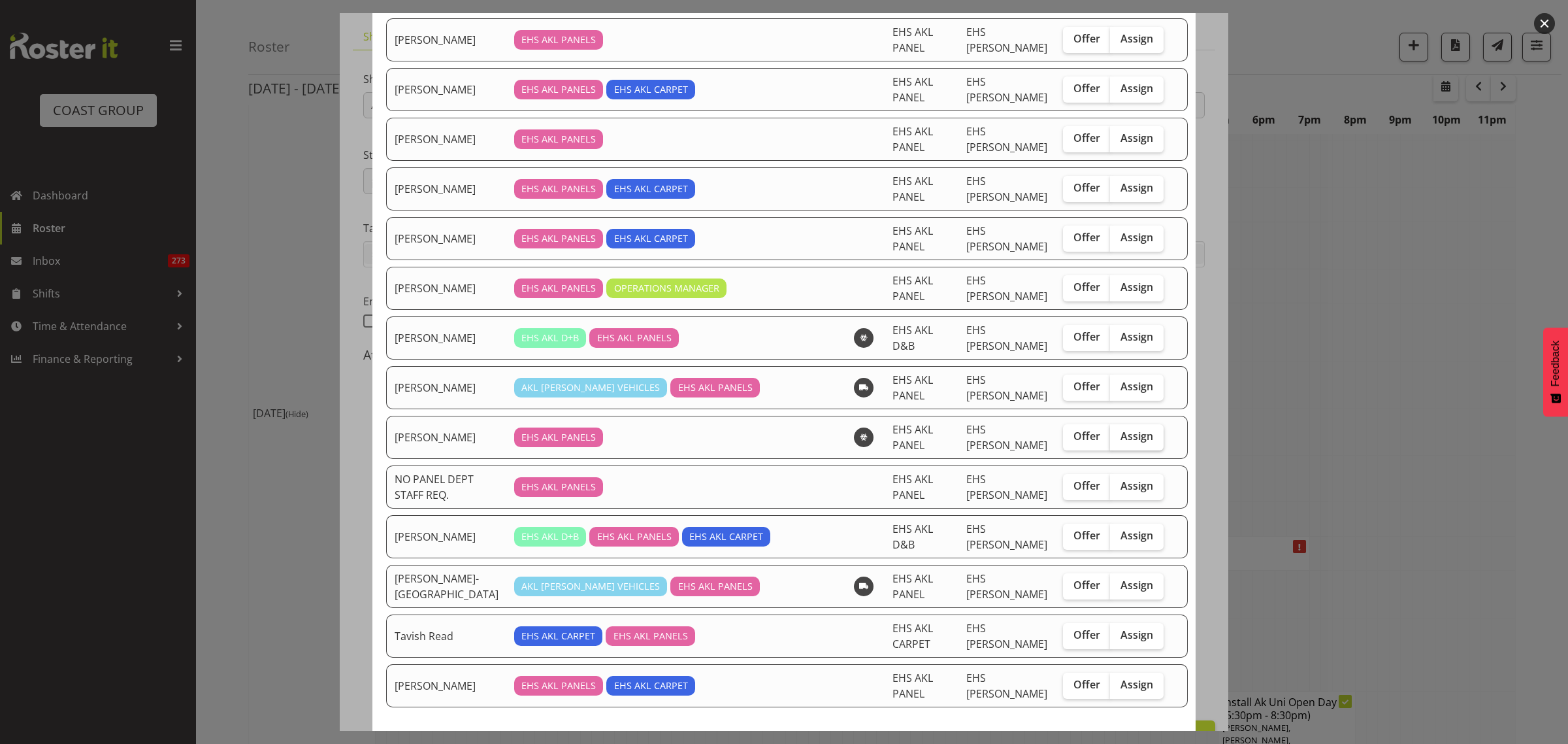
click at [1125, 441] on span "Assign" at bounding box center [1137, 436] width 33 height 13
click at [1119, 440] on input "Assign" at bounding box center [1114, 436] width 9 height 9
checkbox input "true"
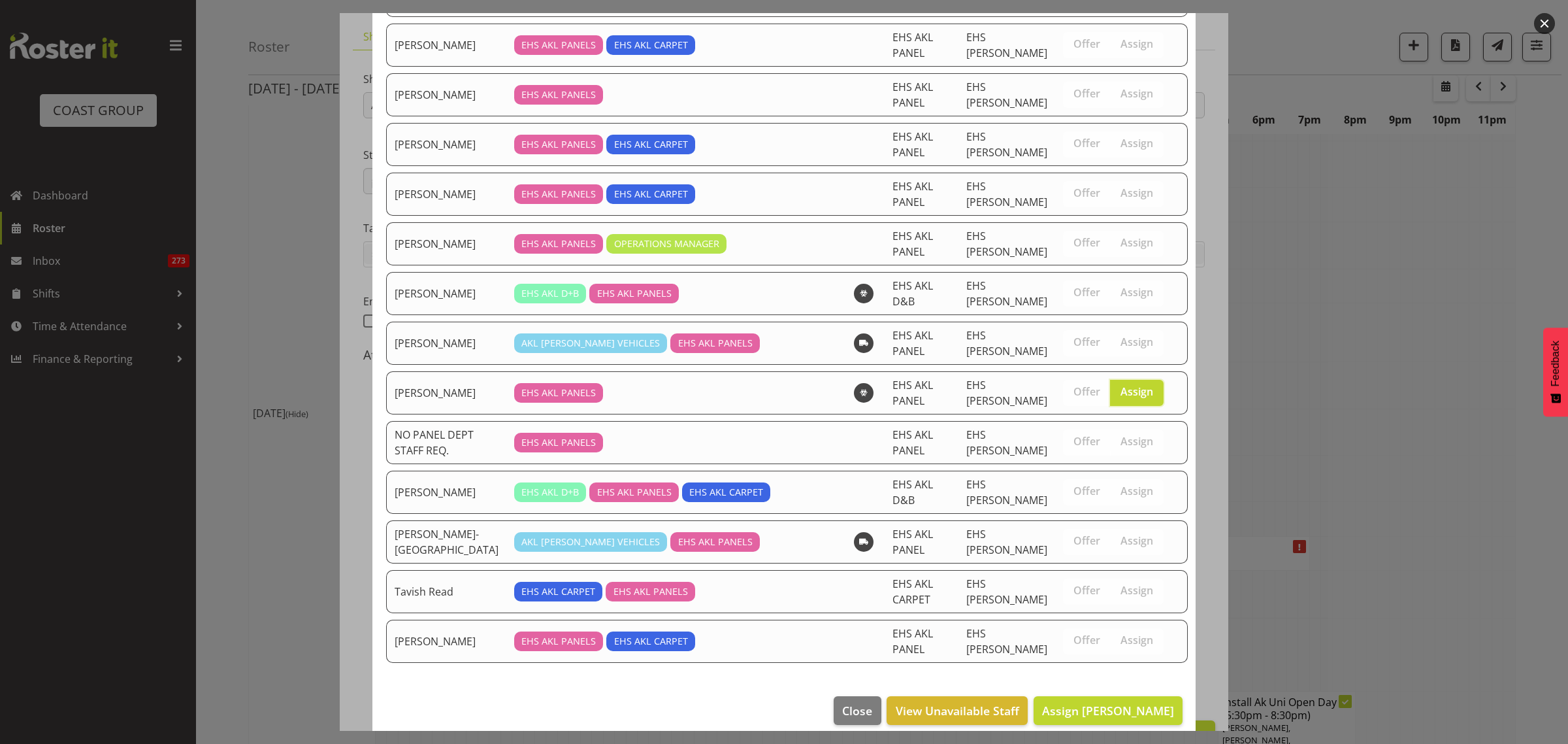
scroll to position [390, 0]
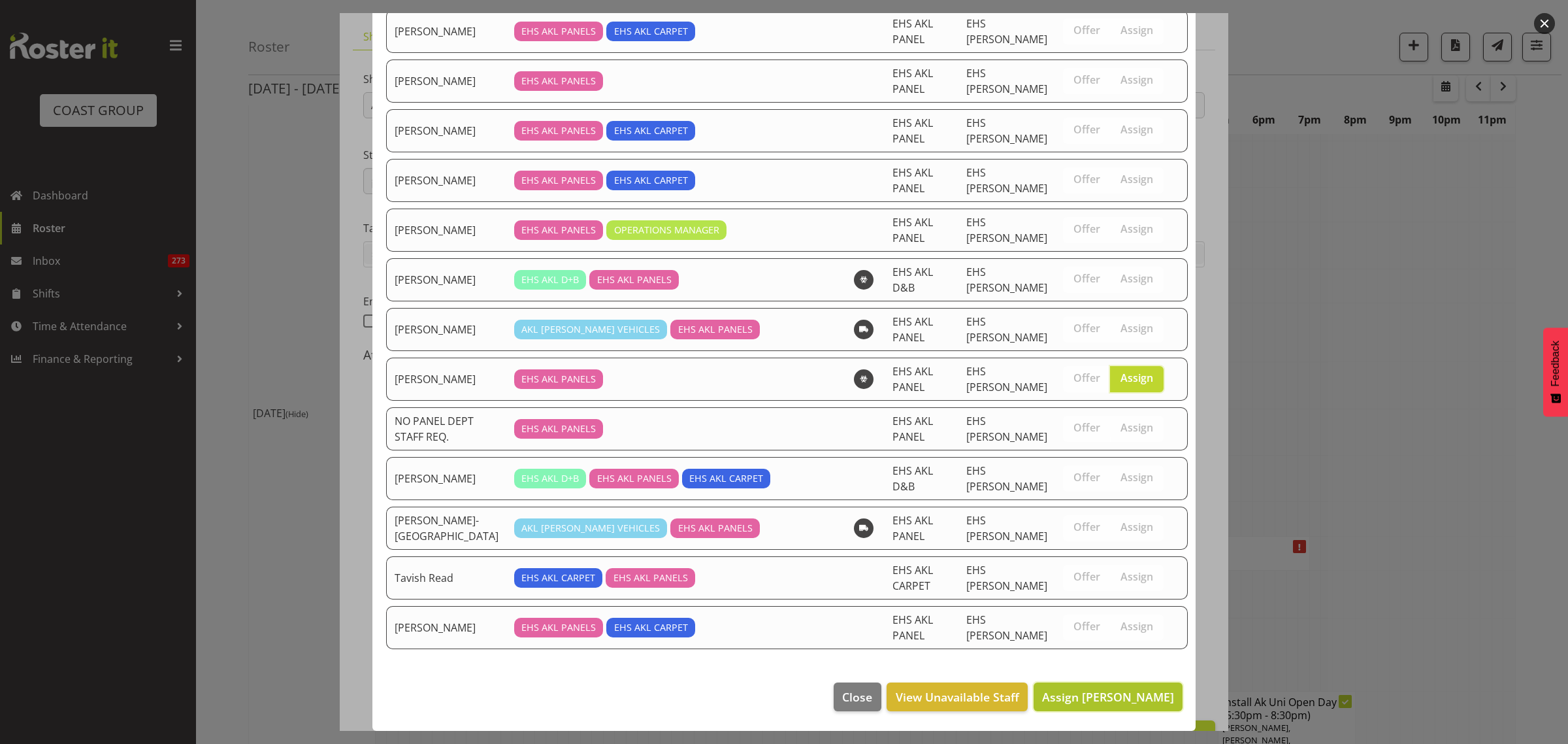
click at [1095, 697] on span "Assign [PERSON_NAME]" at bounding box center [1108, 697] width 132 height 16
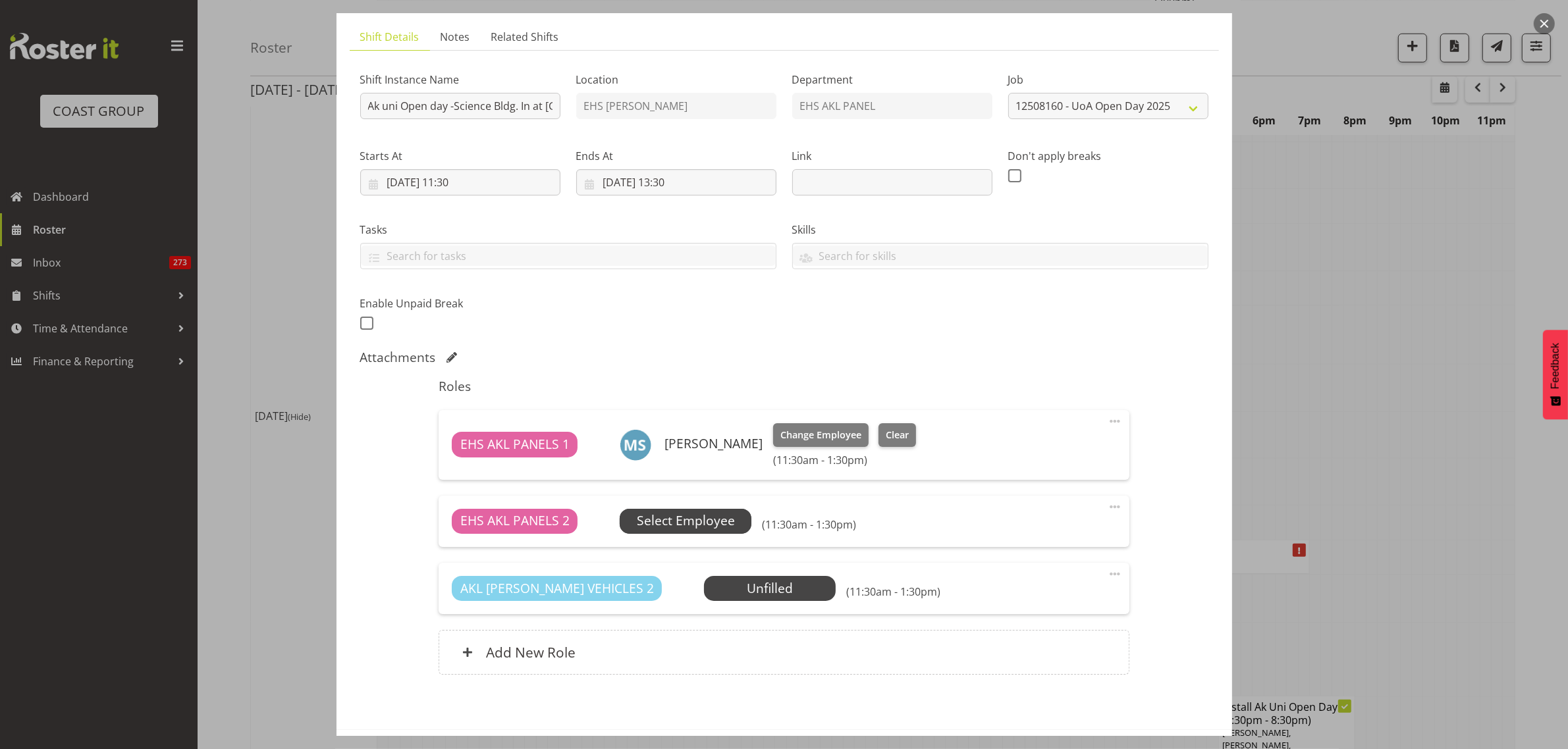
click at [713, 525] on span "Select Employee" at bounding box center [686, 520] width 98 height 19
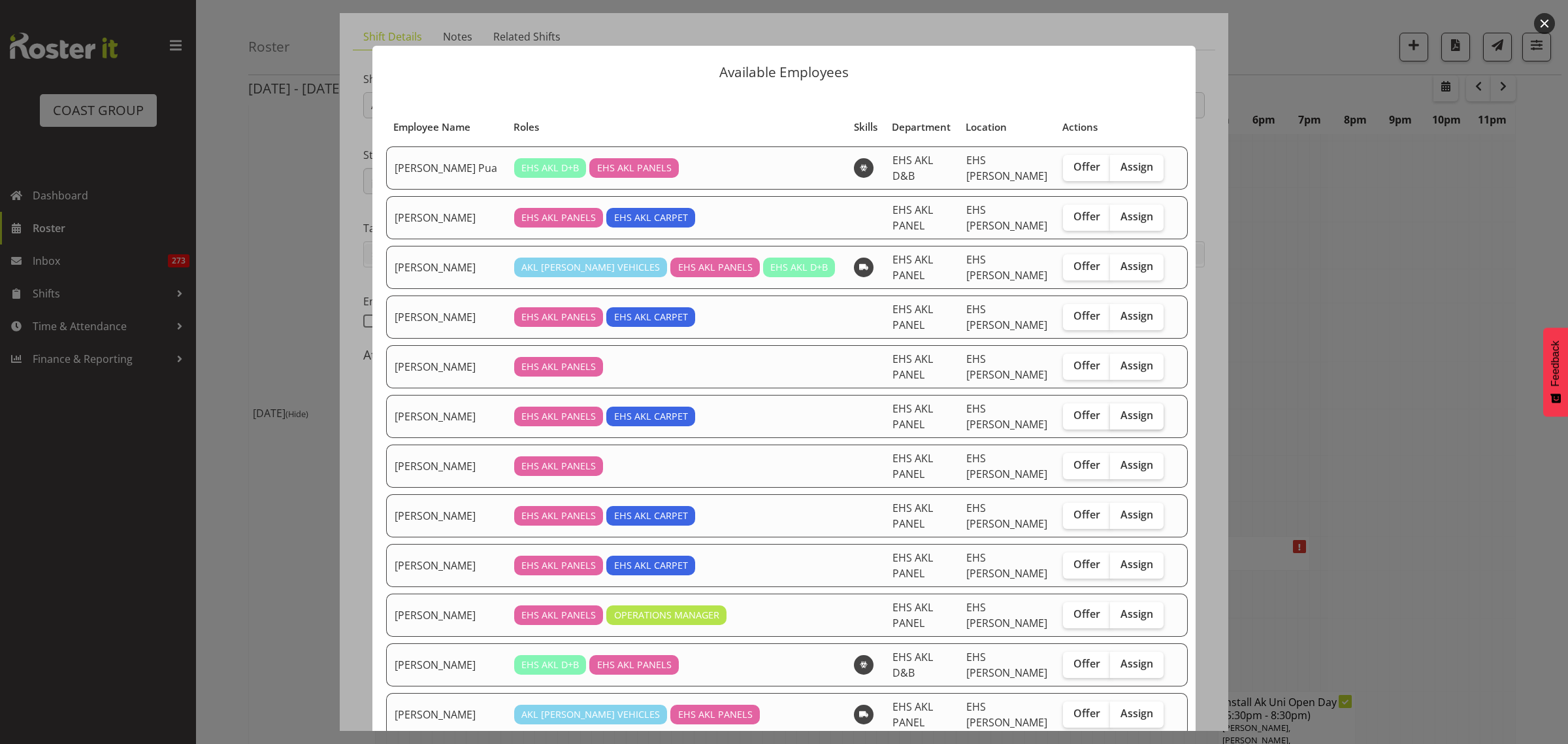
click at [1128, 420] on span "Assign" at bounding box center [1137, 415] width 33 height 13
click at [1119, 420] on input "Assign" at bounding box center [1114, 415] width 9 height 9
checkbox input "true"
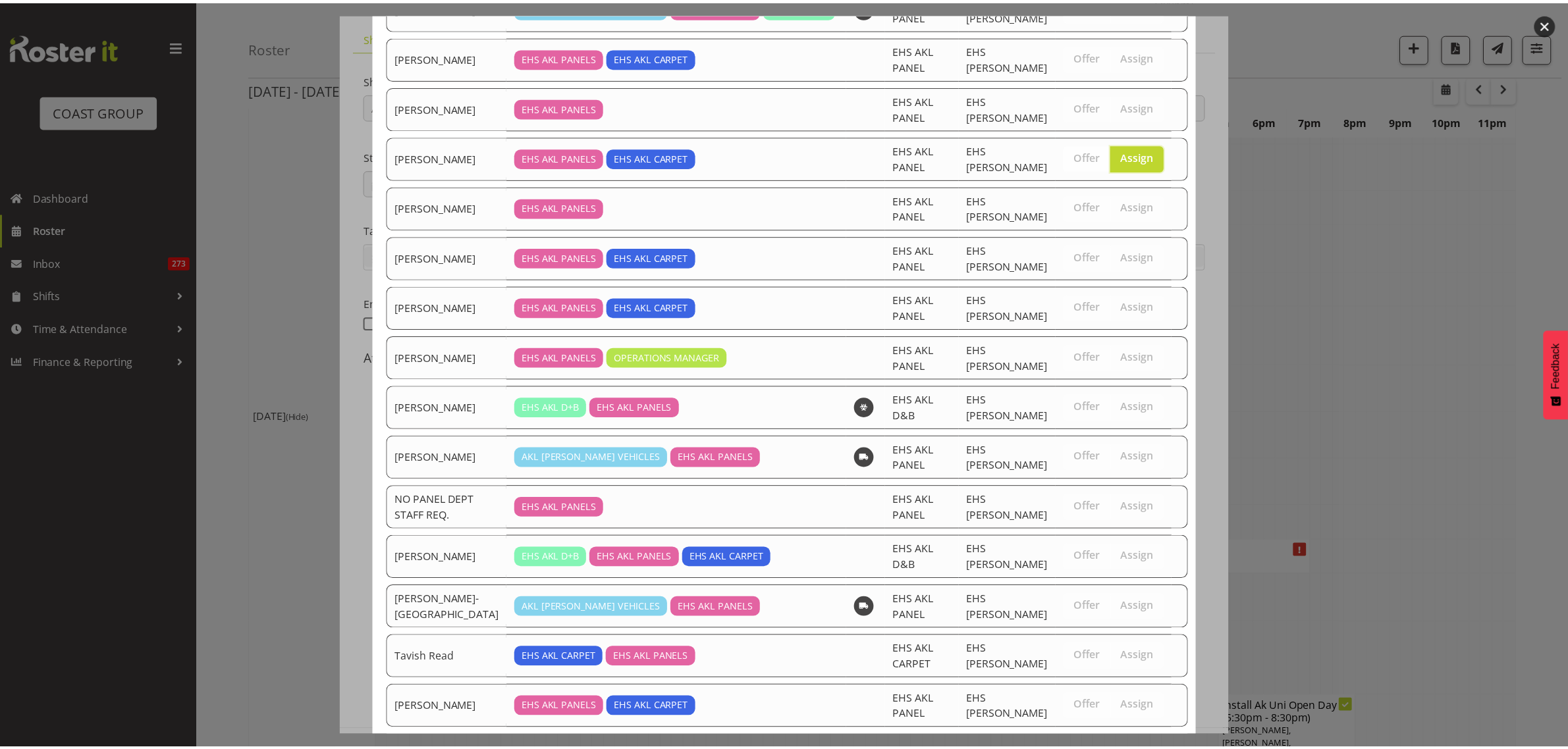
scroll to position [342, 0]
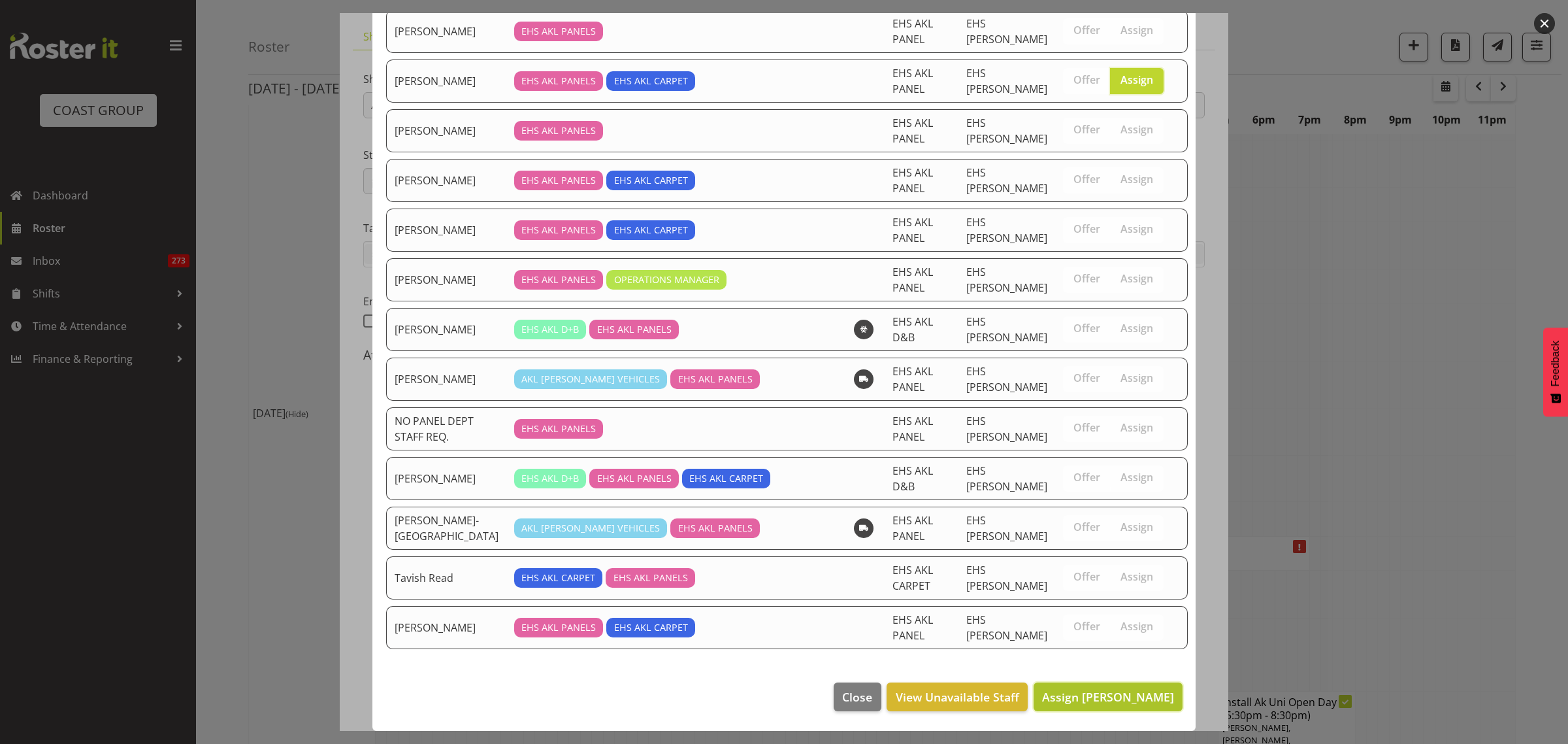
click at [1083, 701] on span "Assign Freddieric Fiel" at bounding box center [1108, 697] width 132 height 16
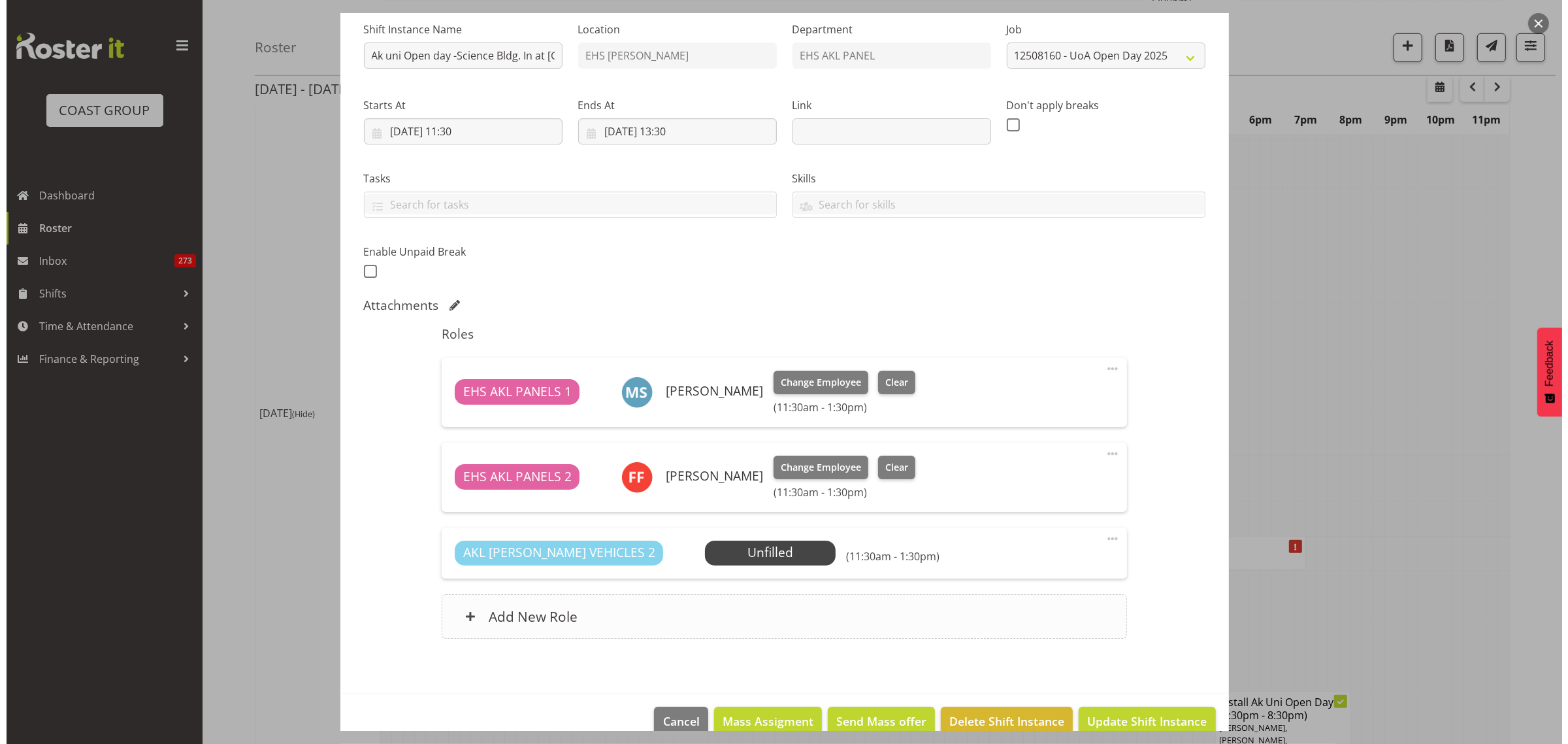
scroll to position [155, 0]
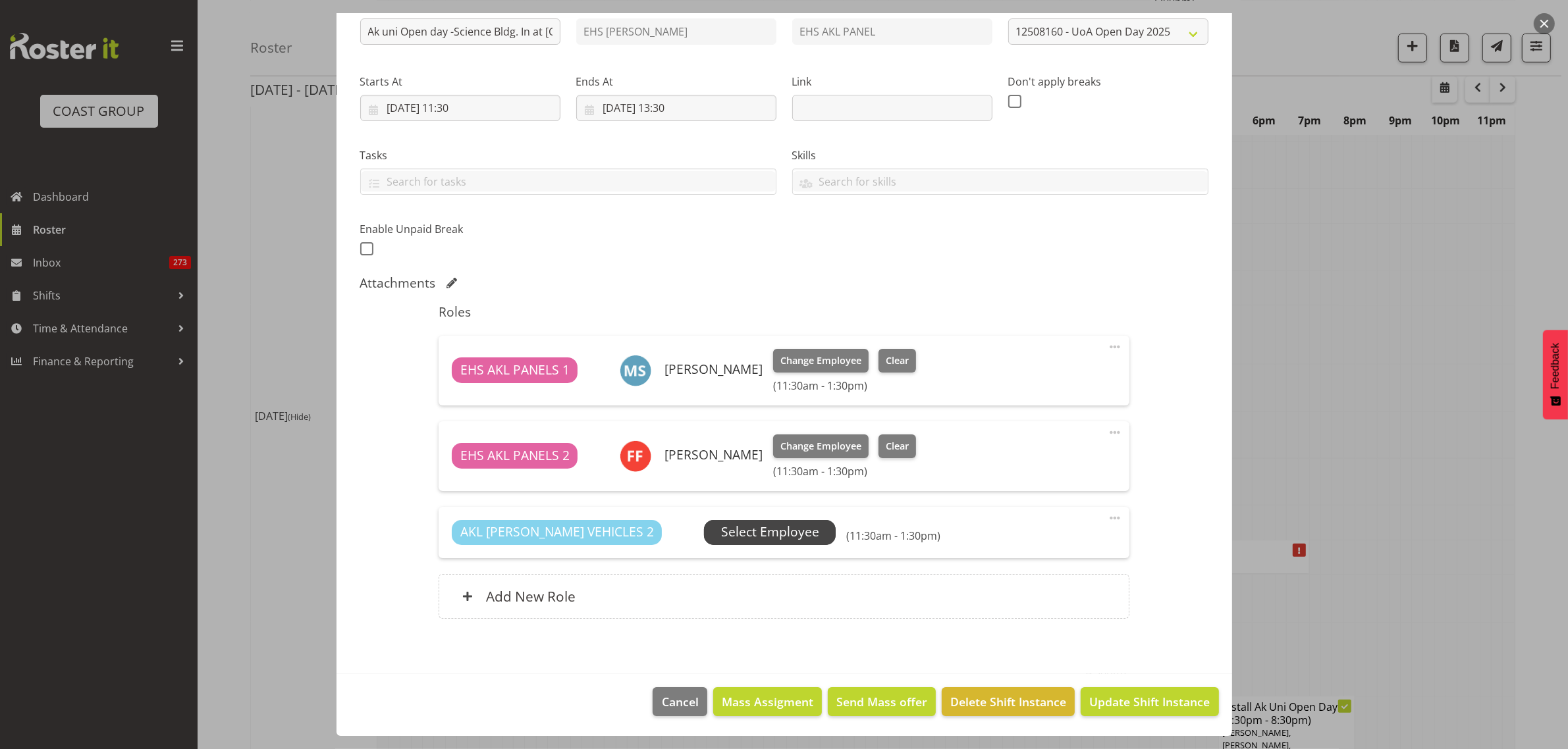
click at [732, 537] on span "Select Employee" at bounding box center [770, 532] width 98 height 19
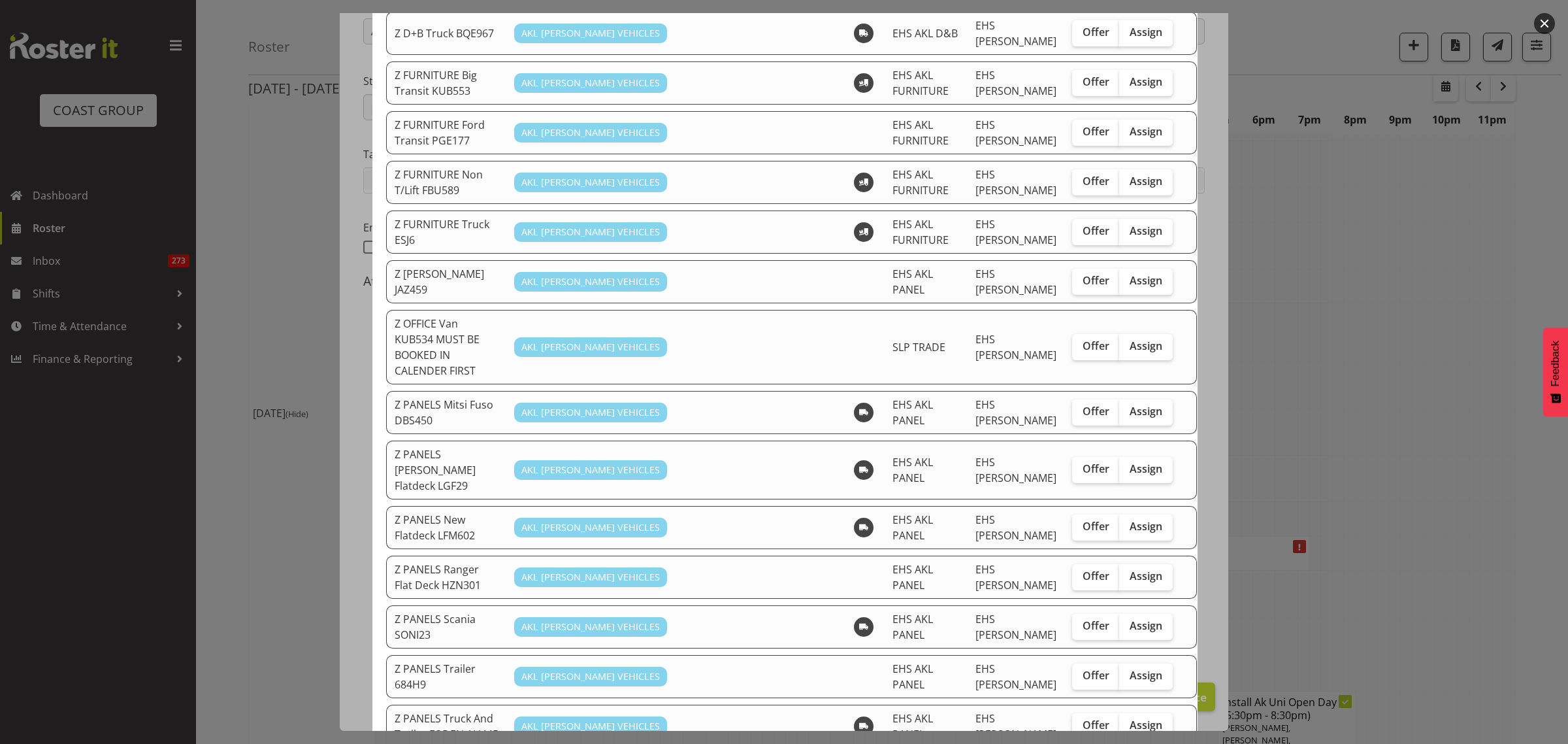
scroll to position [654, 0]
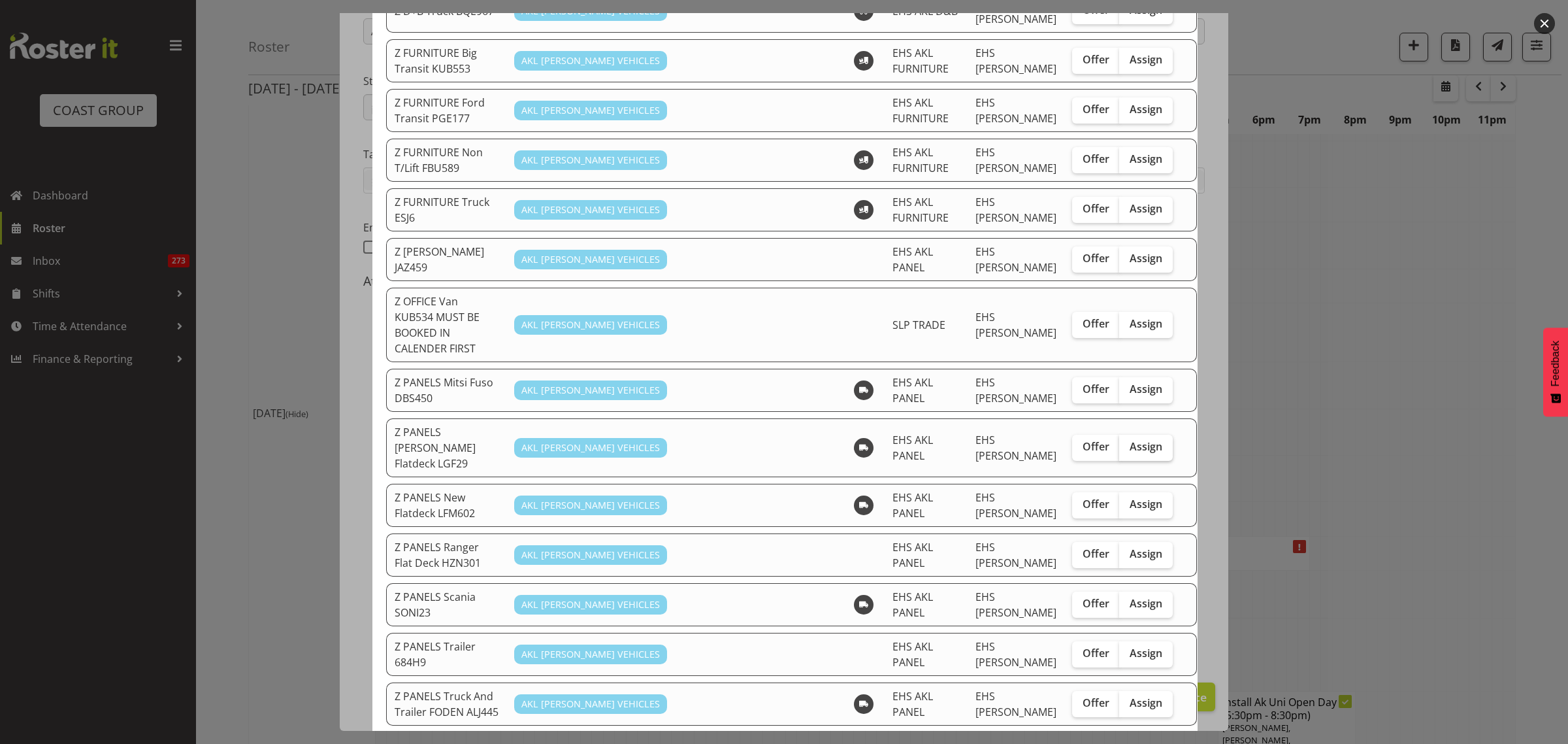
click at [1129, 440] on span "Assign" at bounding box center [1146, 446] width 33 height 13
click at [1119, 443] on input "Assign" at bounding box center [1124, 447] width 9 height 9
checkbox input "true"
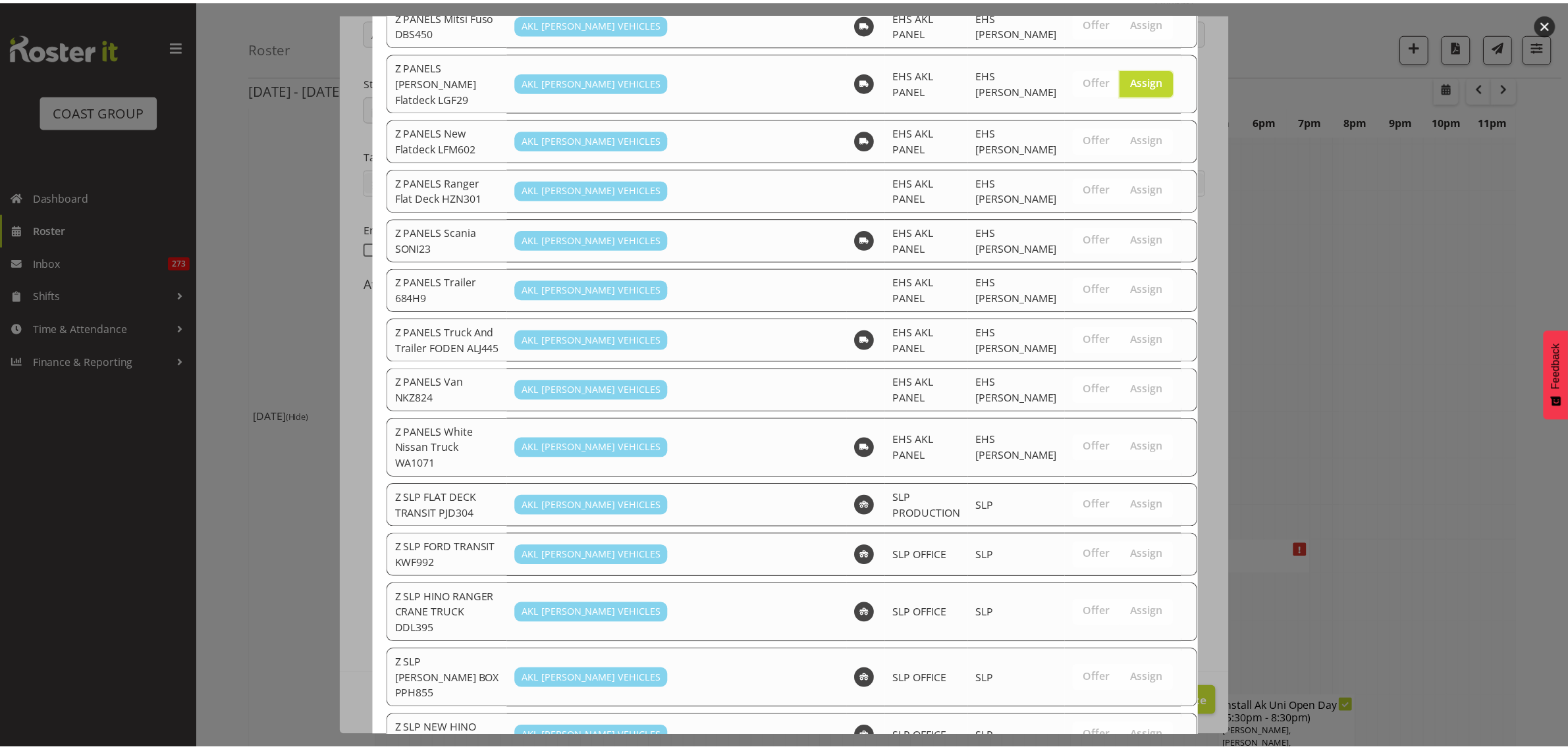
scroll to position [1205, 0]
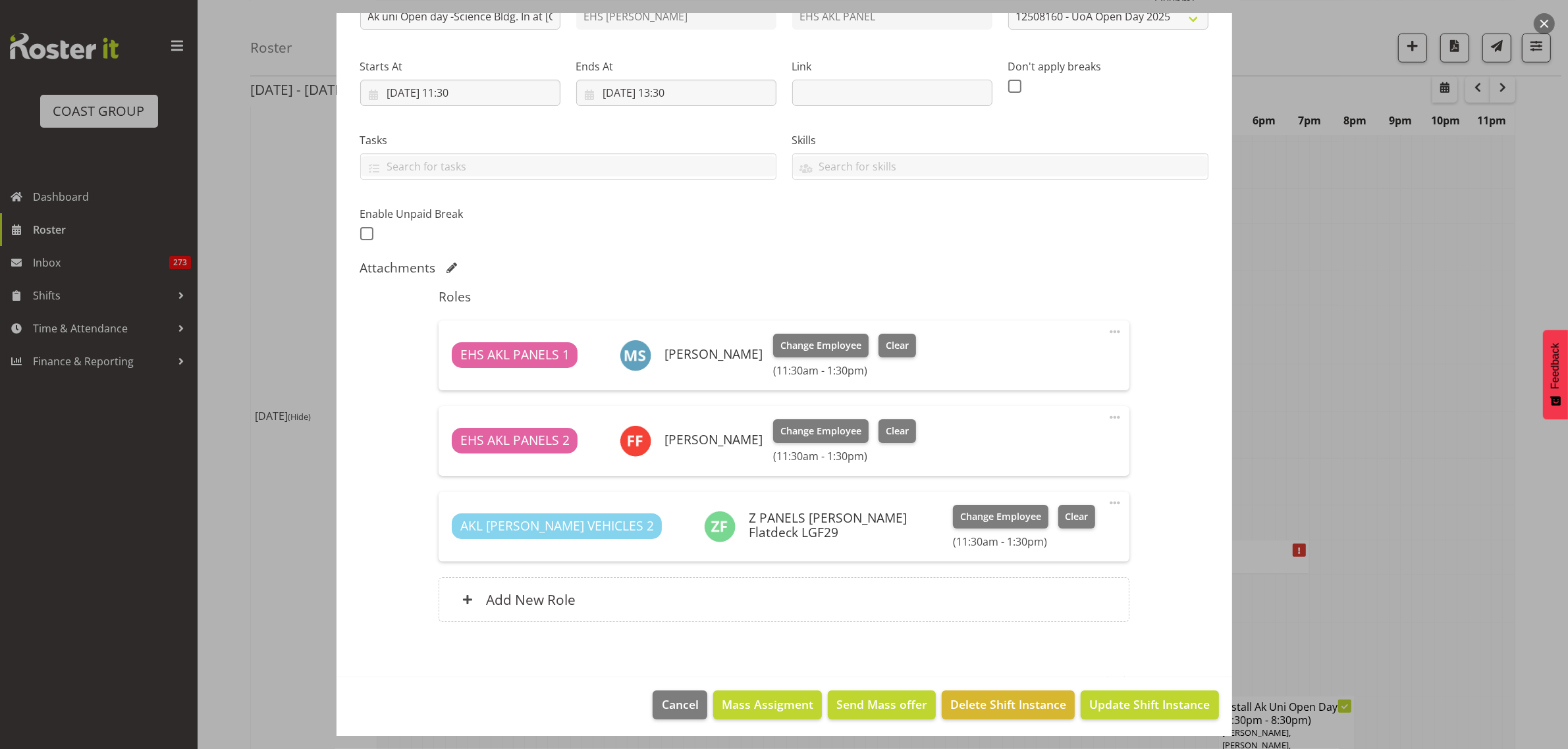
scroll to position [175, 0]
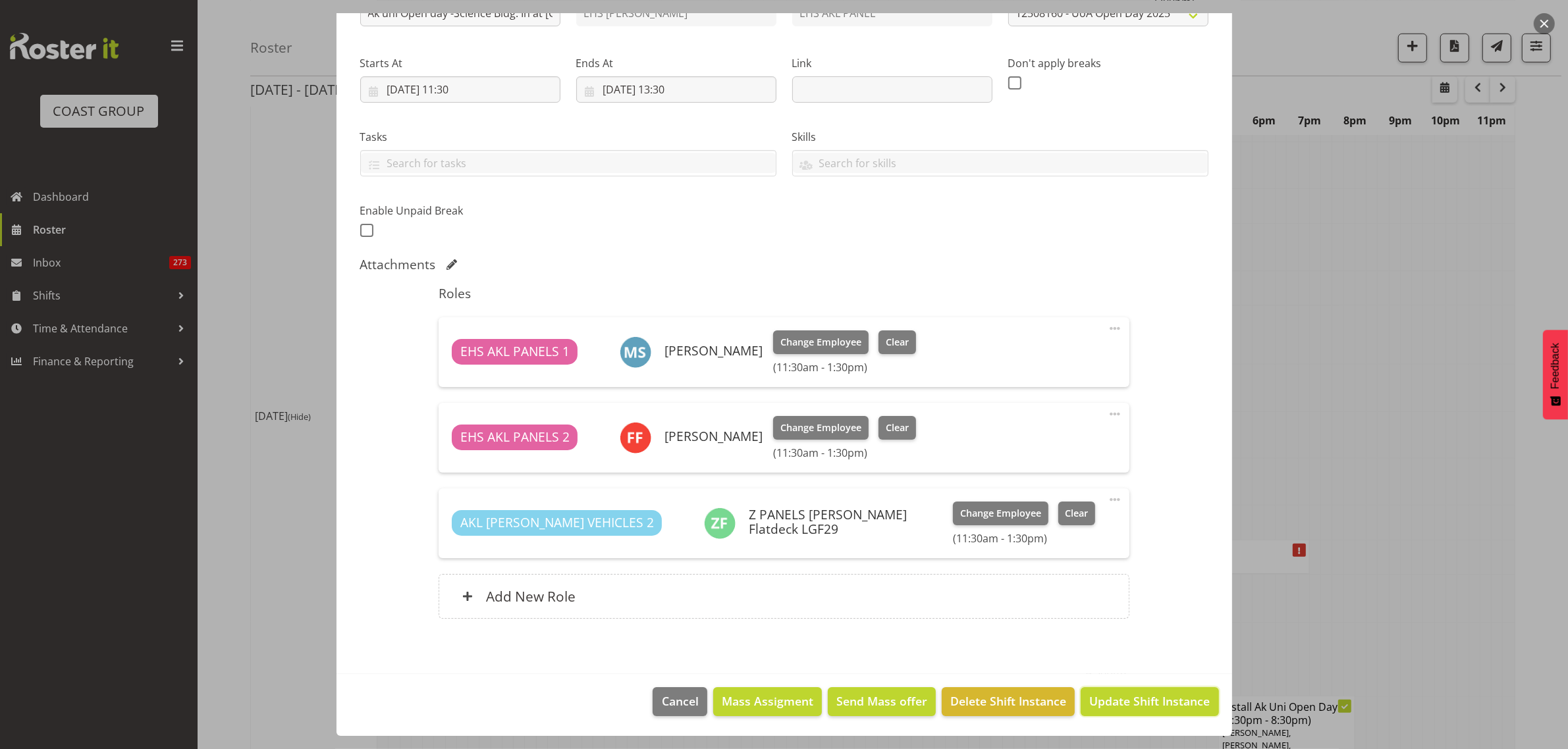
click at [1116, 704] on span "Update Shift Instance" at bounding box center [1149, 701] width 120 height 17
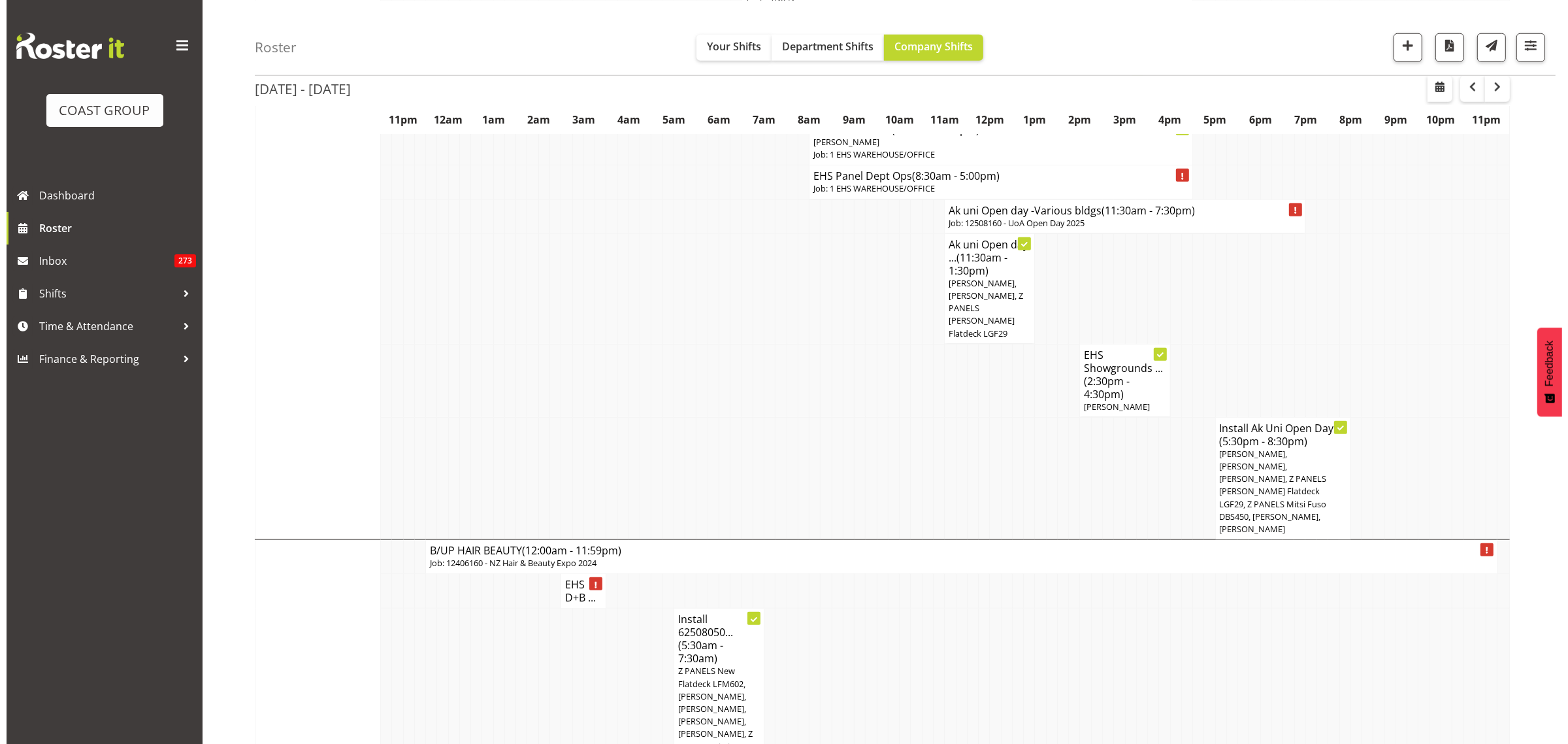
scroll to position [1471, 0]
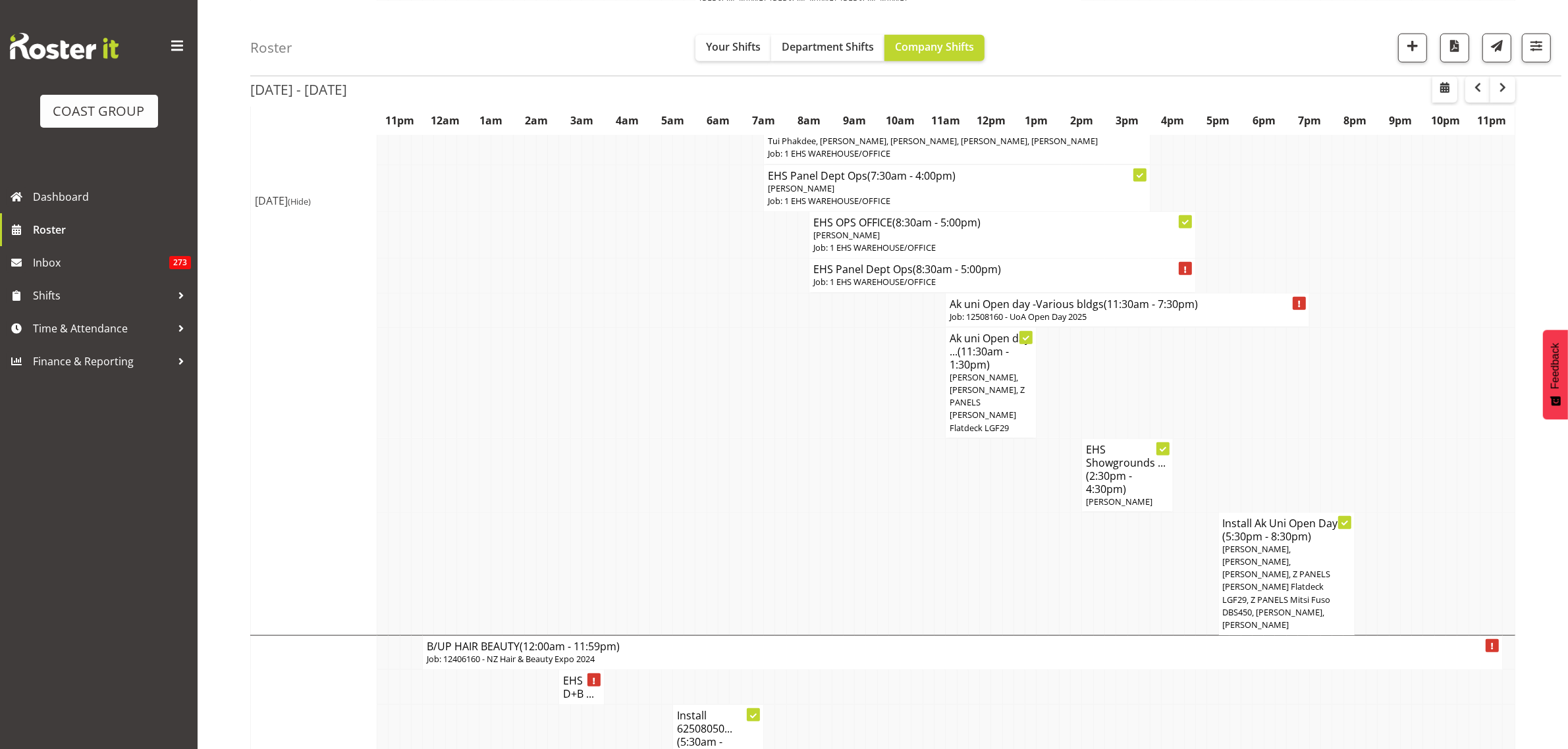
click at [1107, 297] on span "(11:30am - 7:30pm)" at bounding box center [1150, 304] width 94 height 14
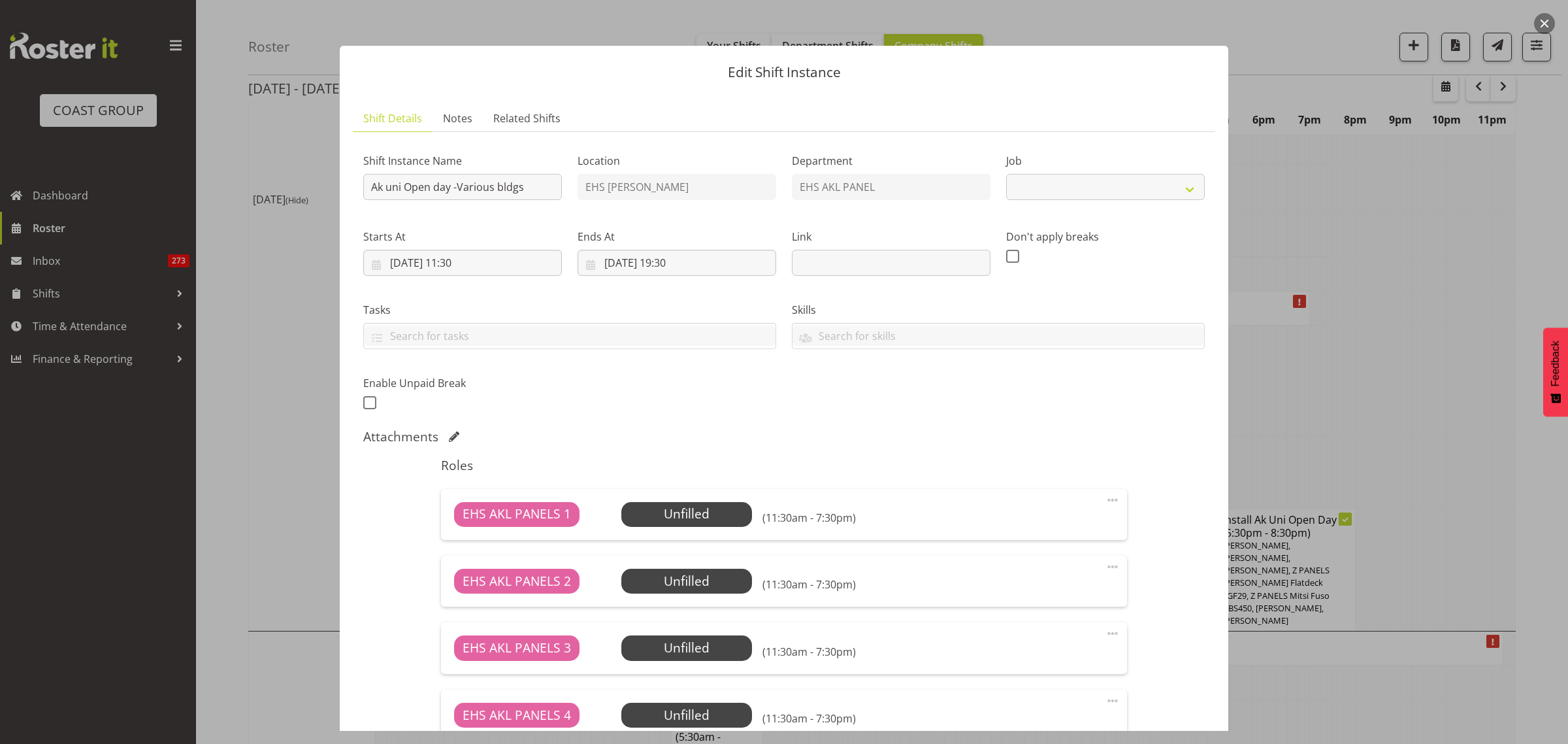
select select "9993"
click at [512, 261] on input "26/08/2025, 11:30" at bounding box center [463, 263] width 199 height 26
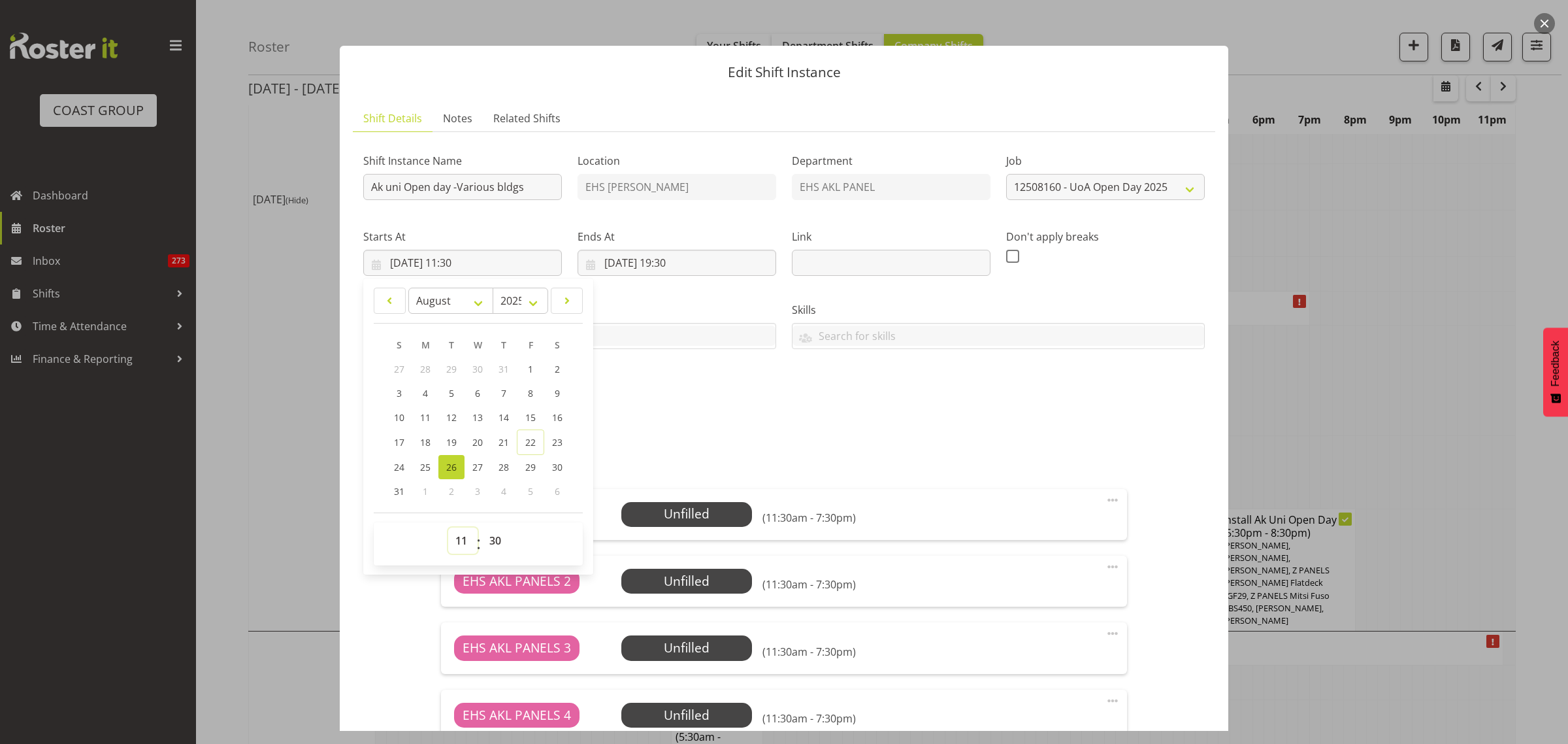
click at [461, 544] on select "00 01 02 03 04 05 06 07 08 09 10 11 12 13 14 15 16 17 18 19 20 21 22 23" at bounding box center [462, 541] width 29 height 26
select select "14"
click at [448, 528] on select "00 01 02 03 04 05 06 07 08 09 10 11 12 13 14 15 16 17 18 19 20 21 22 23" at bounding box center [462, 541] width 29 height 26
type input "26/08/2025, 14:30"
click at [731, 263] on input "26/08/2025, 19:30" at bounding box center [677, 263] width 199 height 26
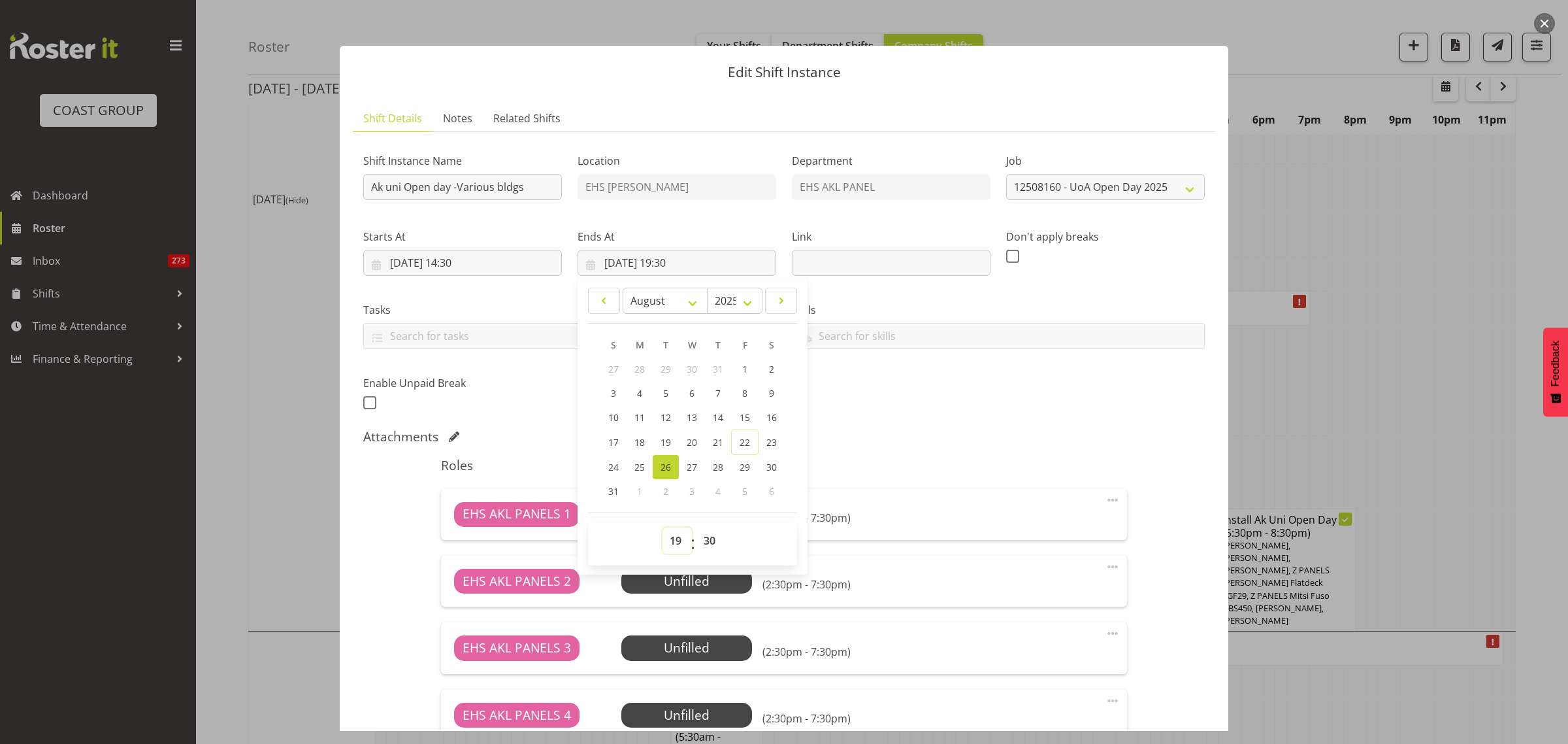
click at [670, 541] on select "00 01 02 03 04 05 06 07 08 09 10 11 12 13 14 15 16 17 18 19 20 21 22 23" at bounding box center [677, 541] width 29 height 26
select select "17"
click at [663, 528] on select "00 01 02 03 04 05 06 07 08 09 10 11 12 13 14 15 16 17 18 19 20 21 22 23" at bounding box center [677, 541] width 29 height 26
type input "26/08/2025, 17:30"
click at [932, 425] on div "Shift Instance Name Ak uni Open day -Various bldgs Location EHS RYMER Departmen…" at bounding box center [784, 647] width 842 height 1009
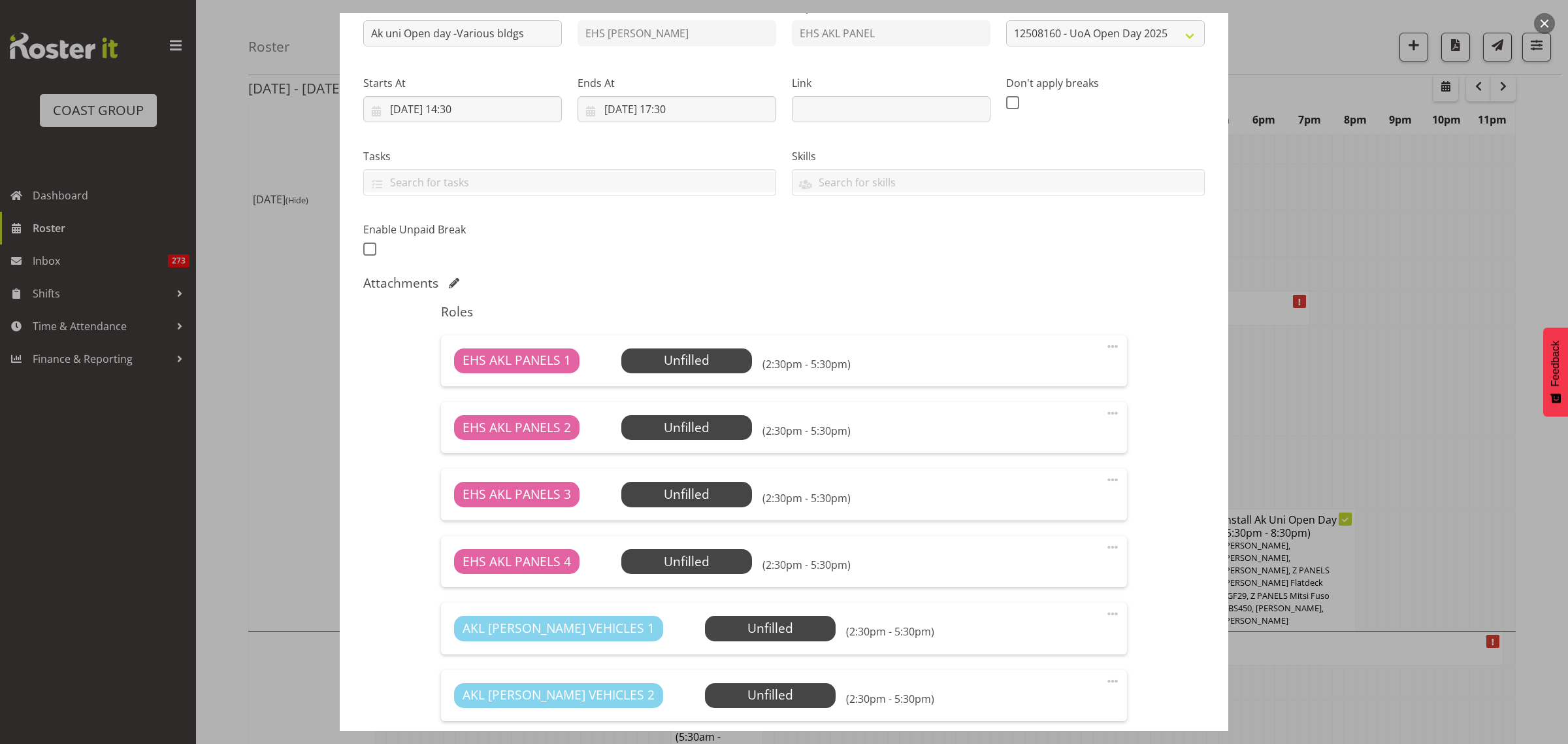
scroll to position [245, 0]
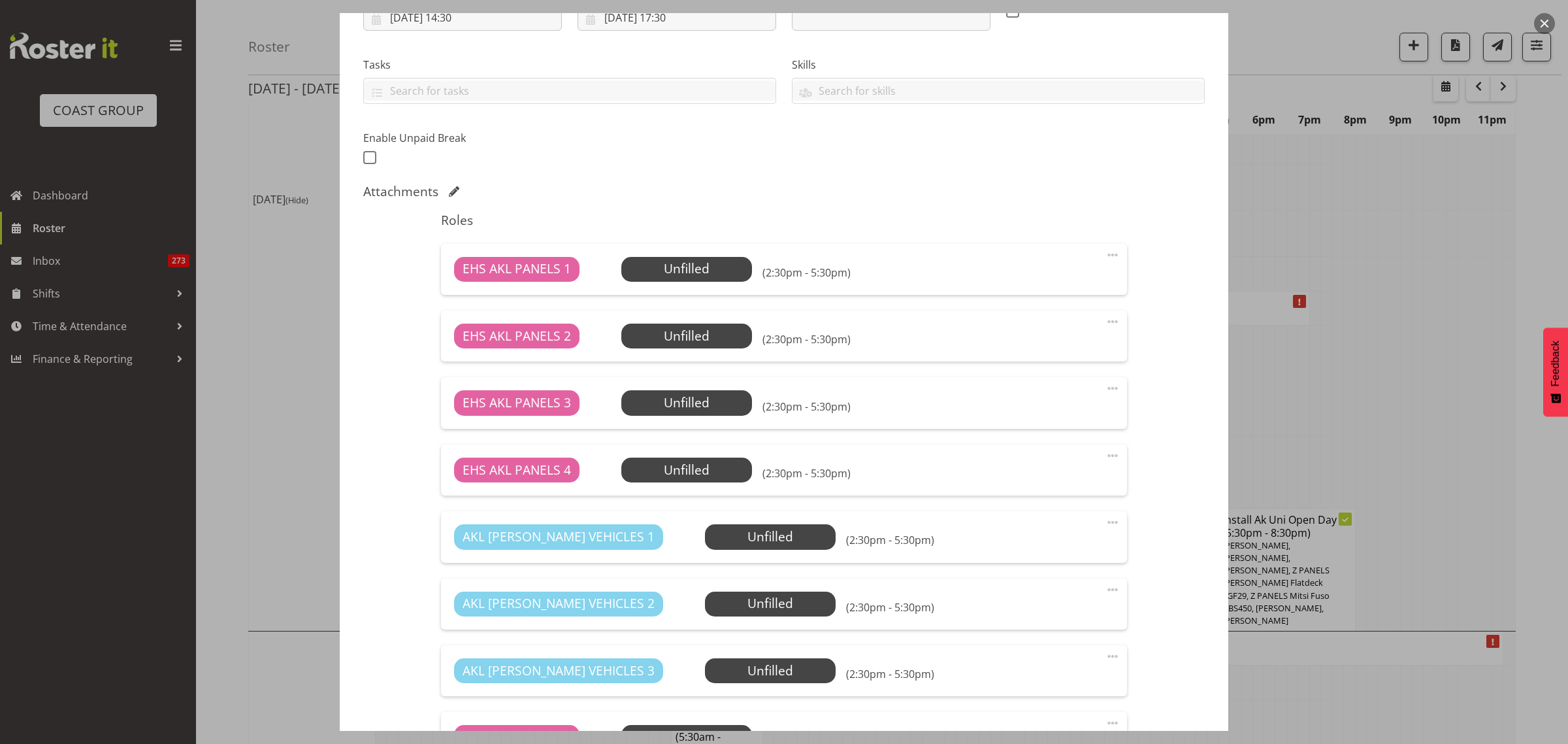
click at [1105, 322] on span at bounding box center [1113, 322] width 16 height 16
click at [1068, 397] on link "Delete" at bounding box center [1057, 397] width 125 height 24
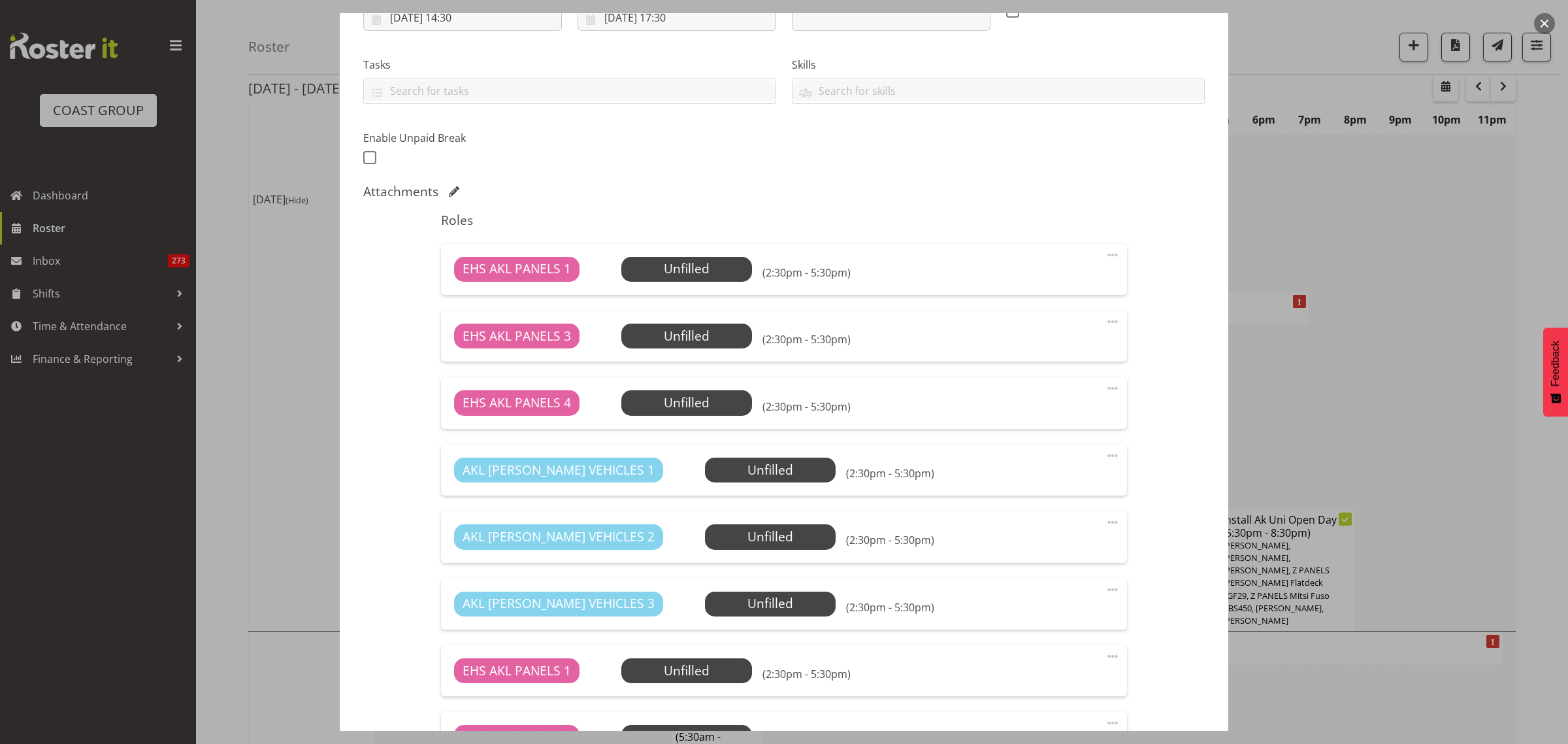
click at [1105, 454] on span at bounding box center [1113, 455] width 16 height 16
click at [1070, 528] on link "Delete" at bounding box center [1057, 531] width 125 height 24
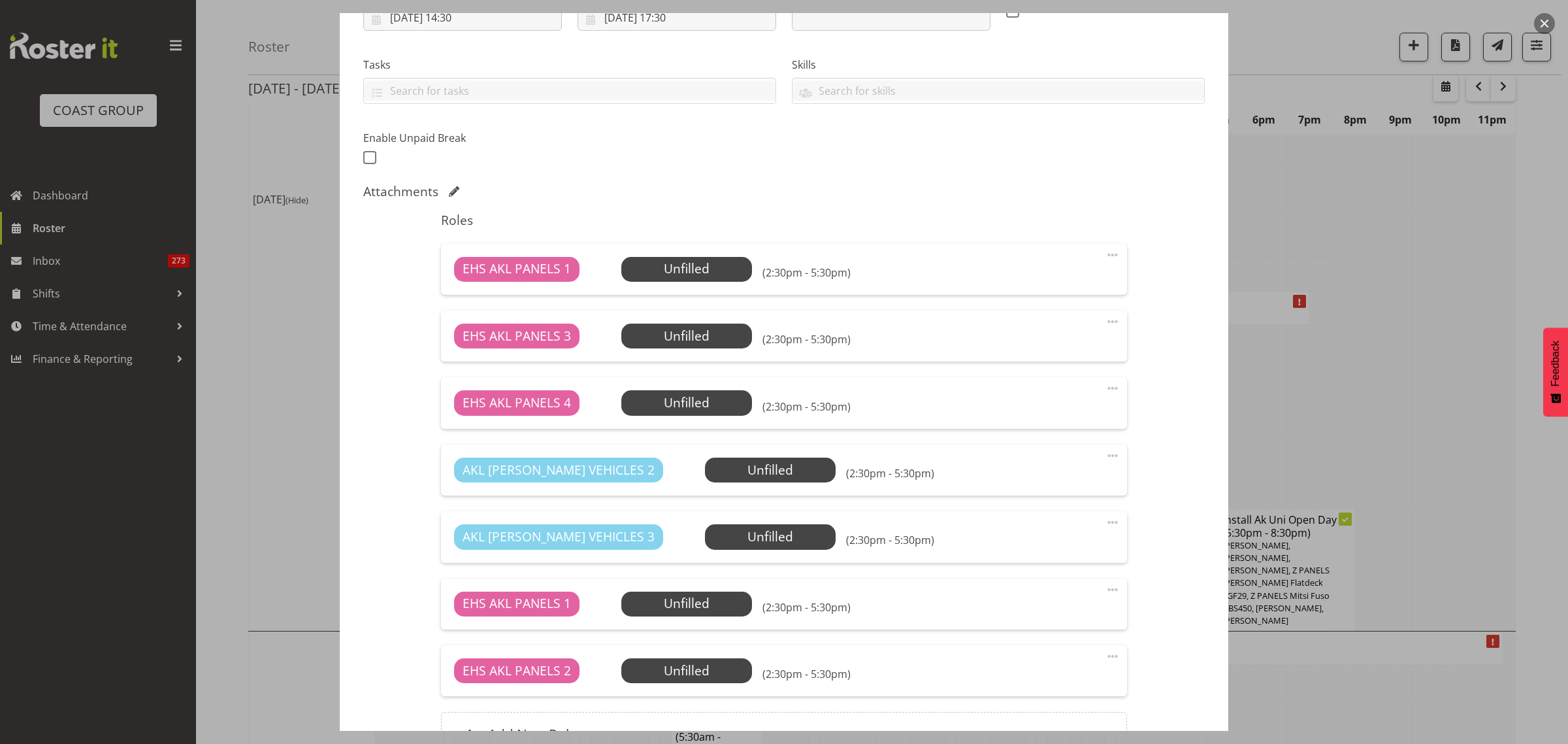
click at [1105, 456] on span at bounding box center [1113, 455] width 16 height 16
click at [1055, 533] on link "Delete" at bounding box center [1057, 531] width 125 height 24
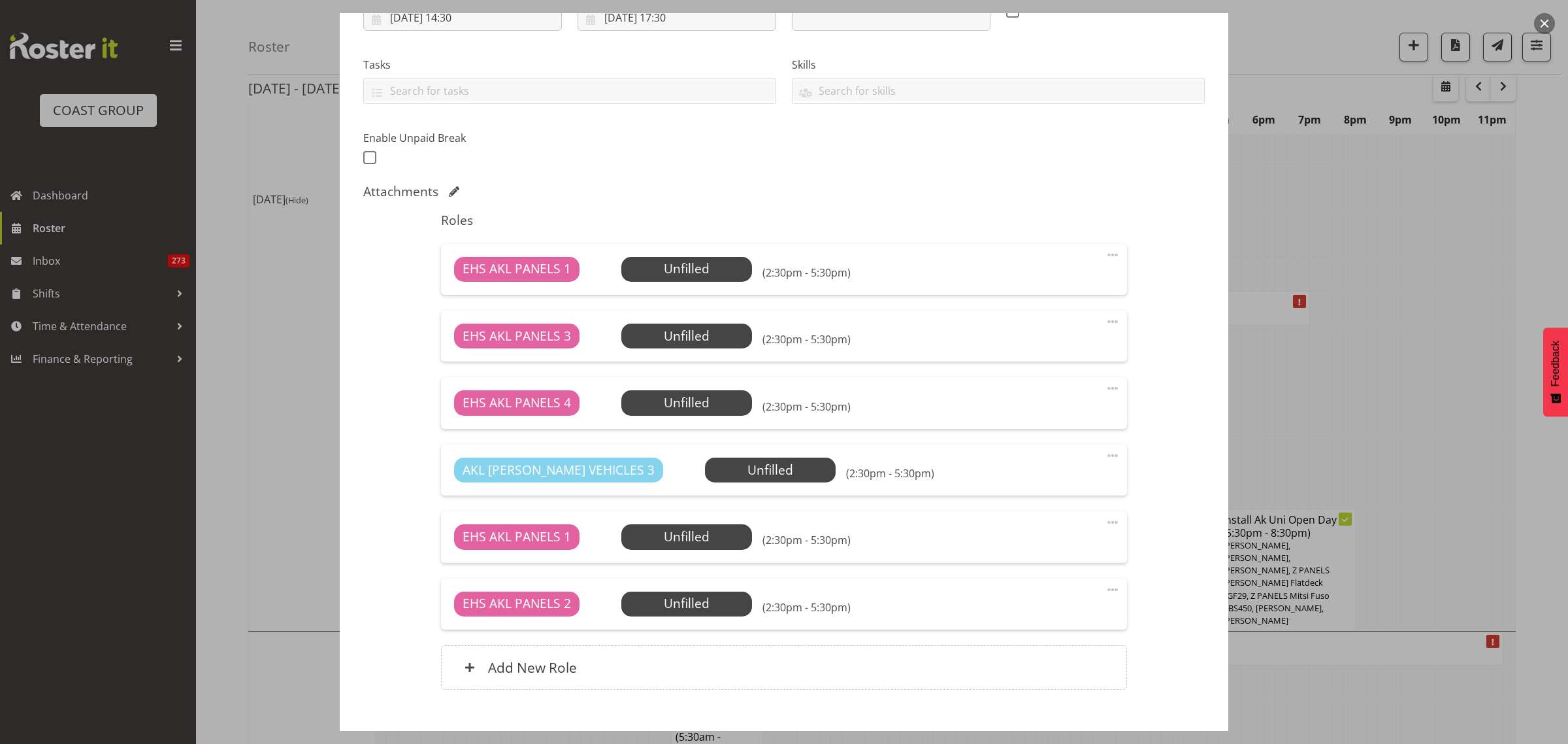
click at [1105, 521] on span at bounding box center [1113, 522] width 16 height 16
click at [1073, 593] on link "Delete" at bounding box center [1057, 598] width 125 height 24
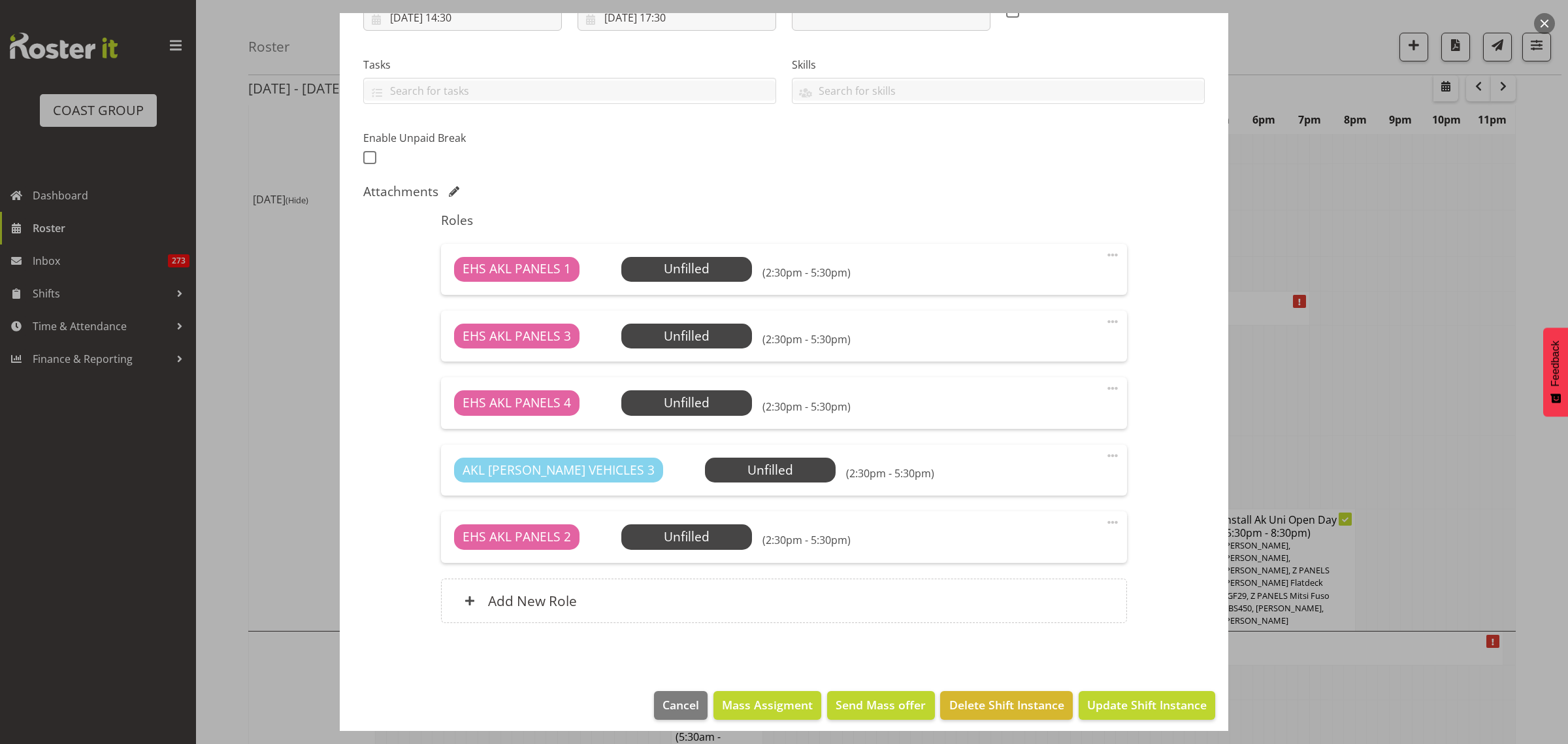
click at [1105, 523] on span at bounding box center [1113, 522] width 16 height 16
click at [1078, 602] on link "Delete" at bounding box center [1057, 598] width 125 height 24
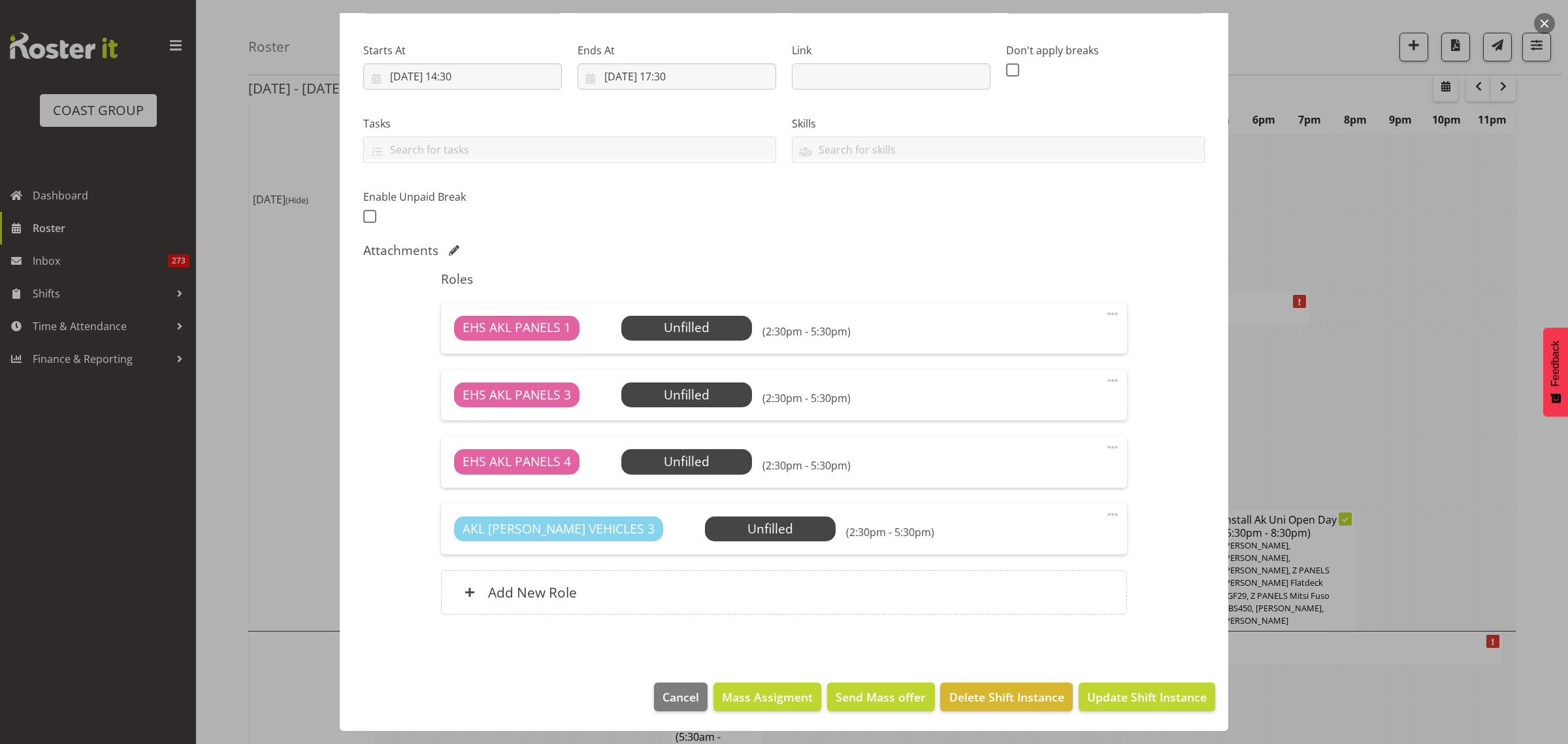
scroll to position [187, 0]
click at [708, 326] on span "Select Employee" at bounding box center [686, 328] width 97 height 19
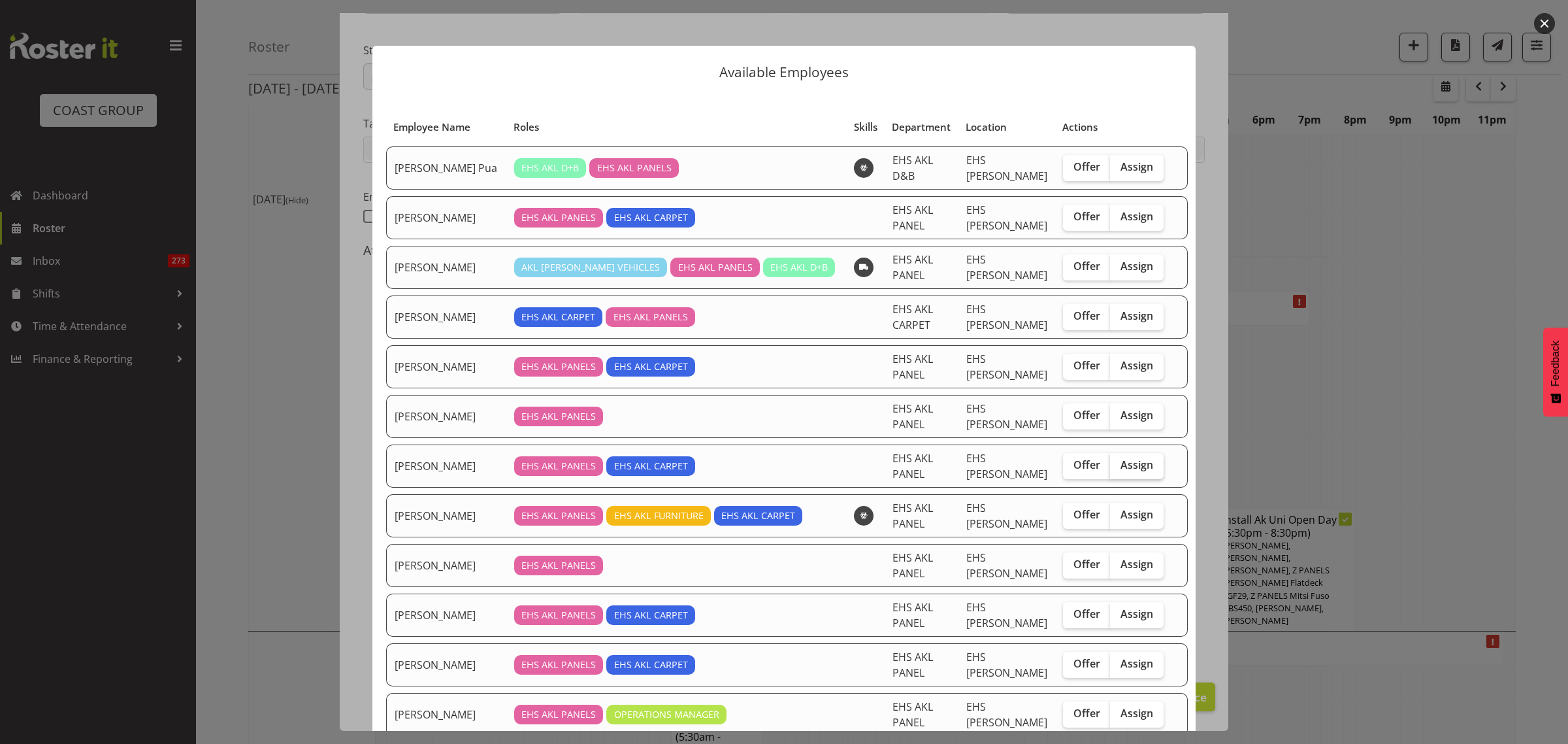
click at [1121, 468] on span "Assign" at bounding box center [1137, 465] width 33 height 13
click at [1119, 468] on input "Assign" at bounding box center [1114, 465] width 9 height 9
checkbox input "true"
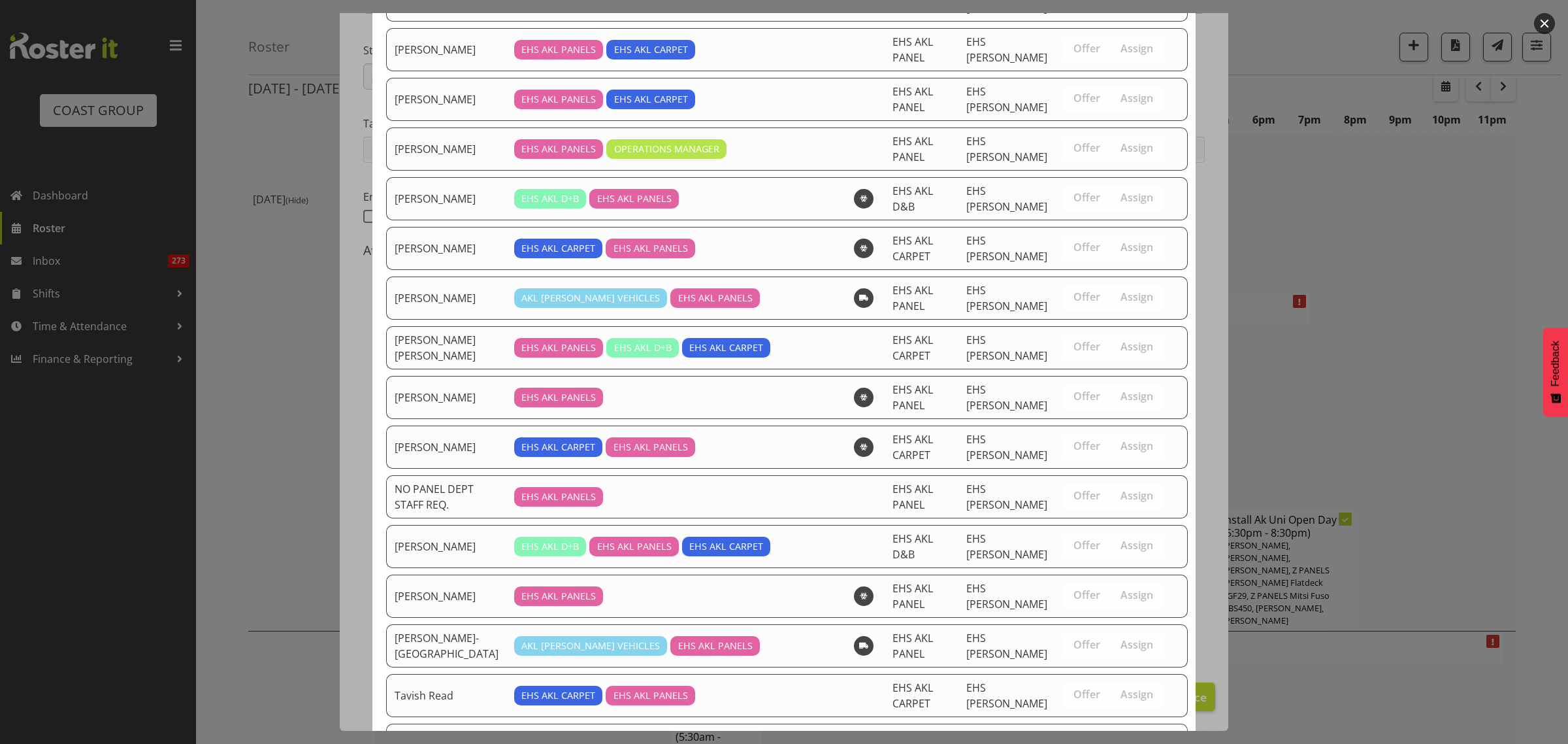
scroll to position [735, 0]
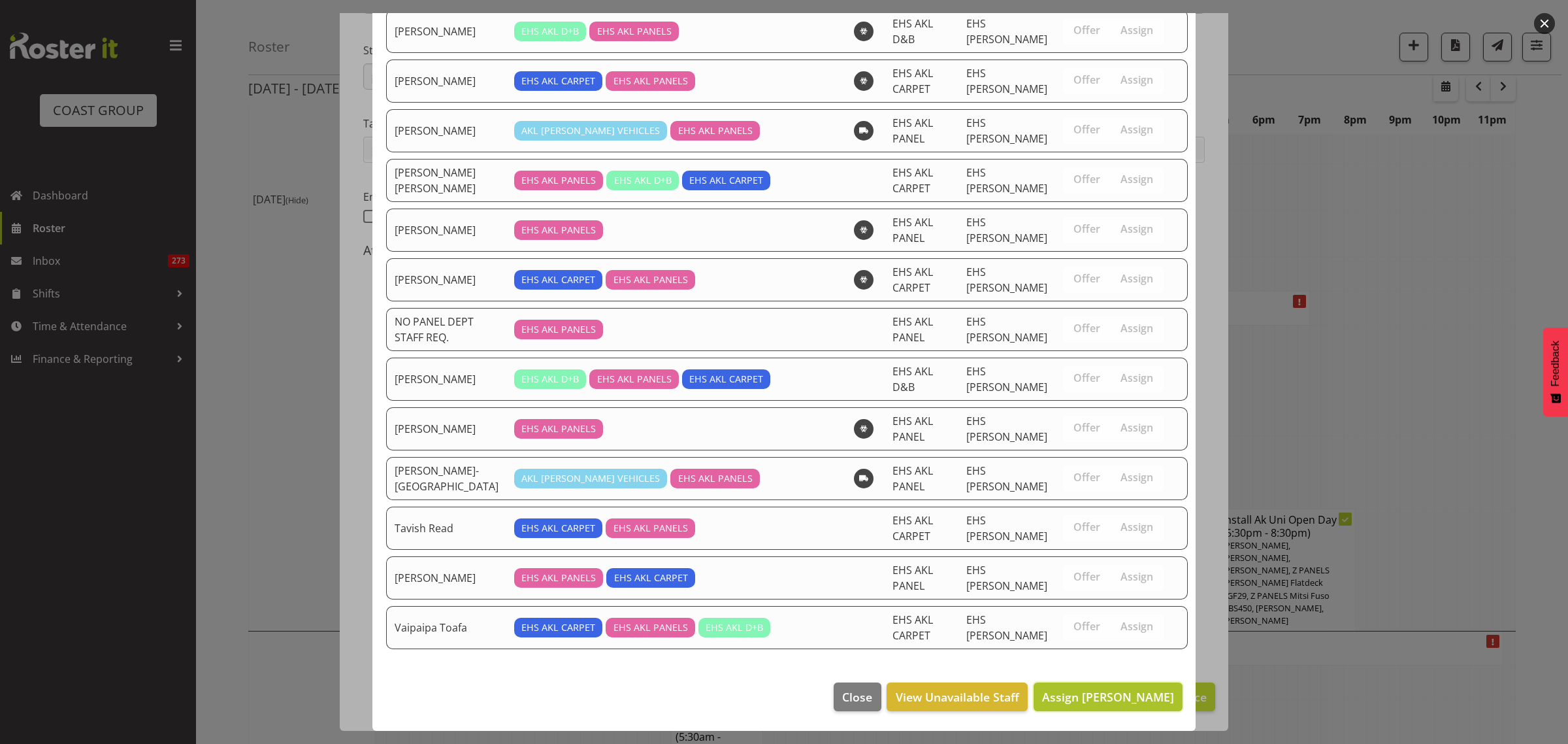
click at [1083, 700] on span "Assign Freddieric Fiel" at bounding box center [1108, 697] width 132 height 16
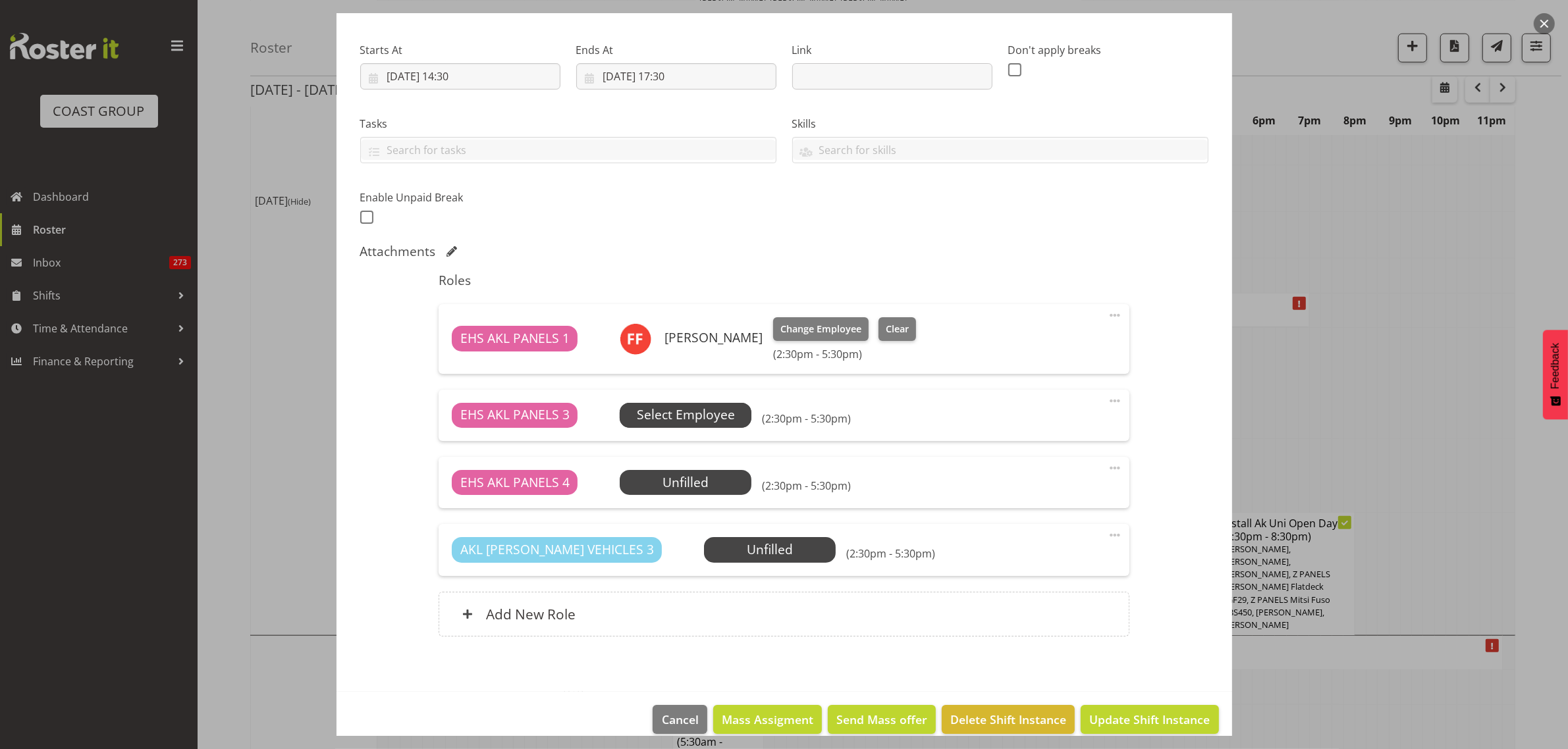
click at [713, 420] on span "Select Employee" at bounding box center [686, 415] width 98 height 19
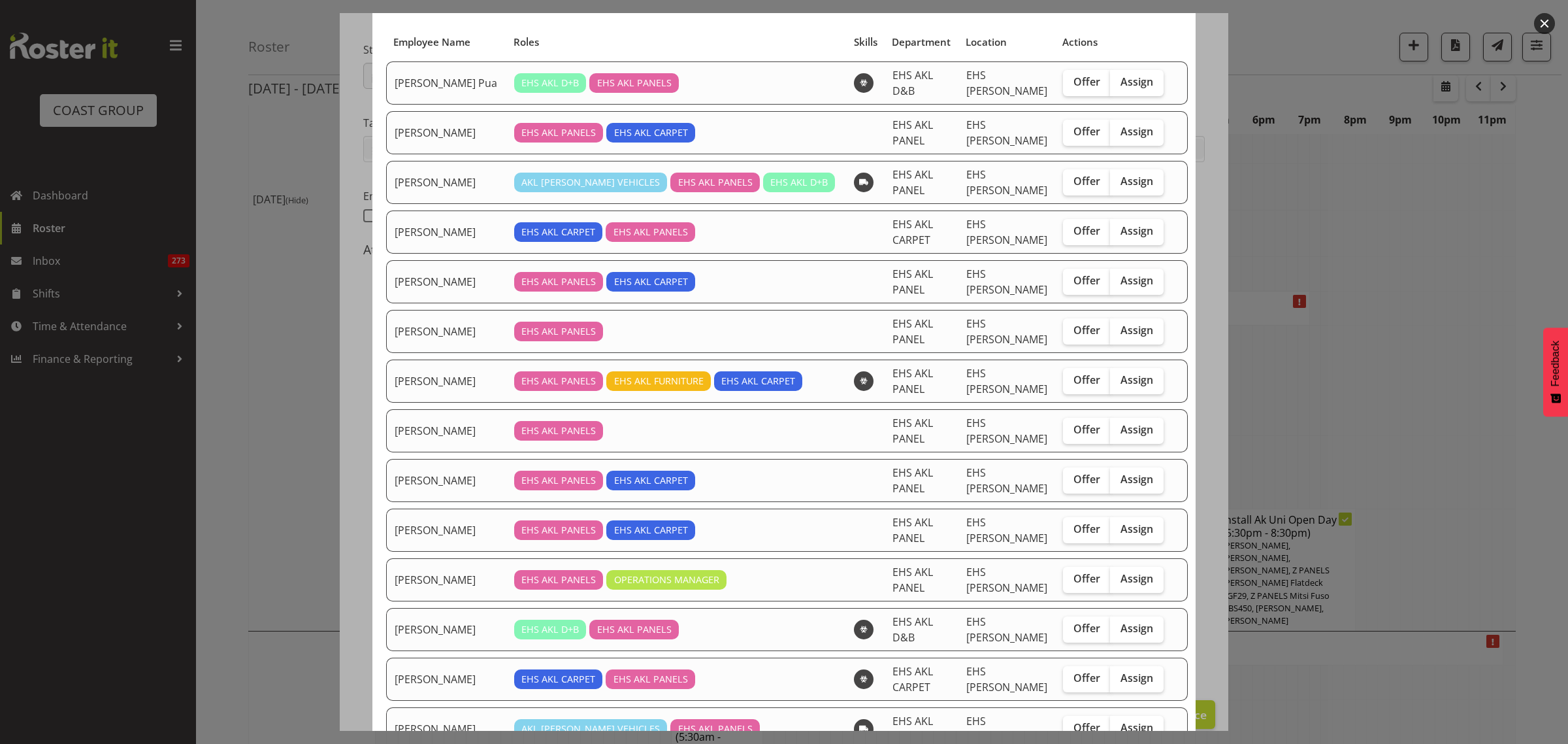
scroll to position [163, 0]
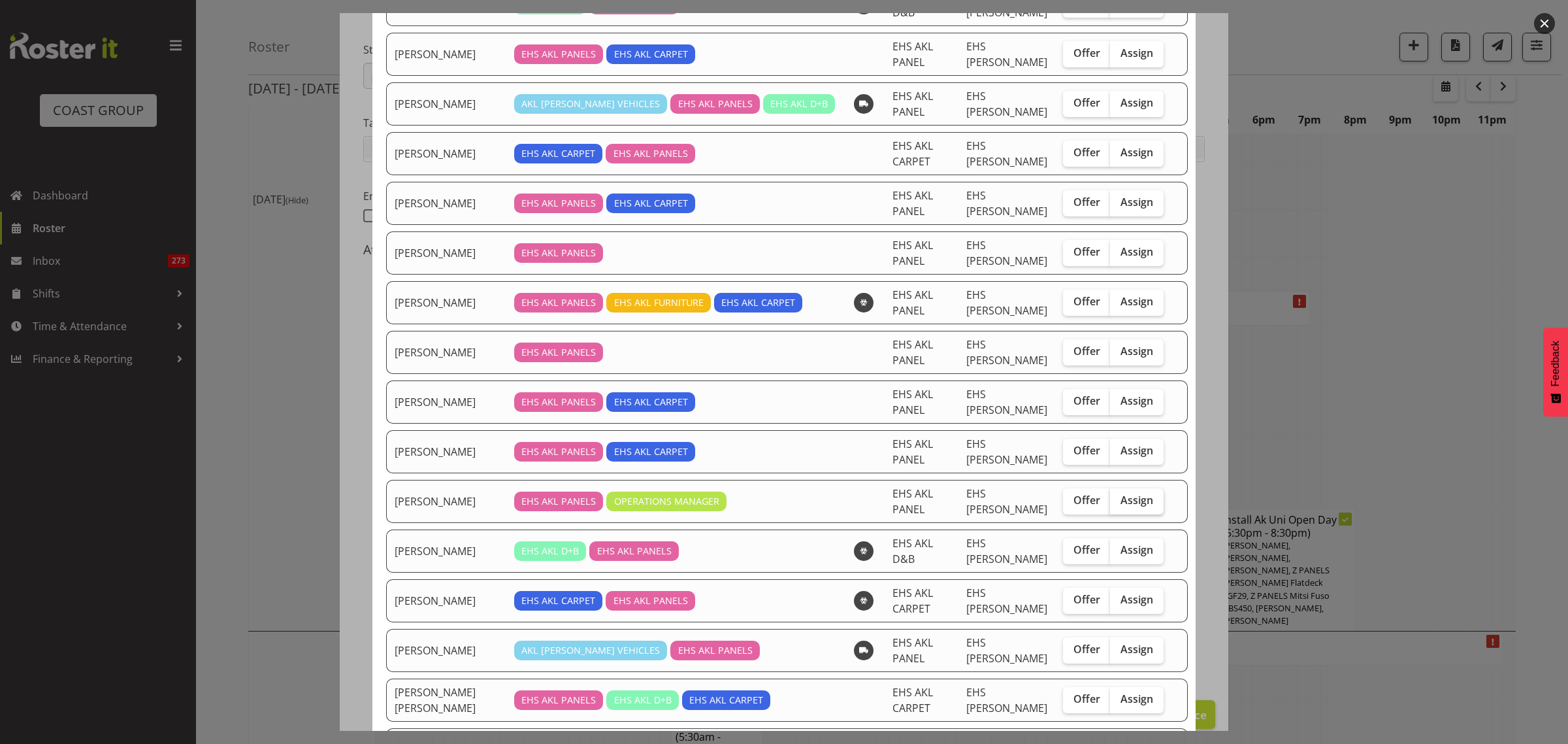
click at [1121, 503] on span "Assign" at bounding box center [1137, 500] width 33 height 13
click at [1116, 503] on input "Assign" at bounding box center [1114, 501] width 9 height 9
checkbox input "true"
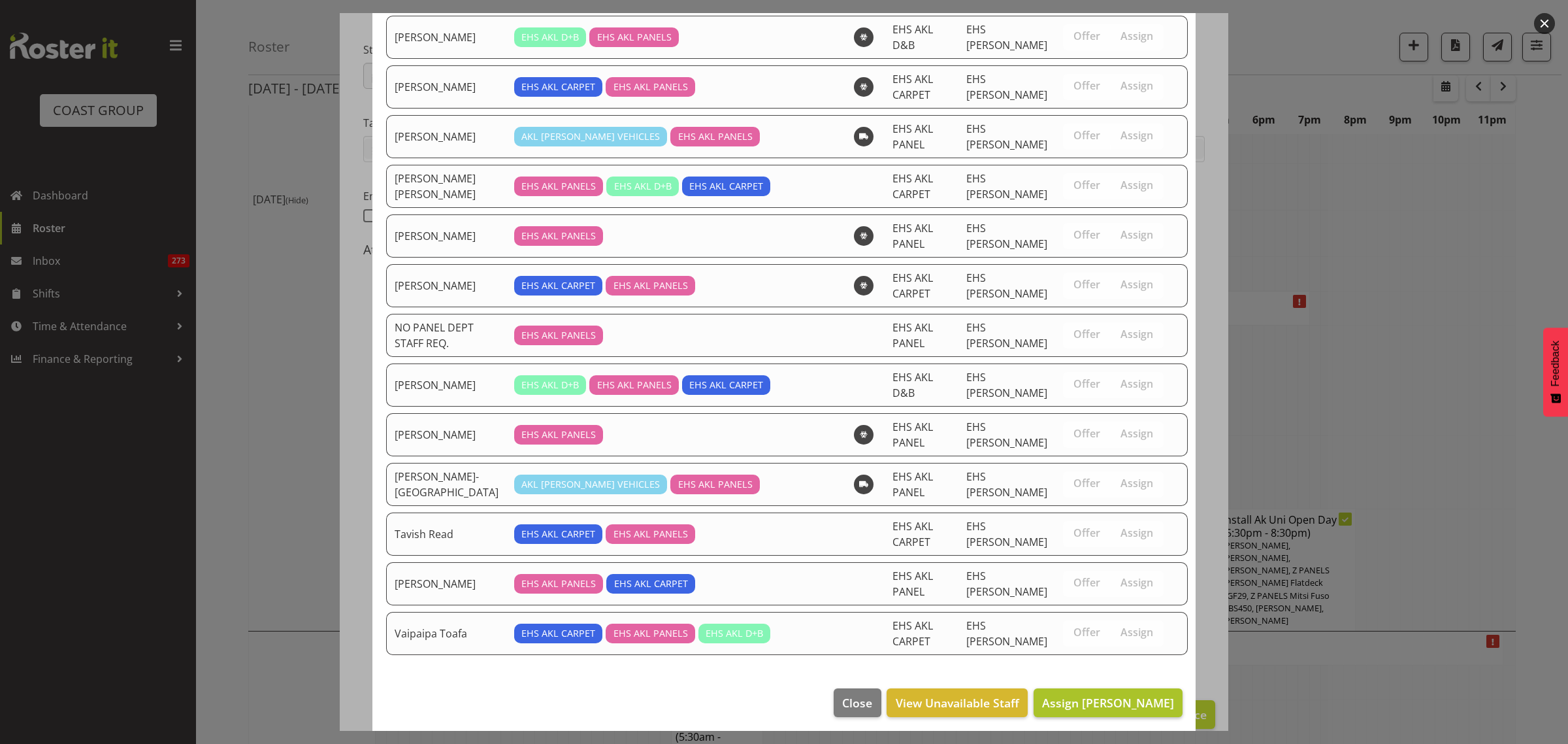
scroll to position [690, 0]
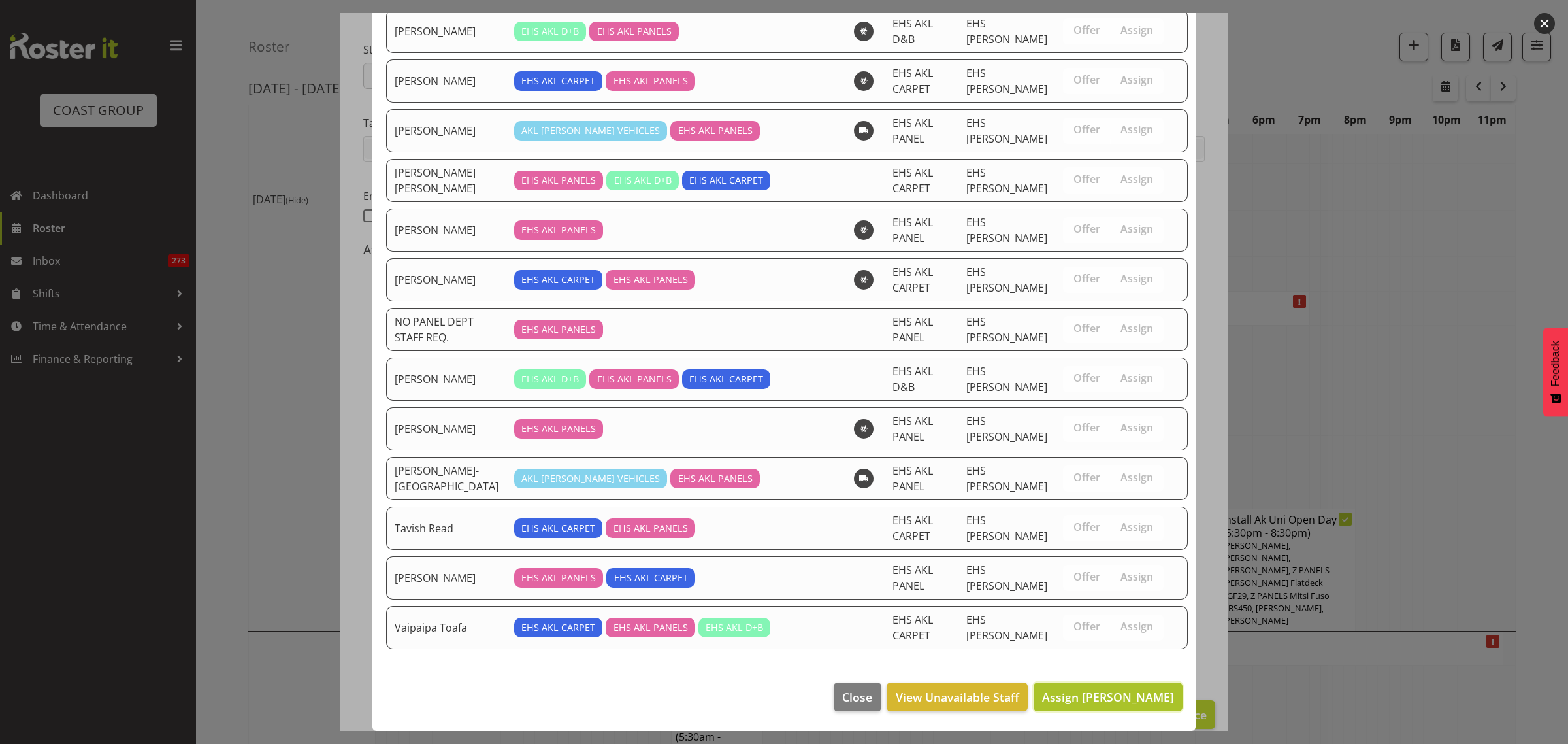
click at [1106, 697] on span "Assign Jeremy Zhu" at bounding box center [1108, 697] width 132 height 16
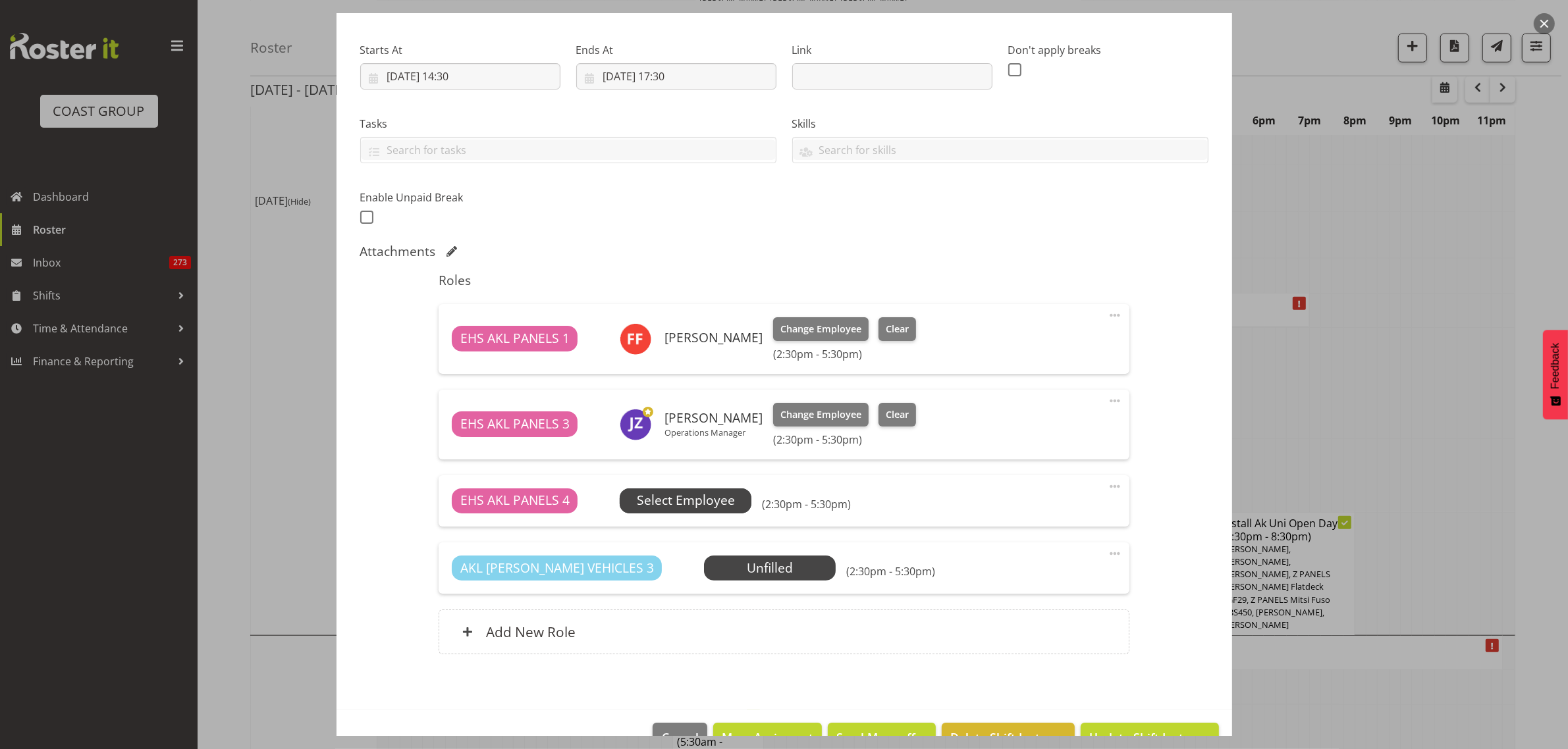
click at [714, 497] on span "Select Employee" at bounding box center [686, 500] width 98 height 19
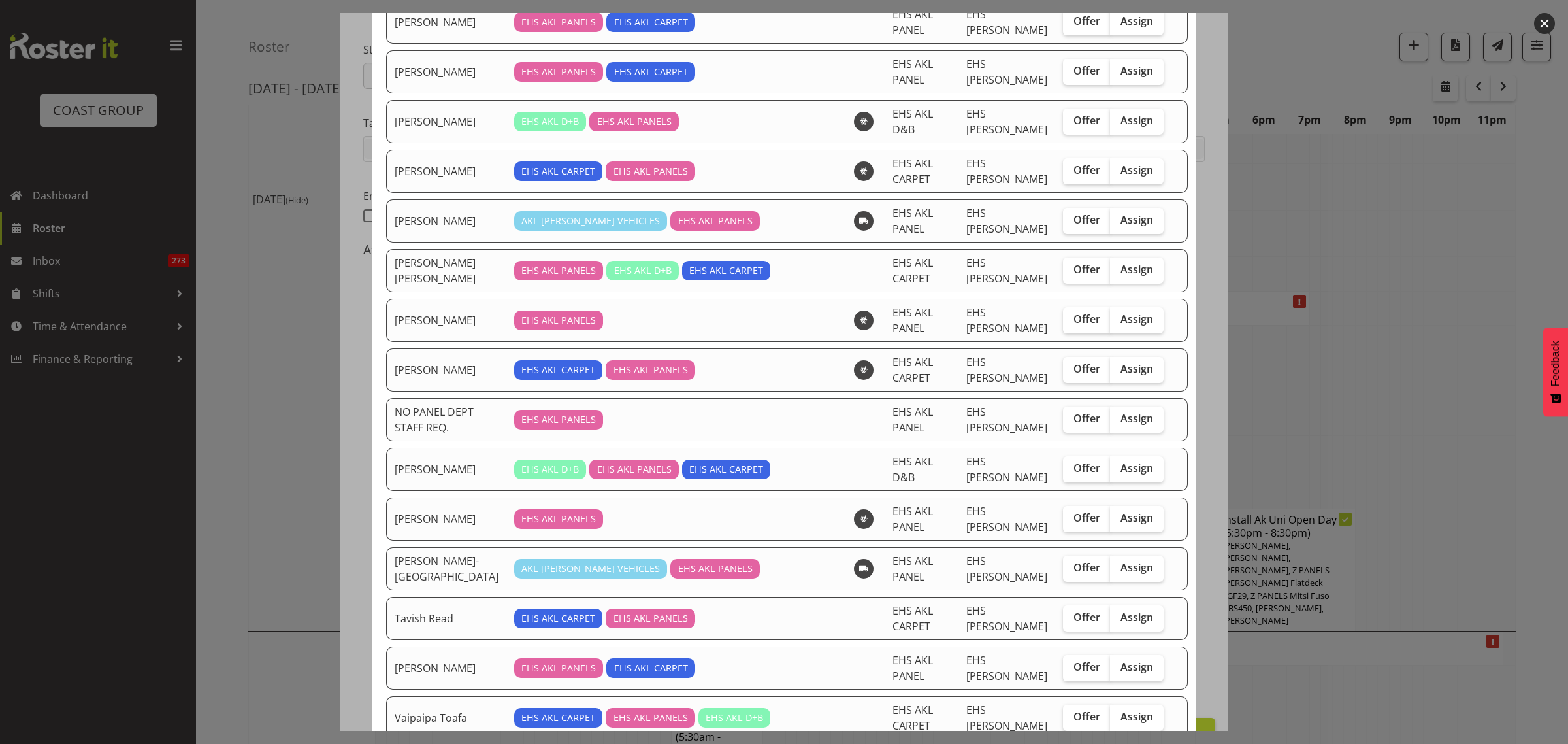
scroll to position [572, 0]
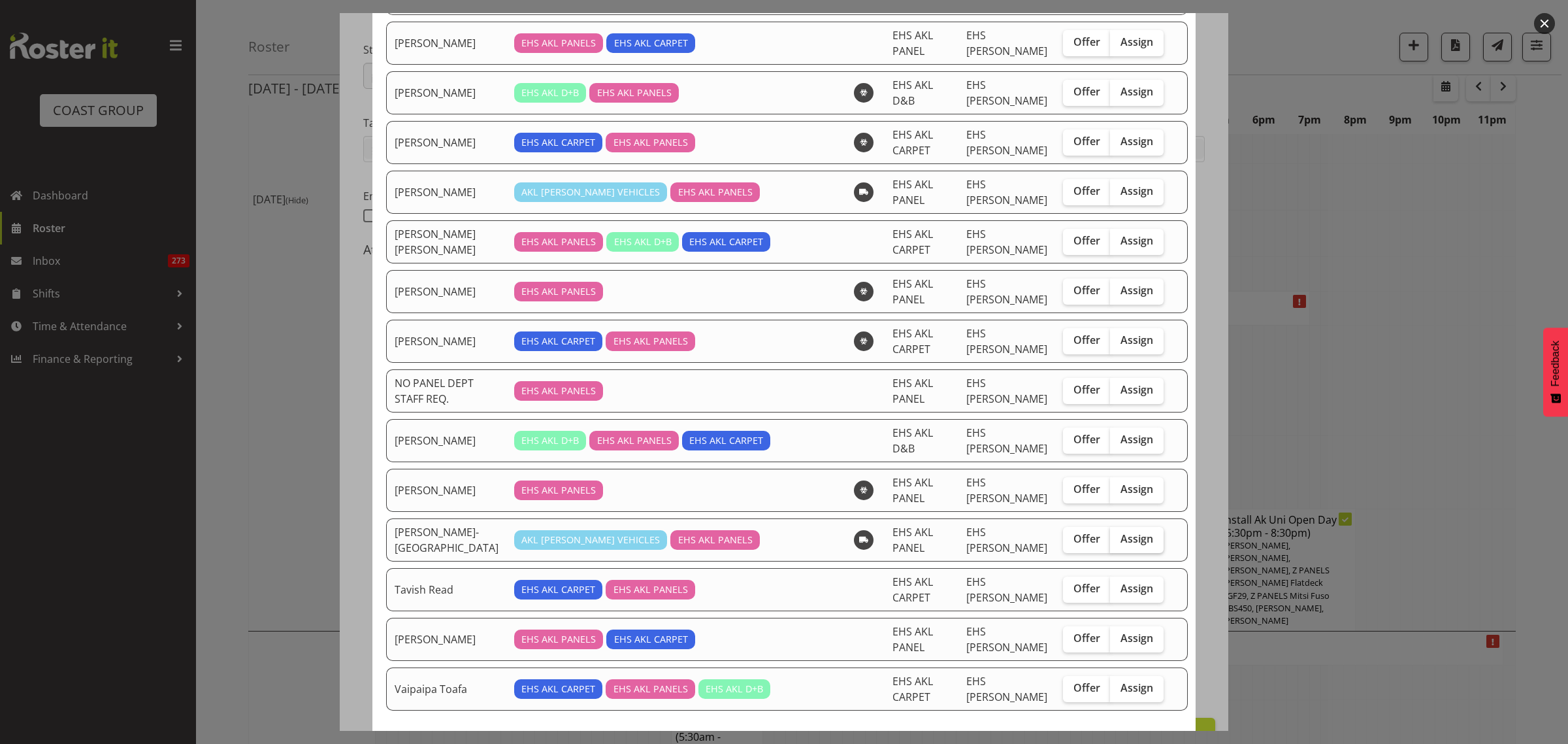
click at [1121, 545] on span "Assign" at bounding box center [1137, 538] width 33 height 13
click at [1118, 543] on input "Assign" at bounding box center [1114, 539] width 9 height 9
checkbox input "true"
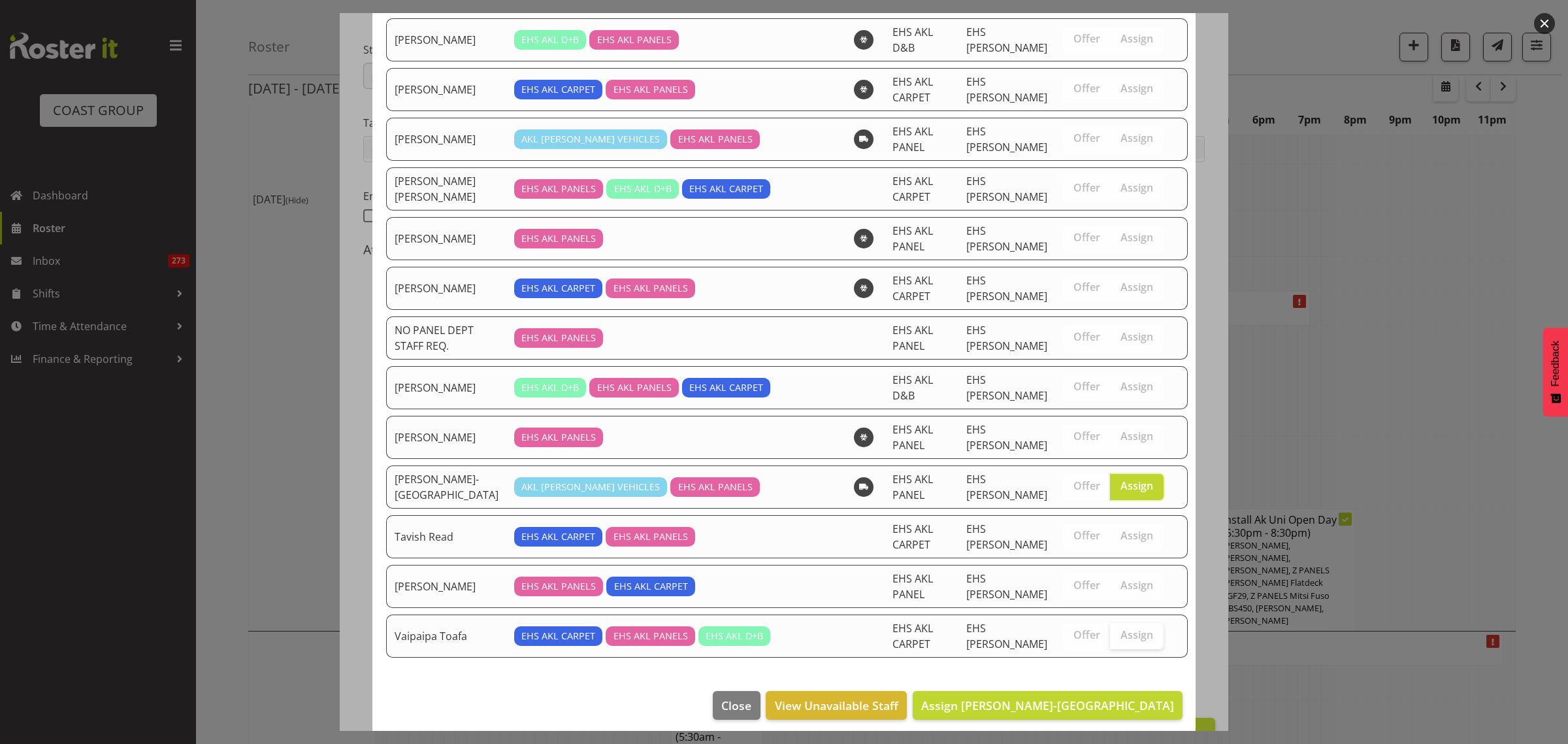
scroll to position [639, 0]
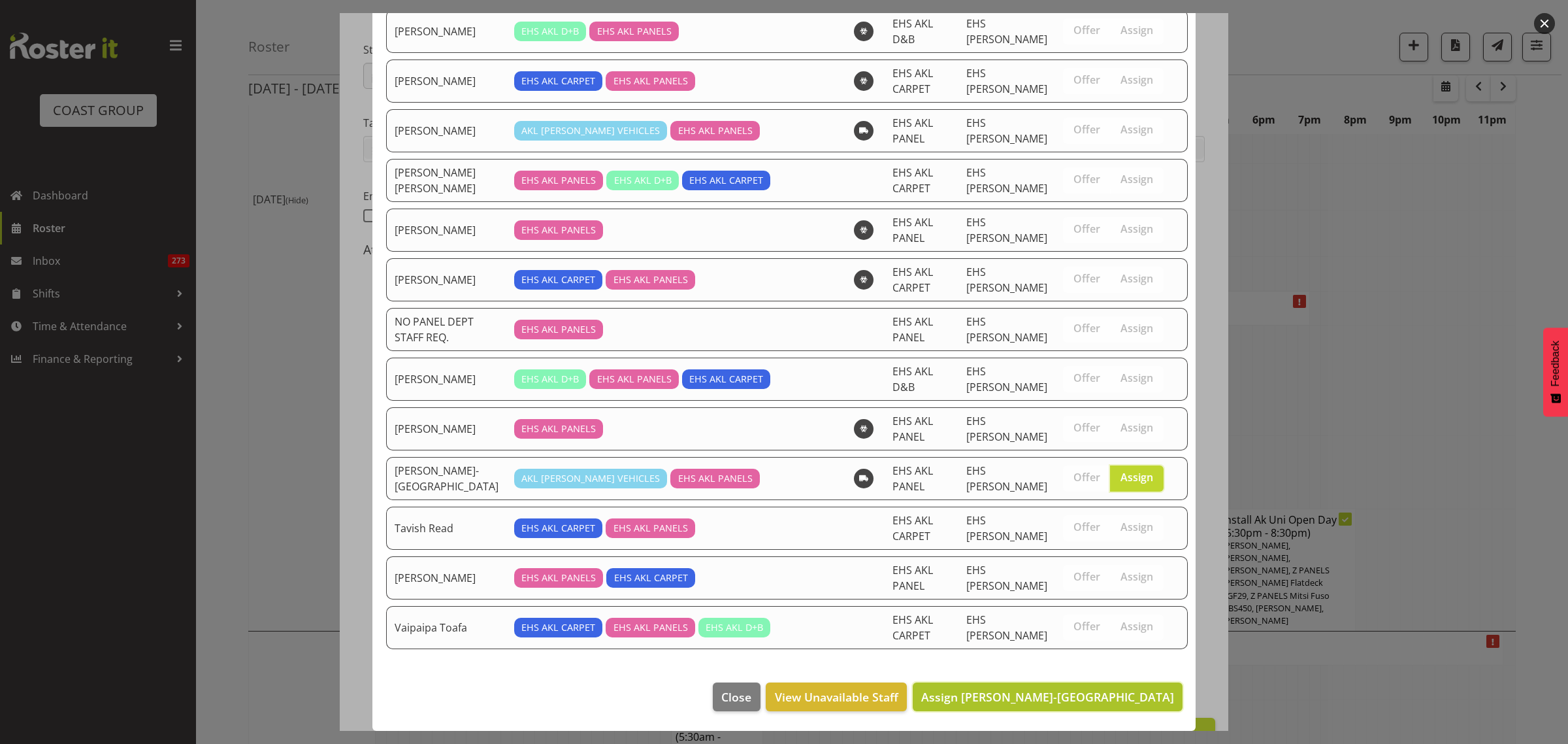
click at [1084, 697] on span "Assign Takaria Leleimua-Kamira" at bounding box center [1047, 697] width 253 height 16
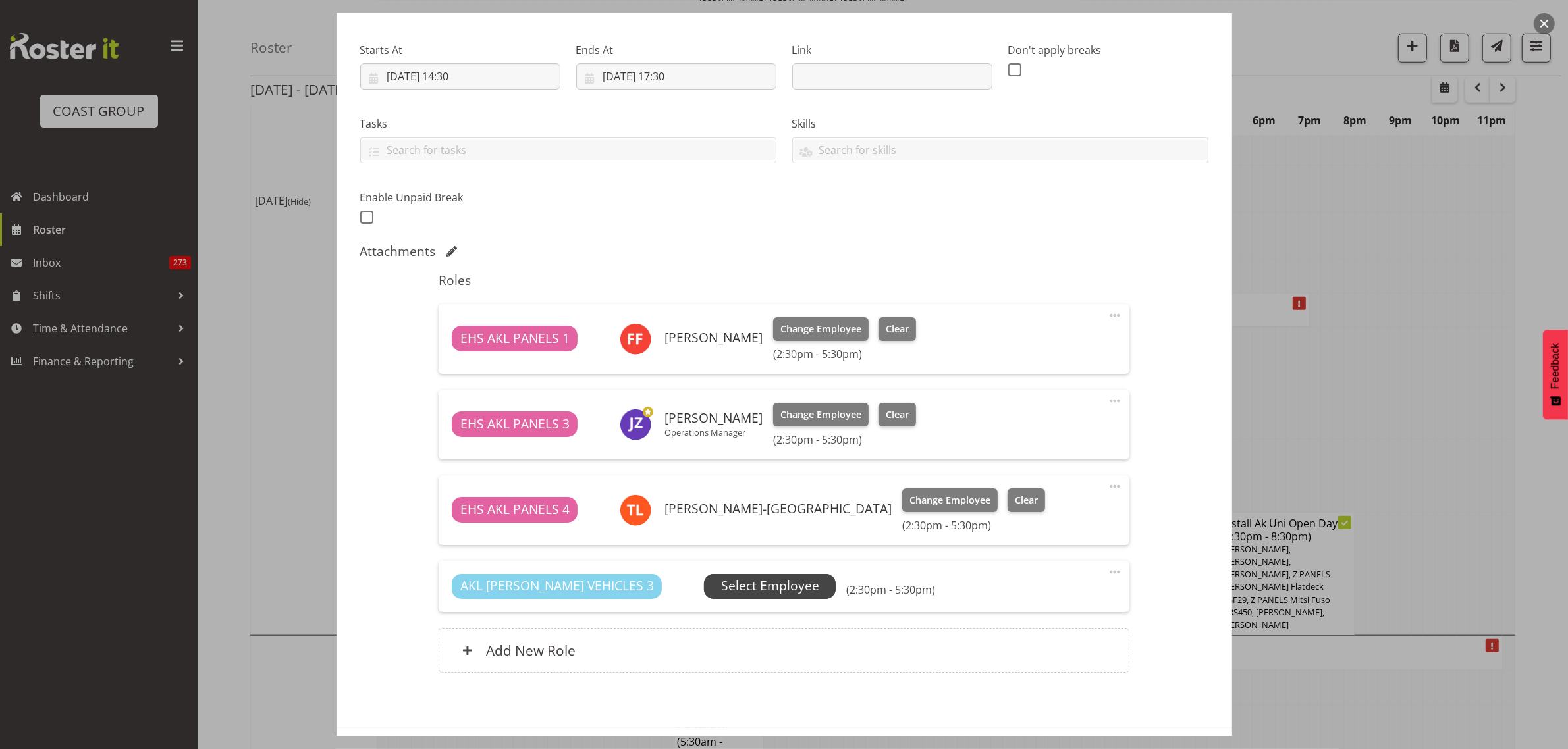
click at [746, 580] on span "Select Employee" at bounding box center [770, 586] width 98 height 19
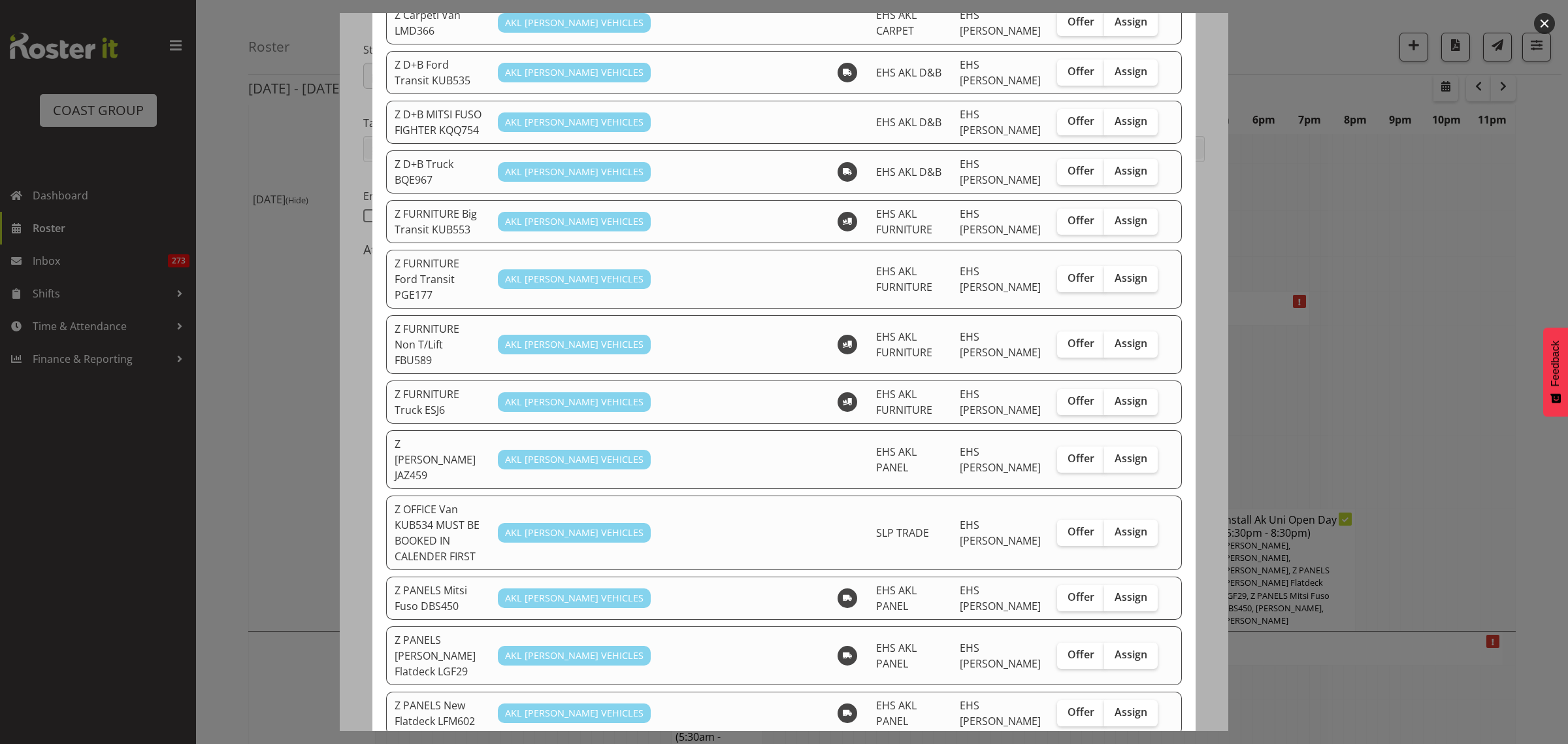
scroll to position [572, 0]
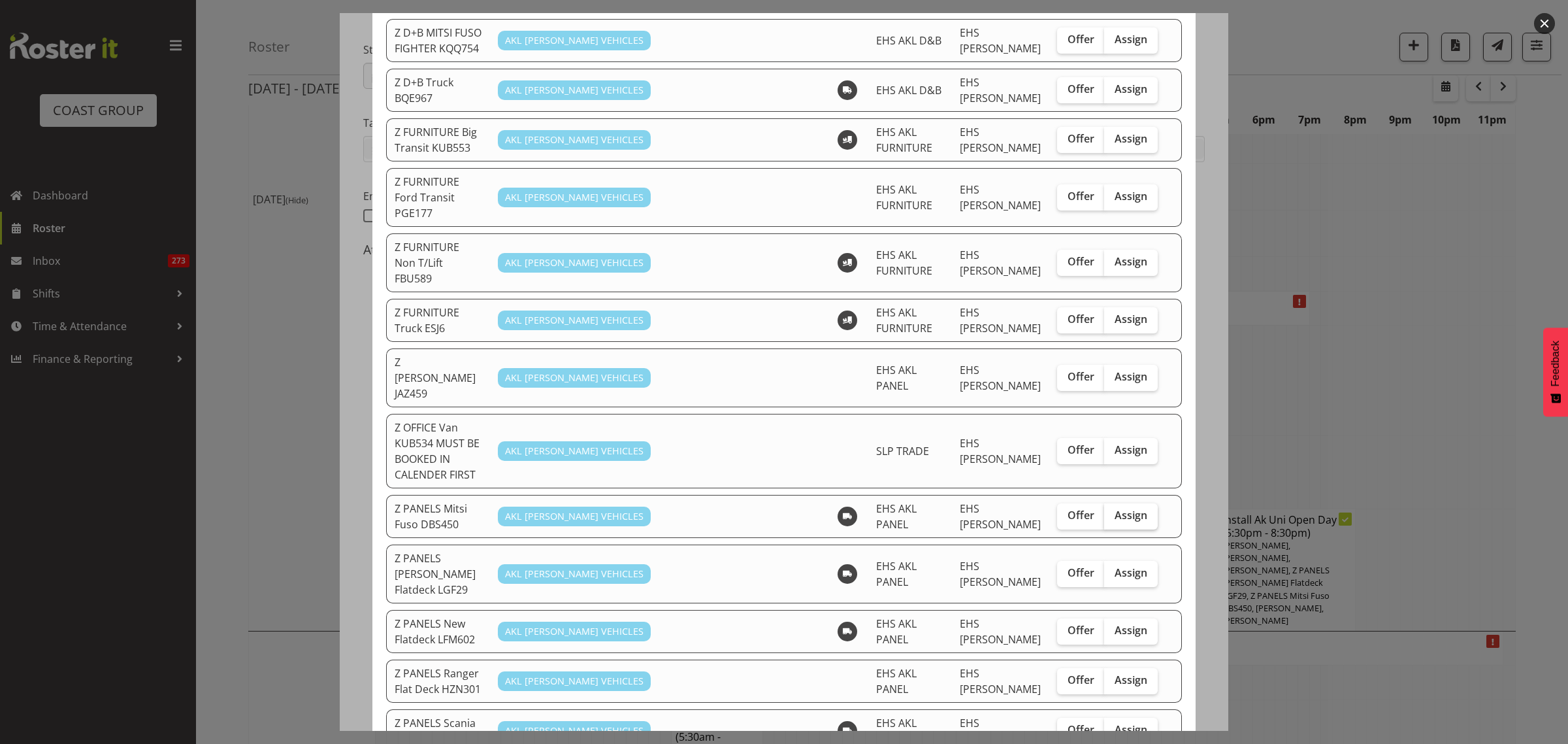
click at [1118, 508] on span "Assign" at bounding box center [1131, 515] width 33 height 13
click at [1113, 511] on input "Assign" at bounding box center [1109, 516] width 9 height 9
checkbox input "true"
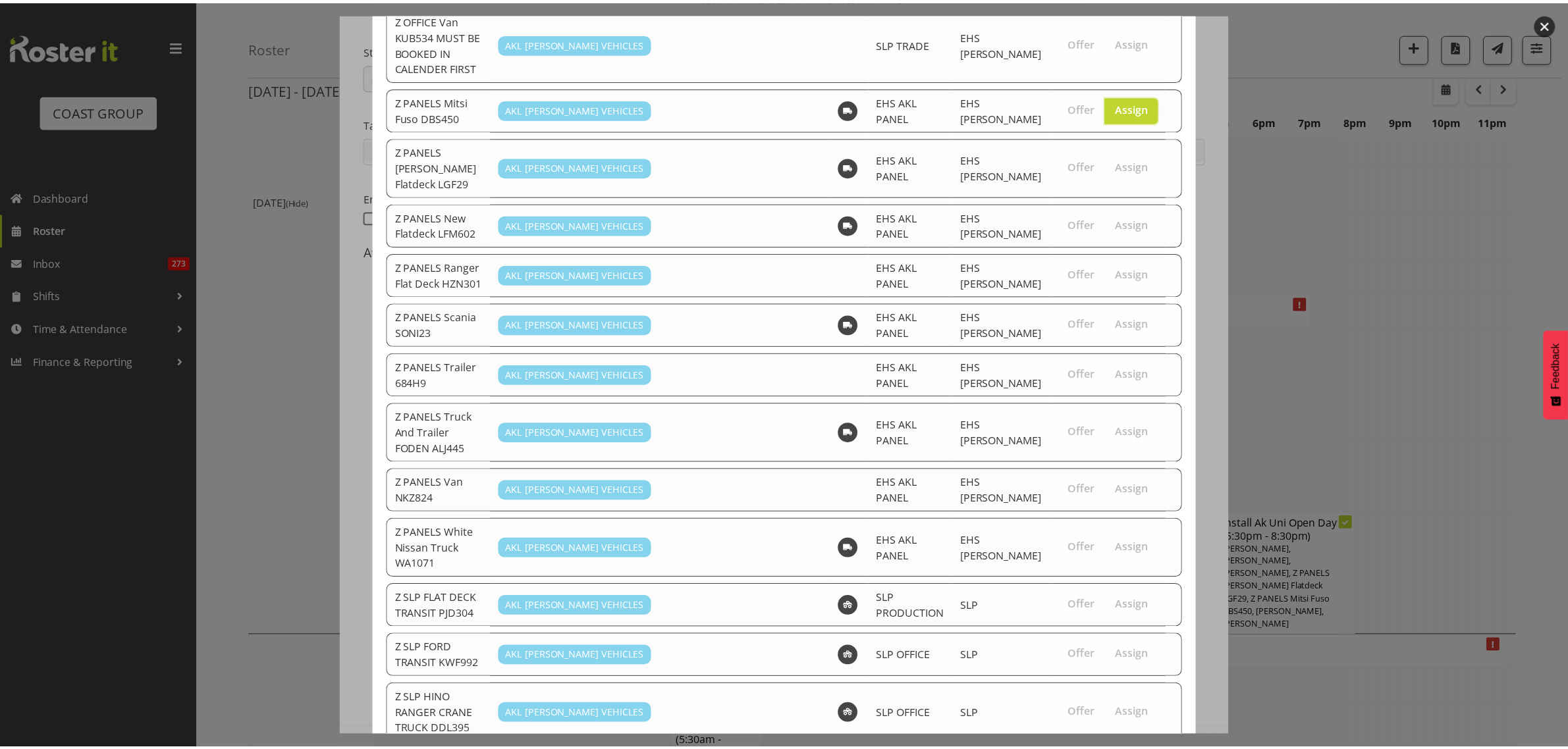
scroll to position [1160, 0]
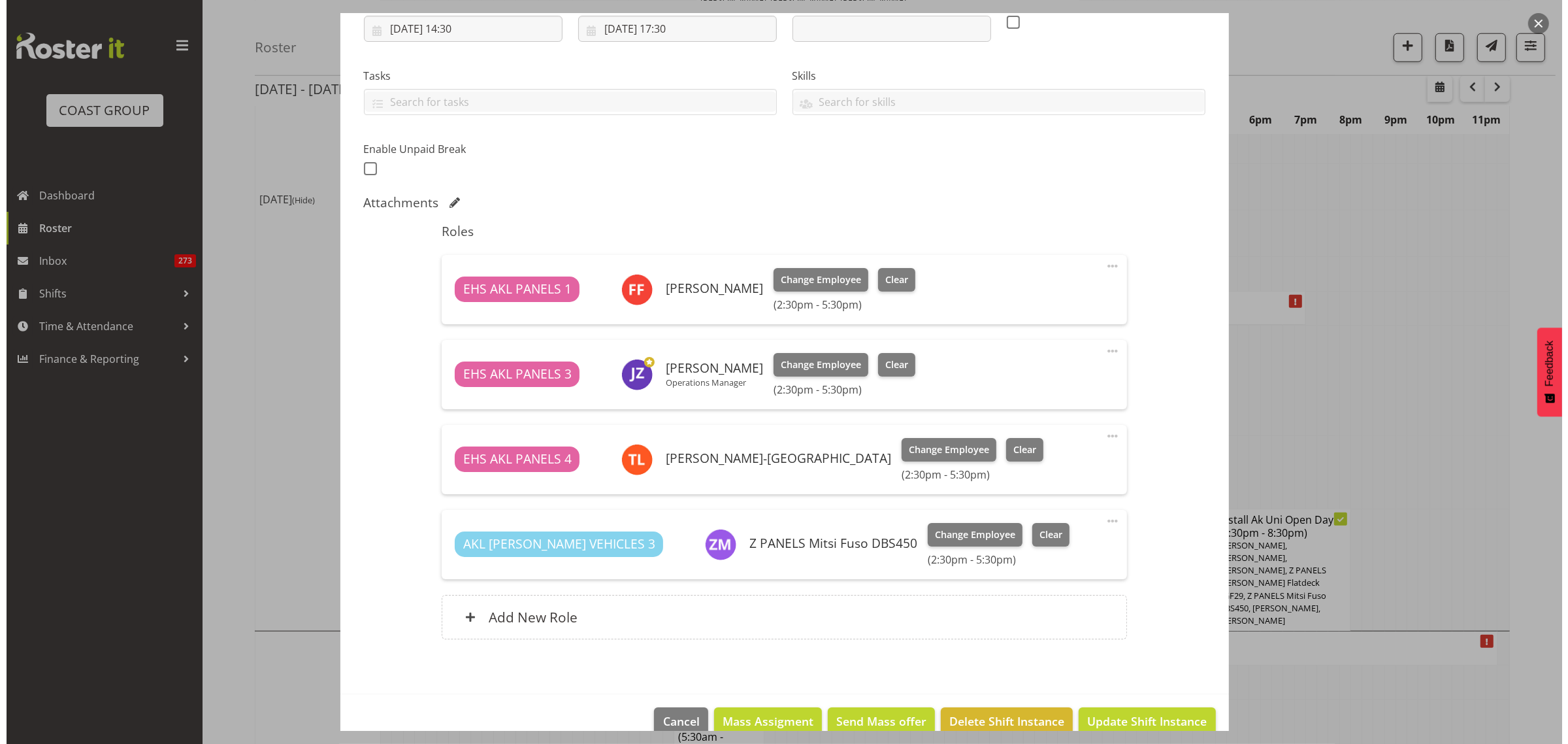
scroll to position [259, 0]
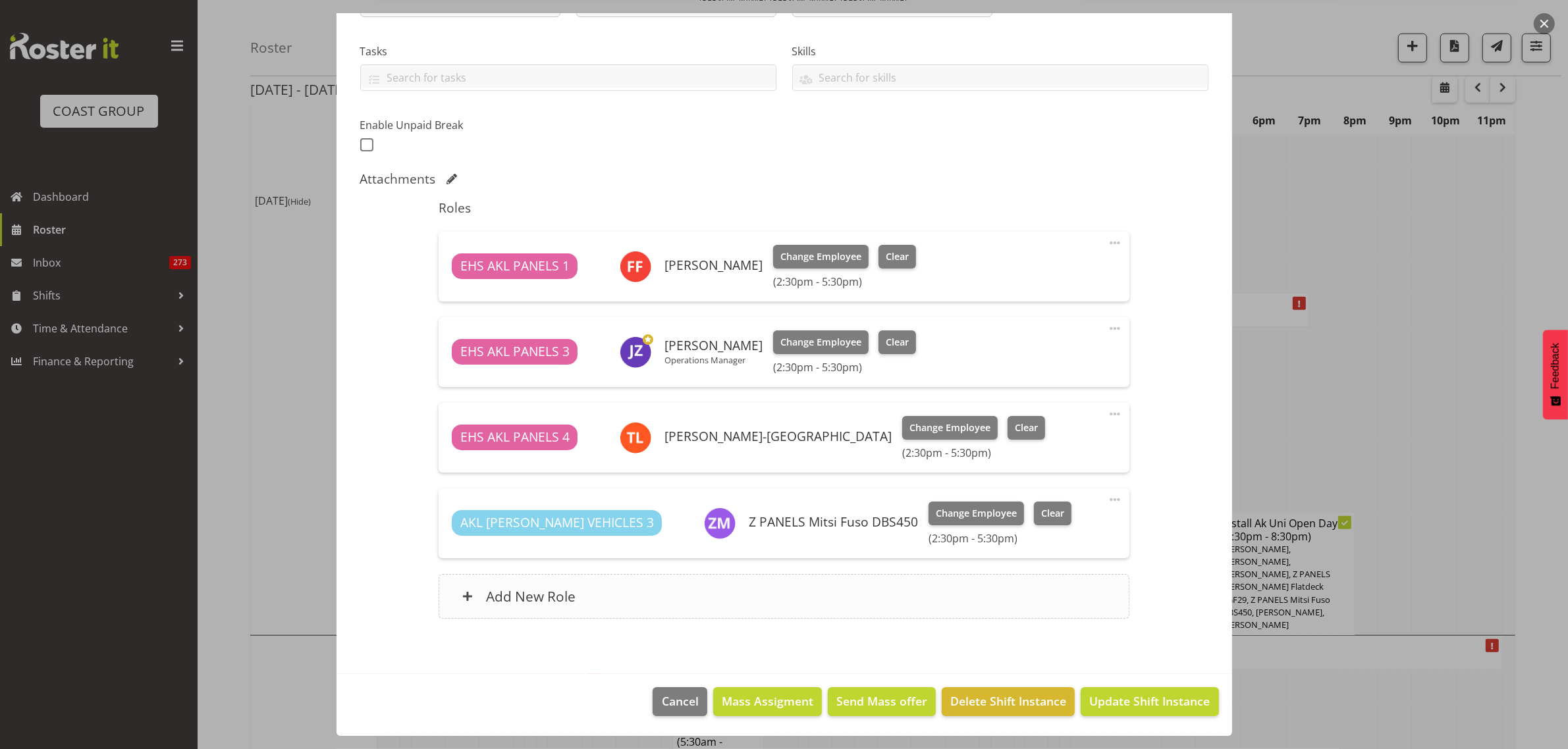
click at [792, 598] on div "Add New Role" at bounding box center [784, 596] width 691 height 45
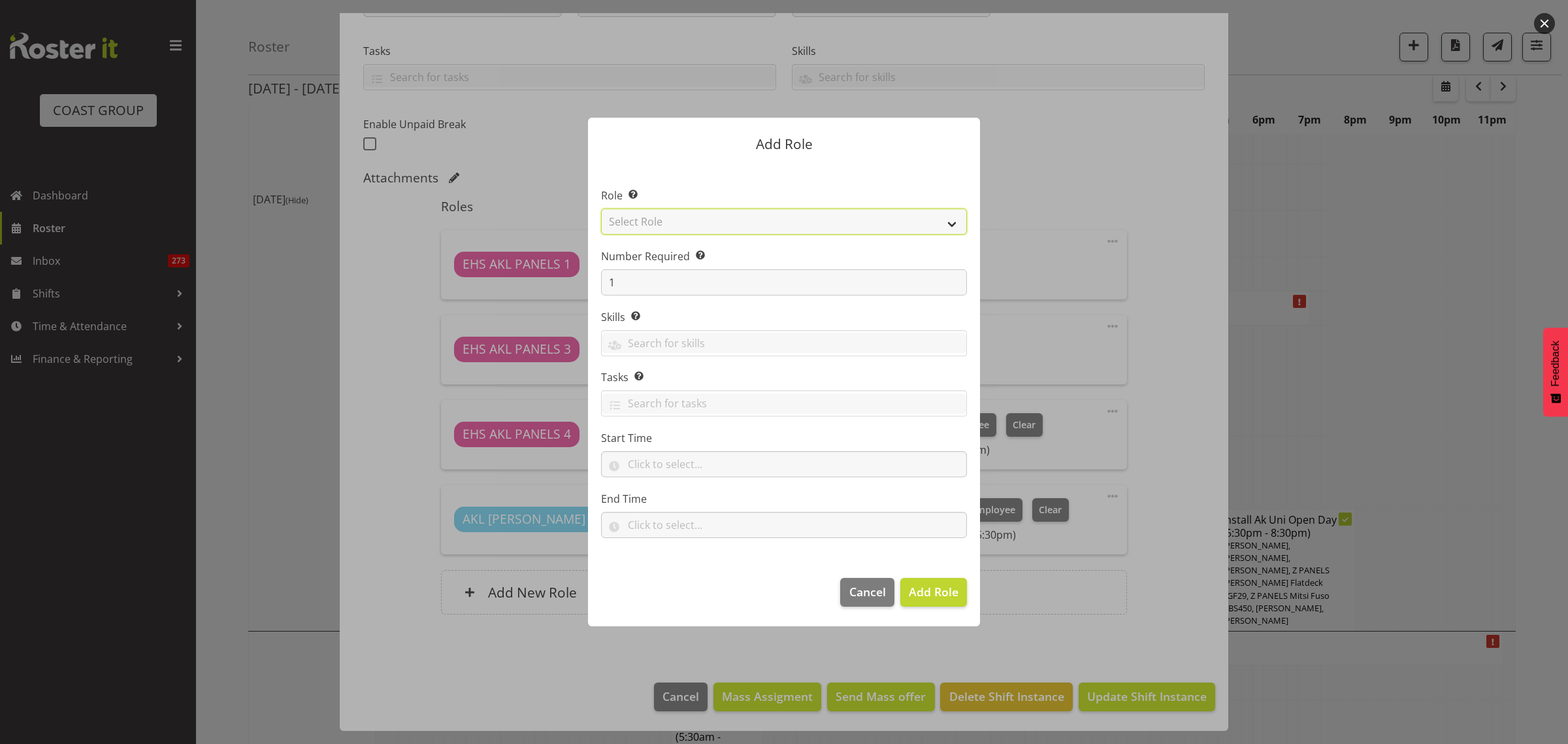
click at [953, 224] on select "Select Role ACCOUNT MANAGER ACCOUNT MANAGER DW ACCOUNTS AKL DIANNA VEHICLES AKL…" at bounding box center [784, 221] width 366 height 26
select select "81"
click at [601, 208] on select "Select Role ACCOUNT MANAGER ACCOUNT MANAGER DW ACCOUNTS AKL DIANNA VEHICLES AKL…" at bounding box center [784, 221] width 366 height 26
click at [930, 594] on span "Add Role" at bounding box center [933, 591] width 49 height 16
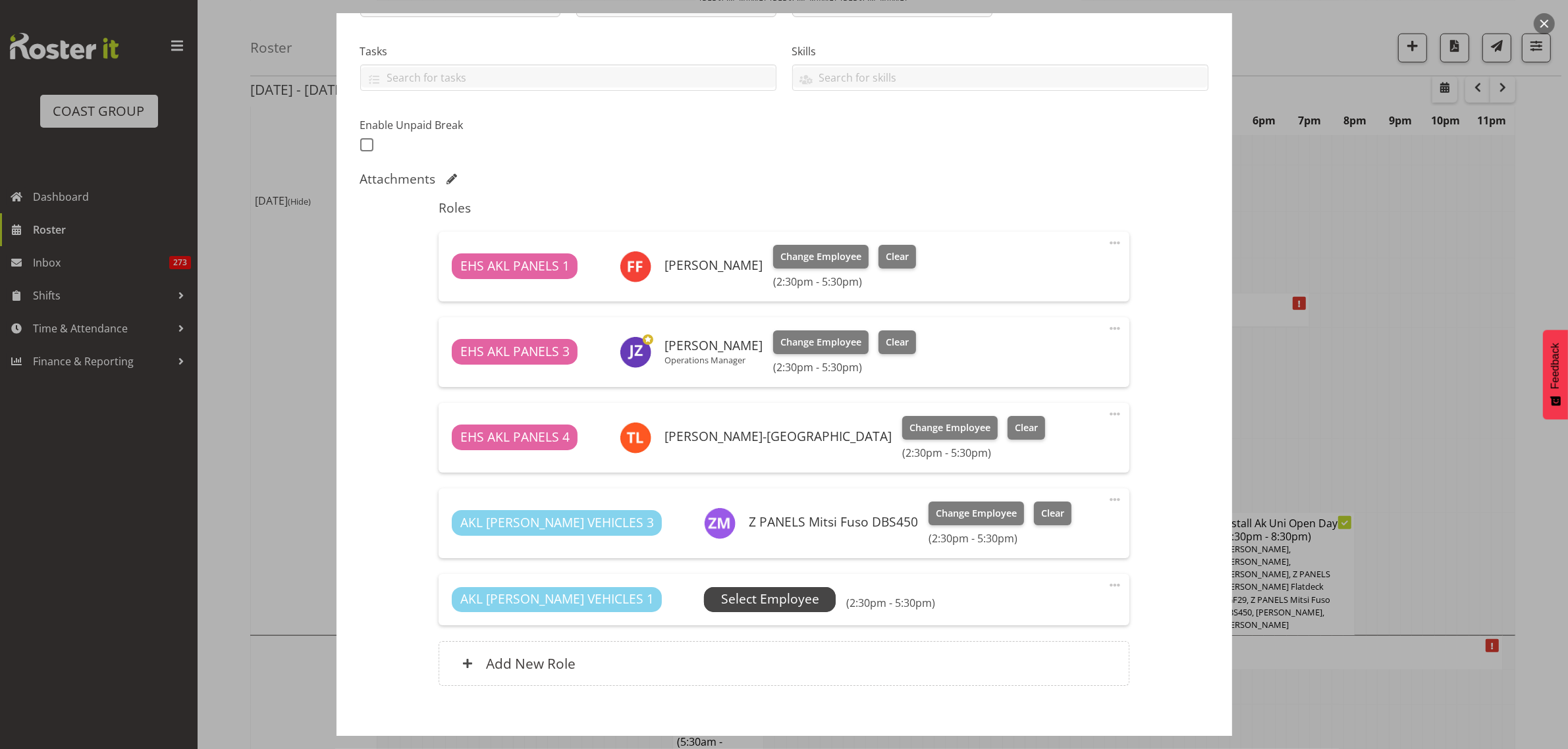
click at [728, 603] on span "Select Employee" at bounding box center [770, 599] width 98 height 19
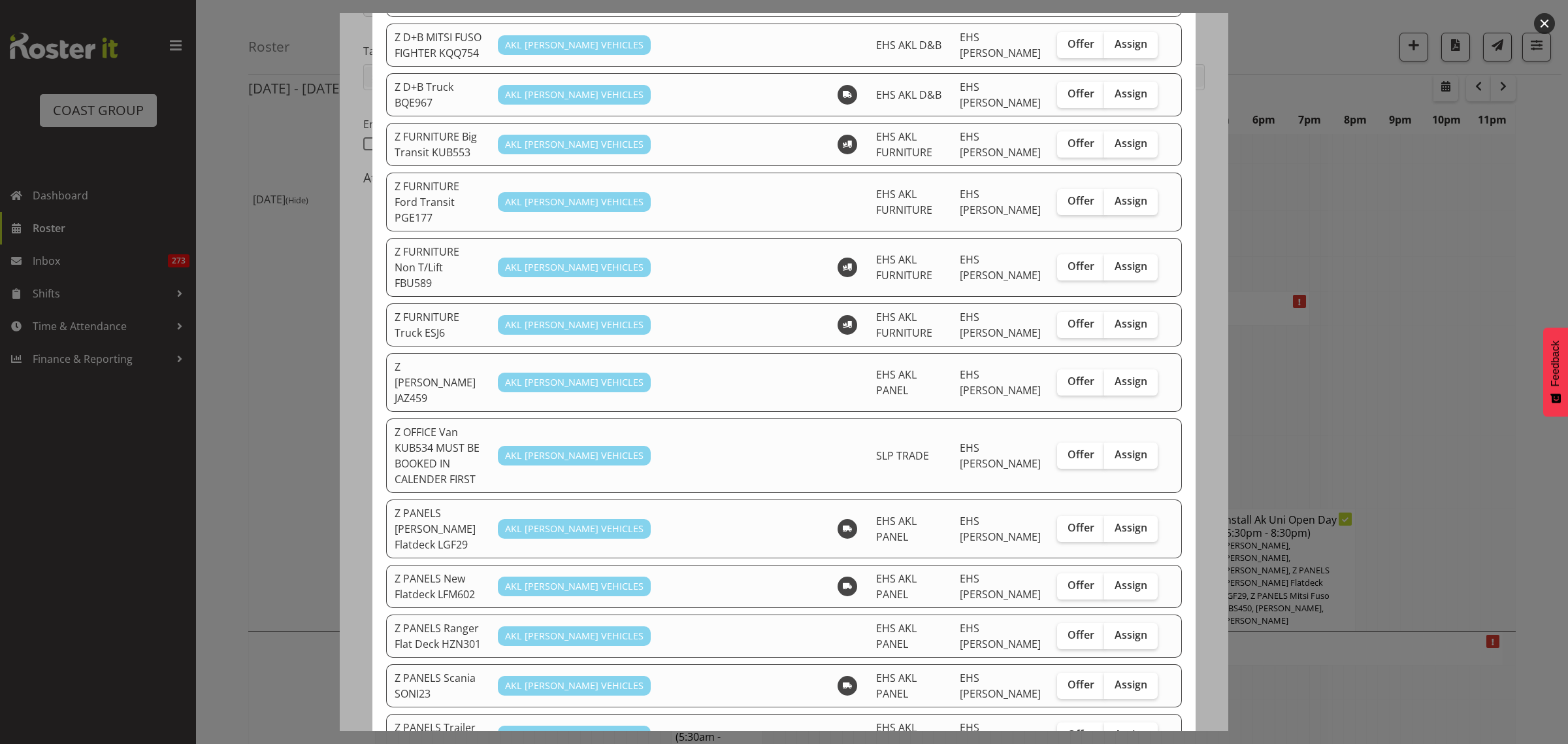
scroll to position [572, 0]
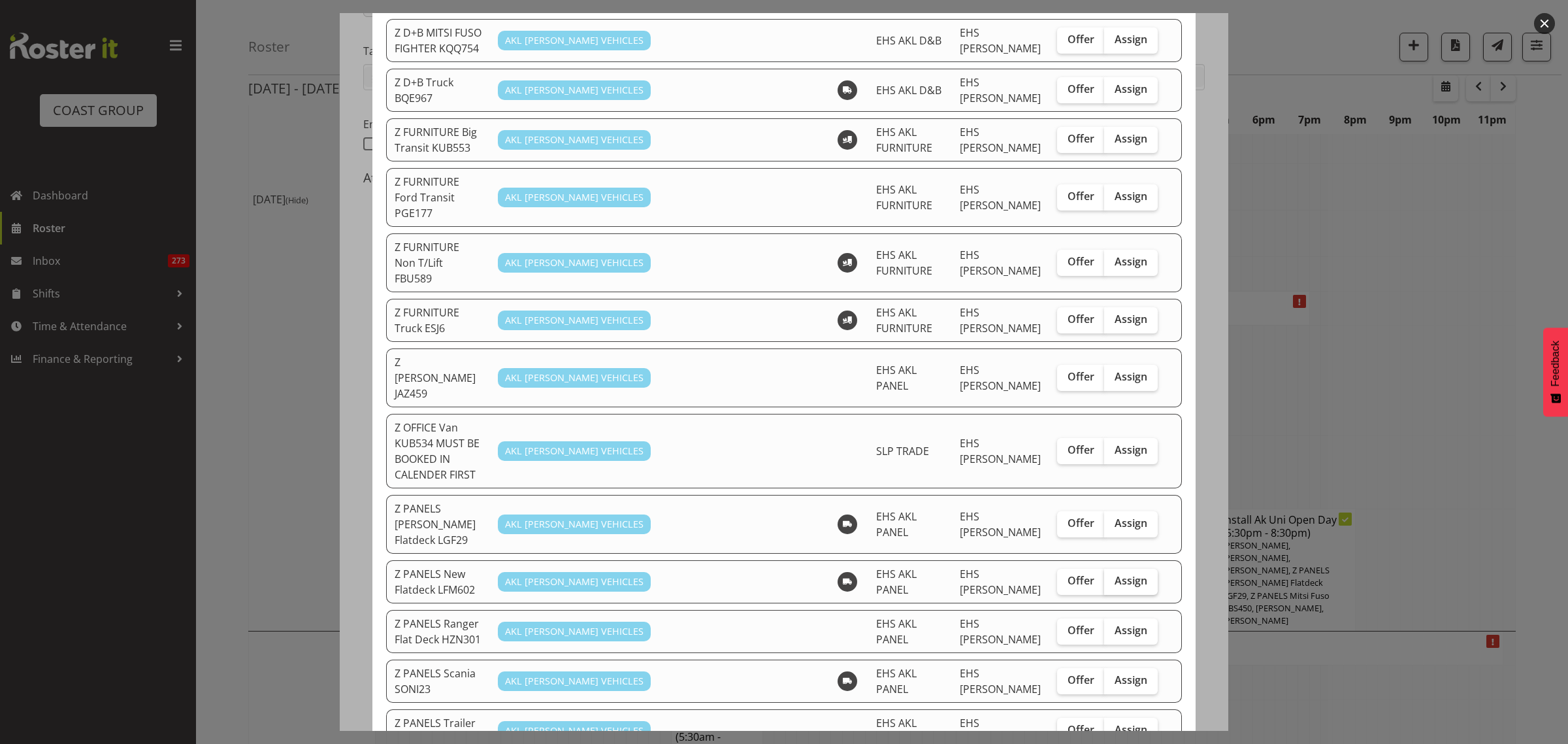
click at [1117, 574] on span "Assign" at bounding box center [1131, 581] width 33 height 13
click at [1113, 576] on input "Assign" at bounding box center [1109, 581] width 9 height 9
checkbox input "true"
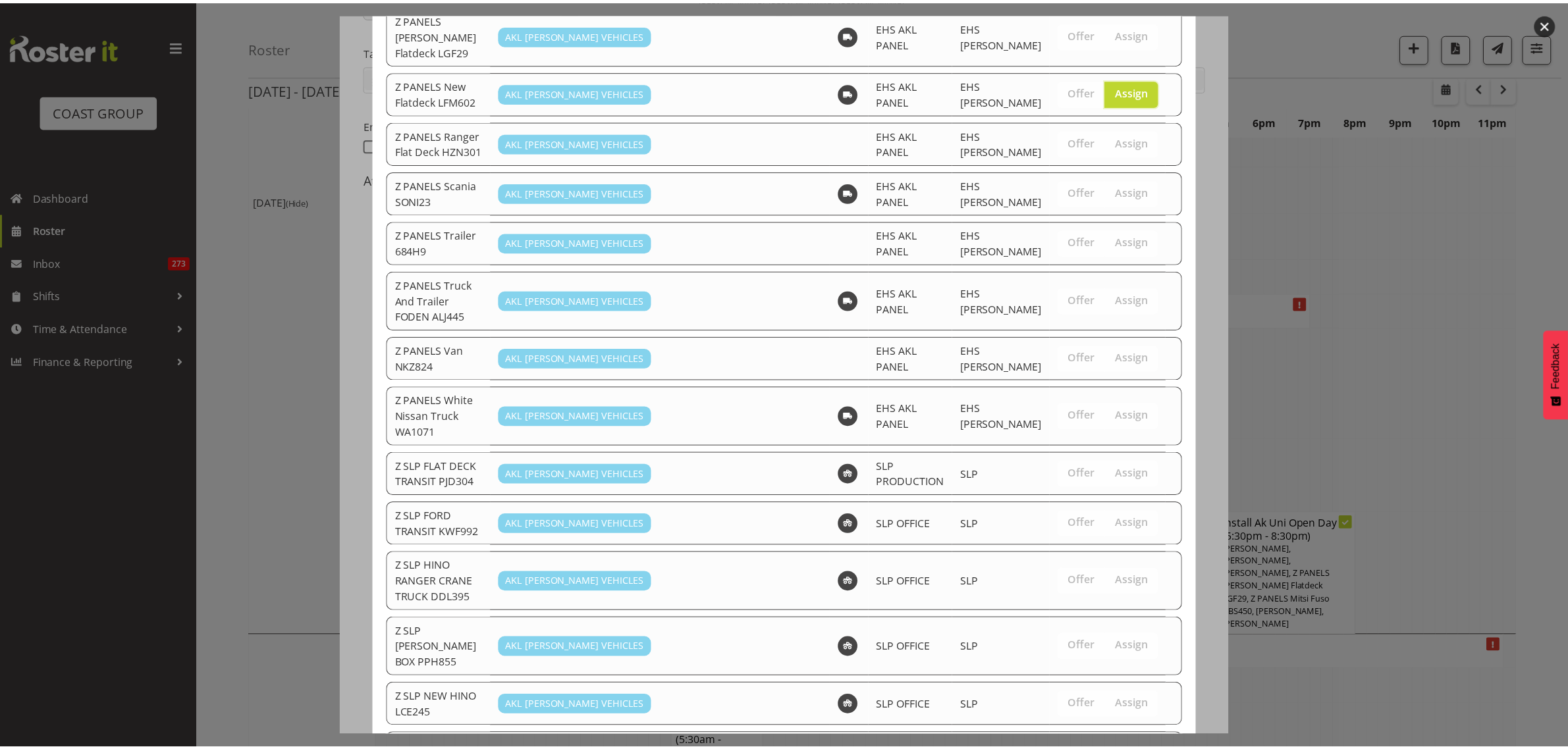
scroll to position [1110, 0]
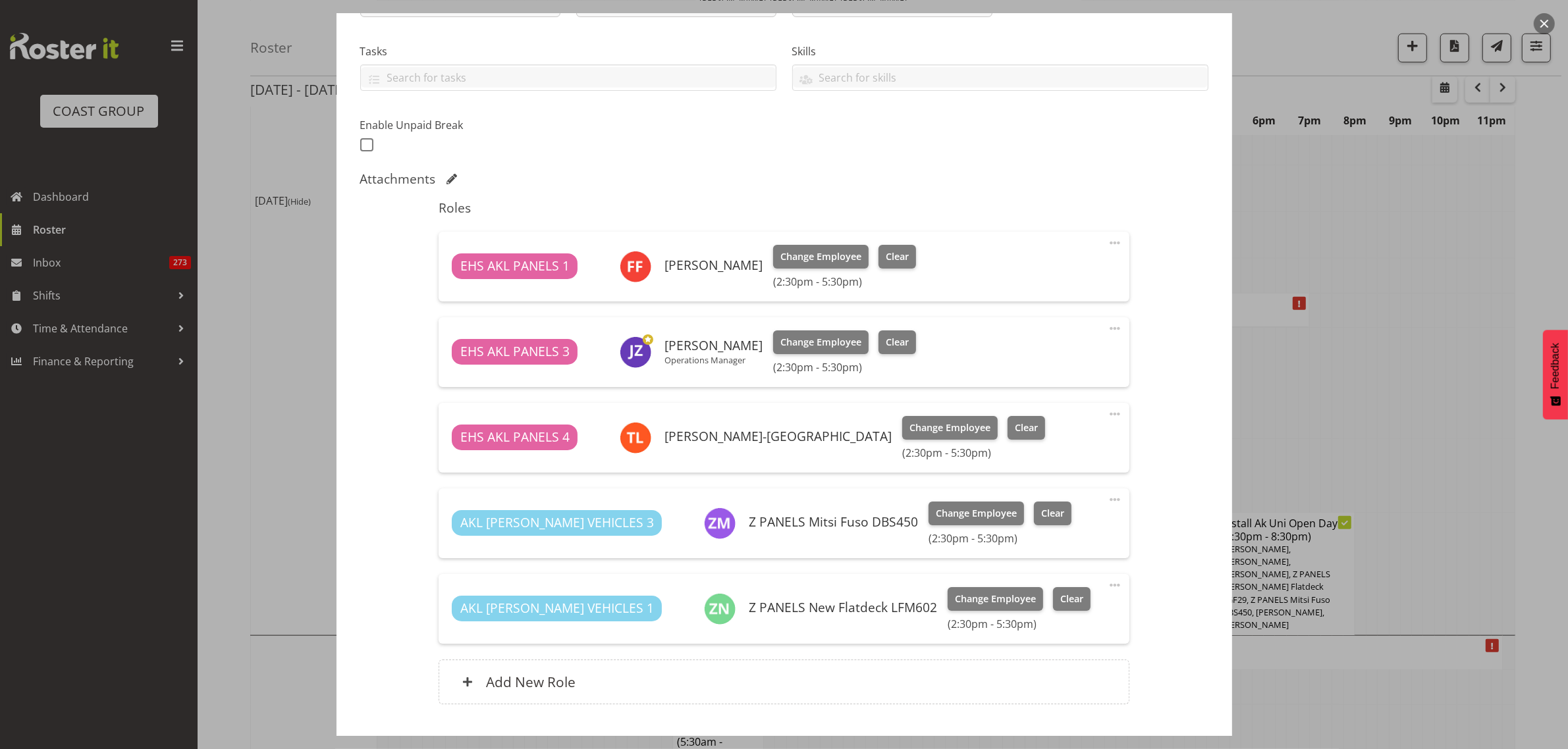
scroll to position [346, 0]
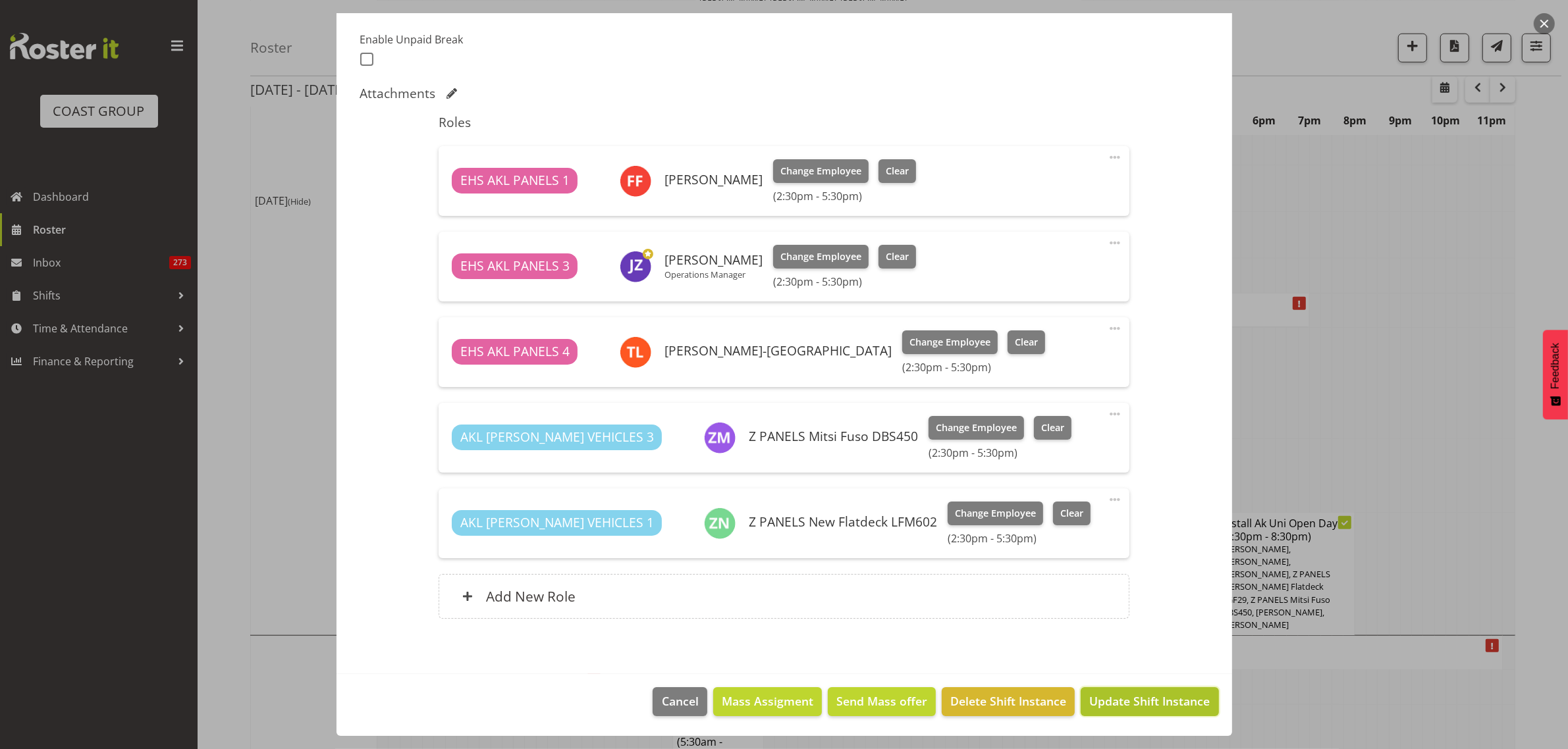
click at [1130, 707] on span "Update Shift Instance" at bounding box center [1149, 701] width 120 height 17
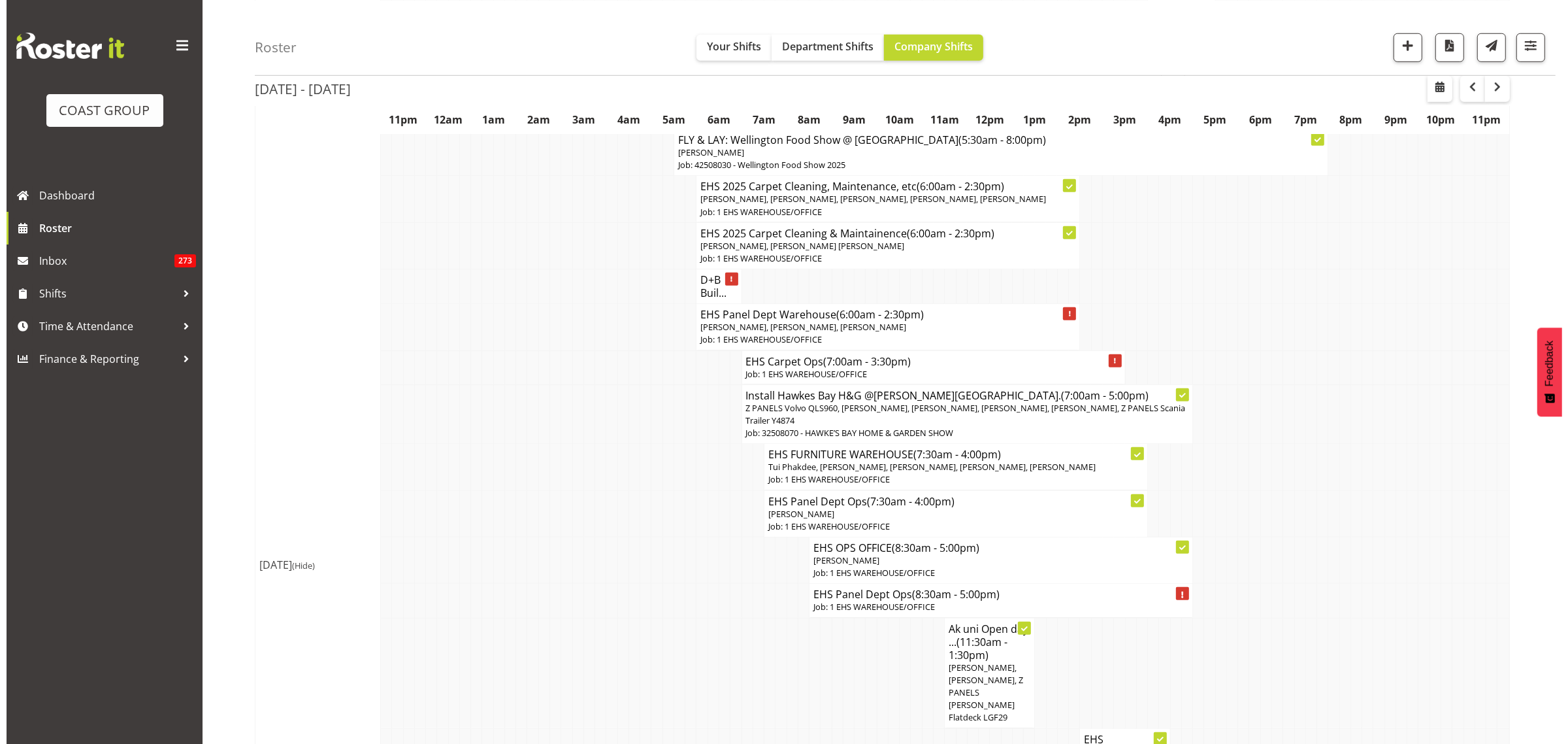
scroll to position [1471, 0]
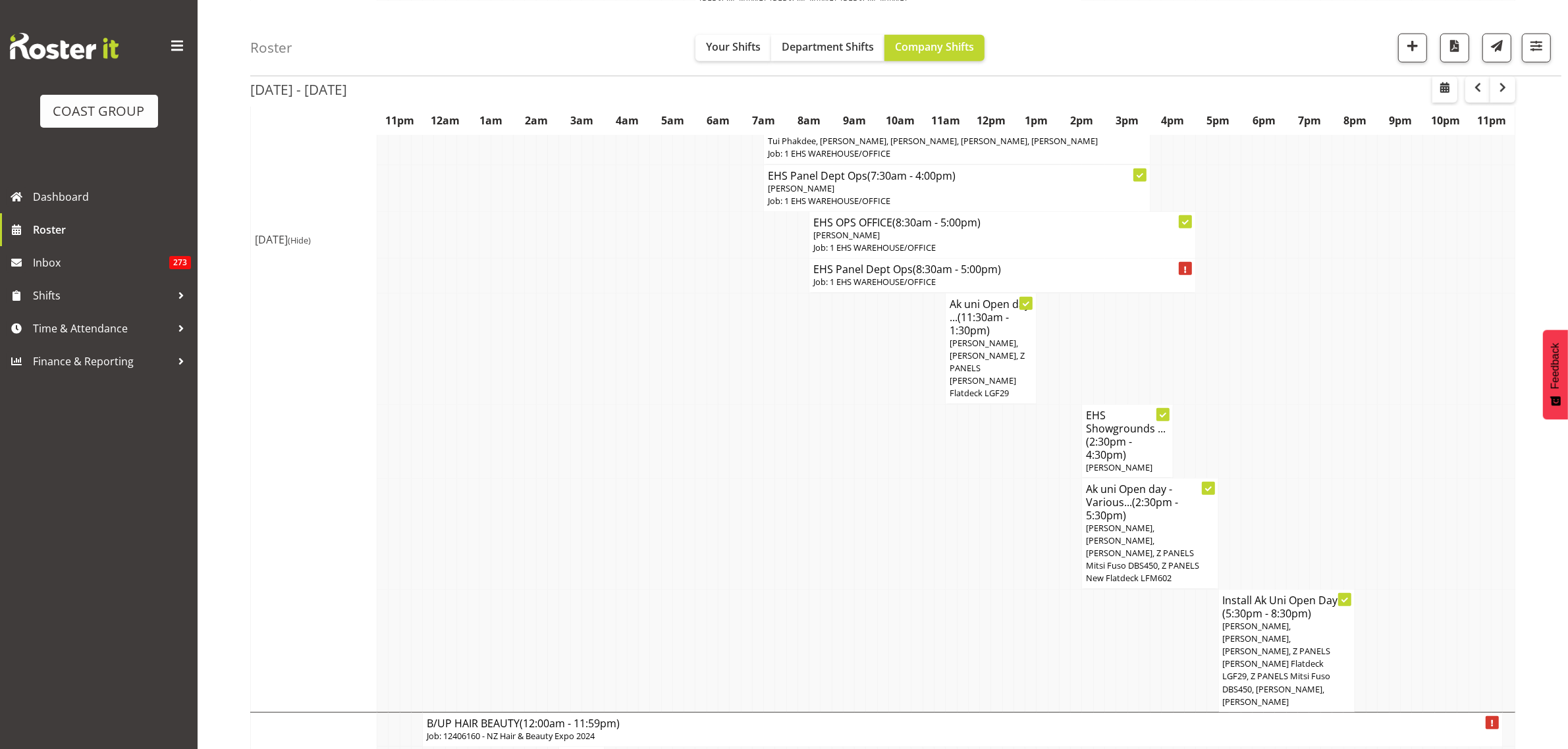
click at [1295, 620] on span "Jeremy Zhu, Freddieric Fiel, Takaria Leleimua-Kamira, Z PANELS Mitsy Flatdeck L…" at bounding box center [1277, 663] width 108 height 87
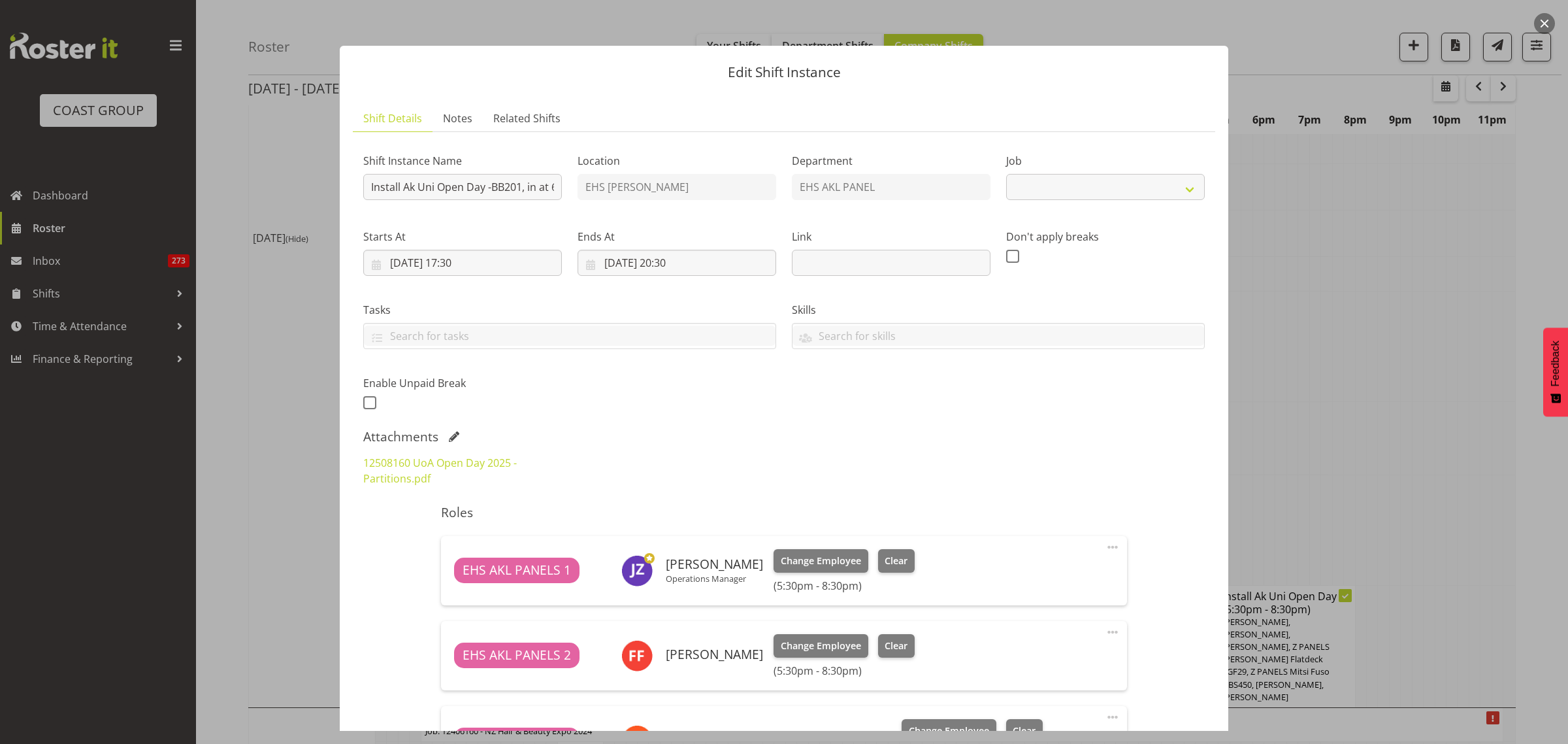
select select "9993"
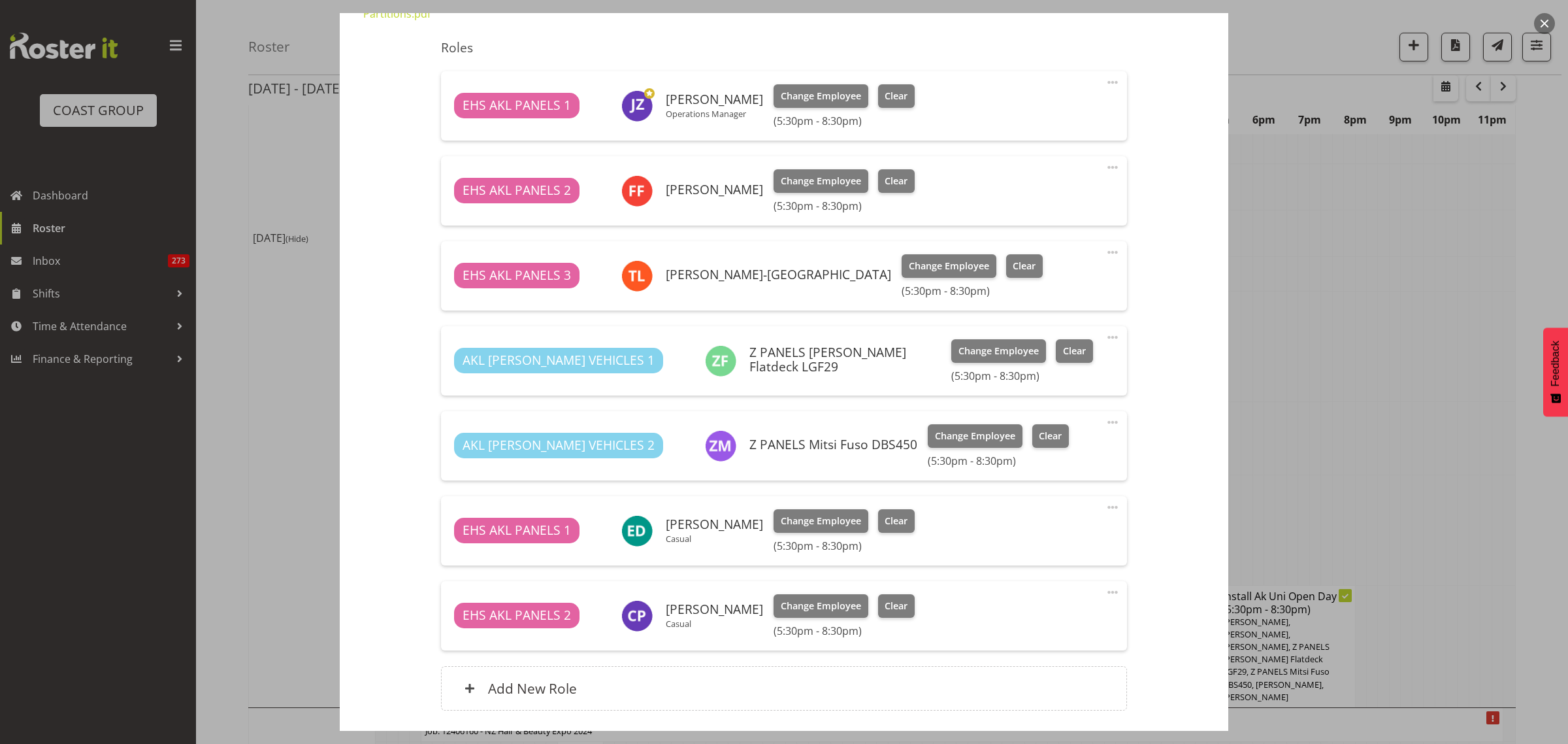
scroll to position [491, 0]
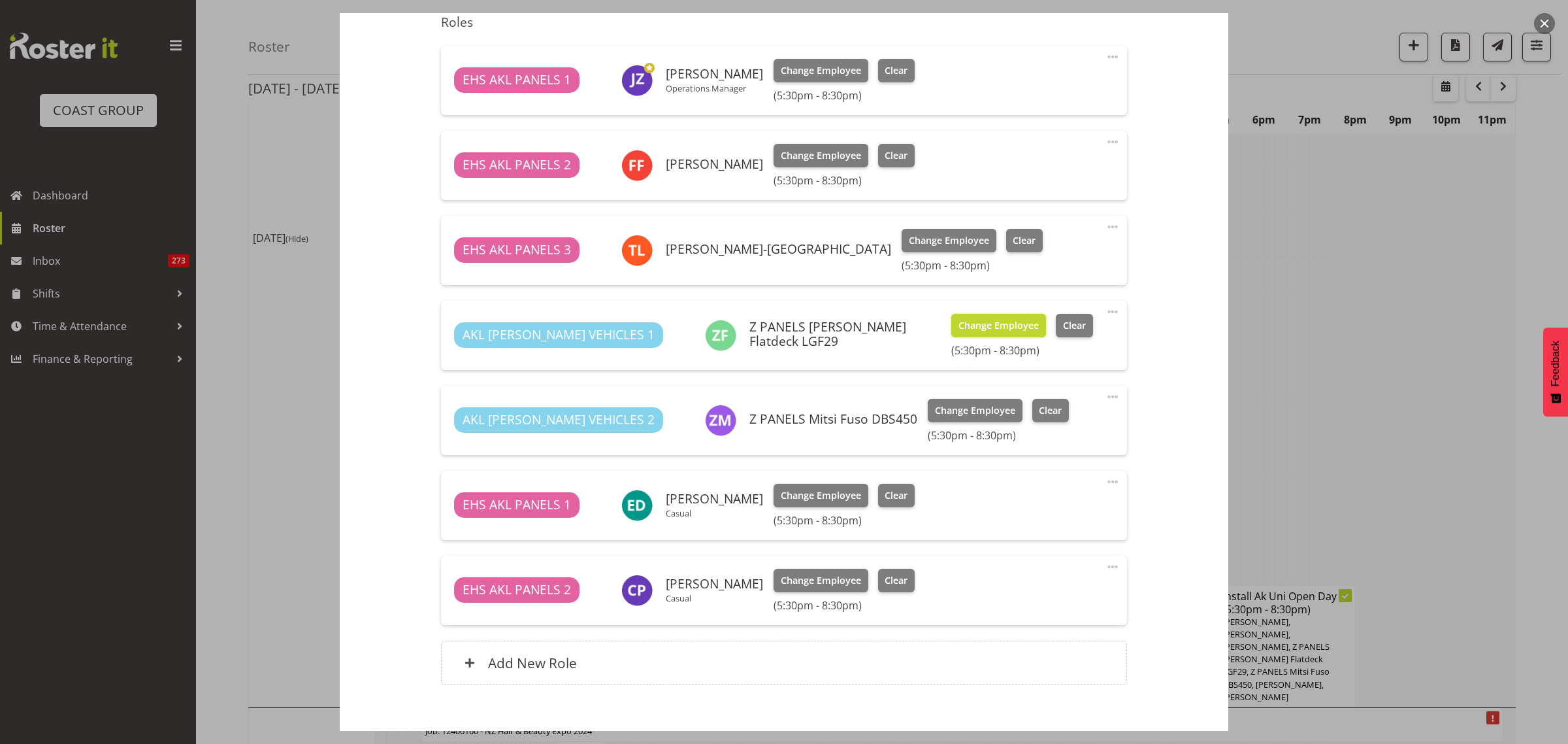
click at [958, 327] on span "Change Employee" at bounding box center [998, 326] width 80 height 14
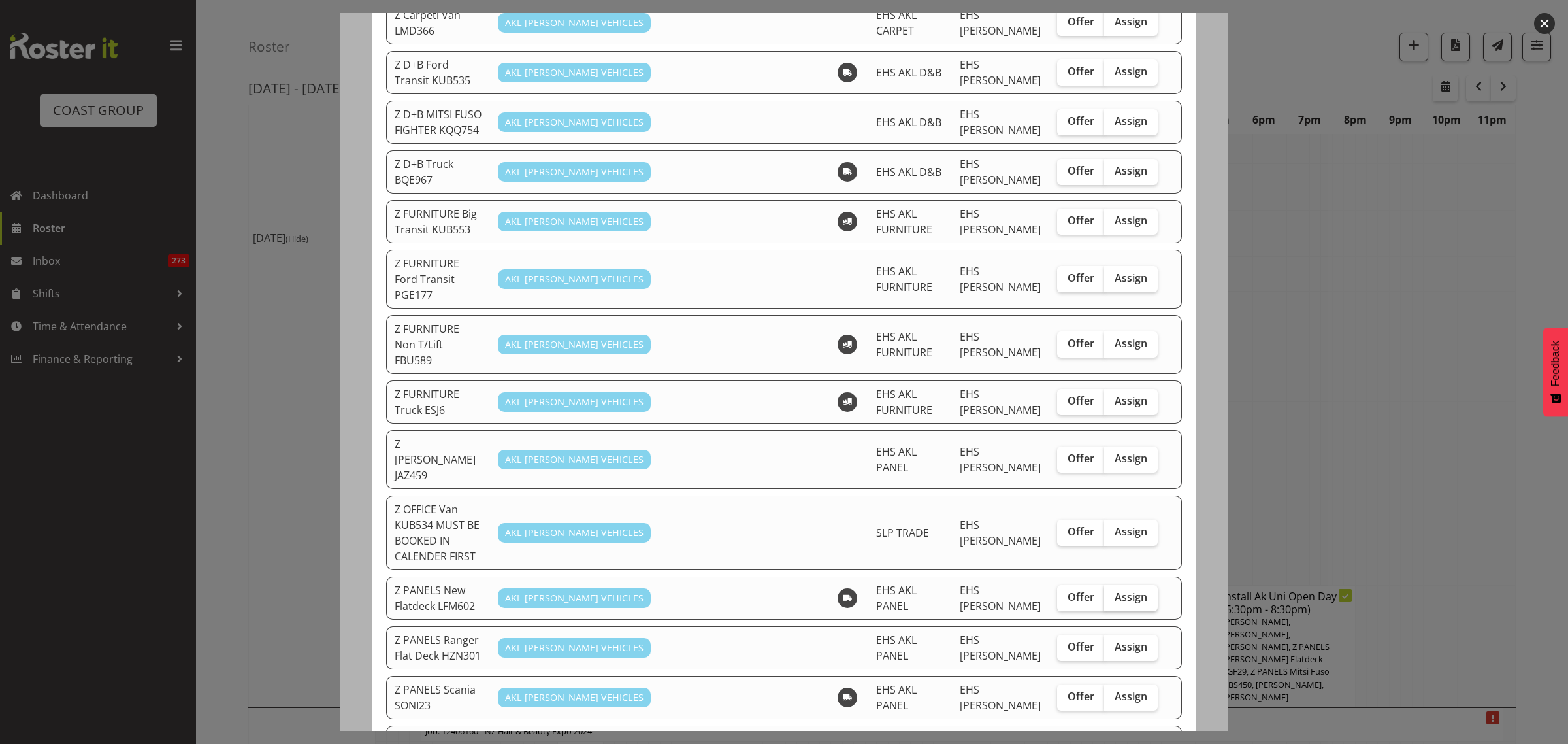
click at [1114, 590] on span "Assign" at bounding box center [1131, 596] width 33 height 13
click at [1112, 593] on input "Assign" at bounding box center [1109, 597] width 9 height 9
checkbox input "true"
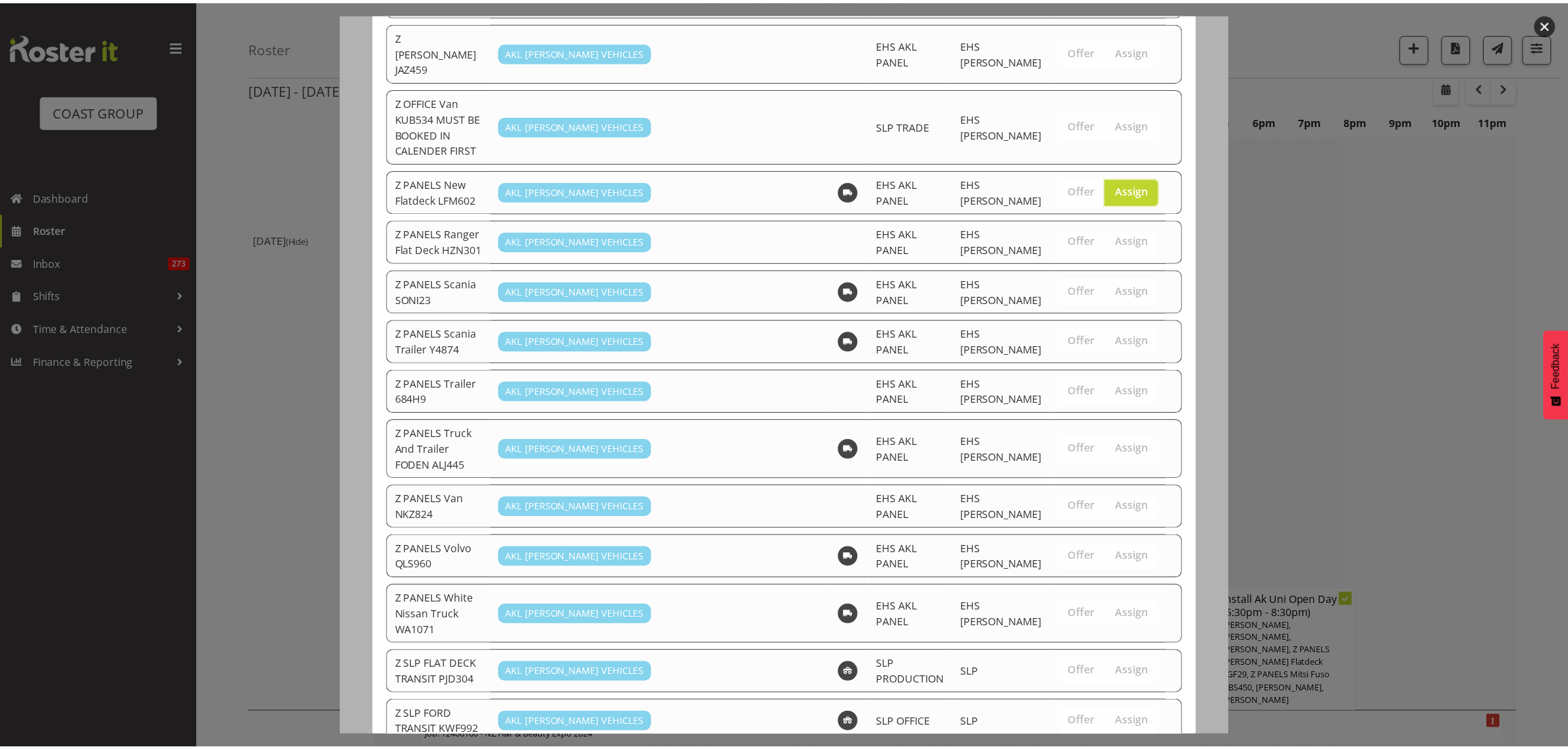
scroll to position [1156, 0]
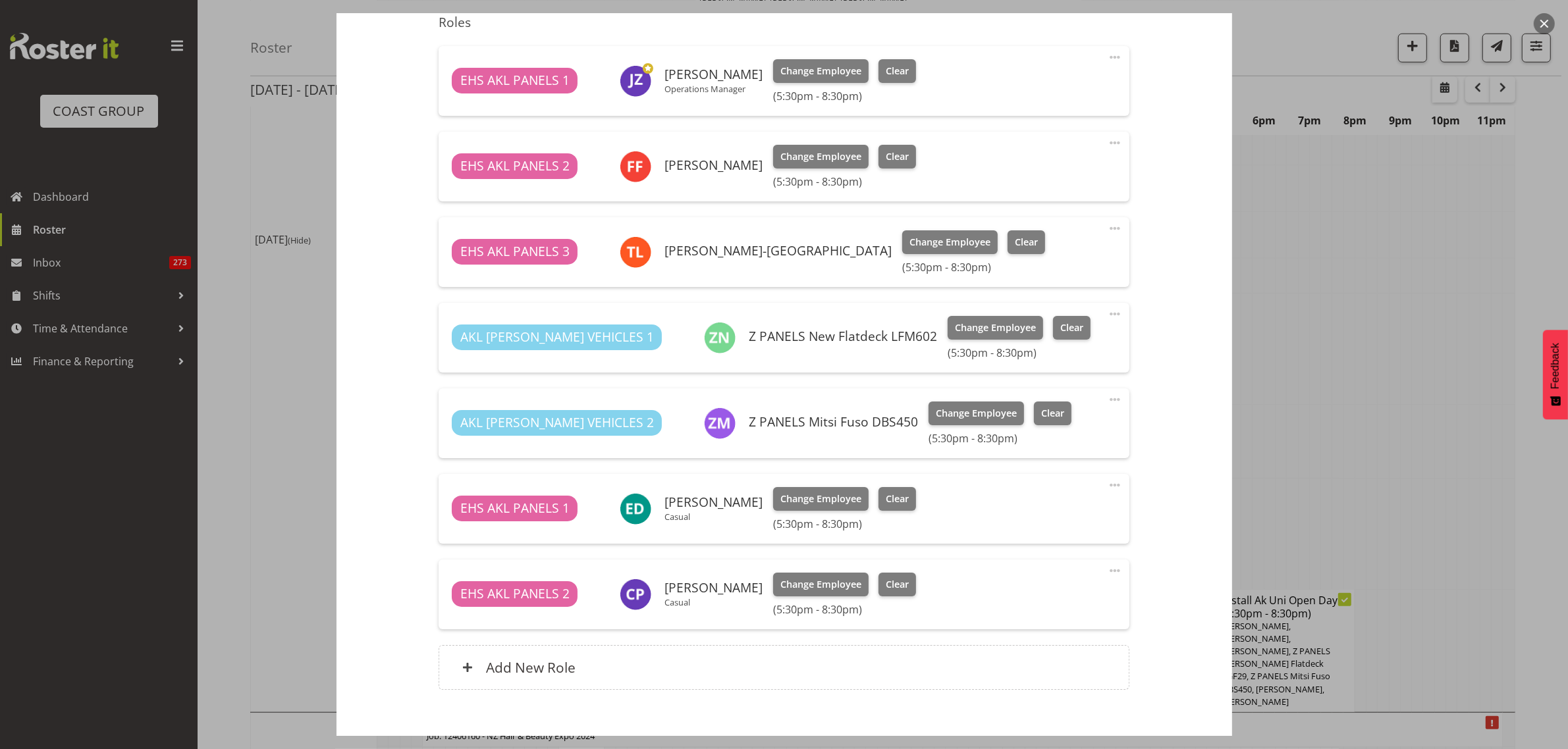
scroll to position [564, 0]
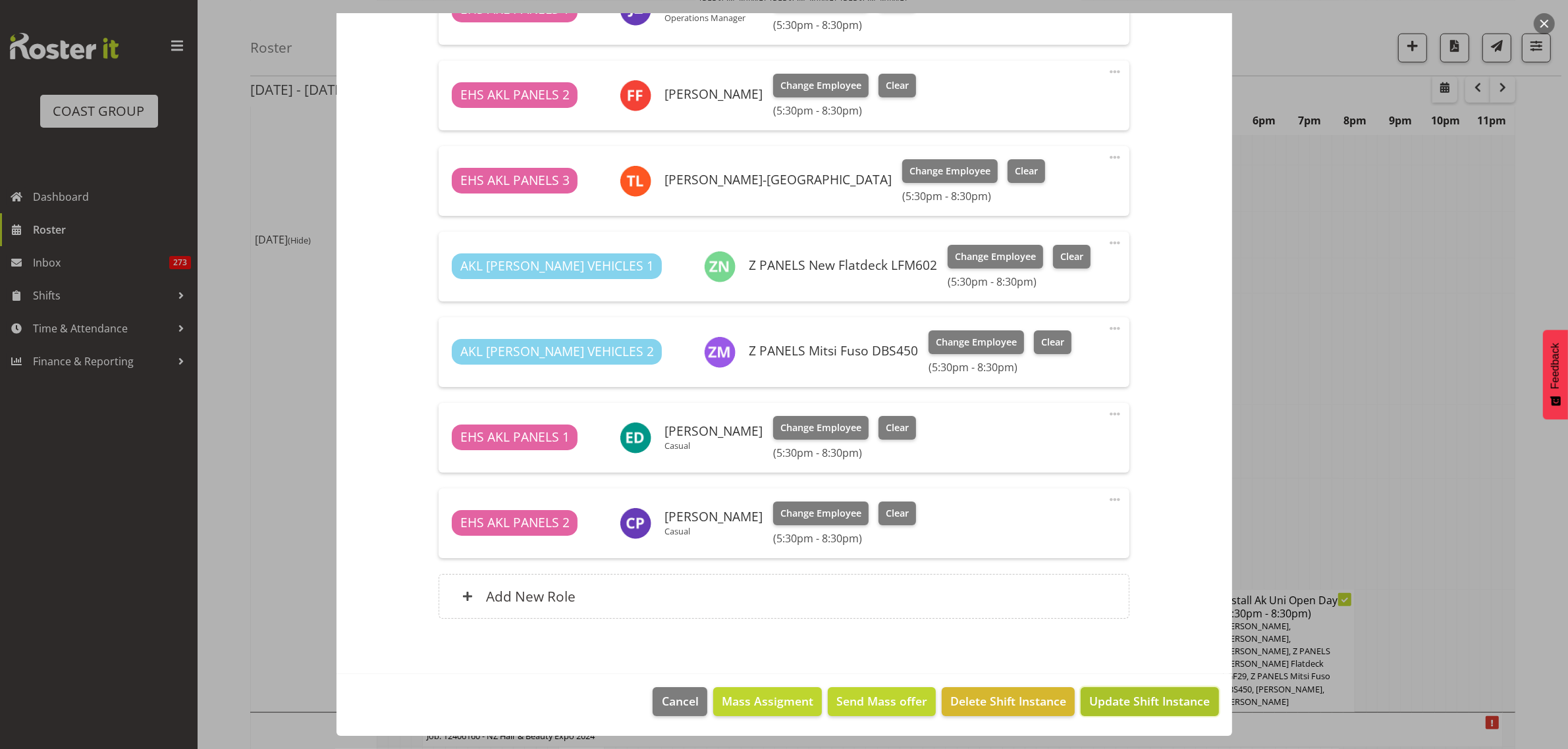
click at [1110, 704] on span "Update Shift Instance" at bounding box center [1149, 701] width 120 height 17
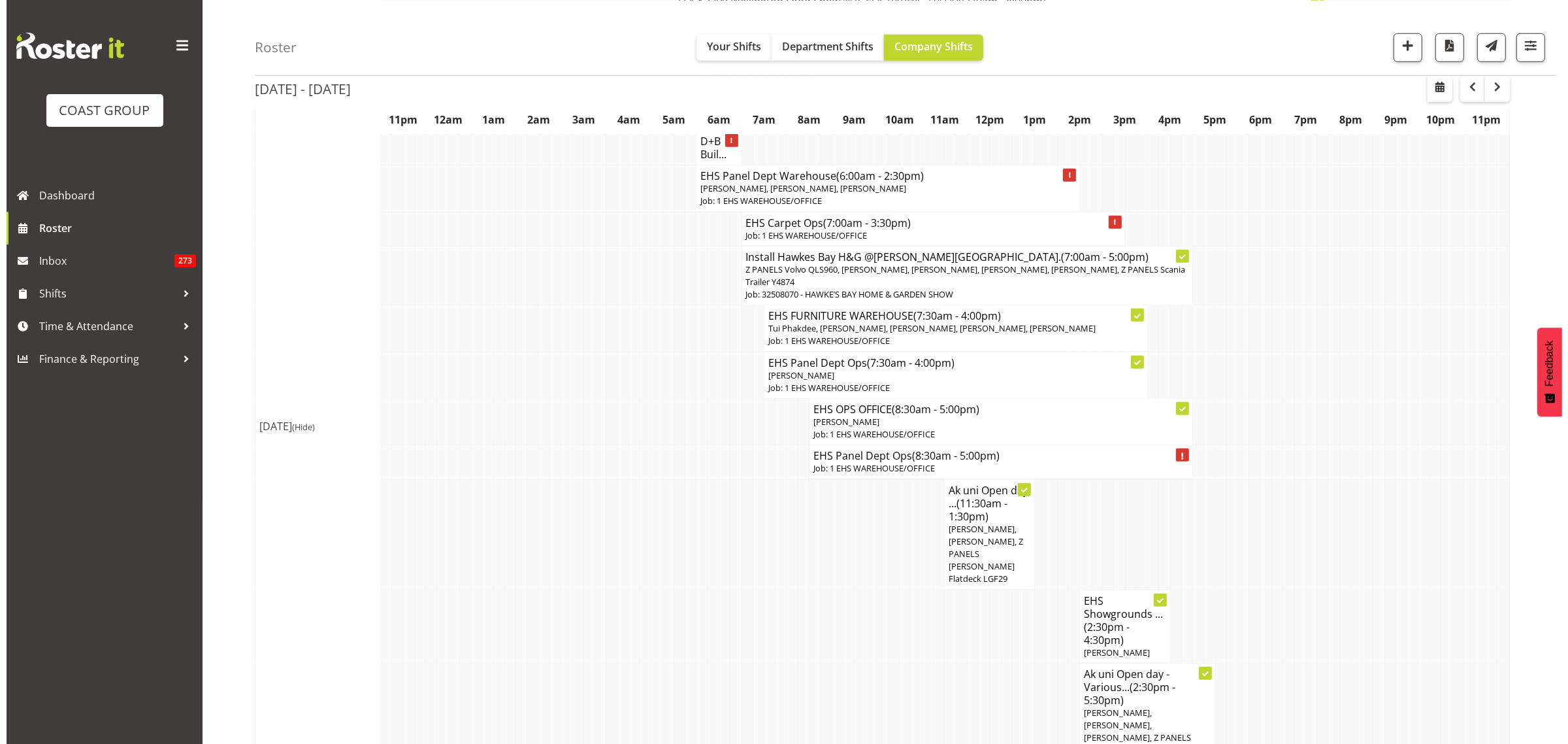
scroll to position [1308, 0]
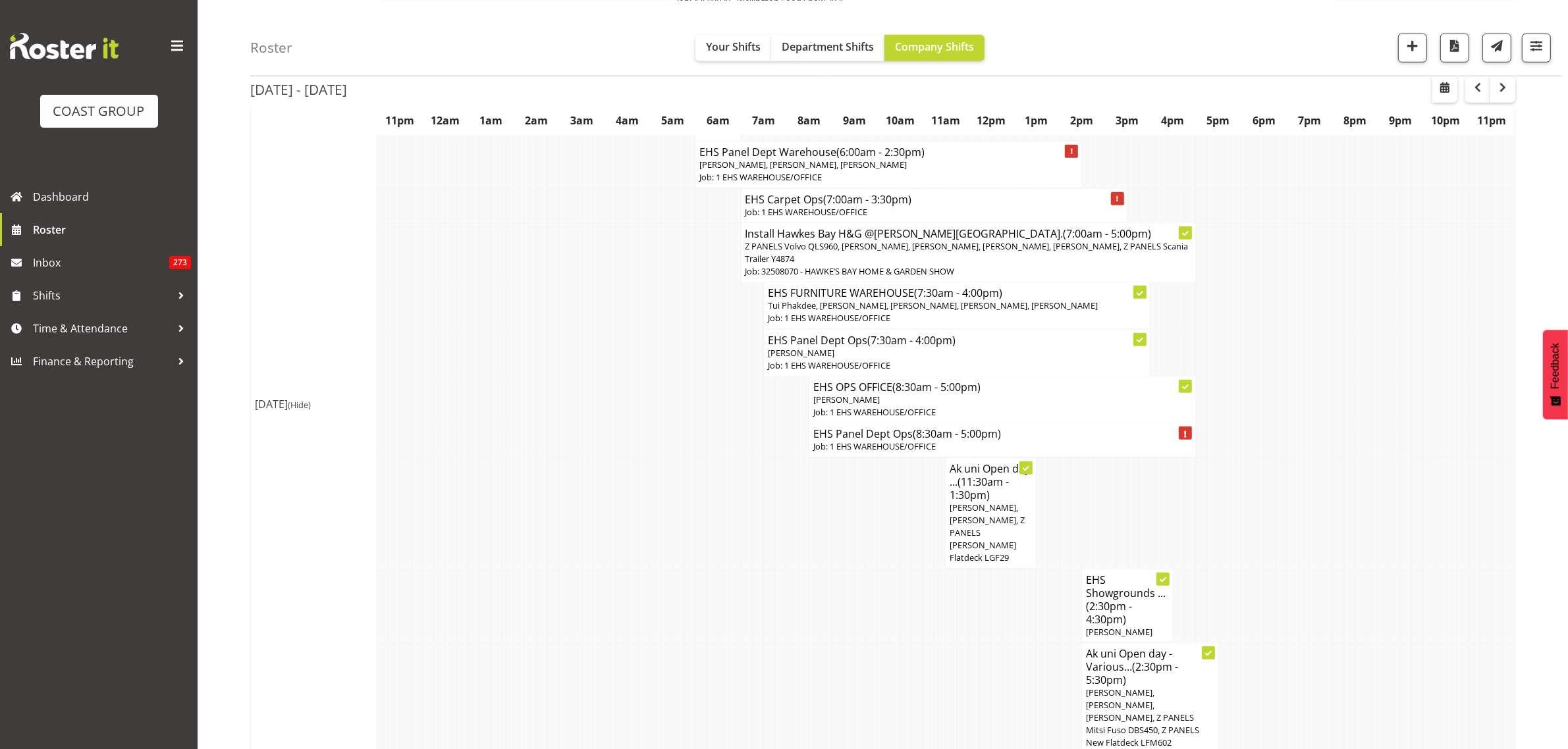
click at [994, 347] on p "[PERSON_NAME]" at bounding box center [956, 353] width 378 height 12
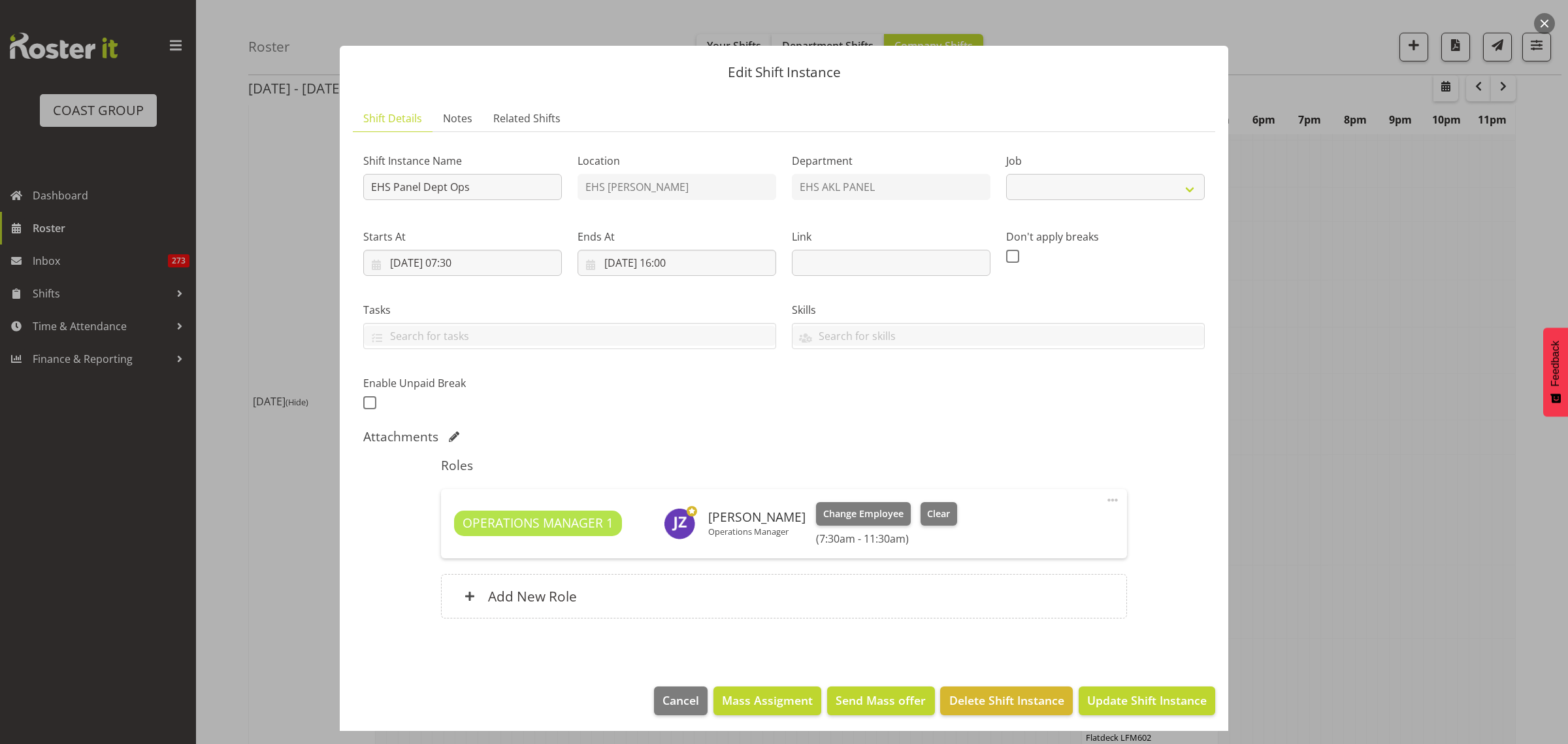
select select "69"
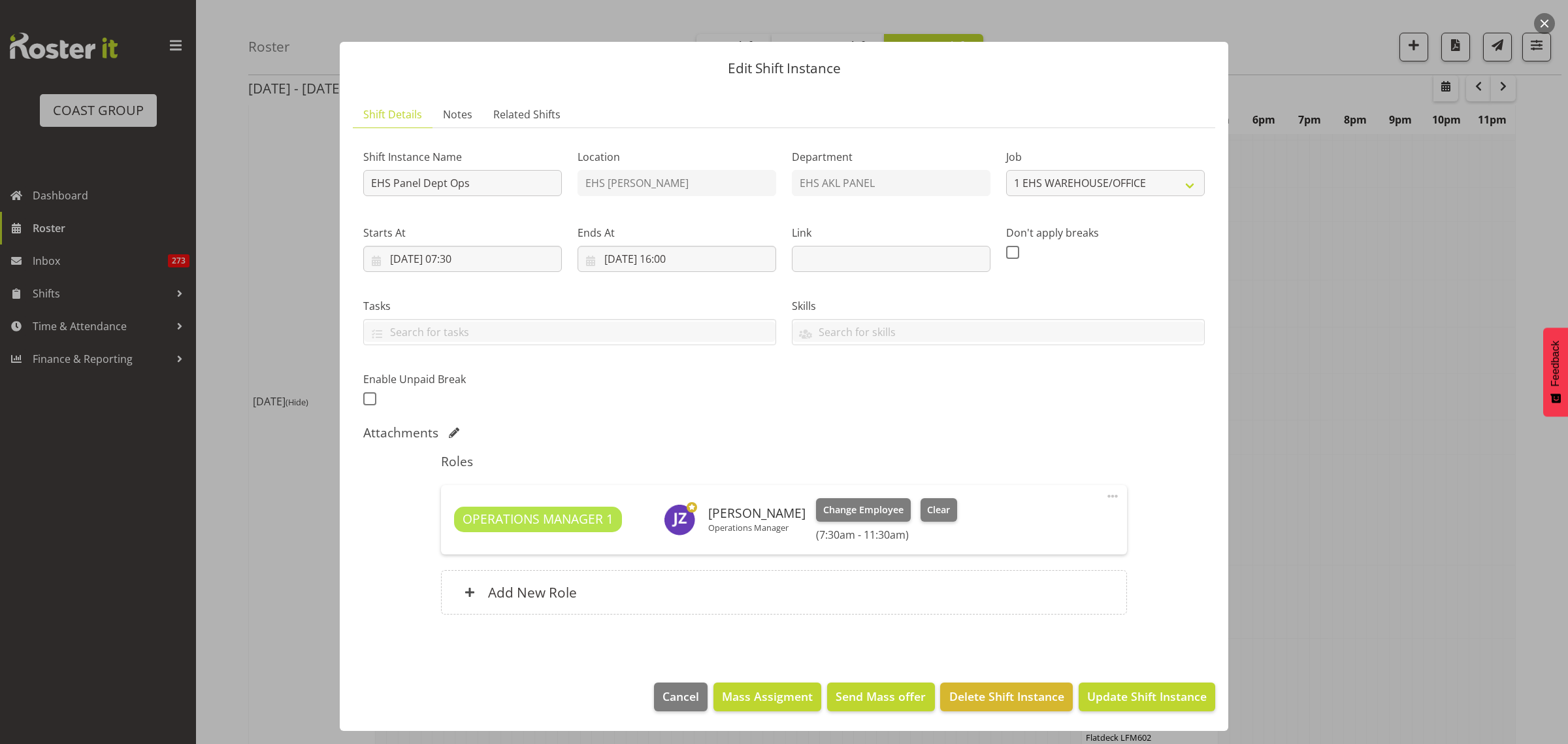
click at [1105, 495] on span at bounding box center [1113, 496] width 16 height 16
click at [1049, 531] on link "Edit" at bounding box center [1057, 525] width 125 height 24
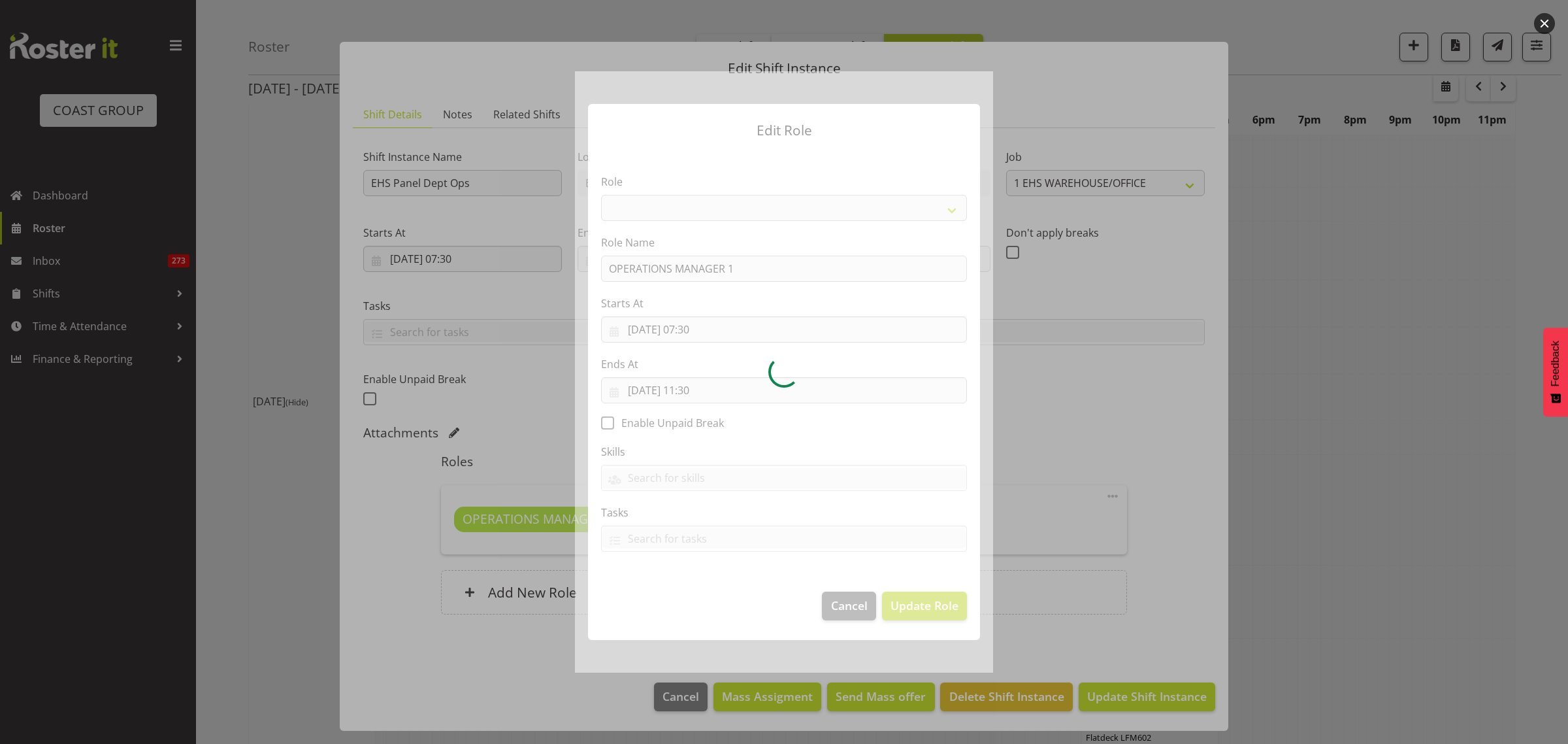
select select "198"
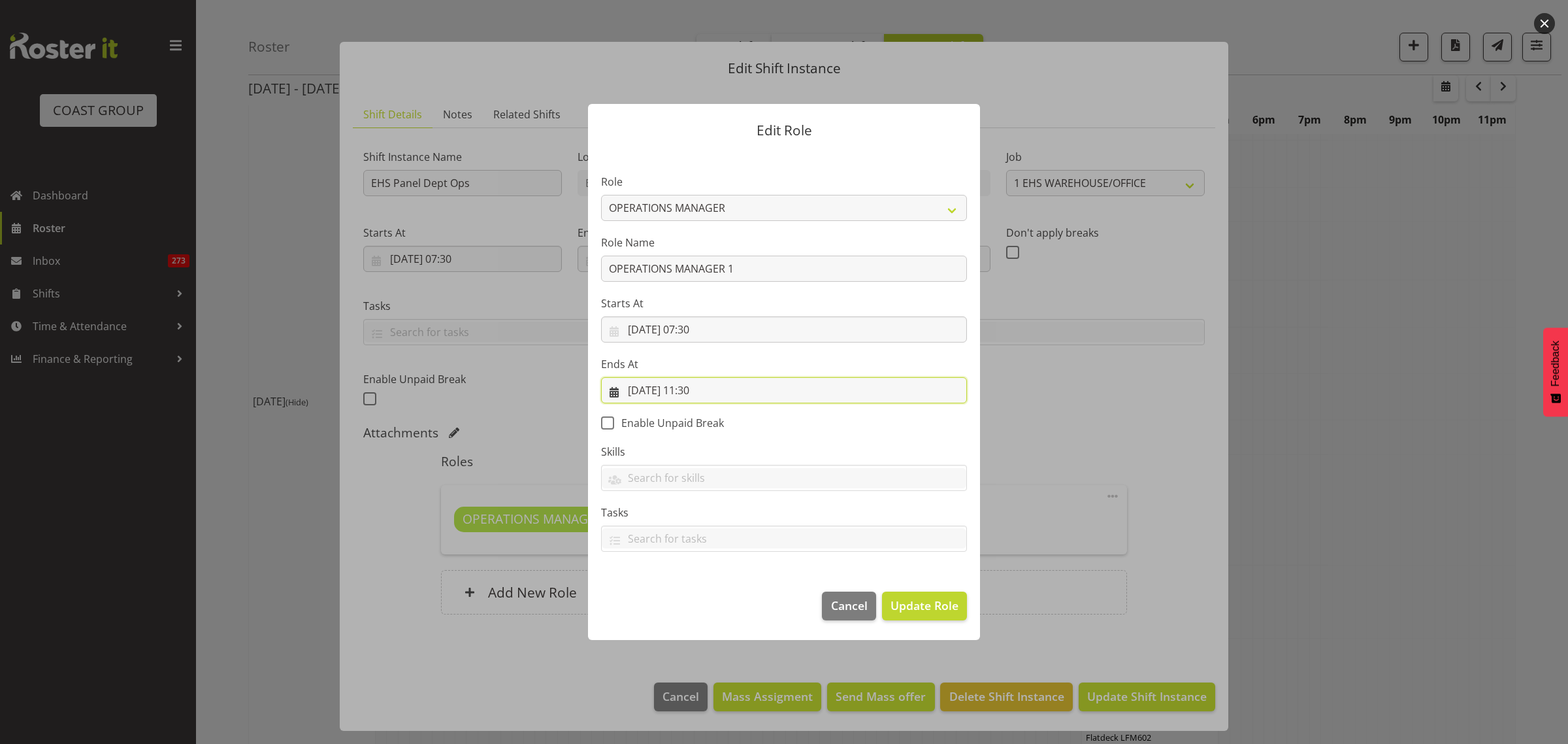
click at [768, 391] on input "26/08/2025, 11:30" at bounding box center [784, 390] width 366 height 26
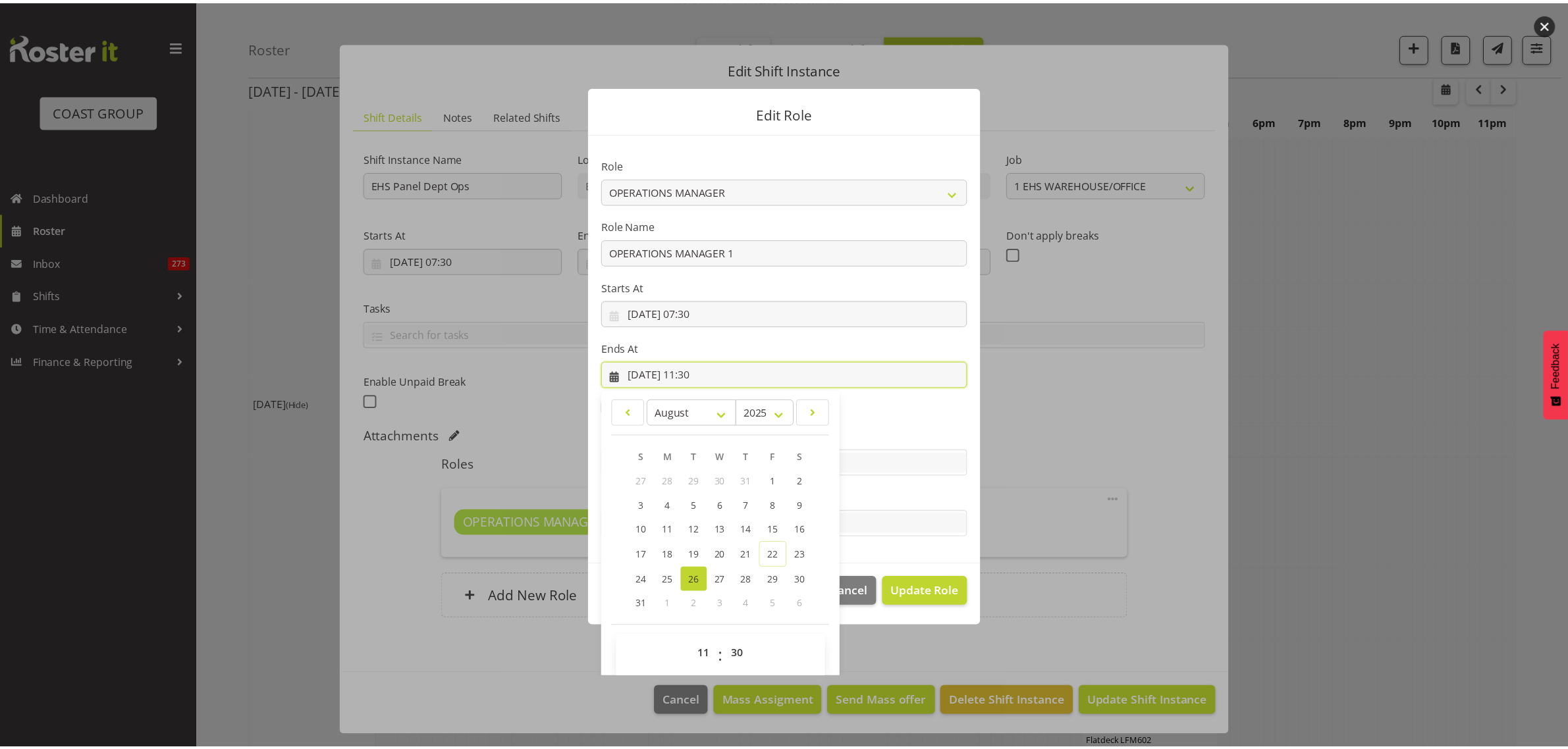
scroll to position [28, 0]
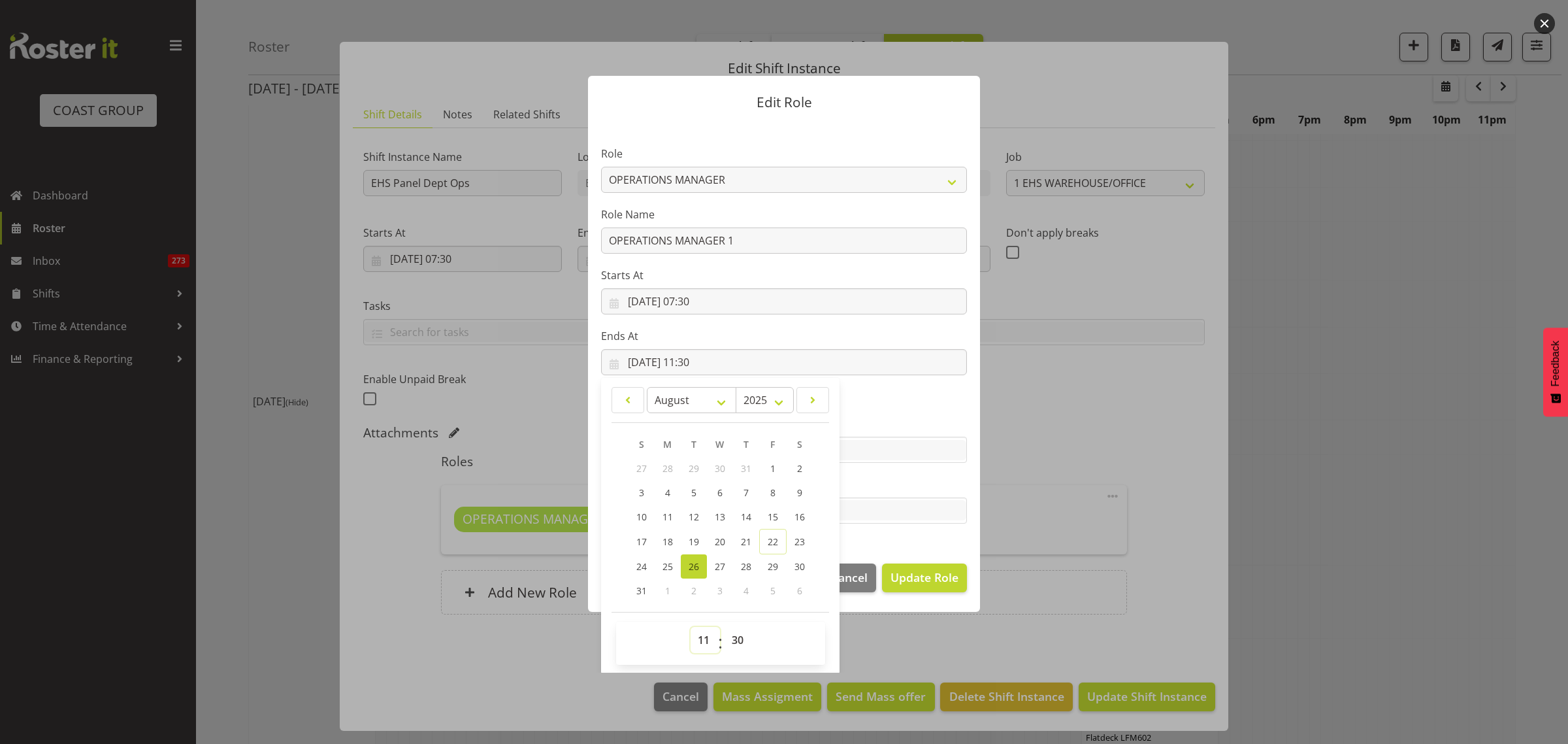
click at [693, 639] on select "00 01 02 03 04 05 06 07 08 09 10 11 12 13 14 15 16 17 18 19 20 21 22 23" at bounding box center [705, 639] width 29 height 26
select select "14"
click at [691, 627] on select "00 01 02 03 04 05 06 07 08 09 10 11 12 13 14 15 16 17 18 19 20 21 22 23" at bounding box center [705, 639] width 29 height 26
type input "26/08/2025, 14:30"
click at [927, 576] on span "Update Role" at bounding box center [924, 577] width 68 height 17
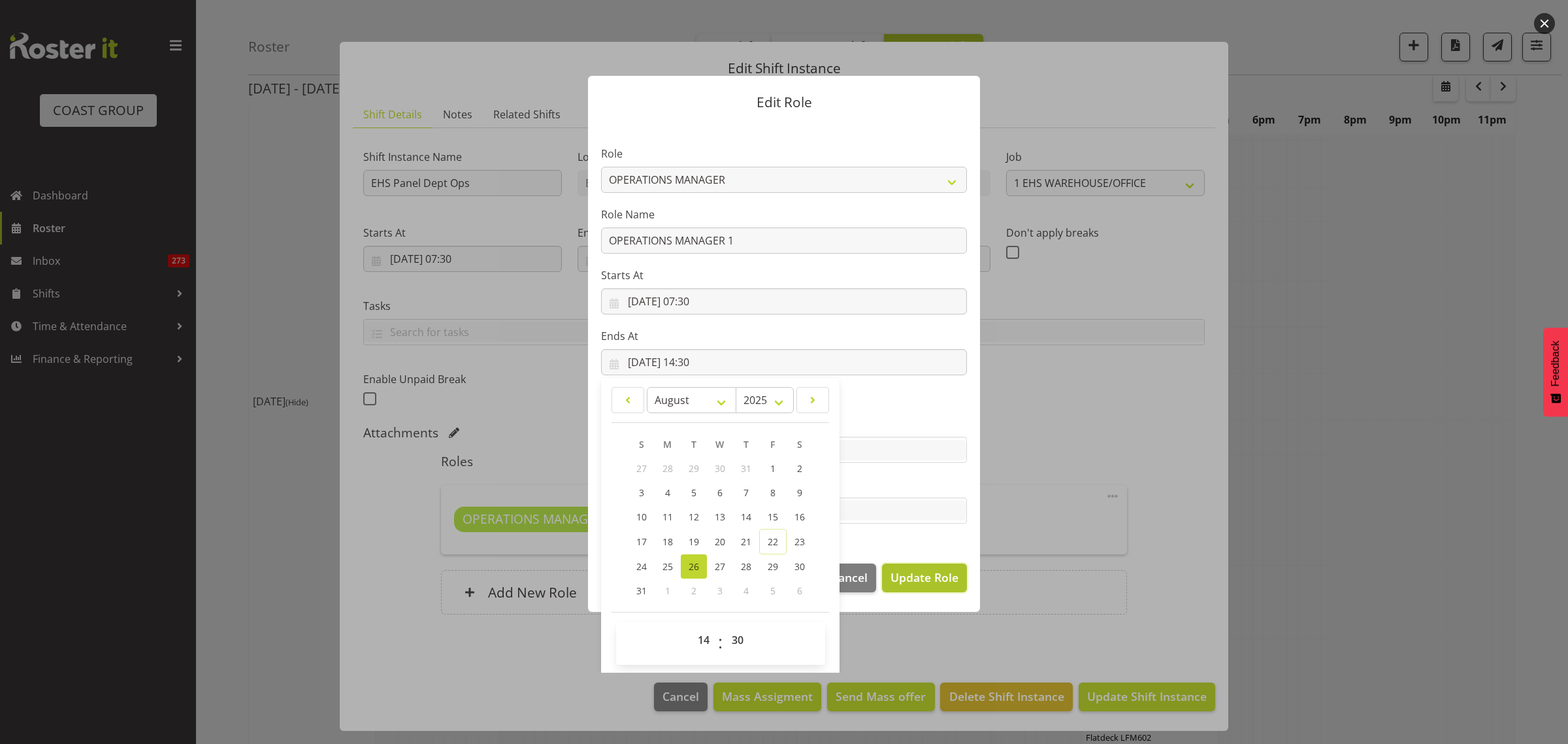
select select
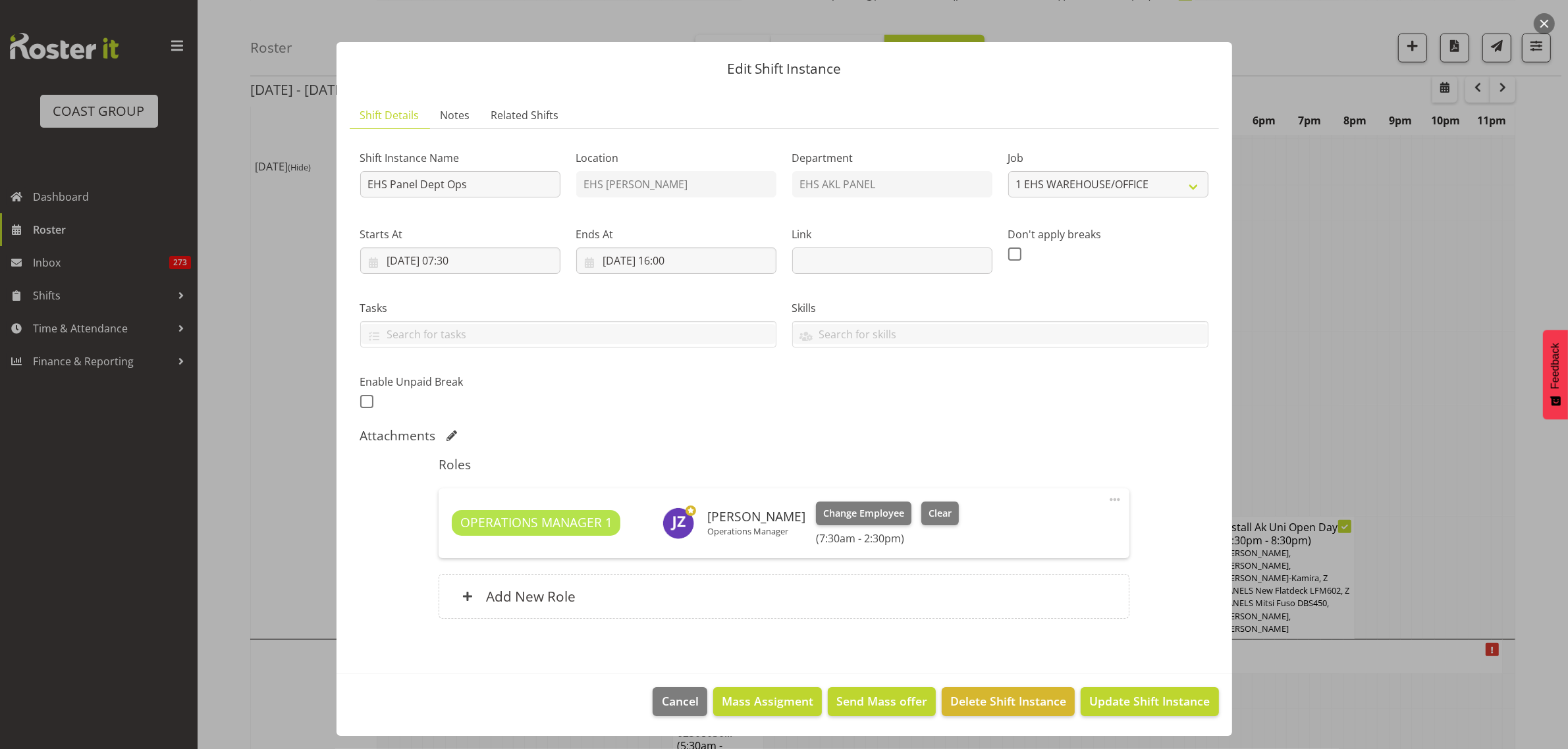
scroll to position [1563, 0]
click at [1127, 706] on span "Update Shift Instance" at bounding box center [1149, 701] width 120 height 17
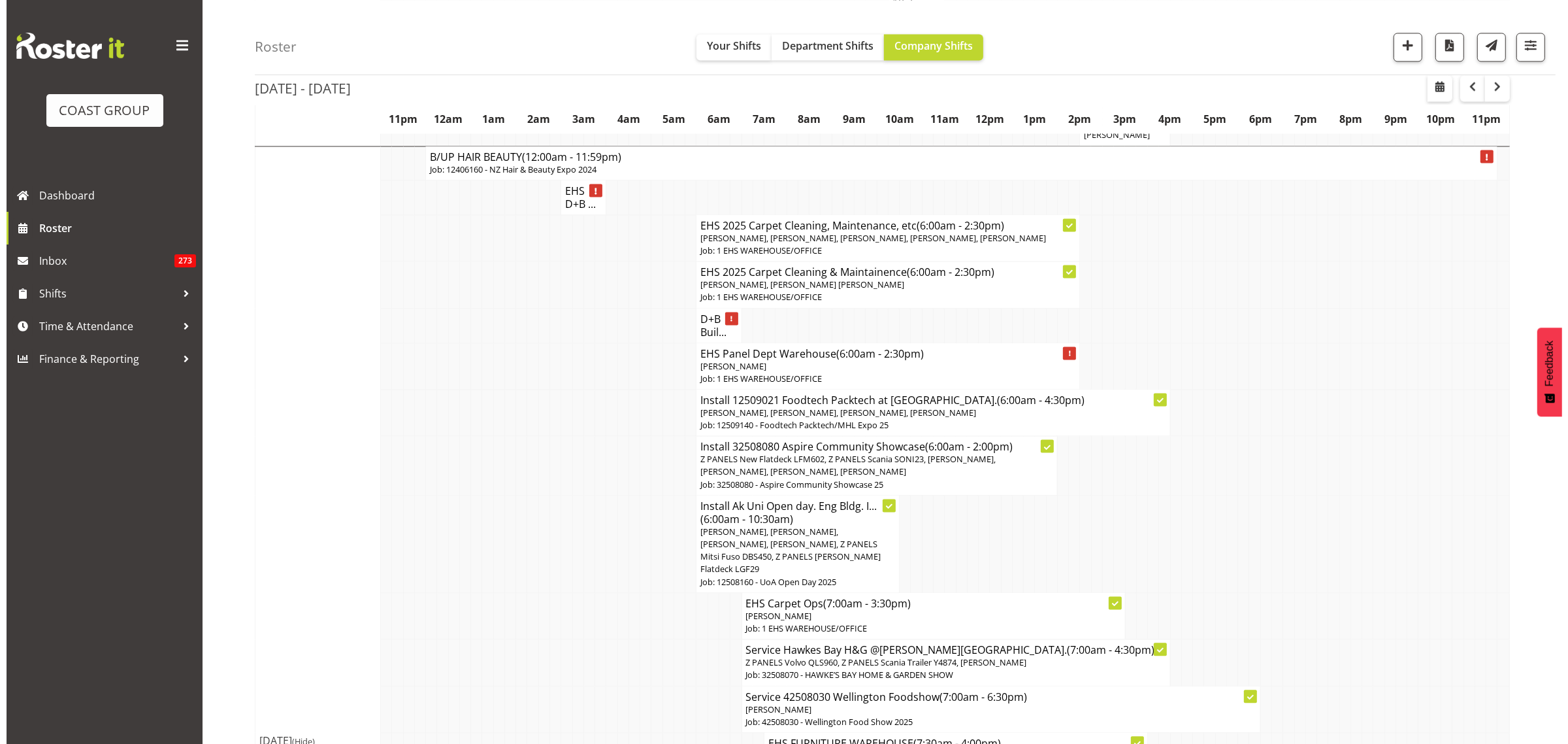
scroll to position [3268, 0]
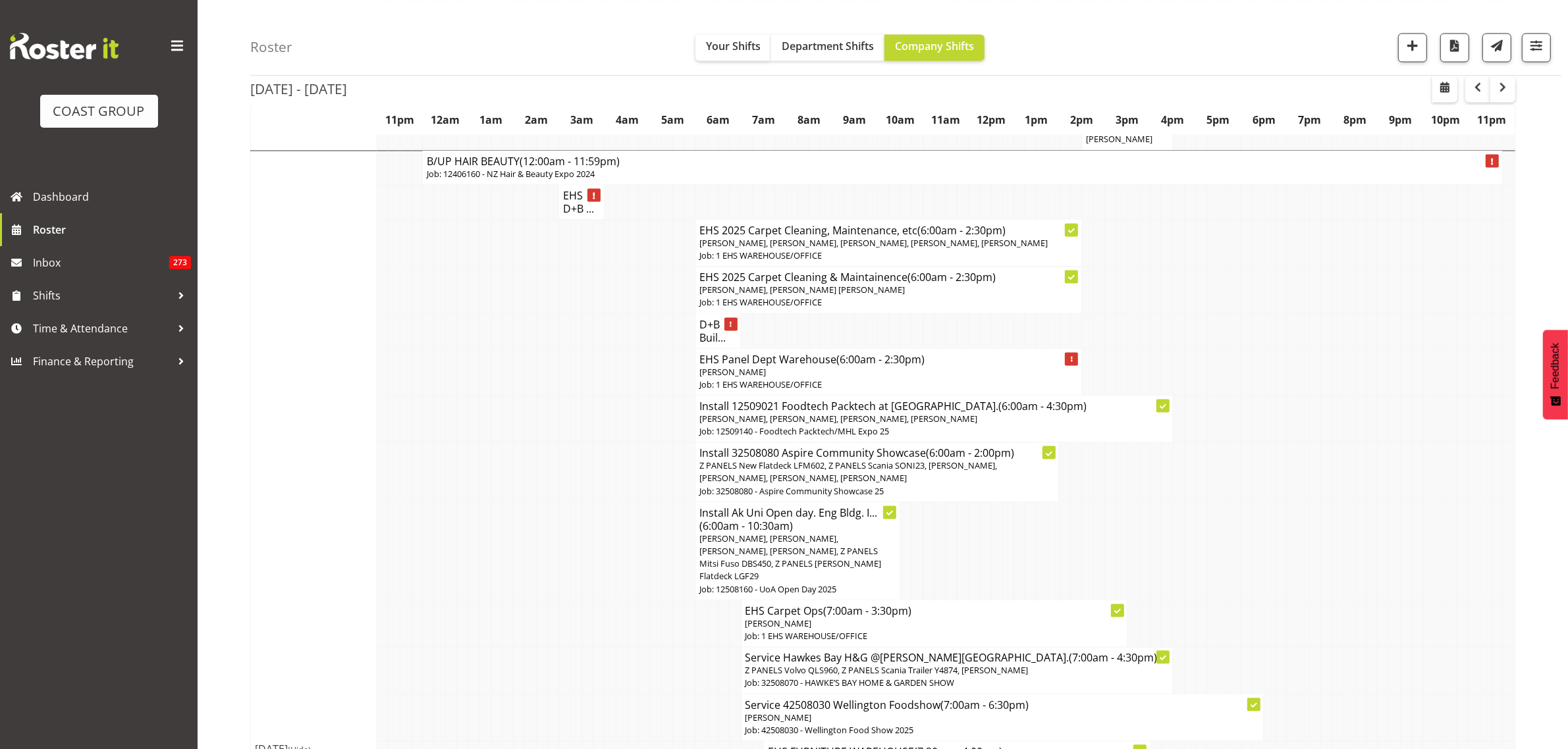
click at [952, 459] on p "Z PANELS New Flatdeck LFM602, Z PANELS Scania SONI23, Matthieu Vendrely, Takari…" at bounding box center [876, 471] width 356 height 25
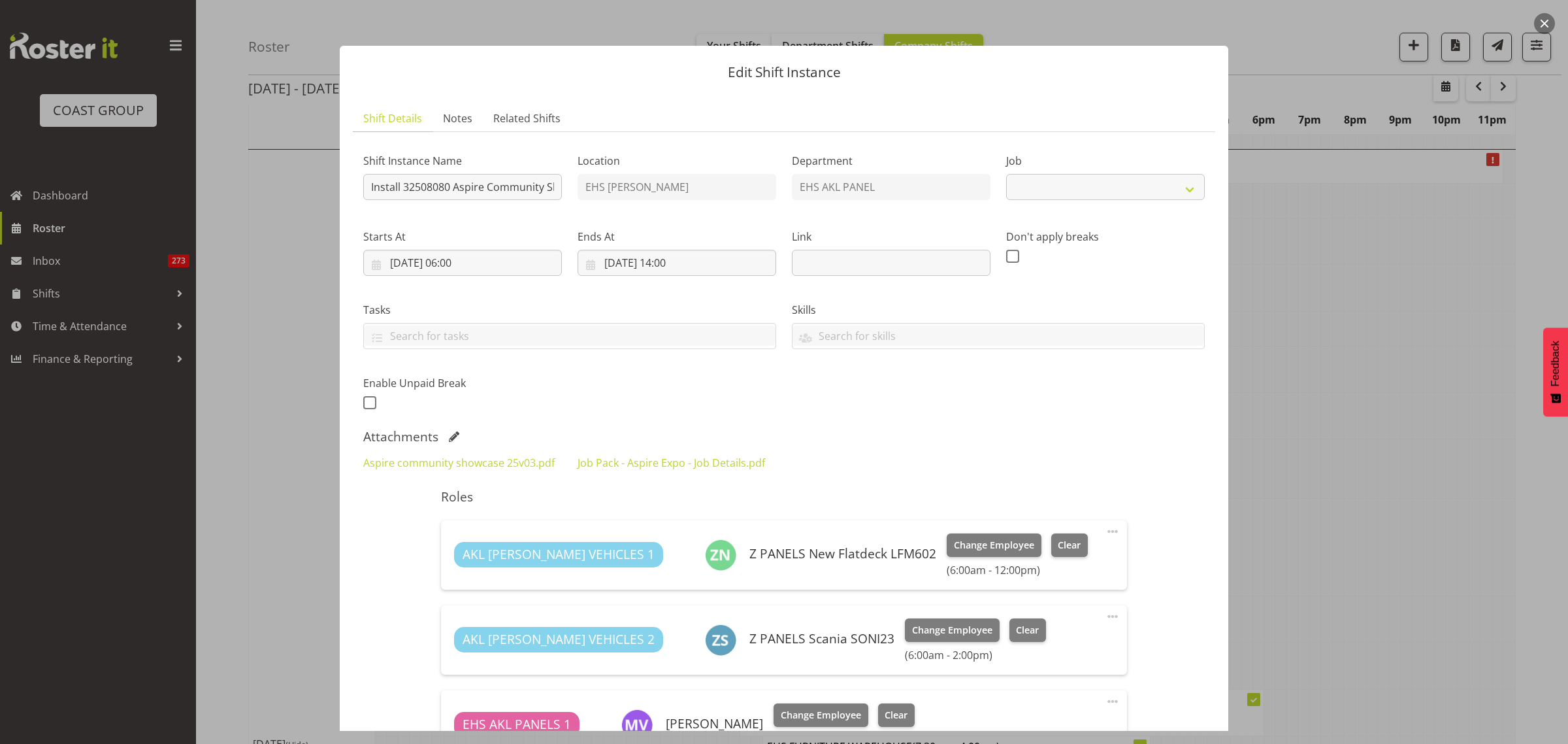
select select "9938"
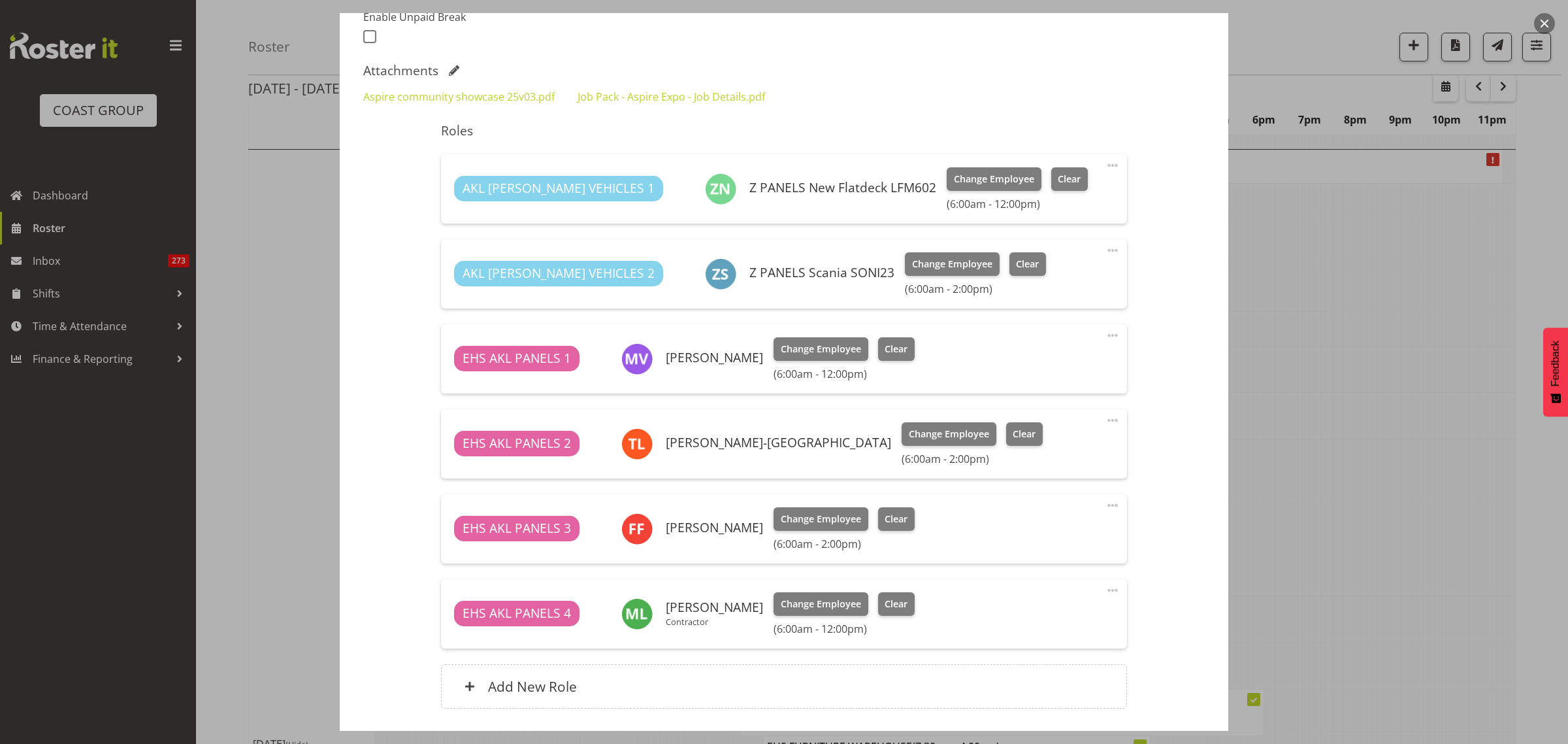
scroll to position [460, 0]
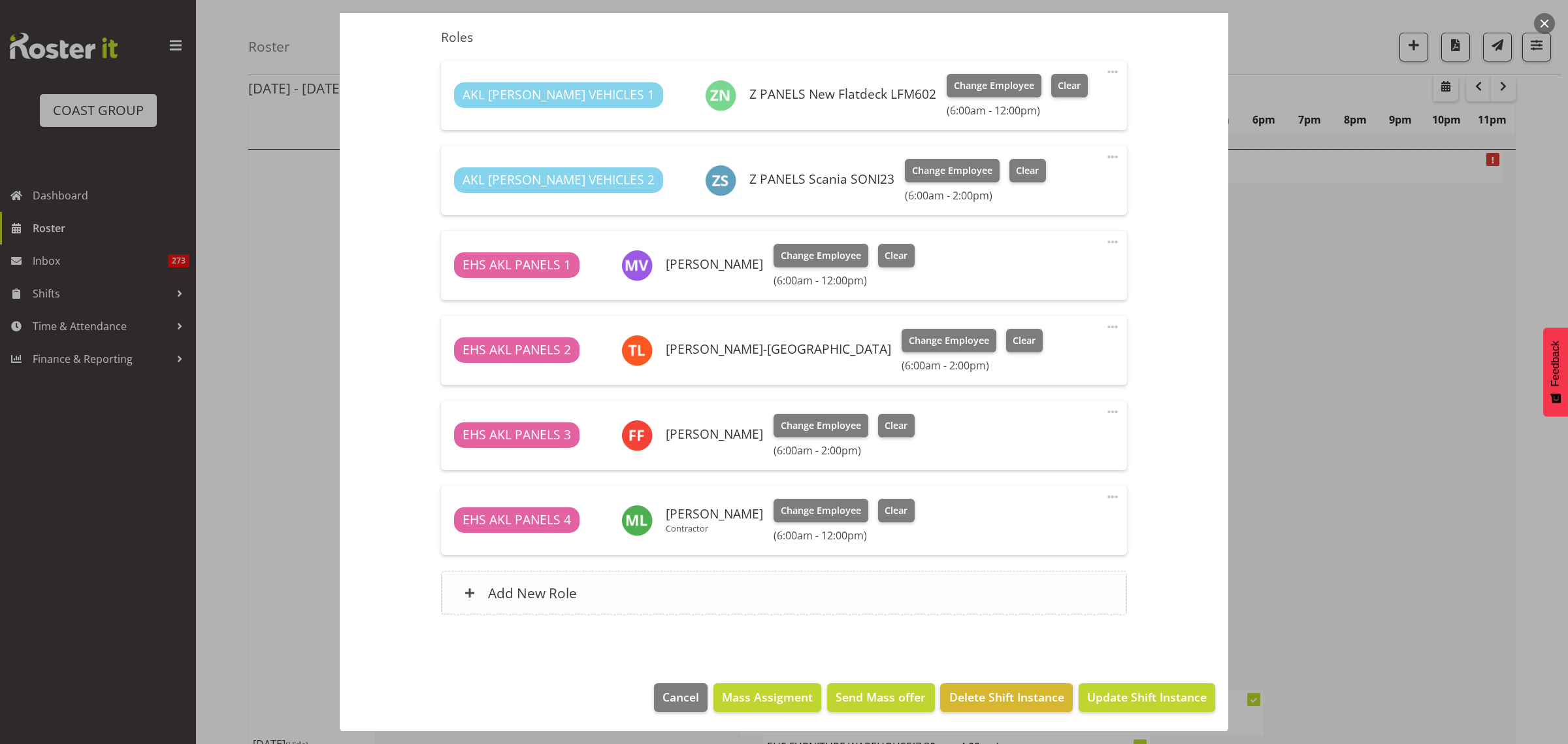
click at [802, 598] on div "Add New Role" at bounding box center [784, 593] width 686 height 44
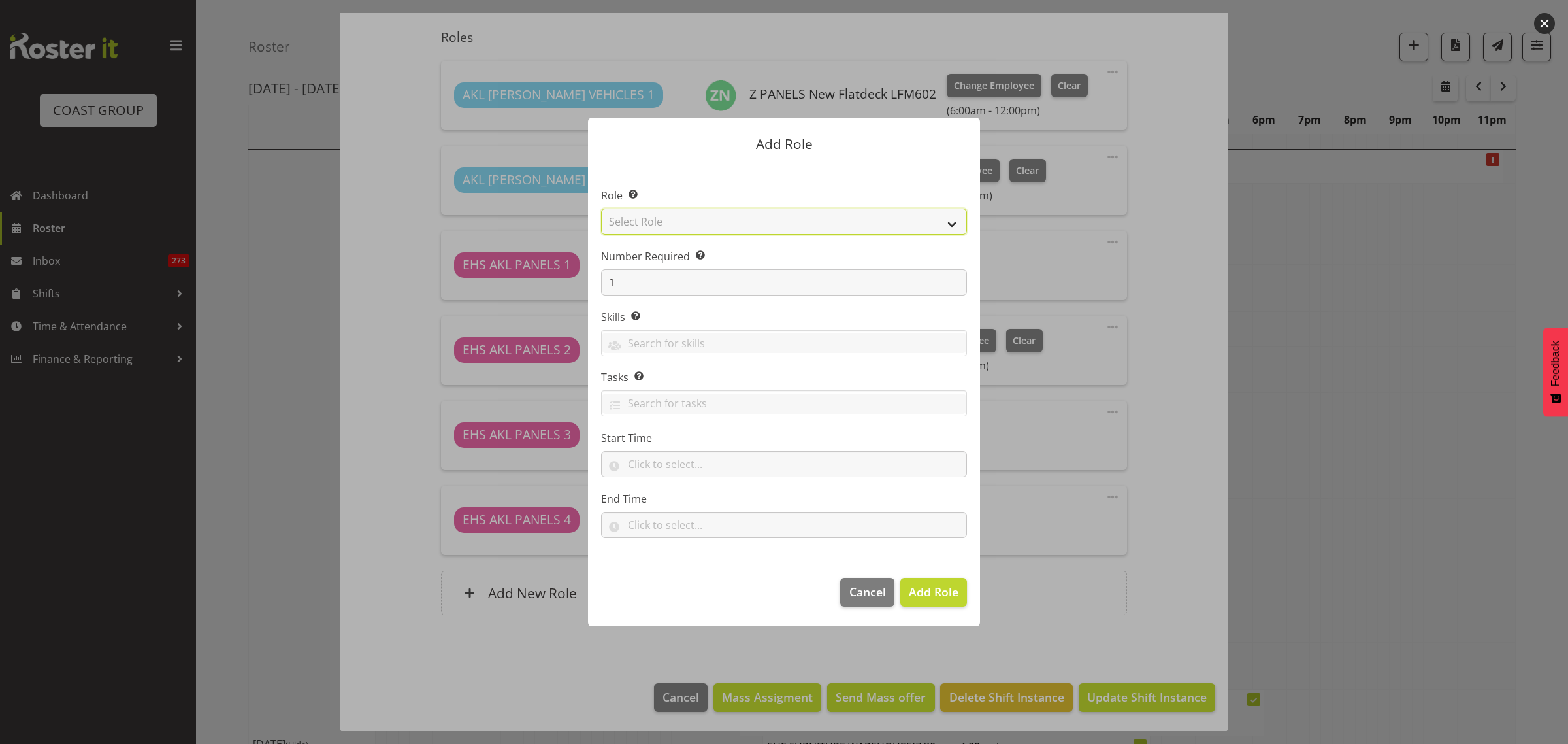
click at [953, 226] on select "Select Role ACCOUNT MANAGER ACCOUNT MANAGER DW ACCOUNTS AKL DIANNA VEHICLES AKL…" at bounding box center [784, 221] width 366 height 26
select select "188"
click at [601, 208] on select "Select Role ACCOUNT MANAGER ACCOUNT MANAGER DW ACCOUNTS AKL DIANNA VEHICLES AKL…" at bounding box center [784, 221] width 366 height 26
click at [926, 596] on span "Add Role" at bounding box center [933, 591] width 49 height 16
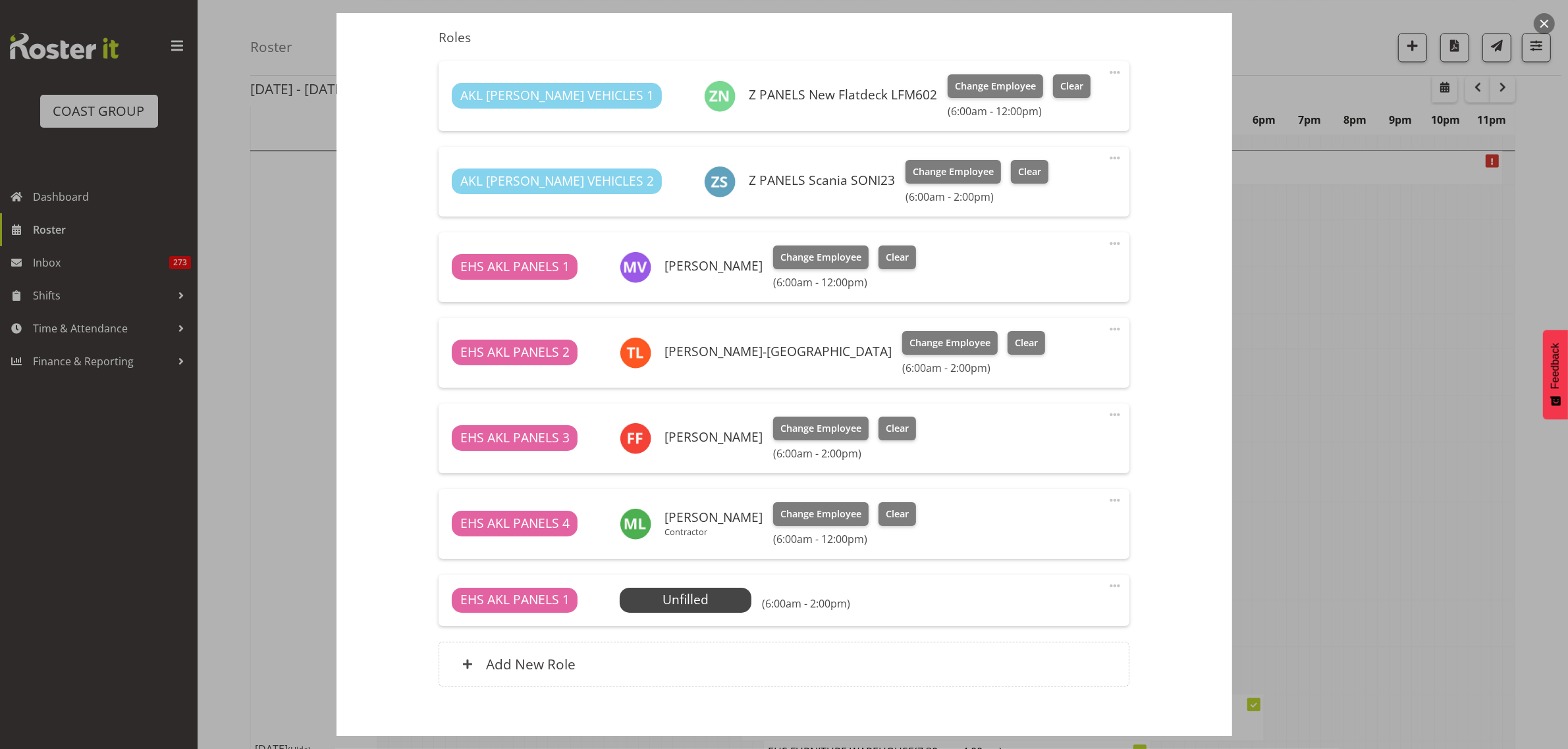
click at [1107, 585] on span at bounding box center [1115, 586] width 16 height 16
click at [1057, 610] on link "Edit" at bounding box center [1059, 614] width 126 height 24
select select "7"
select select "2025"
select select "14"
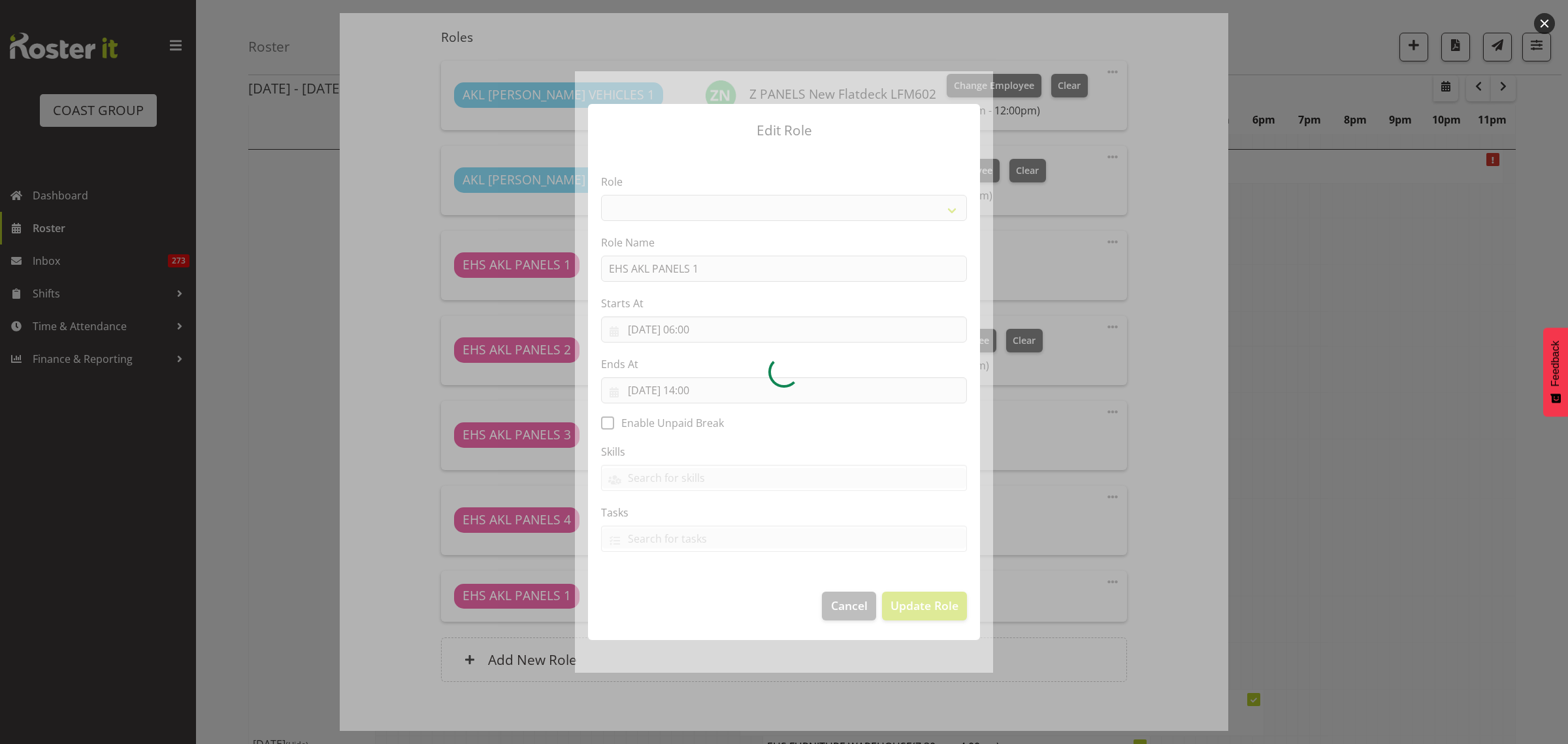
select select "188"
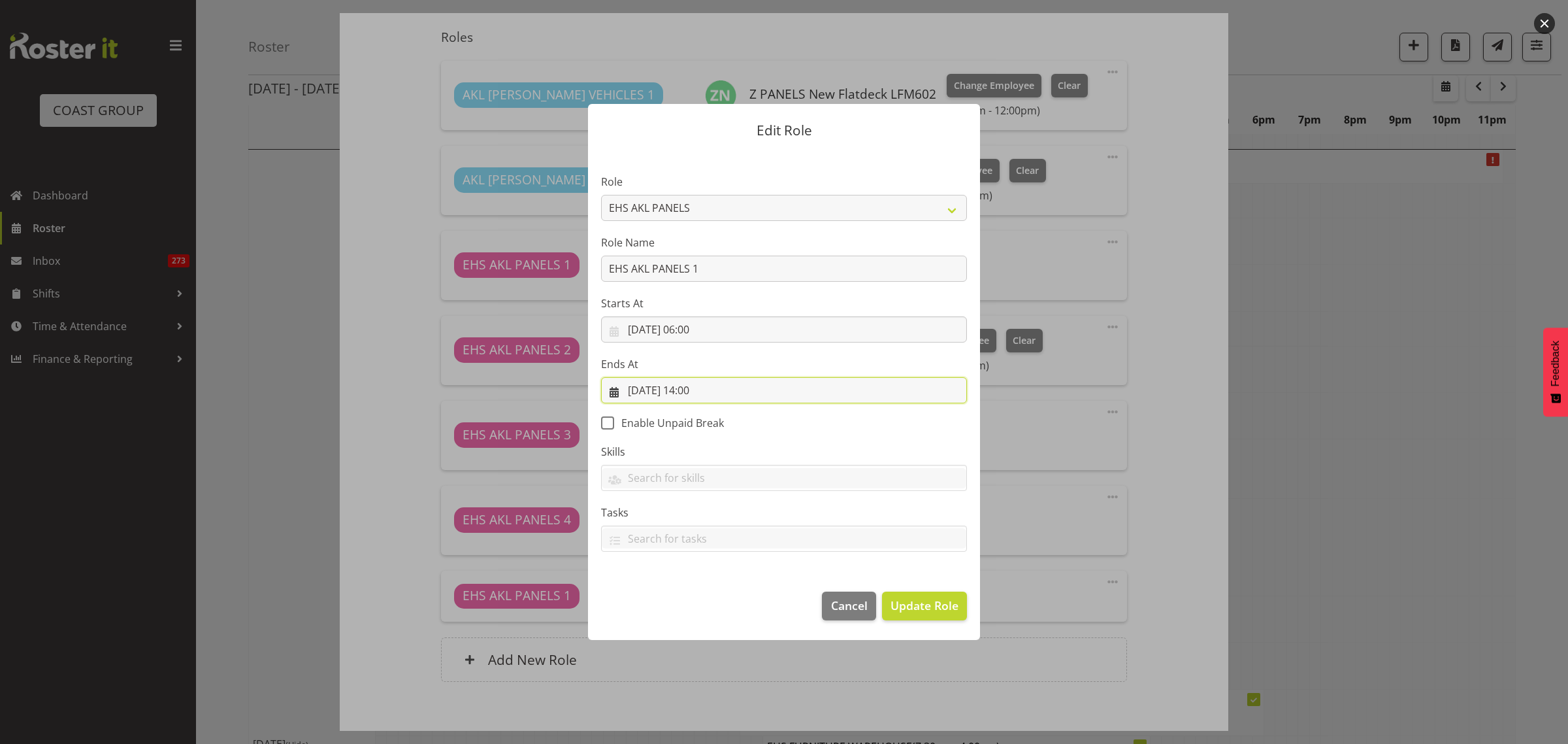
click at [746, 392] on input "28/08/2025, 14:00" at bounding box center [784, 390] width 366 height 26
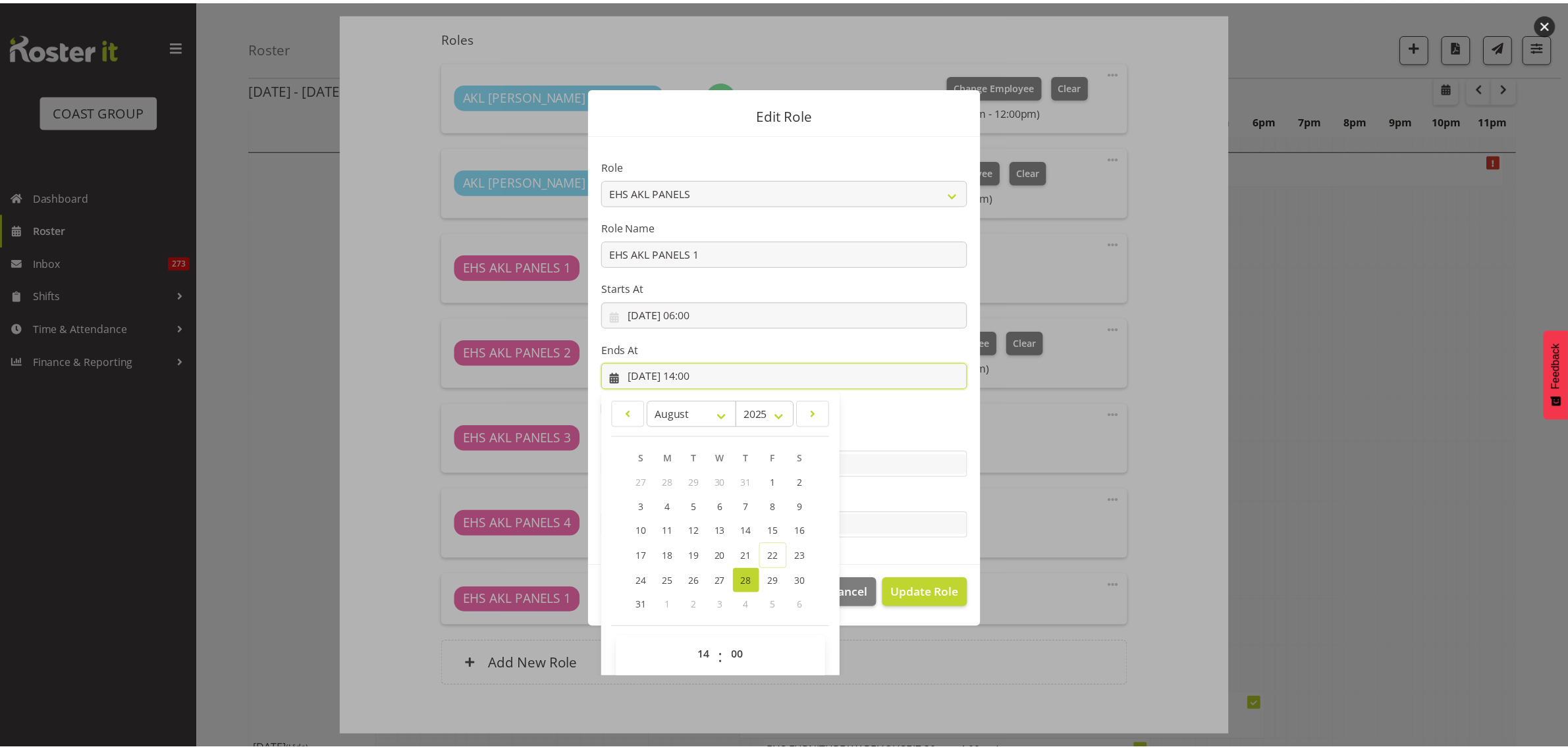
scroll to position [28, 0]
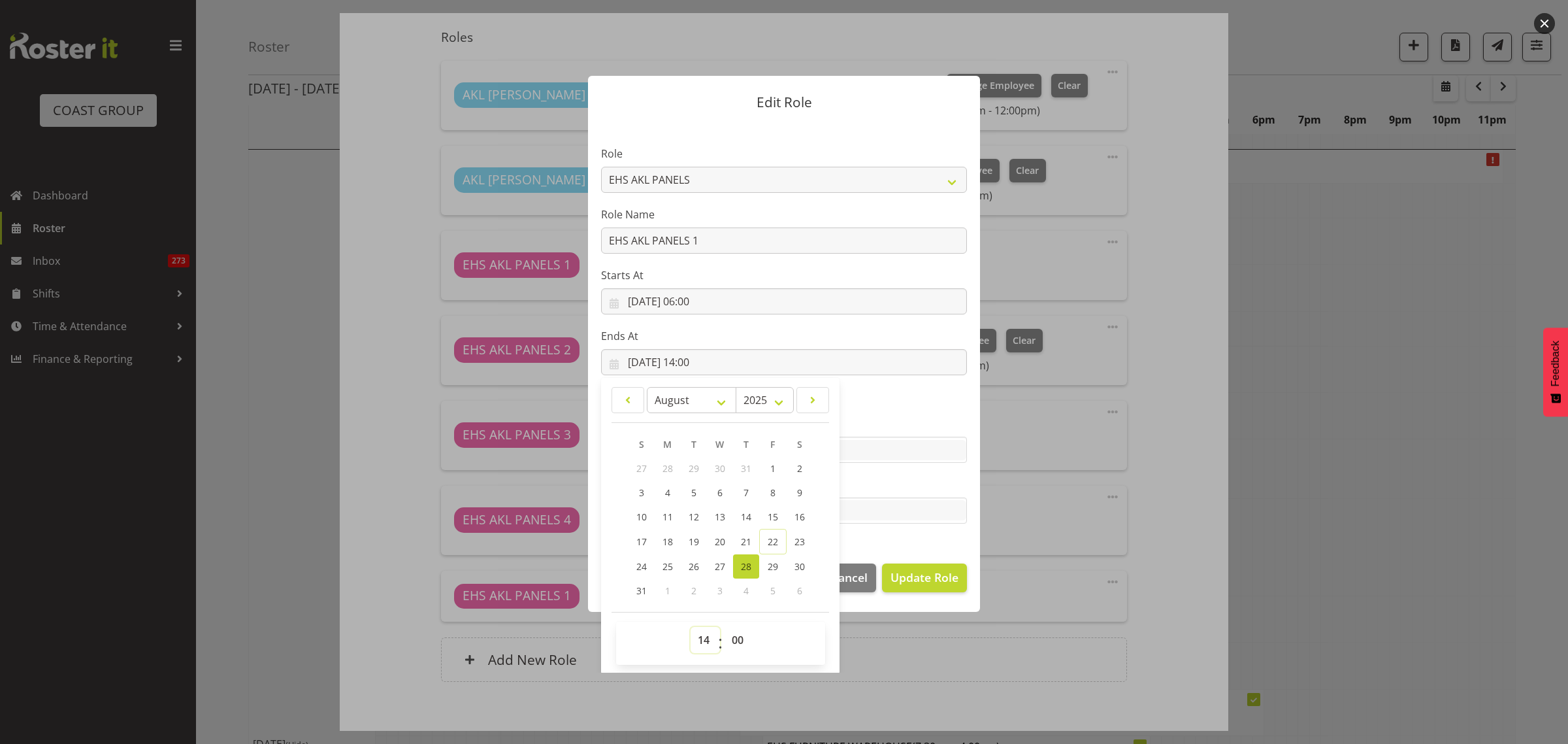
click at [698, 639] on select "00 01 02 03 04 05 06 07 08 09 10 11 12 13 14 15 16 17 18 19 20 21 22 23" at bounding box center [705, 639] width 29 height 26
select select "12"
click at [691, 627] on select "00 01 02 03 04 05 06 07 08 09 10 11 12 13 14 15 16 17 18 19 20 21 22 23" at bounding box center [705, 639] width 29 height 26
type input "28/08/2025, 12:00"
click at [910, 582] on span "Update Role" at bounding box center [924, 577] width 68 height 17
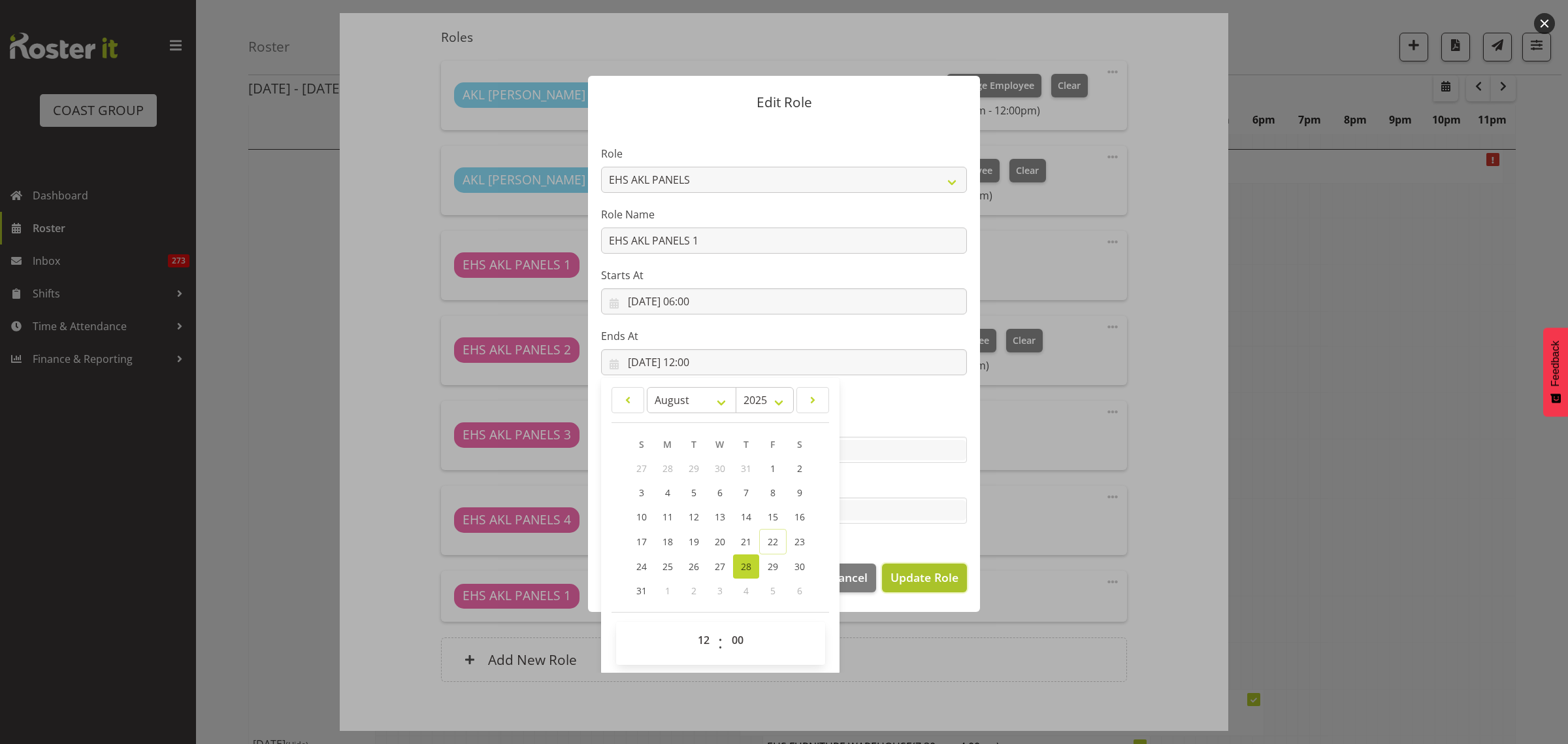
select select
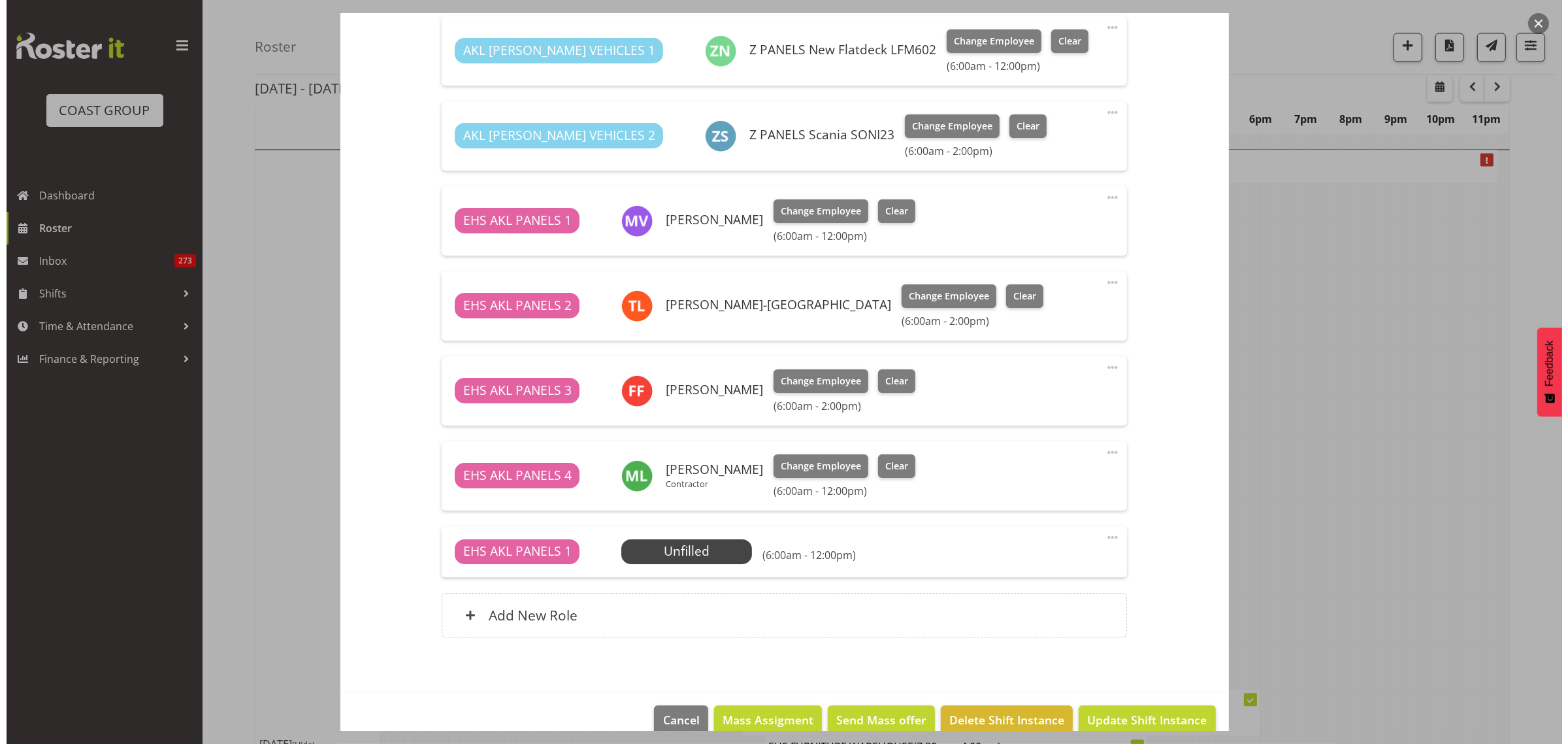
scroll to position [527, 0]
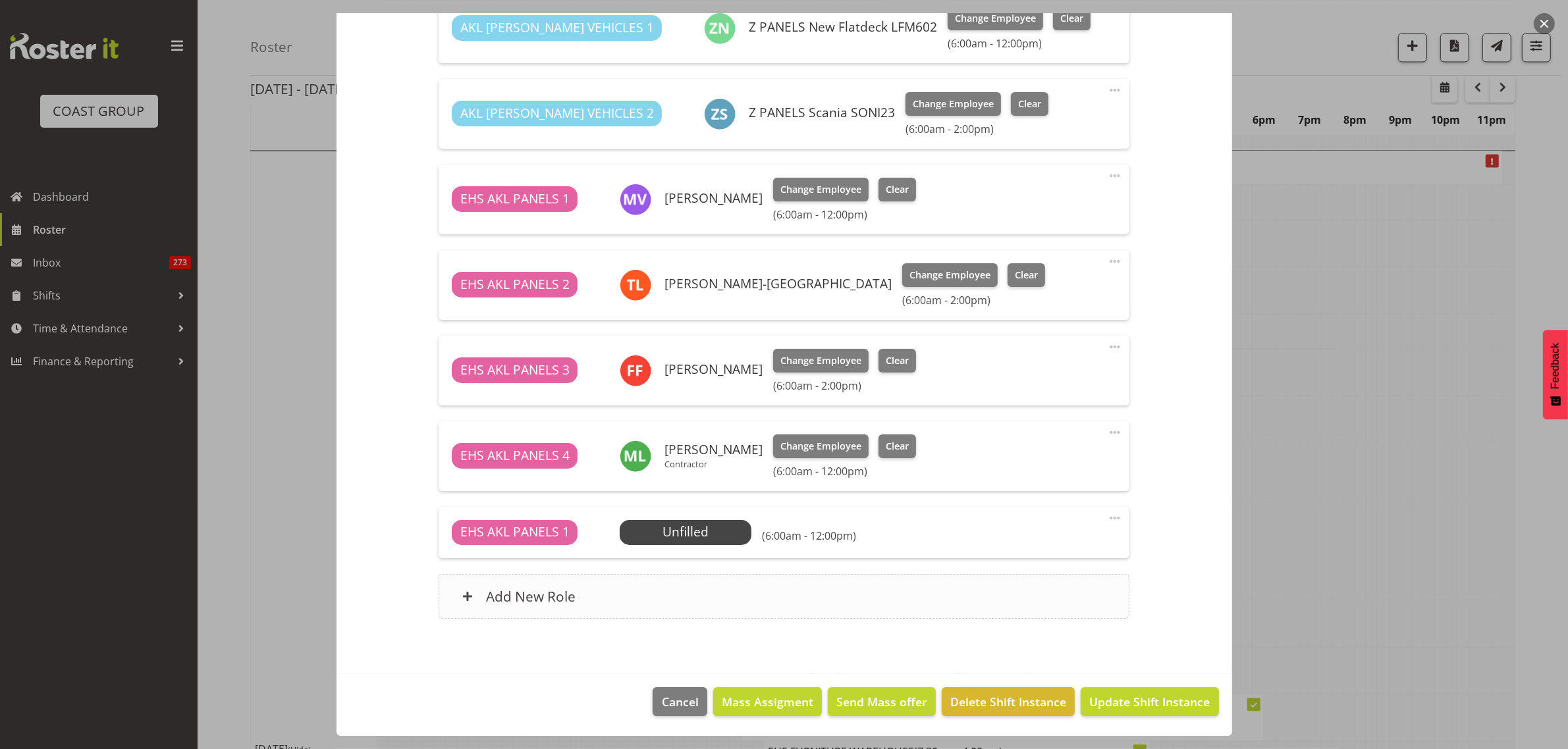
click at [853, 598] on div "Add New Role" at bounding box center [784, 596] width 691 height 45
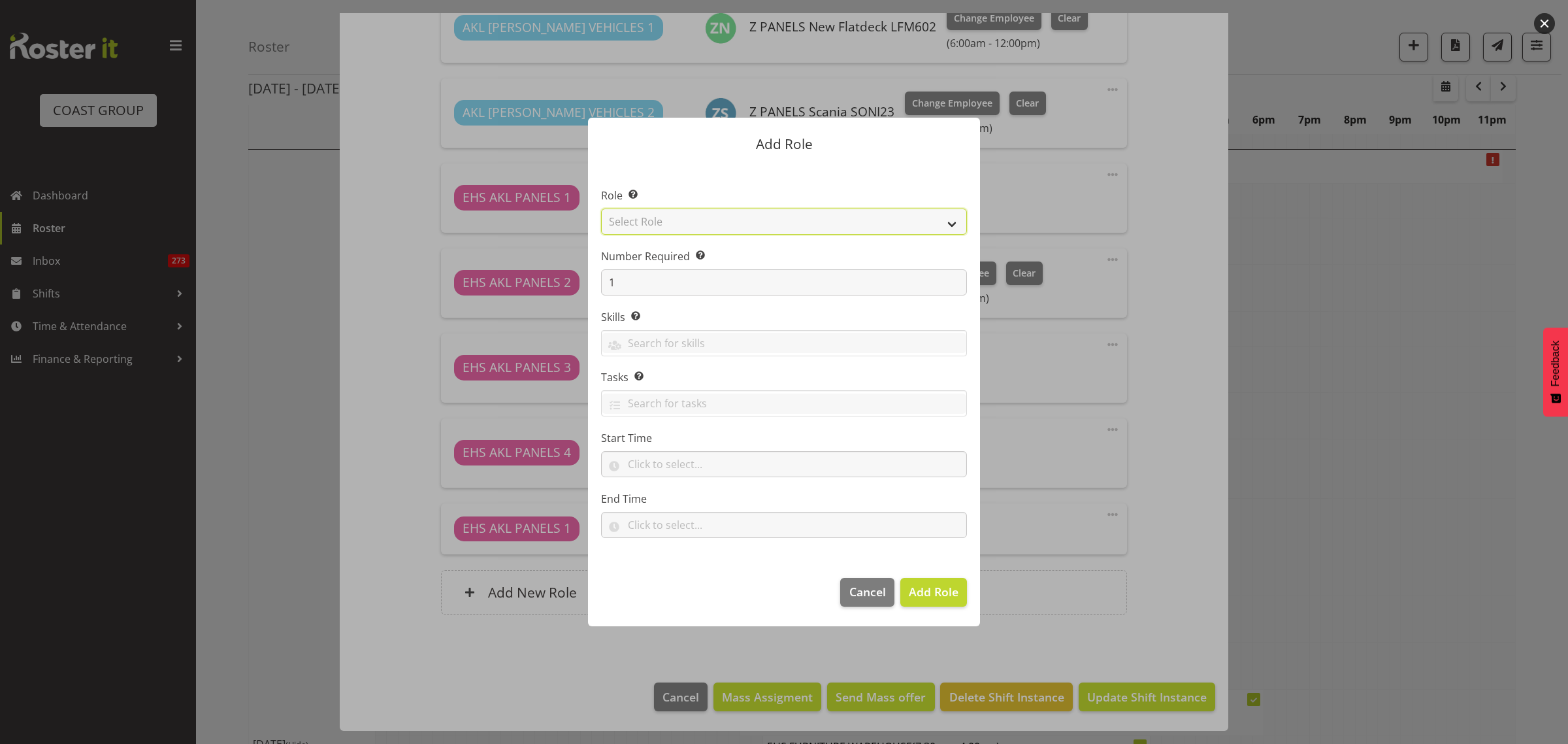
click at [950, 223] on select "Select Role ACCOUNT MANAGER ACCOUNT MANAGER DW ACCOUNTS AKL DIANNA VEHICLES AKL…" at bounding box center [784, 221] width 366 height 26
select select "81"
click at [601, 208] on select "Select Role ACCOUNT MANAGER ACCOUNT MANAGER DW ACCOUNTS AKL DIANNA VEHICLES AKL…" at bounding box center [784, 221] width 366 height 26
click at [931, 595] on span "Add Role" at bounding box center [933, 591] width 49 height 16
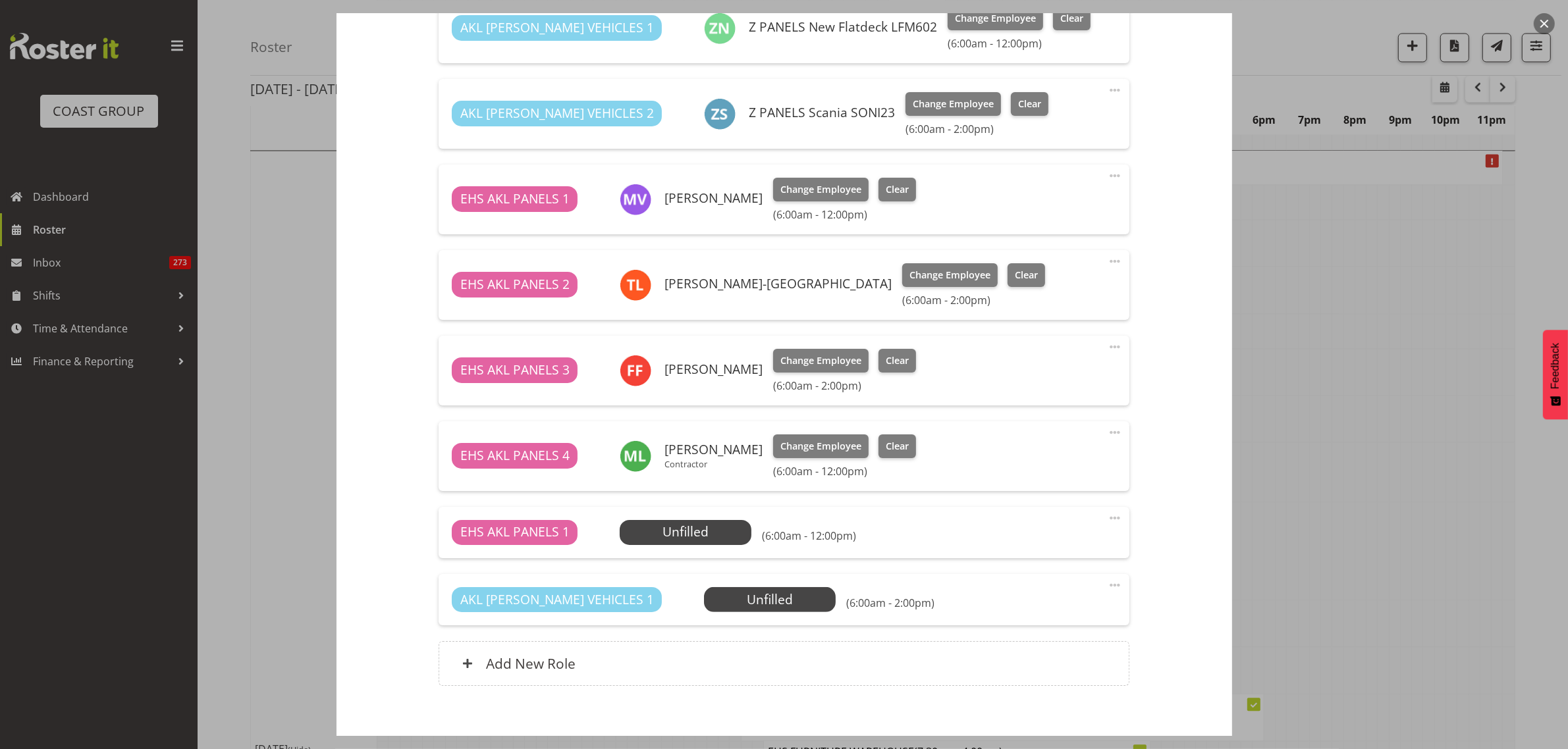
click at [1107, 580] on span at bounding box center [1115, 585] width 16 height 16
click at [1016, 614] on link "Edit" at bounding box center [1059, 613] width 126 height 24
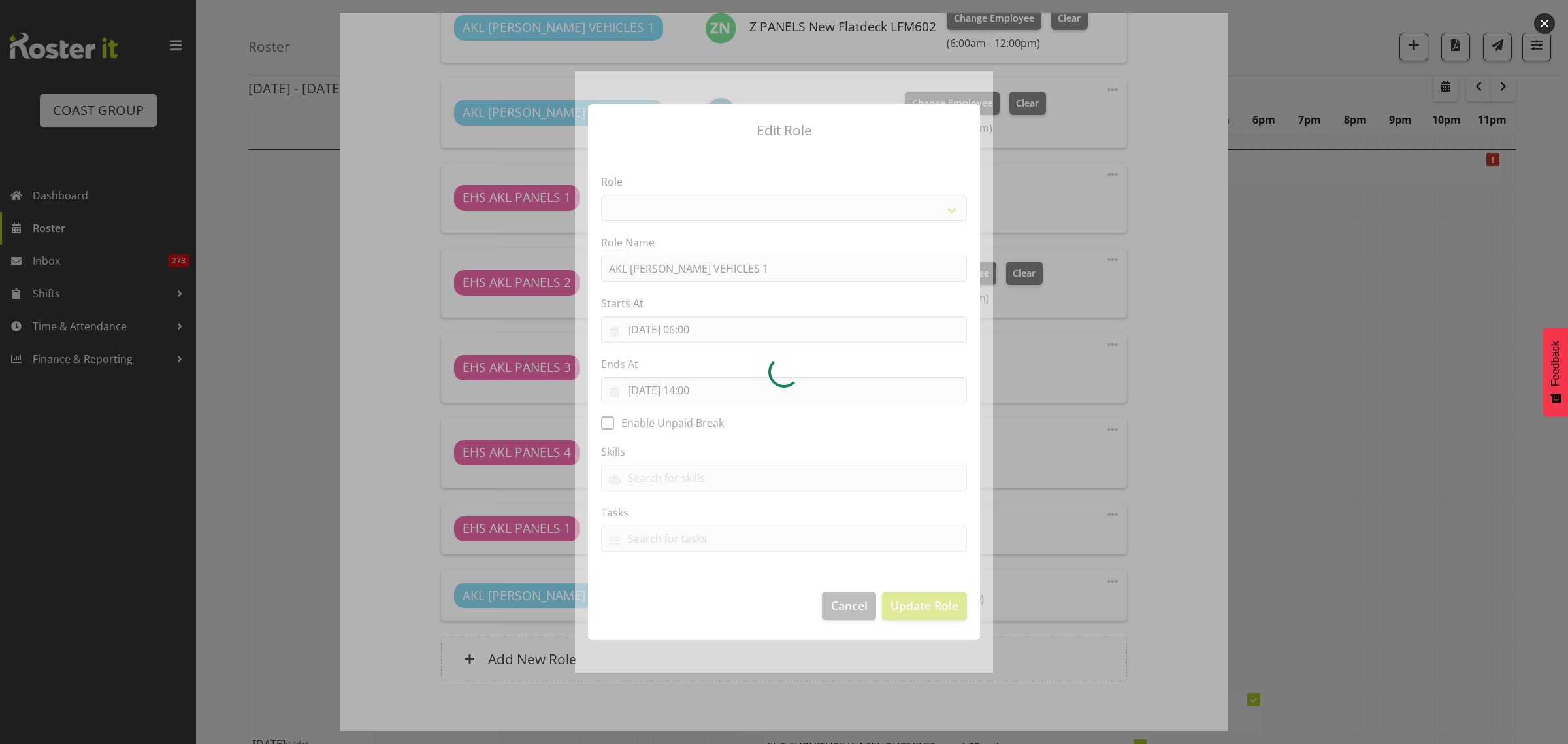
select select "81"
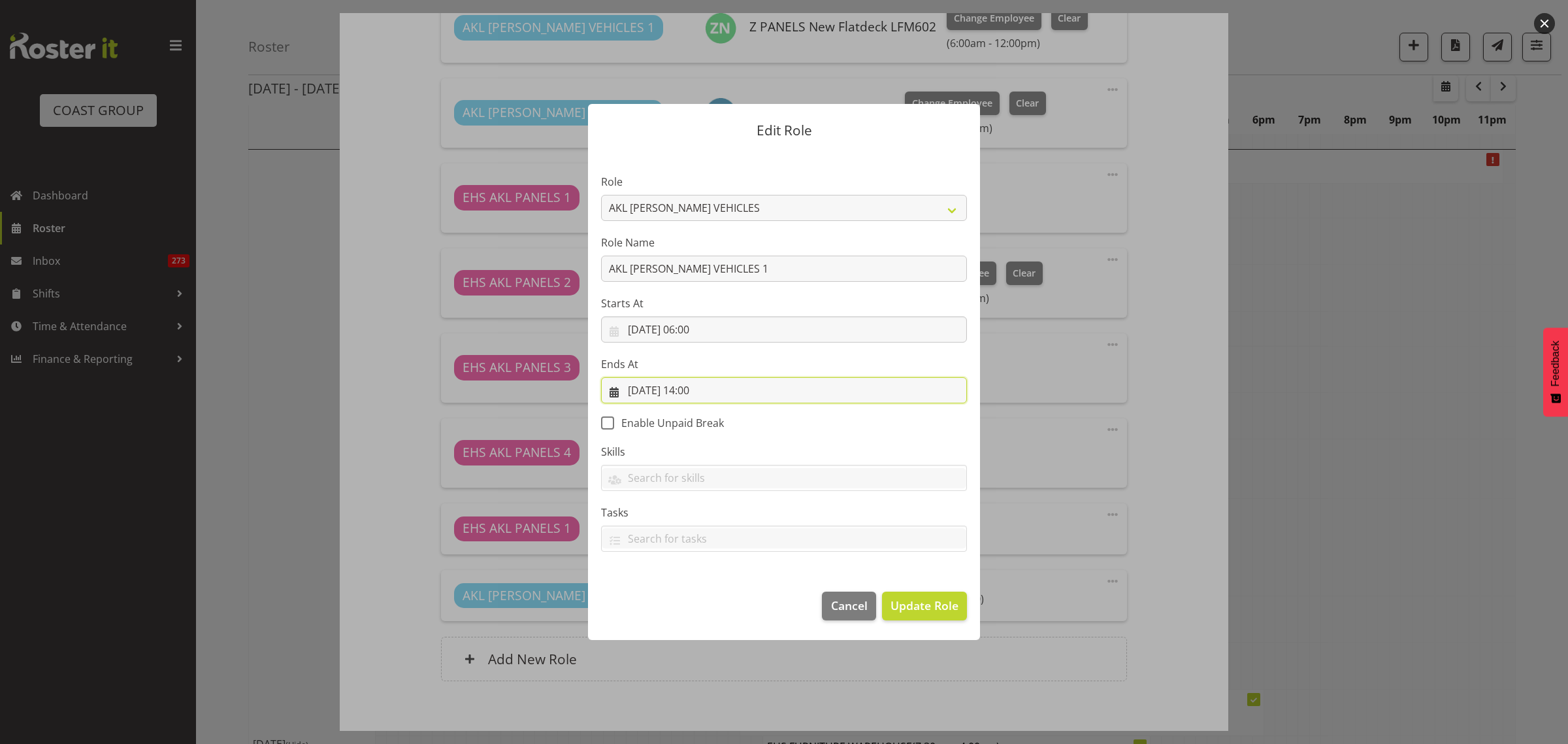
click at [754, 392] on input "28/08/2025, 14:00" at bounding box center [784, 390] width 366 height 26
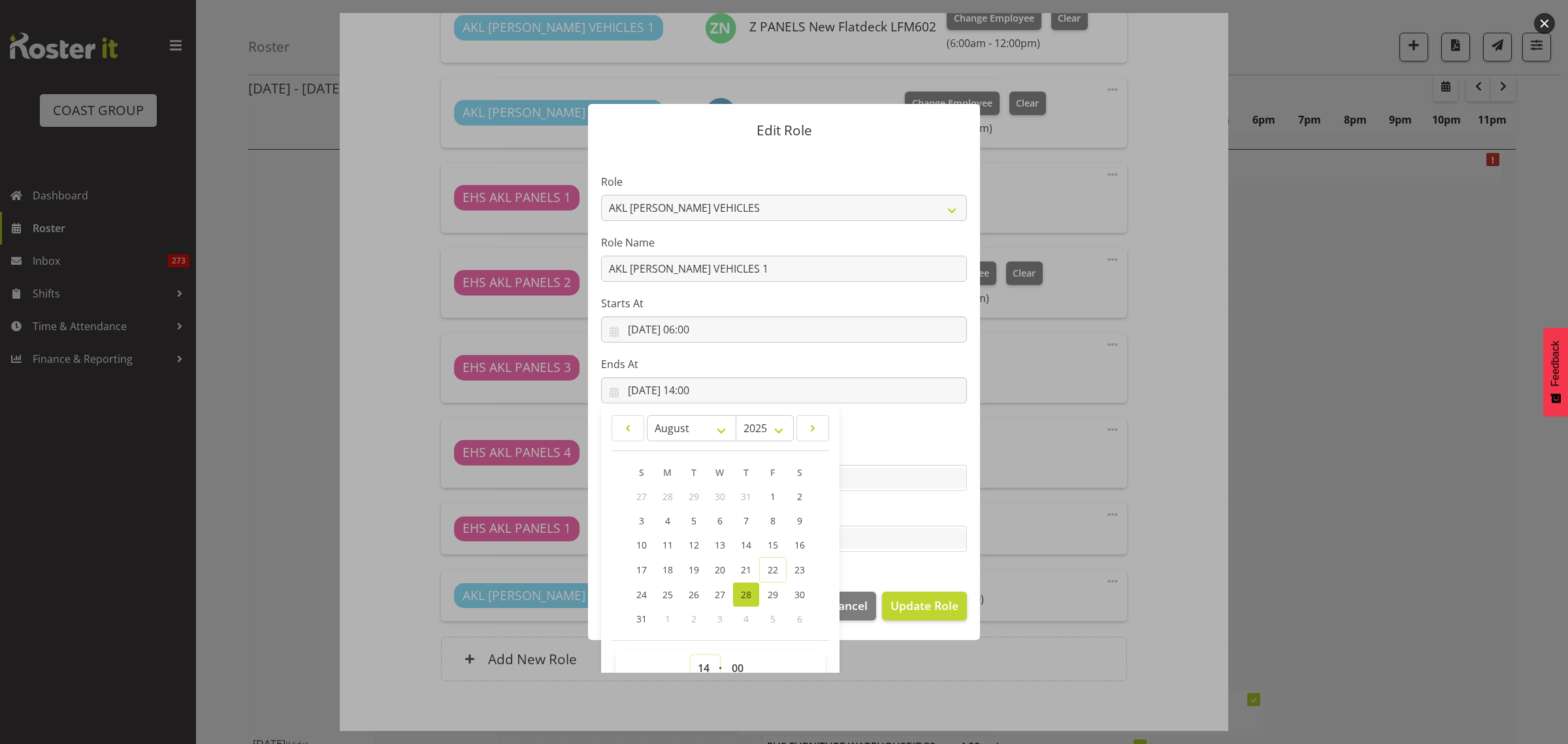
click at [694, 667] on select "00 01 02 03 04 05 06 07 08 09 10 11 12 13 14 15 16 17 18 19 20 21 22 23" at bounding box center [705, 668] width 29 height 26
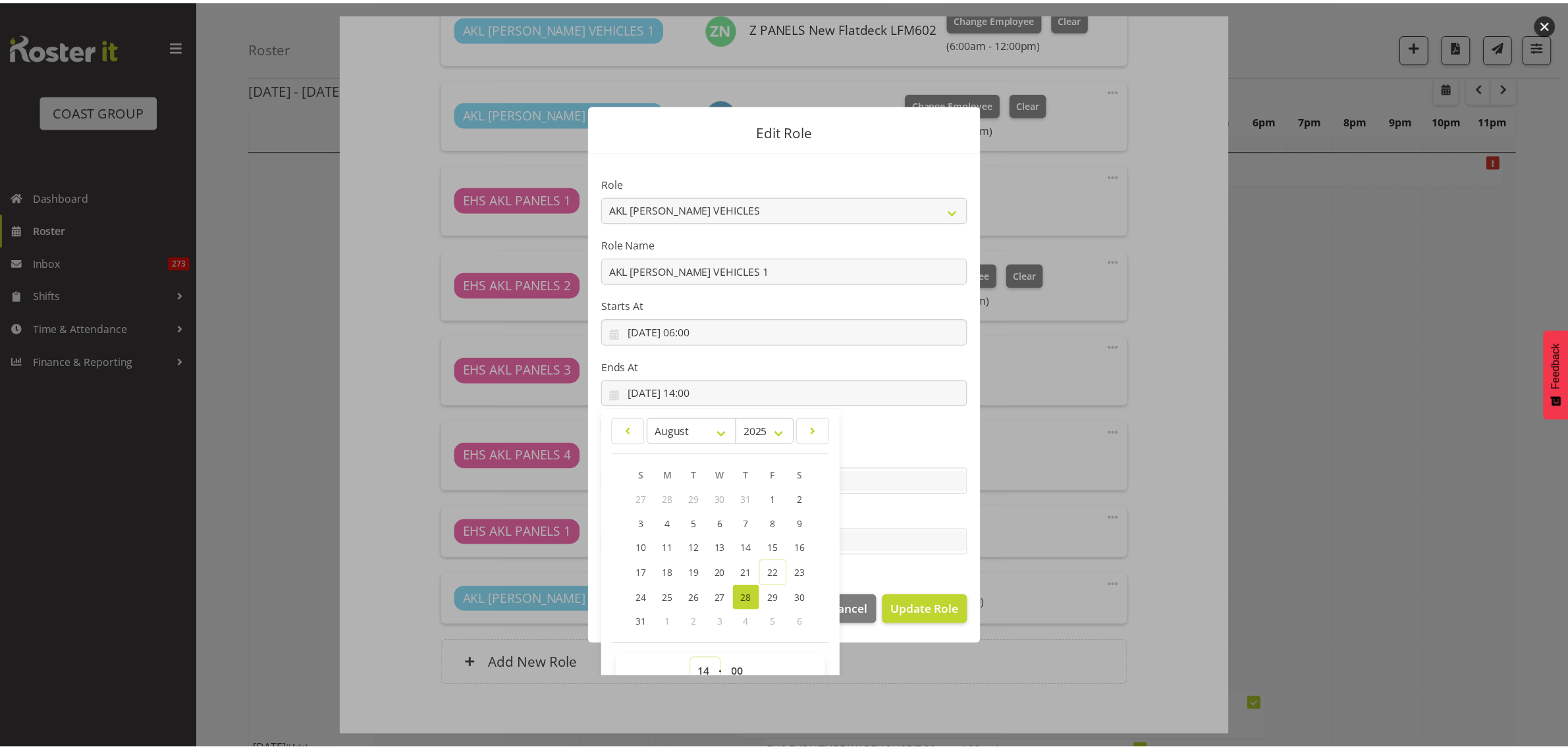
scroll to position [8, 0]
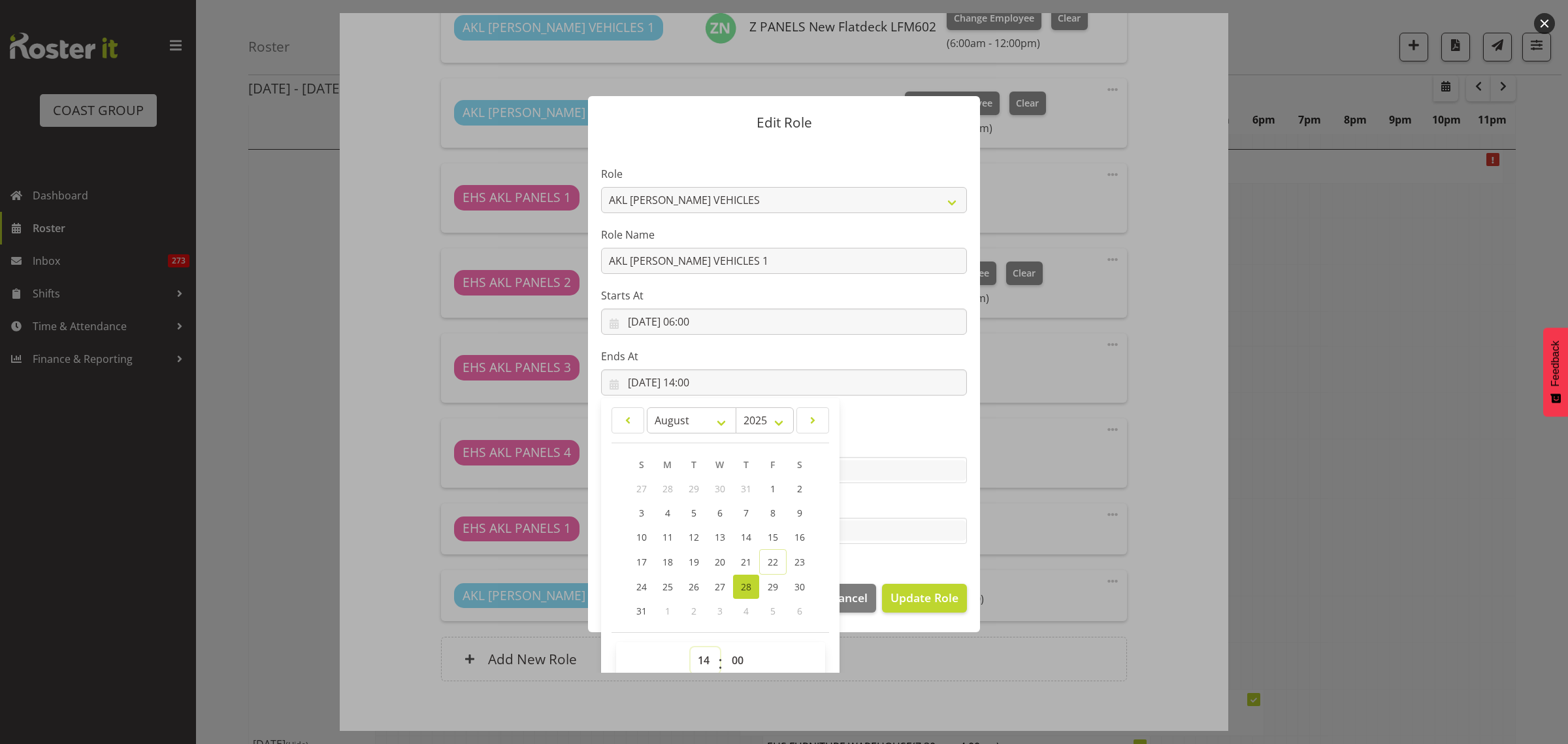
select select "12"
click at [691, 647] on select "00 01 02 03 04 05 06 07 08 09 10 11 12 13 14 15 16 17 18 19 20 21 22 23" at bounding box center [705, 660] width 29 height 26
type input "28/08/2025, 12:00"
click at [916, 598] on span "Update Role" at bounding box center [924, 598] width 68 height 17
select select
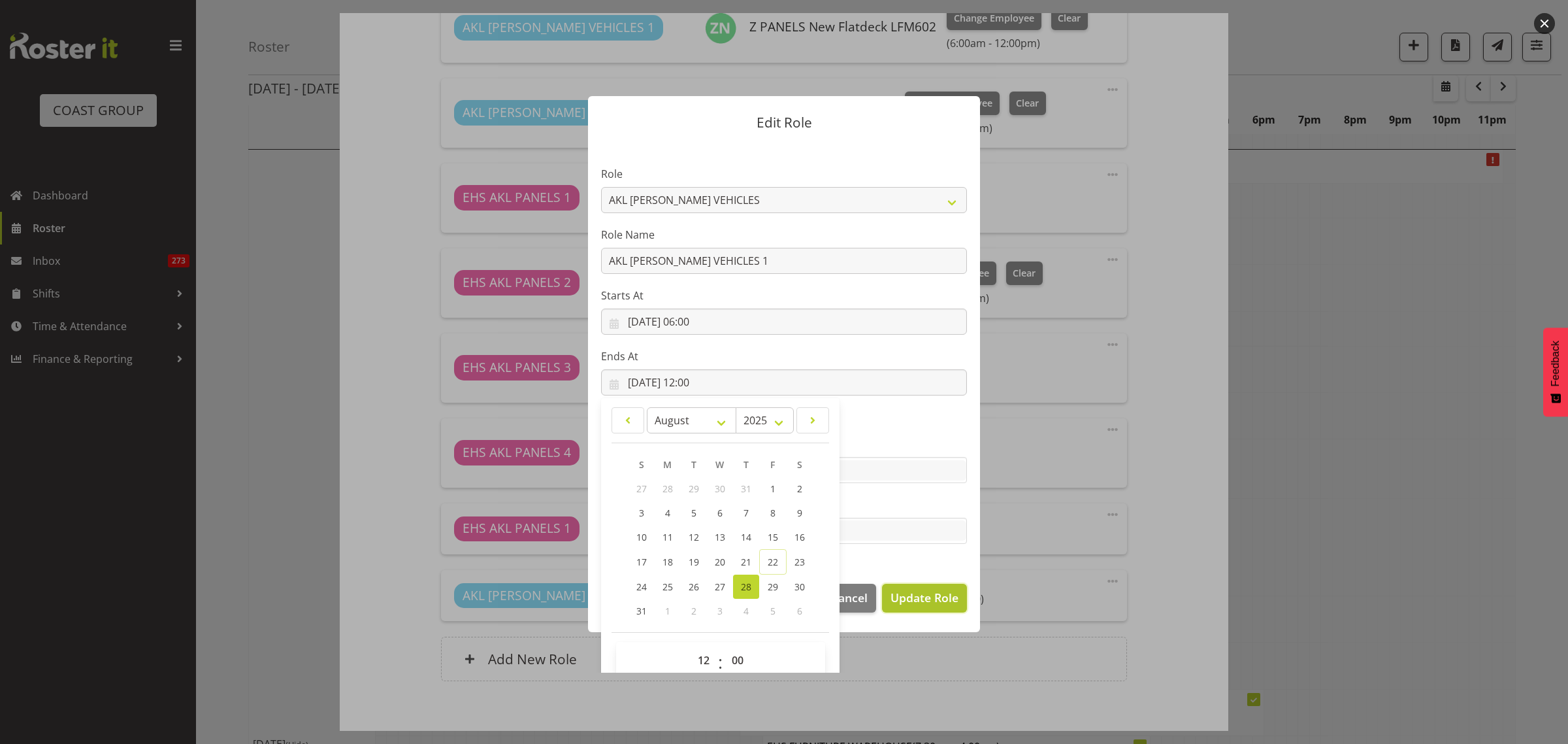
select select
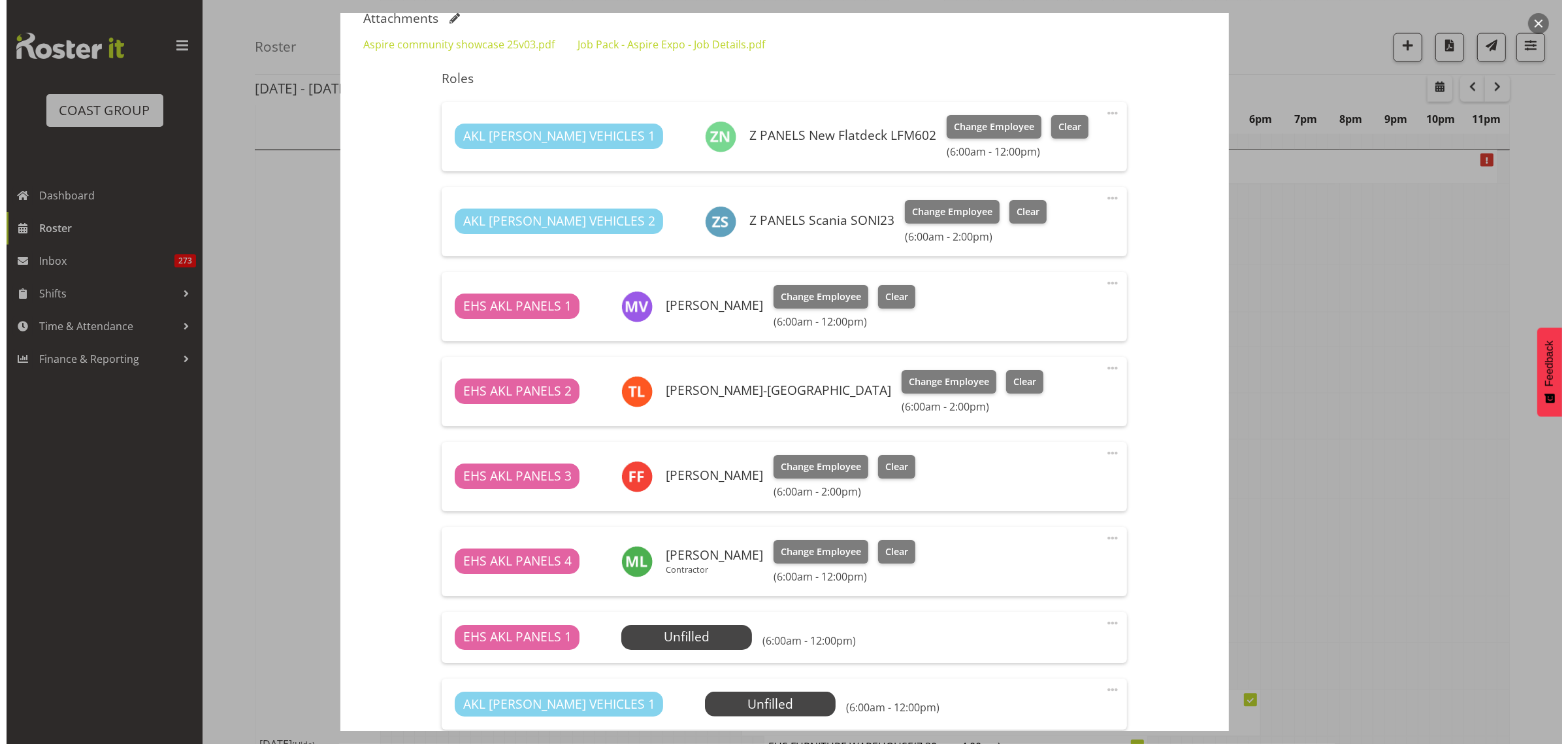
scroll to position [445, 0]
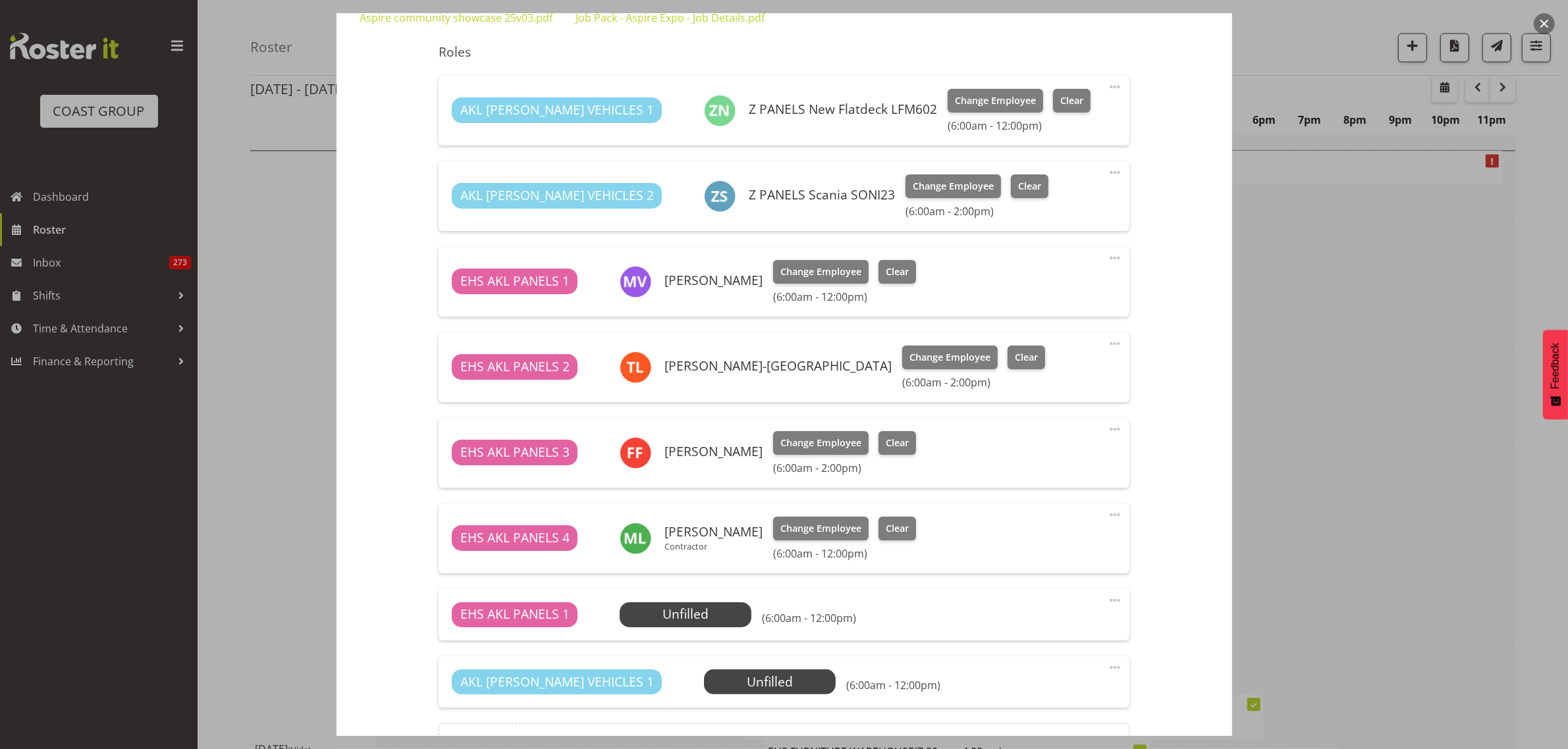
click at [1107, 343] on span at bounding box center [1115, 344] width 16 height 16
click at [1031, 423] on link "Delete" at bounding box center [1059, 420] width 126 height 24
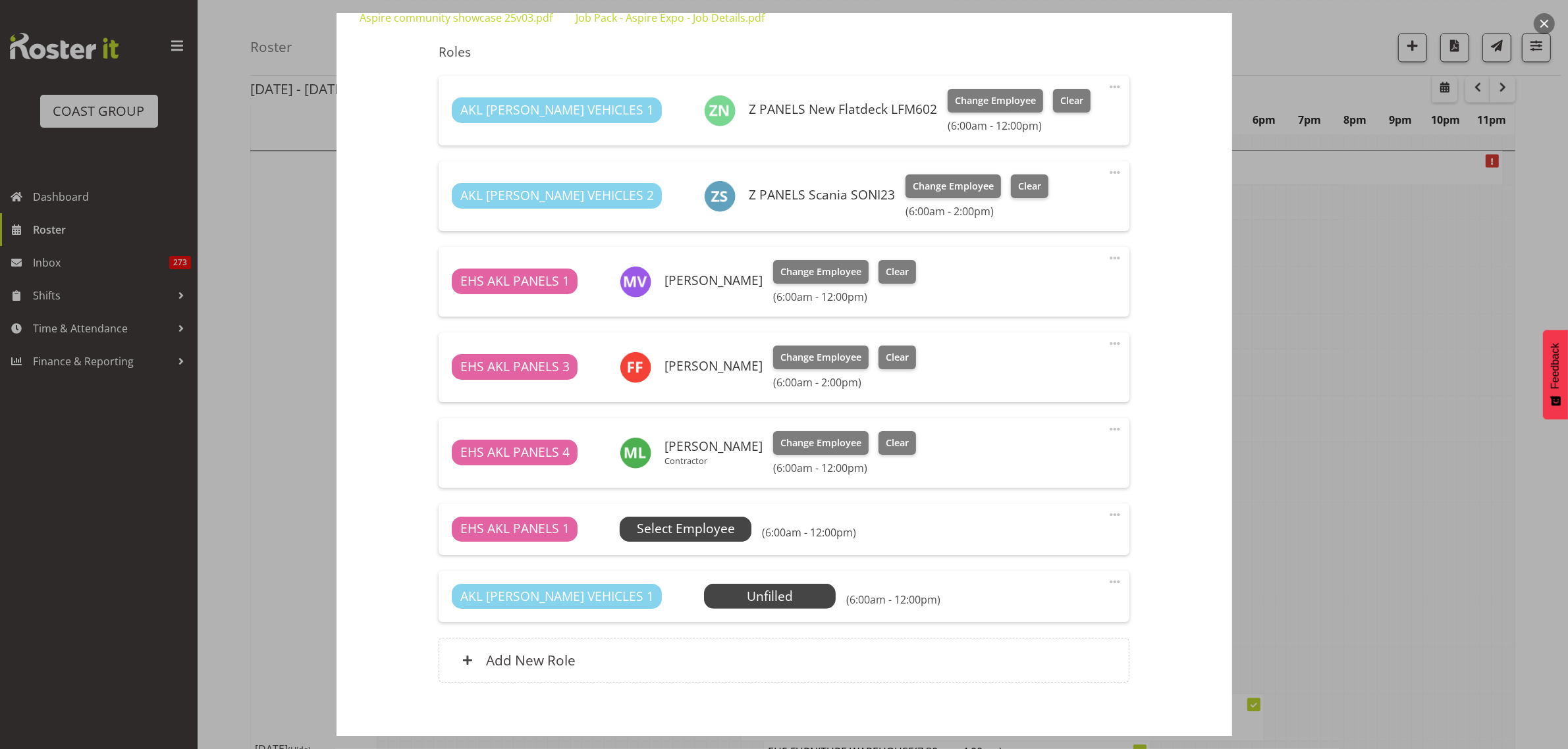
click at [699, 528] on span "Select Employee" at bounding box center [686, 528] width 98 height 19
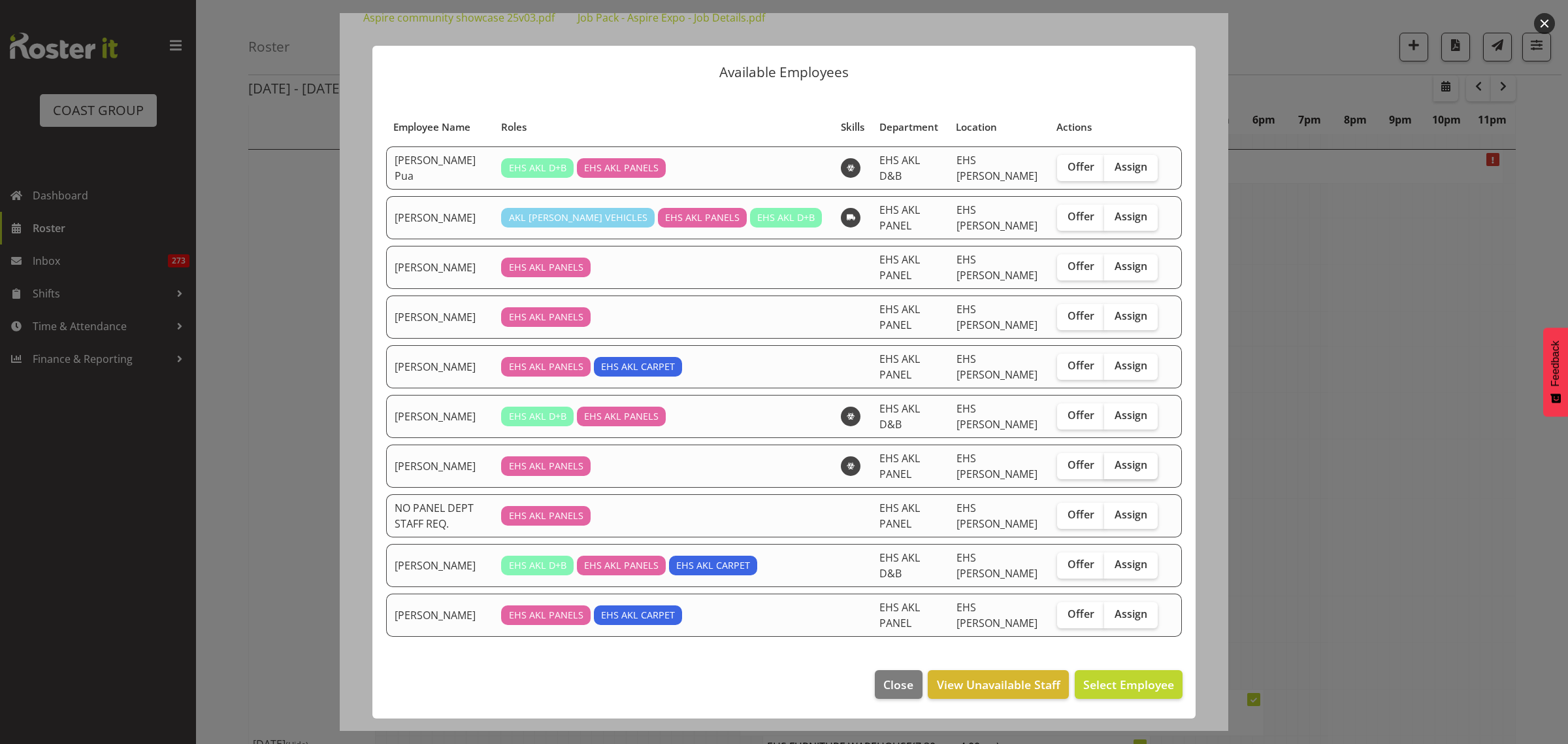
click at [1115, 458] on span "Assign" at bounding box center [1131, 465] width 33 height 13
click at [1113, 461] on input "Assign" at bounding box center [1109, 465] width 9 height 9
checkbox input "true"
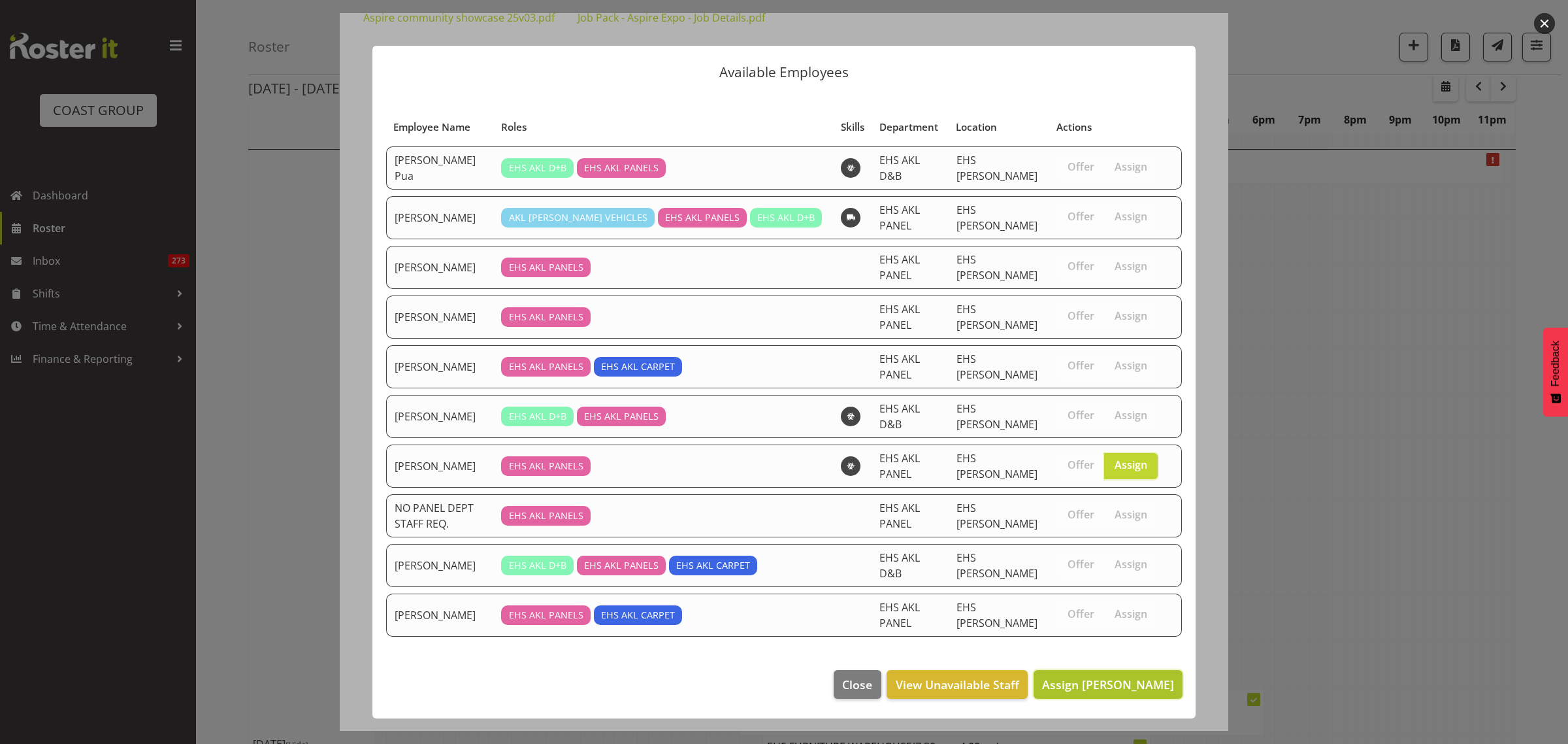
click at [1085, 677] on span "Assign Martin Samuel" at bounding box center [1108, 685] width 132 height 16
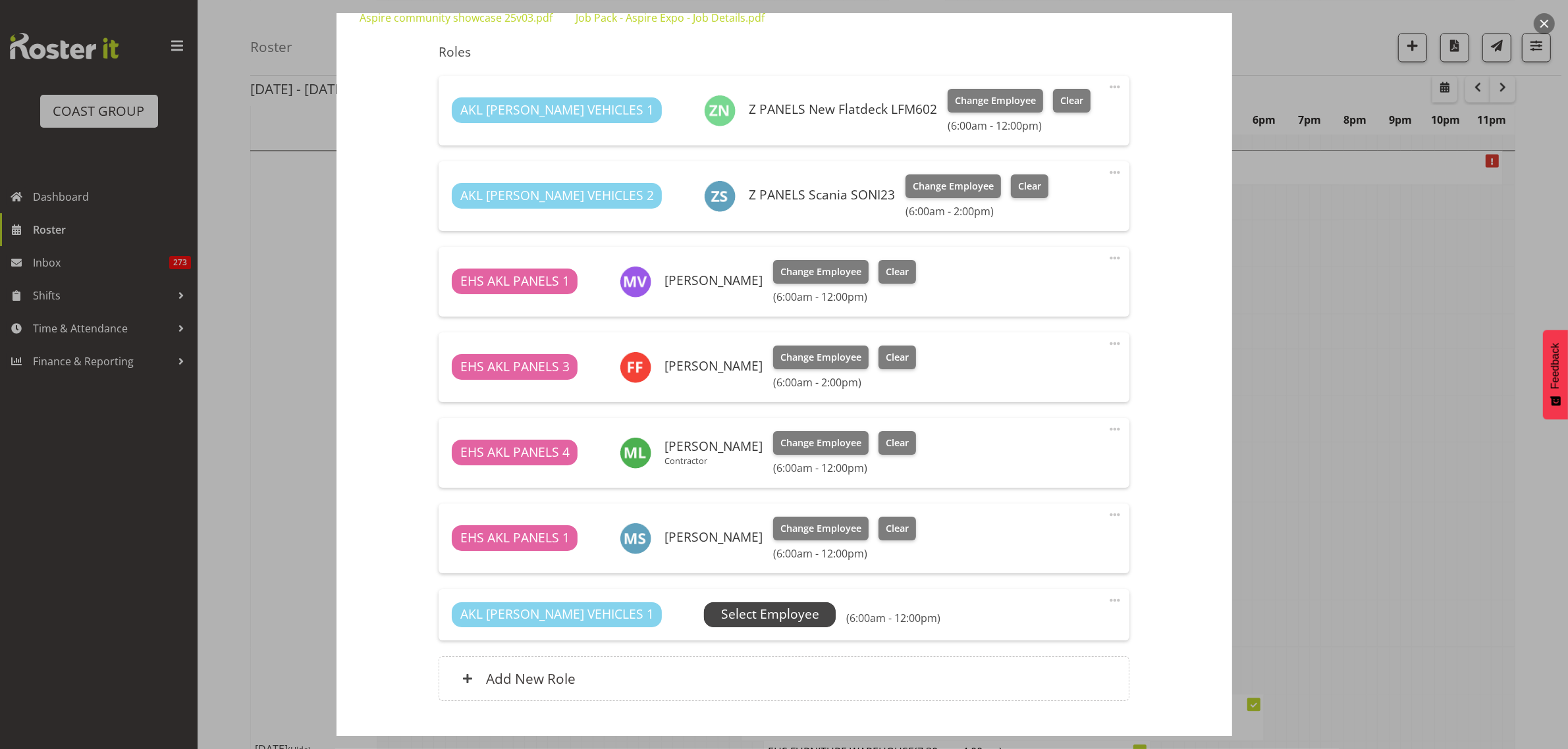
click at [755, 623] on span "Select Employee" at bounding box center [770, 614] width 98 height 19
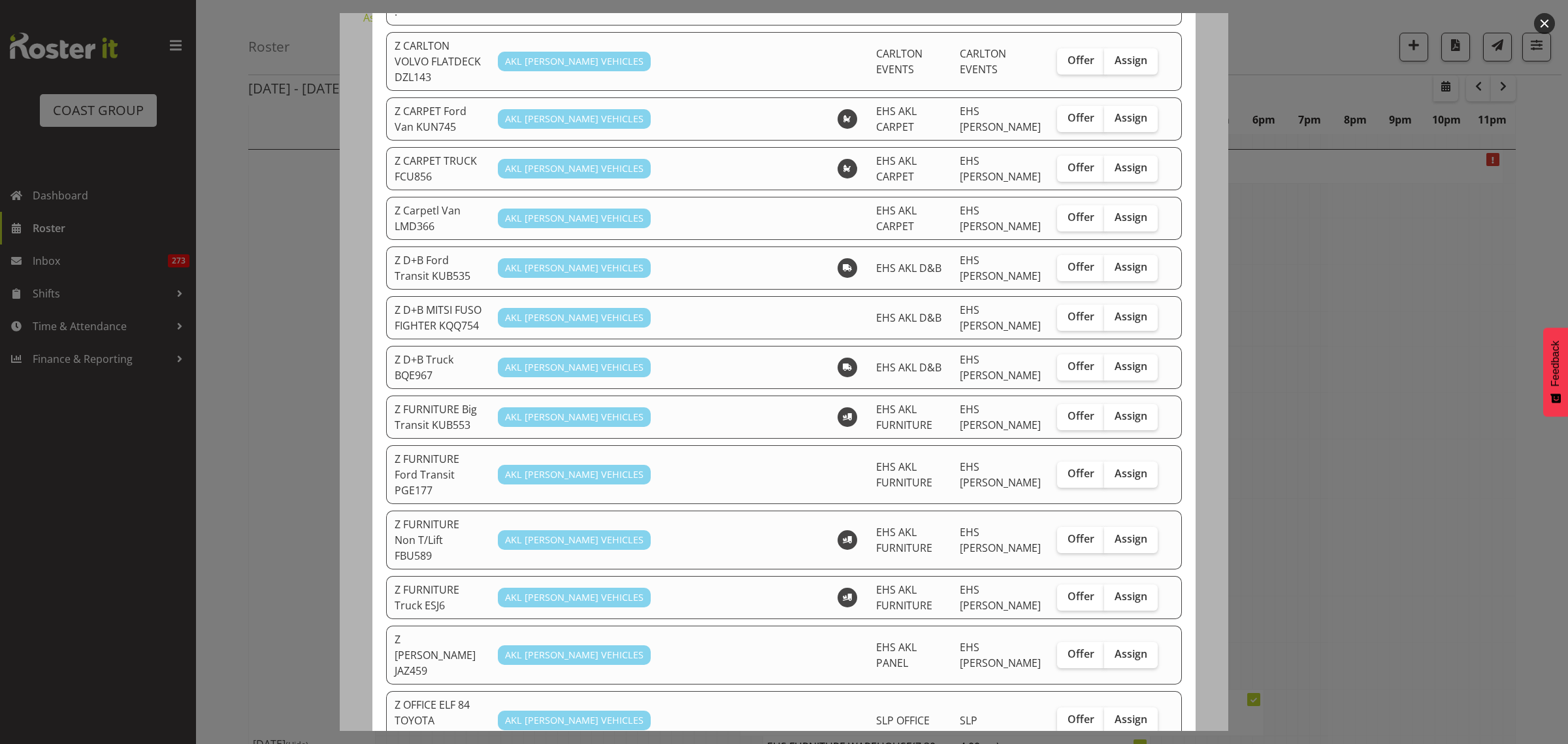
scroll to position [327, 0]
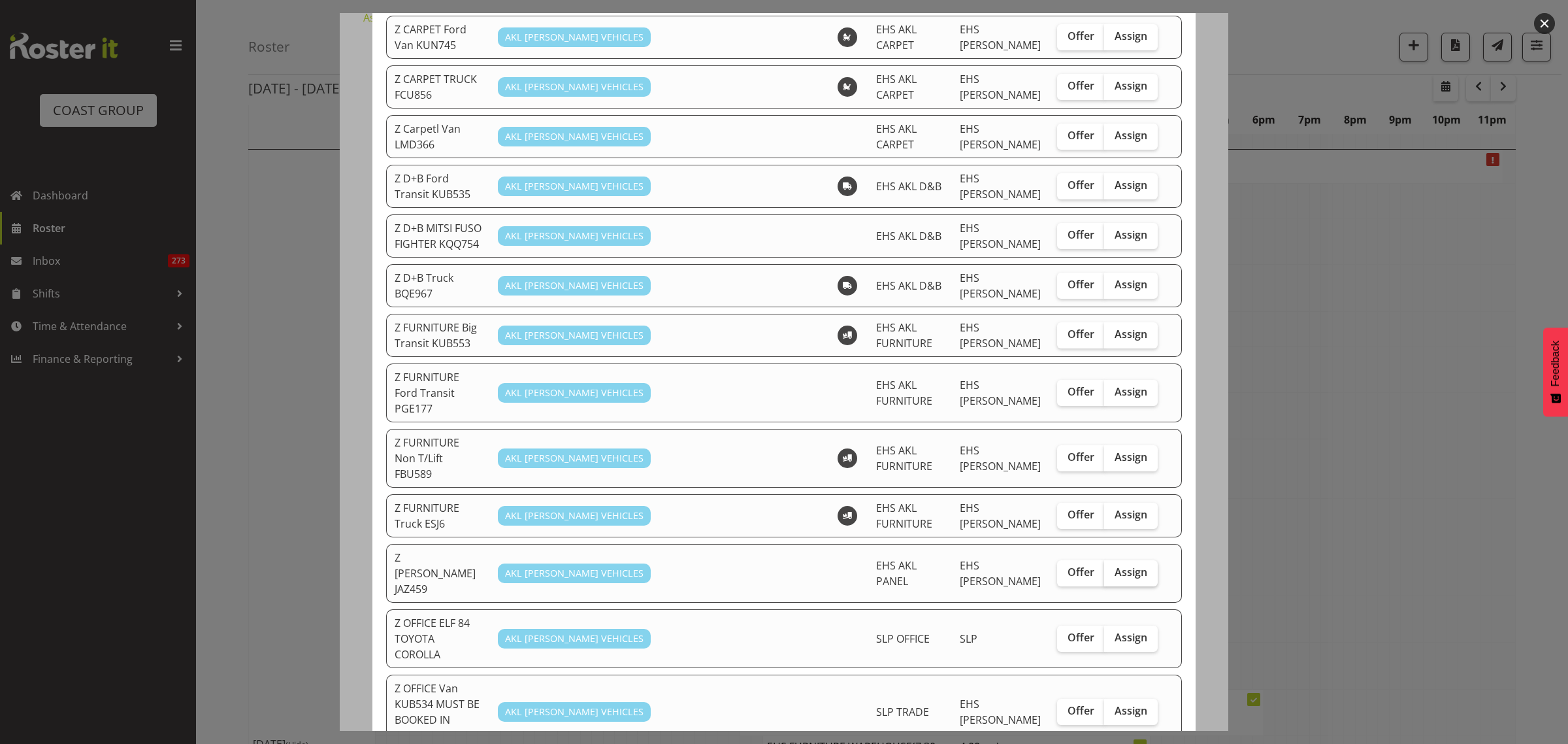
click at [1125, 566] on span "Assign" at bounding box center [1131, 572] width 33 height 13
click at [1113, 568] on input "Assign" at bounding box center [1109, 572] width 9 height 9
checkbox input "true"
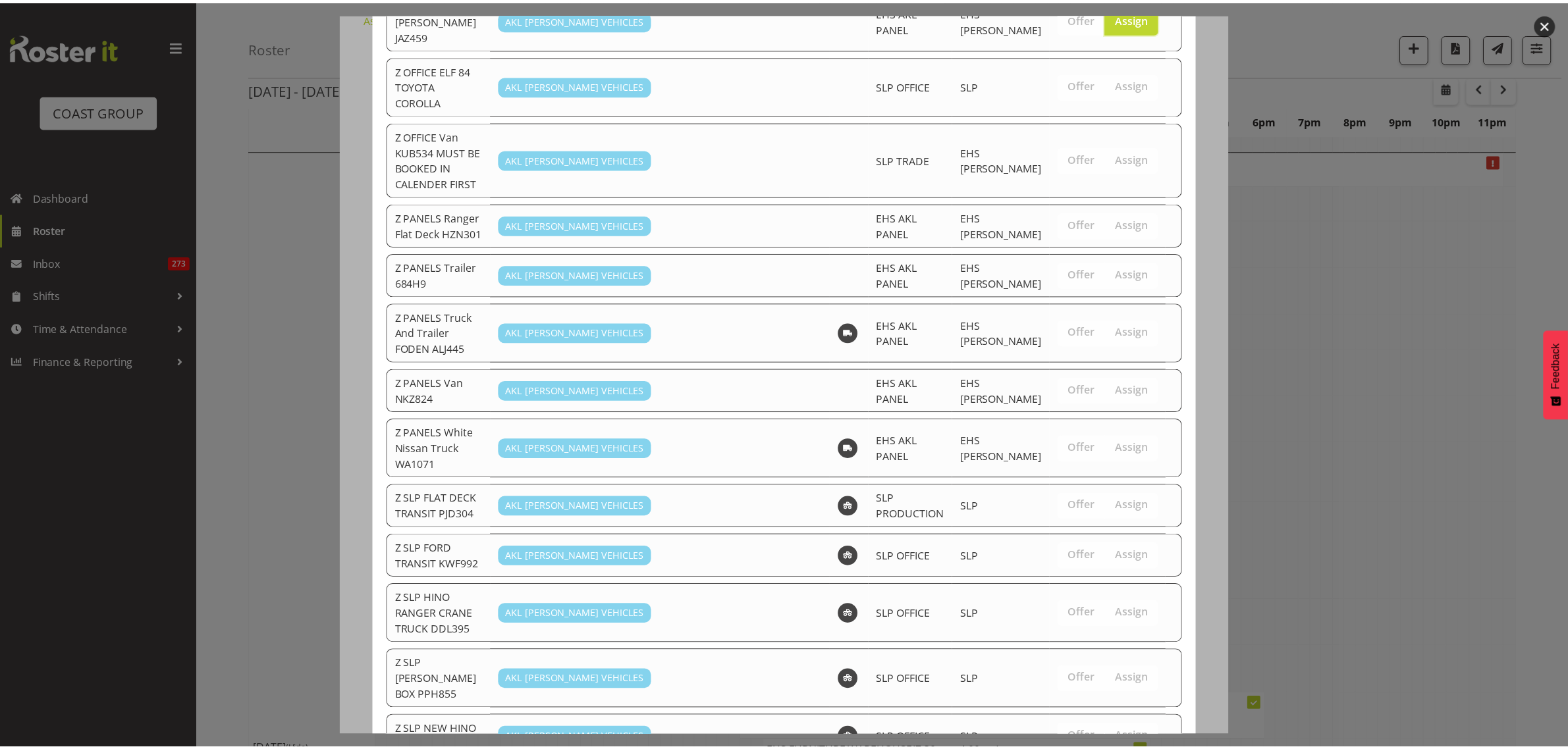
scroll to position [919, 0]
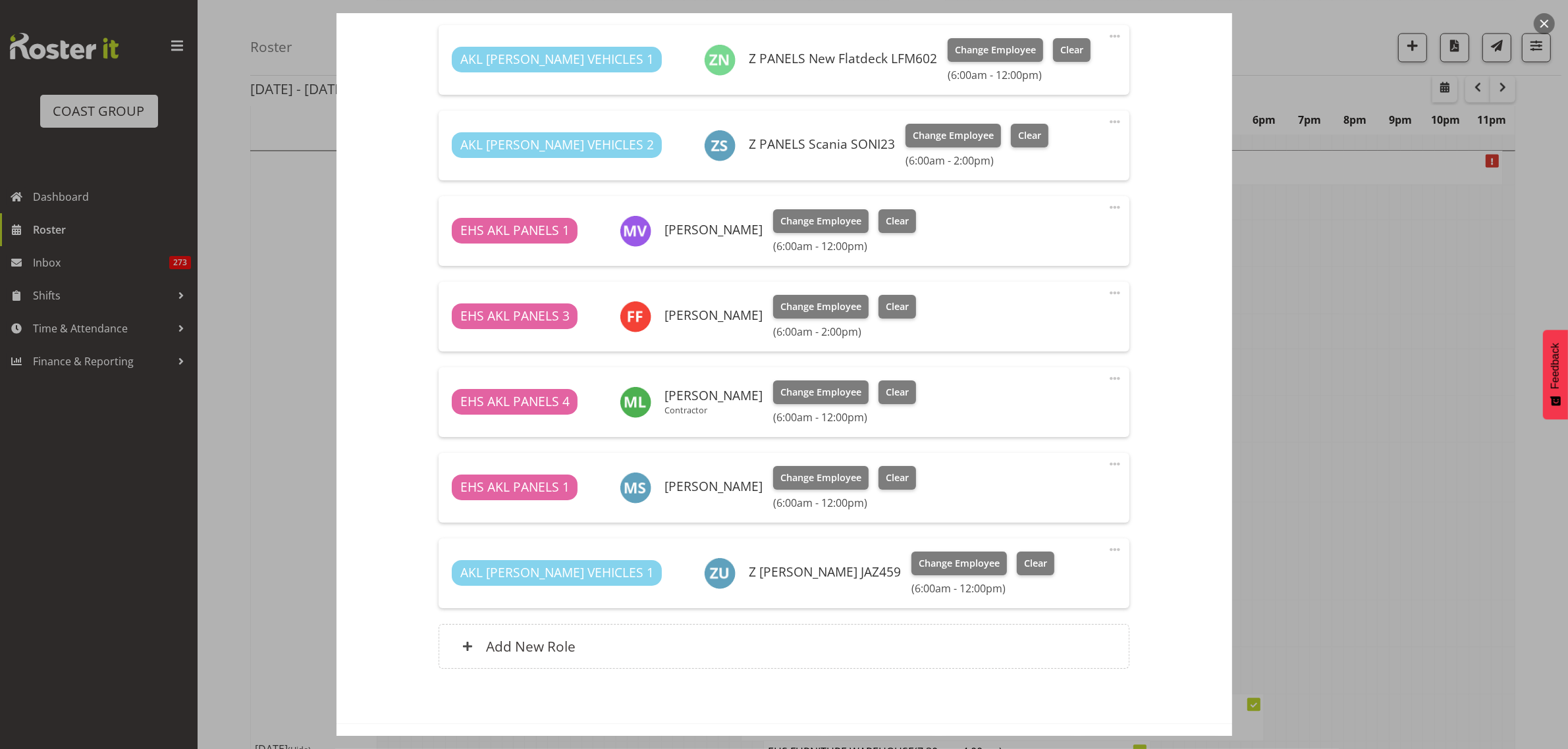
scroll to position [548, 0]
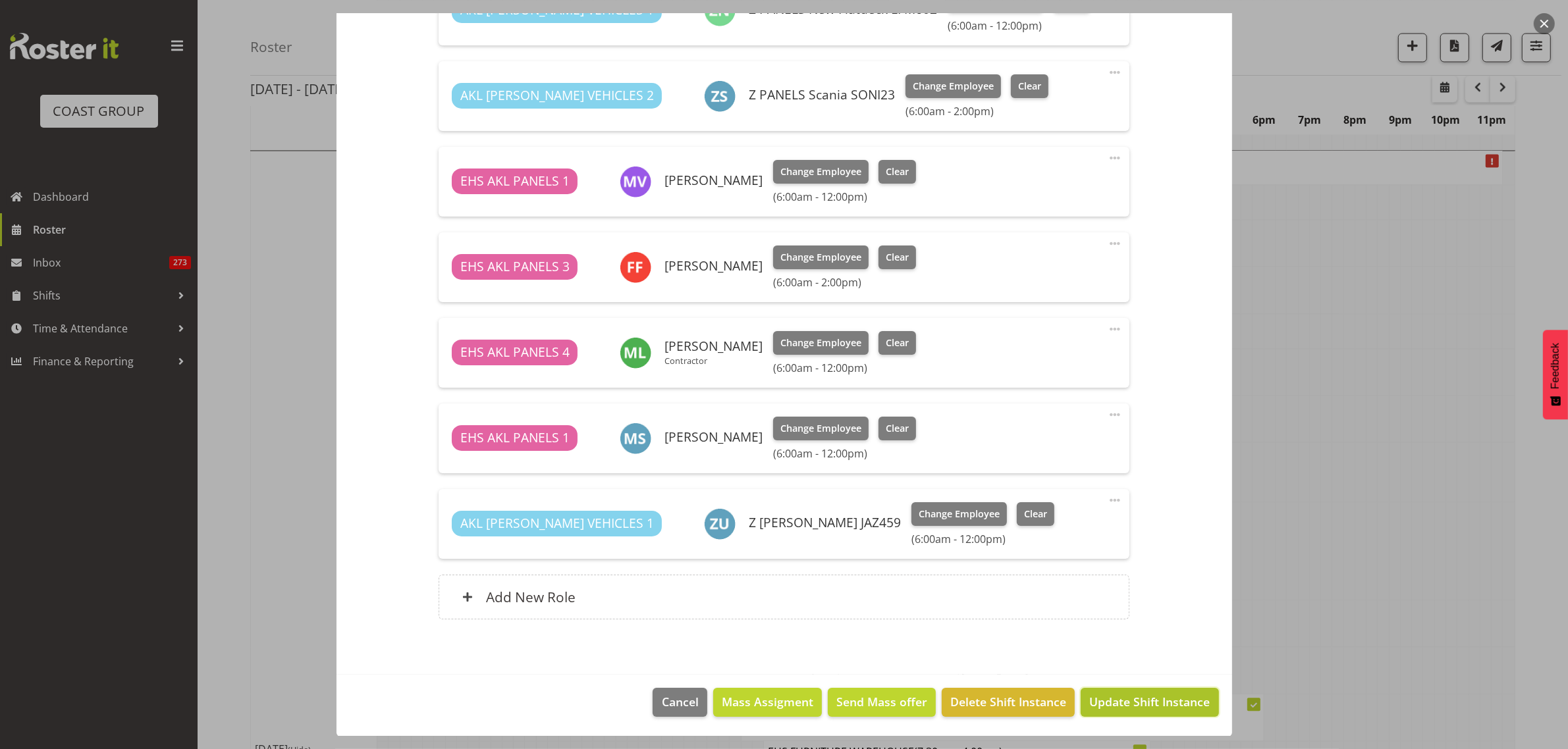
click at [1117, 699] on span "Update Shift Instance" at bounding box center [1149, 701] width 120 height 17
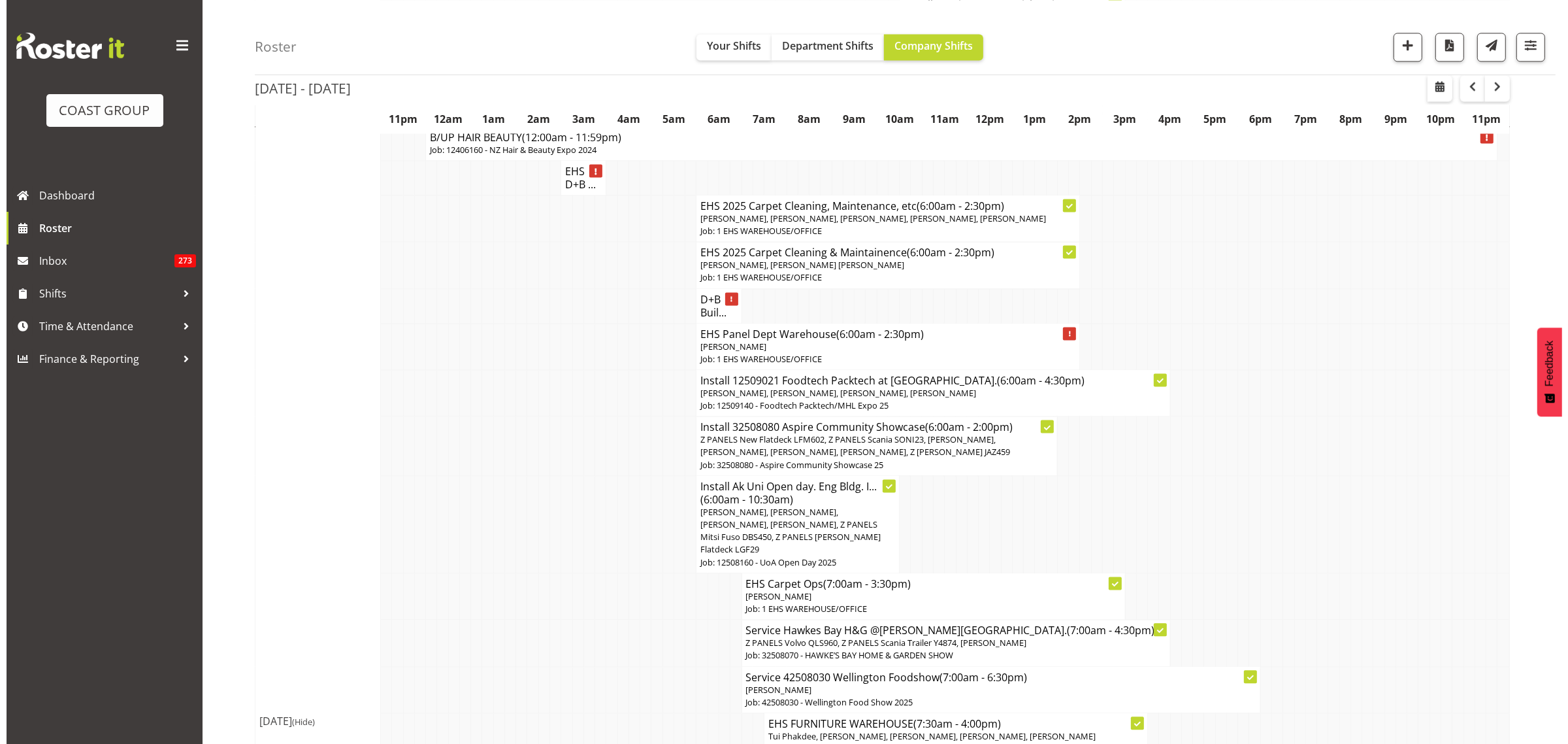
scroll to position [3268, 0]
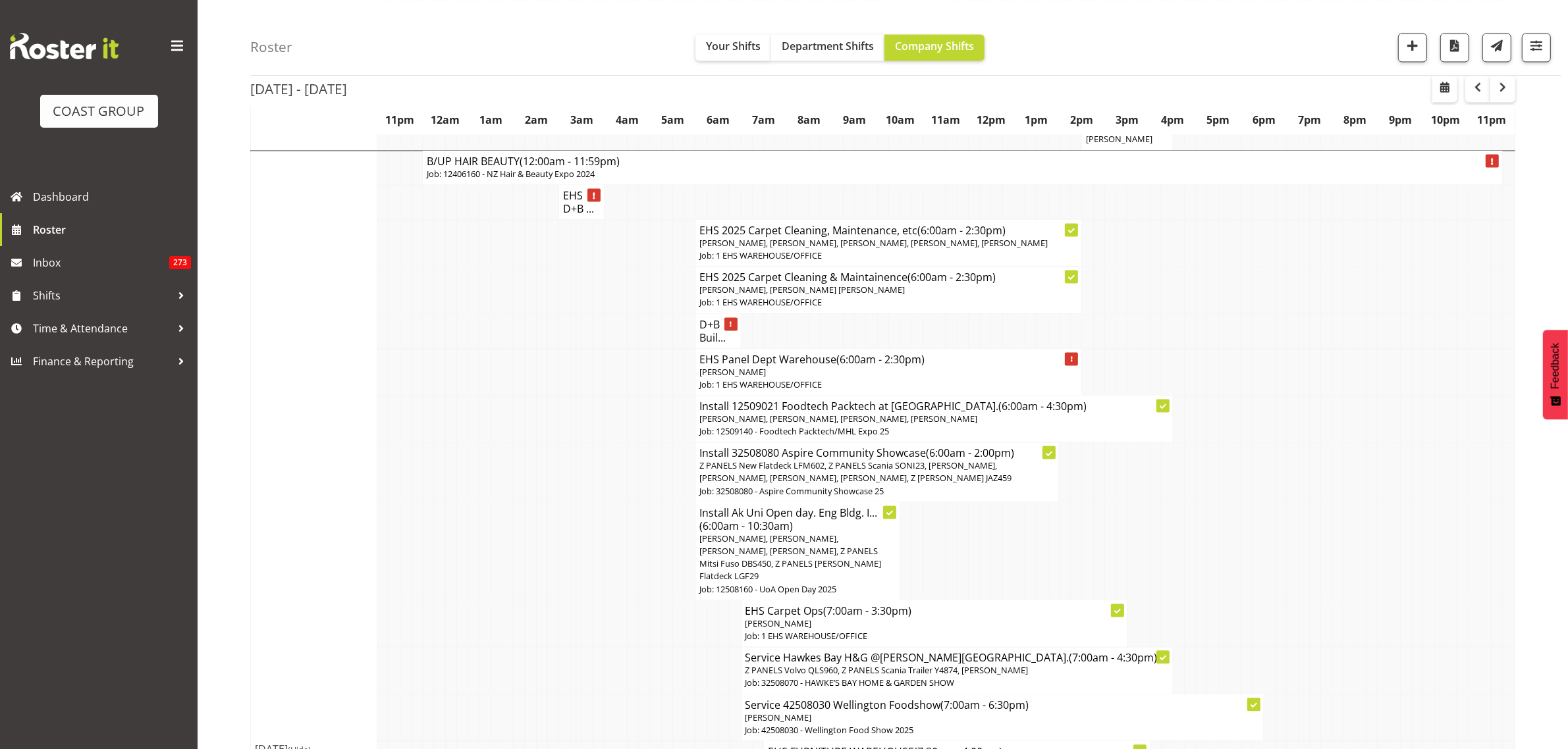
click at [904, 412] on span "Shaun Keutenius, Cameron Phillips, Emmett Denton, James Reid-Akehurst, Tavish R…" at bounding box center [837, 418] width 278 height 12
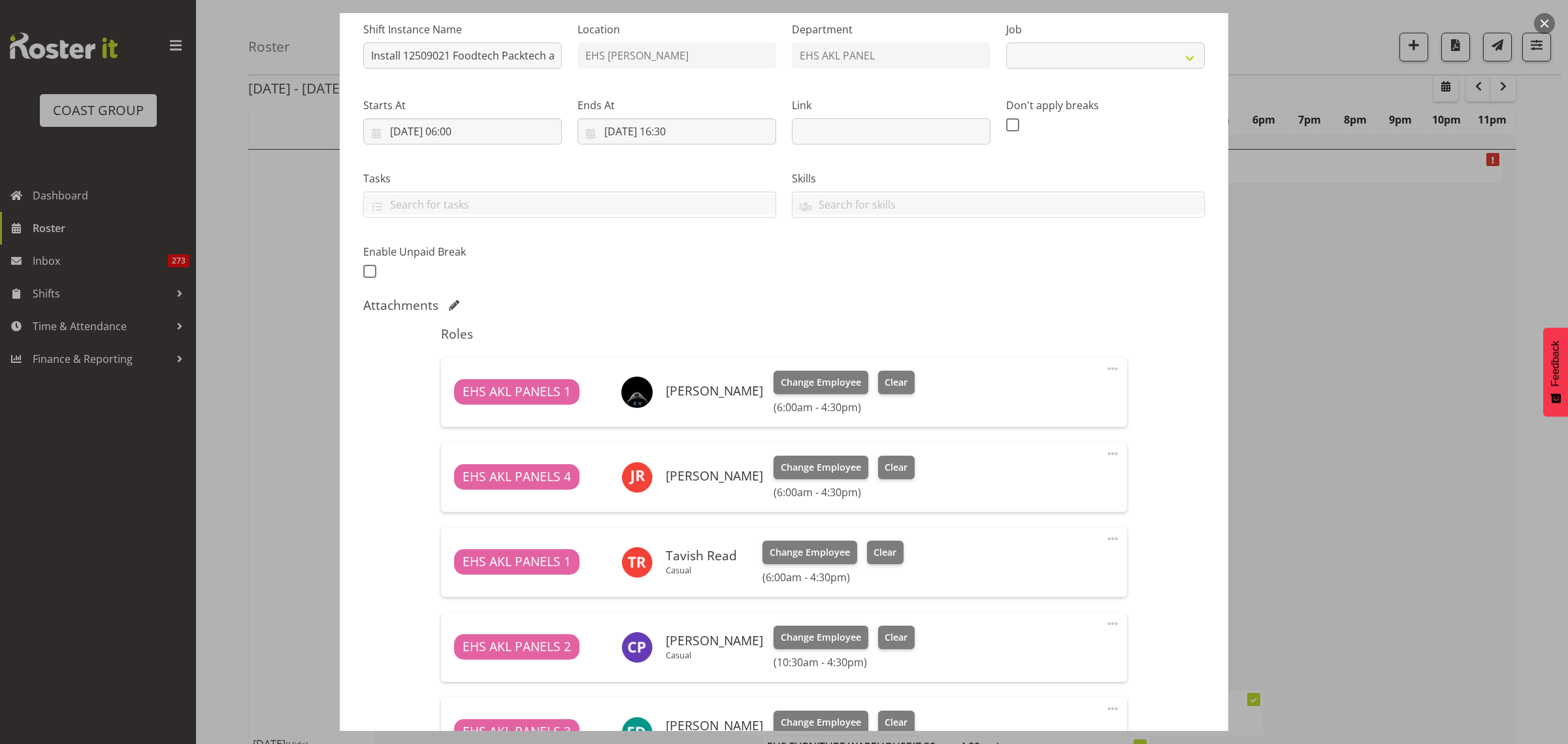
select select "9630"
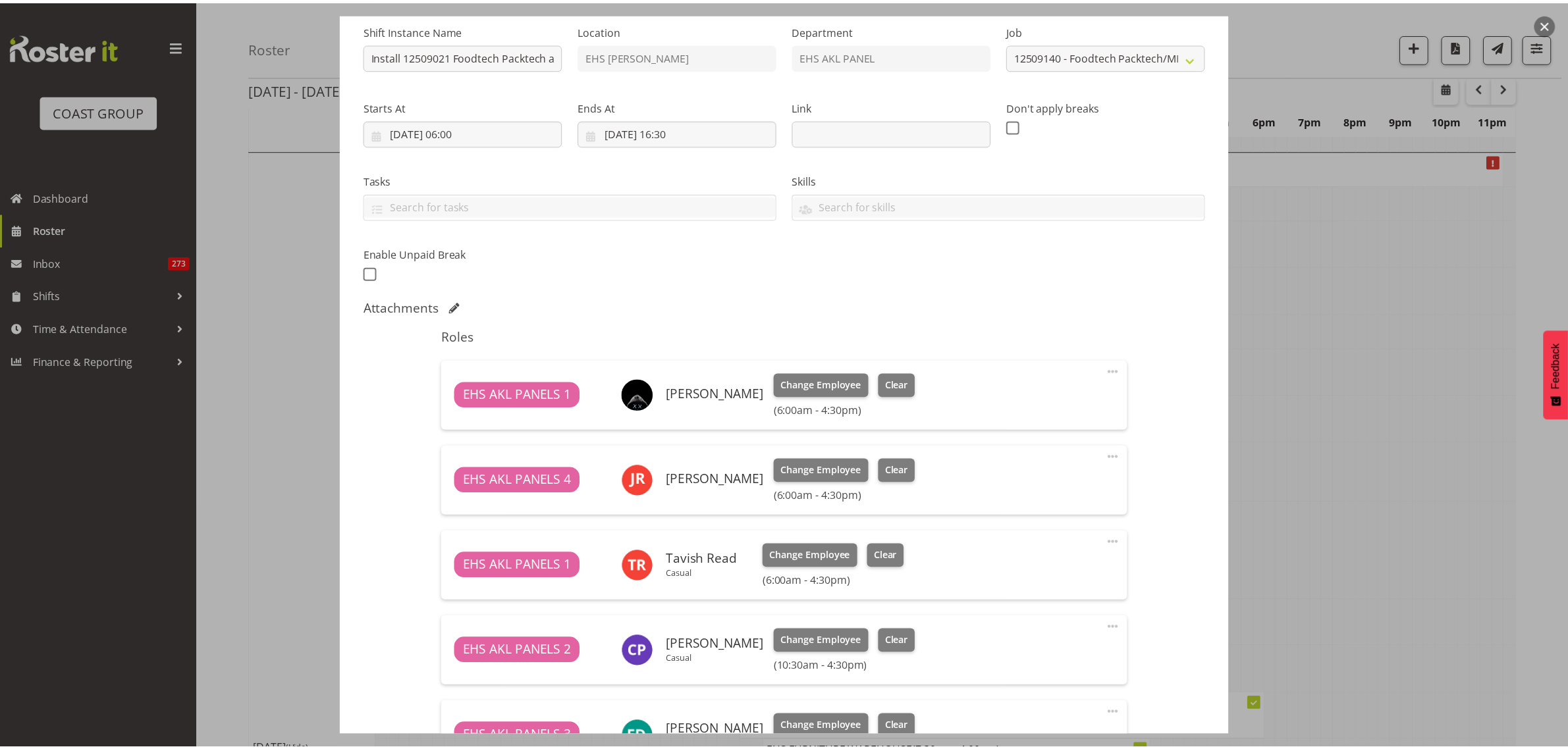
scroll to position [329, 0]
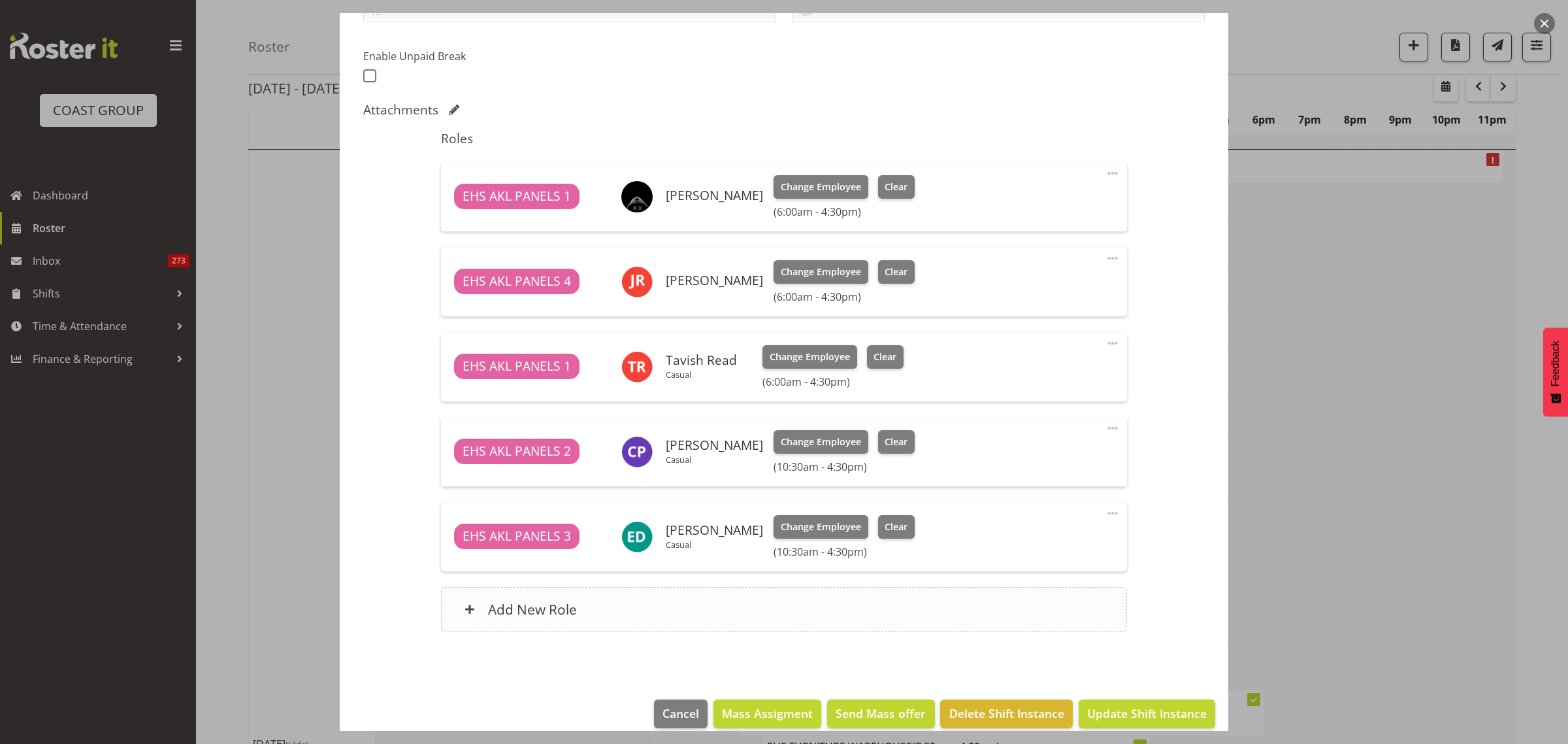
click at [860, 618] on div "Add New Role" at bounding box center [784, 609] width 686 height 44
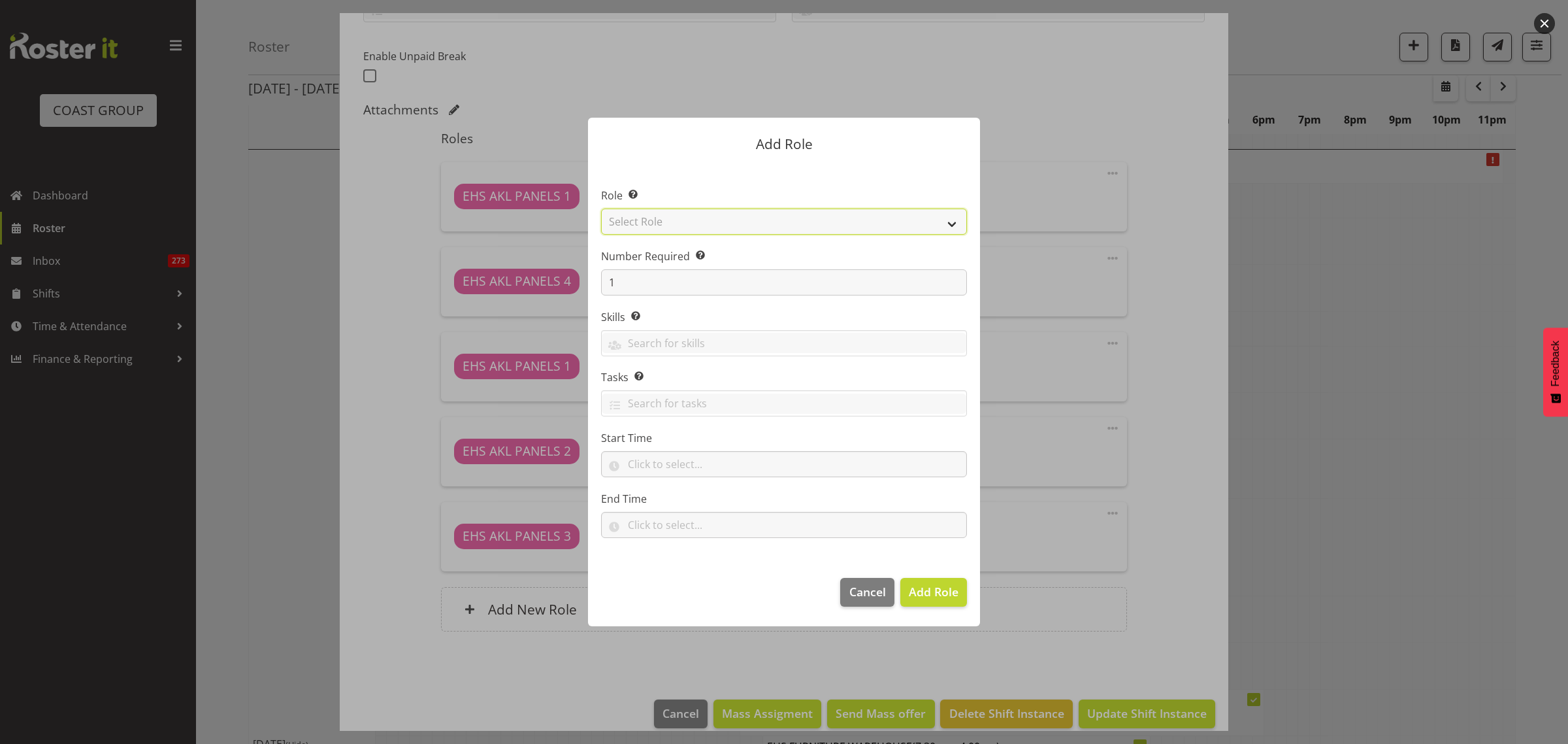
click at [951, 223] on select "Select Role ACCOUNT MANAGER ACCOUNT MANAGER DW ACCOUNTS AKL DIANNA VEHICLES AKL…" at bounding box center [784, 221] width 366 height 26
select select "188"
click at [601, 208] on select "Select Role ACCOUNT MANAGER ACCOUNT MANAGER DW ACCOUNTS AKL DIANNA VEHICLES AKL…" at bounding box center [784, 221] width 366 height 26
click at [925, 595] on span "Add Role" at bounding box center [933, 591] width 49 height 16
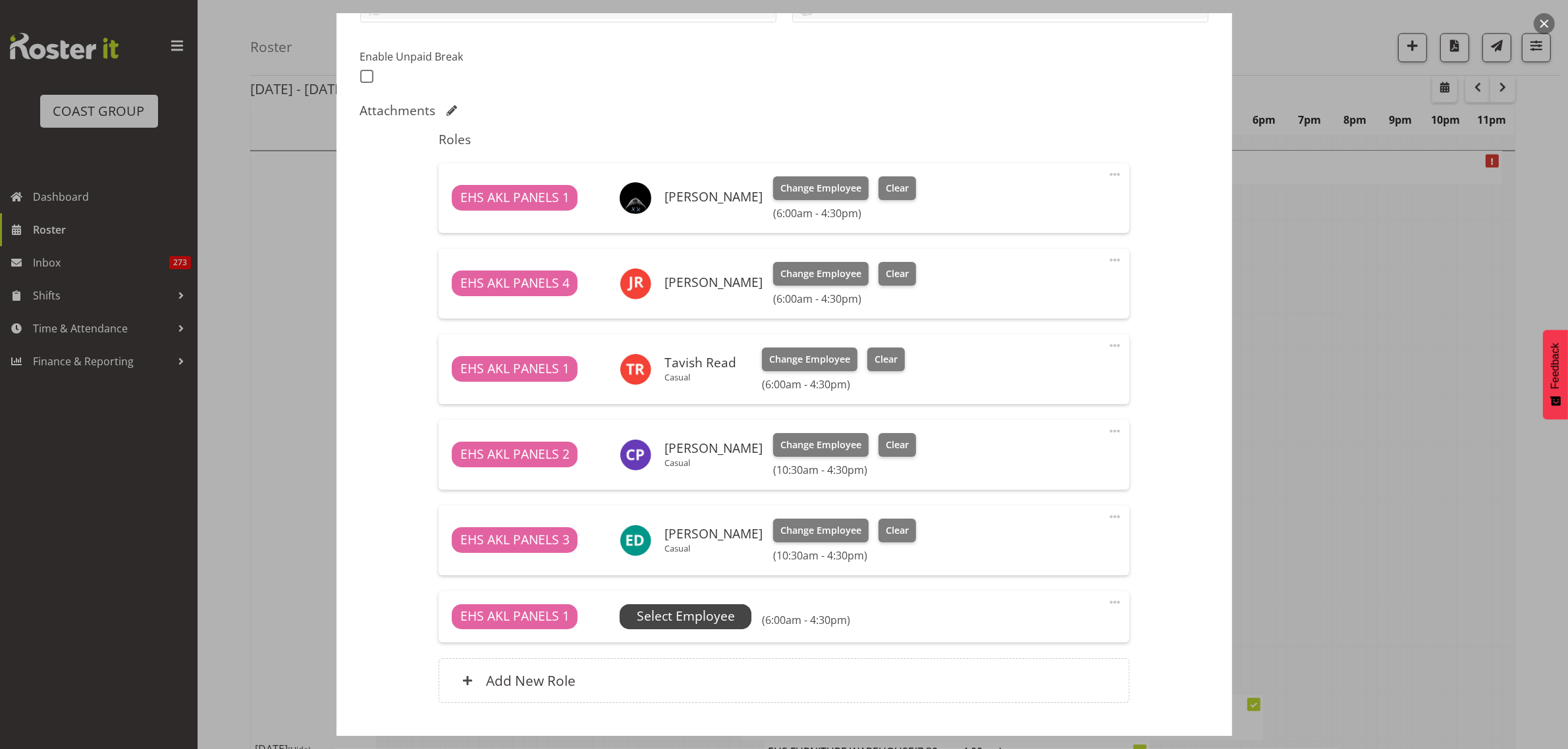
click at [696, 617] on span "Select Employee" at bounding box center [686, 616] width 98 height 19
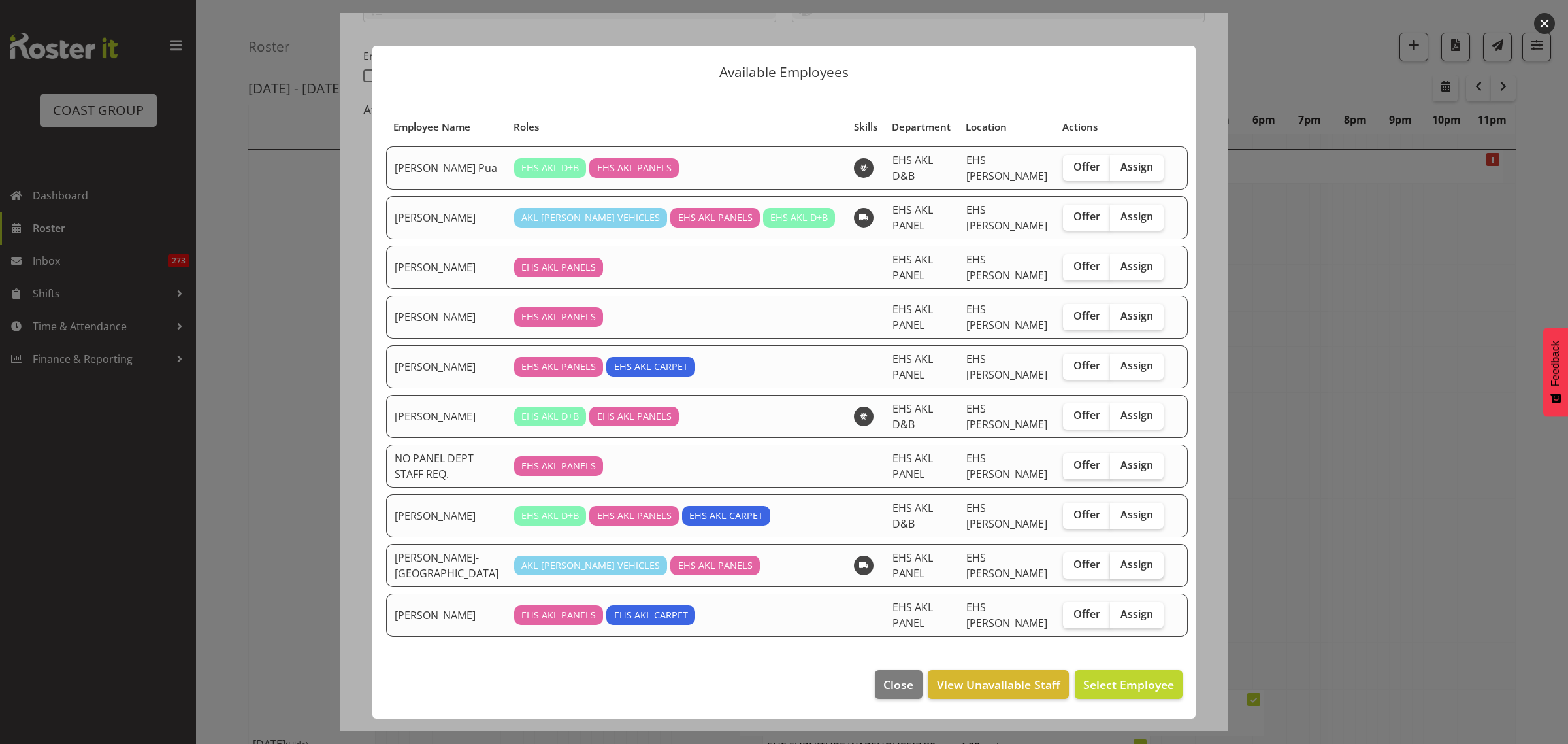
click at [1124, 558] on span "Assign" at bounding box center [1137, 564] width 33 height 13
click at [1119, 560] on input "Assign" at bounding box center [1114, 564] width 9 height 9
checkbox input "true"
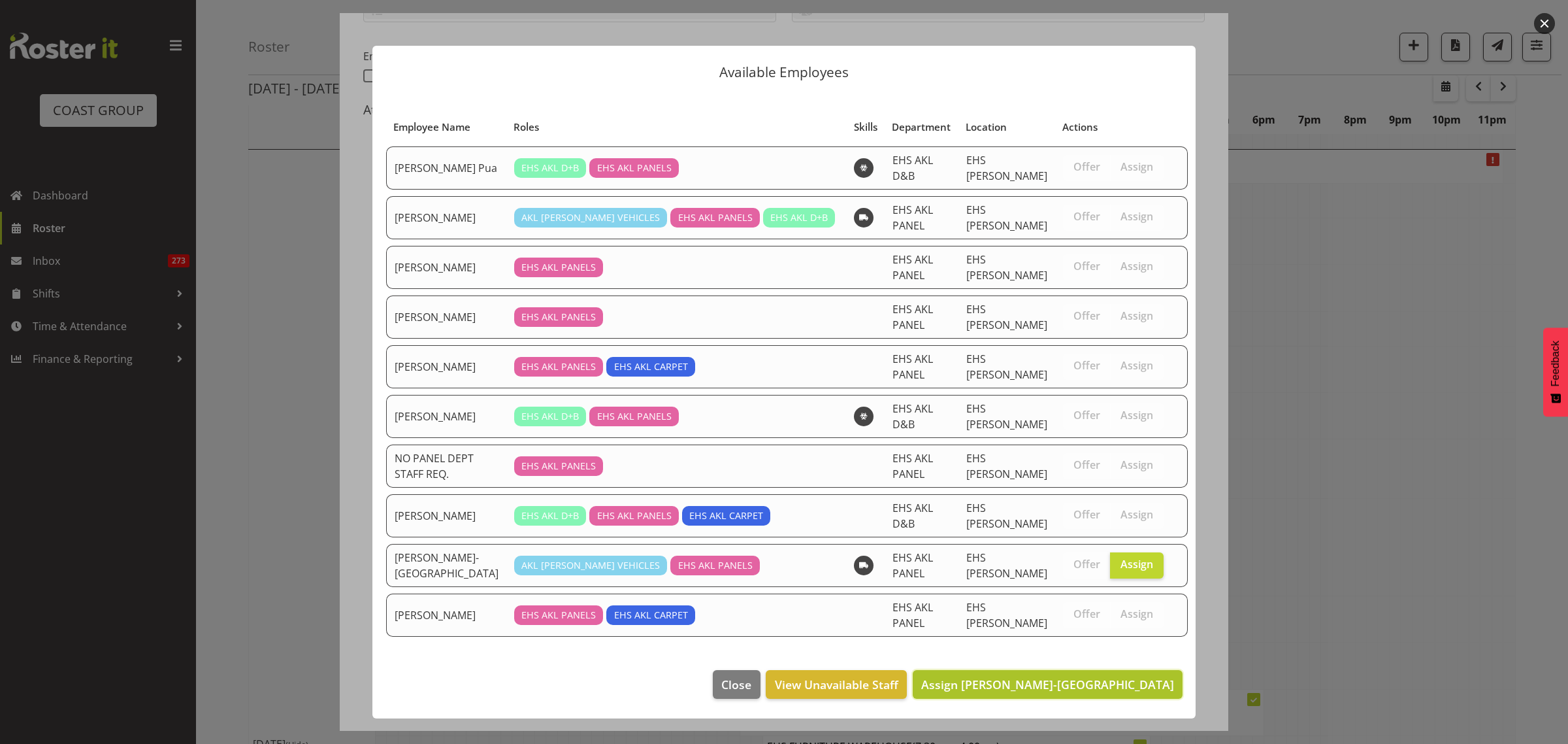
click at [1080, 677] on span "Assign Takaria Leleimua-Kamira" at bounding box center [1047, 685] width 253 height 16
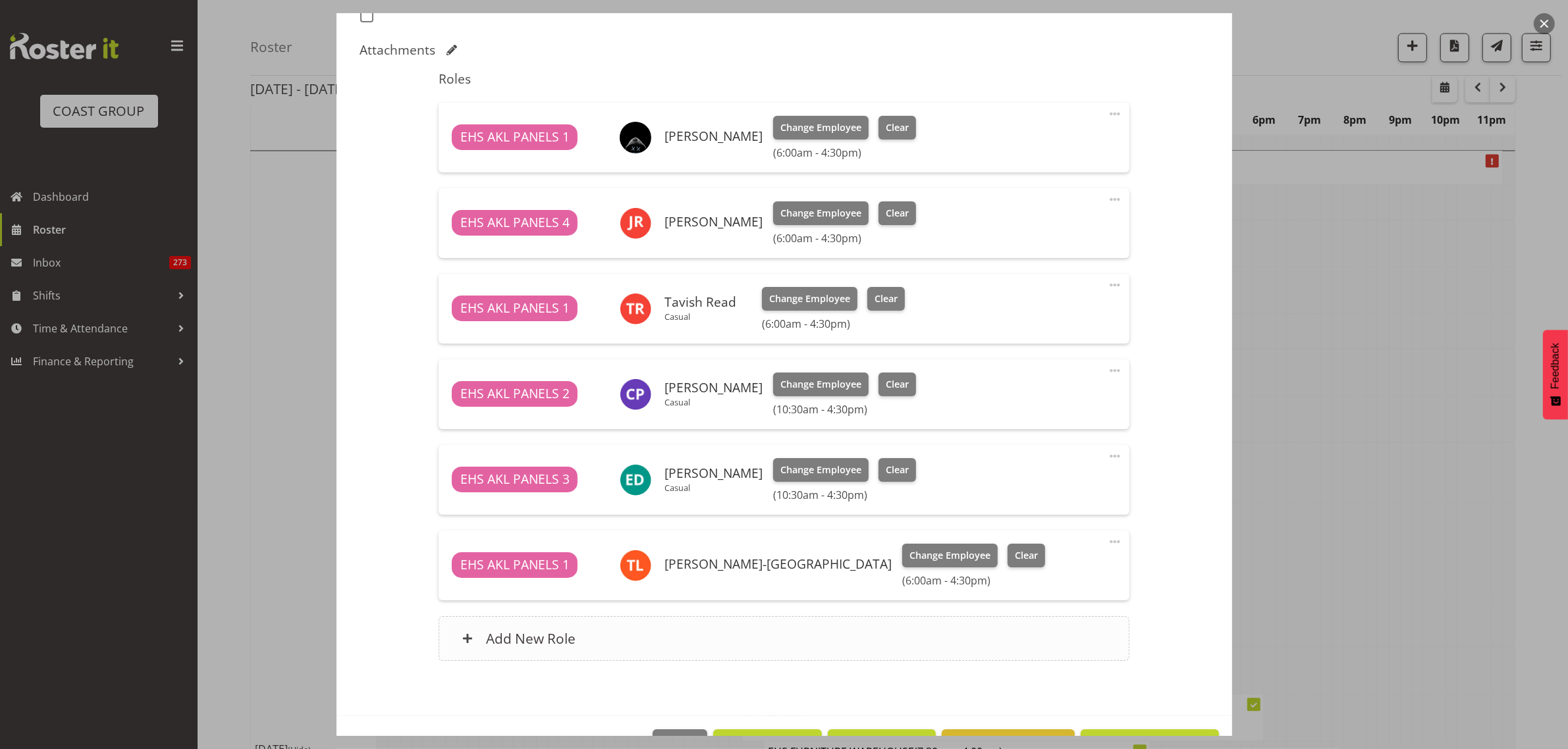
scroll to position [432, 0]
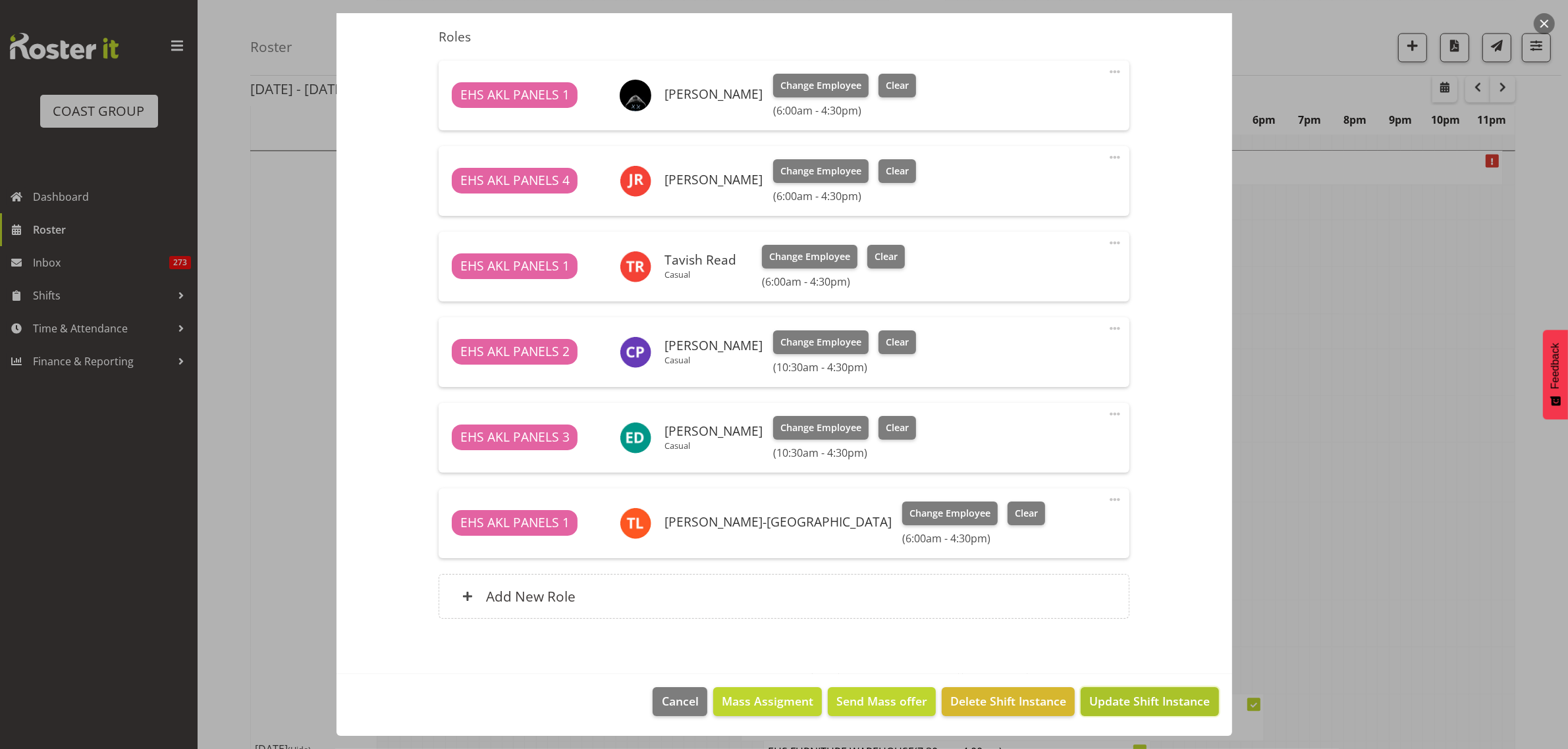
click at [1122, 701] on span "Update Shift Instance" at bounding box center [1149, 701] width 120 height 17
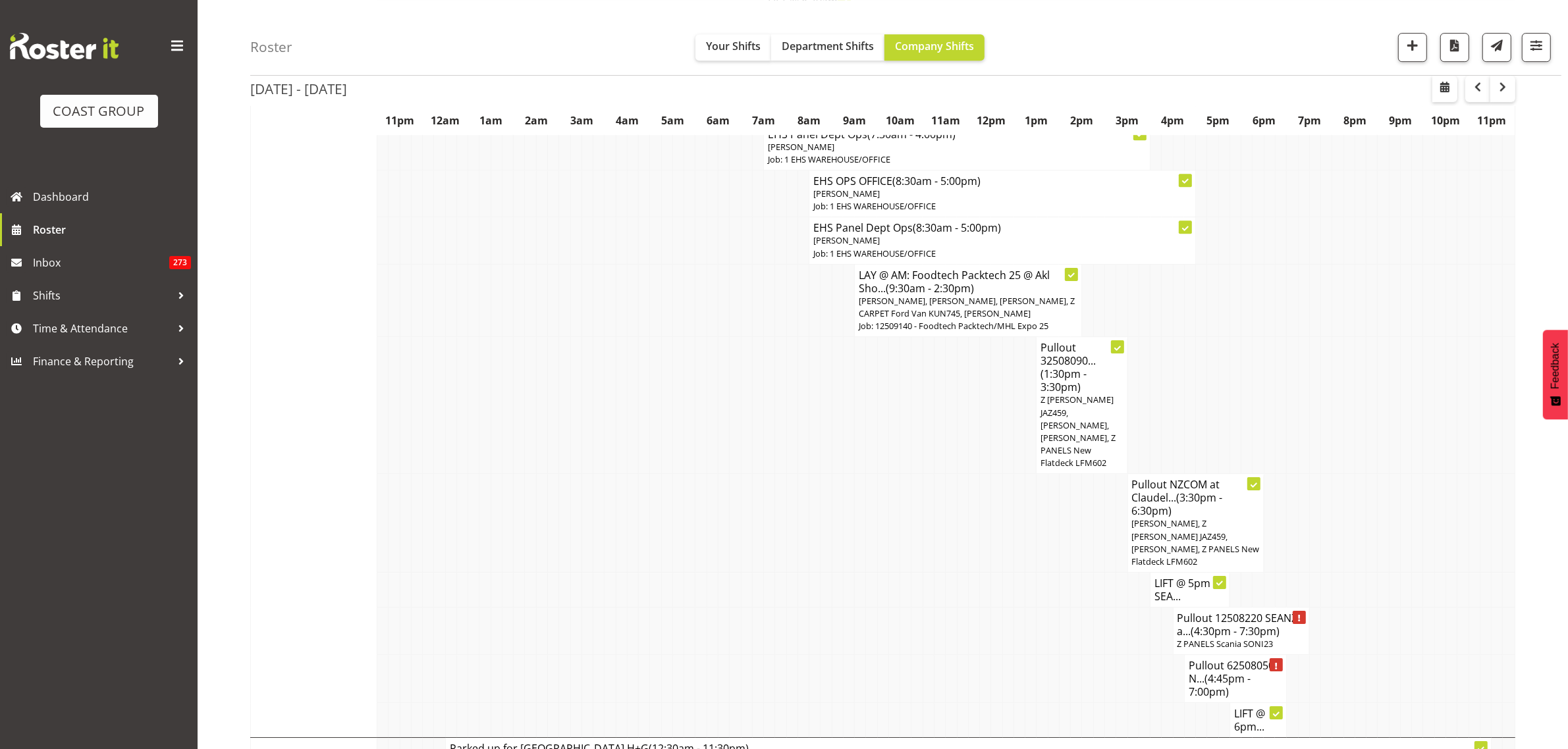
scroll to position [5265, 0]
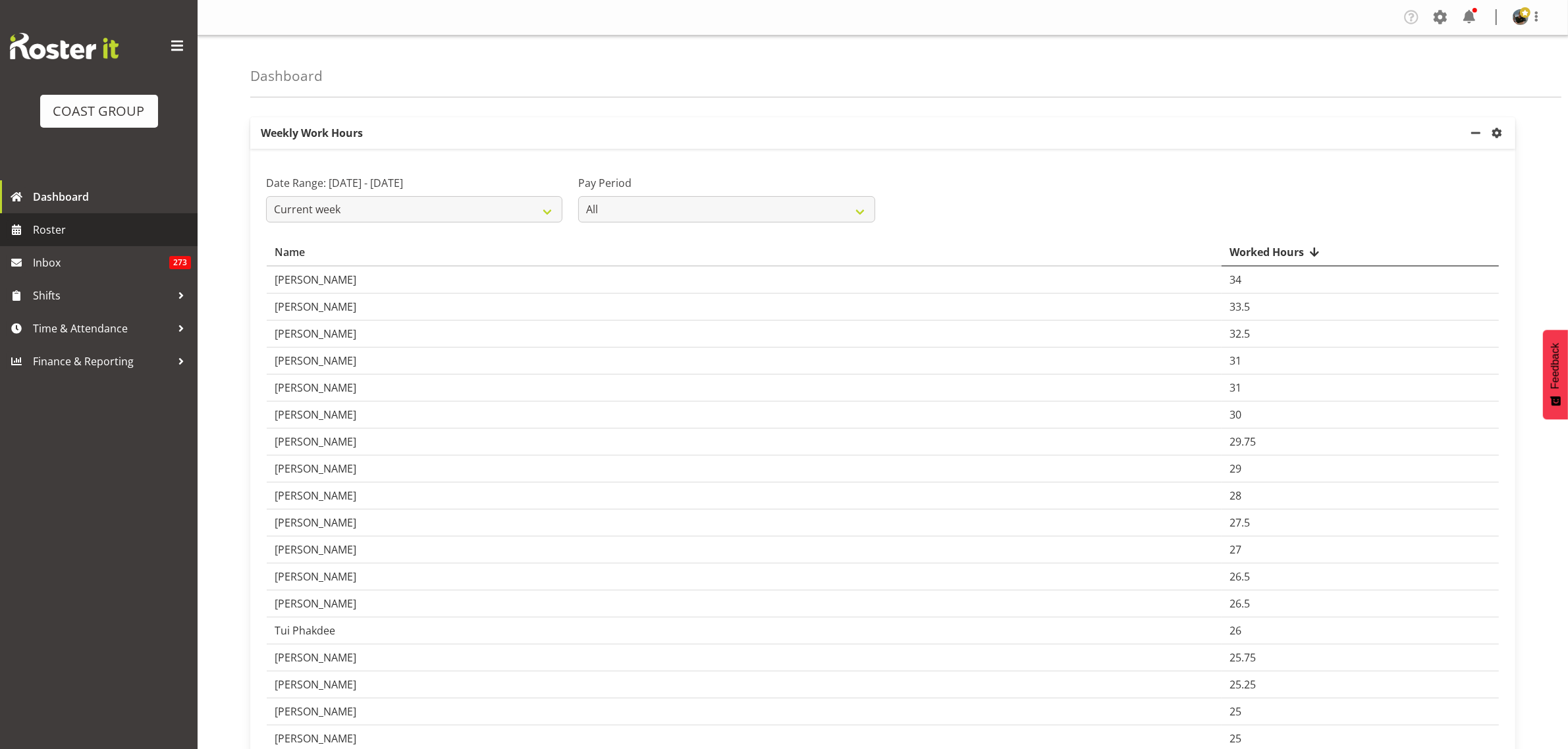
click at [91, 227] on span "Roster" at bounding box center [112, 229] width 158 height 19
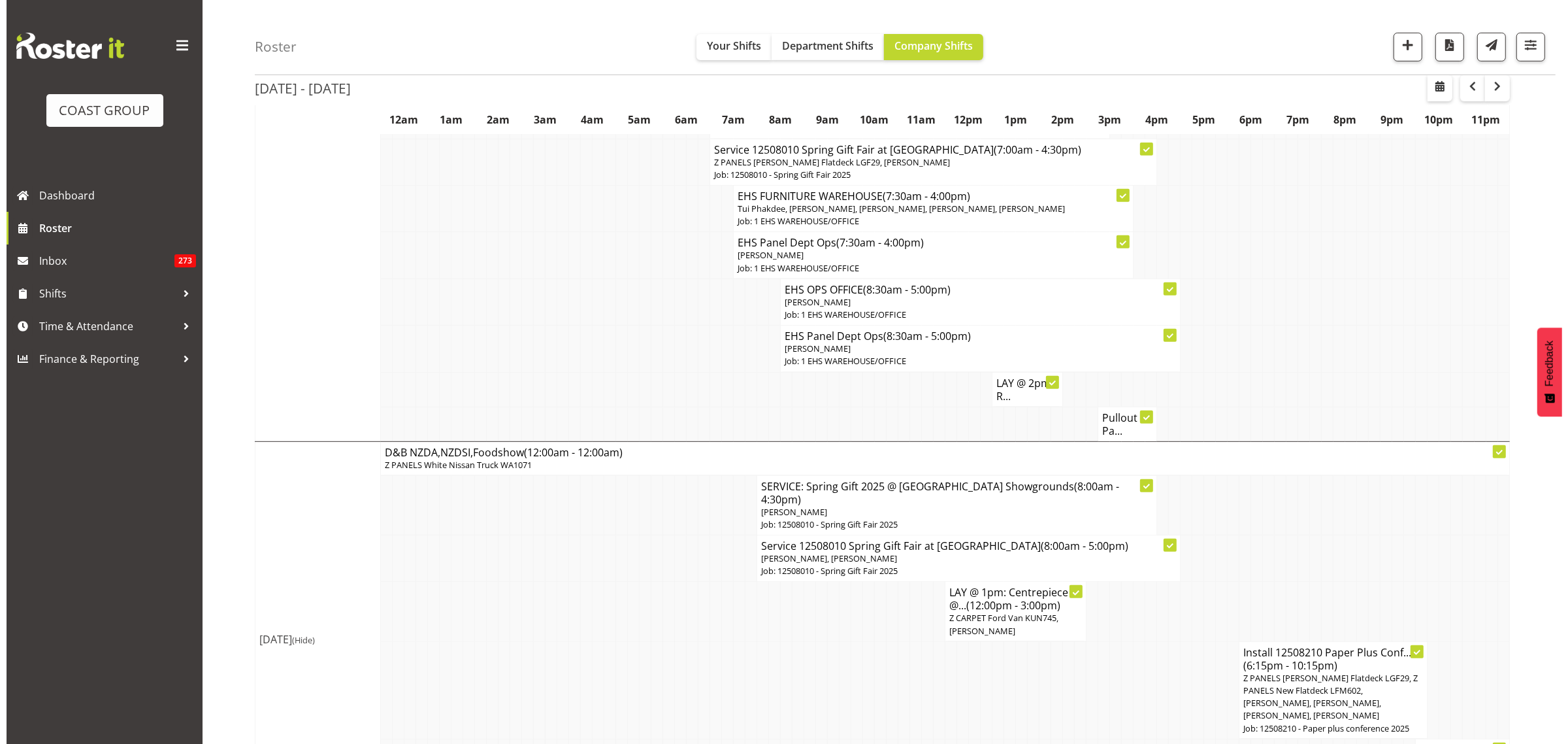
scroll to position [735, 0]
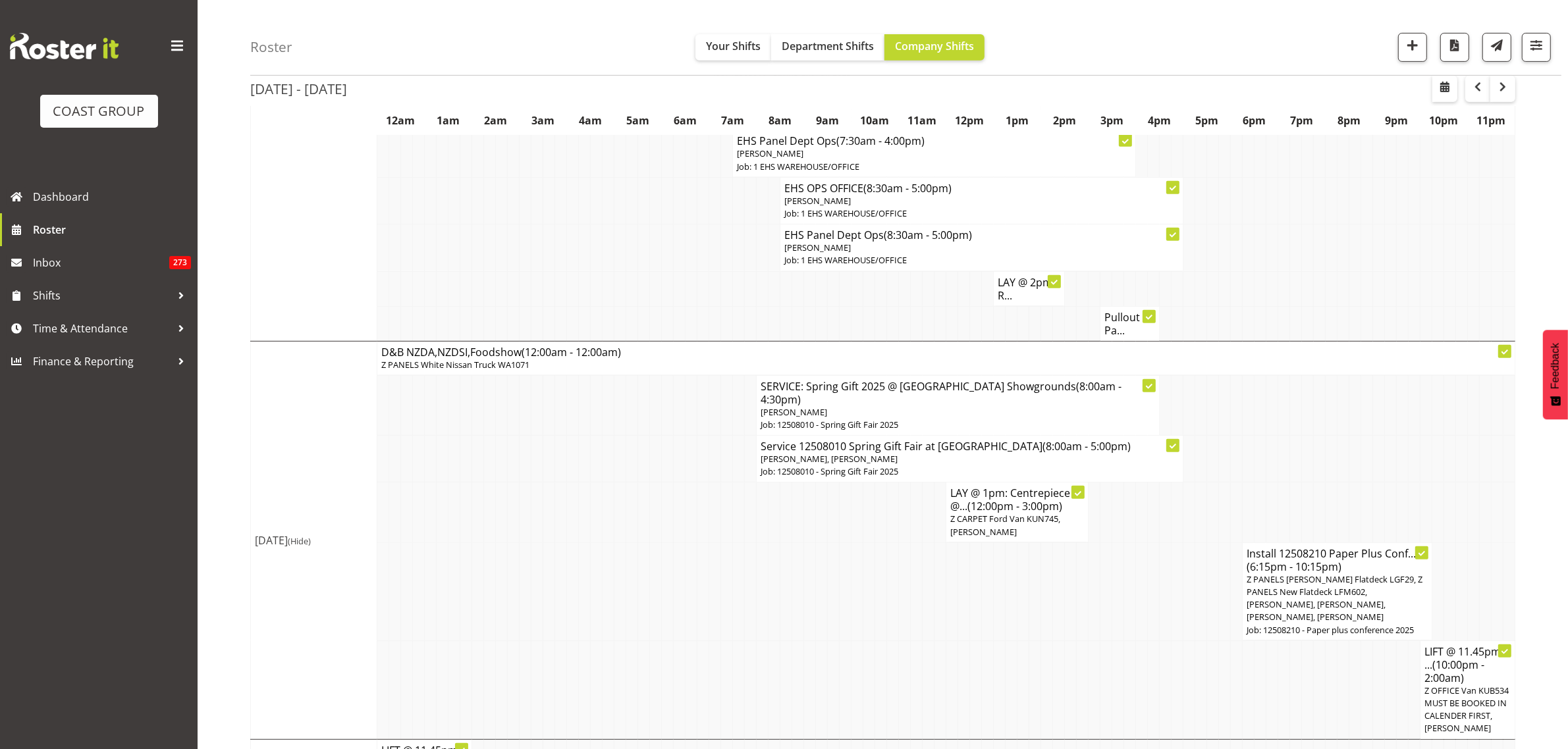
click at [1313, 573] on span "Z PANELS [PERSON_NAME] Flatdeck LGF29, Z PANELS New Flatdeck LFM602, [PERSON_NA…" at bounding box center [1334, 598] width 176 height 50
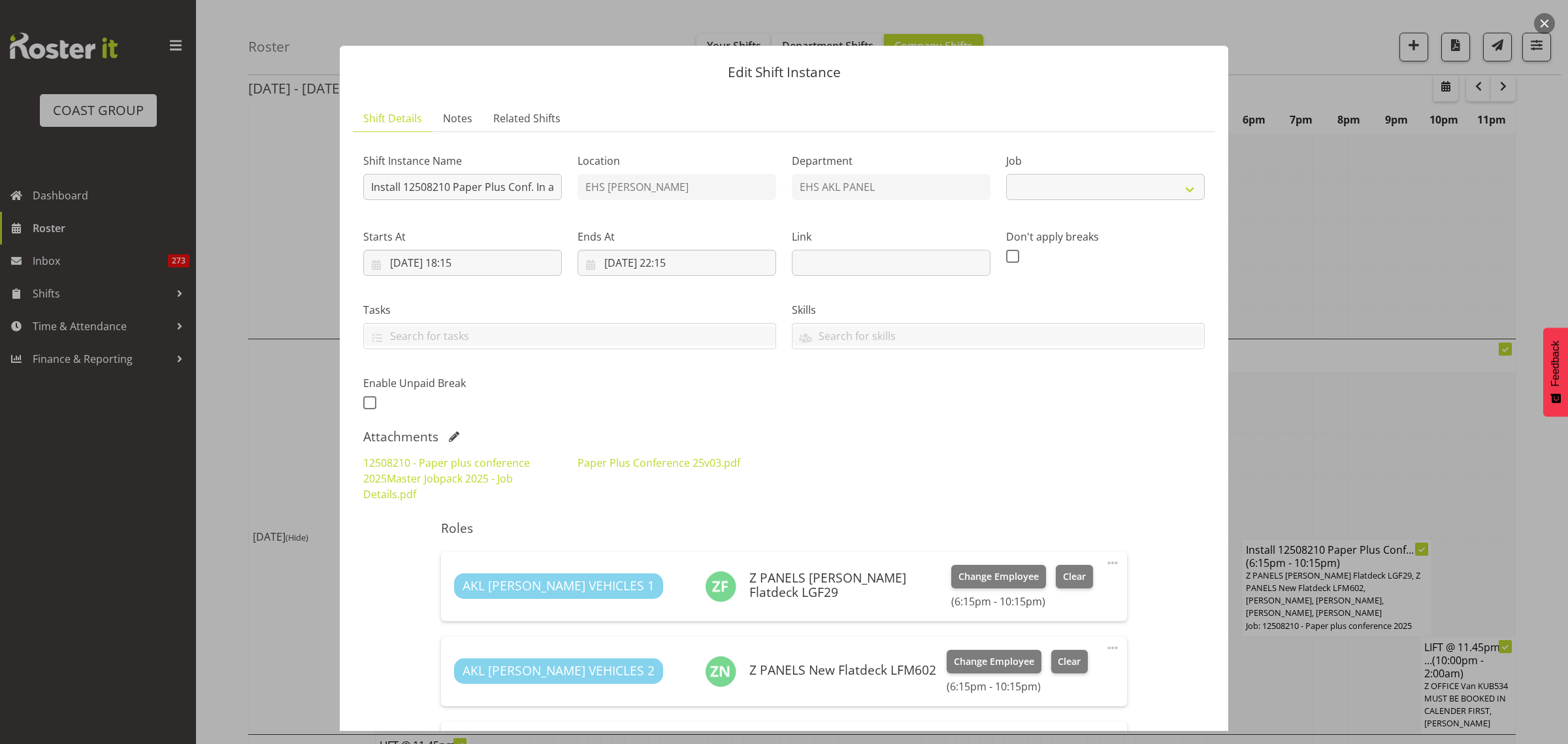
select select "10243"
click at [521, 264] on input "[DATE] 18:15" at bounding box center [463, 263] width 199 height 26
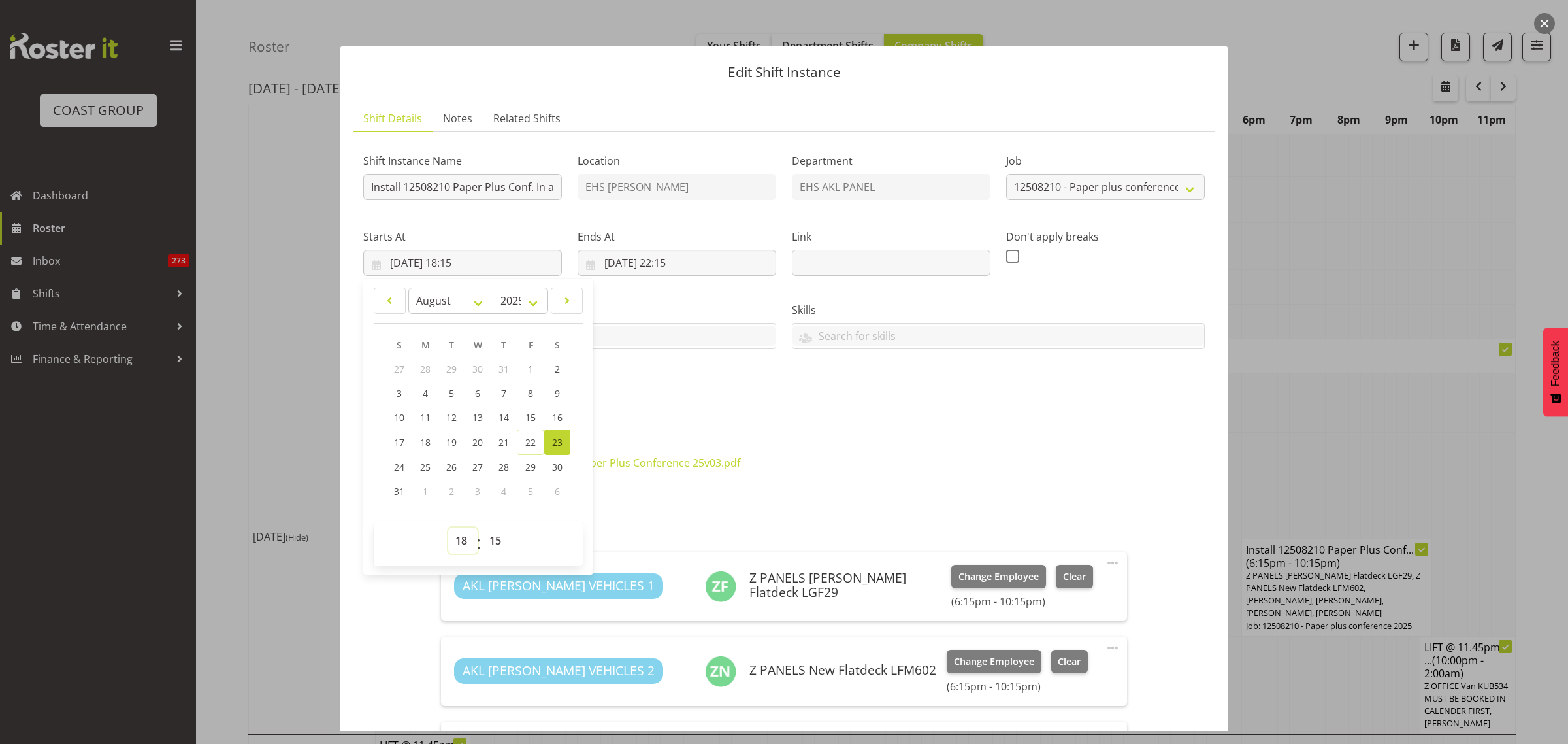
click at [461, 541] on select "00 01 02 03 04 05 06 07 08 09 10 11 12 13 14 15 16 17 18 19 20 21 22 23" at bounding box center [462, 541] width 29 height 26
select select "17"
click at [448, 528] on select "00 01 02 03 04 05 06 07 08 09 10 11 12 13 14 15 16 17 18 19 20 21 22 23" at bounding box center [462, 541] width 29 height 26
type input "[DATE] 17:15"
click at [497, 541] on select "00 01 02 03 04 05 06 07 08 09 10 11 12 13 14 15 16 17 18 19 20 21 22 23 24 25 2…" at bounding box center [497, 541] width 29 height 26
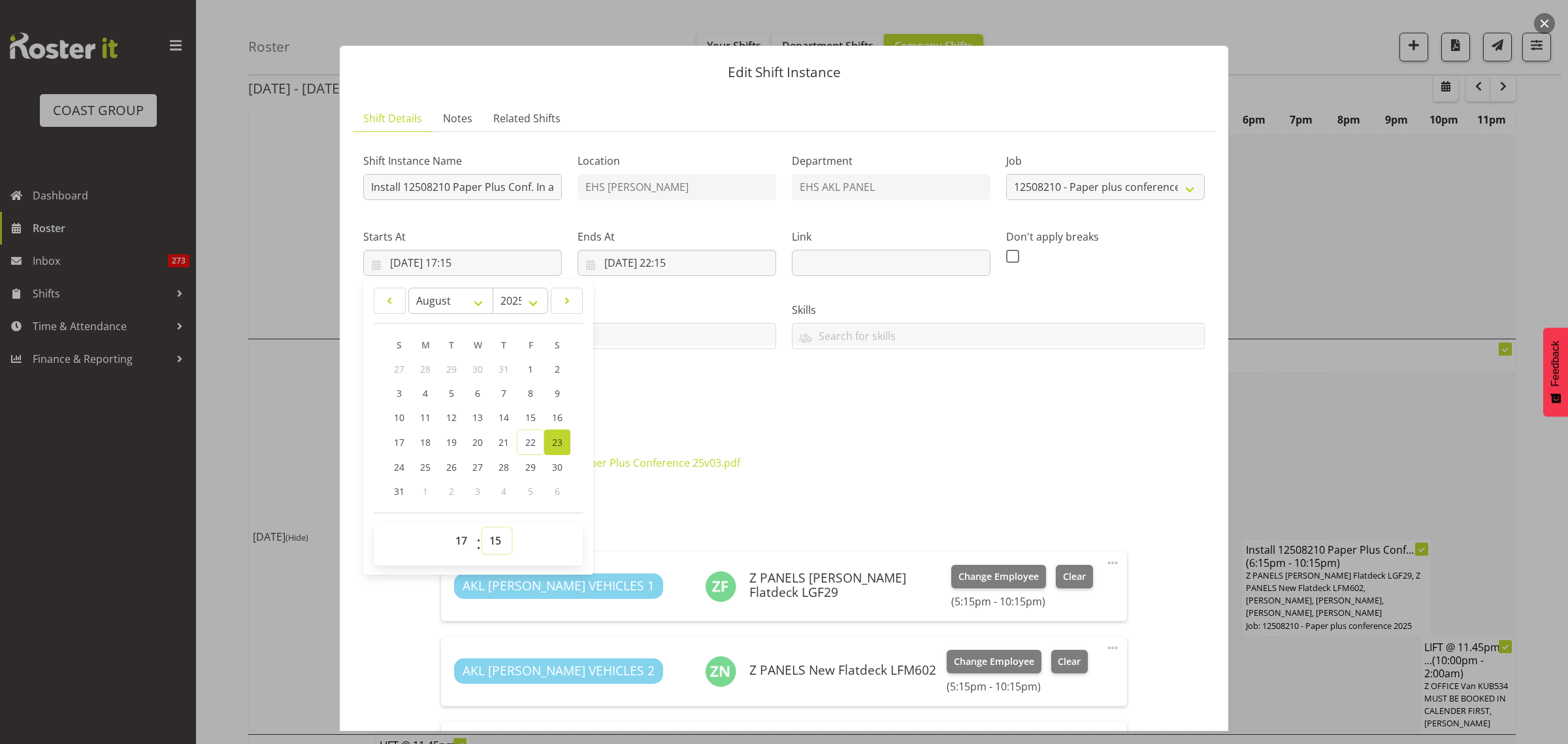
select select "30"
click at [482, 528] on select "00 01 02 03 04 05 06 07 08 09 10 11 12 13 14 15 16 17 18 19 20 21 22 23 24 25 2…" at bounding box center [497, 541] width 29 height 26
type input "[DATE] 17:30"
click at [751, 270] on input "[DATE] 22:15" at bounding box center [677, 263] width 199 height 26
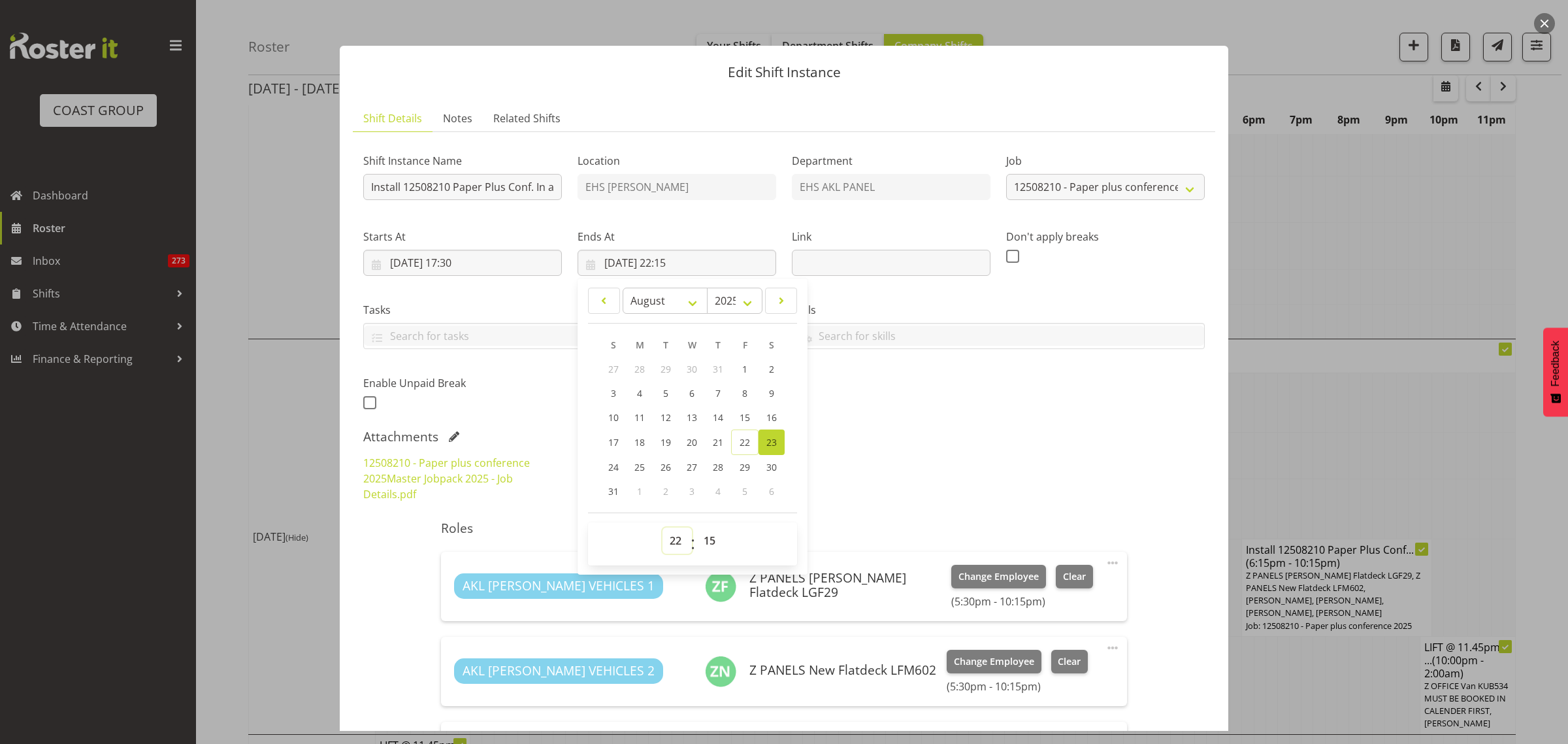
click at [671, 543] on select "00 01 02 03 04 05 06 07 08 09 10 11 12 13 14 15 16 17 18 19 20 21 22 23" at bounding box center [677, 541] width 29 height 26
select select "21"
click at [663, 528] on select "00 01 02 03 04 05 06 07 08 09 10 11 12 13 14 15 16 17 18 19 20 21 22 23" at bounding box center [677, 541] width 29 height 26
type input "[DATE] 21:15"
click at [706, 538] on select "00 01 02 03 04 05 06 07 08 09 10 11 12 13 14 15 16 17 18 19 20 21 22 23 24 25 2…" at bounding box center [711, 541] width 29 height 26
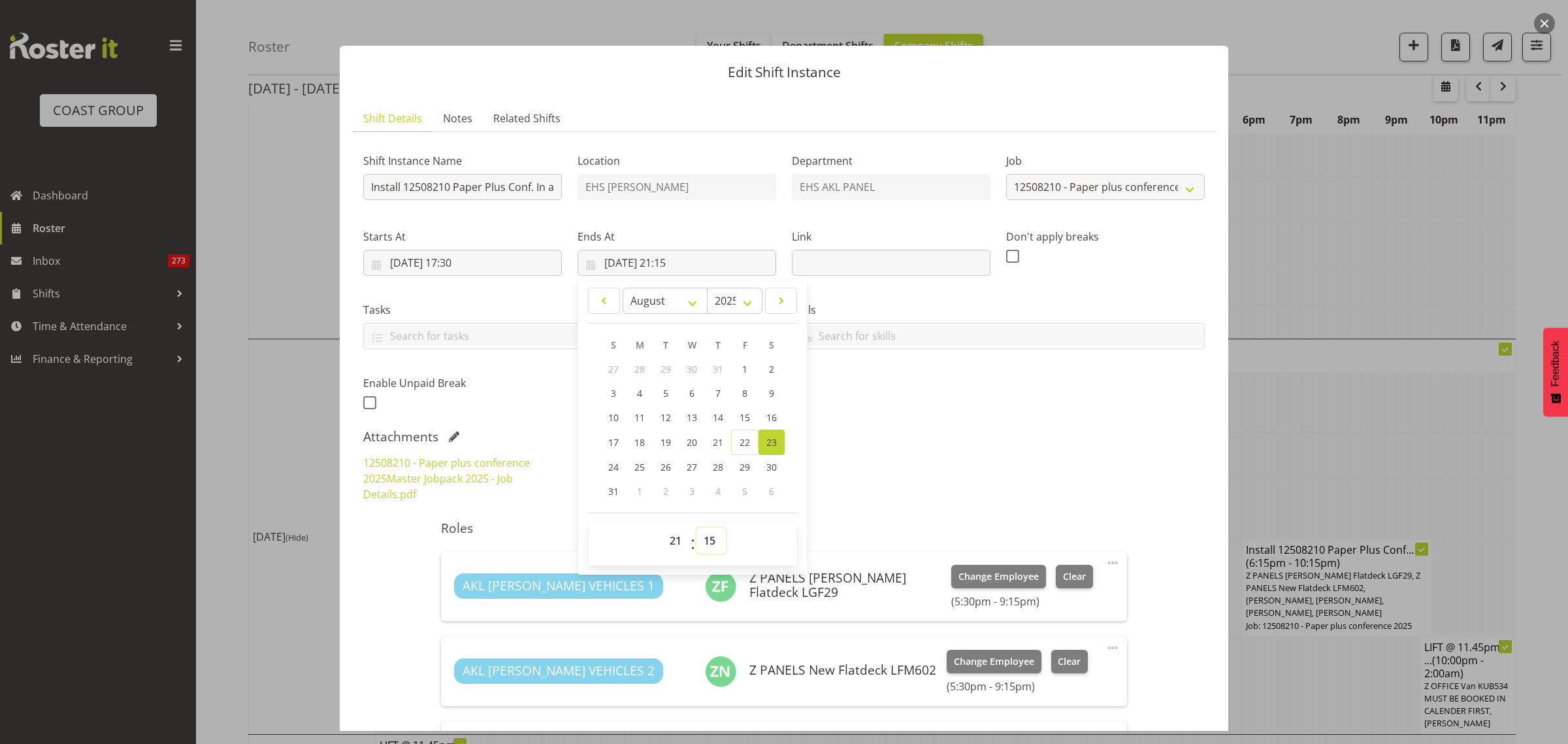
select select "30"
click at [696, 528] on select "00 01 02 03 04 05 06 07 08 09 10 11 12 13 14 15 16 17 18 19 20 21 22 23 24 25 2…" at bounding box center [711, 541] width 29 height 26
type input "[DATE] 21:30"
click at [971, 401] on div "Shift Instance Name Install 12508210 Paper Plus Conf. In at 7pm. Location EHS […" at bounding box center [784, 278] width 857 height 286
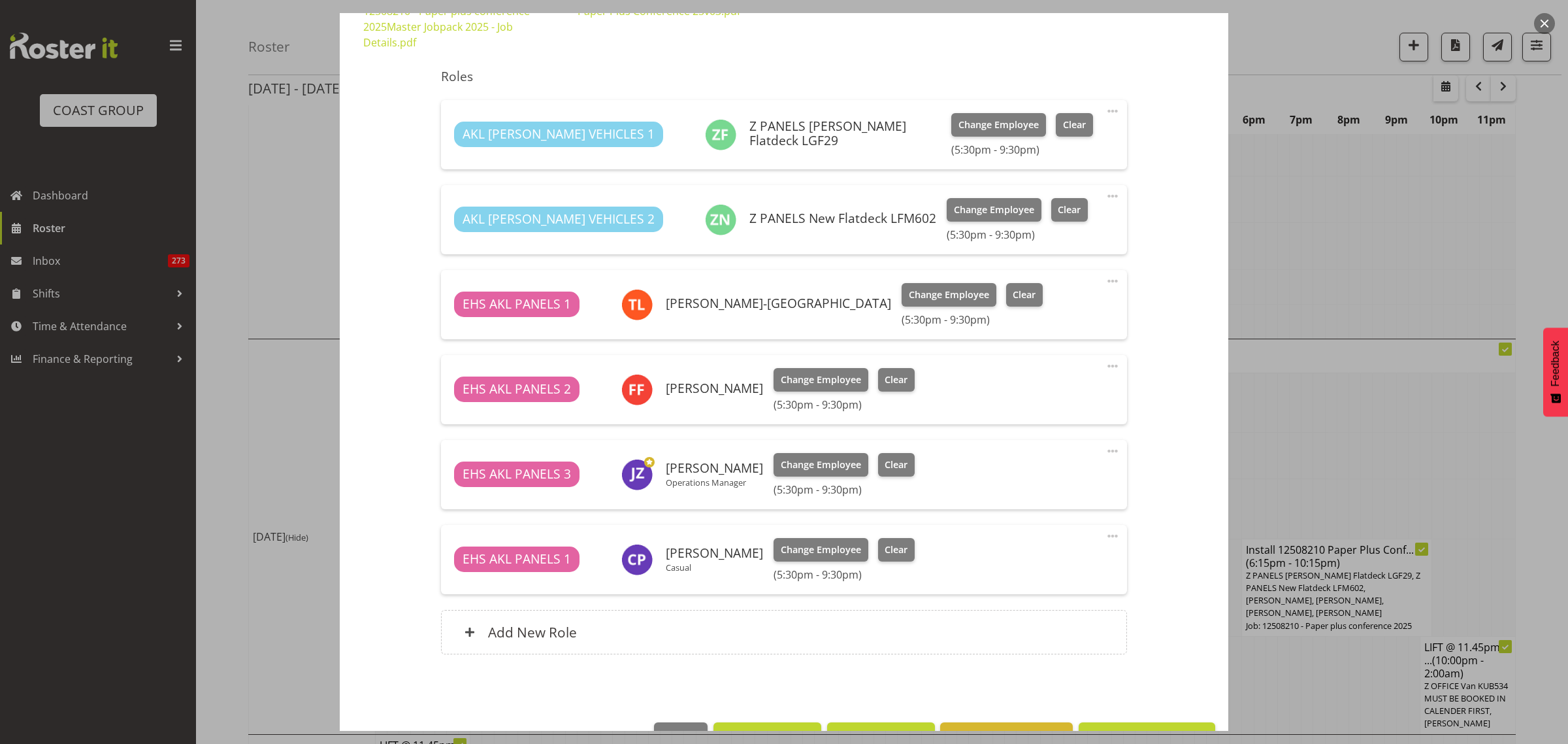
scroll to position [491, 0]
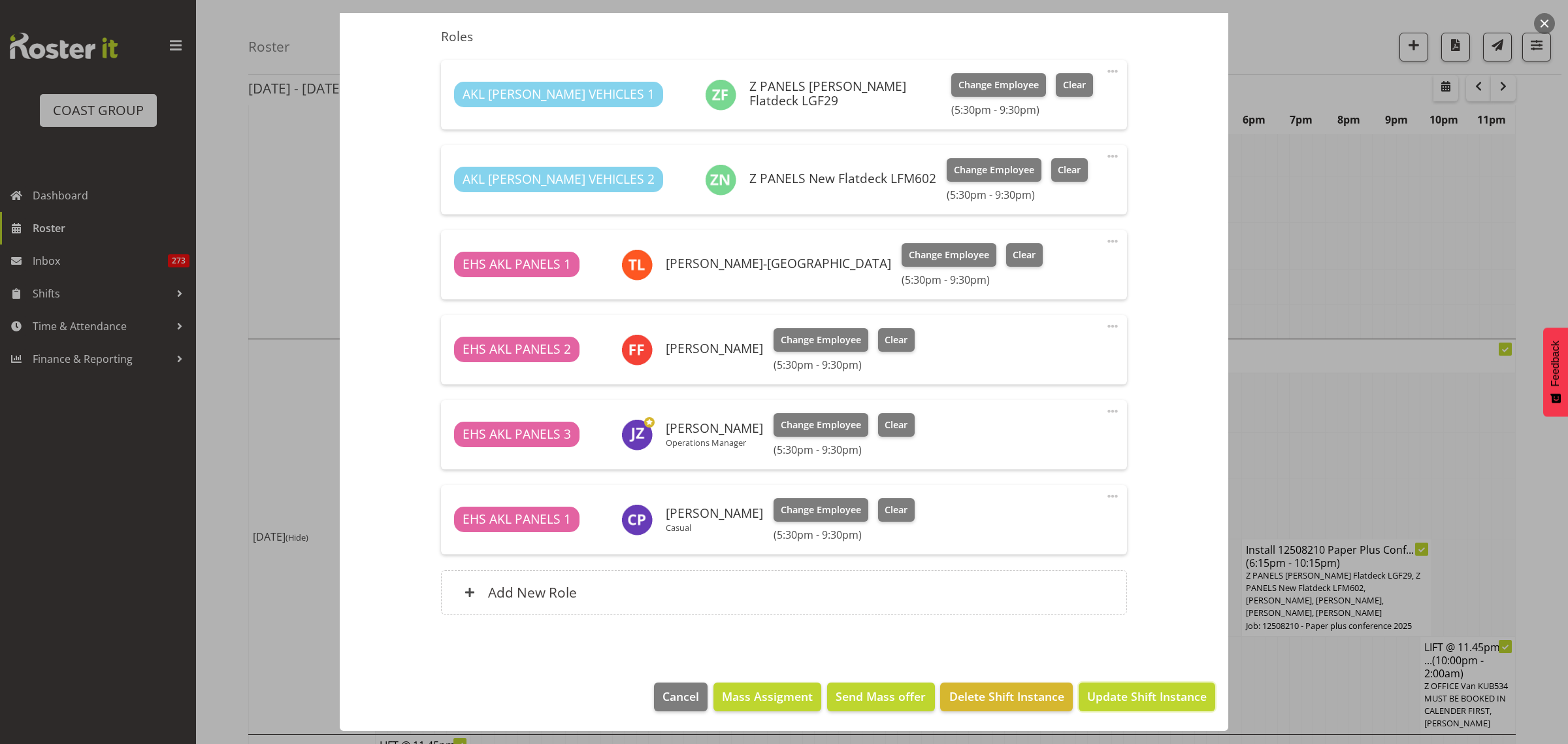
click at [1141, 696] on span "Update Shift Instance" at bounding box center [1146, 696] width 120 height 17
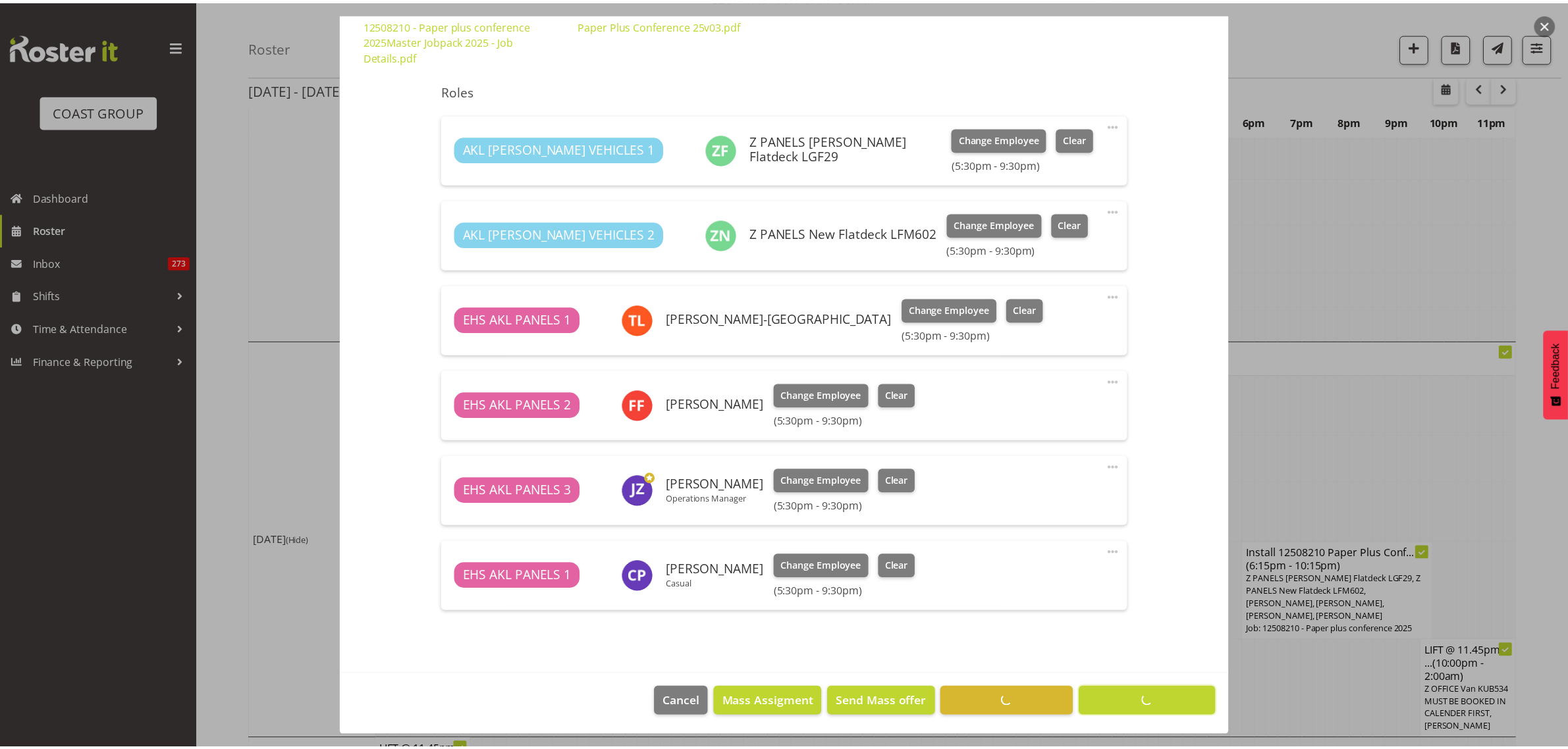
scroll to position [0, 0]
